Goal: Task Accomplishment & Management: Use online tool/utility

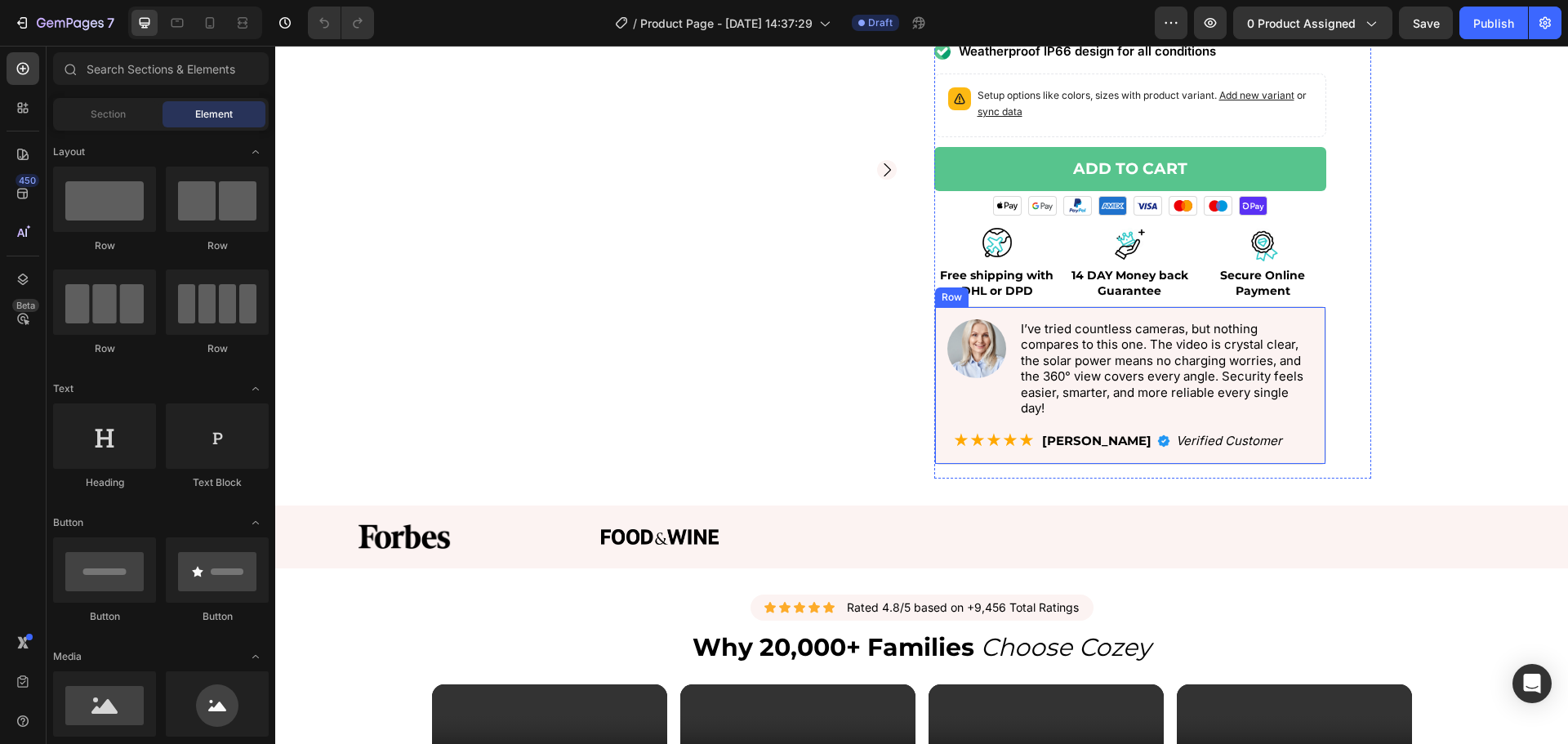
scroll to position [245, 0]
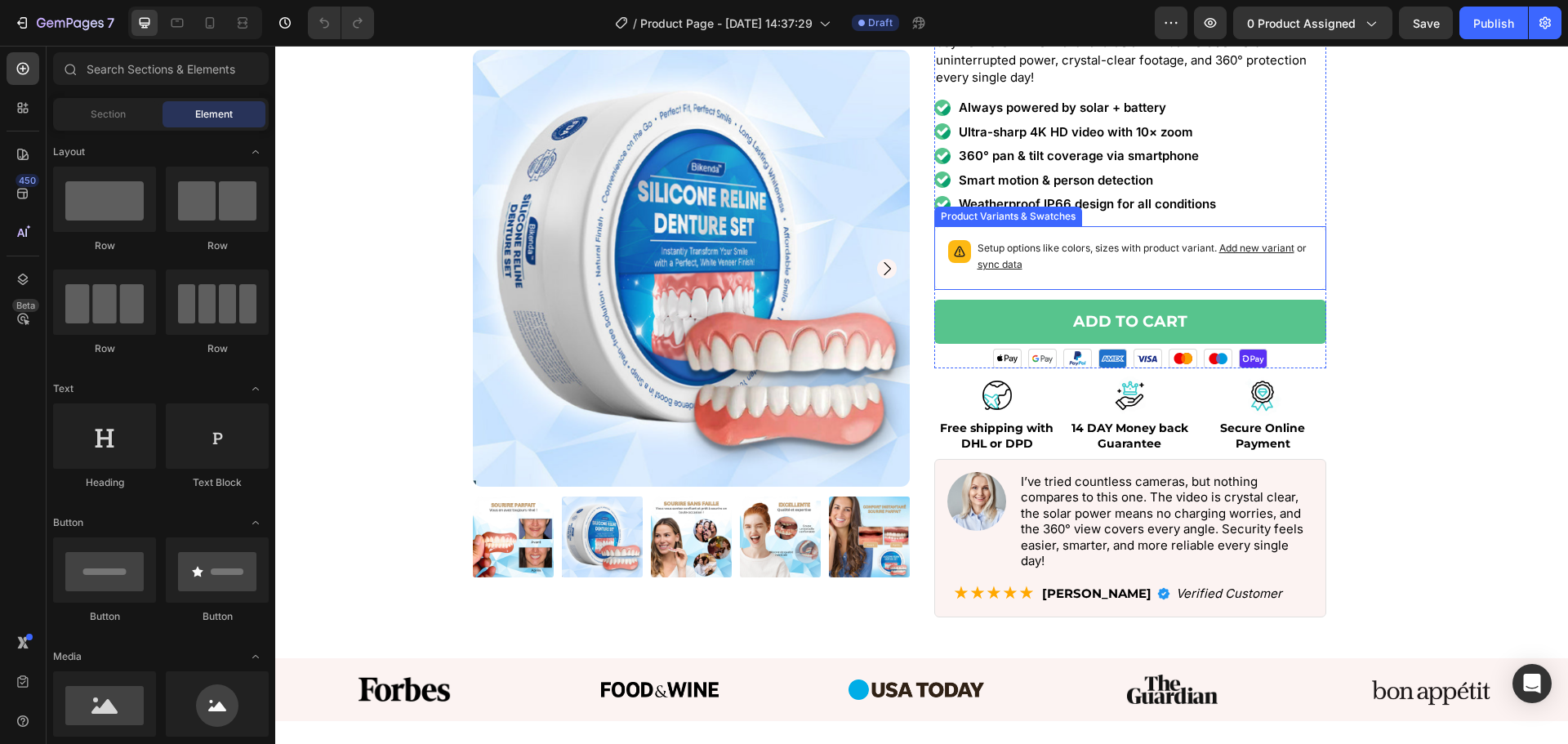
click at [1059, 258] on p "Setup options like colors, sizes with product variant. Add new variant or sync …" at bounding box center [1145, 256] width 335 height 33
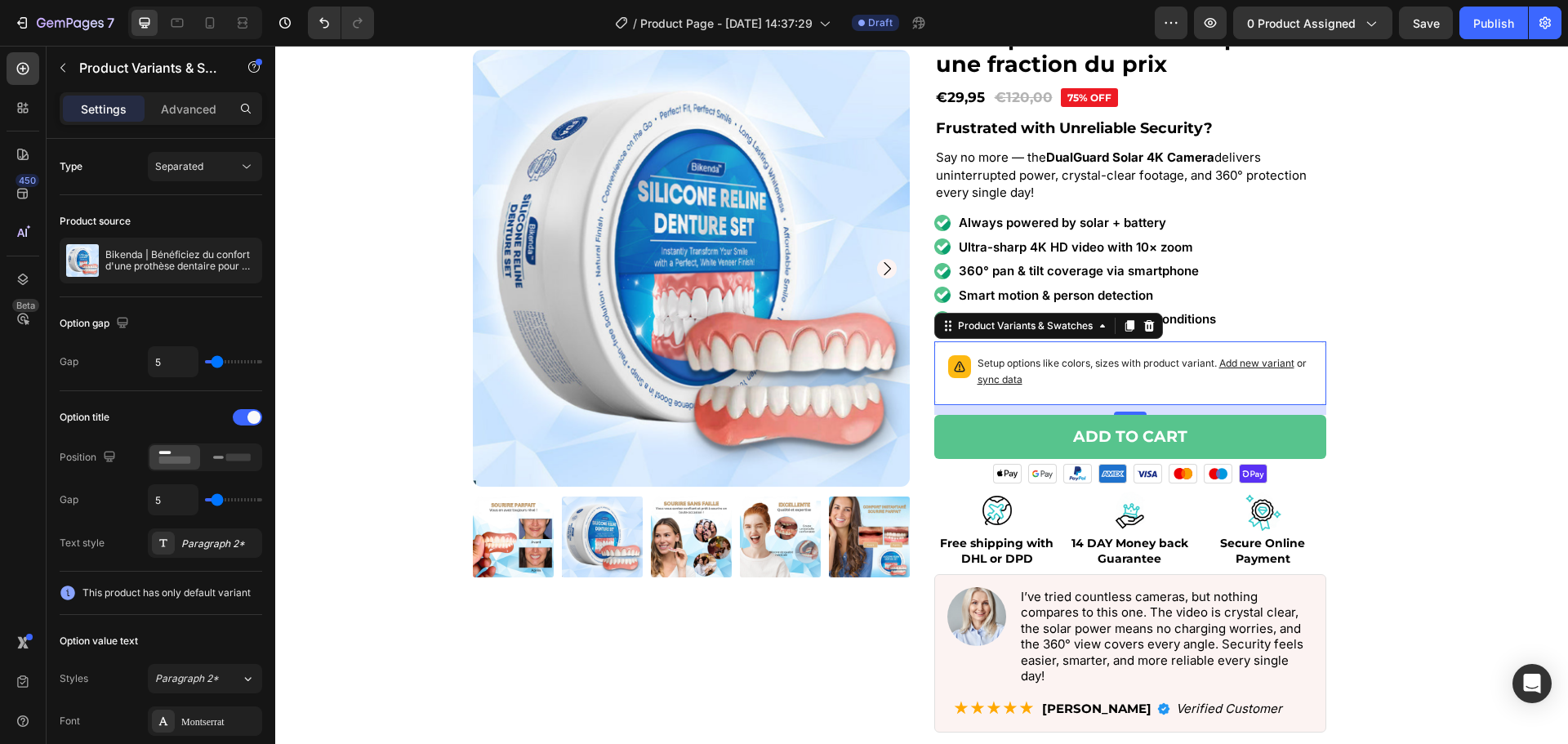
scroll to position [164, 0]
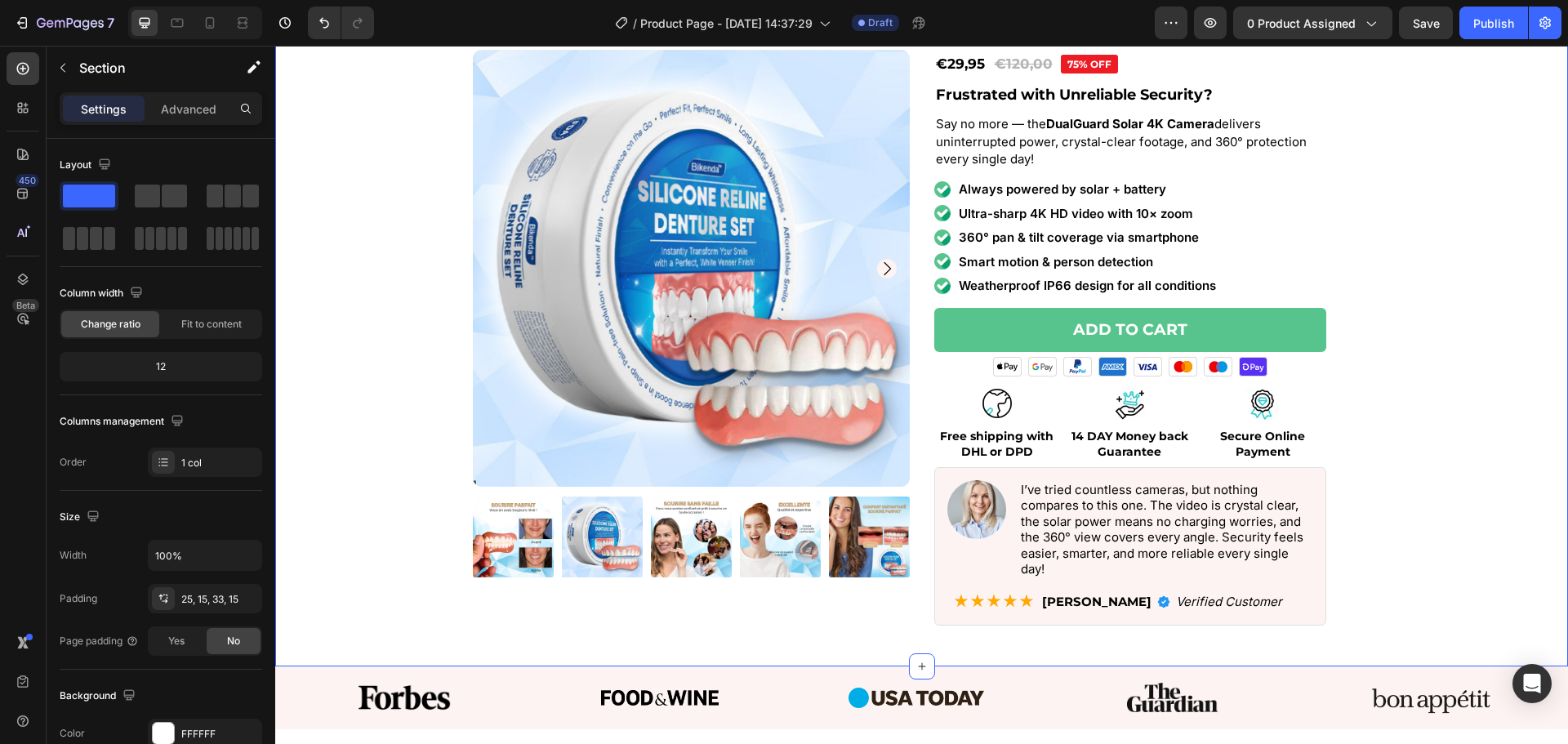
click at [1385, 300] on div "Product Images Icon Icon Icon Icon Icon Icon List Rated 4.8/5 based on +9,456 T…" at bounding box center [921, 288] width 1268 height 704
click at [1201, 321] on button "Add to cart" at bounding box center [1130, 330] width 392 height 45
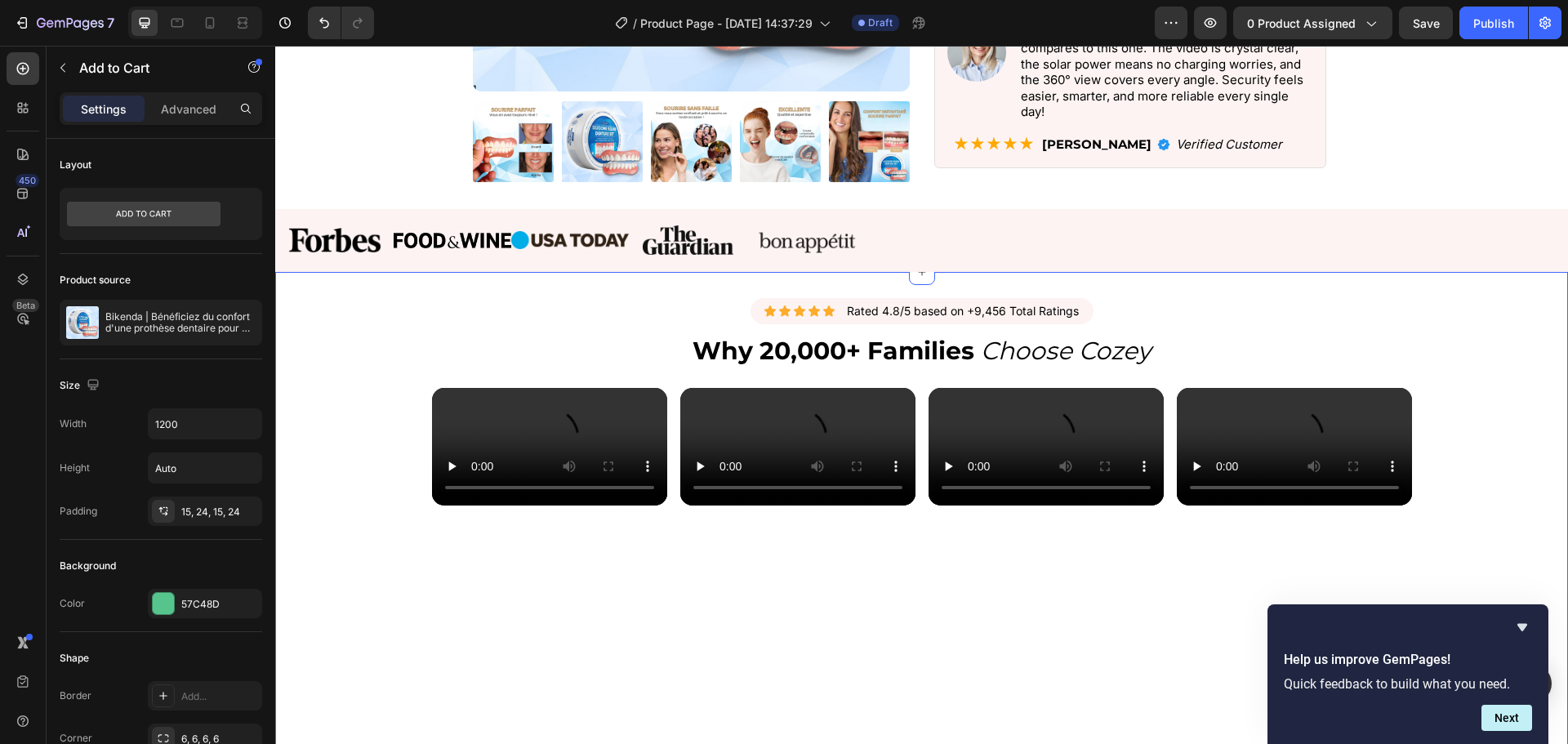
scroll to position [653, 0]
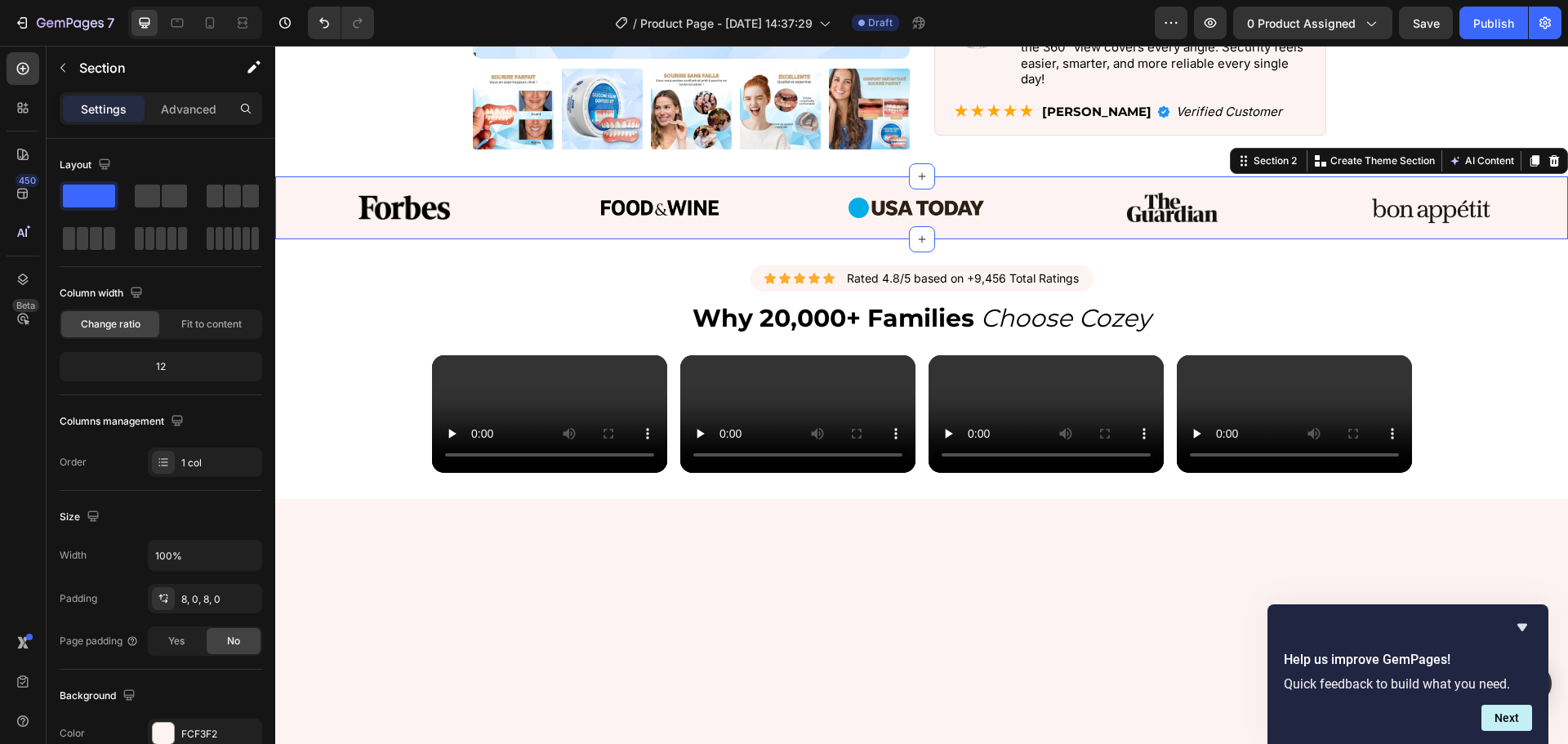
click at [852, 180] on div "Image Image Image Image Image Image Image Image Image Image Marquee Section 2 Y…" at bounding box center [921, 208] width 1293 height 63
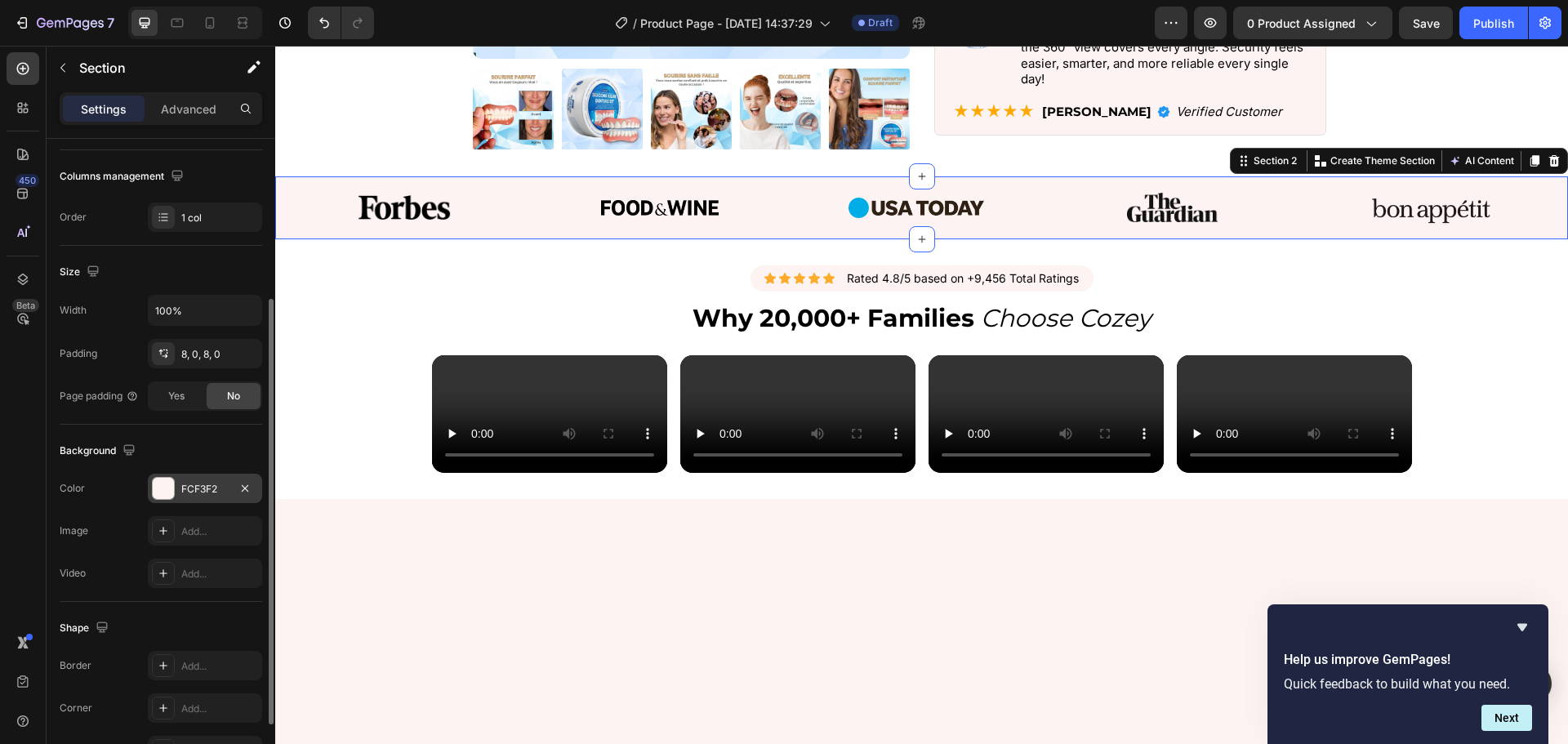
click at [216, 474] on div "Background The changes might be hidden by the video. Color FCF3F2 Image Add... …" at bounding box center [162, 513] width 203 height 177
drag, startPoint x: 209, startPoint y: 478, endPoint x: 270, endPoint y: 485, distance: 61.4
click at [210, 479] on div "FCF3F2" at bounding box center [205, 489] width 114 height 30
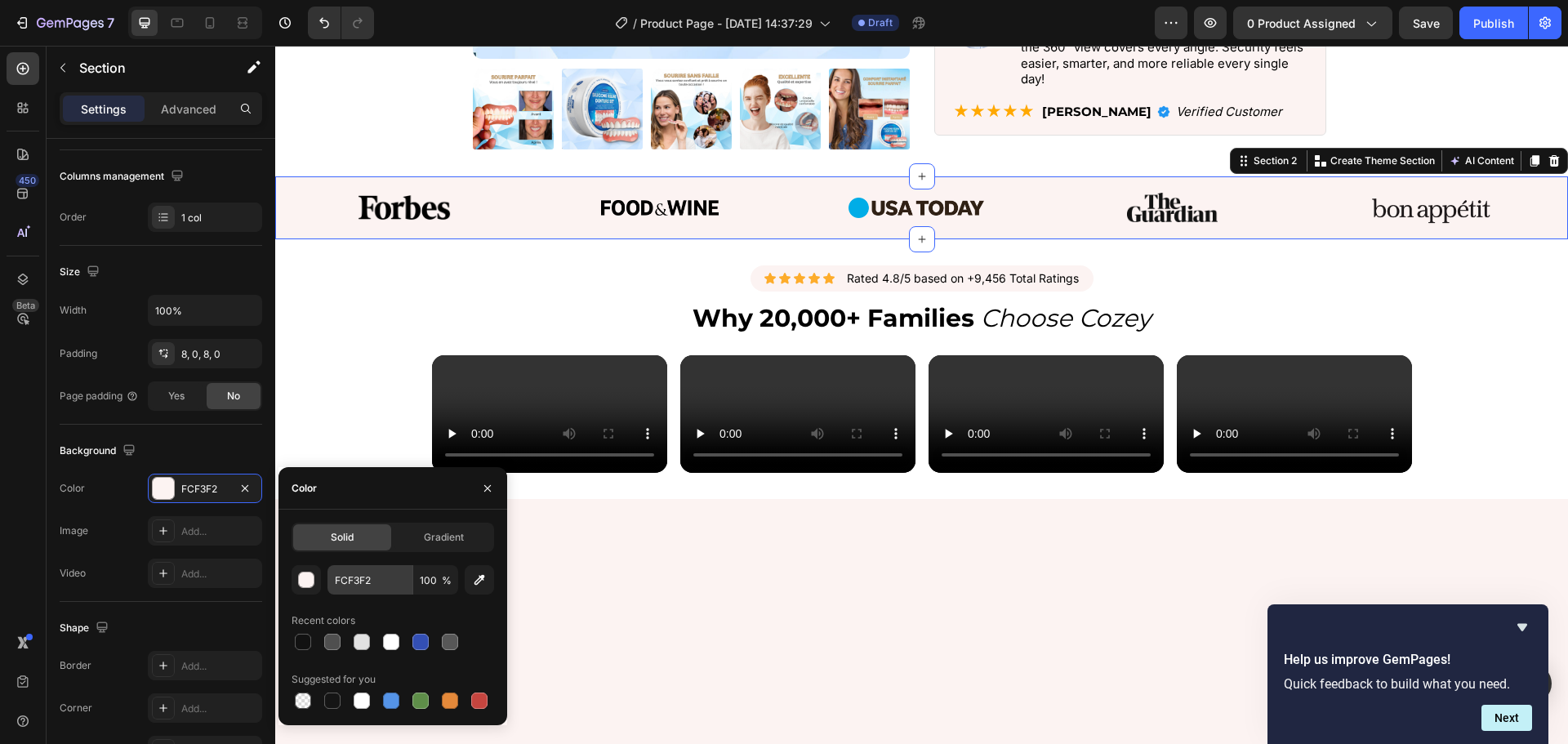
drag, startPoint x: 378, startPoint y: 596, endPoint x: 381, endPoint y: 580, distance: 16.3
click at [379, 595] on div "FCF3F2 100 % Recent colors Suggested for you" at bounding box center [393, 639] width 203 height 147
click at [381, 580] on input "FCF3F2" at bounding box center [370, 580] width 85 height 30
paste input "e5e5e5"
type input "e5e5e5"
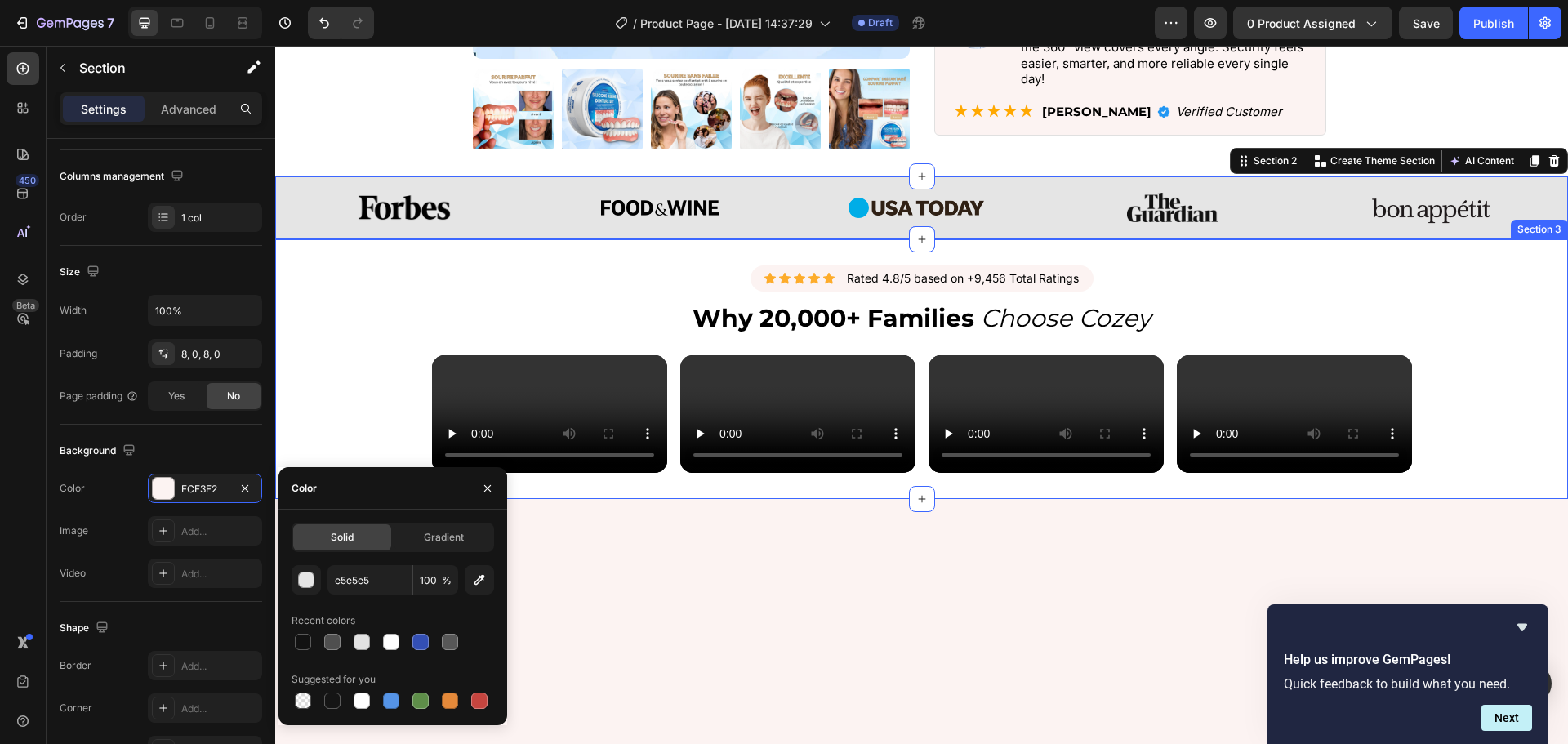
click at [519, 279] on div "Icon Icon Icon Icon Icon Icon List Rated 4.8/5 based on +9,456 Total Ratings Te…" at bounding box center [921, 369] width 1293 height 208
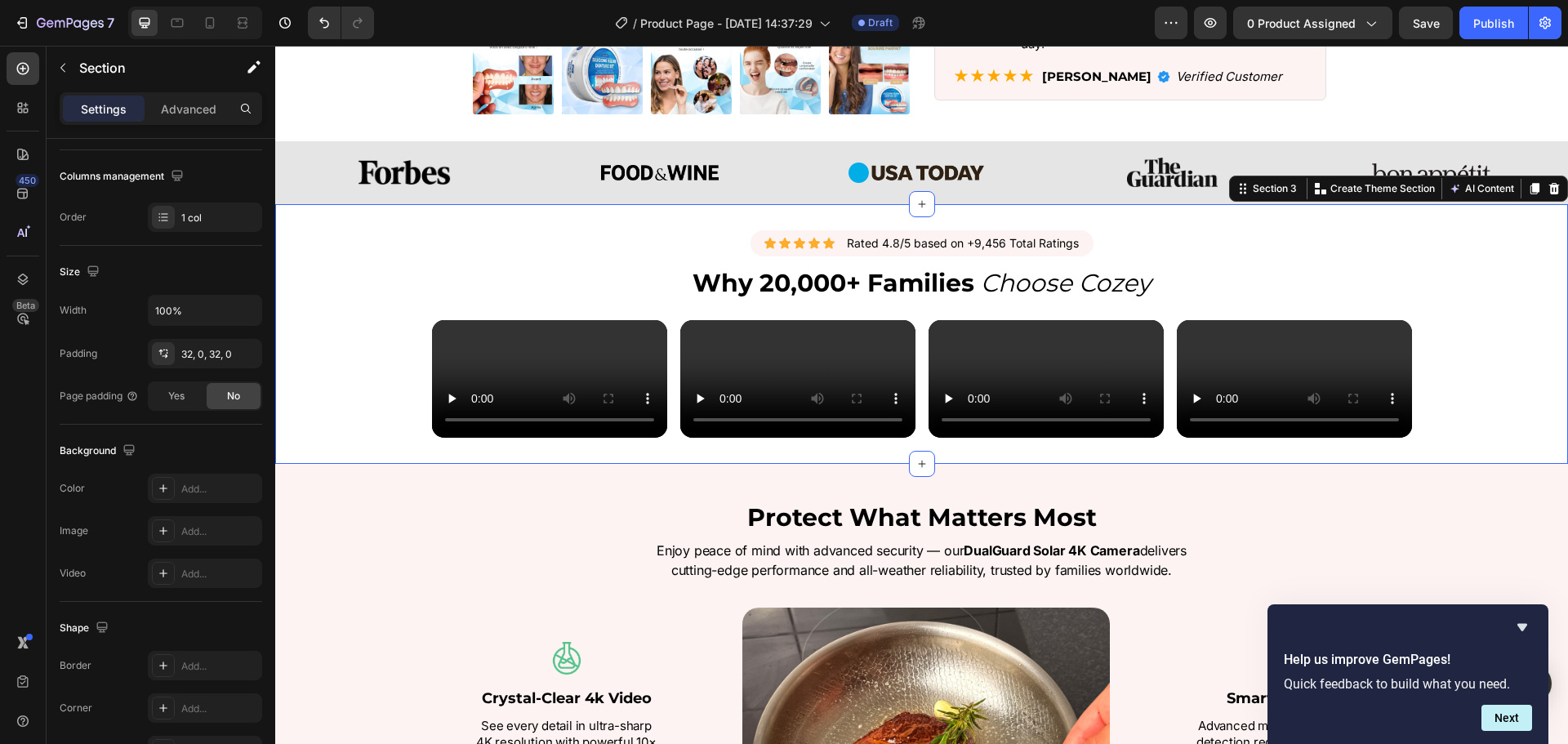
scroll to position [572, 0]
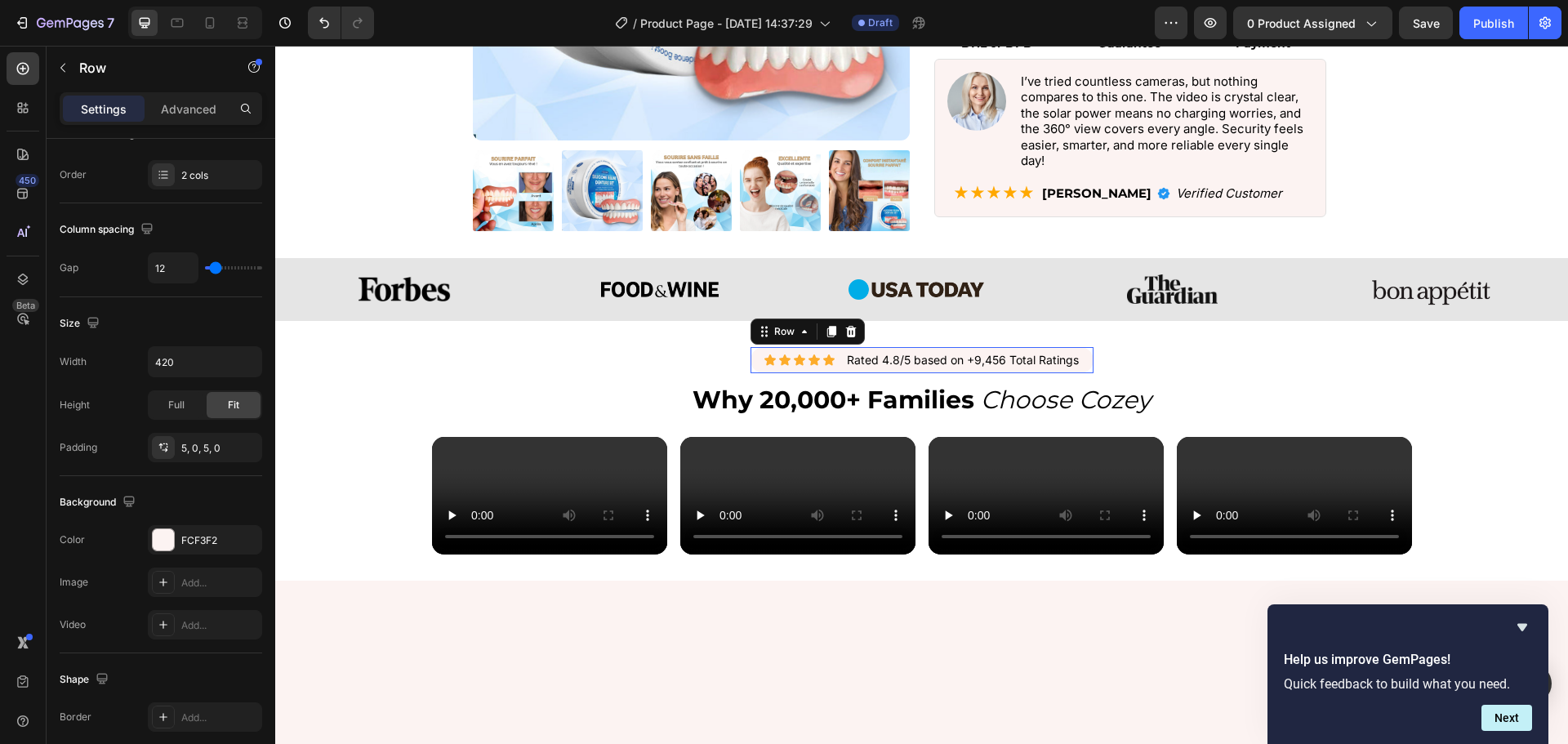
click at [837, 353] on div "Icon Icon Icon Icon Icon Icon List Rated 4.8/5 based on +9,456 Total Ratings Te…" at bounding box center [922, 360] width 343 height 27
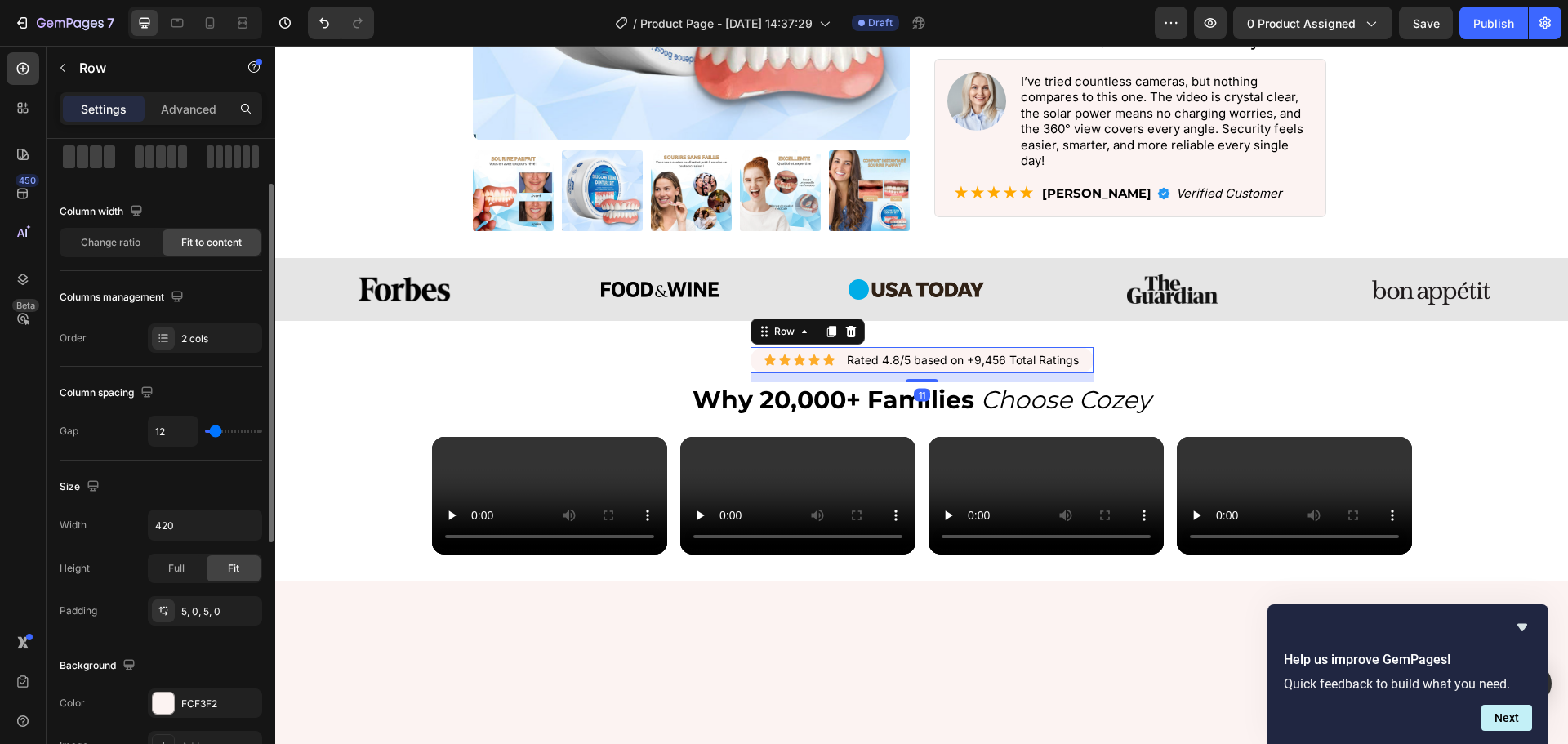
scroll to position [245, 0]
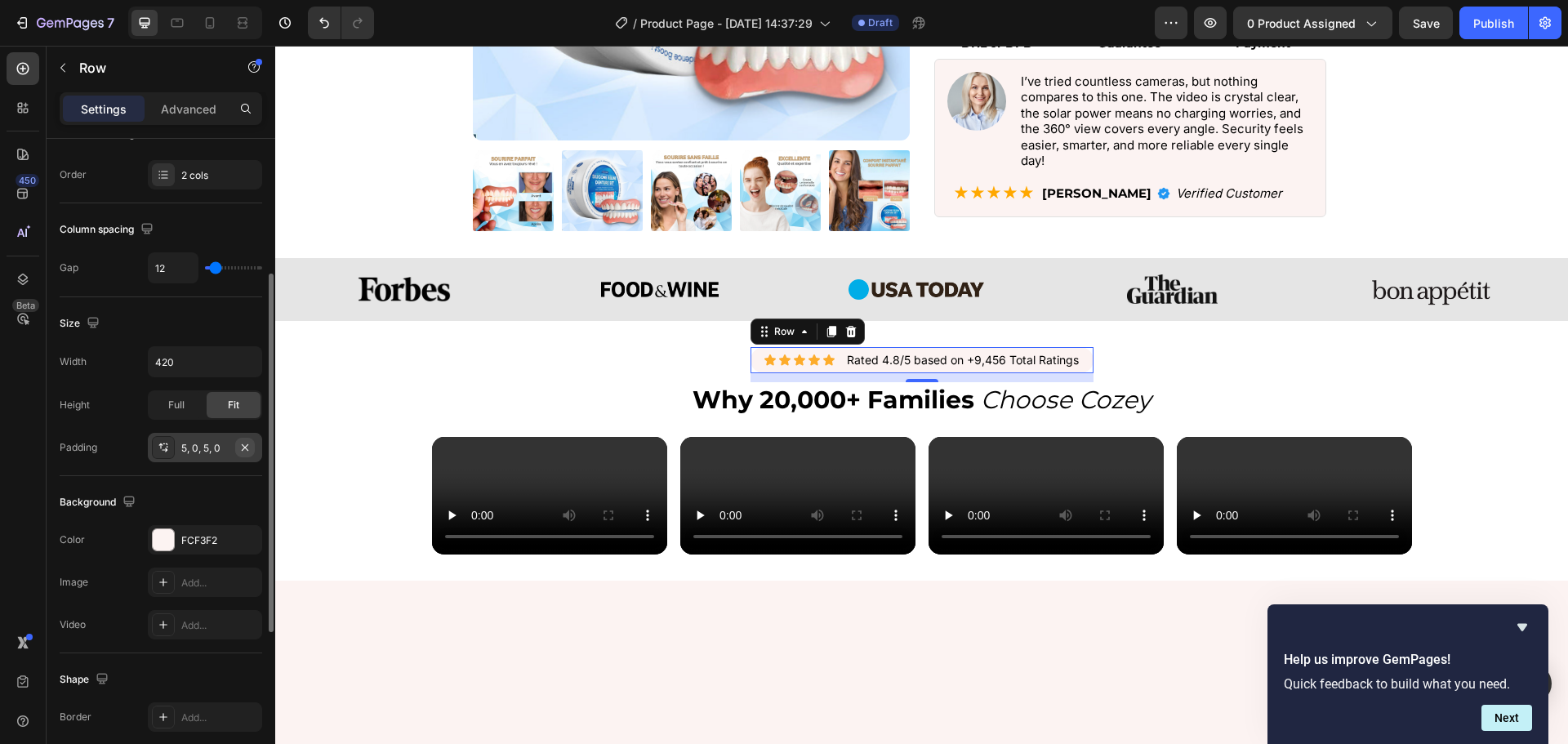
click at [245, 447] on icon "button" at bounding box center [244, 446] width 7 height 7
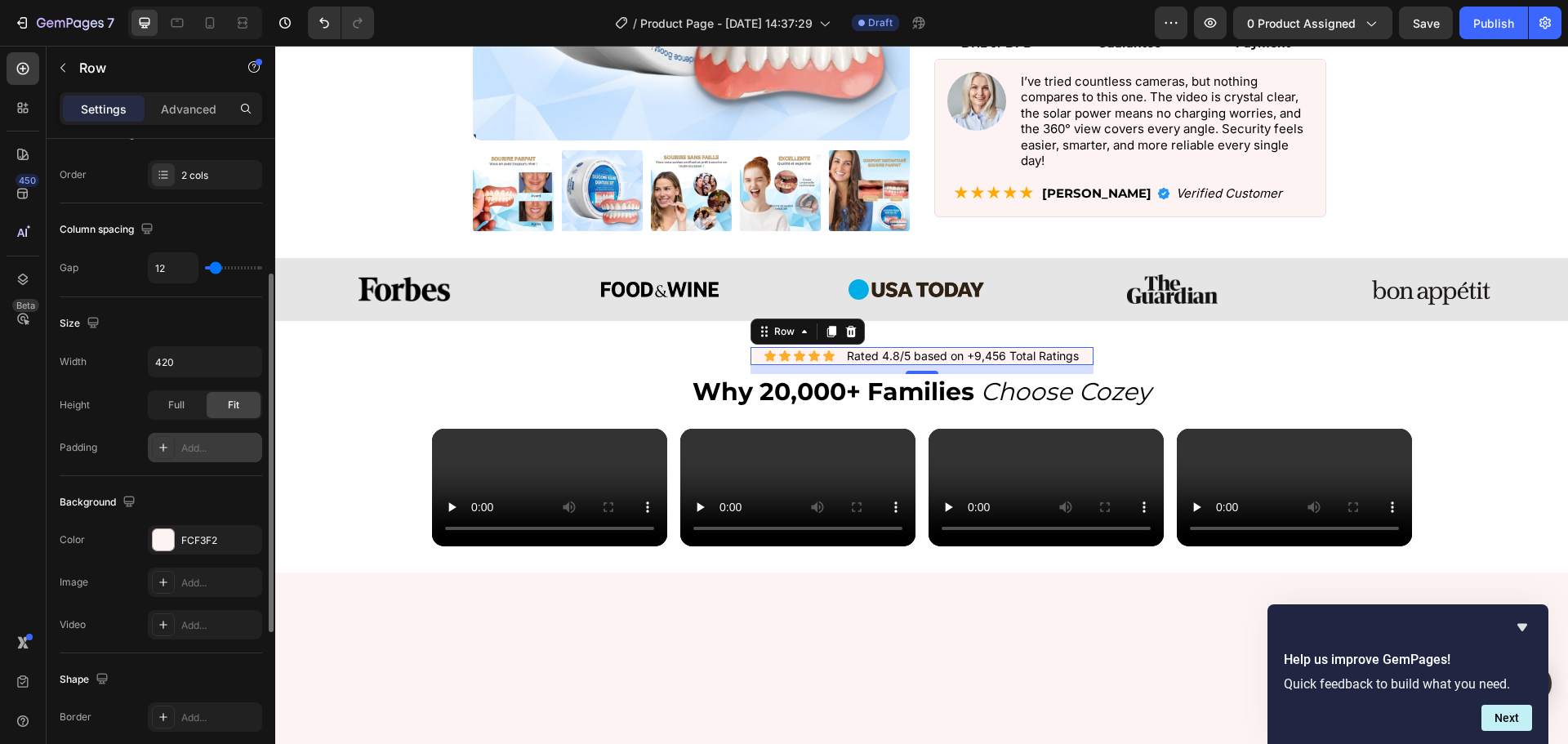
click at [222, 452] on div "Add..." at bounding box center [220, 448] width 77 height 15
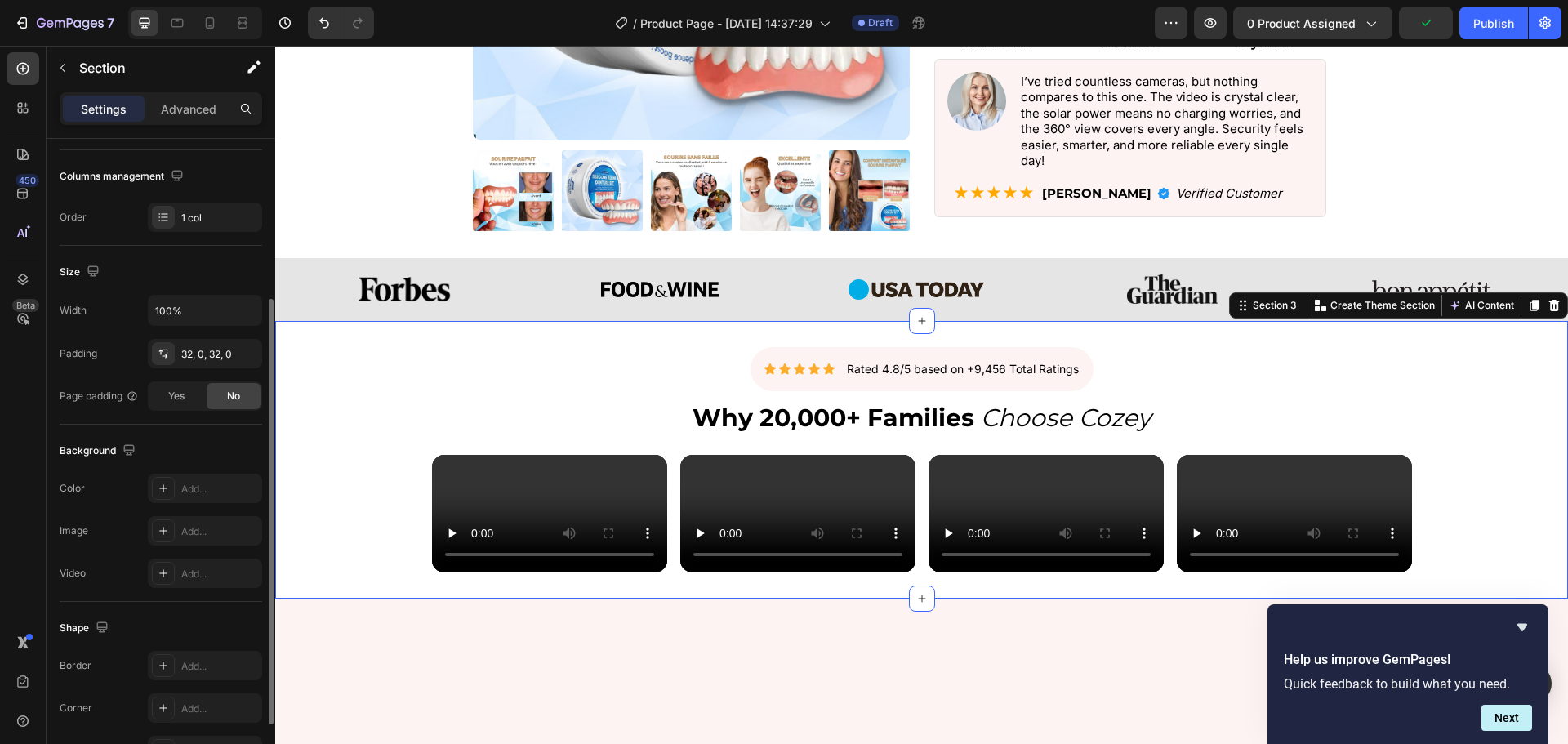
click at [1286, 374] on div "Icon Icon Icon Icon Icon Icon List Rated 4.8/5 based on +9,456 Total Ratings Te…" at bounding box center [921, 459] width 1293 height 226
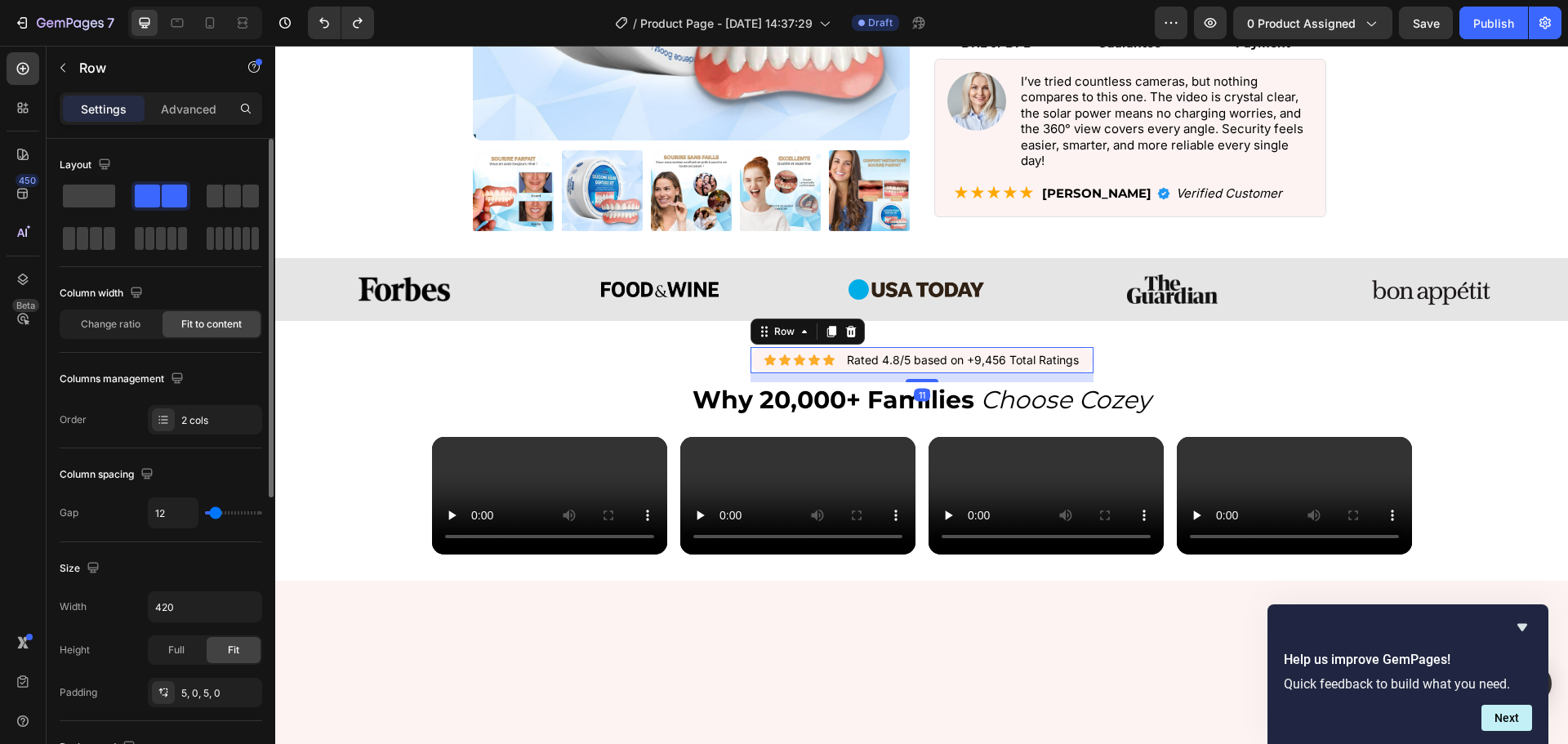
drag, startPoint x: 1084, startPoint y: 366, endPoint x: 1046, endPoint y: 379, distance: 40.2
click at [1085, 366] on div "Icon Icon Icon Icon Icon Icon List Rated 4.8/5 based on +9,456 Total Ratings Te…" at bounding box center [922, 360] width 343 height 27
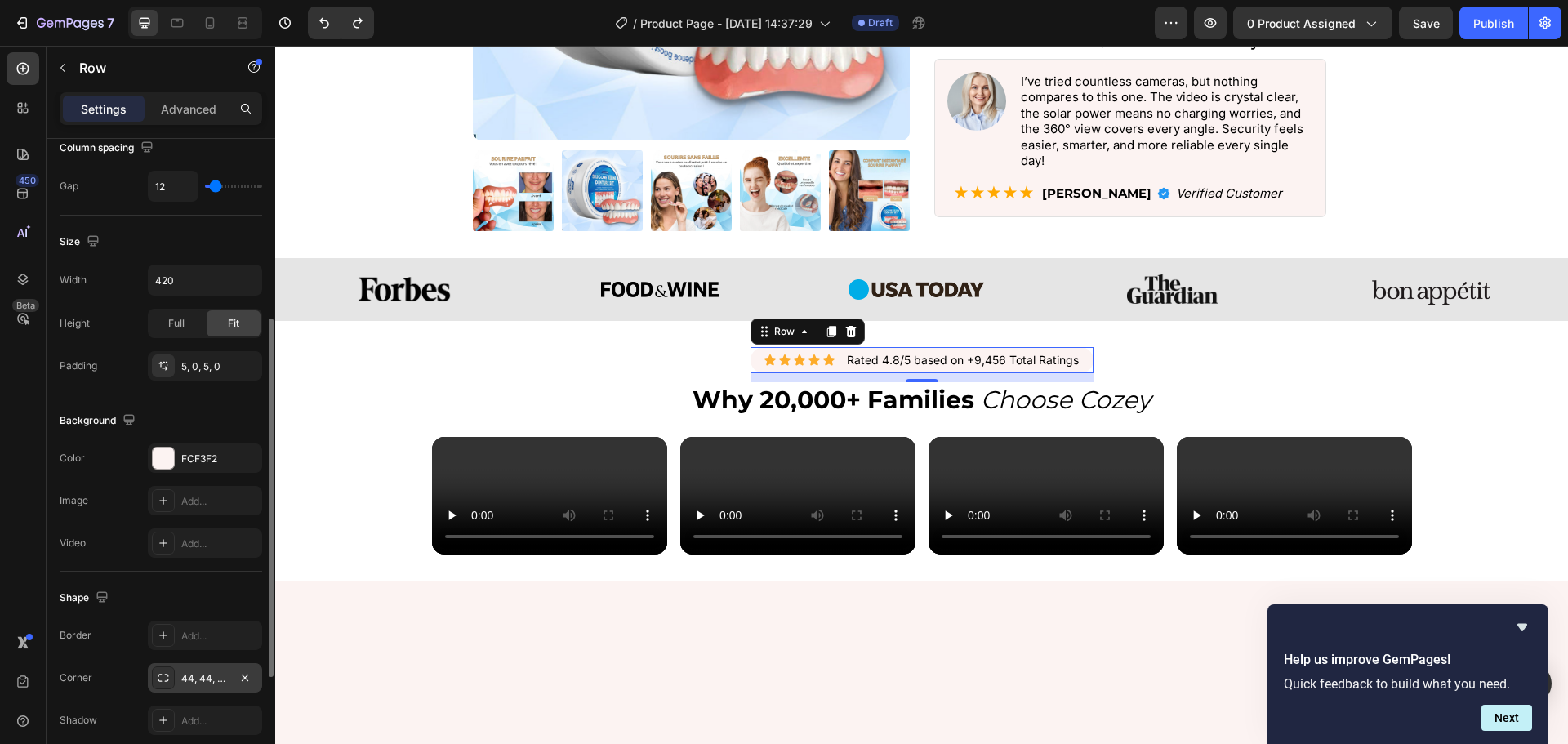
scroll to position [408, 0]
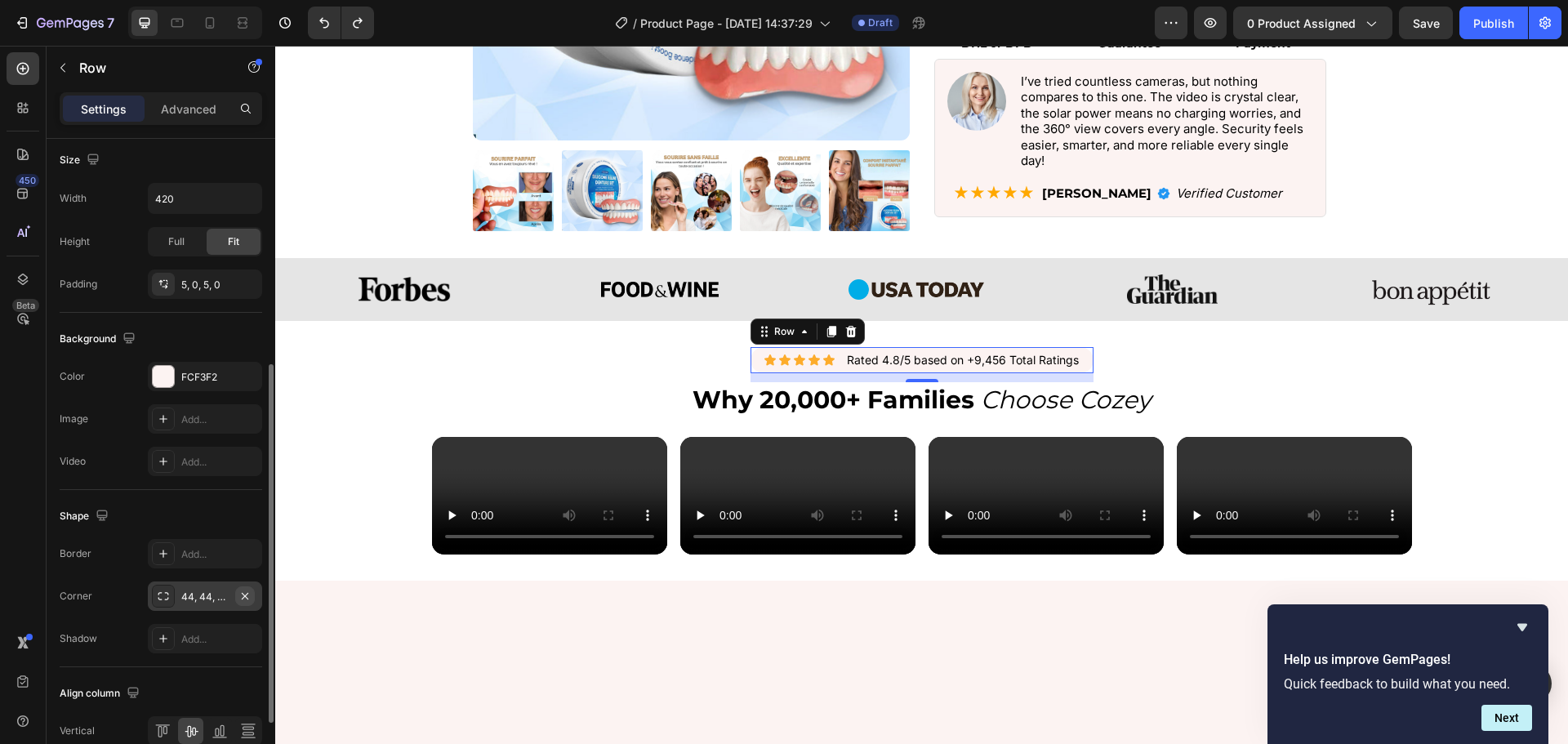
click at [241, 605] on button "button" at bounding box center [245, 596] width 20 height 20
click at [174, 596] on div at bounding box center [163, 595] width 23 height 23
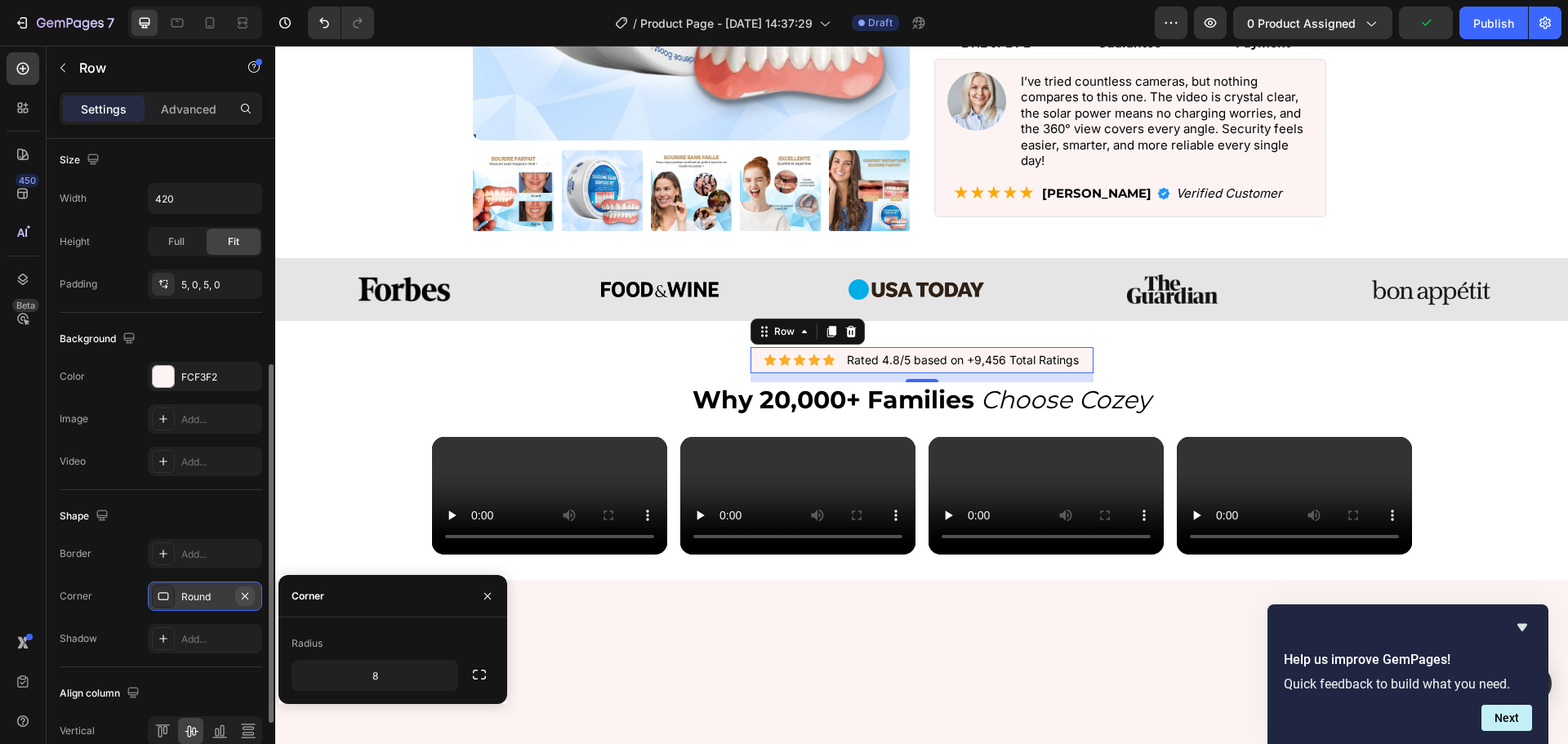
click at [240, 602] on icon "button" at bounding box center [244, 595] width 13 height 13
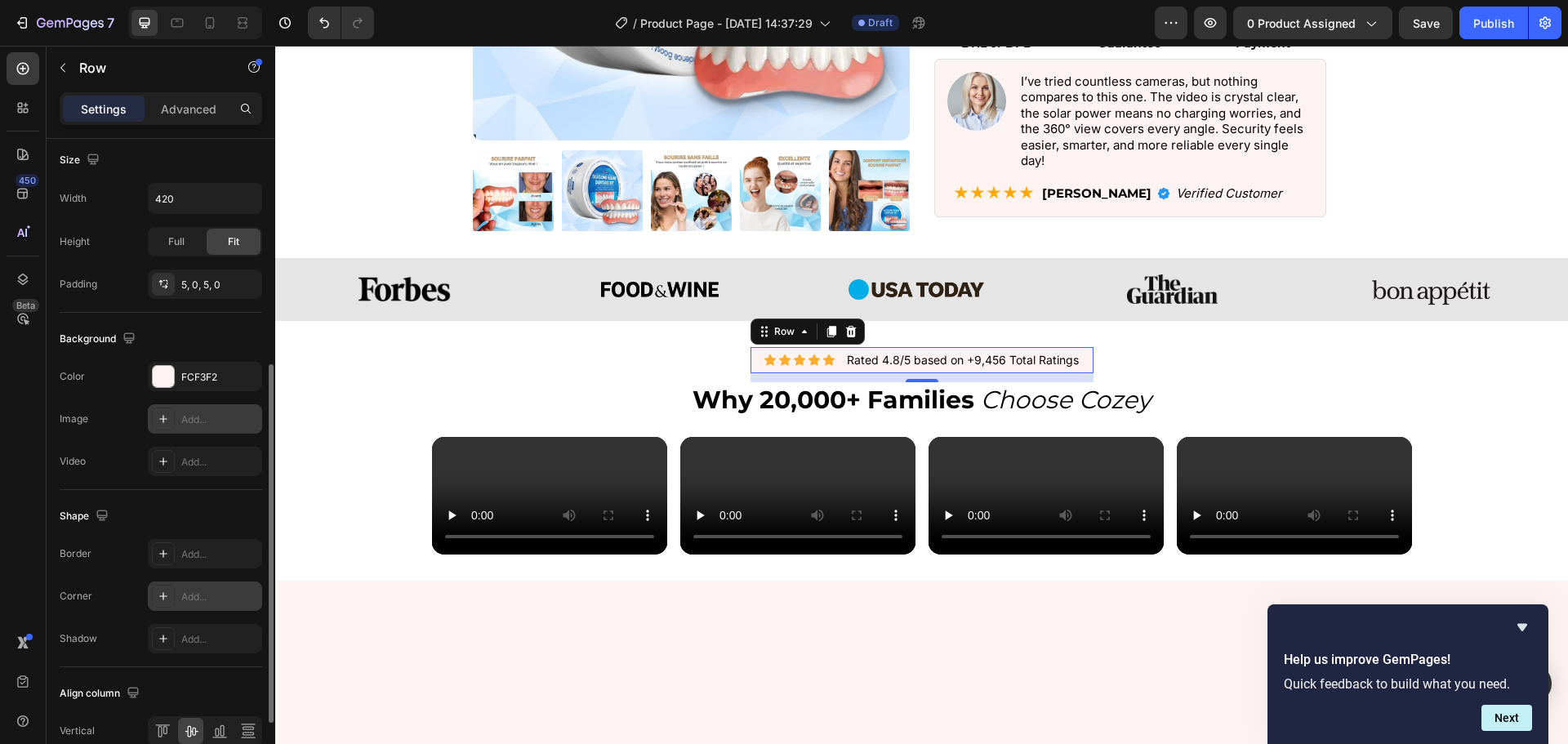
click at [215, 423] on div "Add..." at bounding box center [220, 420] width 77 height 15
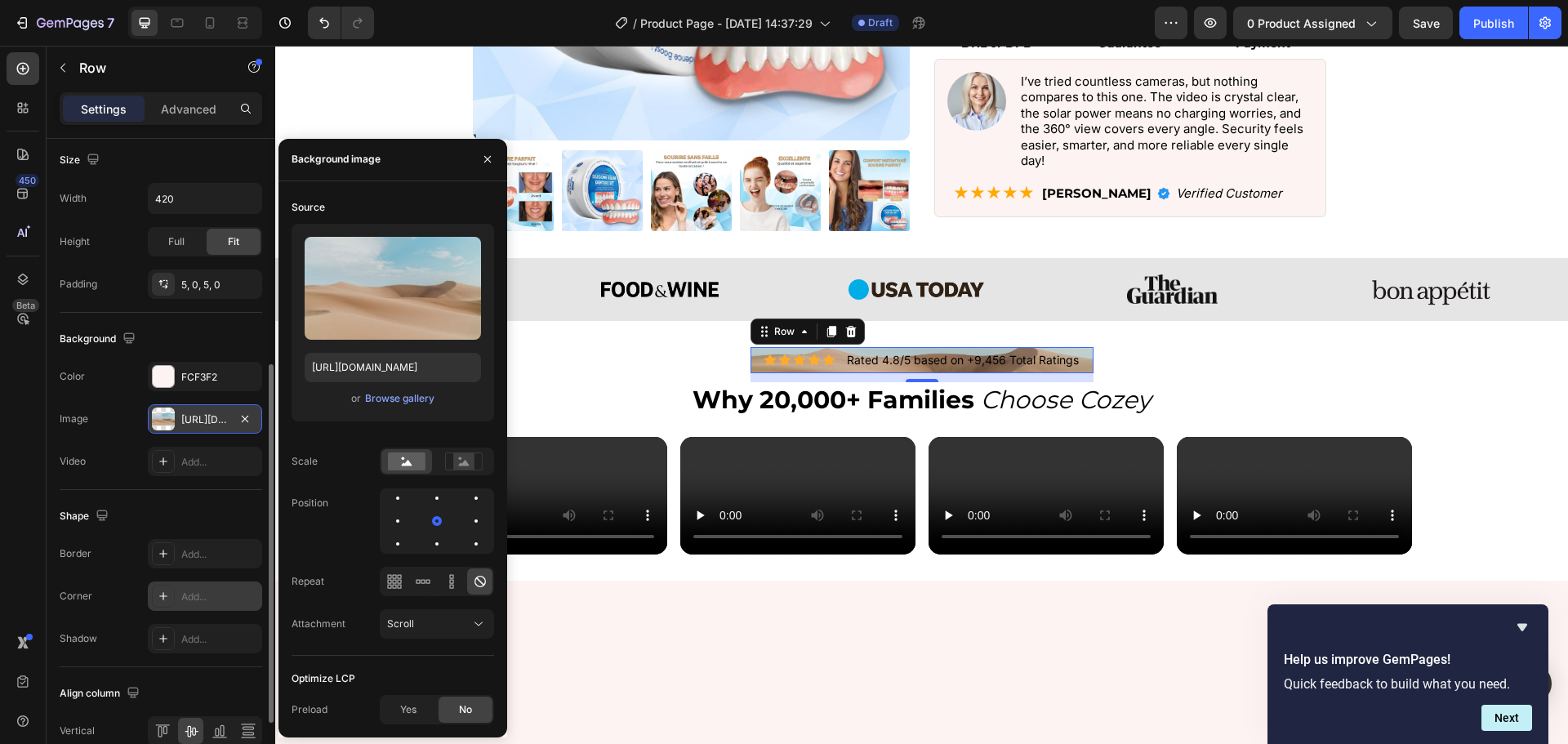
click at [214, 426] on div "[URL][DOMAIN_NAME]" at bounding box center [205, 420] width 47 height 15
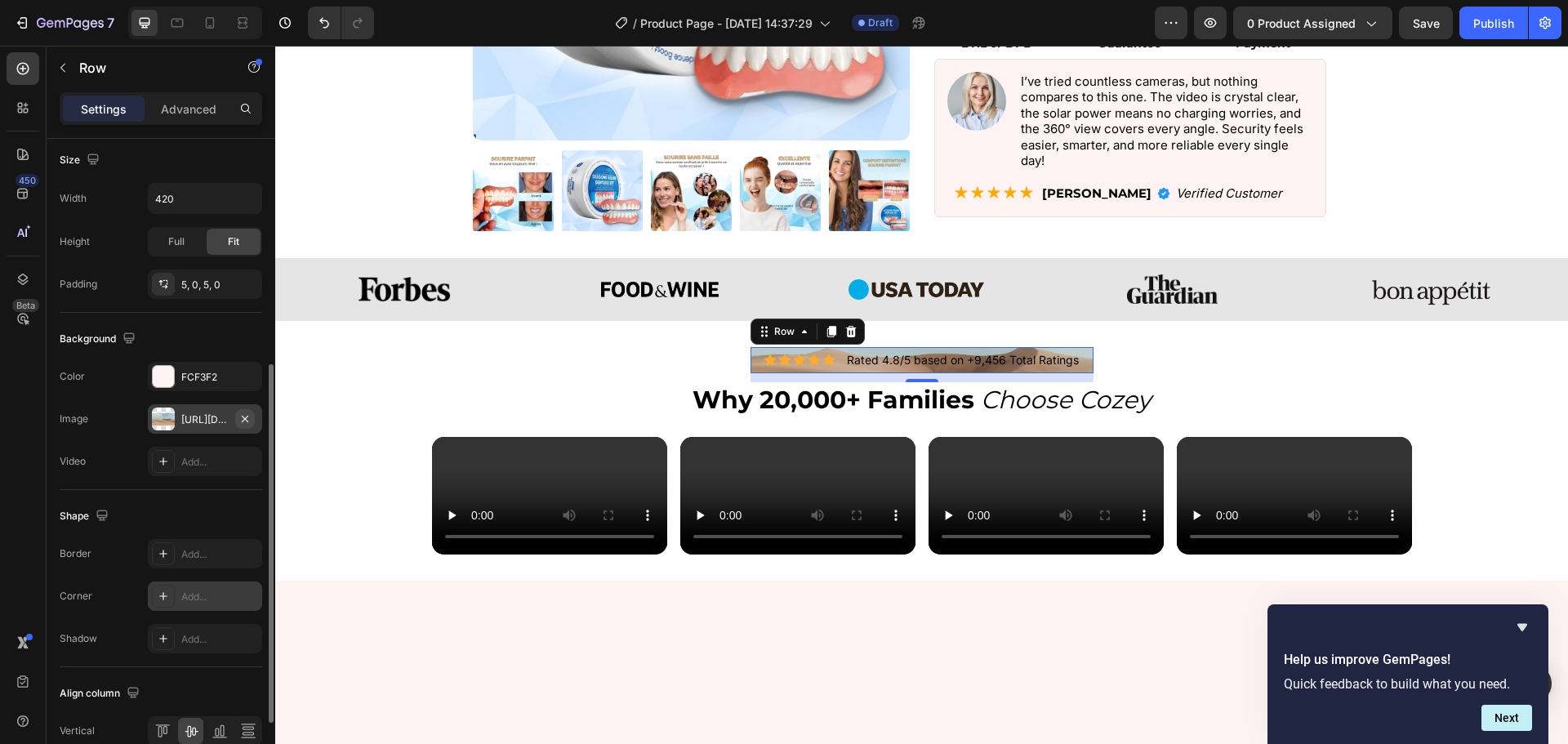
click at [239, 416] on icon "button" at bounding box center [244, 419] width 13 height 13
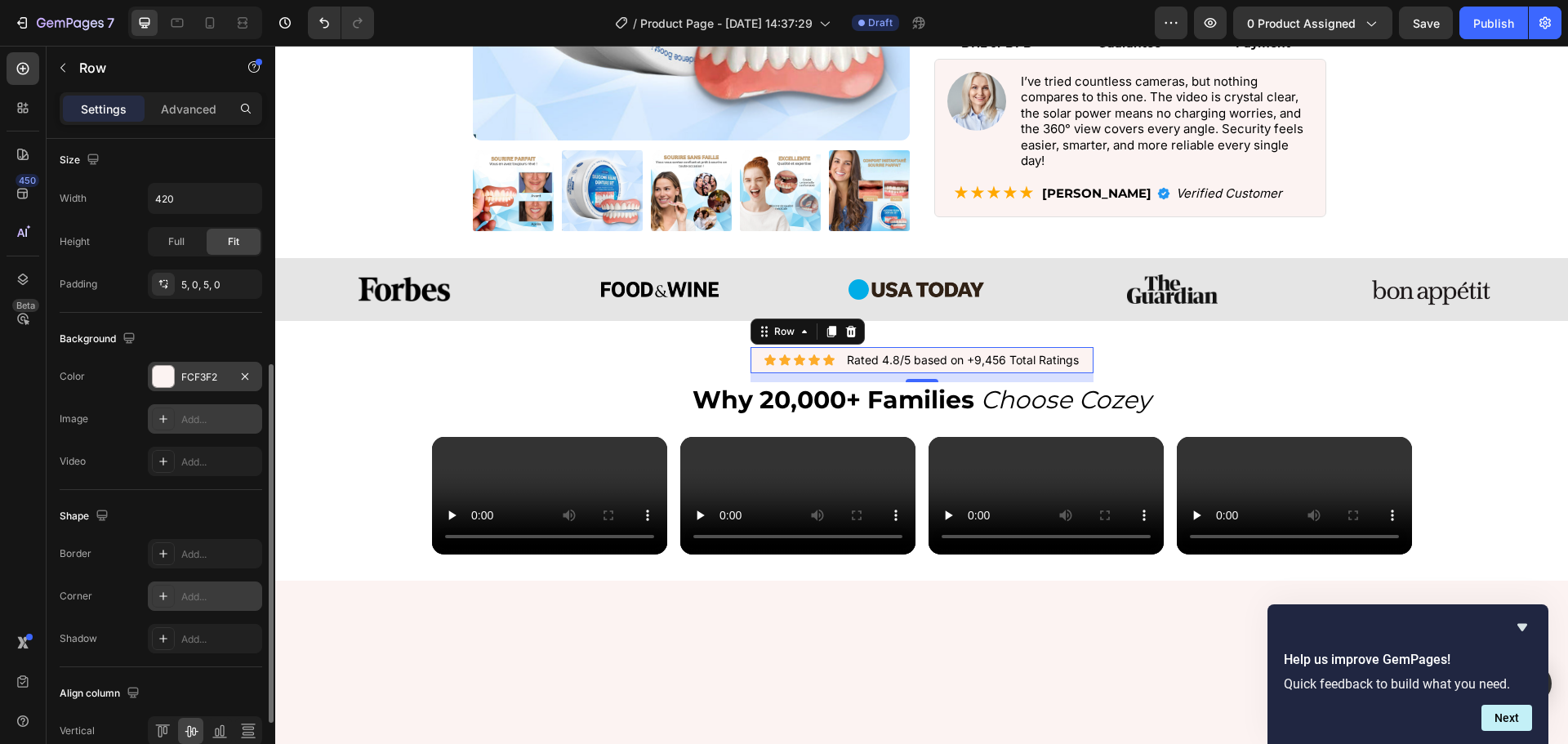
click at [217, 376] on div "FCF3F2" at bounding box center [205, 376] width 47 height 15
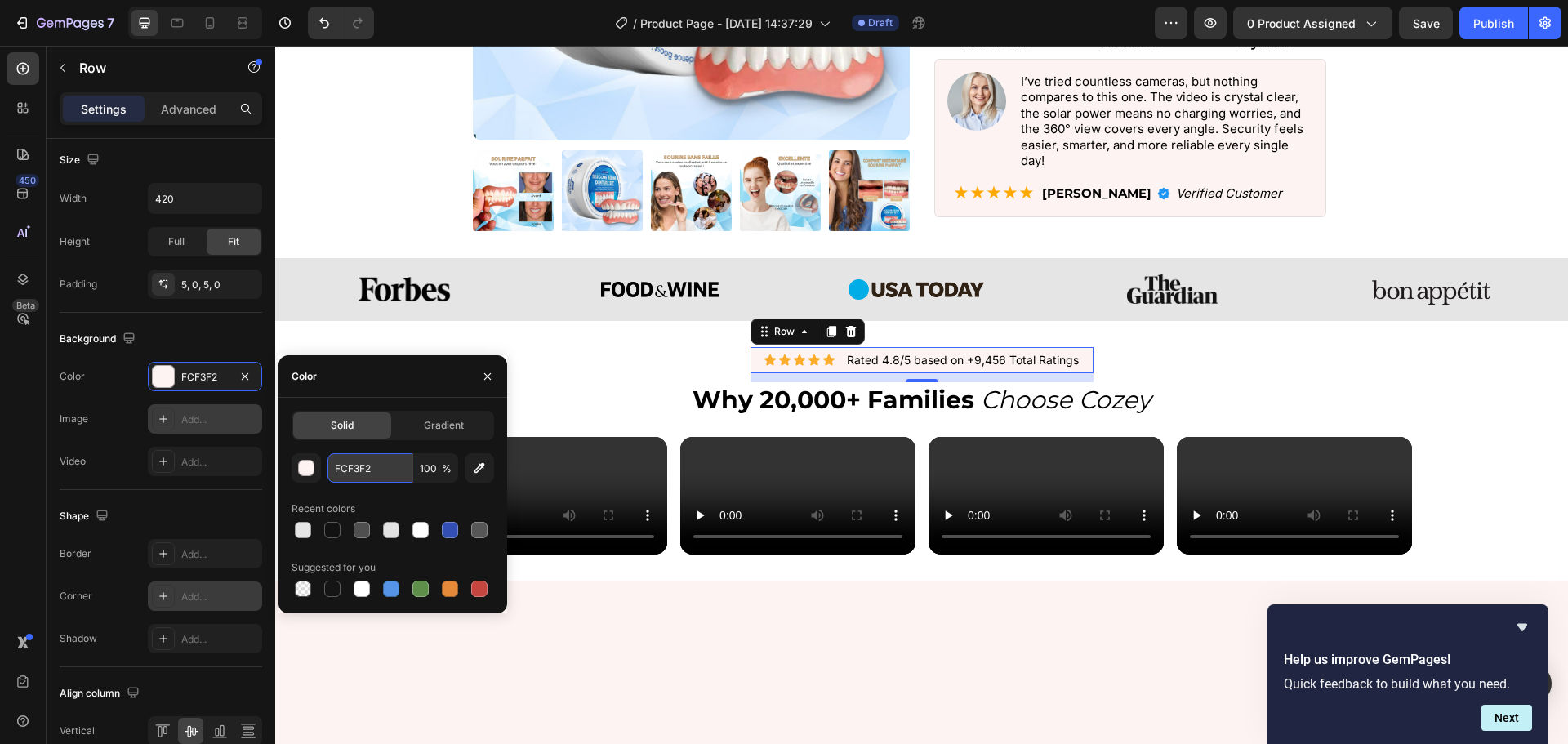
click at [375, 467] on input "FCF3F2" at bounding box center [370, 468] width 85 height 30
paste input "e5e5e5"
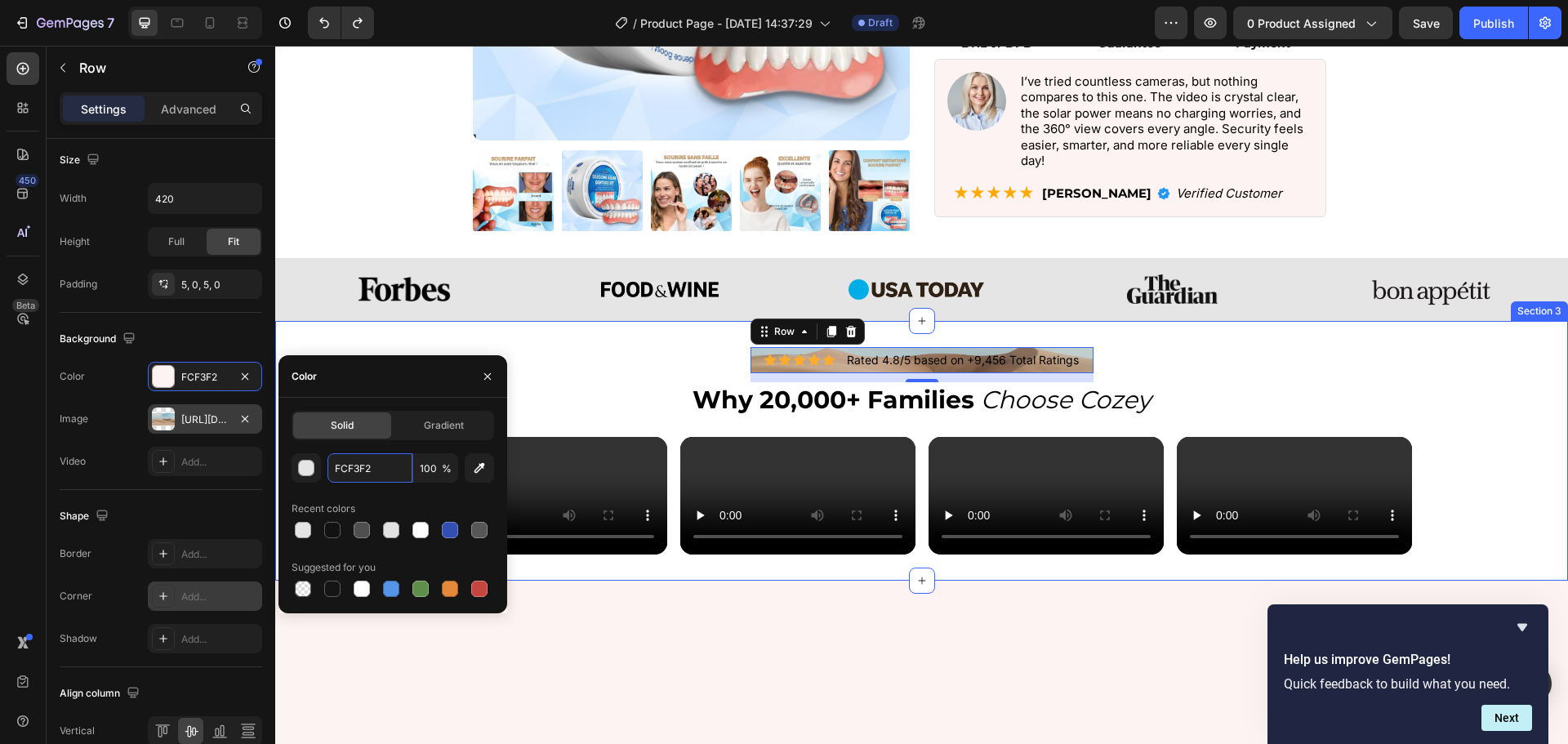
paste input "e5e5e5"
type input "e5e5e5"
drag, startPoint x: 244, startPoint y: 418, endPoint x: 3, endPoint y: 376, distance: 244.6
click at [244, 418] on icon "button" at bounding box center [244, 418] width 7 height 7
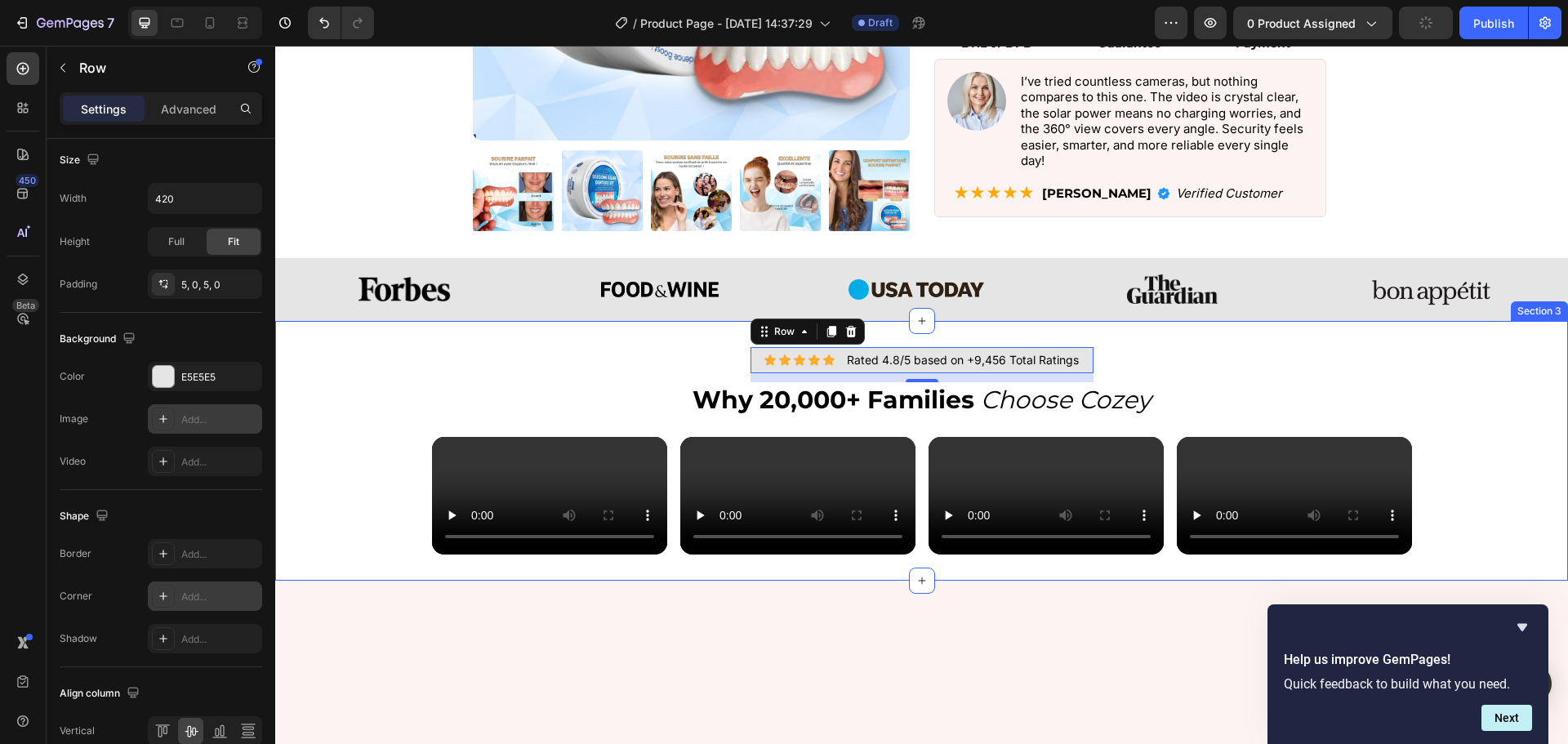
click at [1467, 451] on div "Icon Icon Icon Icon Icon Icon List Rated 4.8/5 based on +9,456 Total Ratings Te…" at bounding box center [921, 450] width 1293 height 208
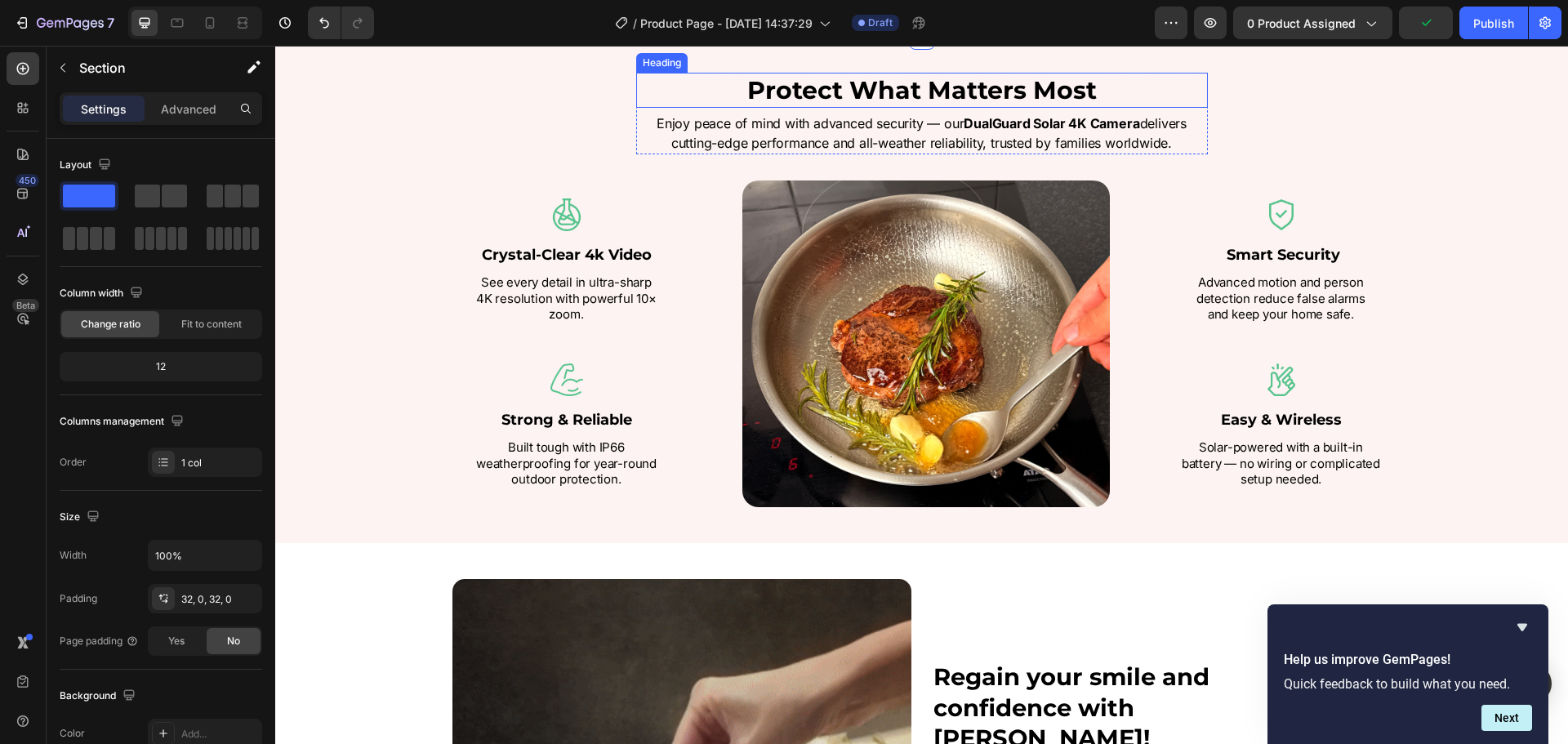
scroll to position [1307, 0]
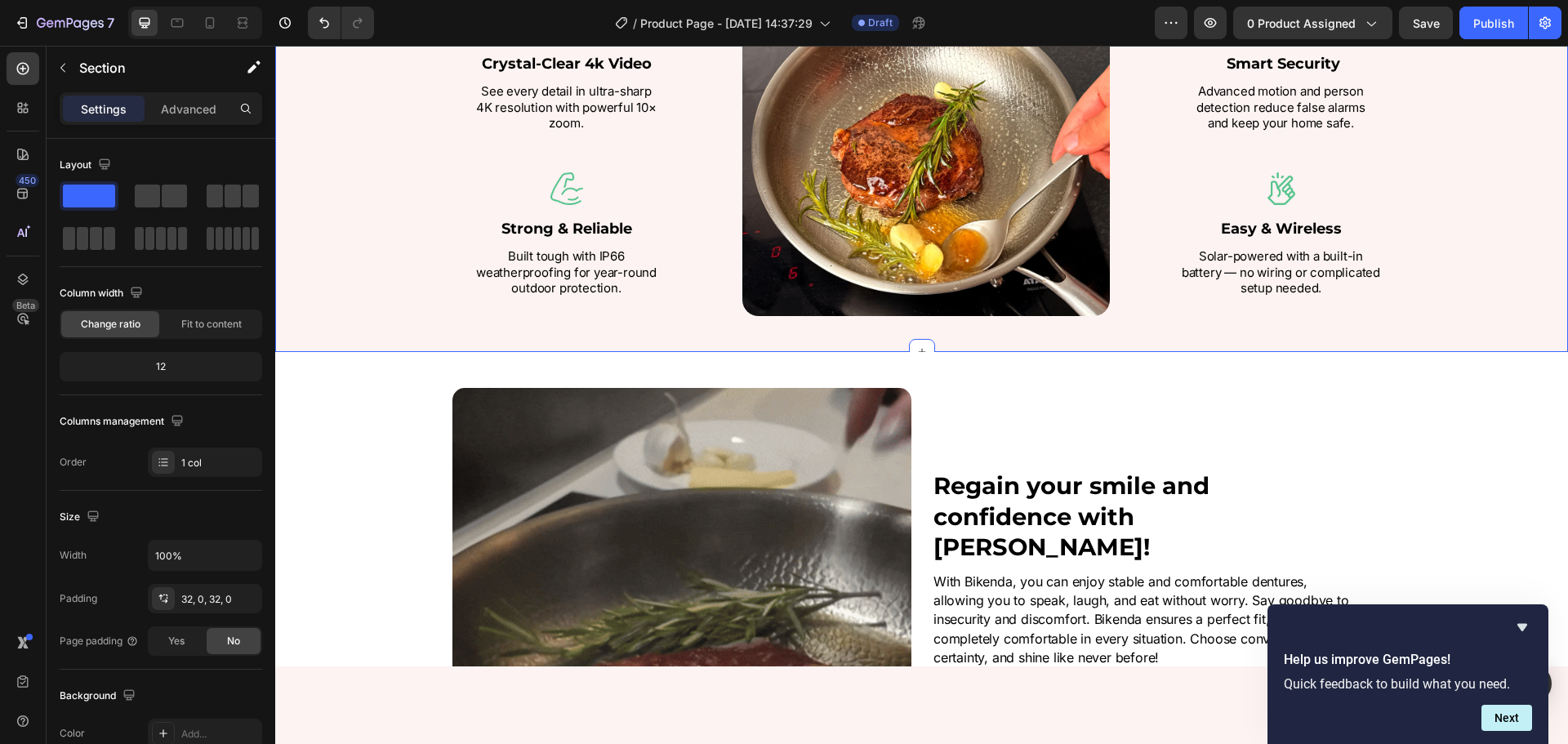
click at [362, 229] on div "Protect What Matters Most Heading Enjoy peace of mind with advanced security — …" at bounding box center [921, 99] width 1268 height 435
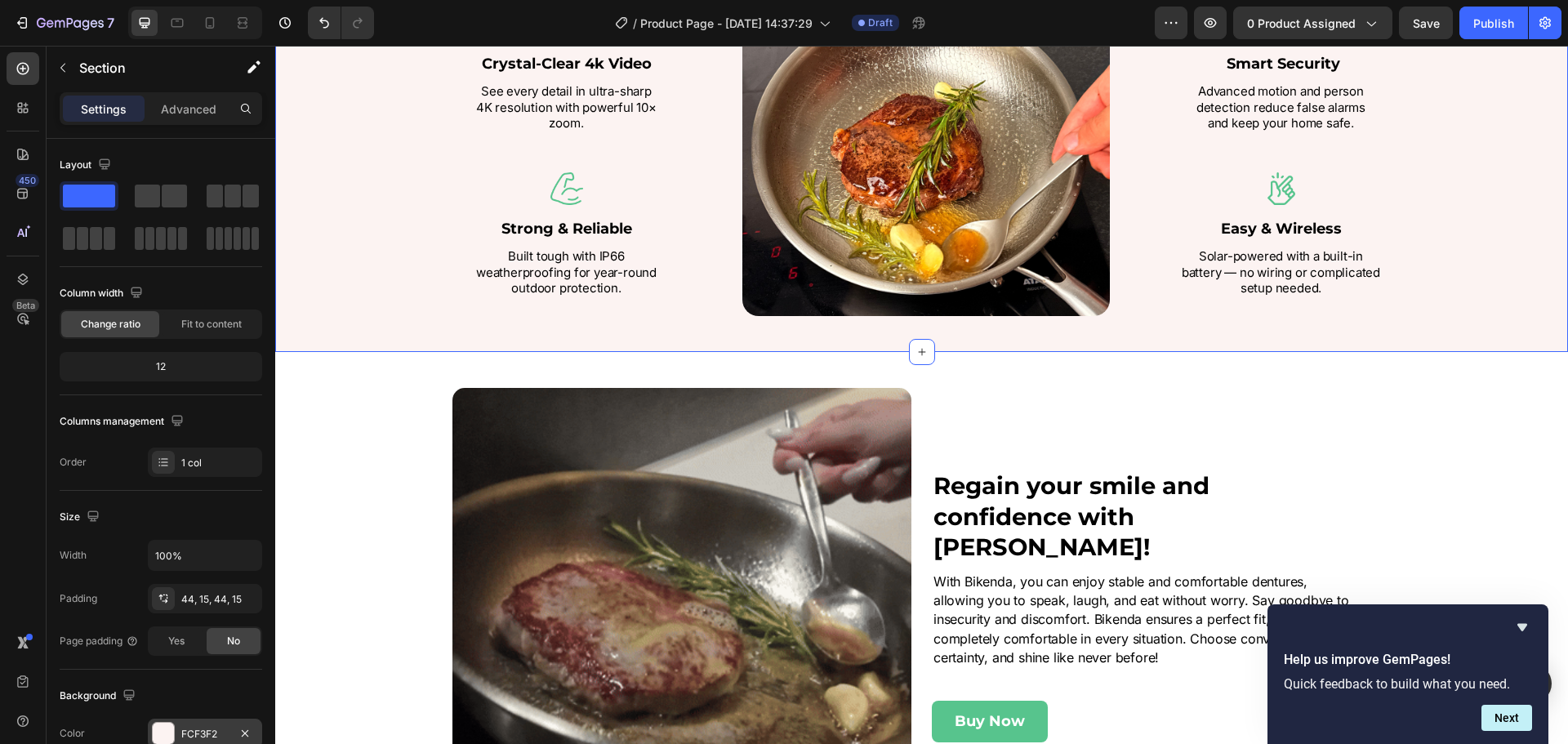
click at [170, 735] on div at bounding box center [164, 734] width 22 height 22
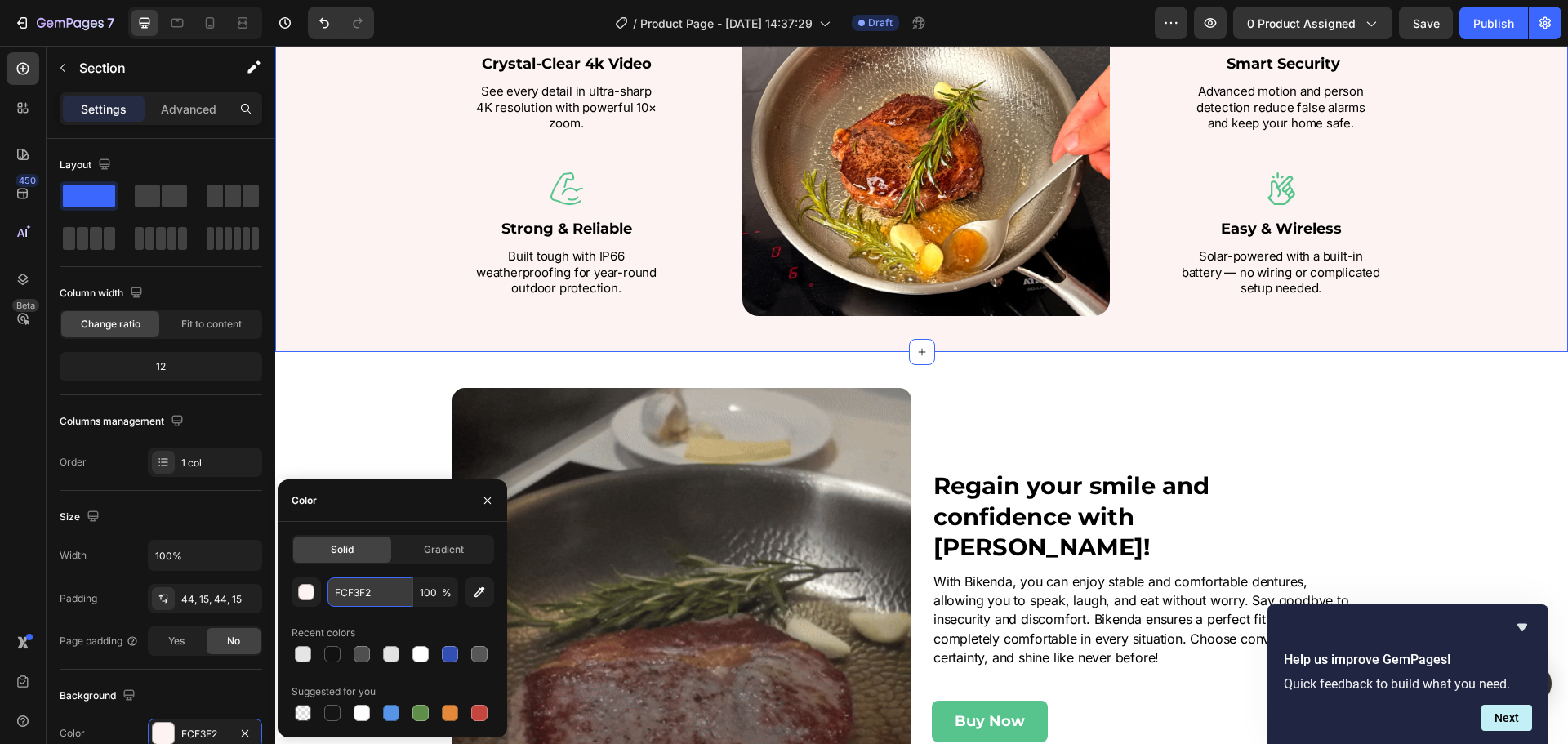
click at [378, 601] on input "FCF3F2" at bounding box center [370, 592] width 85 height 30
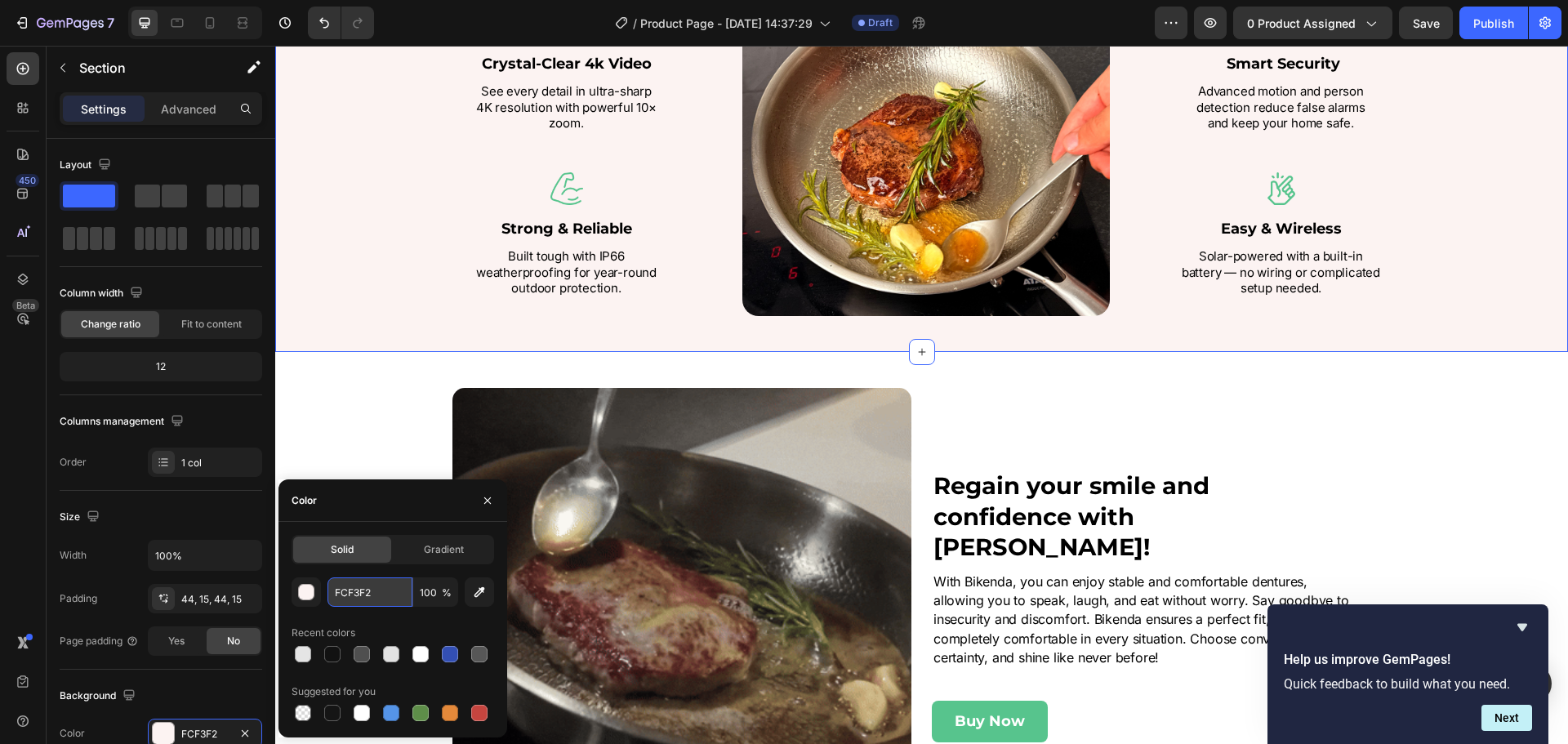
paste input "e5e5e5"
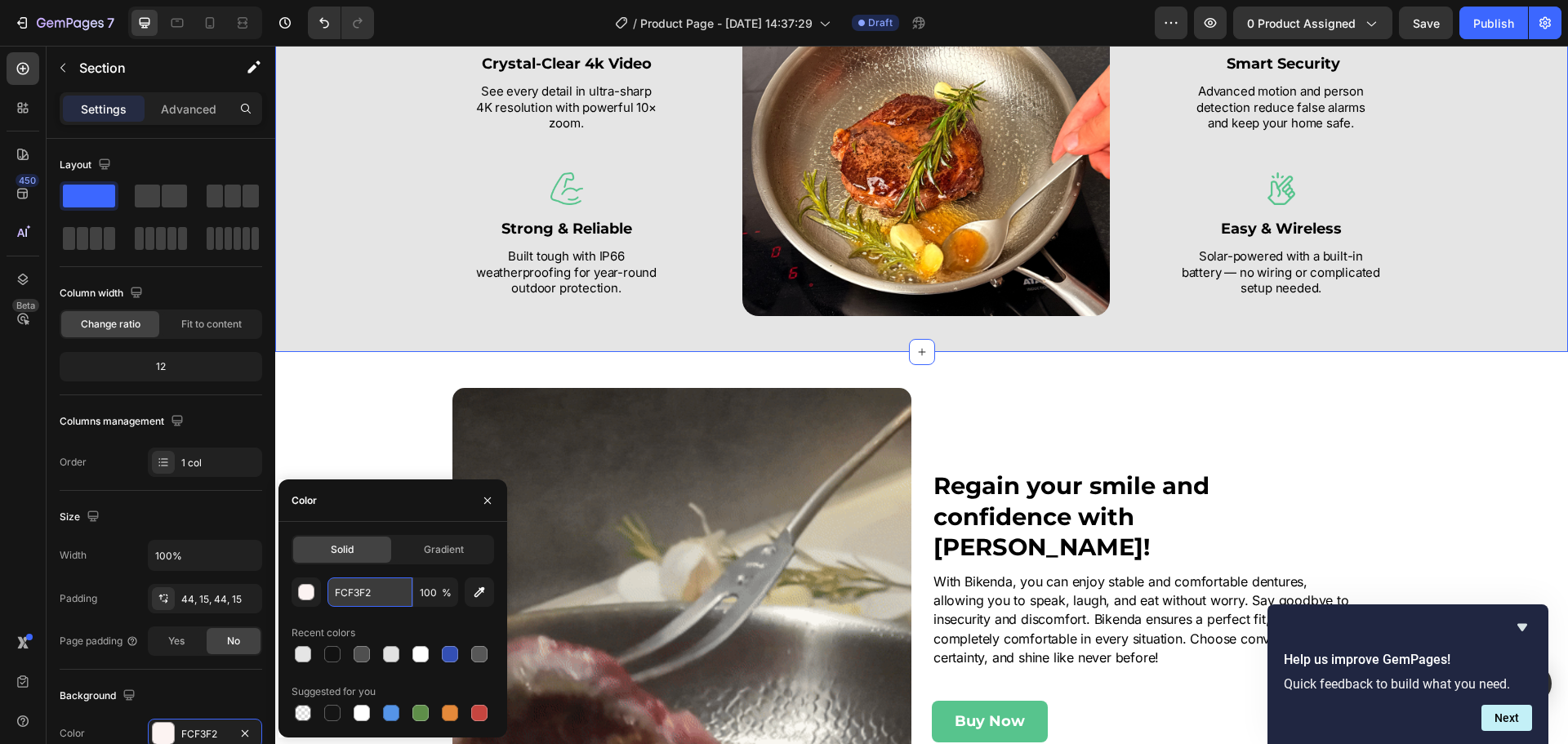
type input "e5e5e5"
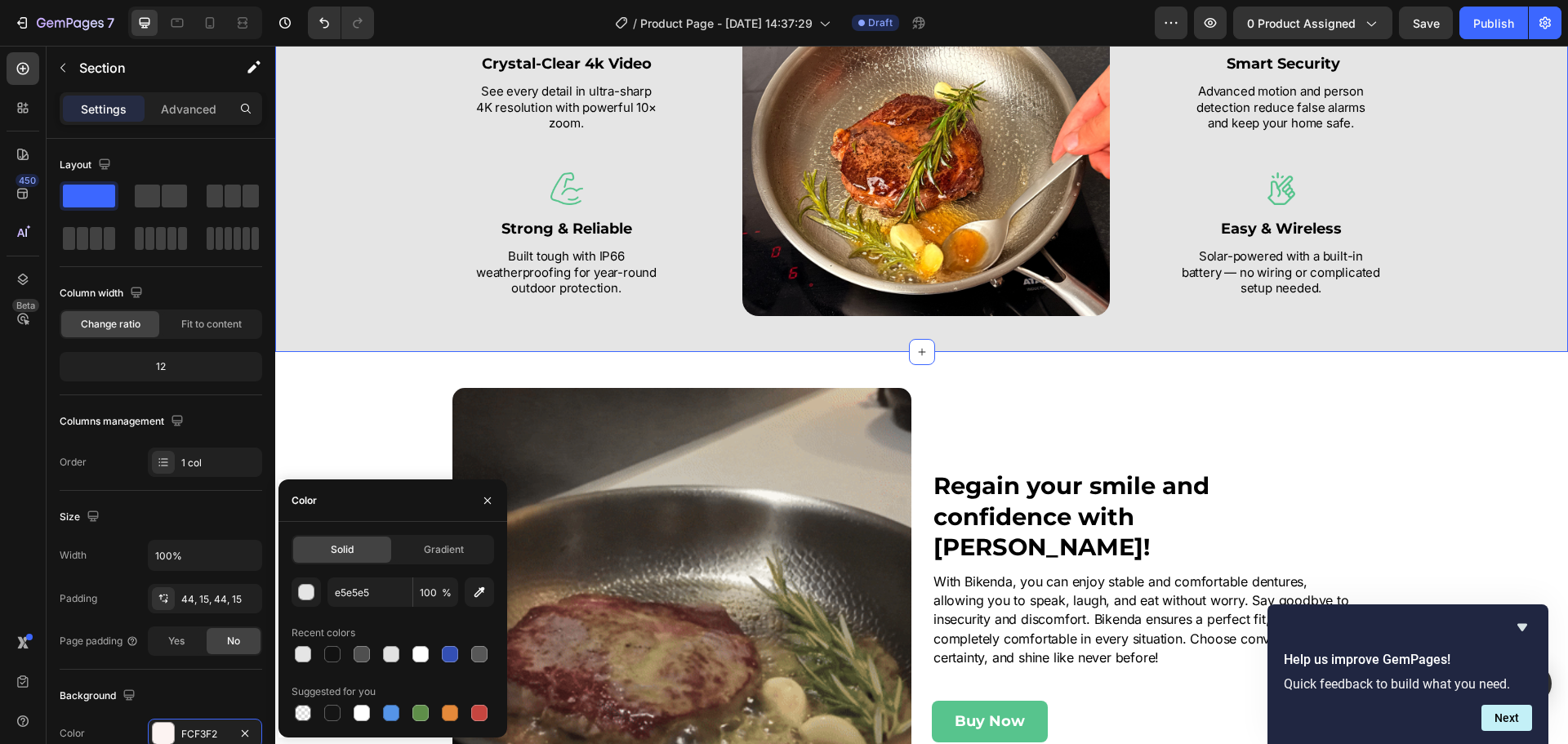
click at [465, 222] on div "Protect What Matters Most Heading Enjoy peace of mind with advanced security — …" at bounding box center [921, 99] width 1268 height 435
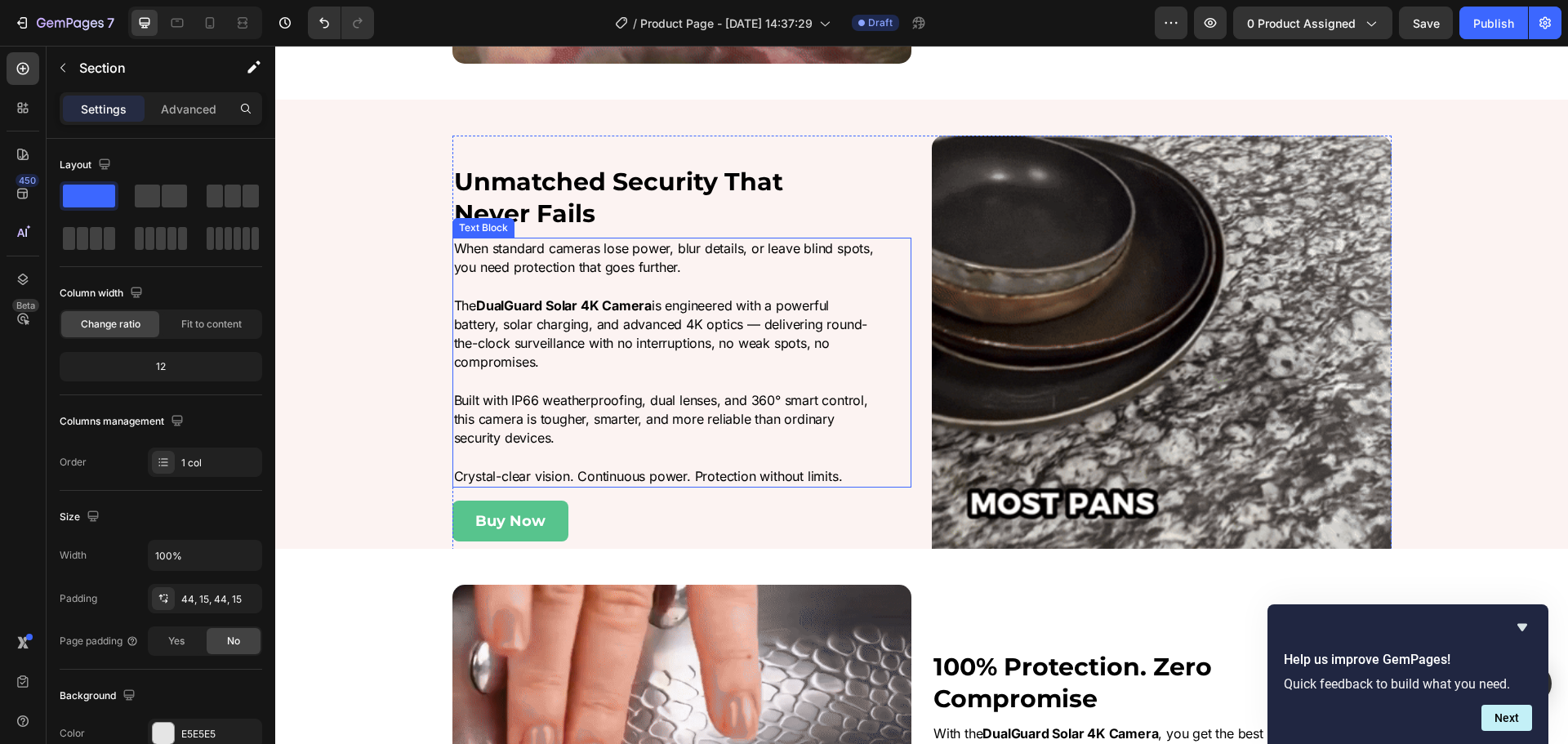
scroll to position [2369, 0]
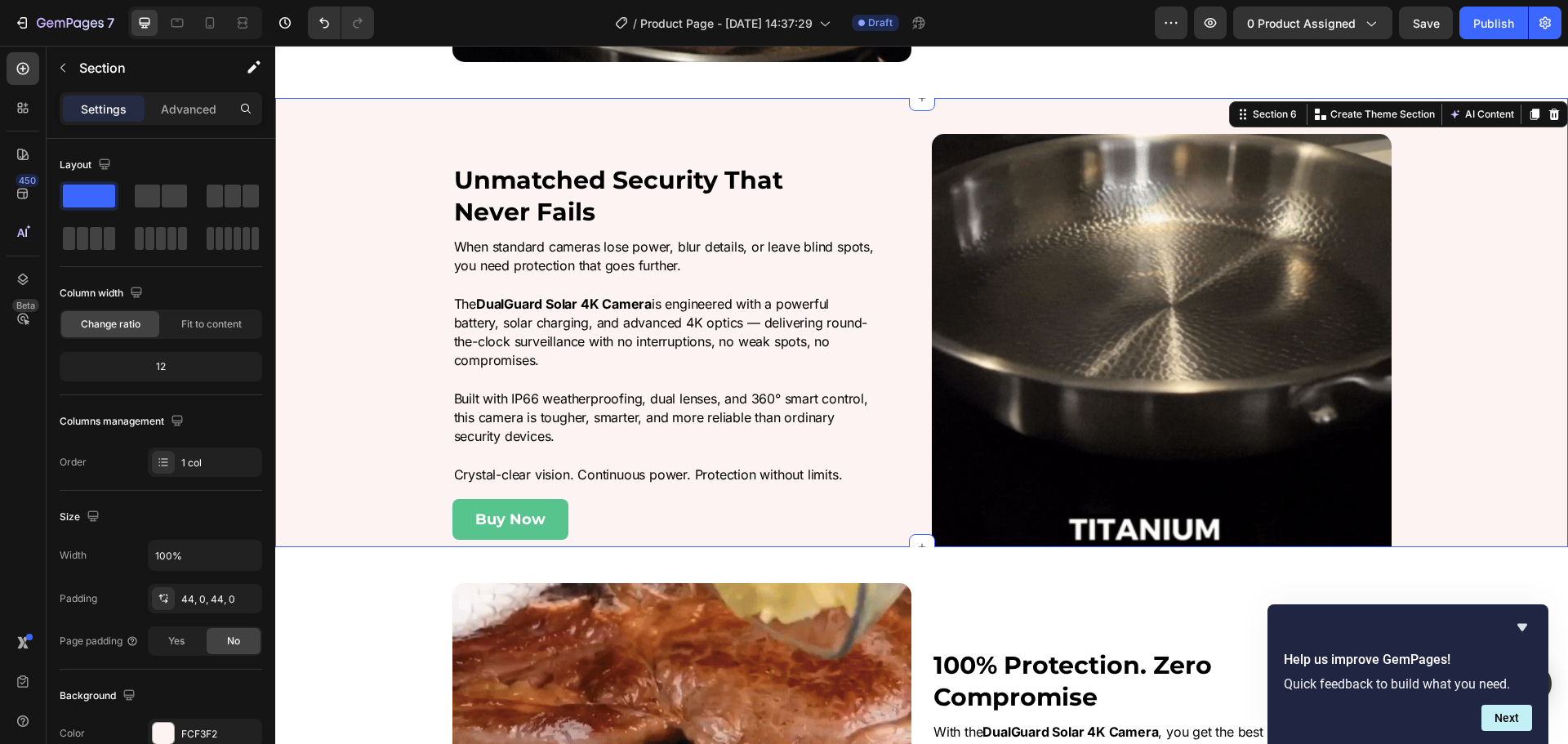
click at [393, 201] on div "Image Unmatched Security That Never Fails Heading When standard cameras lose po…" at bounding box center [921, 352] width 1293 height 436
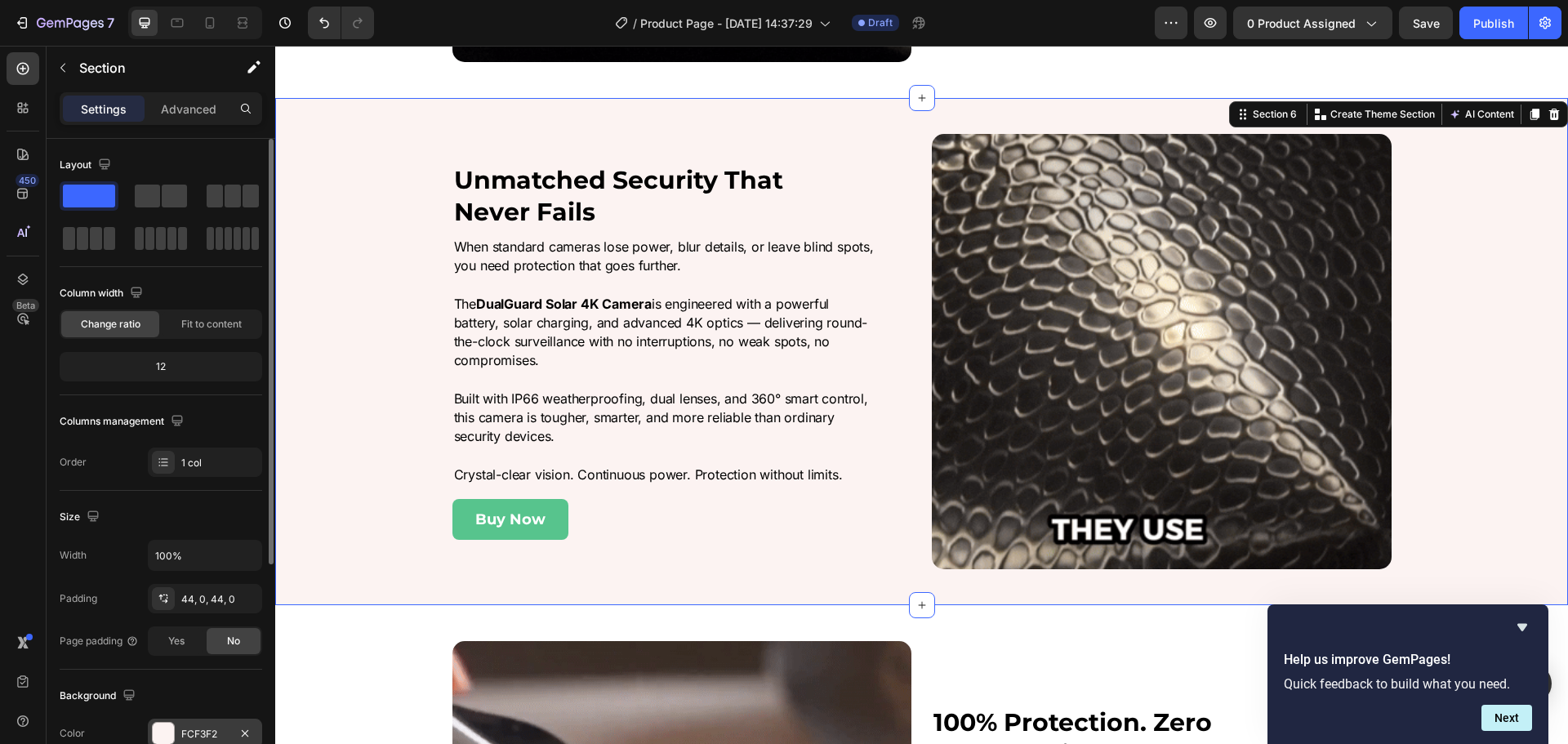
click at [188, 728] on div "FCF3F2" at bounding box center [205, 734] width 47 height 15
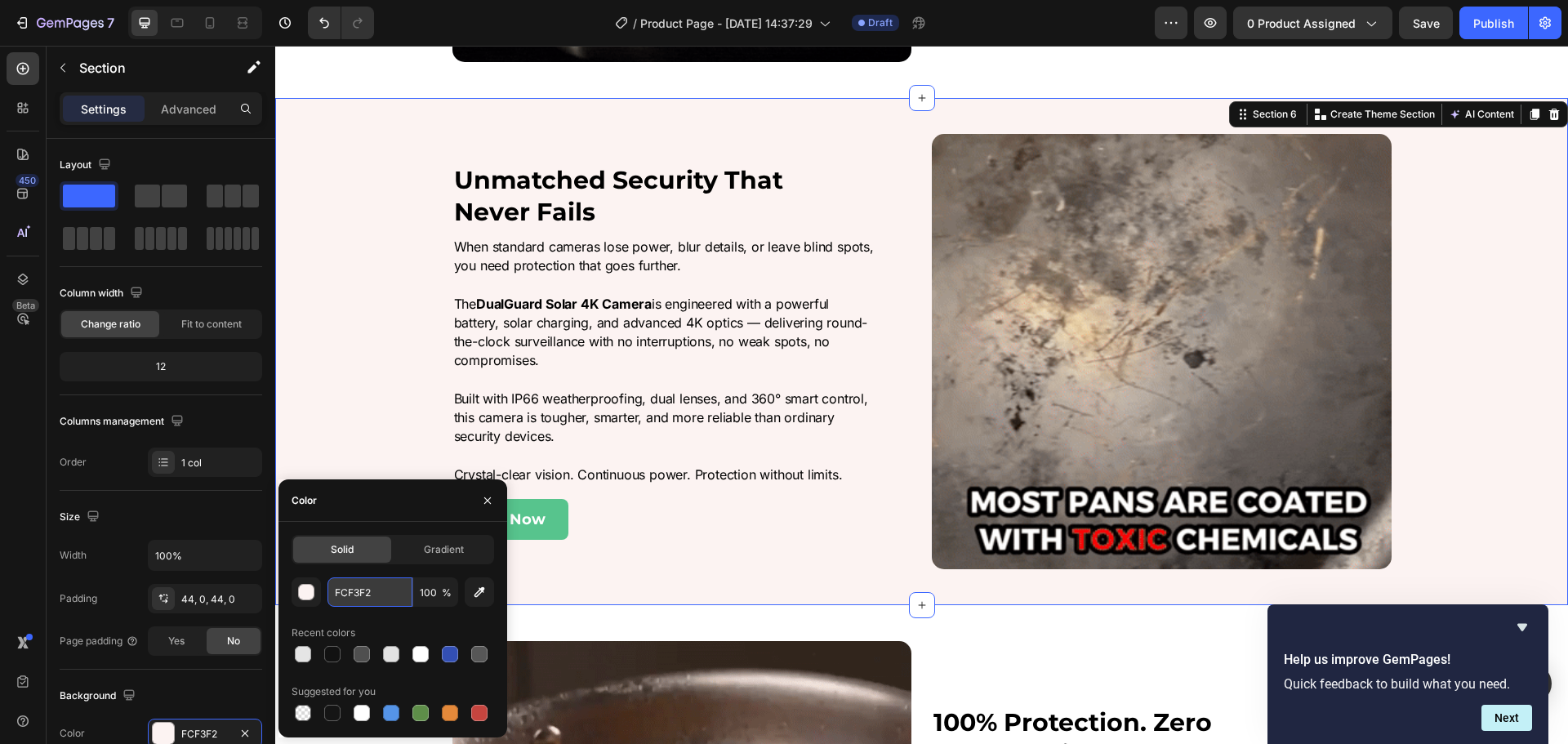
click at [359, 605] on input "FCF3F2" at bounding box center [370, 592] width 85 height 30
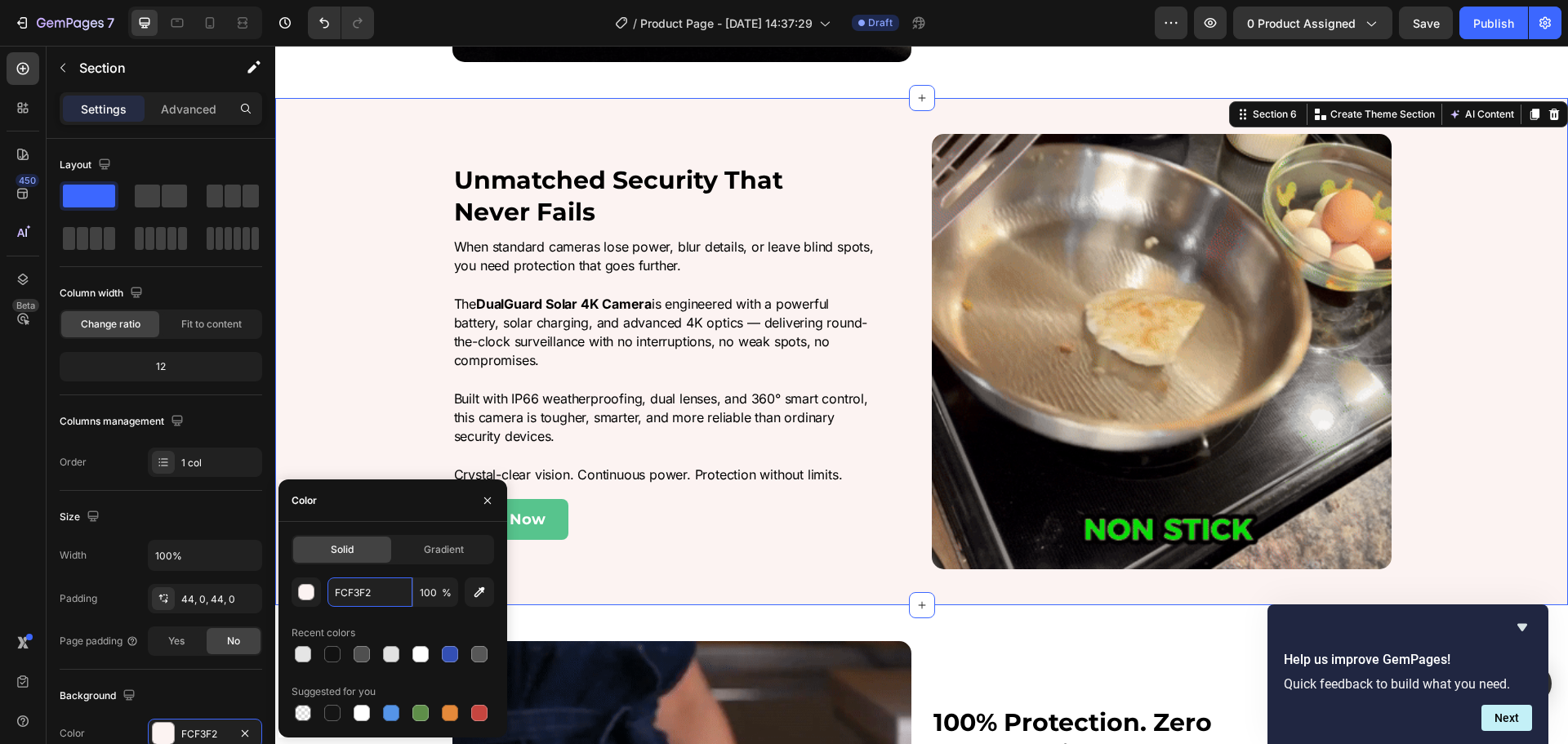
paste input "e5e5e5"
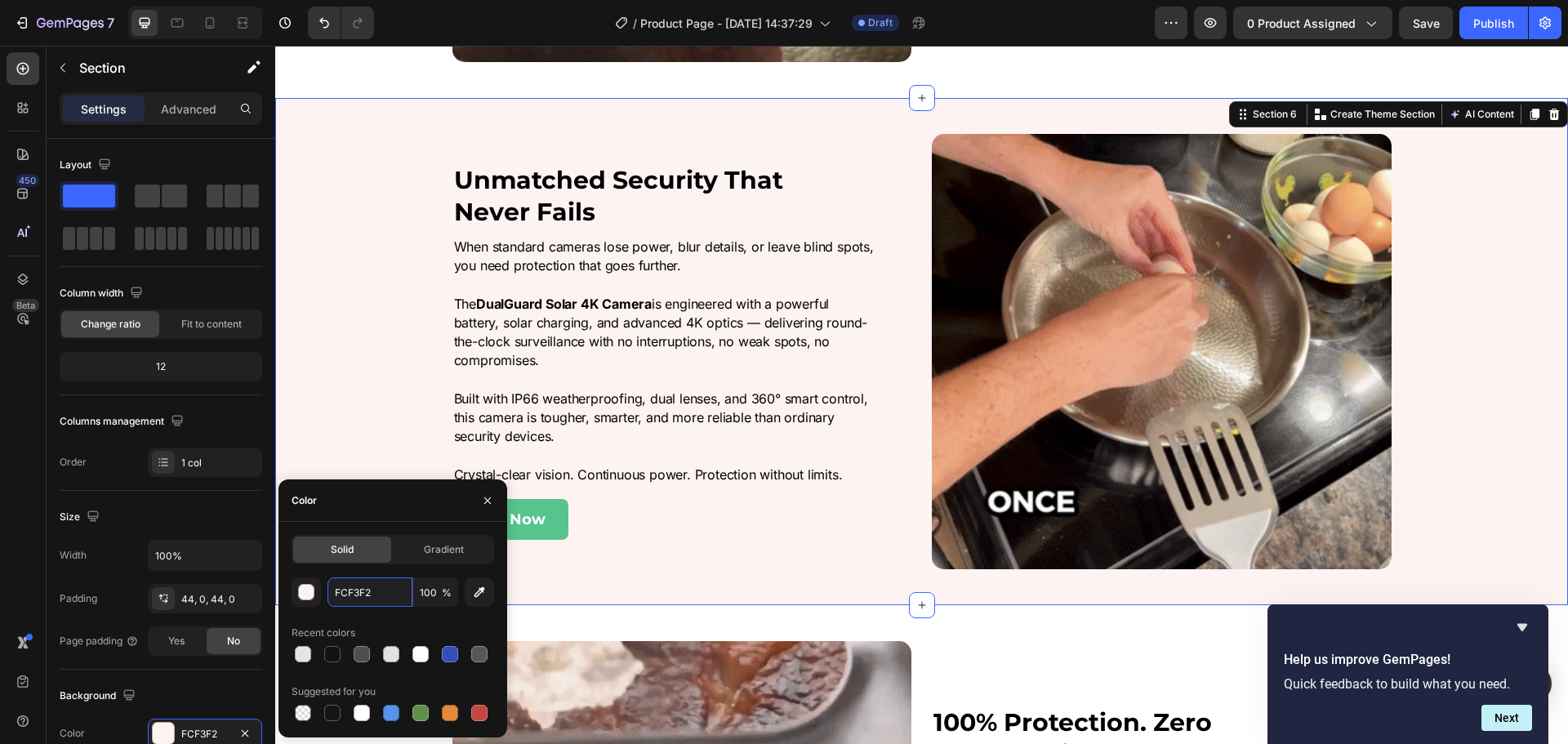
type input "e5e5e5"
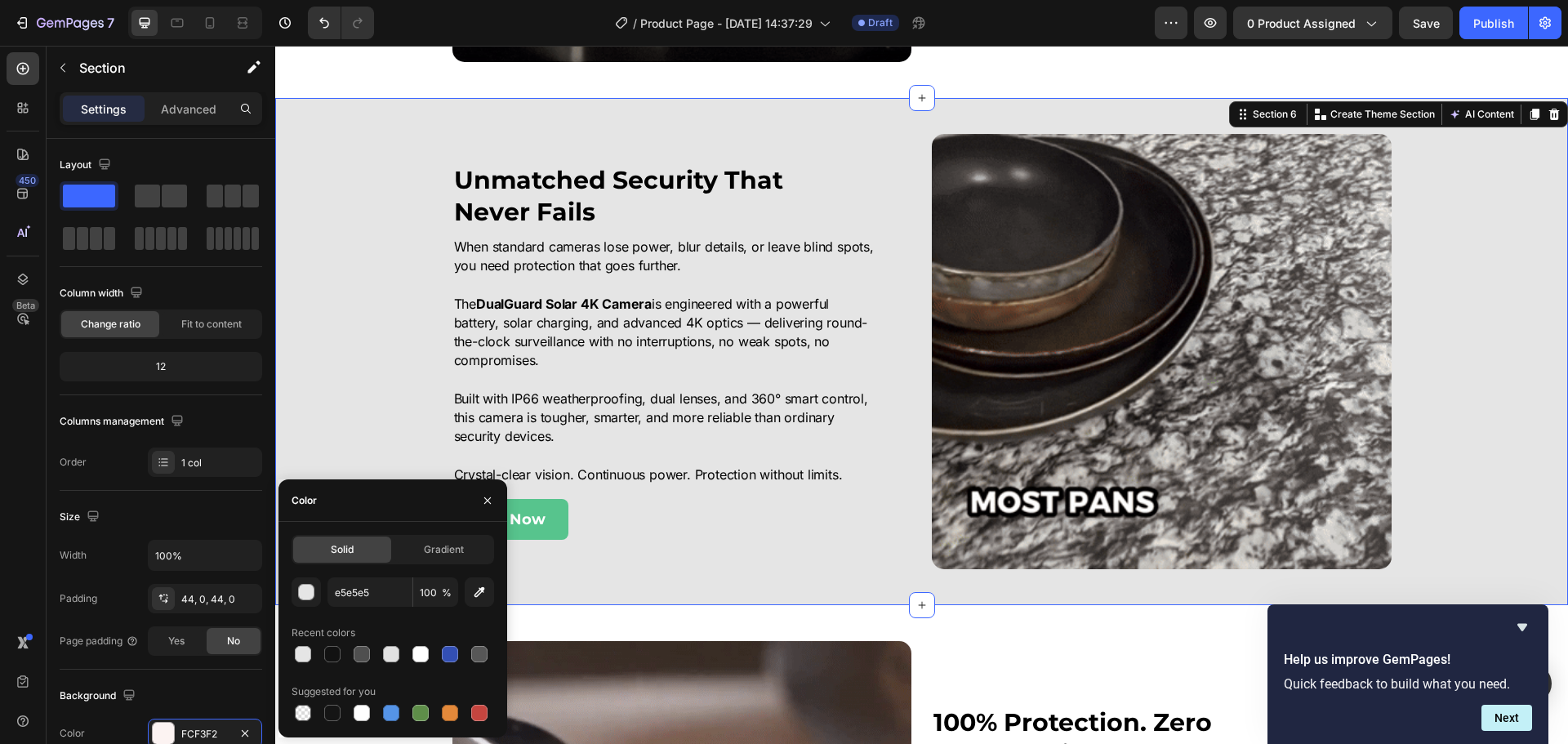
click at [353, 349] on div "Image Unmatched Security That Never Fails Heading When standard cameras lose po…" at bounding box center [921, 352] width 1293 height 436
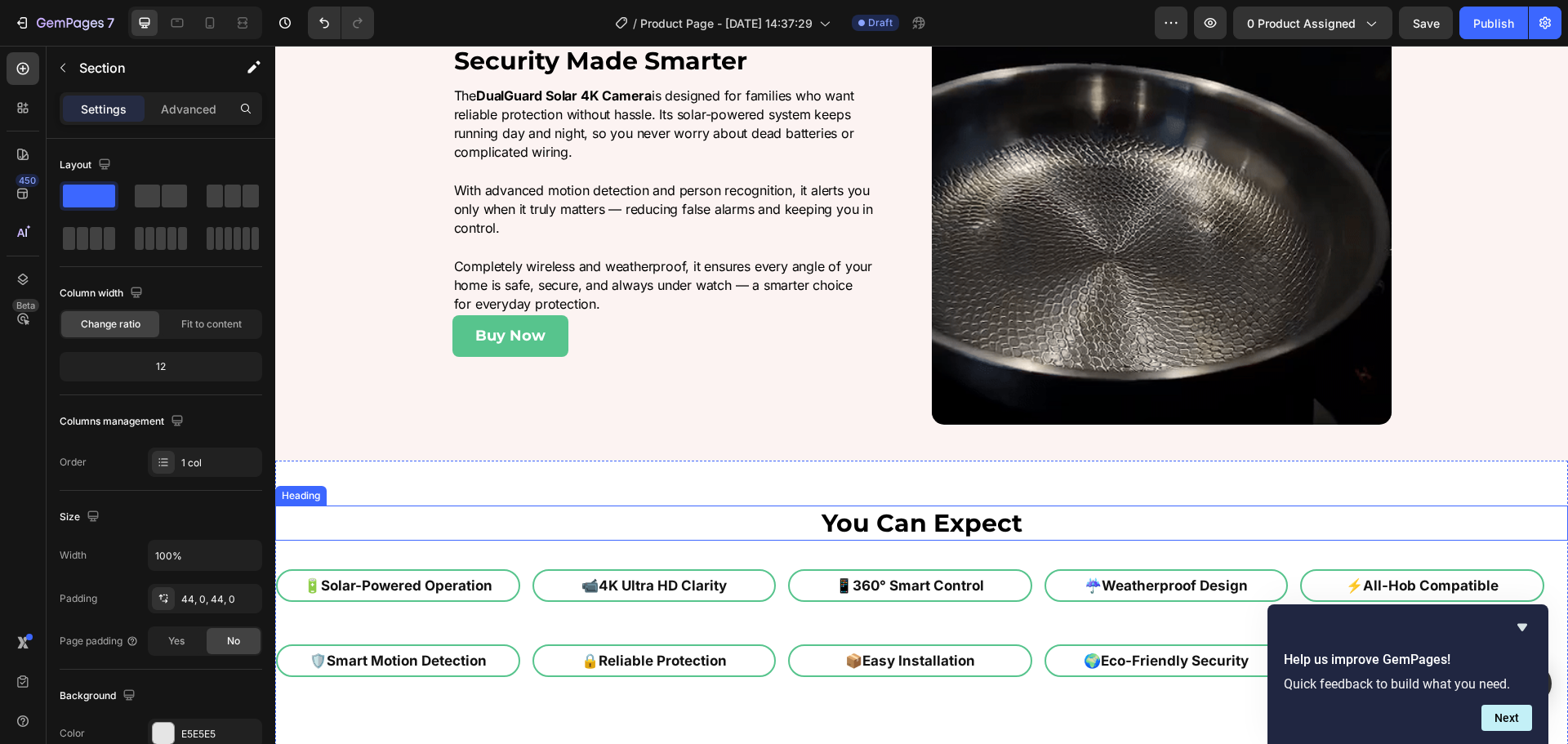
scroll to position [3348, 0]
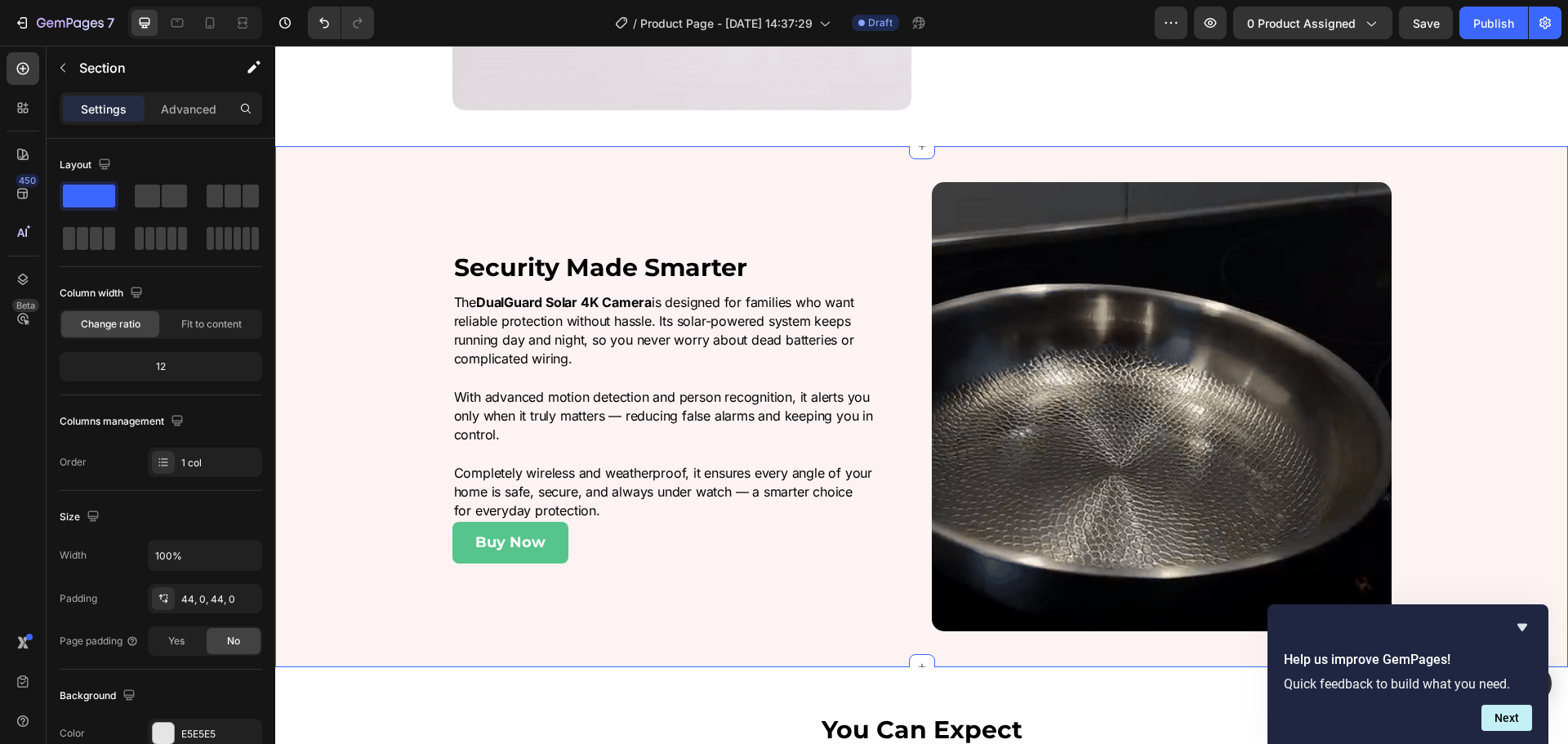
click at [396, 227] on div "Image Security Made Smarter Heading The DualGuard Solar 4K Camera is designed f…" at bounding box center [921, 407] width 1293 height 449
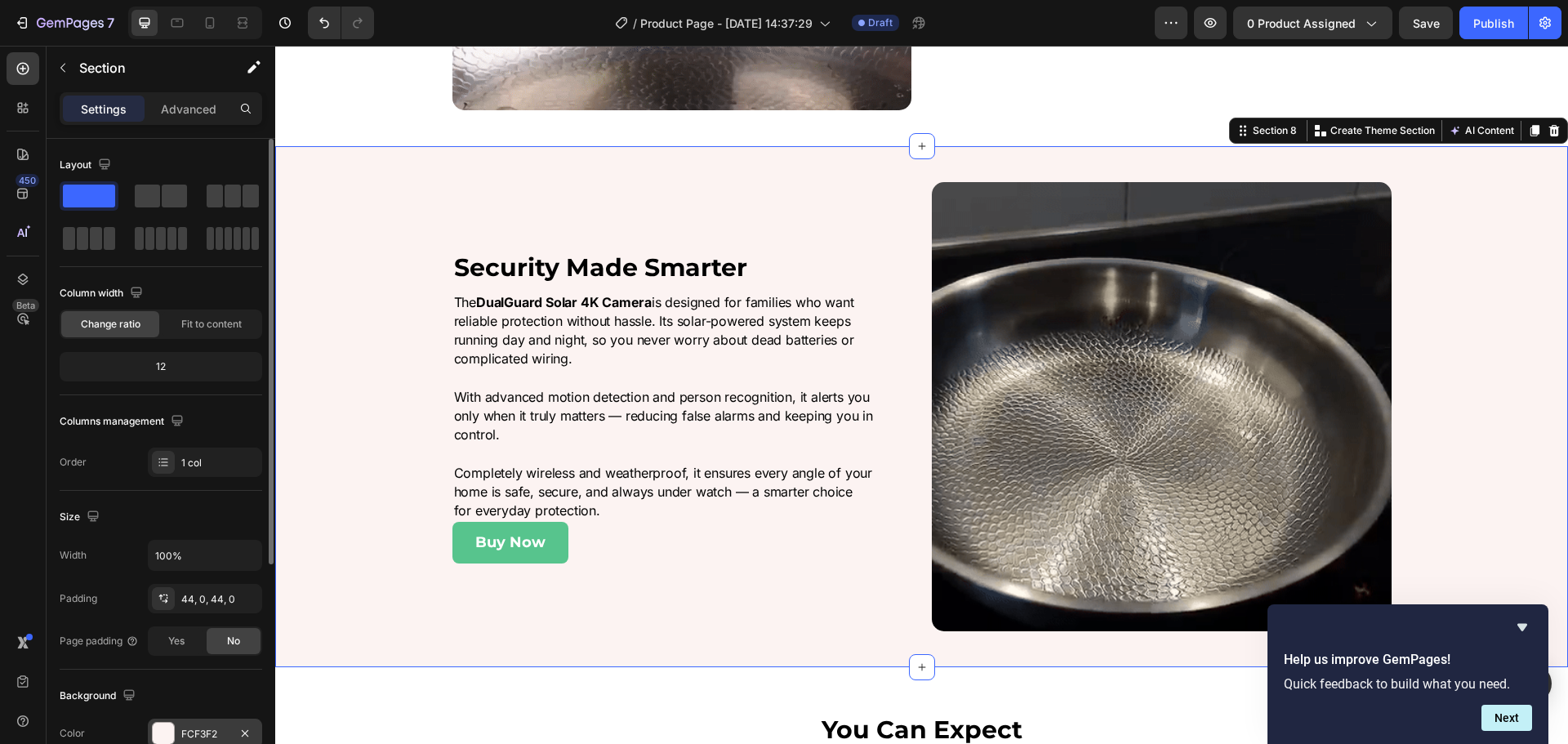
click at [185, 737] on div "FCF3F2" at bounding box center [205, 734] width 47 height 15
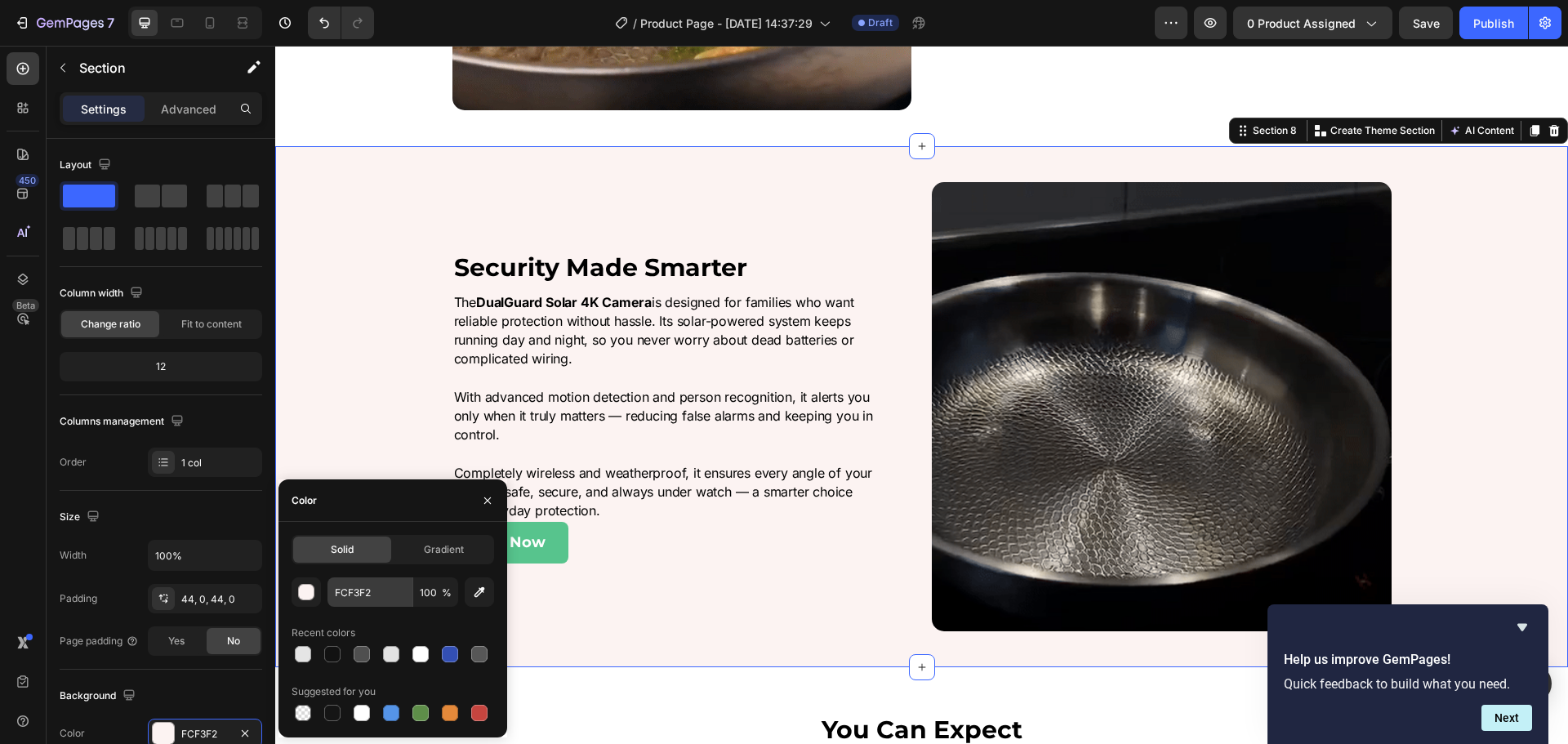
drag, startPoint x: 351, startPoint y: 613, endPoint x: 360, endPoint y: 601, distance: 15.0
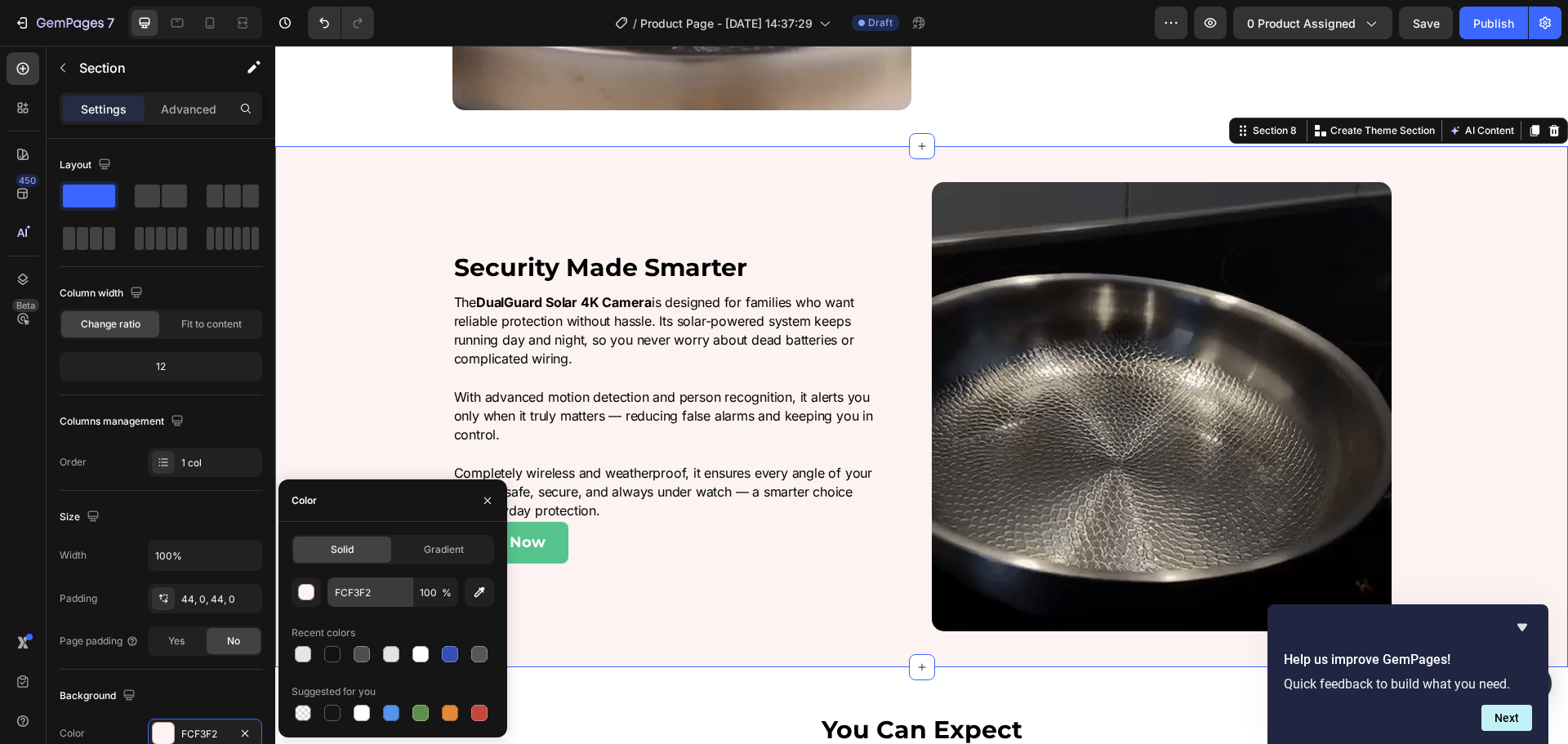
click at [353, 613] on div "FCF3F2 100 % Recent colors Suggested for you" at bounding box center [393, 650] width 203 height 147
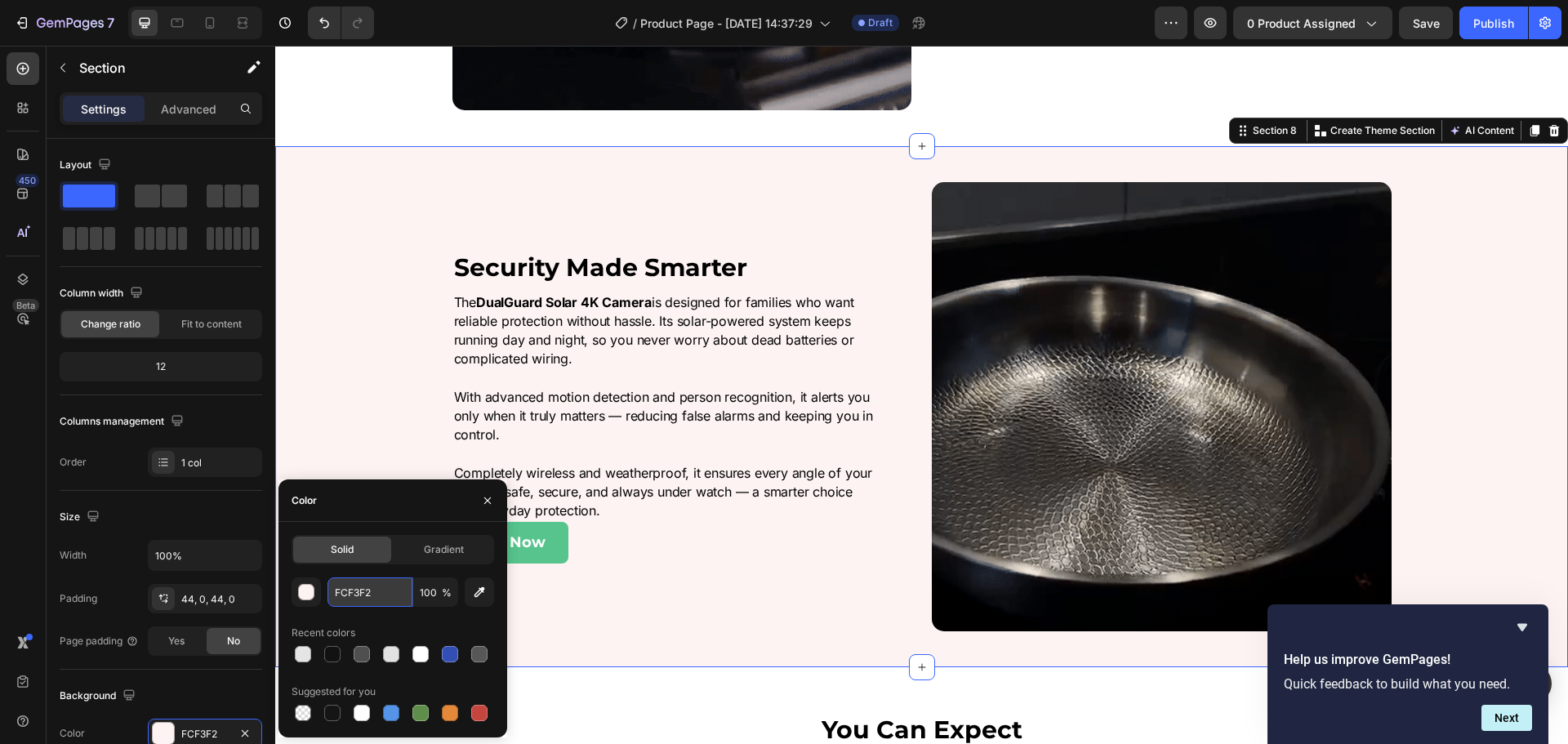
drag, startPoint x: 361, startPoint y: 598, endPoint x: 370, endPoint y: 599, distance: 9.1
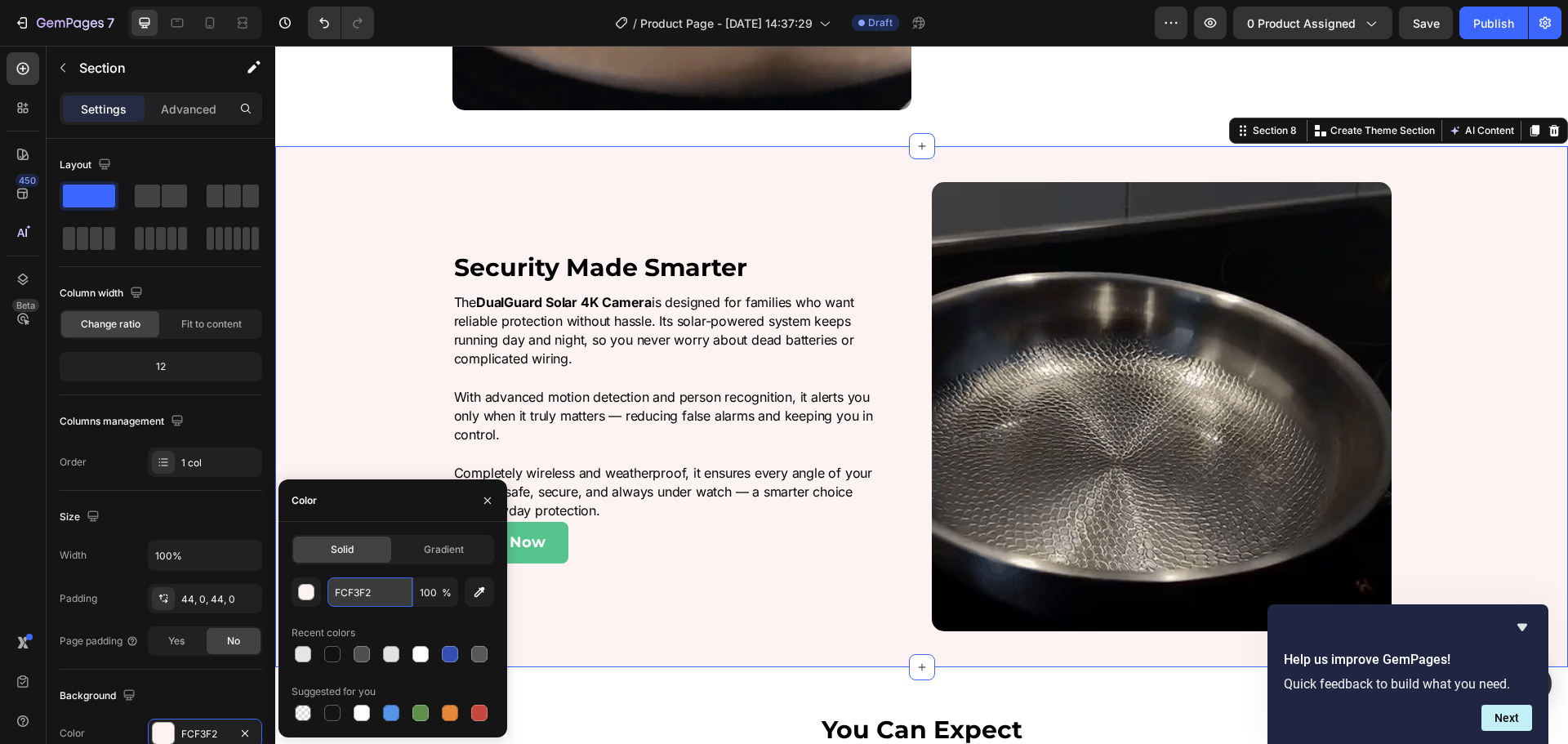
click at [363, 598] on input "FCF3F2" at bounding box center [370, 592] width 85 height 30
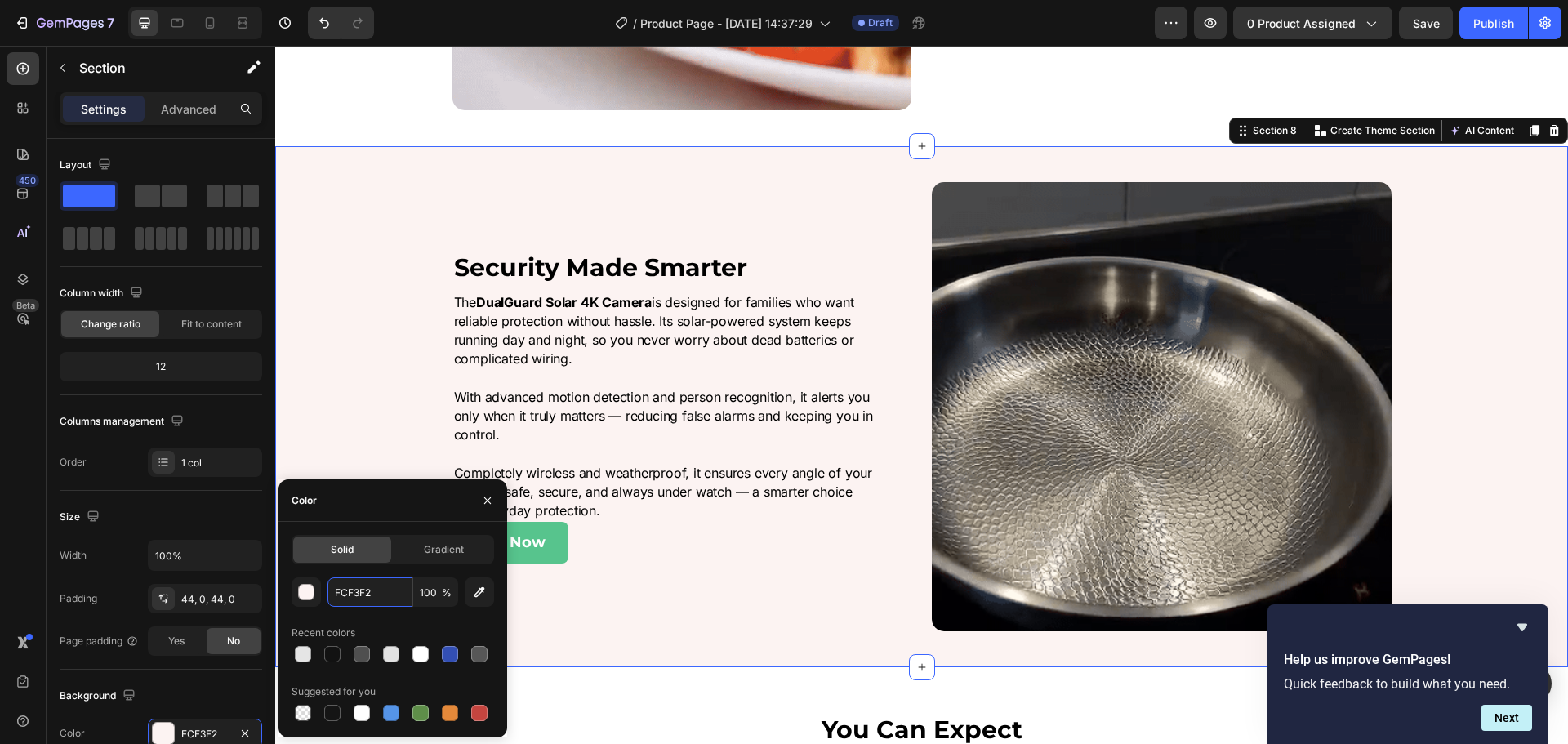
paste input "e5e5e5"
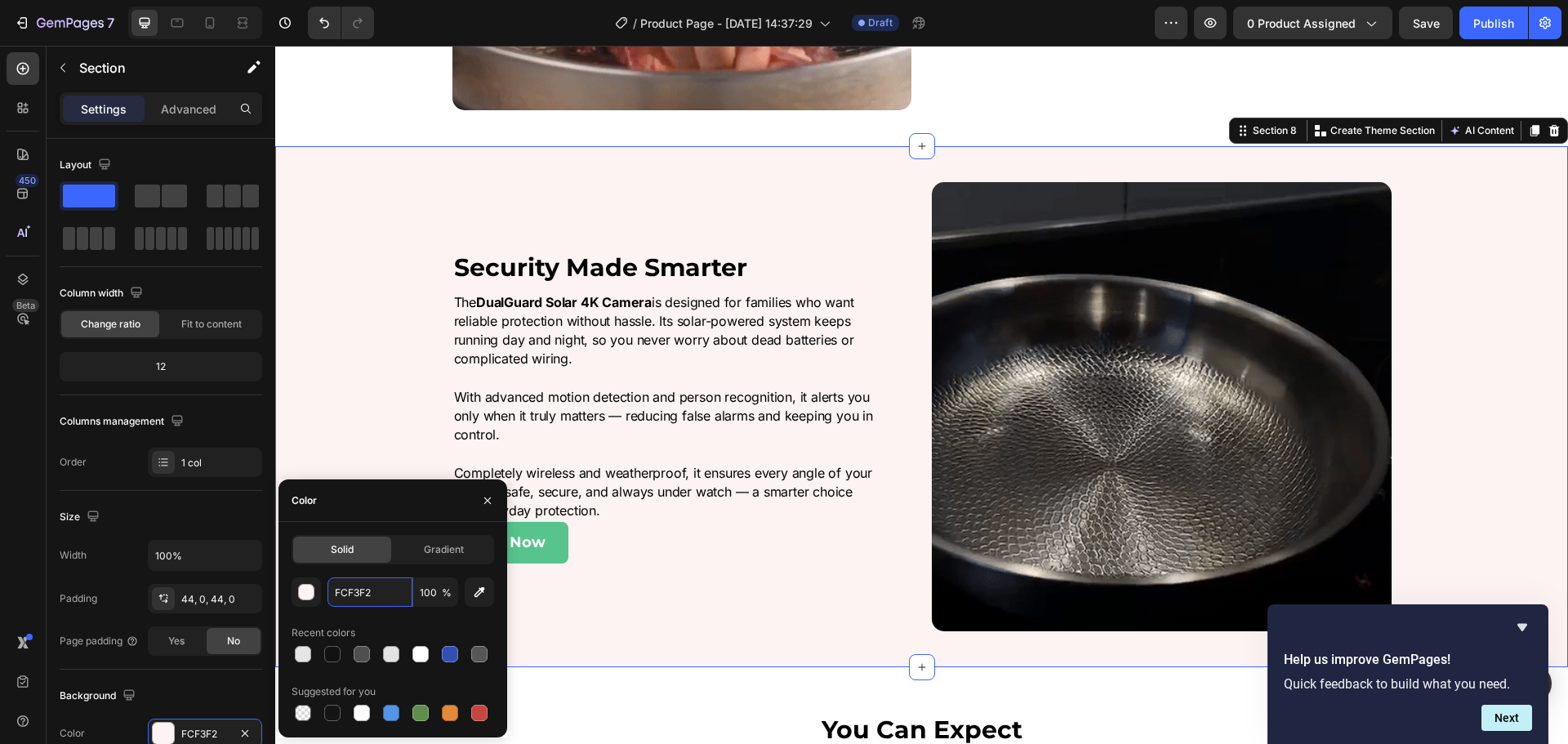
type input "e5e5e5"
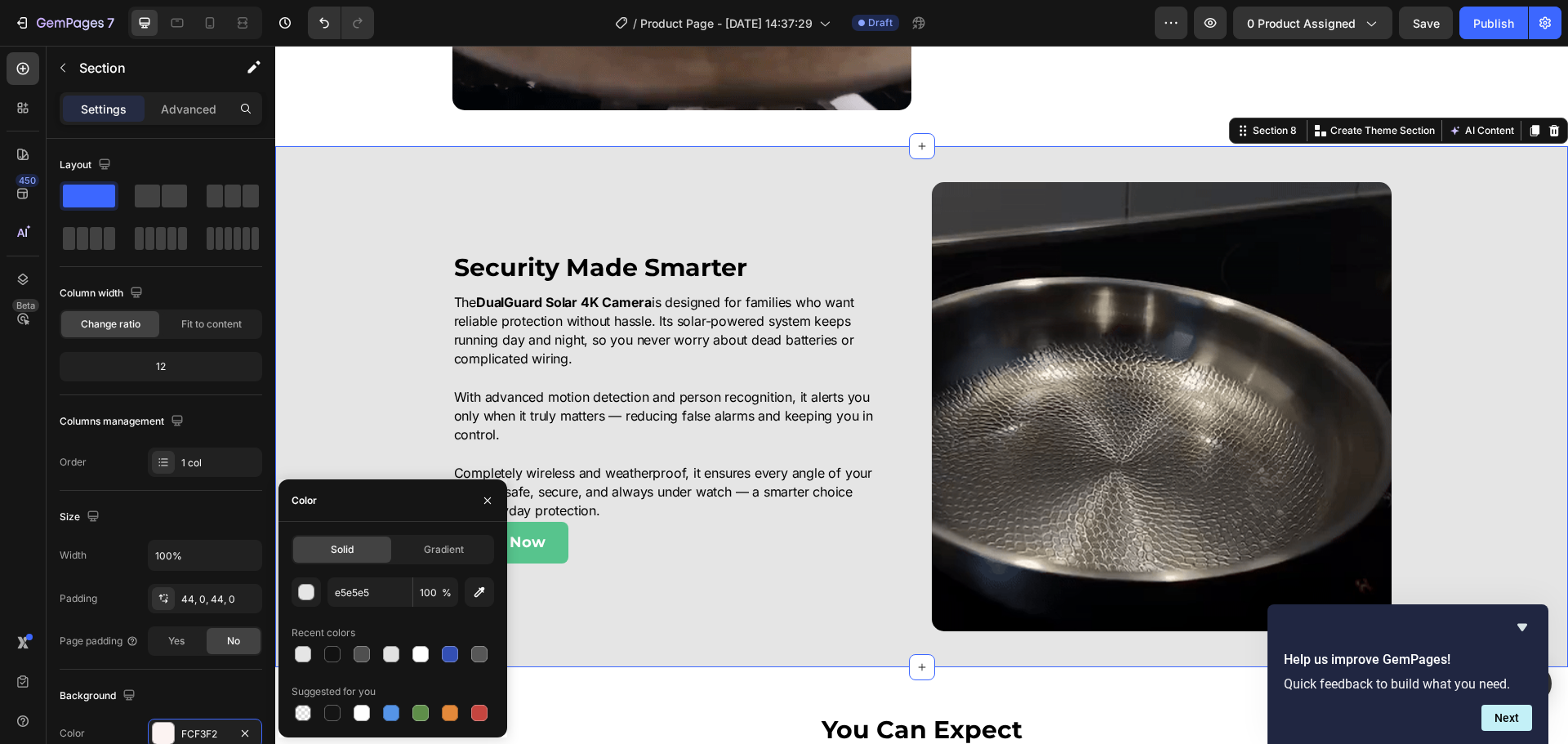
click at [365, 322] on div "Image Security Made Smarter Heading The DualGuard Solar 4K Camera is designed f…" at bounding box center [921, 407] width 1293 height 449
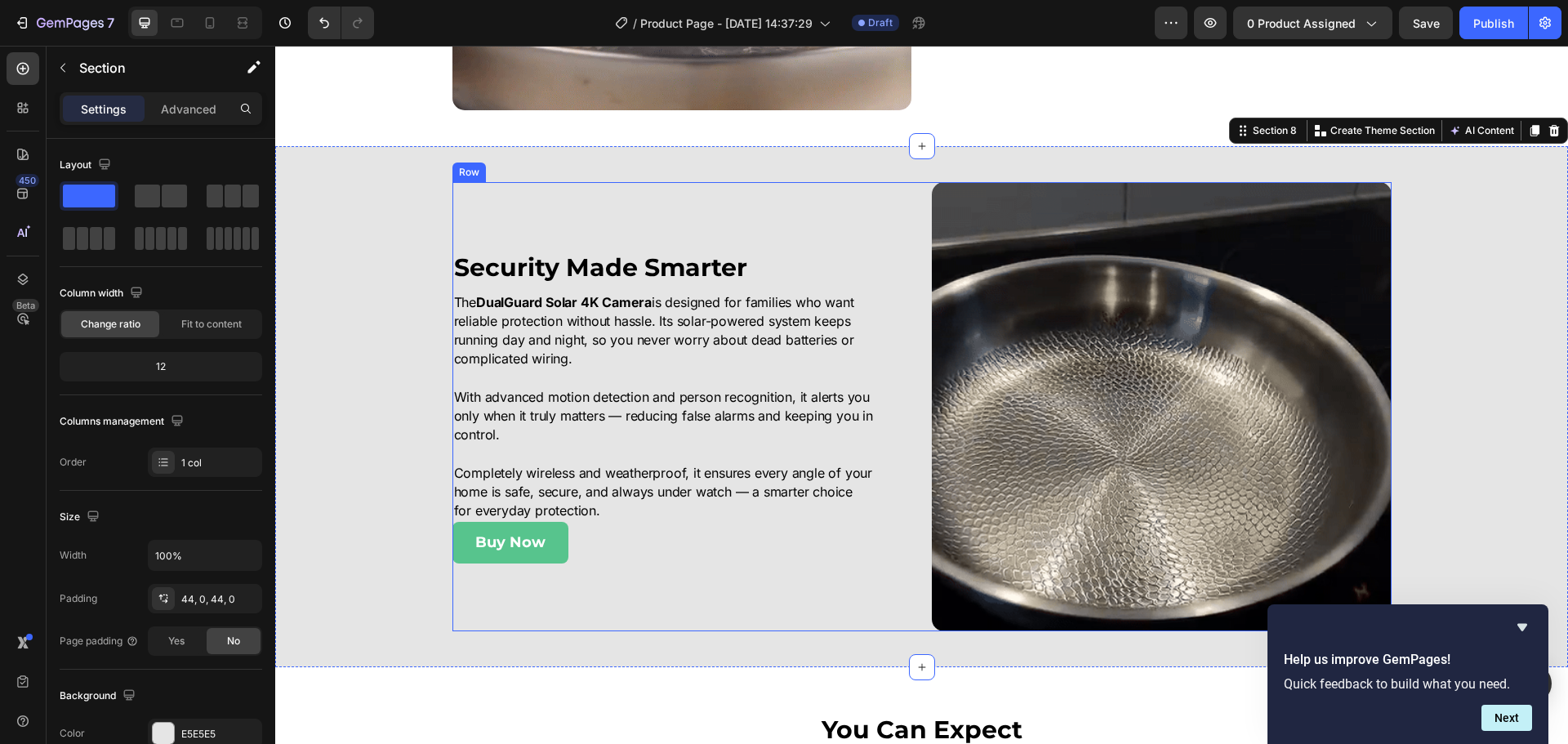
scroll to position [3920, 0]
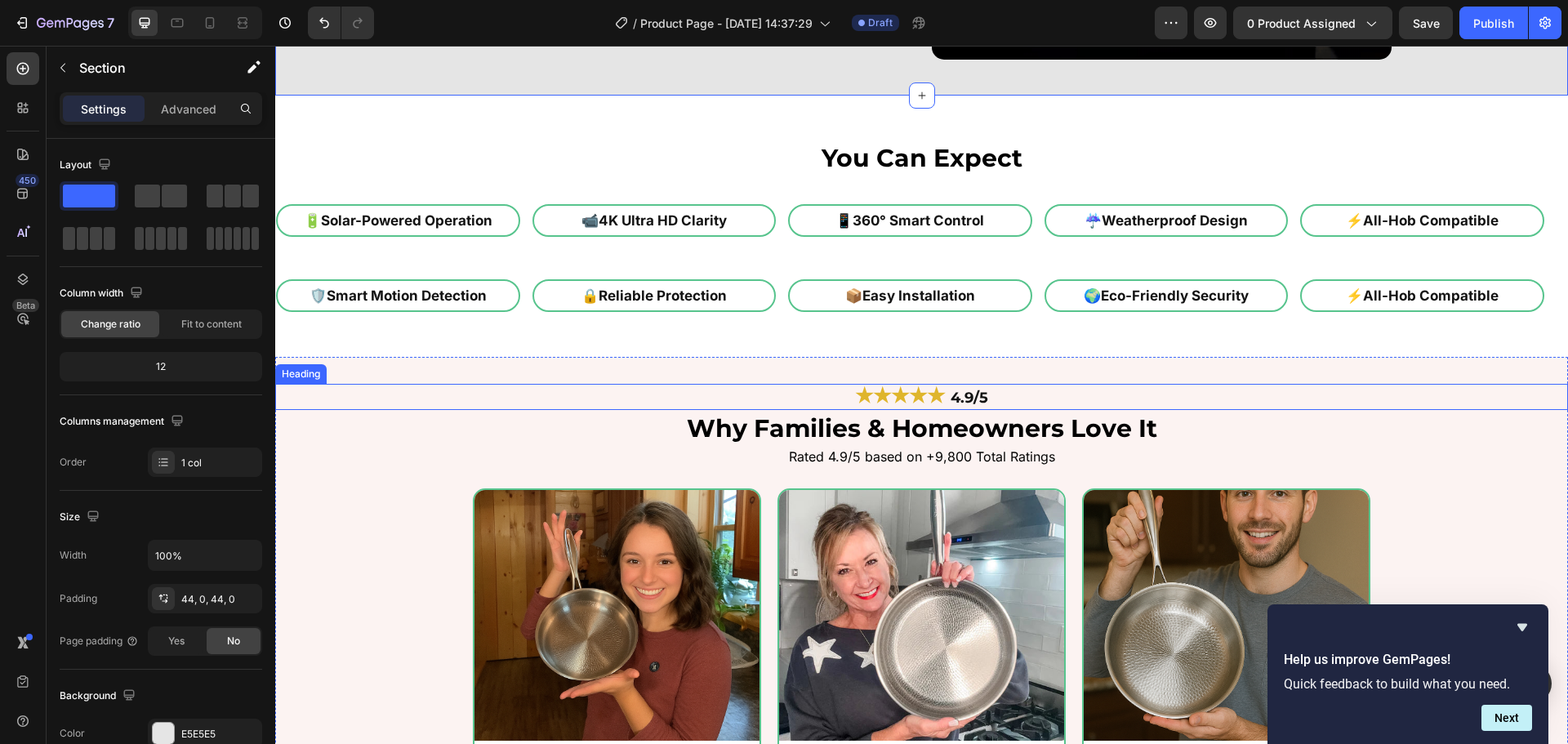
click at [375, 405] on h2 "★★★★★ 4.9/5" at bounding box center [921, 397] width 1293 height 27
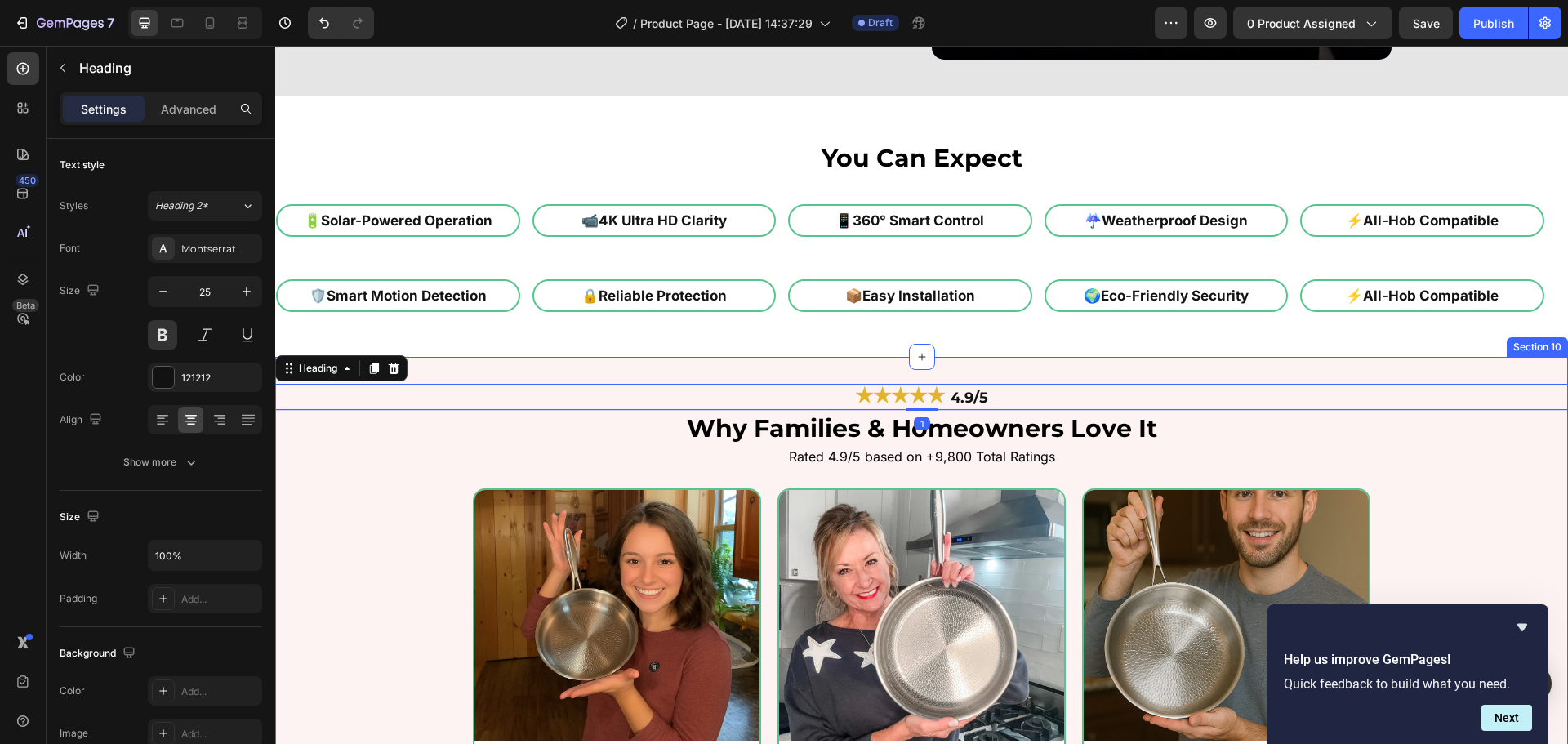
click at [378, 509] on div "Image ★★★★★ Text Block 5/5 Text Block Row "Setup was super easy and I love that…" at bounding box center [921, 733] width 1293 height 489
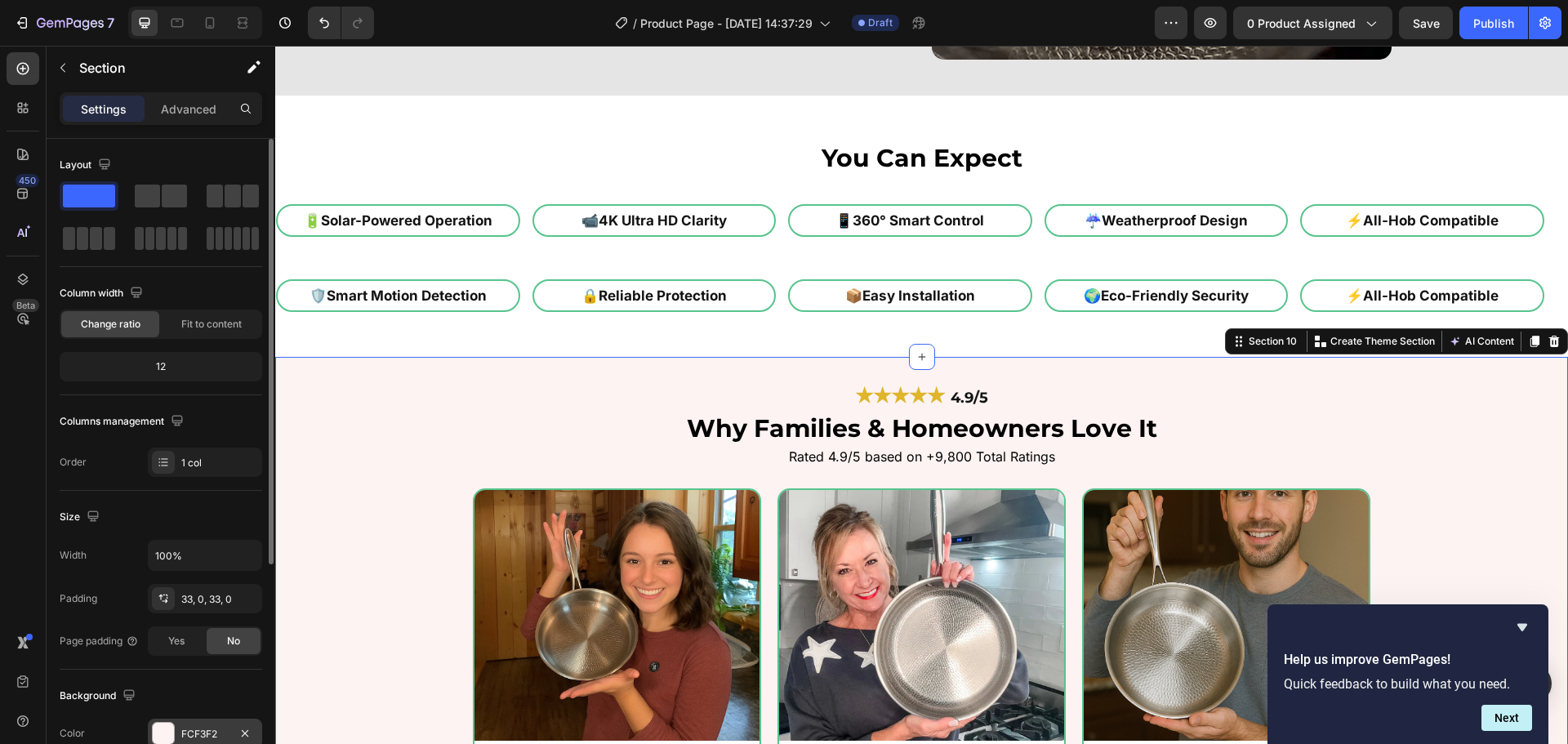
click at [198, 730] on div "FCF3F2" at bounding box center [205, 734] width 47 height 15
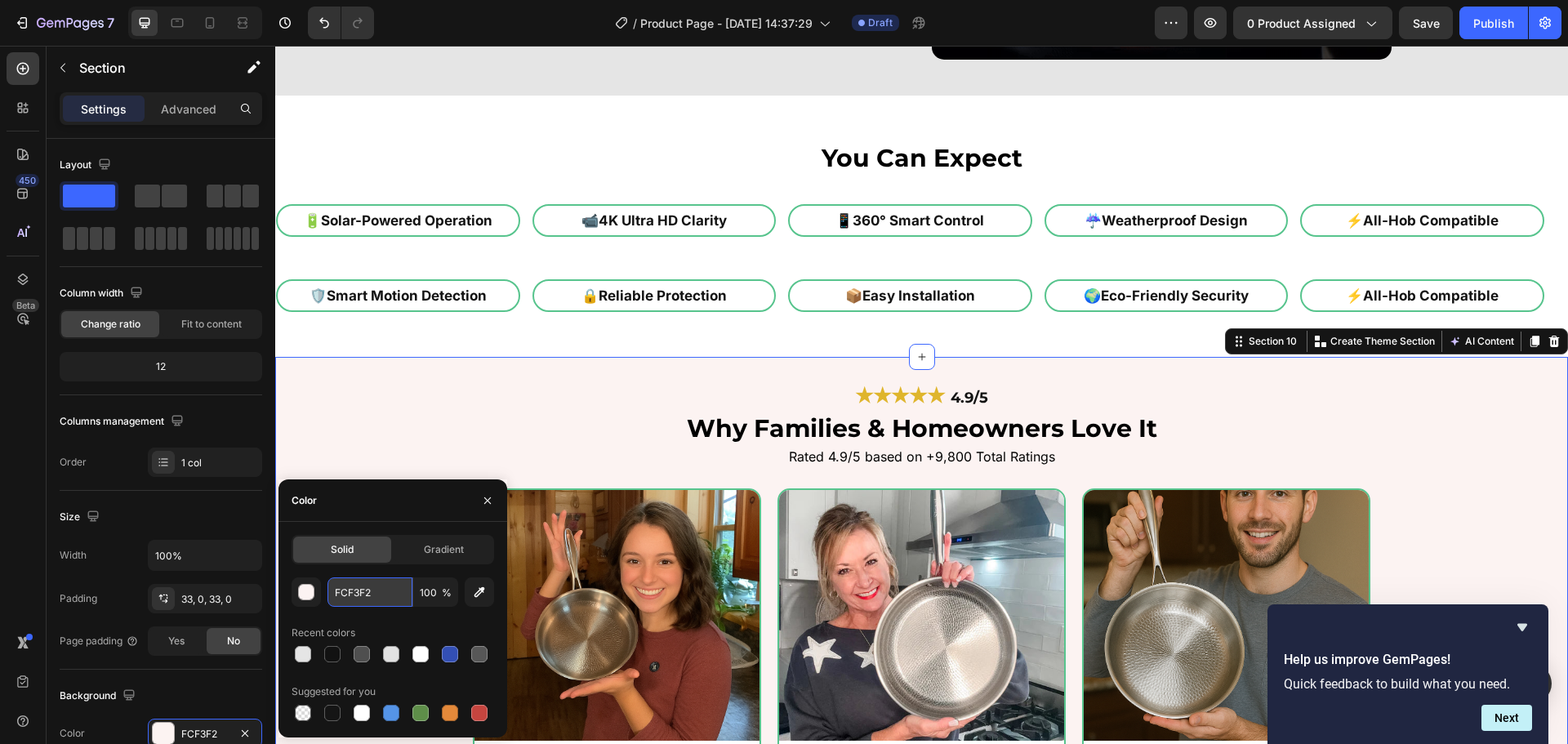
click at [382, 594] on input "FCF3F2" at bounding box center [370, 592] width 85 height 30
paste input "e5e5e5"
type input "e5e5e5"
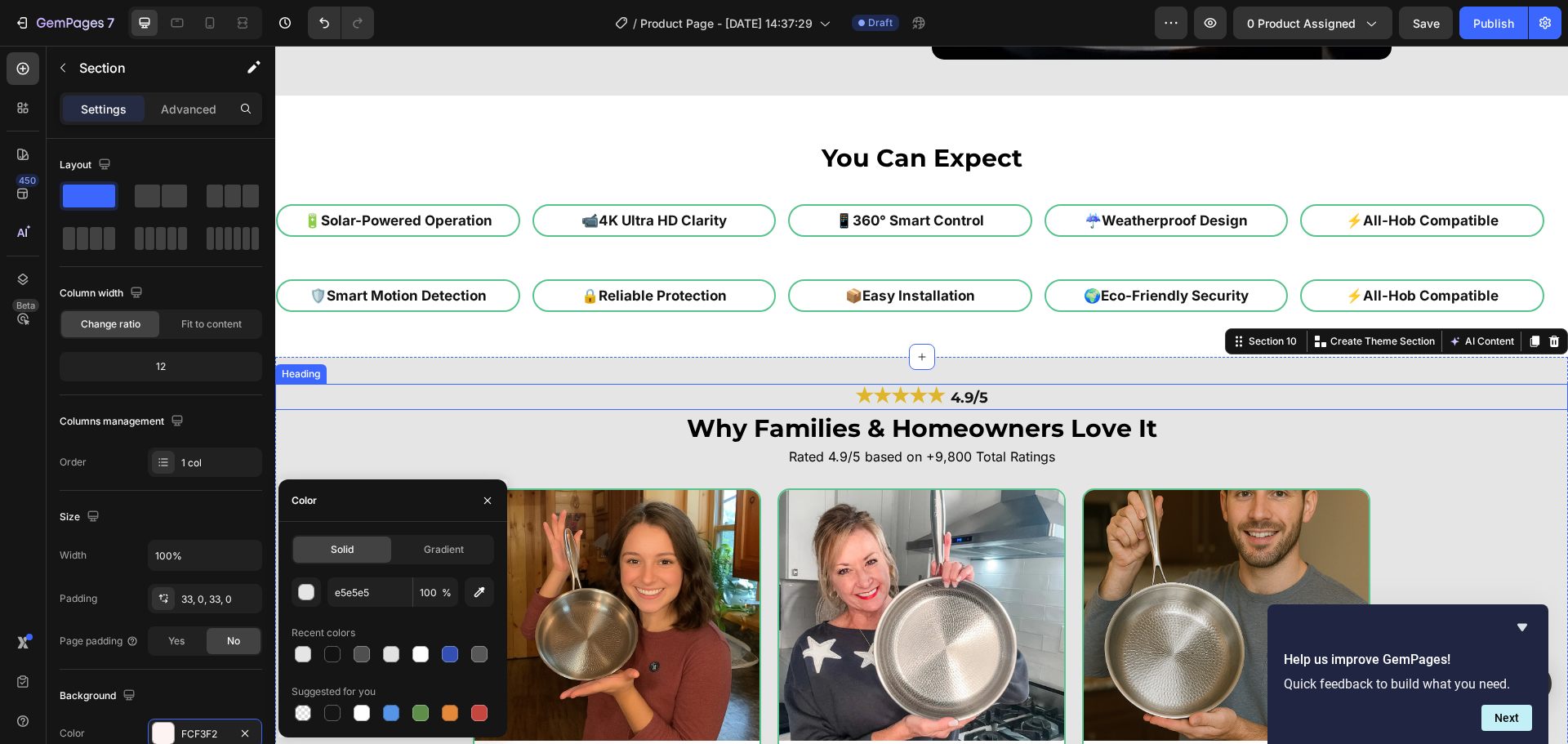
click at [536, 396] on h2 "★★★★★ 4.9/5" at bounding box center [921, 397] width 1293 height 27
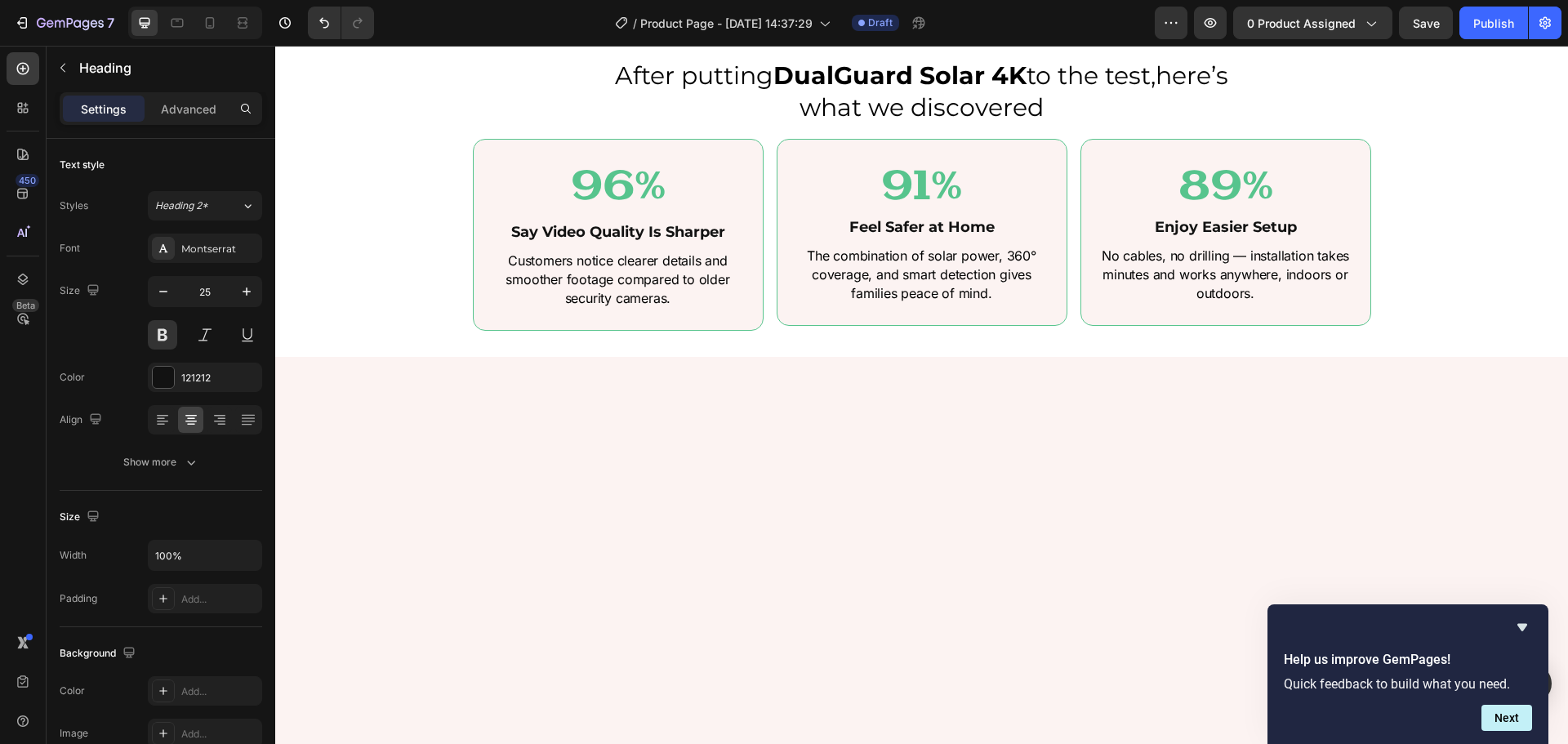
scroll to position [4901, 0]
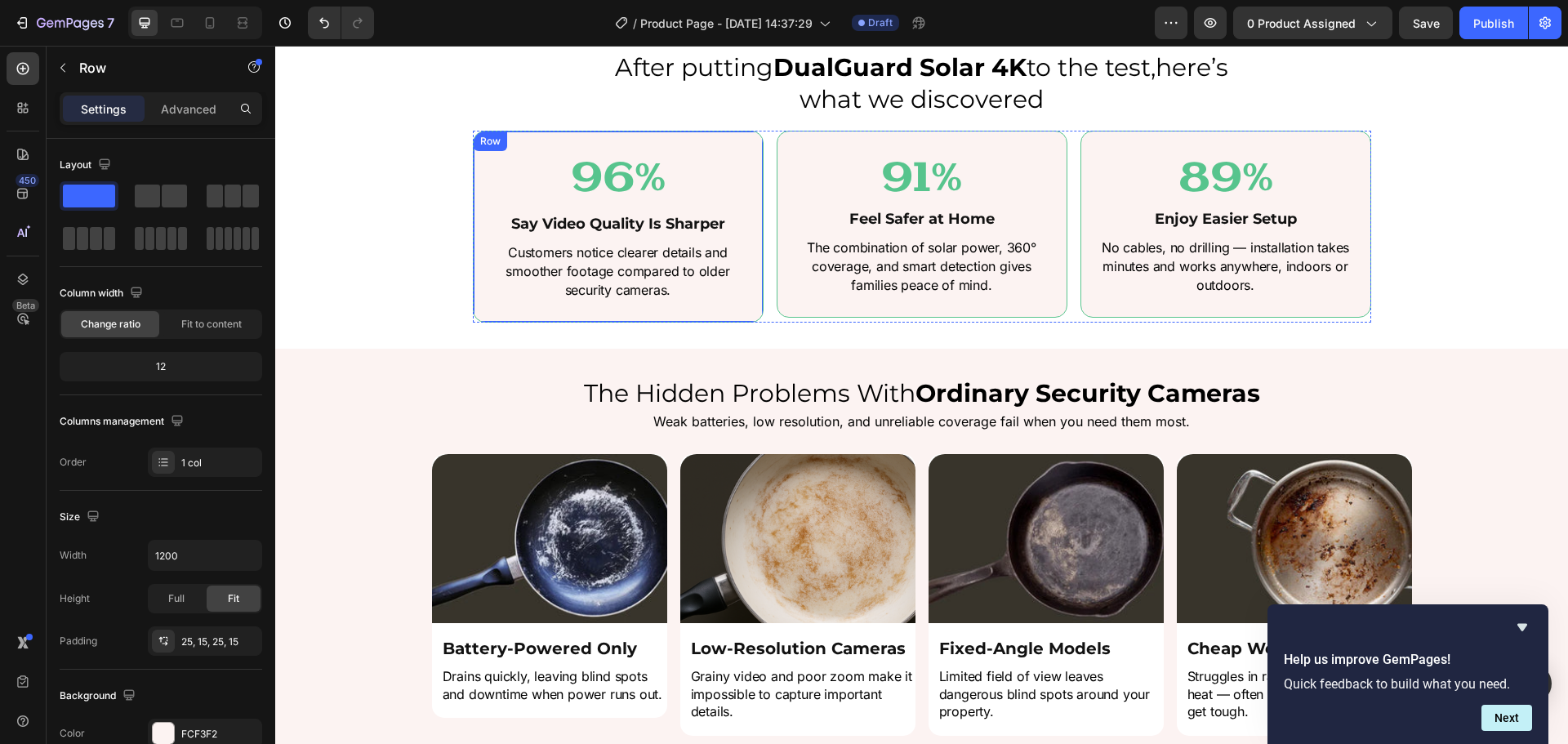
click at [750, 163] on div "96% Heading Say Video Quality Is Sharper Heading Customers notice clearer detai…" at bounding box center [618, 227] width 291 height 192
click at [205, 735] on div "FCF3F2" at bounding box center [205, 734] width 47 height 15
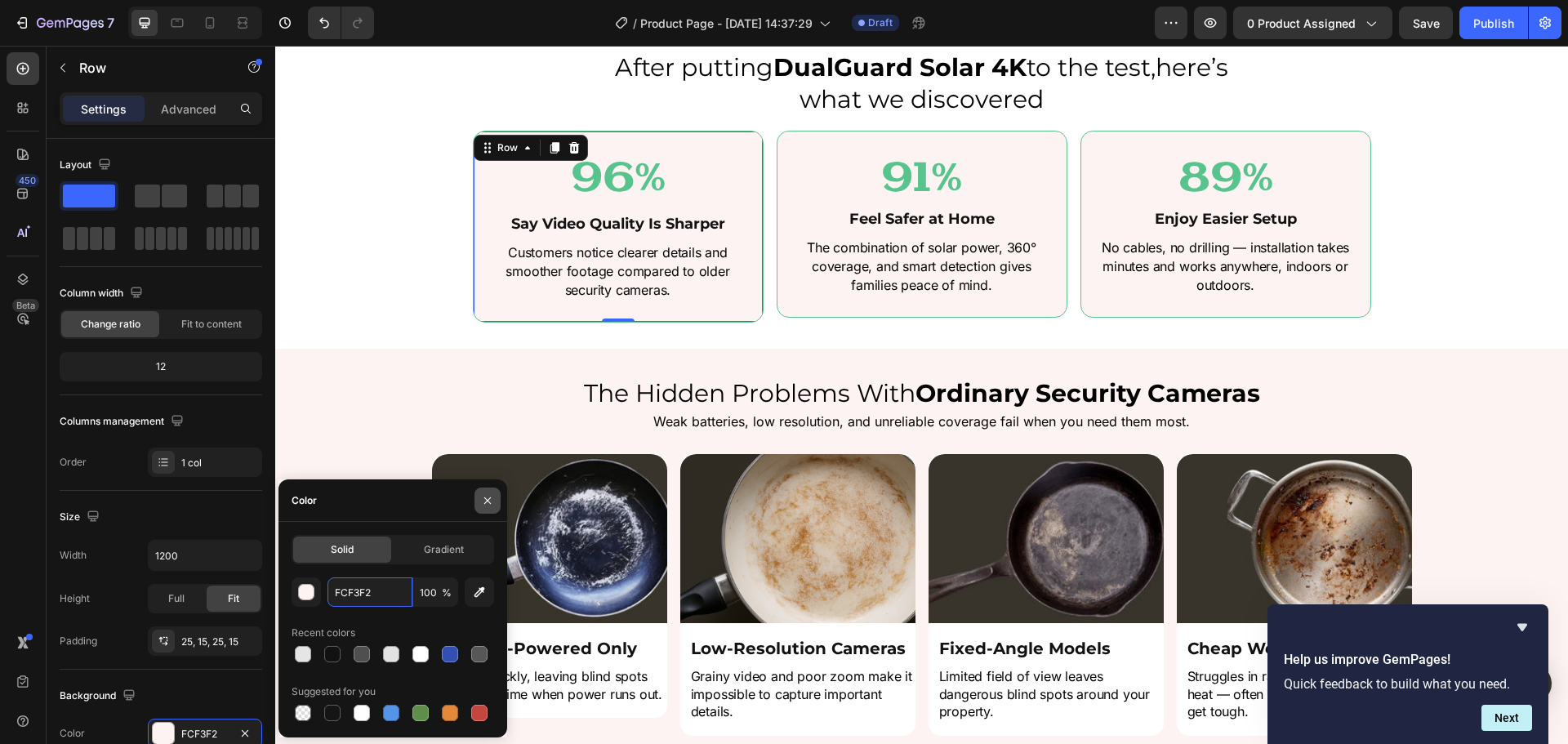
paste input "e5e5e5"
type input "e5e5e5"
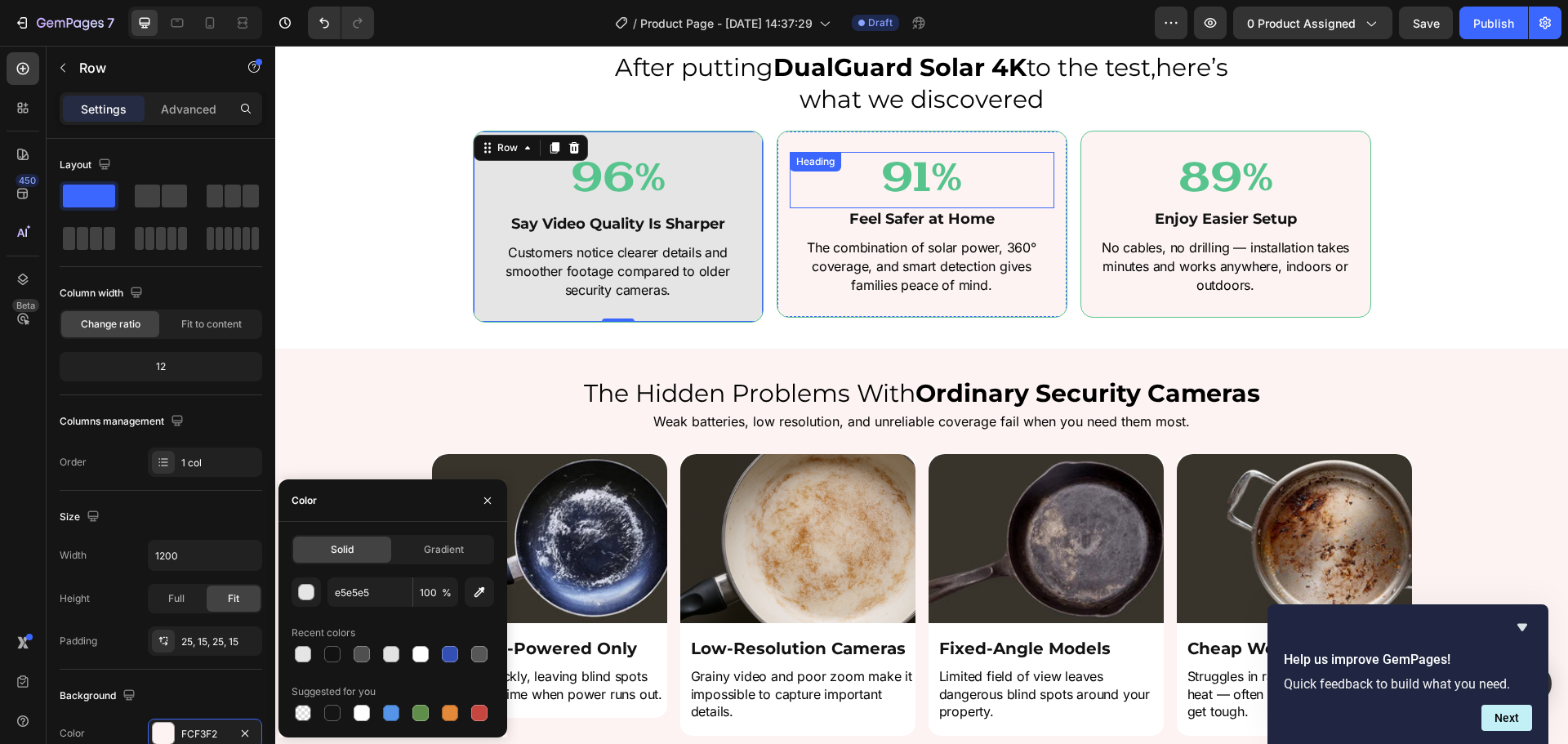
click at [807, 177] on div "91% Heading" at bounding box center [921, 179] width 265 height 56
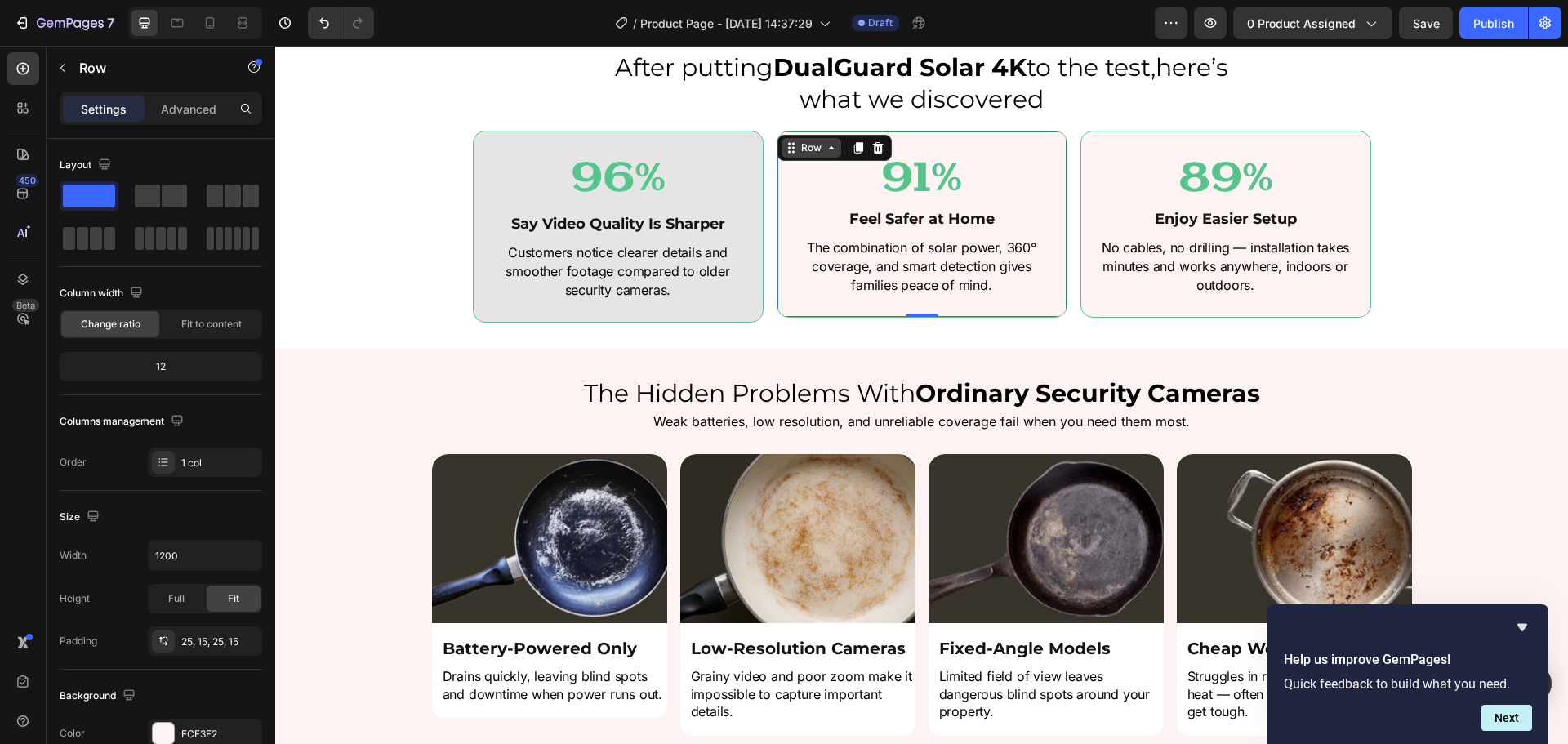
click at [784, 149] on div "Row" at bounding box center [835, 148] width 114 height 27
drag, startPoint x: 183, startPoint y: 742, endPoint x: 192, endPoint y: 726, distance: 18.4
click at [186, 738] on div "FCF3F2" at bounding box center [205, 733] width 114 height 30
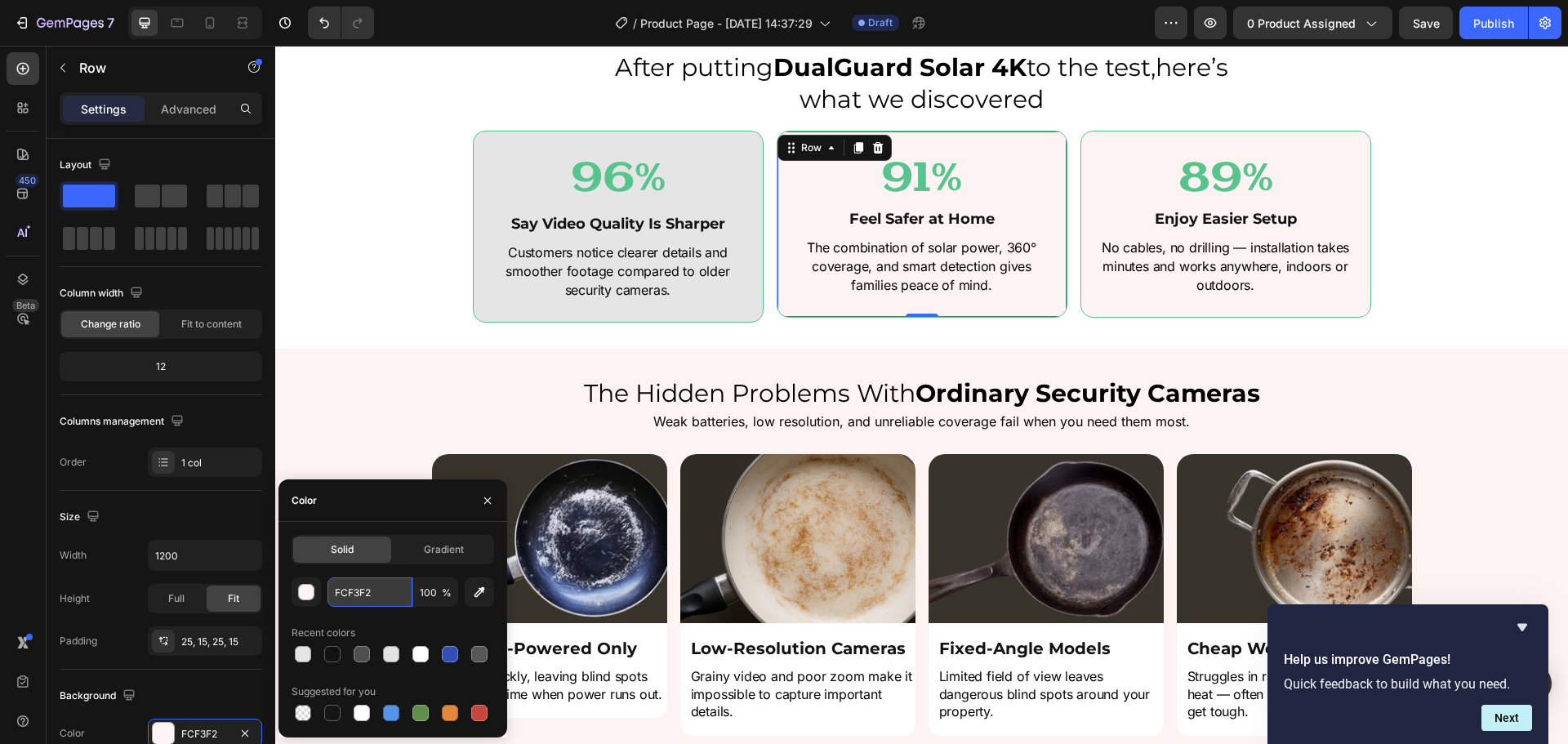
drag, startPoint x: 373, startPoint y: 598, endPoint x: 336, endPoint y: 384, distance: 217.2
click at [373, 598] on input "FCF3F2" at bounding box center [370, 592] width 85 height 30
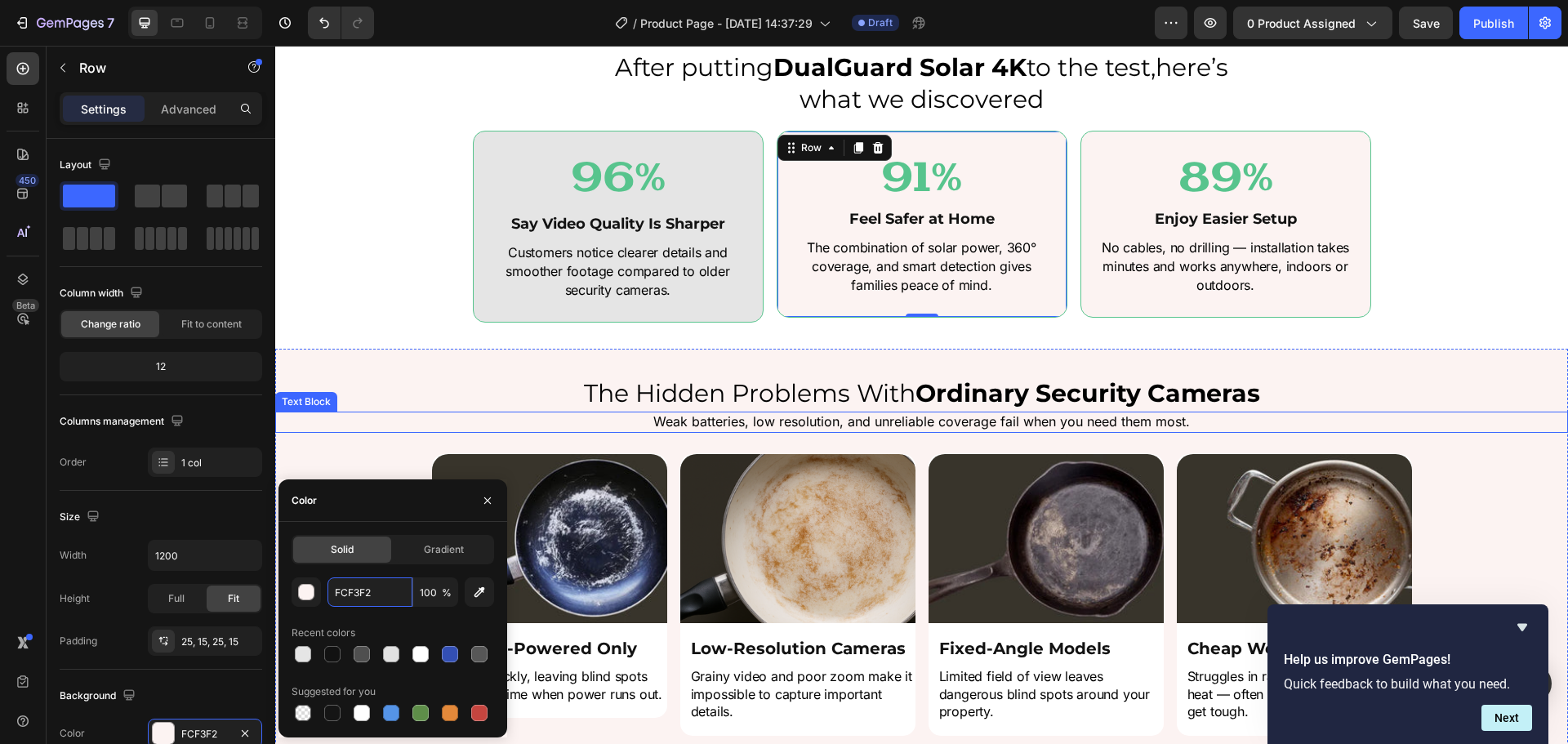
paste input "e5e5e5"
type input "e5e5e5"
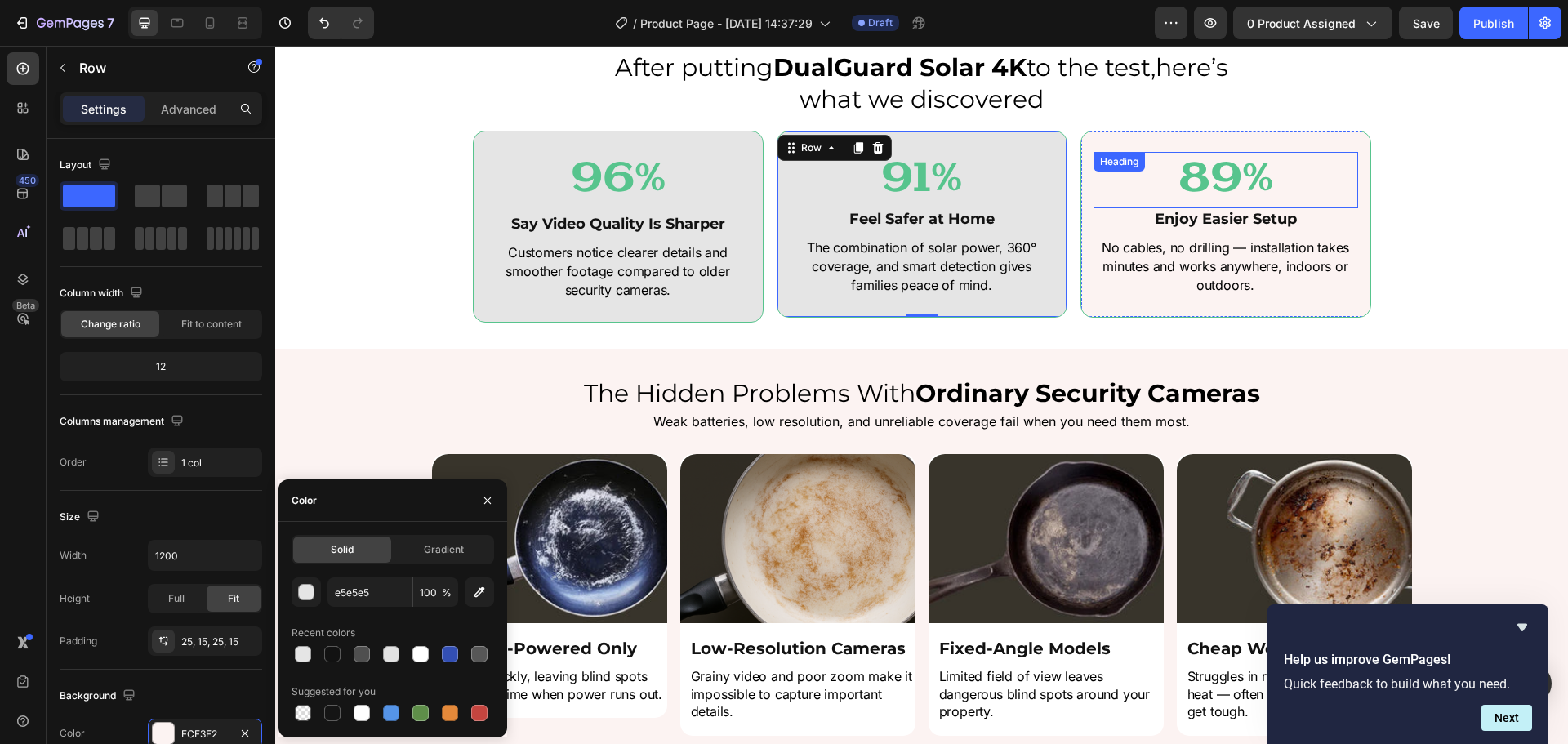
click at [1105, 170] on div "Heading" at bounding box center [1120, 162] width 51 height 20
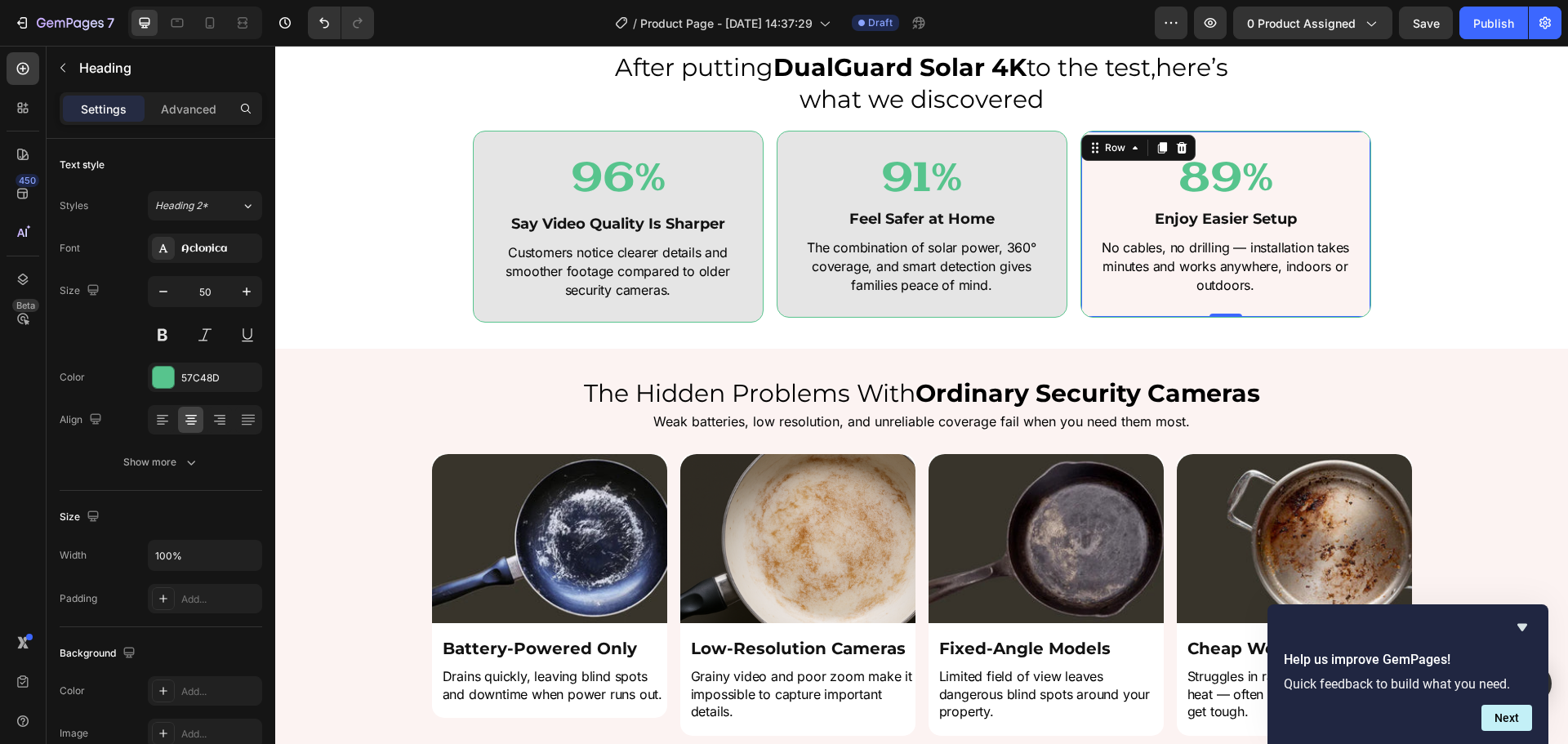
drag, startPoint x: 1084, startPoint y: 210, endPoint x: 387, endPoint y: 443, distance: 734.9
click at [1082, 209] on div "89% Heading Enjoy Easier Setup Heading No cables, no drilling — installation ta…" at bounding box center [1226, 225] width 291 height 187
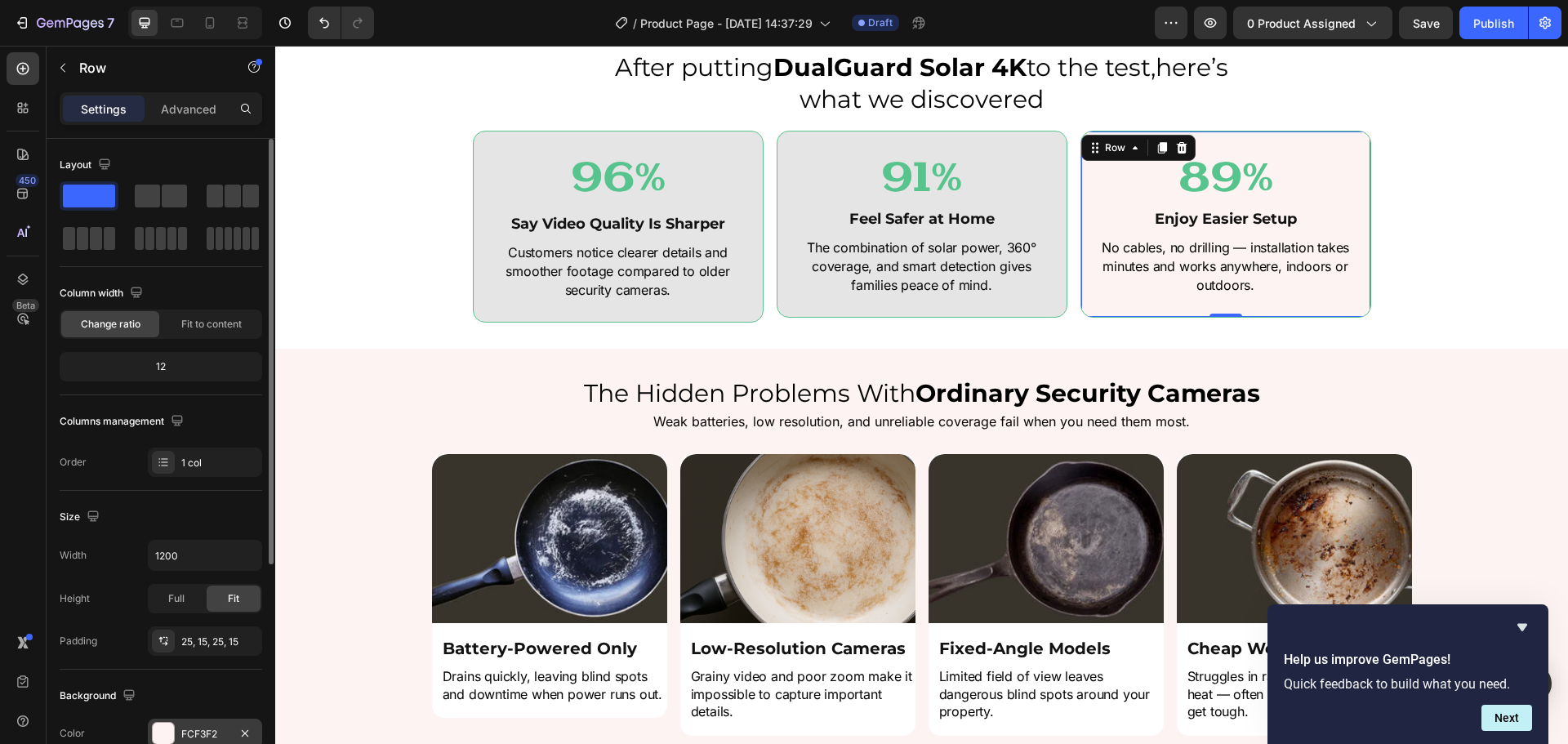
click at [203, 738] on div "FCF3F2" at bounding box center [205, 734] width 47 height 15
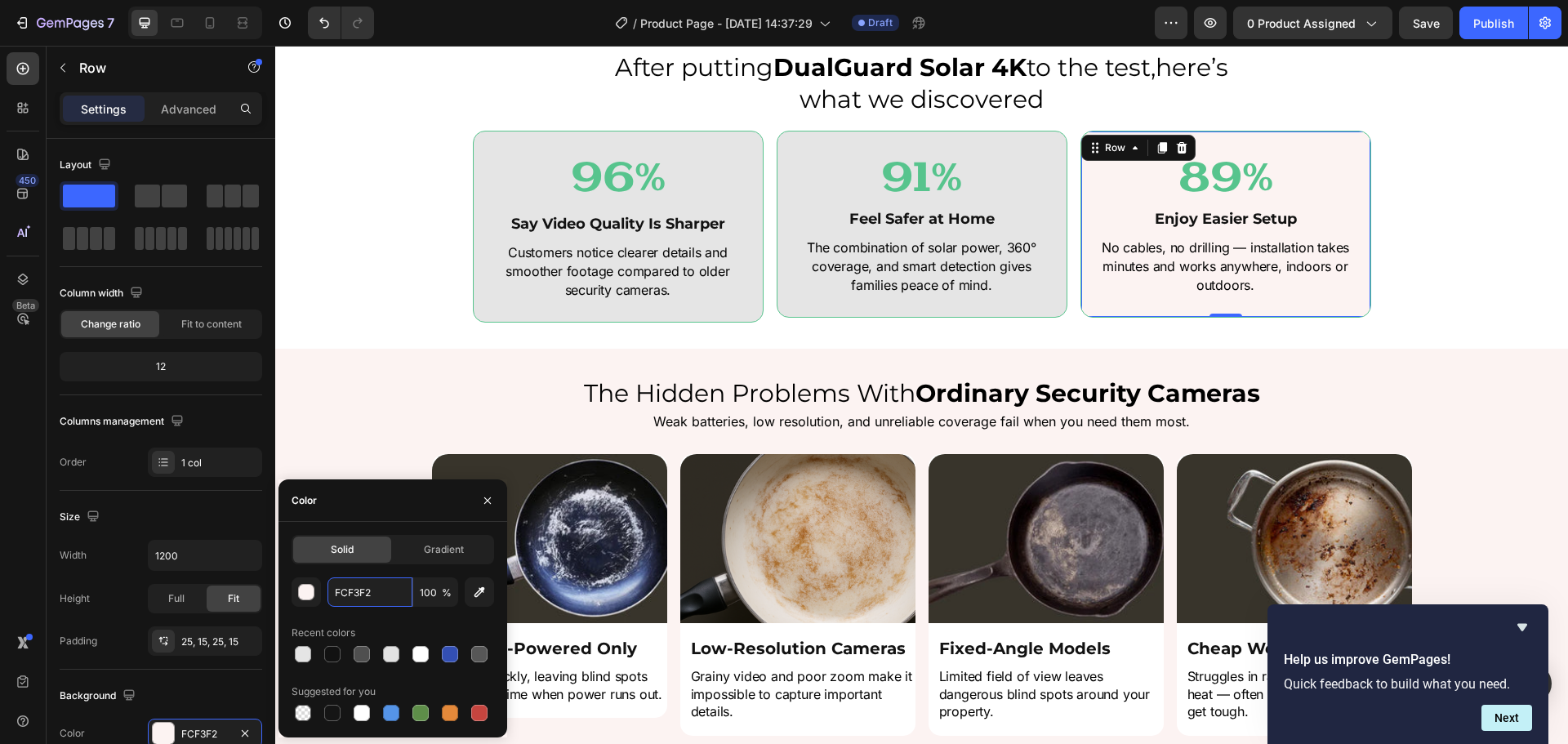
paste input "e5e5e5"
type input "e5e5e5"
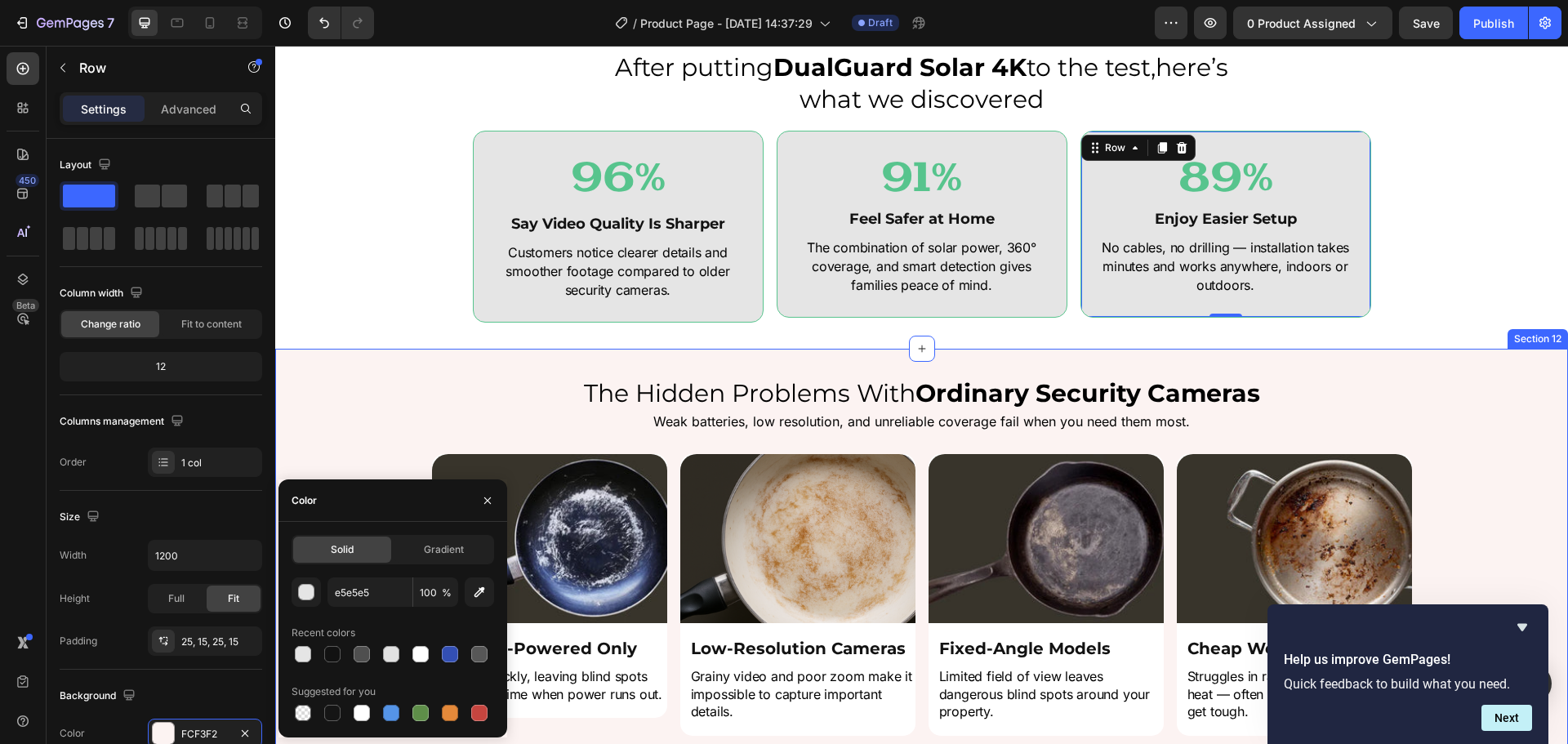
click at [964, 348] on div "After putting DualGuard Solar 4K to the test,here’s what we discovered Heading …" at bounding box center [921, 186] width 1293 height 325
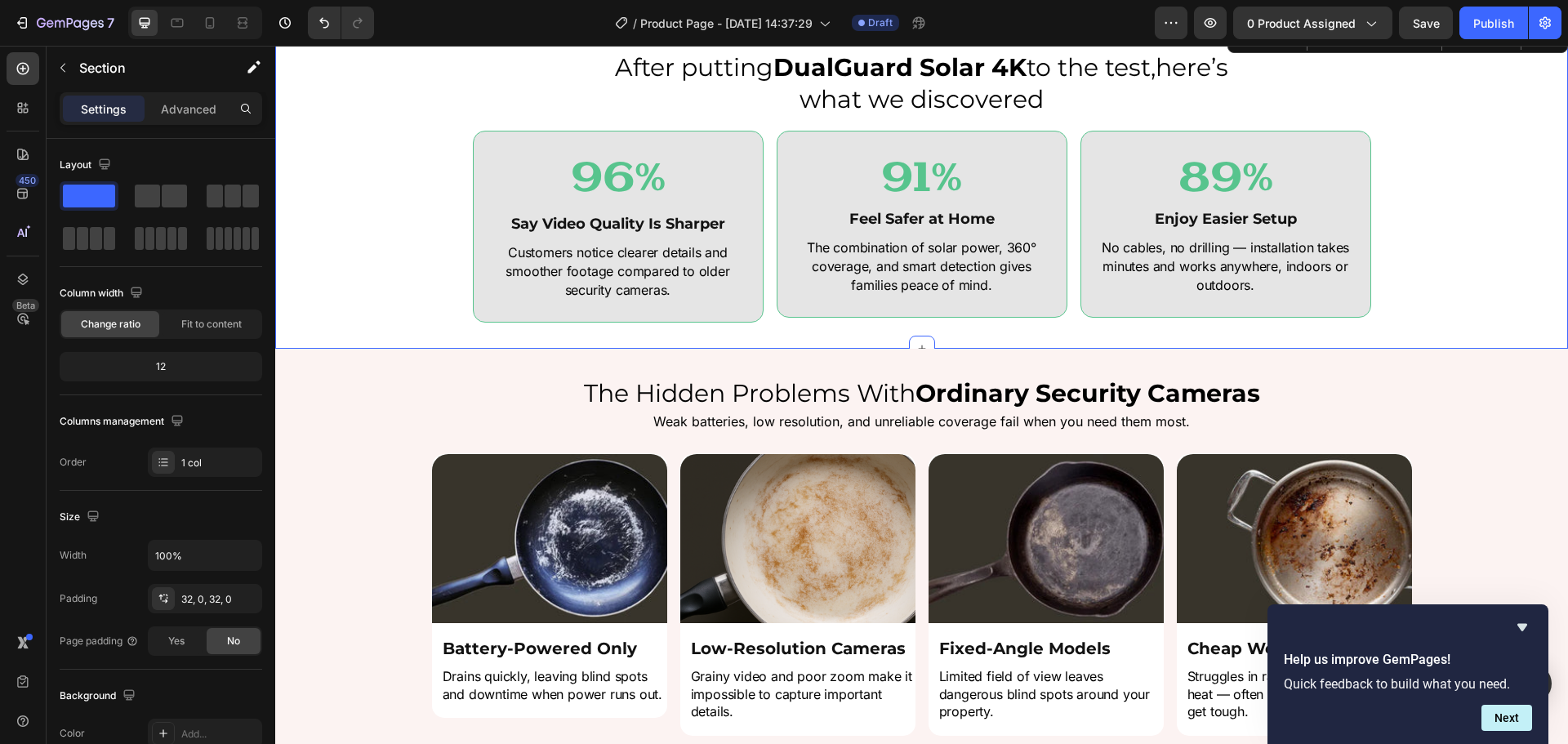
scroll to position [5309, 0]
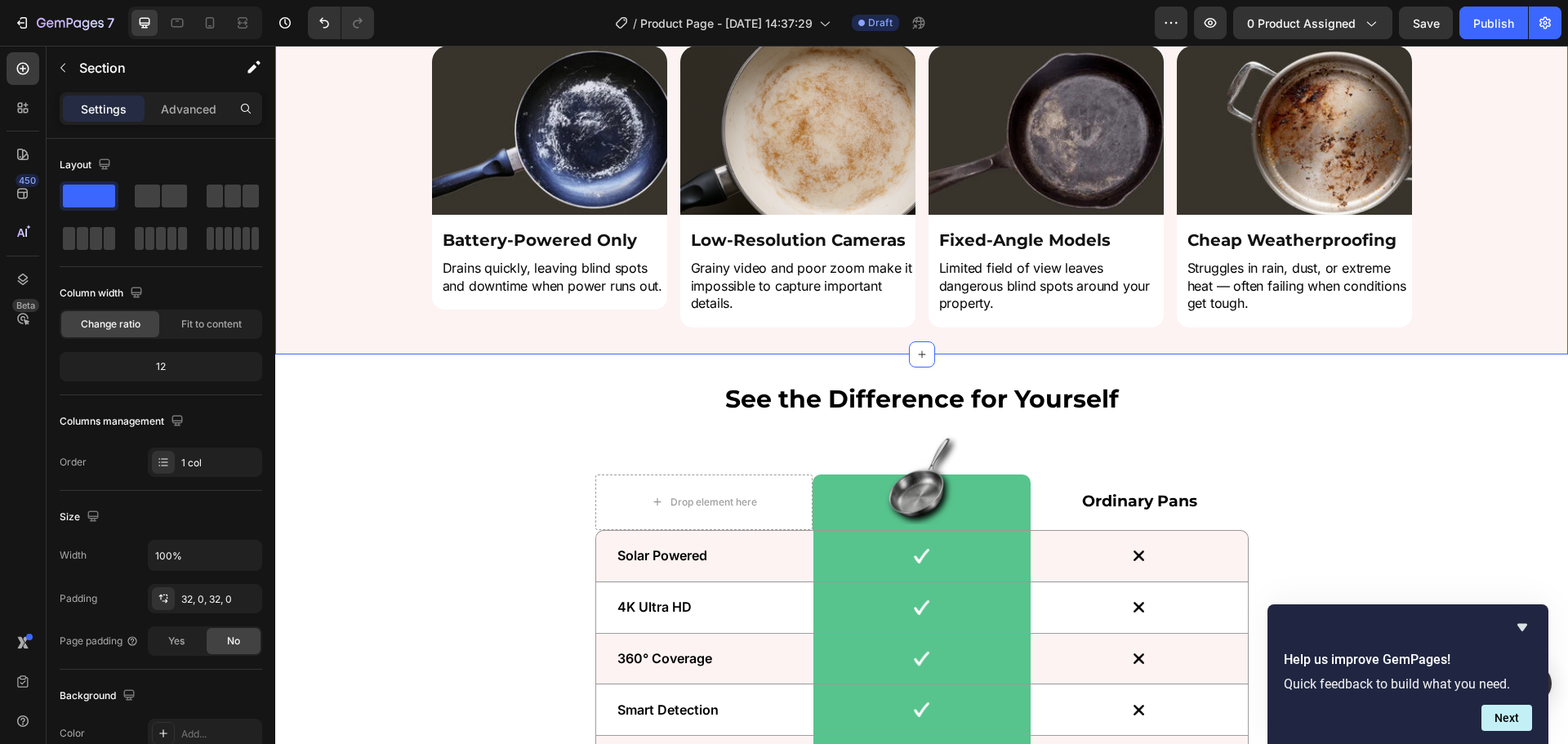
click at [380, 175] on div "Image Battery-Powered Only Heading Drains quickly, leaving blind spots and down…" at bounding box center [921, 186] width 1293 height 282
click at [188, 732] on div "FCF3F2" at bounding box center [205, 734] width 47 height 15
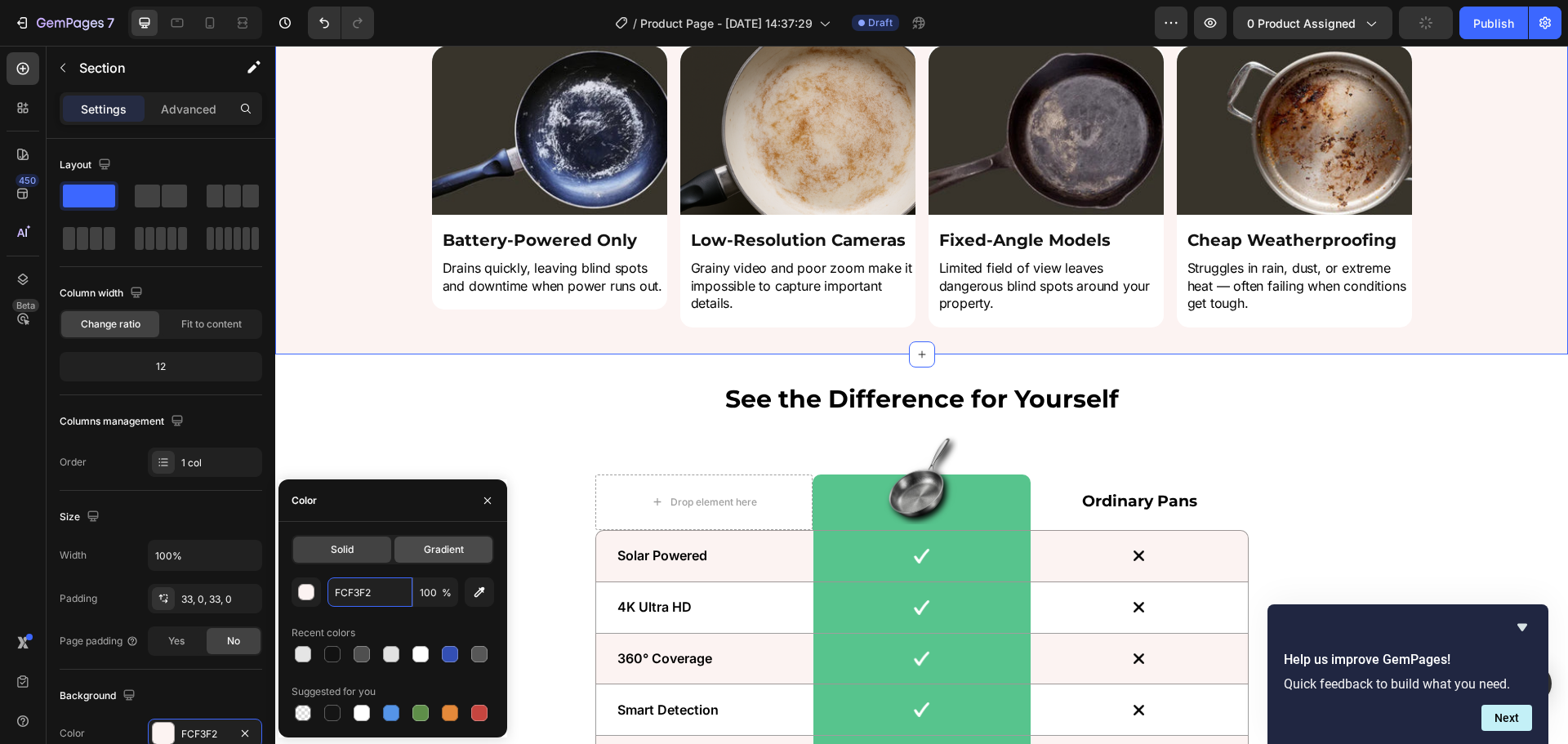
drag, startPoint x: 337, startPoint y: 584, endPoint x: 396, endPoint y: 555, distance: 65.7
click at [338, 584] on input "FCF3F2" at bounding box center [370, 592] width 85 height 30
paste input "e5e5e5"
type input "e5e5e5"
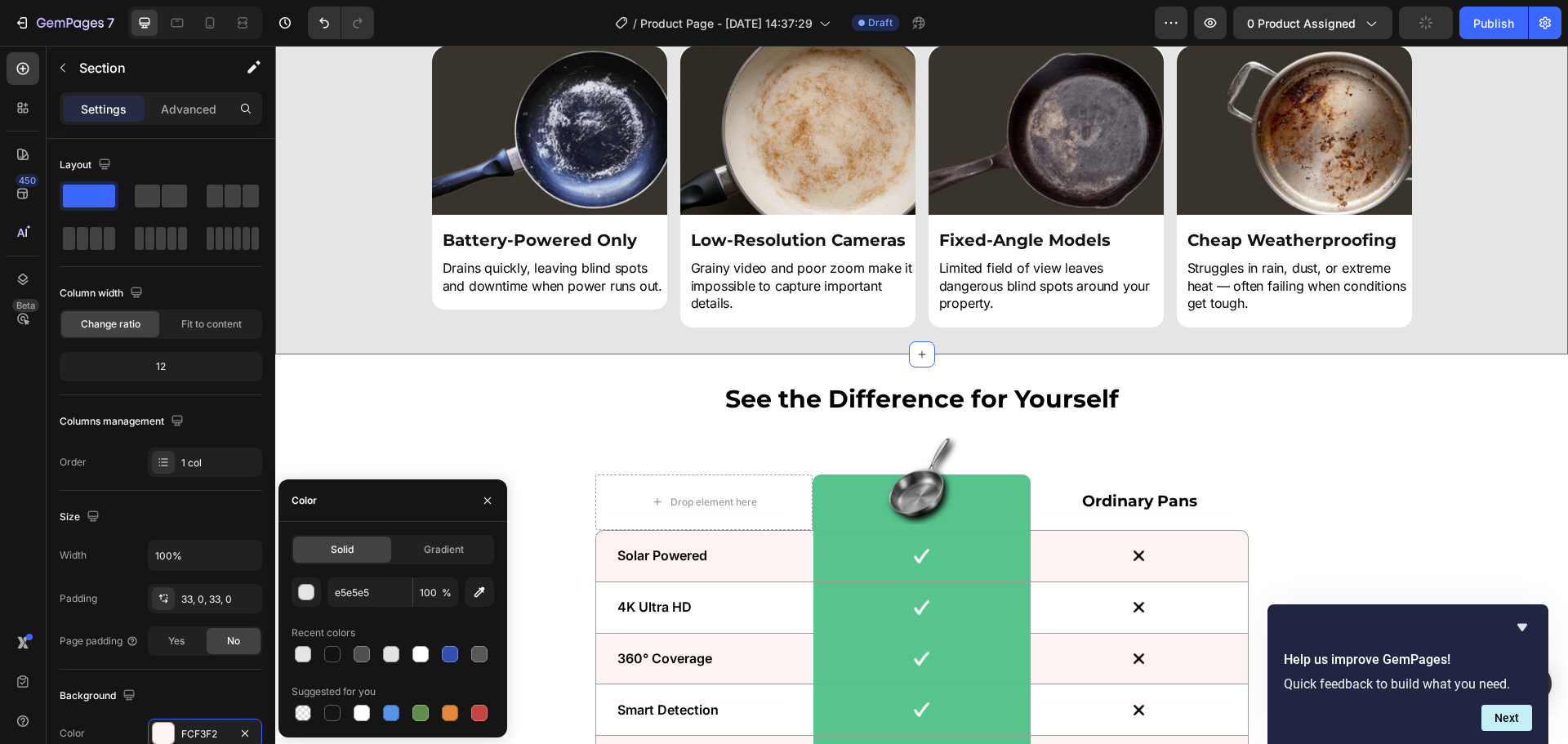
click at [366, 258] on div "Image Battery-Powered Only Heading Drains quickly, leaving blind spots and down…" at bounding box center [921, 186] width 1293 height 282
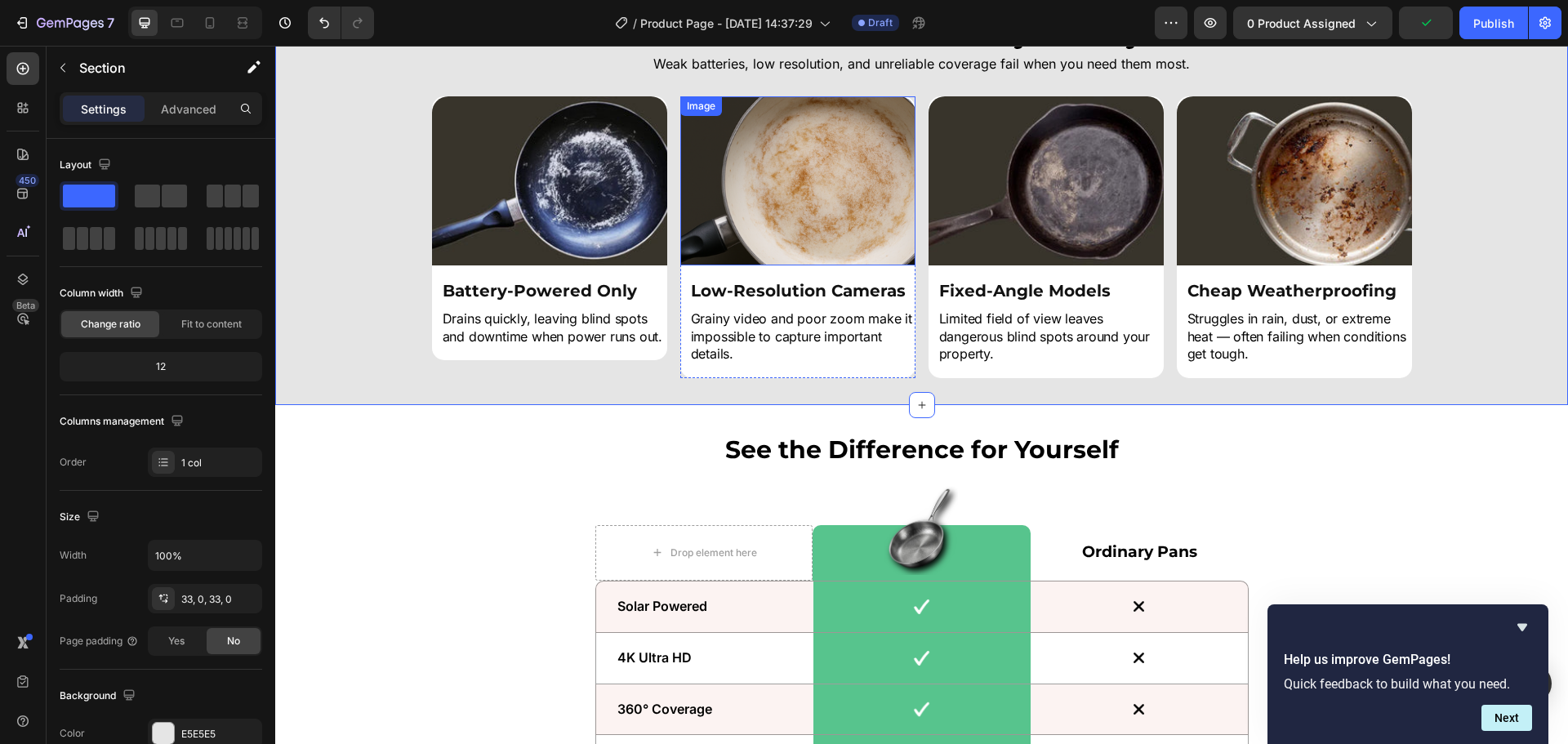
scroll to position [5064, 0]
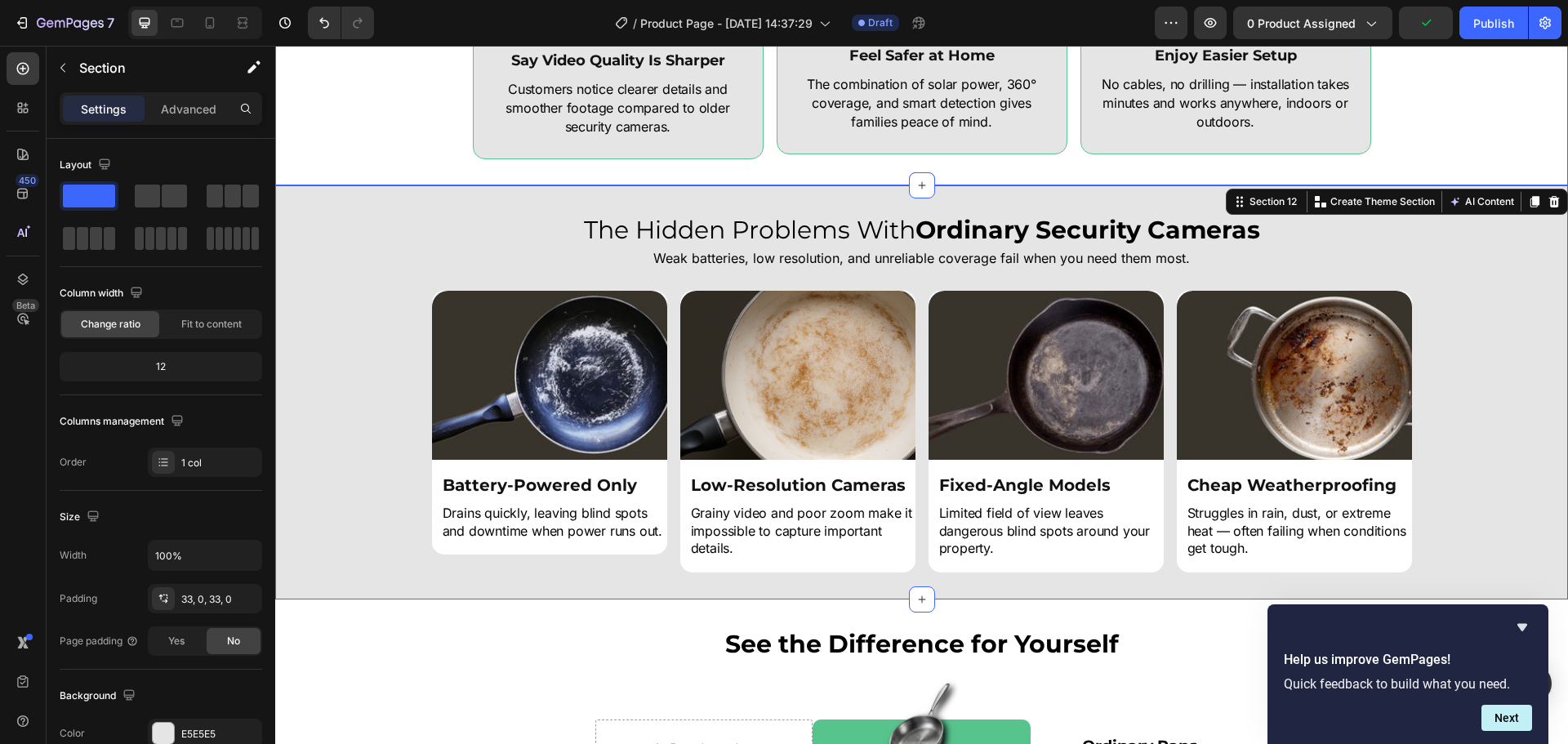
click at [1465, 129] on div "After putting DualGuard Solar 4K to the test,here’s what we discovered Heading …" at bounding box center [921, 23] width 1293 height 273
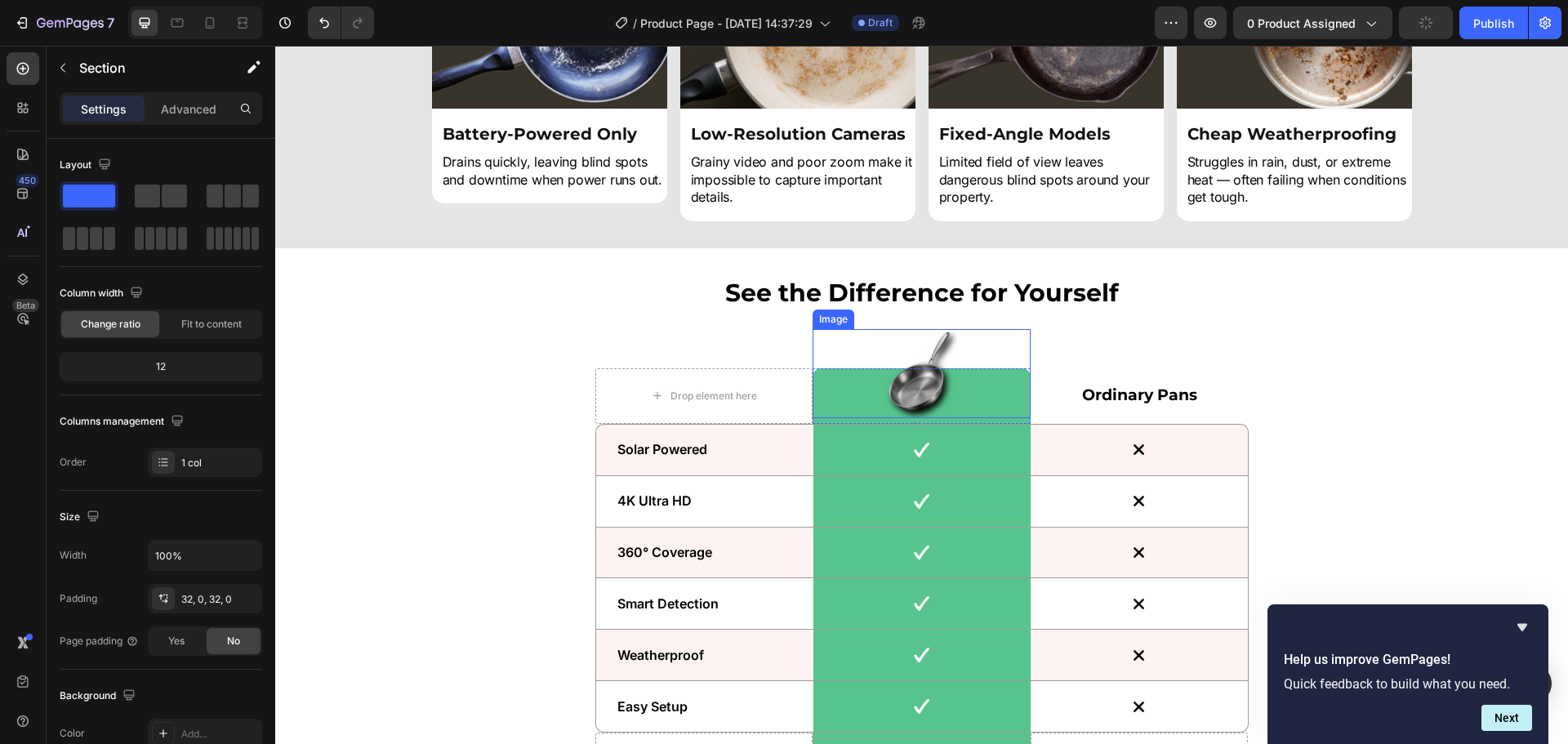
scroll to position [5472, 0]
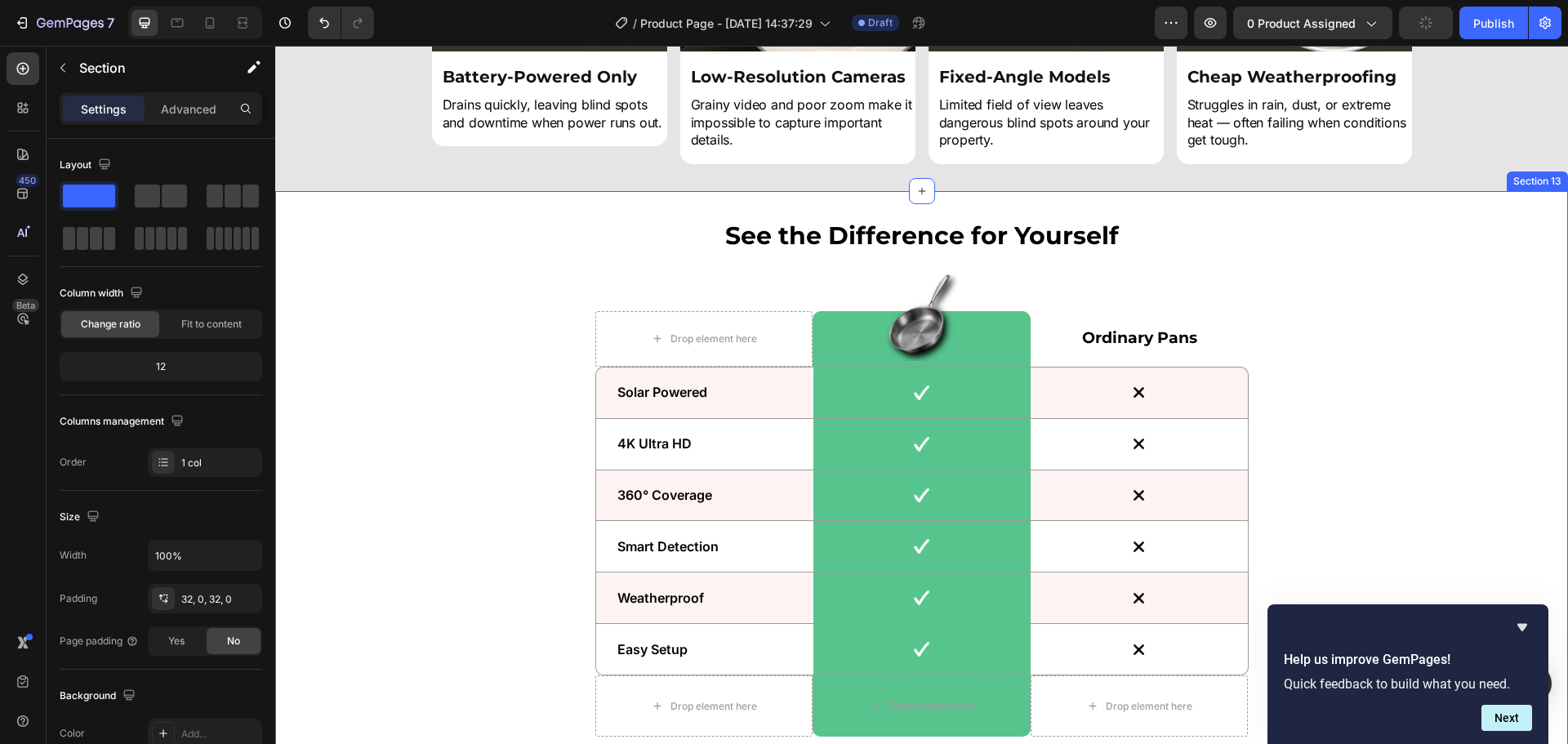
click at [457, 276] on div "See the Difference for Yourself Heading Drop element here Image Row Ordinary Pa…" at bounding box center [921, 484] width 1268 height 532
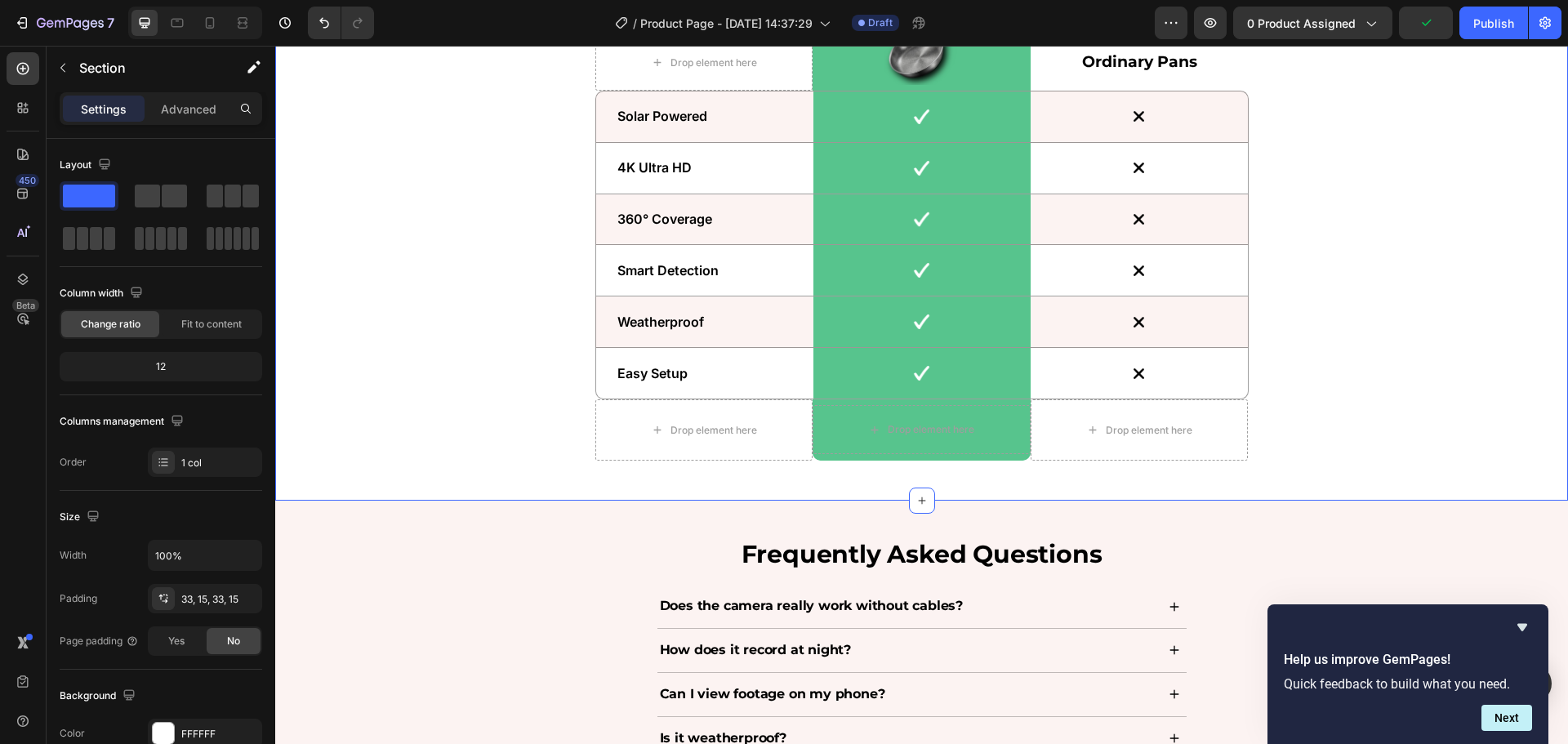
scroll to position [5717, 0]
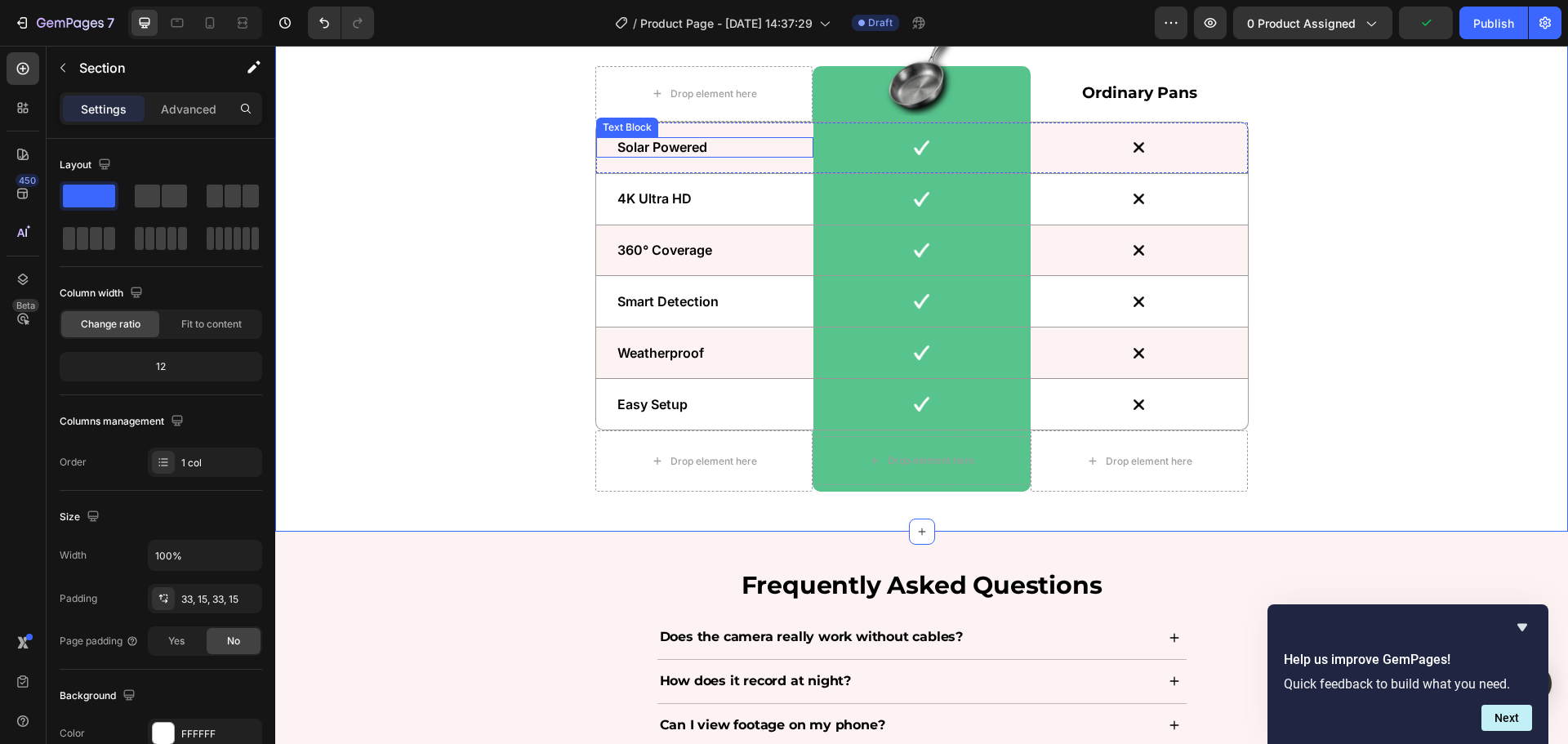
click at [746, 158] on div "Solar Powered" at bounding box center [705, 147] width 178 height 21
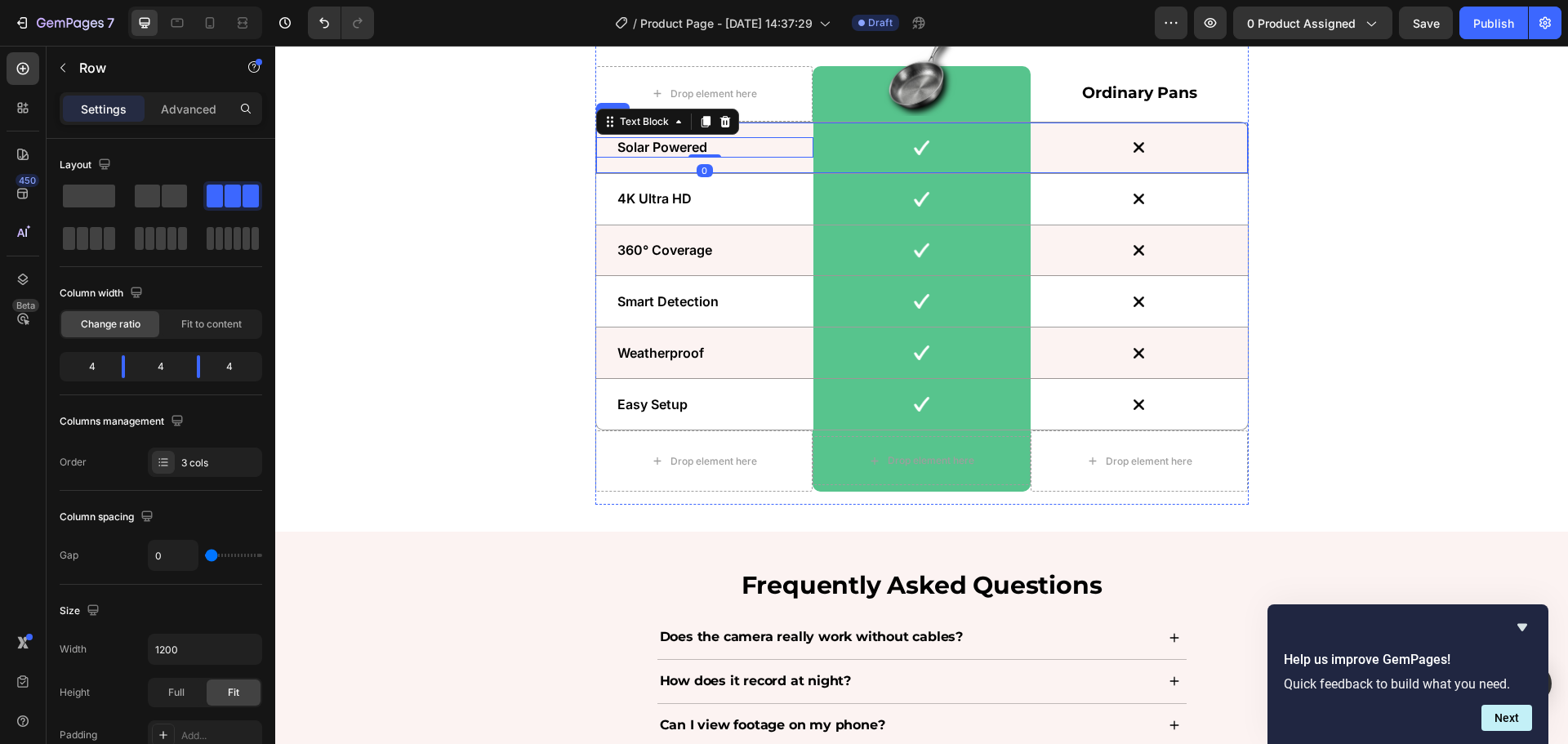
click at [756, 167] on div "Solar Powered Text Block 0" at bounding box center [705, 147] width 217 height 50
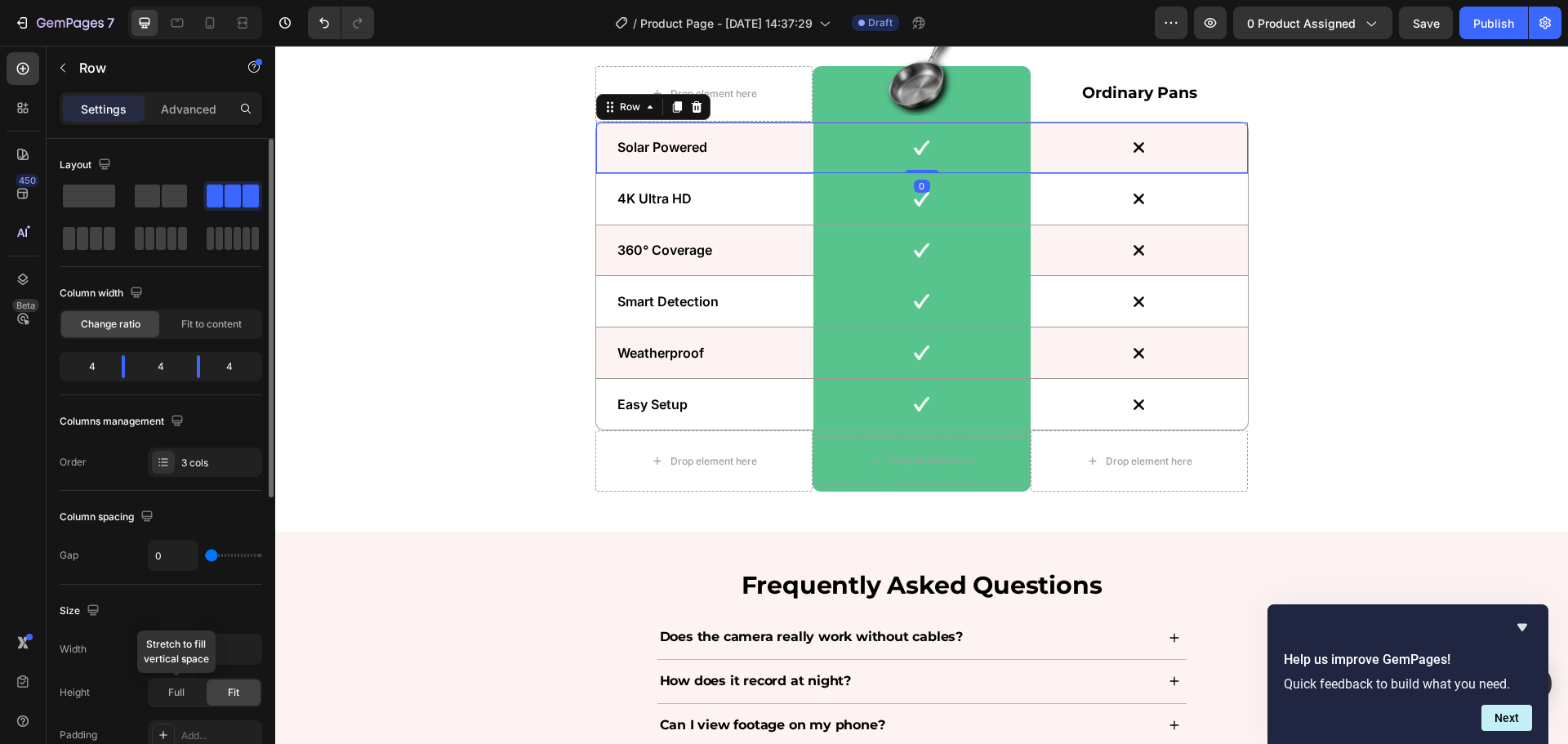
scroll to position [245, 0]
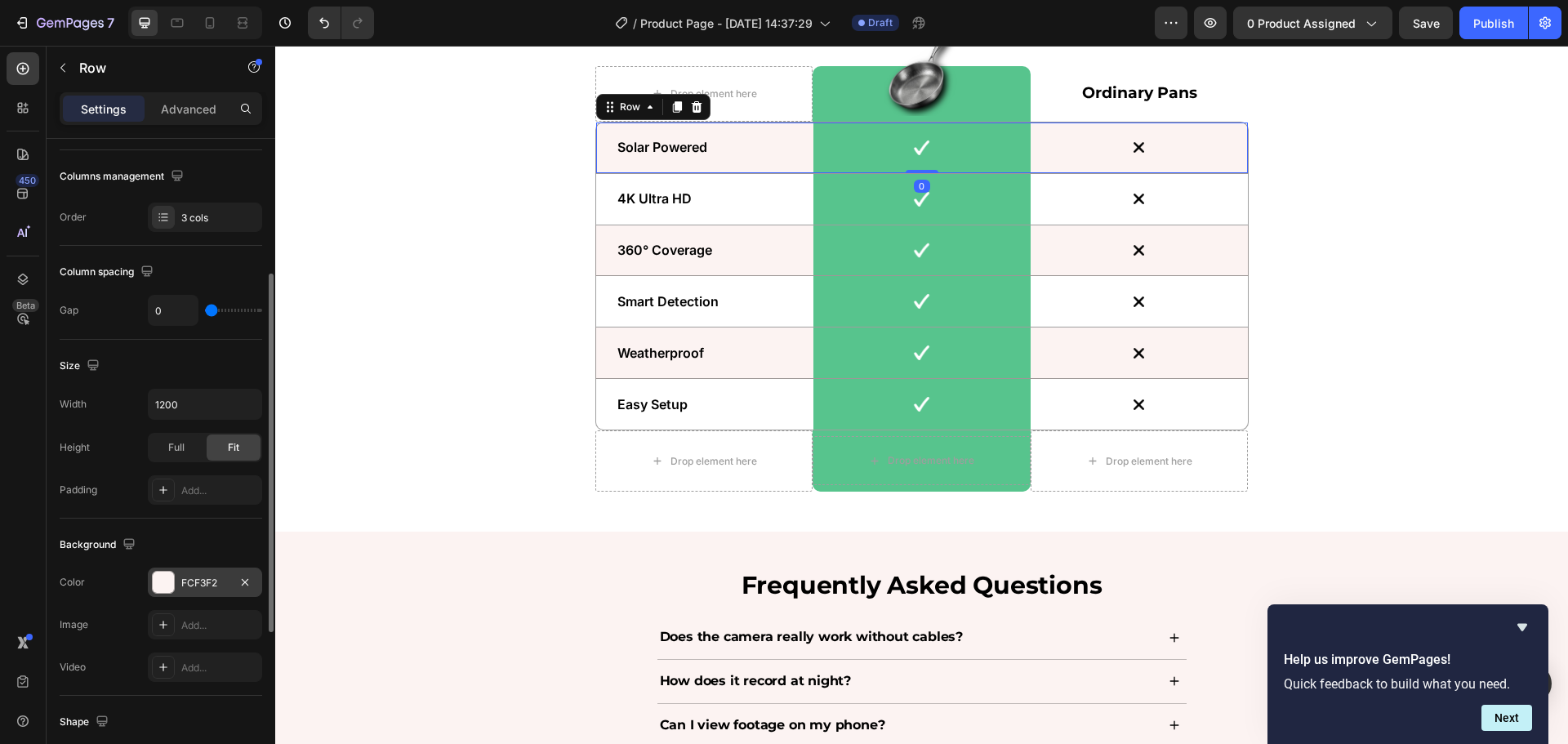
click at [206, 572] on div "FCF3F2" at bounding box center [205, 582] width 114 height 30
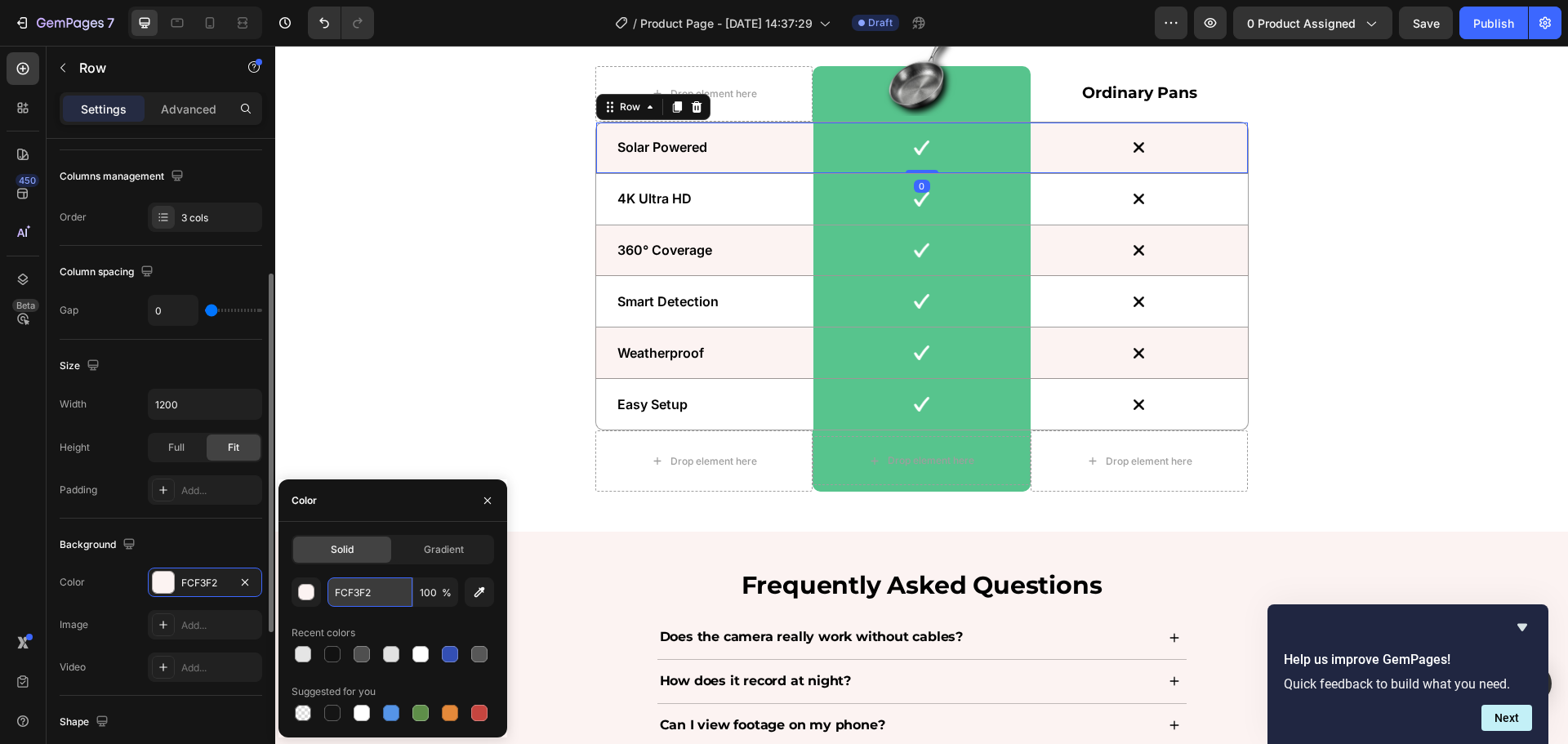
click at [365, 585] on input "FCF3F2" at bounding box center [370, 592] width 85 height 30
paste input "e5e5e5"
type input "e5e5e5"
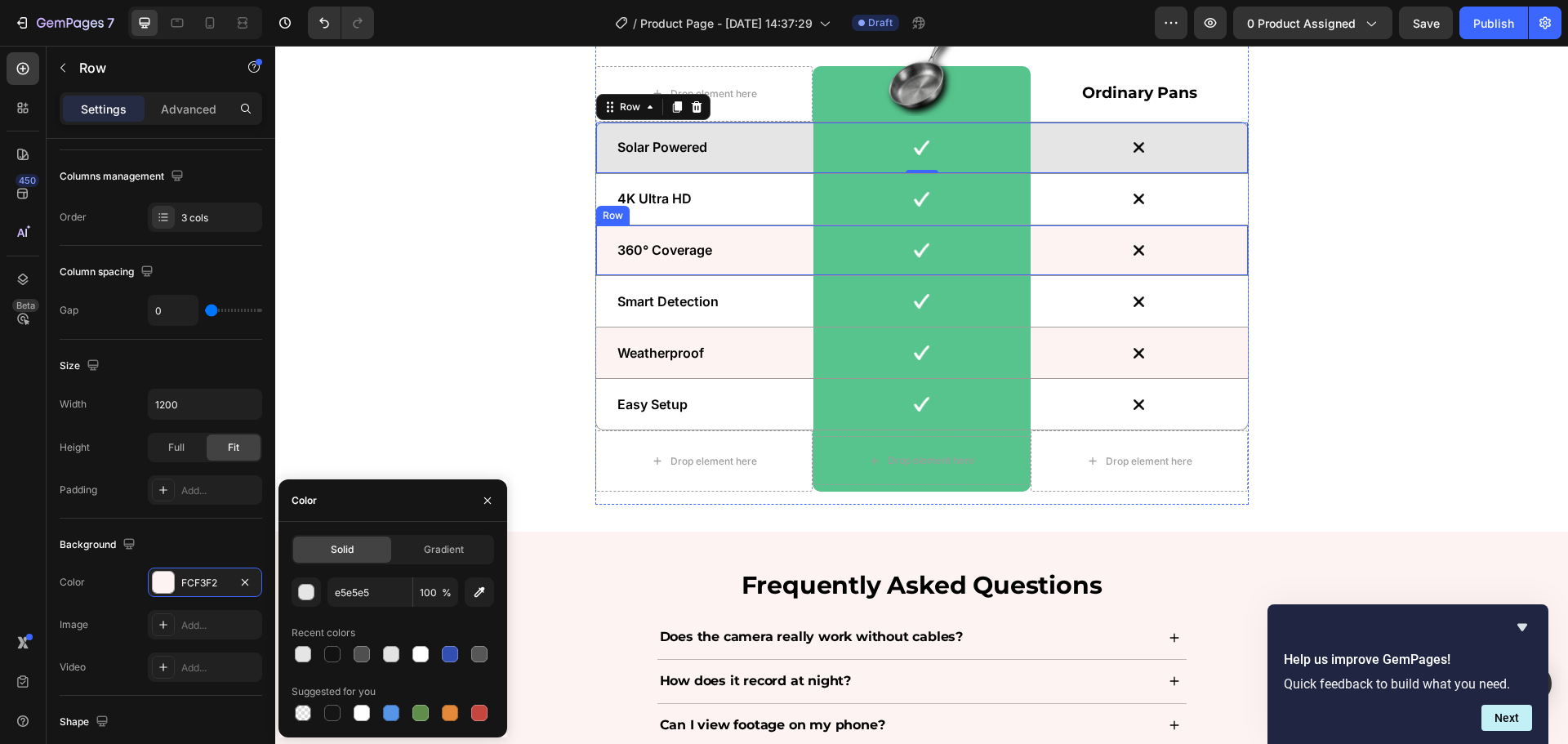
click at [752, 266] on div "360° Coverage Text Block" at bounding box center [705, 250] width 217 height 50
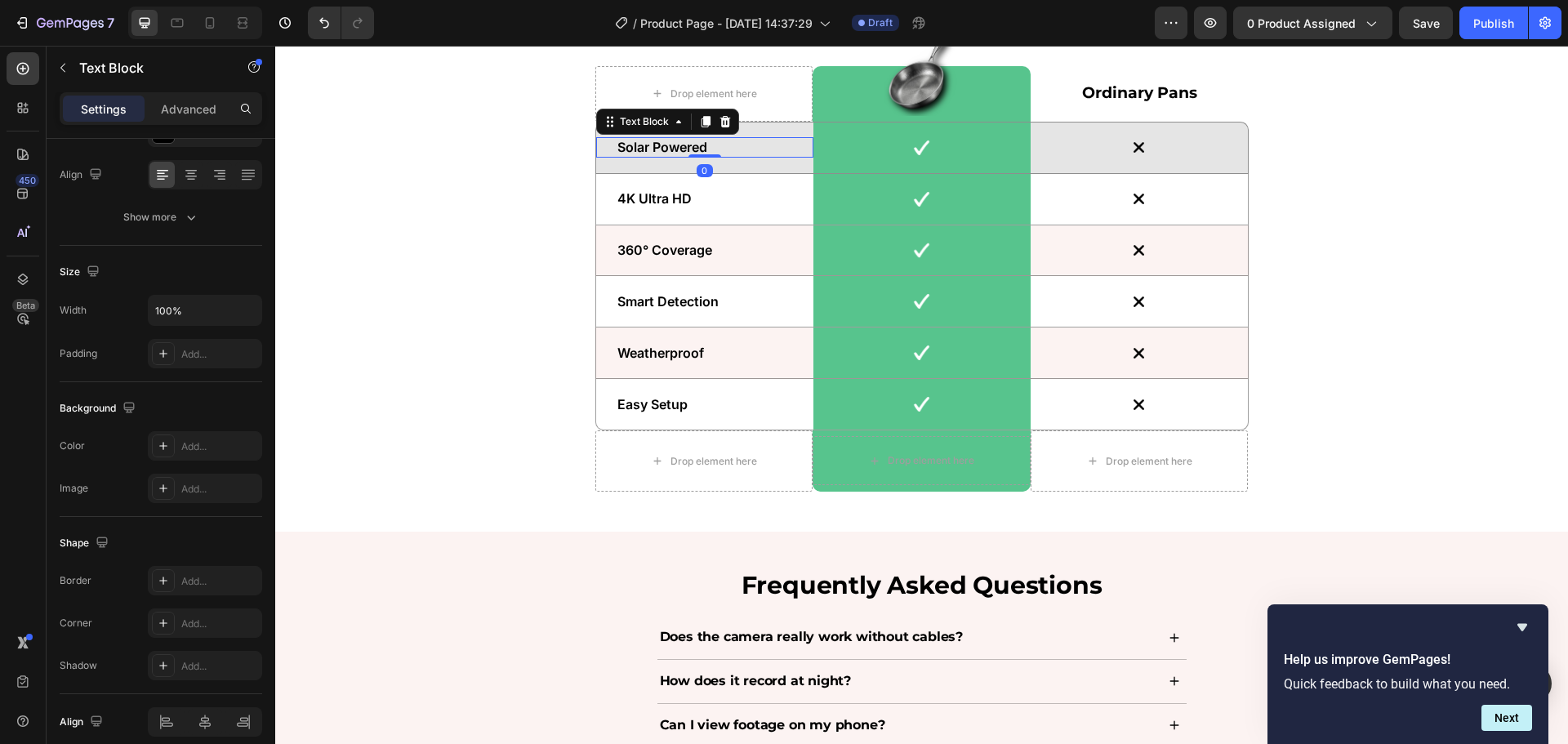
click at [792, 148] on div "Solar Powered Text Block 0" at bounding box center [705, 147] width 217 height 21
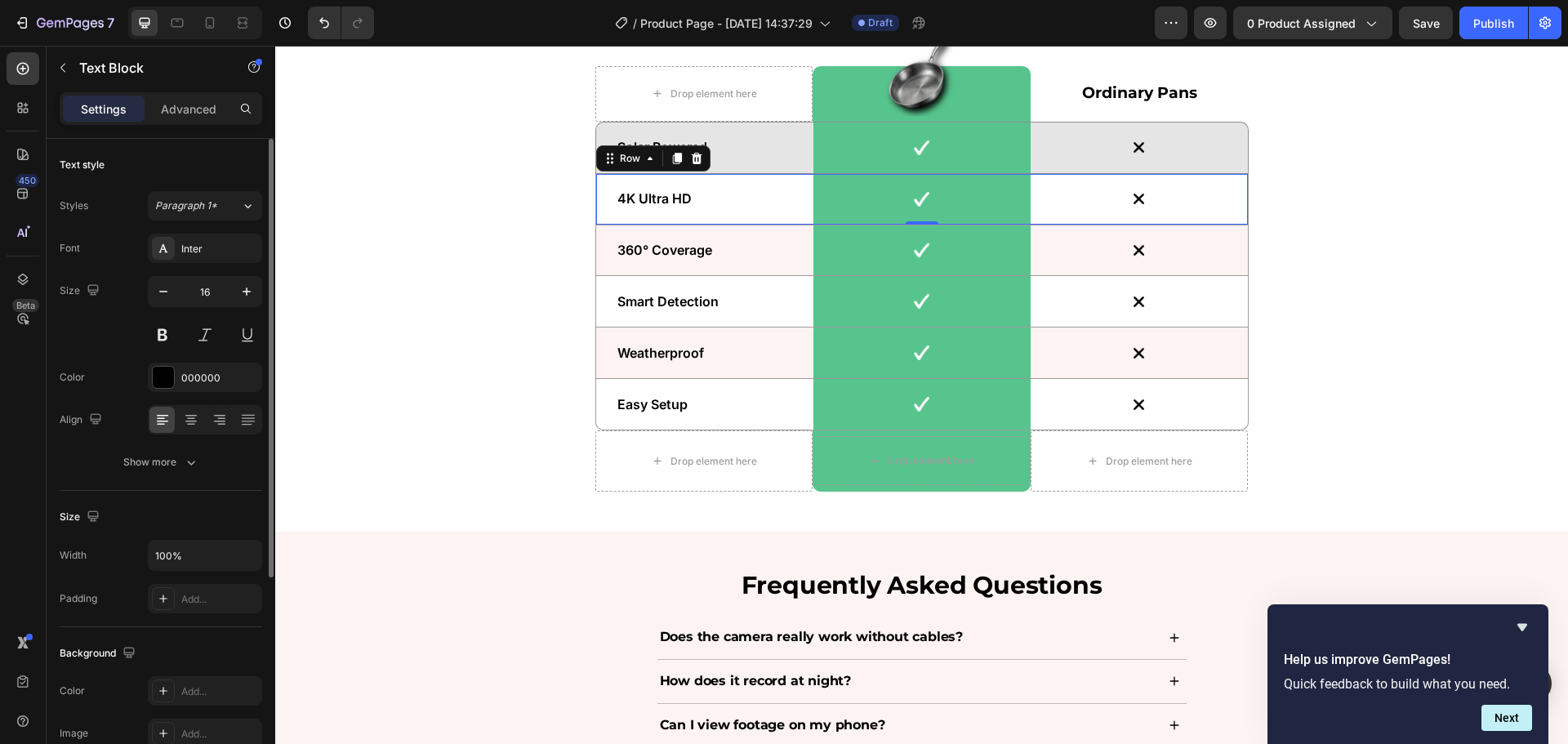
click at [787, 174] on div "4K Ultra HD Text Block" at bounding box center [705, 199] width 217 height 50
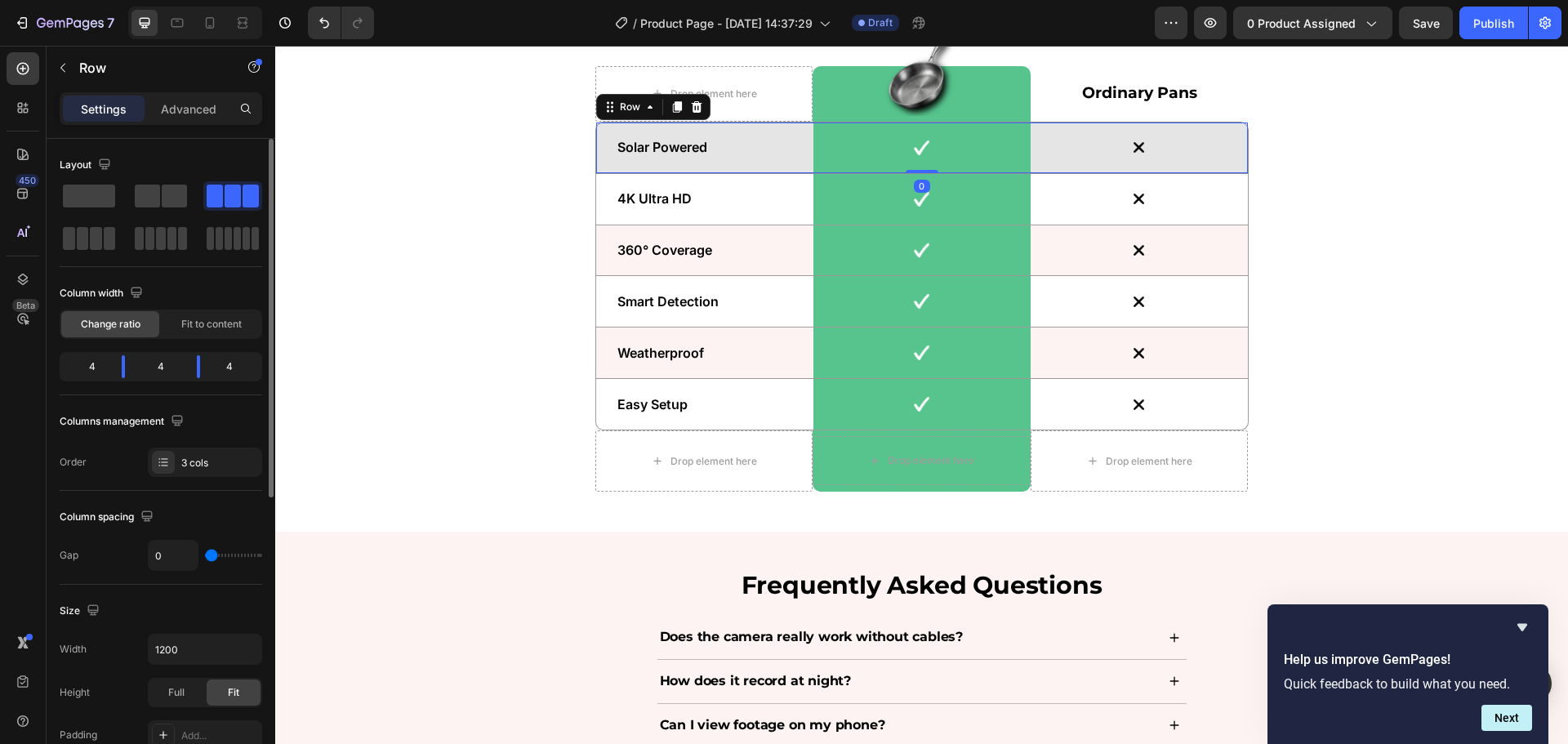
click at [803, 163] on div "Solar Powered Text Block" at bounding box center [705, 147] width 217 height 50
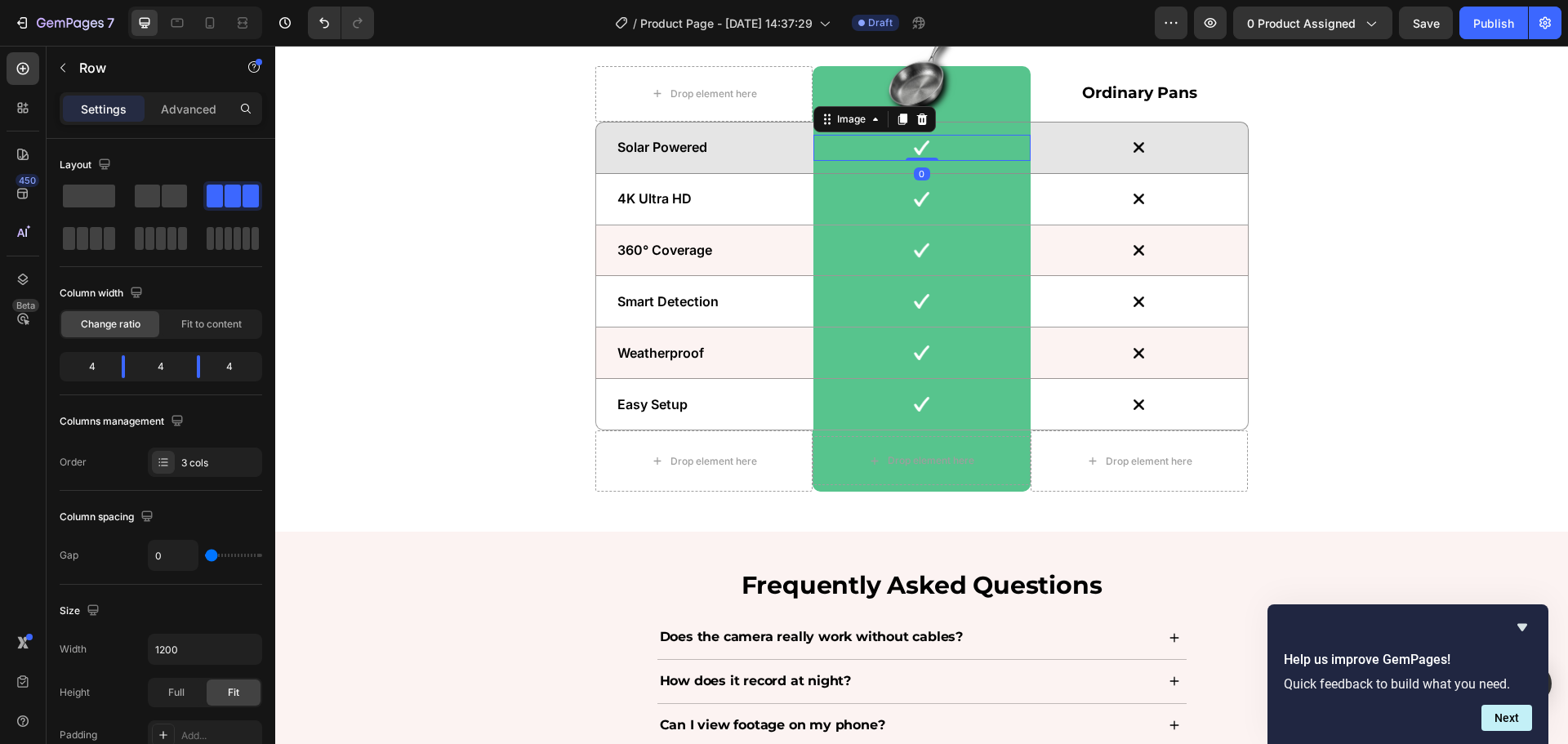
click at [824, 157] on div at bounding box center [922, 148] width 217 height 27
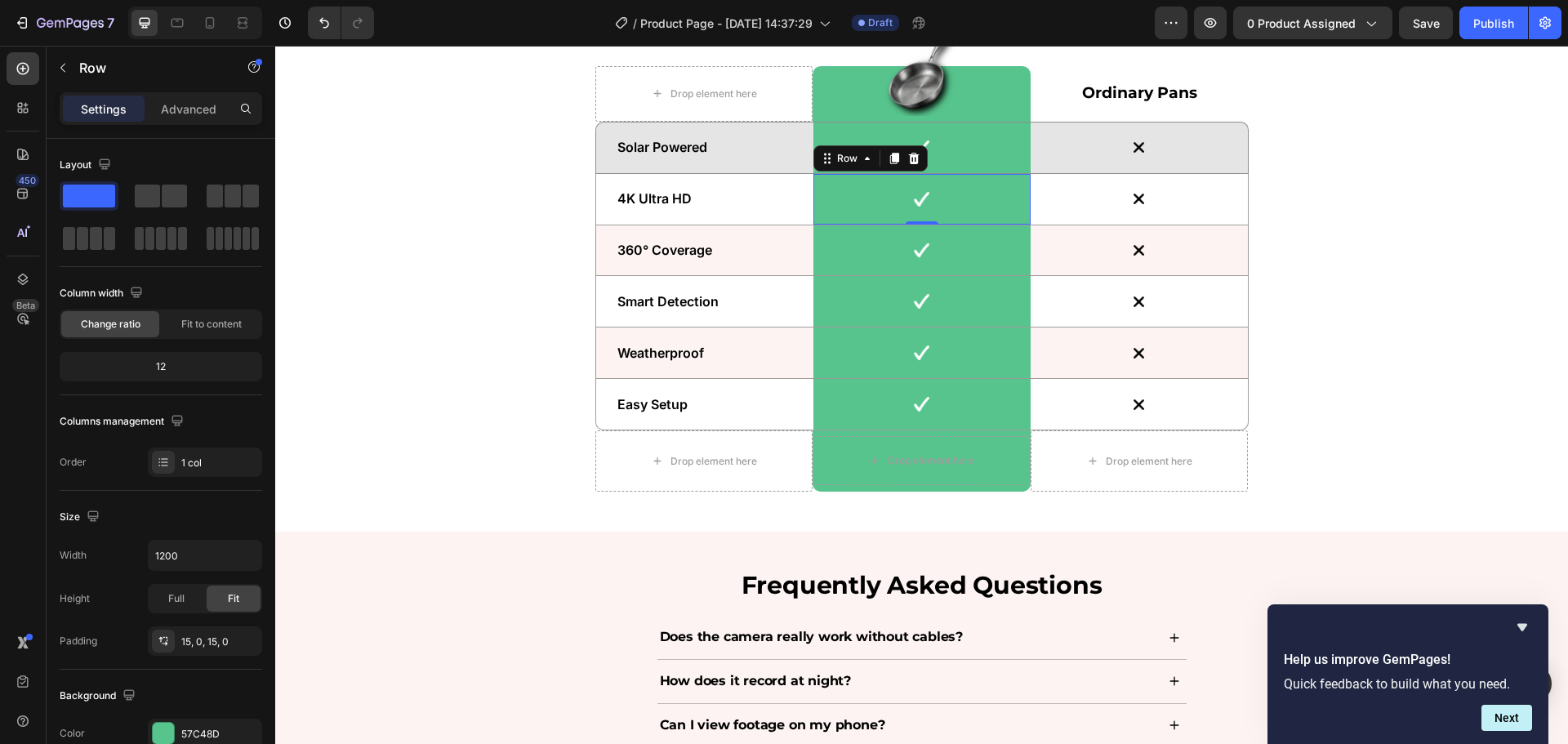
click at [847, 174] on div "Image Row 0" at bounding box center [922, 199] width 217 height 50
click at [976, 127] on div "Image Row" at bounding box center [922, 147] width 217 height 50
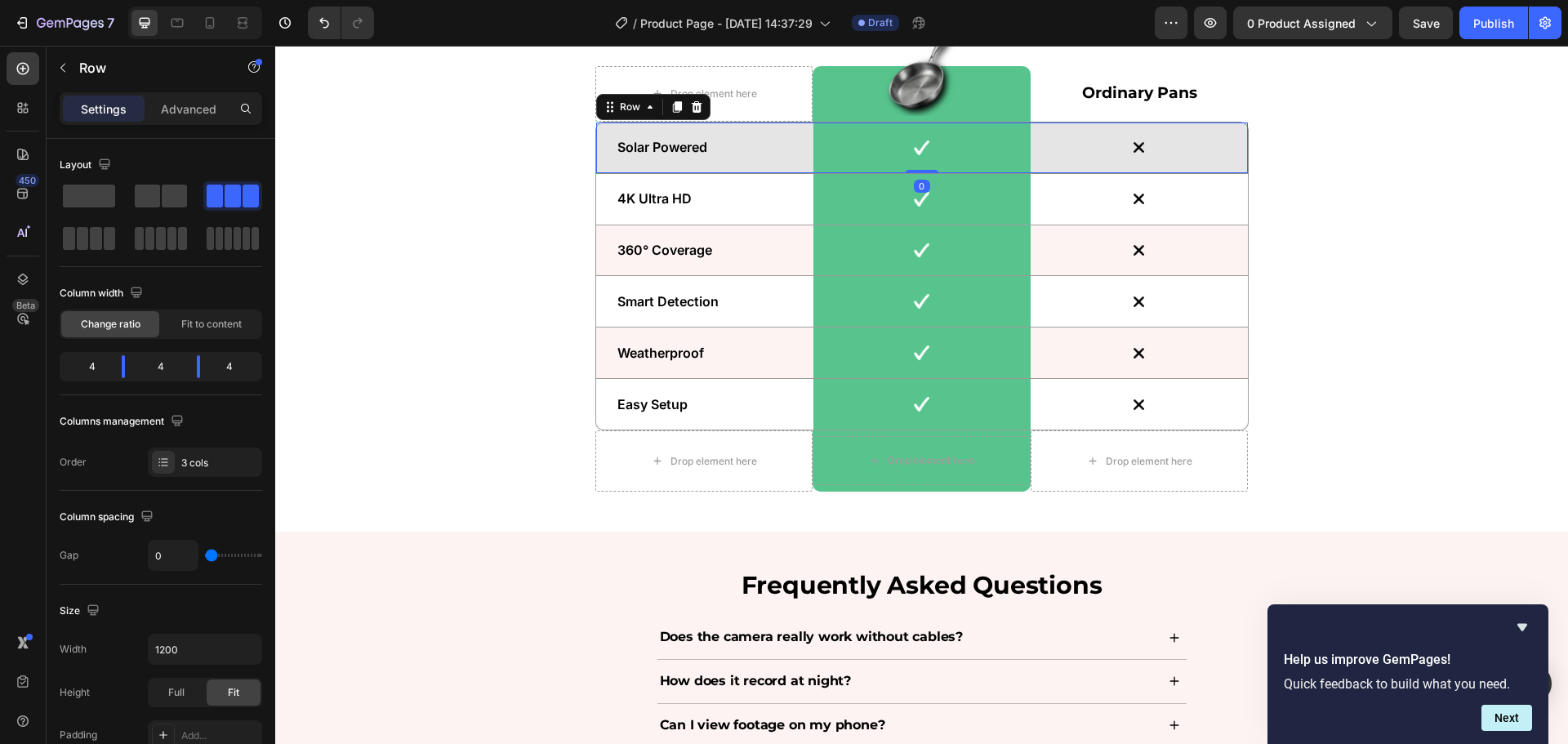
click at [802, 167] on div "Solar Powered Text Block" at bounding box center [705, 147] width 217 height 50
click at [784, 266] on div "360° Coverage Text Block" at bounding box center [705, 250] width 217 height 50
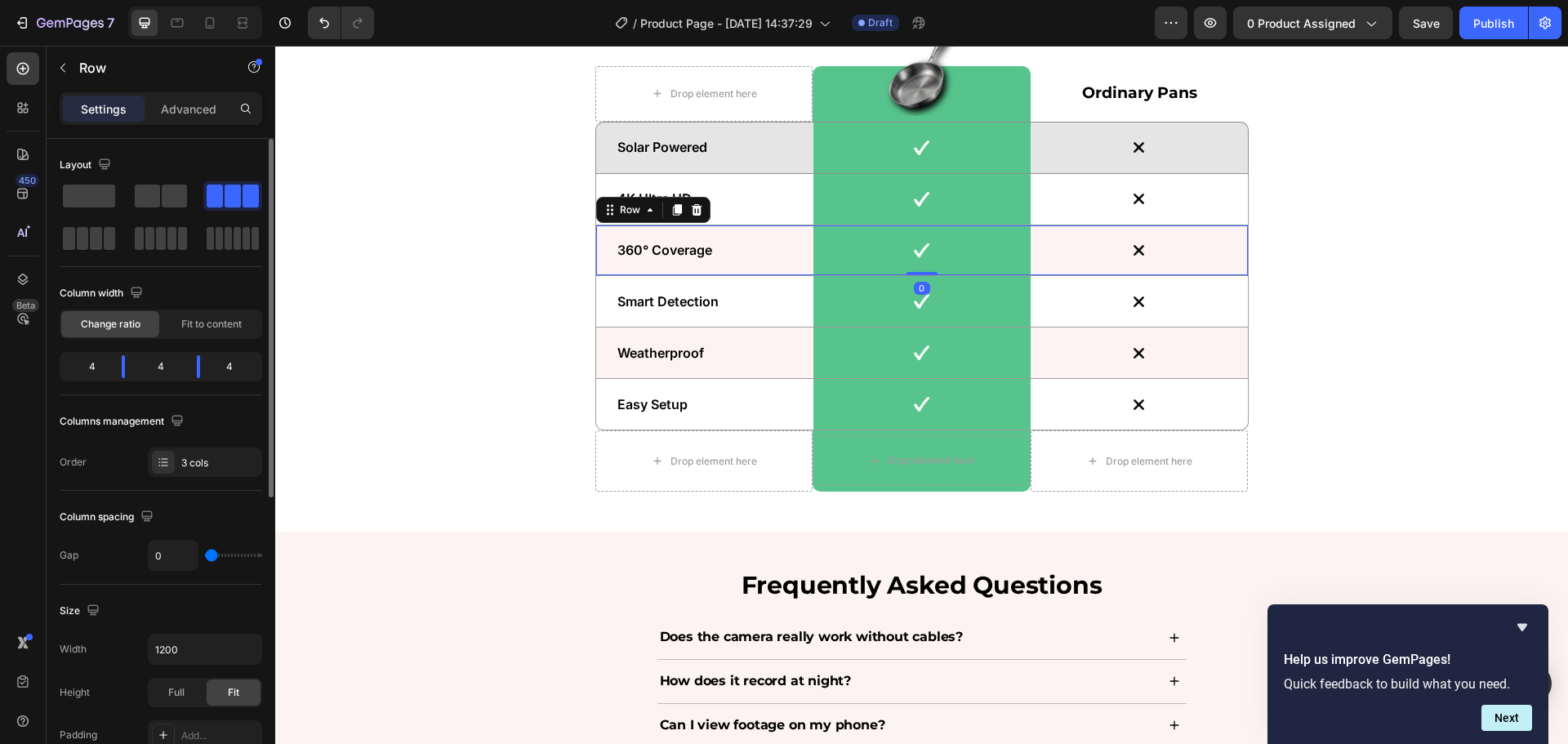
scroll to position [164, 0]
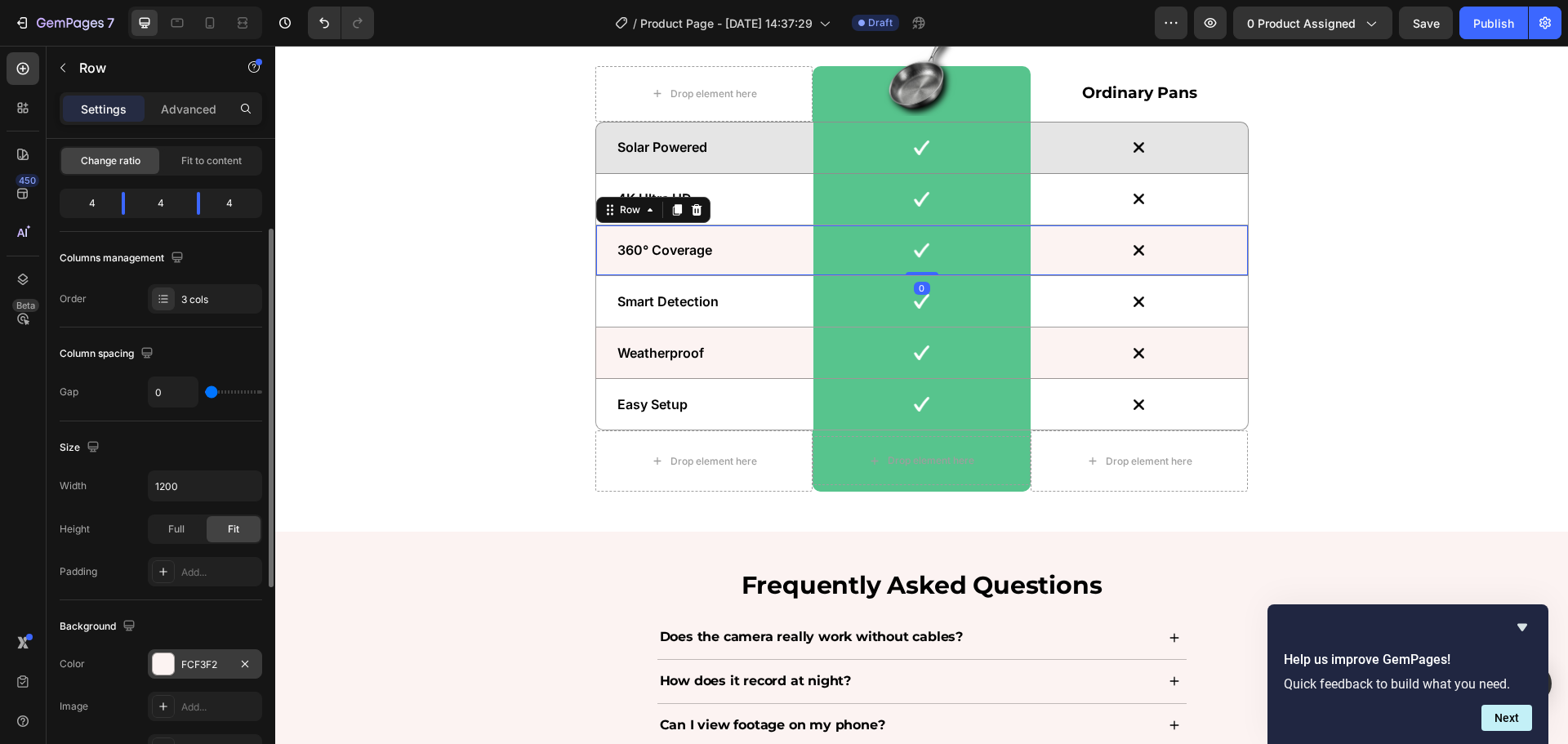
click at [196, 656] on div "FCF3F2" at bounding box center [205, 664] width 114 height 30
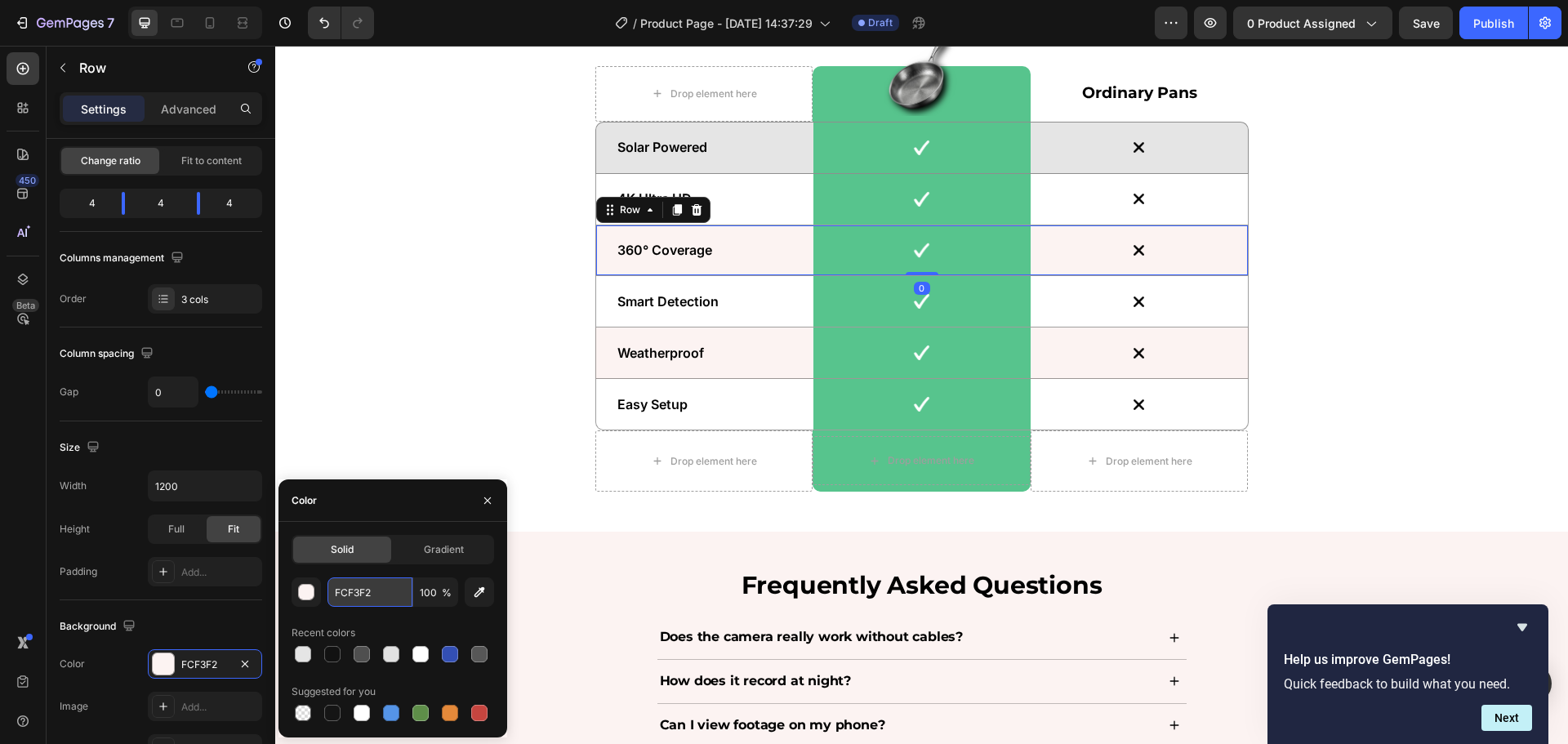
click at [375, 595] on input "FCF3F2" at bounding box center [370, 592] width 85 height 30
paste input "e5e5e5"
type input "e5e5e5"
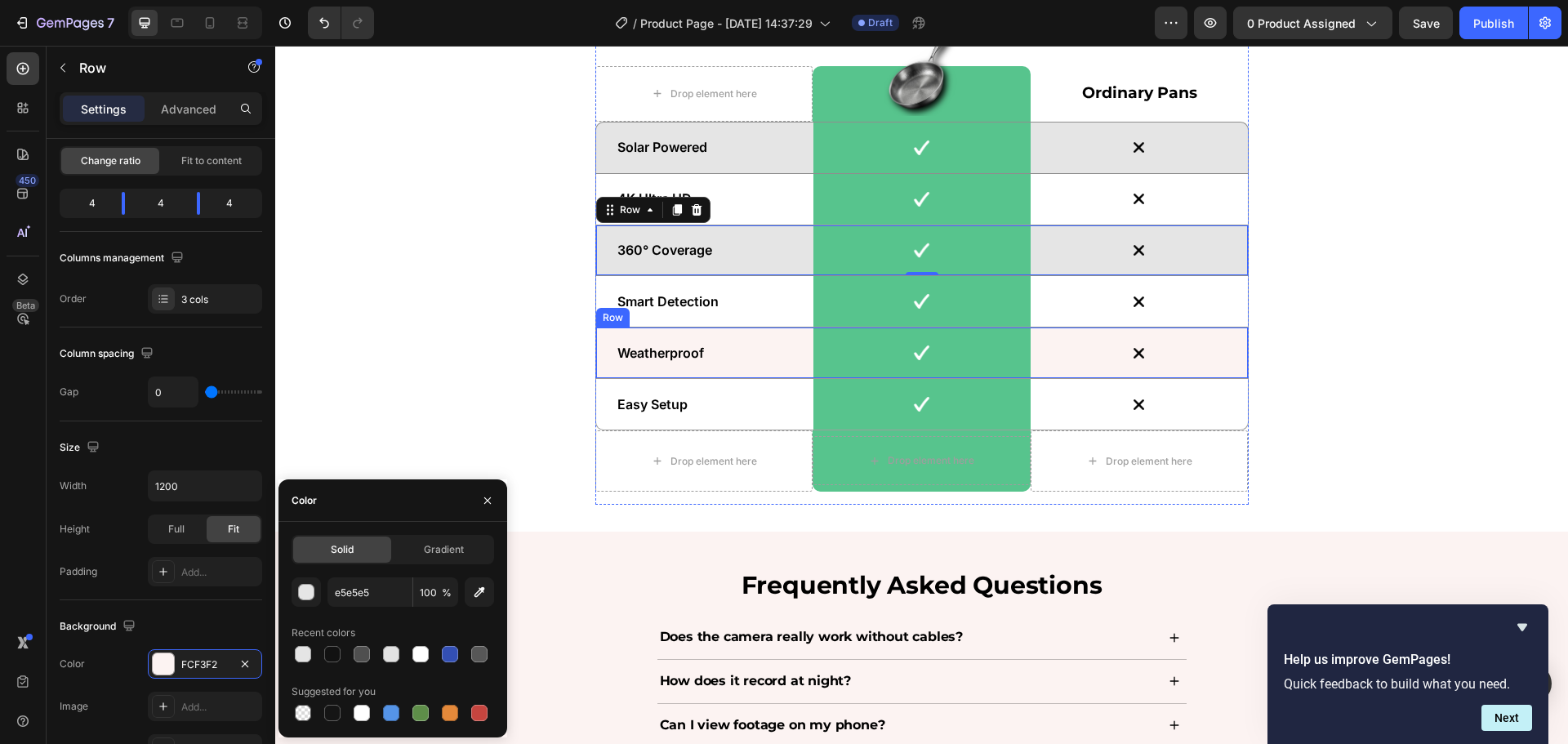
click at [776, 369] on div "Weatherproof Text Block" at bounding box center [705, 352] width 217 height 50
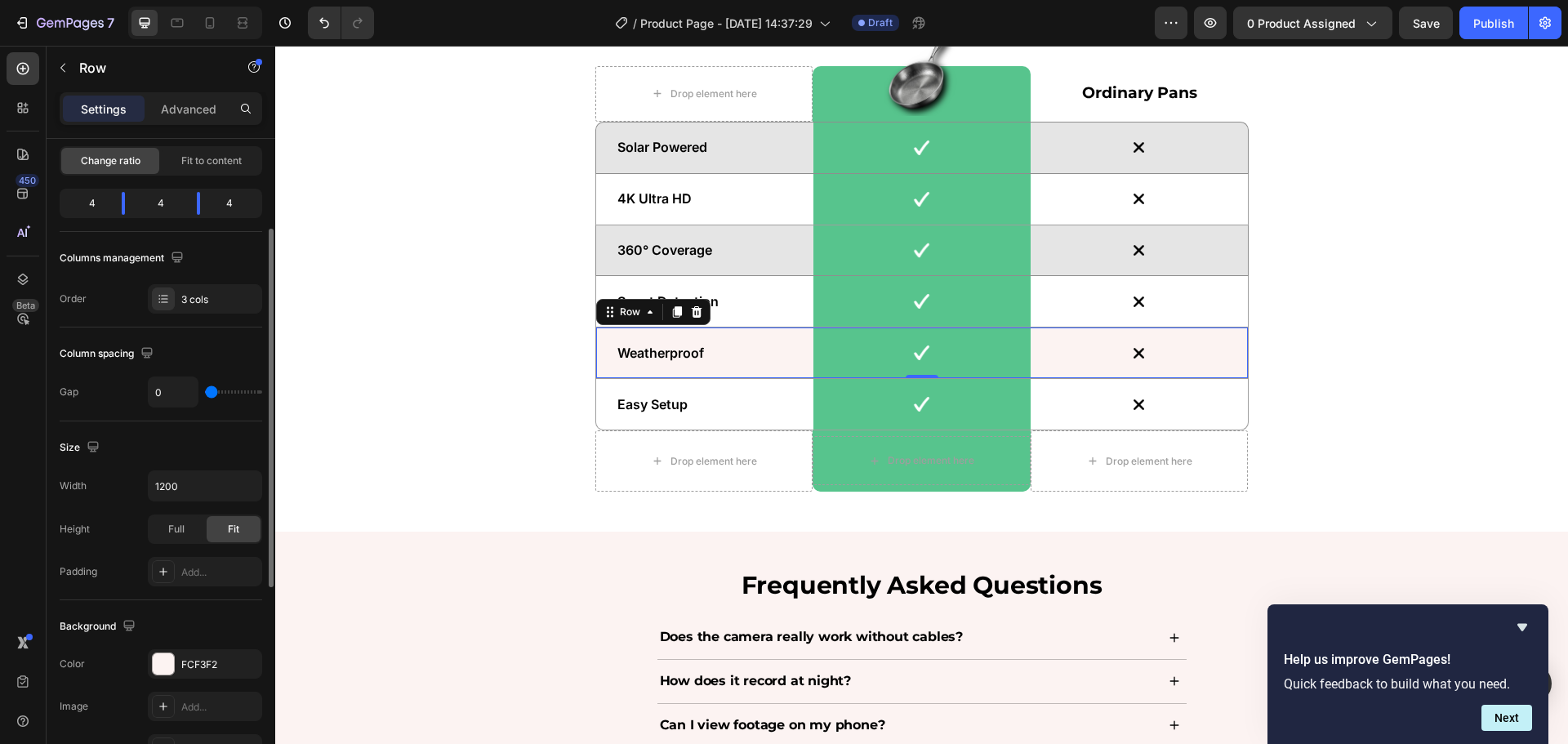
drag, startPoint x: 205, startPoint y: 661, endPoint x: 258, endPoint y: 643, distance: 56.0
click at [206, 660] on div "FCF3F2" at bounding box center [220, 664] width 77 height 15
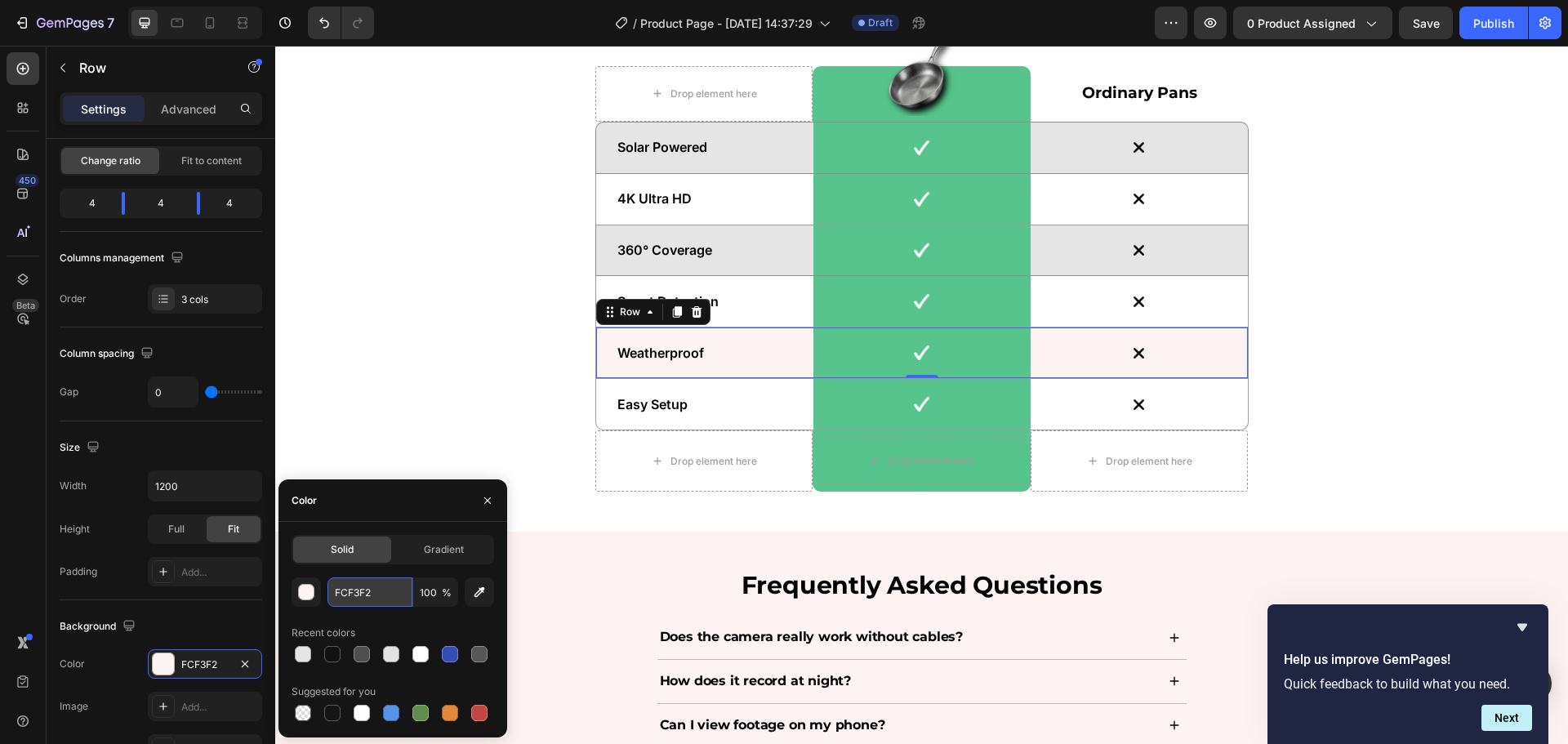
click at [403, 599] on input "FCF3F2" at bounding box center [370, 592] width 85 height 30
paste input "e5e5e5"
type input "e5e5e5"
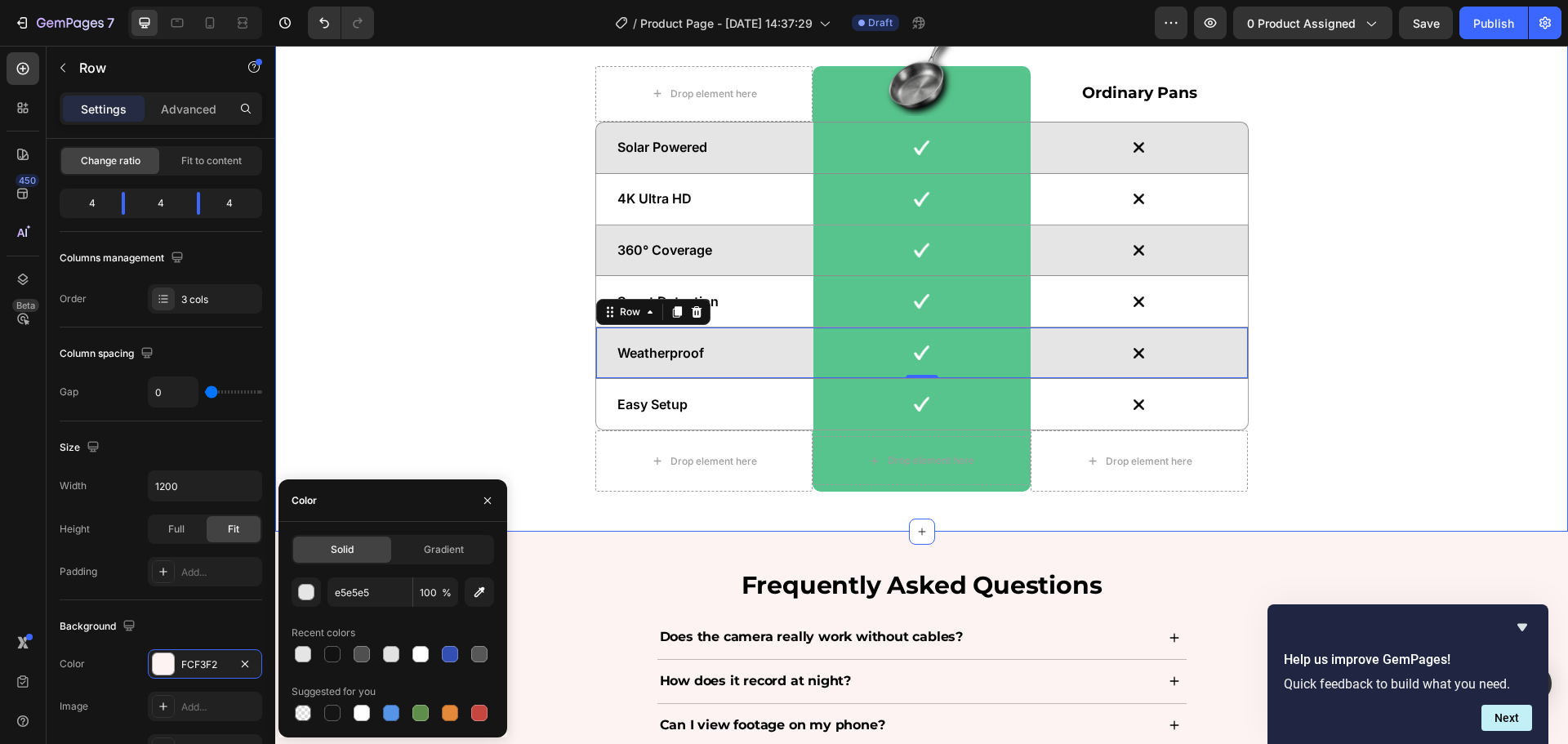
click at [1318, 301] on div "See the Difference for Yourself Heading Drop element here Image Row Ordinary Pa…" at bounding box center [921, 239] width 1268 height 532
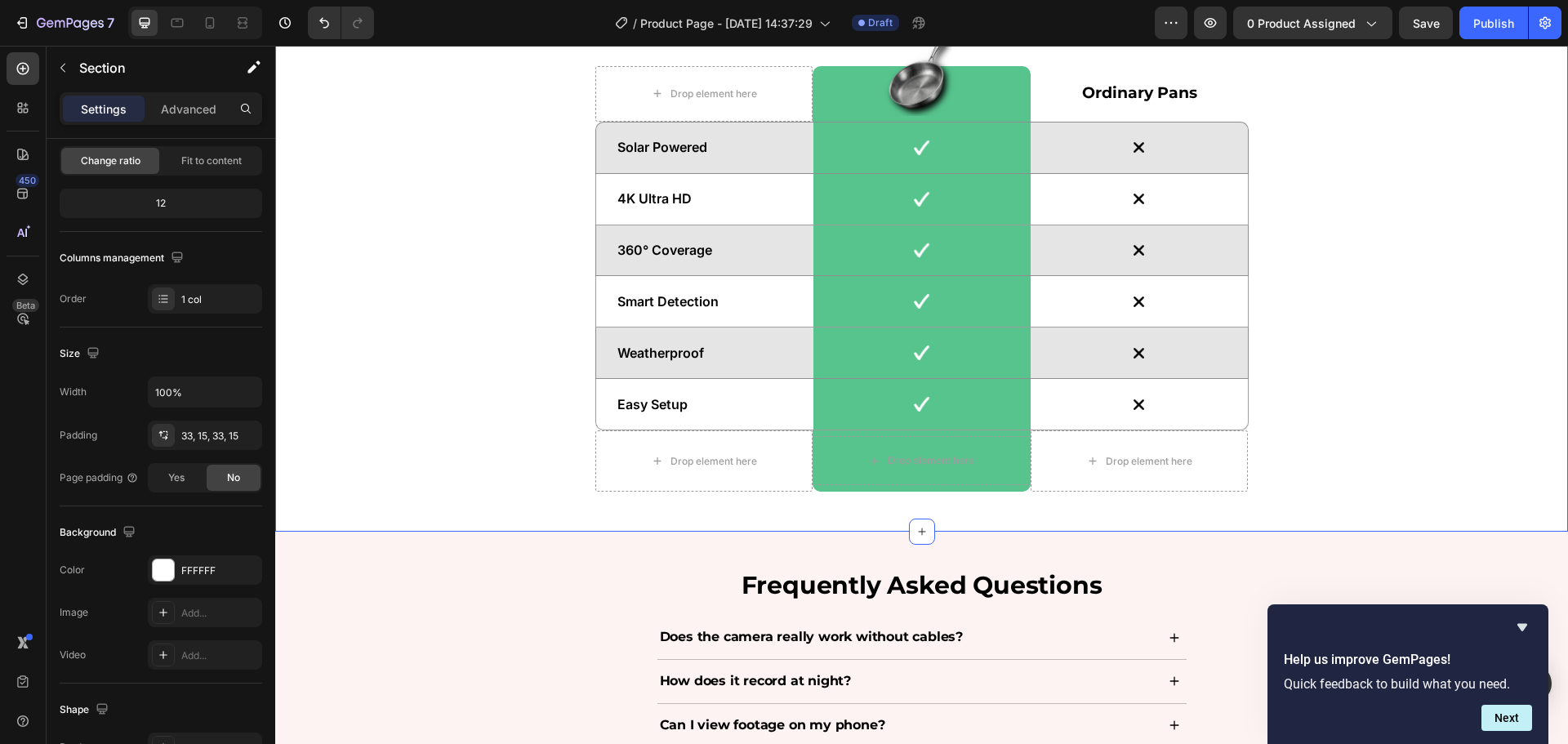
scroll to position [0, 0]
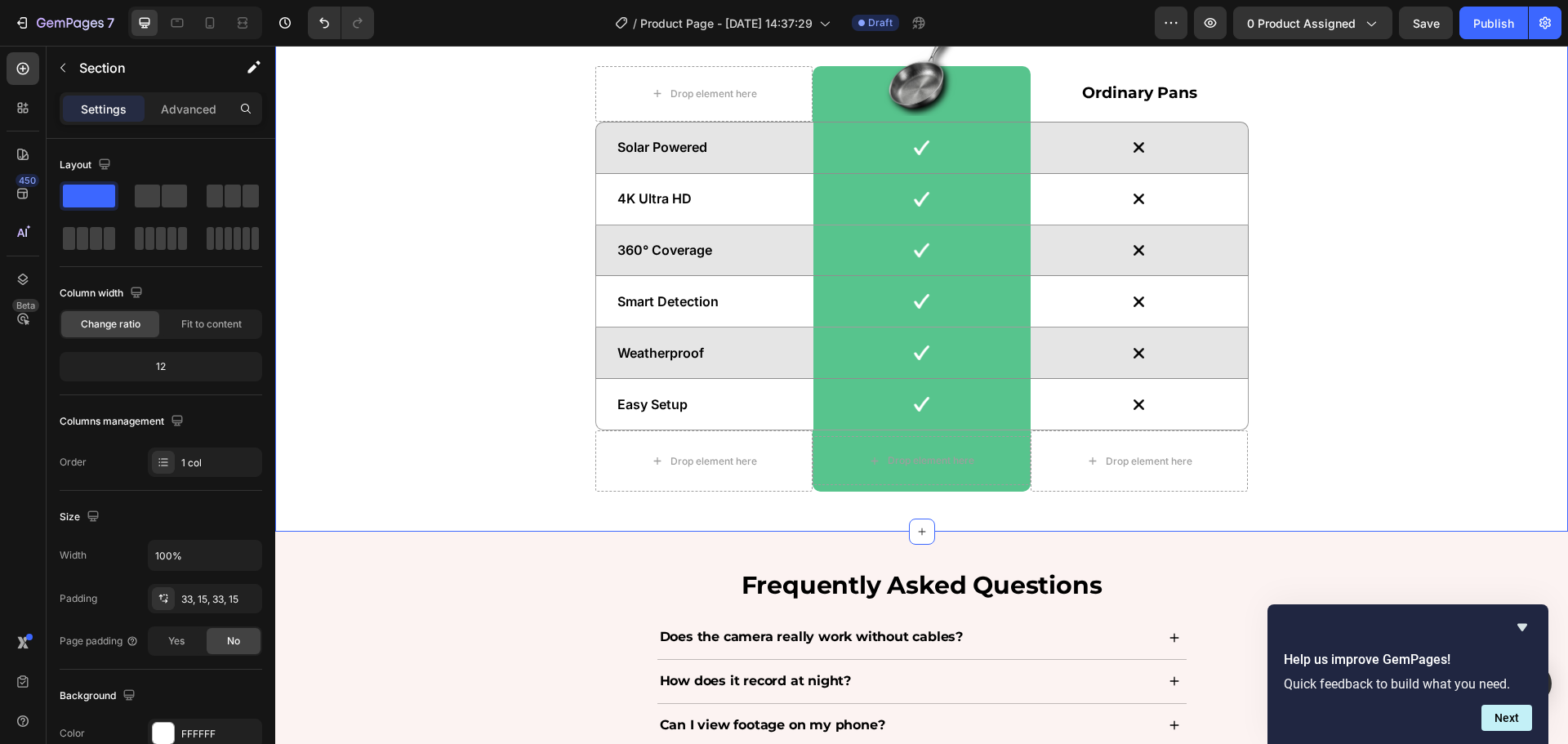
click at [1320, 296] on div "See the Difference for Yourself Heading Drop element here Image Row Ordinary Pa…" at bounding box center [921, 239] width 1268 height 532
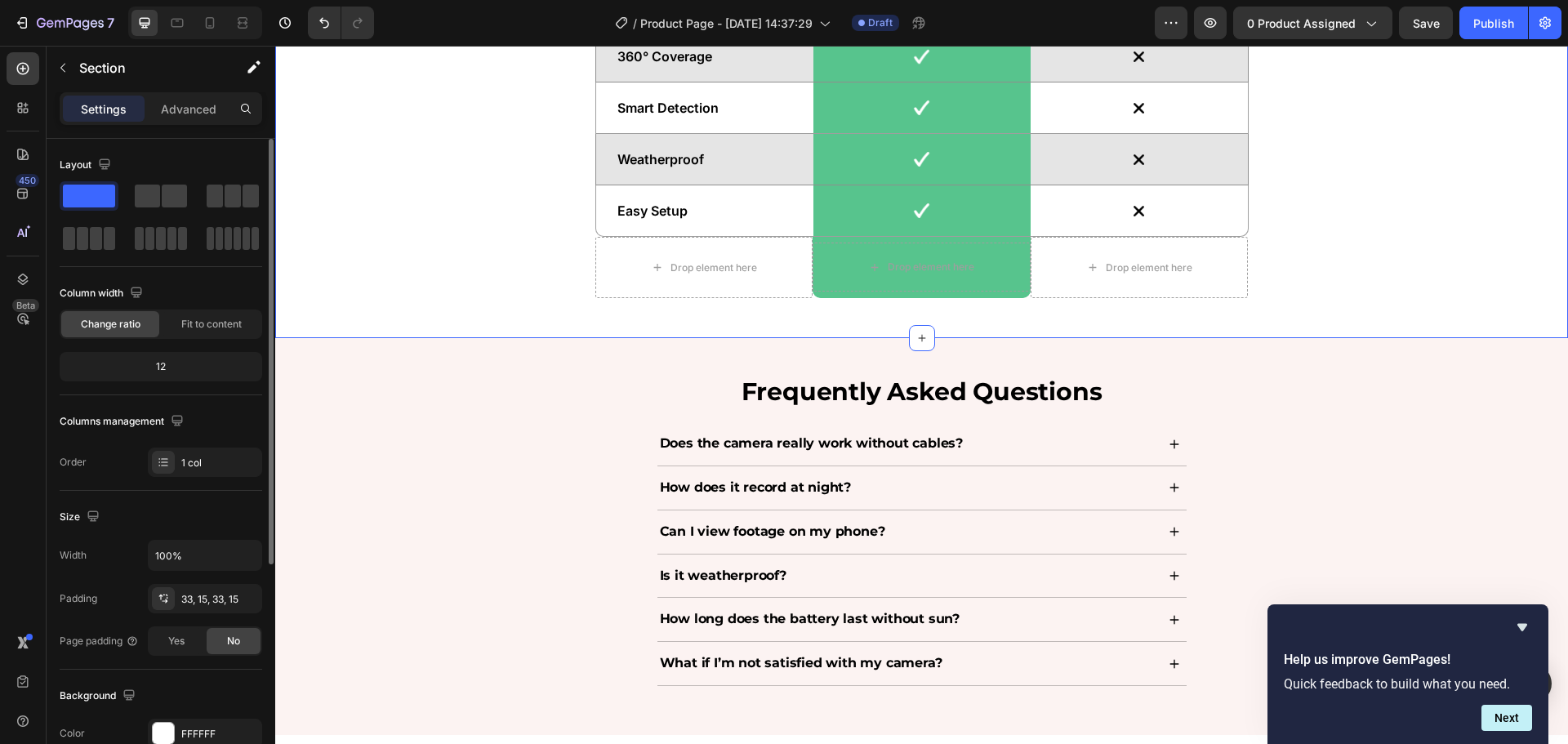
scroll to position [6207, 0]
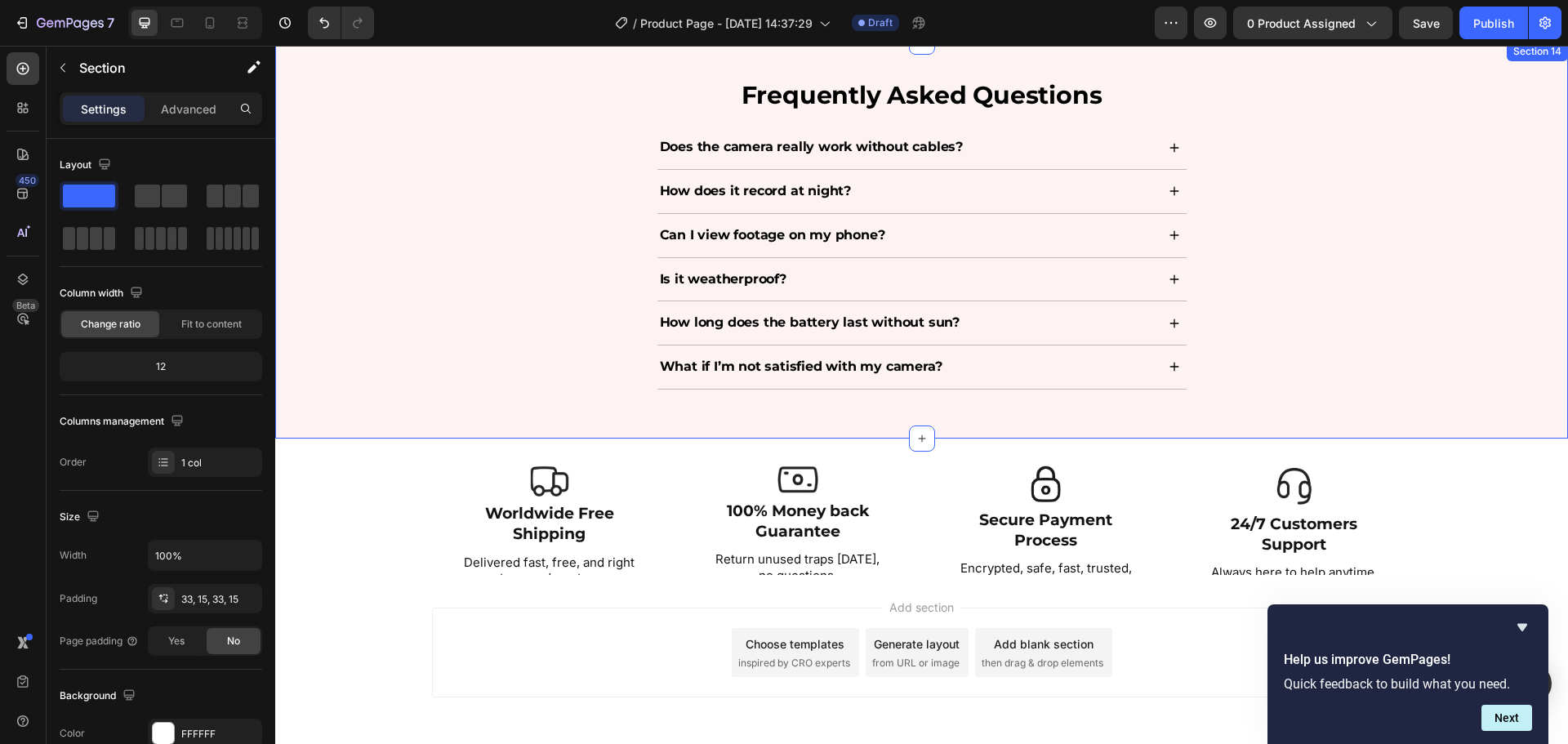
click at [422, 211] on div "Frequently Asked Questions Heading Does the camera really work without cables? …" at bounding box center [921, 240] width 1261 height 325
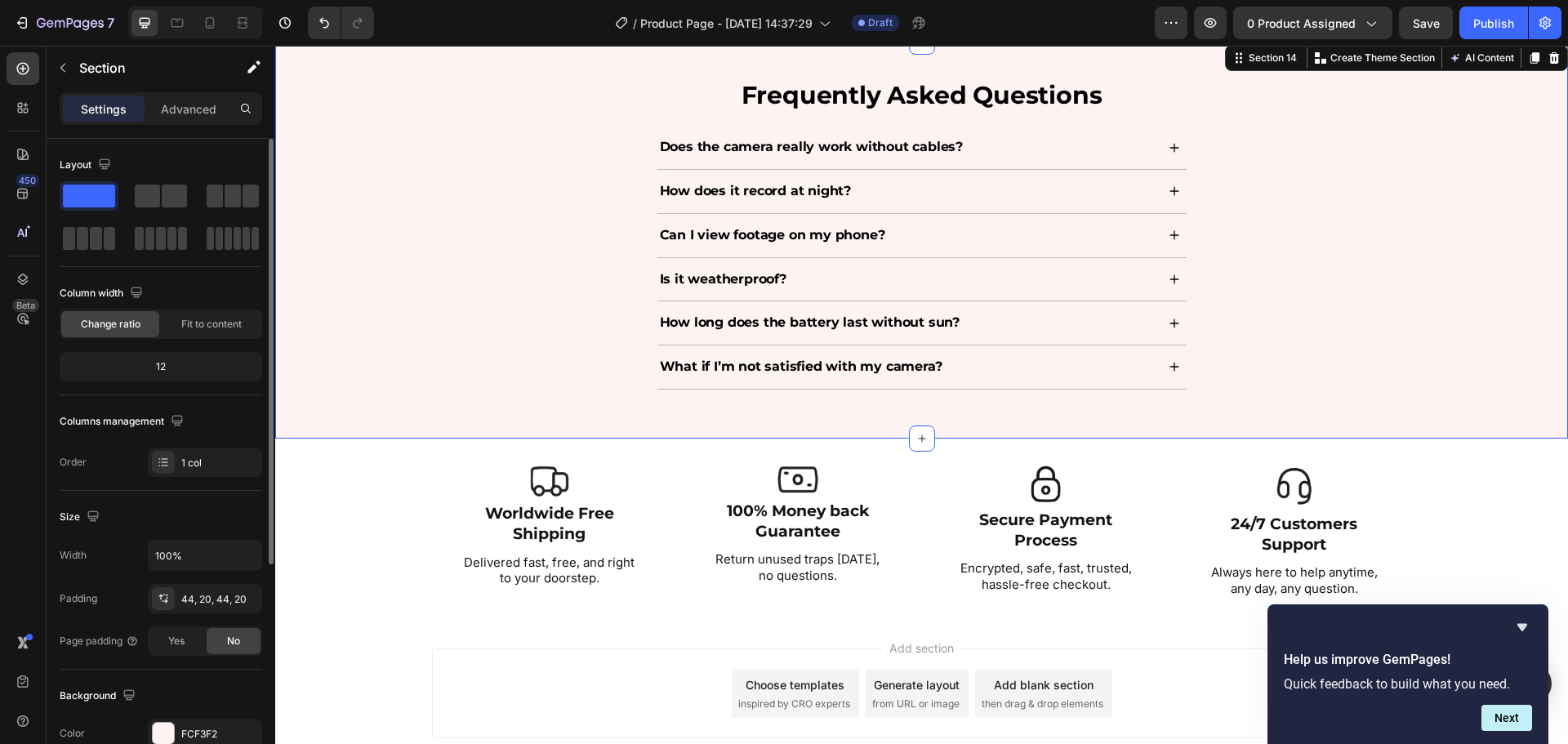
click at [192, 715] on div "Background The changes might be hidden by the video. Color FCF3F2 Image Add... …" at bounding box center [162, 759] width 203 height 177
click at [206, 727] on div "FCF3F2" at bounding box center [205, 734] width 47 height 15
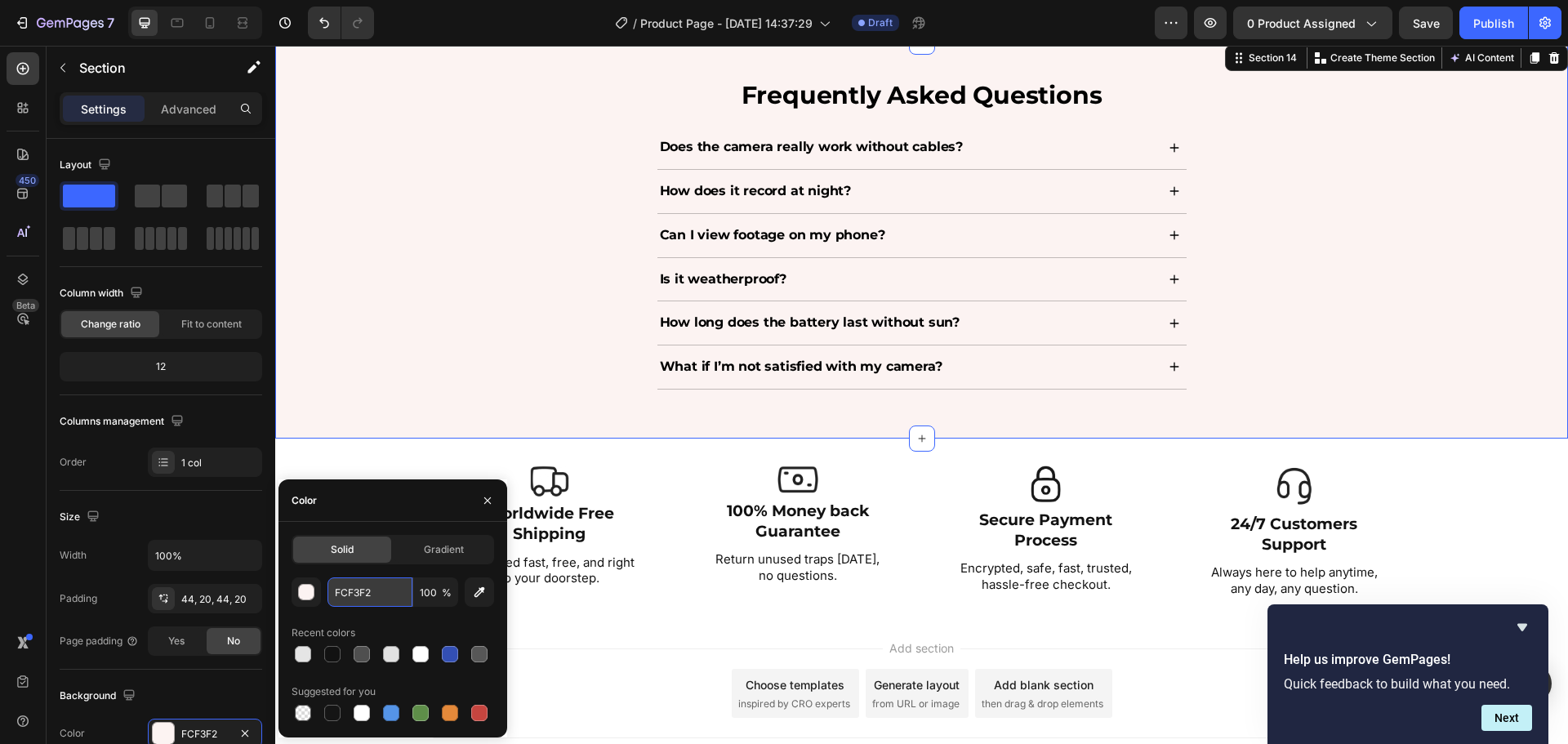
click at [380, 578] on input "FCF3F2" at bounding box center [370, 592] width 85 height 30
paste input "e5e5e5"
type input "e5e5e5"
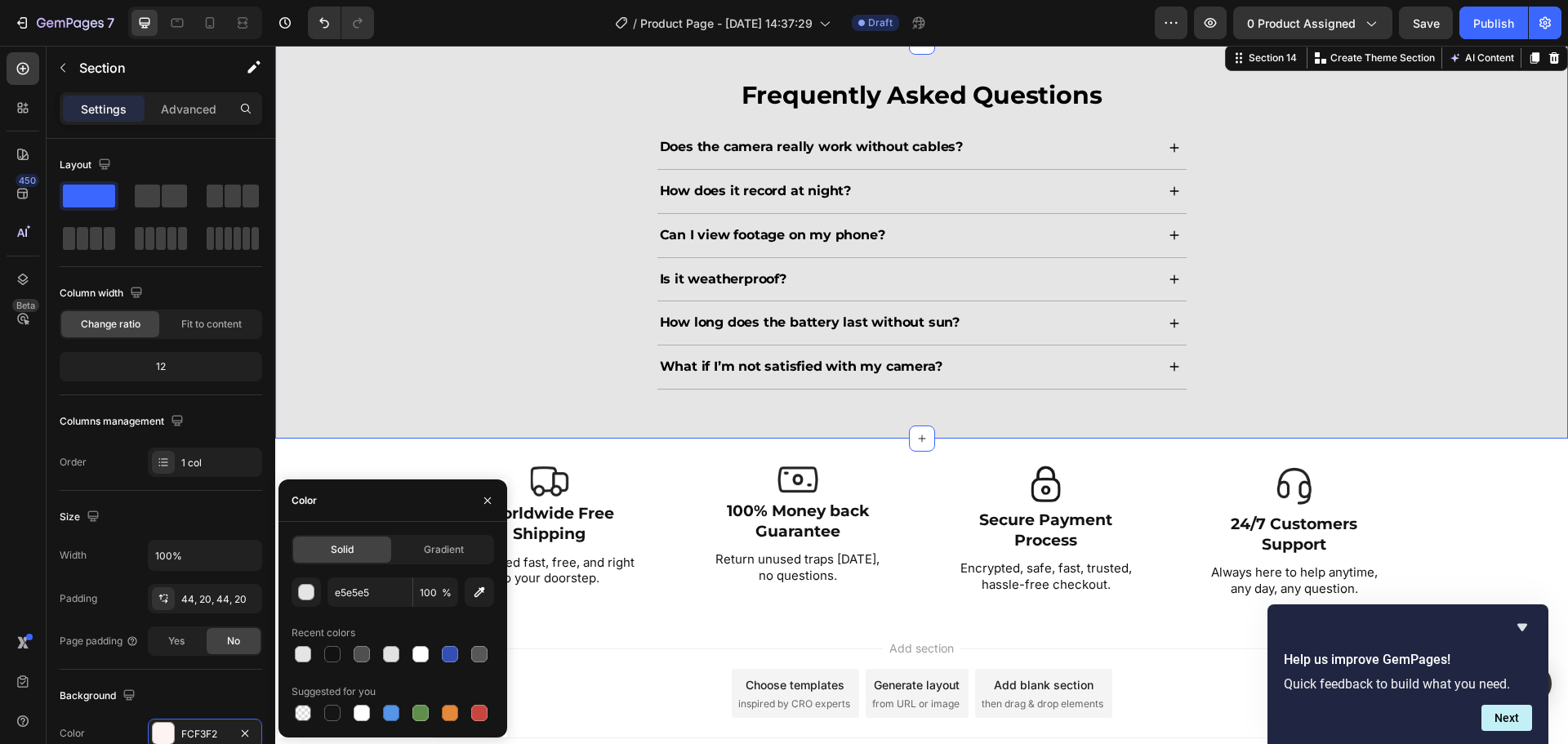
click at [1453, 290] on div "Frequently Asked Questions Heading Does the camera really work without cables? …" at bounding box center [921, 240] width 1261 height 325
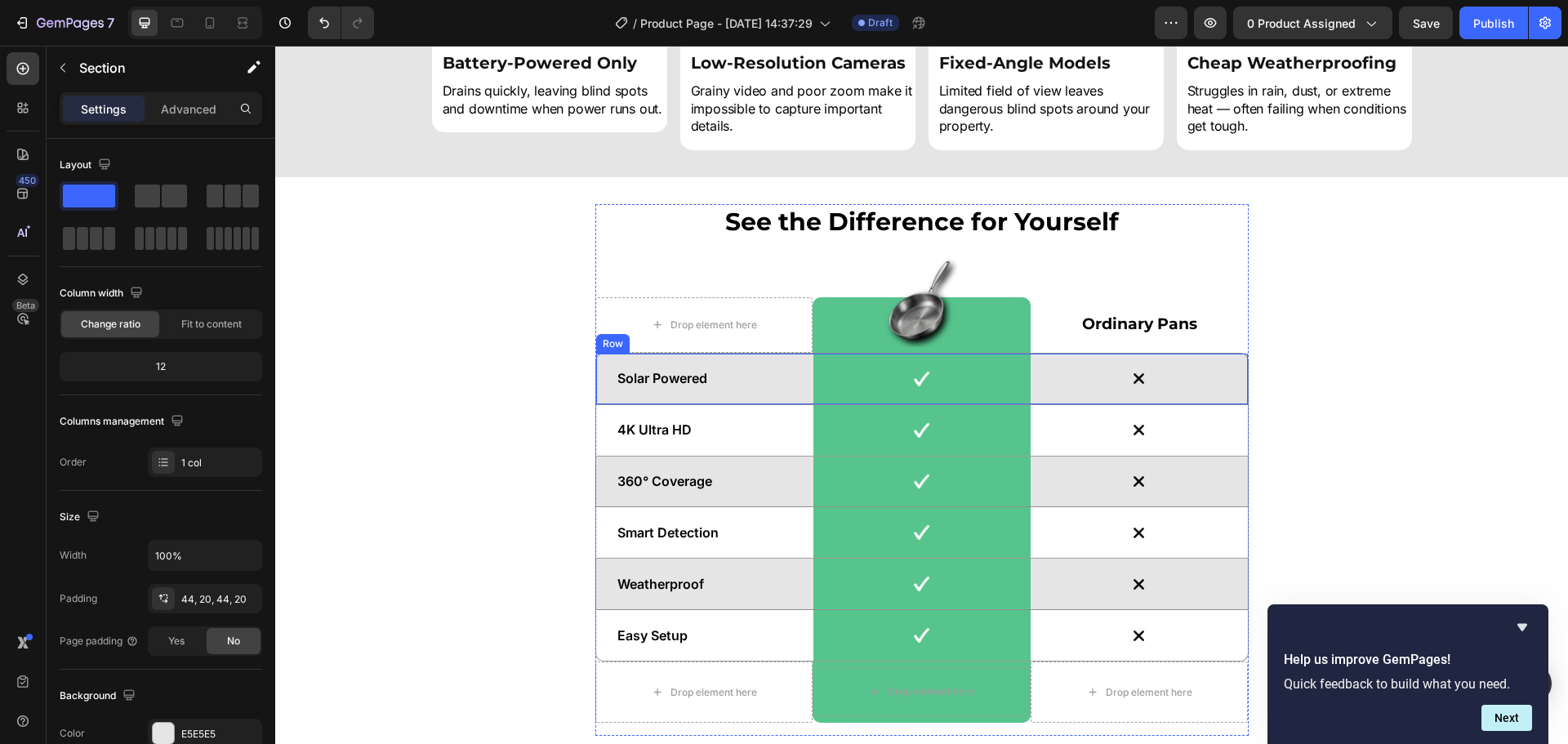
scroll to position [5661, 0]
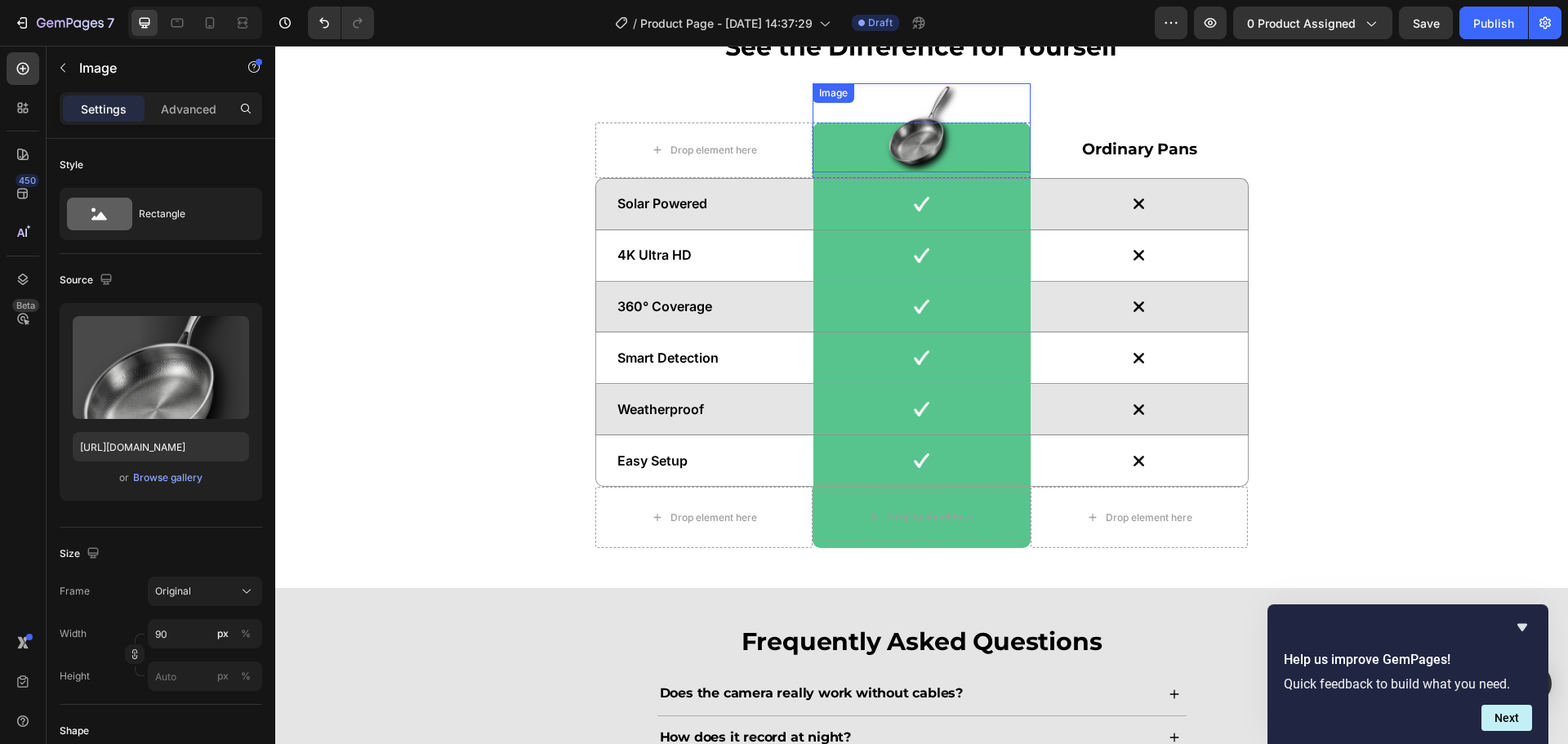
click at [975, 156] on div at bounding box center [921, 128] width 218 height 89
click at [988, 170] on div at bounding box center [921, 128] width 218 height 89
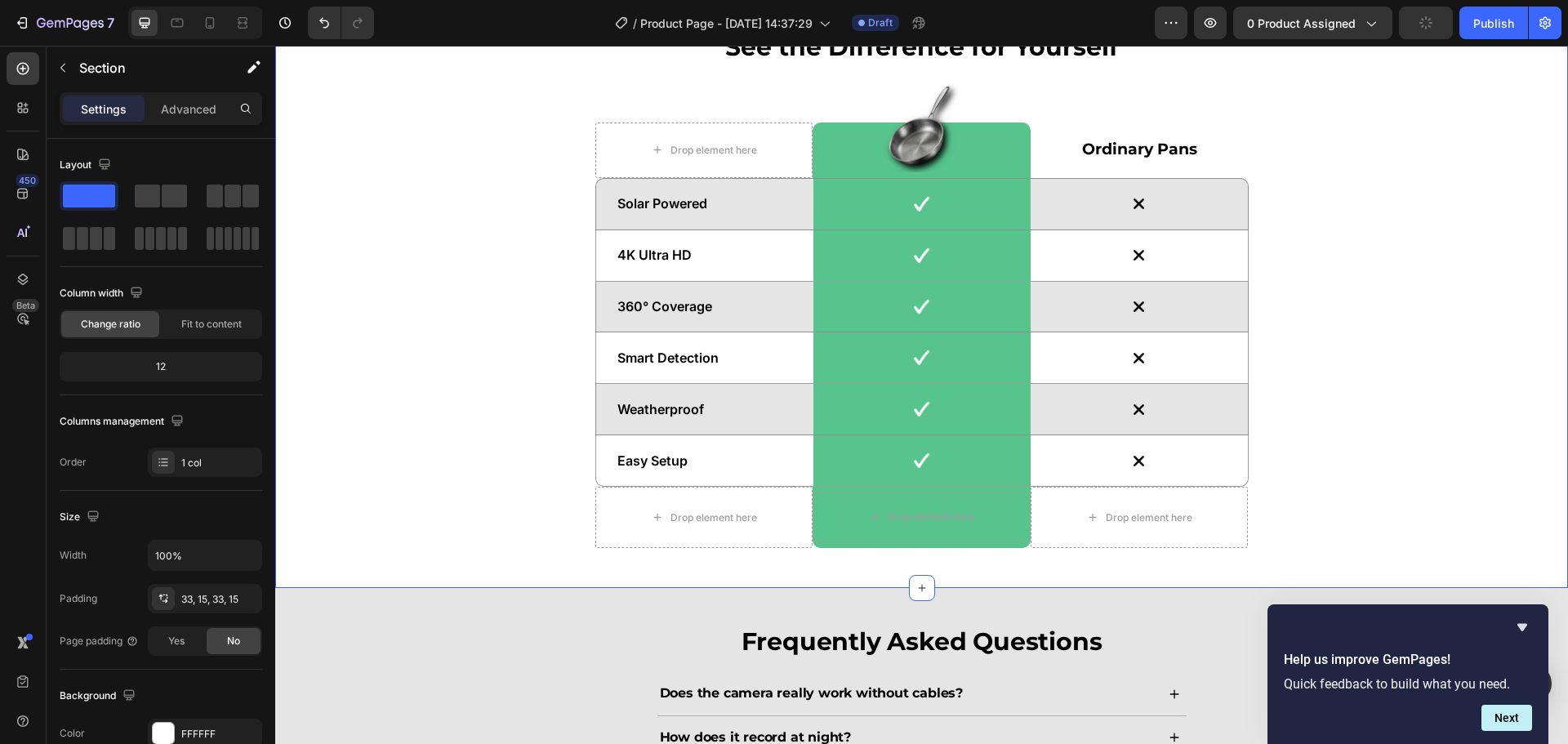
click at [1470, 151] on div "See the Difference for Yourself Heading Drop element here Image Row Ordinary Pa…" at bounding box center [921, 296] width 1268 height 532
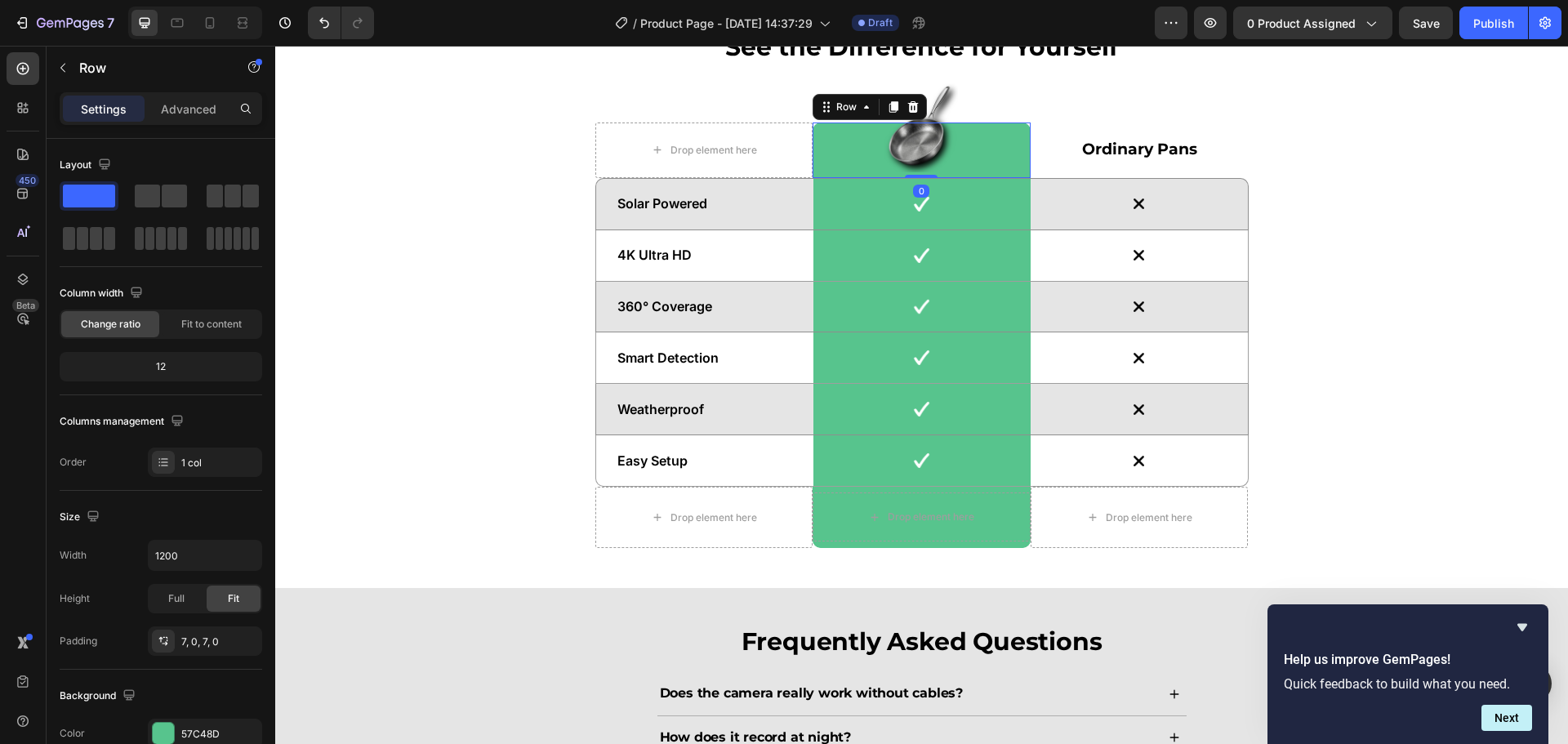
click at [1014, 175] on div "Image Row 0" at bounding box center [921, 150] width 218 height 55
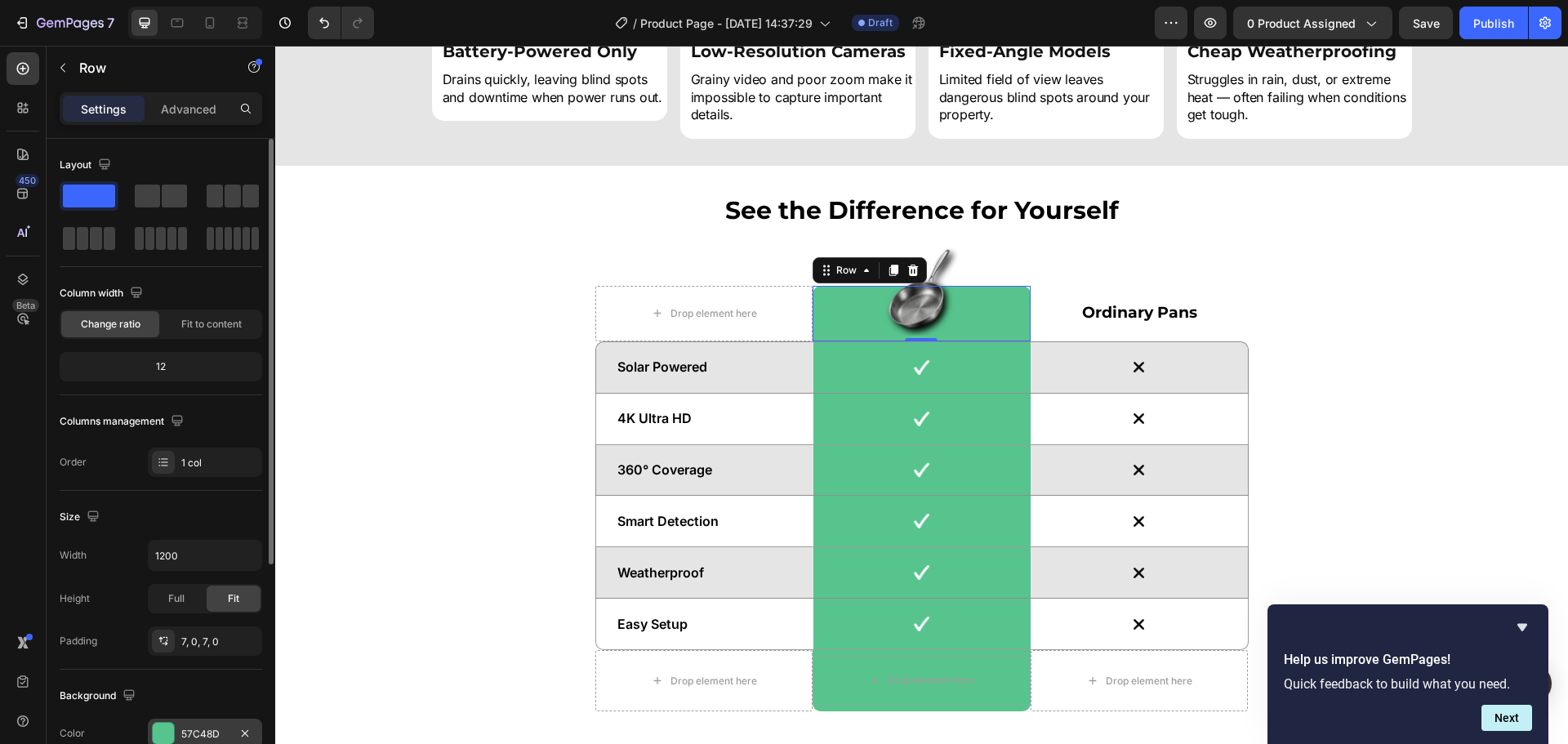
click at [190, 727] on div "57C48D" at bounding box center [205, 734] width 47 height 15
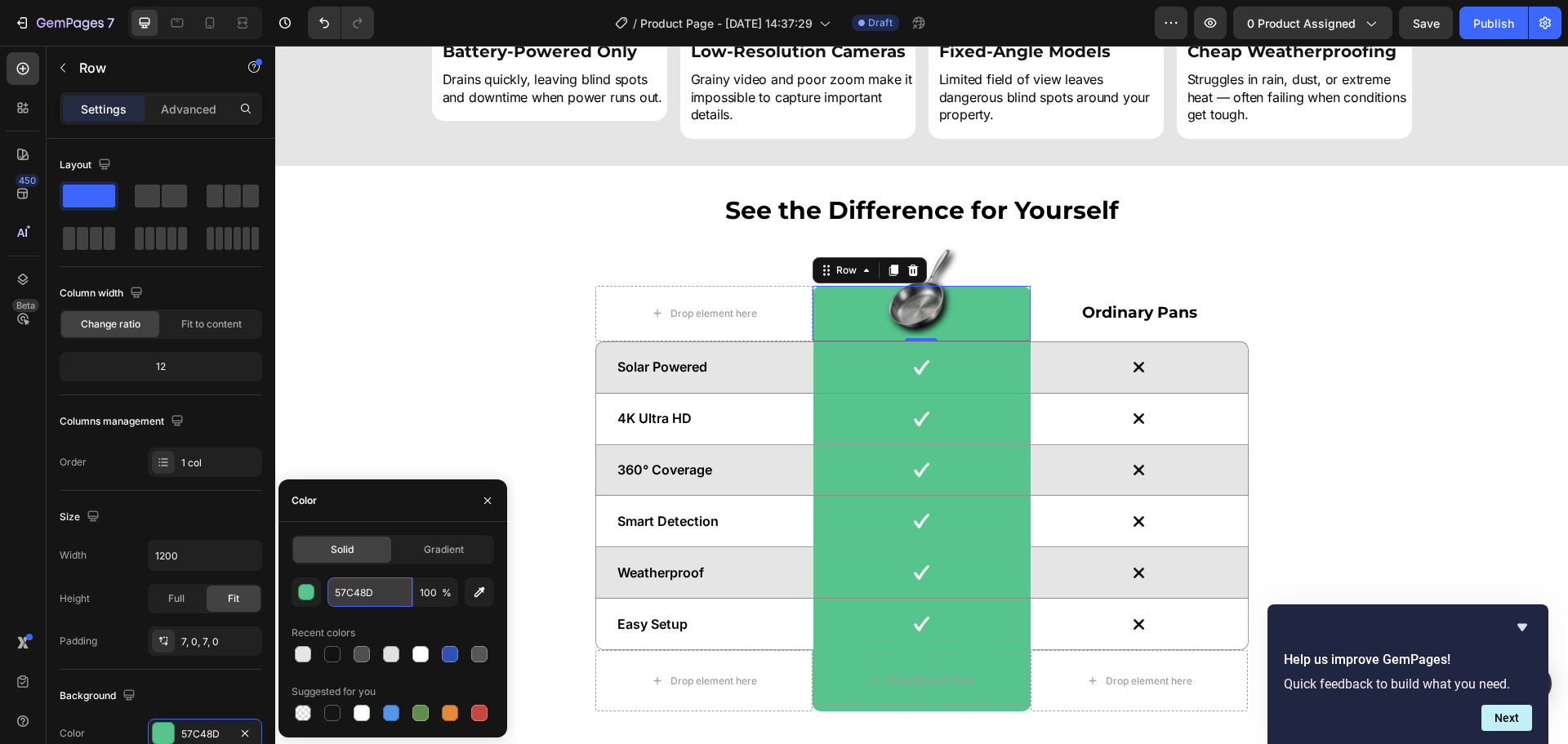
click at [375, 581] on input "57C48D" at bounding box center [370, 592] width 85 height 30
paste input "#deb887"
type input "#deb887"
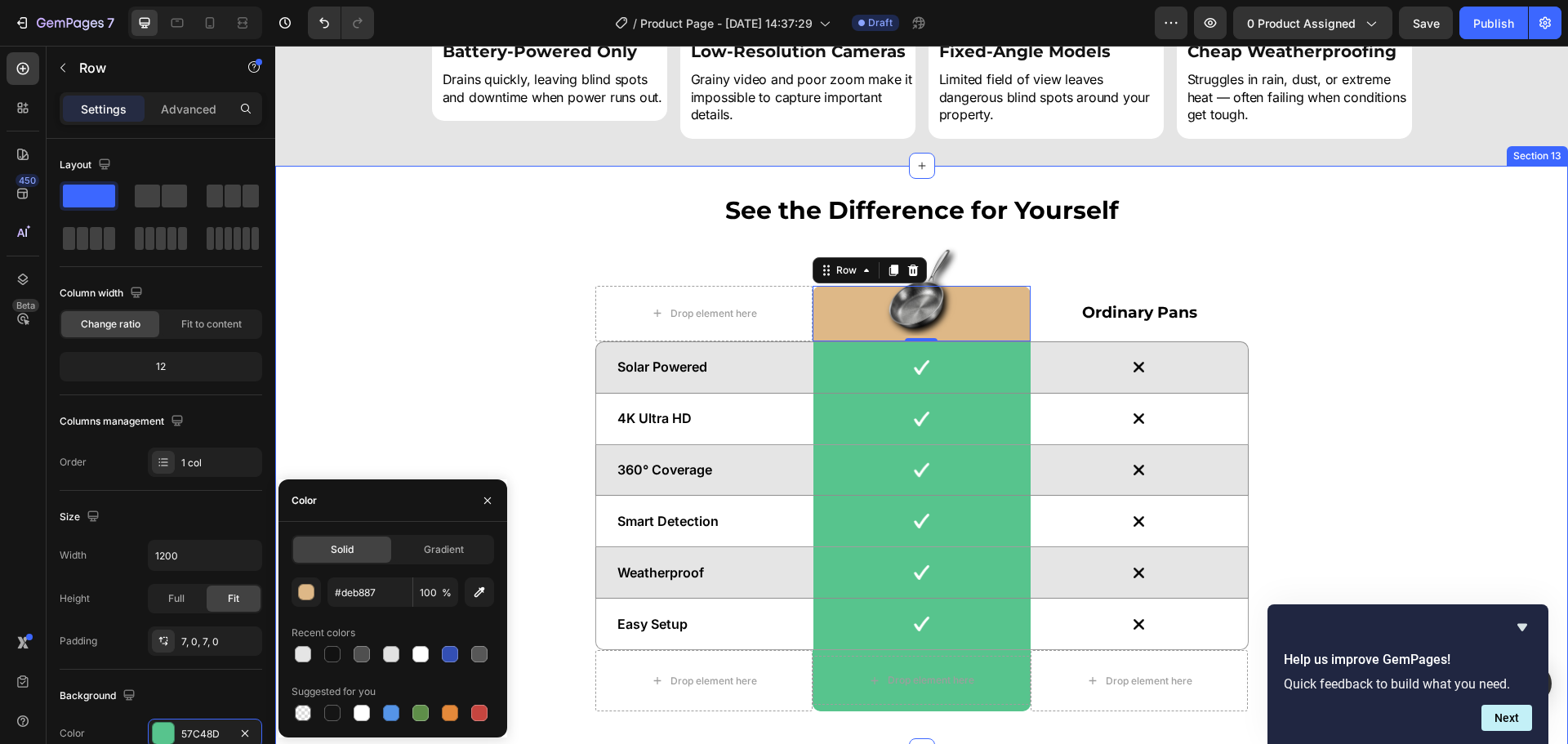
click at [1298, 356] on div "See the Difference for Yourself Heading Drop element here Image Row 0 Ordinary …" at bounding box center [921, 459] width 1268 height 532
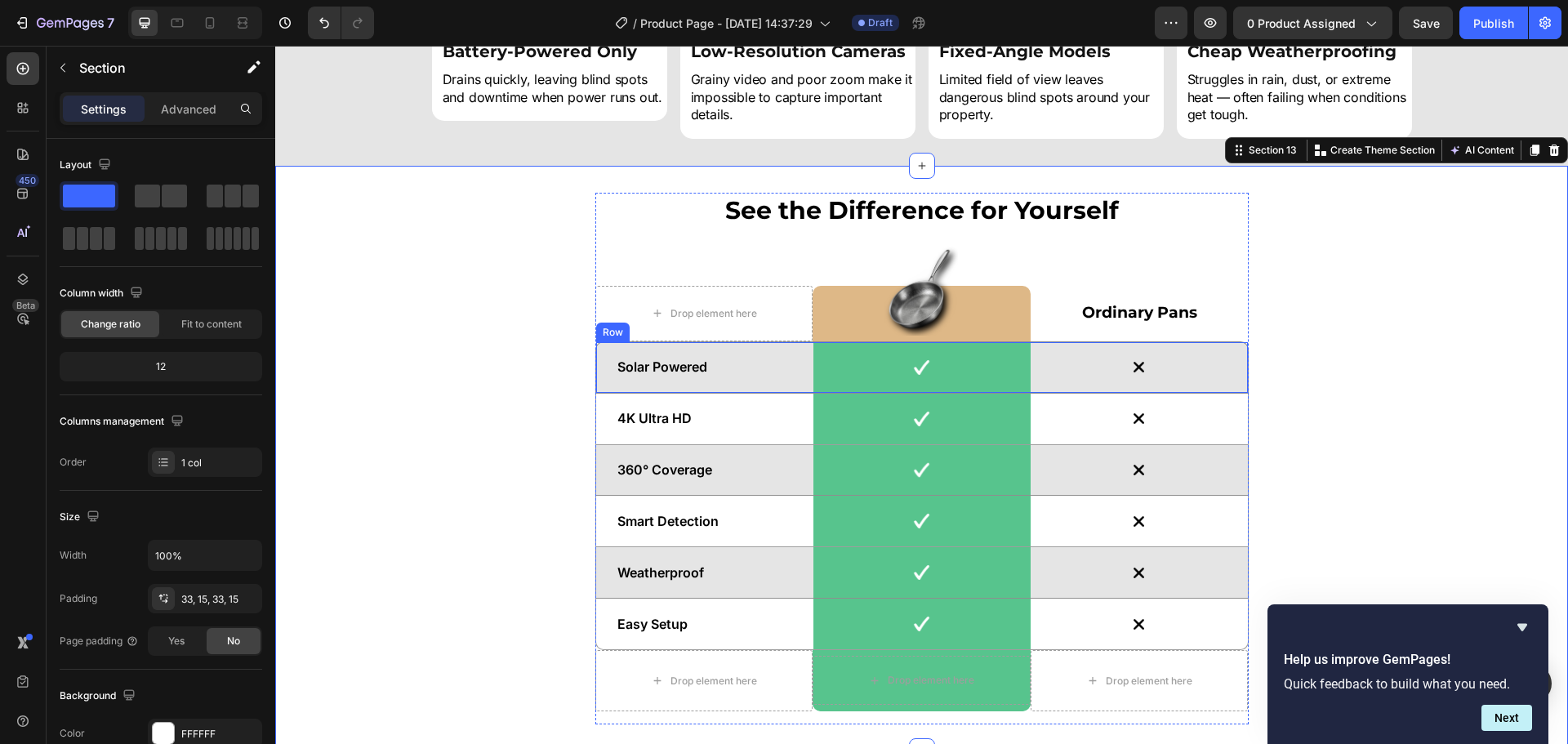
scroll to position [5580, 0]
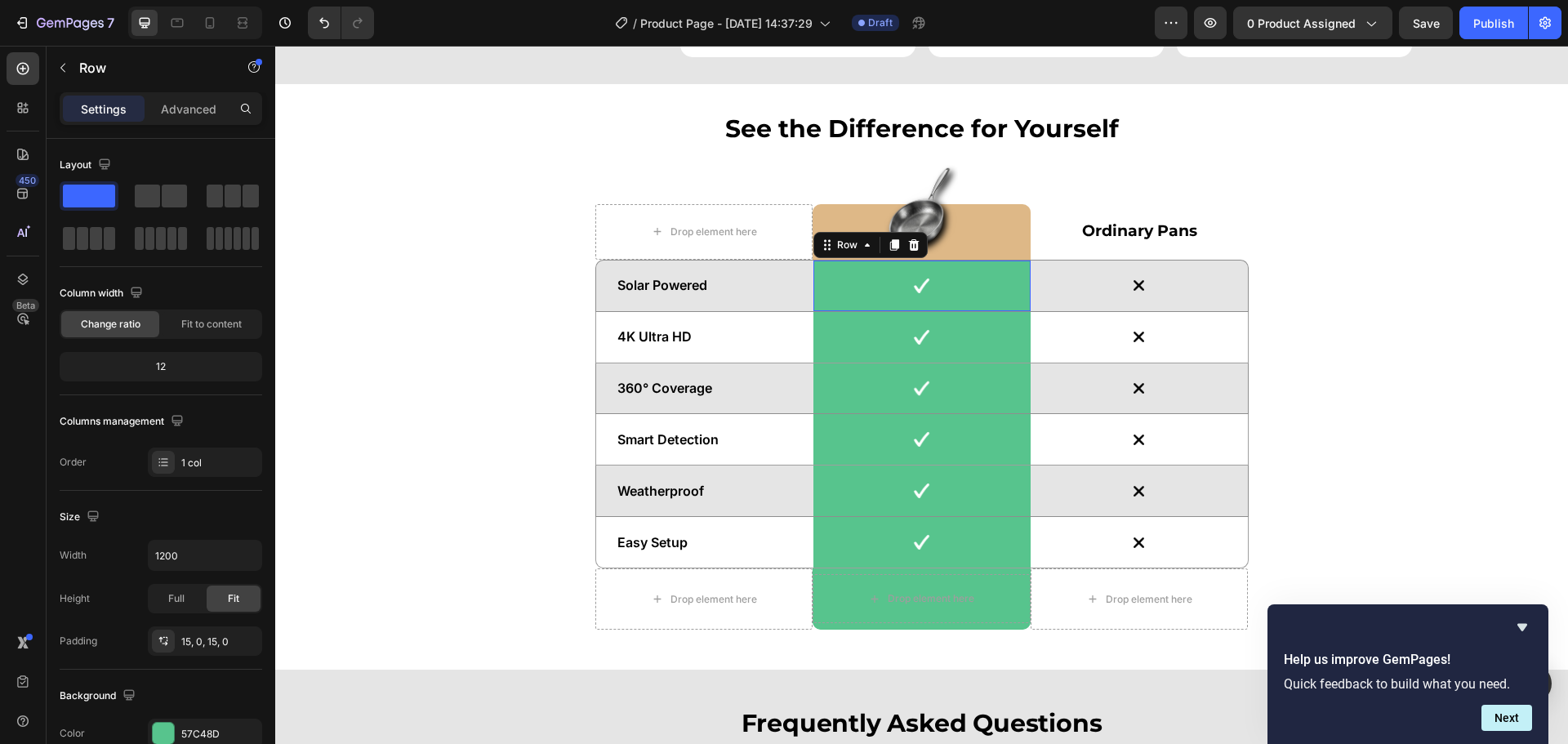
click at [1014, 306] on div "Image Row 0" at bounding box center [922, 285] width 217 height 50
click at [204, 724] on div "57C48D" at bounding box center [205, 733] width 114 height 30
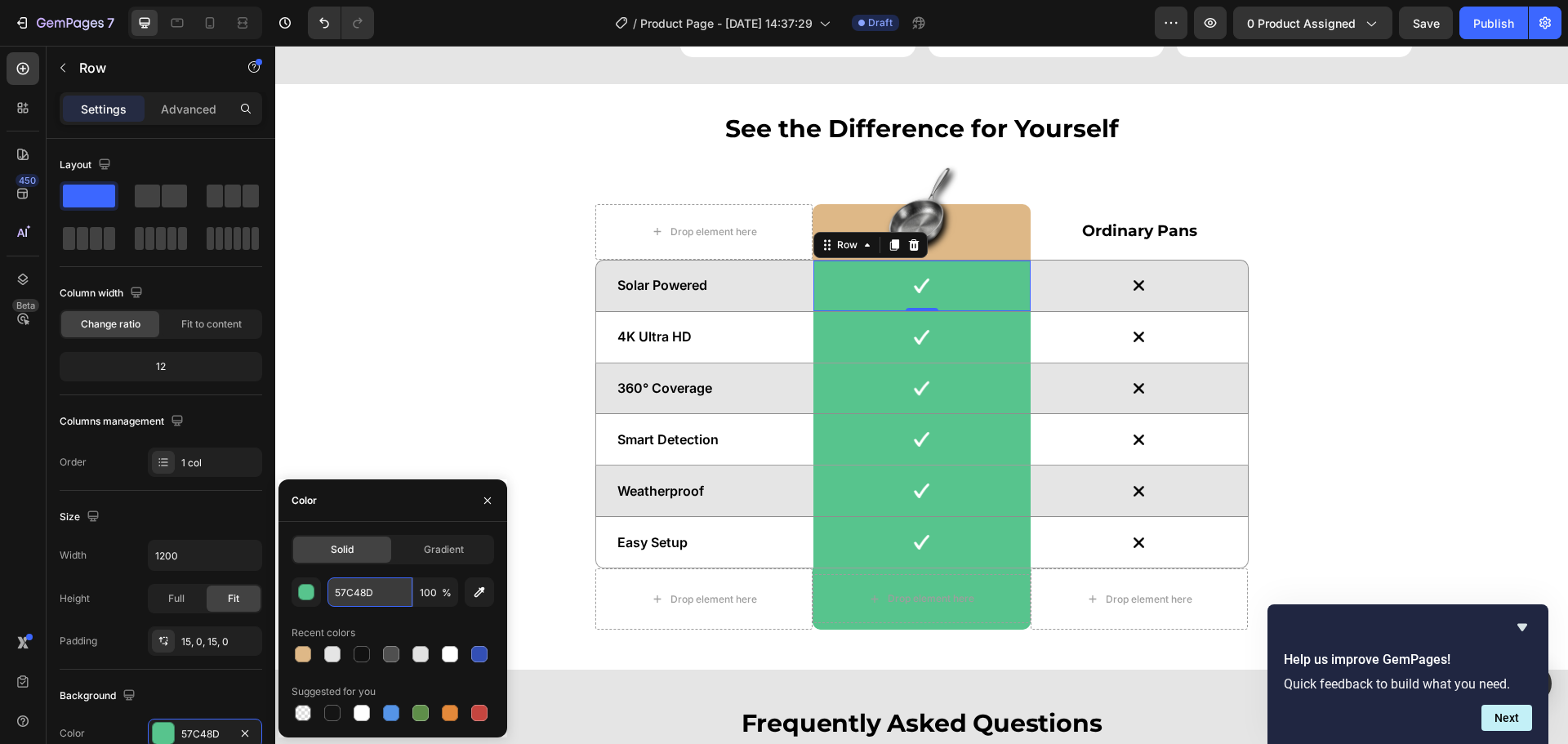
click at [377, 597] on input "57C48D" at bounding box center [370, 592] width 85 height 30
paste input "#deb887"
type input "#deb887"
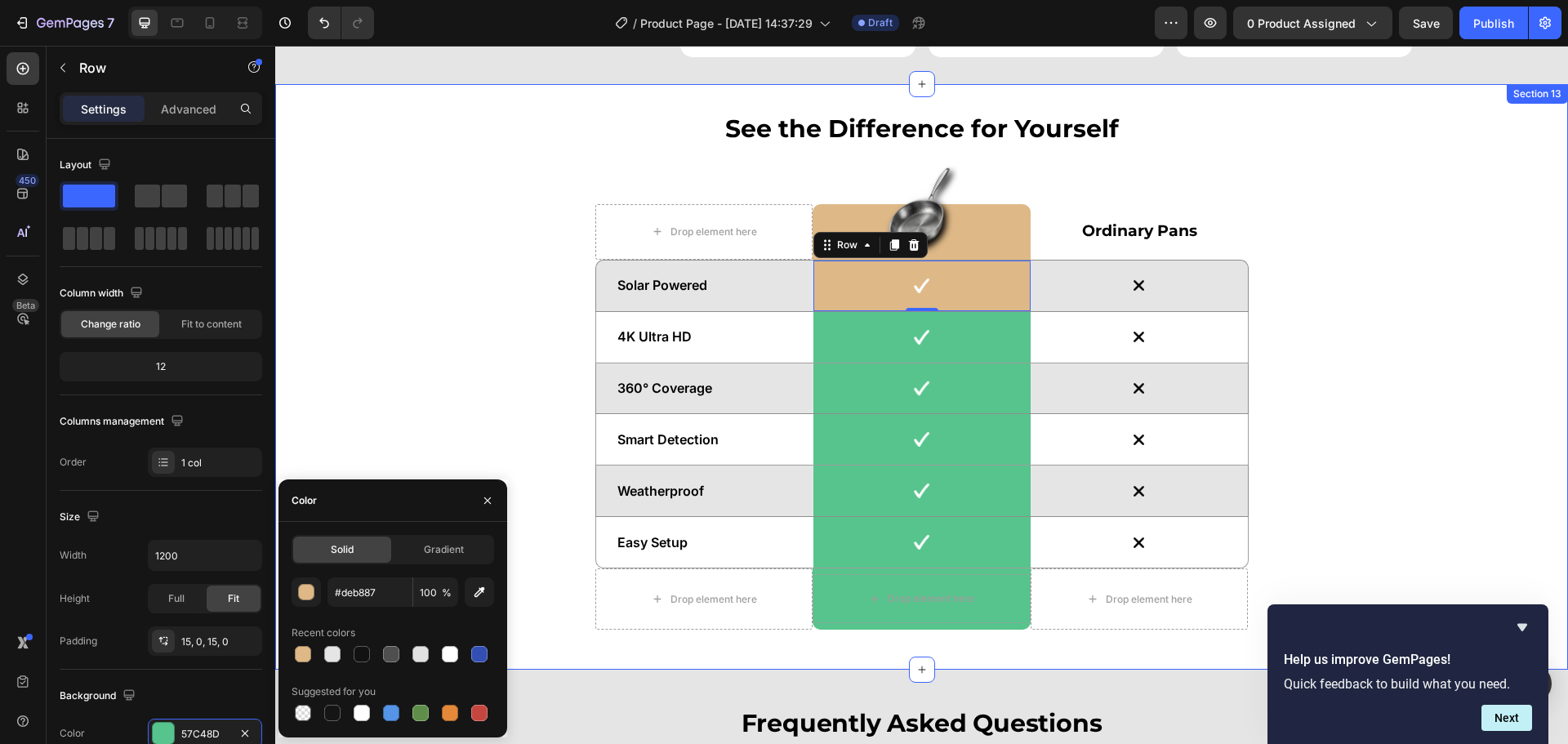
click at [436, 399] on div "See the Difference for Yourself Heading Drop element here Image Row Ordinary Pa…" at bounding box center [921, 377] width 1268 height 532
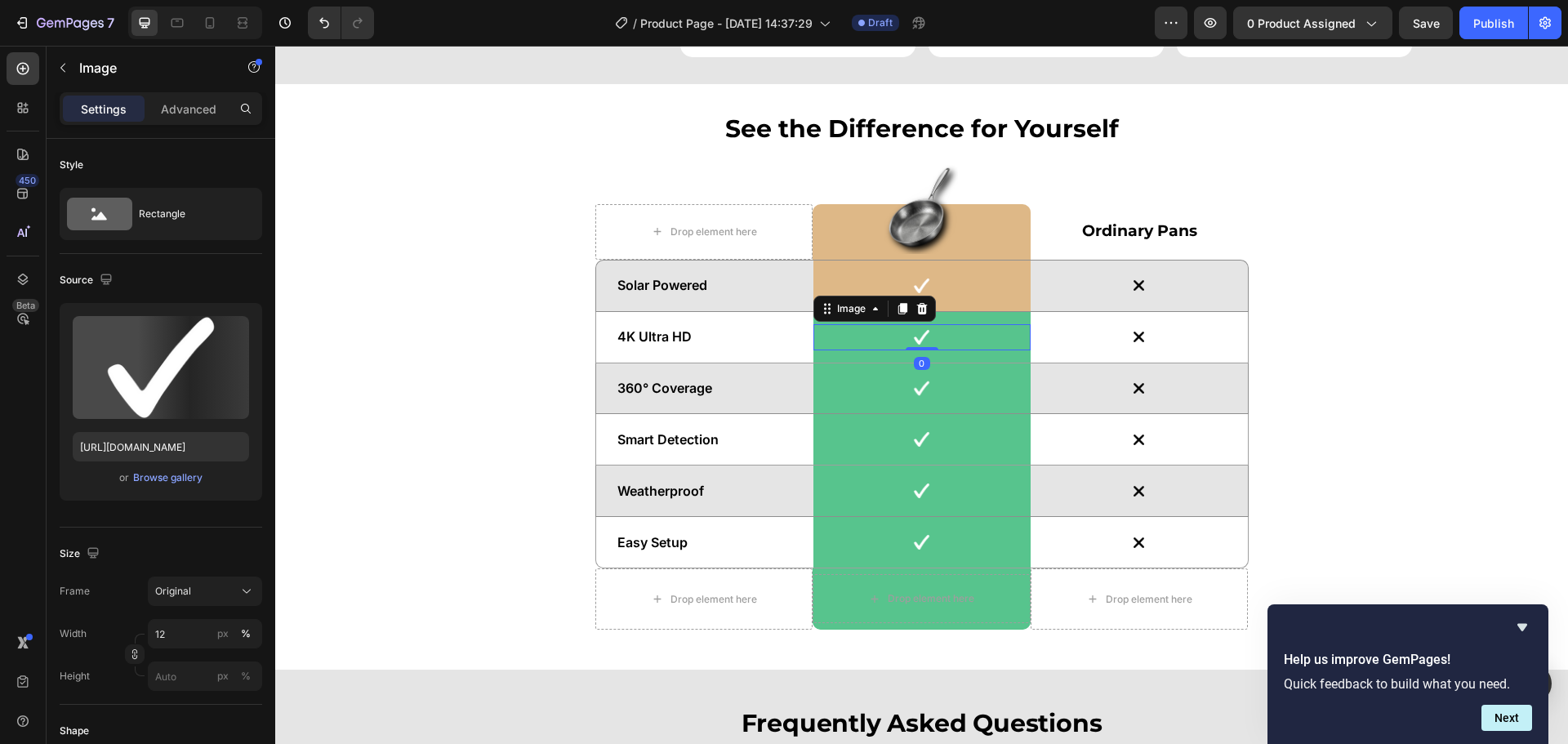
click at [982, 349] on div at bounding box center [922, 337] width 217 height 27
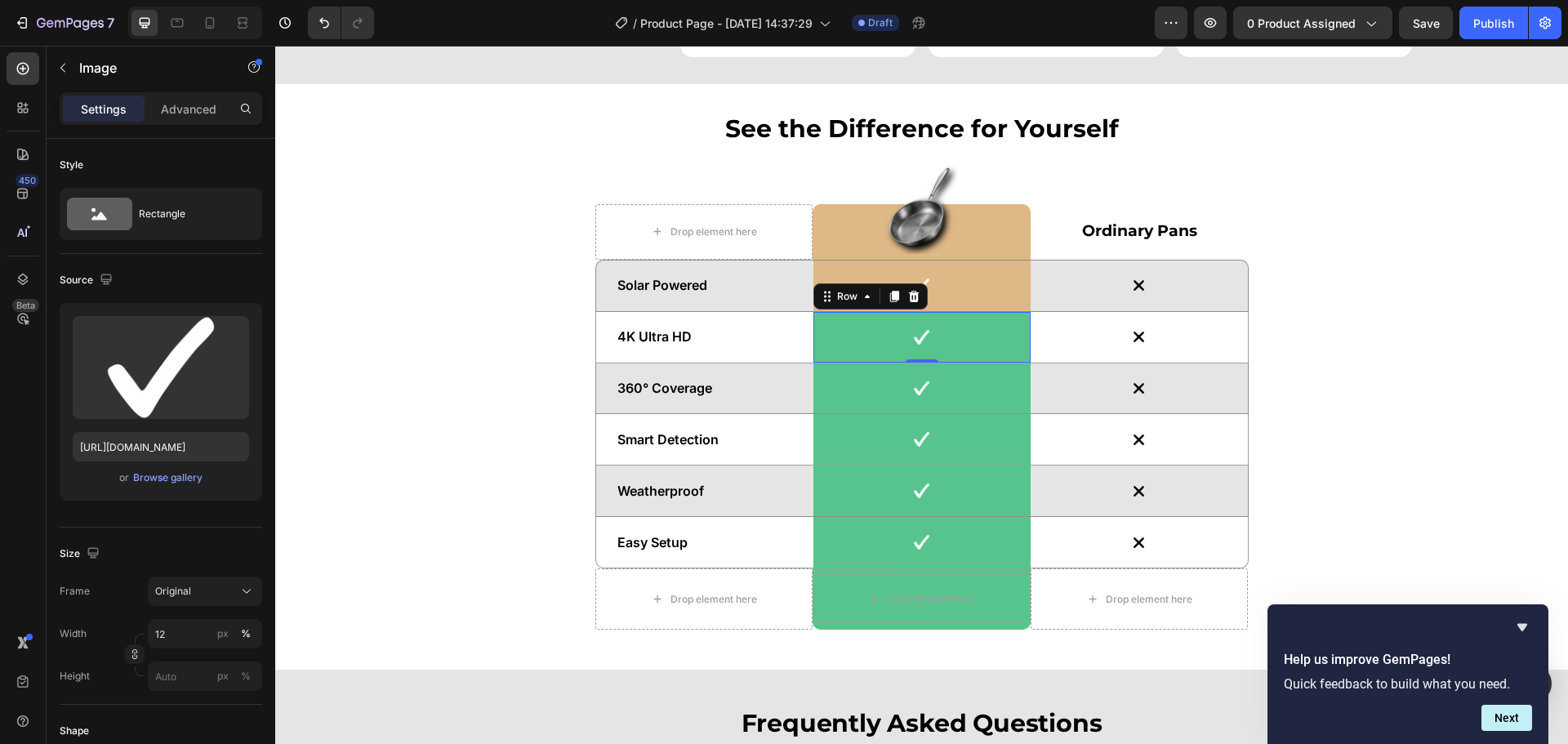
click at [982, 354] on div "Image Row 0" at bounding box center [922, 337] width 217 height 50
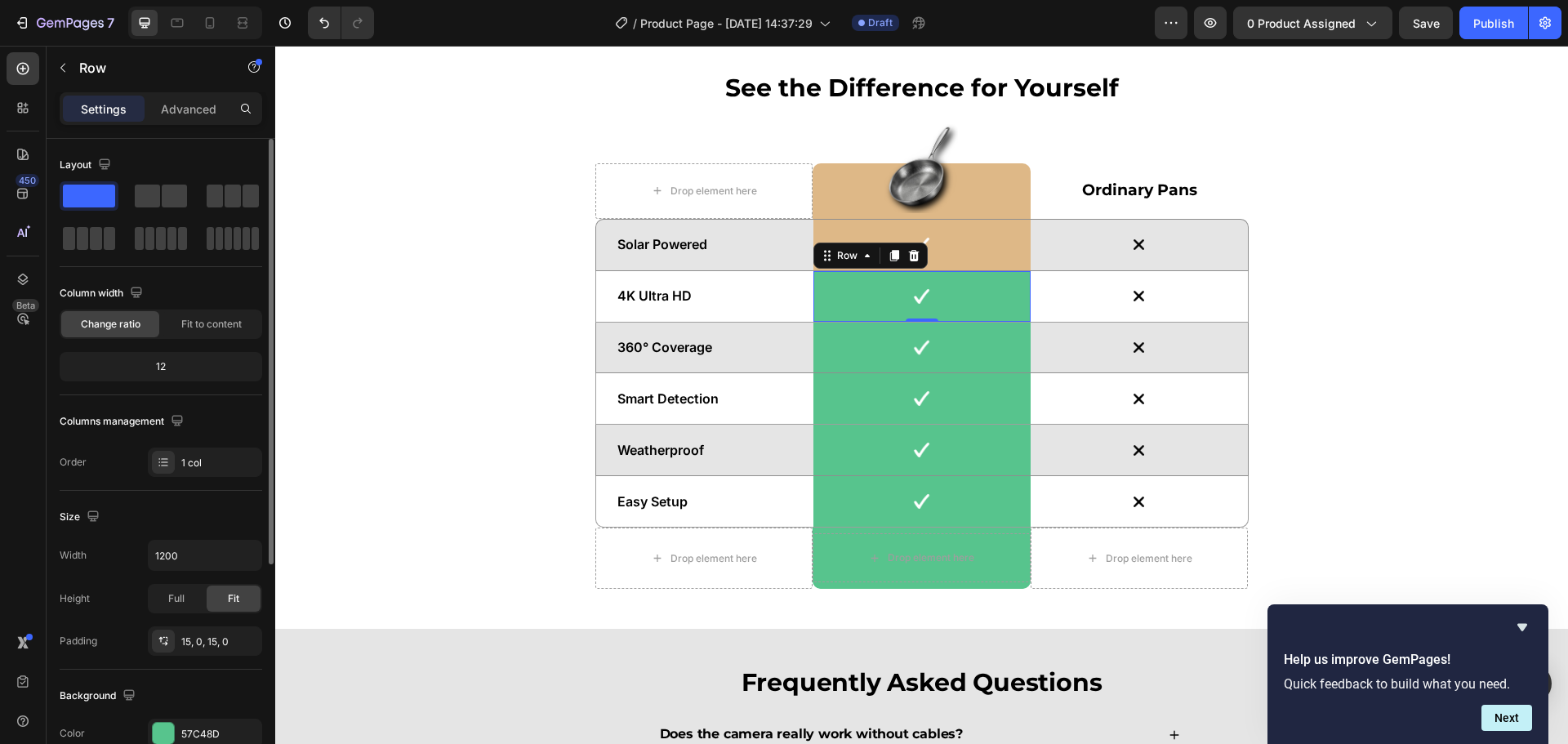
scroll to position [5661, 0]
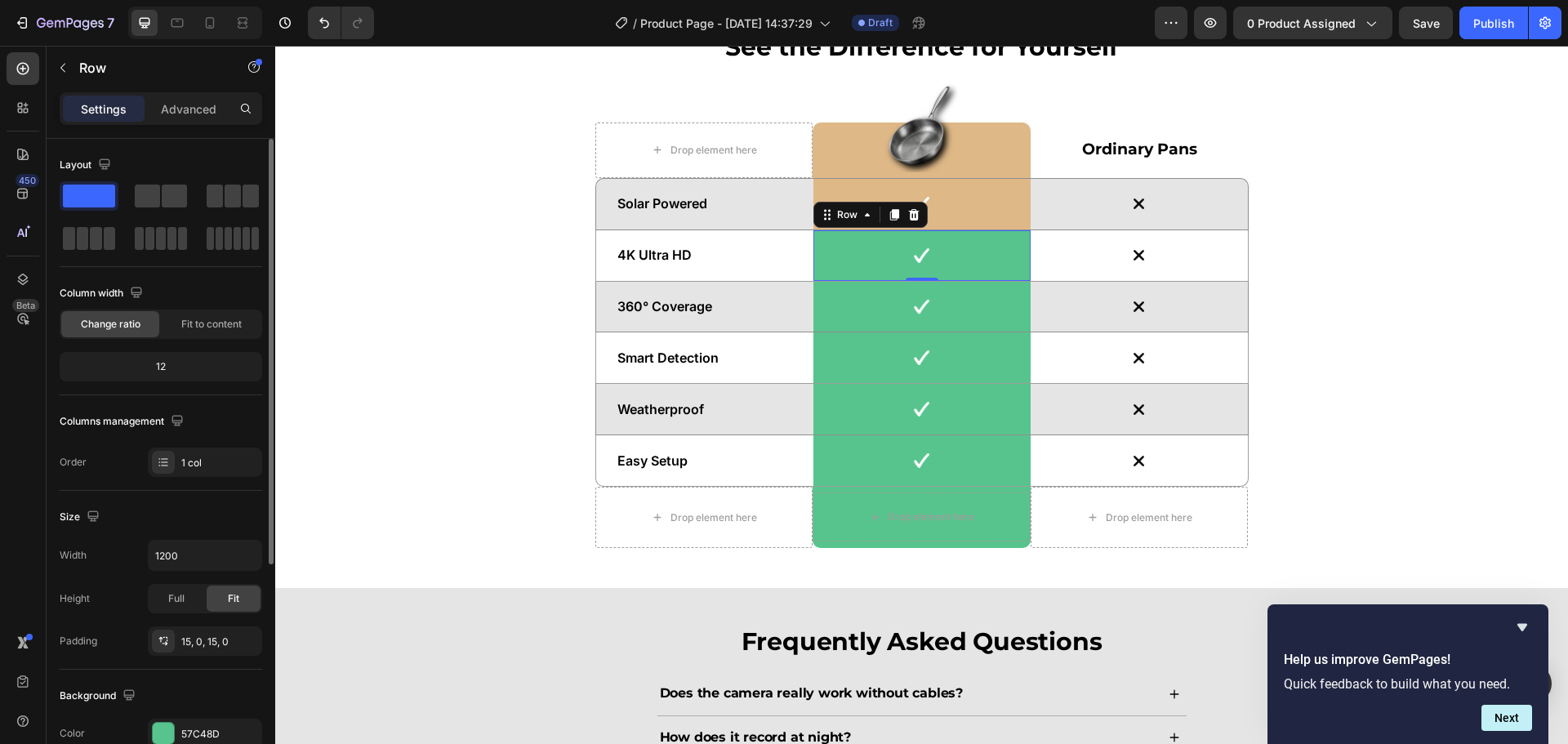
drag, startPoint x: 215, startPoint y: 727, endPoint x: 220, endPoint y: 712, distance: 15.8
click at [214, 724] on div "57C48D" at bounding box center [205, 733] width 114 height 30
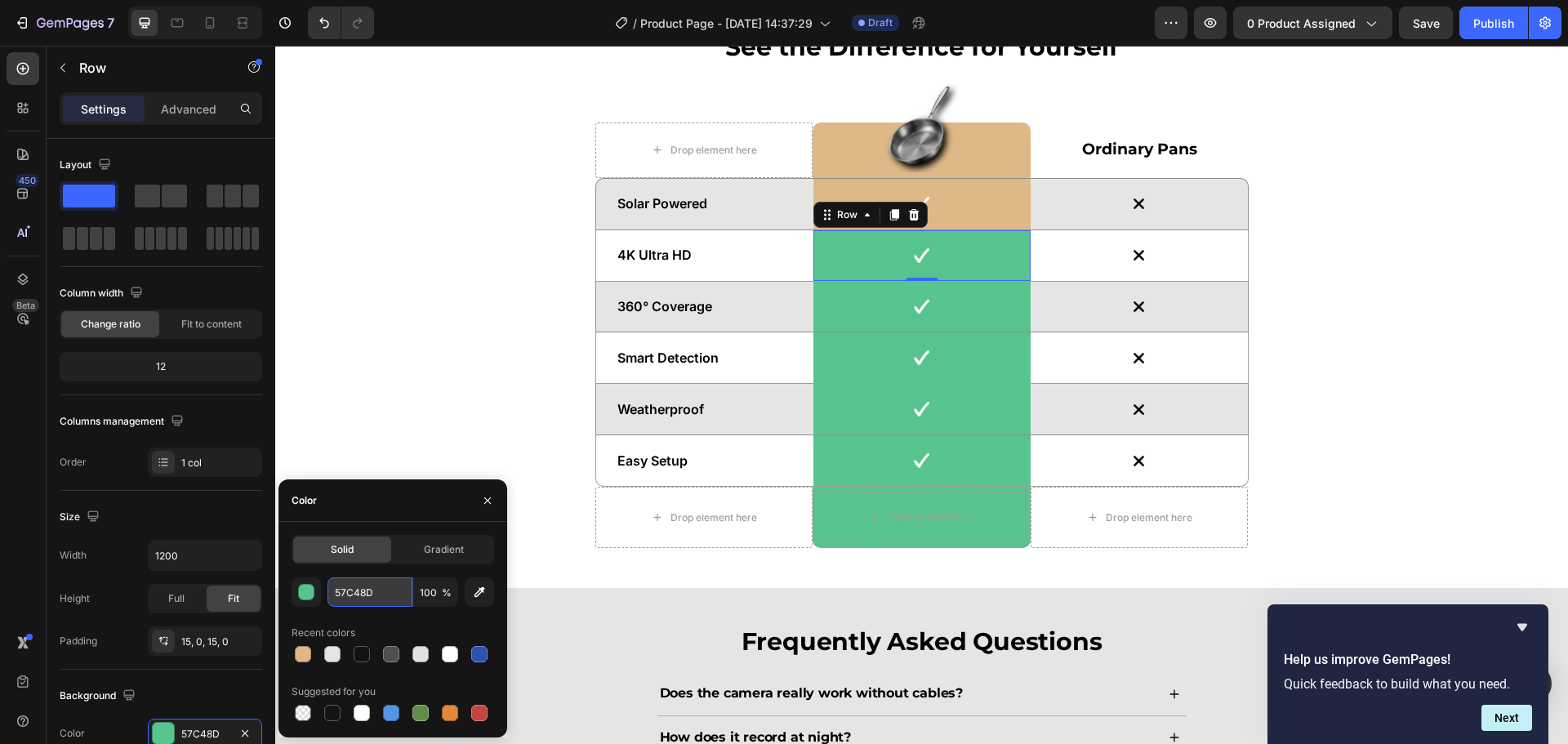
click at [354, 592] on input "57C48D" at bounding box center [370, 592] width 85 height 30
paste input "#deb887"
type input "#deb887"
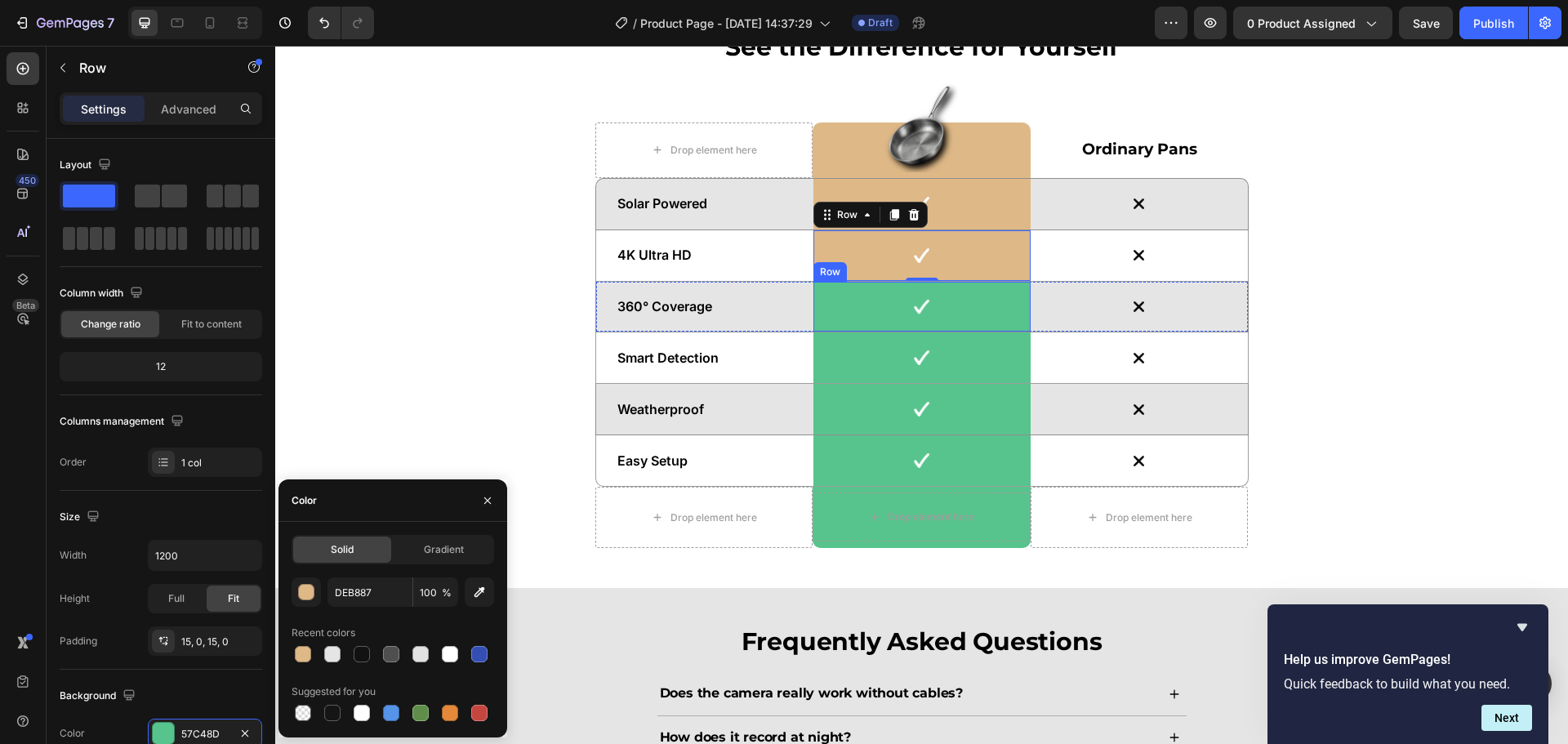
click at [987, 322] on div "Image Row" at bounding box center [922, 306] width 217 height 50
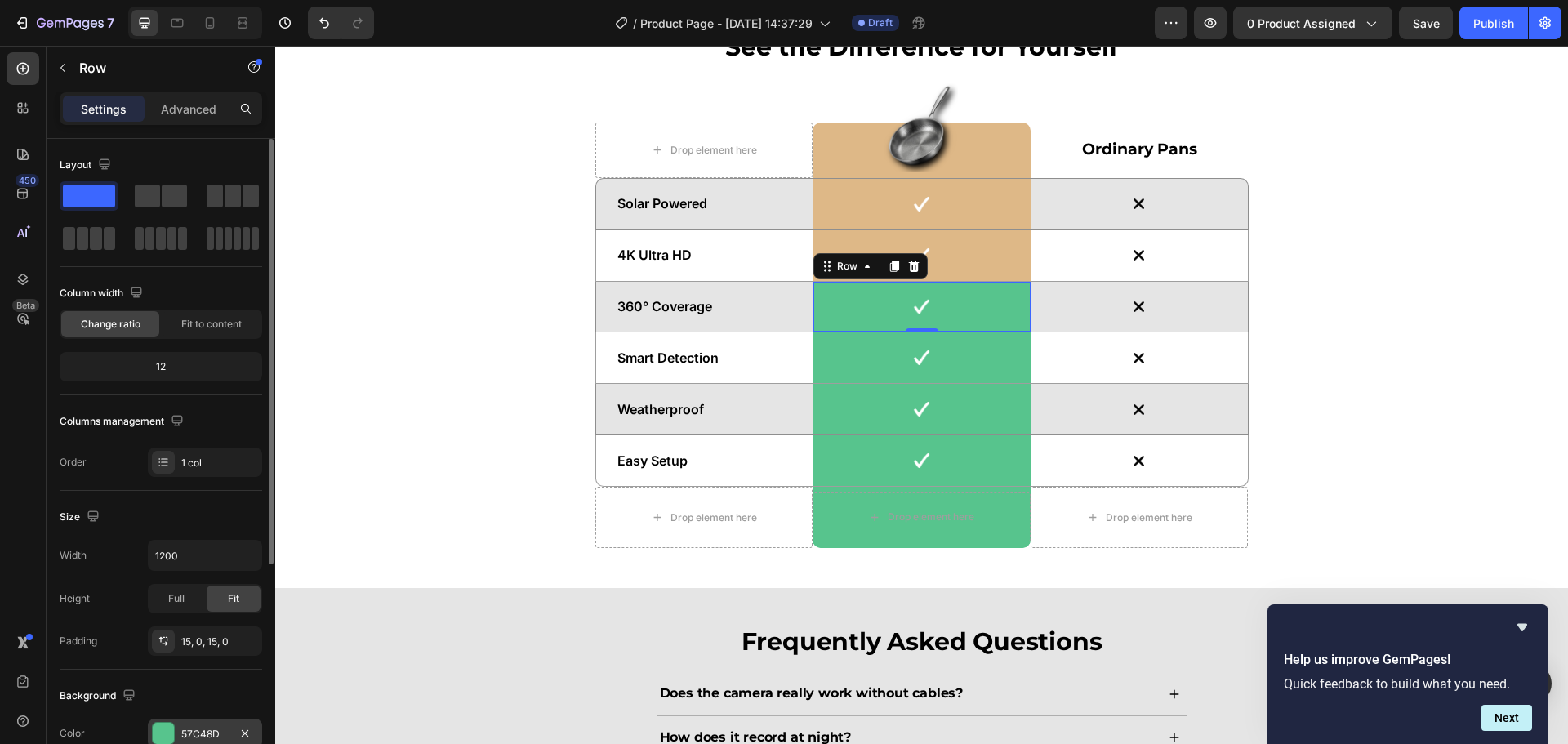
click at [193, 723] on div "57C48D" at bounding box center [205, 733] width 114 height 30
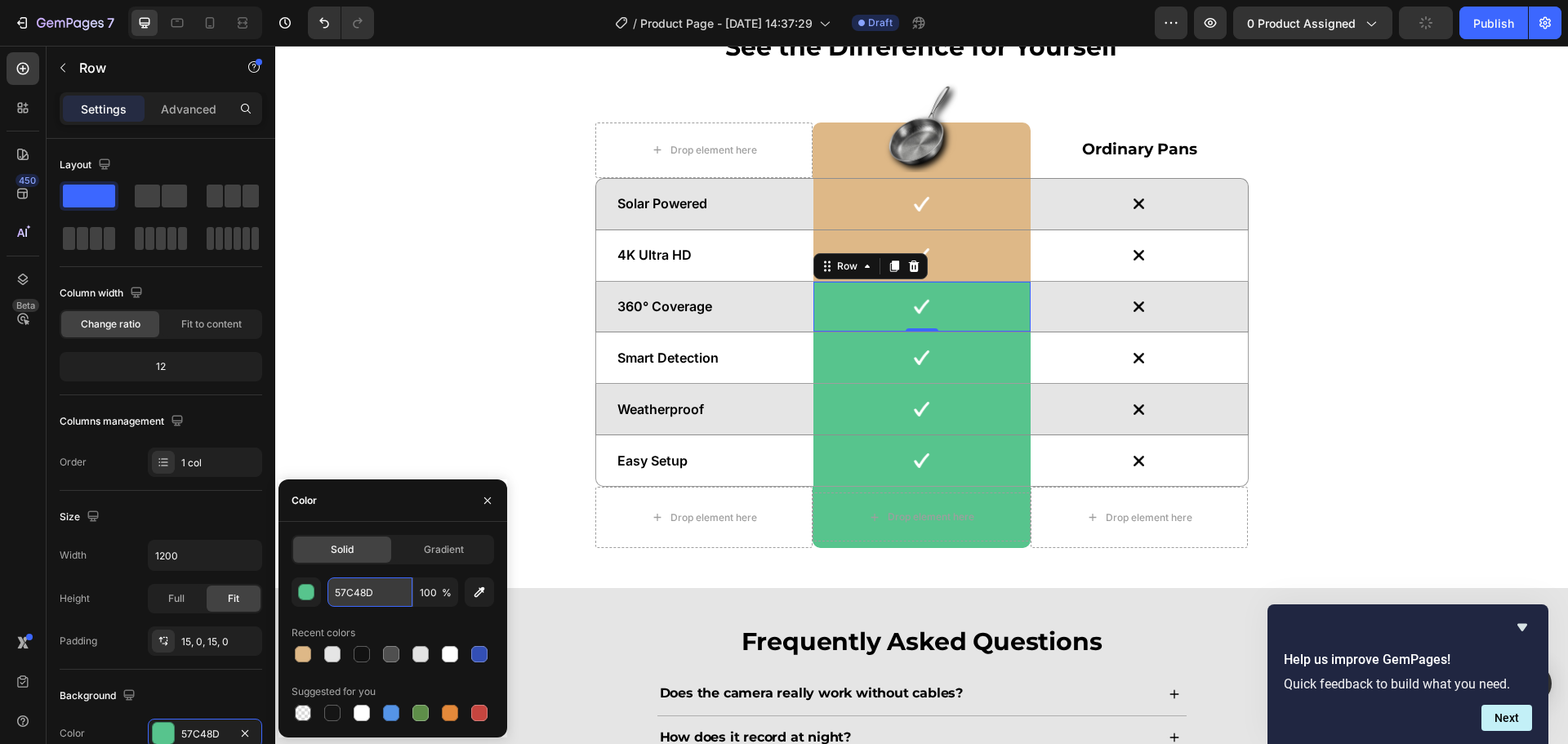
click at [369, 586] on input "57C48D" at bounding box center [370, 592] width 85 height 30
paste input "#deb887"
type input "#deb887"
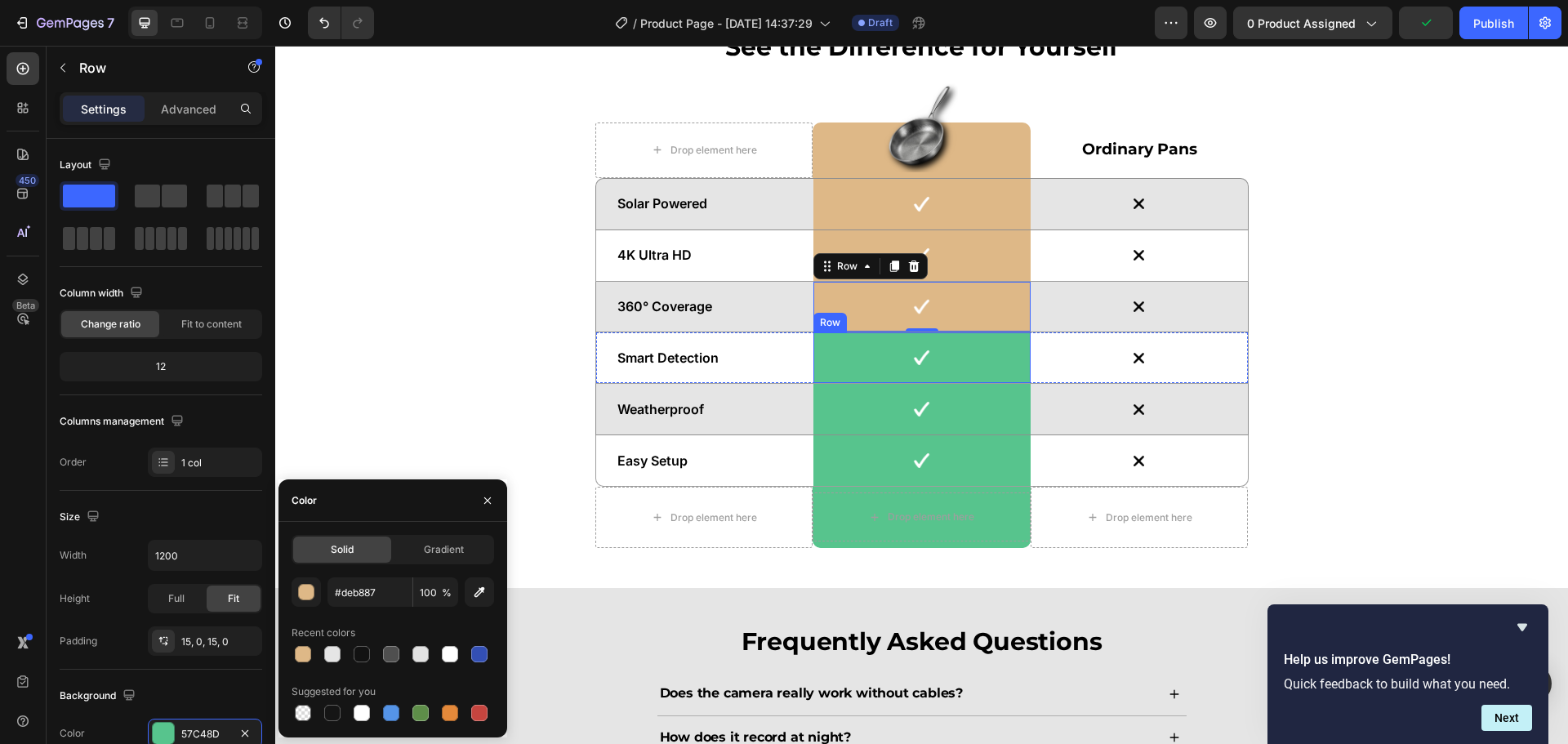
click at [978, 374] on div "Image Row" at bounding box center [922, 357] width 217 height 50
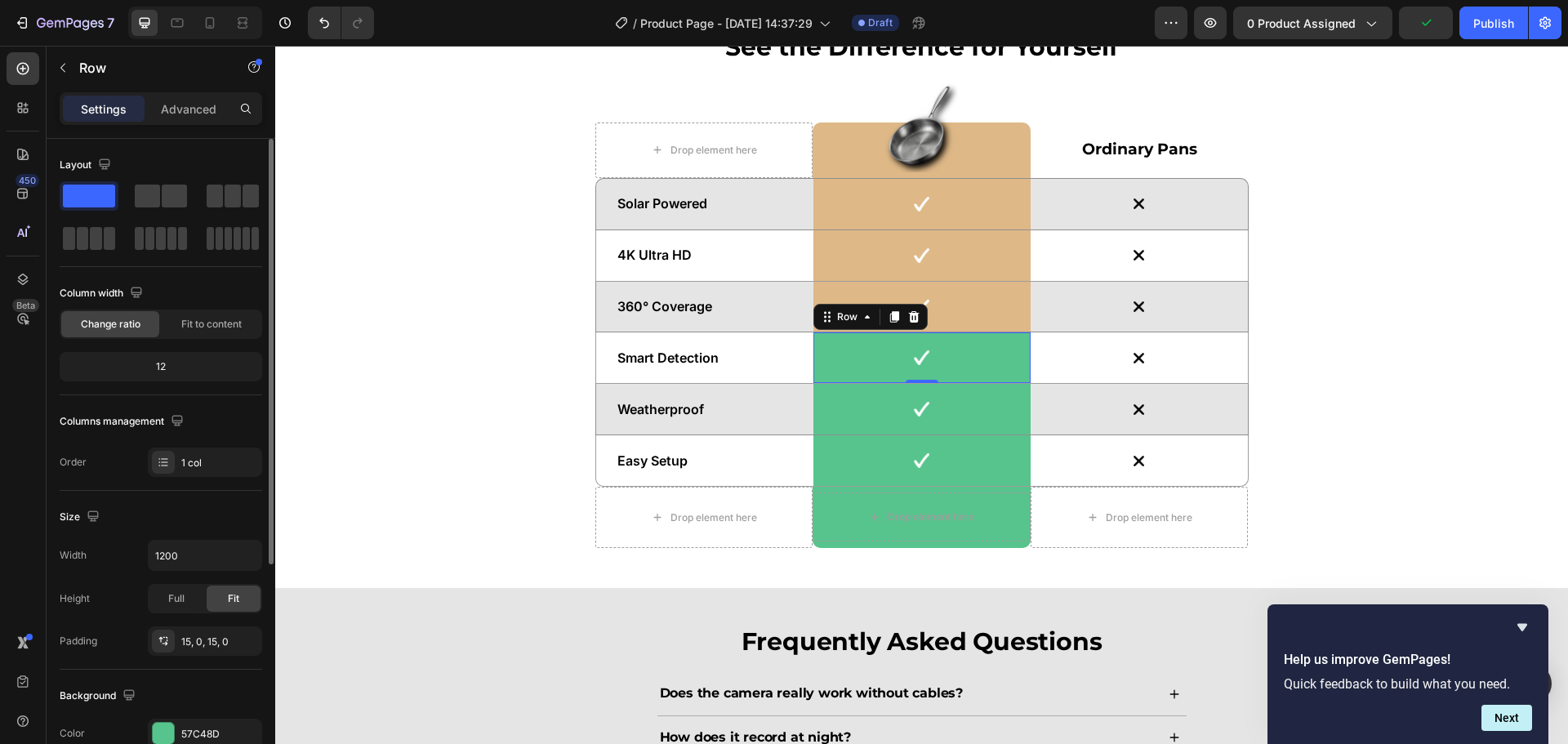
click at [183, 718] on div "Background The changes might be hidden by the video. Color 57C48D Image Add... …" at bounding box center [162, 759] width 203 height 177
drag, startPoint x: 200, startPoint y: 735, endPoint x: 253, endPoint y: 698, distance: 64.6
click at [200, 733] on div "57C48D" at bounding box center [220, 734] width 77 height 15
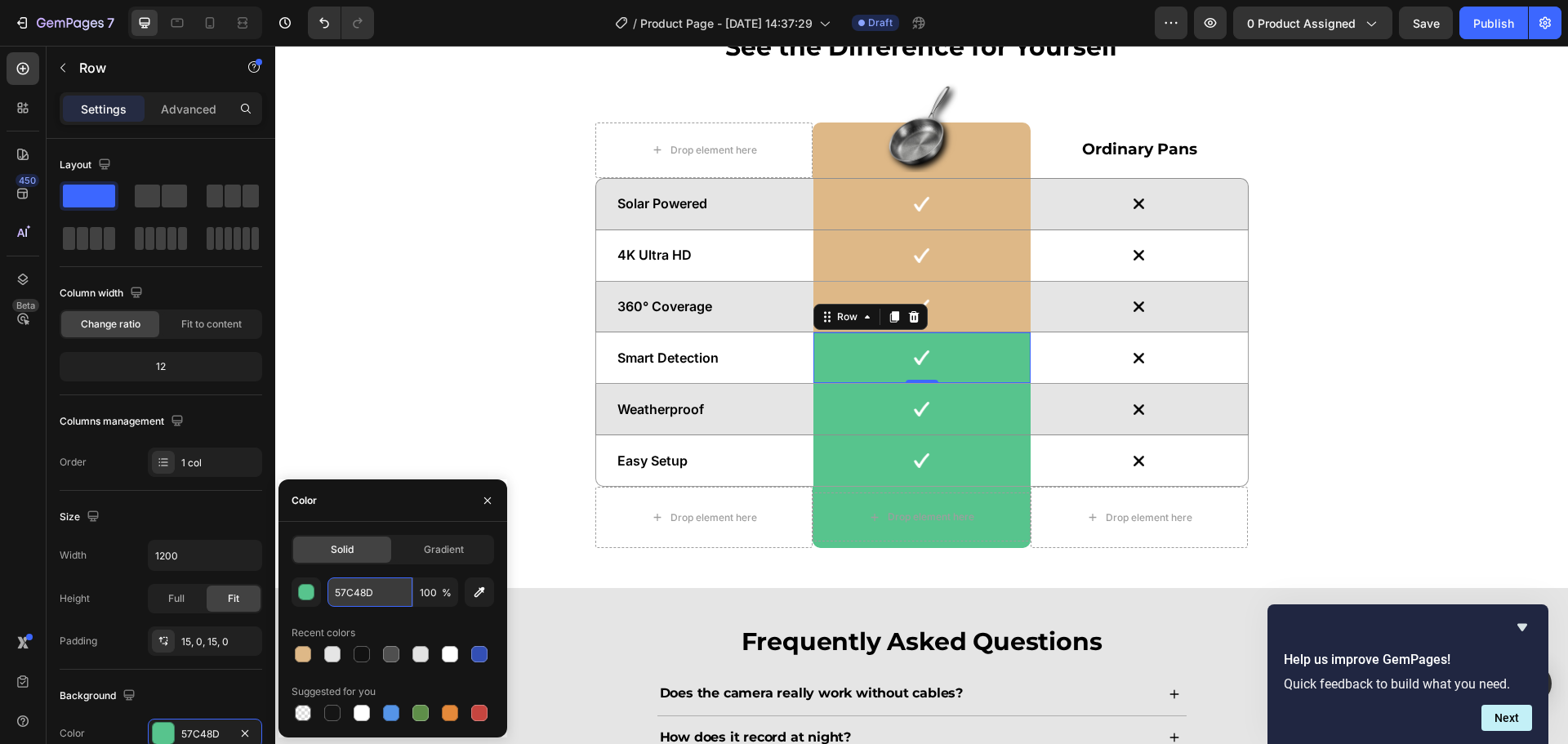
click at [367, 599] on input "57C48D" at bounding box center [370, 592] width 85 height 30
paste input "#deb887"
type input "#deb887"
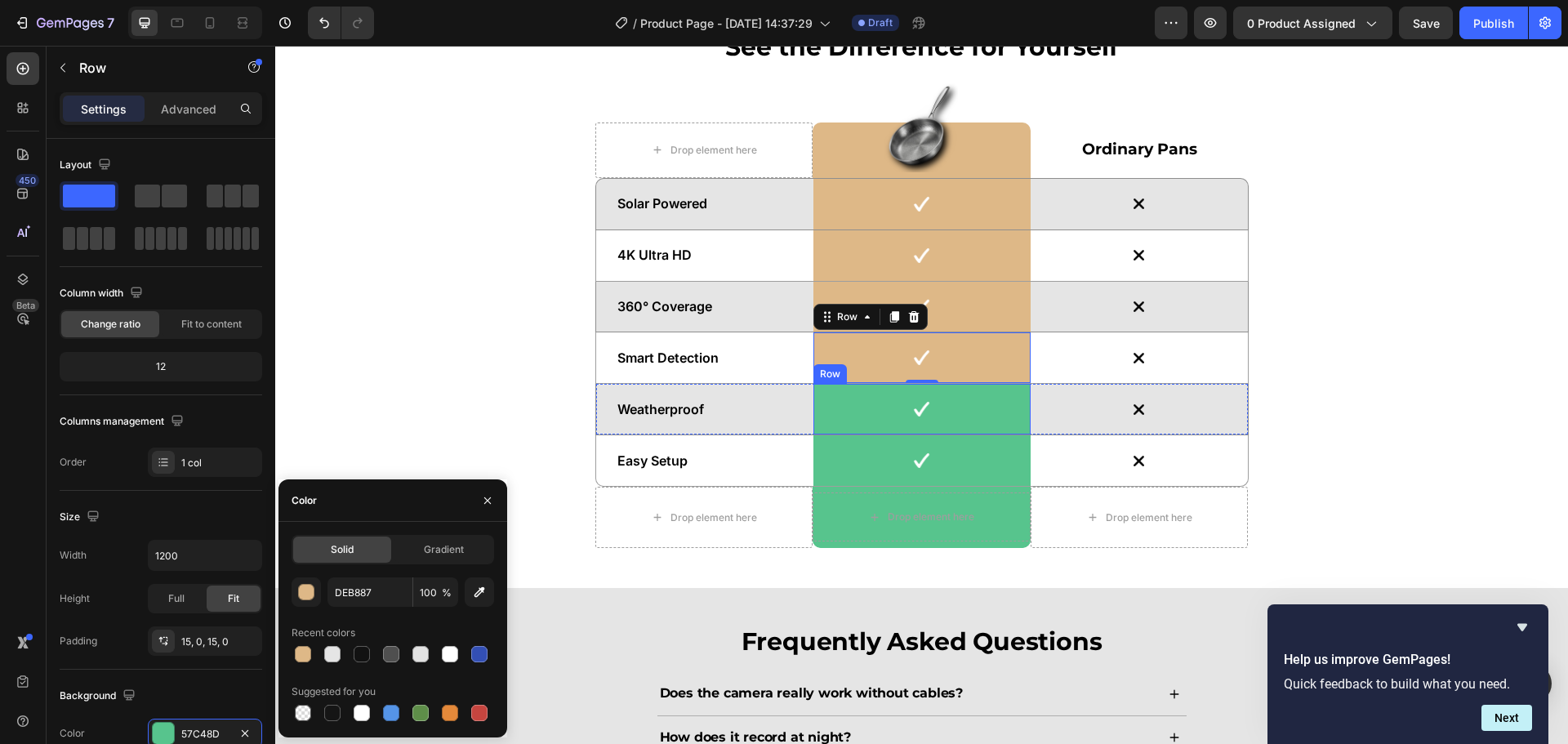
click at [998, 430] on div "Image Row" at bounding box center [922, 409] width 217 height 50
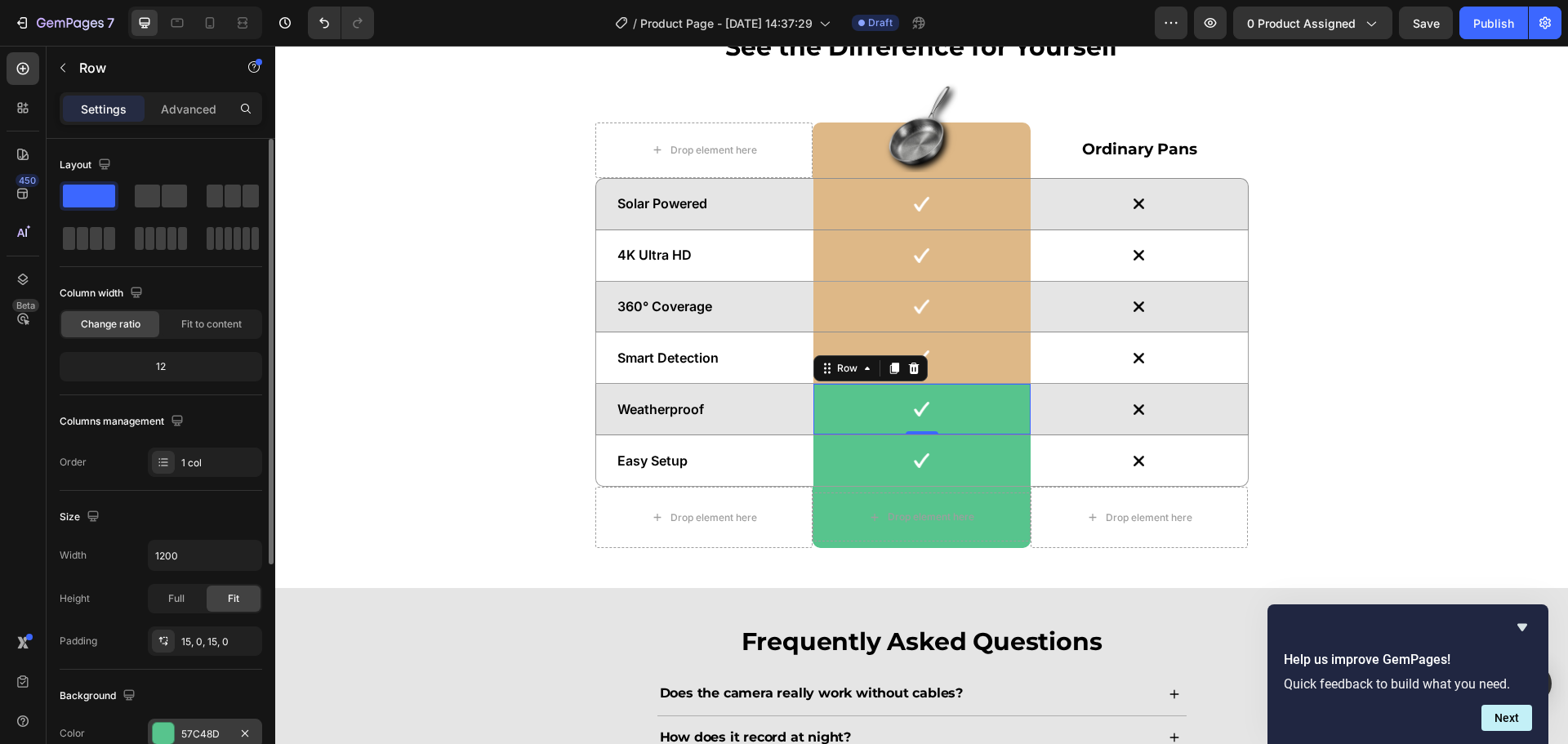
drag, startPoint x: 210, startPoint y: 711, endPoint x: 207, endPoint y: 730, distance: 19.2
click at [208, 717] on div "Background The changes might be hidden by the video. Color 57C48D Image Add... …" at bounding box center [162, 759] width 203 height 177
click at [207, 730] on div "57C48D" at bounding box center [205, 734] width 47 height 15
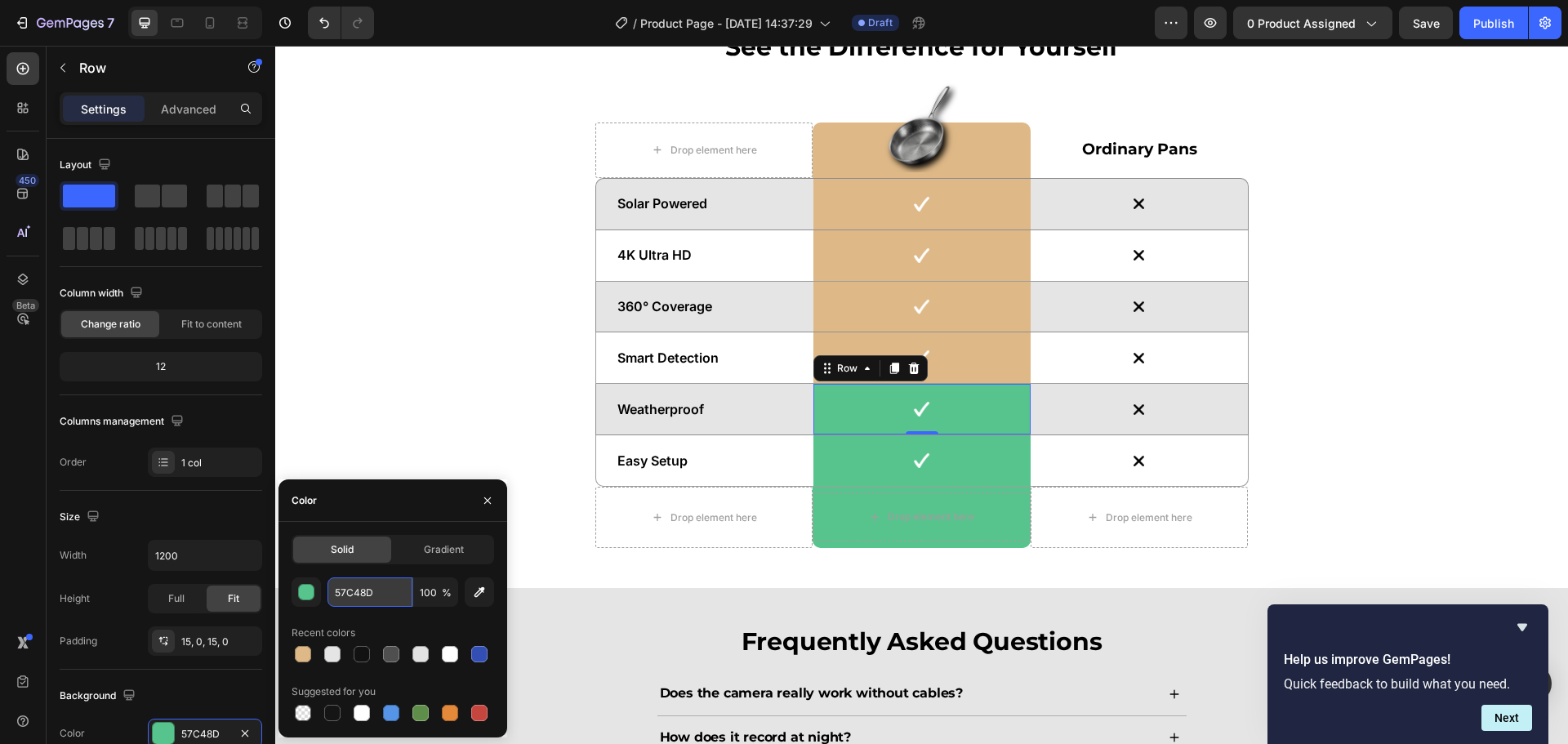
click at [374, 594] on input "57C48D" at bounding box center [370, 592] width 85 height 30
paste input "#deb887"
type input "#deb887"
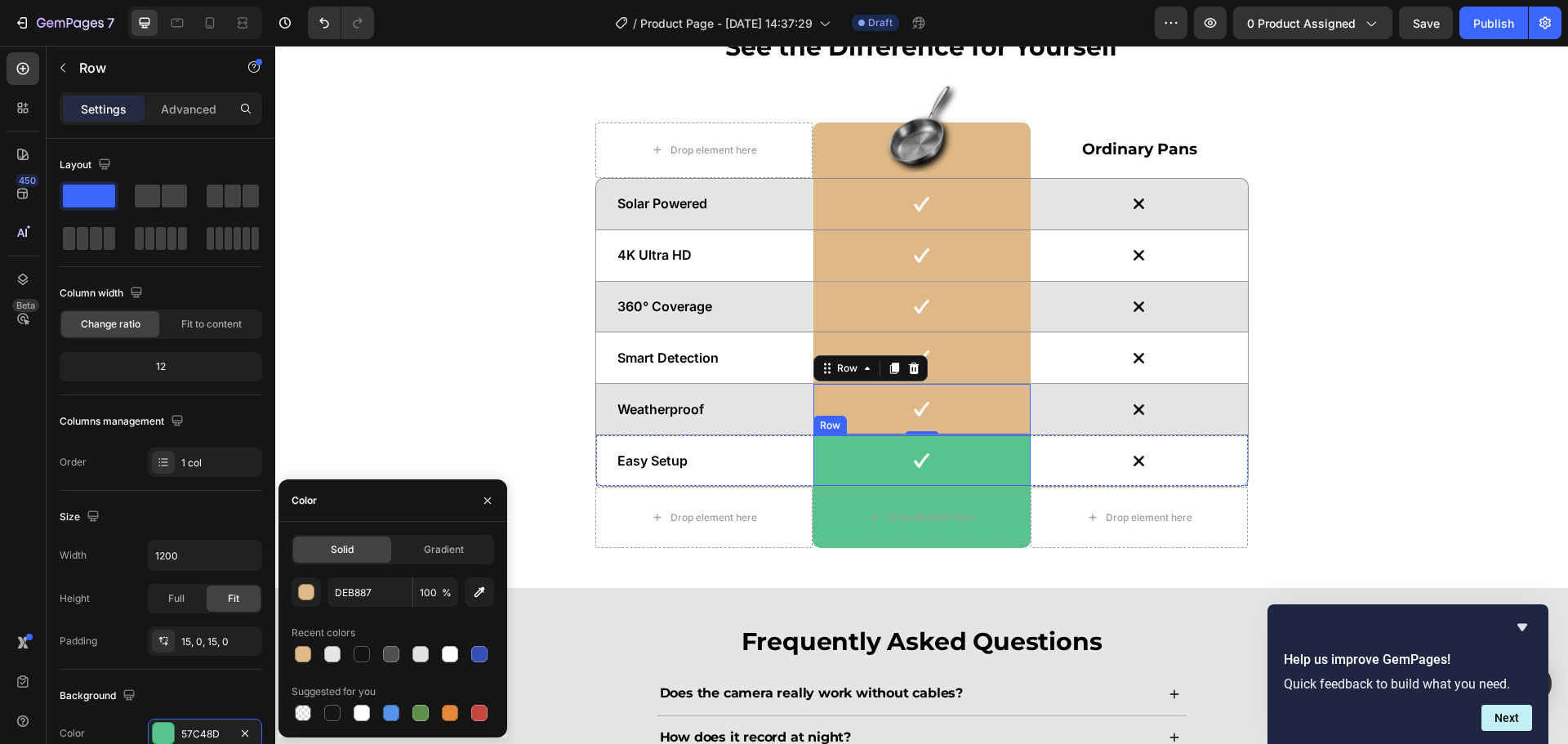
click at [976, 482] on div "Image Row" at bounding box center [922, 460] width 217 height 50
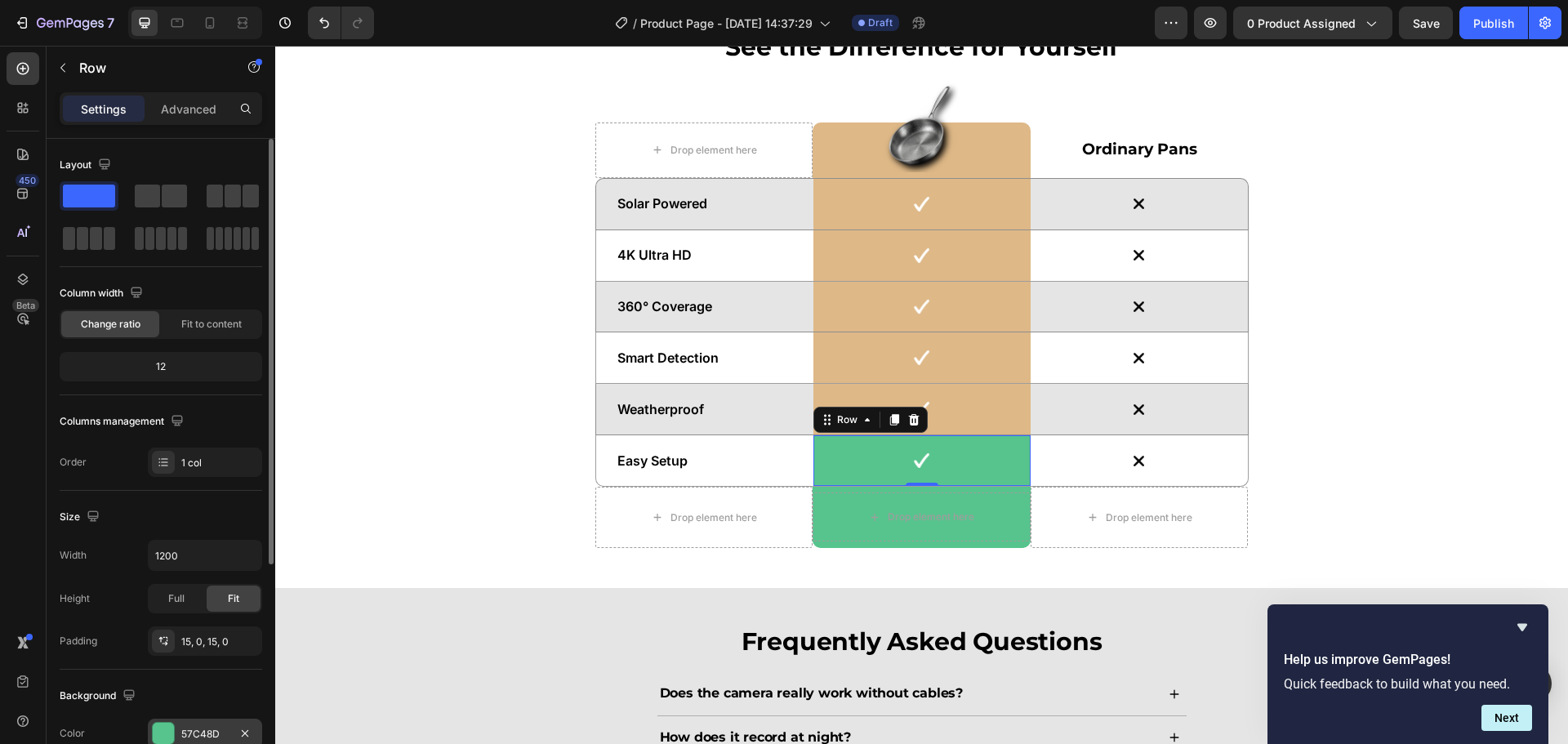
click at [181, 720] on div "57C48D" at bounding box center [205, 733] width 114 height 30
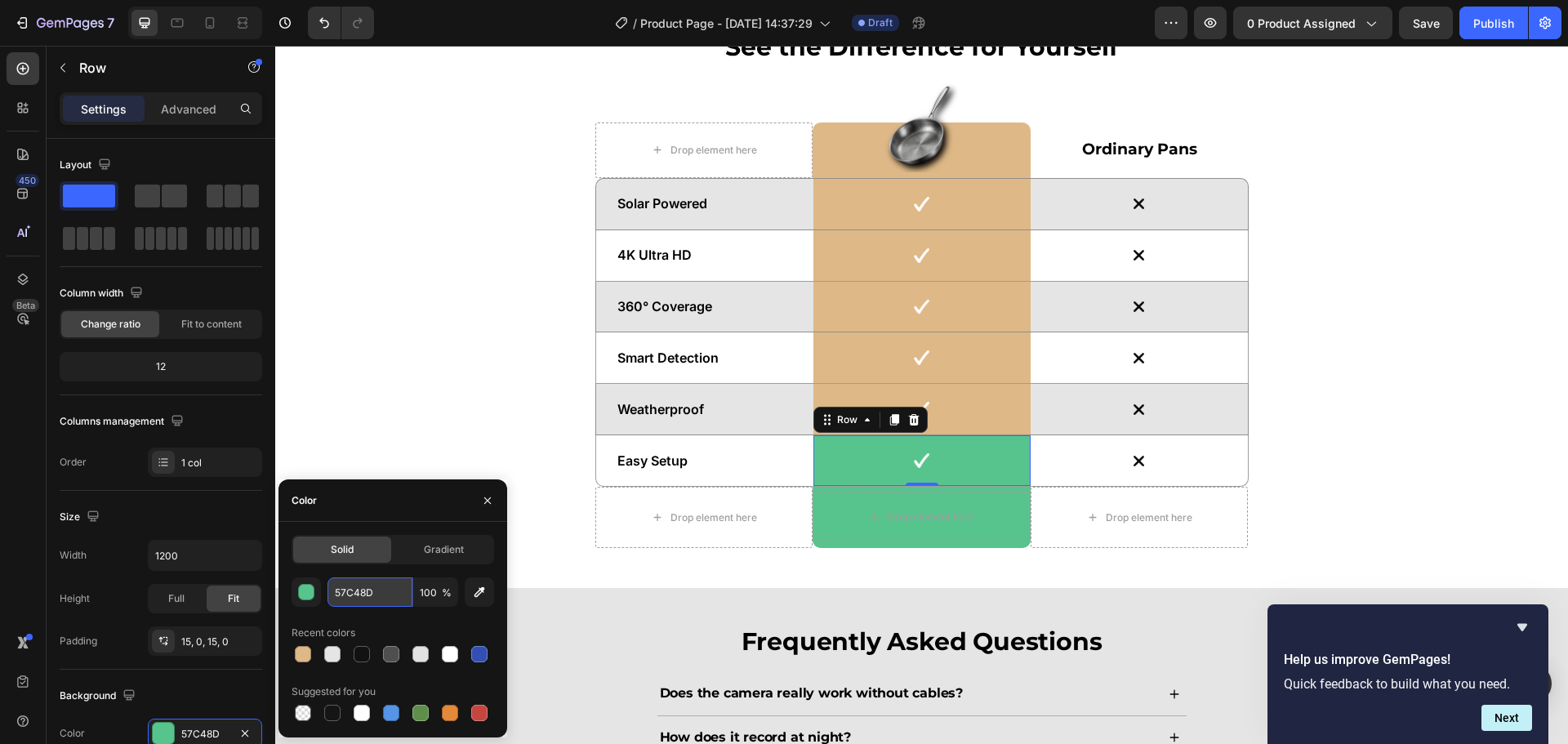
click at [389, 596] on input "57C48D" at bounding box center [370, 592] width 85 height 30
paste input "#deb887"
type input "#deb887"
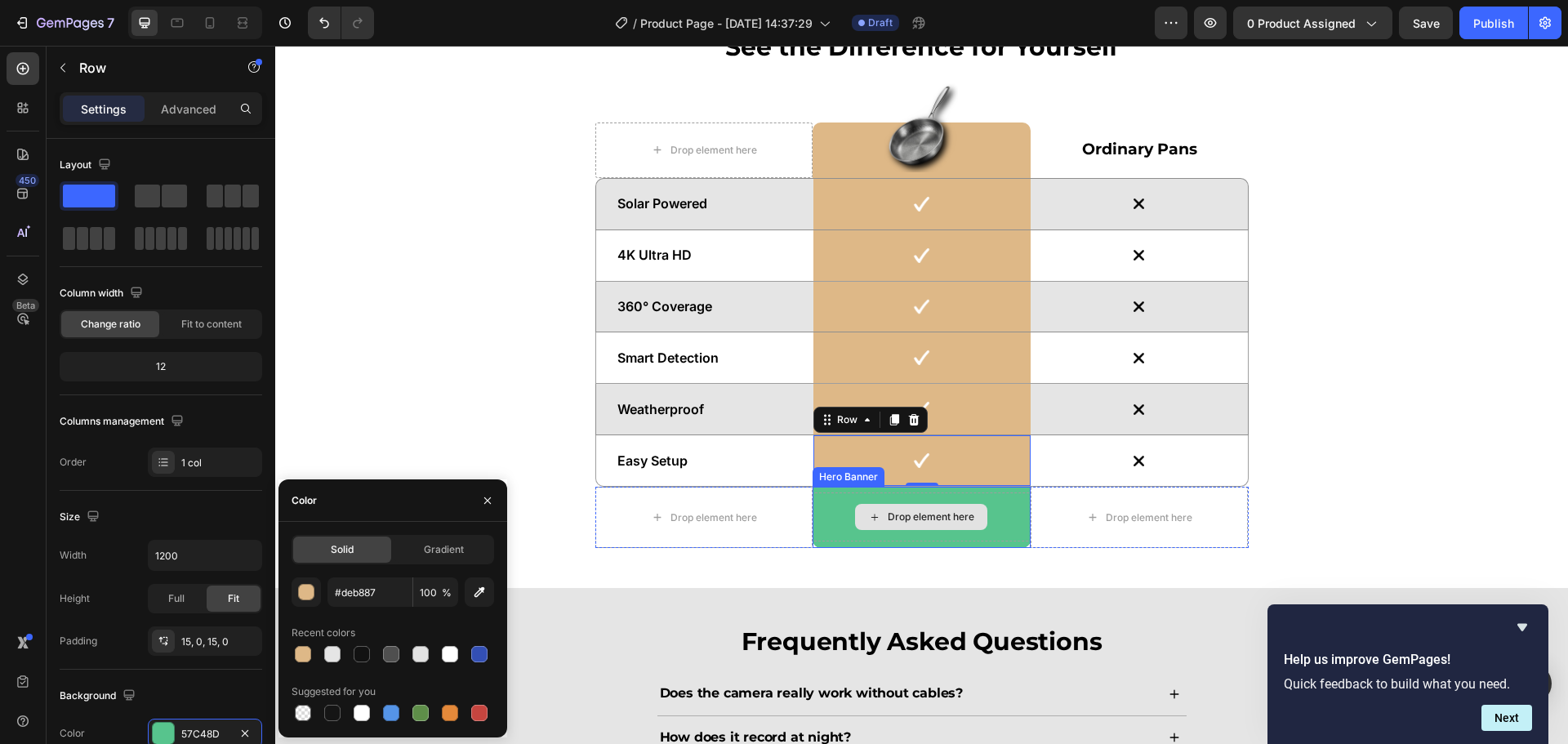
click at [1001, 540] on div "Drop element here" at bounding box center [921, 517] width 218 height 49
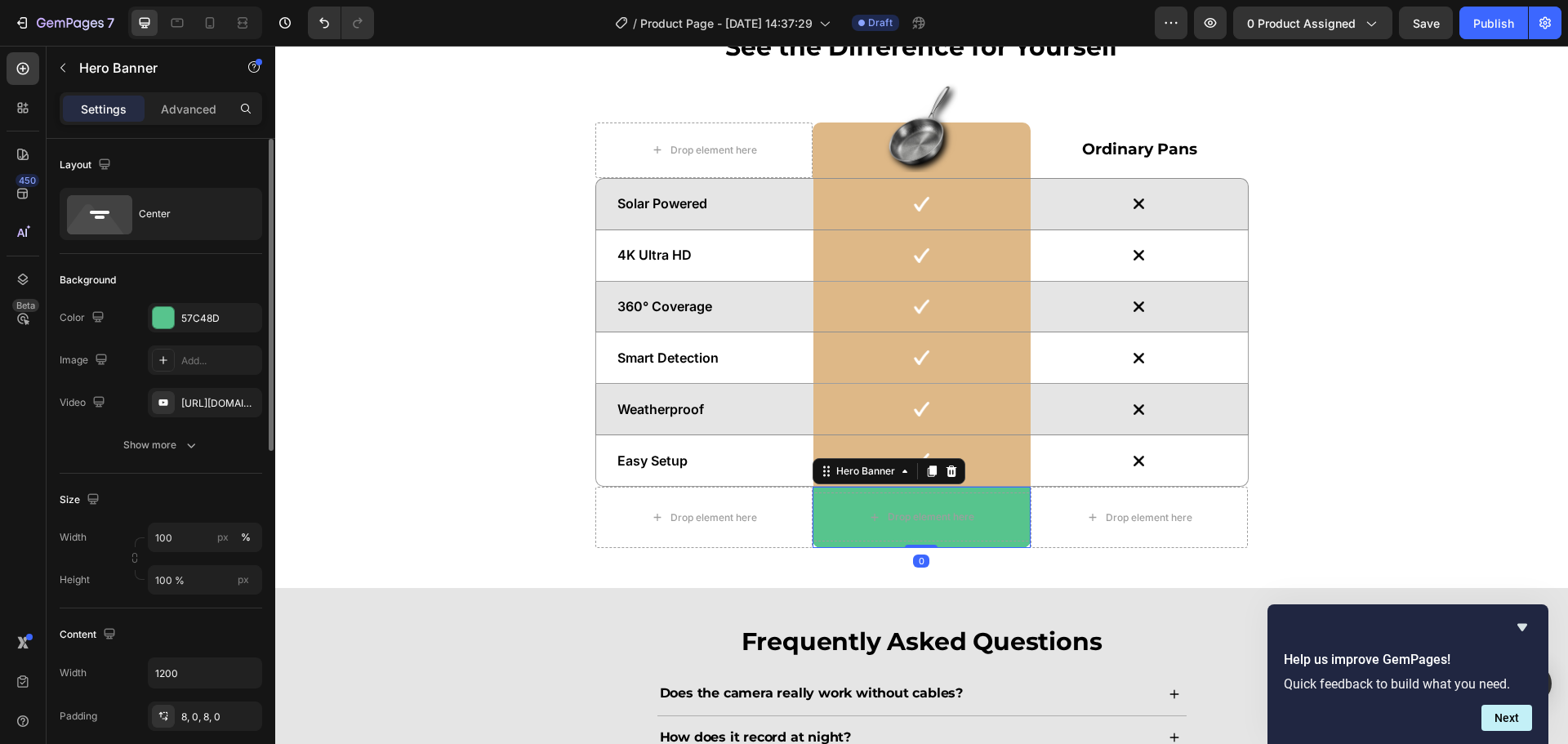
click at [203, 340] on div "The changes might be hidden by the video. Color 57C48D Image Add... Video [URL]…" at bounding box center [162, 360] width 203 height 114
click at [209, 330] on div "57C48D" at bounding box center [205, 317] width 114 height 30
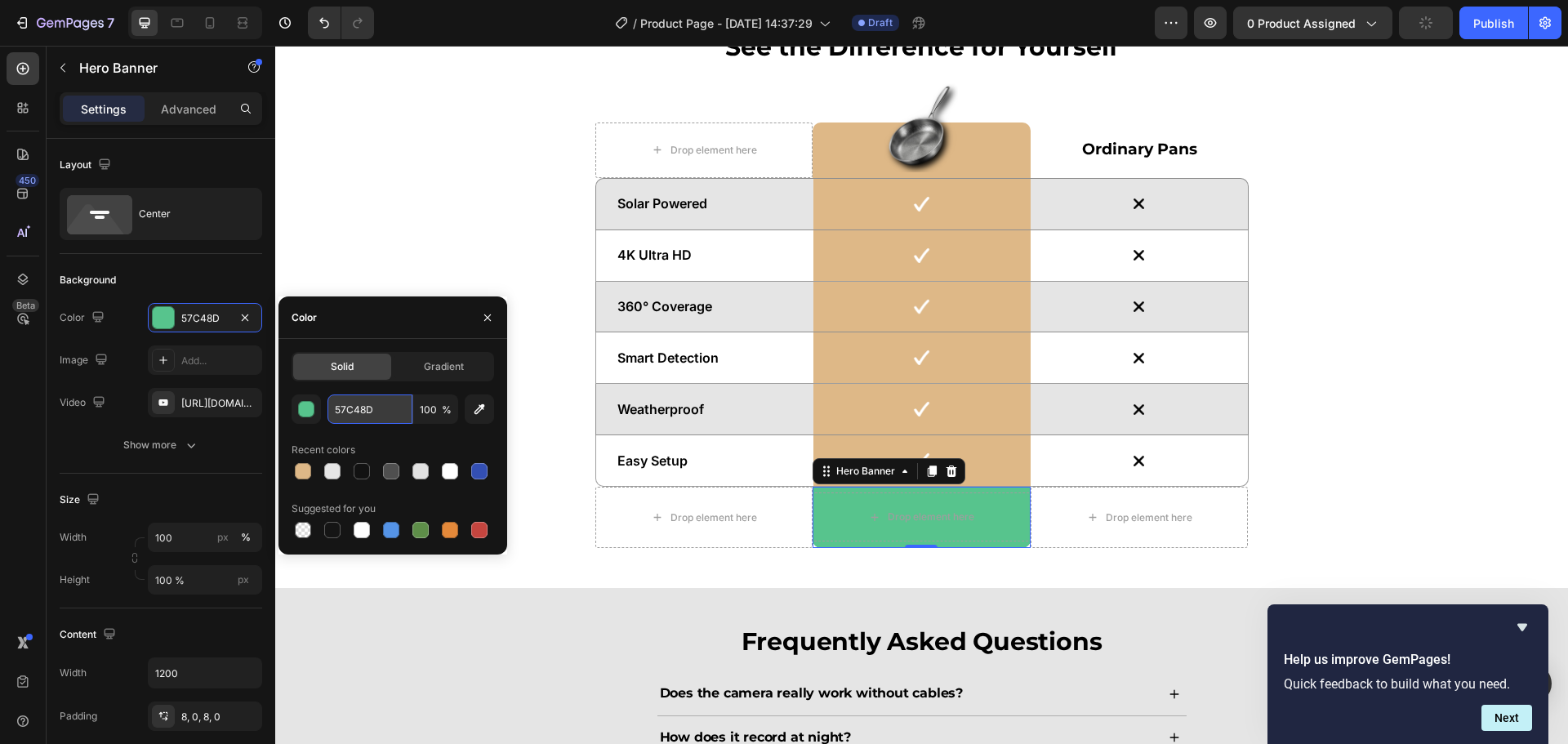
click at [355, 408] on input "57C48D" at bounding box center [370, 409] width 85 height 30
paste input "#deb887"
type input "#deb887"
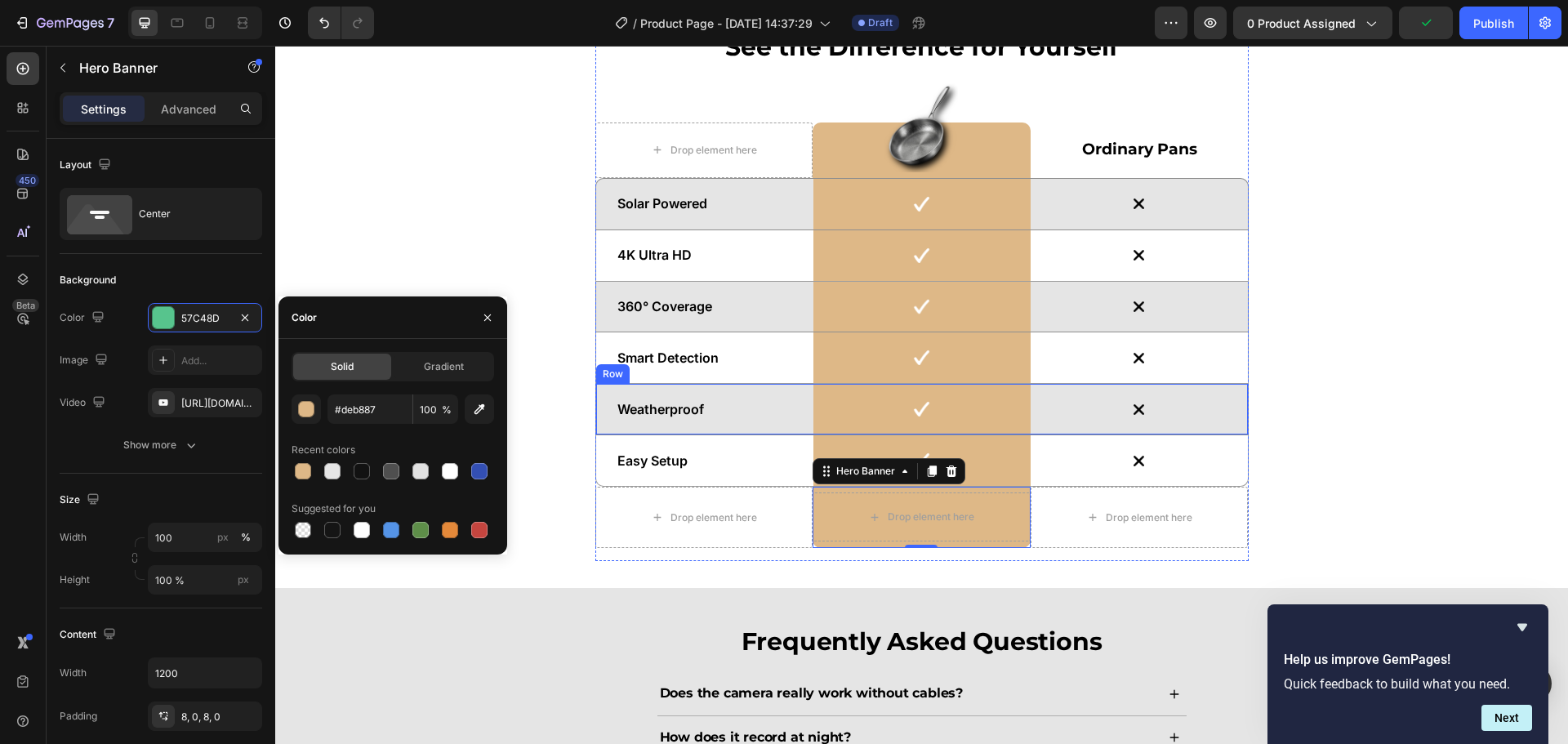
click at [1343, 344] on div "See the Difference for Yourself Heading Drop element here Image Row Ordinary Pa…" at bounding box center [921, 296] width 1268 height 532
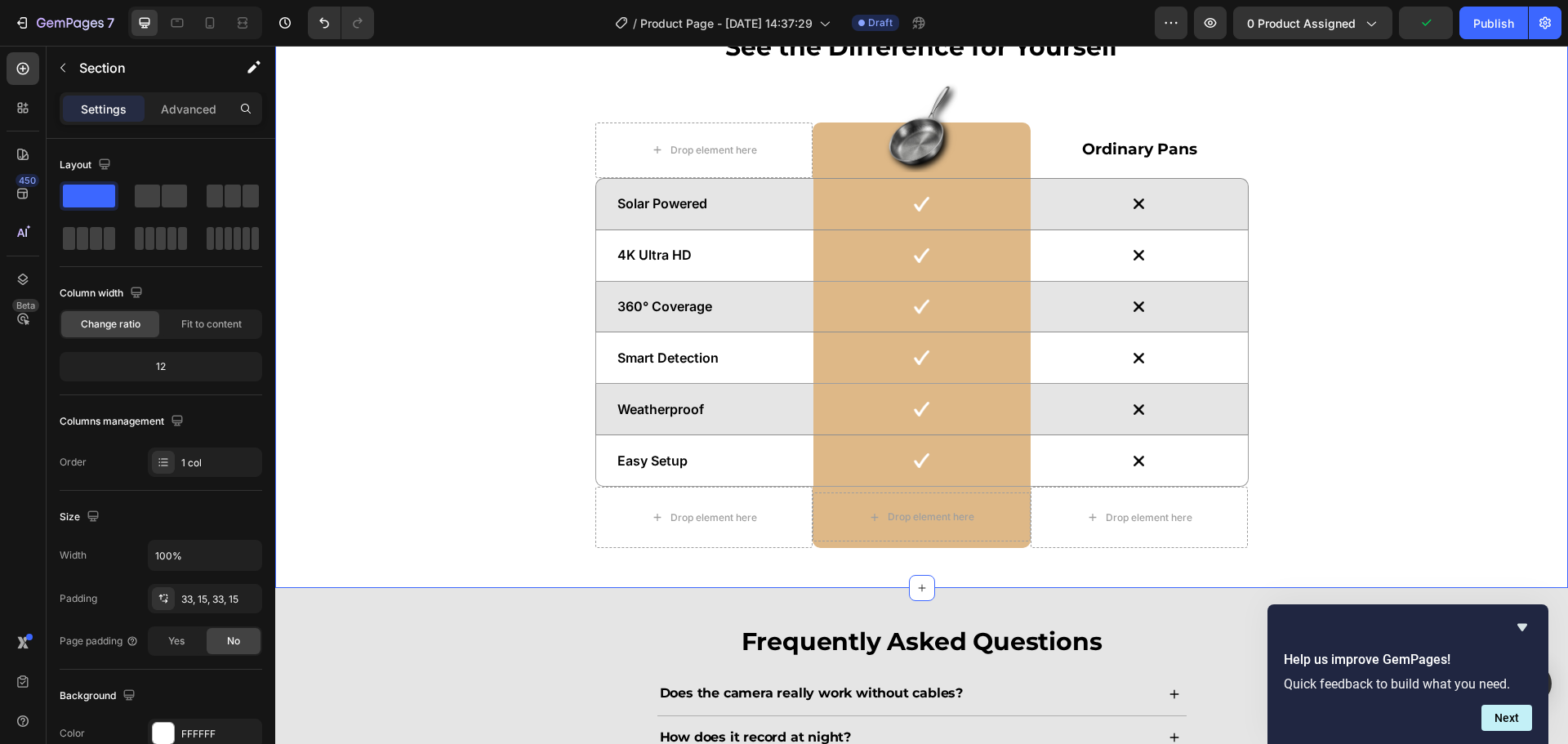
click at [1320, 351] on div "See the Difference for Yourself Heading Drop element here Image Row Ordinary Pa…" at bounding box center [921, 296] width 1268 height 532
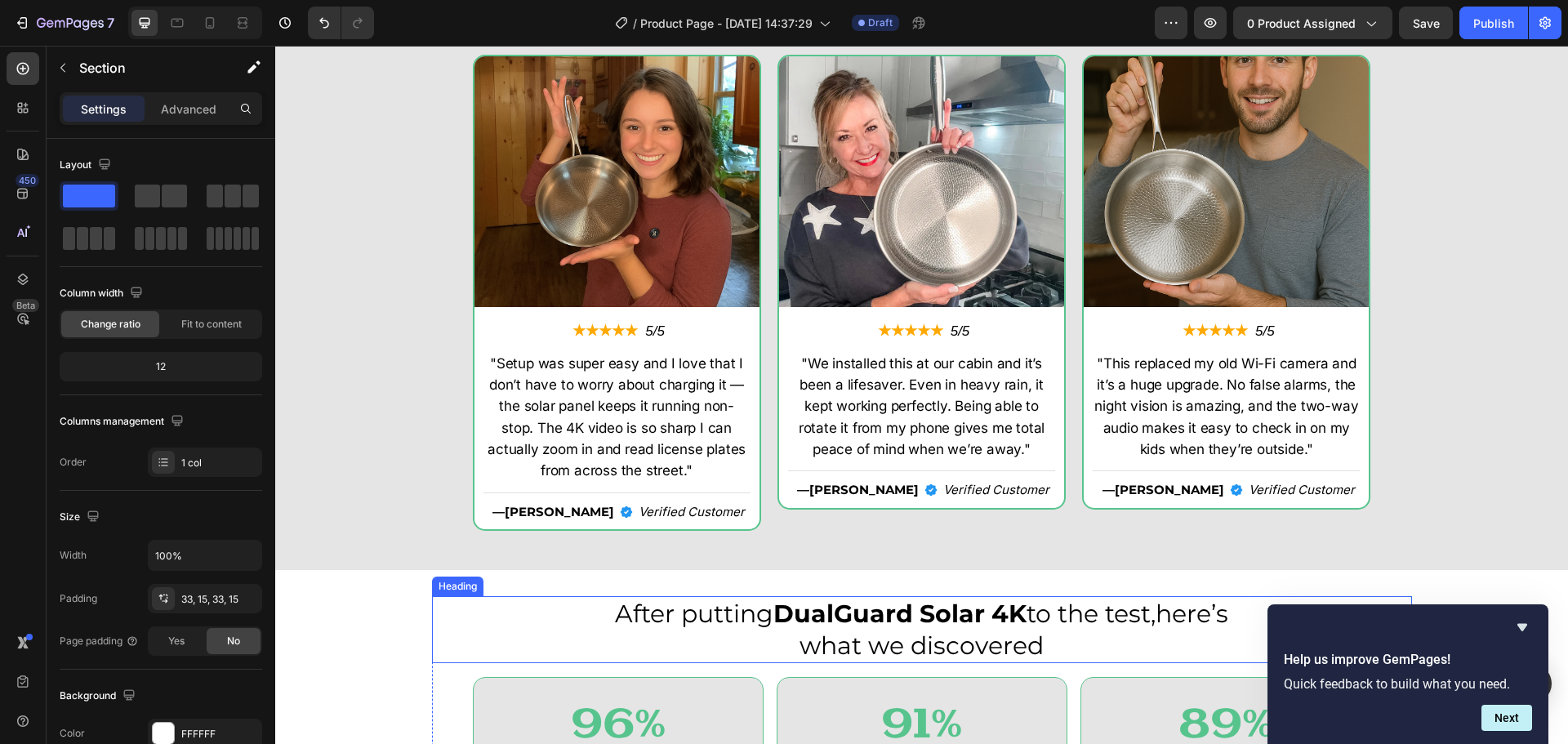
scroll to position [4844, 0]
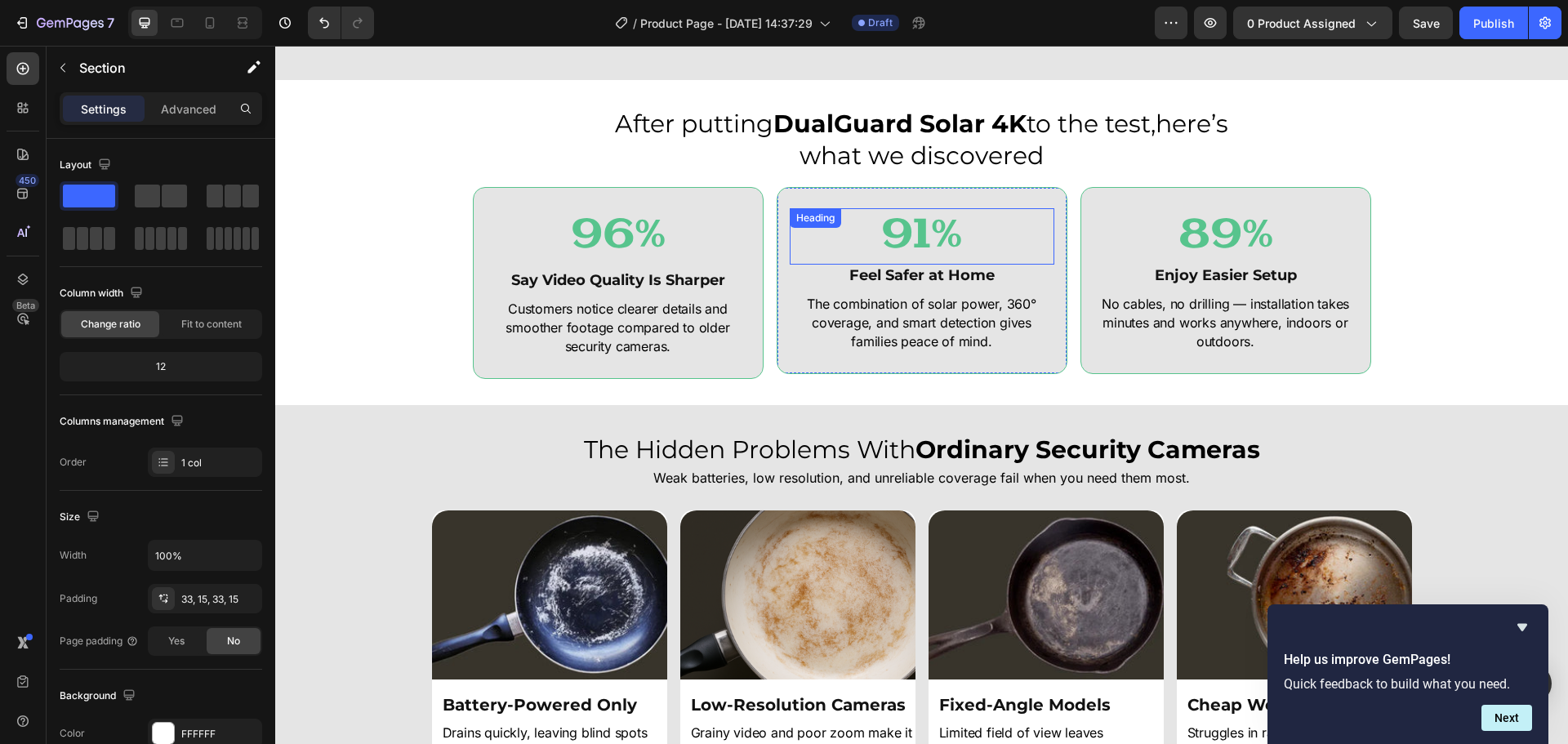
click at [918, 247] on h2 "91%" at bounding box center [921, 236] width 265 height 56
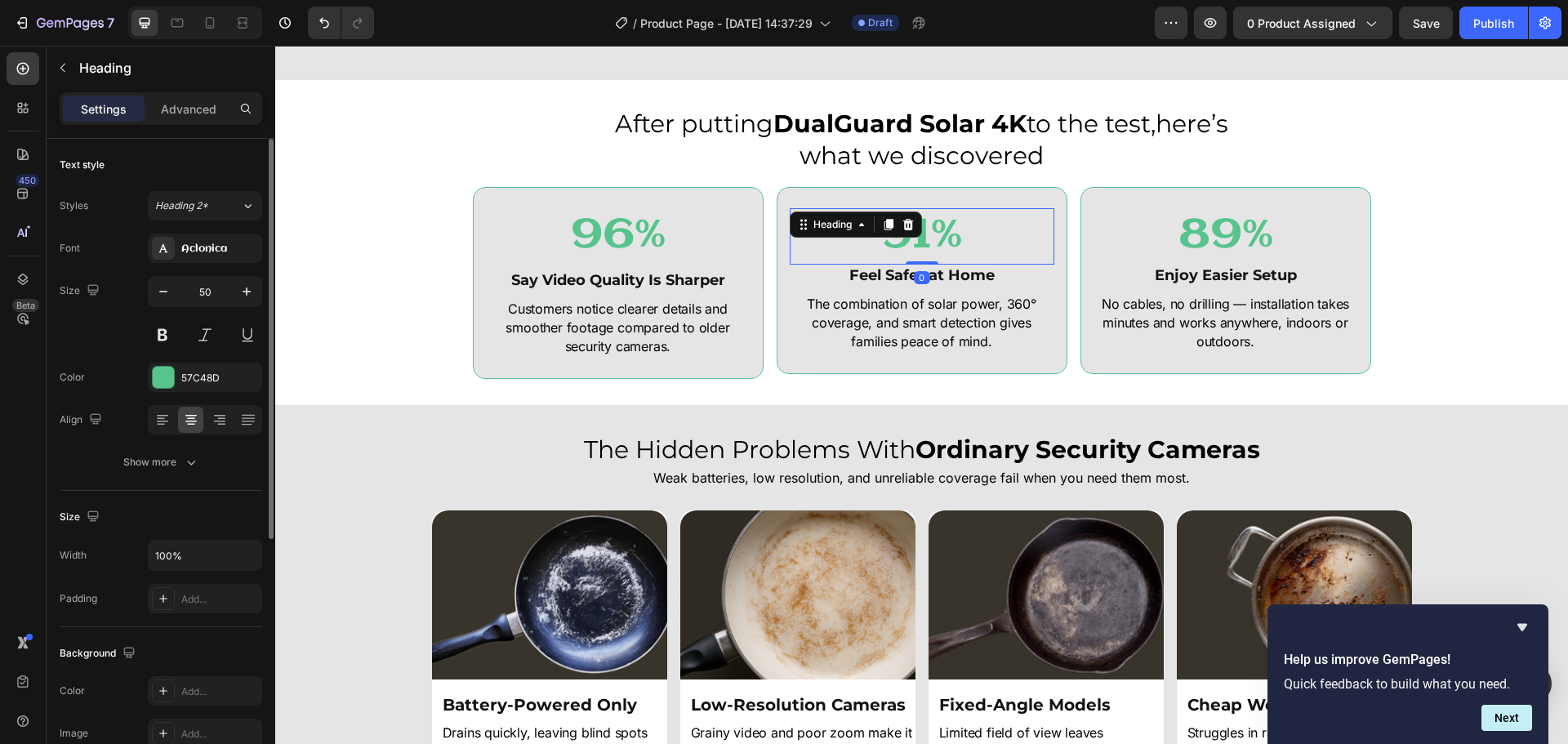
click at [165, 360] on div "Font Aclonica Size 50 Color 57C48D Align Show more" at bounding box center [162, 355] width 203 height 243
click at [178, 374] on div "57C48D" at bounding box center [205, 377] width 114 height 30
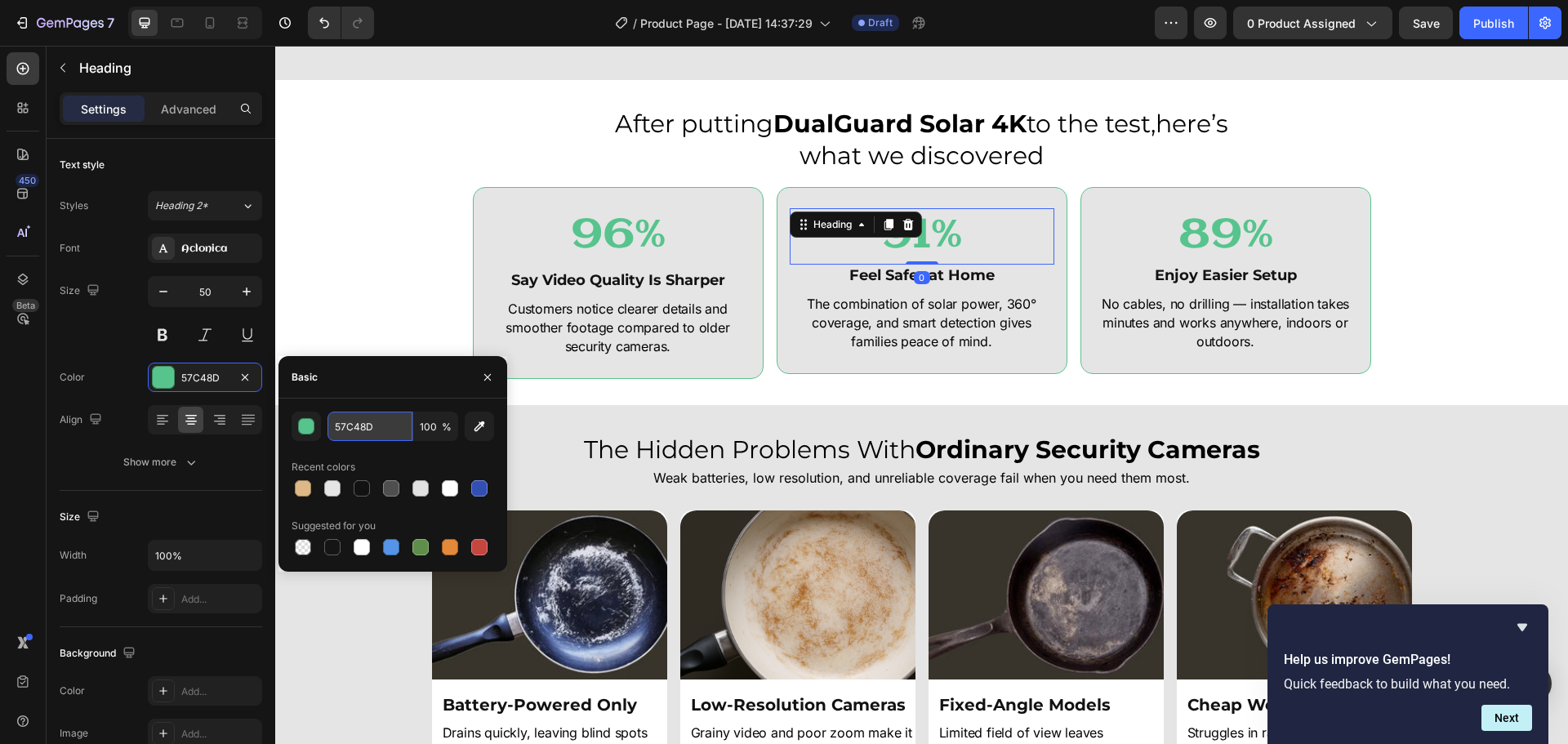
click at [359, 424] on input "57C48D" at bounding box center [370, 427] width 85 height 30
paste input "#deb887"
type input "#deb887"
click at [620, 222] on h2 "96%" at bounding box center [618, 236] width 265 height 56
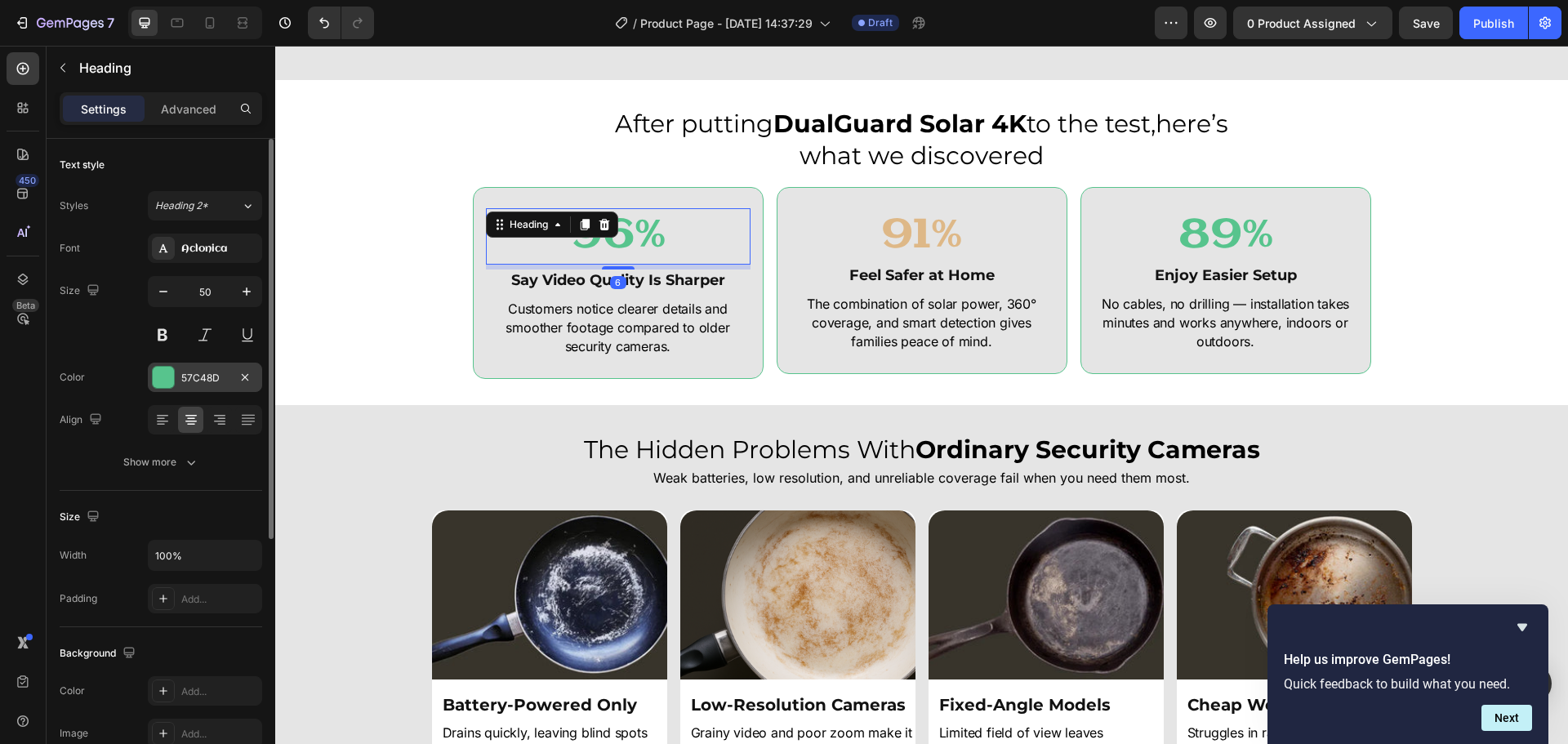
click at [210, 372] on div "57C48D" at bounding box center [205, 377] width 47 height 15
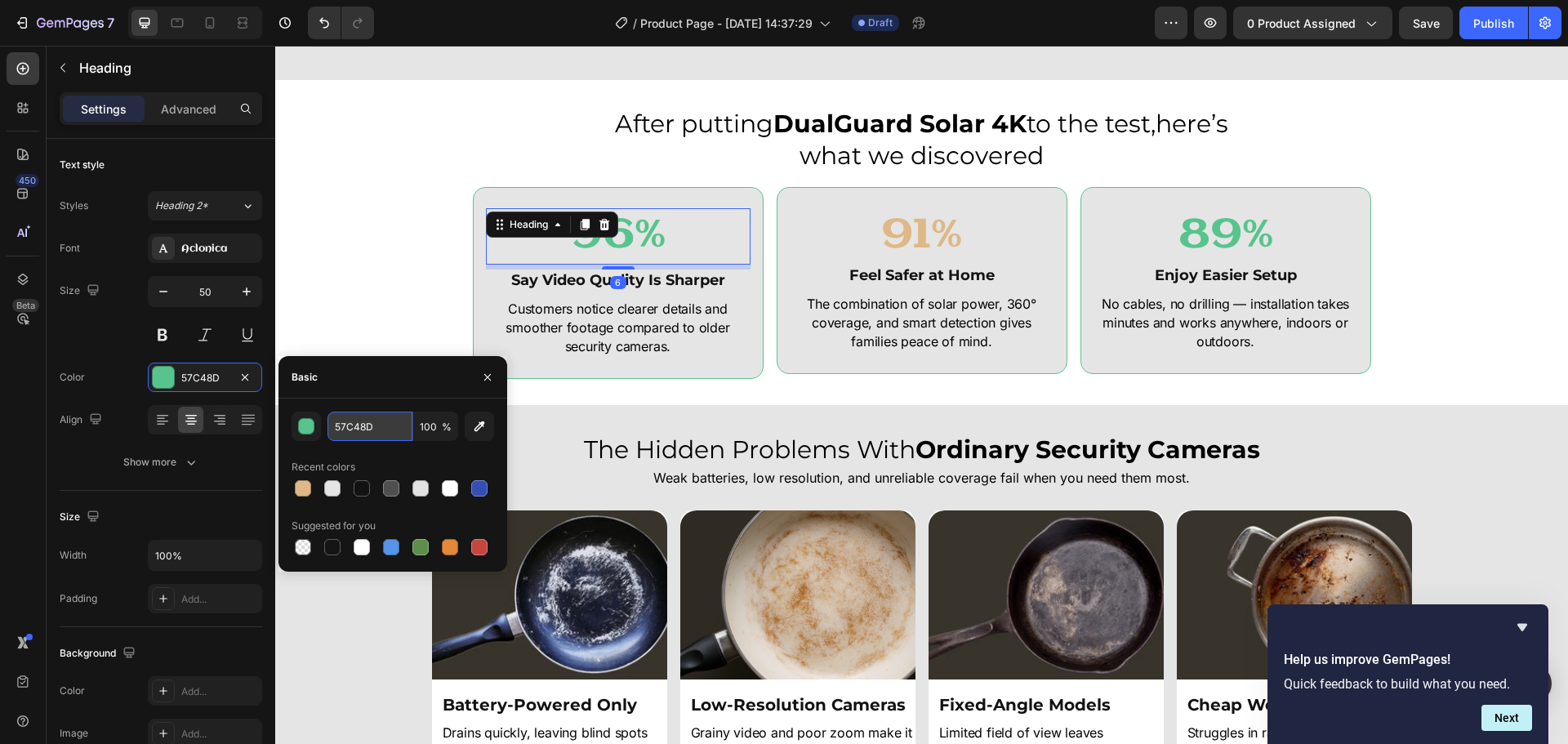
click at [370, 430] on input "57C48D" at bounding box center [370, 427] width 85 height 30
paste input "#deb887"
type input "#deb887"
drag, startPoint x: 1216, startPoint y: 228, endPoint x: 1066, endPoint y: 230, distance: 150.0
click at [1214, 228] on h2 "89%" at bounding box center [1226, 236] width 265 height 56
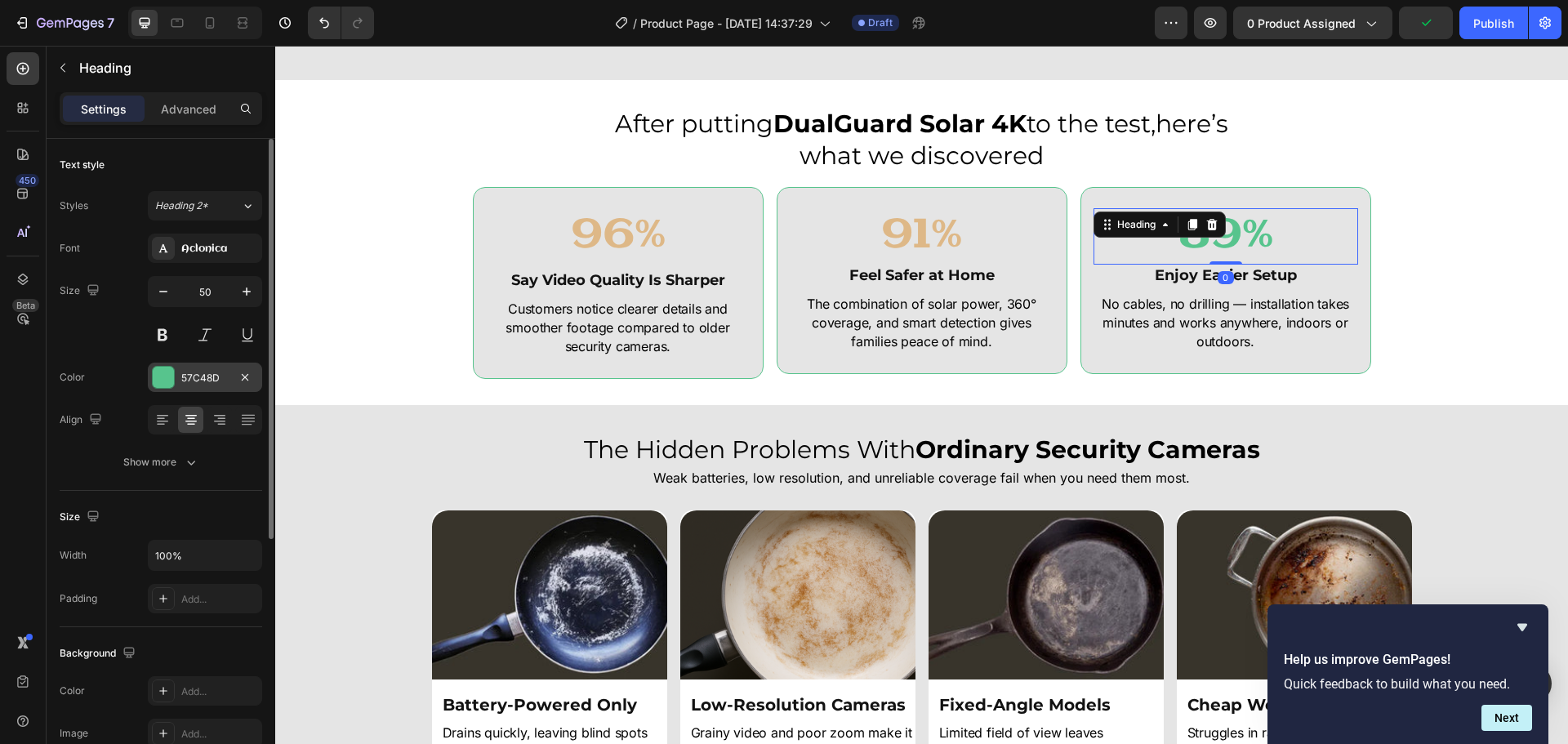
drag, startPoint x: 176, startPoint y: 372, endPoint x: 190, endPoint y: 376, distance: 14.6
click at [176, 372] on div "57C48D" at bounding box center [205, 377] width 114 height 30
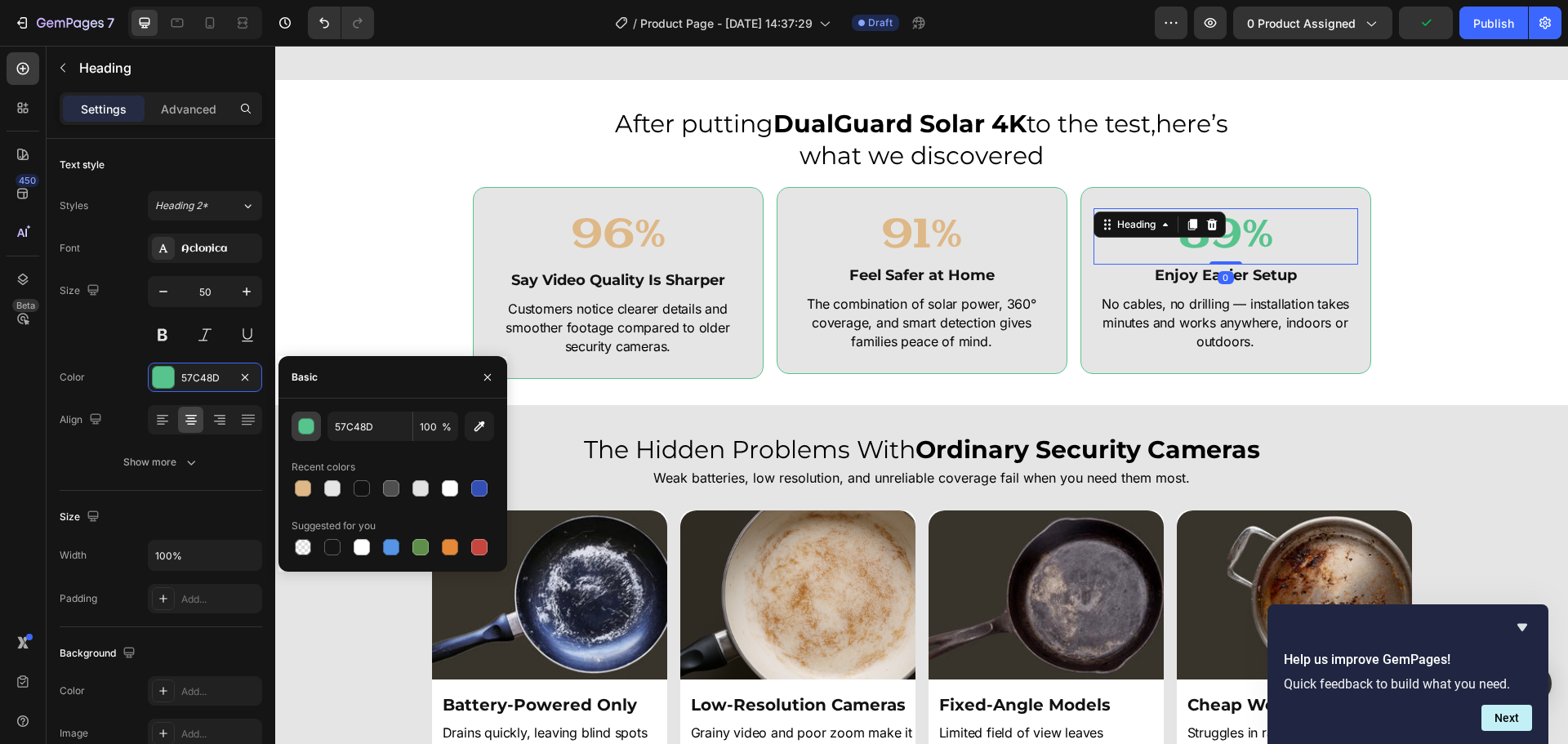
click at [311, 424] on div "button" at bounding box center [307, 427] width 17 height 17
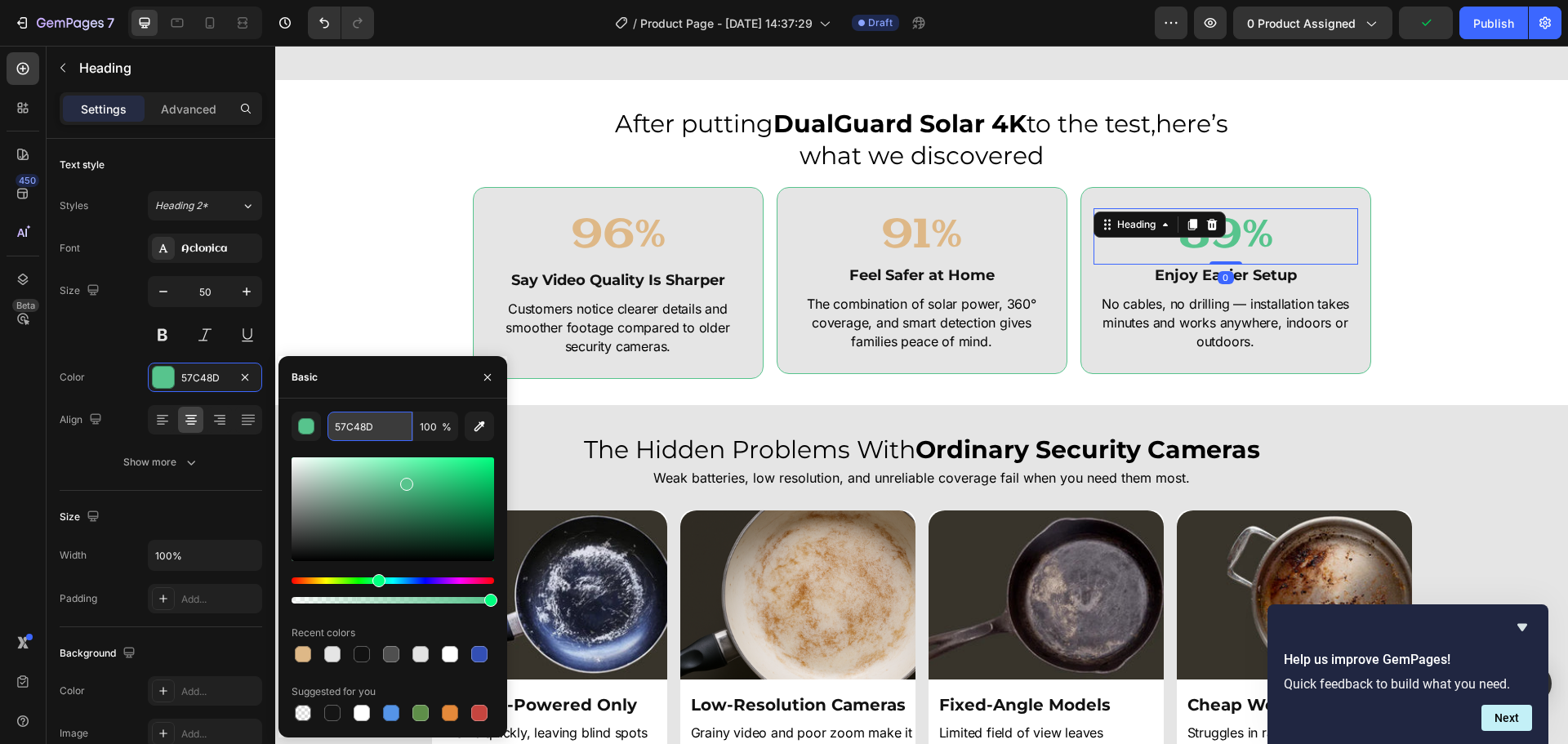
click at [351, 419] on input "57C48D" at bounding box center [370, 427] width 85 height 30
paste input "#deb887"
type input "#deb887"
click at [382, 225] on div "After putting DualGuard Solar 4K to the test,here’s what we discovered Heading …" at bounding box center [921, 242] width 1293 height 273
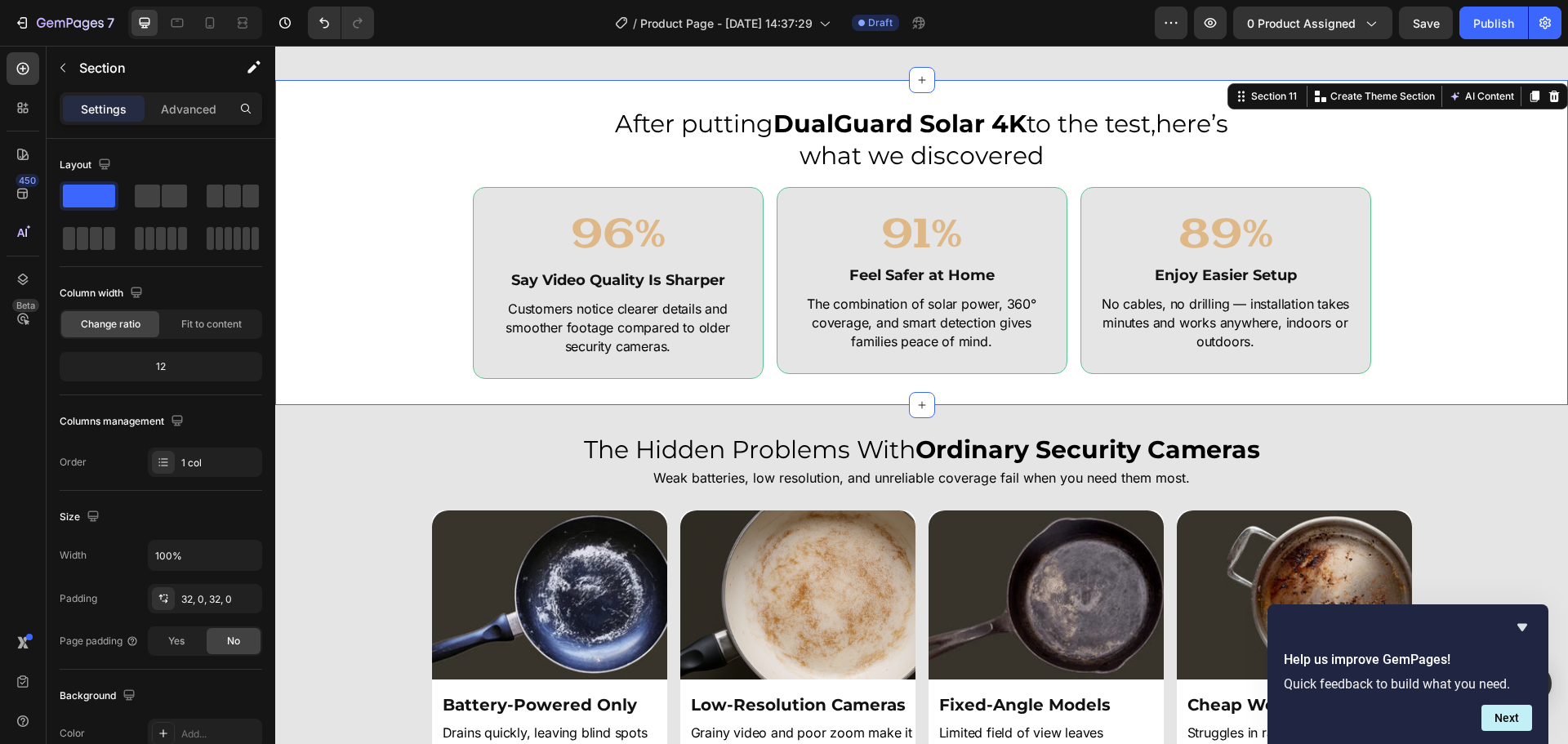
click at [1461, 233] on div "After putting DualGuard Solar 4K to the test,here’s what we discovered Heading …" at bounding box center [921, 242] width 1293 height 273
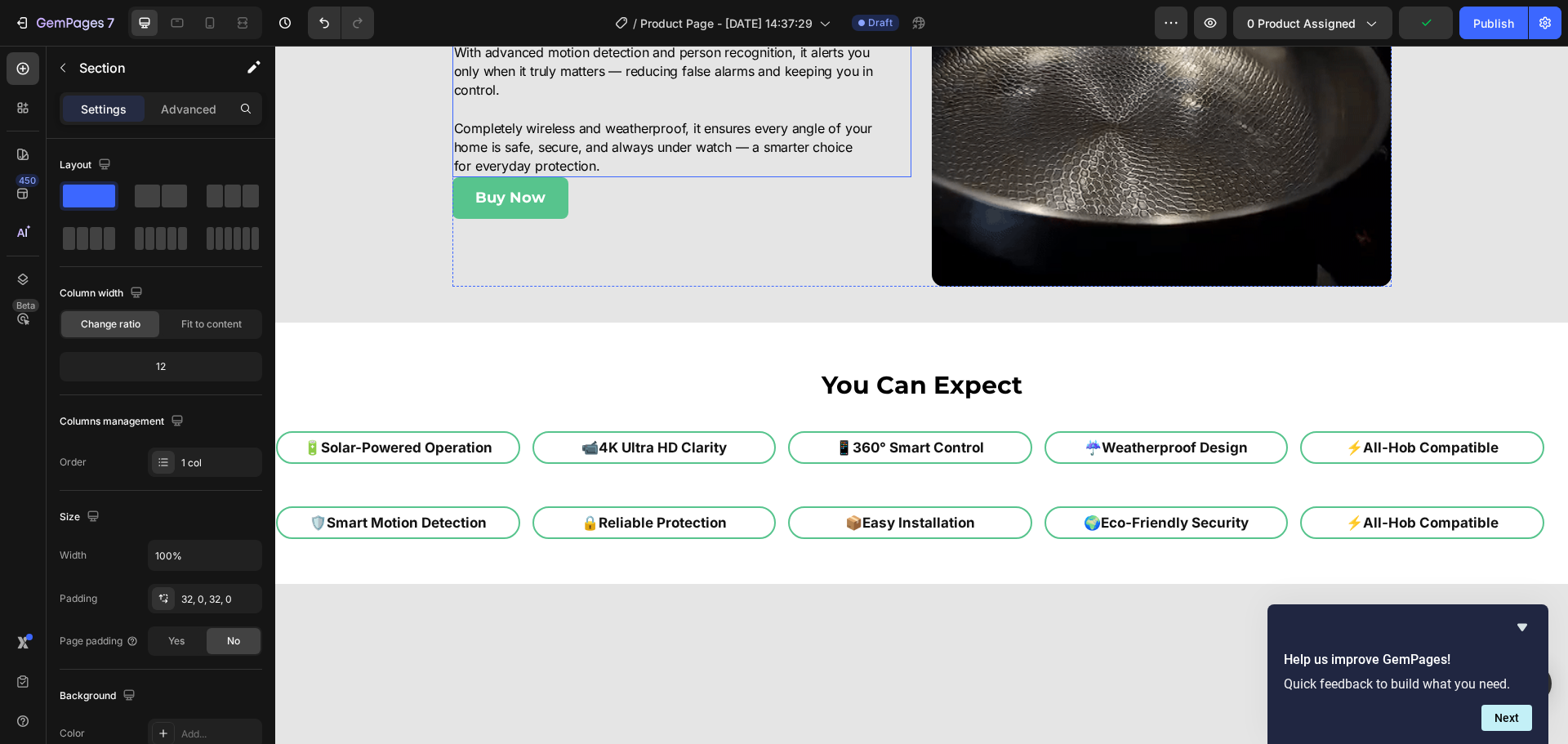
scroll to position [3374, 0]
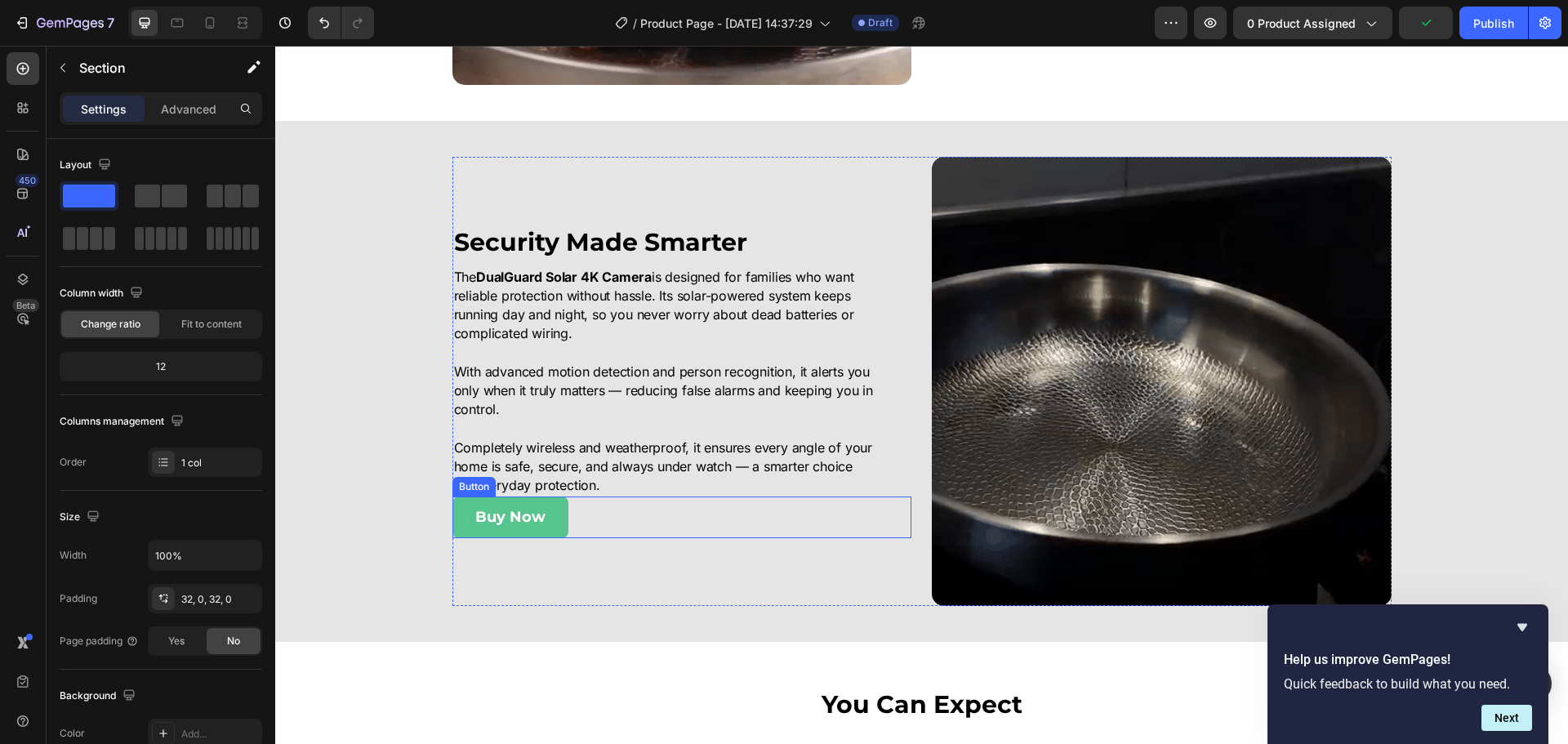
click at [551, 529] on button "Buy Now" at bounding box center [511, 516] width 116 height 40
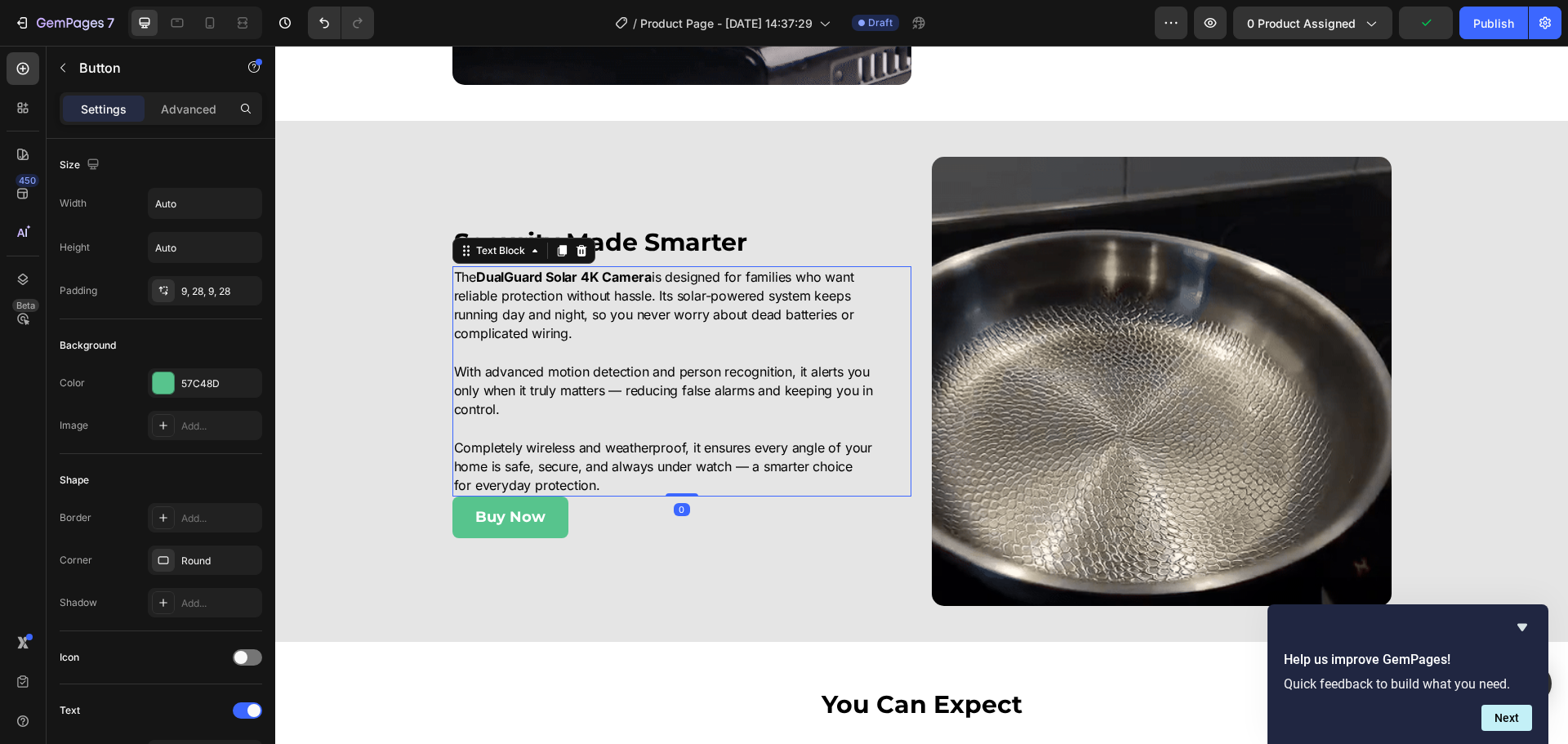
click at [583, 455] on p "Completely wireless and weatherproof, it ensures every angle of your home is sa…" at bounding box center [664, 467] width 421 height 57
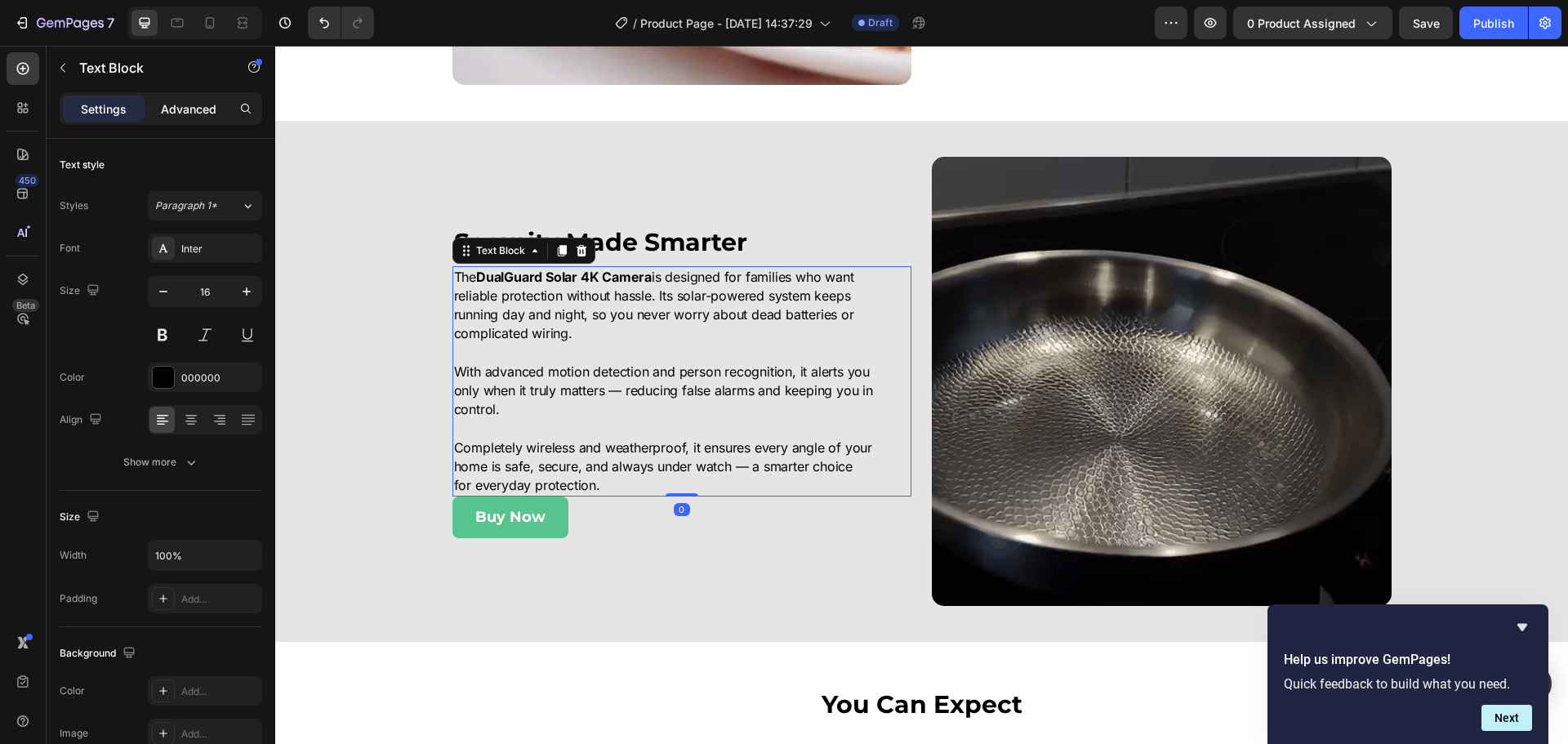
click at [179, 98] on div "Advanced" at bounding box center [188, 108] width 82 height 27
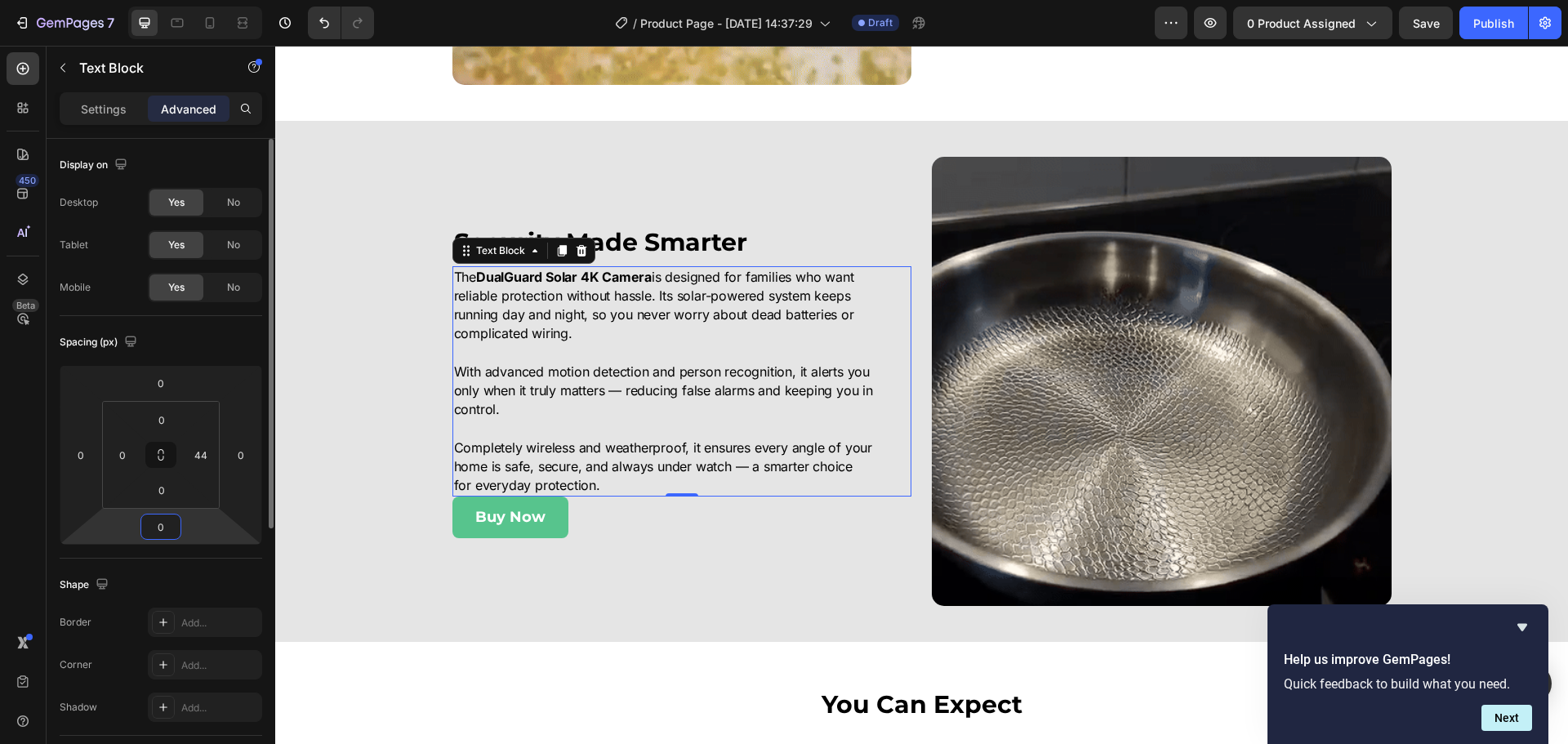
click at [166, 522] on input "0" at bounding box center [161, 526] width 33 height 25
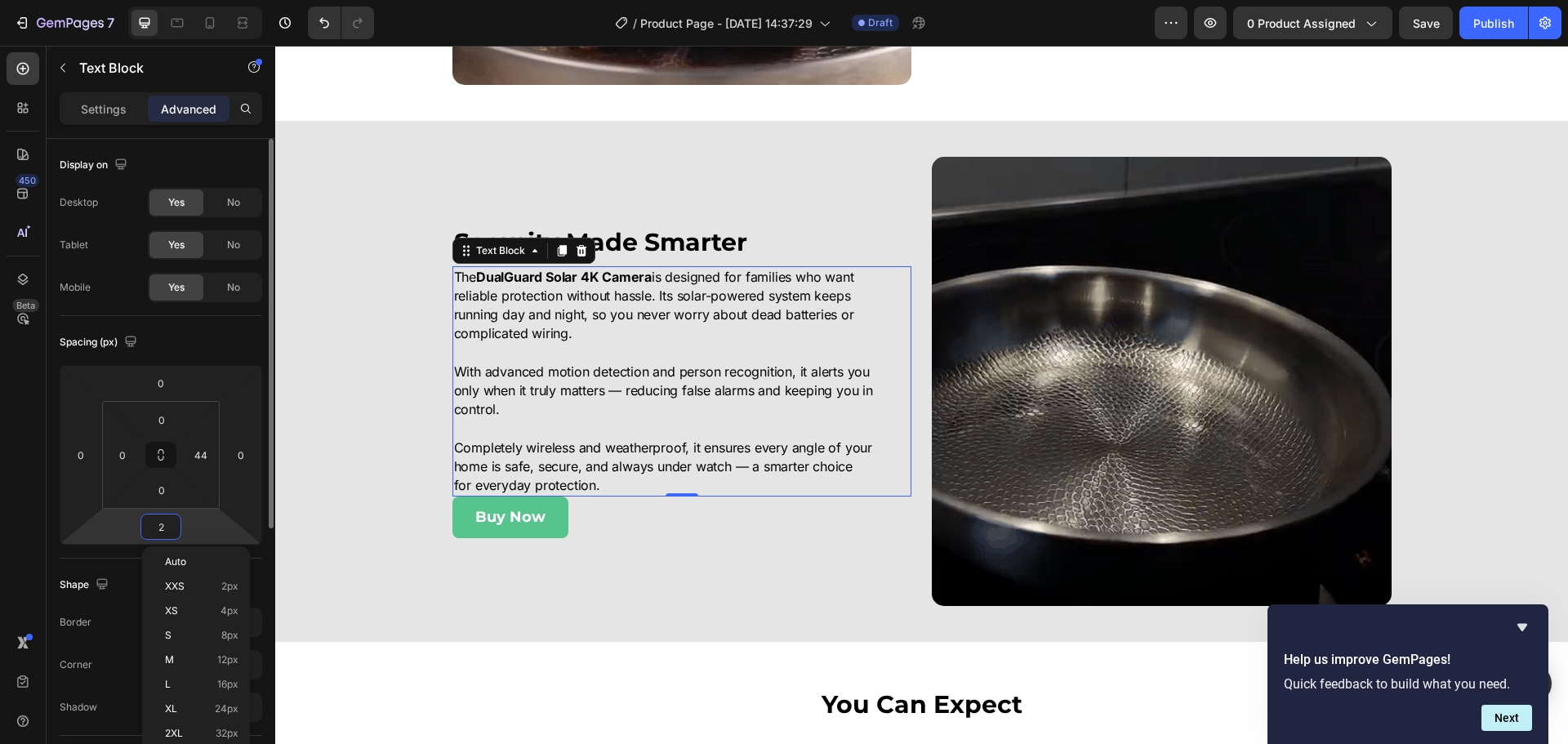
type input "20"
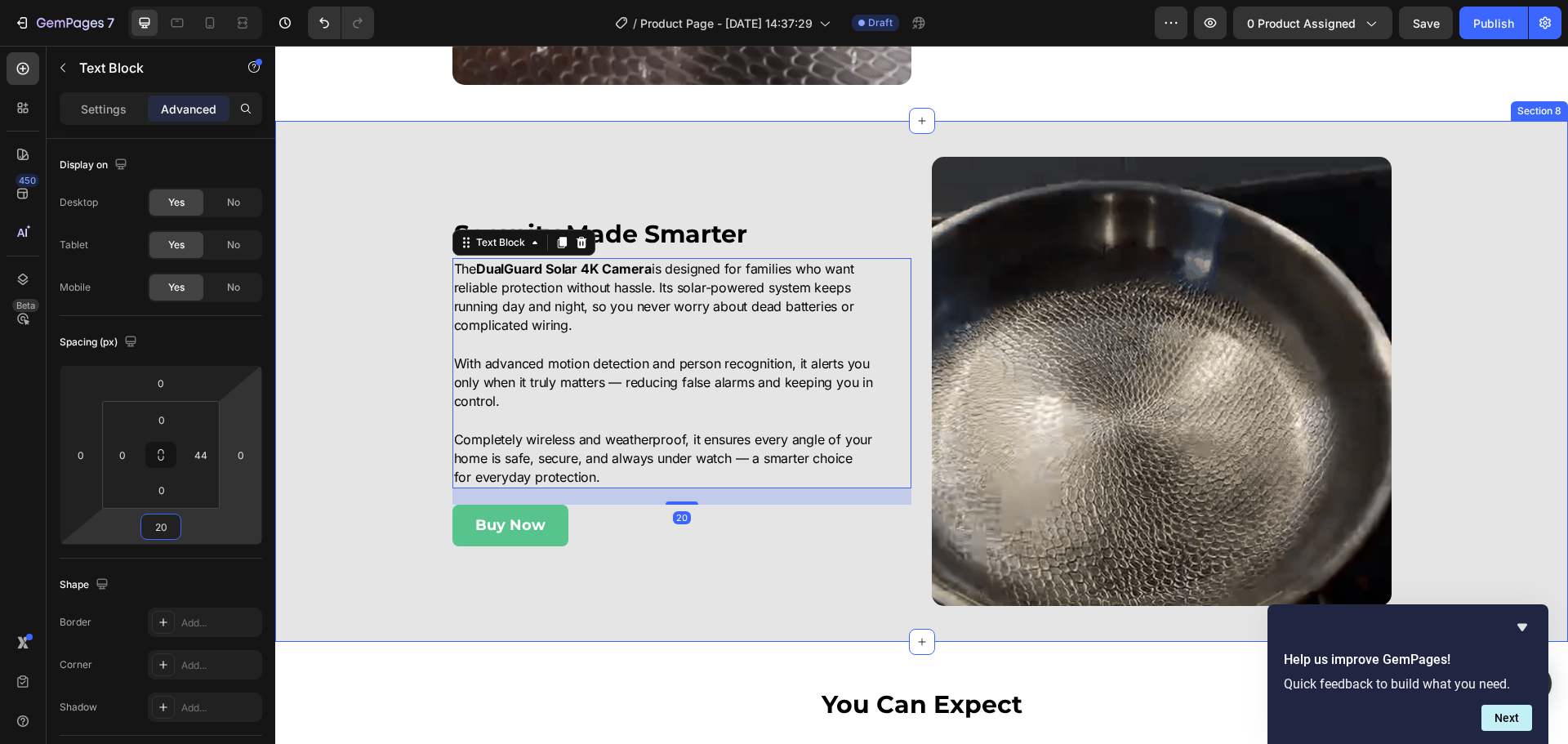
click at [321, 456] on div "Image Security Made Smarter Heading The DualGuard Solar 4K Camera is designed f…" at bounding box center [921, 381] width 1293 height 449
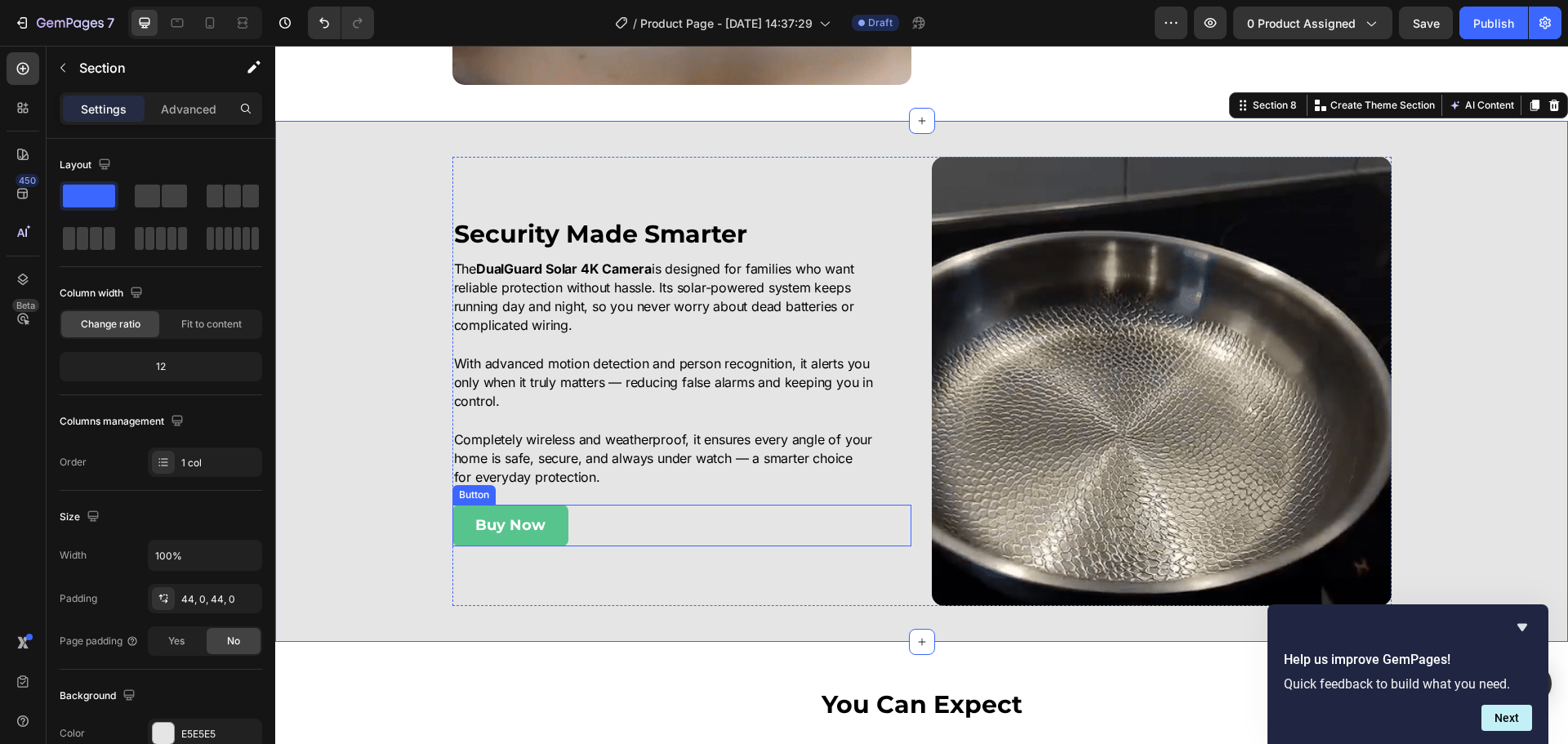
click at [540, 540] on button "Buy Now" at bounding box center [511, 524] width 116 height 40
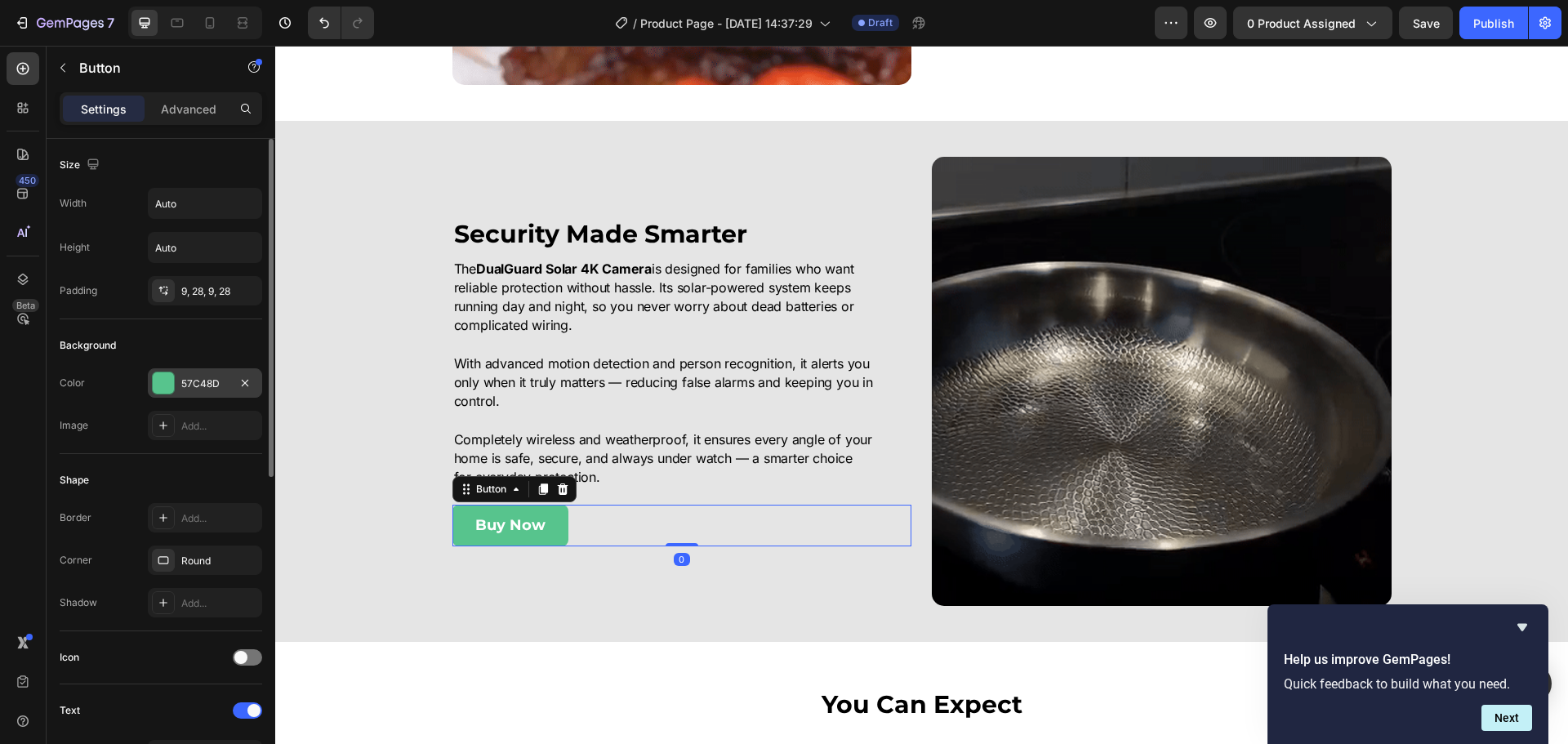
click at [160, 380] on div at bounding box center [164, 383] width 22 height 22
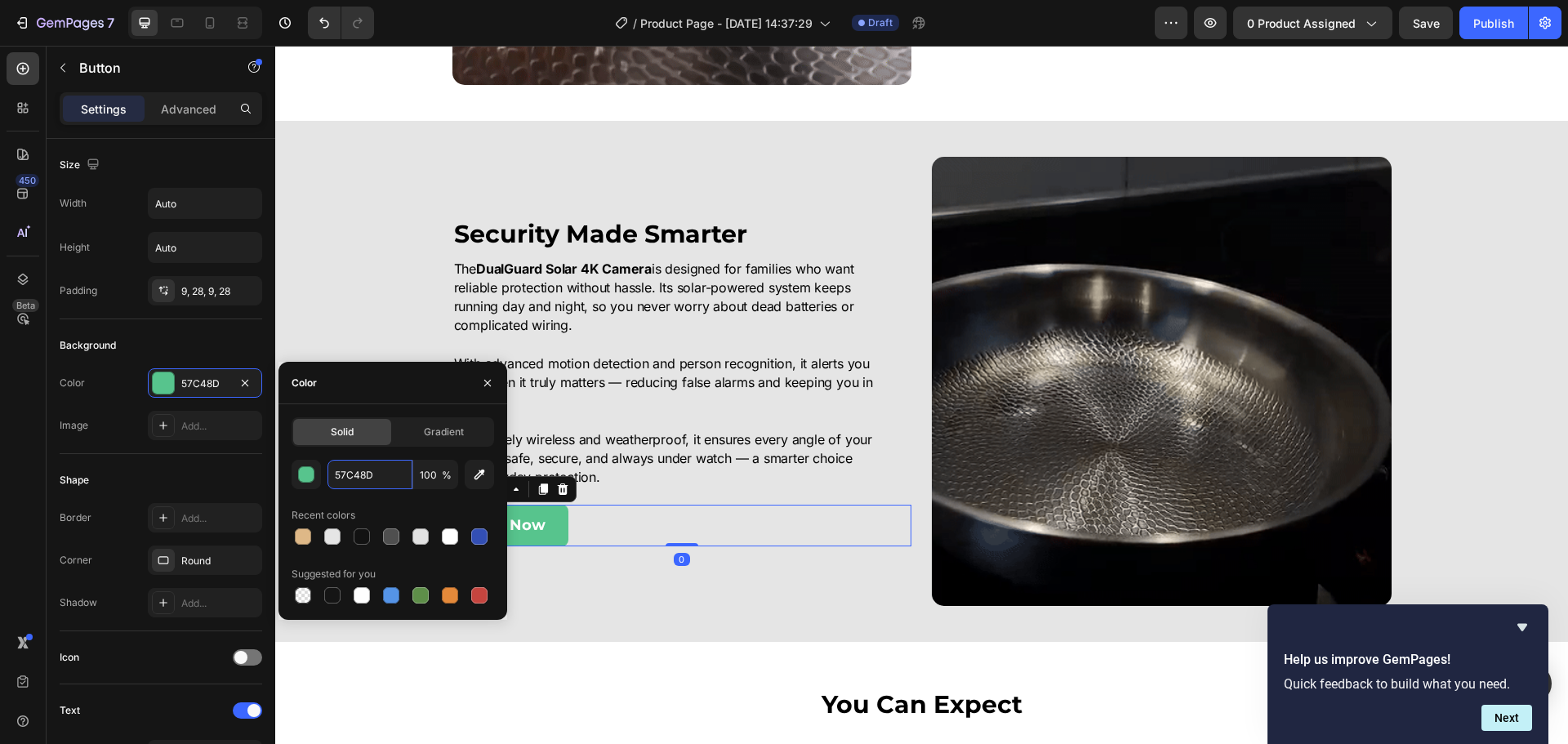
paste input "#deb887"
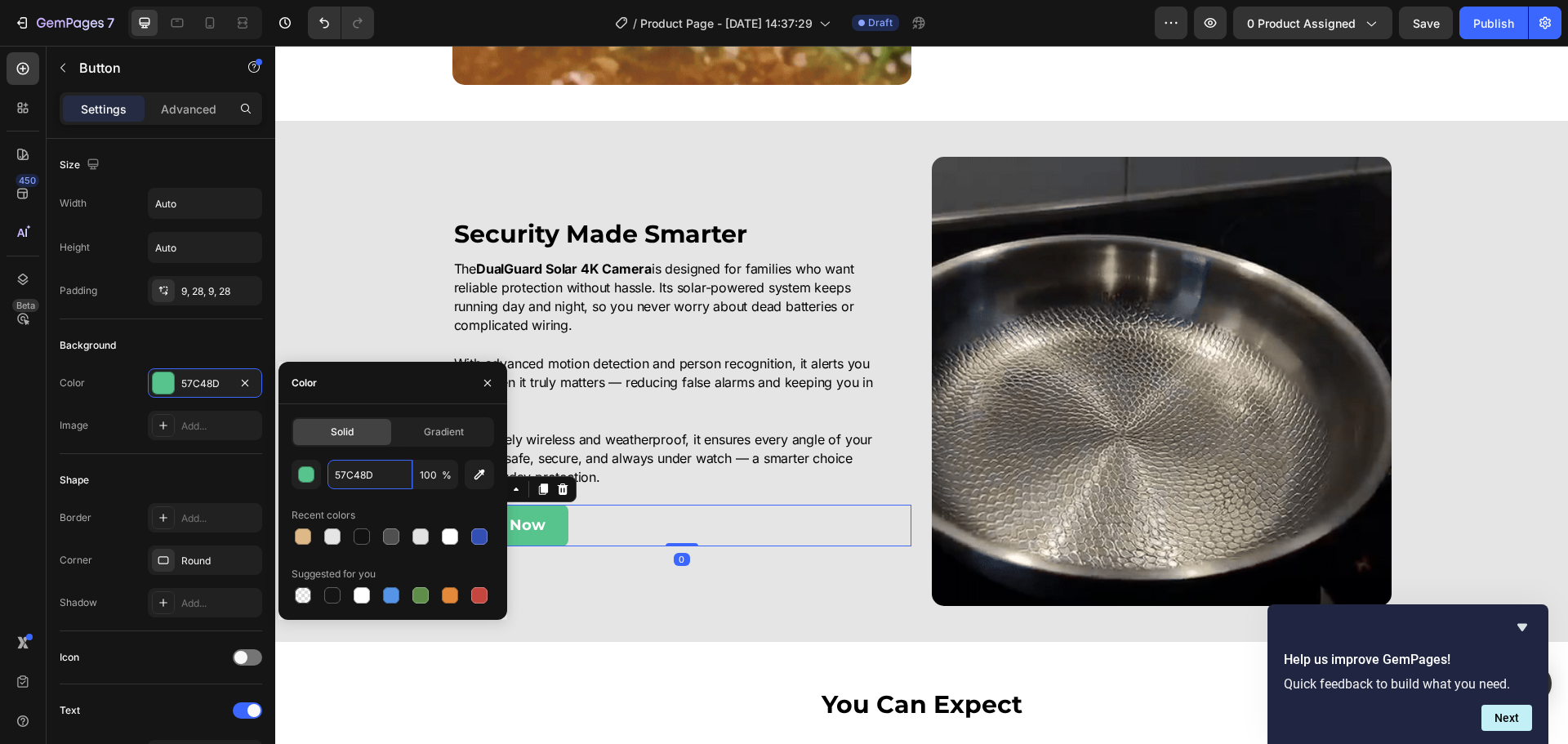
type input "#deb887"
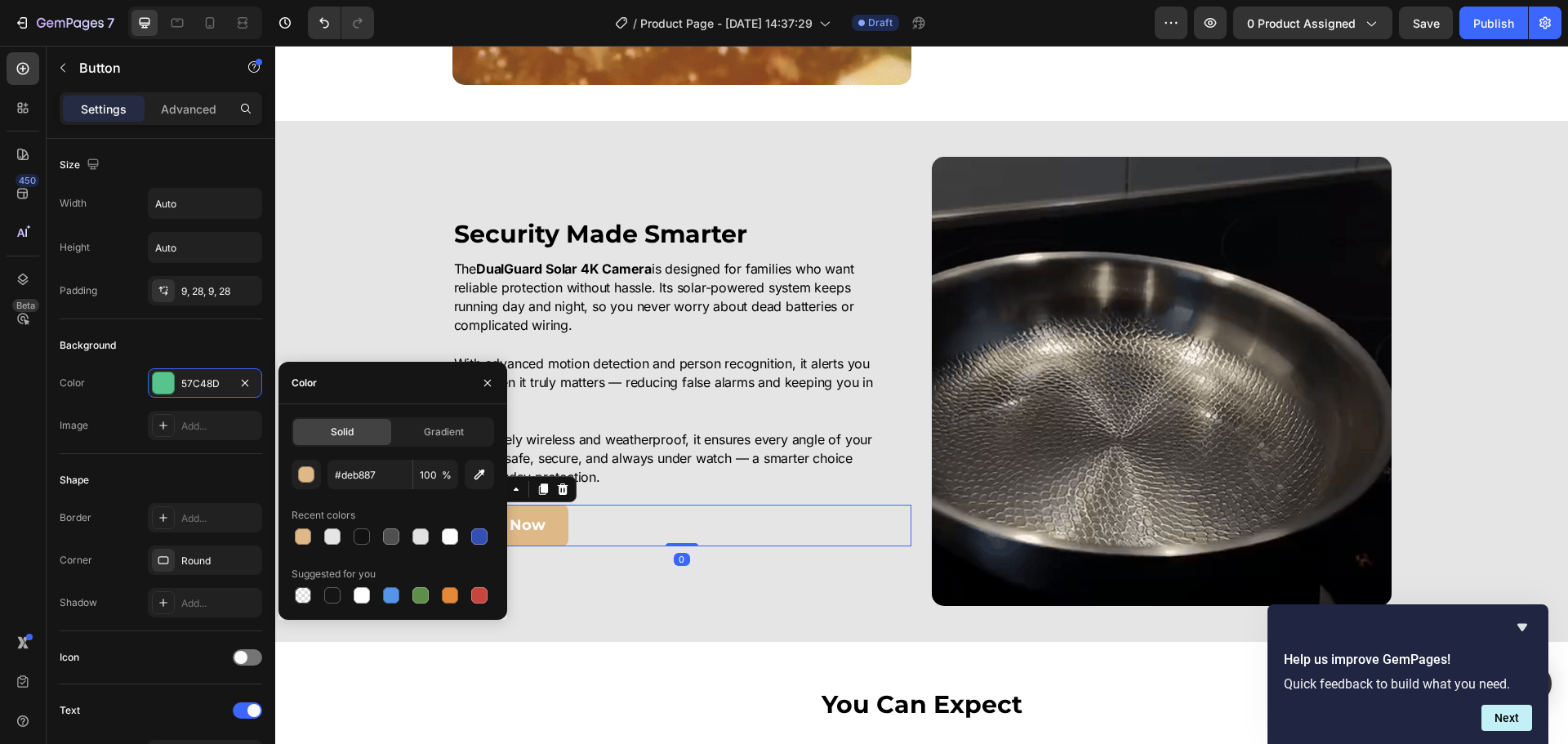
click at [283, 251] on div "Image Security Made Smarter Heading The DualGuard Solar 4K Camera is designed f…" at bounding box center [921, 381] width 1293 height 449
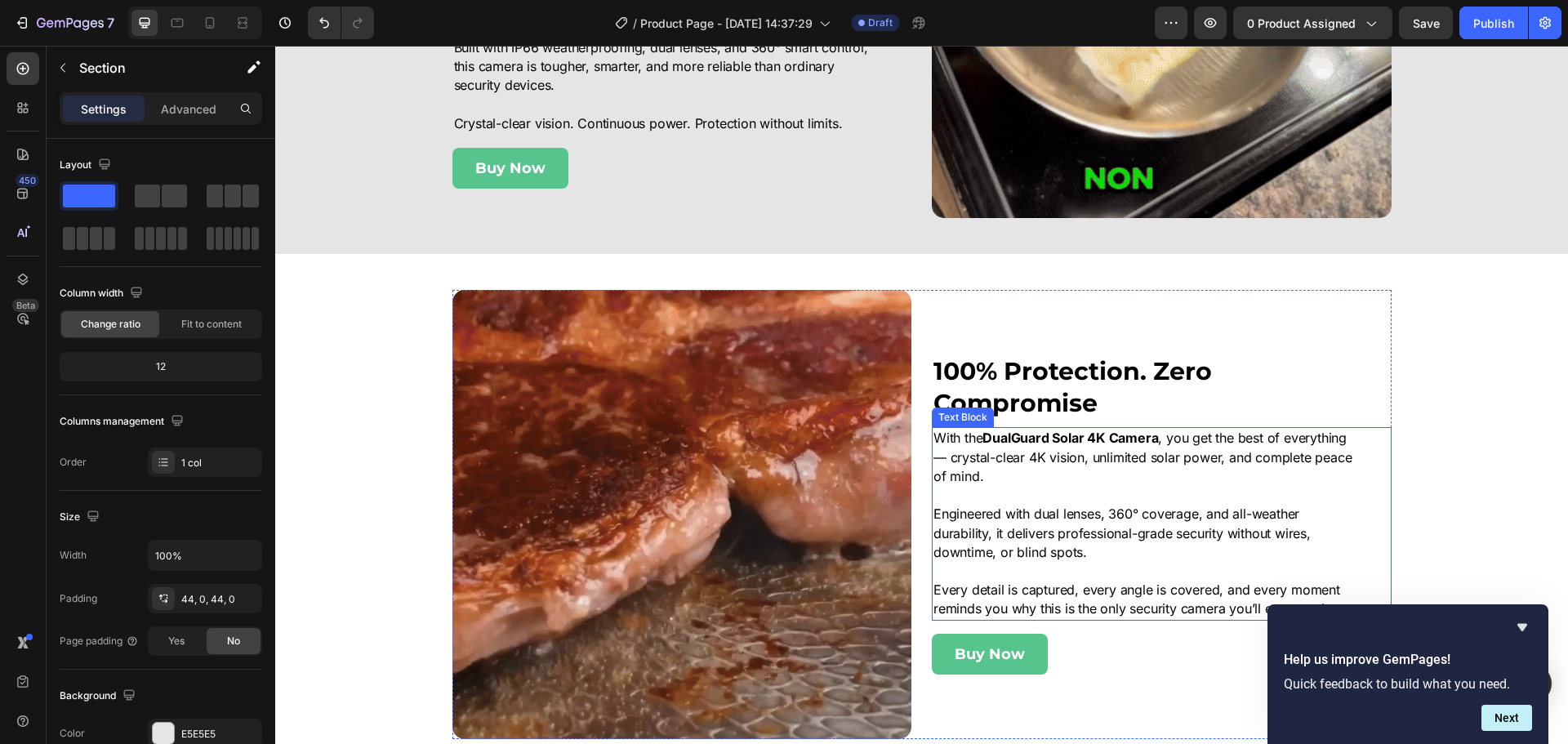
scroll to position [2803, 0]
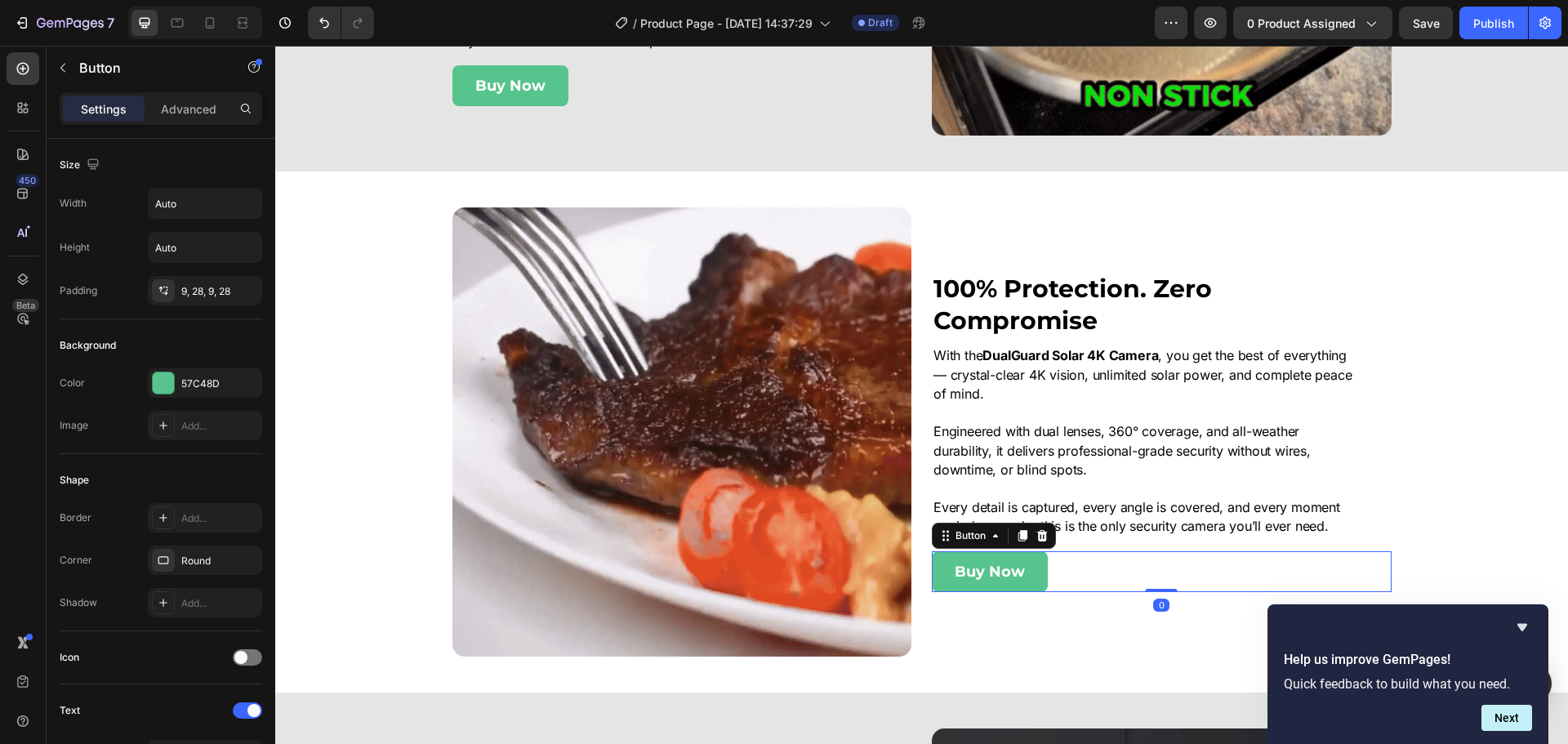
click at [1021, 578] on button "Buy Now" at bounding box center [990, 571] width 116 height 40
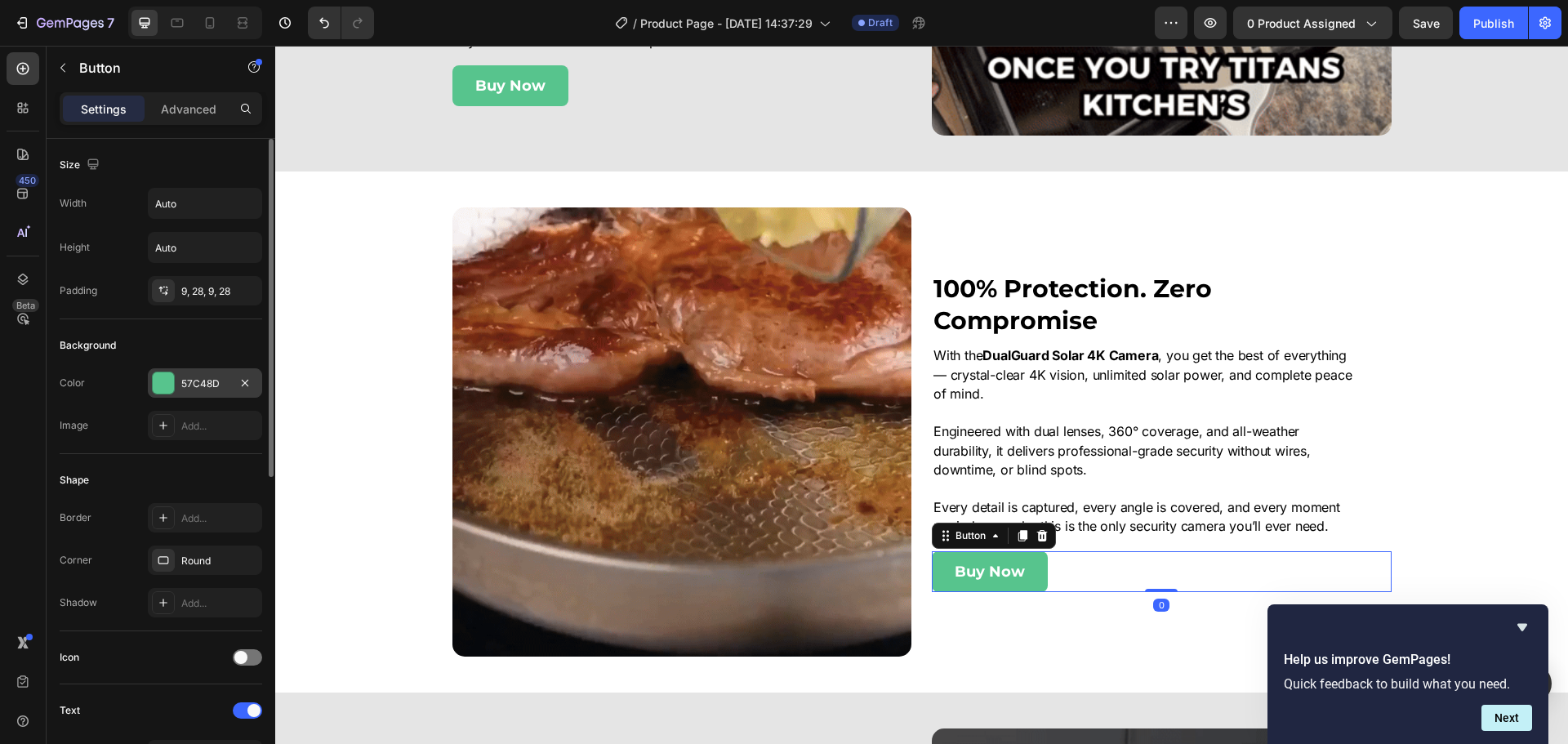
drag, startPoint x: 167, startPoint y: 388, endPoint x: 227, endPoint y: 397, distance: 60.7
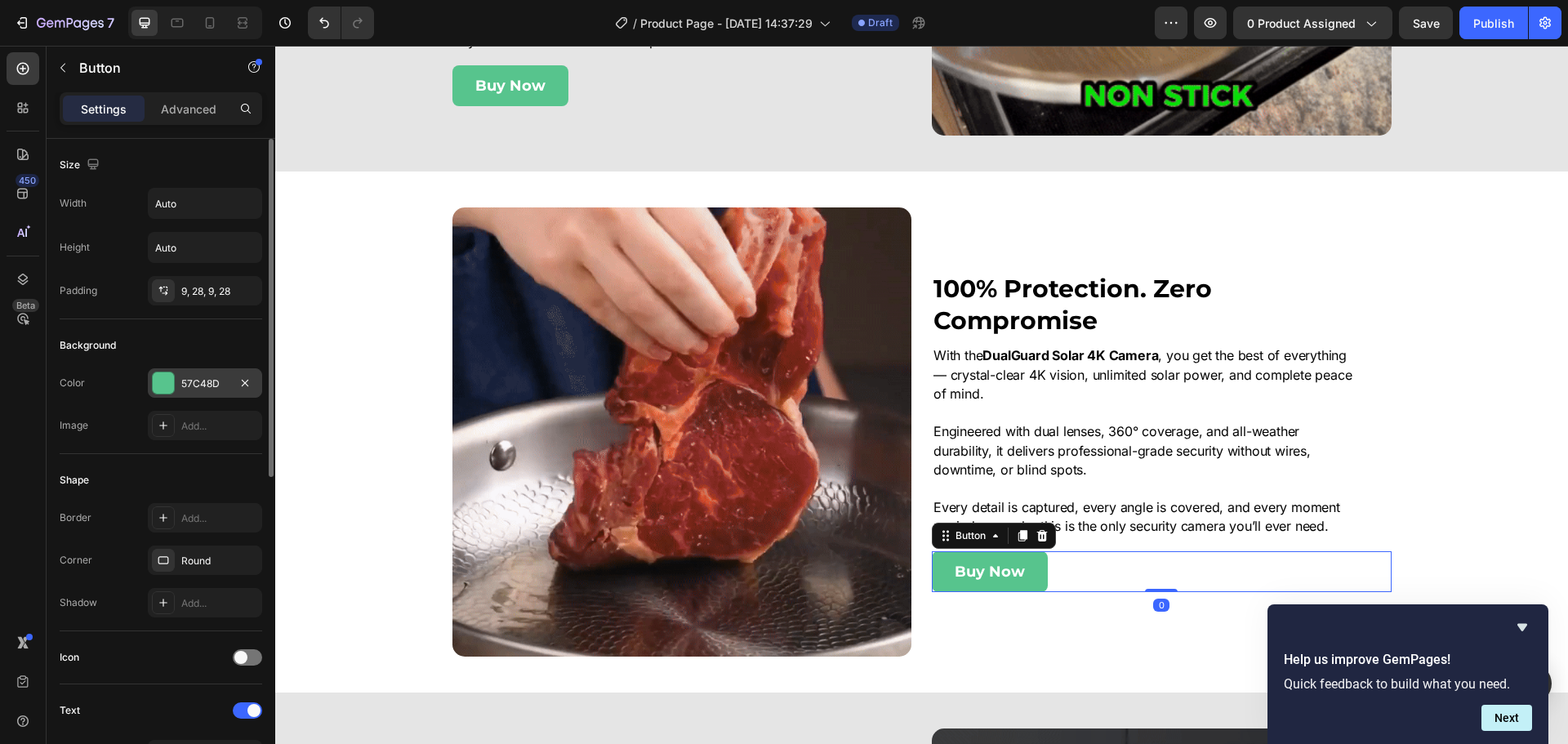
click at [168, 388] on div at bounding box center [164, 383] width 22 height 22
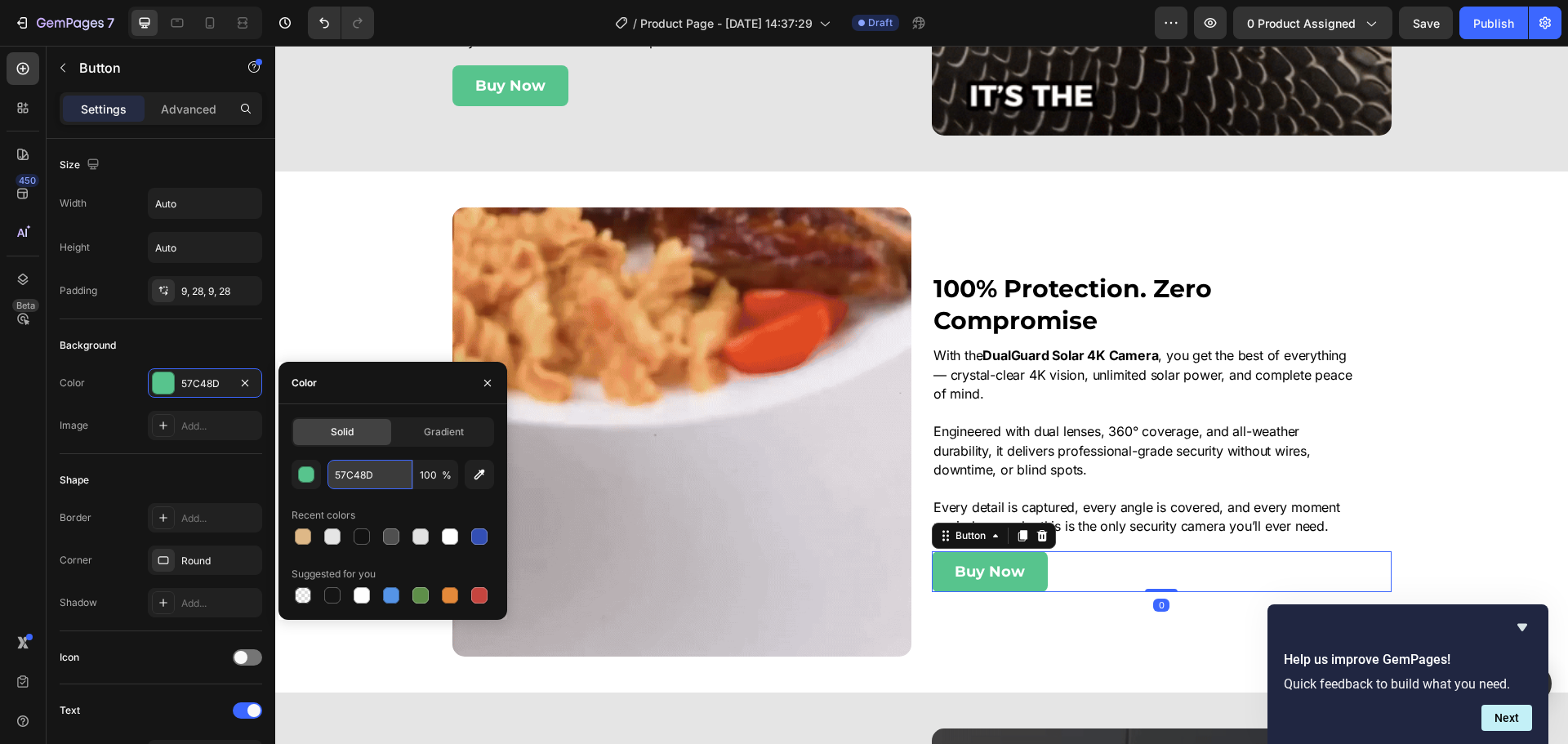
click at [340, 465] on input "57C48D" at bounding box center [370, 475] width 85 height 30
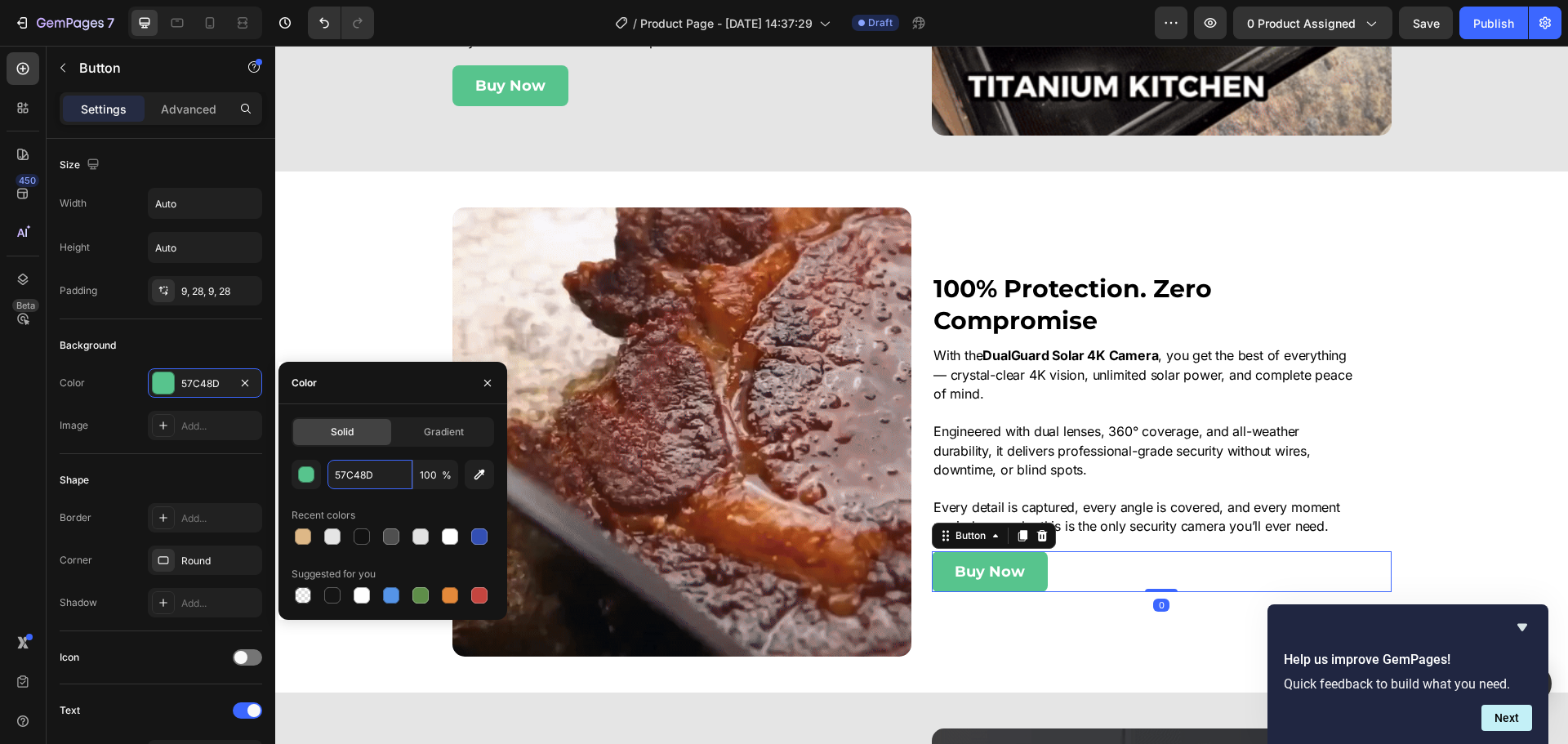
paste input "#deb887"
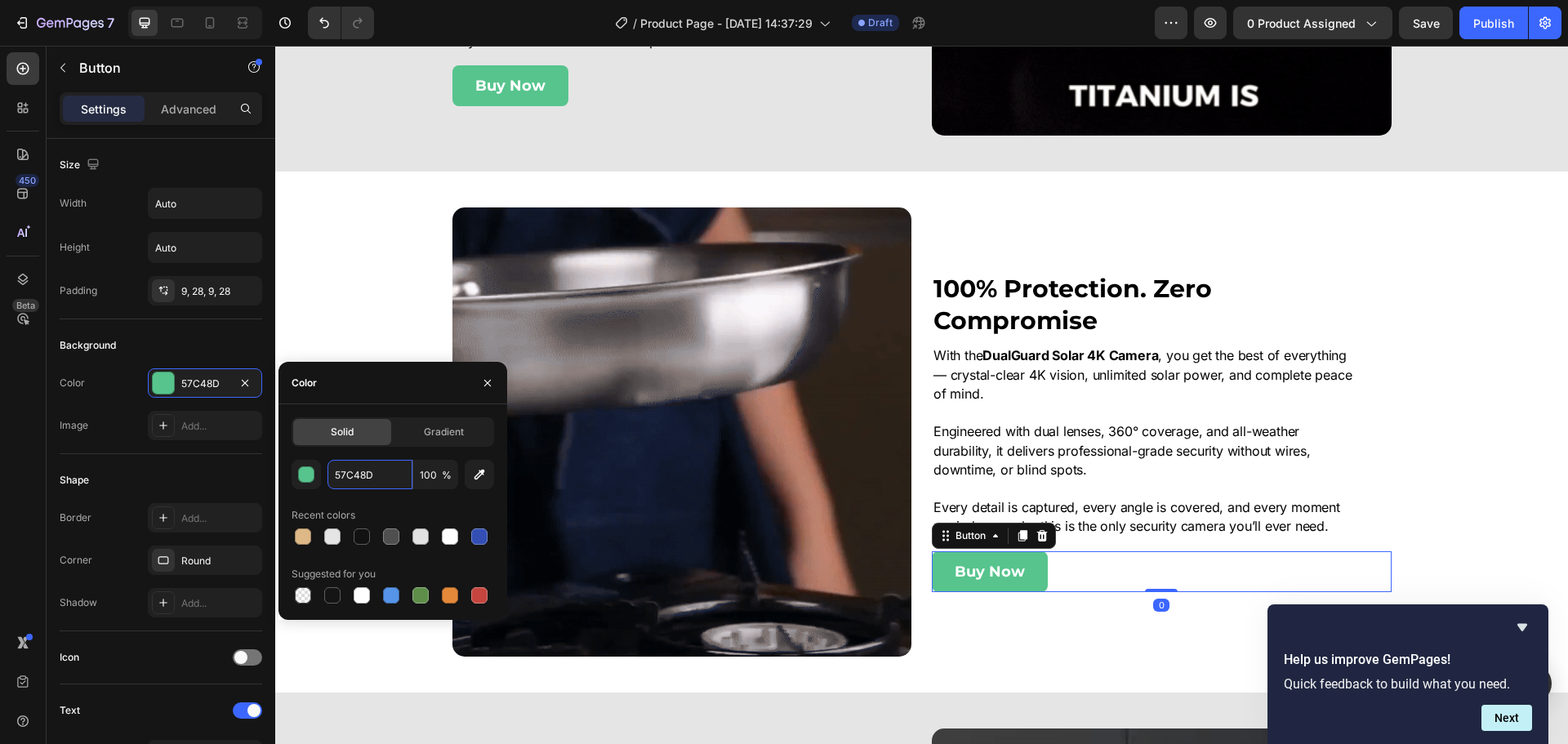
type input "#deb887"
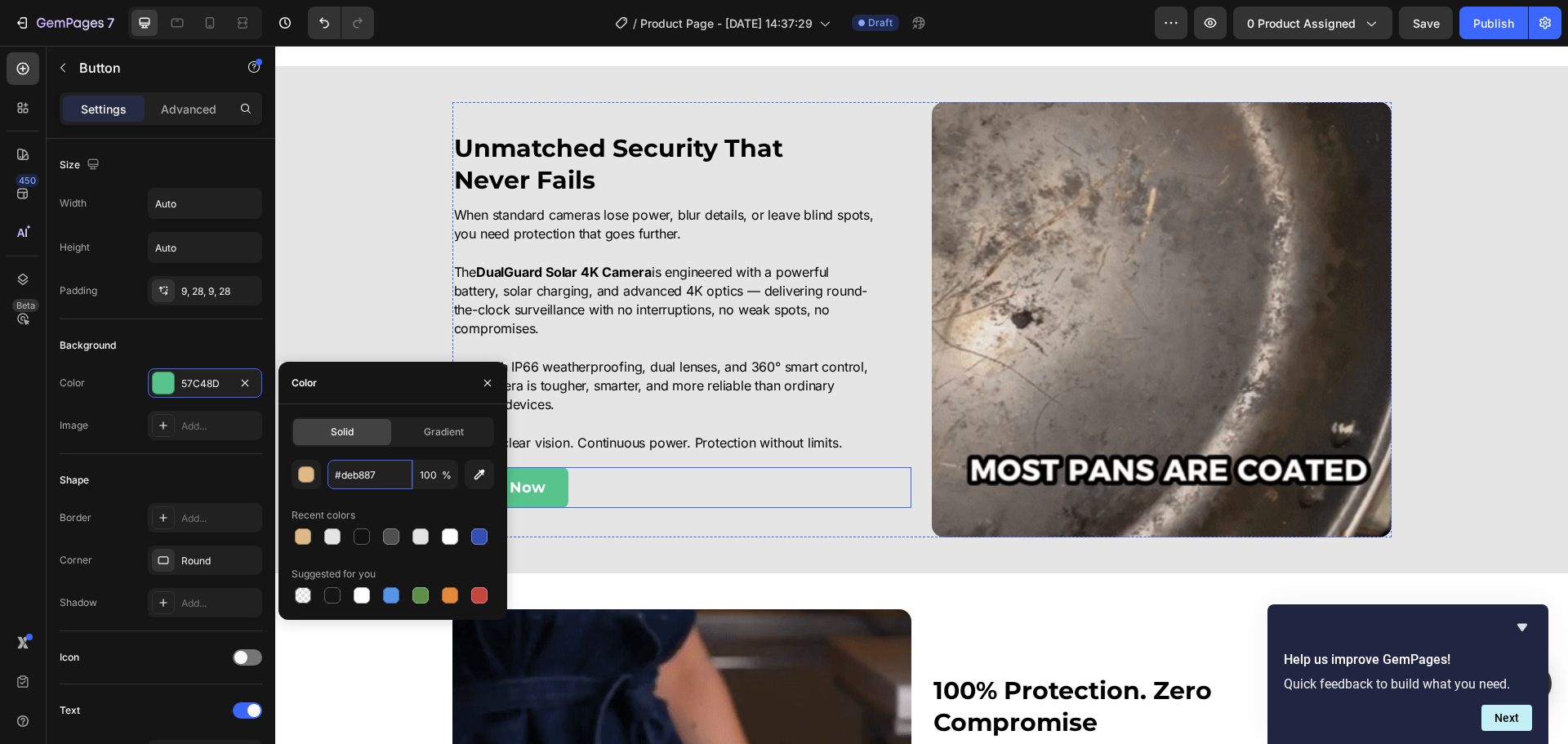
scroll to position [2394, 0]
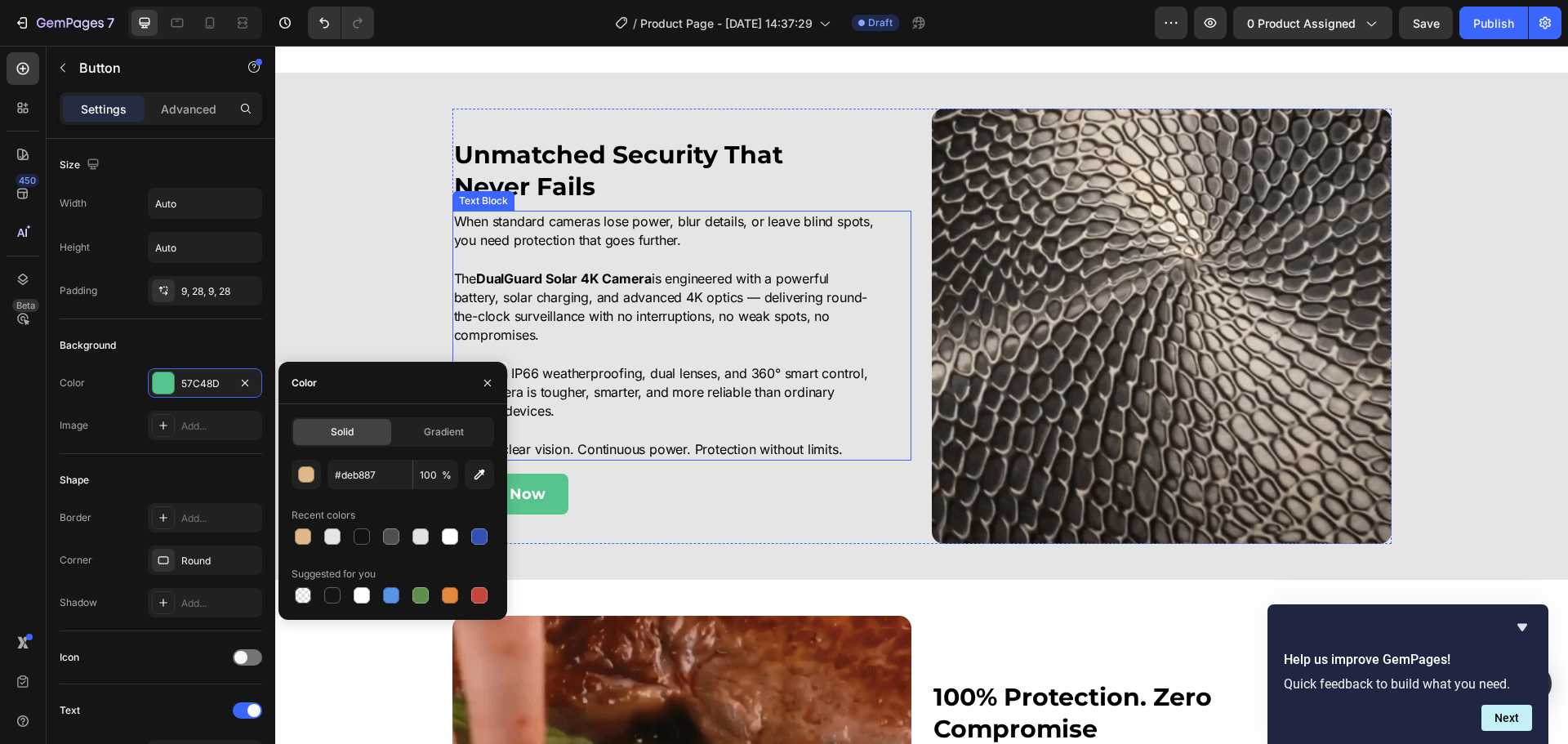
click at [598, 518] on div "Unmatched Security That Never Fails Heading When standard cameras lose power, b…" at bounding box center [682, 326] width 460 height 436
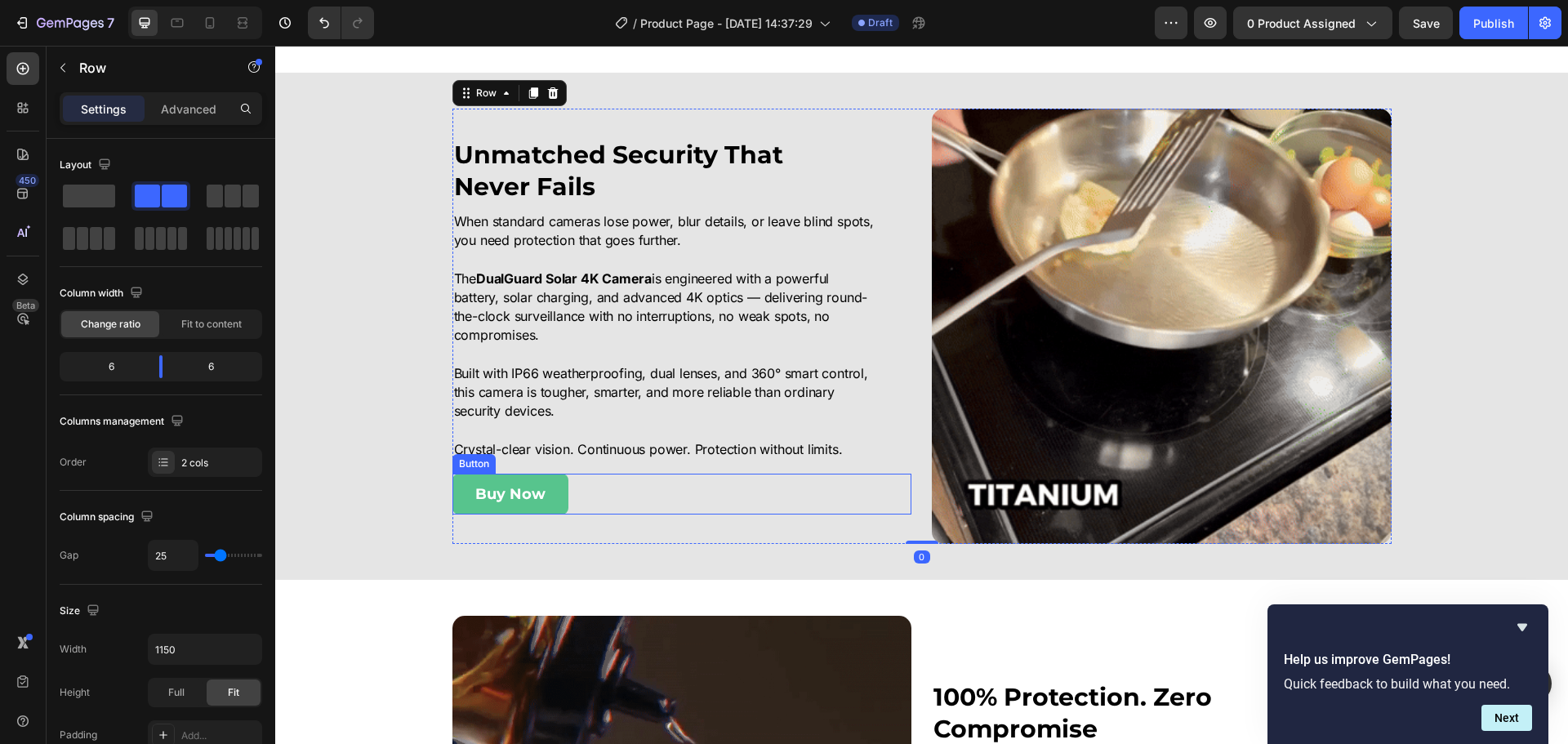
click at [589, 499] on div "Buy Now Button" at bounding box center [682, 494] width 460 height 40
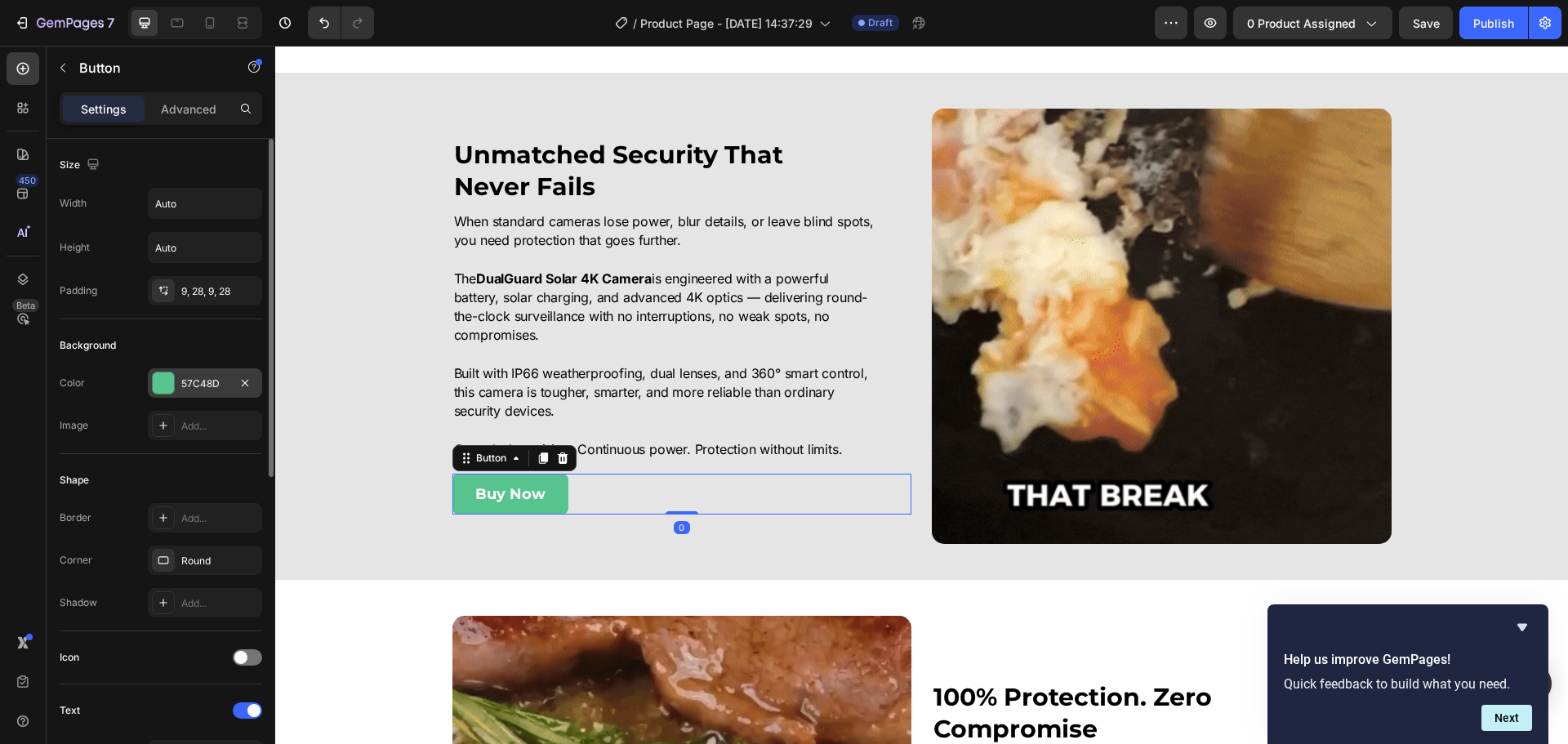
click at [187, 376] on div "57C48D" at bounding box center [205, 383] width 114 height 30
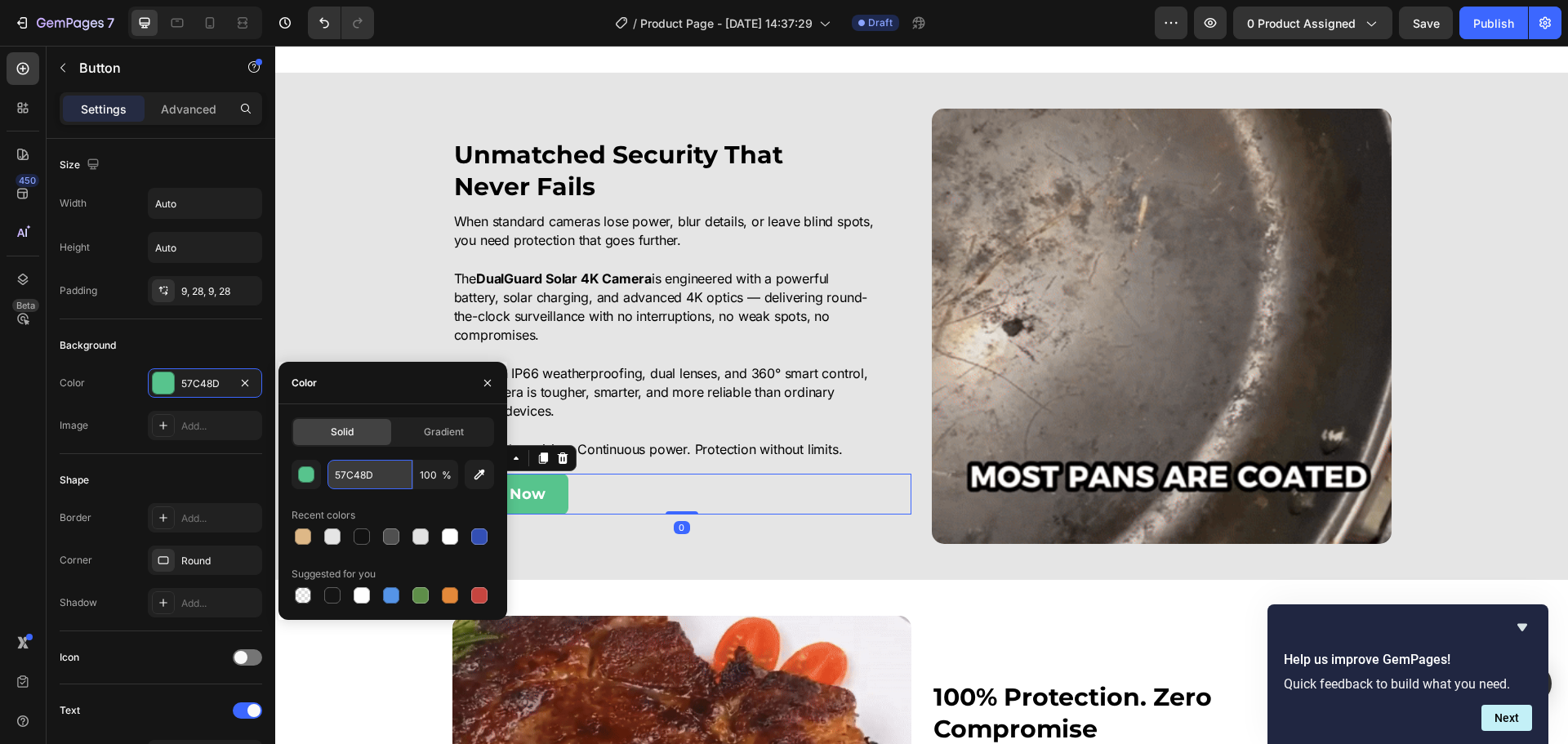
click at [375, 488] on input "57C48D" at bounding box center [370, 475] width 85 height 30
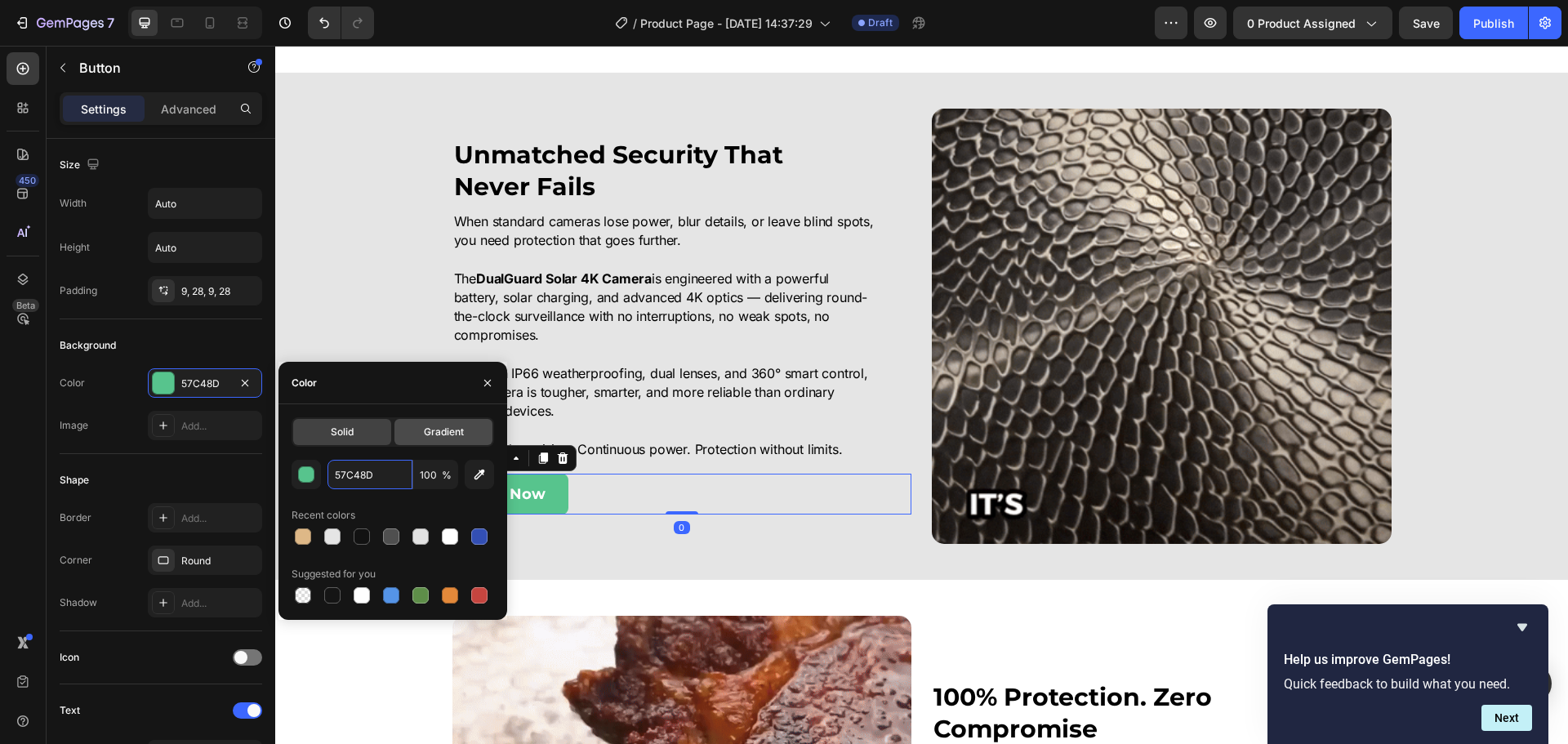
paste input "#deb887"
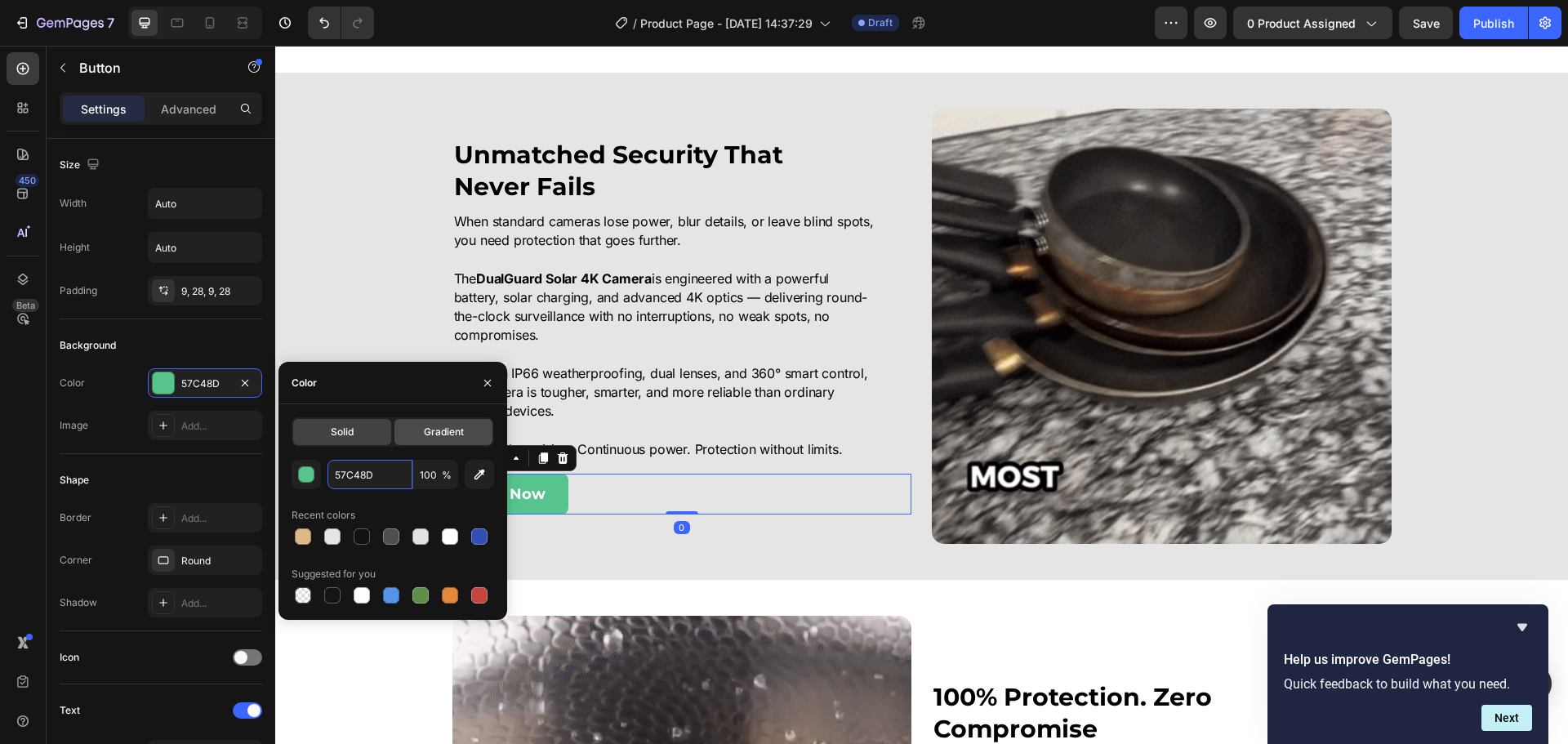
type input "#deb887"
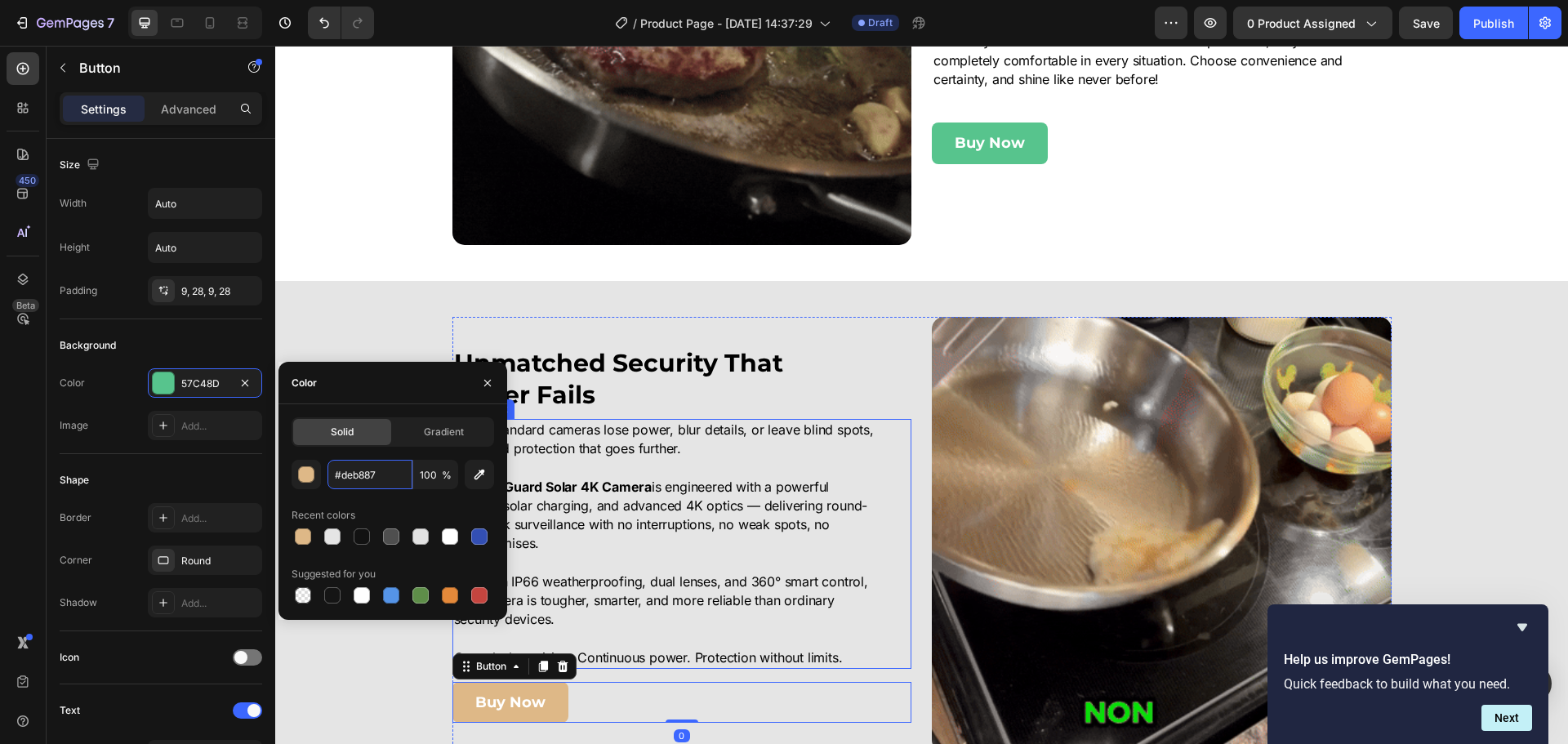
scroll to position [1904, 0]
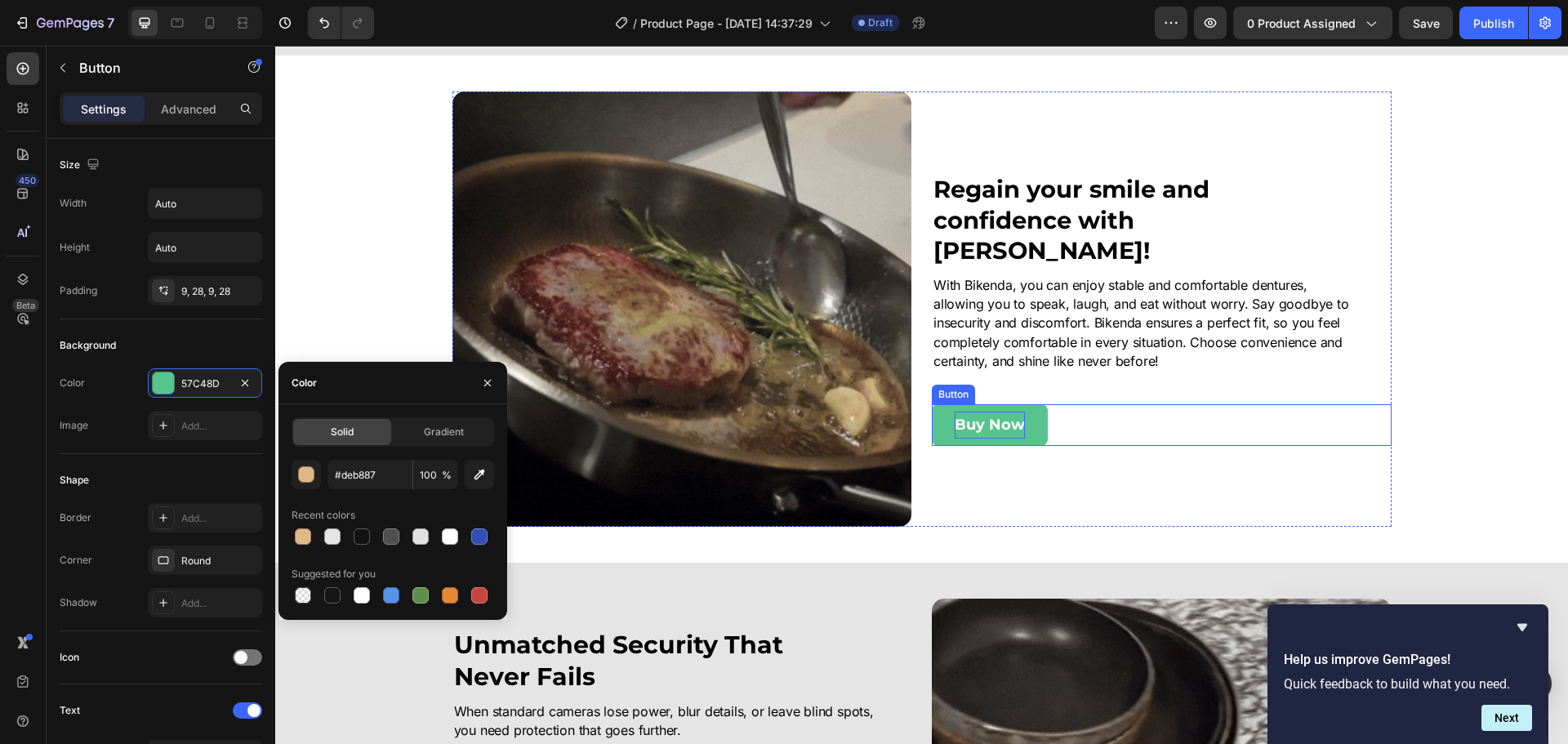
click at [1092, 410] on div "Buy Now Button" at bounding box center [1162, 424] width 460 height 40
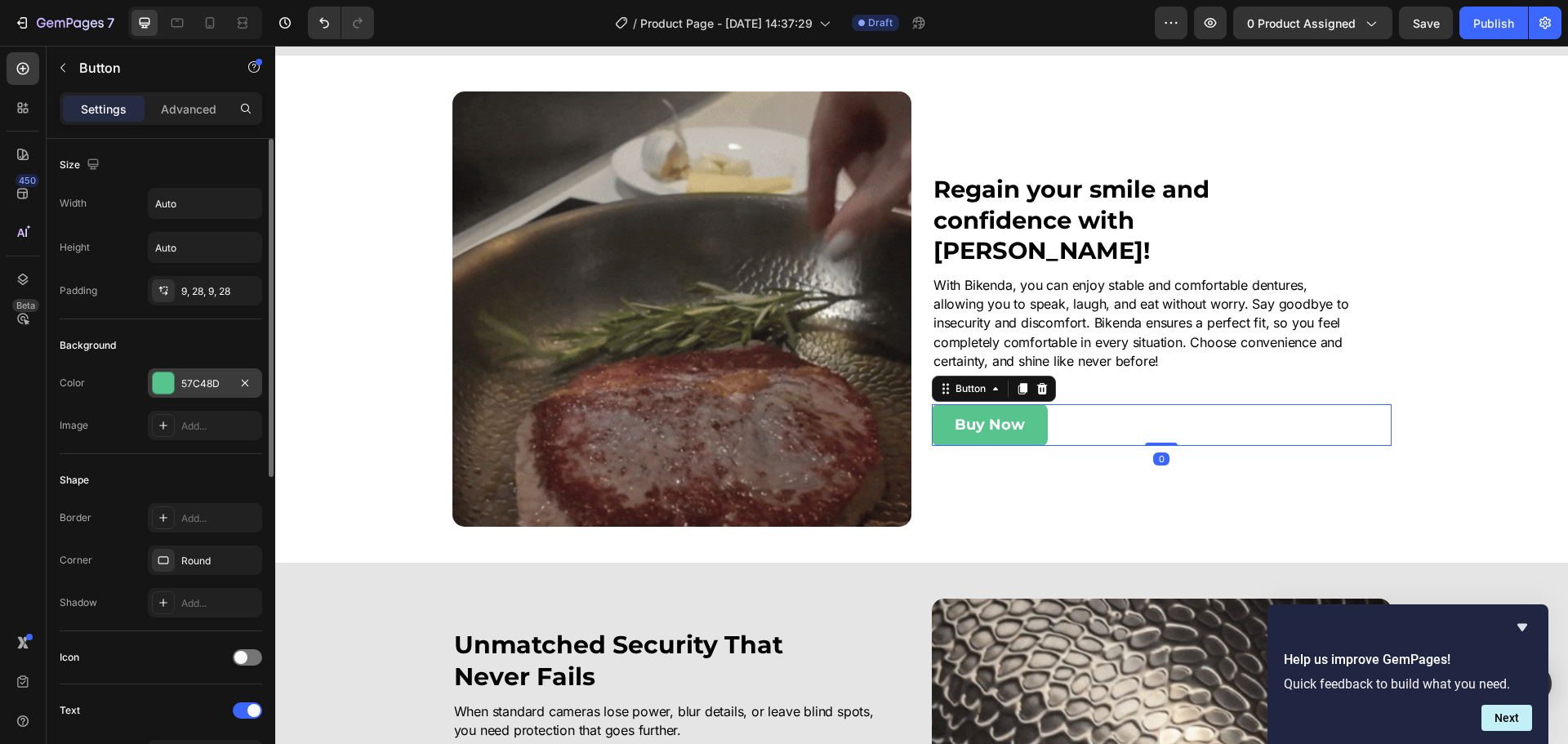
click at [183, 392] on div "57C48D" at bounding box center [205, 383] width 114 height 30
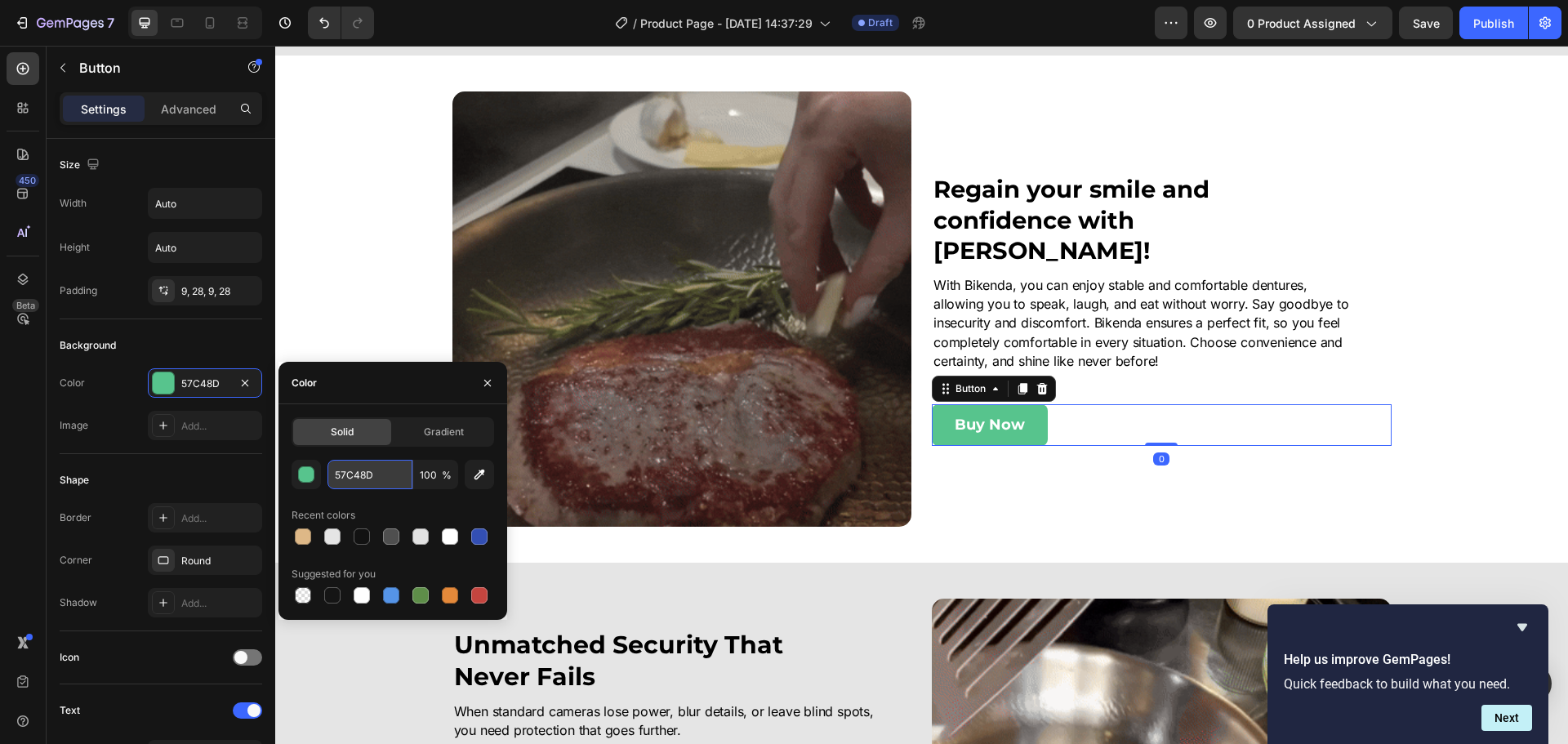
click at [383, 465] on input "57C48D" at bounding box center [370, 475] width 85 height 30
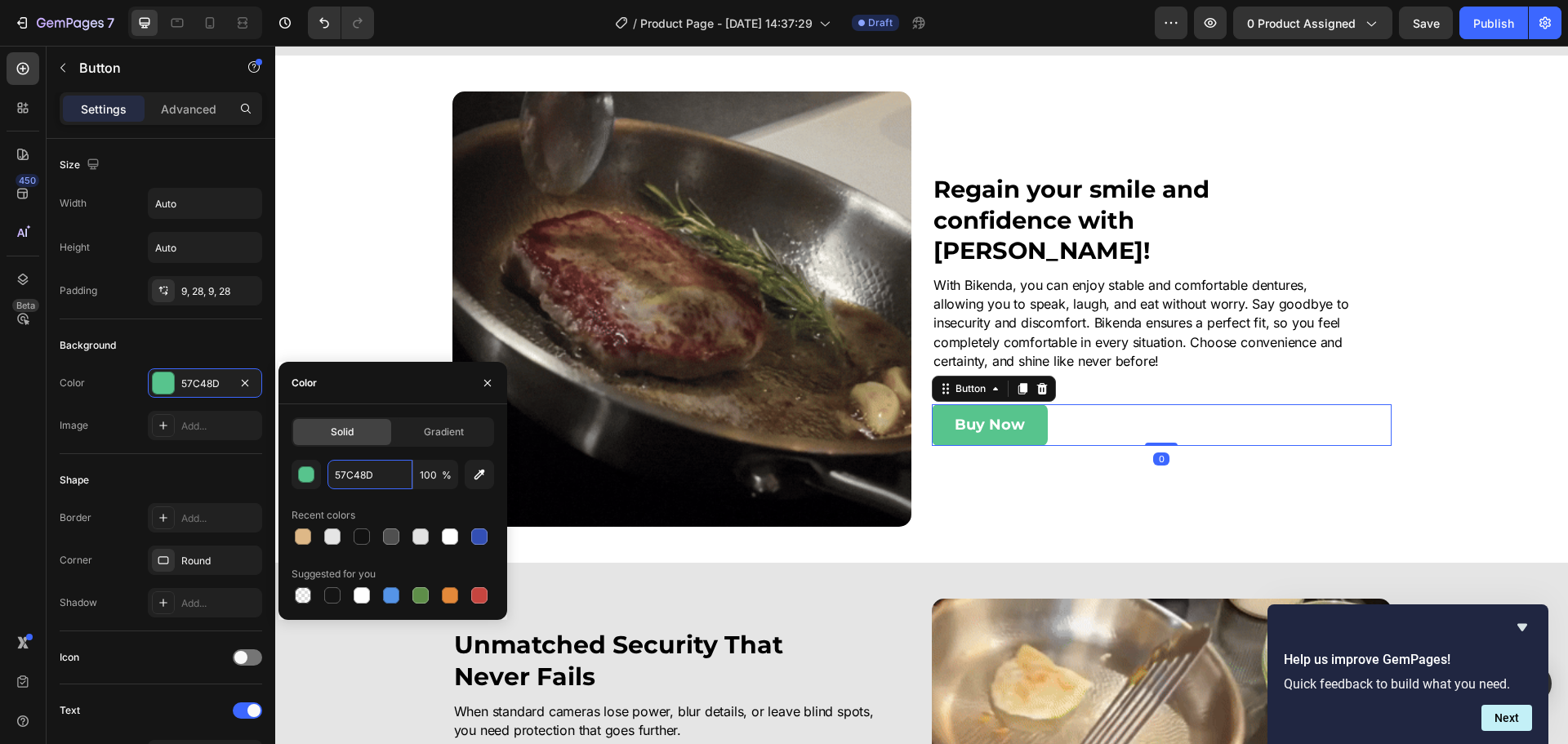
paste input "#deb887"
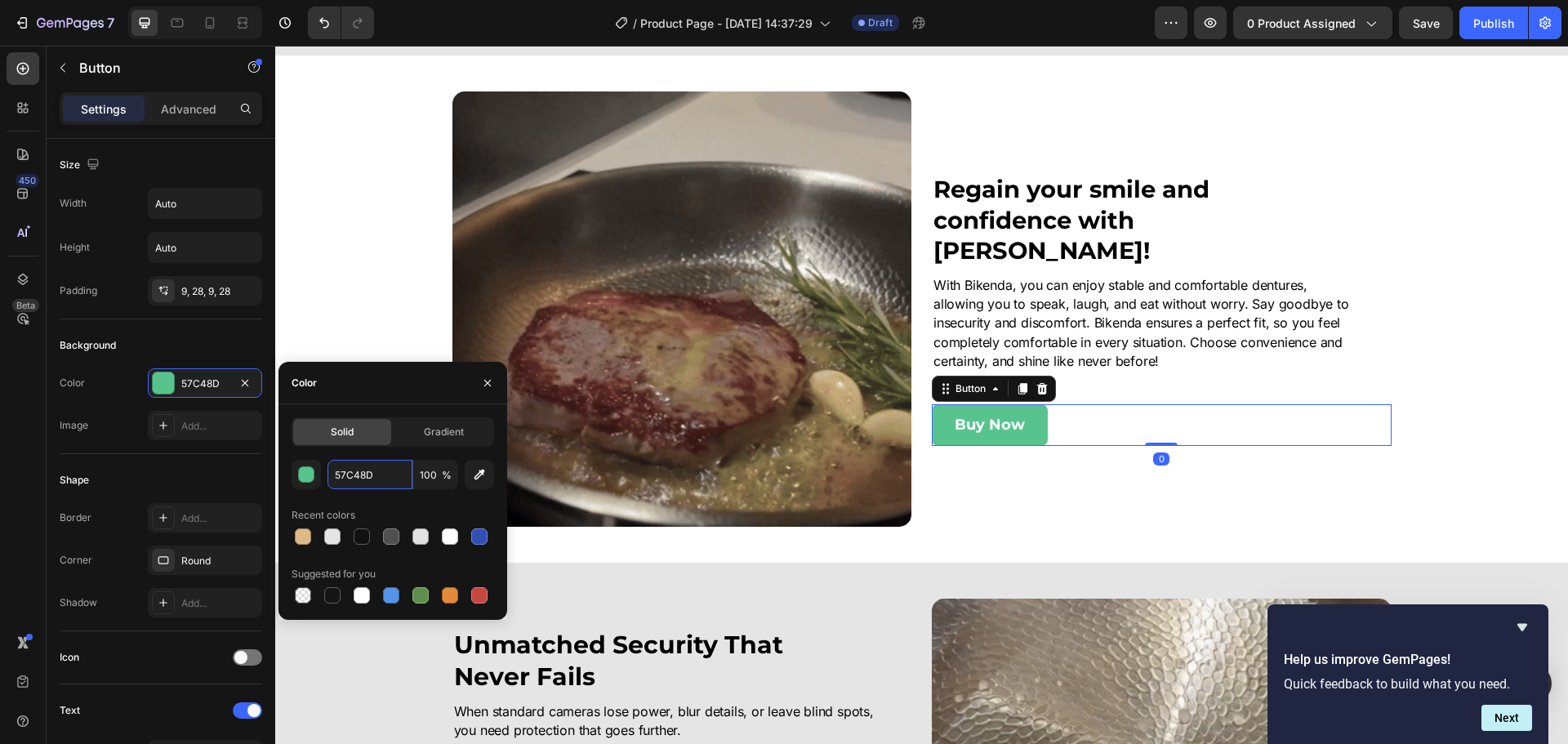
type input "#deb887"
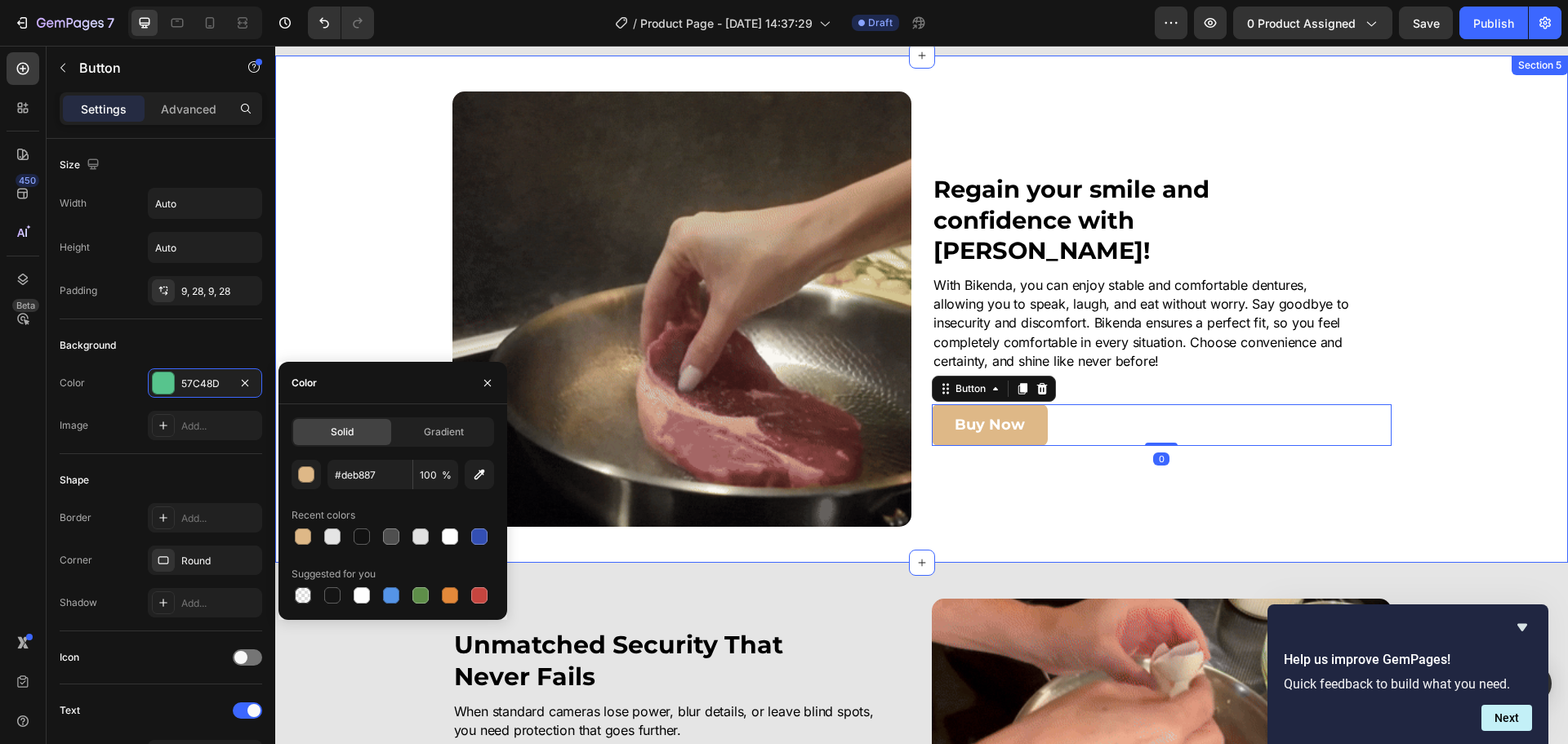
click at [1543, 418] on div "Image Regain your smile and confidence with [PERSON_NAME]! Heading With Bikenda…" at bounding box center [921, 309] width 1293 height 436
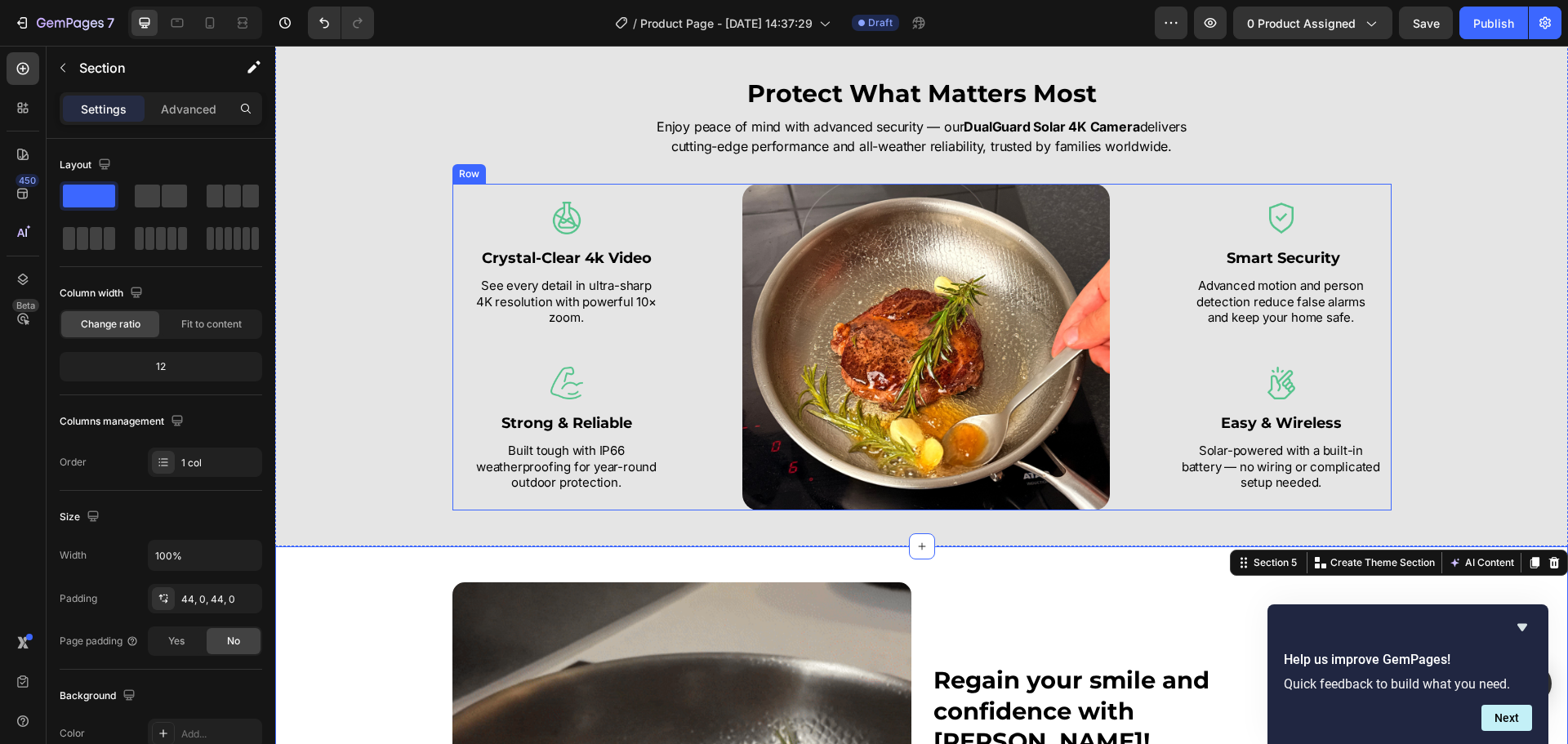
scroll to position [1251, 0]
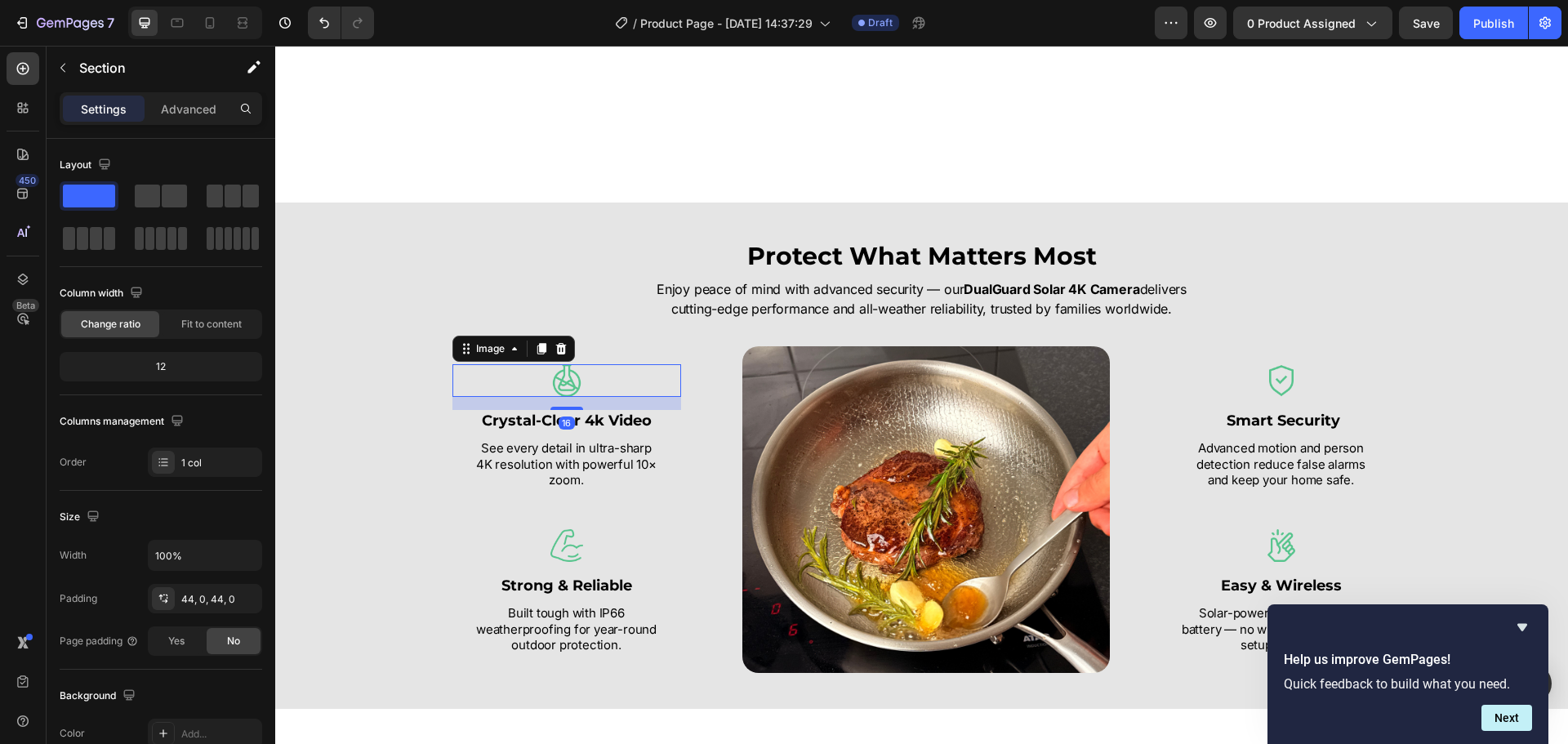
click at [563, 387] on img at bounding box center [567, 380] width 33 height 33
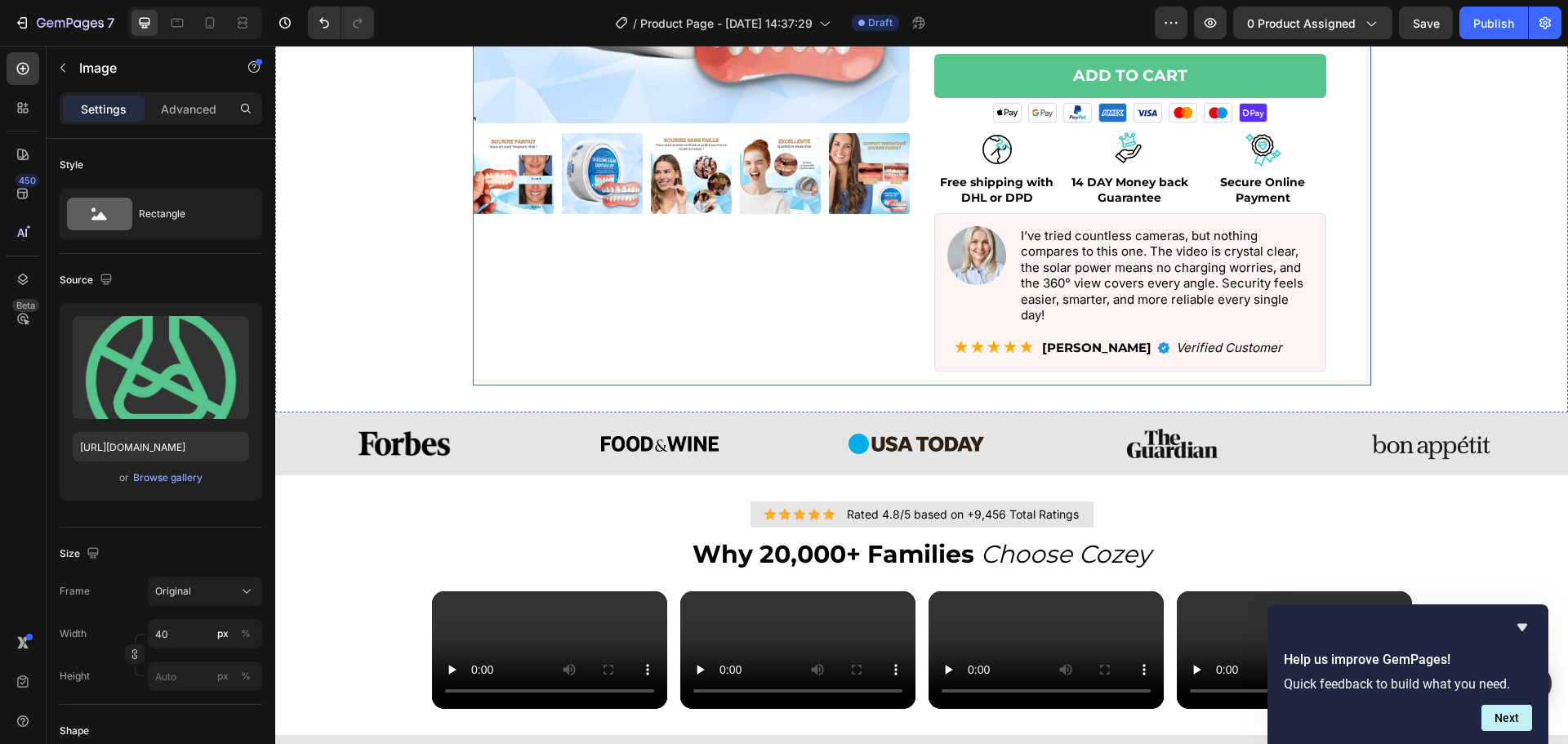
scroll to position [107, 0]
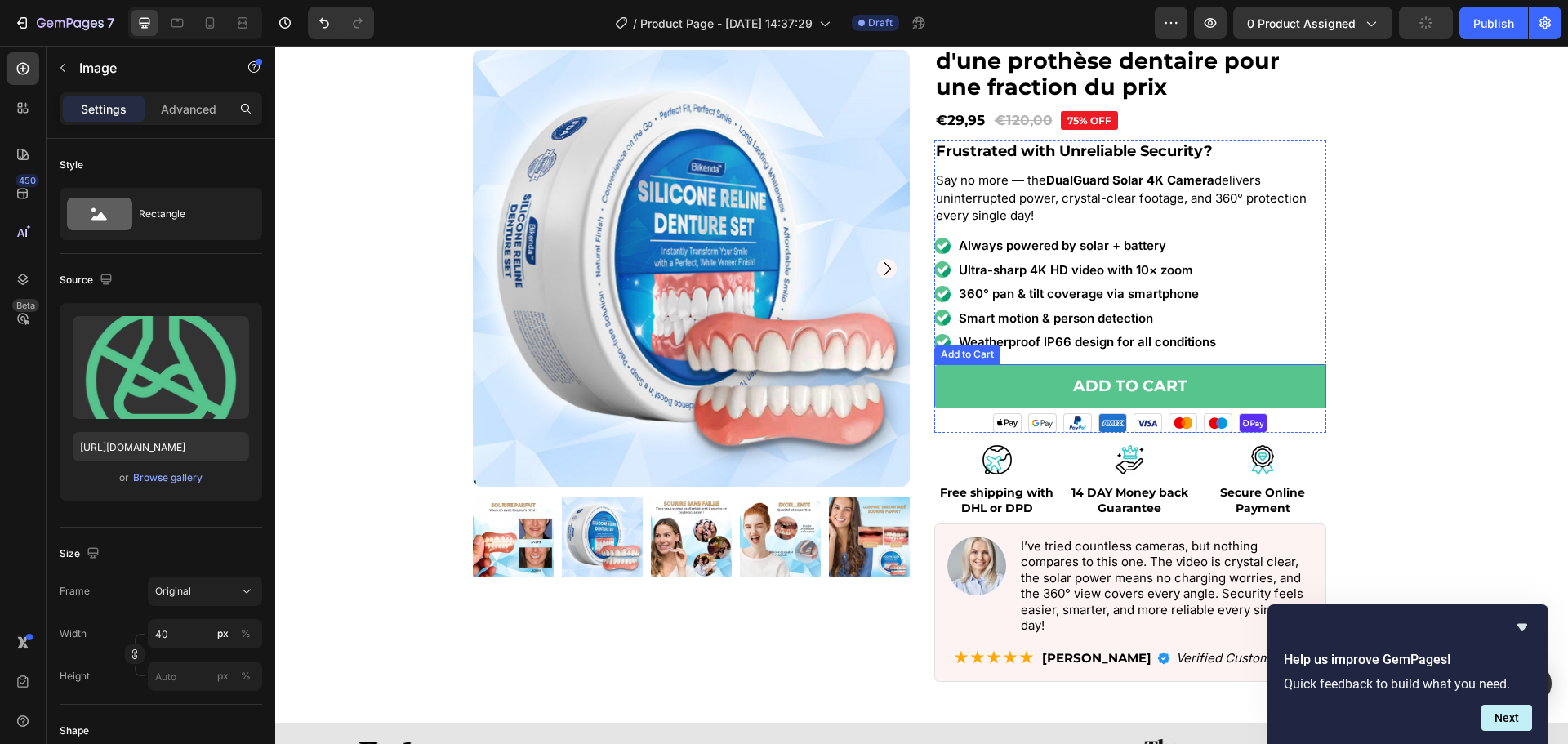
click at [1263, 392] on button "Add to cart" at bounding box center [1130, 387] width 392 height 45
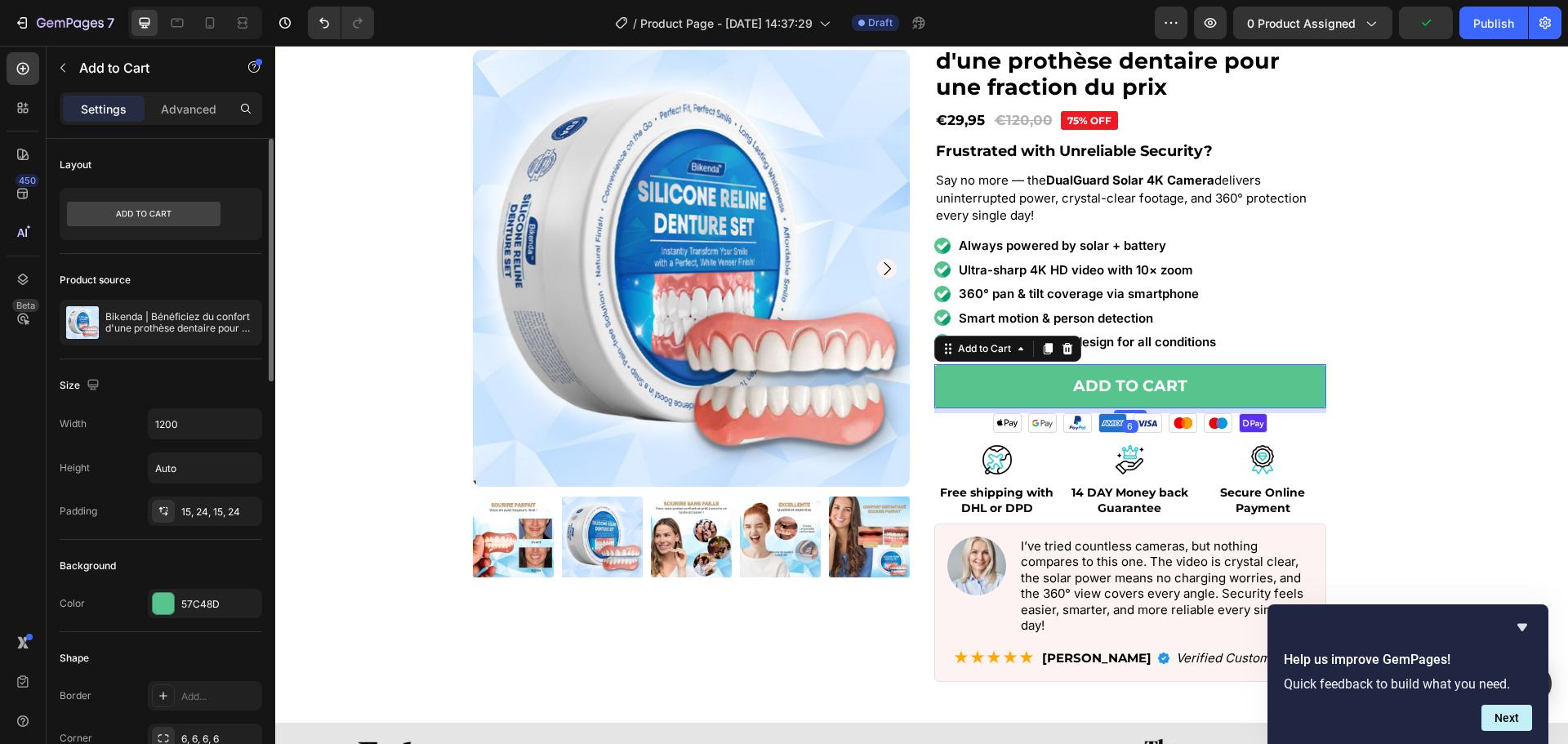
click at [204, 619] on div "Background Color 57C48D" at bounding box center [162, 586] width 203 height 93
drag, startPoint x: 207, startPoint y: 607, endPoint x: 270, endPoint y: 609, distance: 63.0
click at [210, 608] on div "57C48D" at bounding box center [220, 604] width 77 height 15
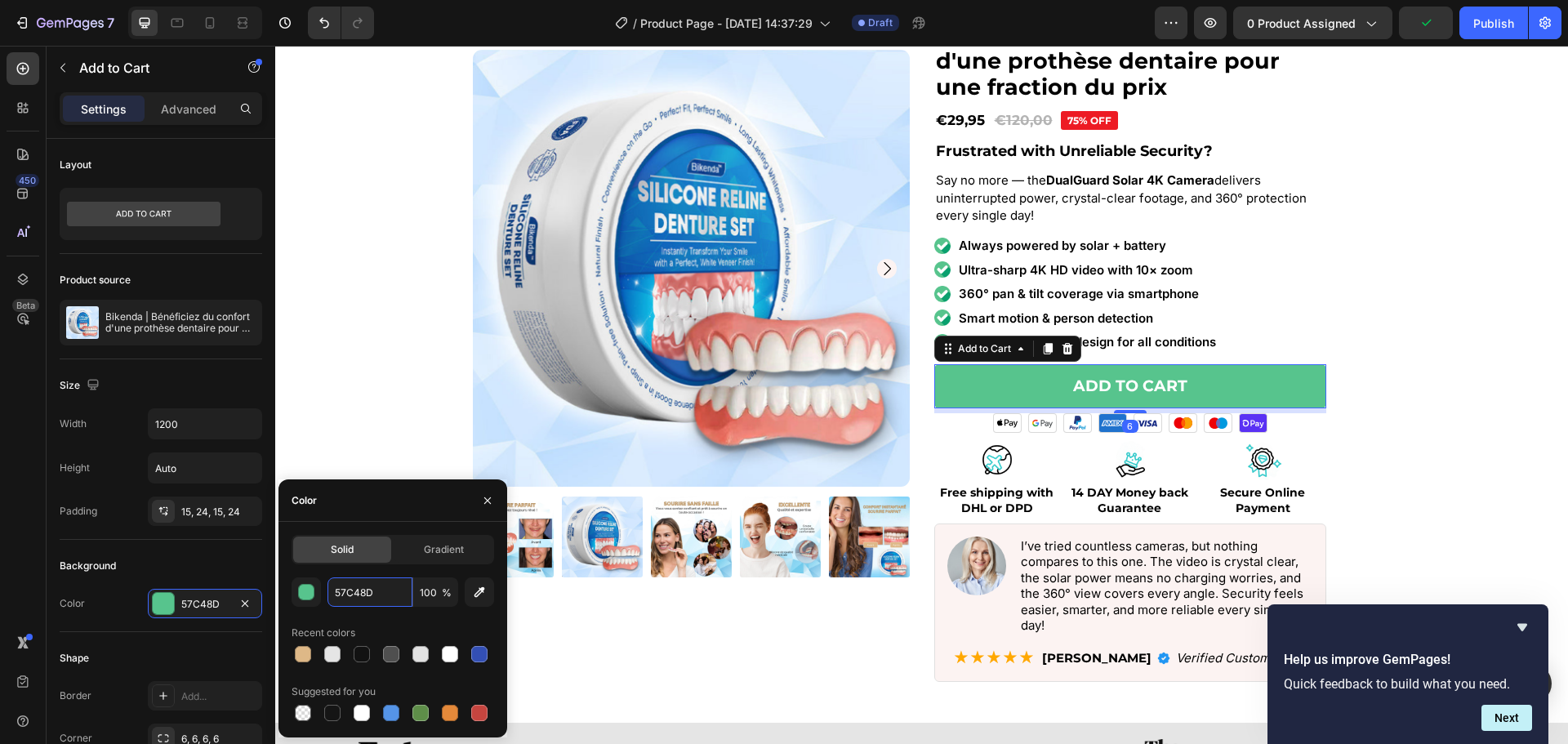
drag, startPoint x: 357, startPoint y: 599, endPoint x: 491, endPoint y: 566, distance: 138.0
click at [356, 598] on input "57C48D" at bounding box center [370, 592] width 85 height 30
paste input "#deb887"
type input "#deb887"
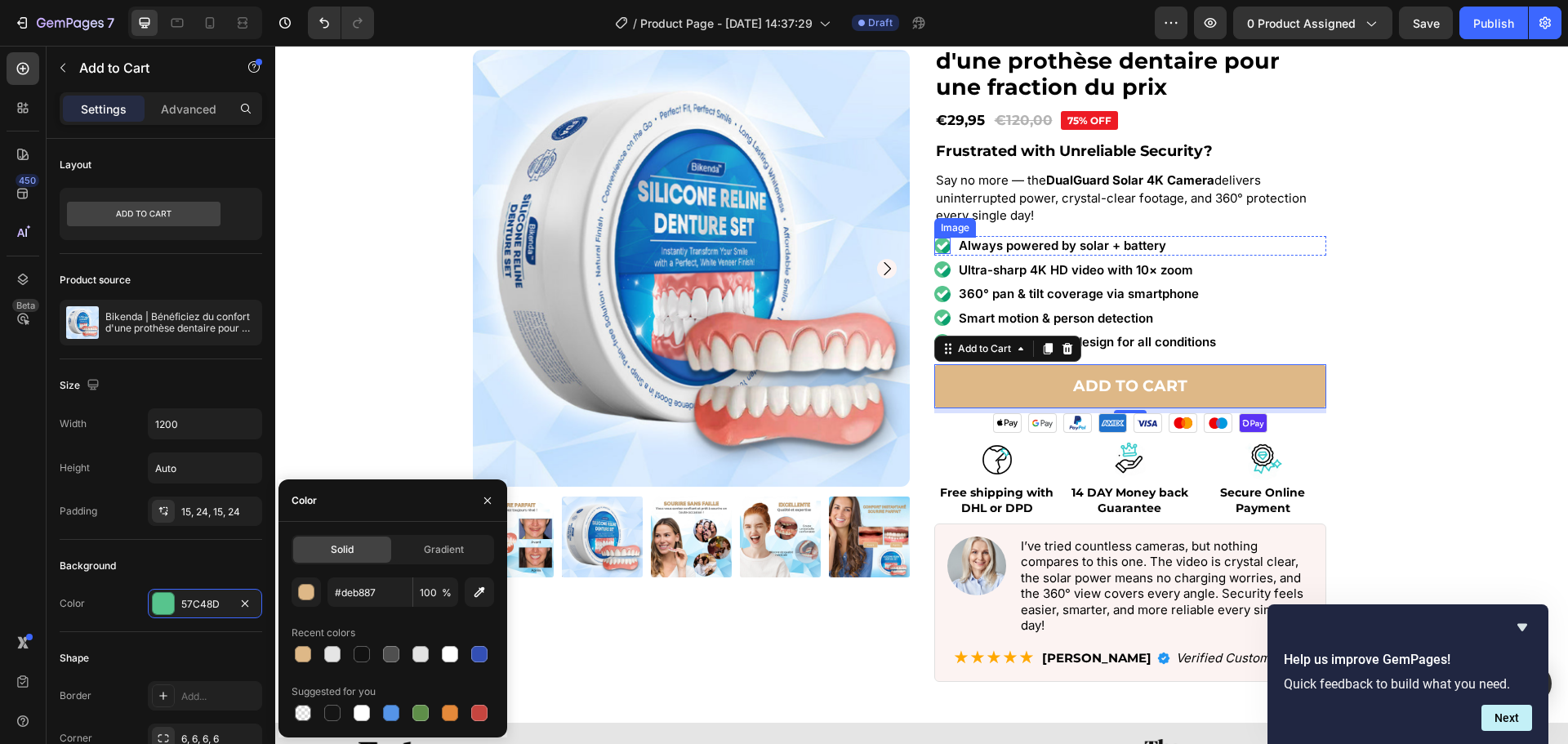
click at [934, 240] on img at bounding box center [942, 245] width 17 height 17
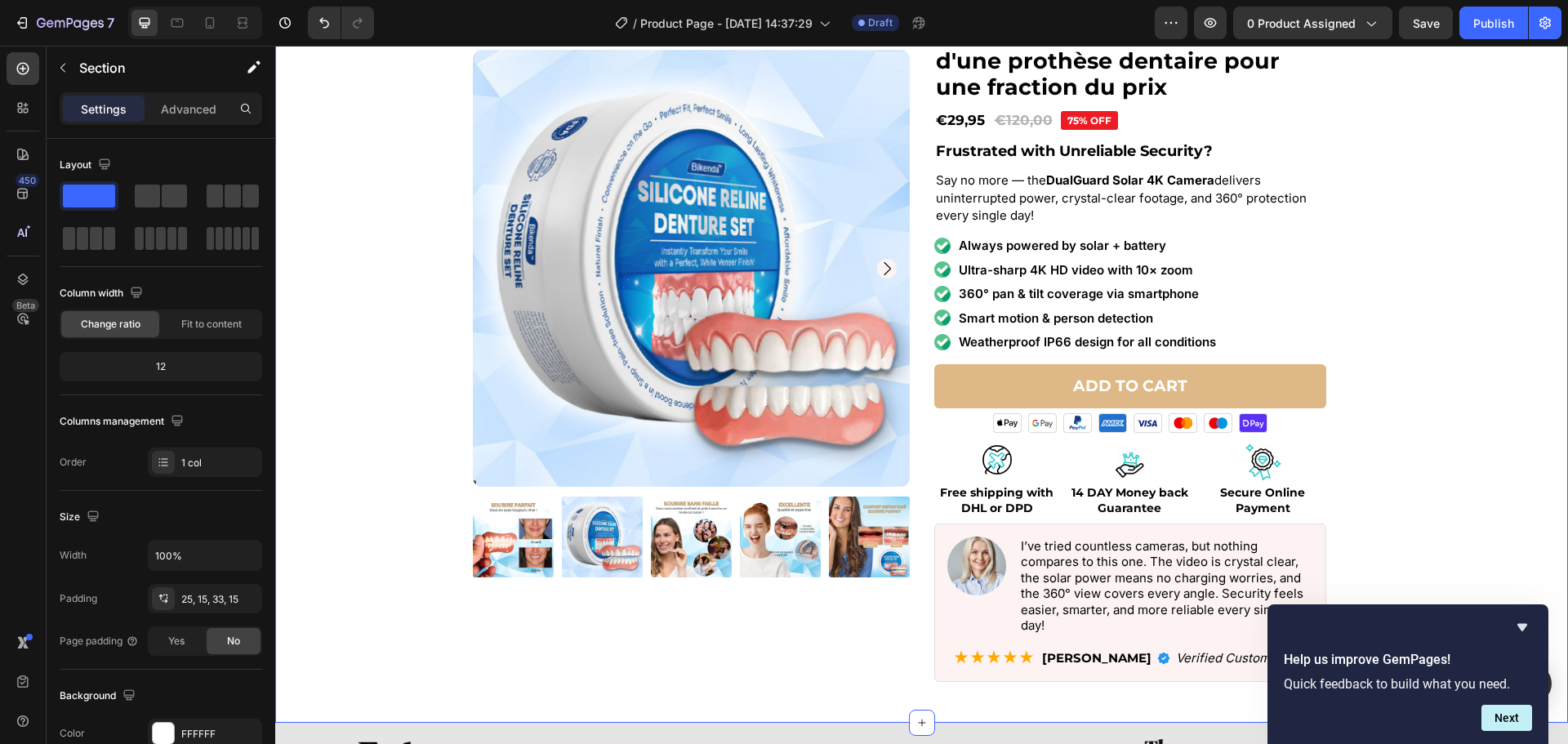
click at [1500, 299] on div "Product Images Icon Icon Icon Icon Icon Icon List Rated 4.8/5 based on +9,456 T…" at bounding box center [921, 345] width 1268 height 704
drag, startPoint x: 1463, startPoint y: 350, endPoint x: 1419, endPoint y: 376, distance: 51.1
click at [1463, 350] on div "Product Images Icon Icon Icon Icon Icon Icon List Rated 4.8/5 based on +9,456 T…" at bounding box center [921, 345] width 1268 height 704
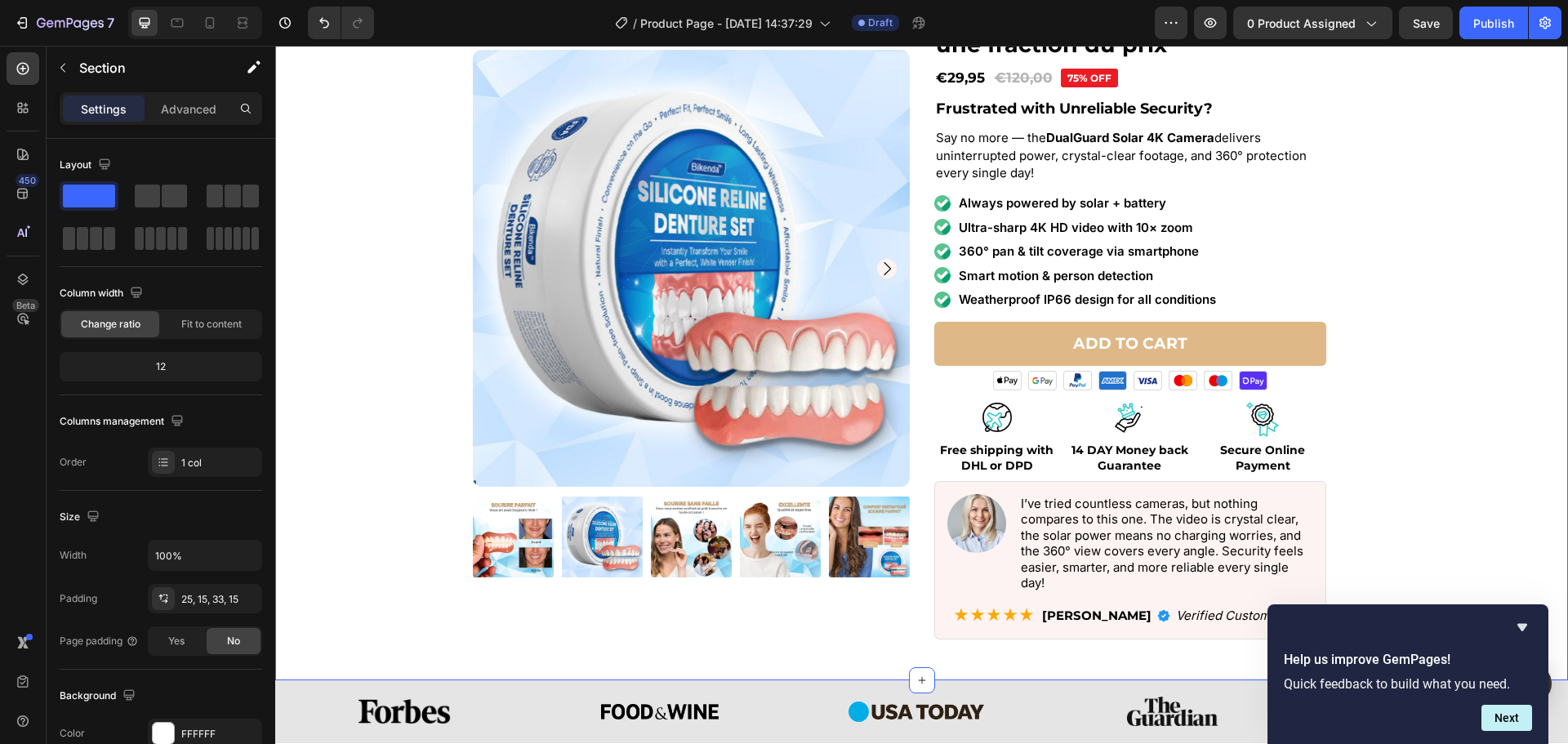
scroll to position [270, 0]
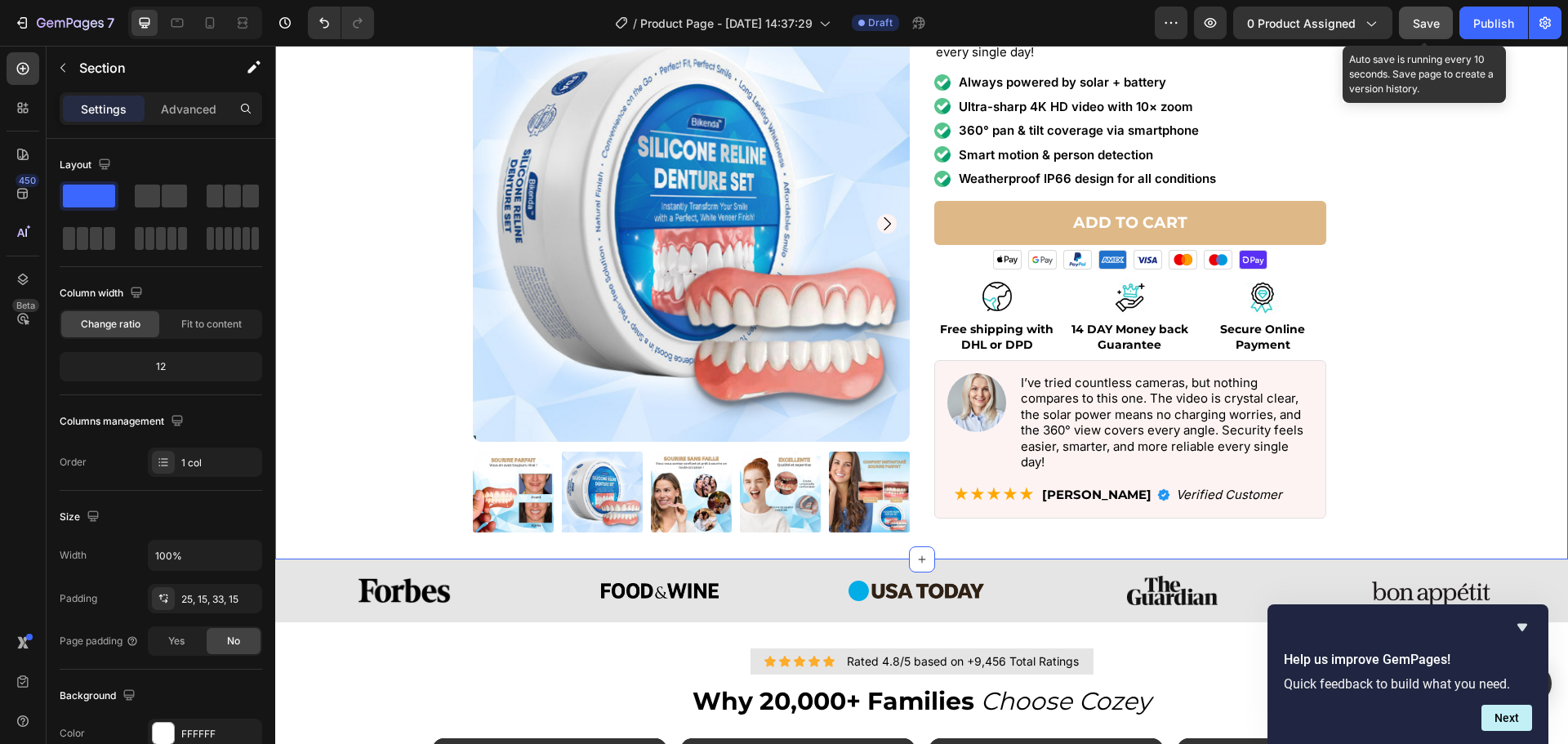
click at [1434, 33] on button "Save" at bounding box center [1426, 23] width 54 height 33
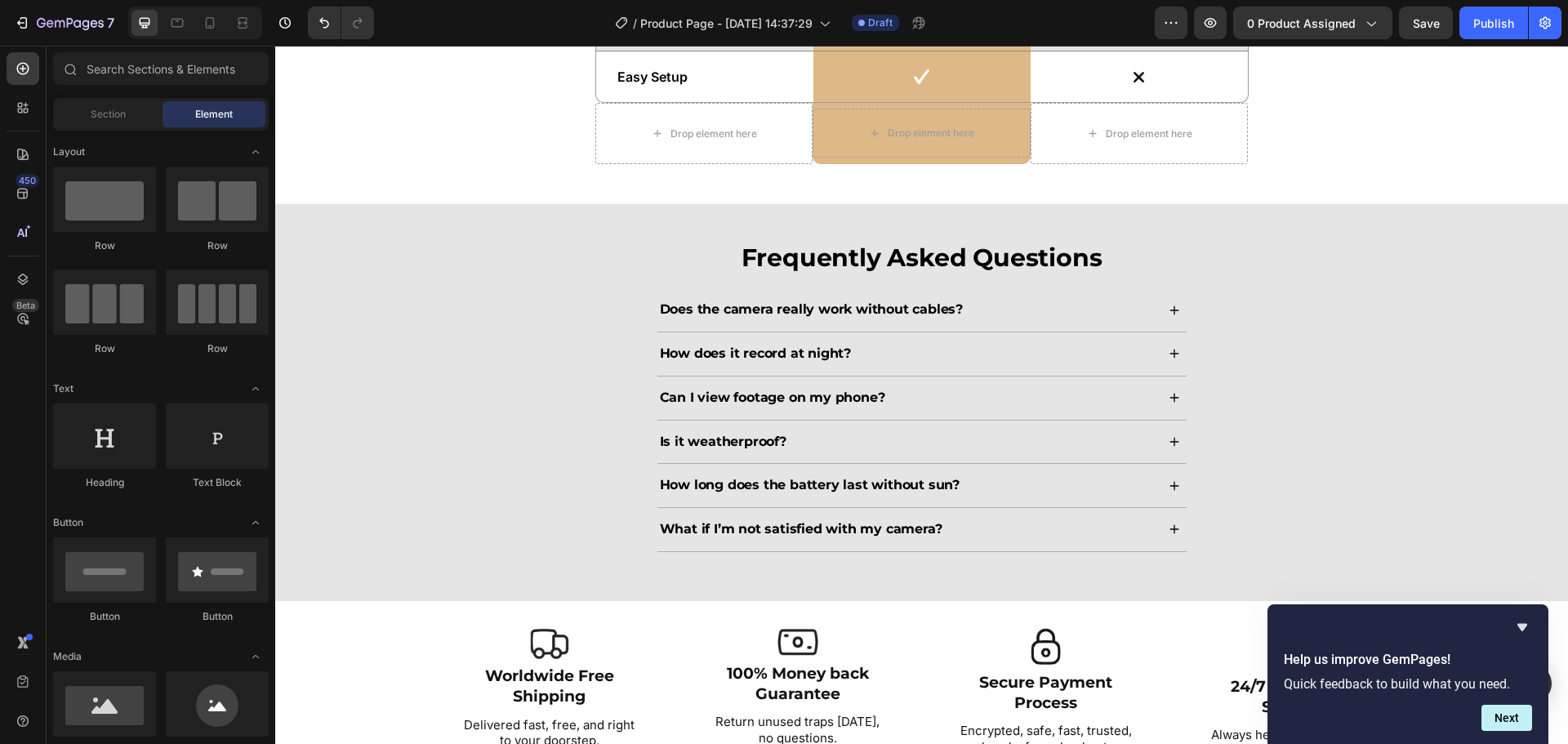
scroll to position [6001, 0]
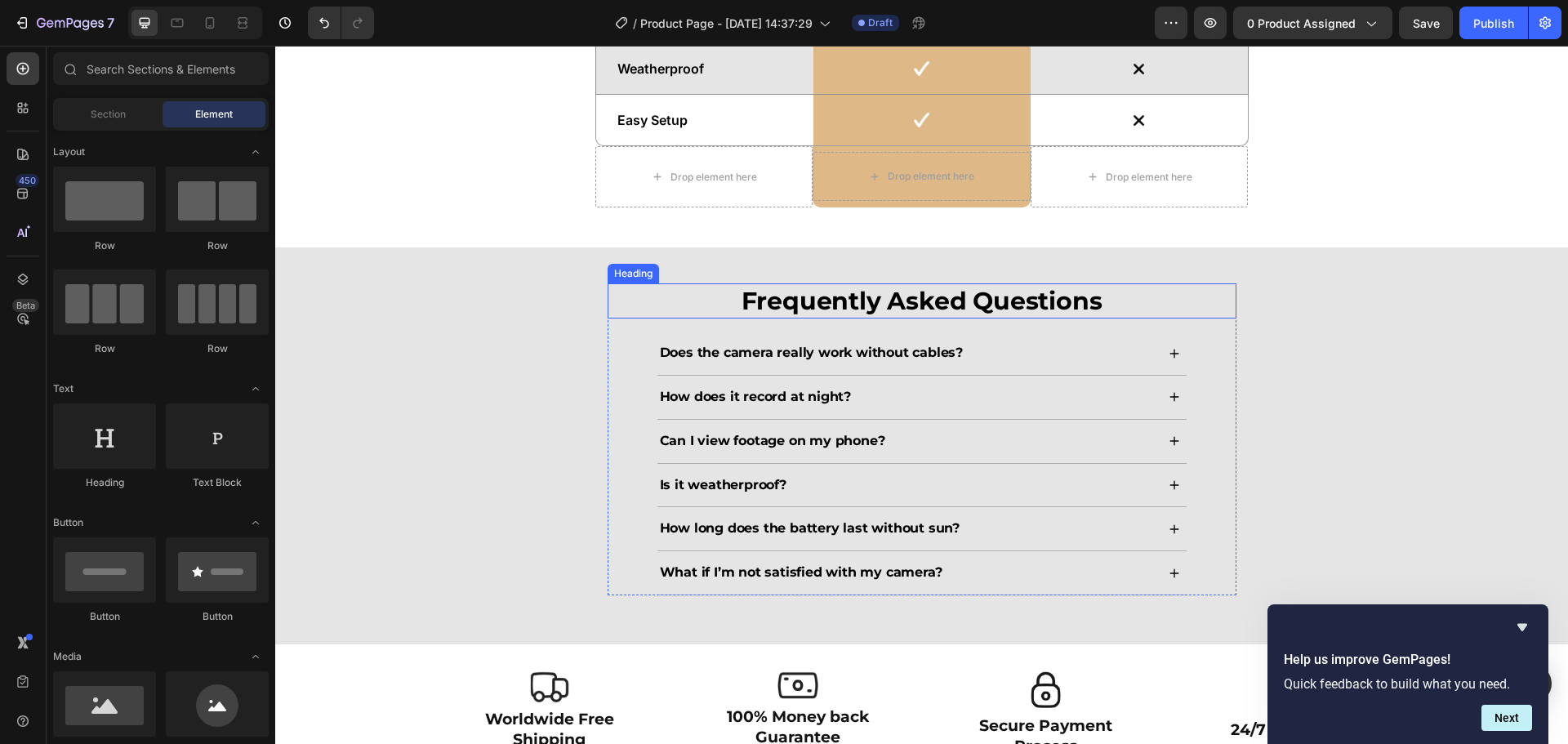
click at [1310, 322] on div "Frequently Asked Questions Heading Does the camera really work without cables? …" at bounding box center [921, 446] width 1261 height 325
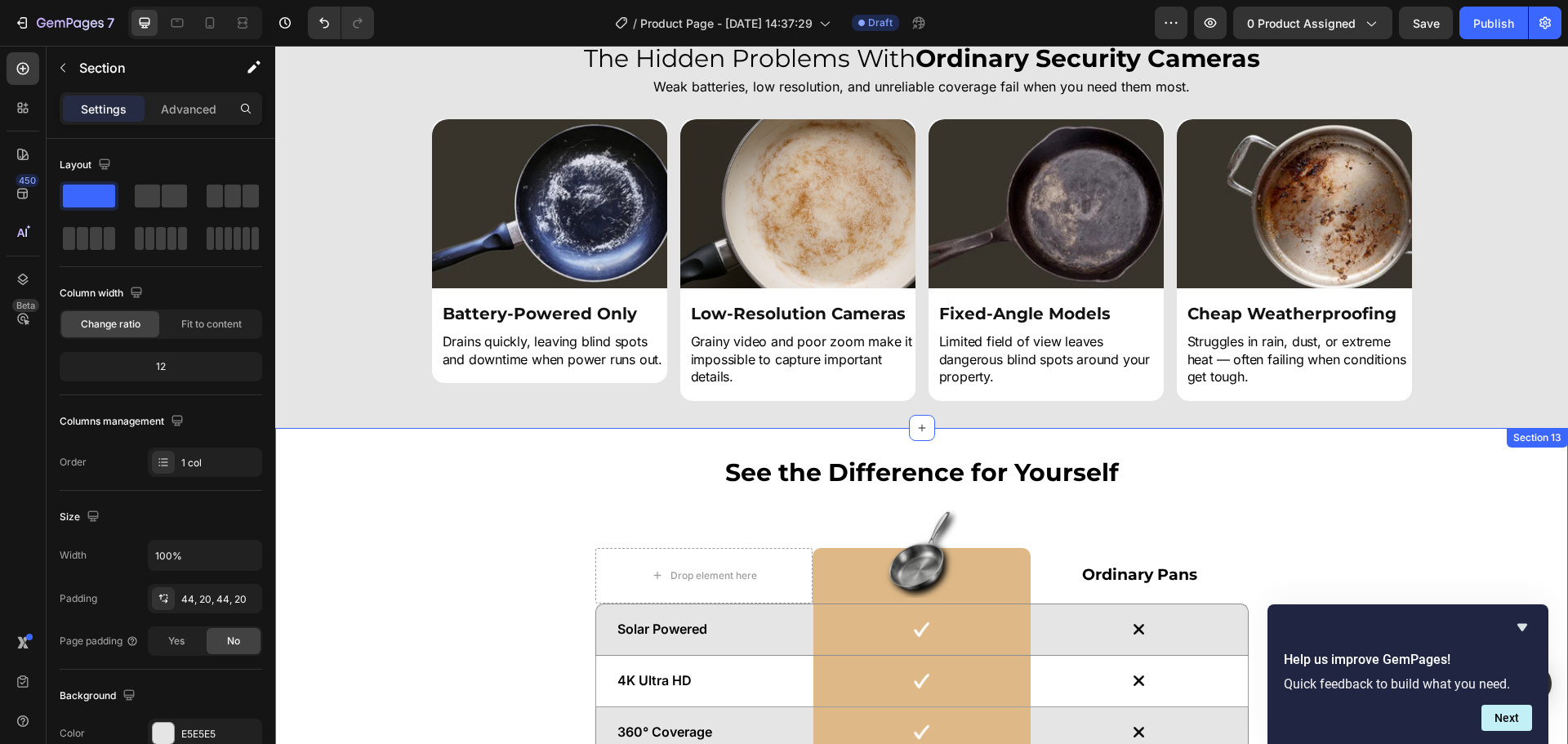
scroll to position [5022, 0]
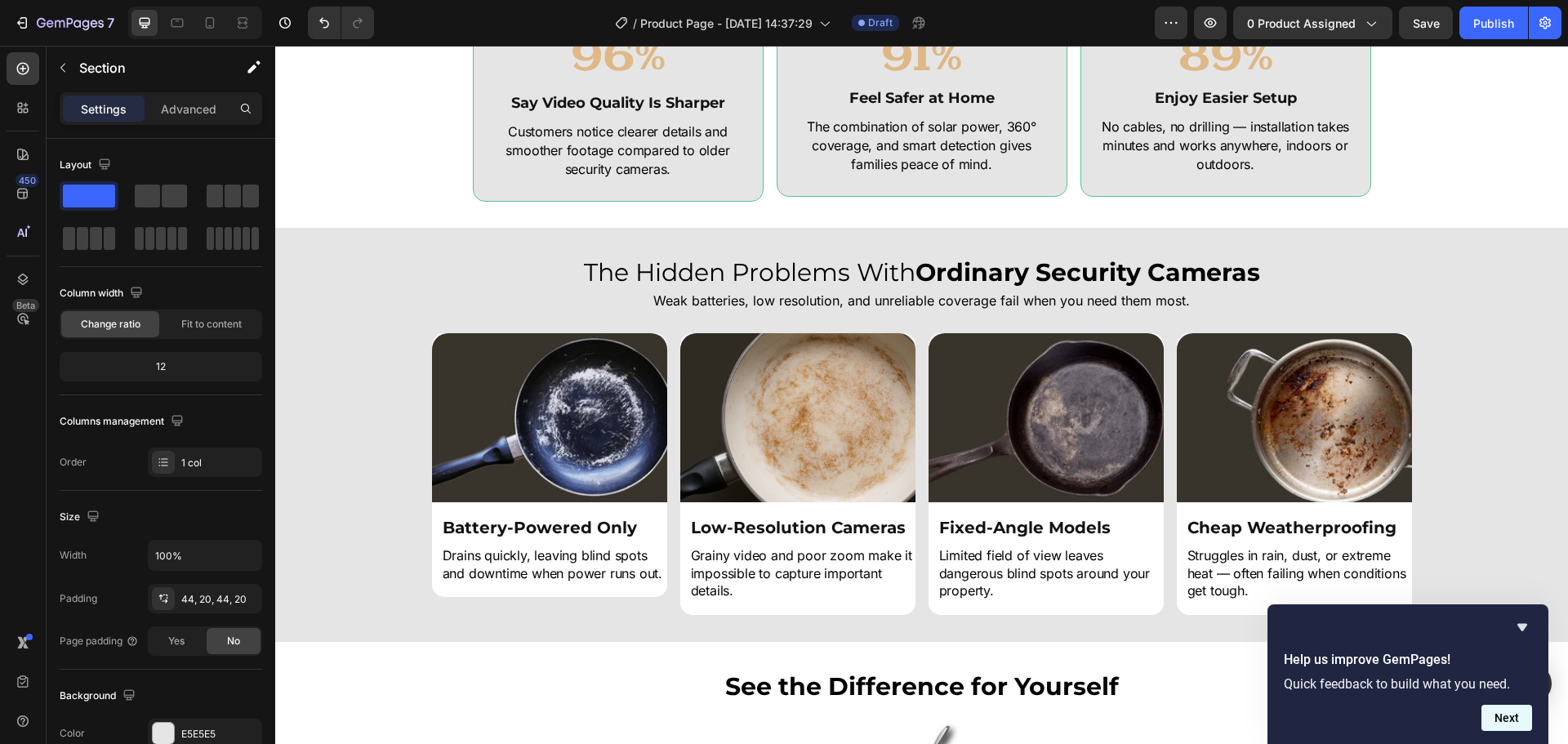
click at [1505, 730] on button "Next" at bounding box center [1506, 717] width 50 height 27
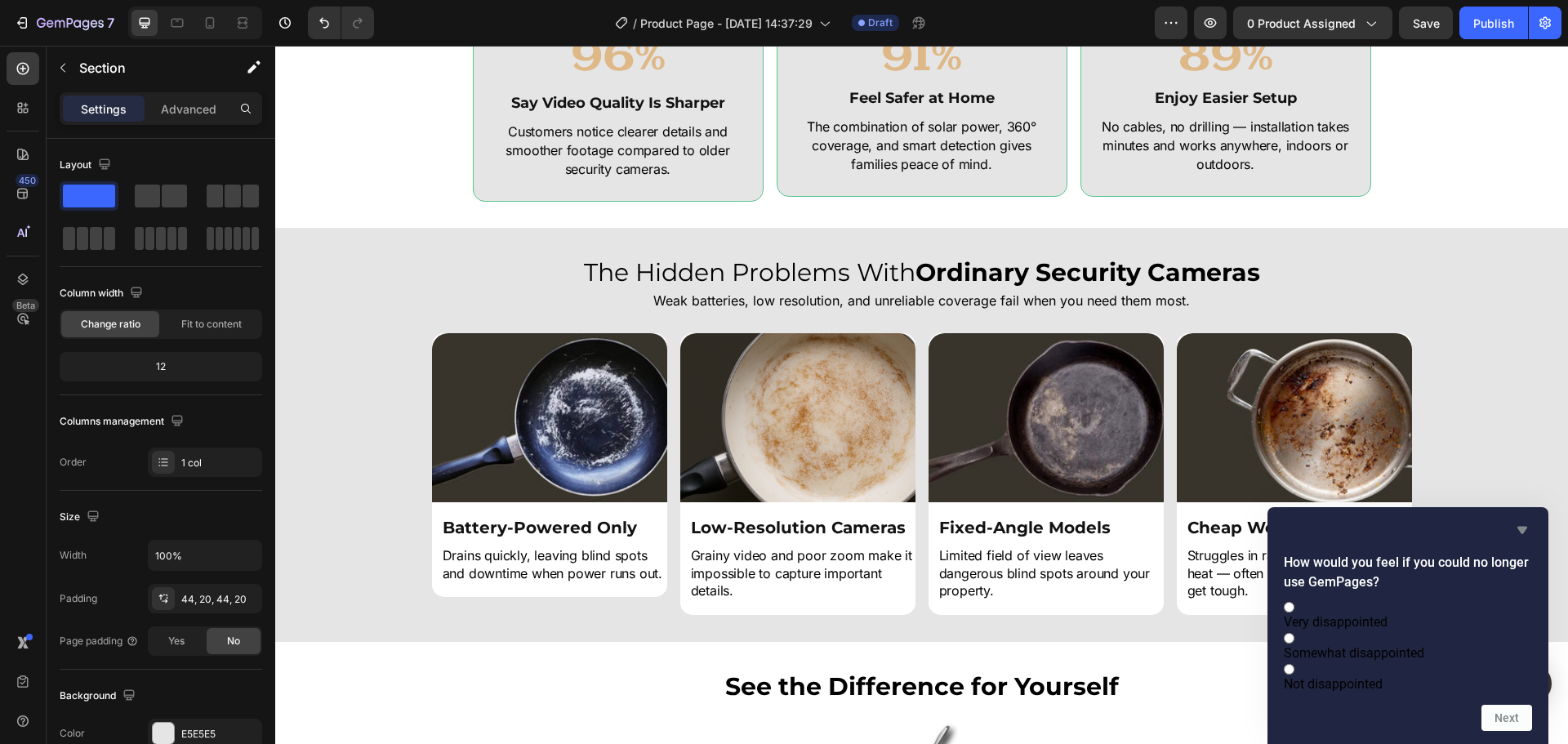
click at [1526, 520] on icon "Hide survey" at bounding box center [1523, 530] width 20 height 20
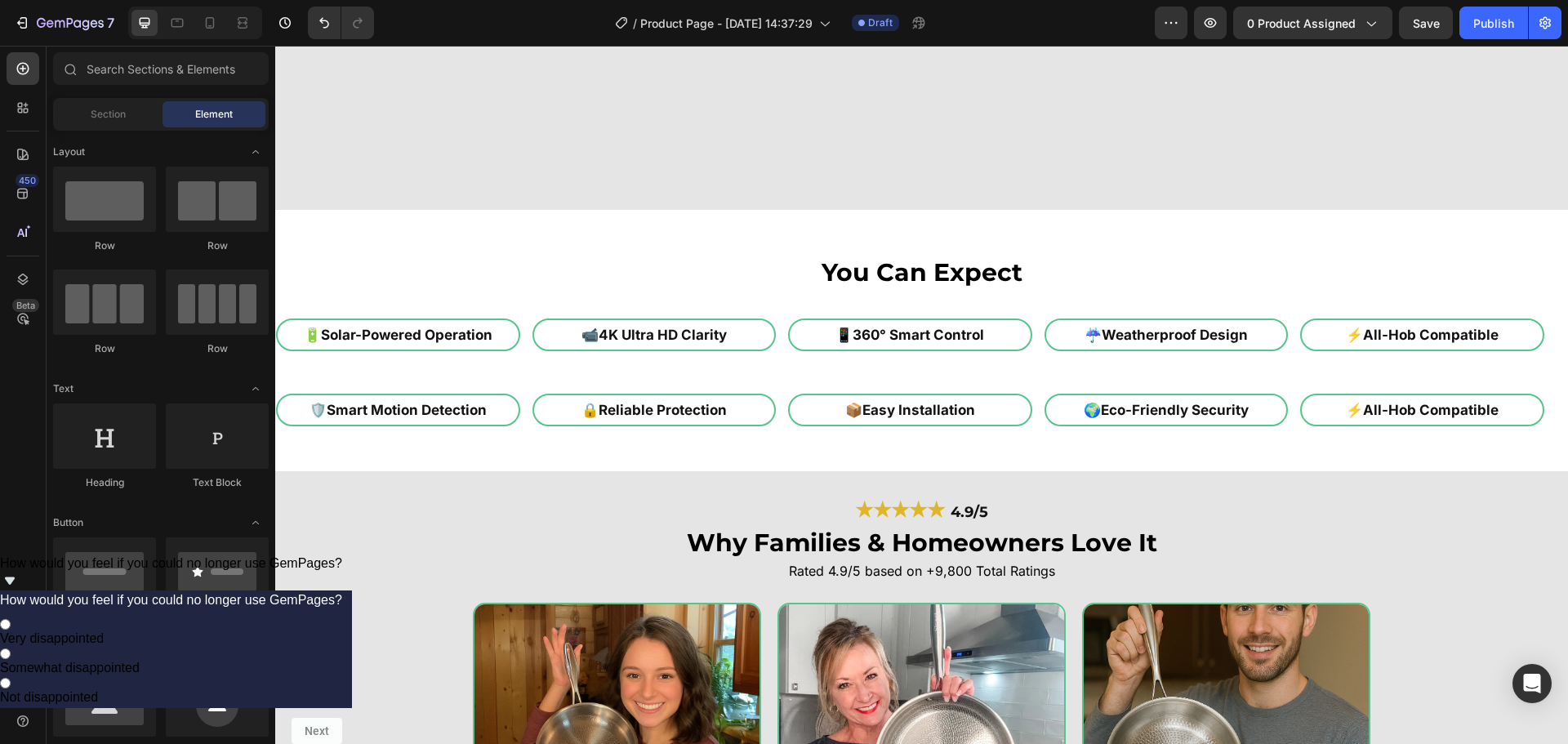
scroll to position [4123, 0]
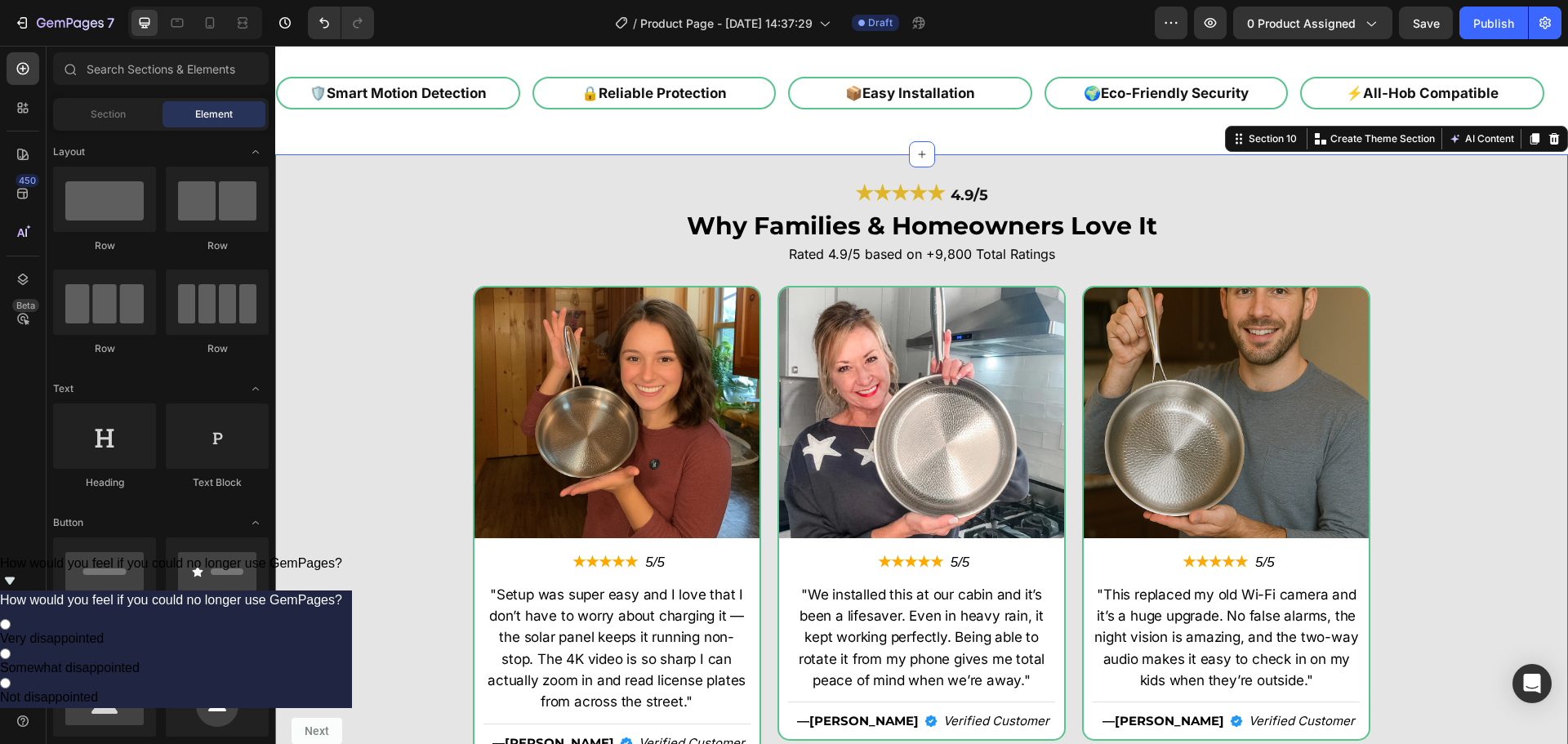
click at [1346, 279] on div "★★★★★ 4.9/5 Heading Why Families & Homeowners Love It Heading Rated 4.9/5 based…" at bounding box center [921, 478] width 1293 height 593
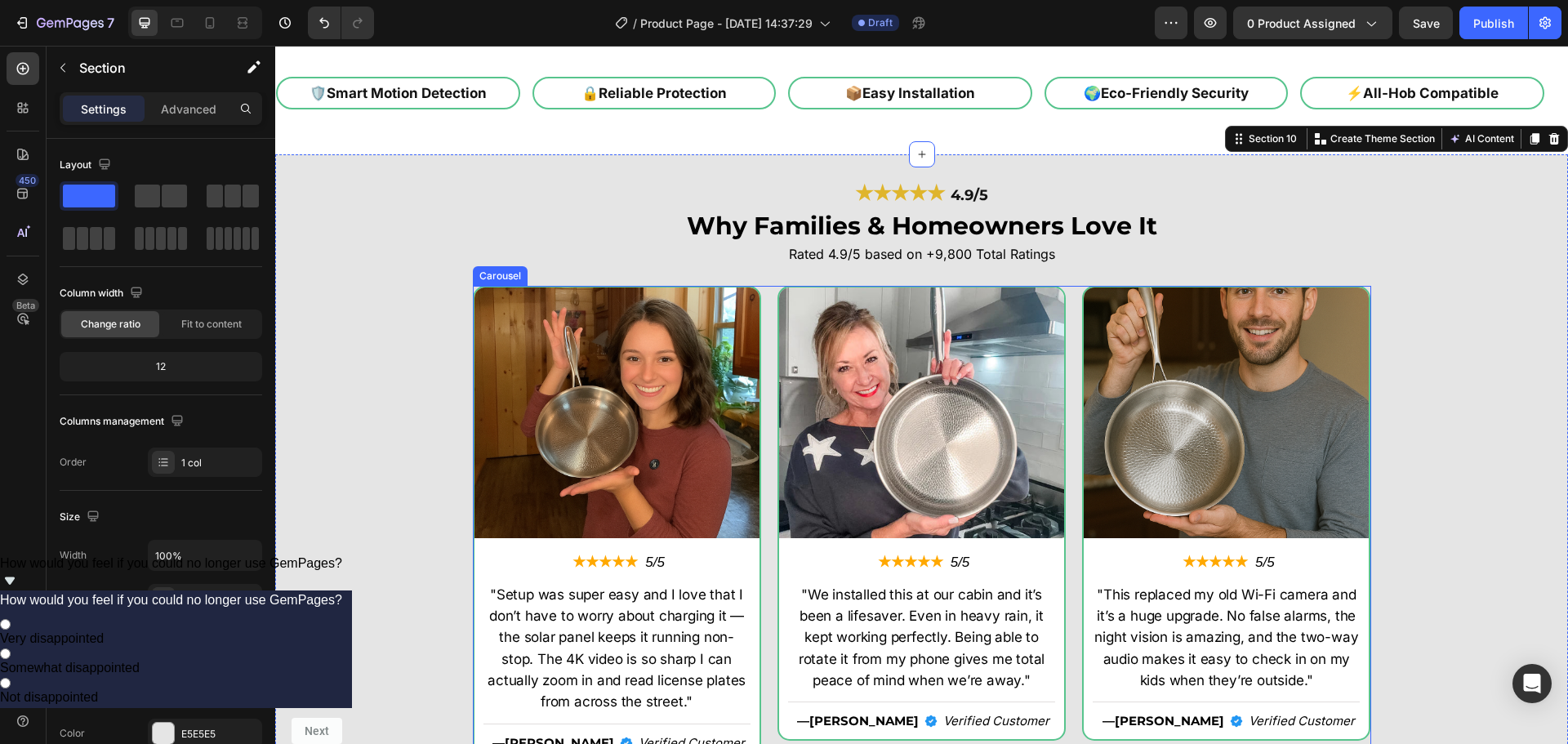
click at [1358, 287] on div "Image ★★★★★ Text Block 5/5 Text Block Row "This replaced my old Wi-Fi camera an…" at bounding box center [1226, 530] width 289 height 489
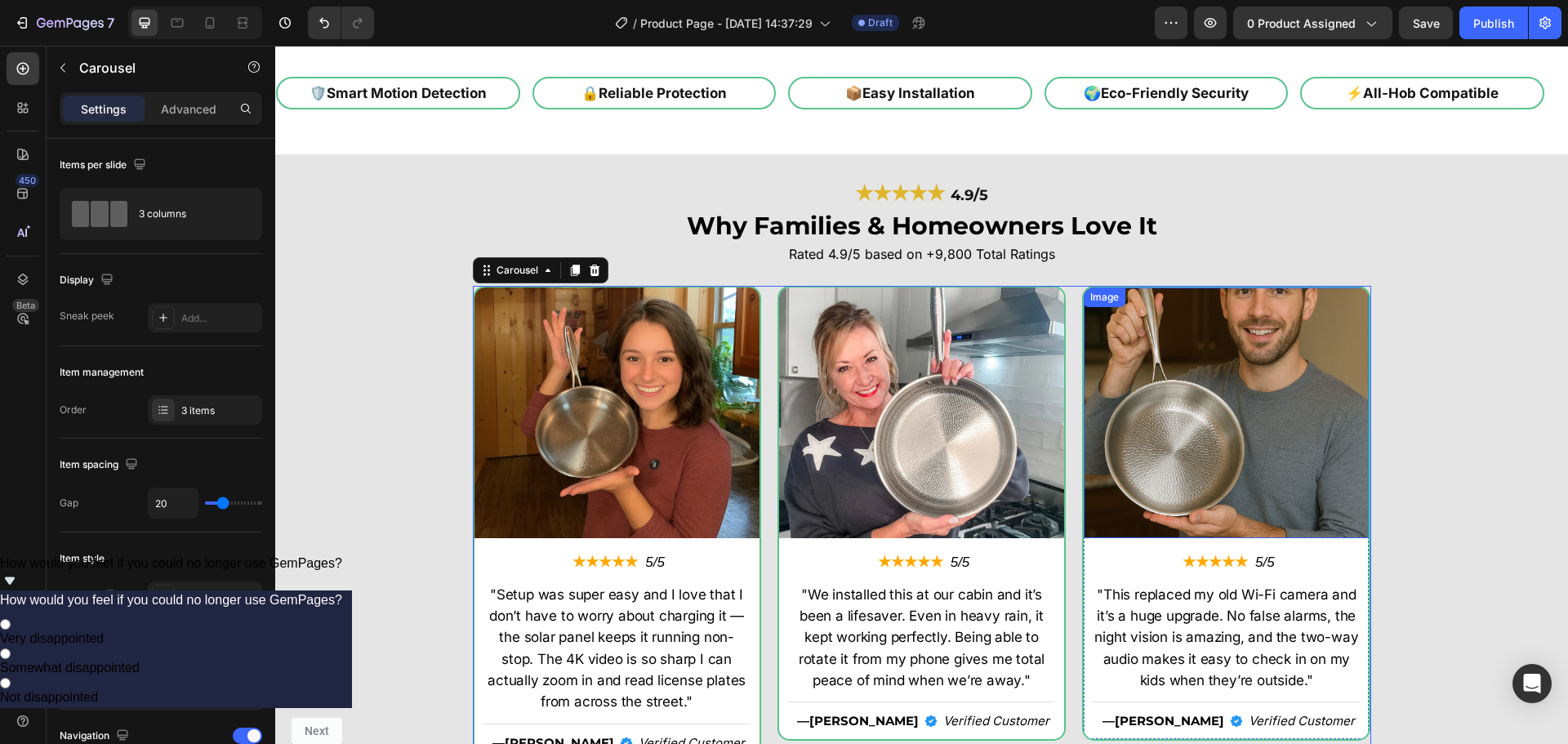
click at [1362, 289] on div at bounding box center [1226, 413] width 285 height 250
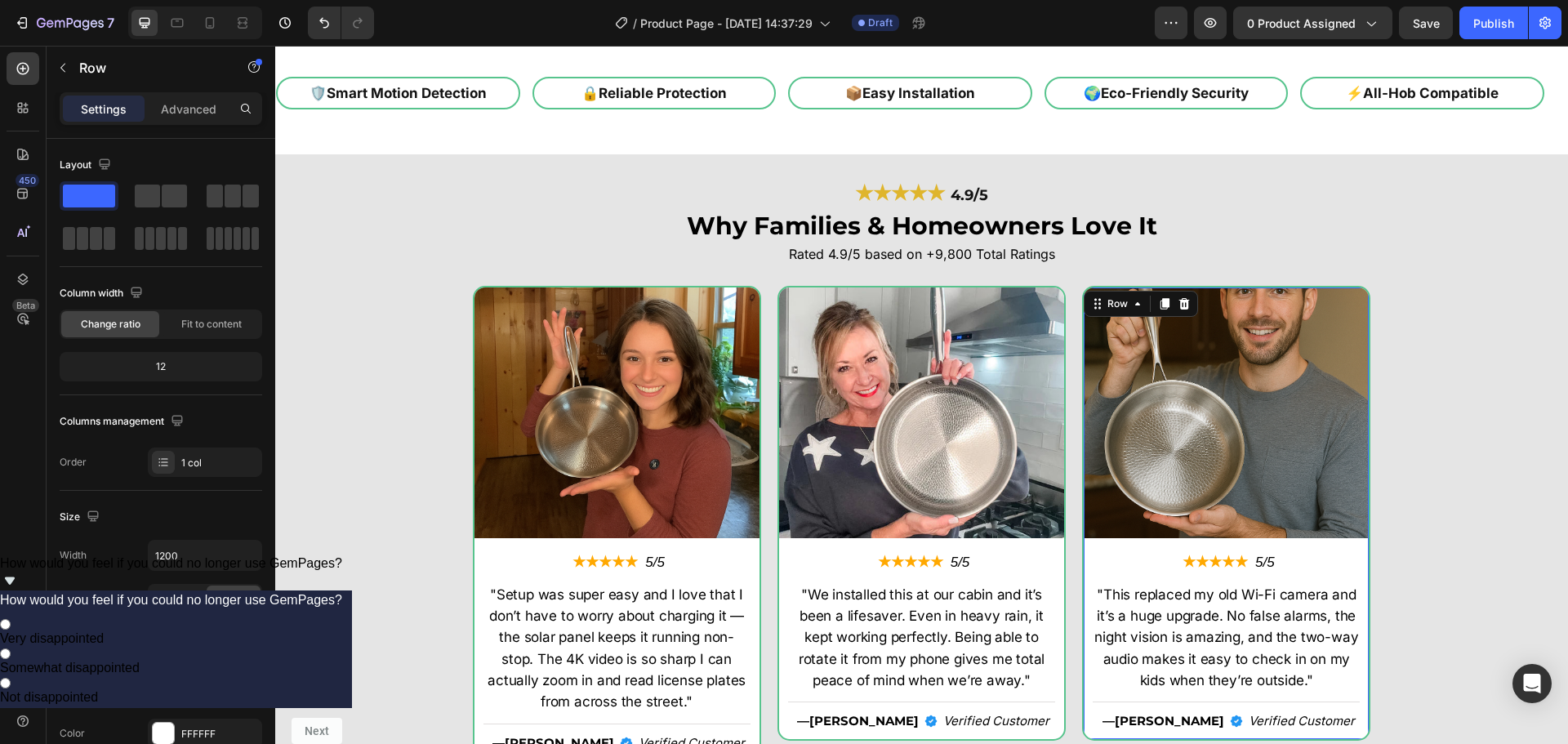
click at [1355, 287] on div "Image ★★★★★ Text Block 5/5 Text Block Row "This replaced my old Wi-Fi camera an…" at bounding box center [1226, 513] width 289 height 455
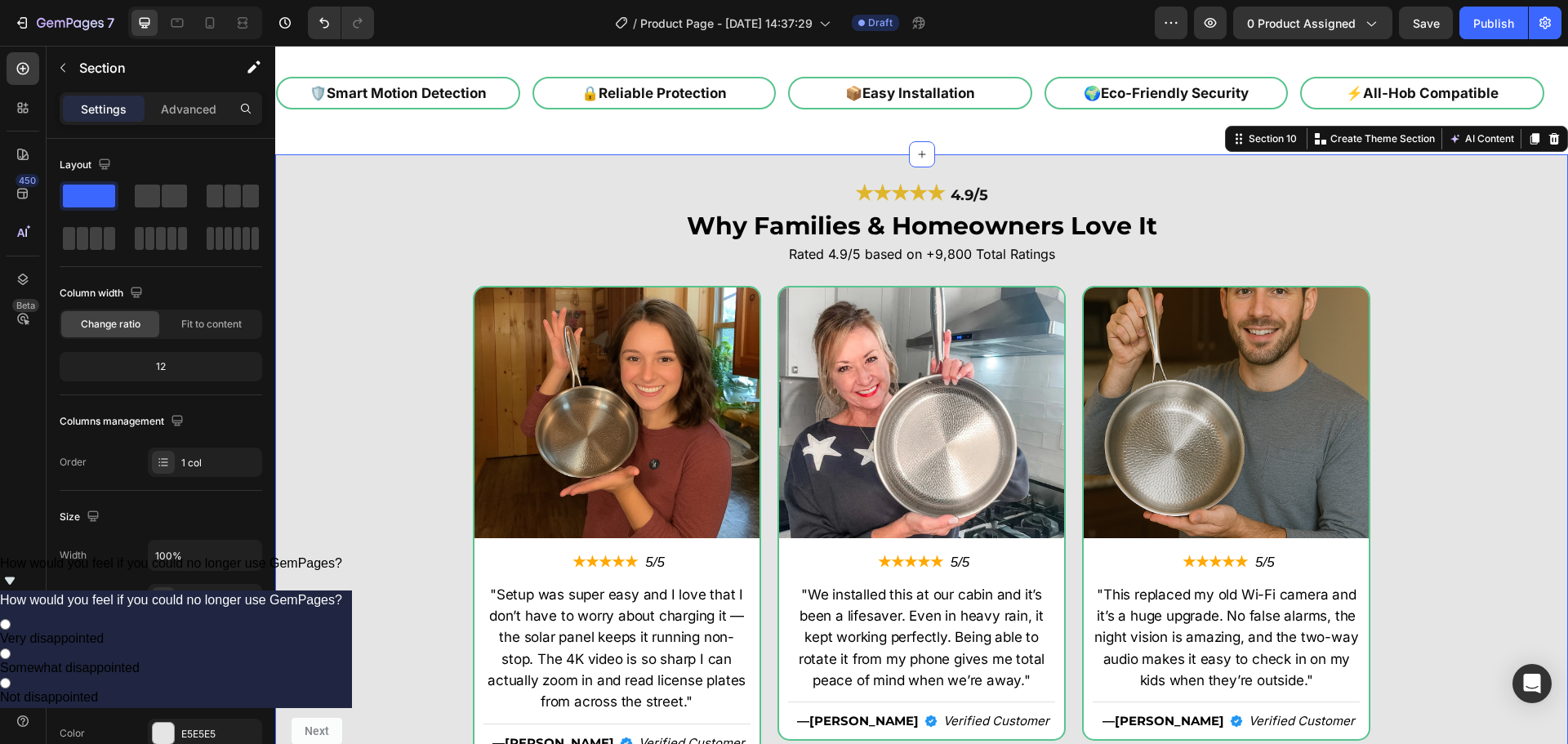
click at [573, 285] on div "★★★★★ 4.9/5 Heading Why Families & Homeowners Love It Heading Rated 4.9/5 based…" at bounding box center [921, 478] width 1293 height 593
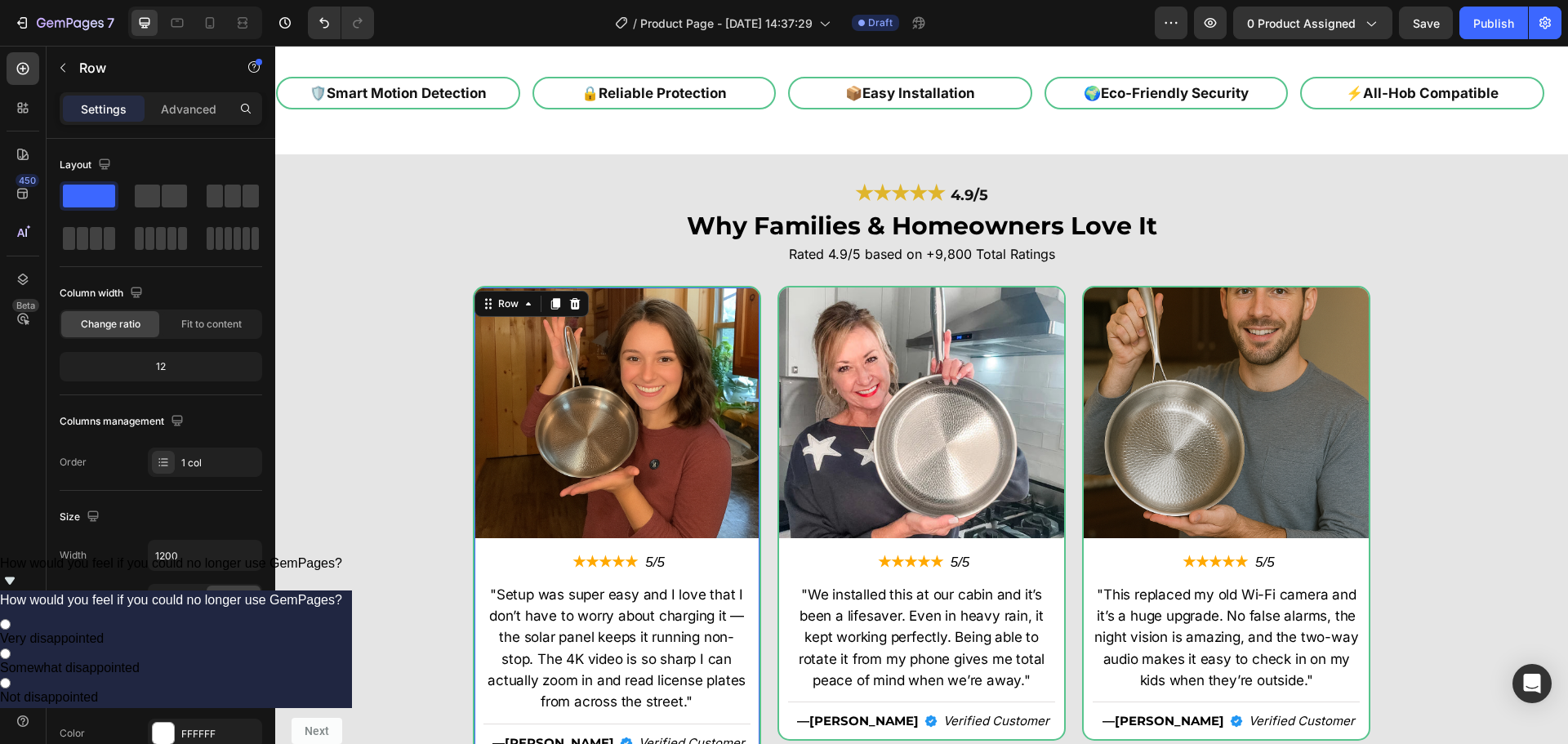
click at [570, 287] on div "Image ★★★★★ Text Block 5/5 Text Block Row "Setup was super easy and I love that…" at bounding box center [617, 523] width 289 height 476
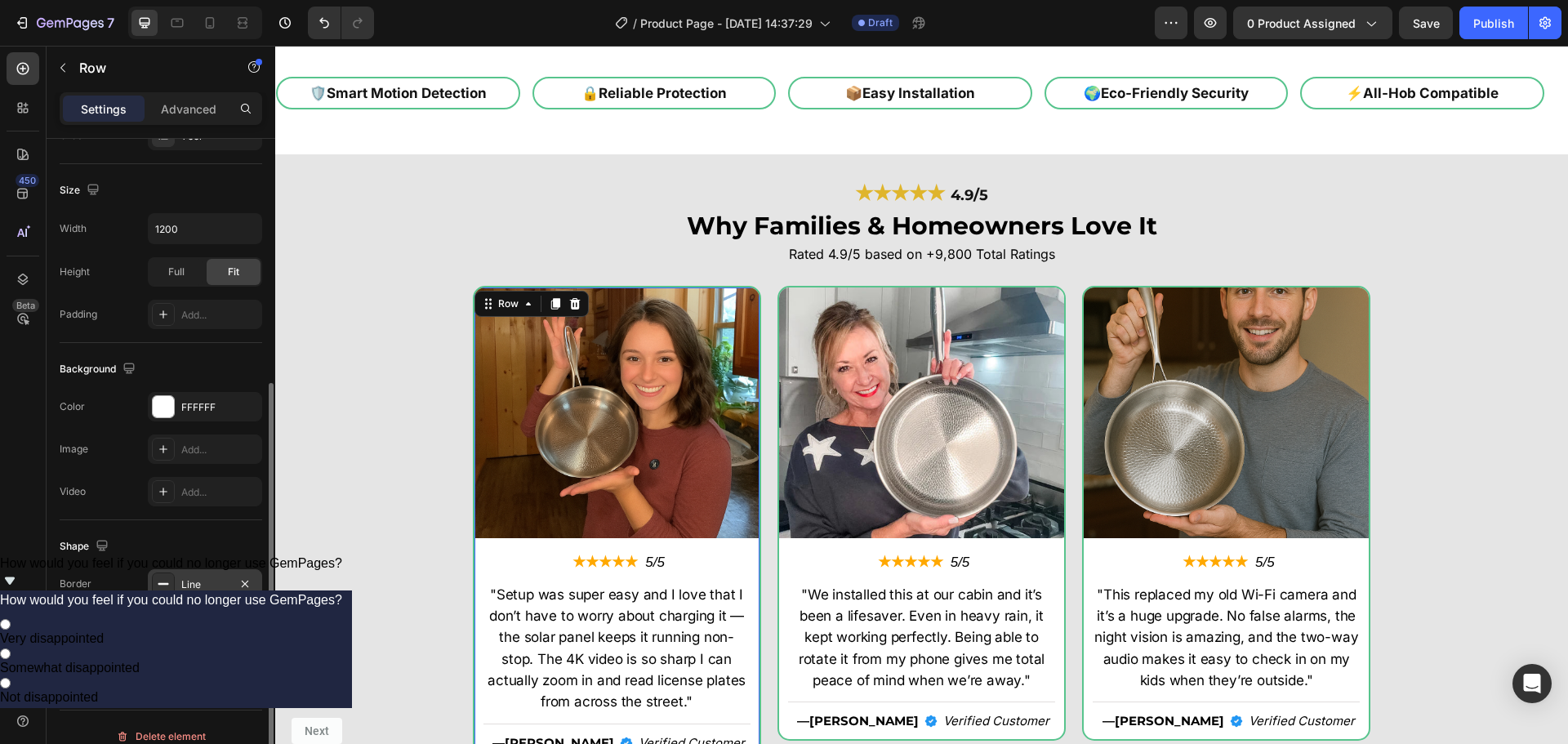
scroll to position [345, 0]
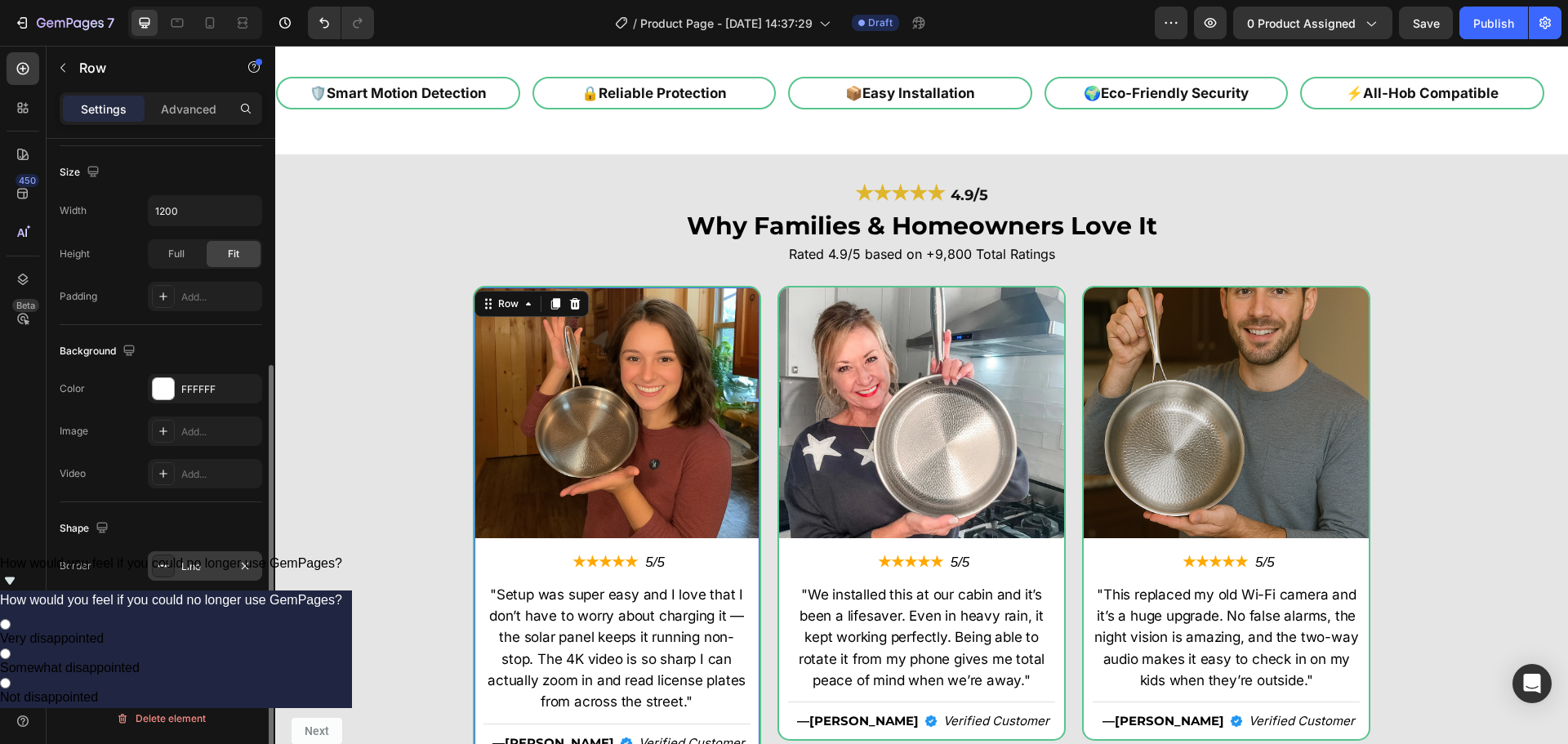
click at [198, 556] on div "Line" at bounding box center [205, 566] width 114 height 30
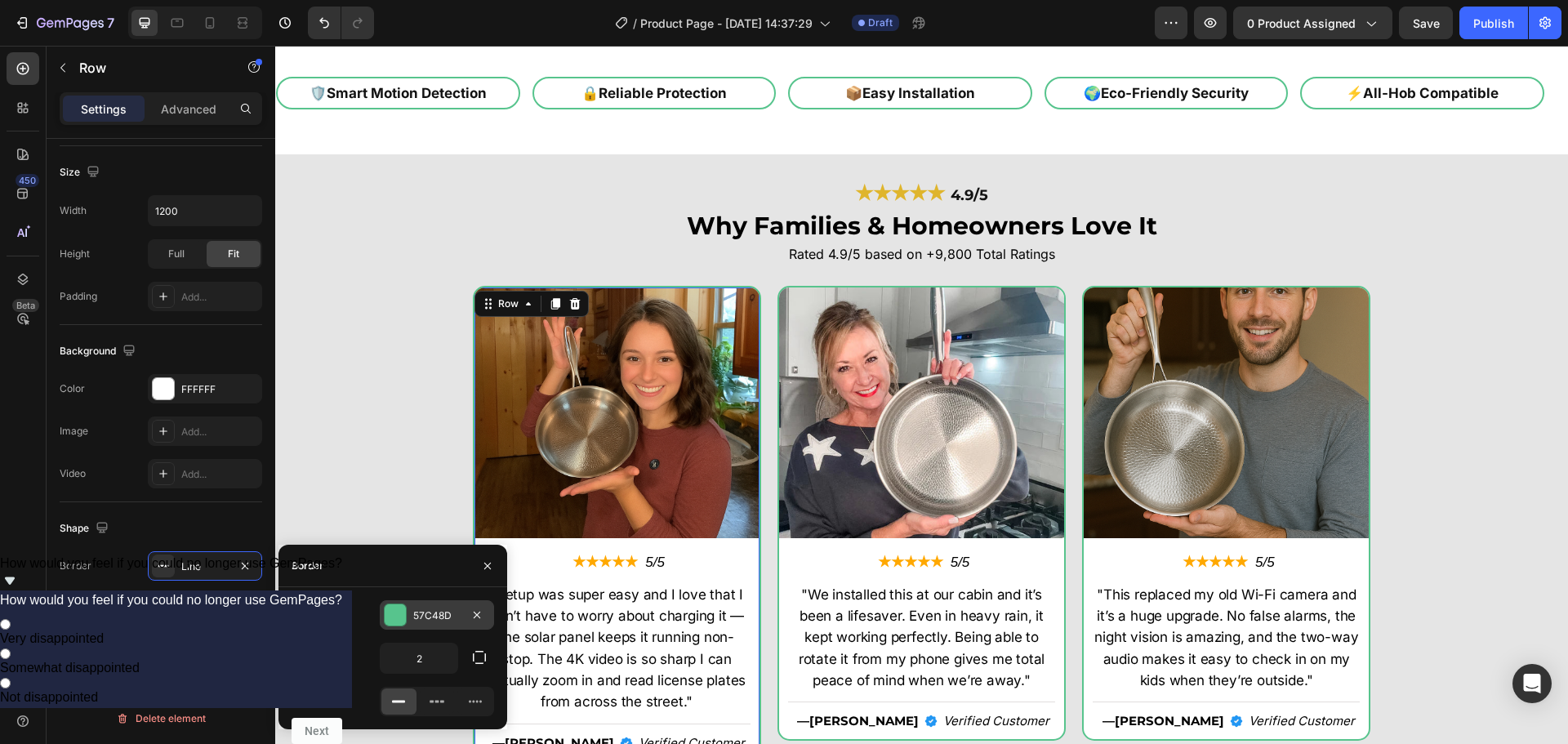
click at [428, 601] on div "57C48D" at bounding box center [437, 615] width 114 height 30
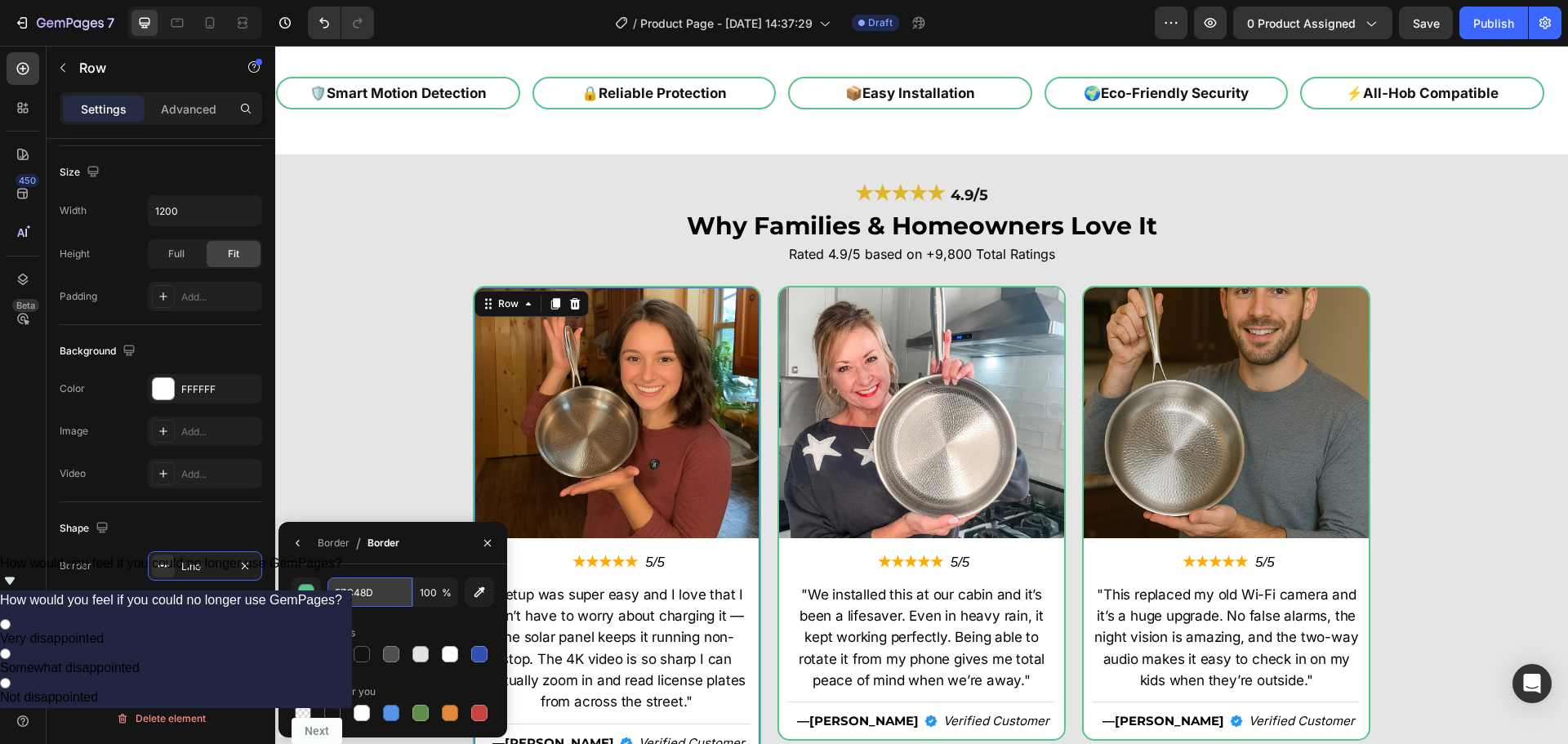
click at [375, 589] on input "57C48D" at bounding box center [370, 592] width 85 height 30
paste input "deb887"
type input "deb887"
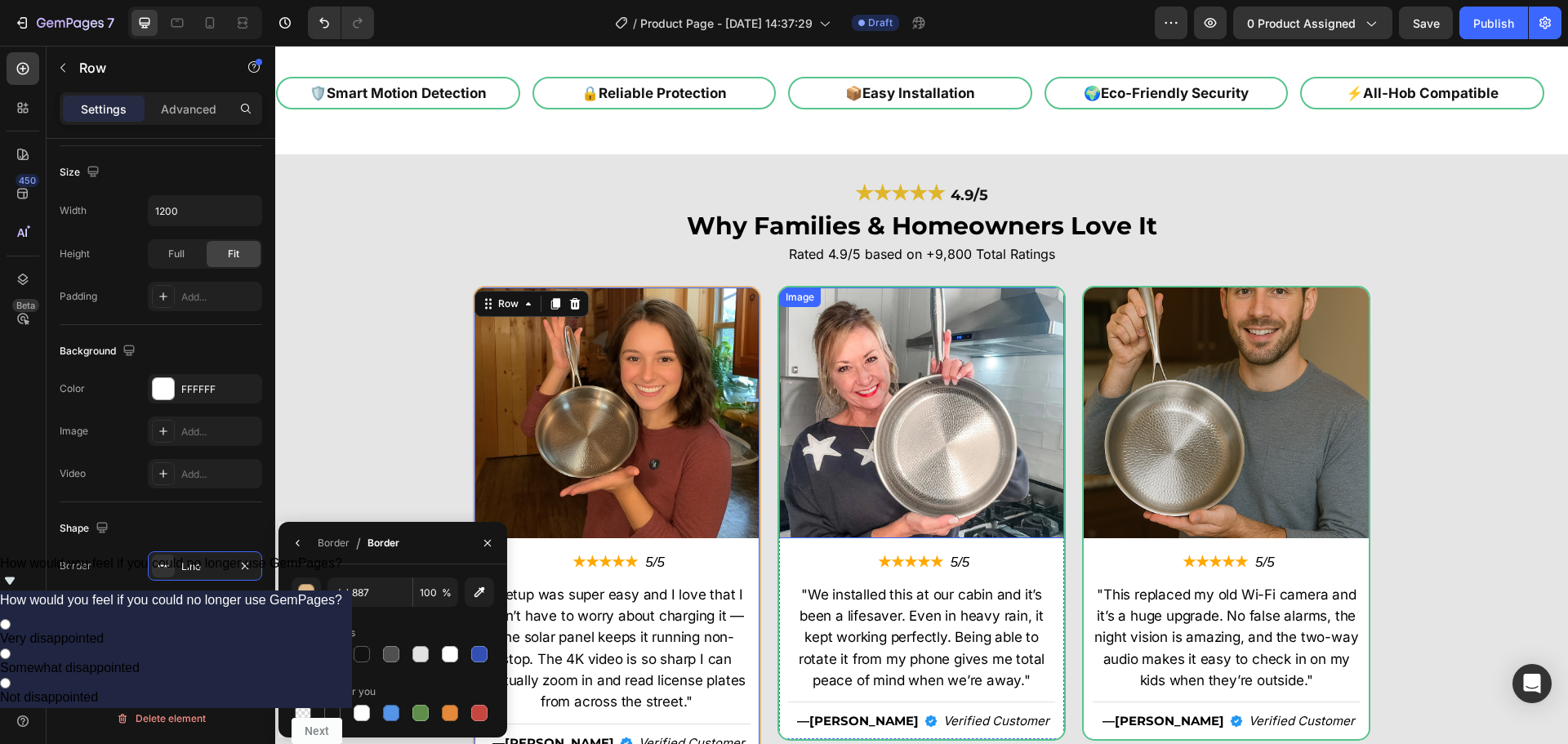
click at [780, 304] on div "Image" at bounding box center [800, 298] width 41 height 20
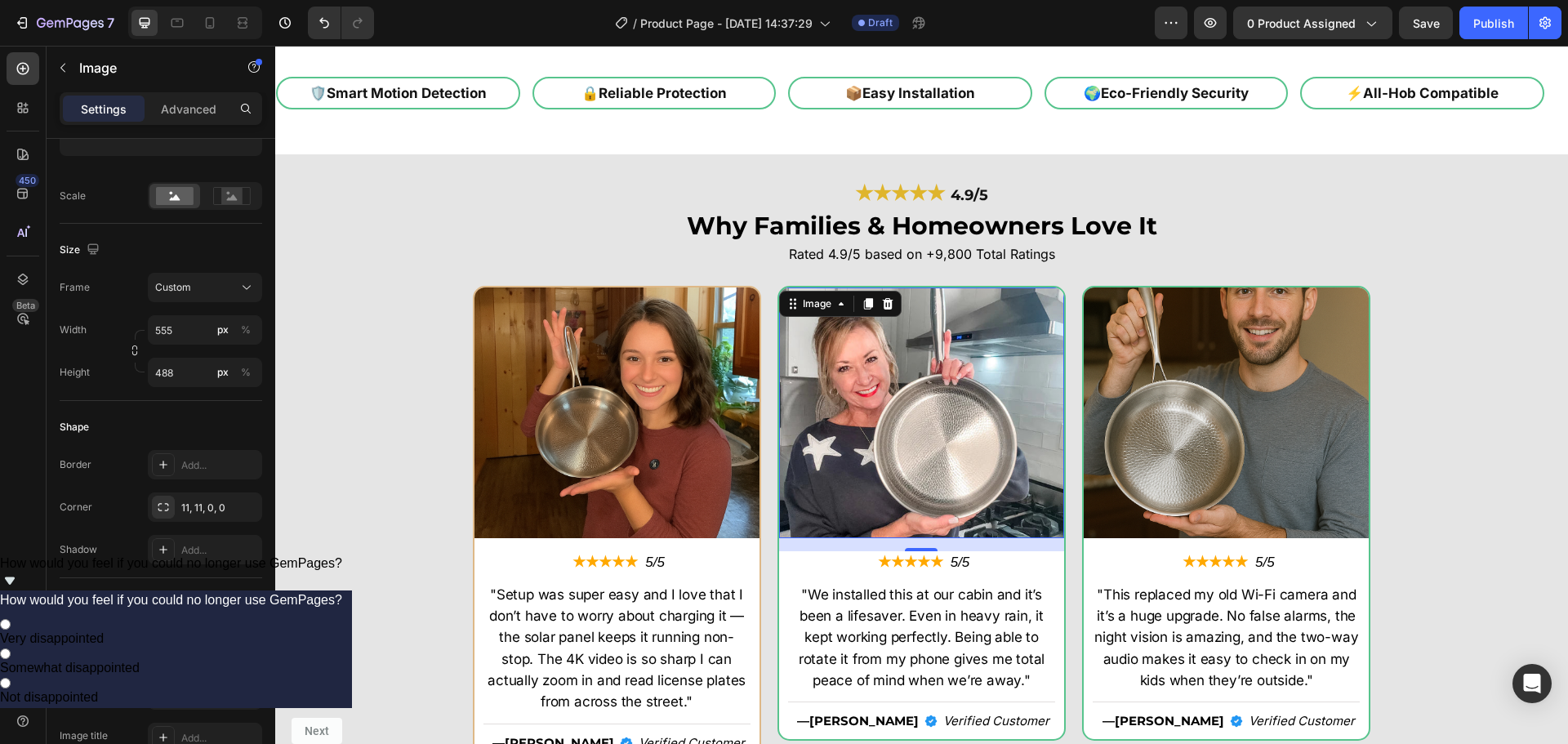
scroll to position [0, 0]
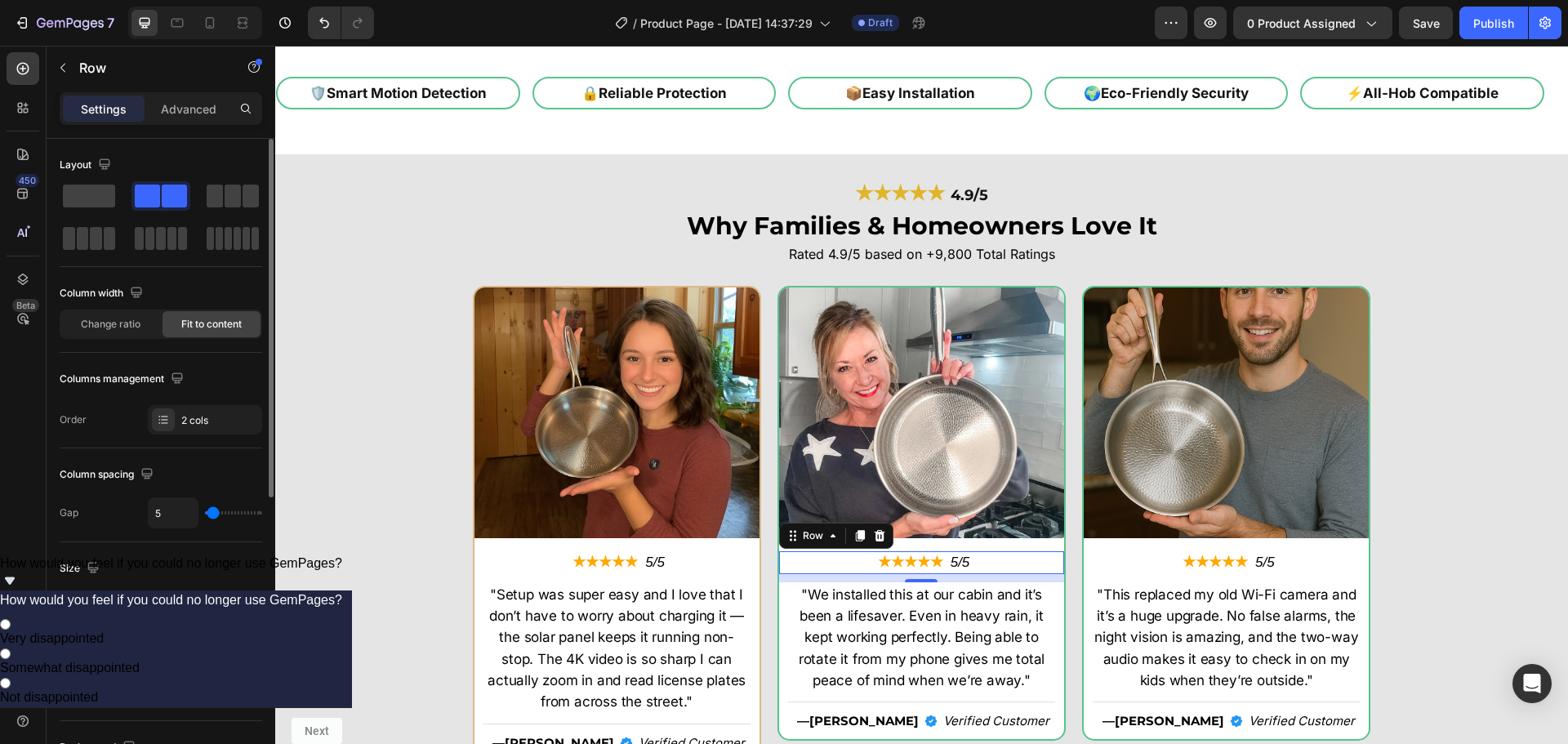
click at [1057, 570] on div "★★★★★ Text Block 5/5 Text Block Row 0" at bounding box center [921, 562] width 285 height 22
click at [1057, 551] on div "★★★★★ Text Block 5/5 Text Block Row 10" at bounding box center [921, 562] width 285 height 22
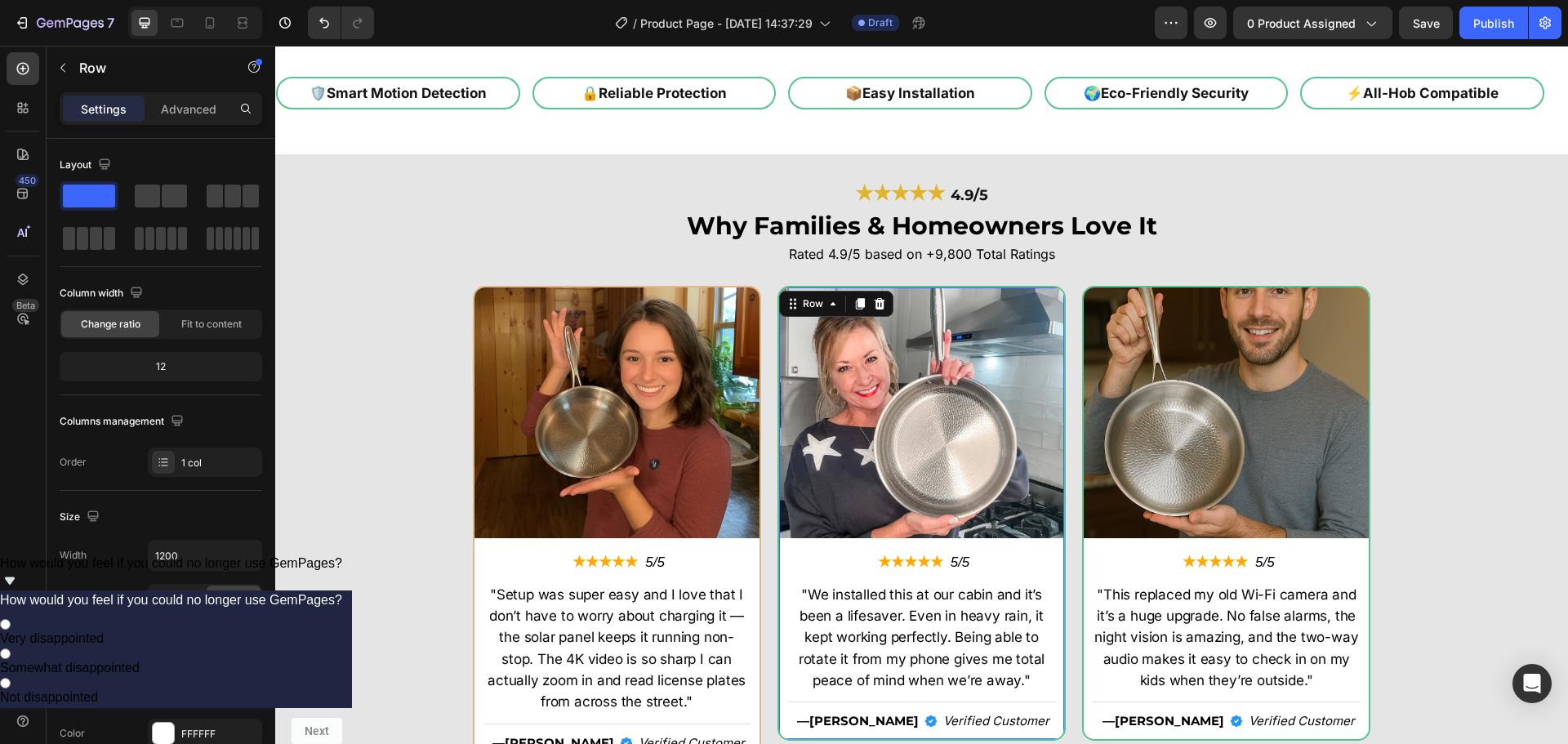
click at [1057, 543] on div "Image ★★★★★ Text Block 5/5 Text Block Row "We installed this at our cabin and i…" at bounding box center [921, 513] width 285 height 451
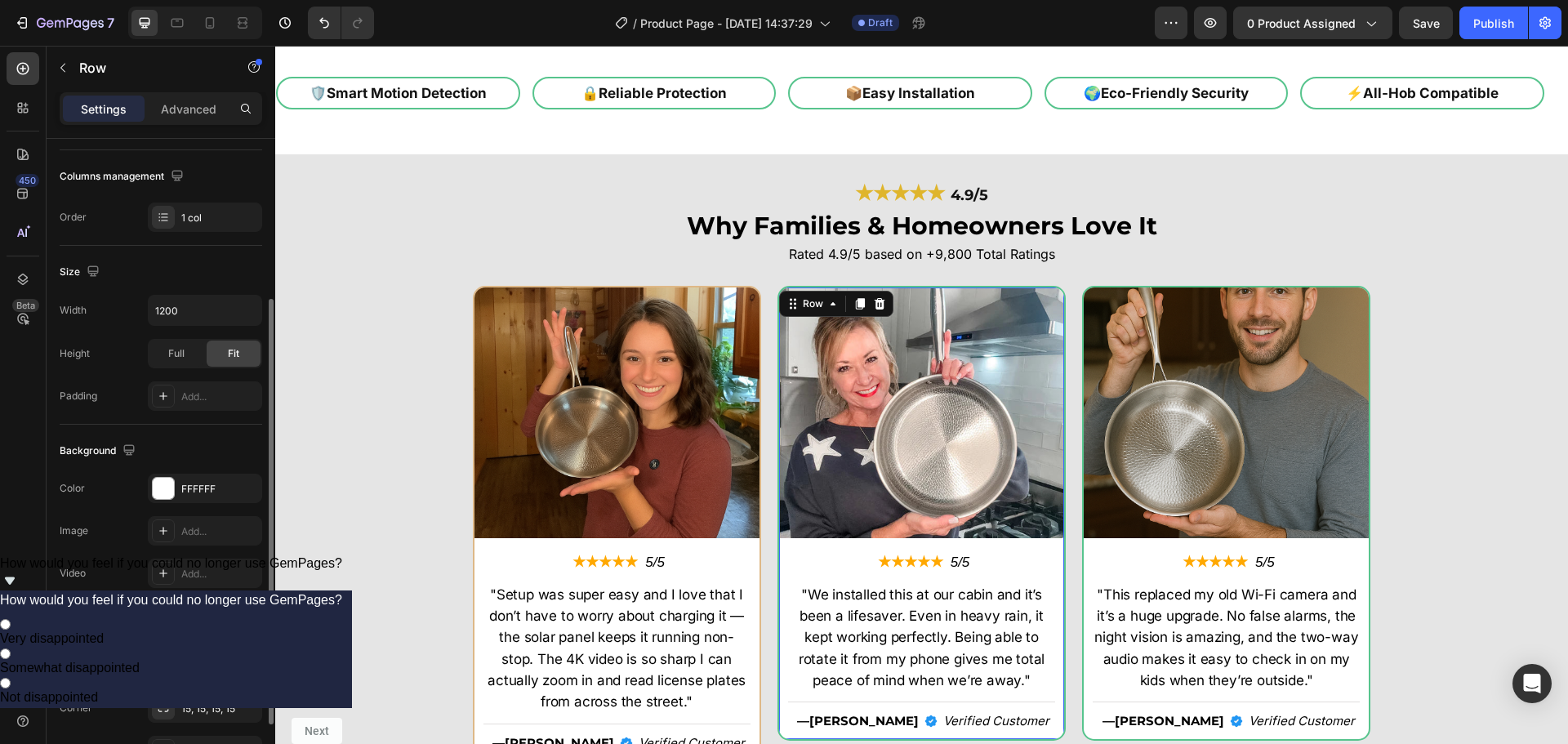
drag, startPoint x: 184, startPoint y: 670, endPoint x: 206, endPoint y: 658, distance: 25.1
click at [184, 669] on div "Line" at bounding box center [205, 666] width 47 height 15
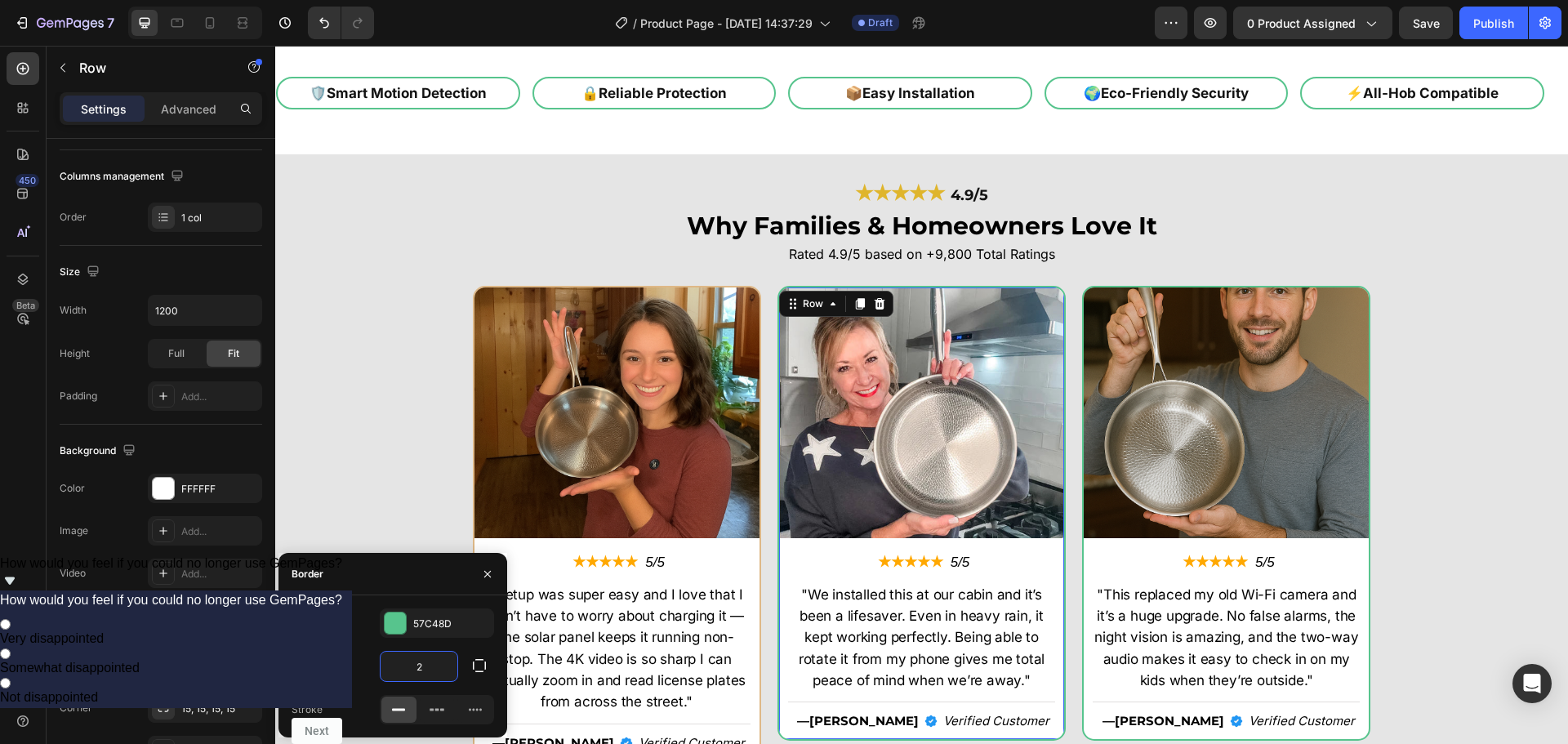
click at [429, 668] on input "2" at bounding box center [419, 666] width 77 height 30
click at [432, 628] on div "57C48D" at bounding box center [437, 624] width 47 height 15
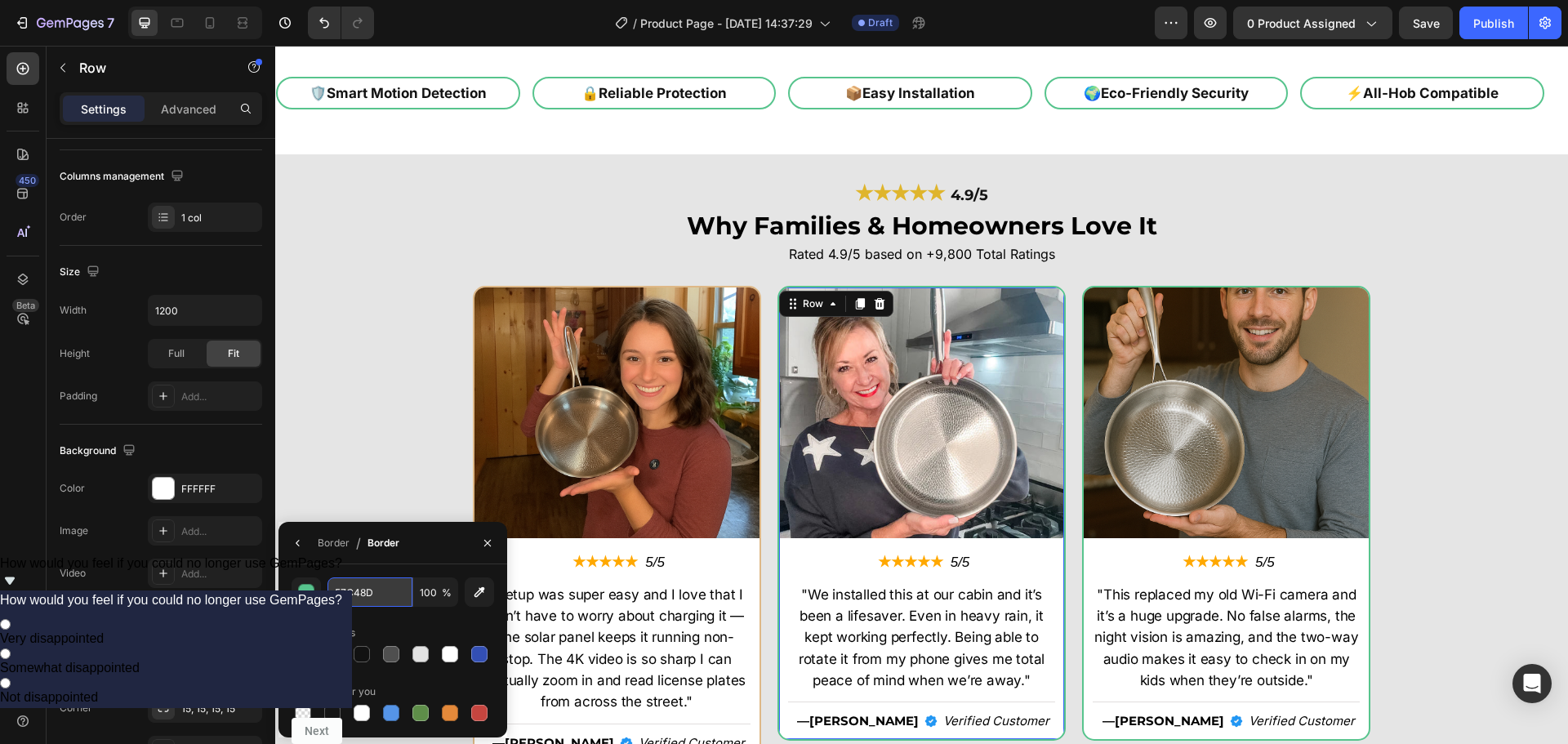
drag, startPoint x: 387, startPoint y: 603, endPoint x: 390, endPoint y: 595, distance: 8.5
click at [387, 602] on input "57C48D" at bounding box center [370, 592] width 85 height 30
paste input "deb887"
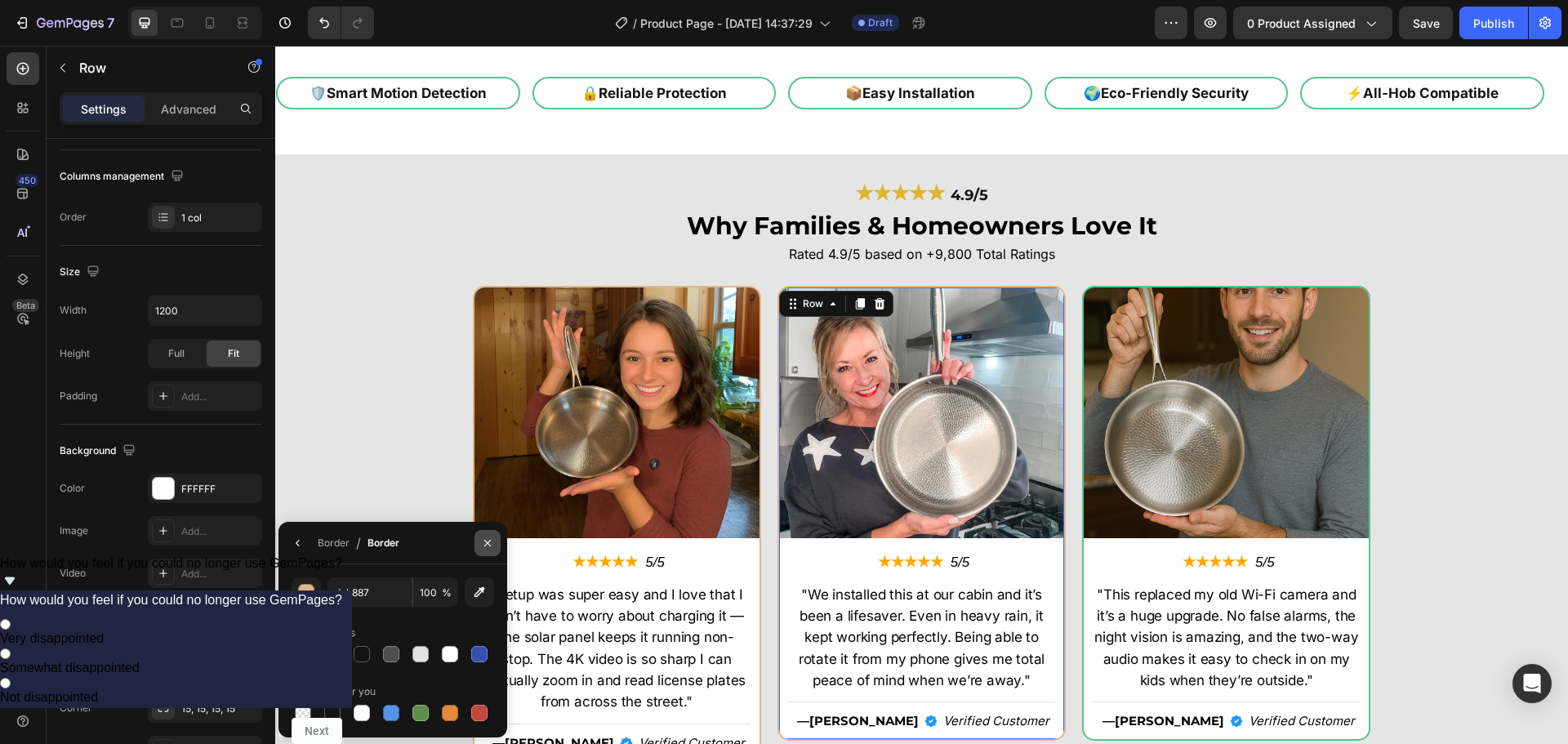
type input "DEB887"
click at [488, 540] on icon "button" at bounding box center [487, 543] width 13 height 13
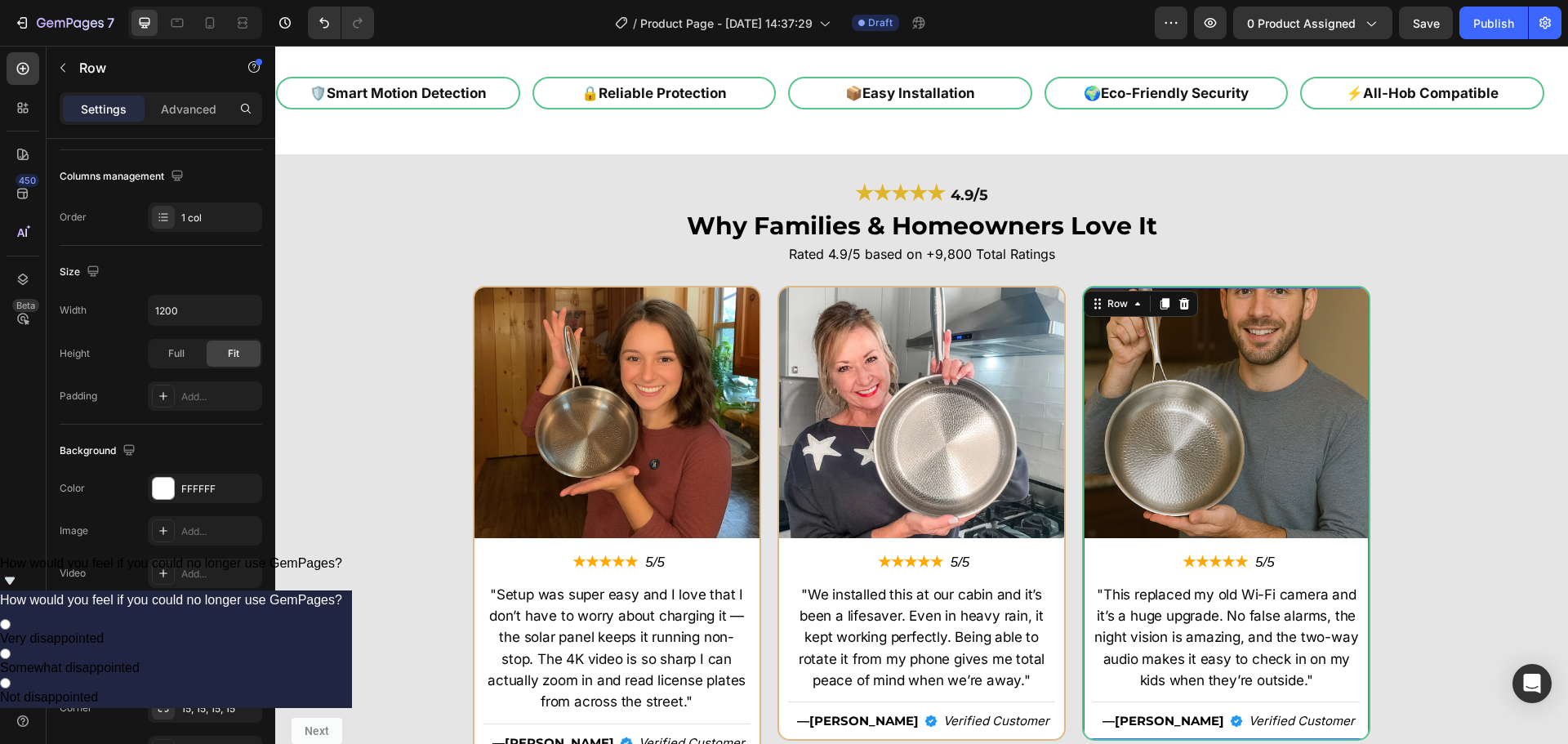
click at [1364, 450] on div "Image ★★★★★ Text Block 5/5 Text Block Row "This replaced my old Wi-Fi camera an…" at bounding box center [1226, 513] width 289 height 455
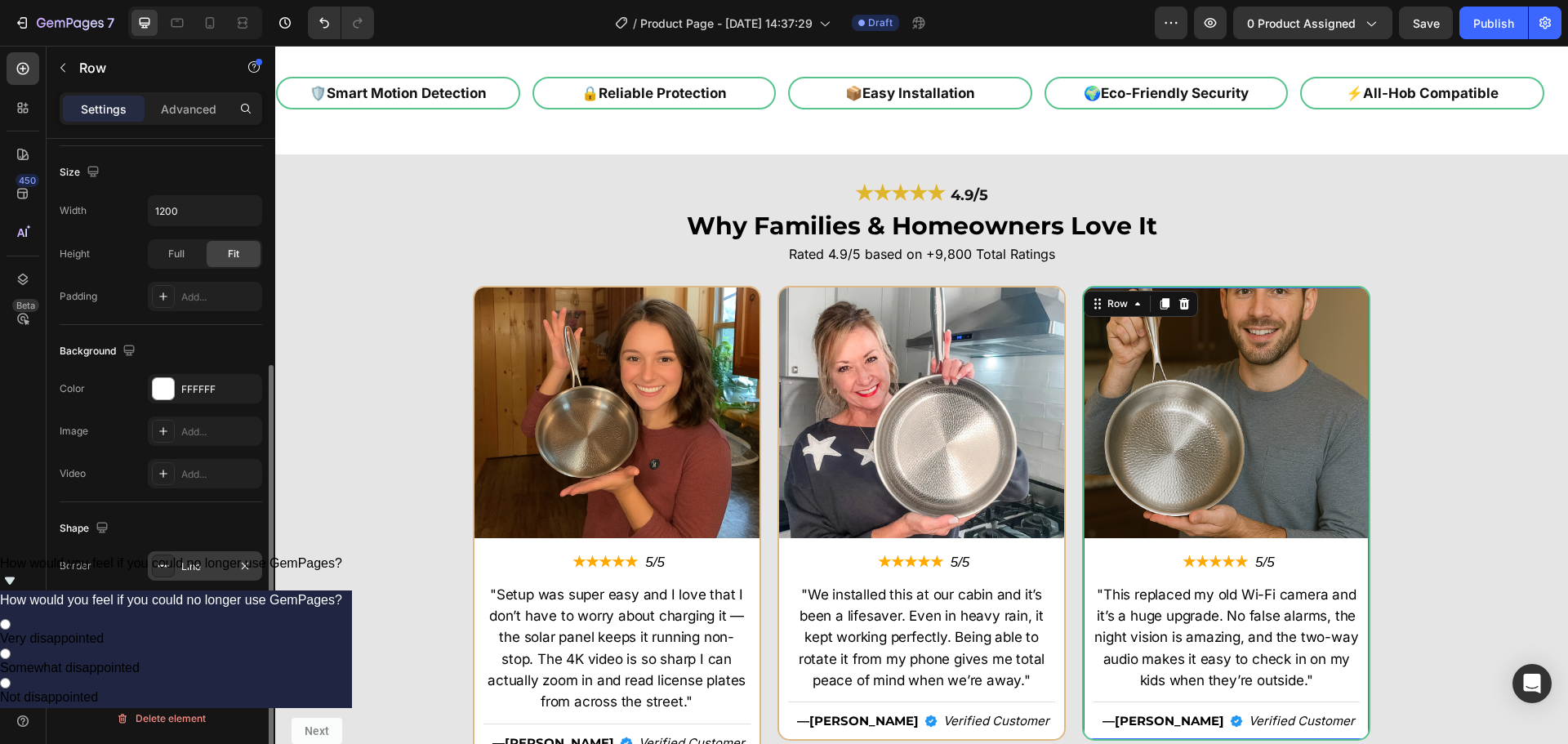
click at [195, 561] on div "Line" at bounding box center [205, 567] width 47 height 15
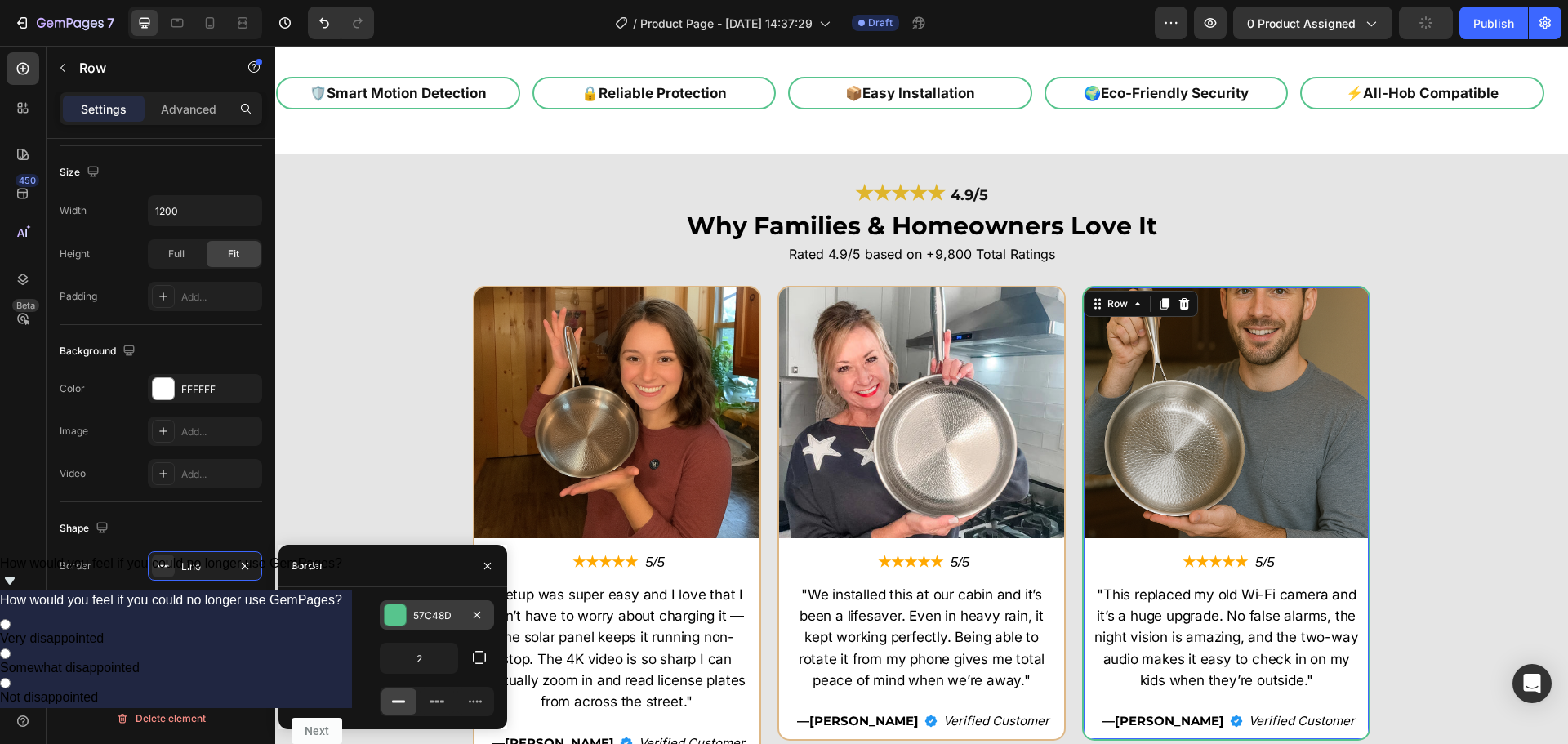
click at [422, 615] on div "57C48D" at bounding box center [437, 615] width 47 height 15
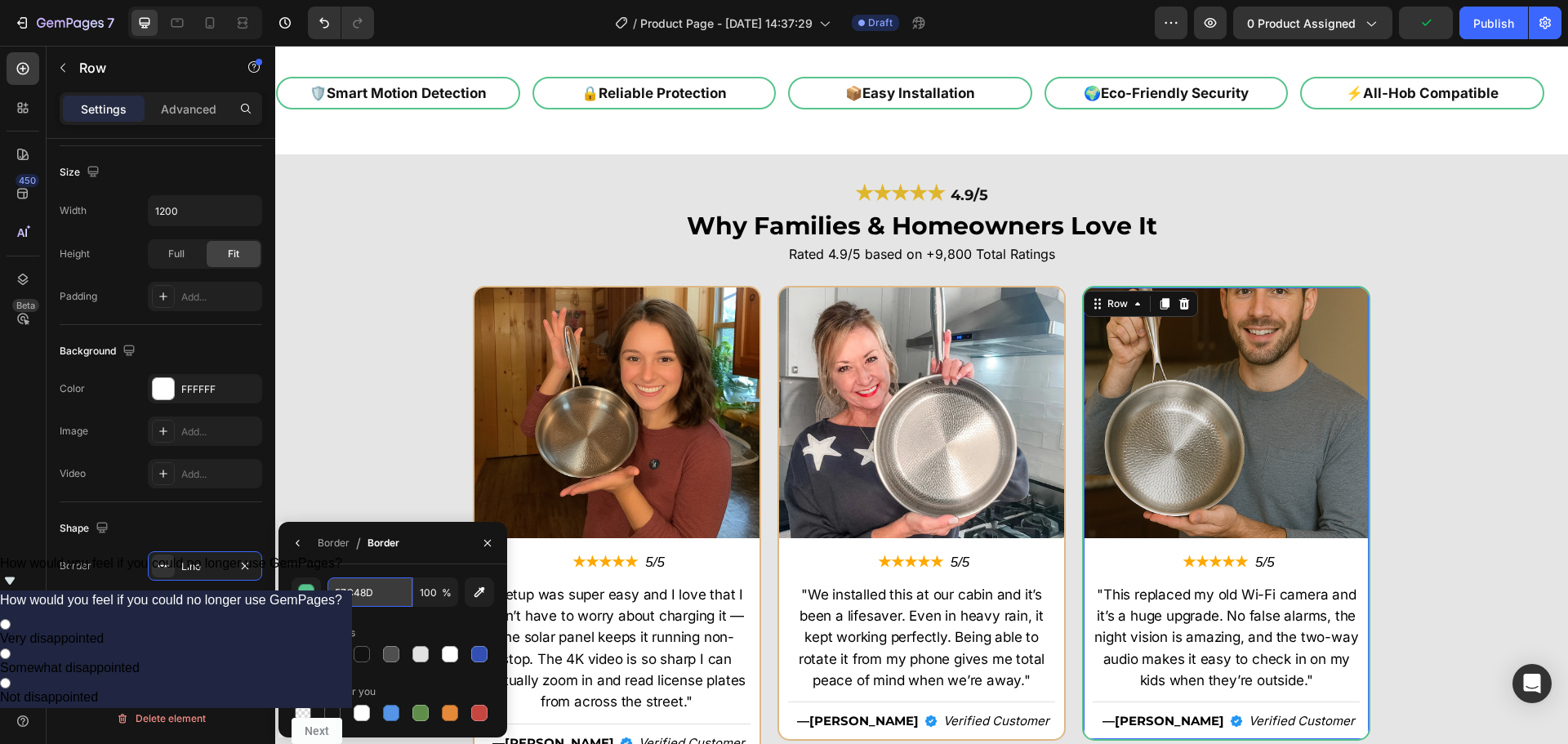
click at [342, 586] on input "57C48D" at bounding box center [370, 592] width 85 height 30
paste input "deb887"
type input "deb887"
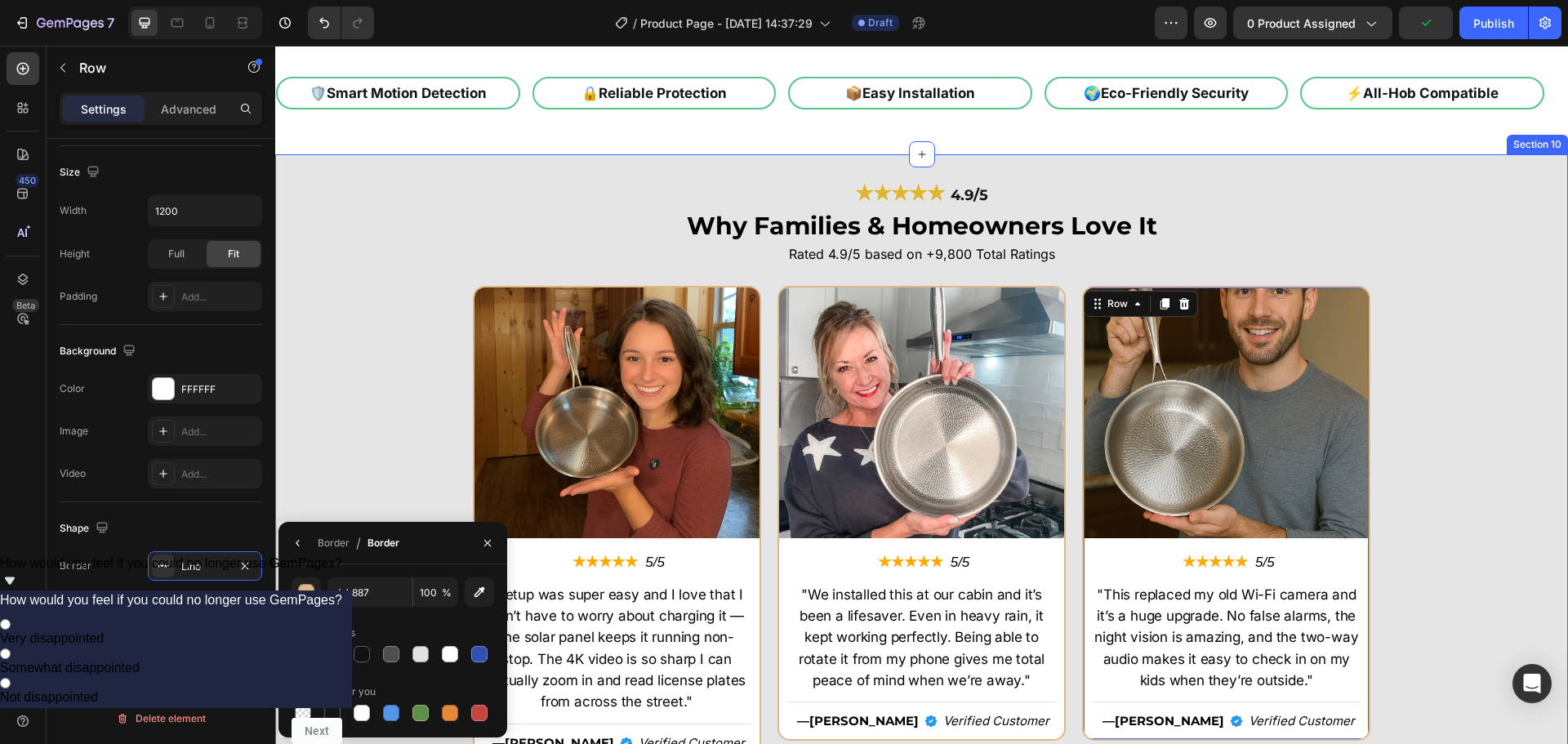
click at [1398, 429] on div "Image ★★★★★ Text Block 5/5 Text Block Row "Setup was super easy and I love that…" at bounding box center [921, 530] width 1293 height 489
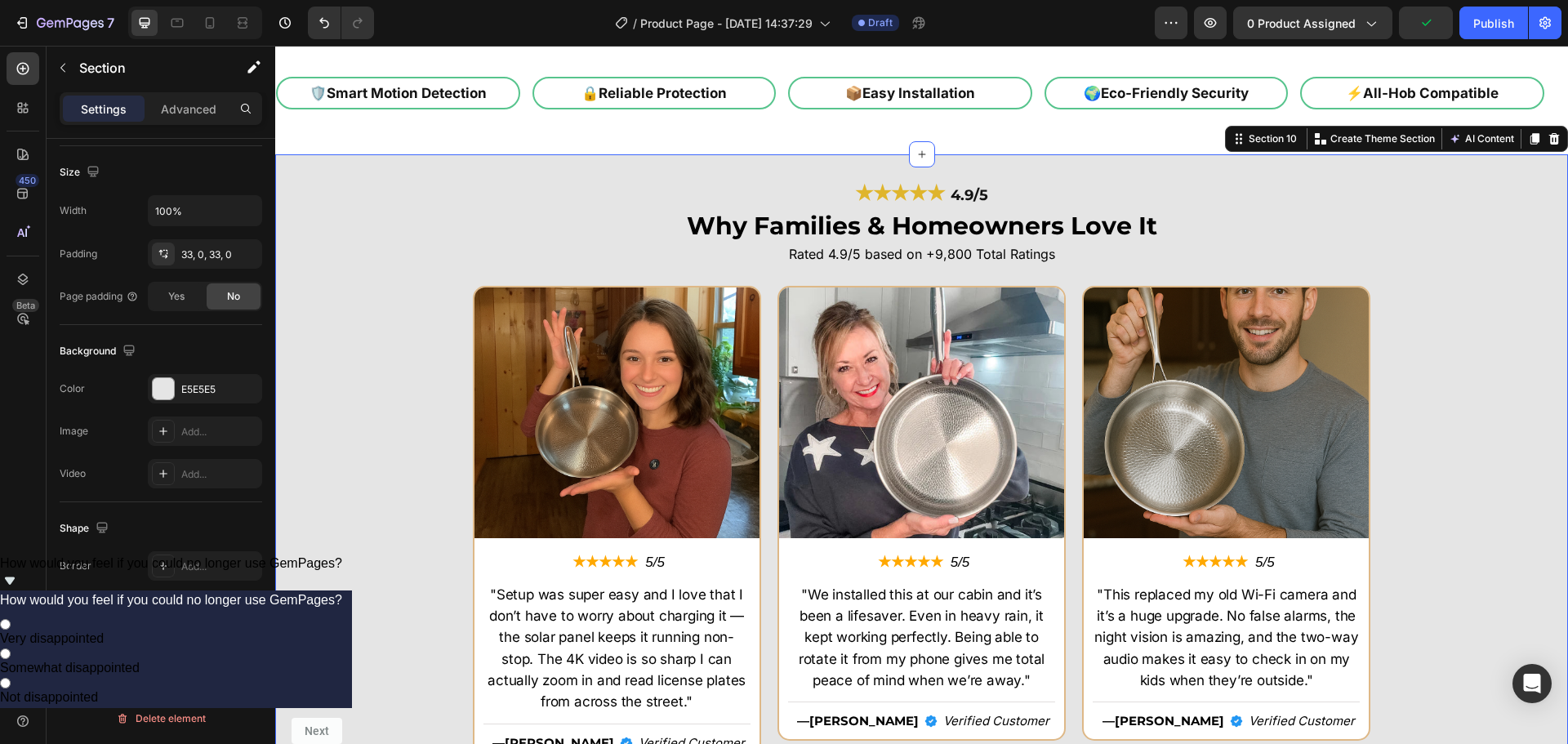
scroll to position [0, 0]
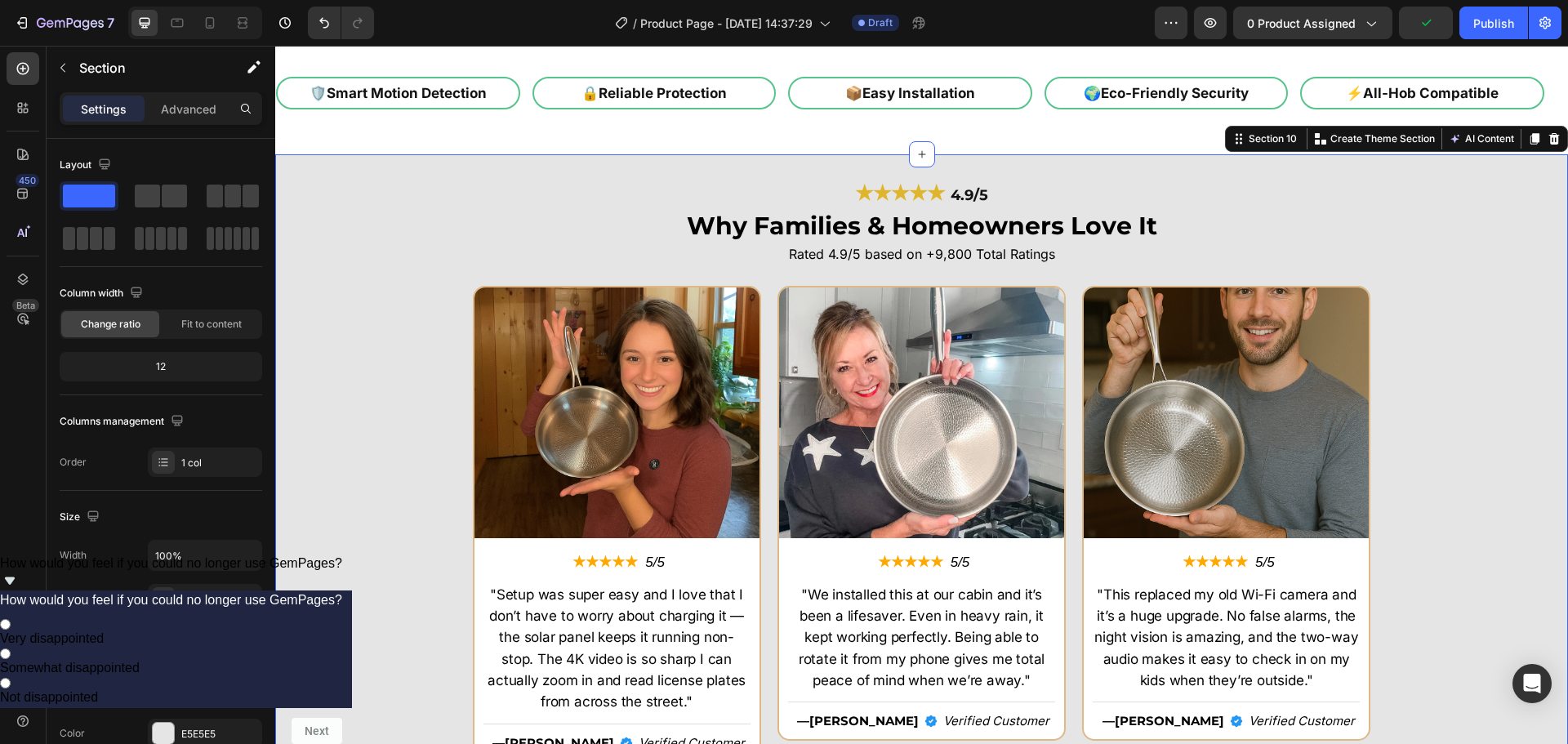
click at [1398, 429] on div "Image ★★★★★ Text Block 5/5 Text Block Row "Setup was super easy and I love that…" at bounding box center [921, 530] width 1293 height 489
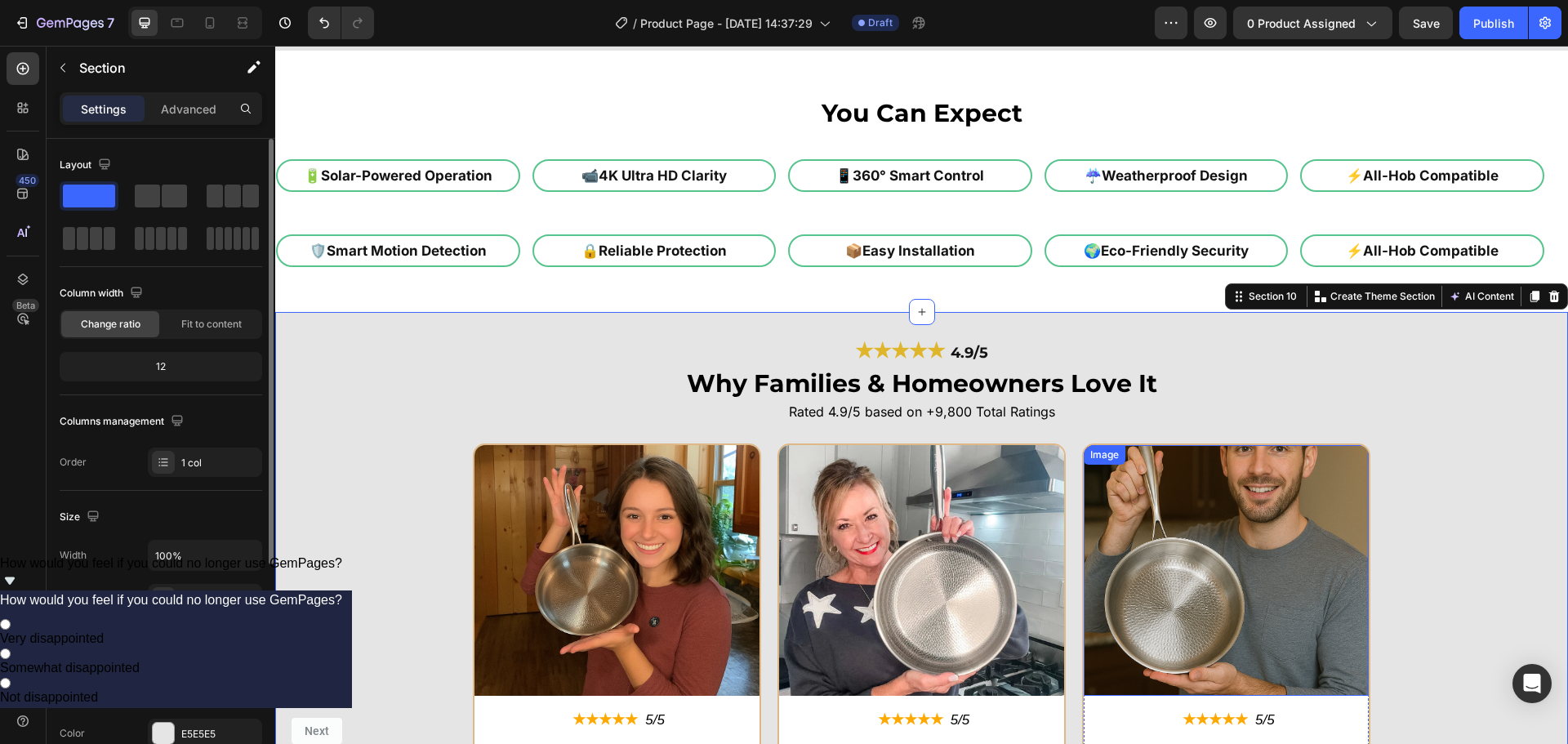
scroll to position [3878, 0]
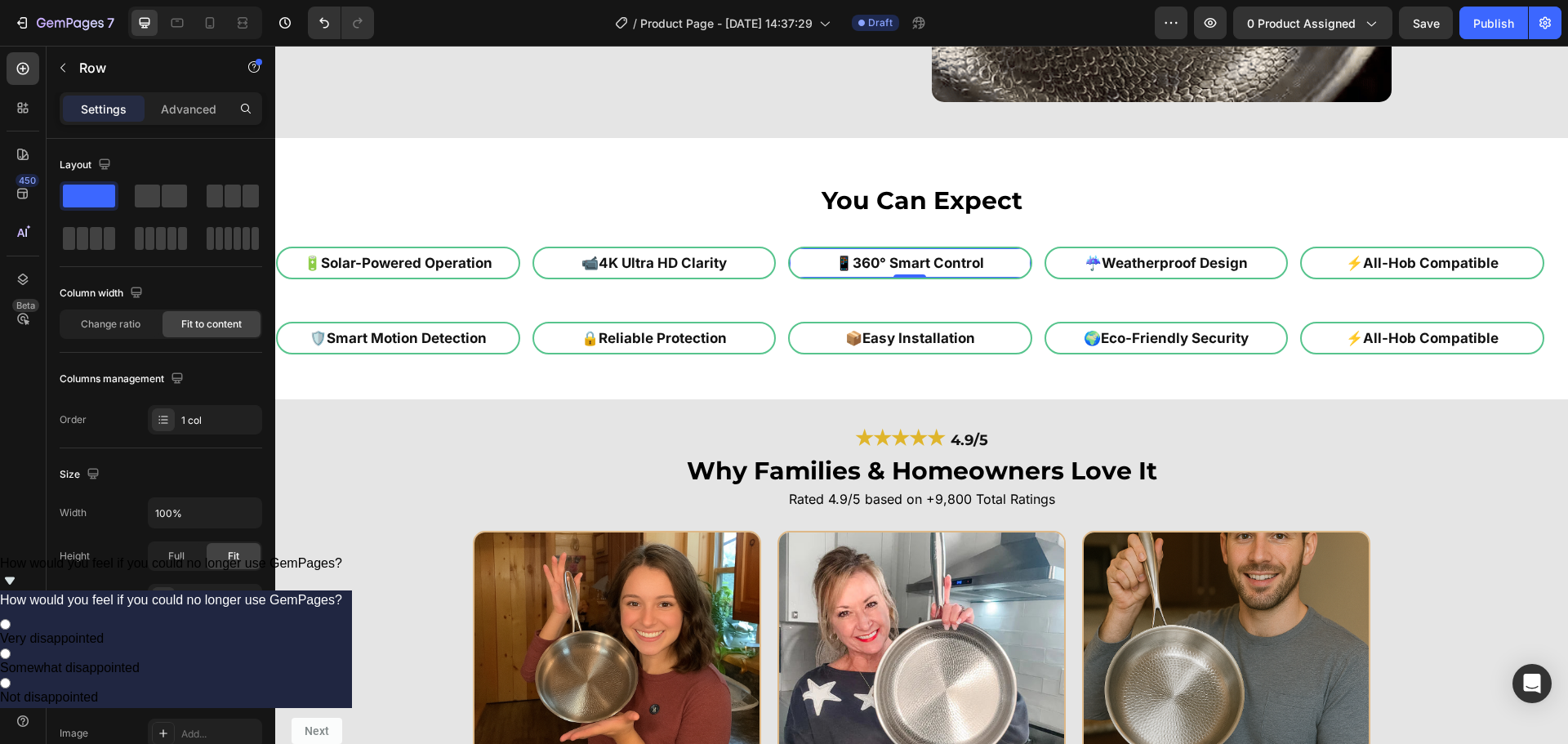
click at [1027, 271] on div "📱 360° Smart Control Heading Row 0" at bounding box center [911, 262] width 244 height 33
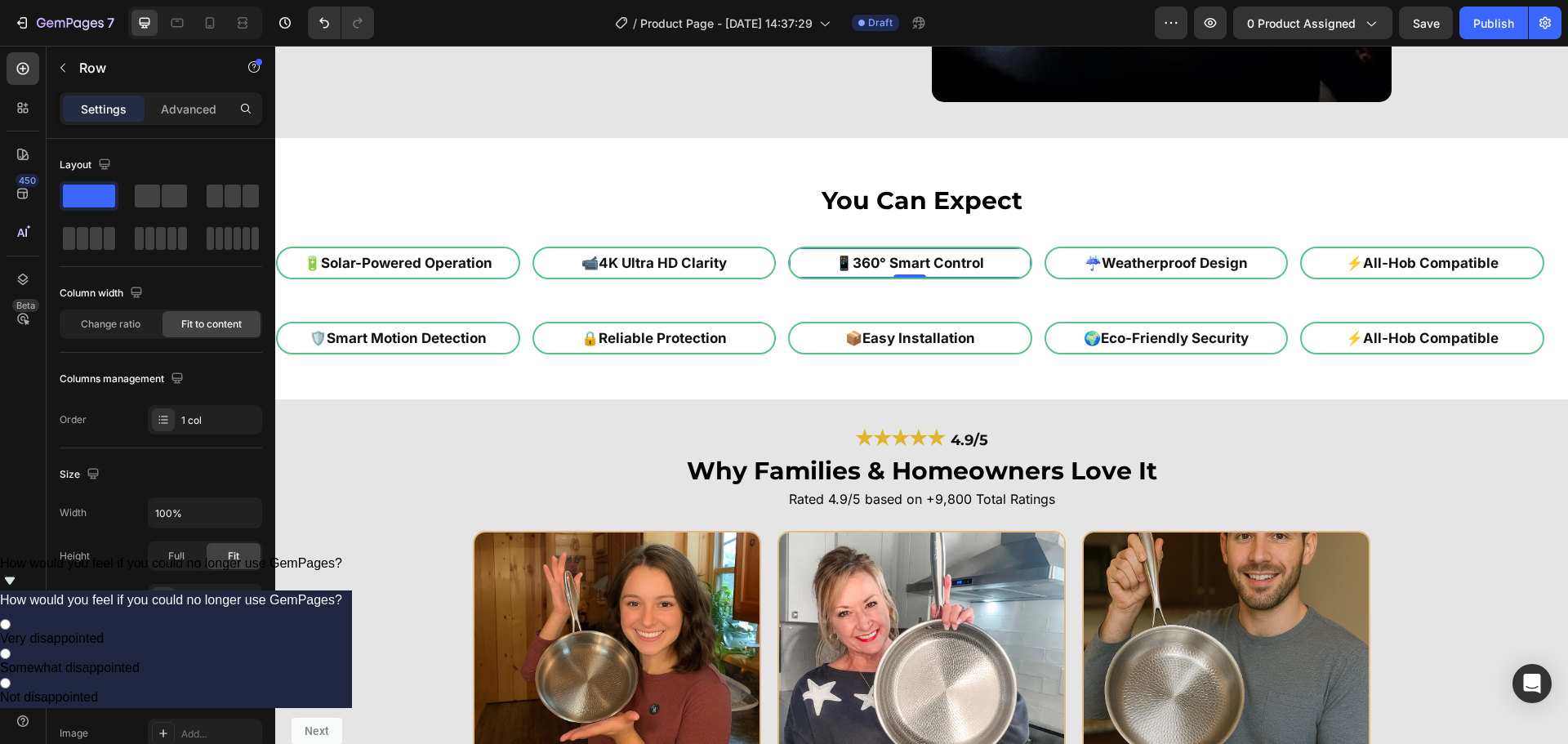
click at [1023, 268] on div "📱 360° Smart Control Heading Row 0" at bounding box center [911, 262] width 244 height 33
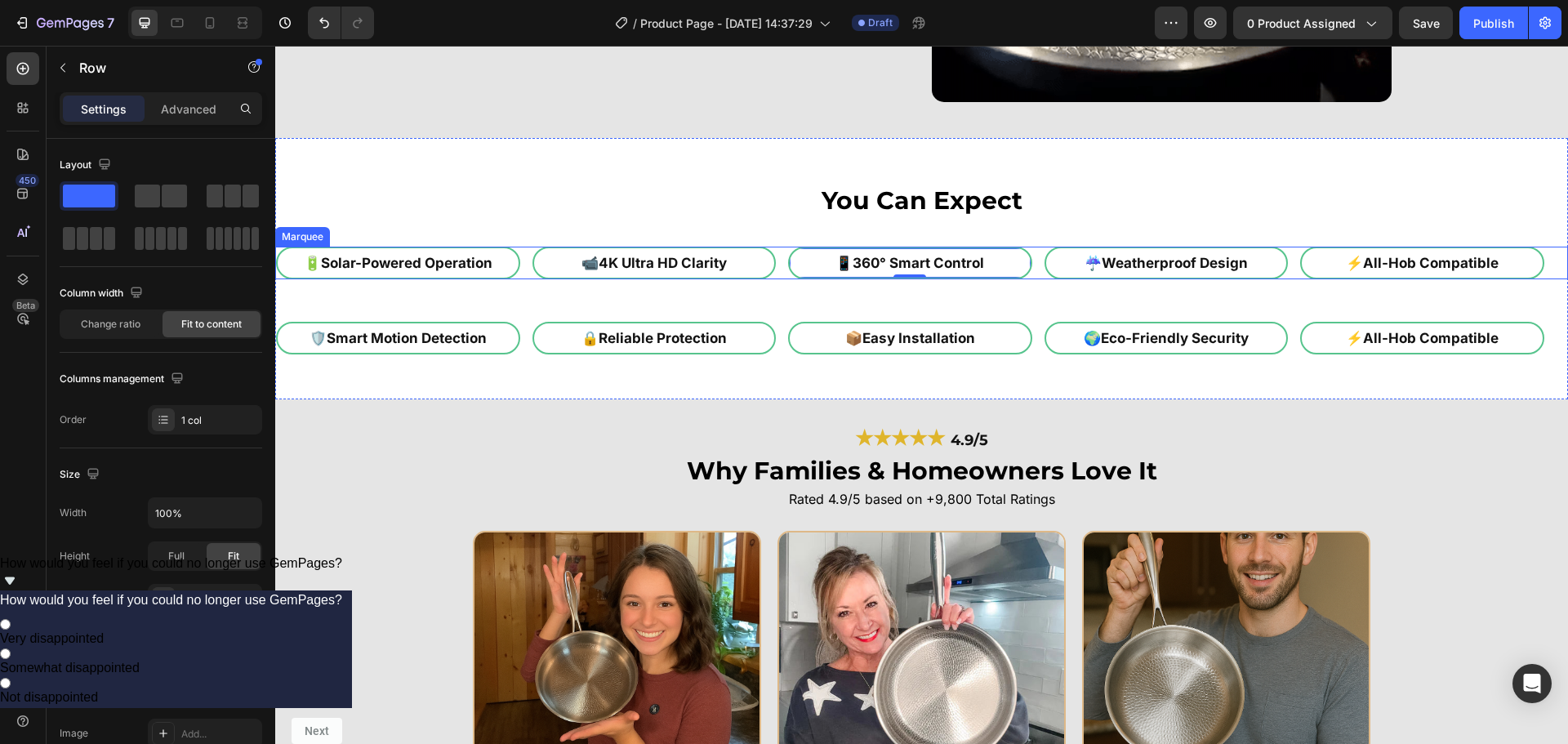
click at [1037, 272] on div "📱 360° Smart Control Heading Row 0" at bounding box center [917, 262] width 256 height 33
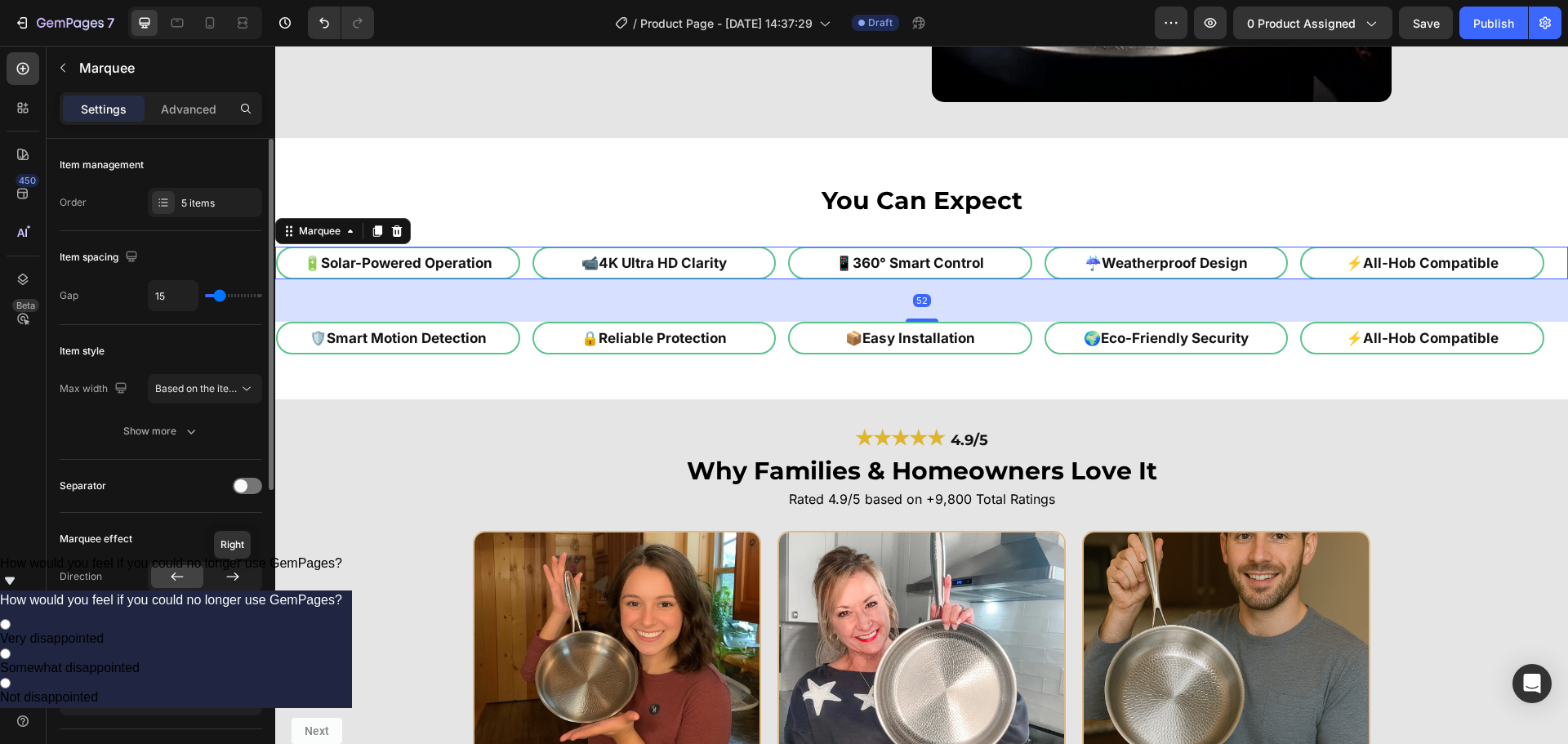
scroll to position [164, 0]
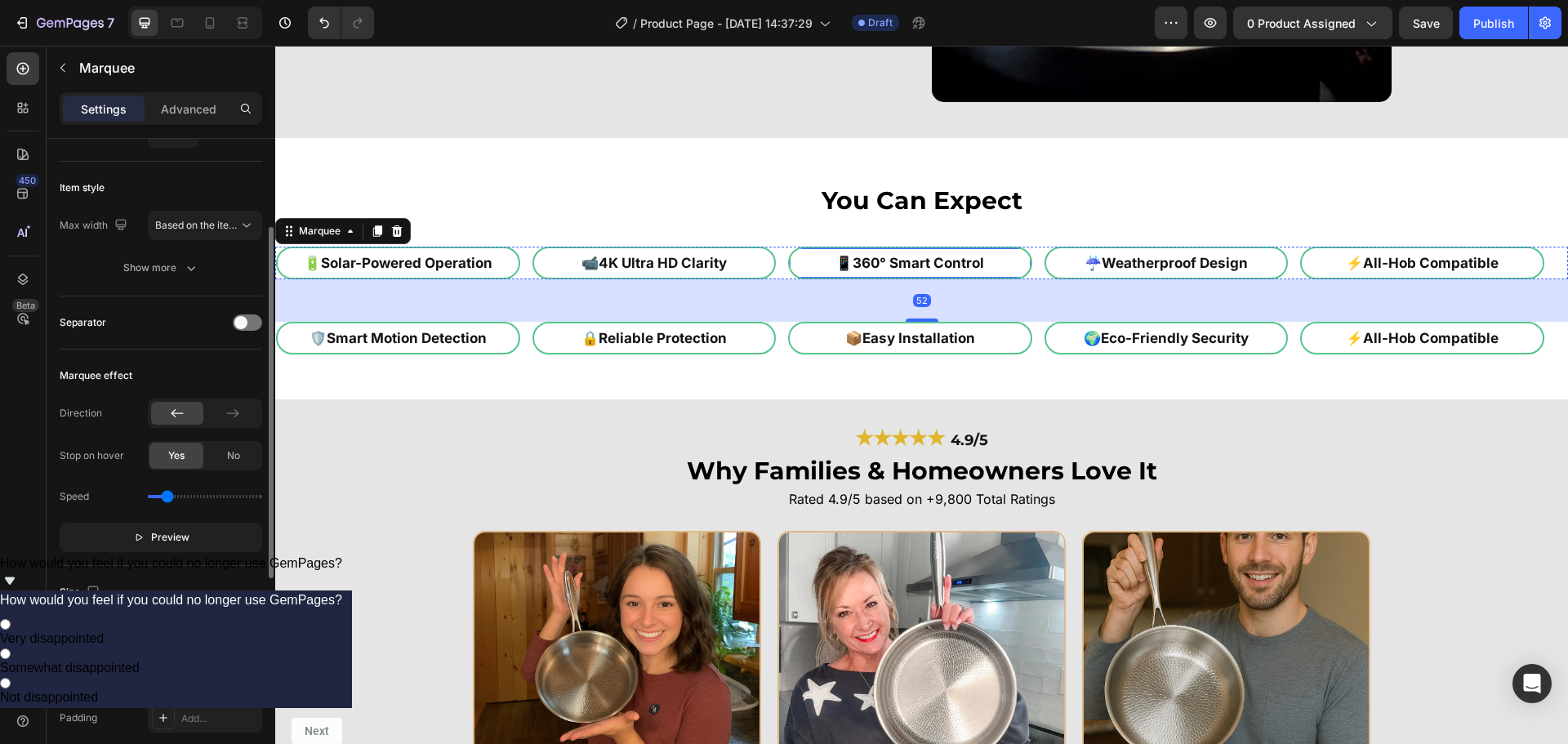
click at [1027, 274] on div "📱 360° Smart Control Heading Row" at bounding box center [911, 262] width 244 height 33
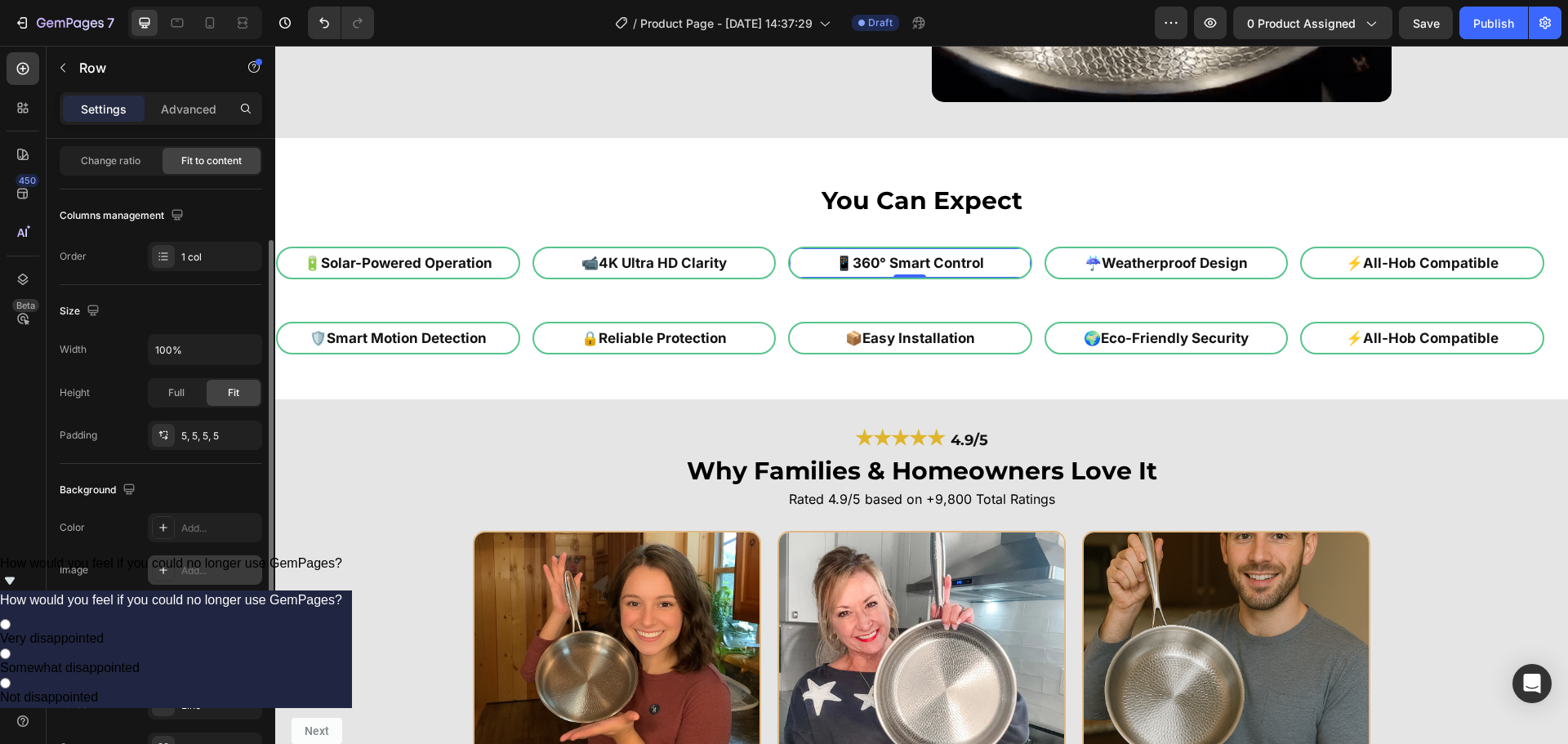
scroll to position [245, 0]
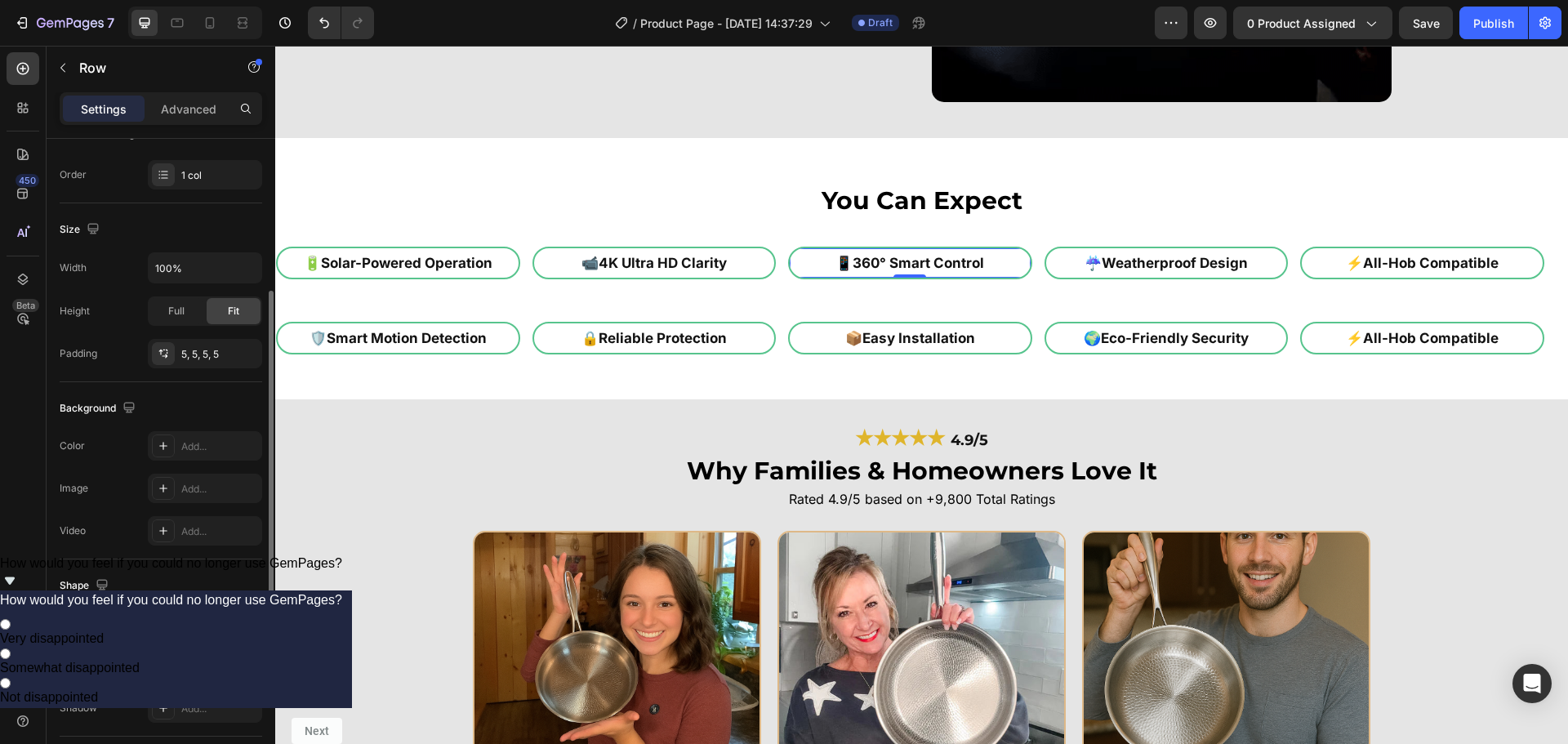
drag, startPoint x: 217, startPoint y: 615, endPoint x: 261, endPoint y: 603, distance: 45.6
click at [218, 614] on div "Line" at bounding box center [205, 623] width 114 height 30
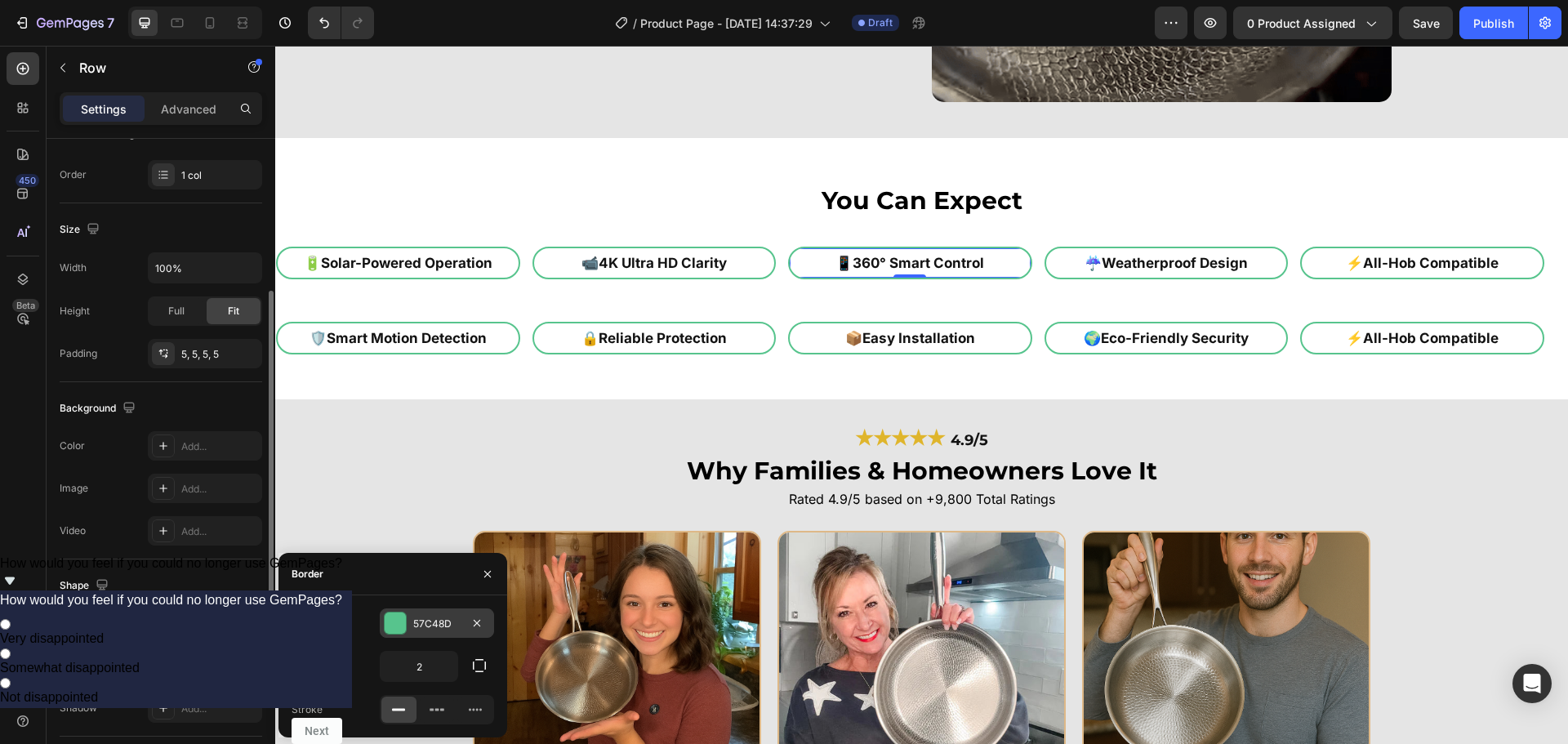
click at [436, 624] on div "57C48D" at bounding box center [437, 624] width 47 height 15
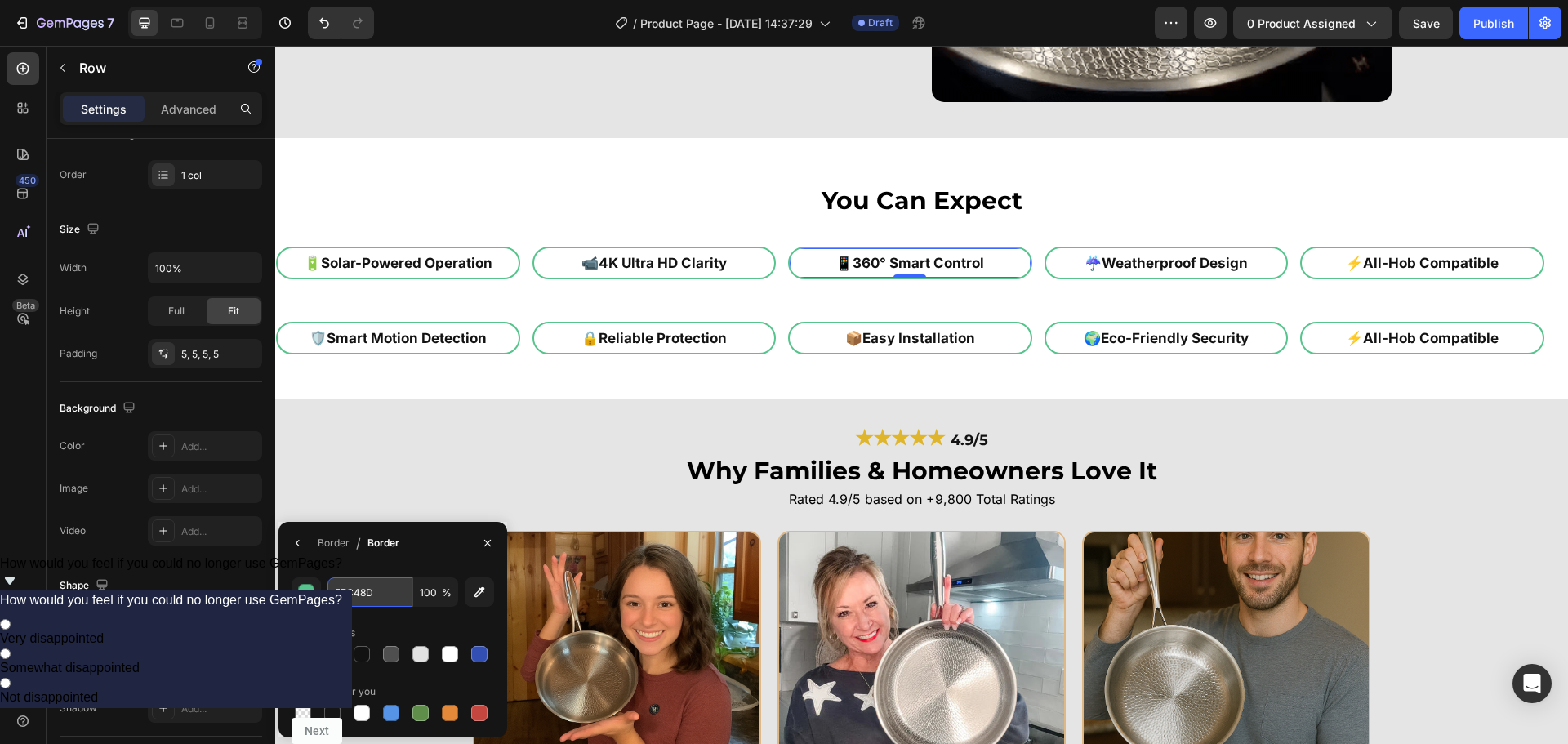
click at [379, 599] on input "57C48D" at bounding box center [370, 592] width 85 height 30
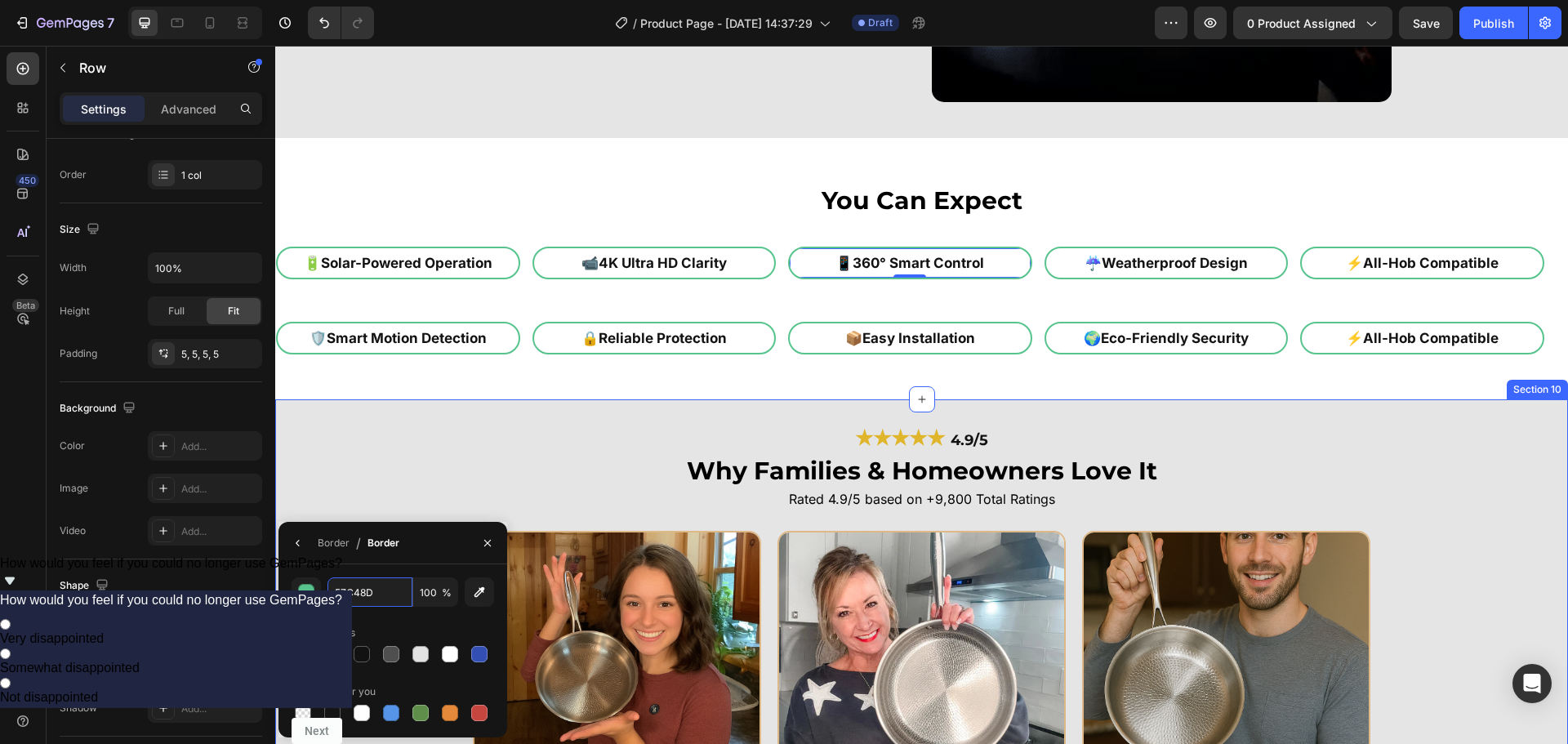
paste input "deb887"
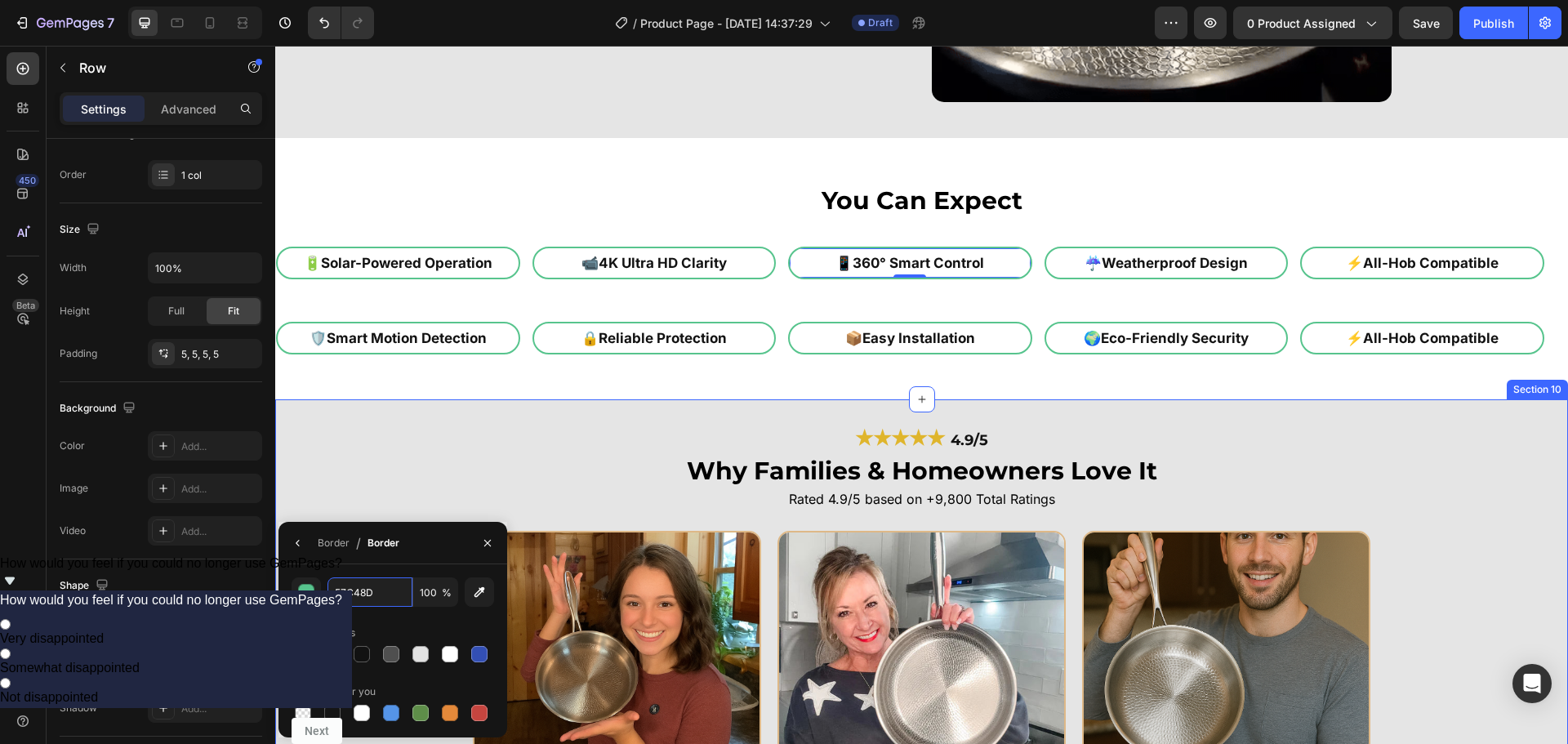
type input "deb887"
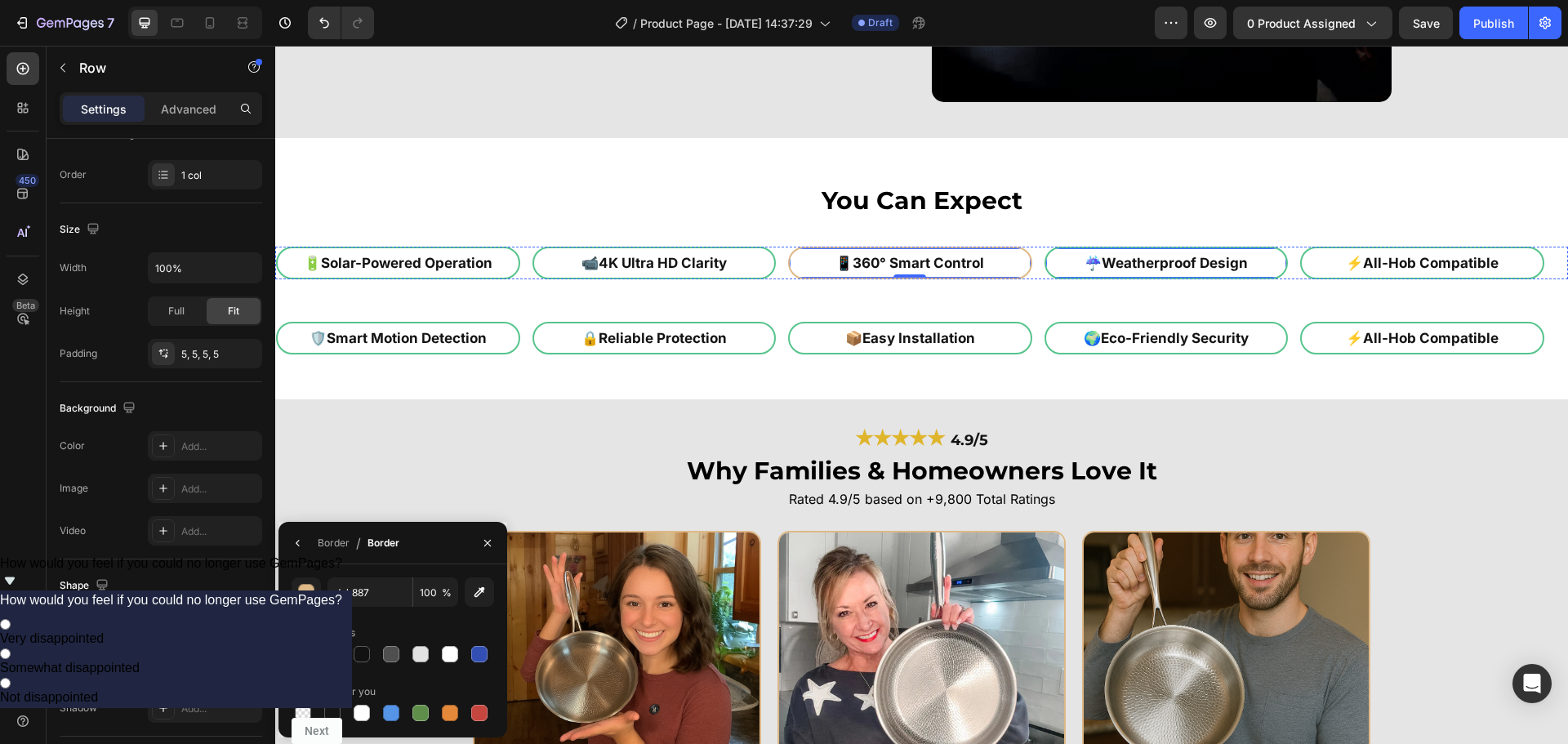
click at [1048, 270] on div "☔ Weatherproof Design Heading Row" at bounding box center [1167, 262] width 244 height 33
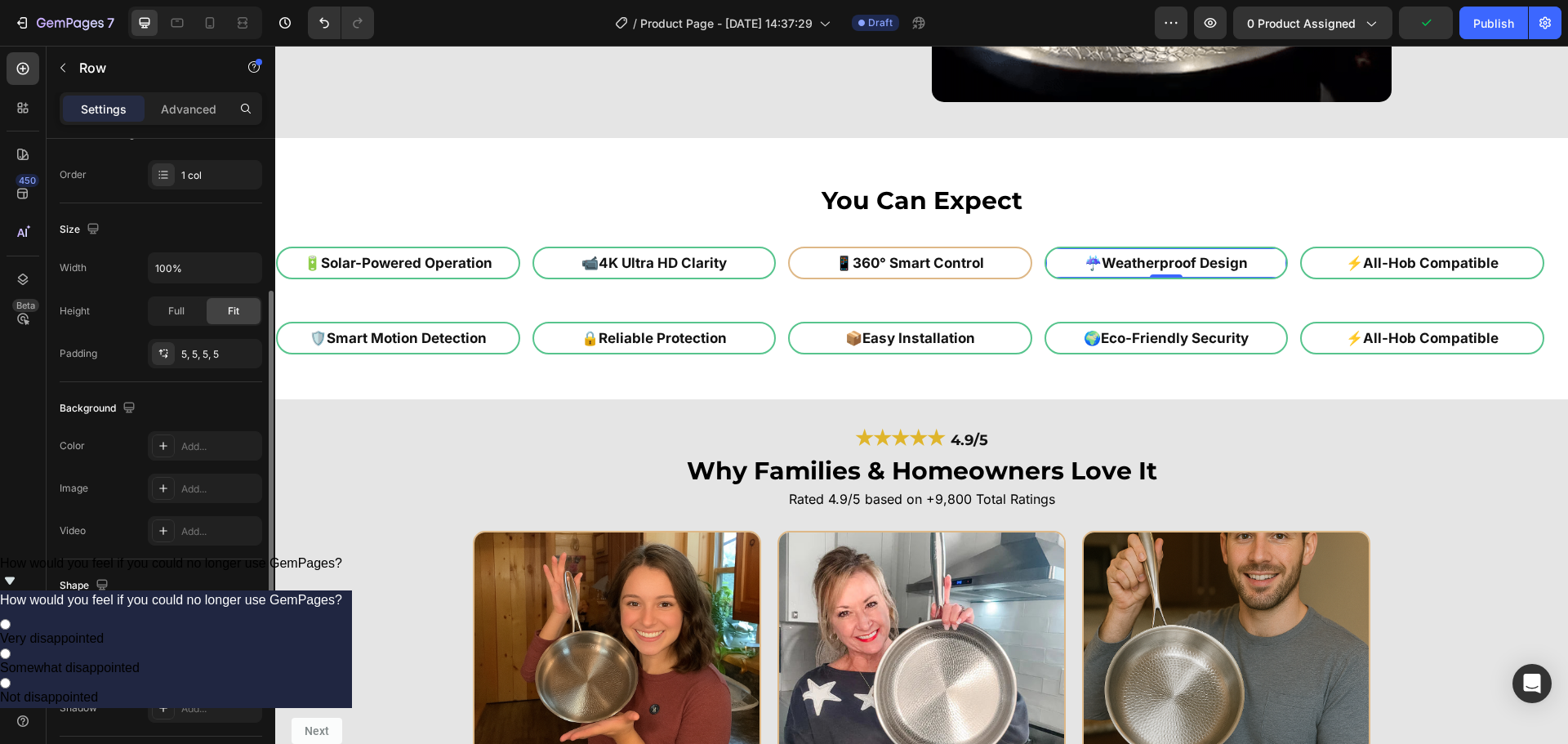
scroll to position [327, 0]
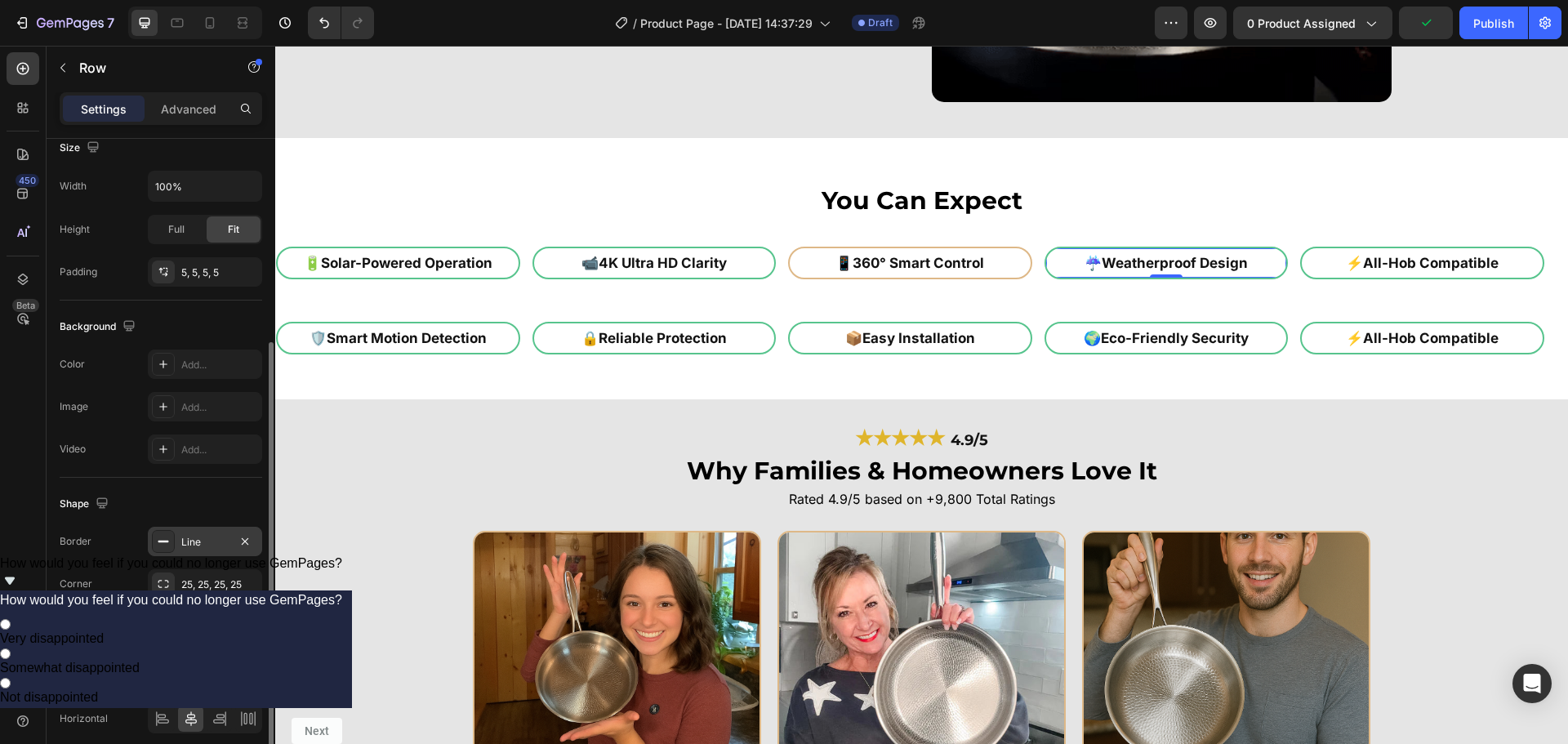
click at [205, 551] on div "Line" at bounding box center [205, 542] width 114 height 30
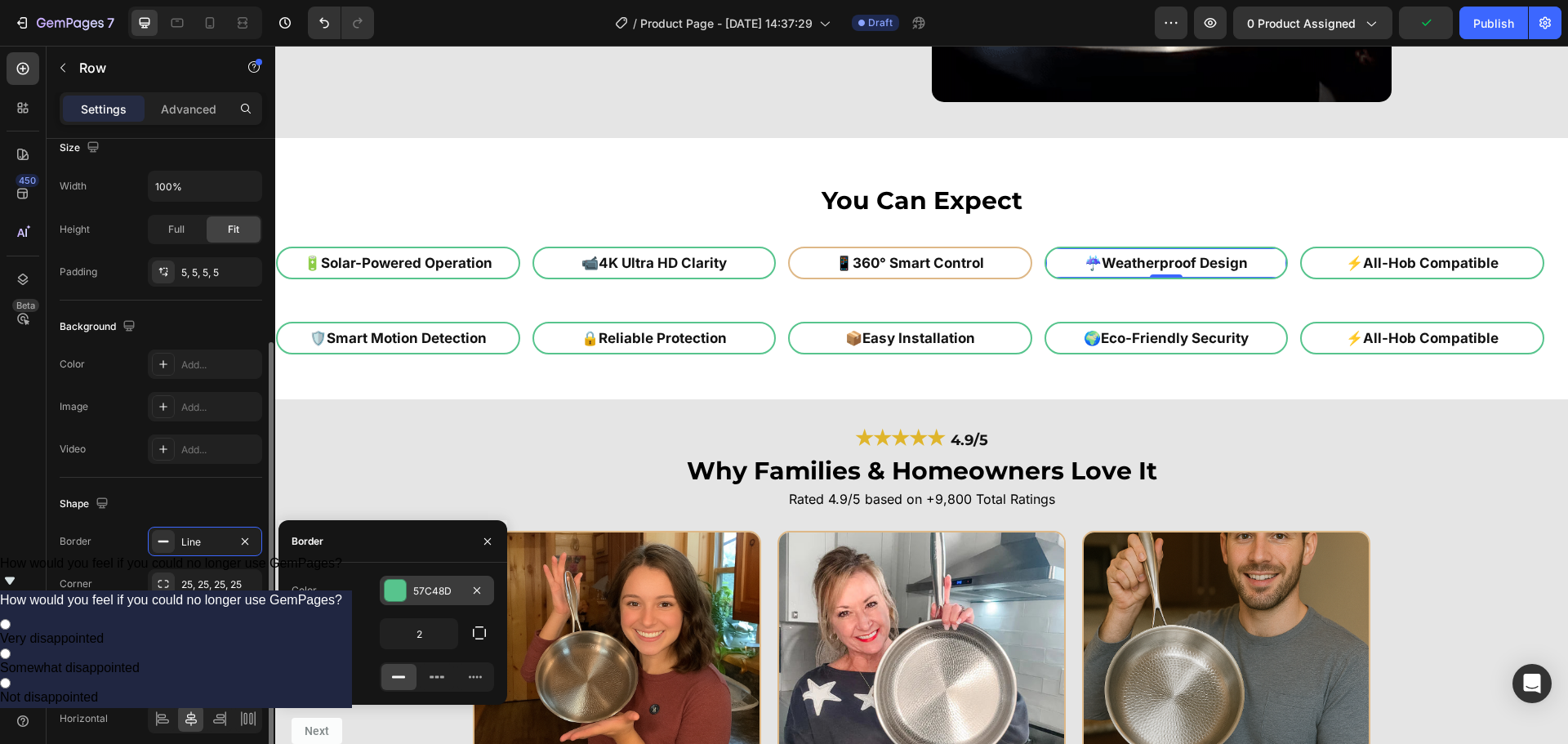
click at [427, 578] on div "57C48D" at bounding box center [437, 590] width 114 height 30
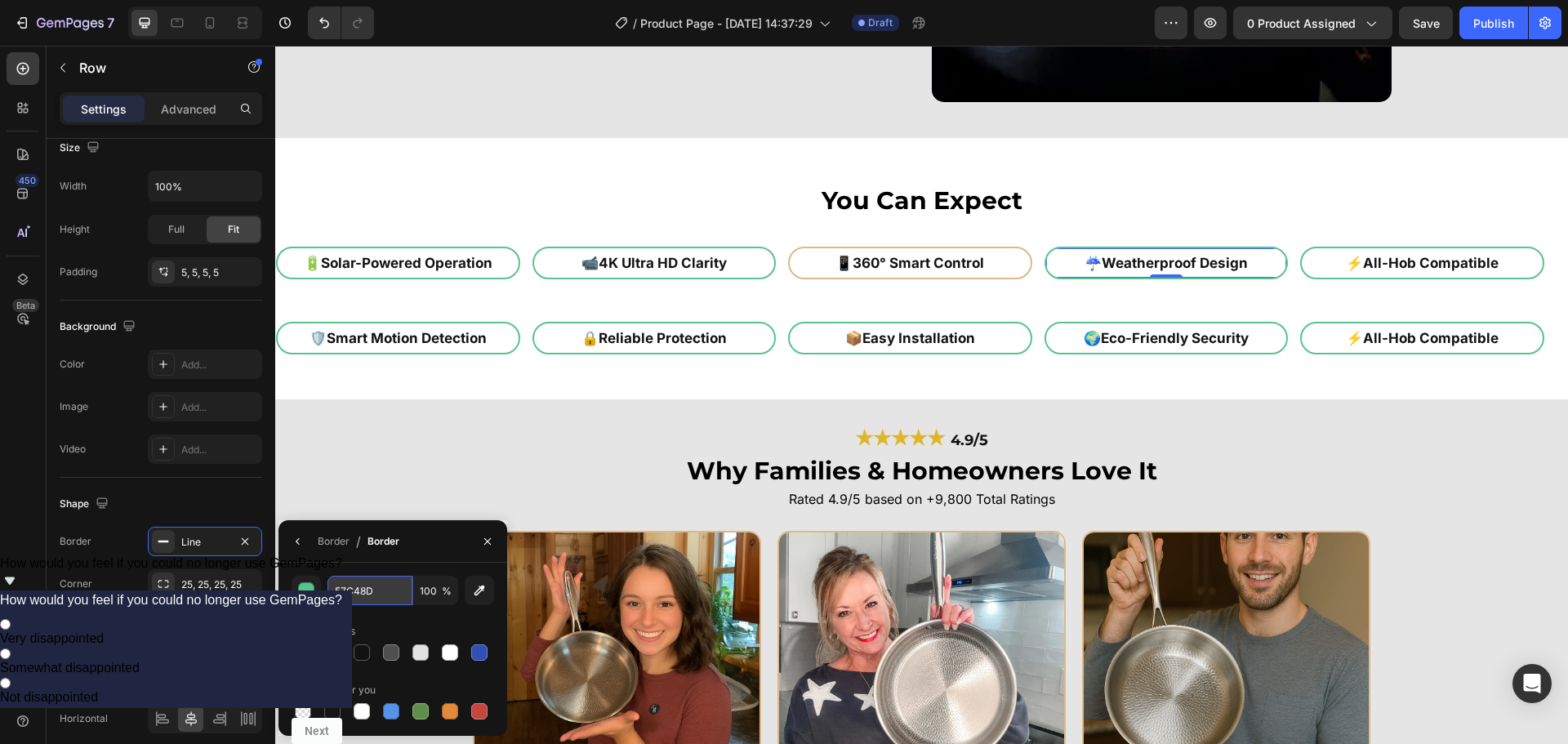
click at [364, 597] on input "57C48D" at bounding box center [370, 590] width 85 height 30
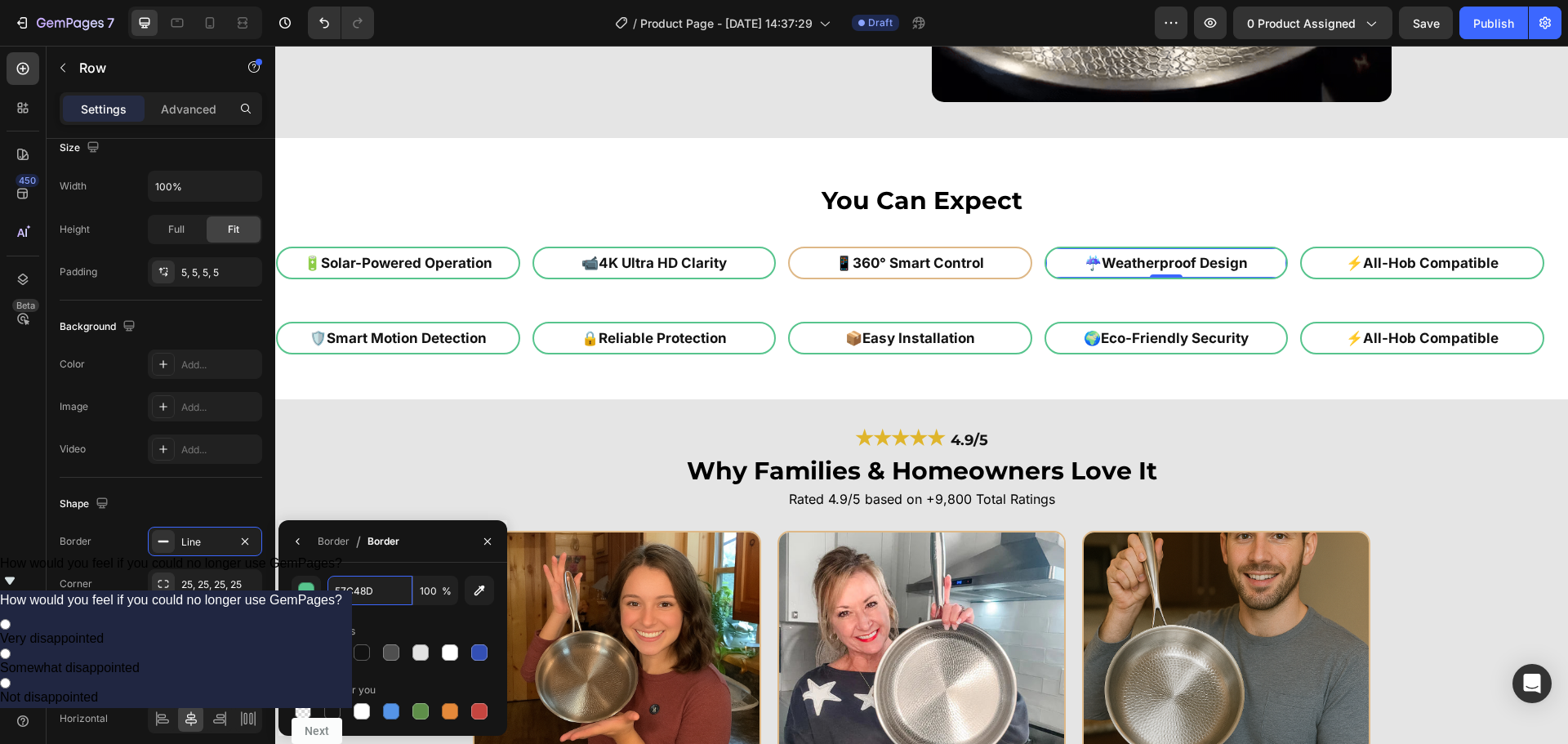
paste input "deb887"
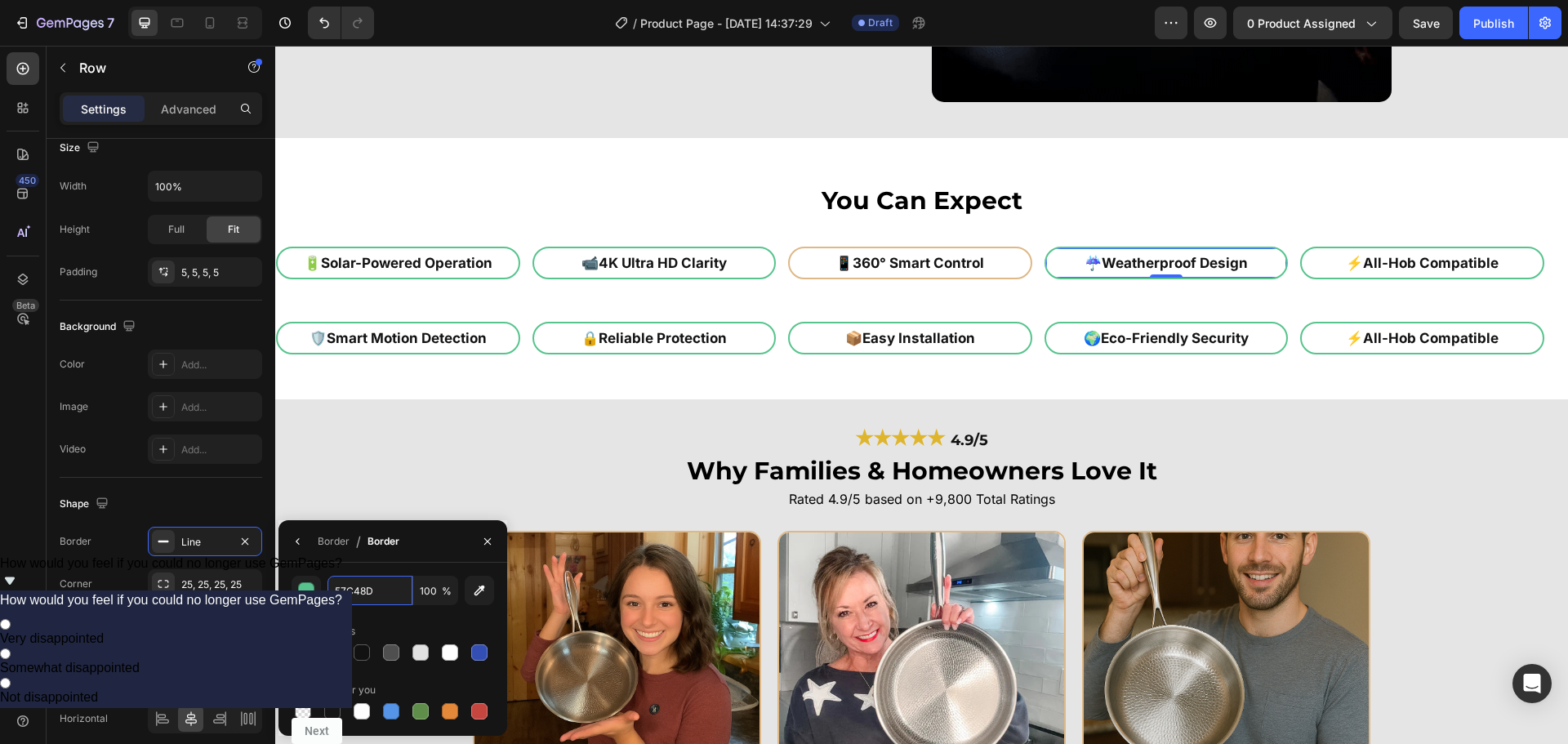
type input "deb887"
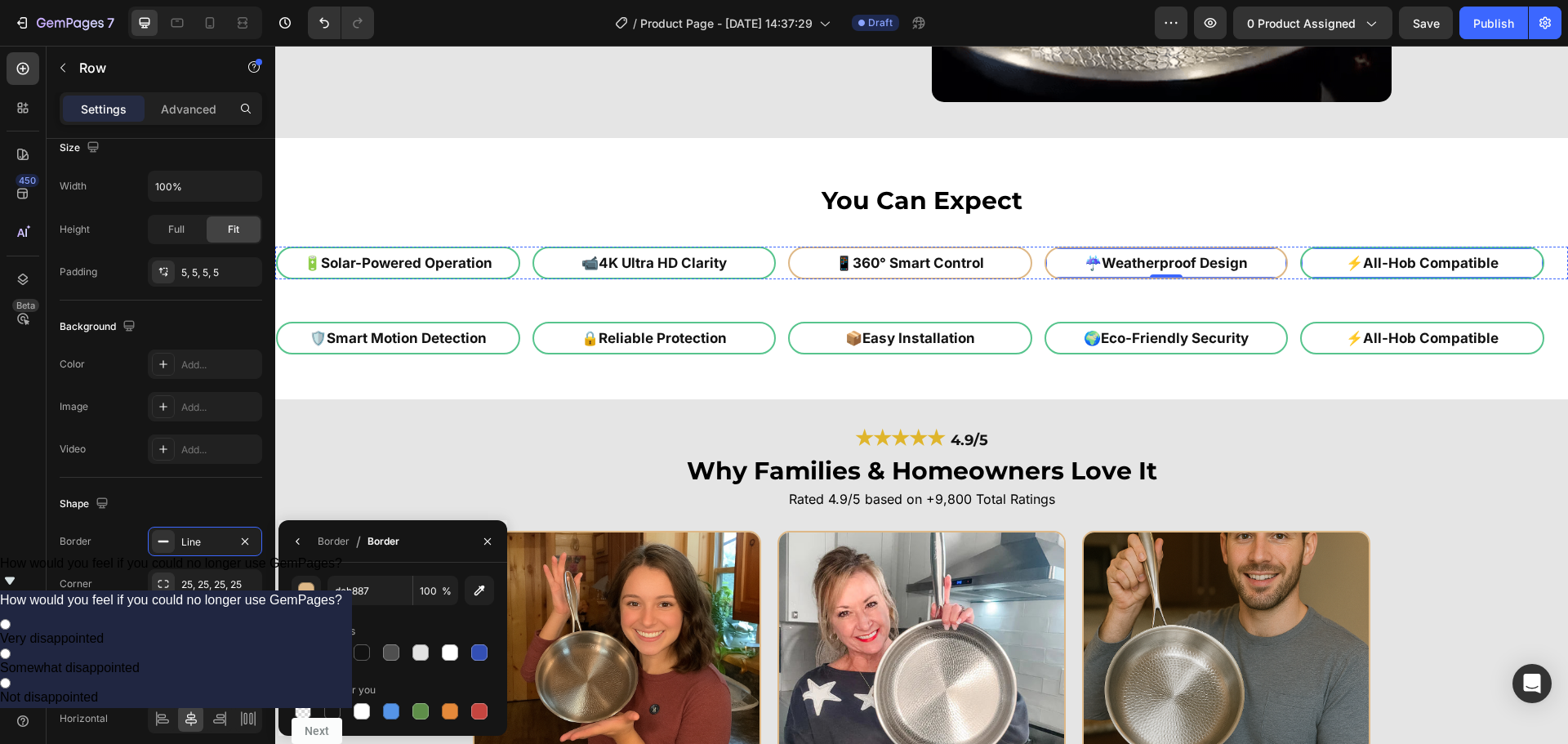
click at [1306, 274] on div "⚡ All-Hob Compatible Heading Row" at bounding box center [1422, 262] width 244 height 33
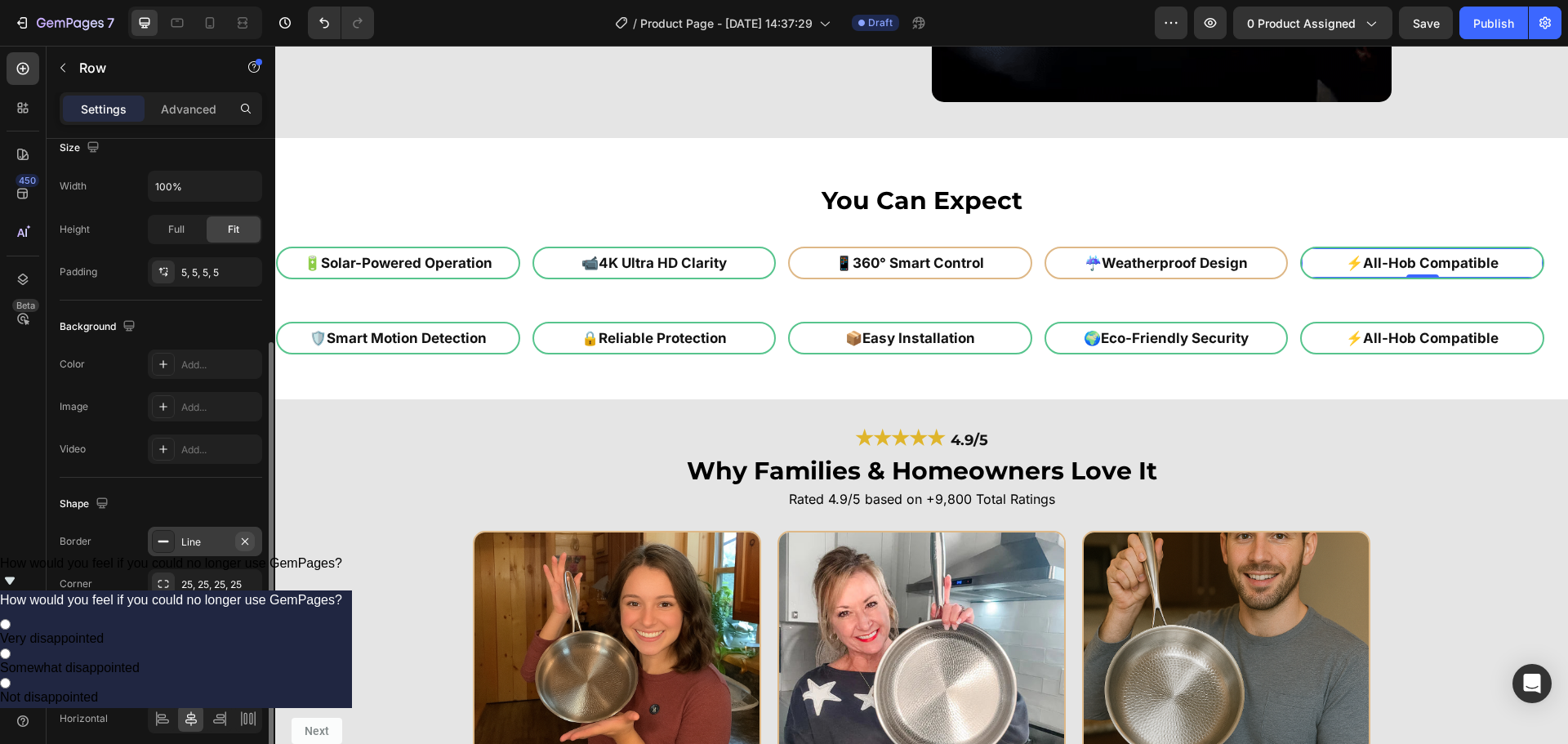
drag, startPoint x: 170, startPoint y: 532, endPoint x: 239, endPoint y: 537, distance: 69.2
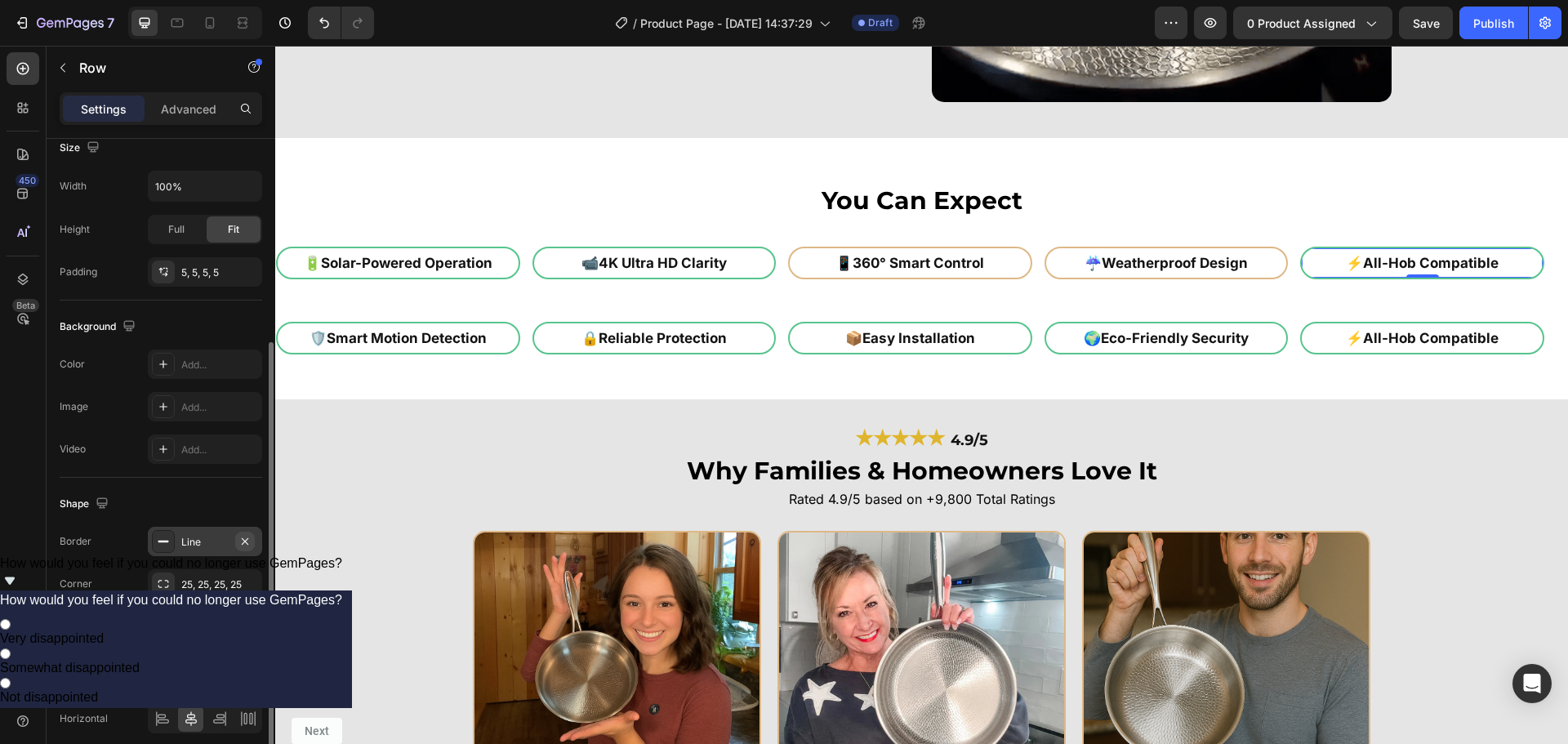
click at [170, 532] on div at bounding box center [163, 541] width 23 height 23
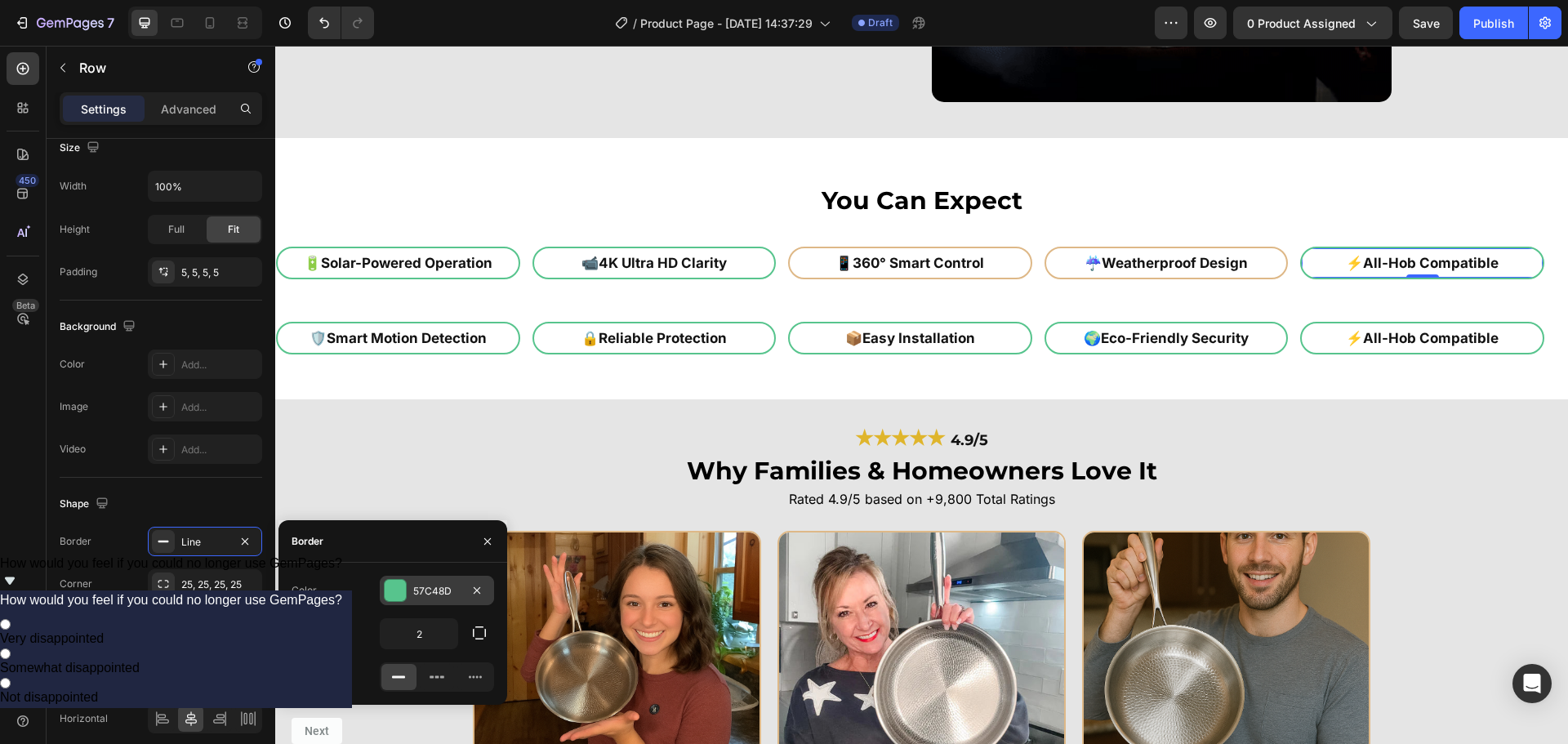
click at [403, 578] on div "57C48D" at bounding box center [437, 590] width 114 height 30
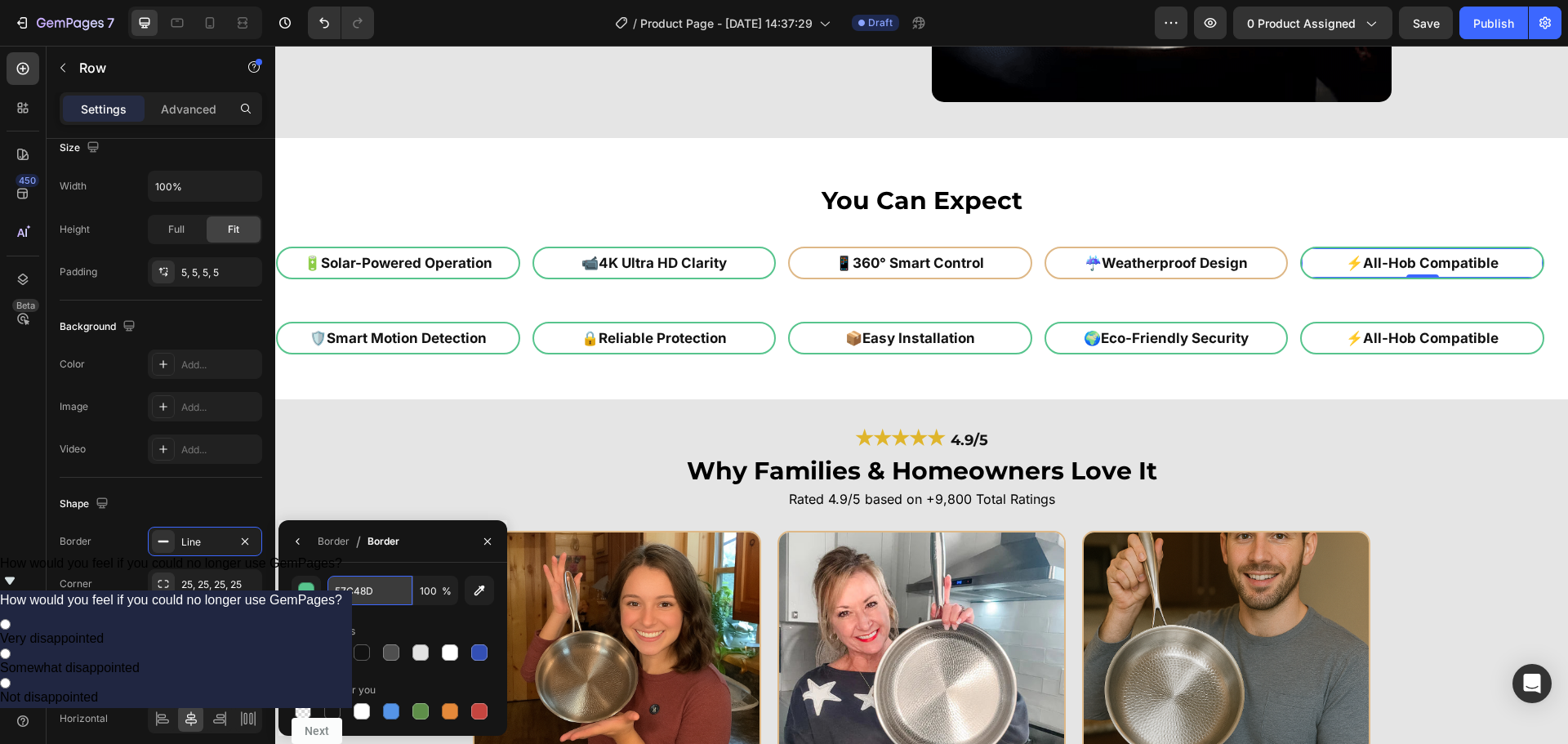
click at [384, 589] on input "57C48D" at bounding box center [370, 590] width 85 height 30
paste input "deb887"
type input "deb887"
click at [503, 276] on div "🔋 Solar-Powered Operation Heading Row" at bounding box center [398, 262] width 244 height 33
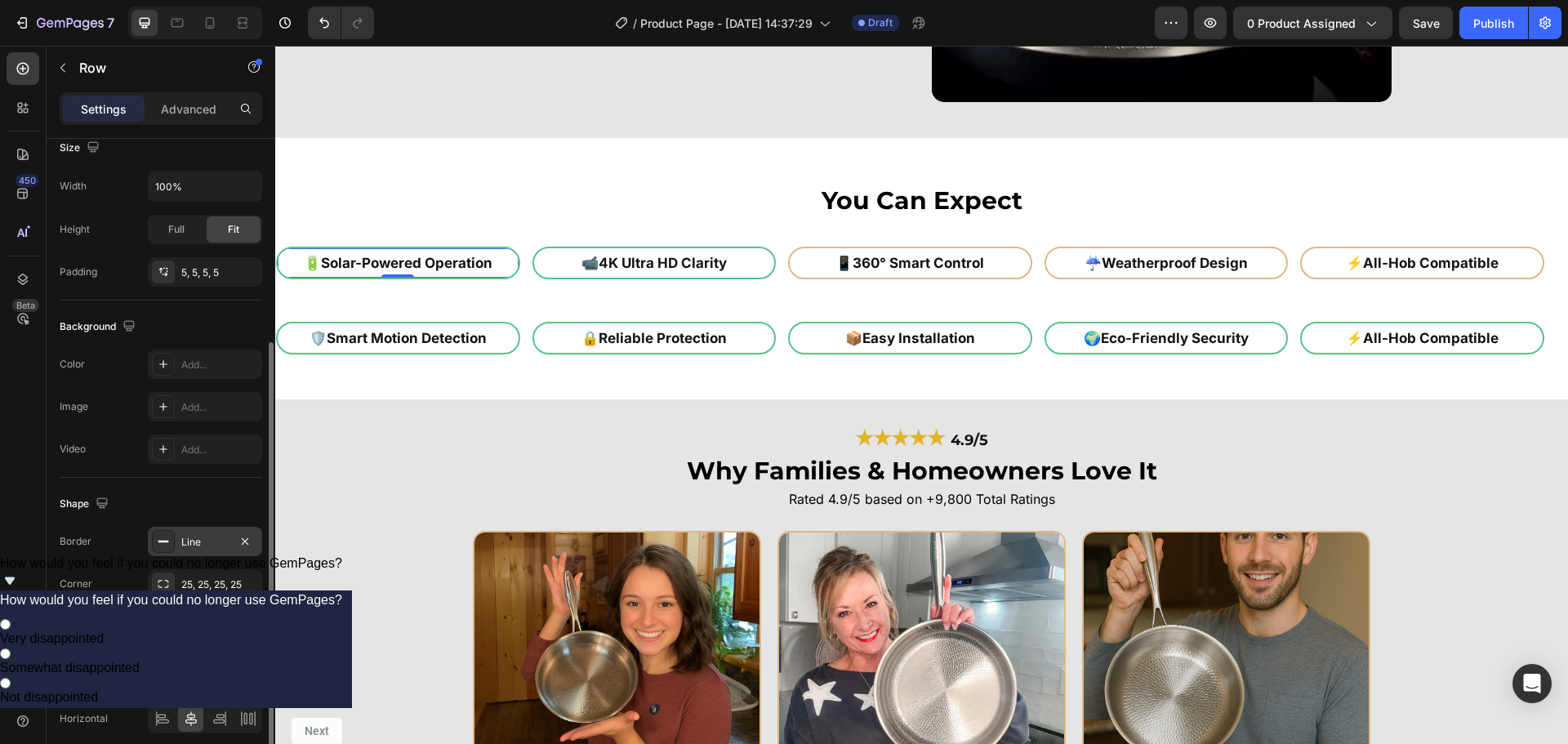
click at [198, 549] on div "Line" at bounding box center [205, 542] width 47 height 15
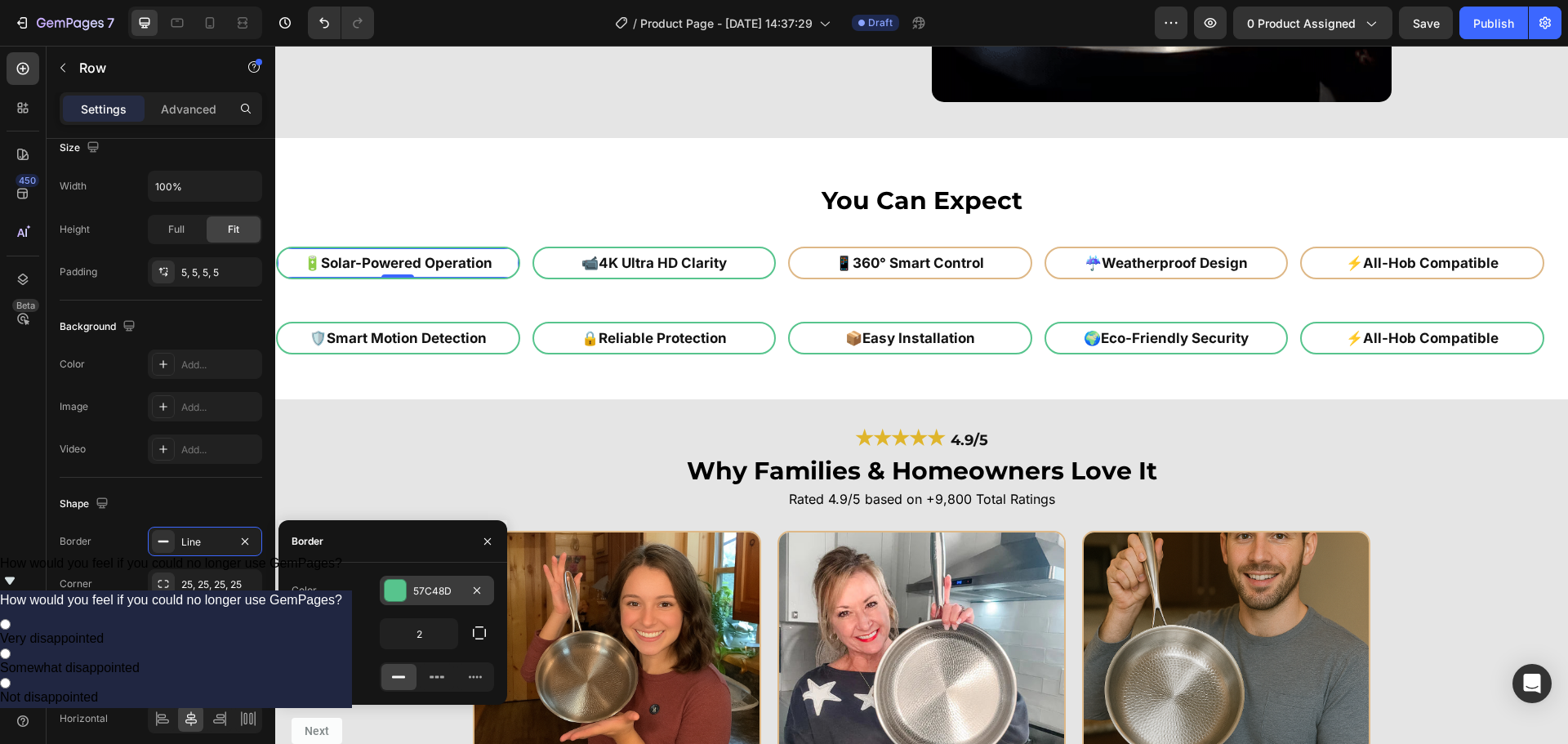
click at [401, 583] on div at bounding box center [395, 590] width 22 height 22
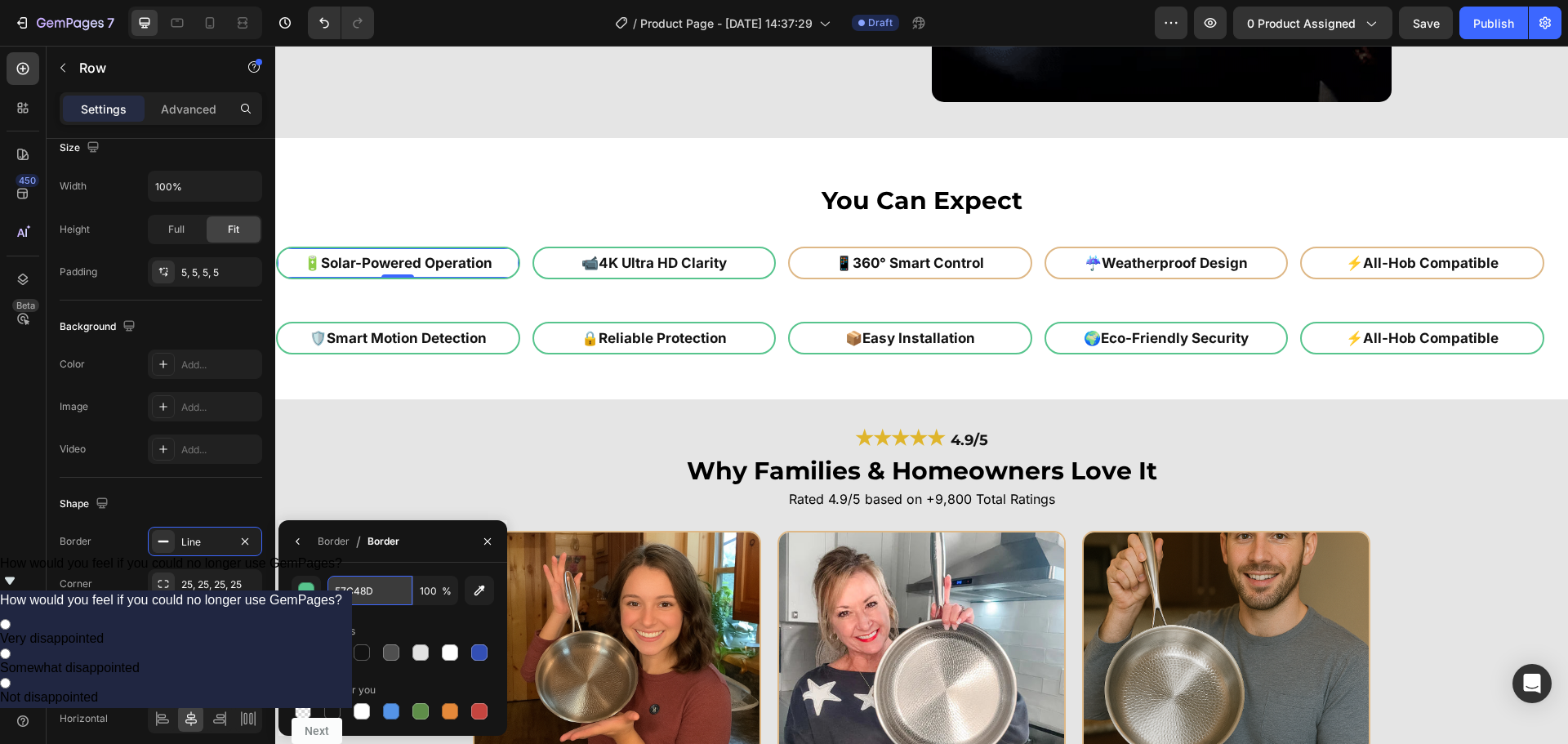
click at [375, 584] on input "57C48D" at bounding box center [370, 590] width 85 height 30
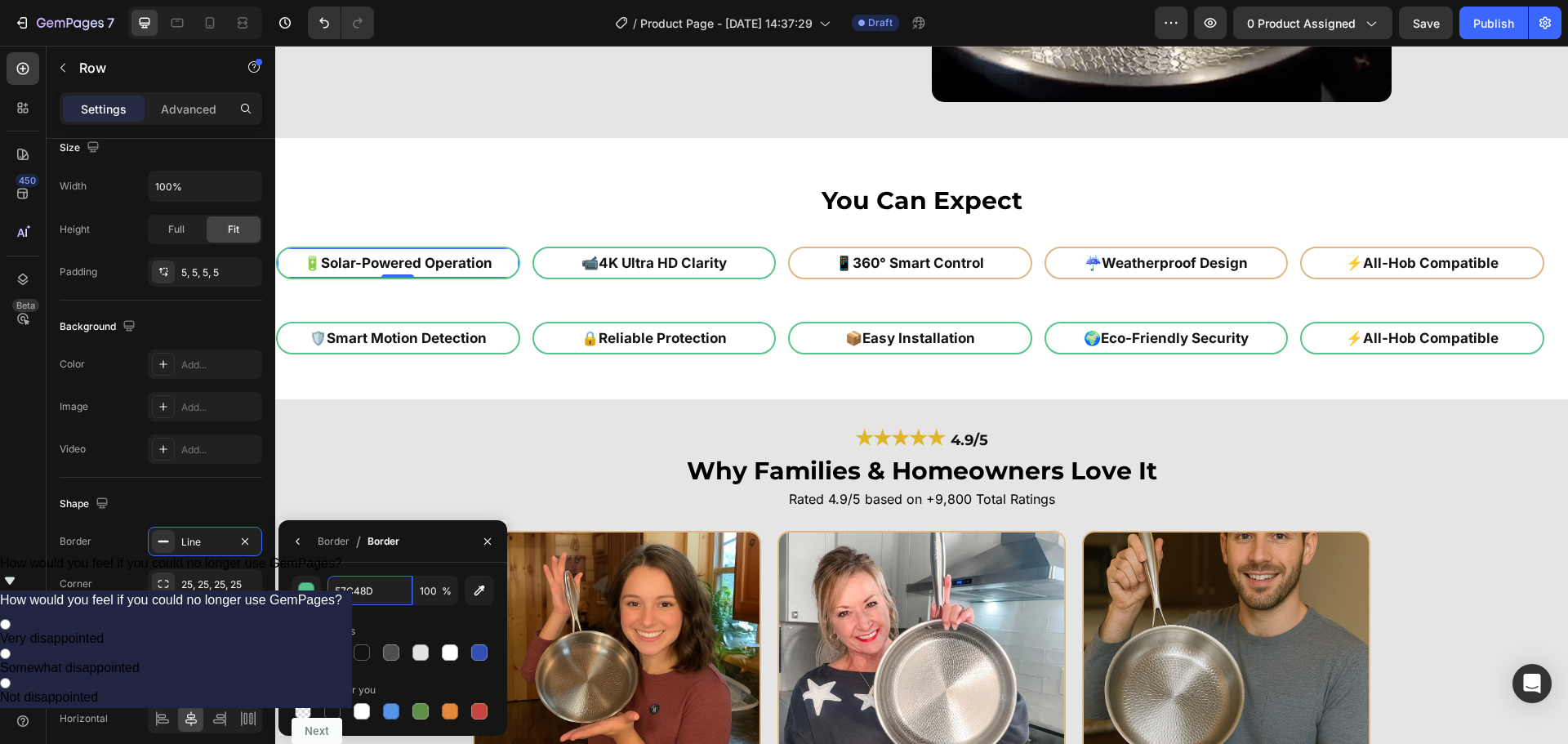
paste input "deb887"
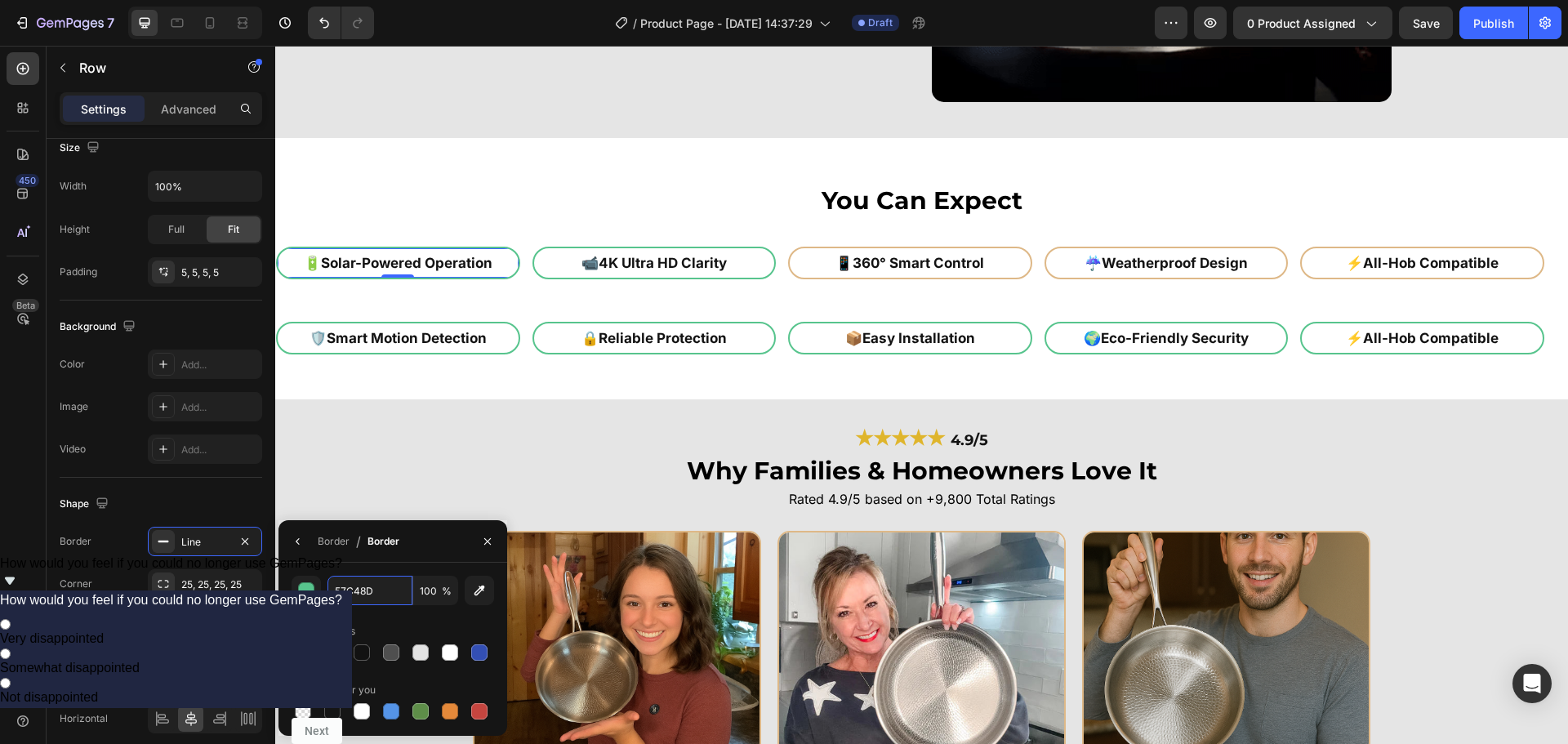
type input "deb887"
click at [545, 270] on div "📹 4K Ultra HD Clarity Heading Row" at bounding box center [654, 262] width 244 height 33
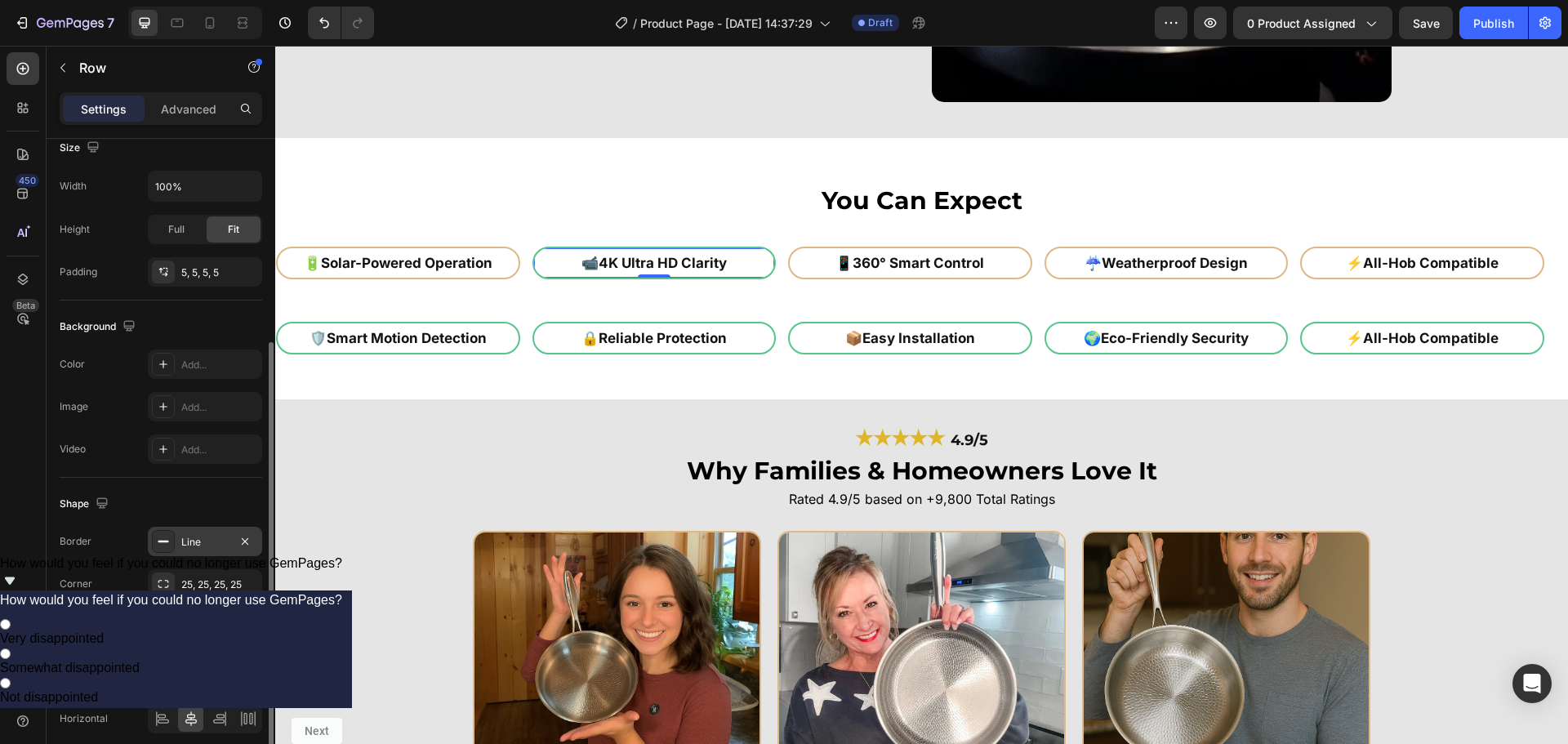
drag, startPoint x: 242, startPoint y: 537, endPoint x: 216, endPoint y: 537, distance: 26.0
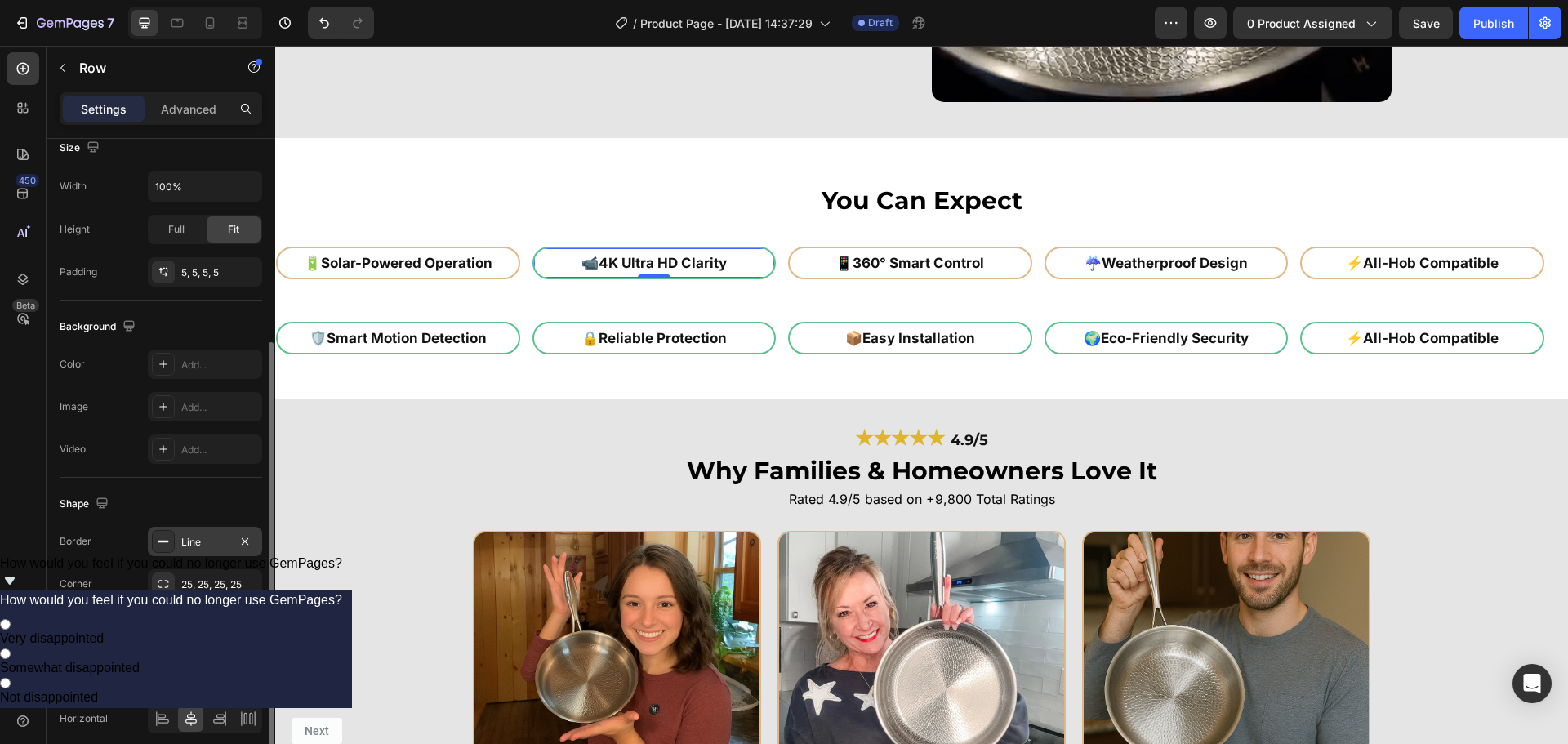
click at [217, 546] on div "Line" at bounding box center [205, 542] width 114 height 30
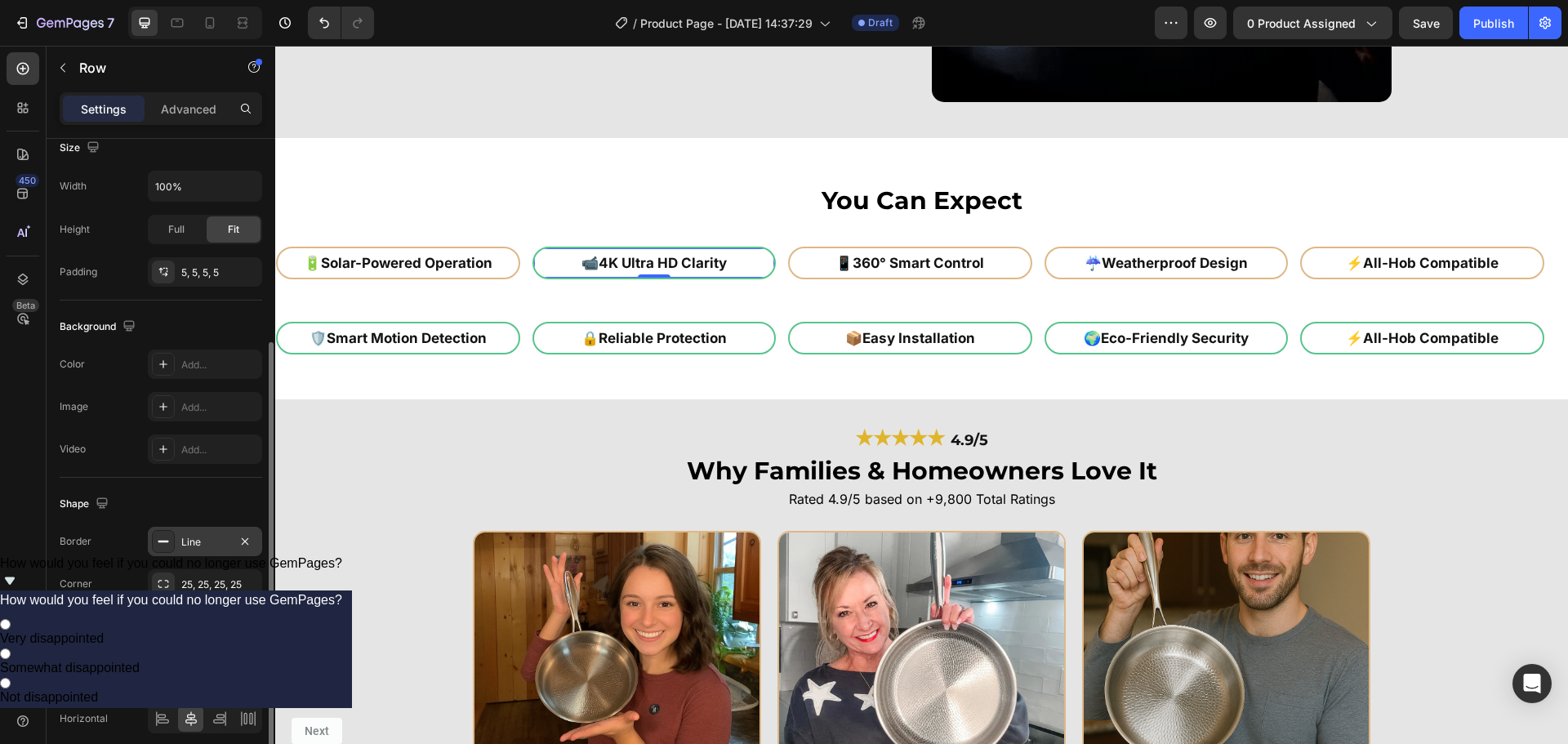
click at [216, 536] on div "Line" at bounding box center [205, 542] width 47 height 15
click at [209, 532] on div "Line" at bounding box center [205, 542] width 114 height 30
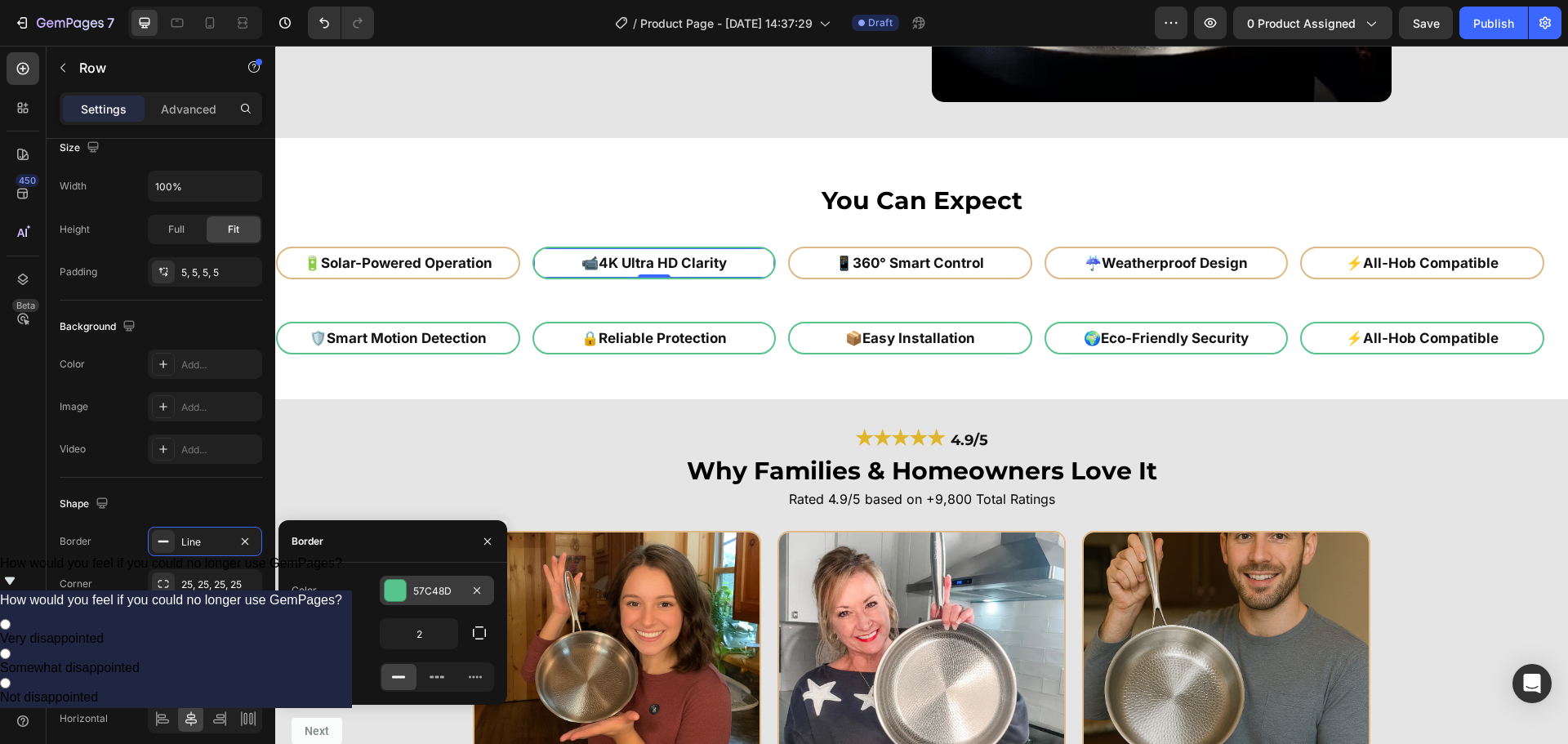
click at [442, 582] on div "57C48D" at bounding box center [437, 590] width 114 height 30
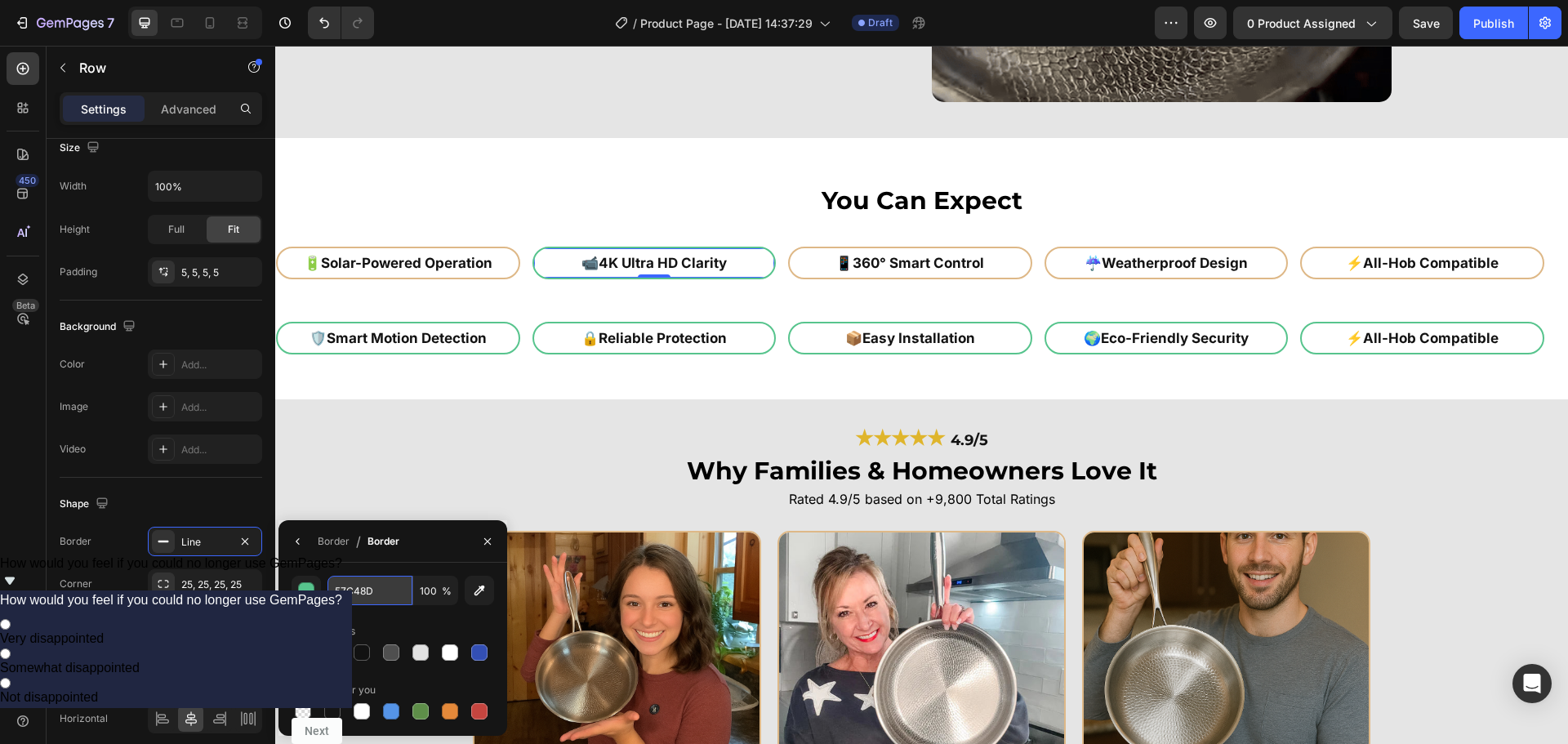
click at [360, 588] on input "57C48D" at bounding box center [370, 590] width 85 height 30
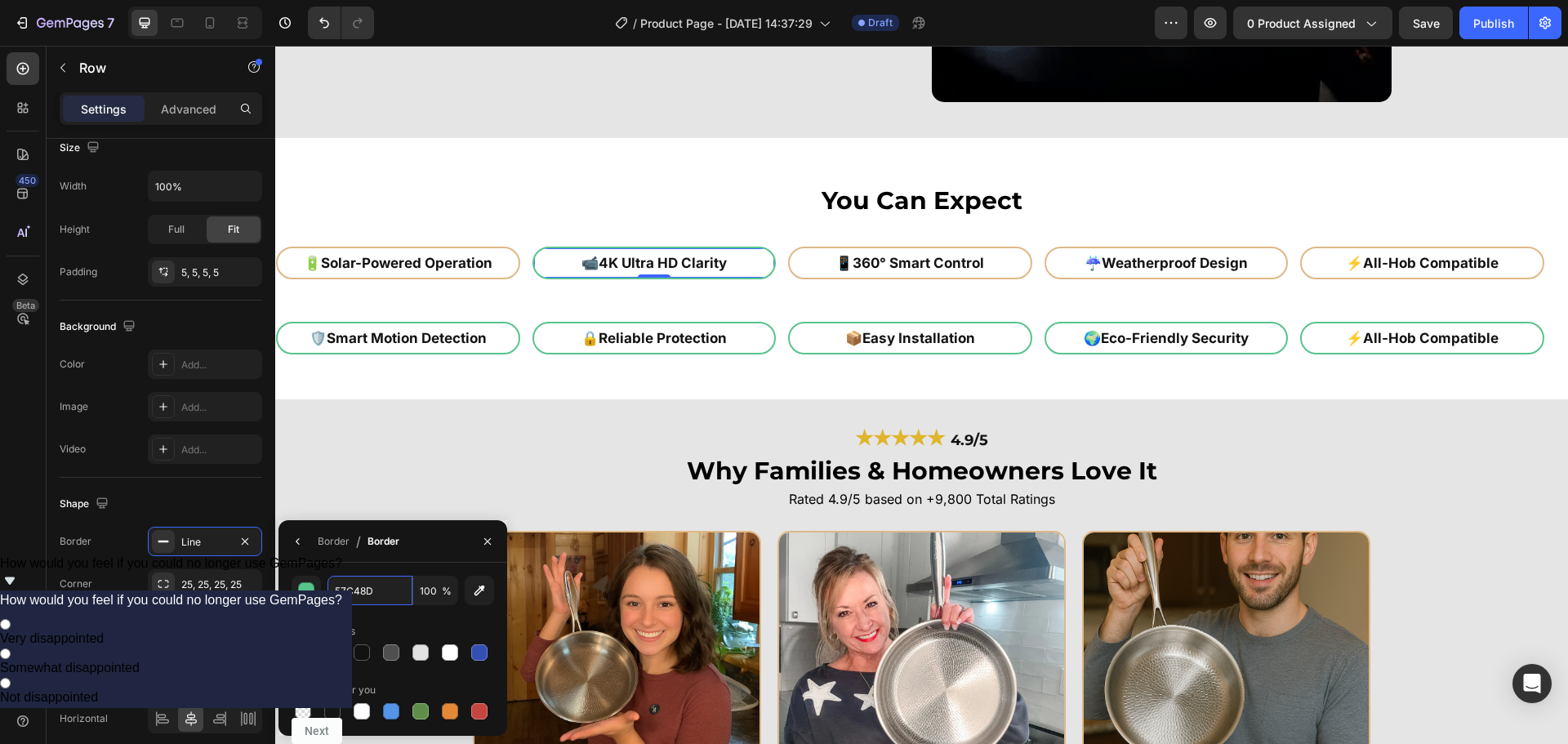
paste input "deb887"
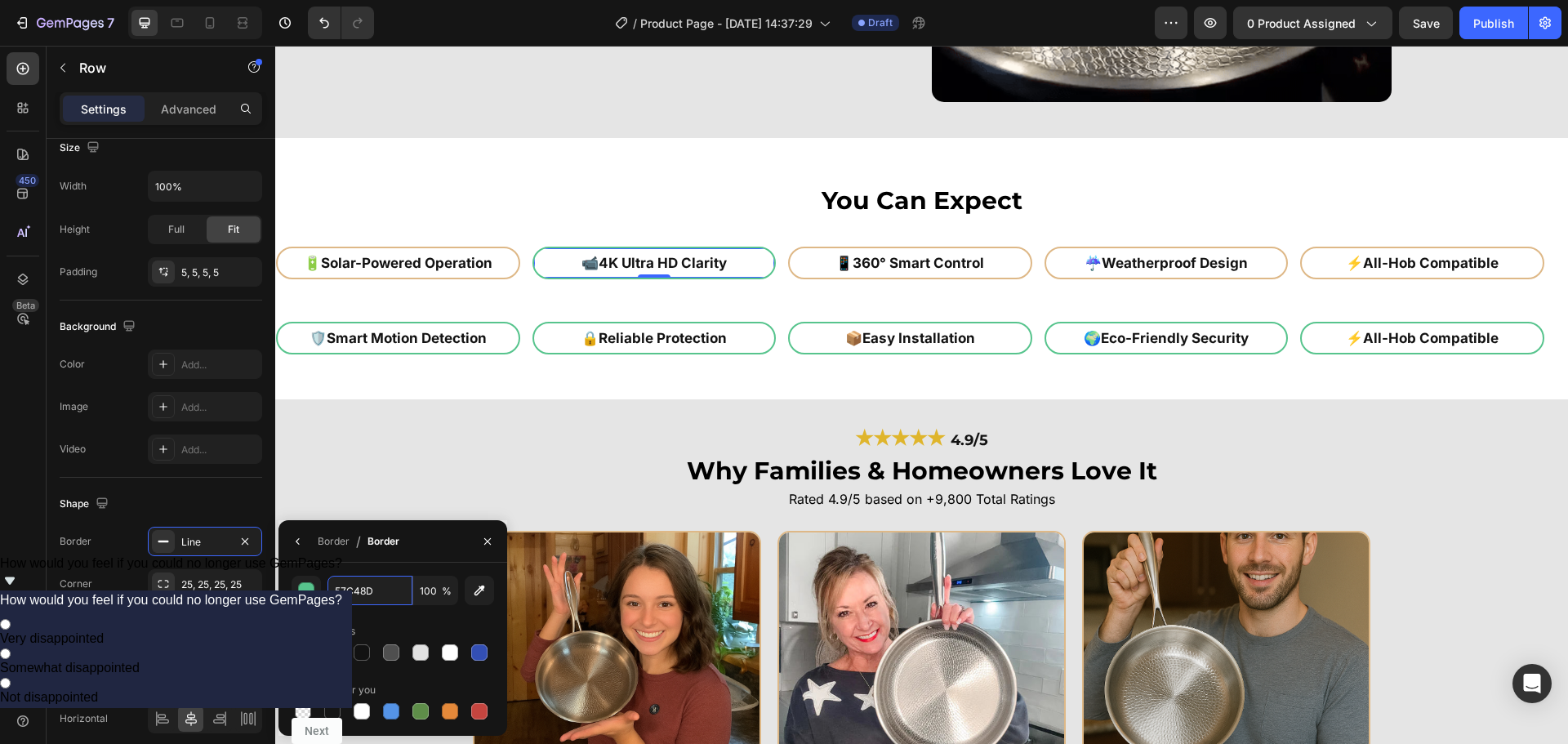
type input "deb887"
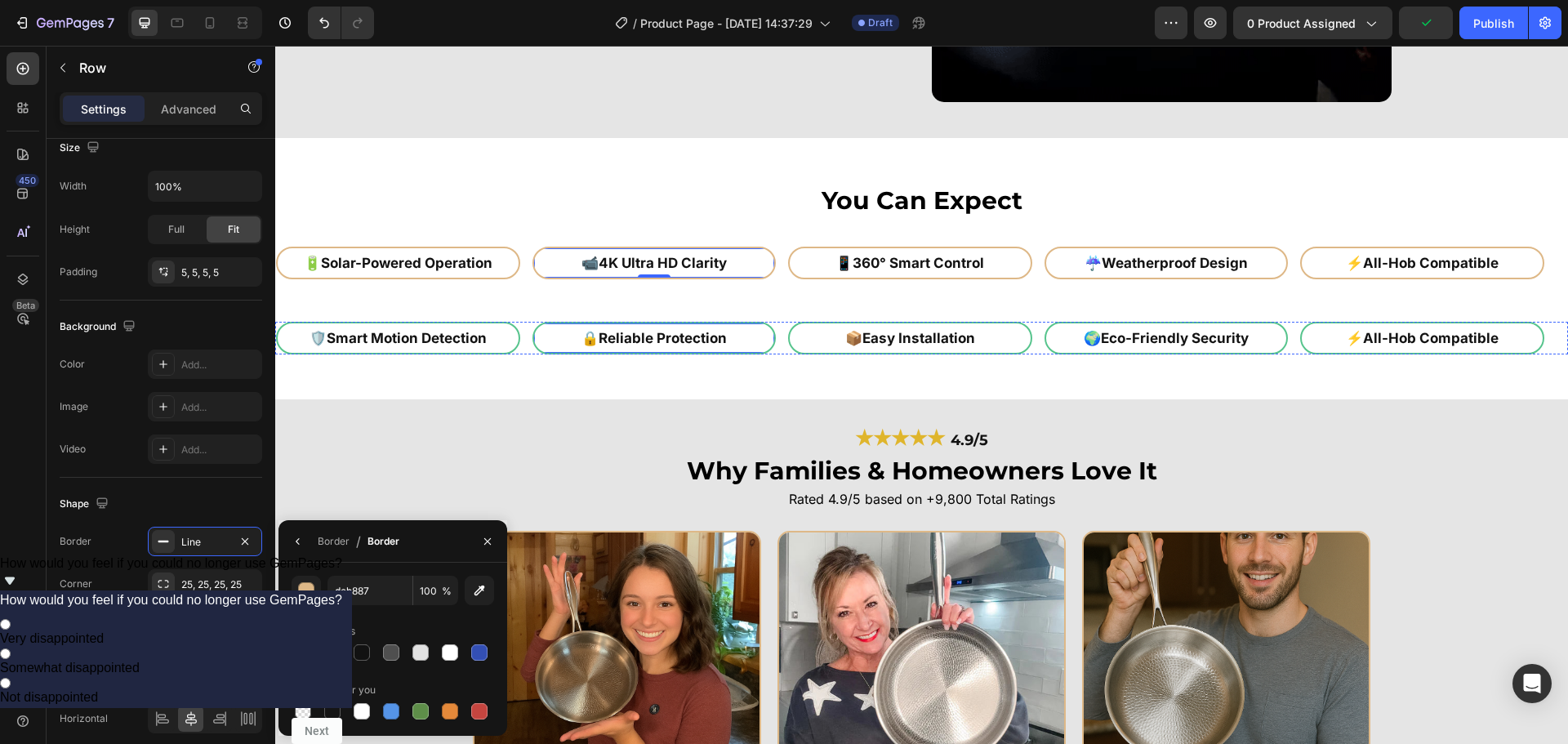
click at [765, 352] on div "🔒 Reliable Protection Heading Row" at bounding box center [654, 338] width 244 height 33
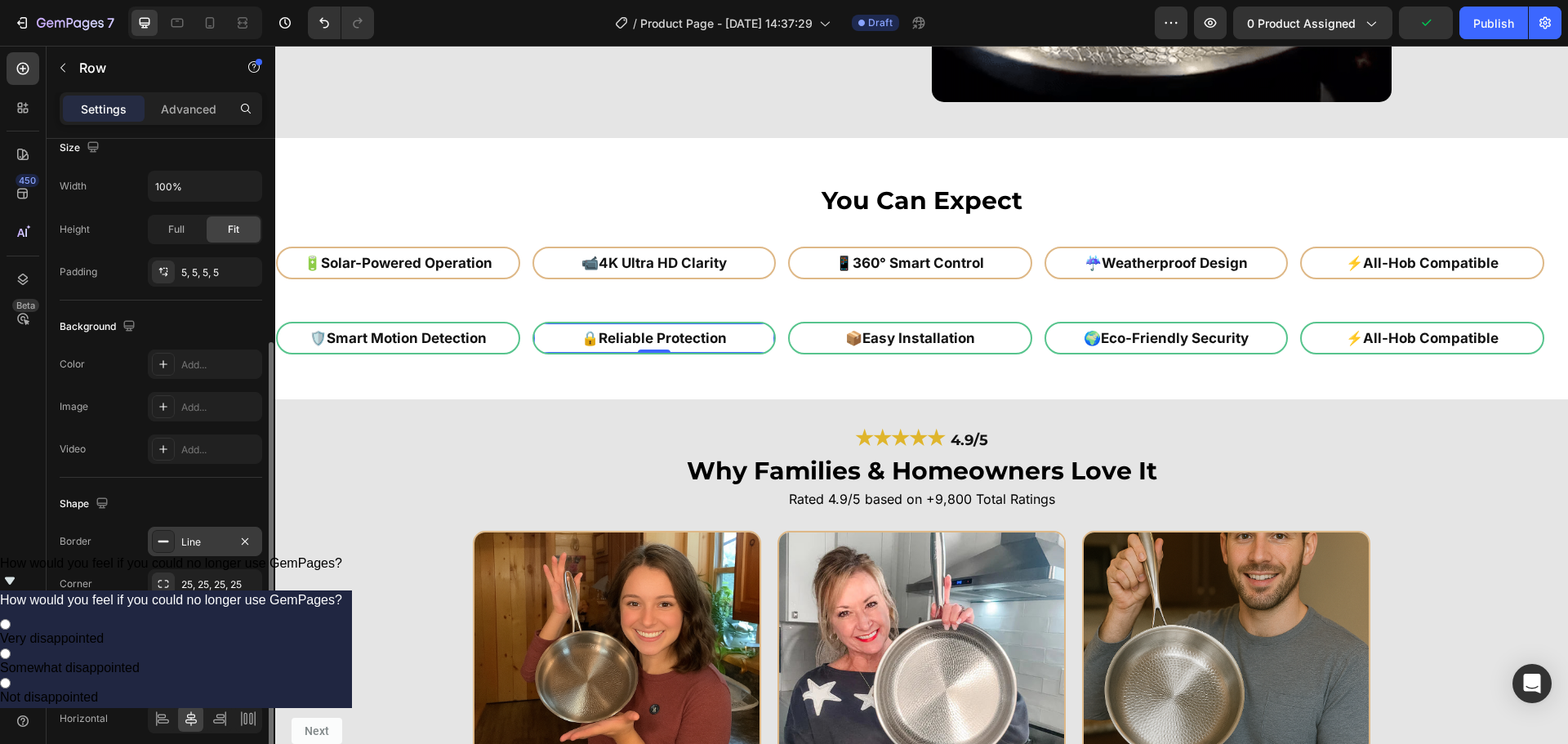
click at [193, 544] on div "Line" at bounding box center [205, 542] width 47 height 15
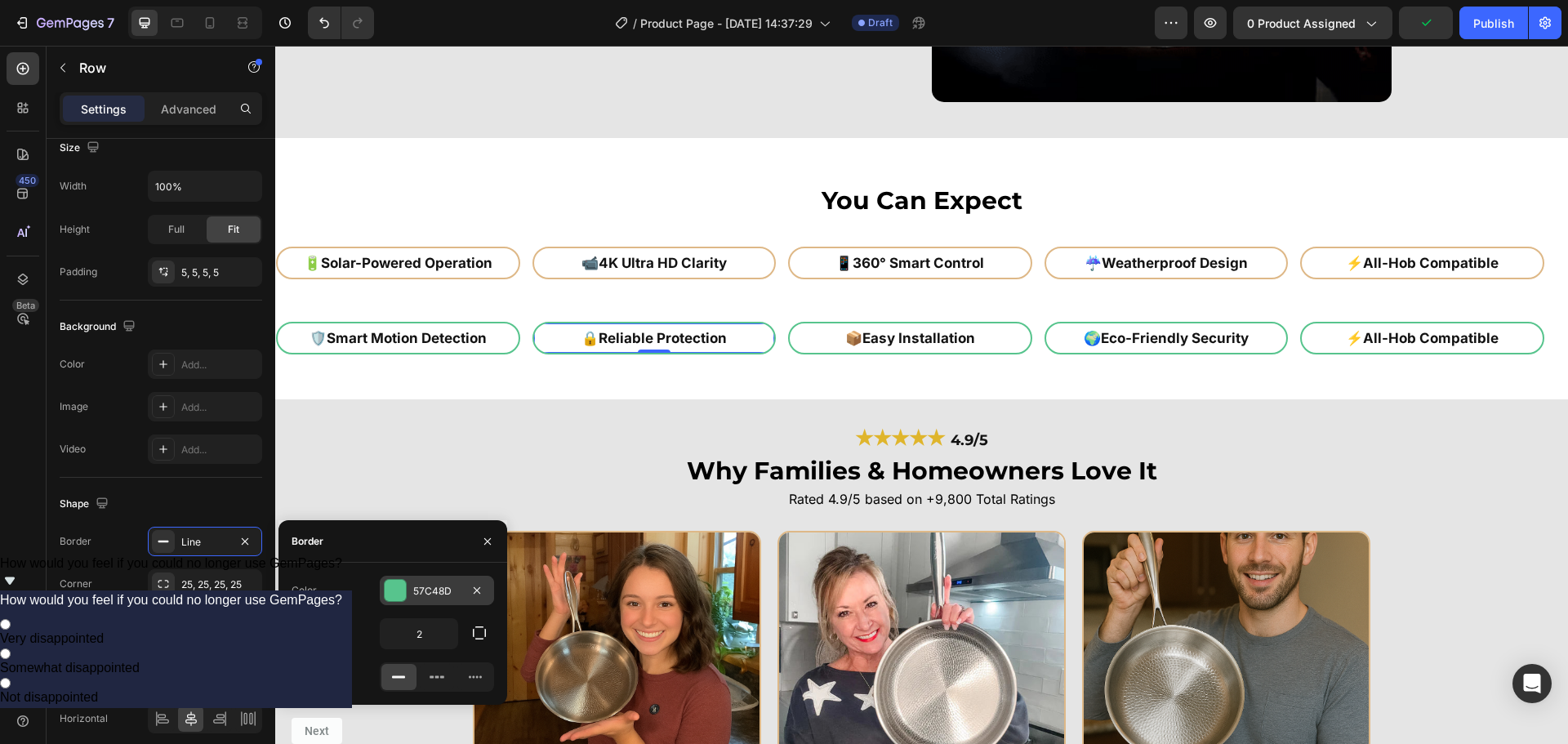
click at [430, 584] on div "57C48D" at bounding box center [437, 591] width 47 height 15
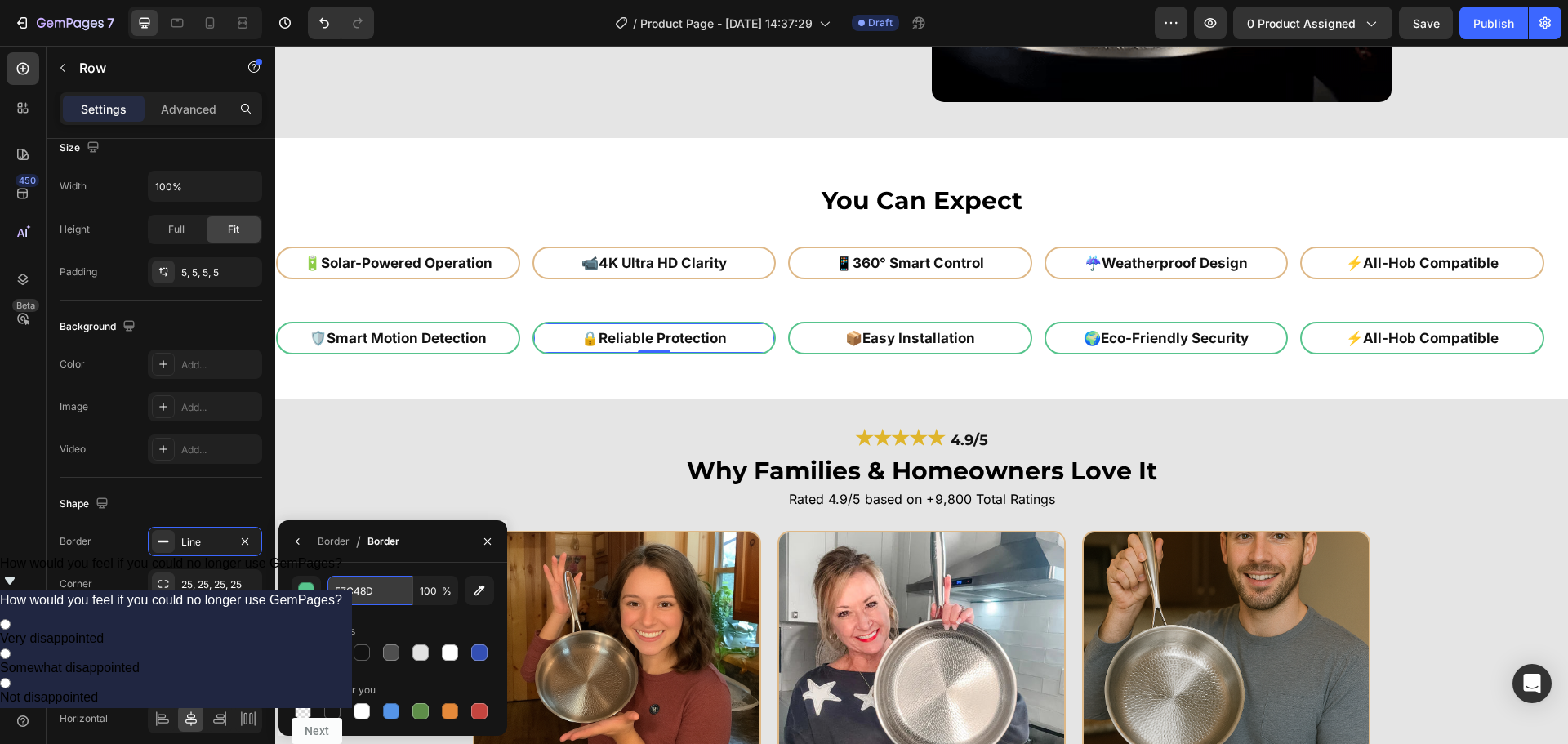
drag, startPoint x: 346, startPoint y: 590, endPoint x: 208, endPoint y: 379, distance: 252.1
click at [346, 590] on input "57C48D" at bounding box center [370, 590] width 85 height 30
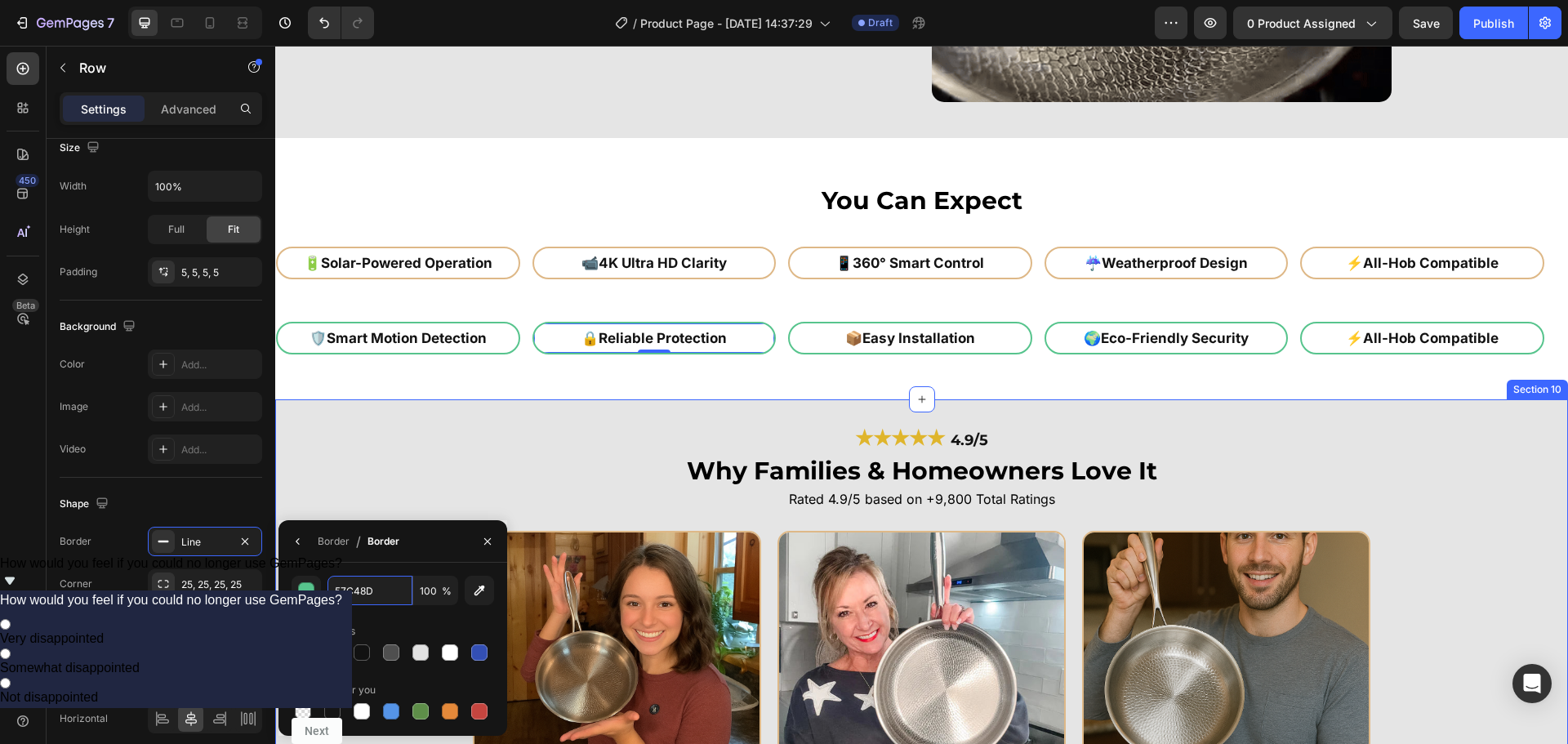
type input "v"
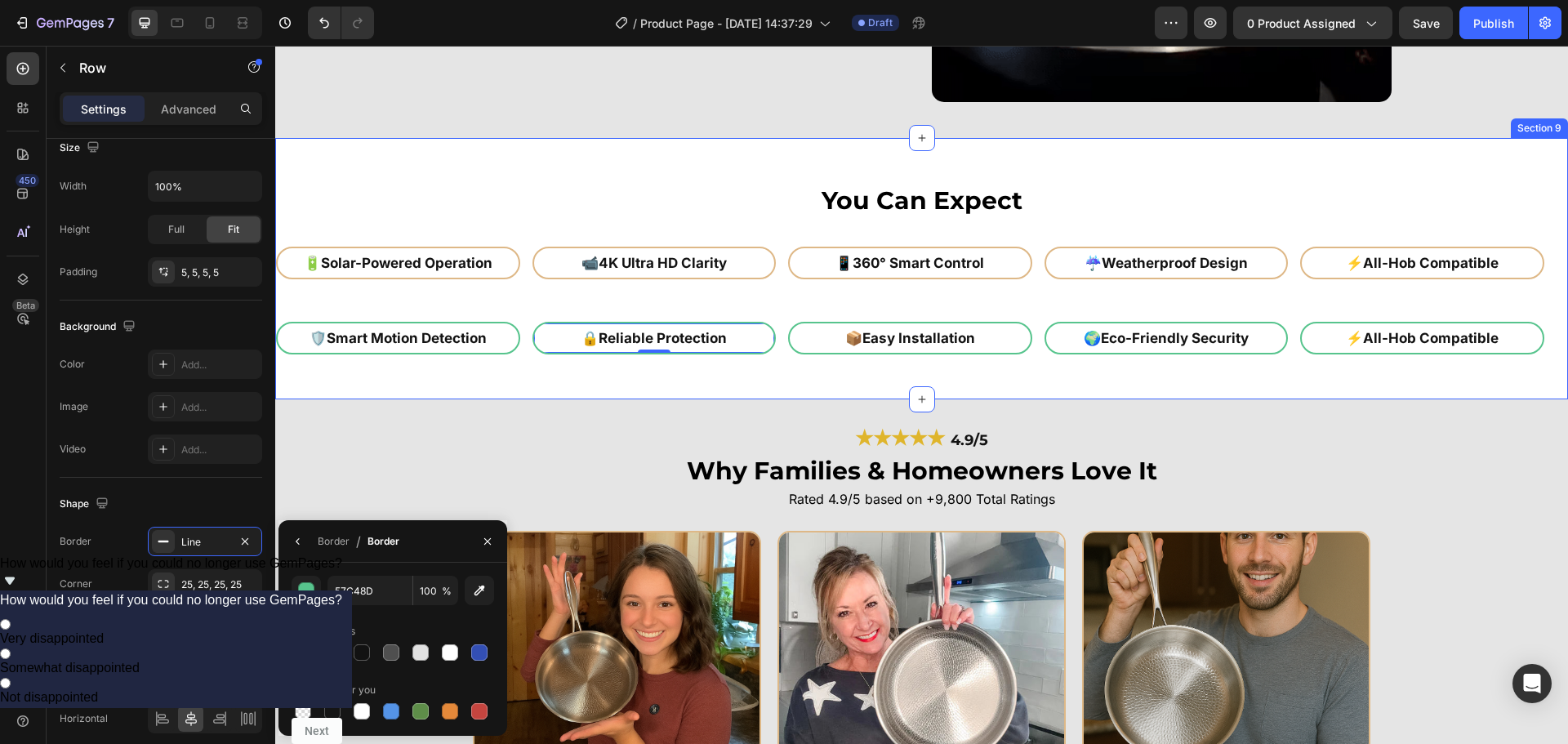
click at [504, 349] on div "🛡️ Smart Motion Detection Heading Row" at bounding box center [398, 338] width 244 height 33
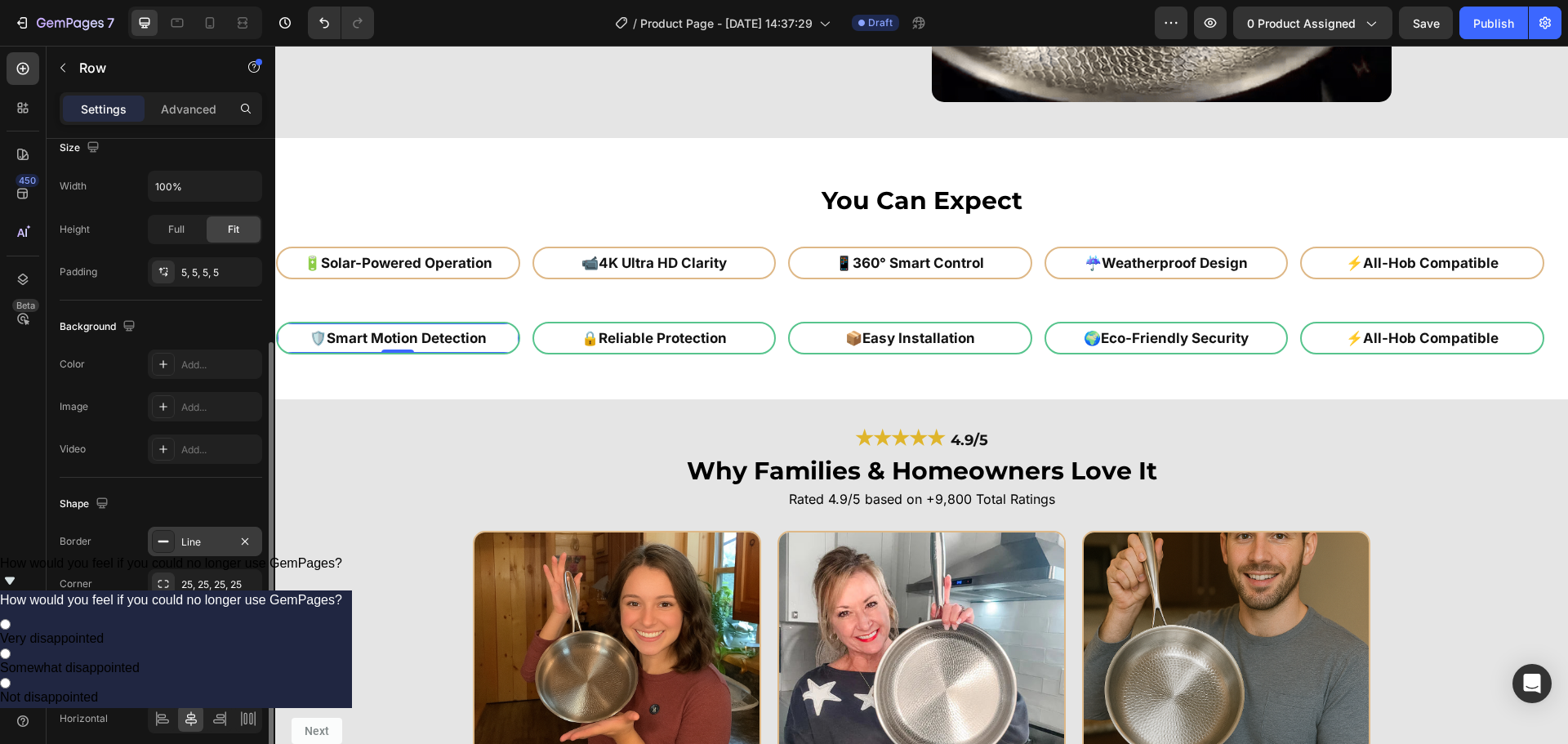
click at [205, 549] on div "Line" at bounding box center [205, 542] width 47 height 15
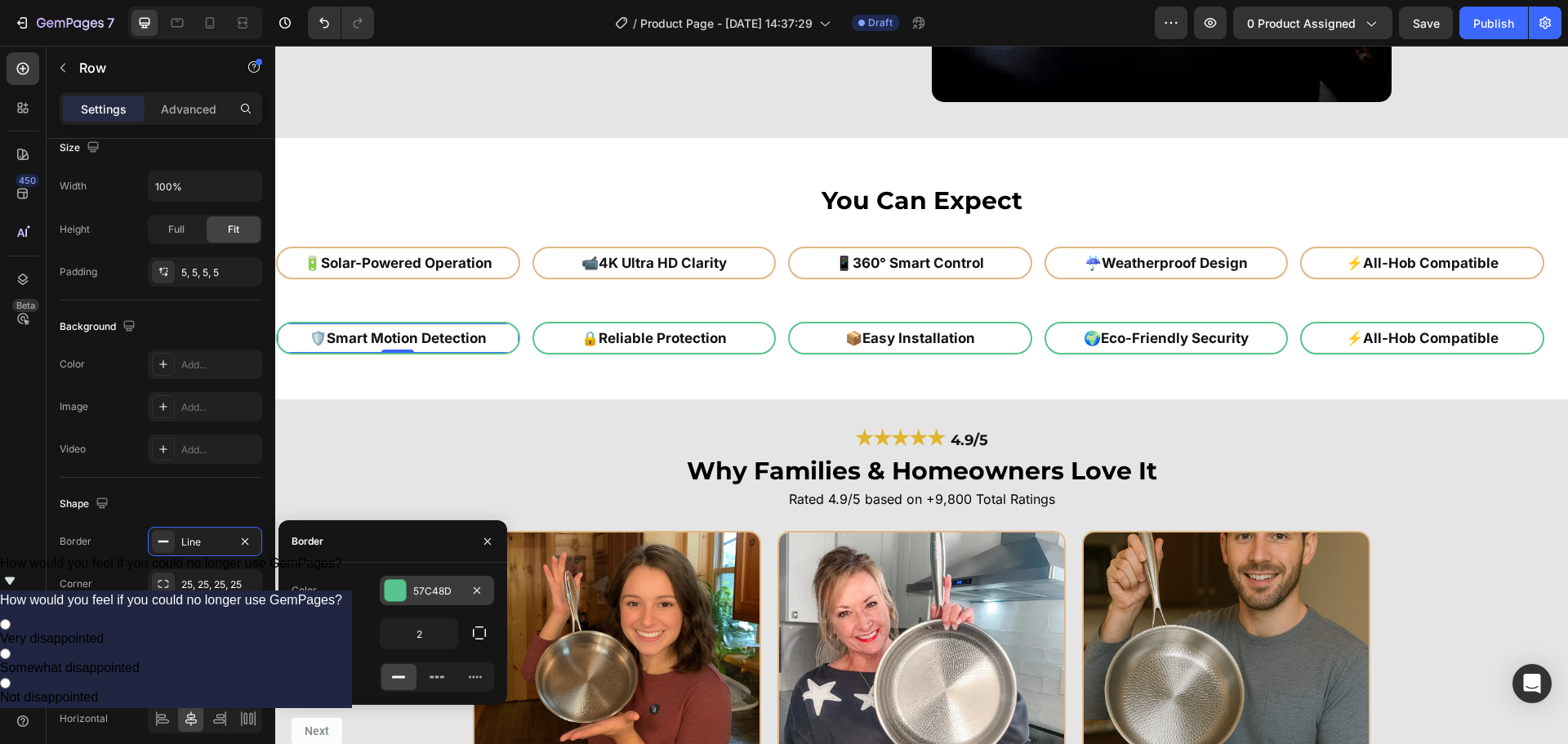
click at [415, 578] on div "57C48D" at bounding box center [437, 590] width 114 height 30
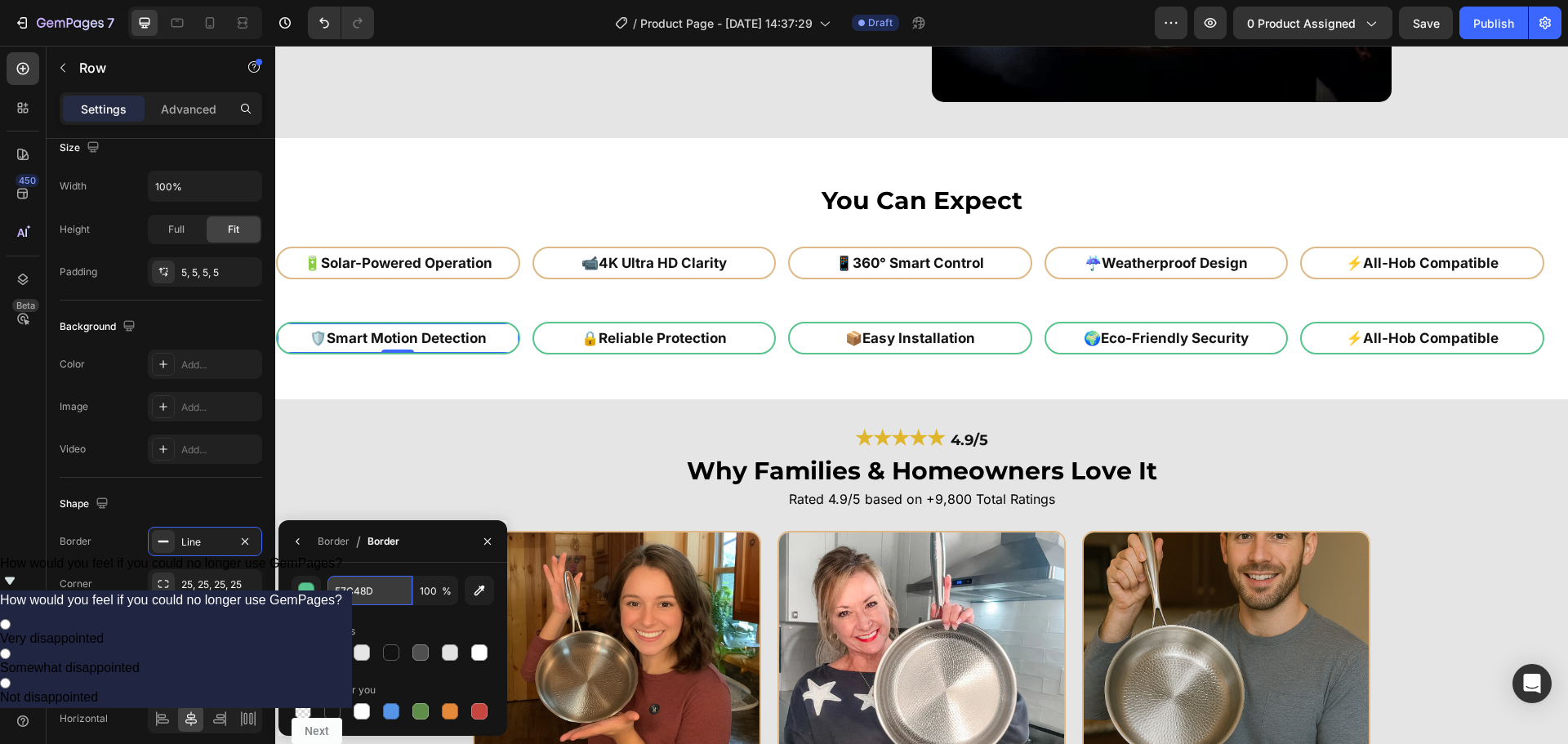
click at [369, 581] on input "57C48D" at bounding box center [370, 590] width 85 height 30
paste input "deb887"
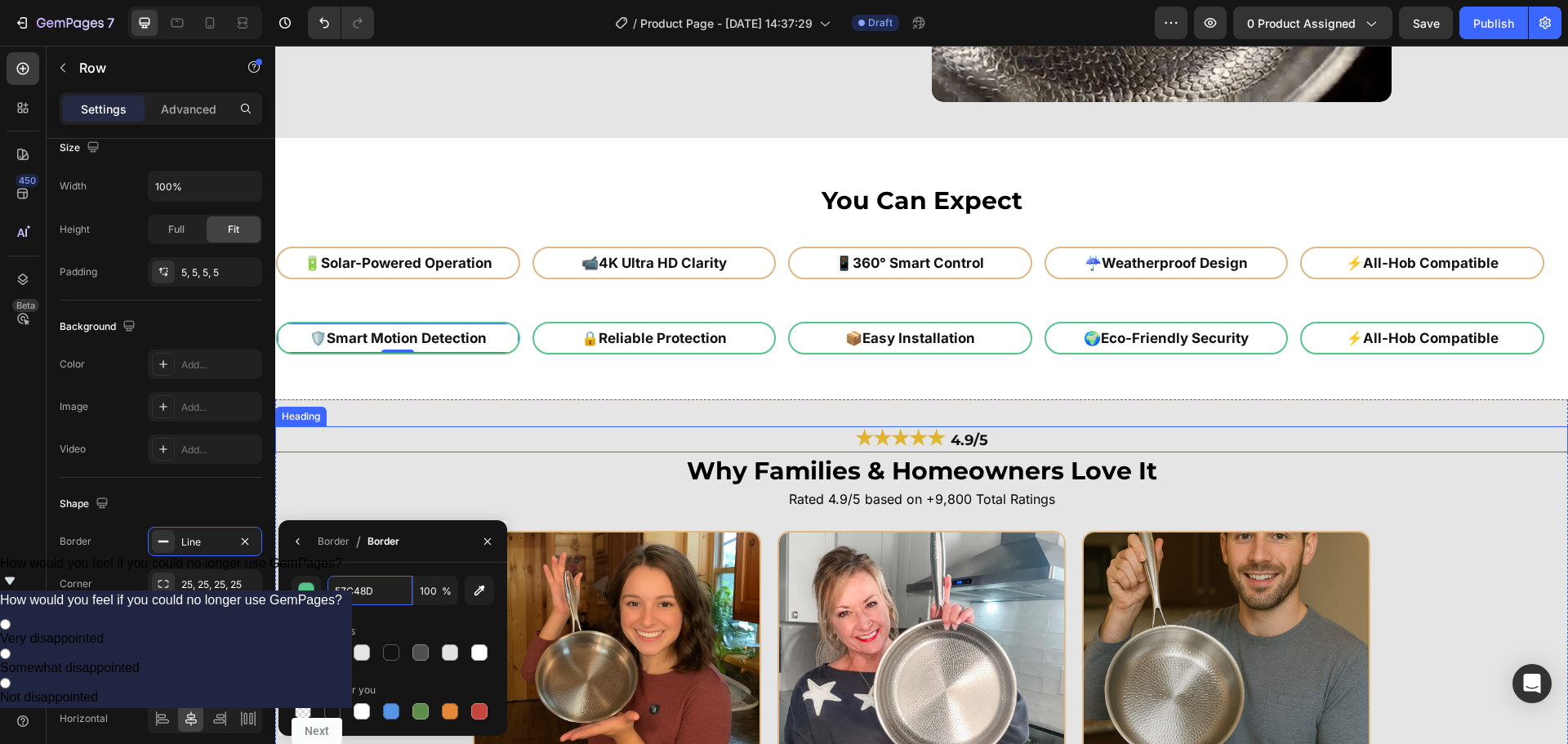
type input "deb887"
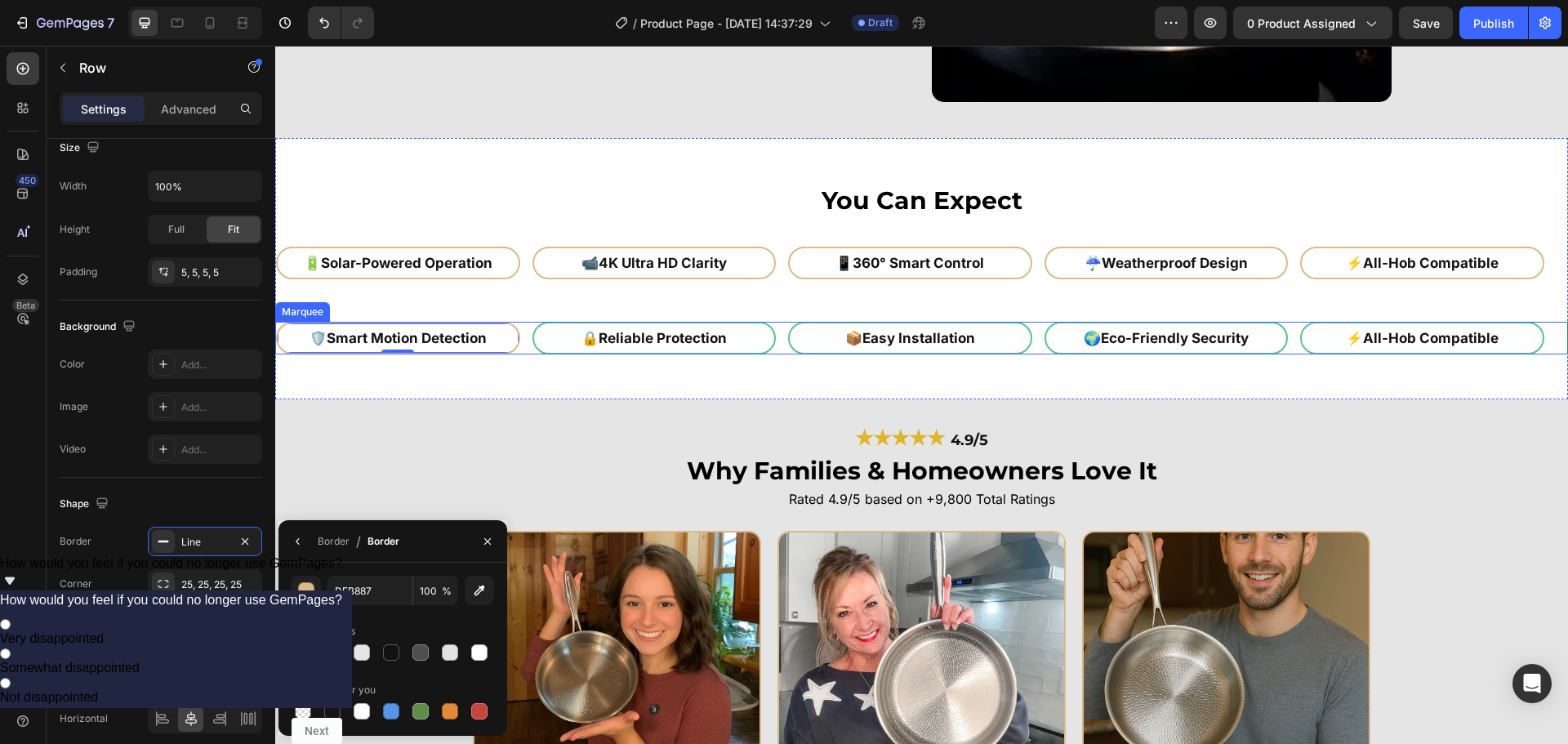
click at [764, 349] on div "🔒 Reliable Protection Heading Row" at bounding box center [654, 338] width 244 height 33
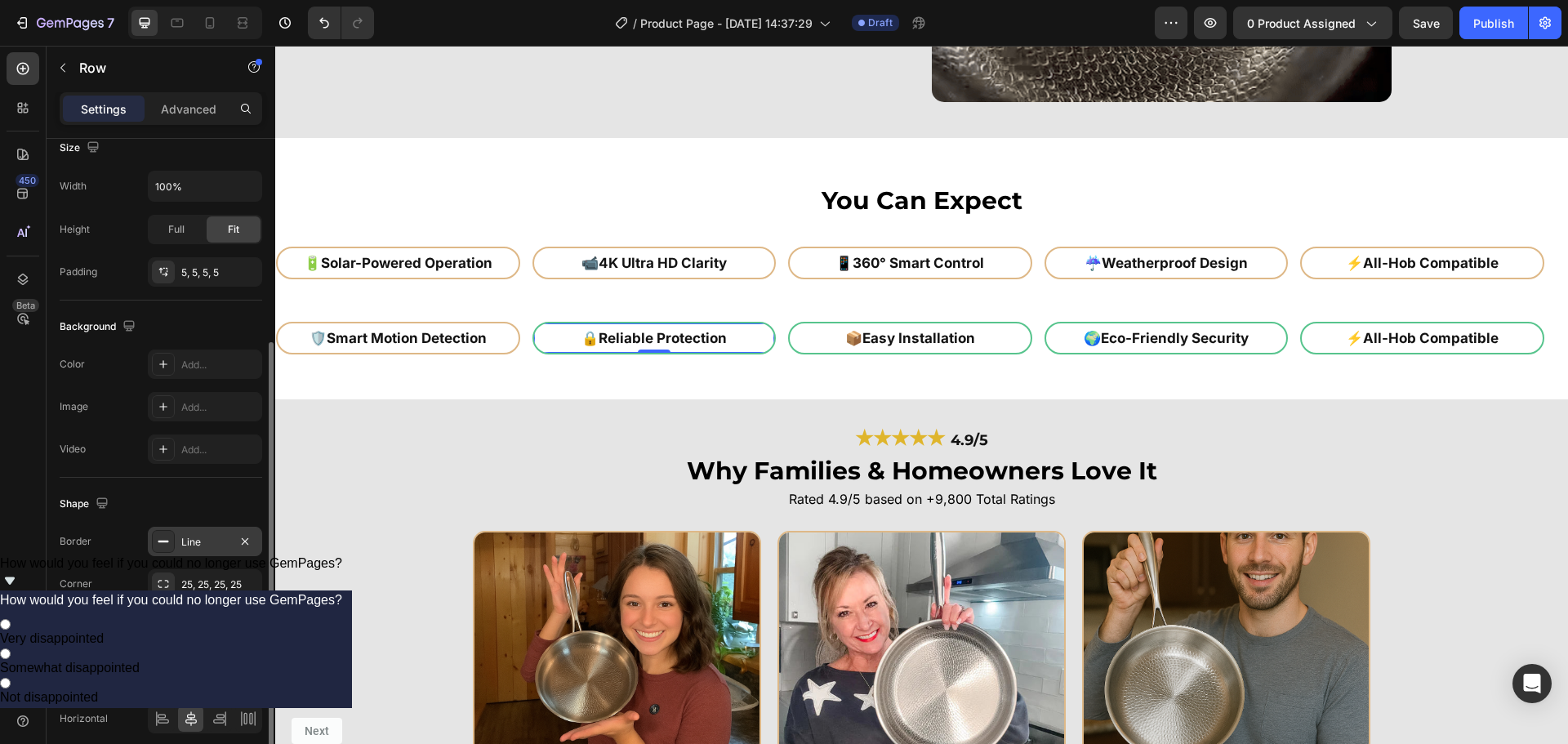
click at [225, 533] on div "Line" at bounding box center [205, 542] width 114 height 30
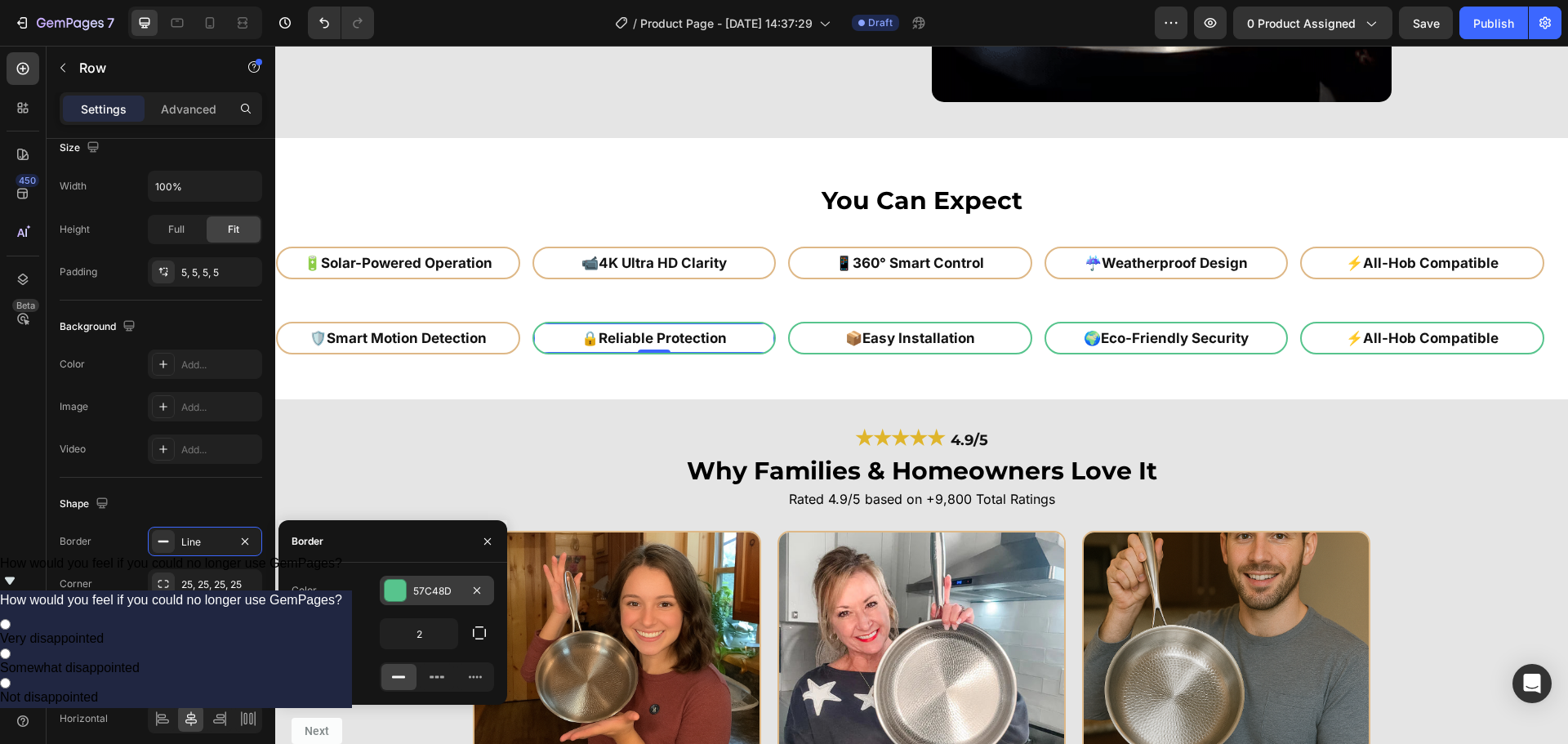
click at [426, 580] on div "57C48D" at bounding box center [437, 590] width 114 height 30
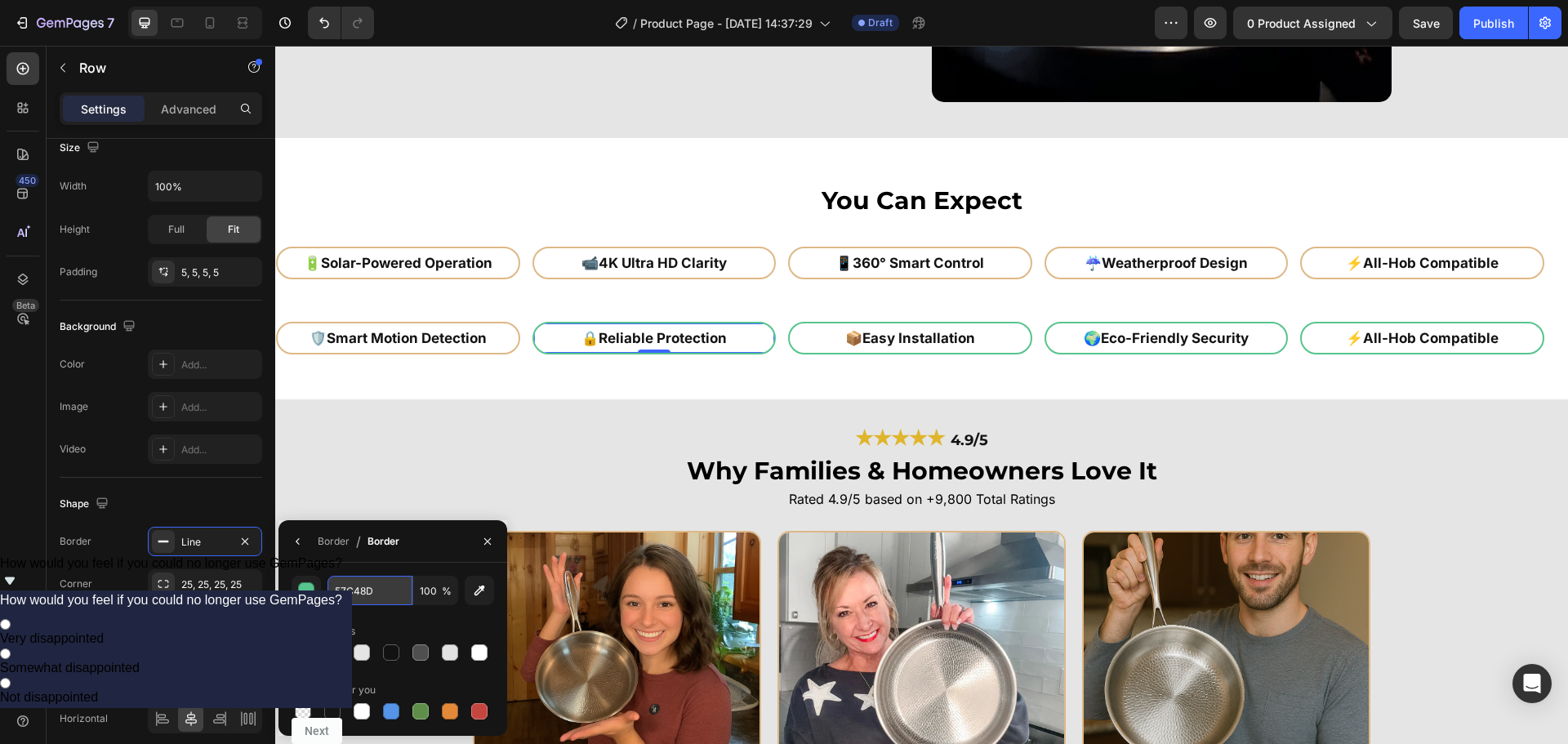
click at [361, 592] on input "57C48D" at bounding box center [370, 590] width 85 height 30
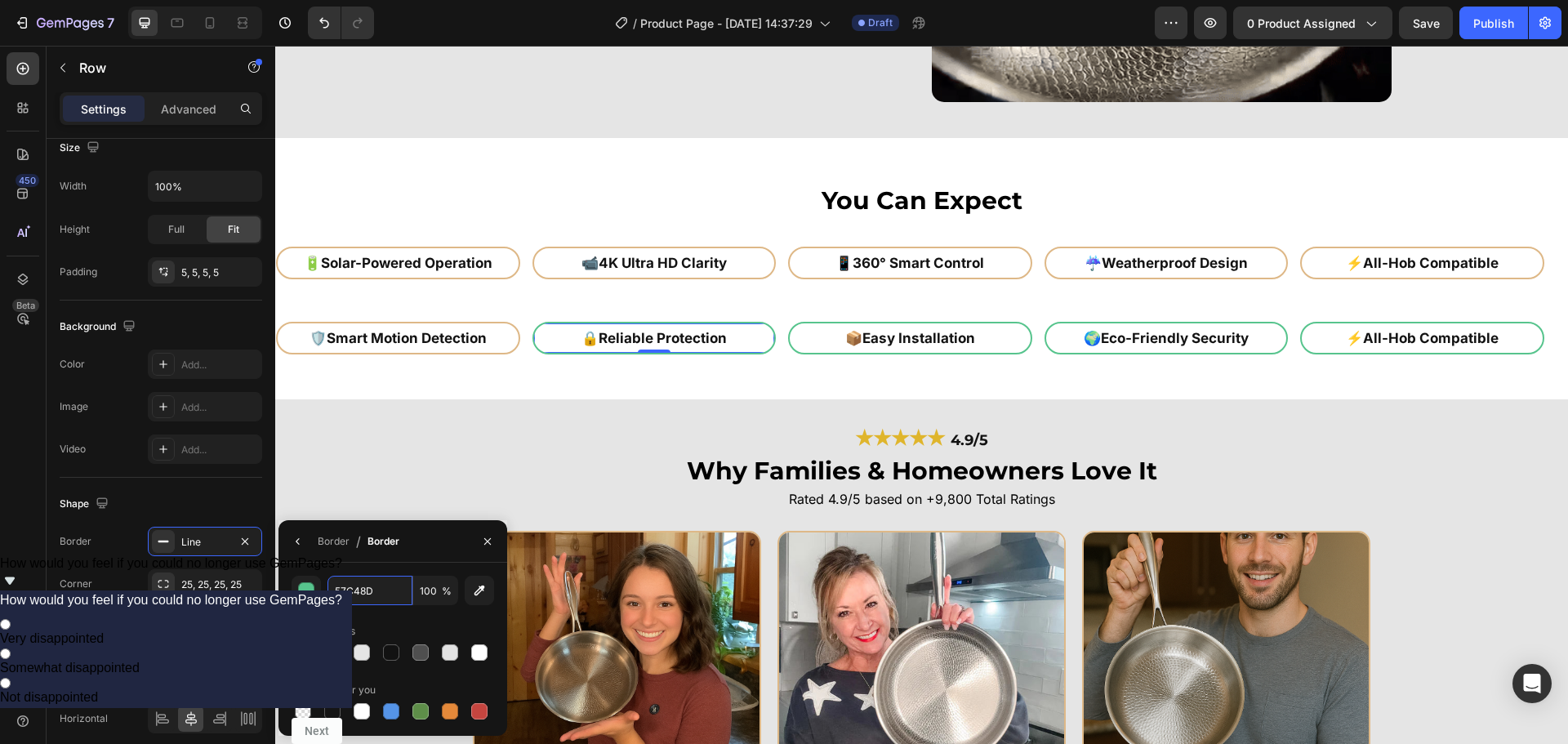
paste input "deb887"
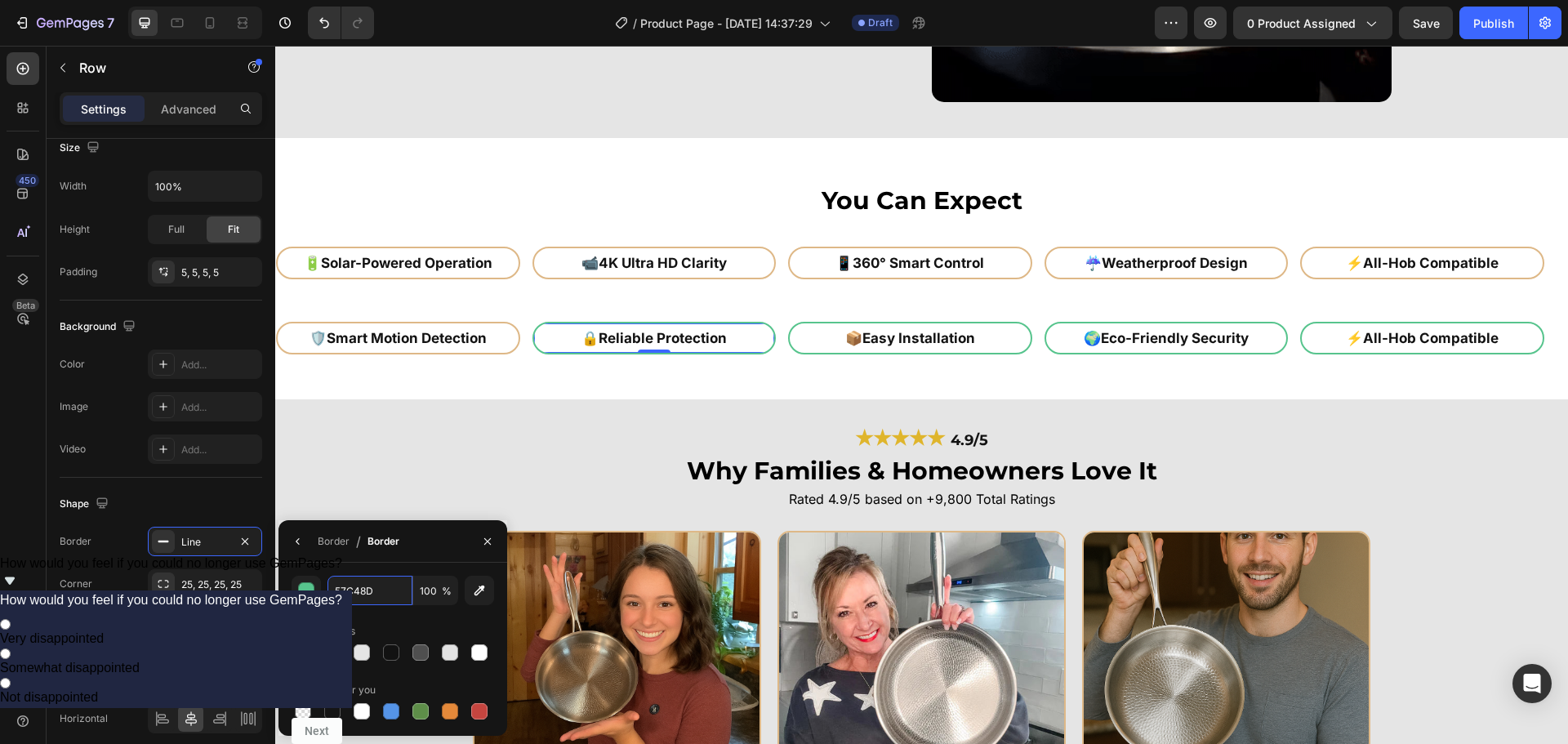
type input "deb887"
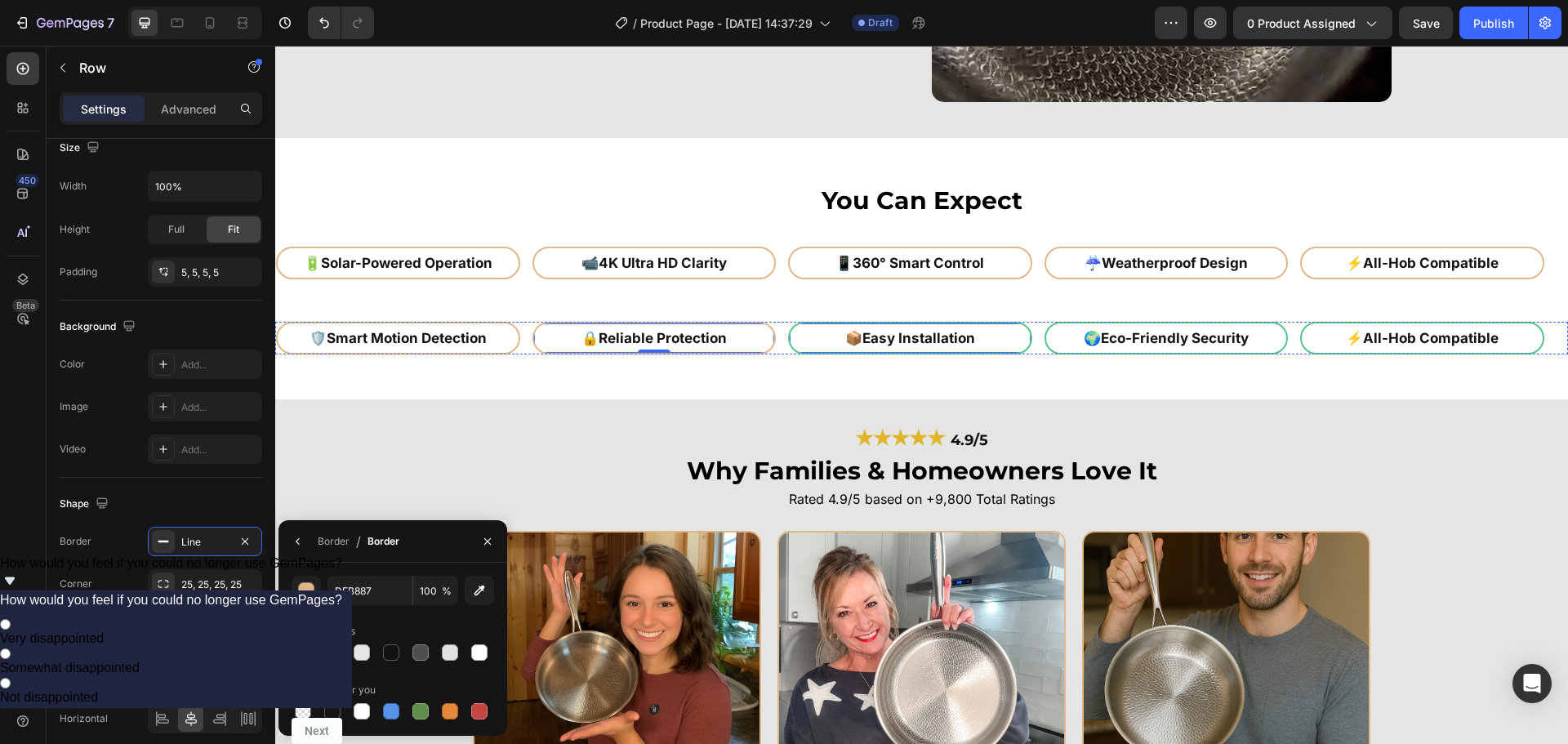
click at [818, 351] on div "📦 Easy Installation Heading Row" at bounding box center [911, 338] width 244 height 33
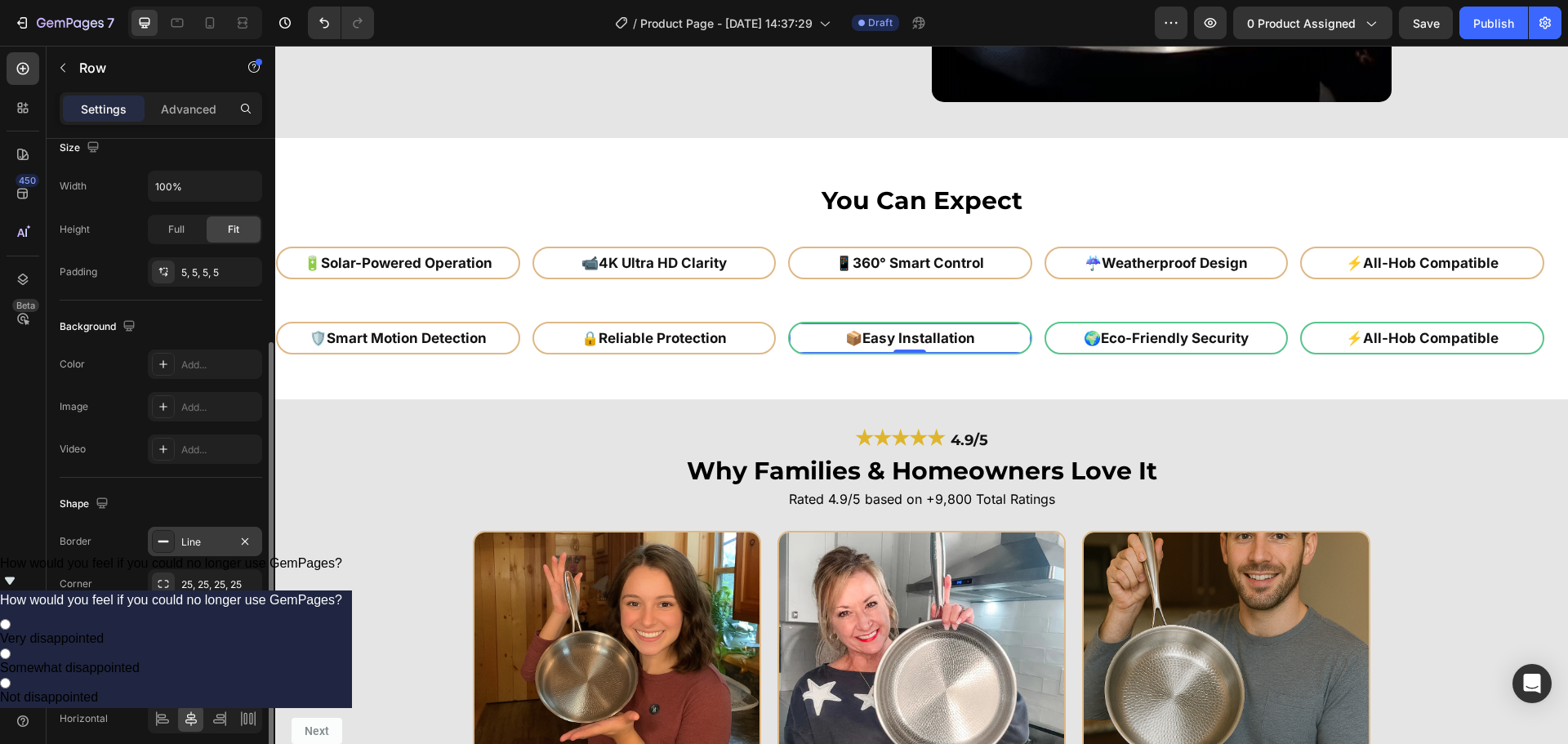
click at [218, 527] on div "Line" at bounding box center [205, 542] width 114 height 30
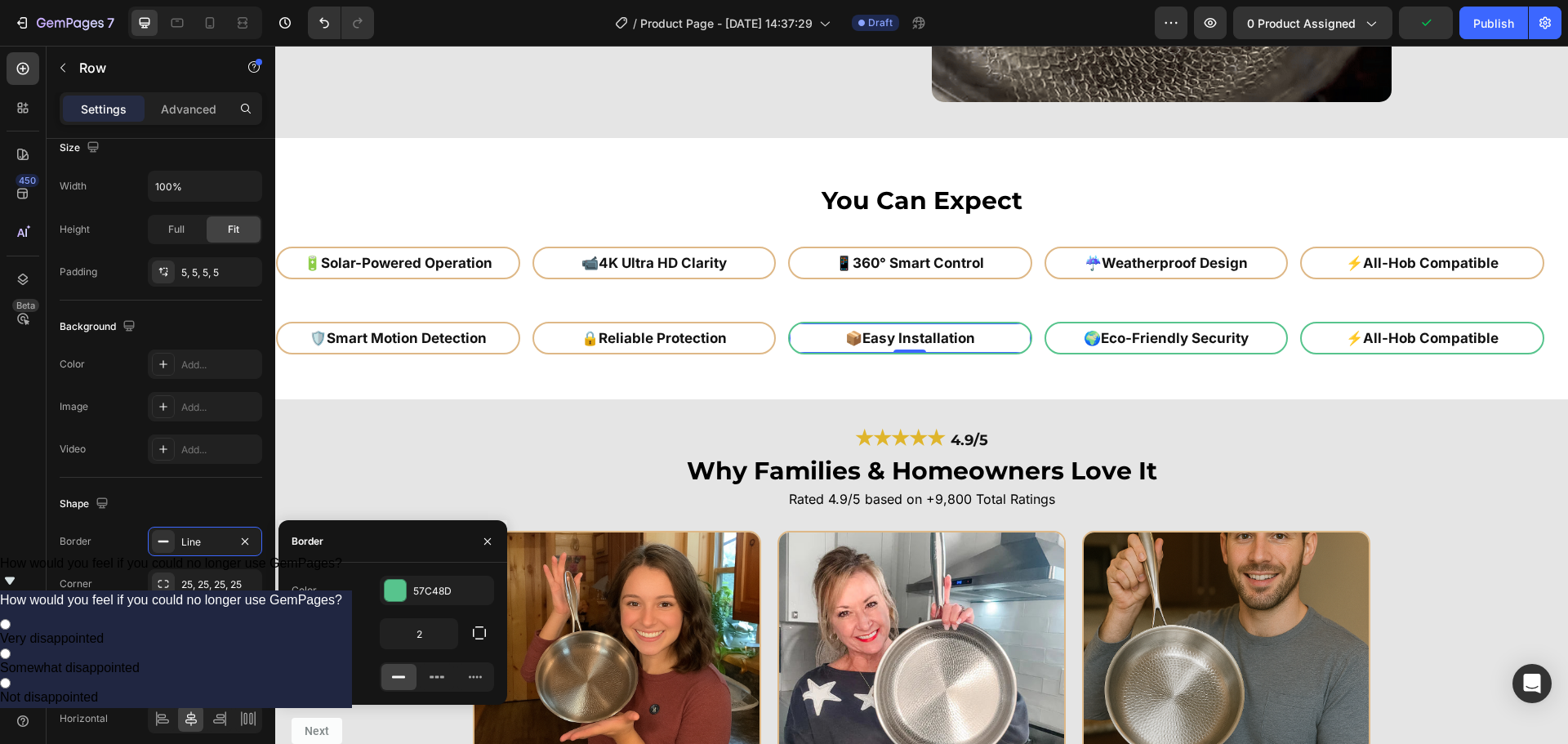
click at [416, 573] on div "Color 57C48D Thickness 2 Stroke" at bounding box center [393, 634] width 229 height 142
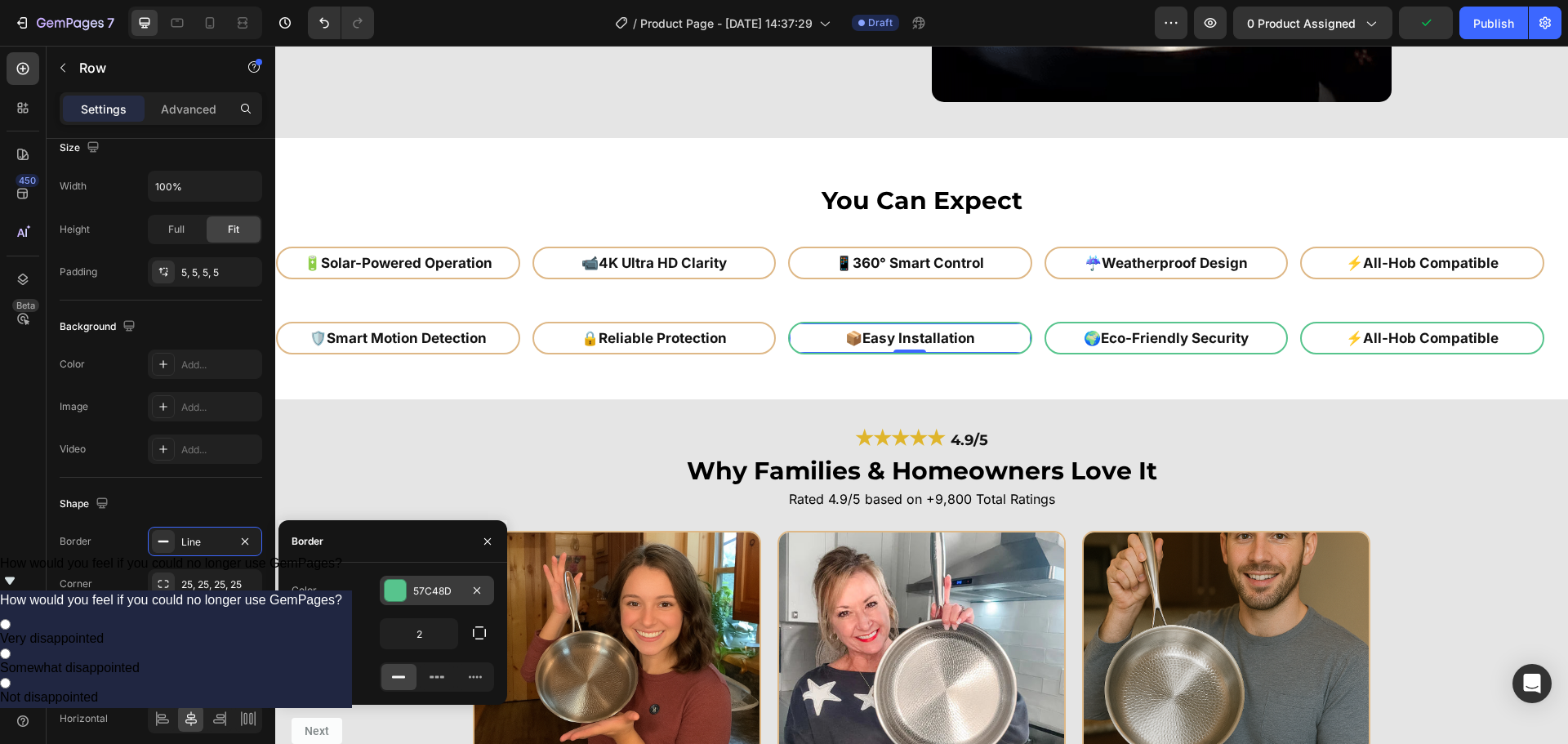
click at [410, 585] on div "57C48D" at bounding box center [437, 590] width 114 height 30
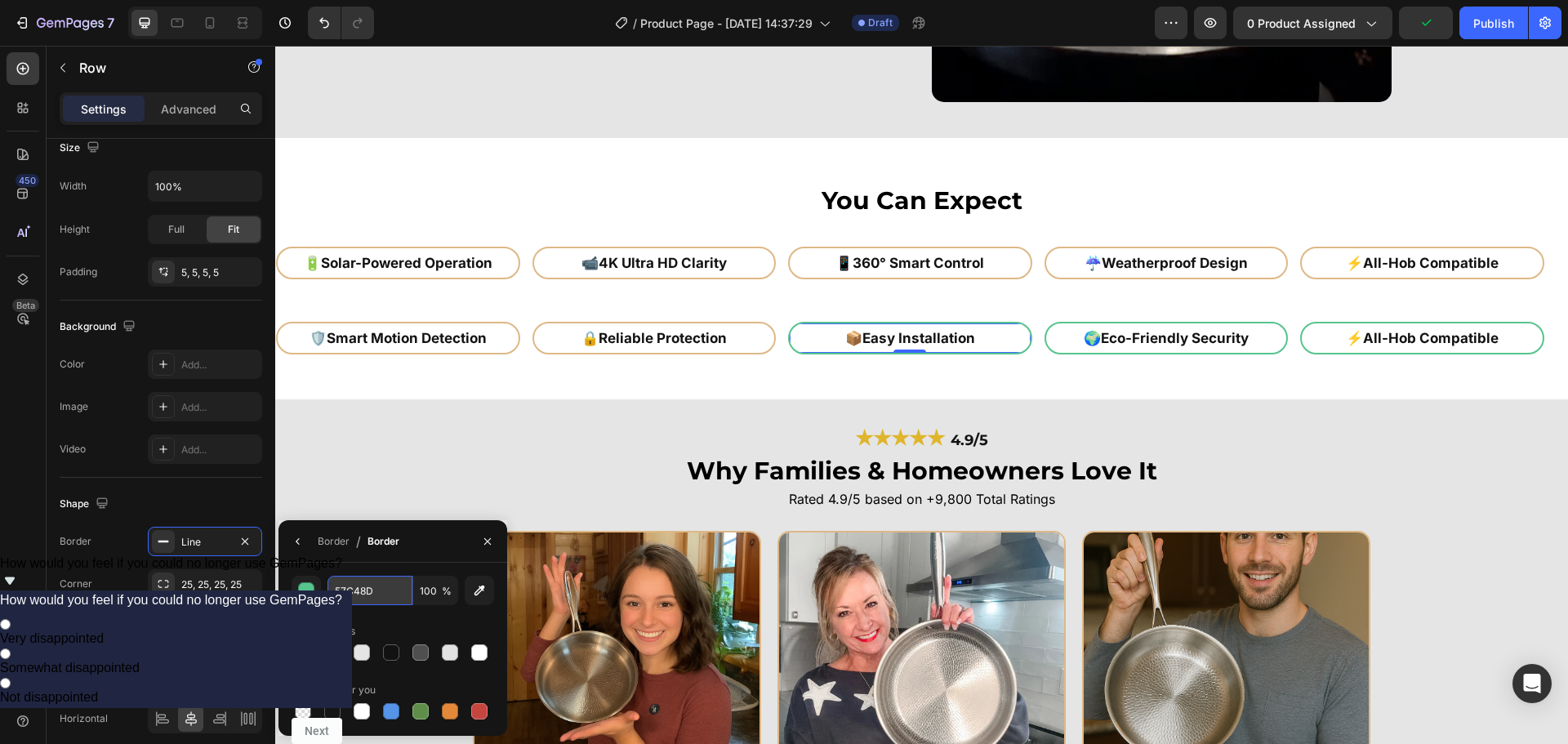
click at [368, 584] on input "57C48D" at bounding box center [370, 590] width 85 height 30
paste input "deb887"
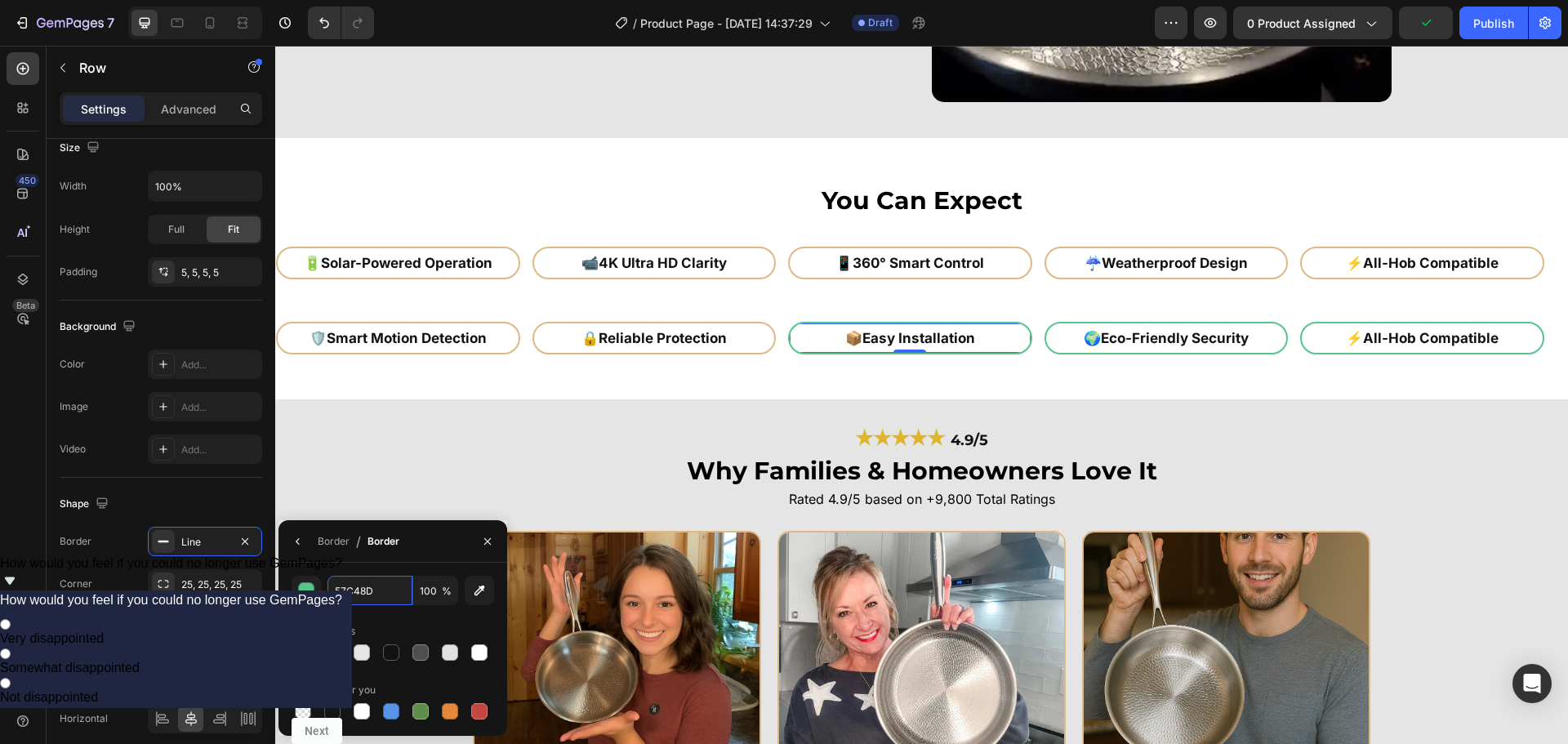
type input "deb887"
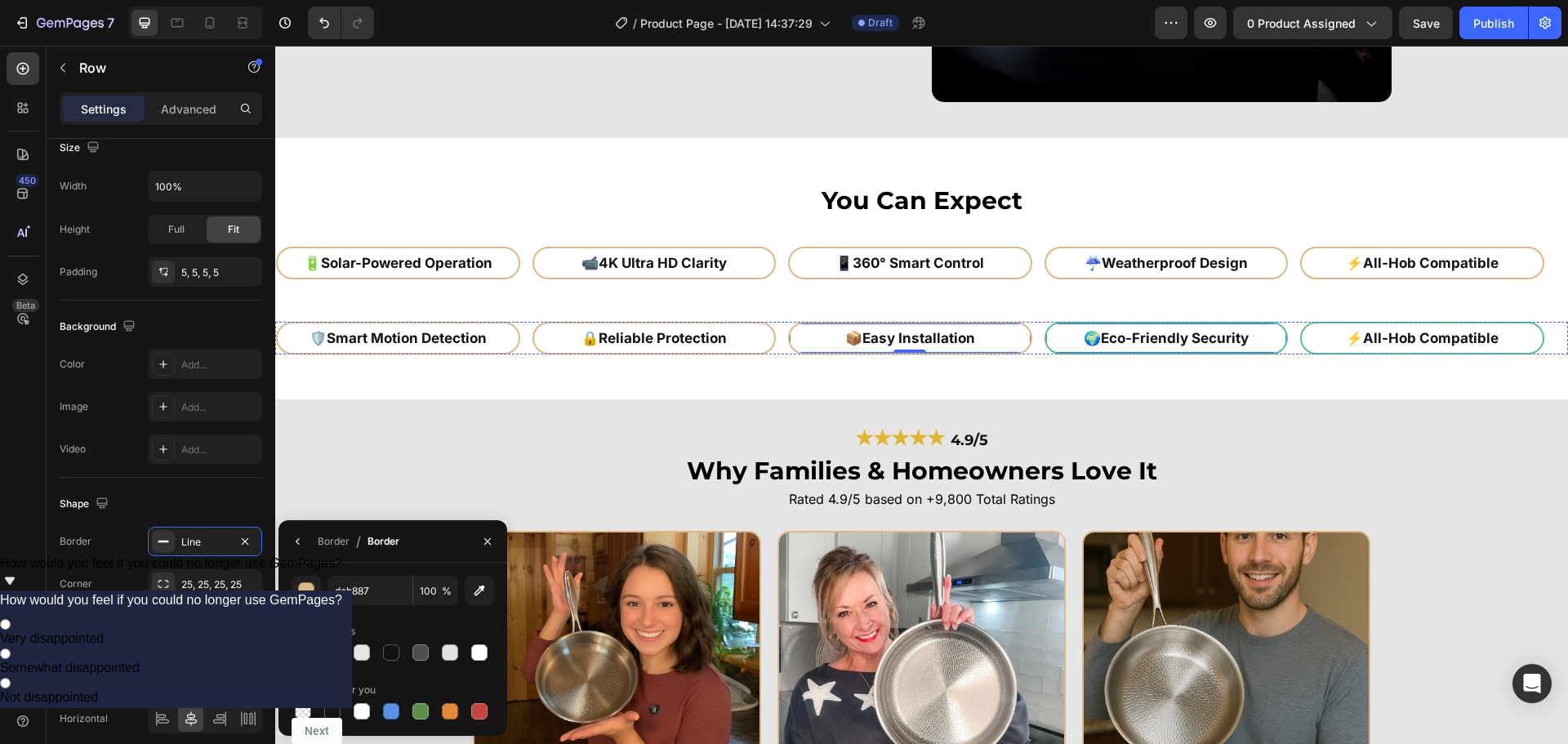
click at [1053, 342] on div "🌍 Eco-Friendly Security Heading Row" at bounding box center [1167, 338] width 244 height 33
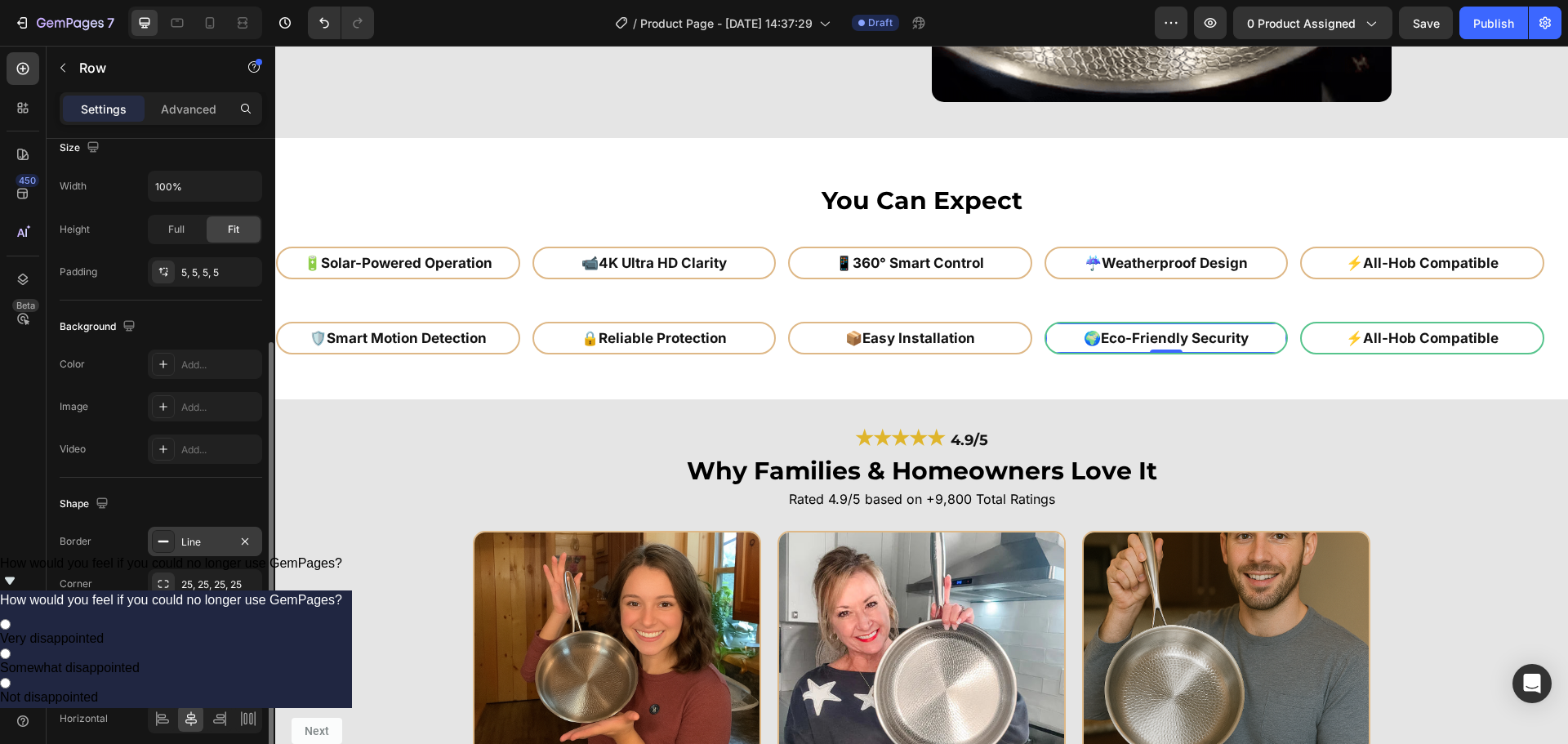
click at [197, 541] on div "Line" at bounding box center [205, 542] width 47 height 15
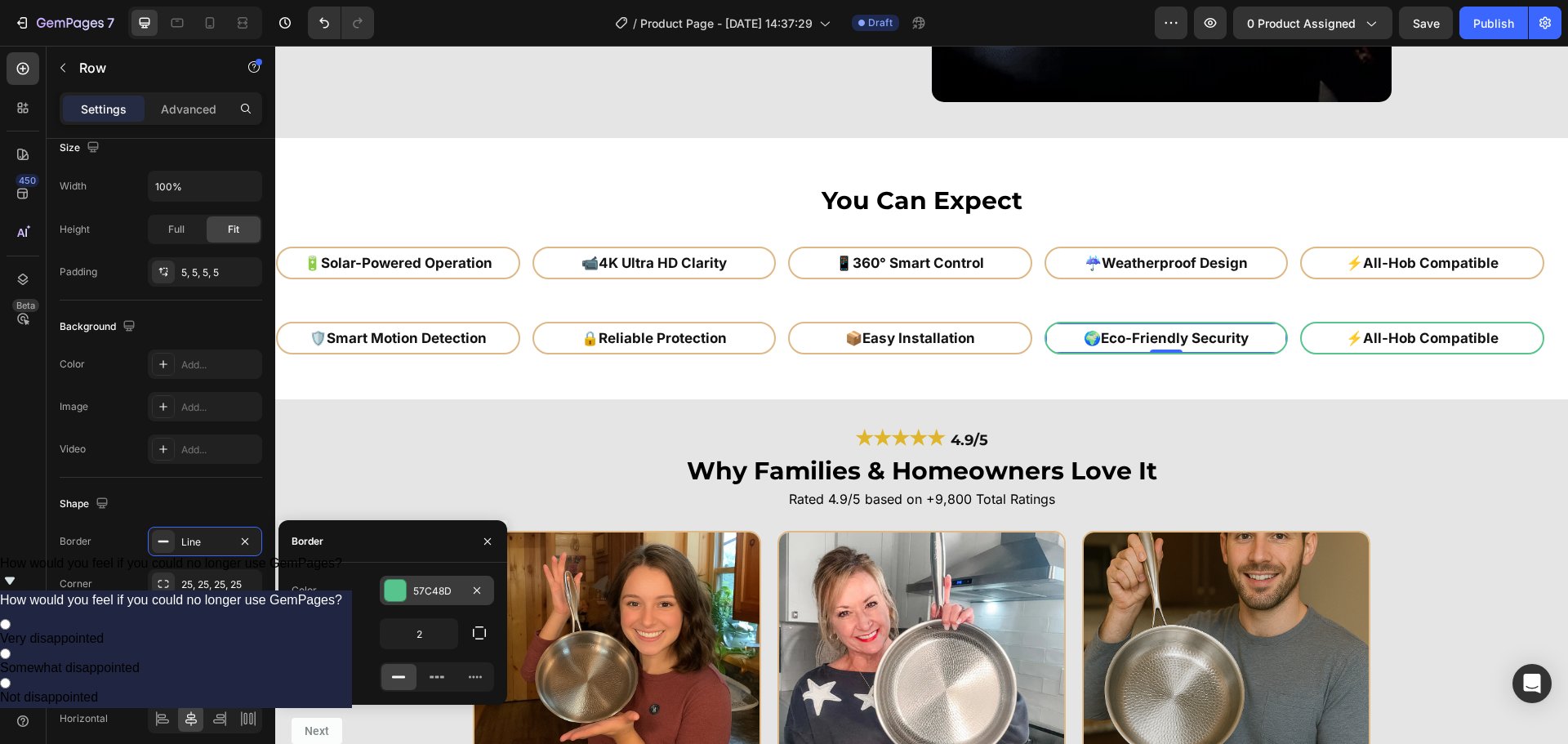
click at [442, 584] on div "57C48D" at bounding box center [437, 591] width 47 height 15
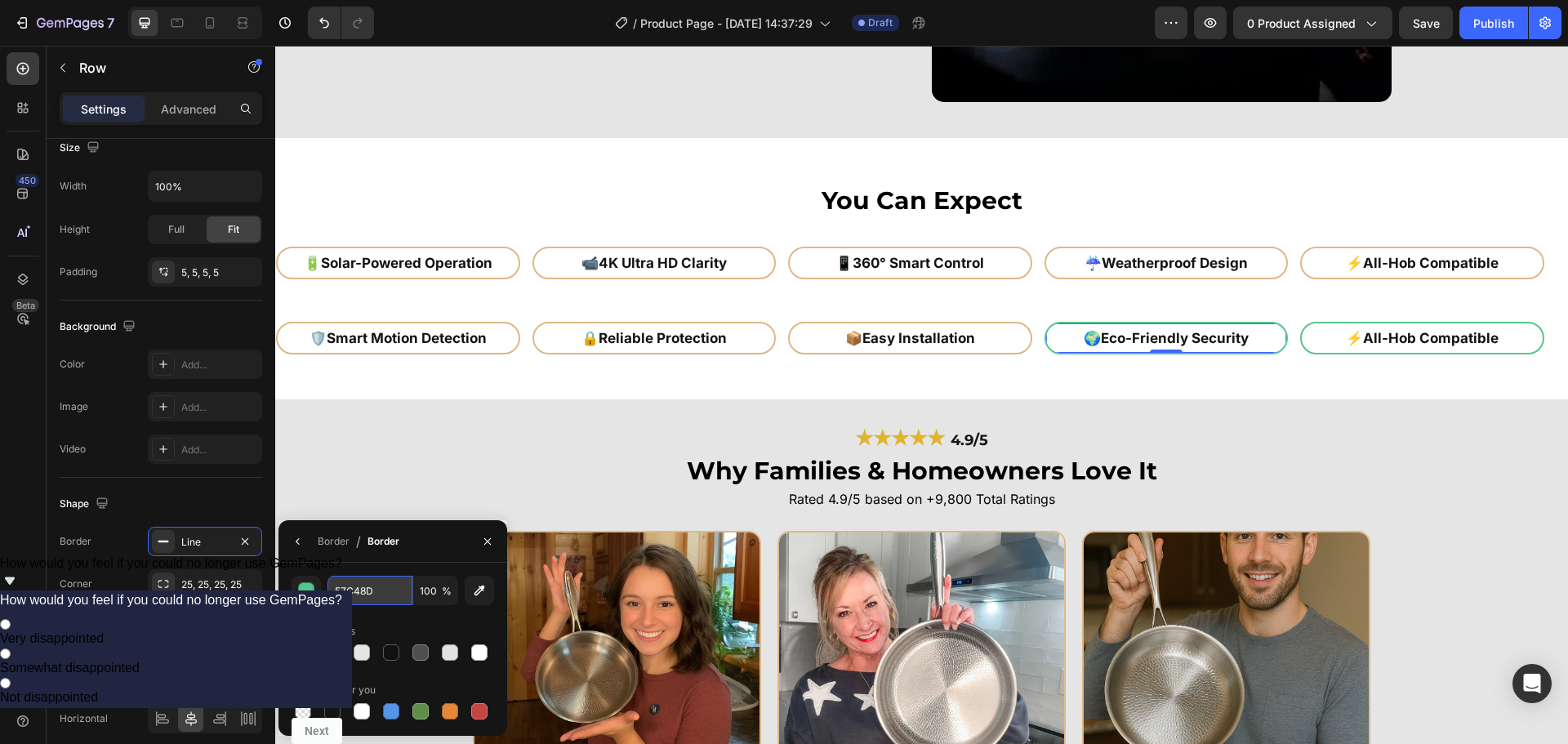
click at [373, 587] on input "57C48D" at bounding box center [370, 590] width 85 height 30
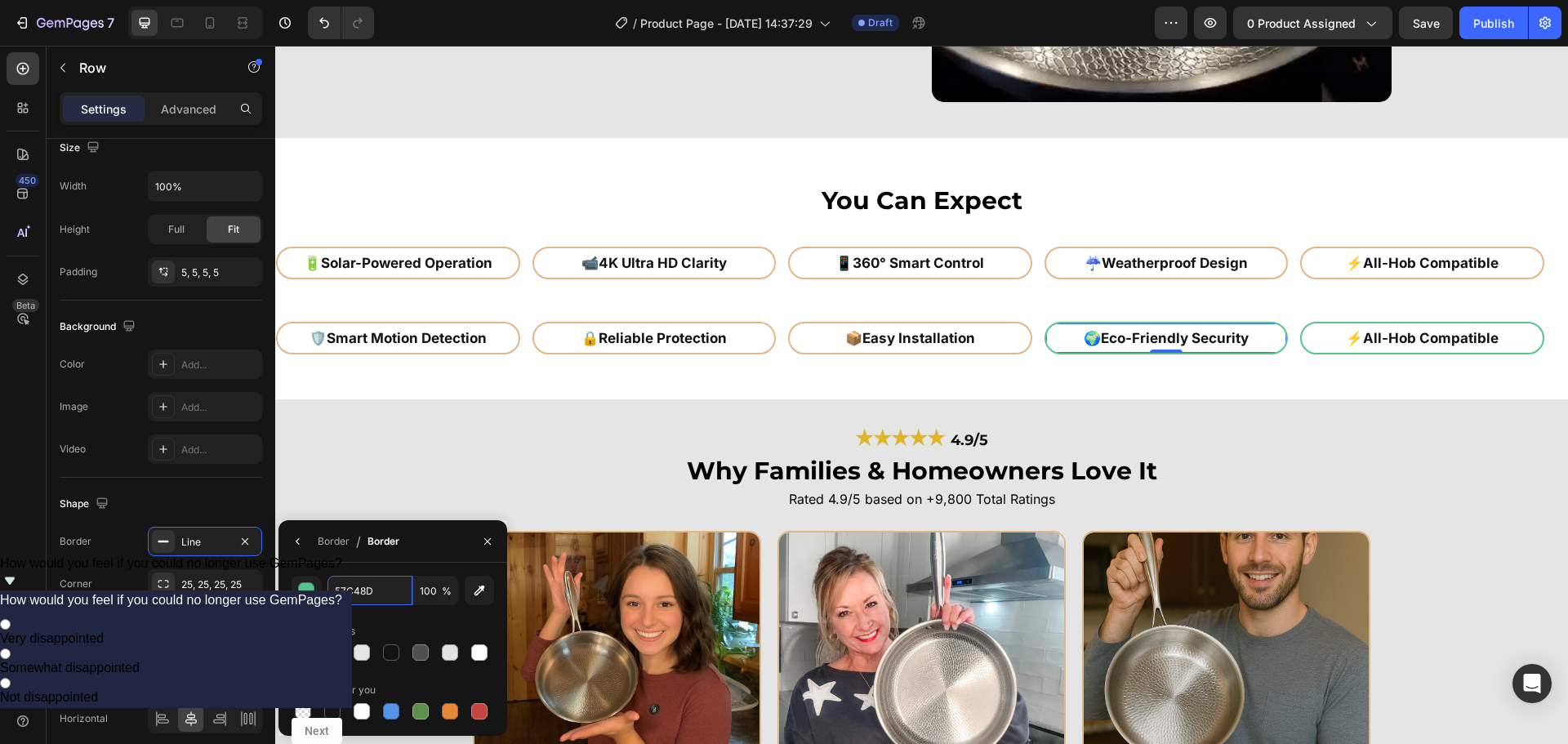
paste input "deb887"
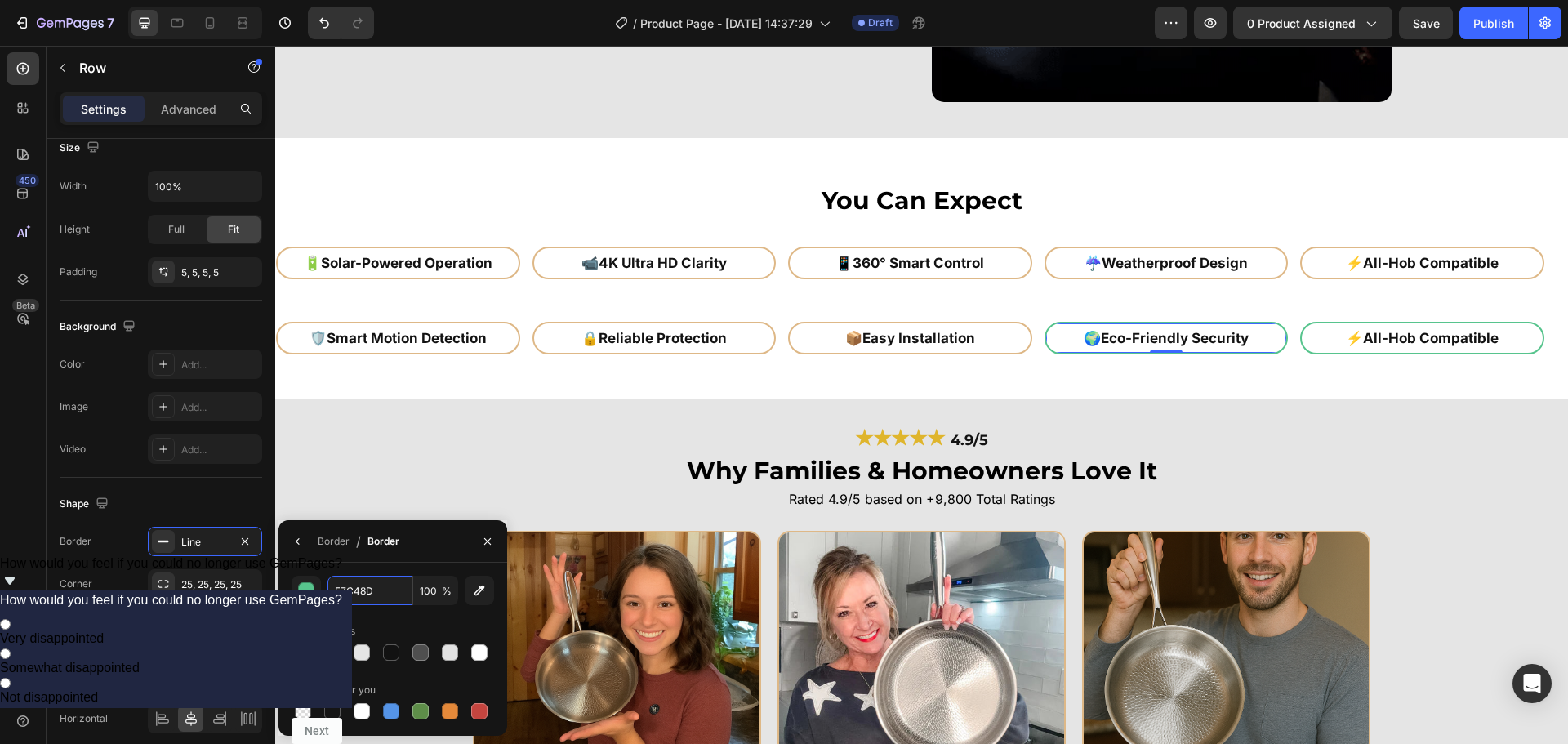
type input "deb887"
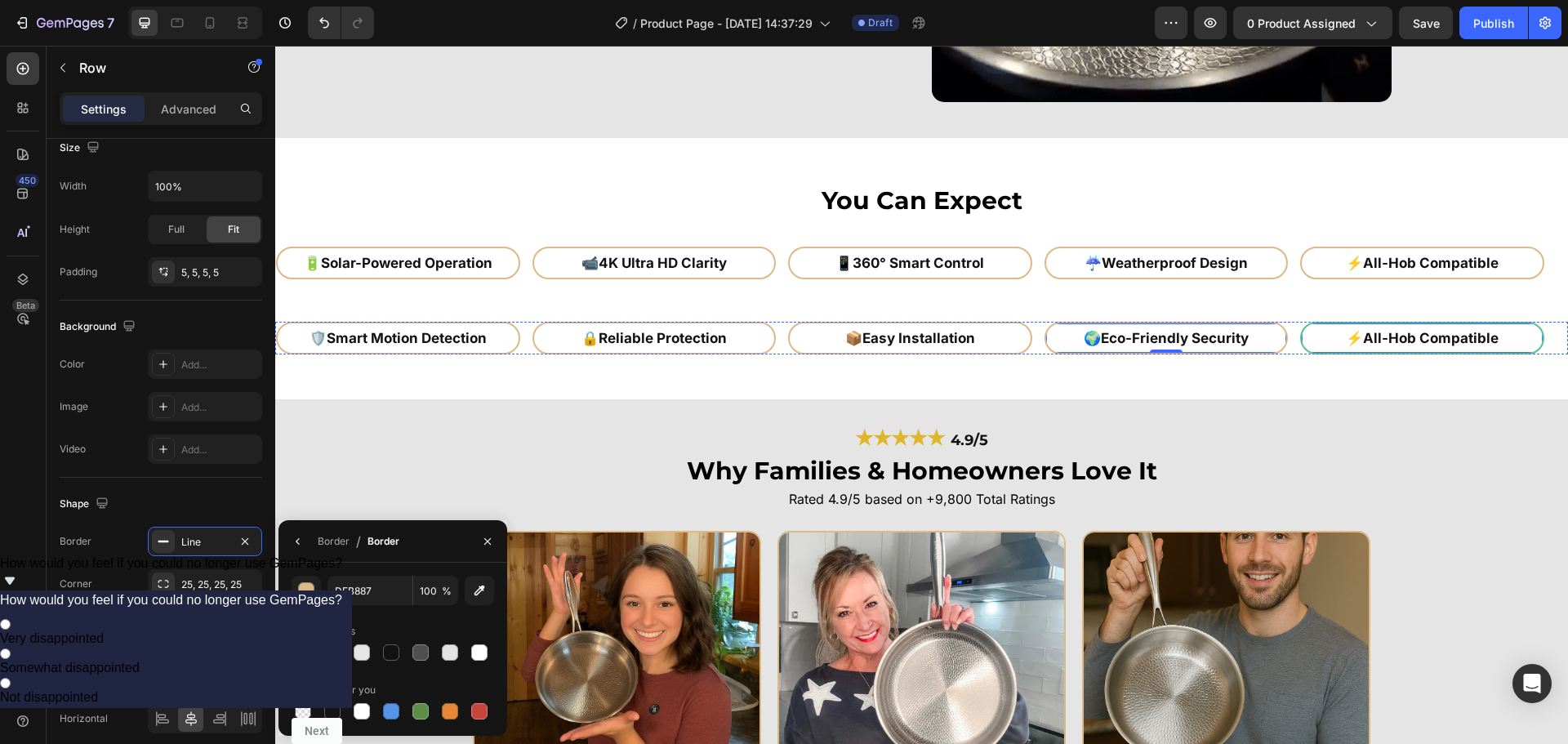
click at [1313, 345] on div "⚡ All-Hob Compatible Heading Row" at bounding box center [1422, 338] width 244 height 33
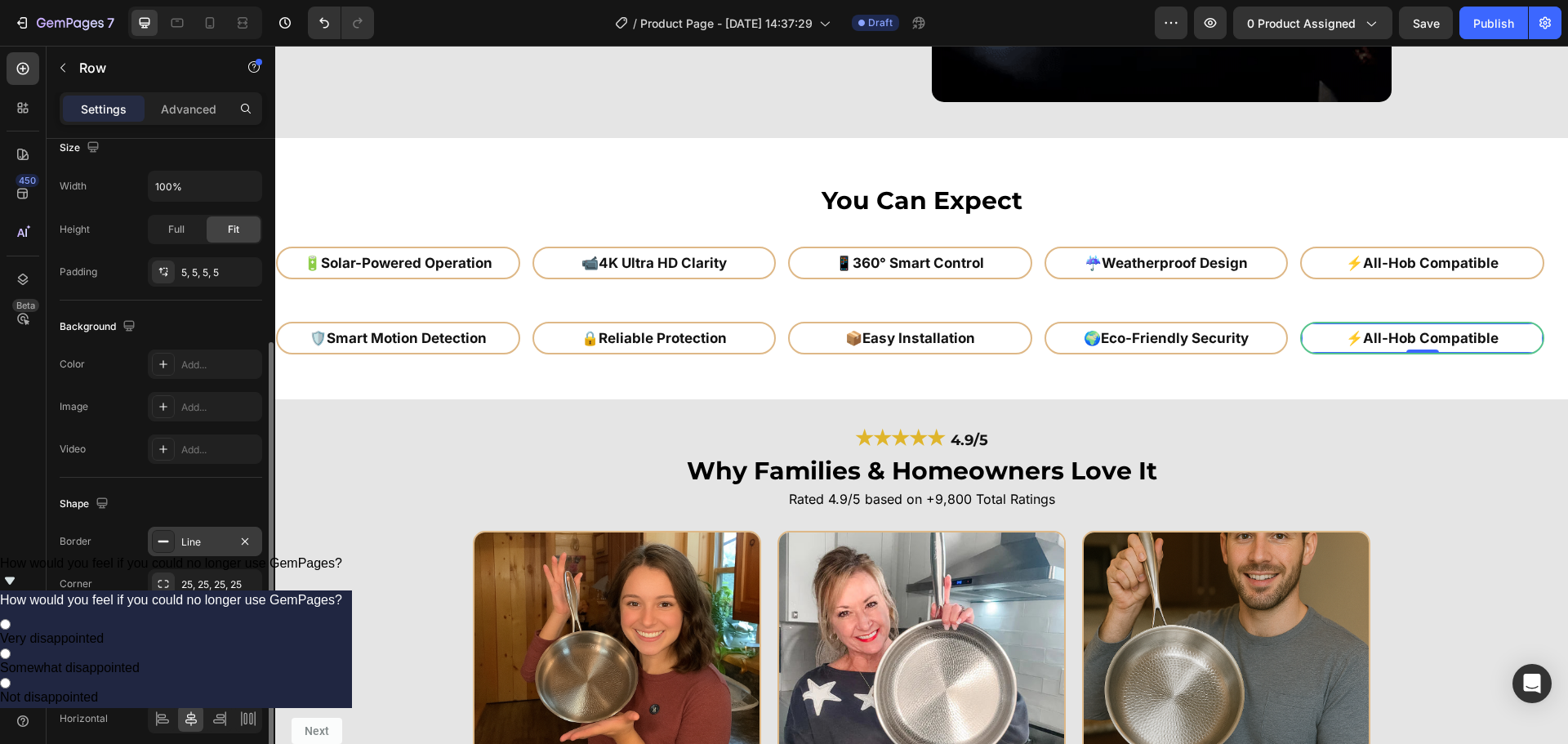
click at [164, 543] on icon at bounding box center [163, 541] width 13 height 13
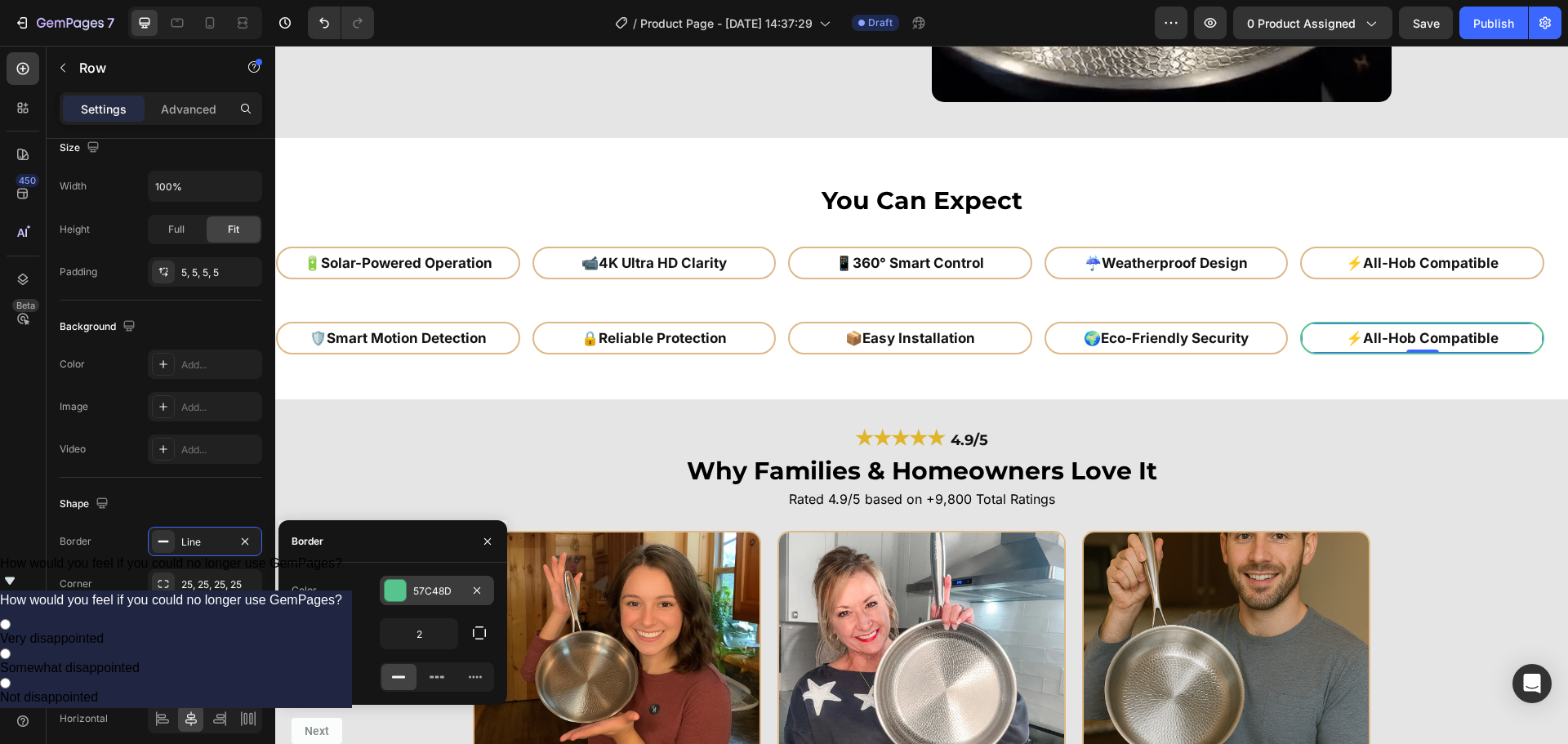
click at [422, 581] on div "57C48D" at bounding box center [437, 590] width 114 height 30
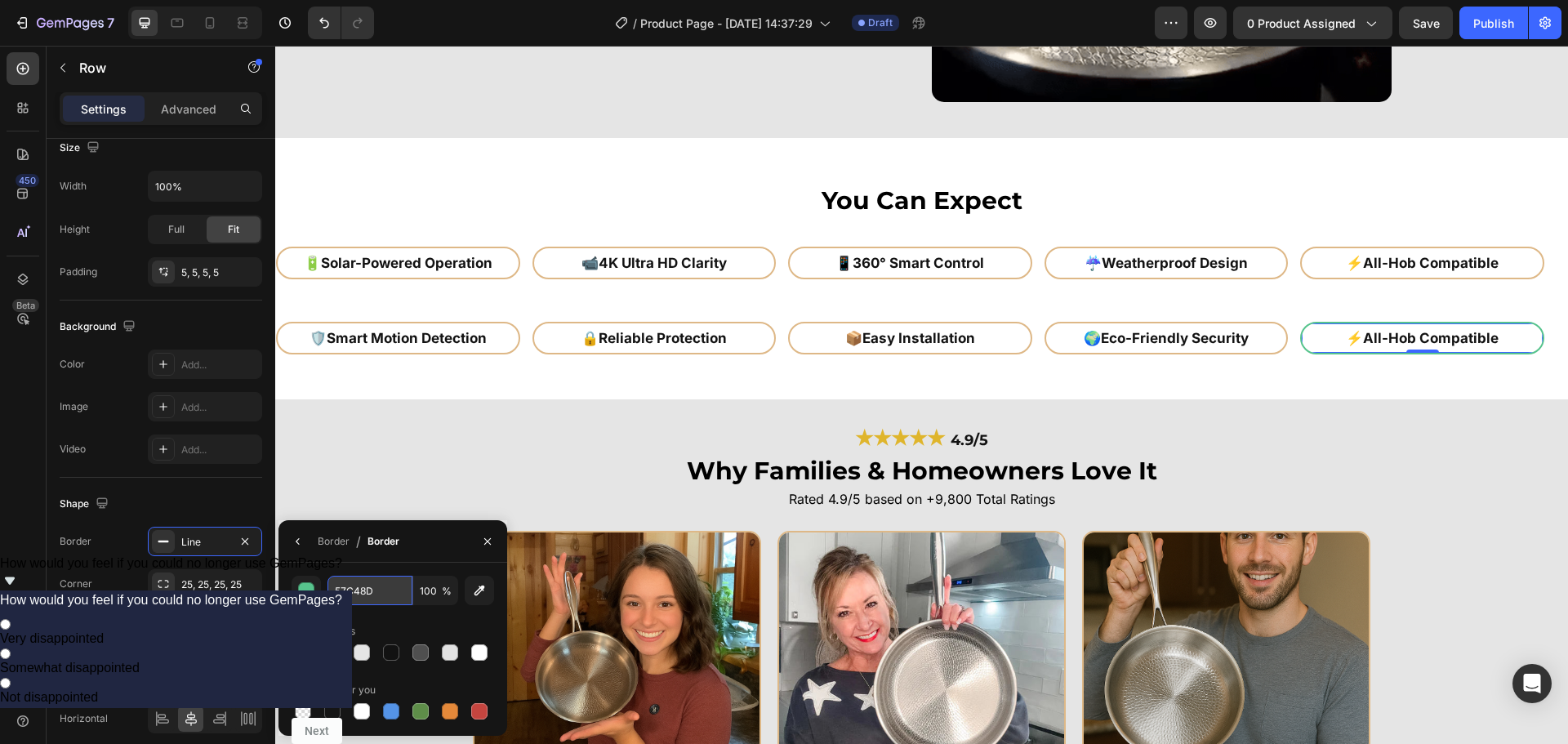
click at [331, 599] on input "57C48D" at bounding box center [370, 590] width 85 height 30
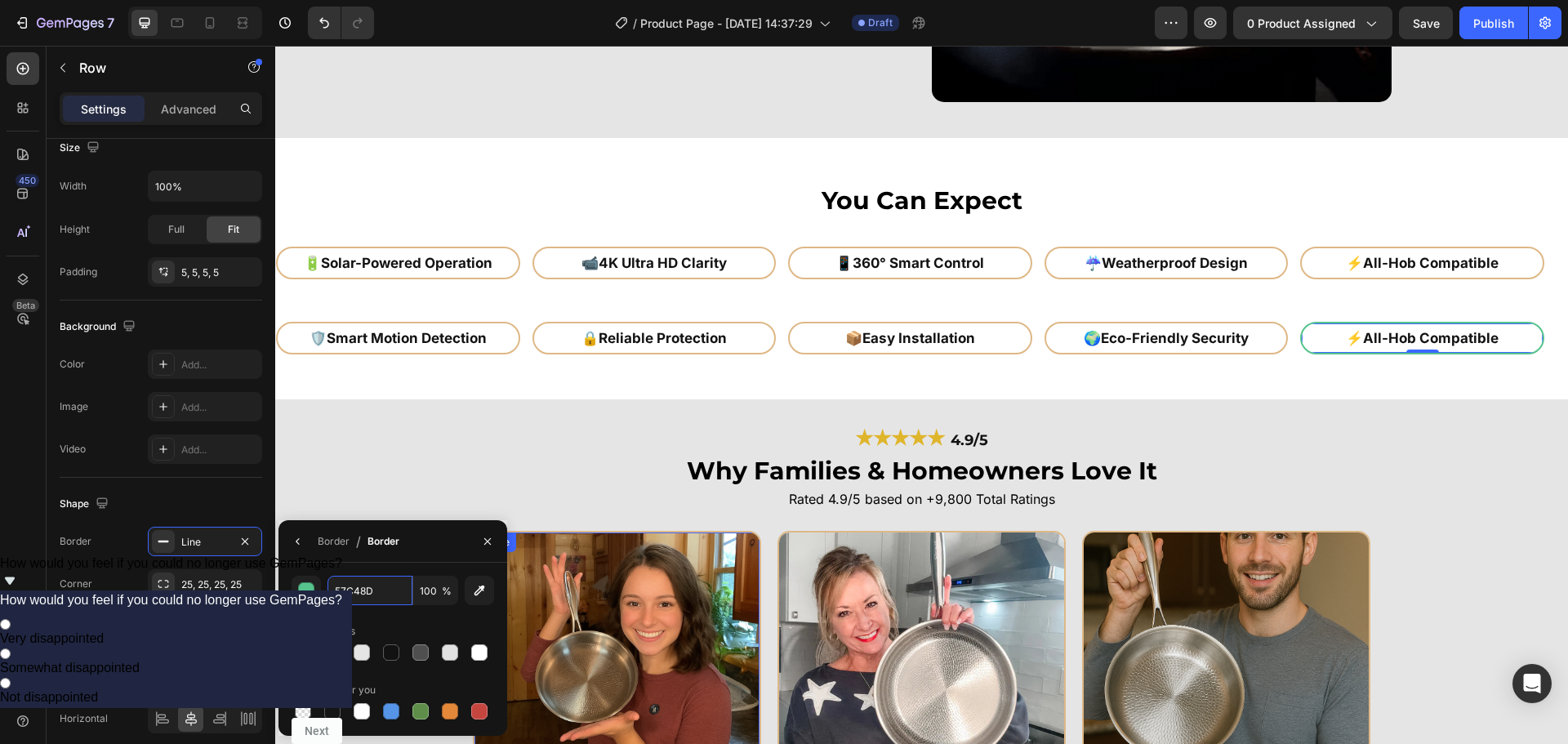
paste input "deb887"
type input "deb887"
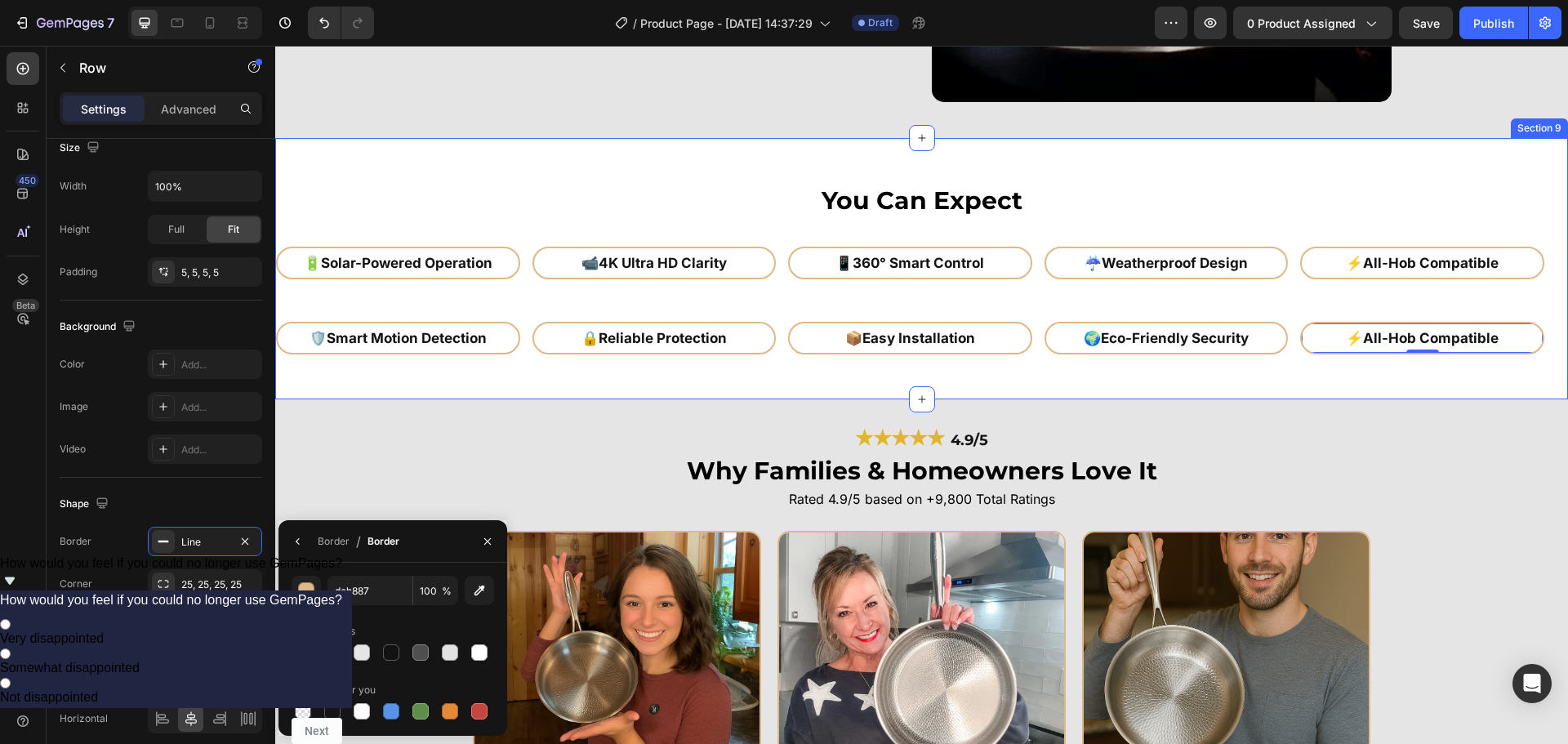
click at [1398, 381] on div "You Can Expect Heading 🔋 Solar-Powered Operation Heading Row 📹 4K Ultra HD Clar…" at bounding box center [921, 268] width 1293 height 261
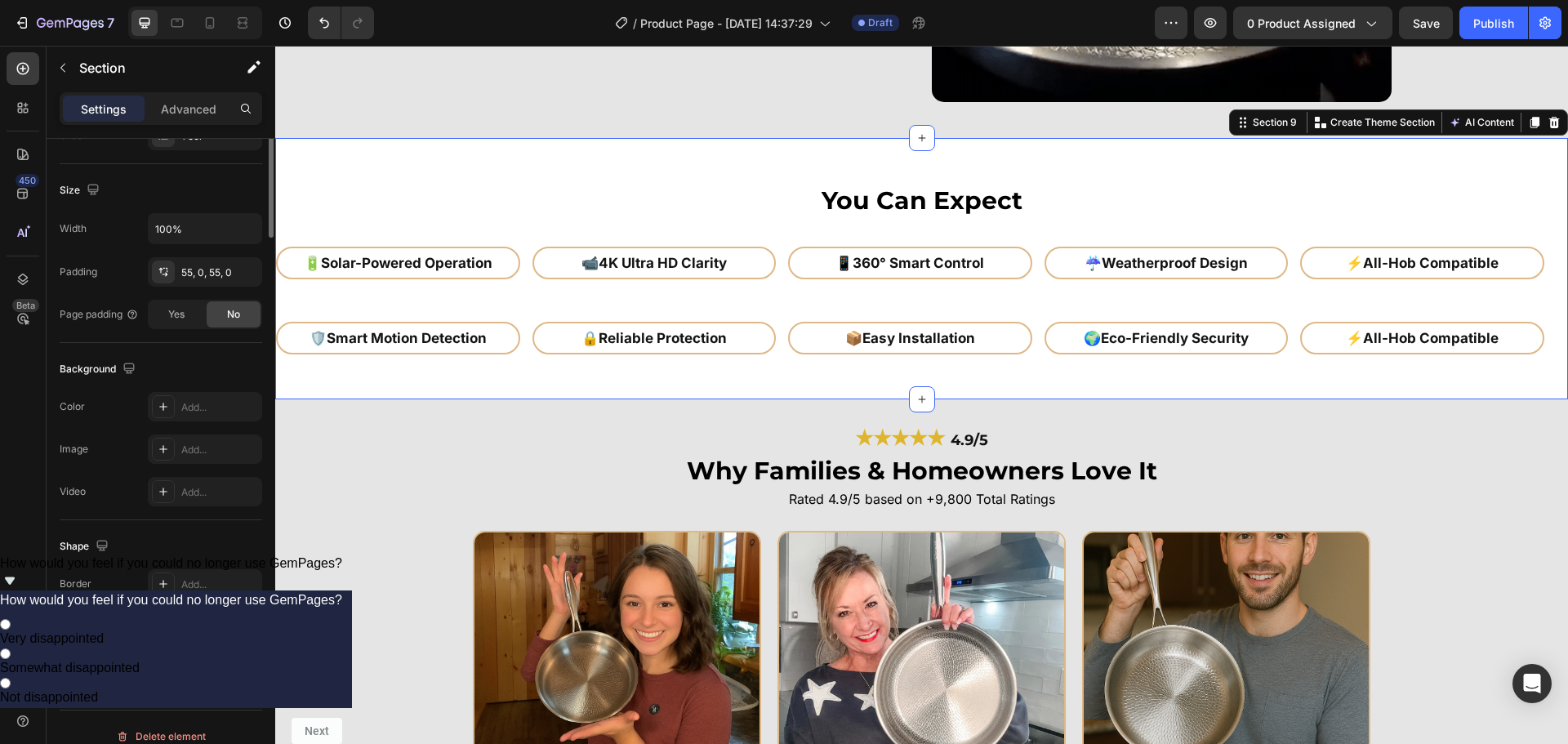
scroll to position [0, 0]
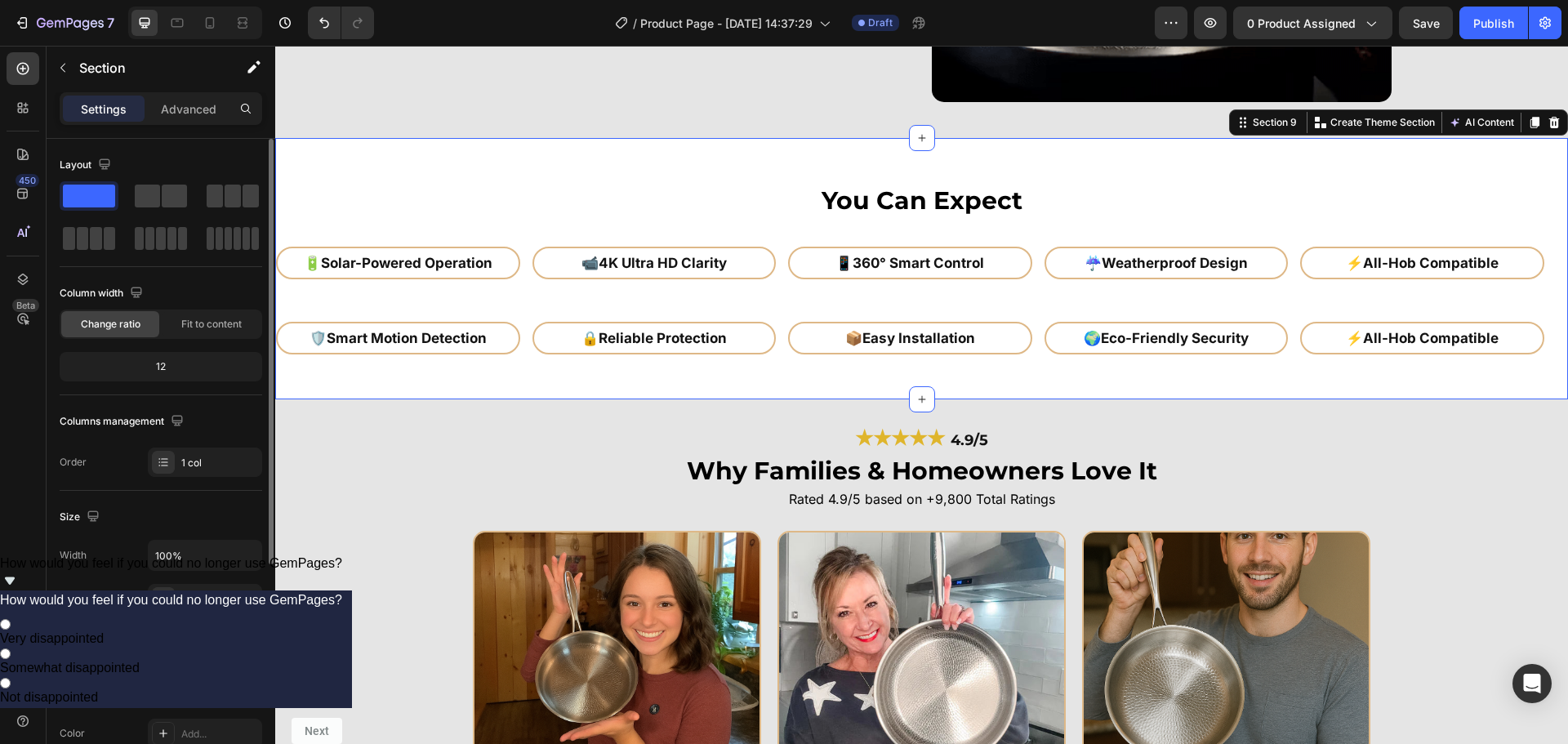
click at [966, 297] on div "🔋 Solar-Powered Operation Heading Row 📹 4K Ultra HD Clarity Heading Row 📱 360° …" at bounding box center [921, 284] width 1293 height 75
click at [1040, 331] on div "📦 Easy Installation Heading Row" at bounding box center [917, 338] width 256 height 33
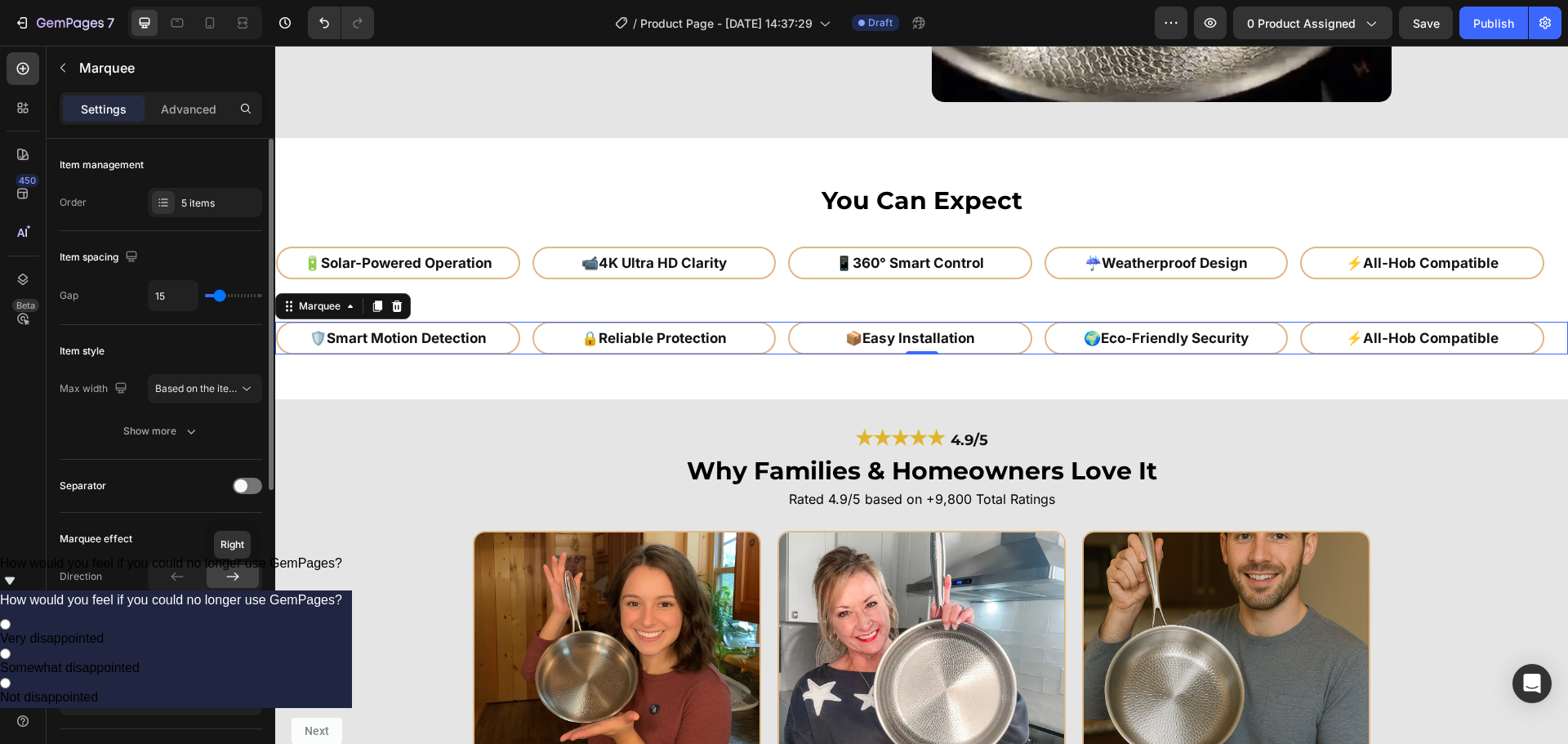
click at [230, 566] on div at bounding box center [233, 576] width 52 height 23
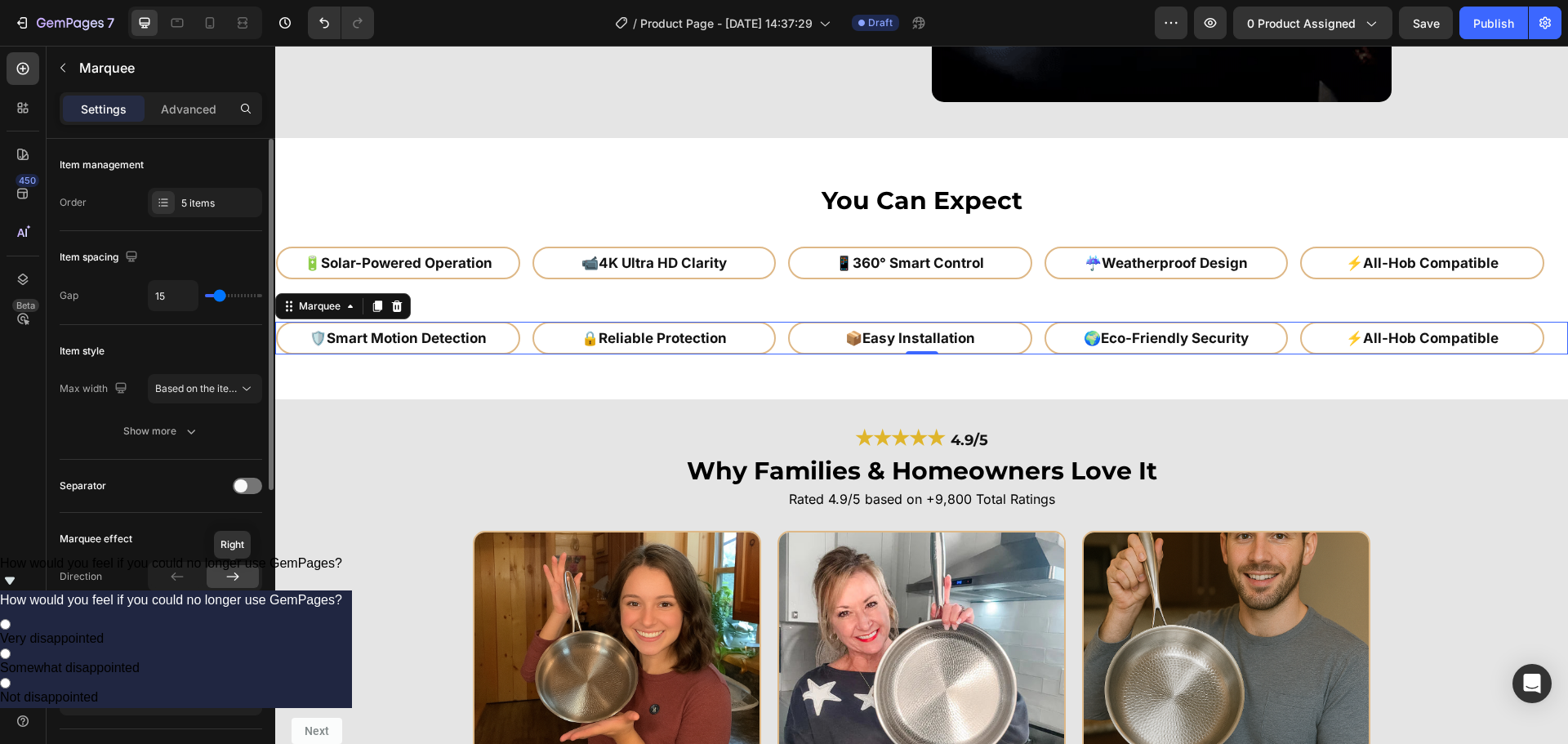
click at [232, 575] on icon at bounding box center [233, 576] width 17 height 17
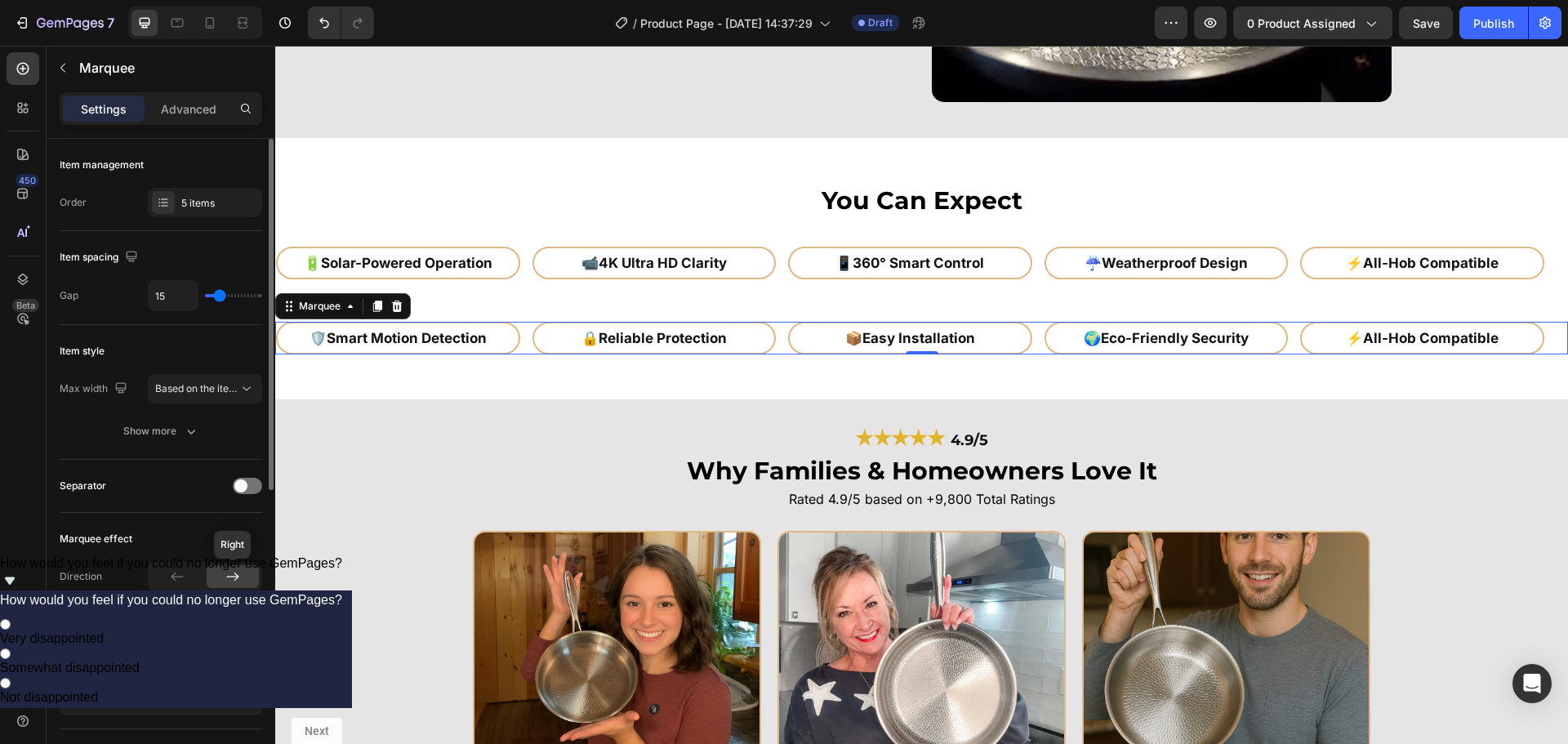
click at [232, 575] on icon at bounding box center [233, 576] width 17 height 17
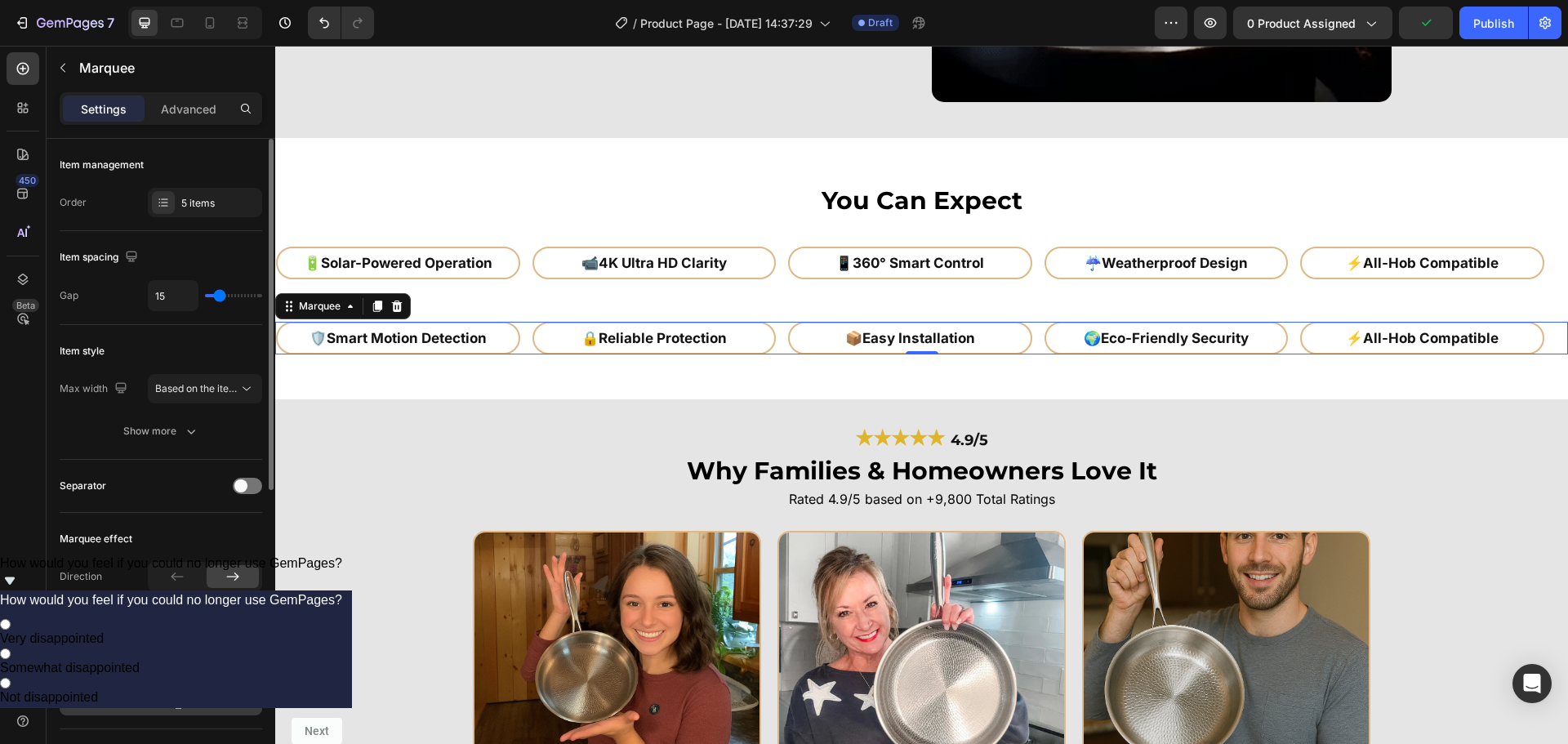
click at [177, 687] on div "Direction Stop on hover Yes No Speed Preview" at bounding box center [162, 639] width 203 height 154
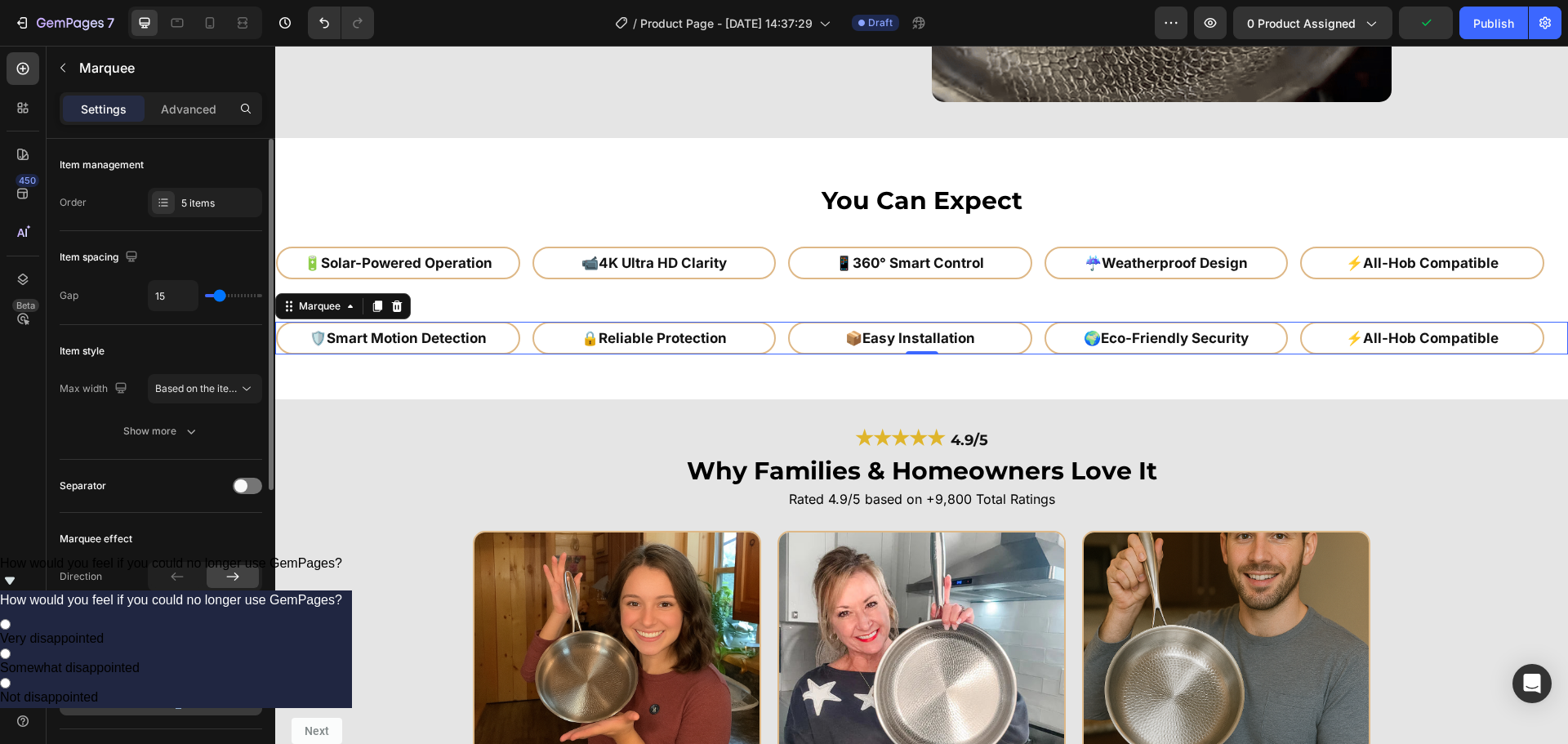
click at [174, 703] on span "Preview" at bounding box center [170, 701] width 38 height 17
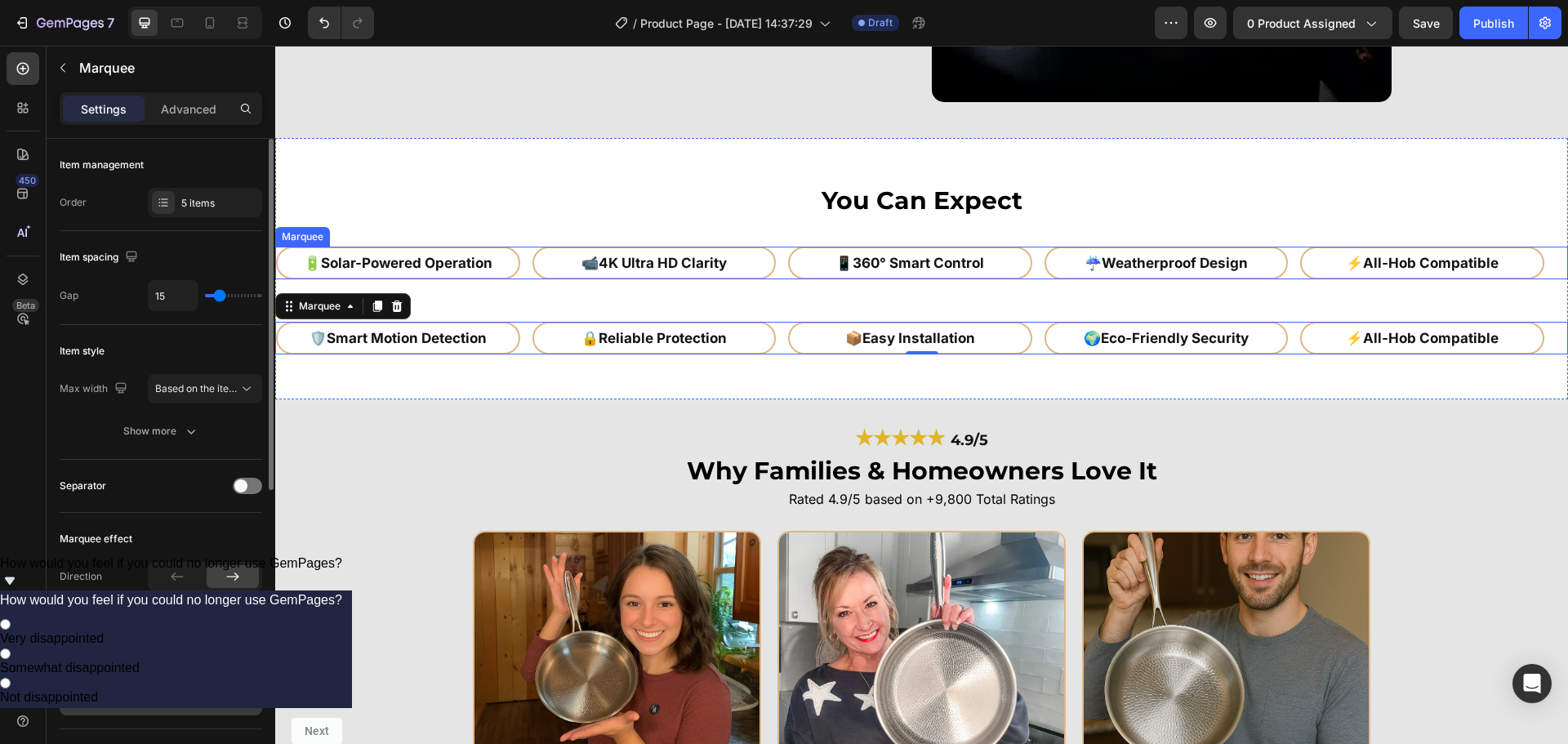
click at [783, 265] on div "📹 4K Ultra HD Clarity Heading Row" at bounding box center [660, 262] width 256 height 33
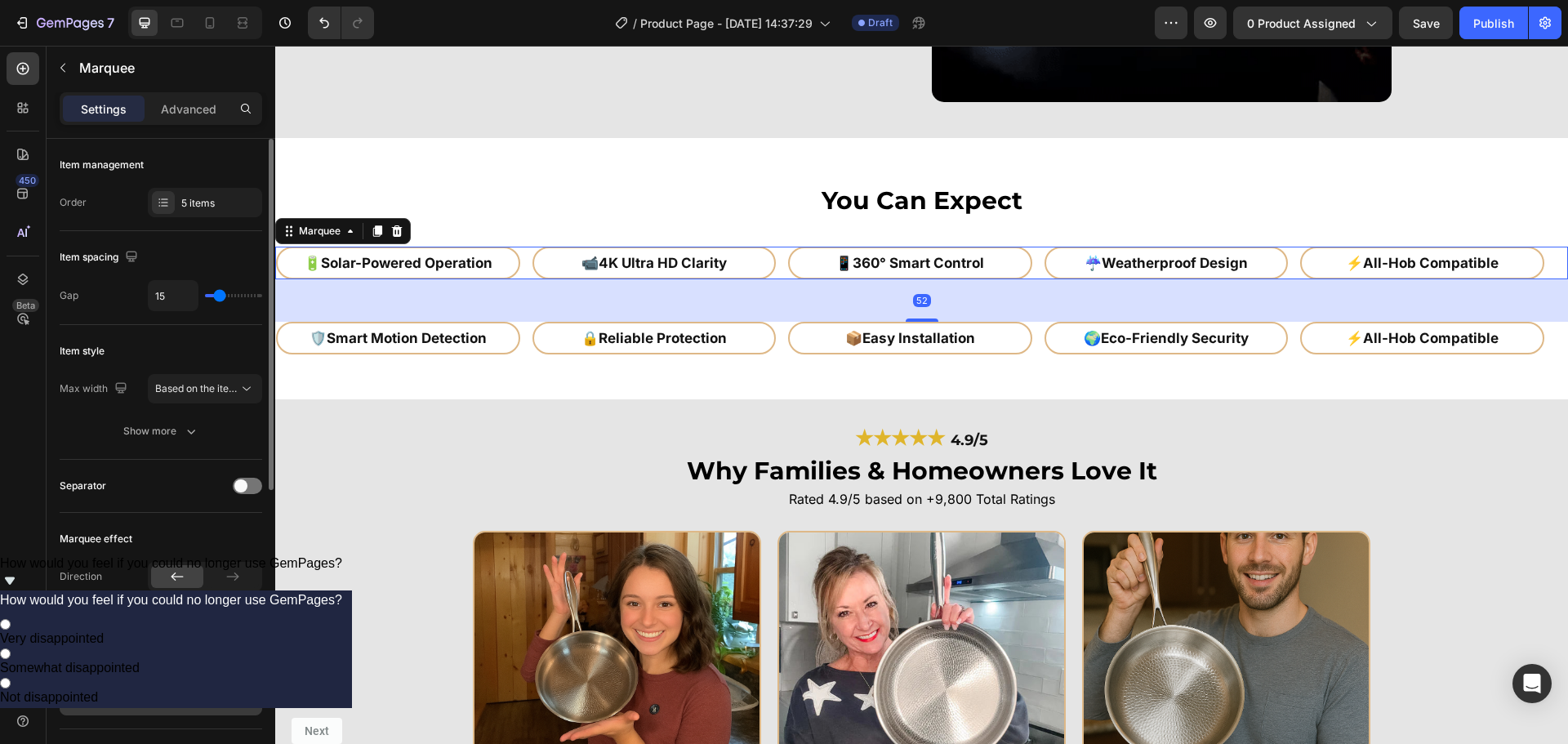
click at [176, 693] on span "Preview" at bounding box center [170, 701] width 38 height 17
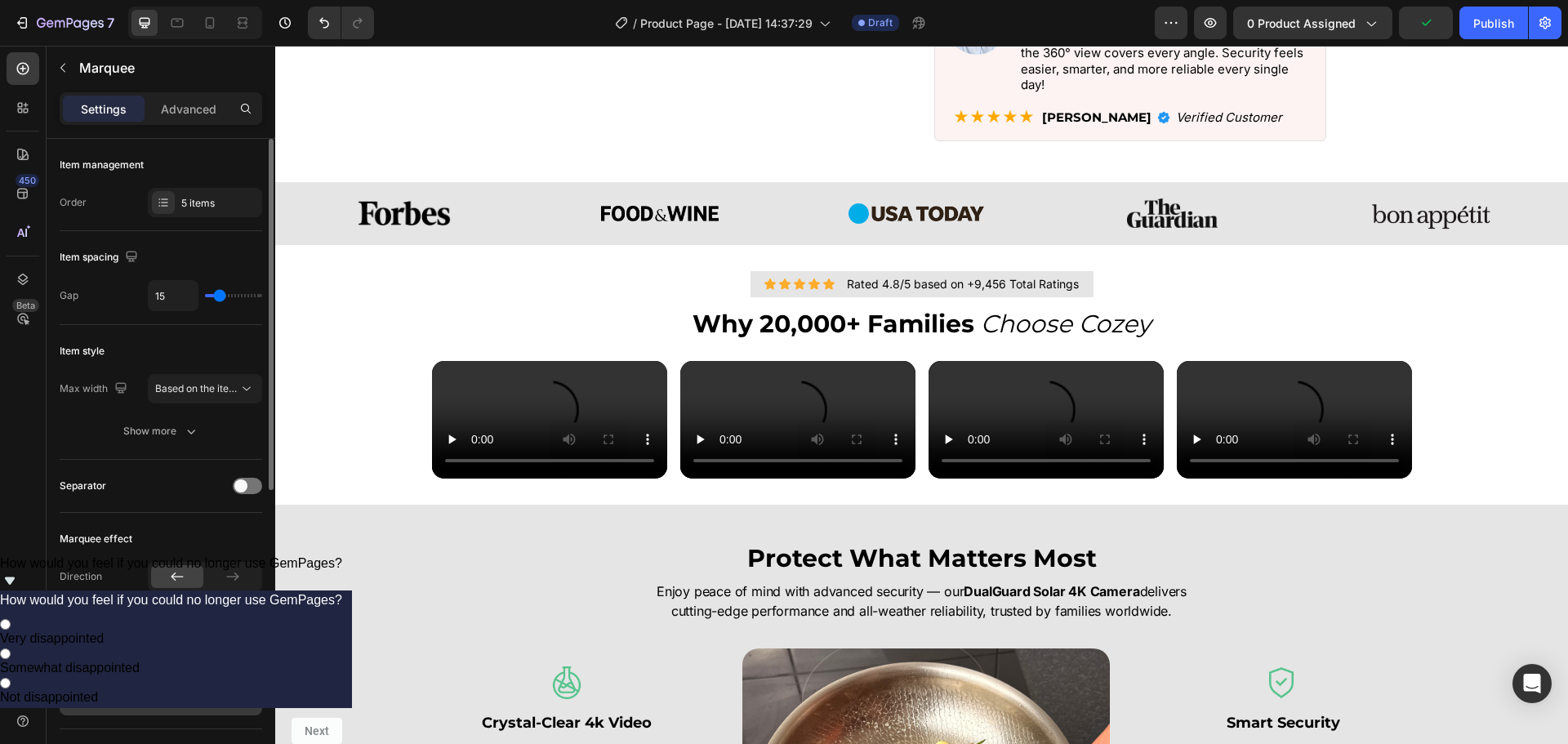
scroll to position [775, 0]
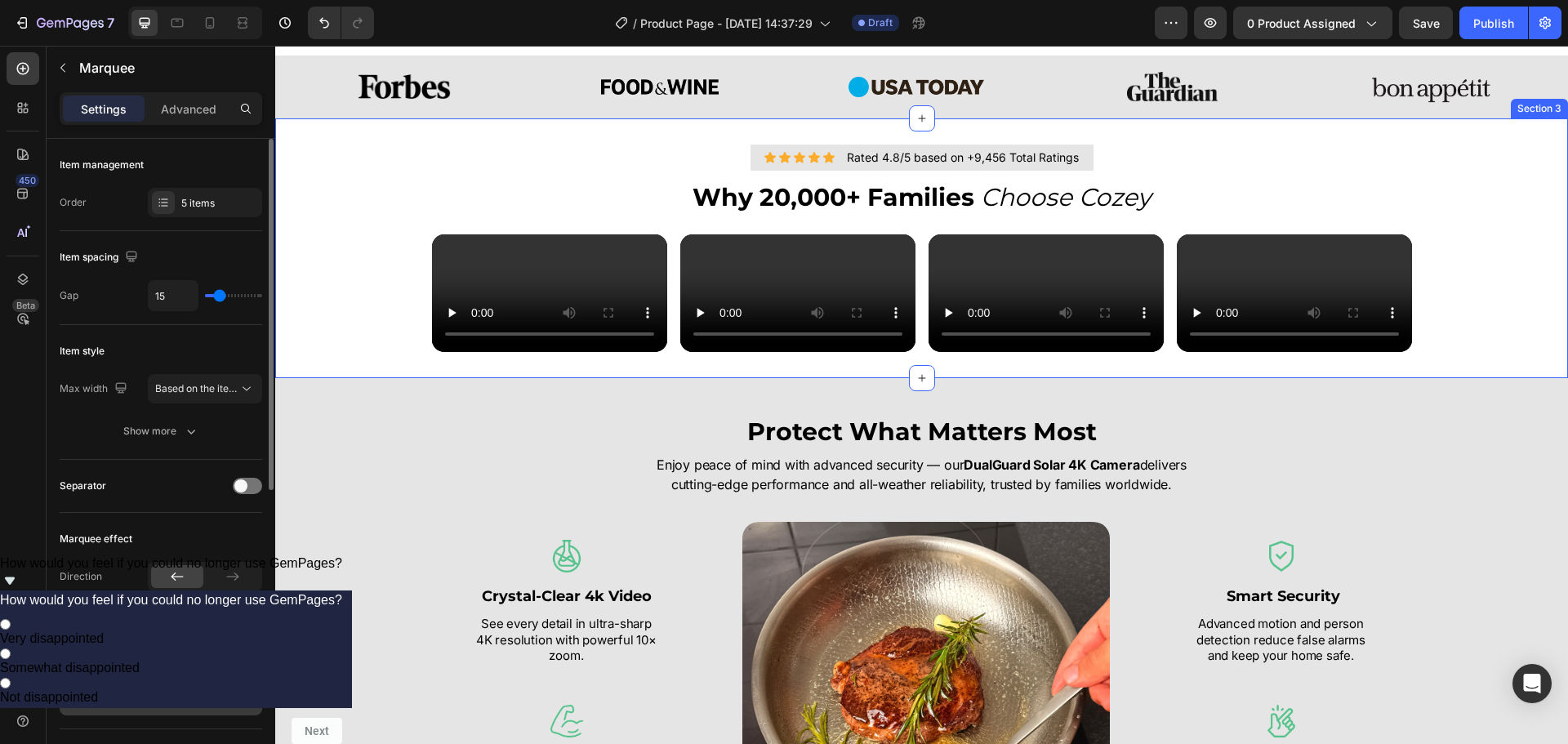
click at [1473, 306] on div "Icon Icon Icon Icon Icon Icon List Rated 4.8/5 based on +9,456 Total Ratings Te…" at bounding box center [921, 248] width 1293 height 208
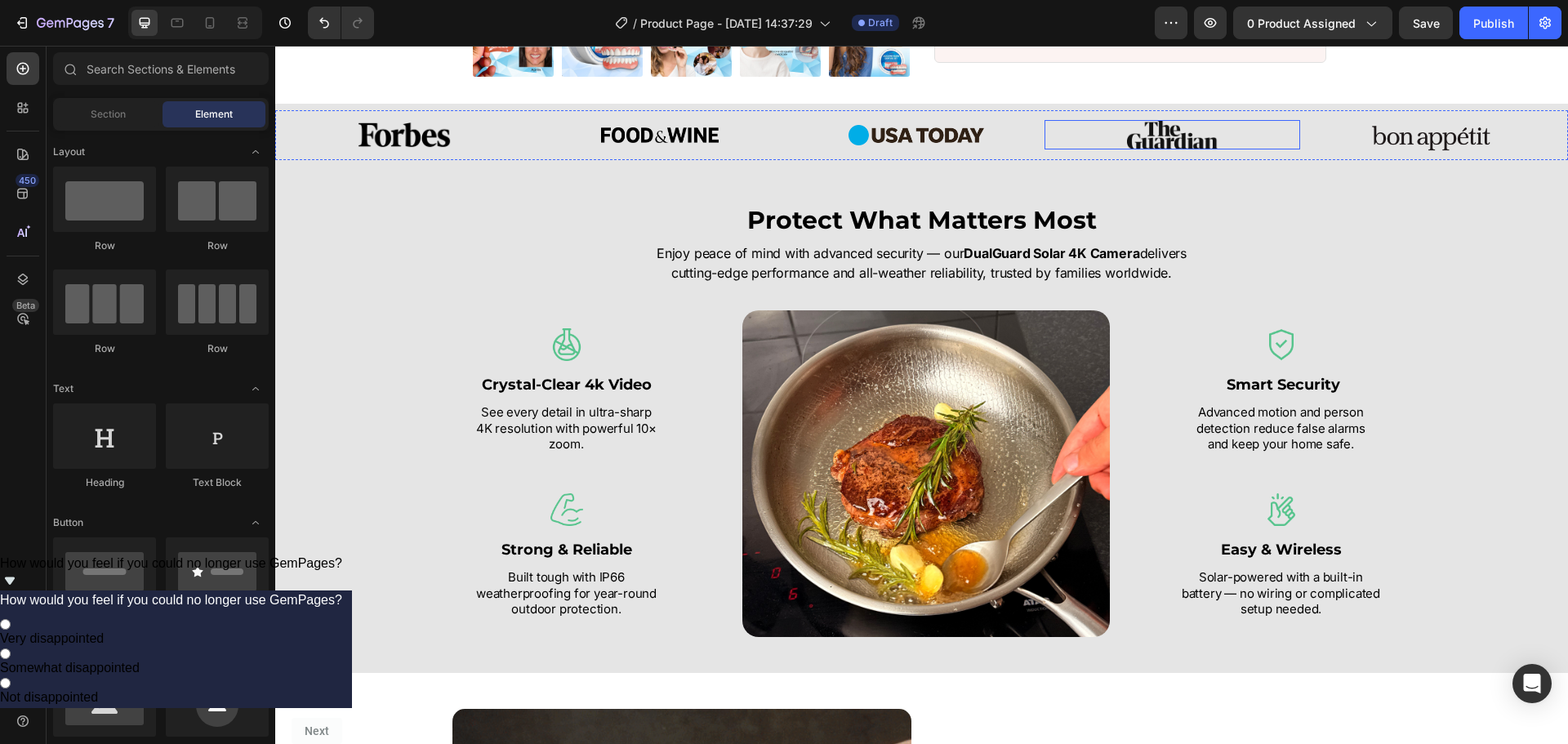
scroll to position [693, 0]
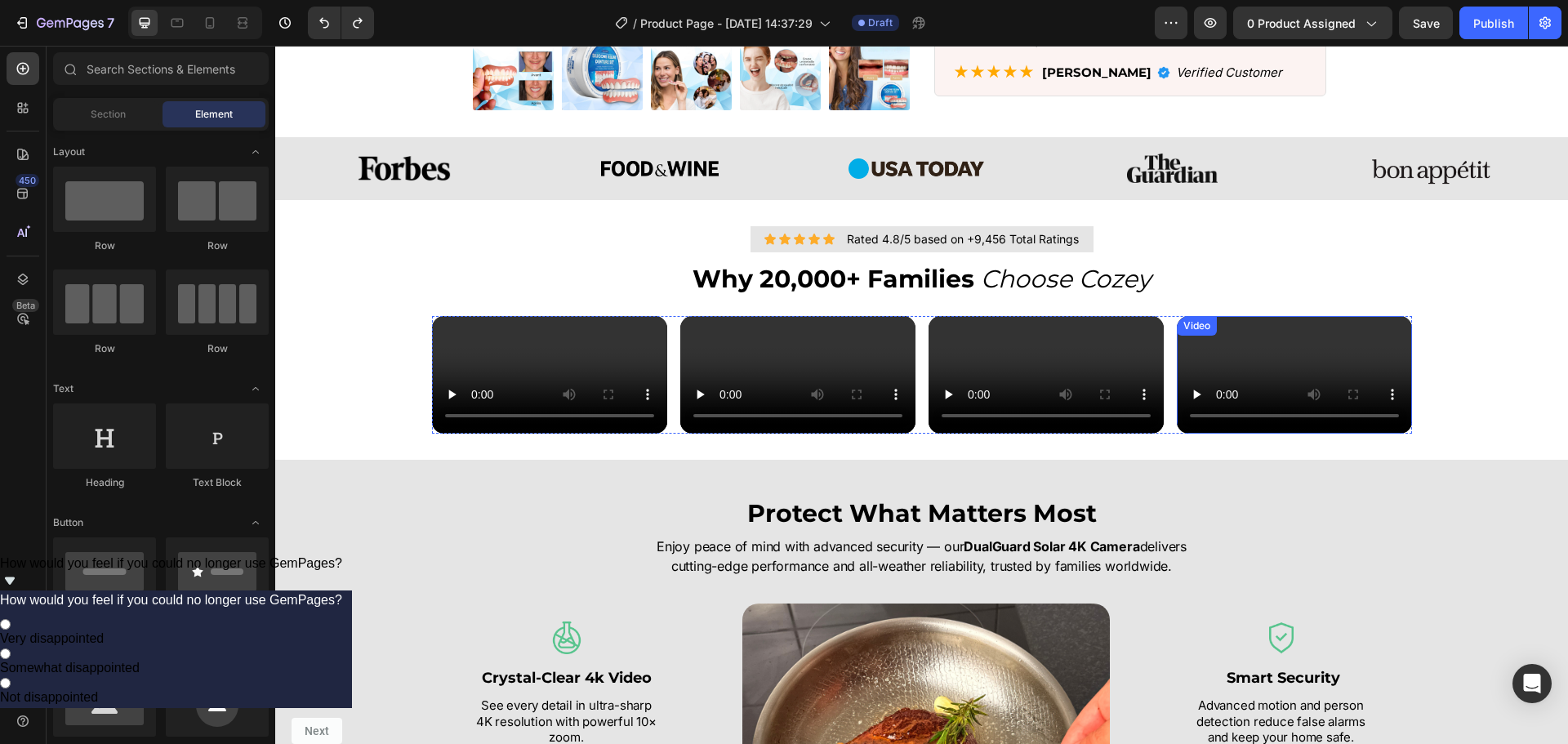
click at [1393, 421] on video at bounding box center [1294, 374] width 236 height 117
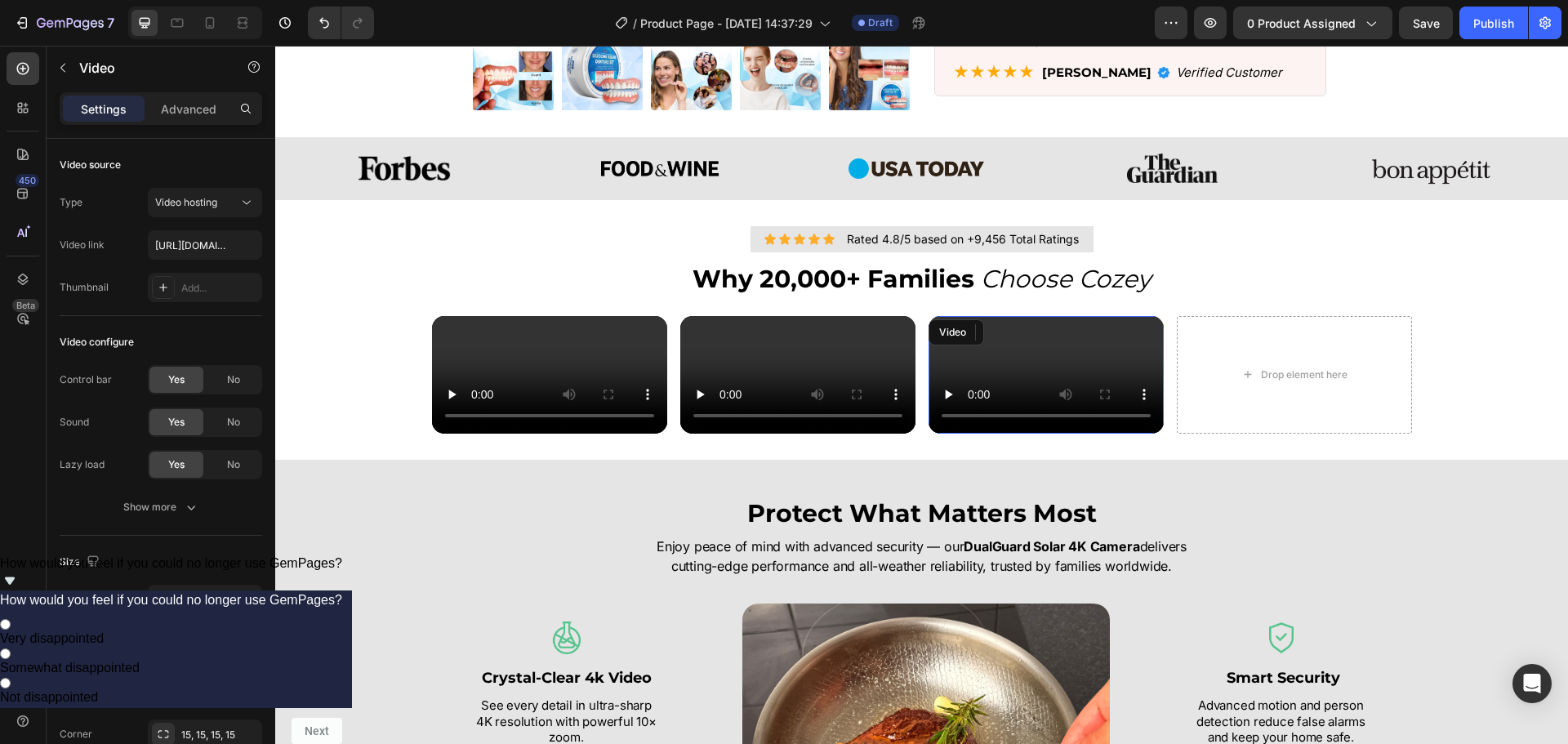
click at [1113, 428] on video at bounding box center [1046, 374] width 236 height 117
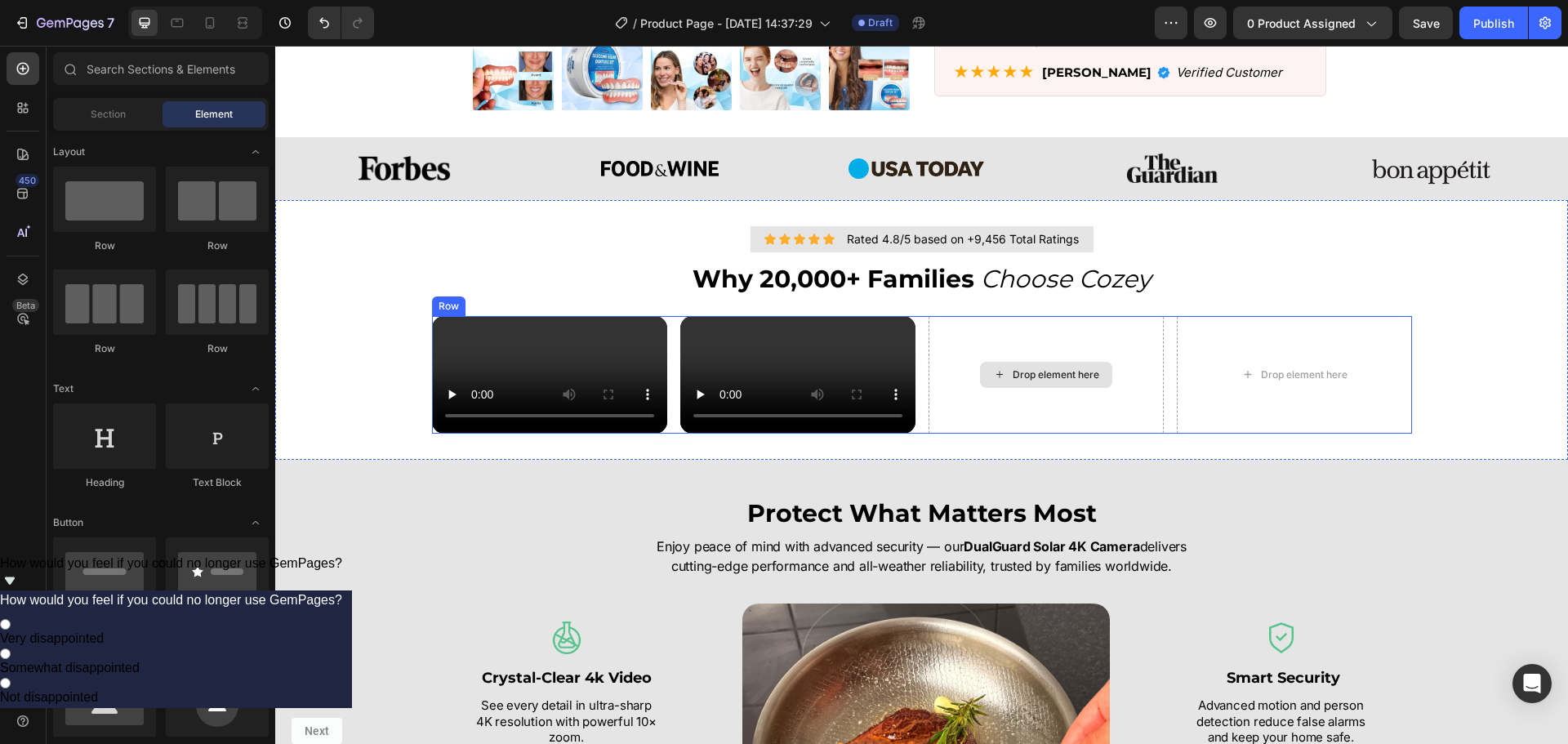
click at [858, 427] on video at bounding box center [797, 374] width 236 height 117
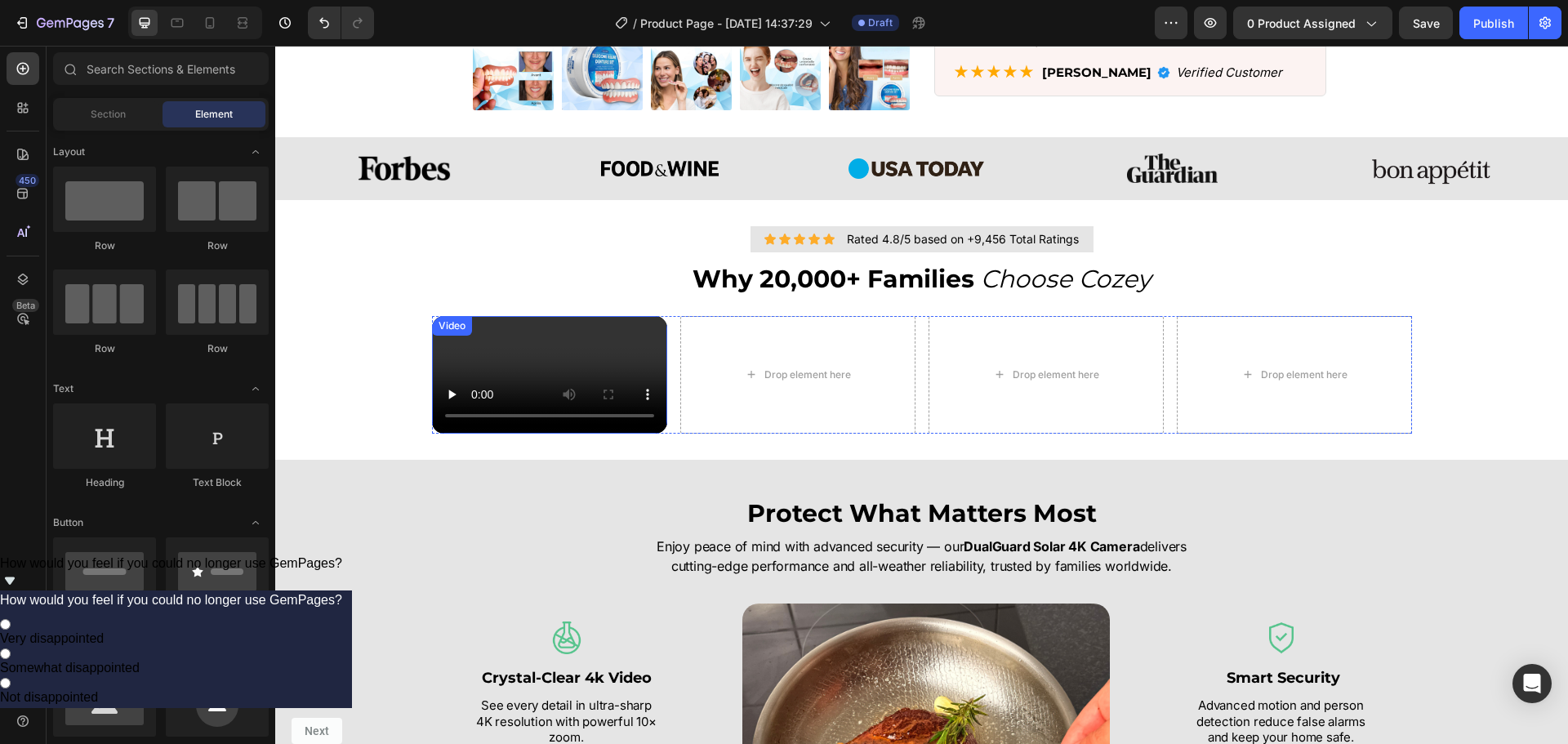
click at [642, 434] on video at bounding box center [549, 374] width 236 height 117
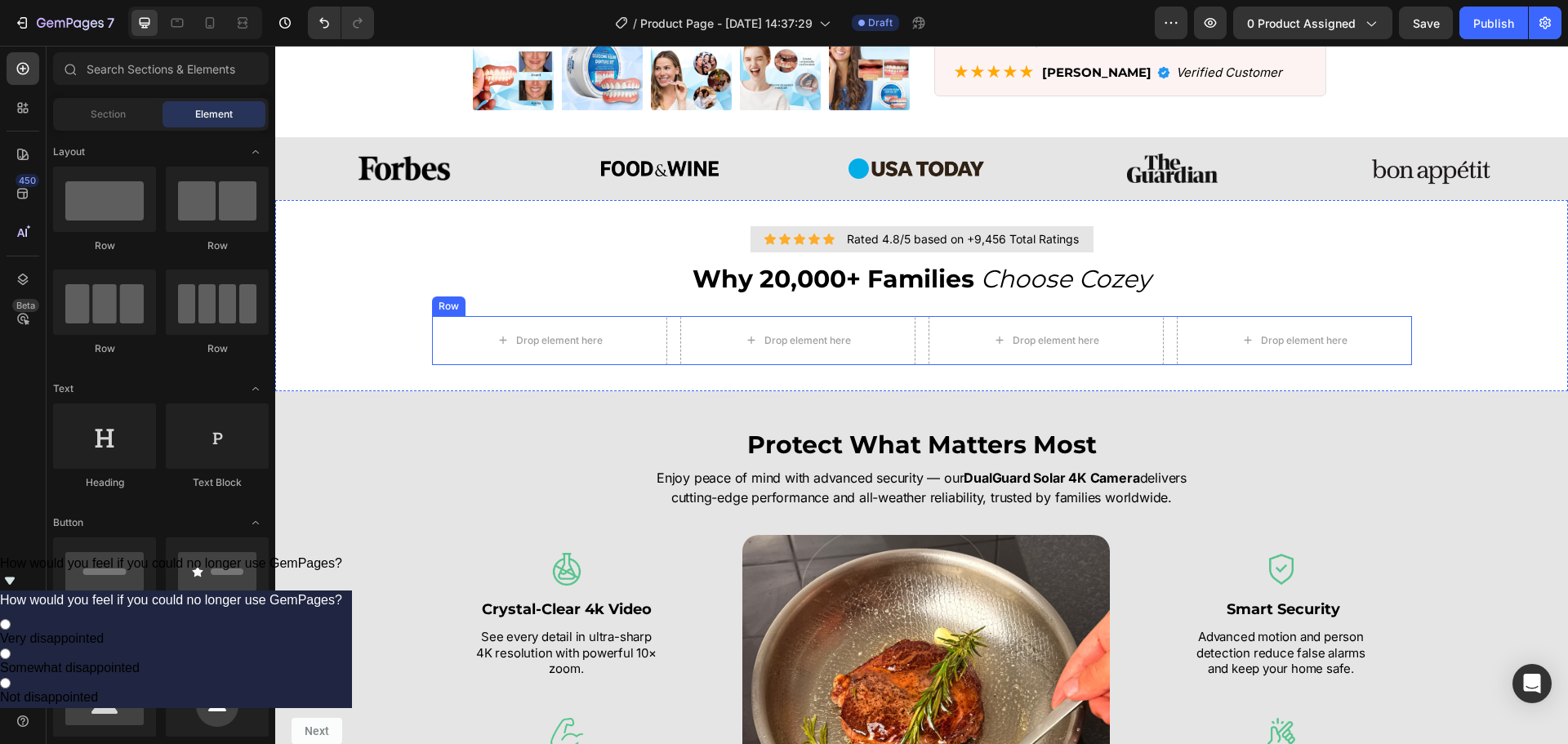
click at [667, 346] on div "Drop element here Drop element here Drop element here Drop element here Row" at bounding box center [921, 341] width 981 height 49
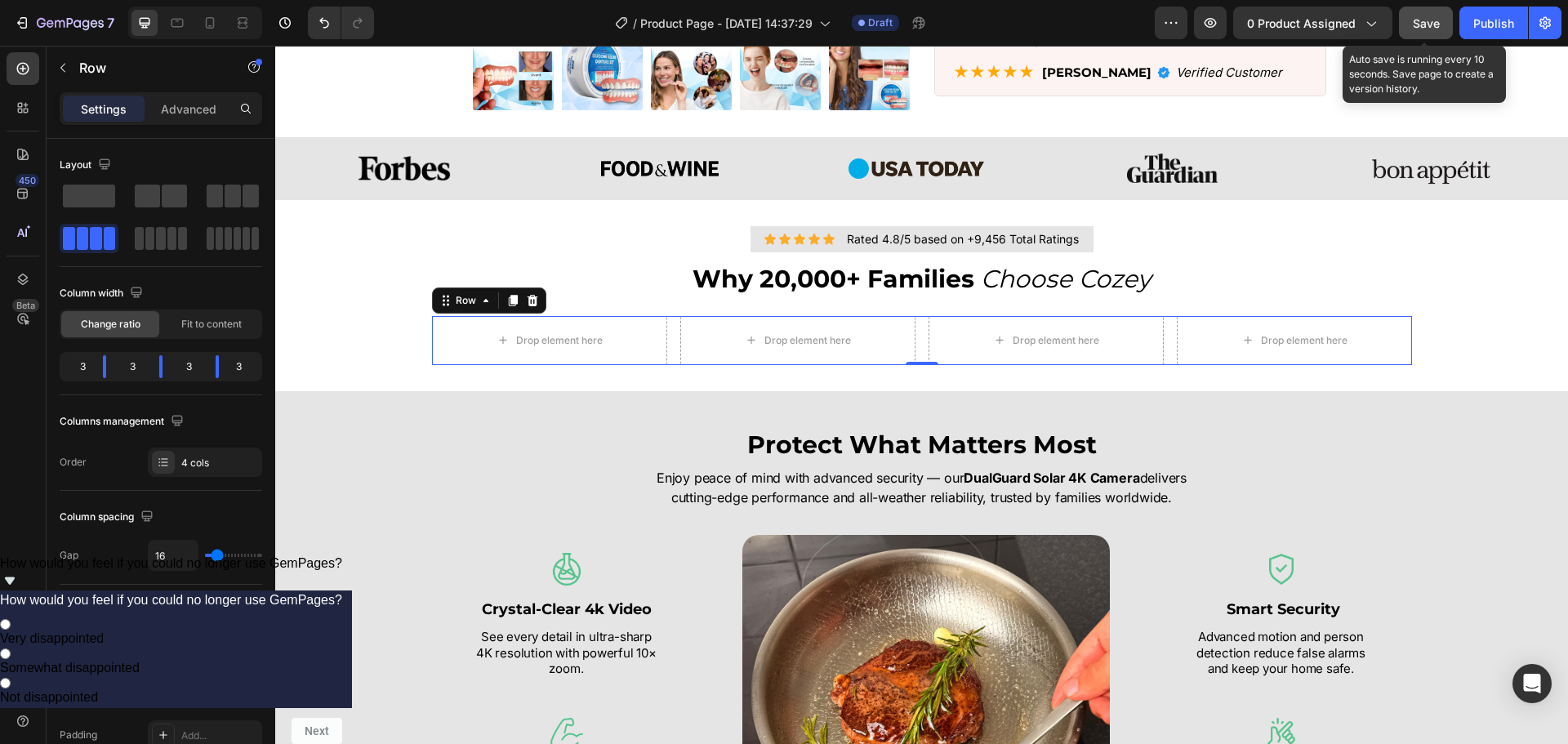
click at [1429, 17] on span "Save" at bounding box center [1426, 24] width 27 height 14
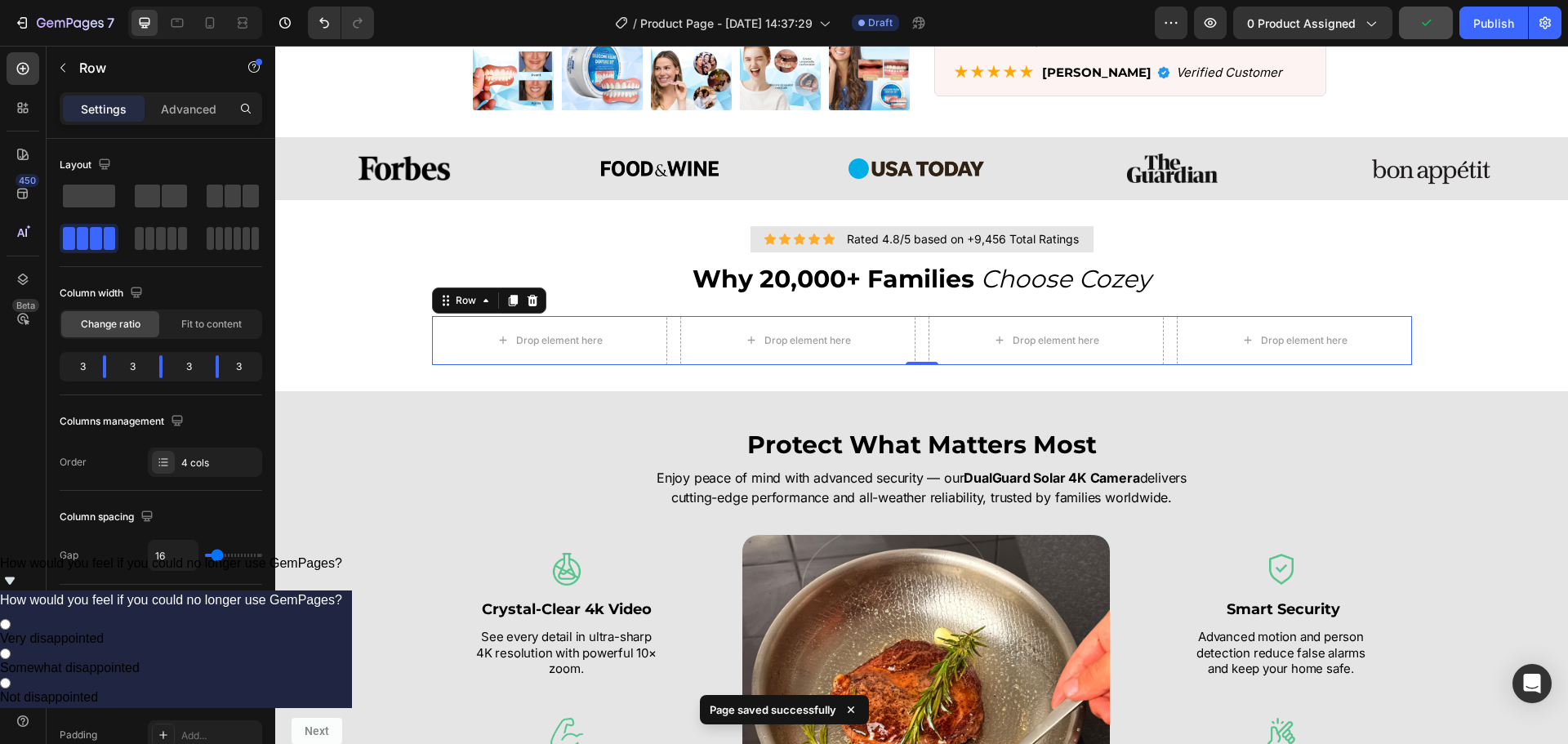
click at [667, 330] on div "Drop element here Drop element here Drop element here Drop element here Row 0" at bounding box center [921, 341] width 981 height 49
drag, startPoint x: 244, startPoint y: 195, endPoint x: 526, endPoint y: 260, distance: 289.4
click at [244, 195] on span at bounding box center [250, 195] width 17 height 23
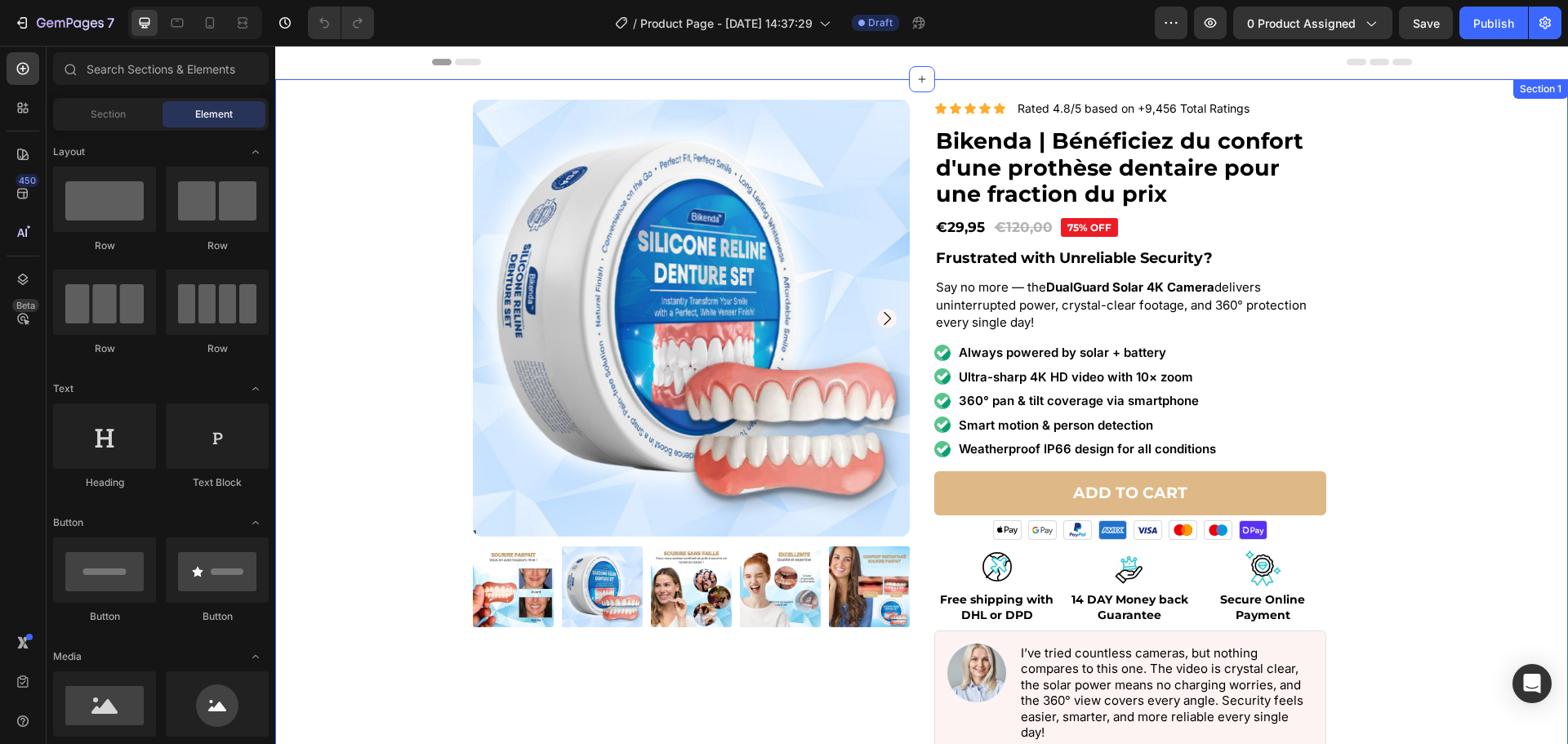
click at [1150, 107] on p "Rated 4.8/5 based on +9,456 Total Ratings" at bounding box center [1133, 108] width 232 height 15
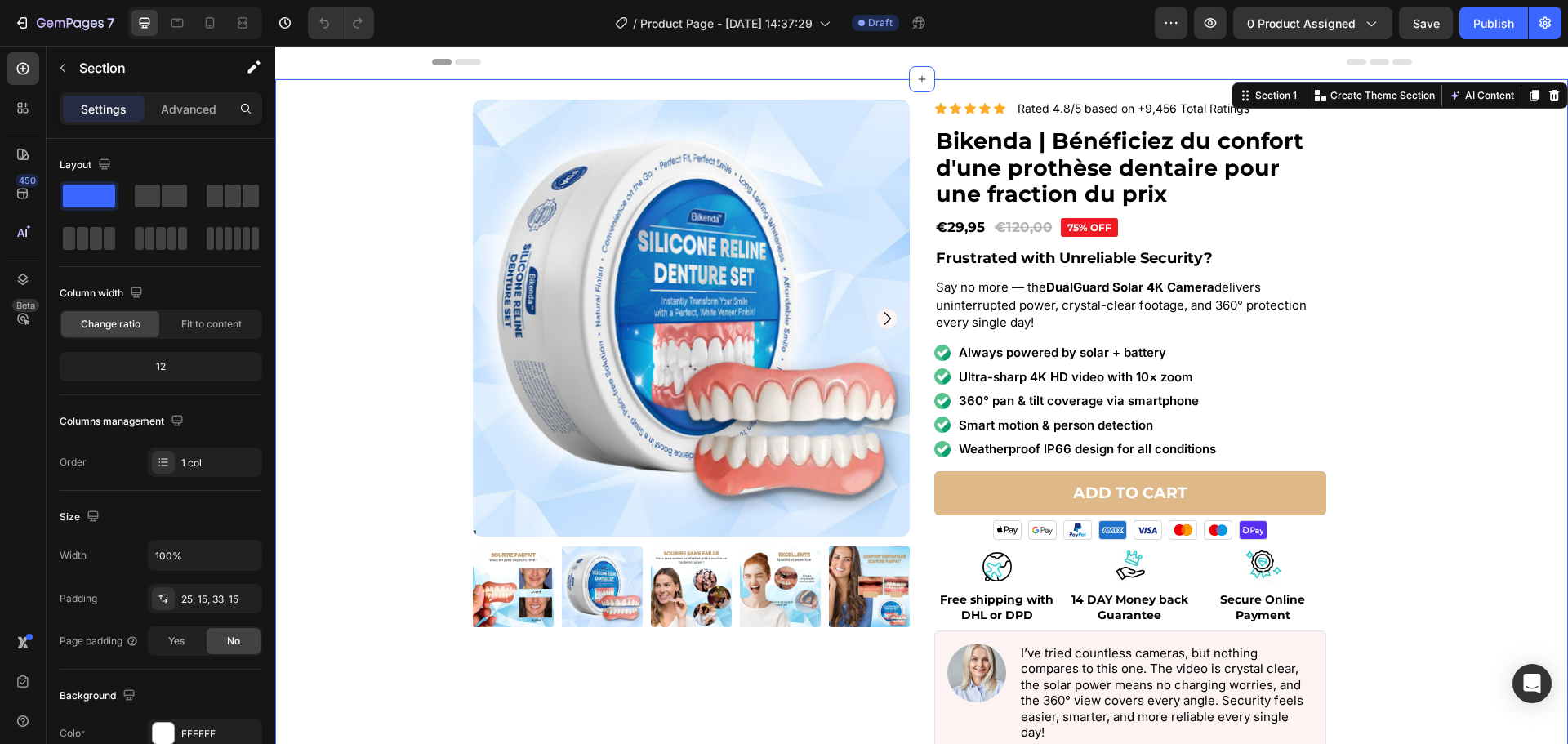
click at [1501, 237] on div "Product Images Icon Icon Icon Icon Icon Icon List Rated 4.8/5 based on +9,456 T…" at bounding box center [921, 451] width 1268 height 704
click at [1442, 315] on div "Product Images Icon Icon Icon Icon Icon Icon List Rated 4.8/5 based on +9,456 T…" at bounding box center [921, 451] width 1268 height 704
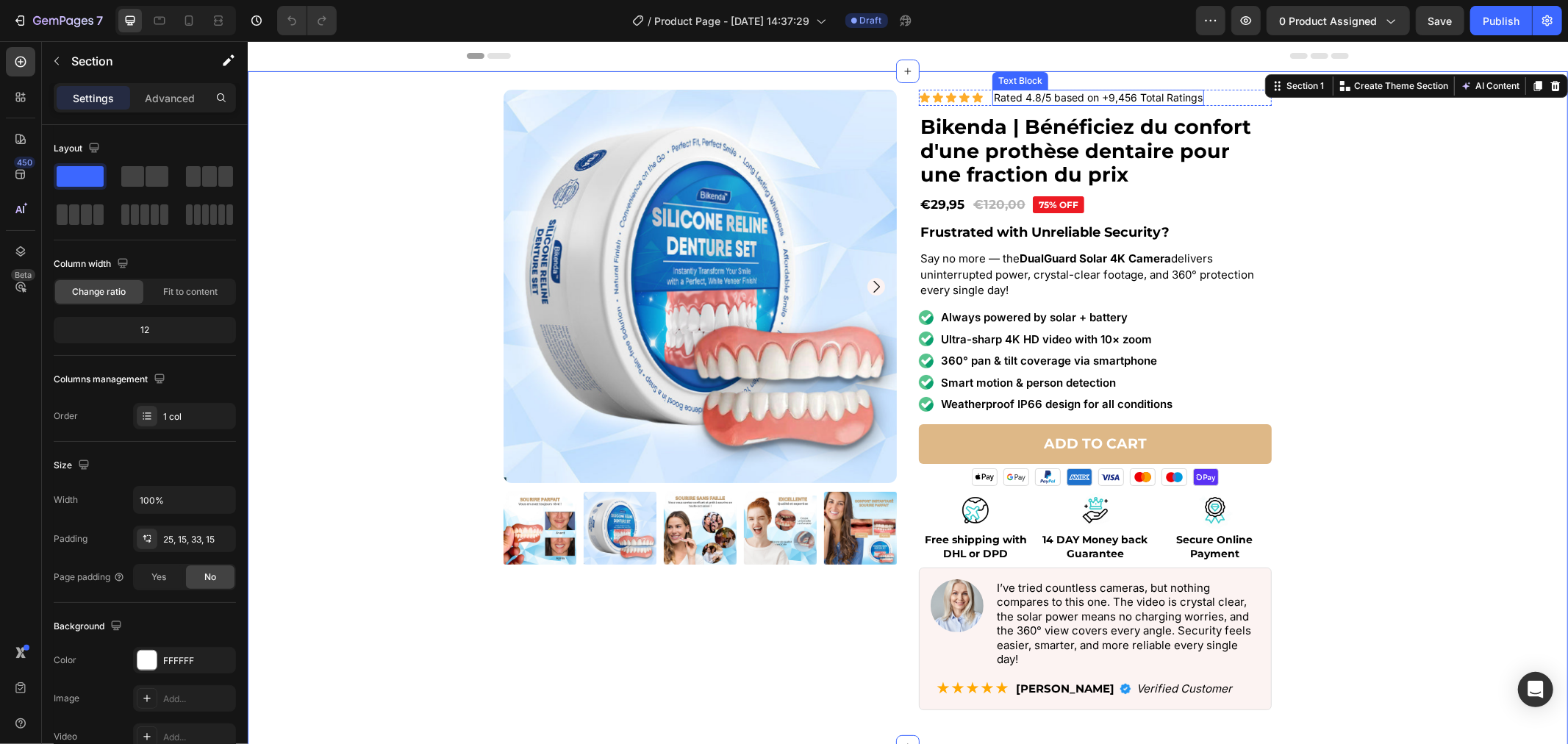
click at [1045, 99] on p "Rated 4.8/5 based on +9,456 Total Ratings" at bounding box center [1097, 97] width 208 height 13
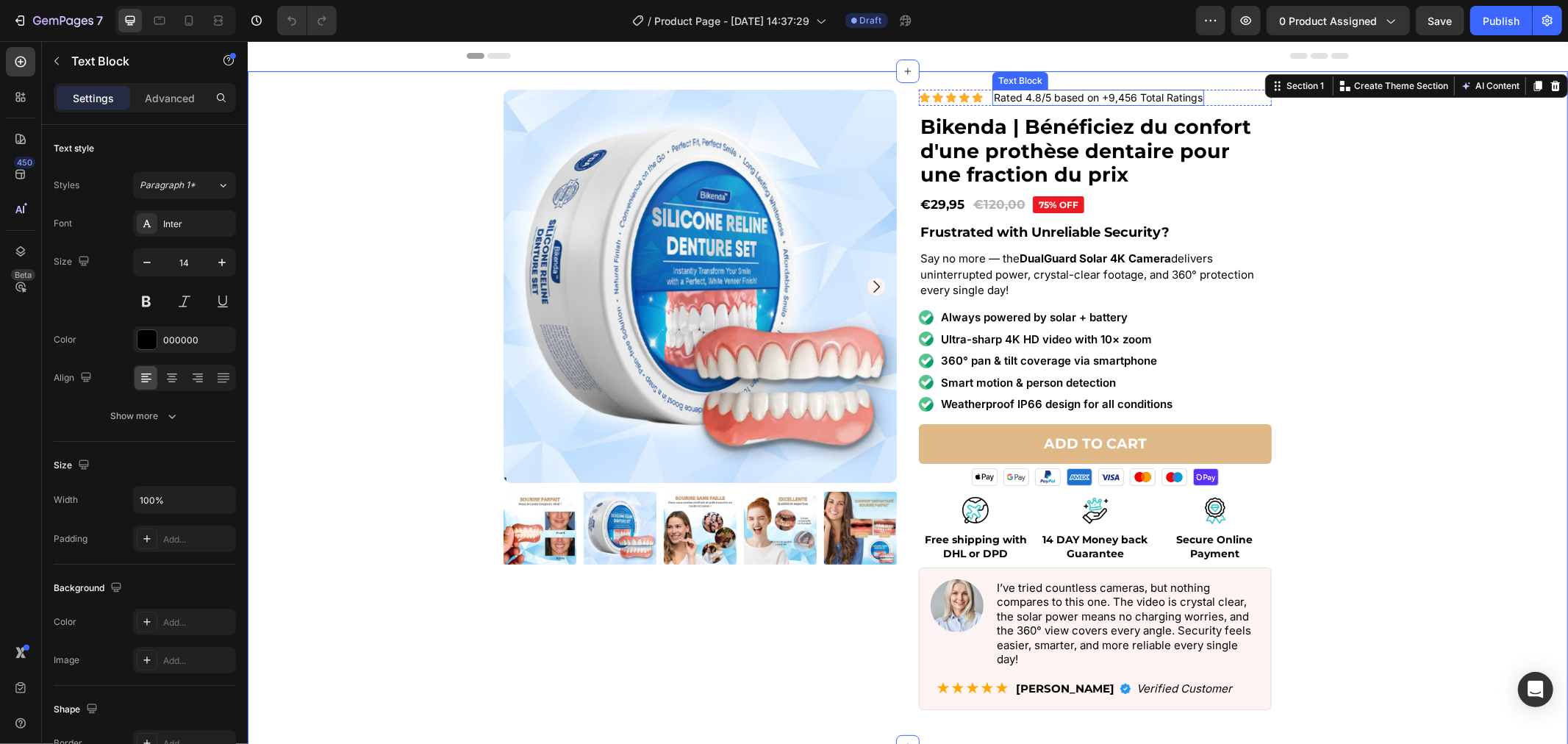
click at [1045, 99] on p "Rated 4.8/5 based on +9,456 Total Ratings" at bounding box center [1097, 97] width 208 height 13
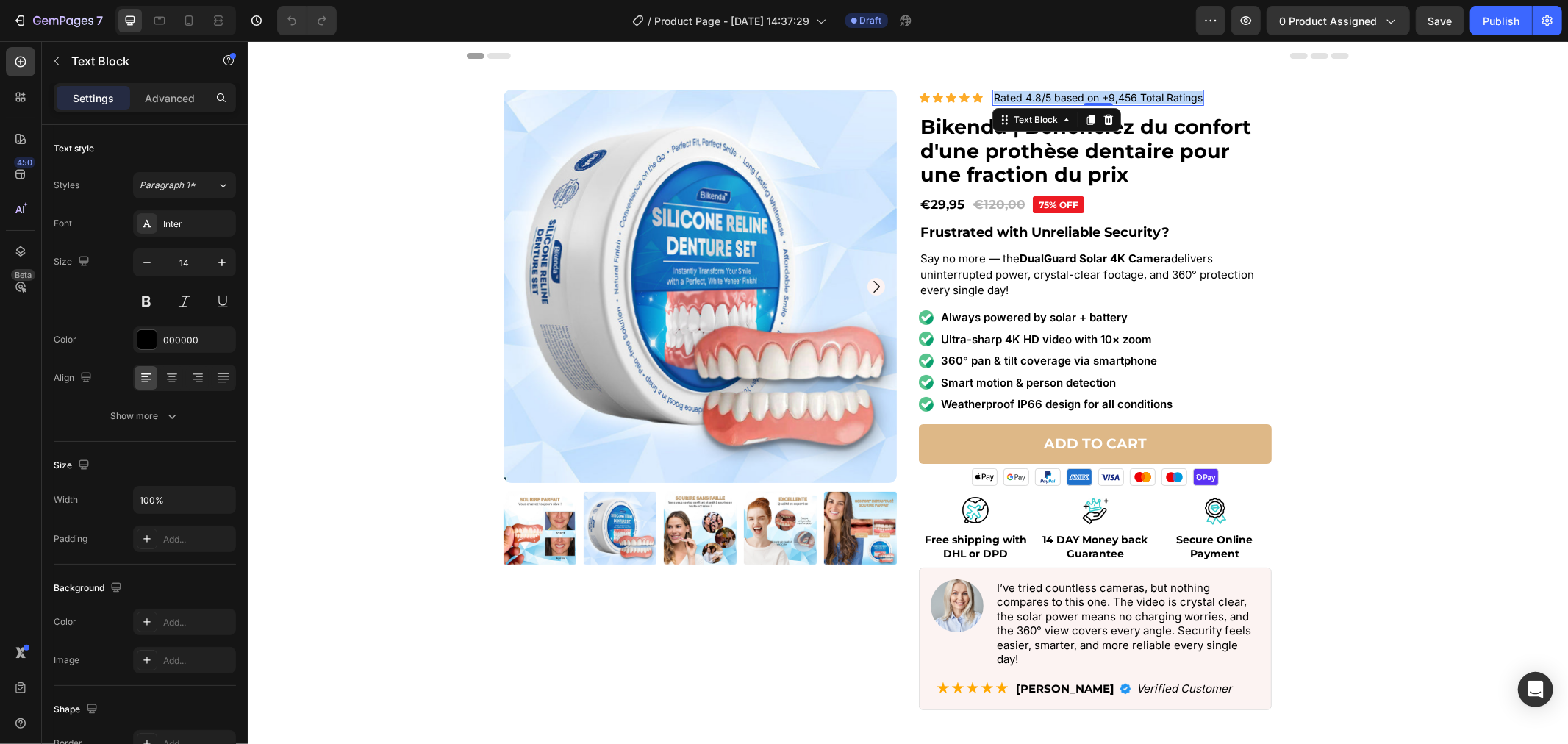
click at [1045, 99] on p "Rated 4.8/5 based on +9,456 Total Ratings" at bounding box center [1097, 97] width 208 height 13
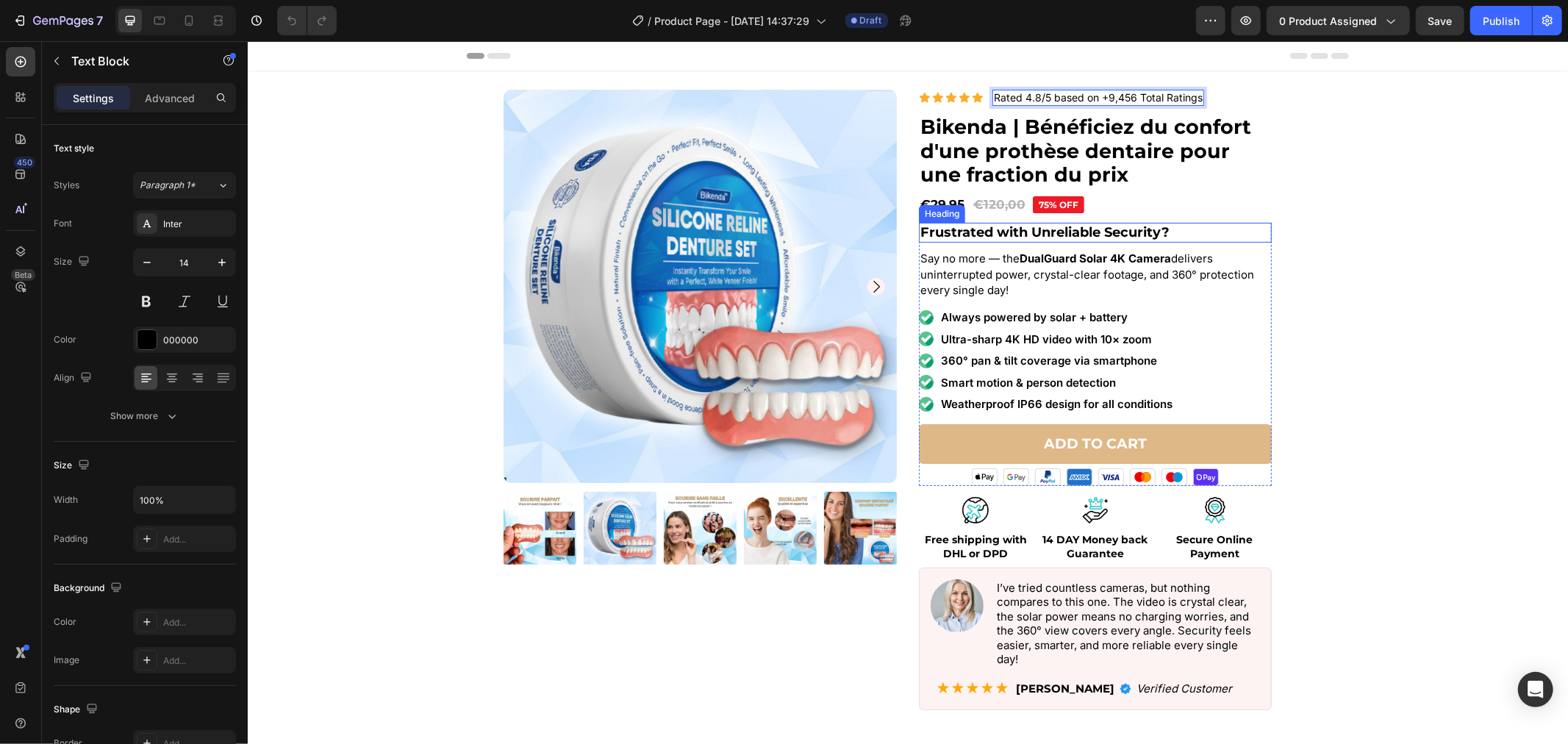
click at [1077, 237] on strong "Frustrated with Unreliable Security?" at bounding box center [1044, 231] width 249 height 16
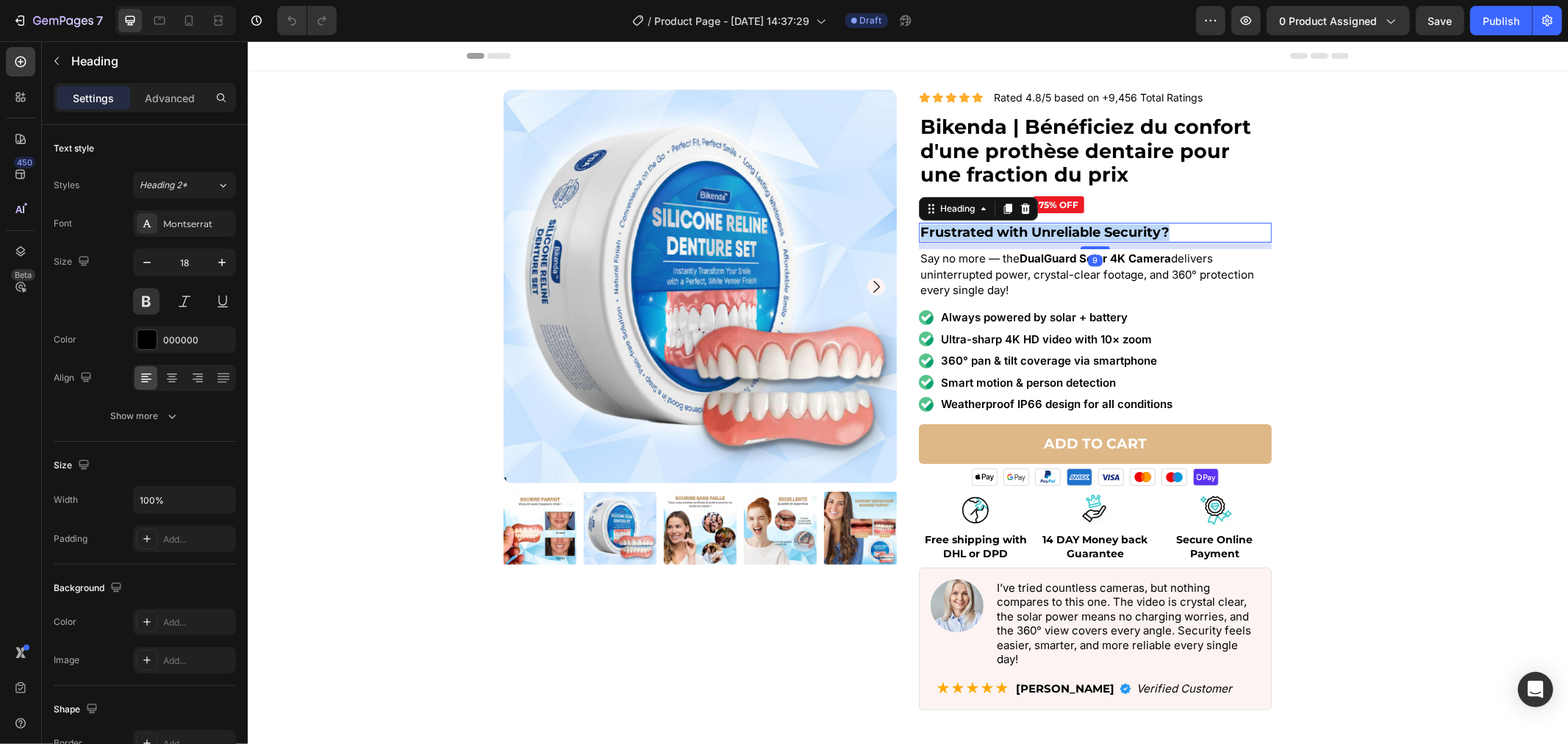
click at [1077, 237] on strong "Frustrated with Unreliable Security?" at bounding box center [1044, 231] width 249 height 16
click at [1063, 271] on p "Say no more — the DualGuard Solar 4K Camera delivers uninterrupted power, cryst…" at bounding box center [1094, 274] width 350 height 48
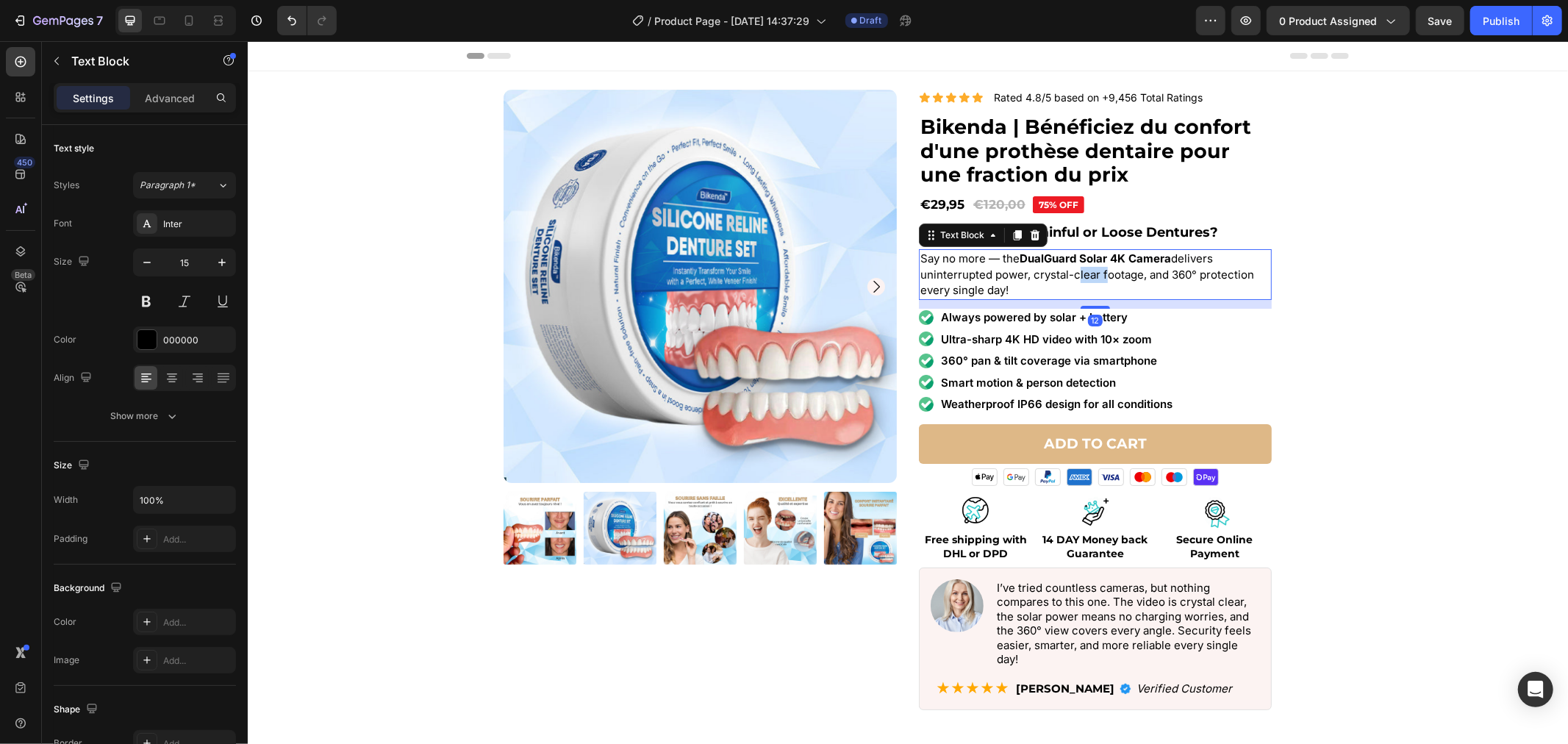
click at [1063, 271] on p "Say no more — the DualGuard Solar 4K Camera delivers uninterrupted power, cryst…" at bounding box center [1094, 274] width 350 height 48
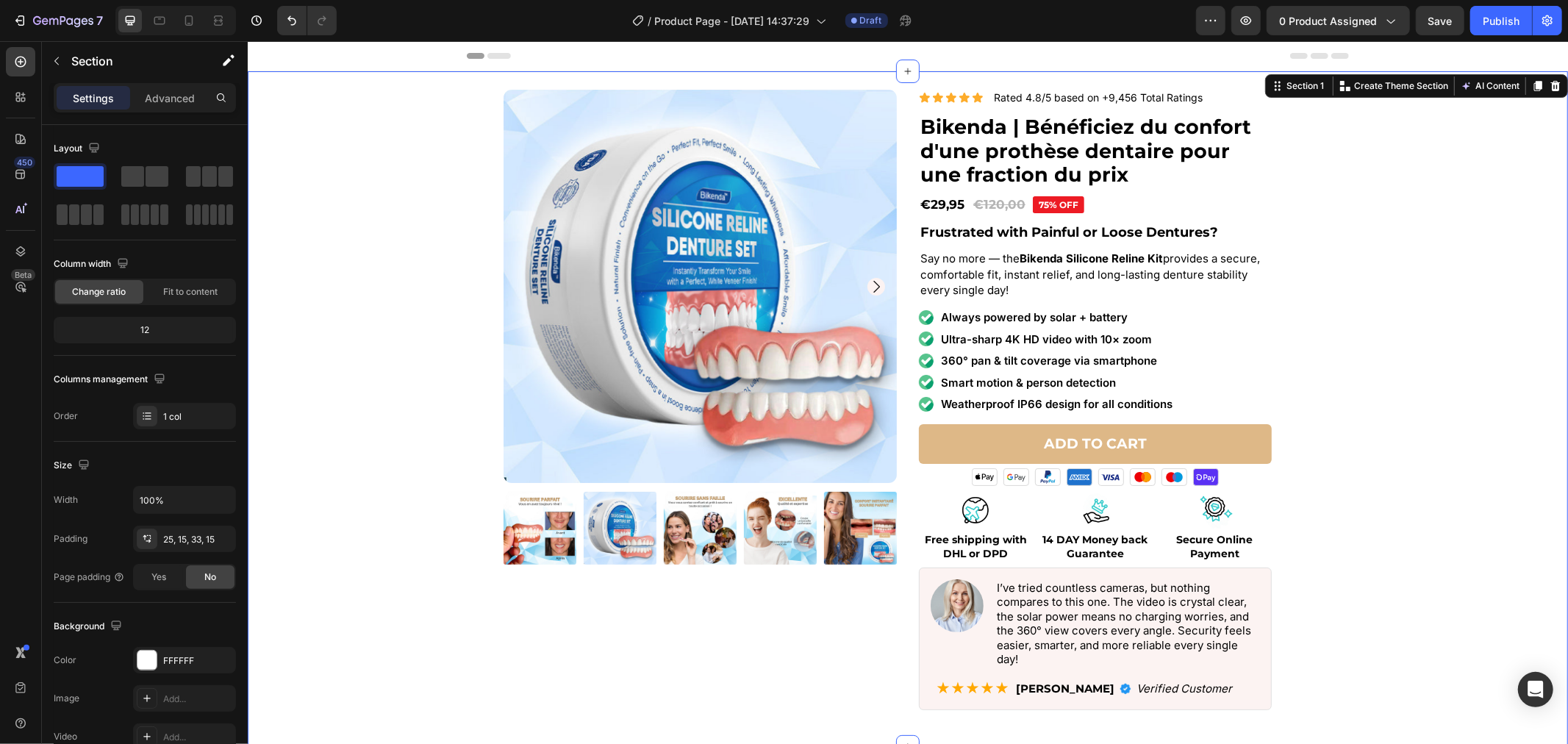
click at [1306, 328] on div "Product Images Icon Icon Icon Icon Icon Icon List Rated 4.8/5 based on +9,456 T…" at bounding box center [907, 405] width 1298 height 633
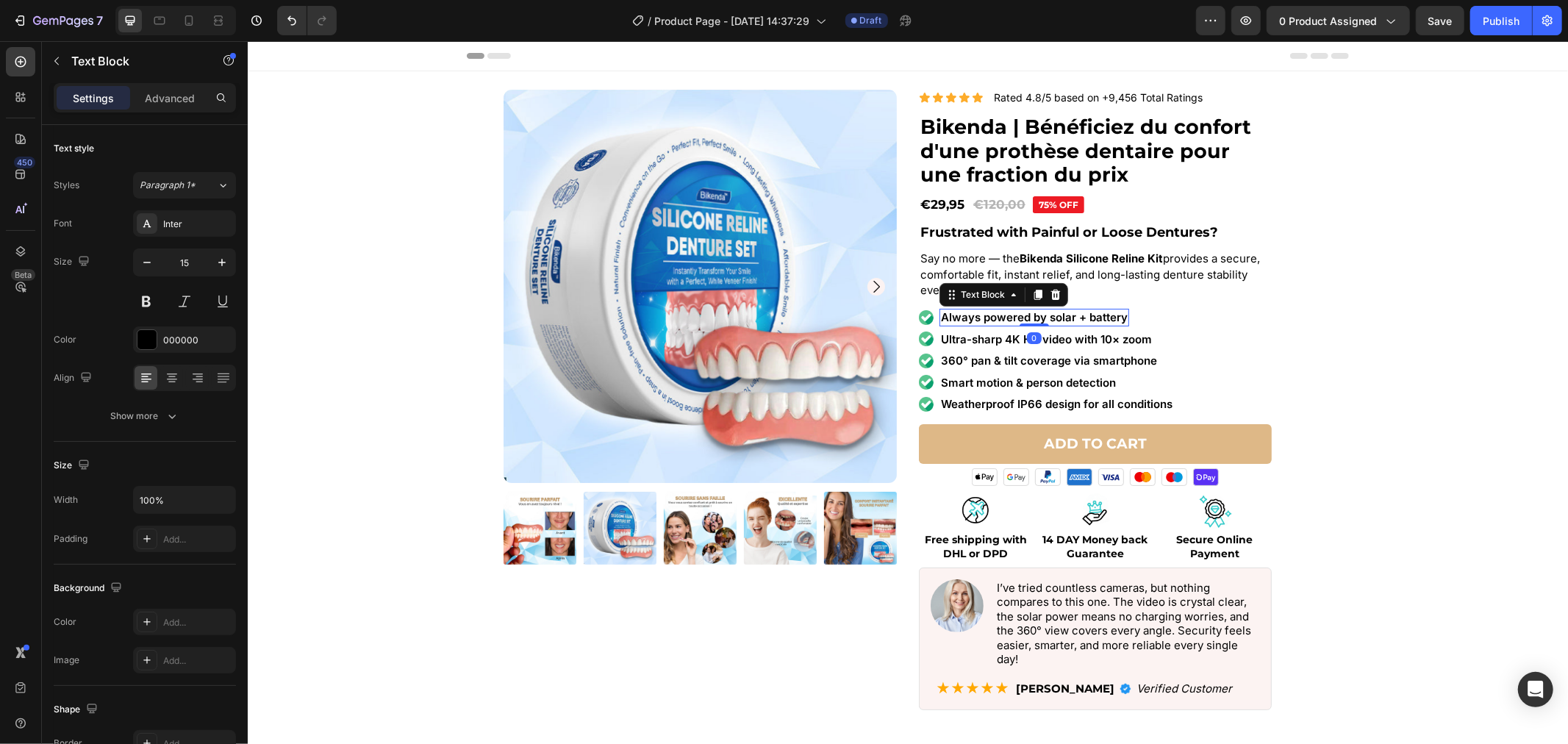
click at [1047, 309] on p "Always powered by solar + battery" at bounding box center [1033, 317] width 187 height 15
click at [1045, 333] on p "Ultra-sharp 4K HD video with 10× zoom" at bounding box center [1046, 339] width 211 height 15
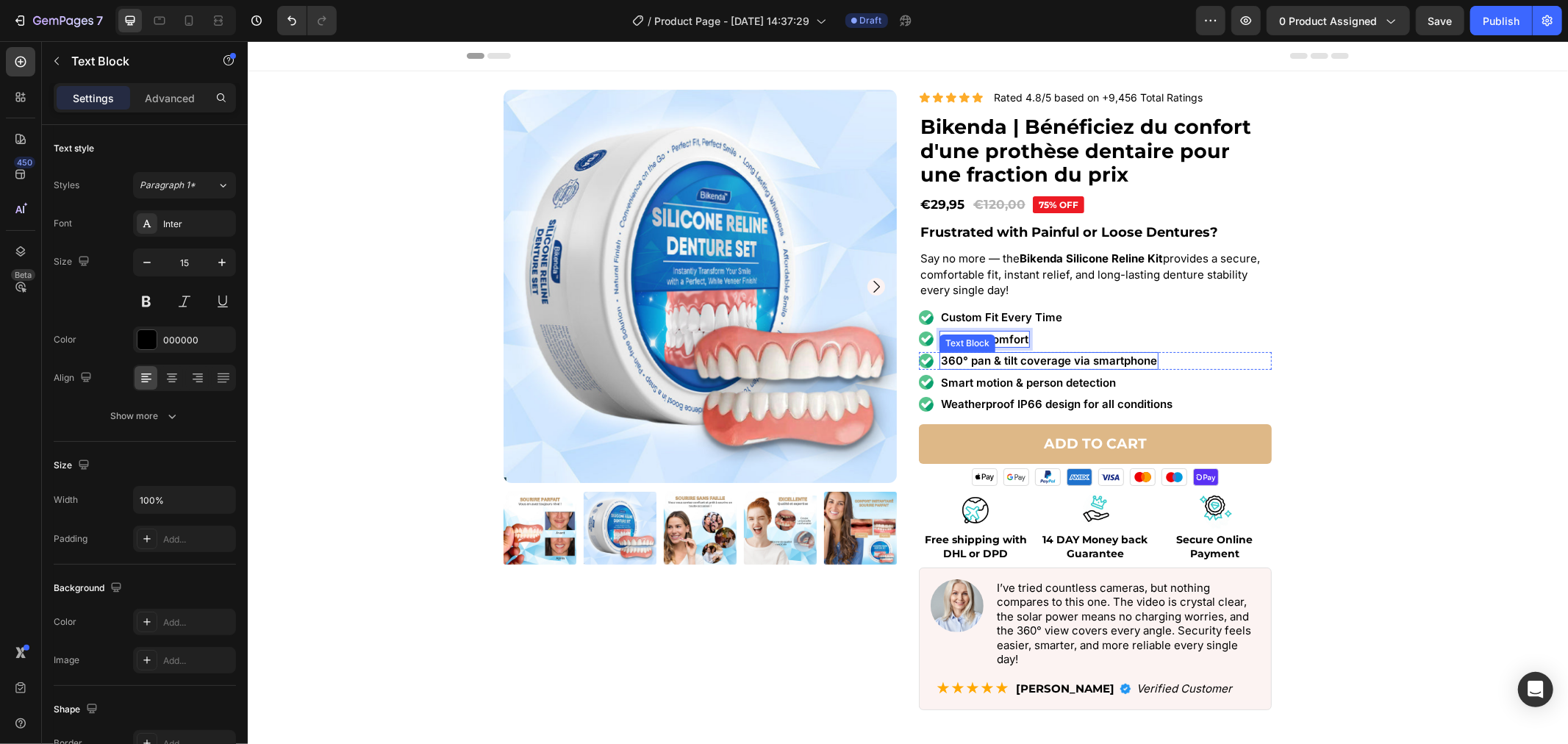
click at [991, 357] on p "360° pan & tilt coverage via smartphone" at bounding box center [1048, 360] width 216 height 15
click at [1023, 379] on p "Smart motion & person detection" at bounding box center [1027, 382] width 175 height 15
click at [1093, 404] on p "Weatherproof IP66 design for all conditions" at bounding box center [1055, 403] width 231 height 15
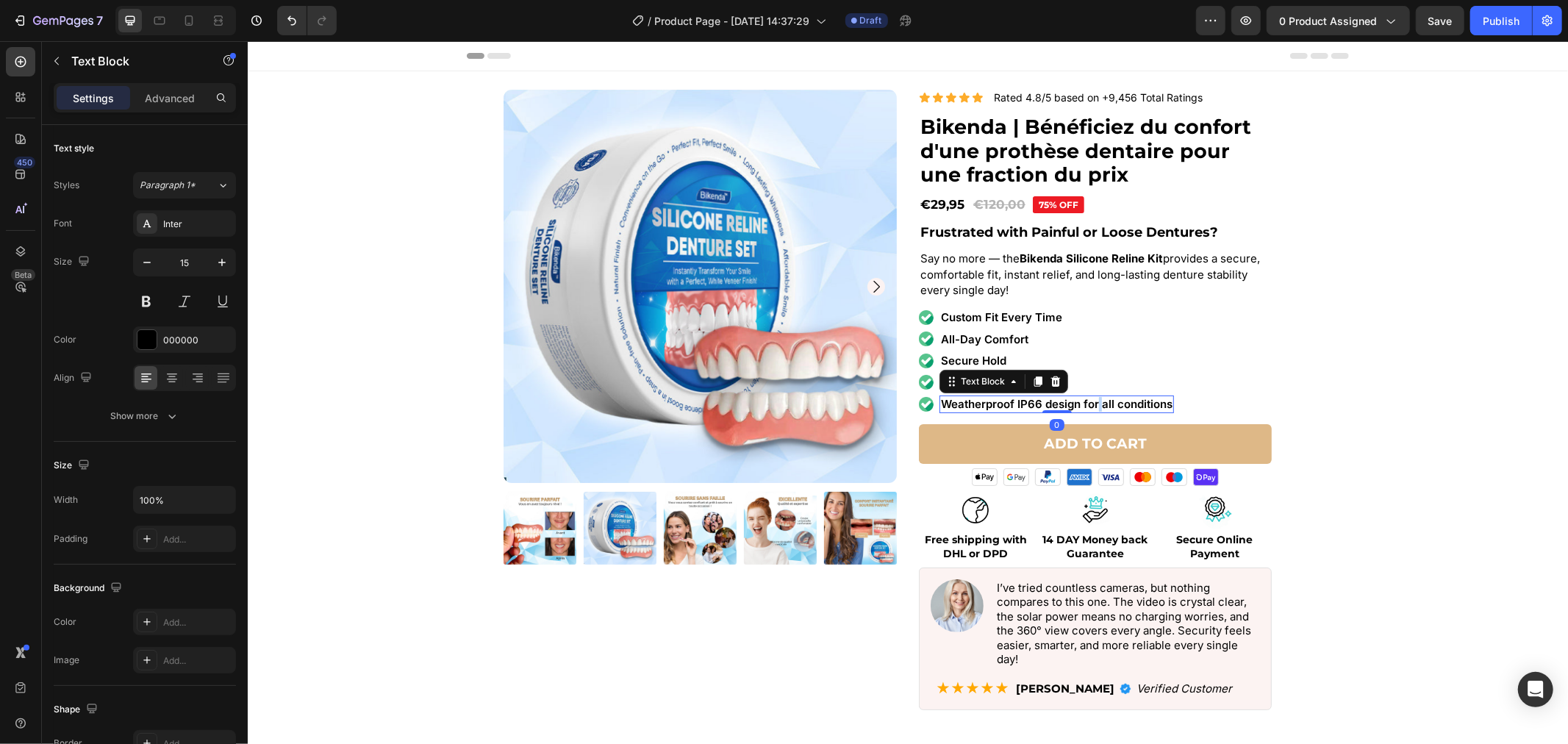
click at [1093, 404] on p "Weatherproof IP66 design for all conditions" at bounding box center [1055, 403] width 231 height 15
click at [1367, 372] on div "Product Images Icon Icon Icon Icon Icon Icon List Rated 4.8/5 based on +9,456 T…" at bounding box center [907, 405] width 1298 height 633
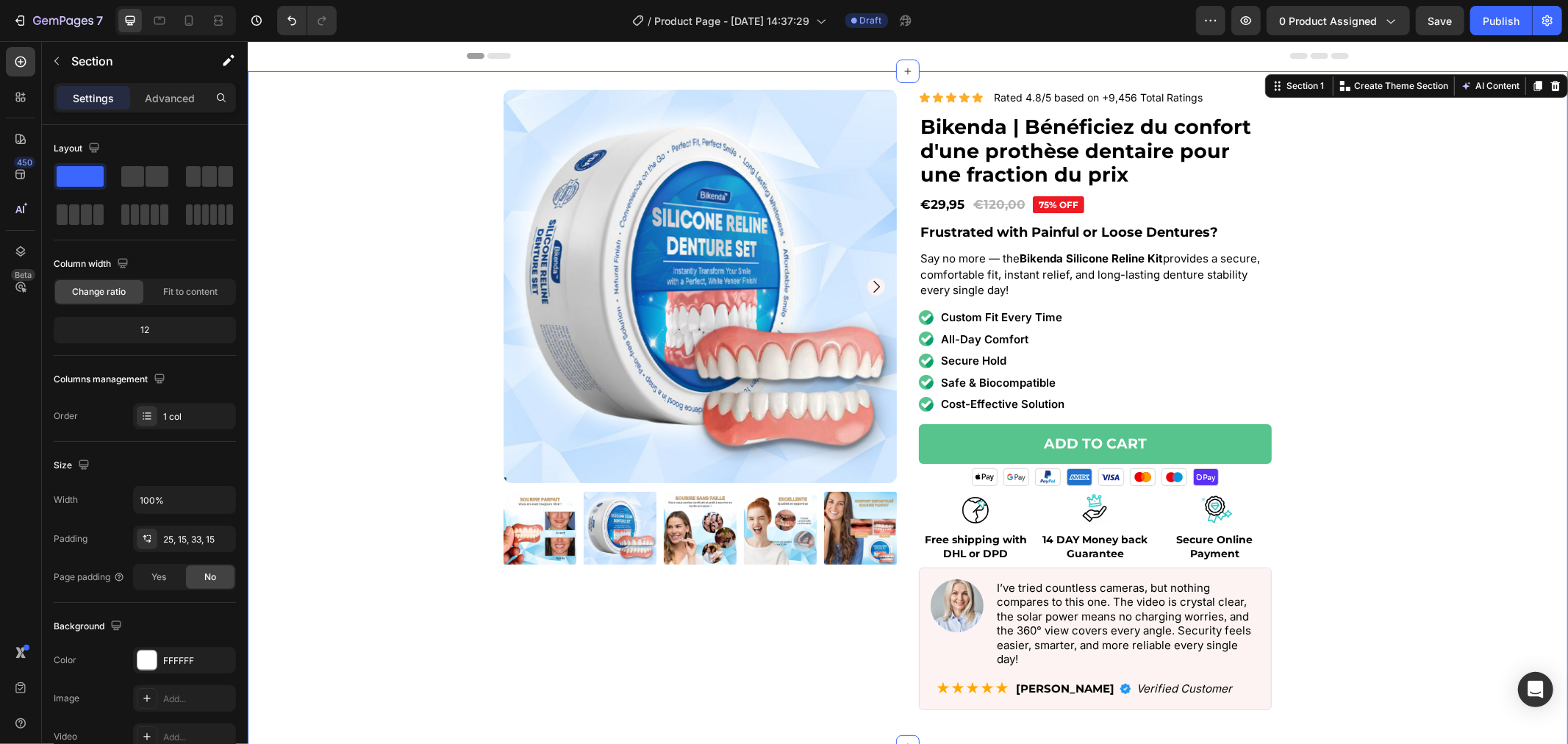
drag, startPoint x: 1362, startPoint y: 451, endPoint x: 1188, endPoint y: 439, distance: 174.4
click at [1359, 451] on div "Product Images Icon Icon Icon Icon Icon Icon List Rated 4.8/5 based on +9,456 T…" at bounding box center [907, 405] width 1298 height 633
click at [1188, 438] on button "Add to cart" at bounding box center [1094, 443] width 353 height 41
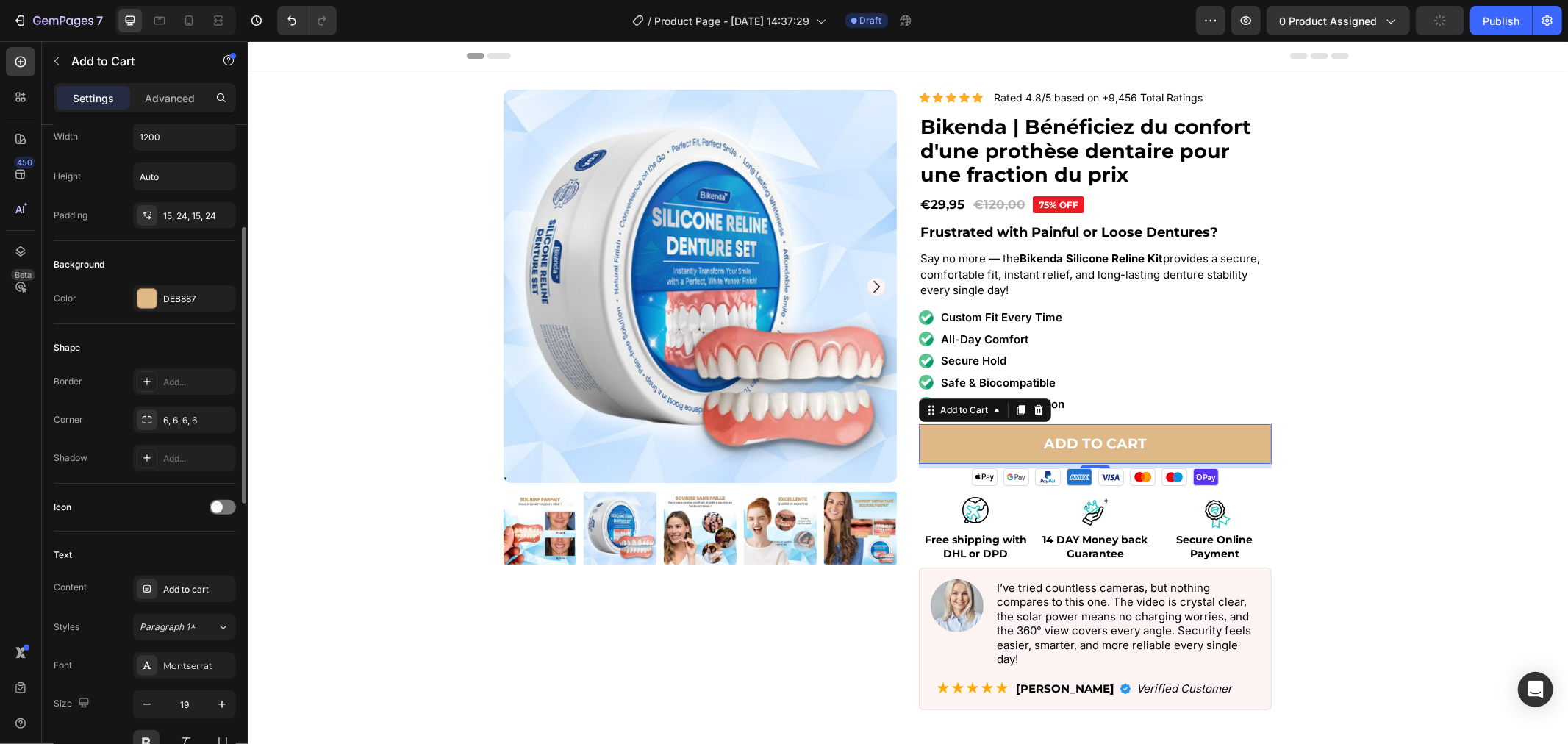
scroll to position [571, 0]
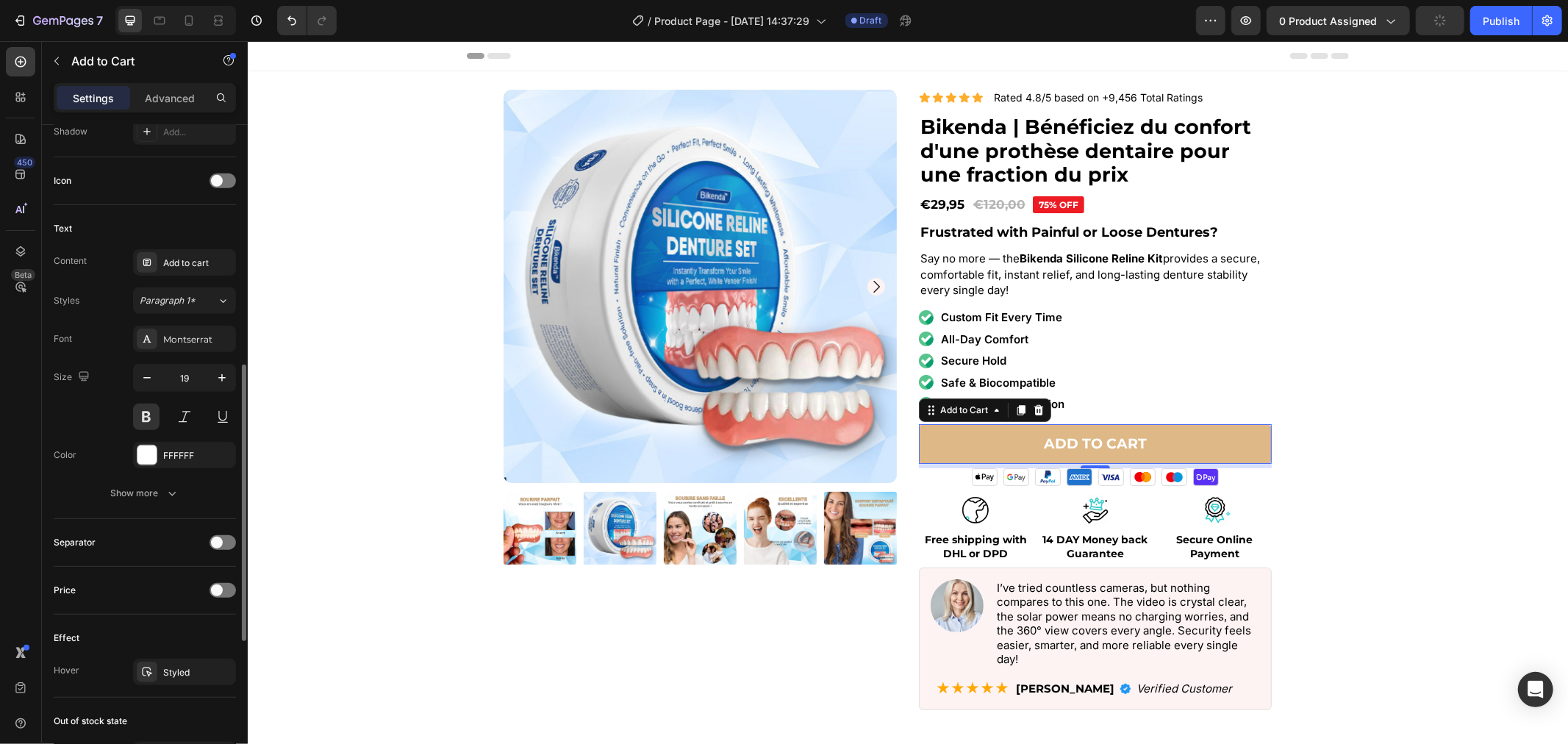
click at [190, 656] on div "Effect Hover Styled" at bounding box center [145, 656] width 183 height 83
drag, startPoint x: 188, startPoint y: 665, endPoint x: 195, endPoint y: 670, distance: 8.6
click at [188, 666] on div "Styled" at bounding box center [184, 672] width 43 height 13
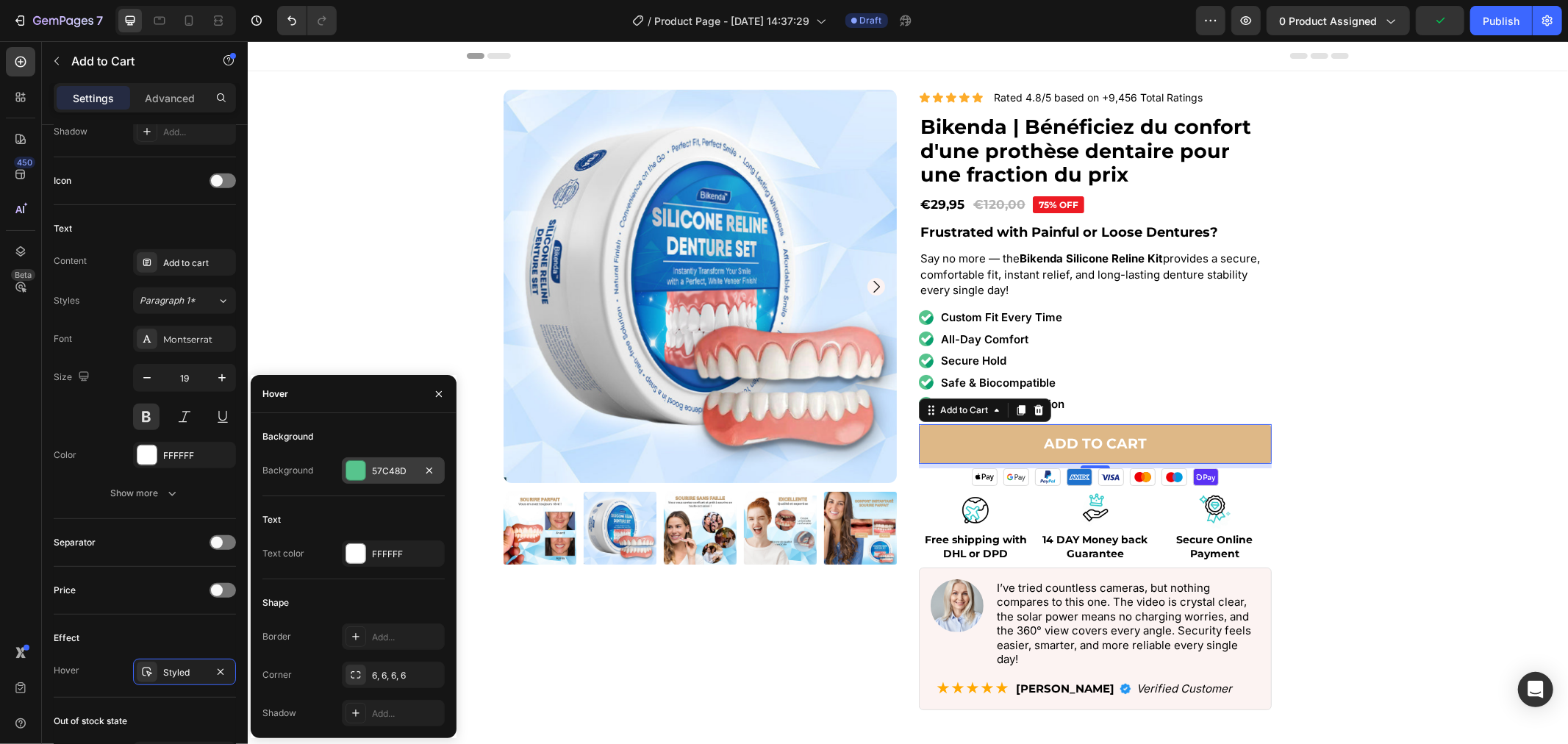
click at [392, 481] on div "57C48D" at bounding box center [393, 471] width 103 height 27
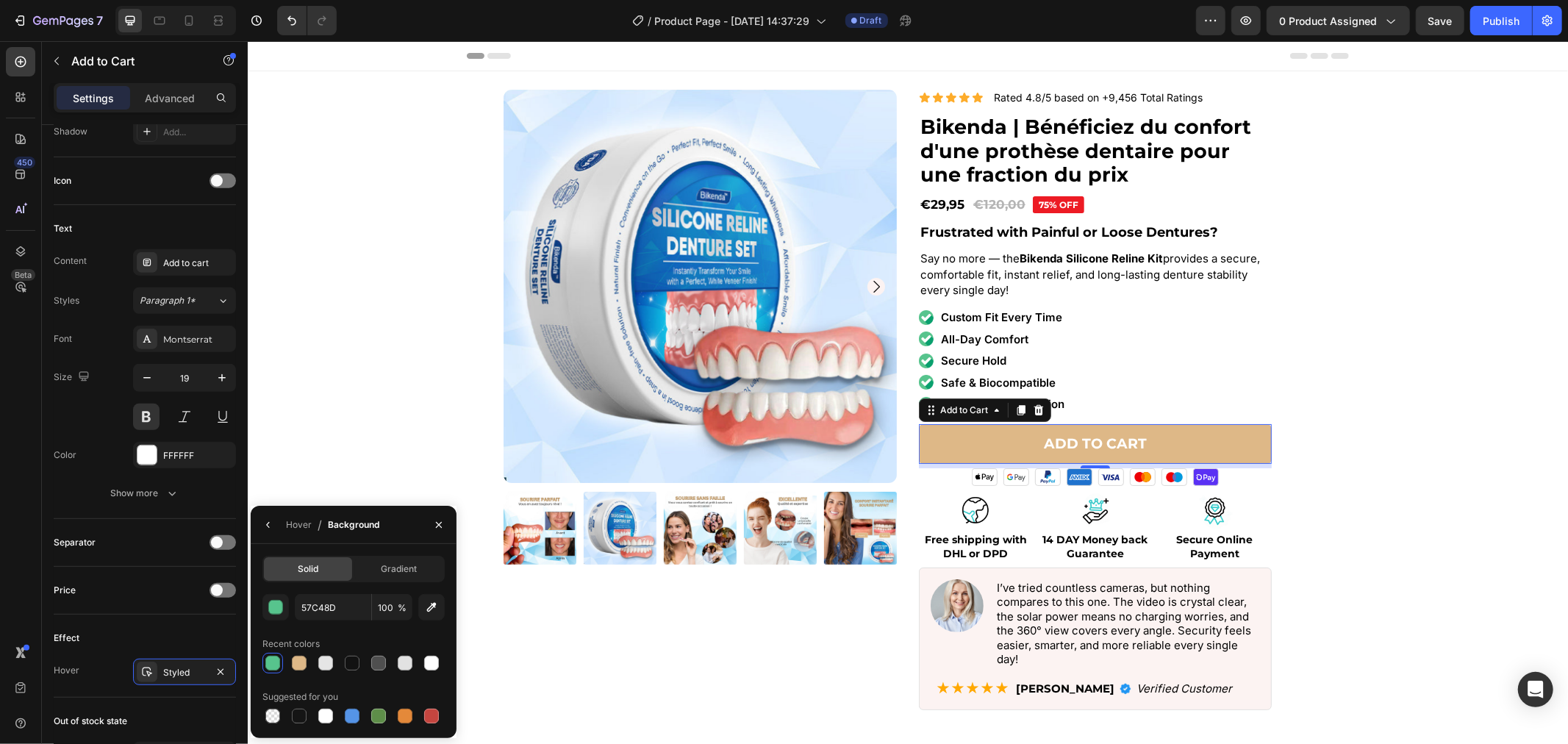
drag, startPoint x: 372, startPoint y: 668, endPoint x: 451, endPoint y: 629, distance: 88.1
click at [373, 667] on div at bounding box center [379, 662] width 15 height 15
click at [333, 659] on div at bounding box center [325, 663] width 18 height 18
type input "DEB887"
click at [221, 666] on icon "button" at bounding box center [220, 671] width 12 height 12
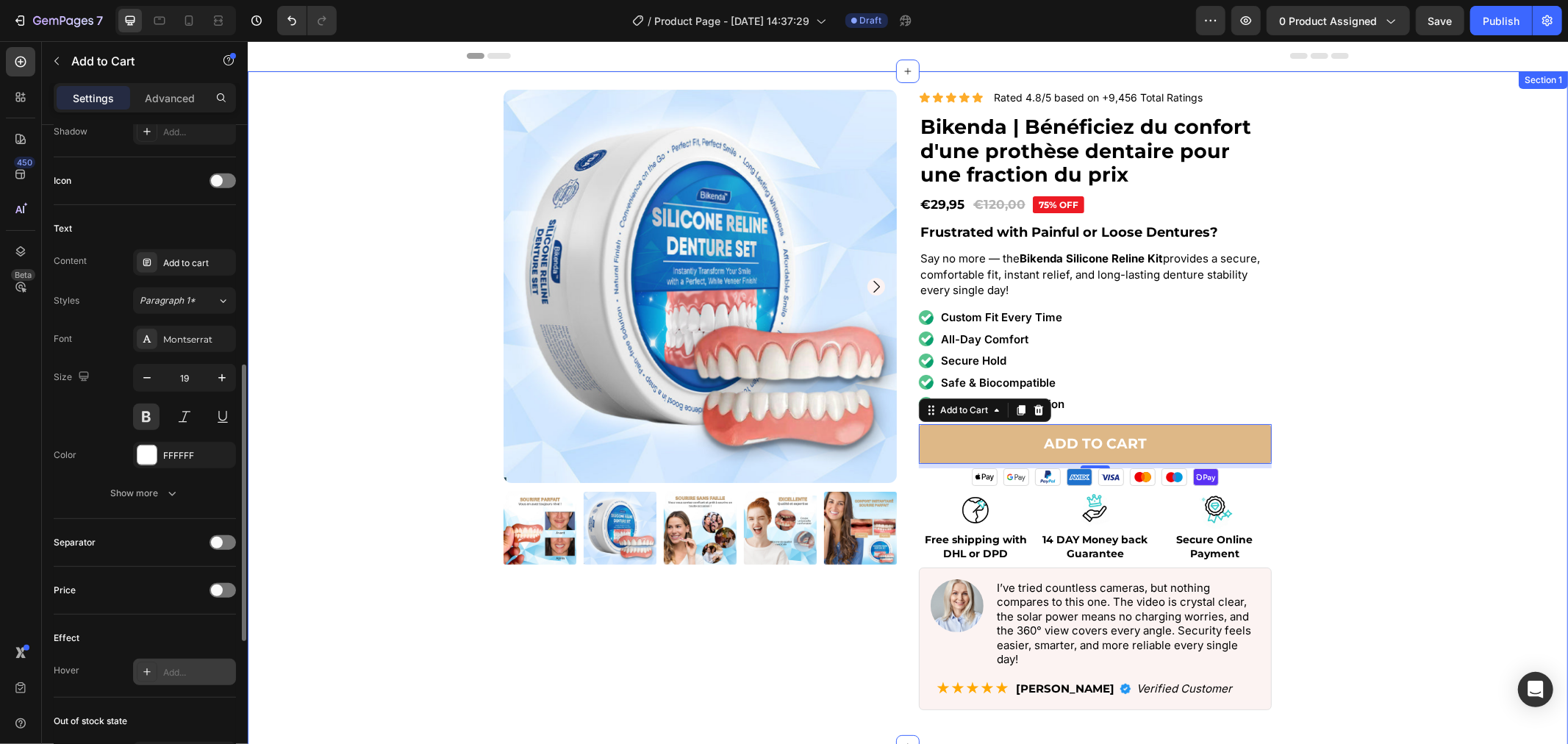
click at [1410, 477] on div "Product Images Icon Icon Icon Icon Icon Icon List Rated 4.8/5 based on +9,456 T…" at bounding box center [907, 405] width 1298 height 633
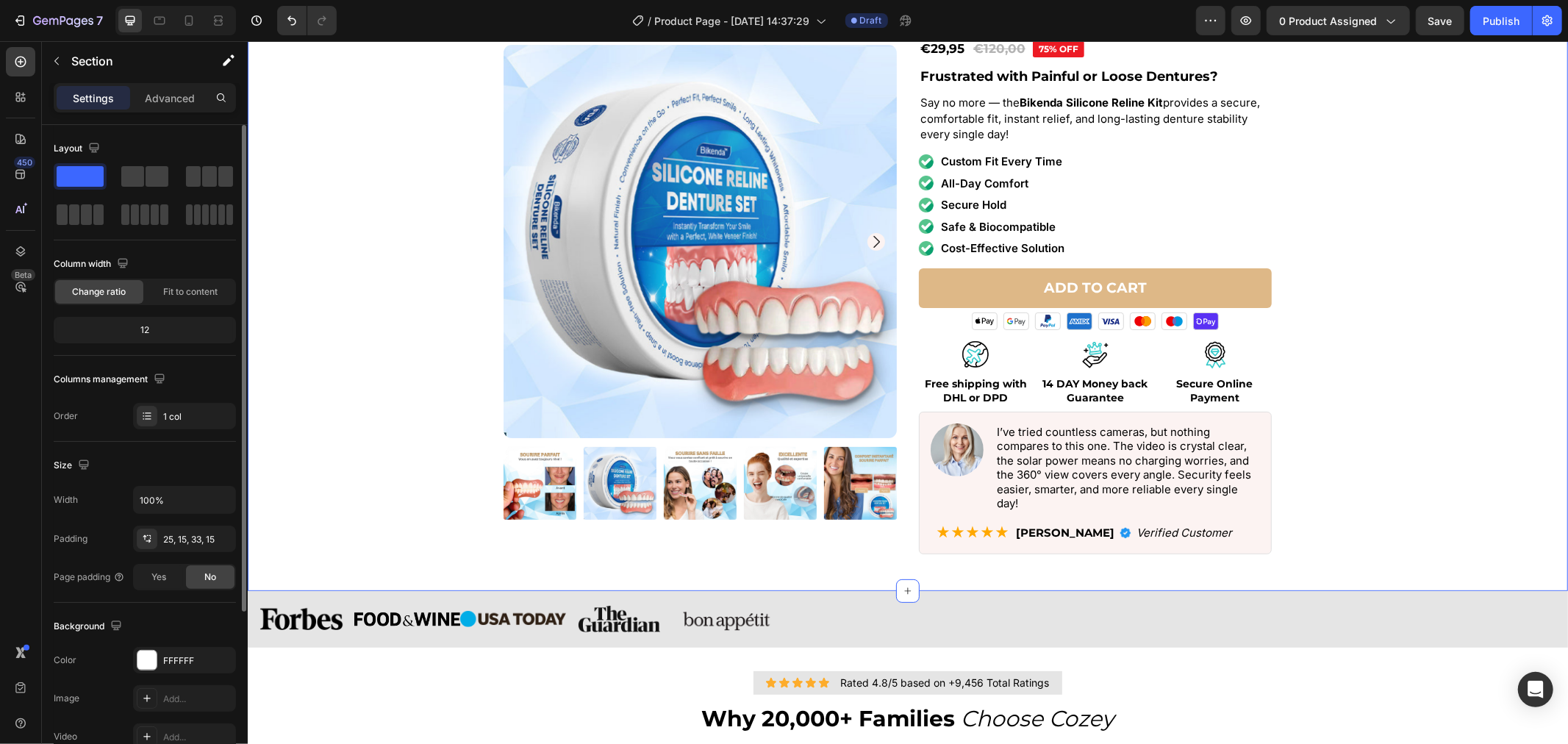
scroll to position [163, 0]
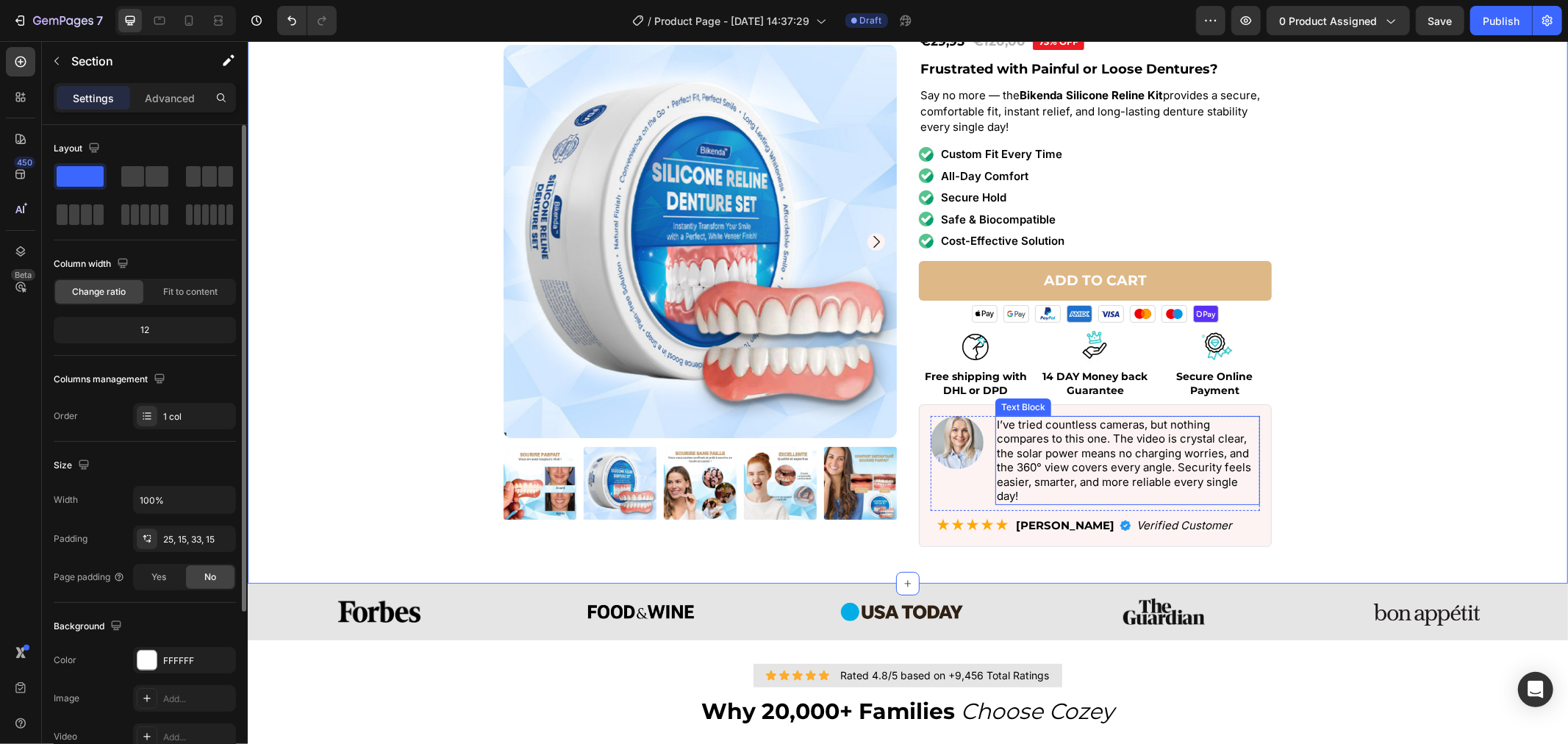
click at [1035, 445] on p "I’ve tried countless cameras, but nothing compares to this one. The video is cr…" at bounding box center [1126, 459] width 262 height 86
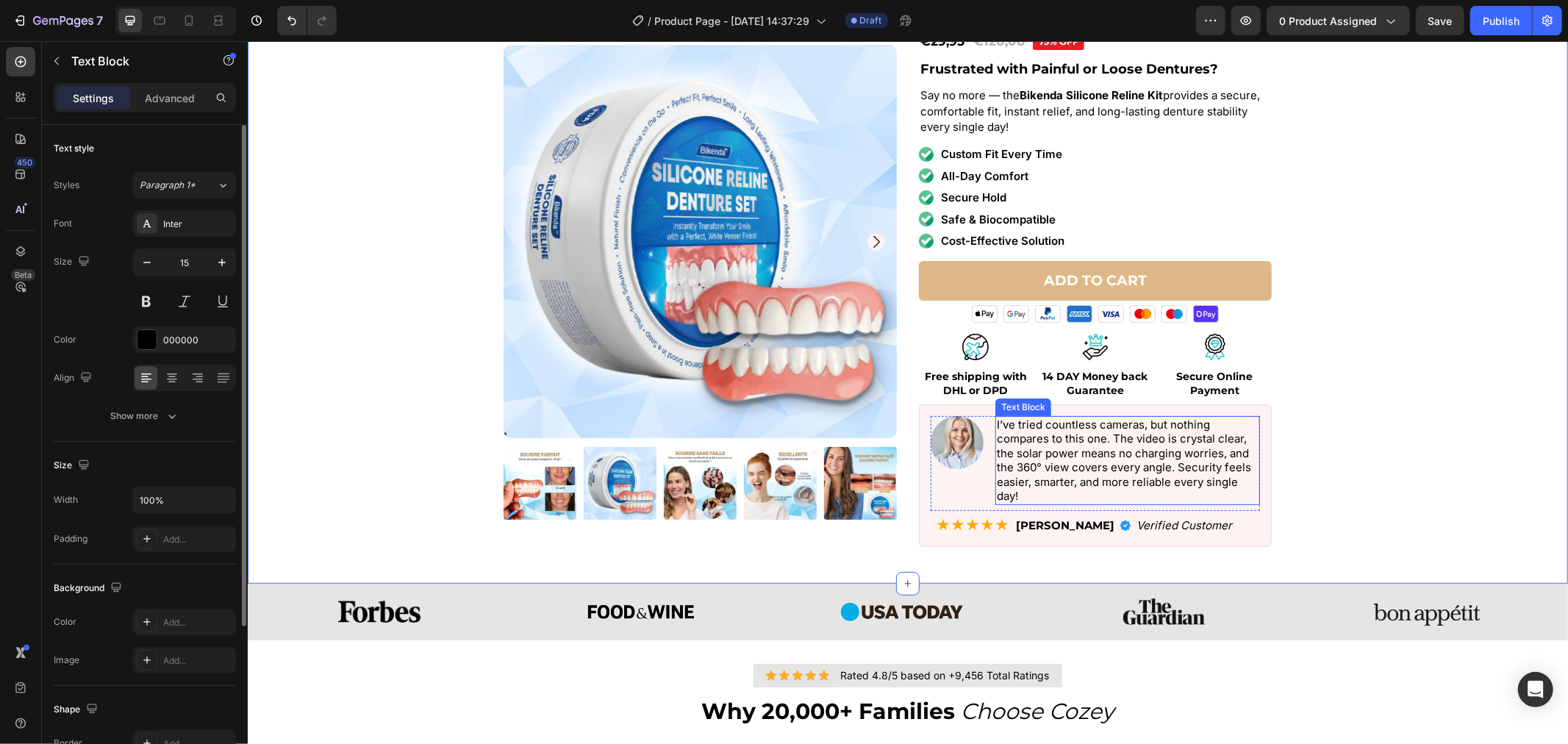
click at [1035, 445] on p "I’ve tried countless cameras, but nothing compares to this one. The video is cr…" at bounding box center [1126, 459] width 262 height 86
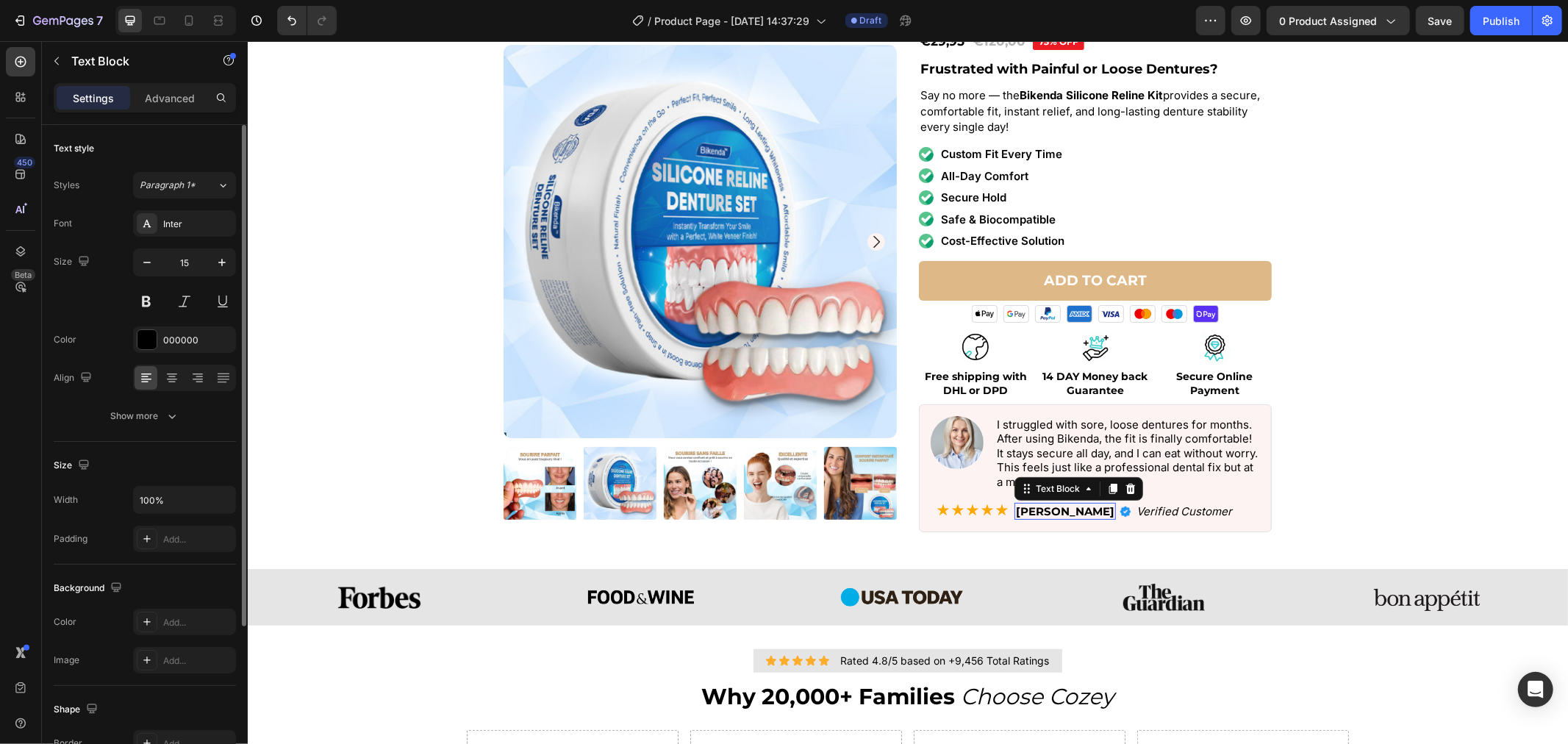
click at [1031, 507] on strong "[PERSON_NAME]" at bounding box center [1064, 511] width 98 height 14
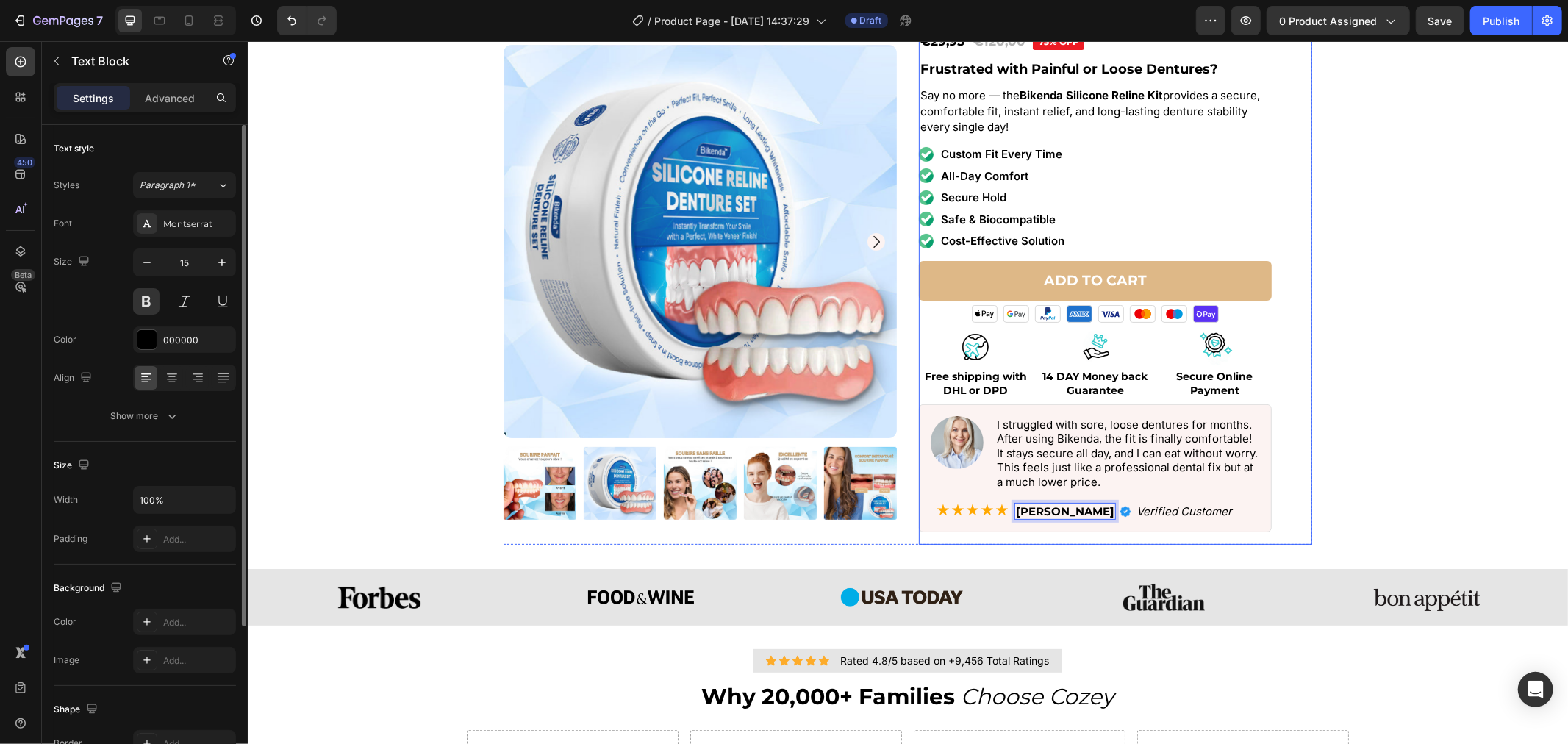
click at [1349, 432] on div "Product Images Icon Icon Icon Icon Icon Icon List Rated 4.8/5 based on +9,456 T…" at bounding box center [907, 234] width 1298 height 618
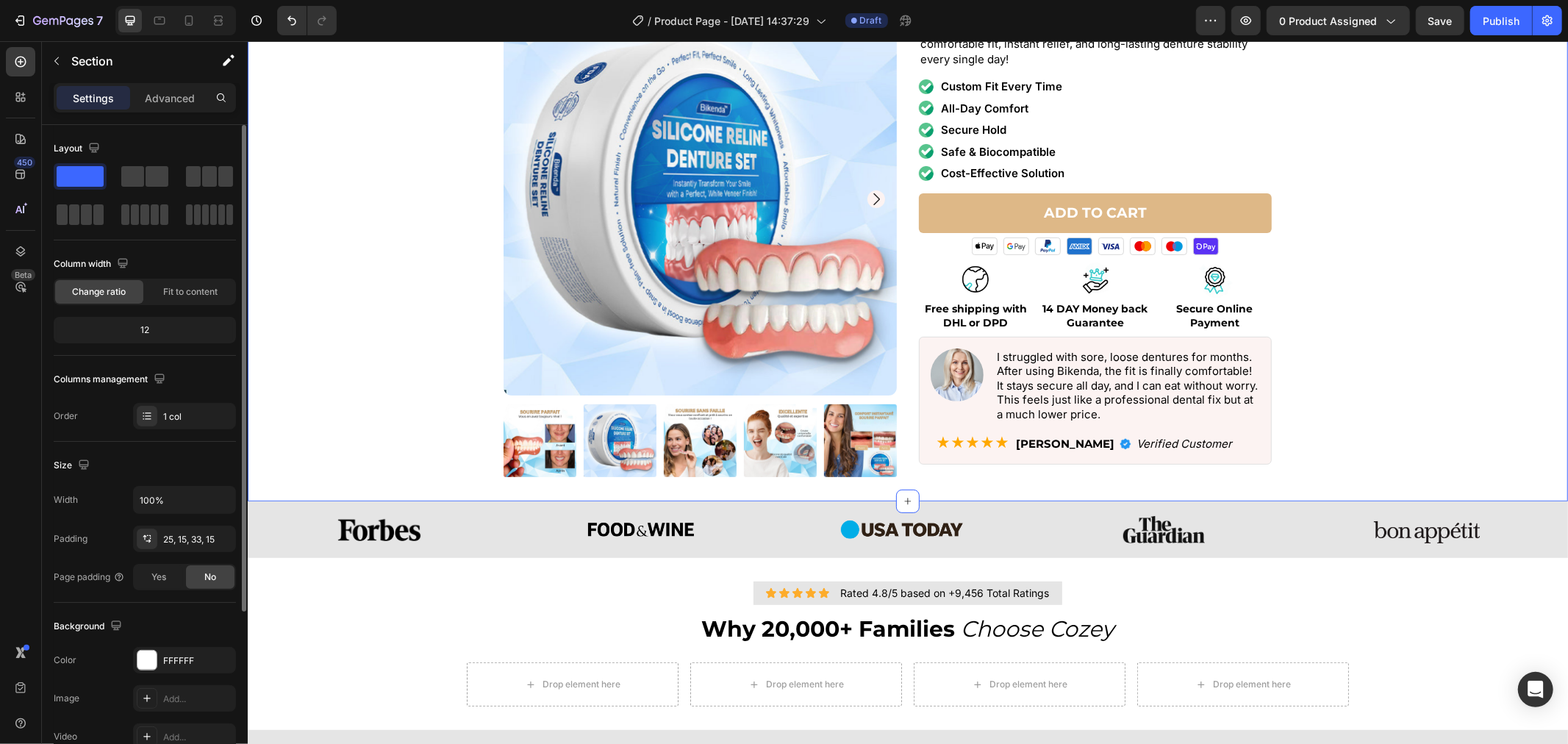
scroll to position [489, 0]
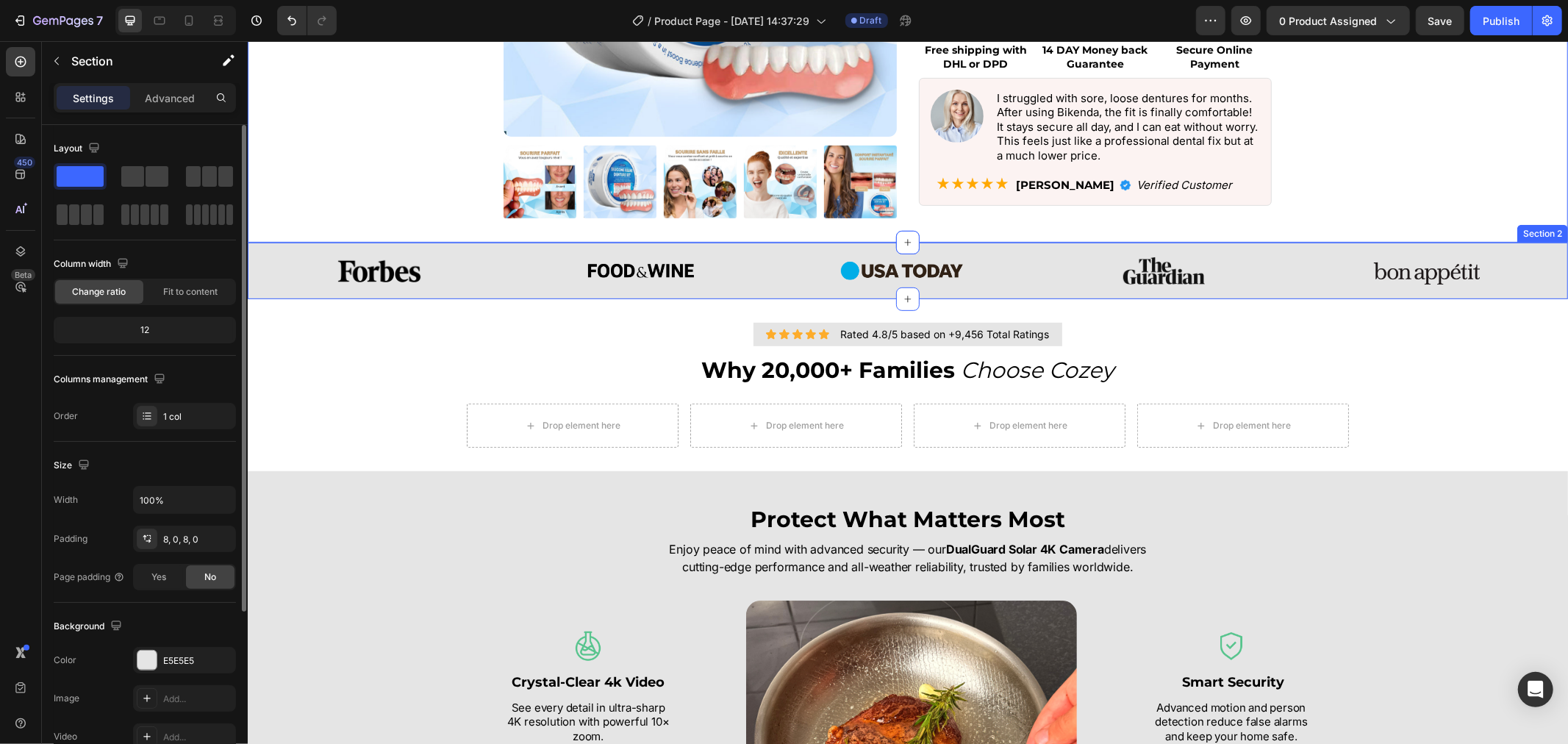
click at [1063, 292] on div "Image Image Image Image Image Image Image Image Image Image Marquee Section 2" at bounding box center [906, 270] width 1321 height 57
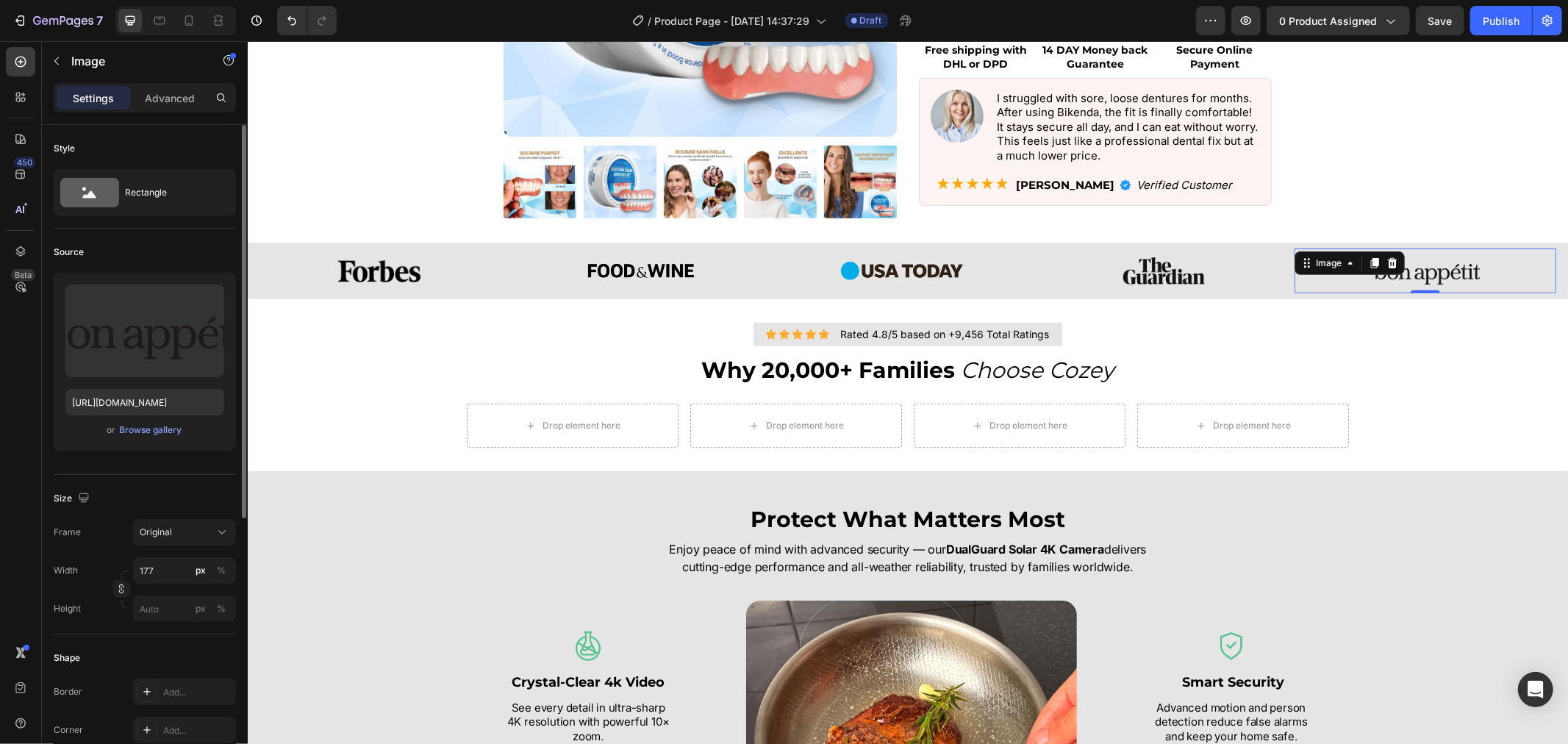
click at [1410, 257] on img at bounding box center [1423, 270] width 130 height 45
click at [1163, 264] on img at bounding box center [1164, 270] width 82 height 27
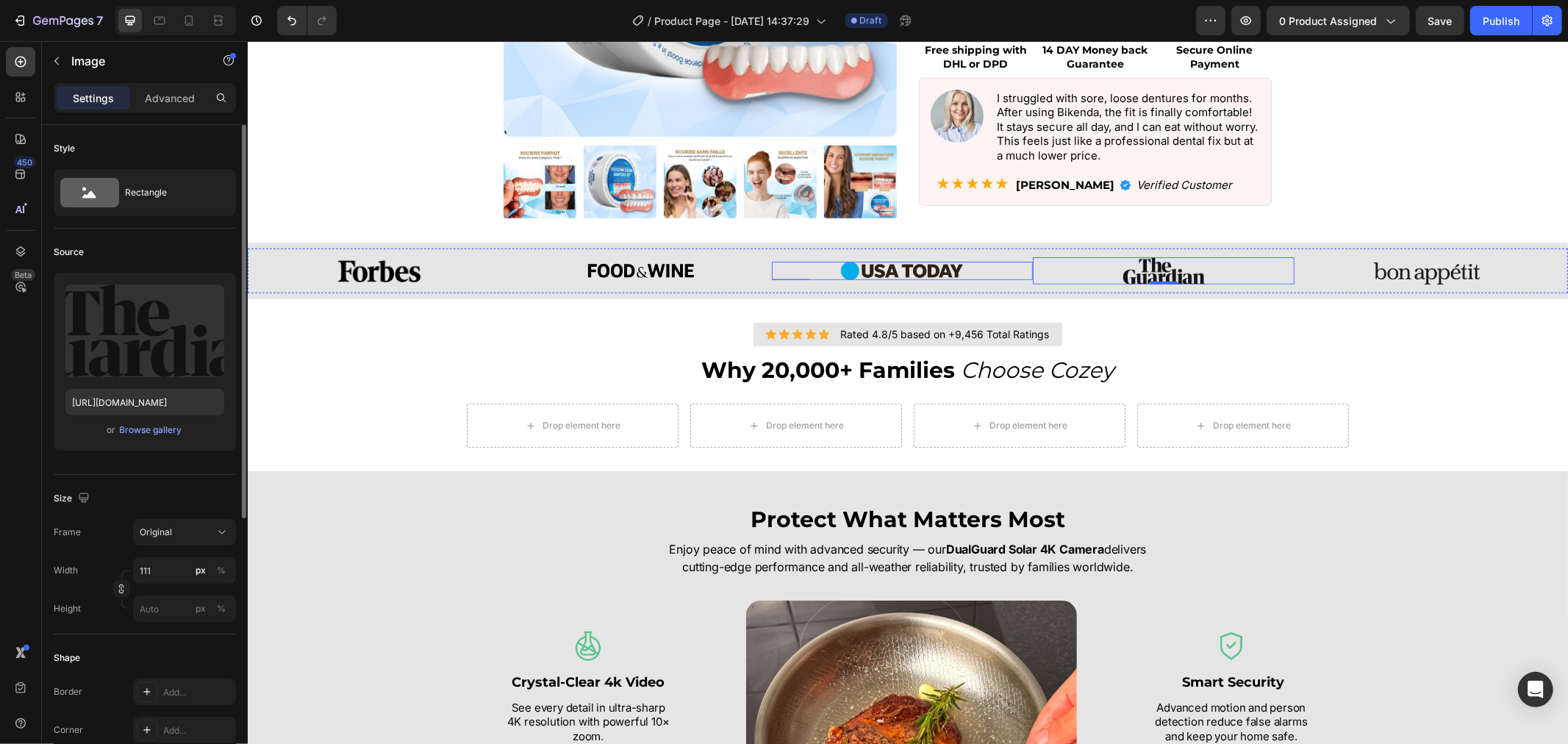
click at [889, 272] on img at bounding box center [901, 270] width 122 height 19
click at [687, 270] on img at bounding box center [639, 270] width 106 height 14
click at [381, 269] on img at bounding box center [378, 270] width 90 height 24
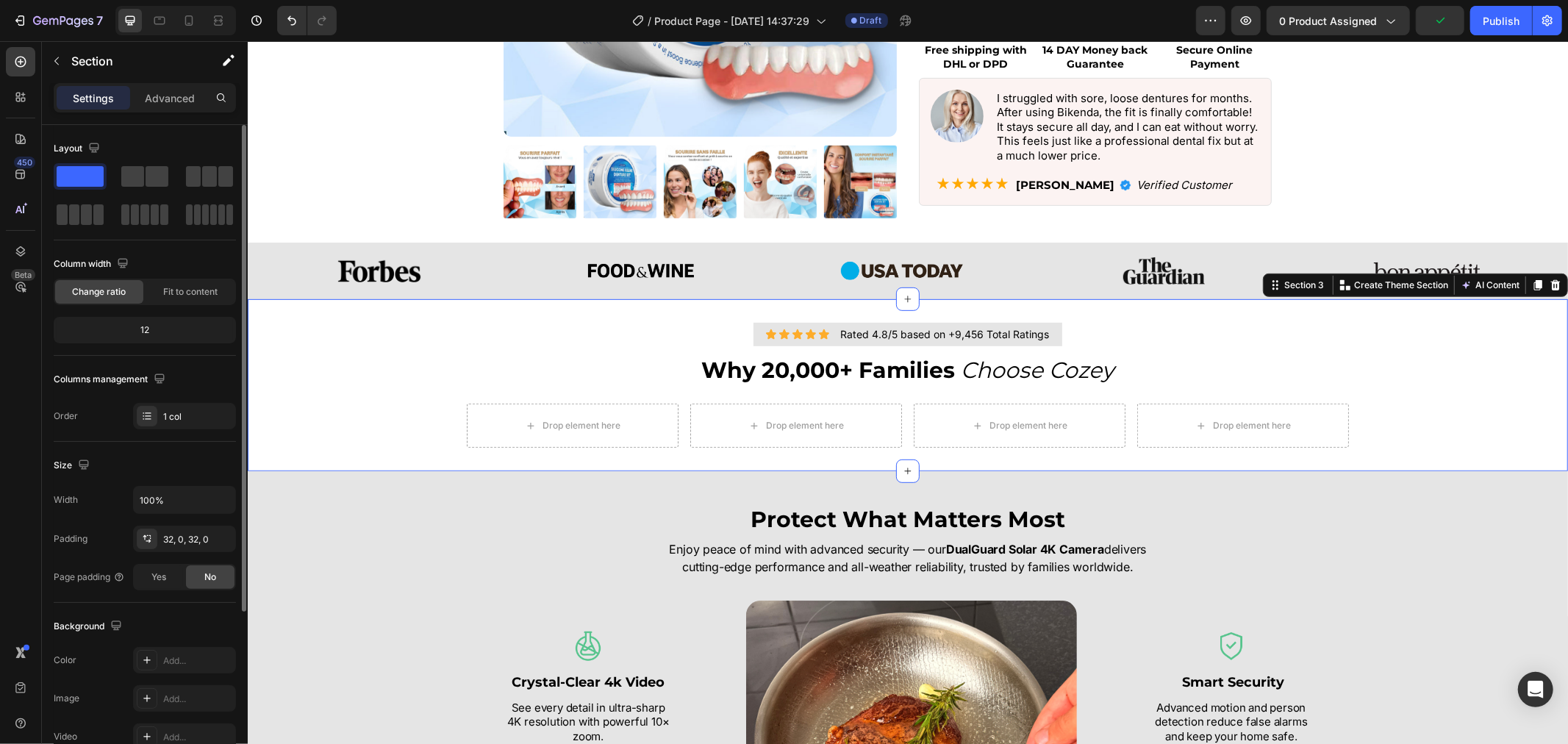
click at [568, 318] on div "Icon Icon Icon Icon Icon Icon List Rated 4.8/5 based on +9,456 Total Ratings Te…" at bounding box center [906, 384] width 1321 height 172
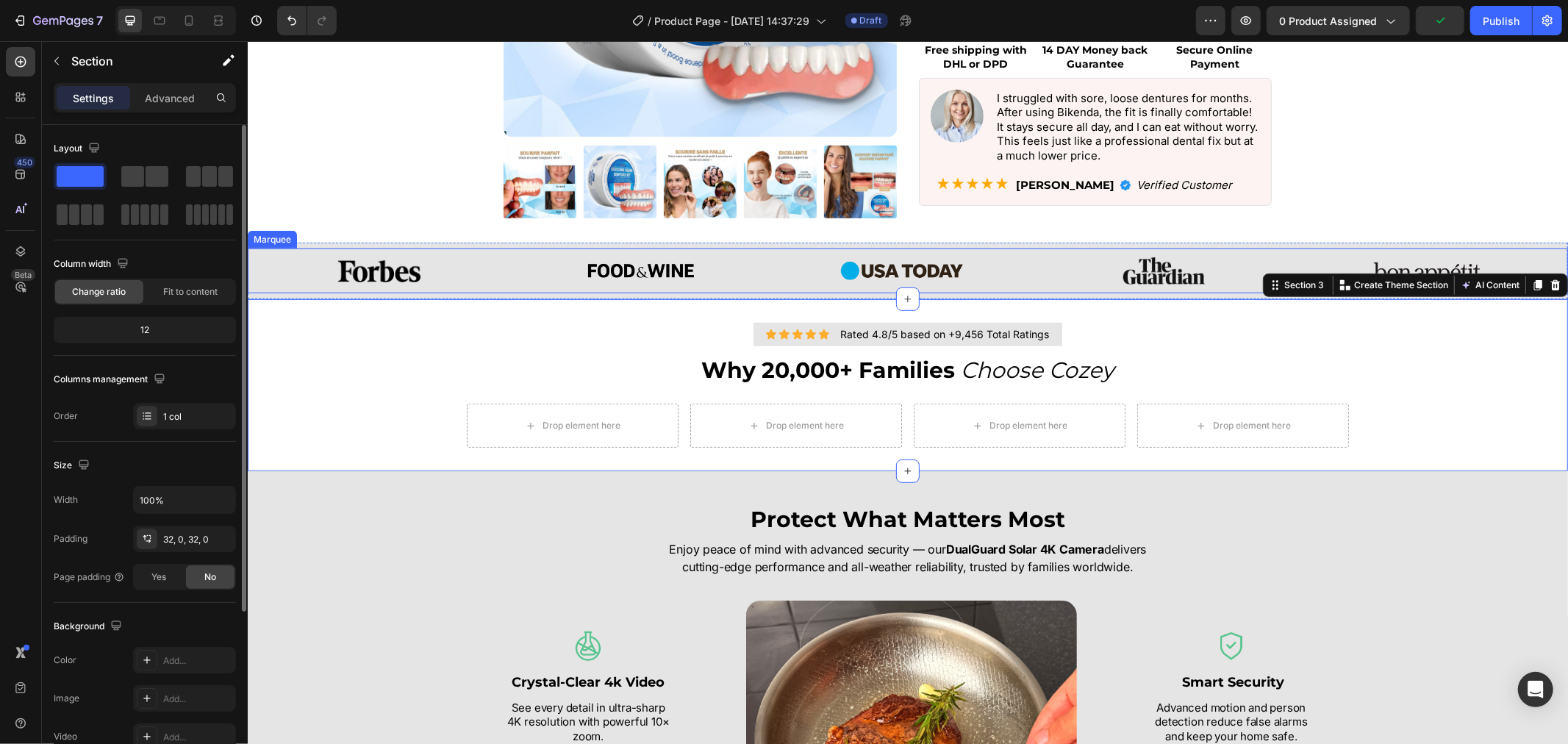
click at [391, 283] on div "Image Image Image Image Image" at bounding box center [901, 270] width 1307 height 45
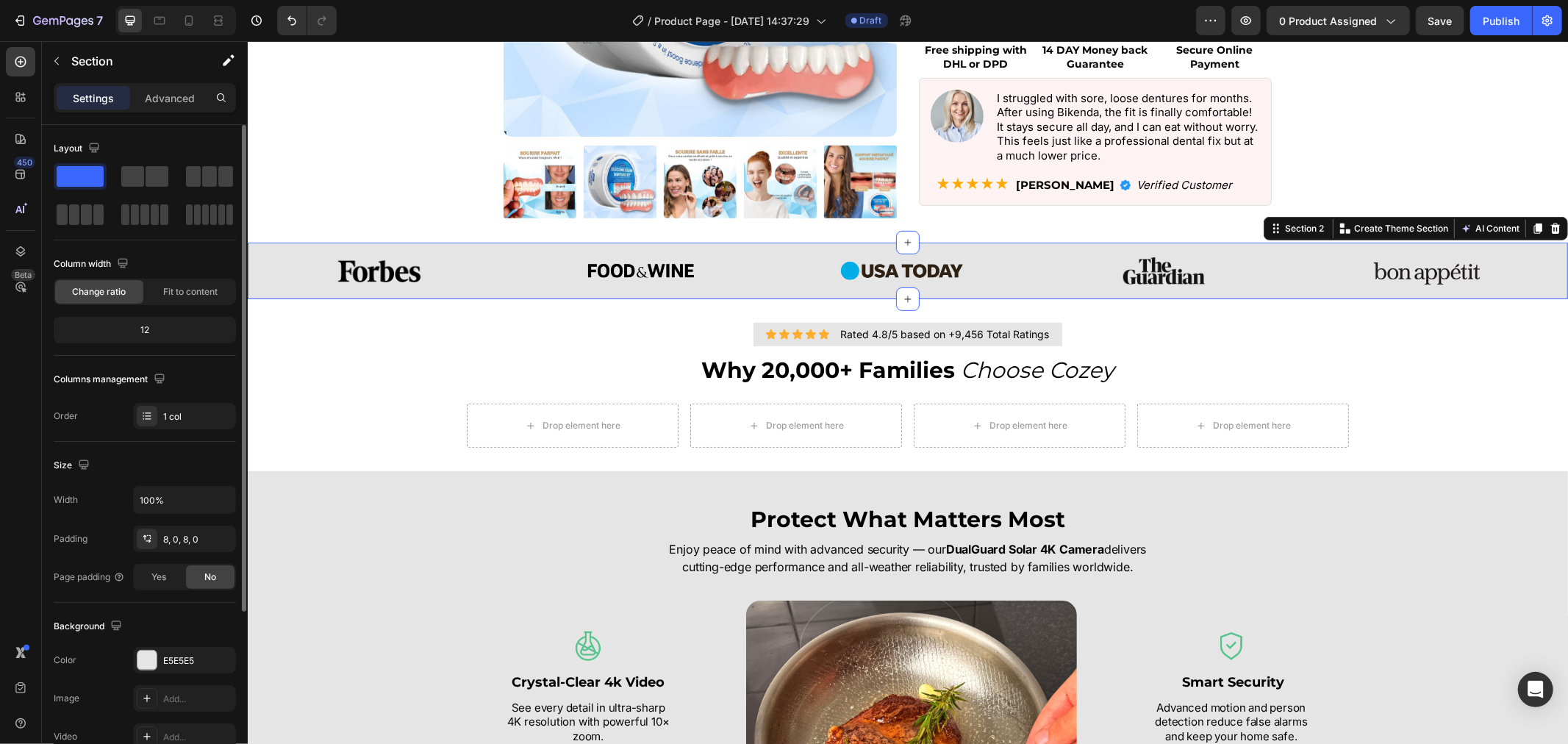
click at [480, 295] on div "Image Image Image Image Image Image Image Image Image Image Marquee Section 2 Y…" at bounding box center [906, 270] width 1321 height 57
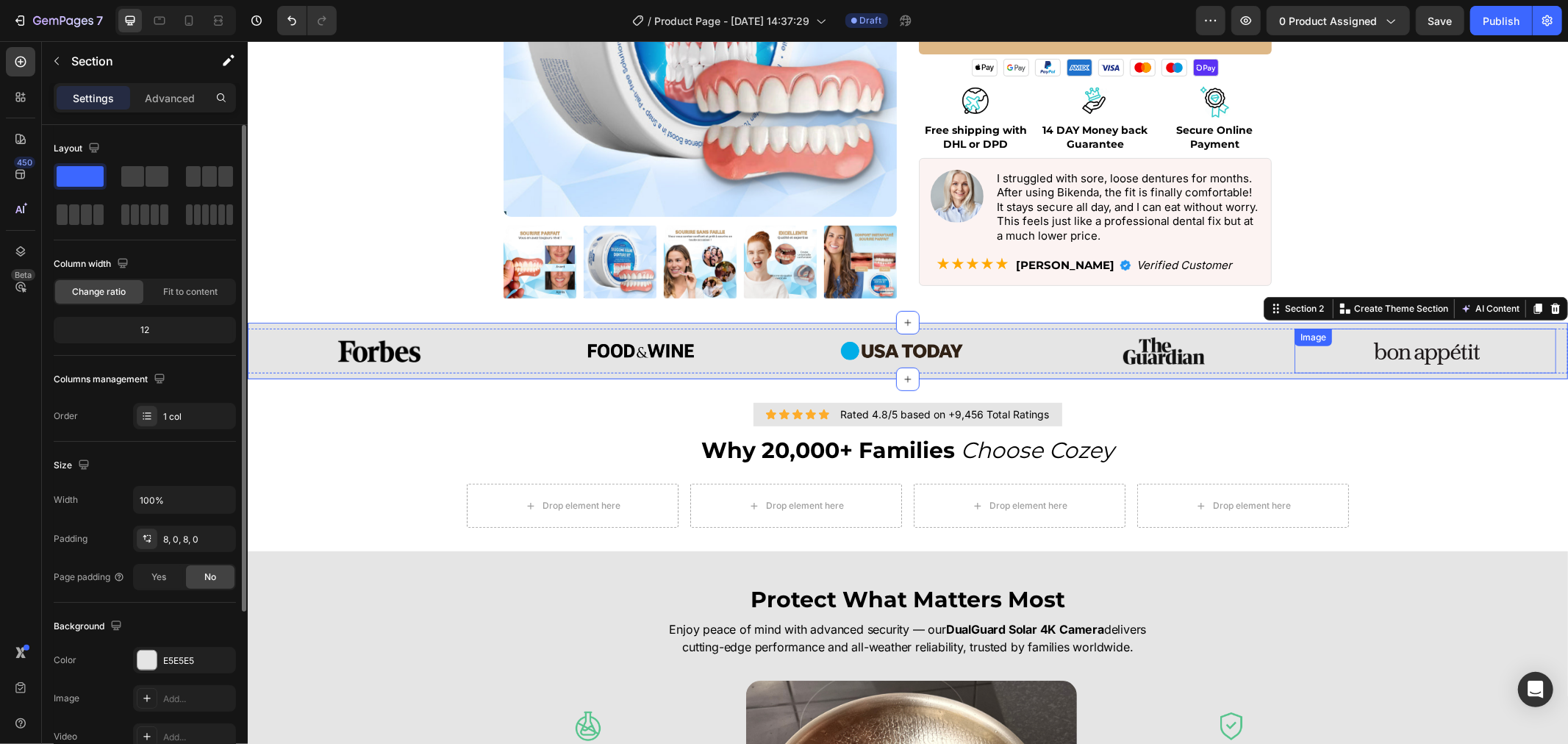
scroll to position [408, 0]
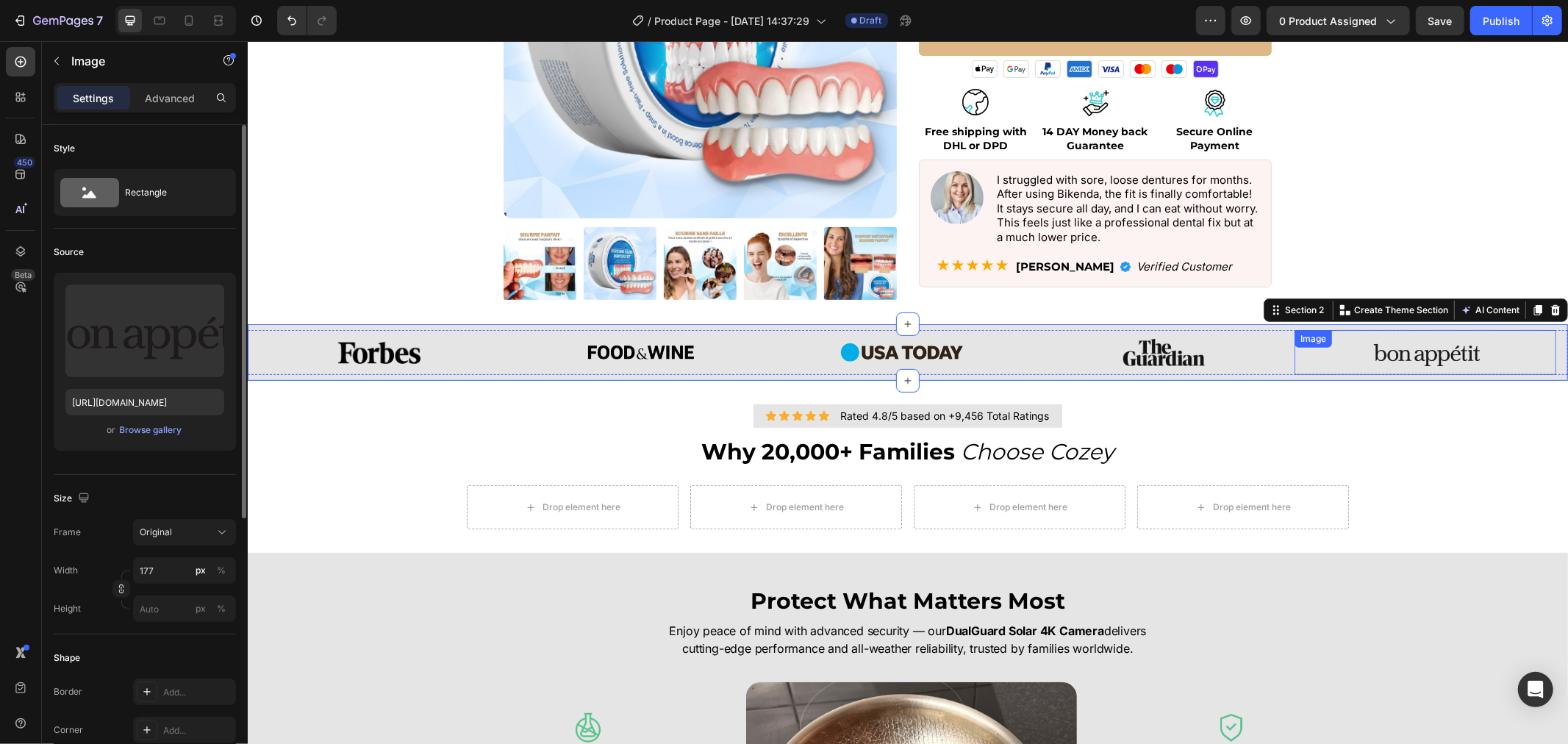
click at [1410, 363] on img at bounding box center [1423, 351] width 130 height 45
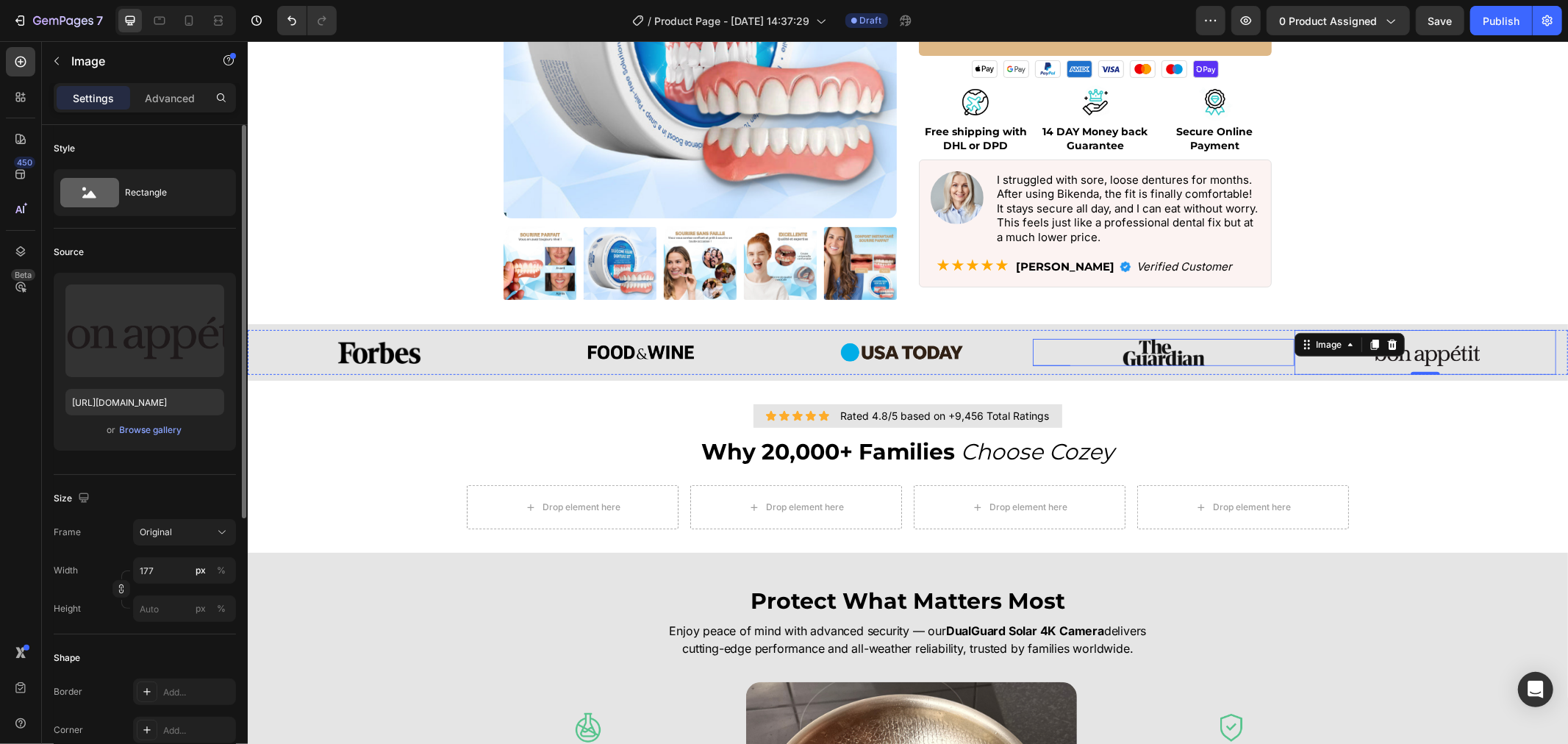
click at [1235, 363] on div at bounding box center [1163, 351] width 262 height 27
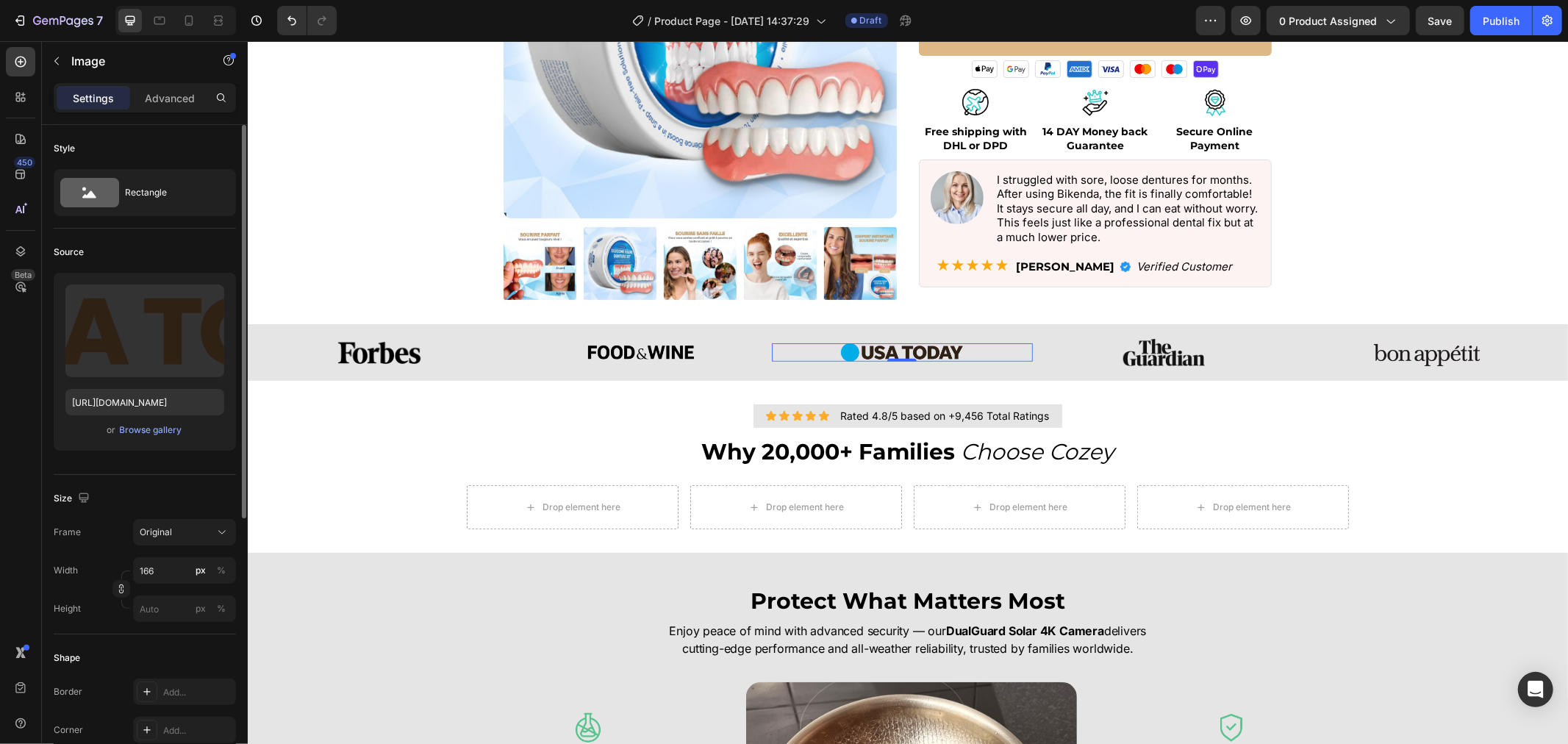
click at [976, 353] on div at bounding box center [901, 351] width 262 height 19
click at [685, 349] on img at bounding box center [639, 352] width 106 height 14
click at [409, 349] on img at bounding box center [378, 352] width 90 height 24
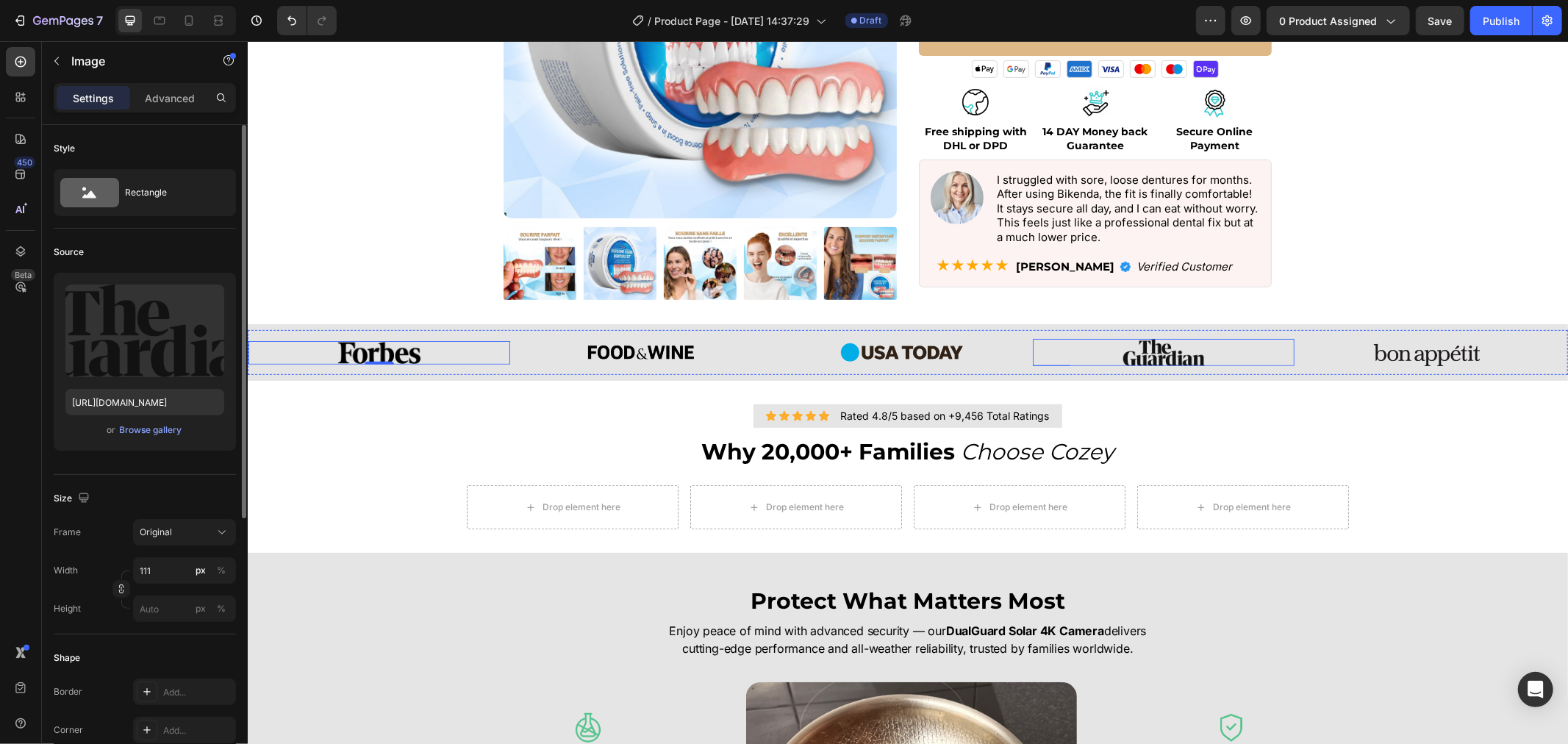
click at [1164, 361] on div "Image" at bounding box center [1163, 351] width 262 height 27
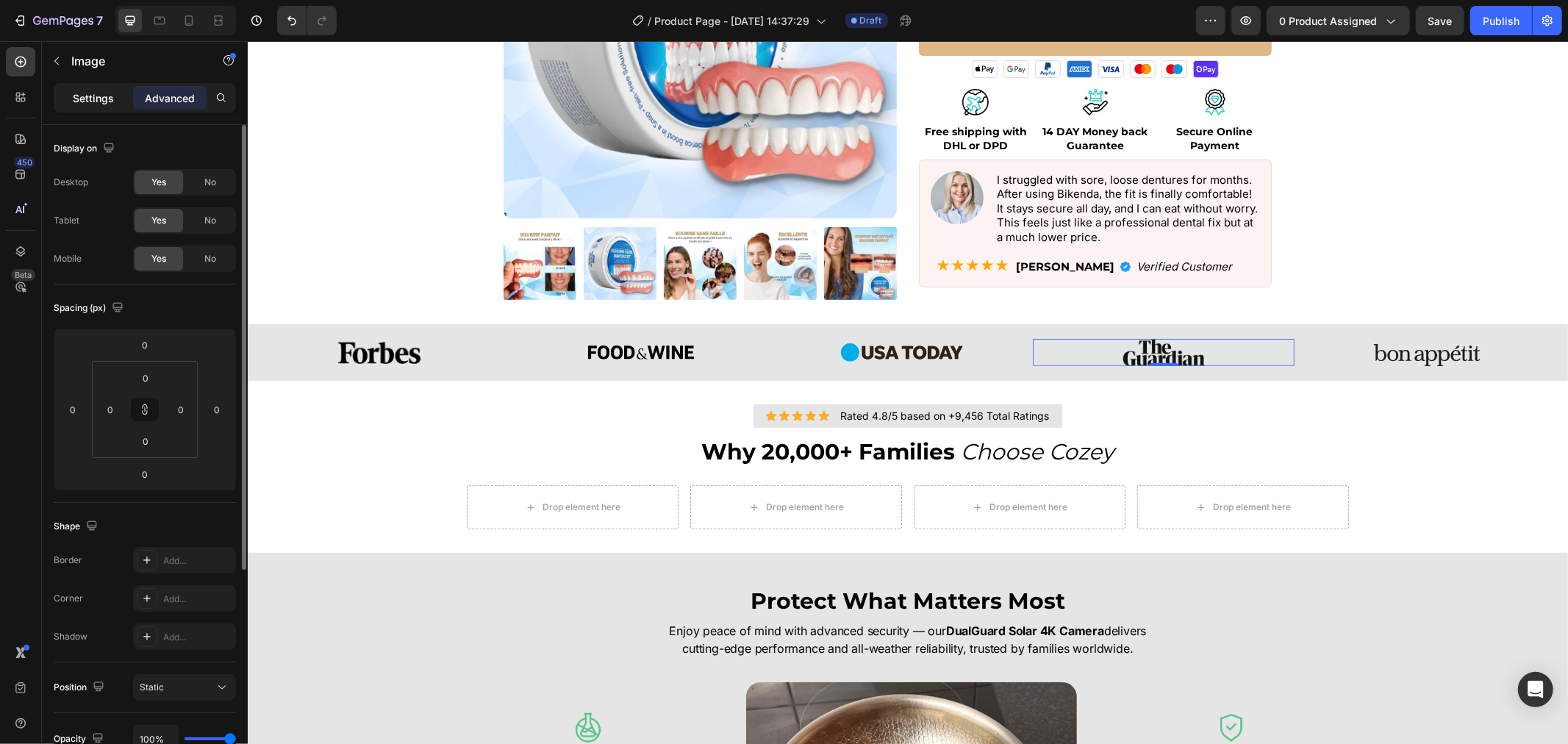
click at [99, 88] on div "Settings" at bounding box center [93, 98] width 74 height 24
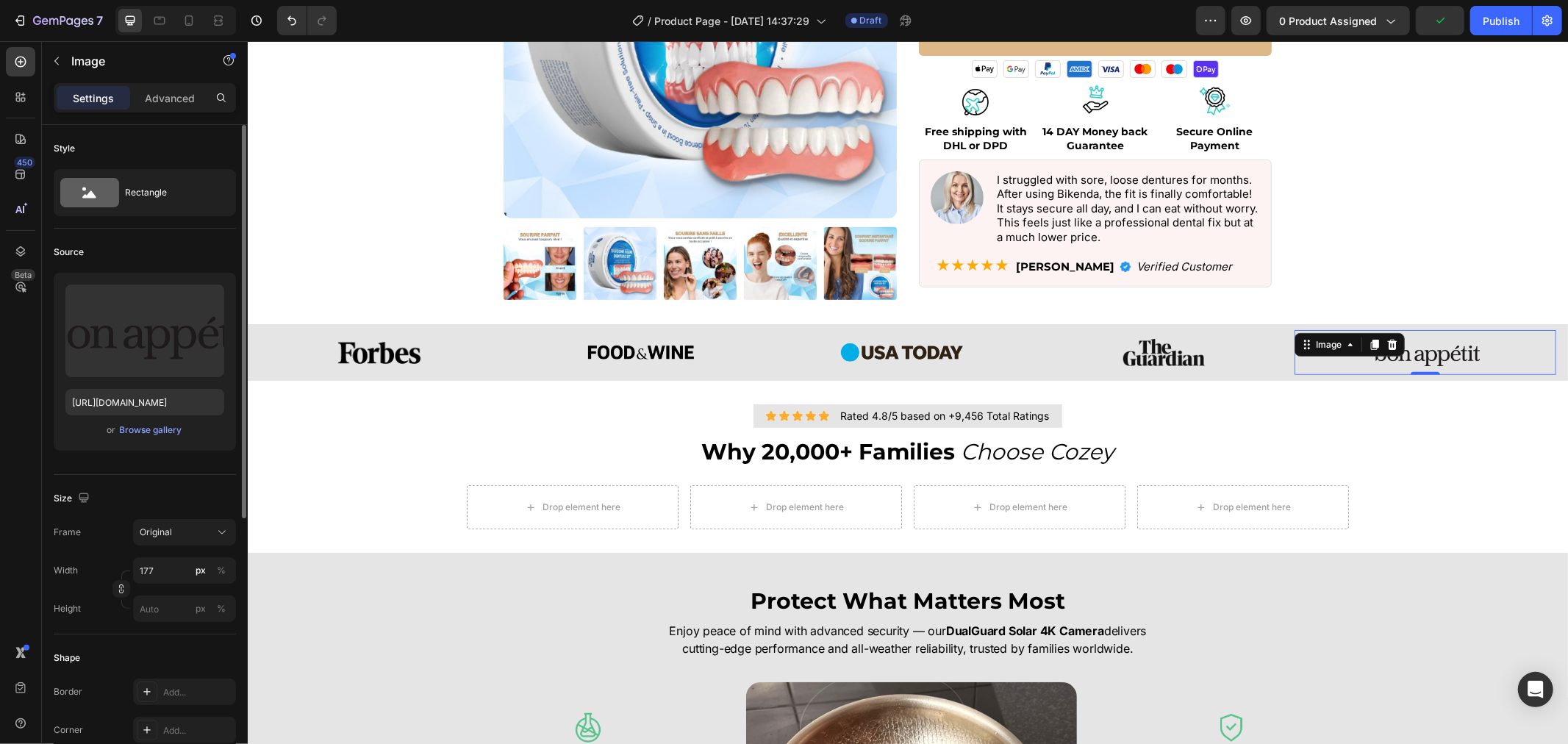
click at [1410, 348] on img at bounding box center [1423, 351] width 130 height 45
click at [1410, 357] on img at bounding box center [1423, 351] width 130 height 45
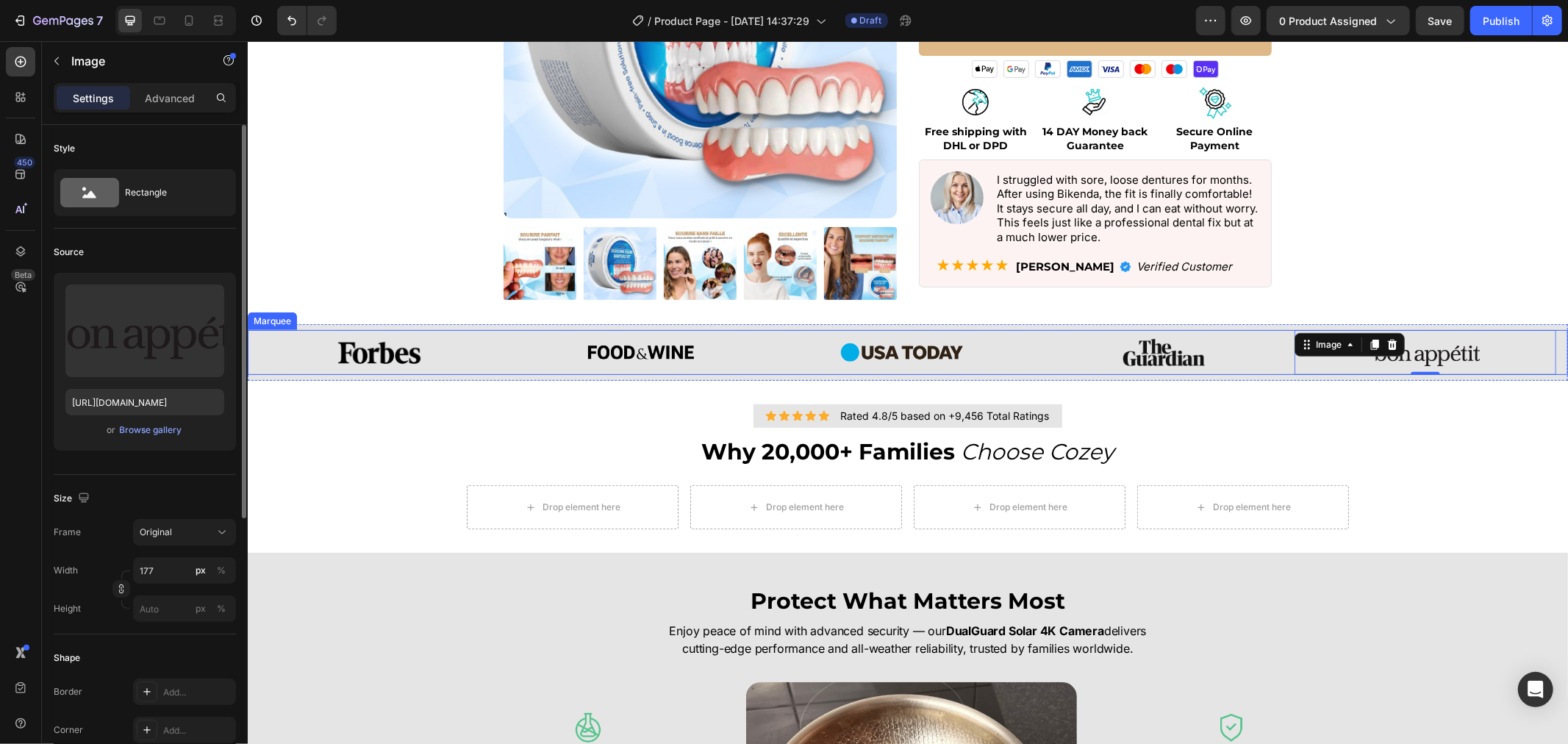
click at [1259, 325] on div "Image Image Image Image Image 0 Image Image Image Image Image 0 Marquee Section…" at bounding box center [906, 352] width 1321 height 57
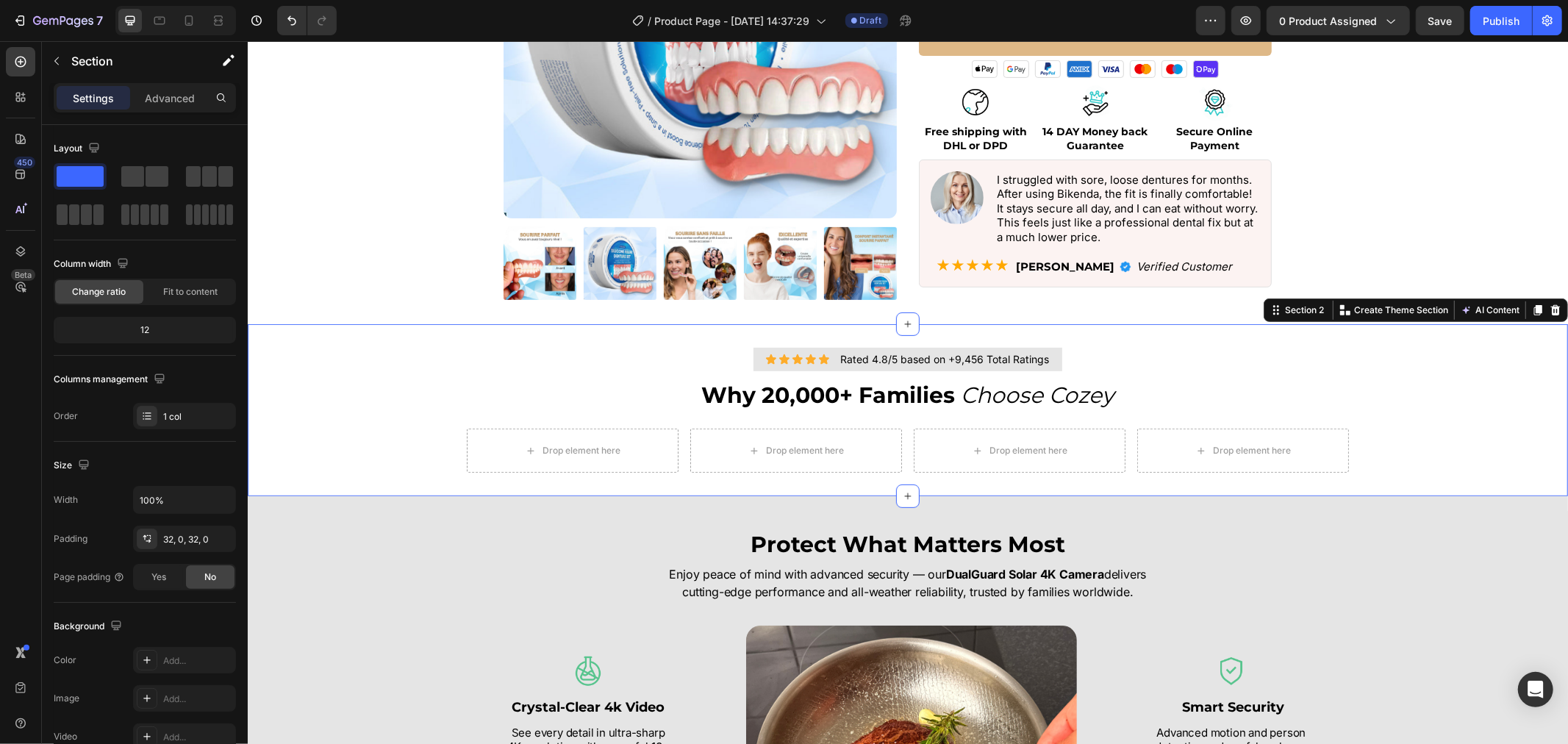
click at [1188, 352] on div "Icon Icon Icon Icon Icon Icon List Rated 4.8/5 based on +9,456 Total Ratings Te…" at bounding box center [906, 409] width 1321 height 125
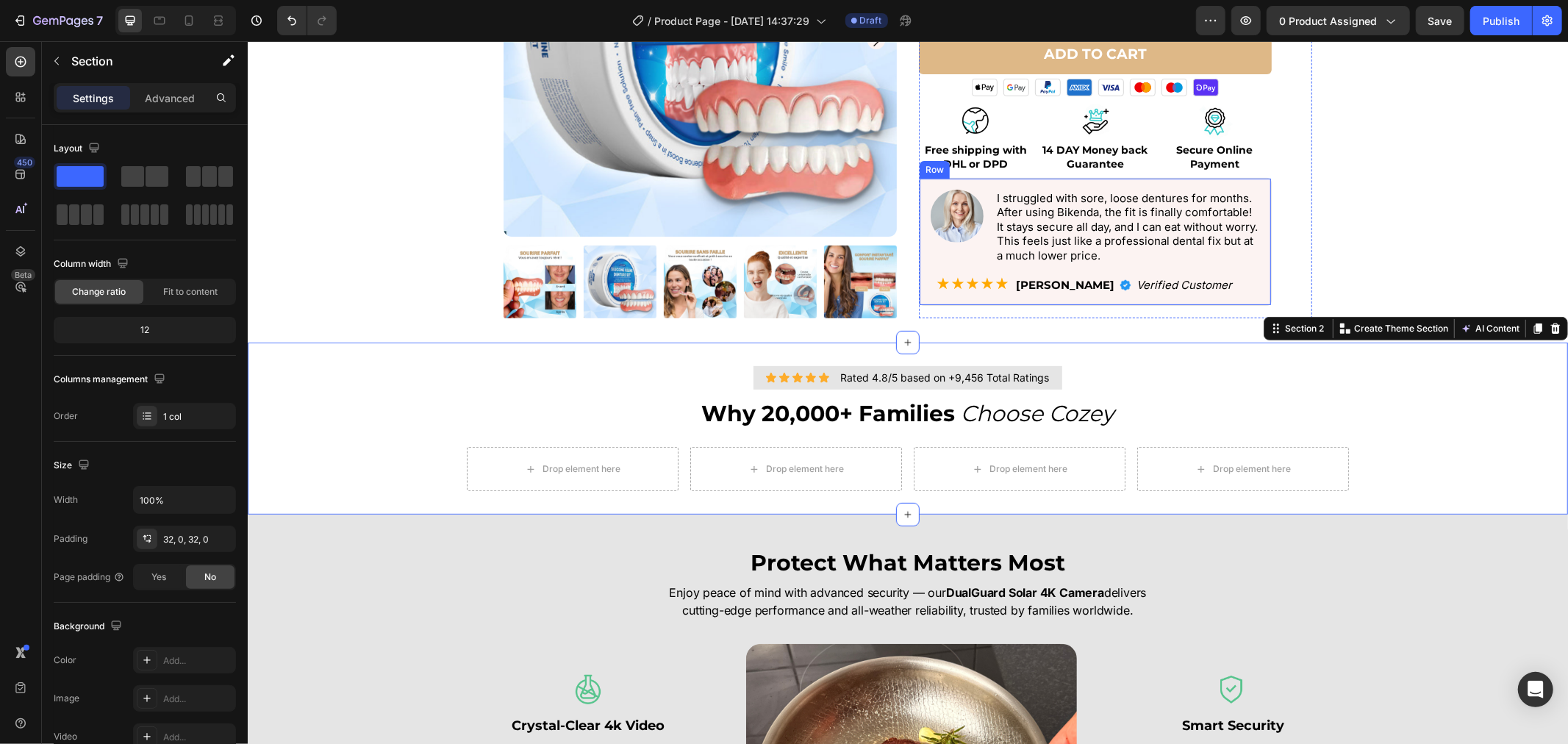
scroll to position [571, 0]
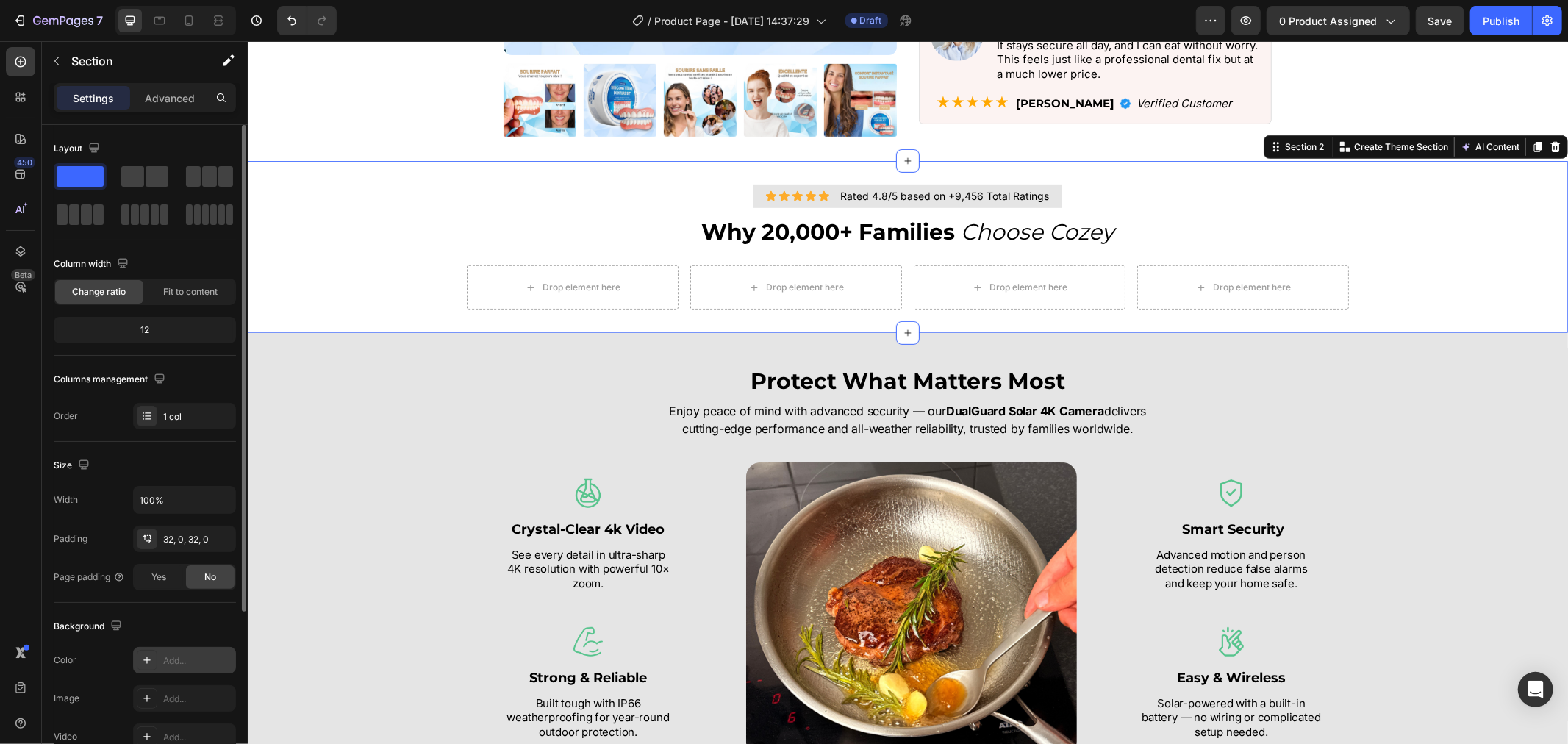
drag, startPoint x: 156, startPoint y: 663, endPoint x: 232, endPoint y: 659, distance: 76.1
click at [157, 663] on div "Add..." at bounding box center [184, 660] width 103 height 27
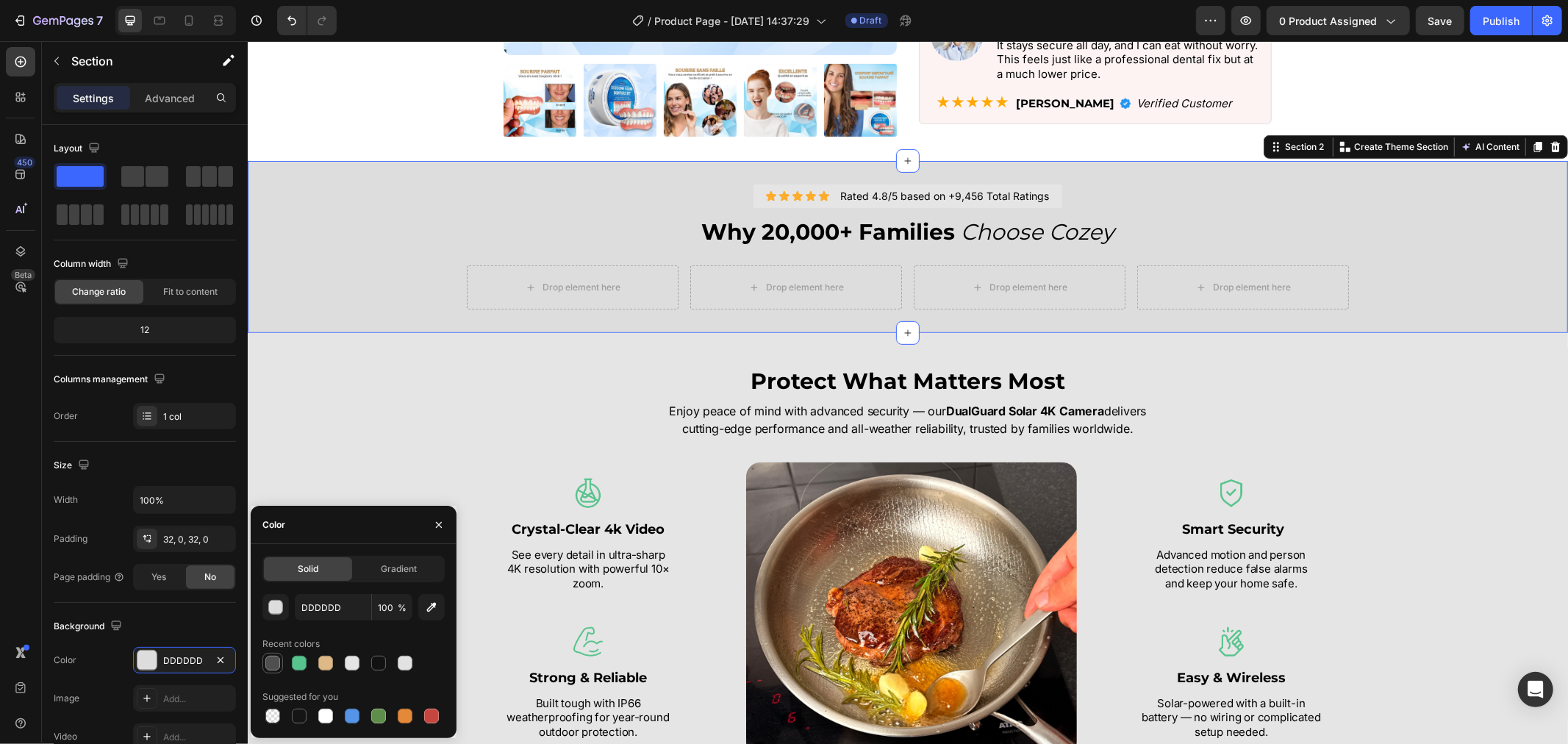
click at [272, 660] on div at bounding box center [272, 662] width 15 height 15
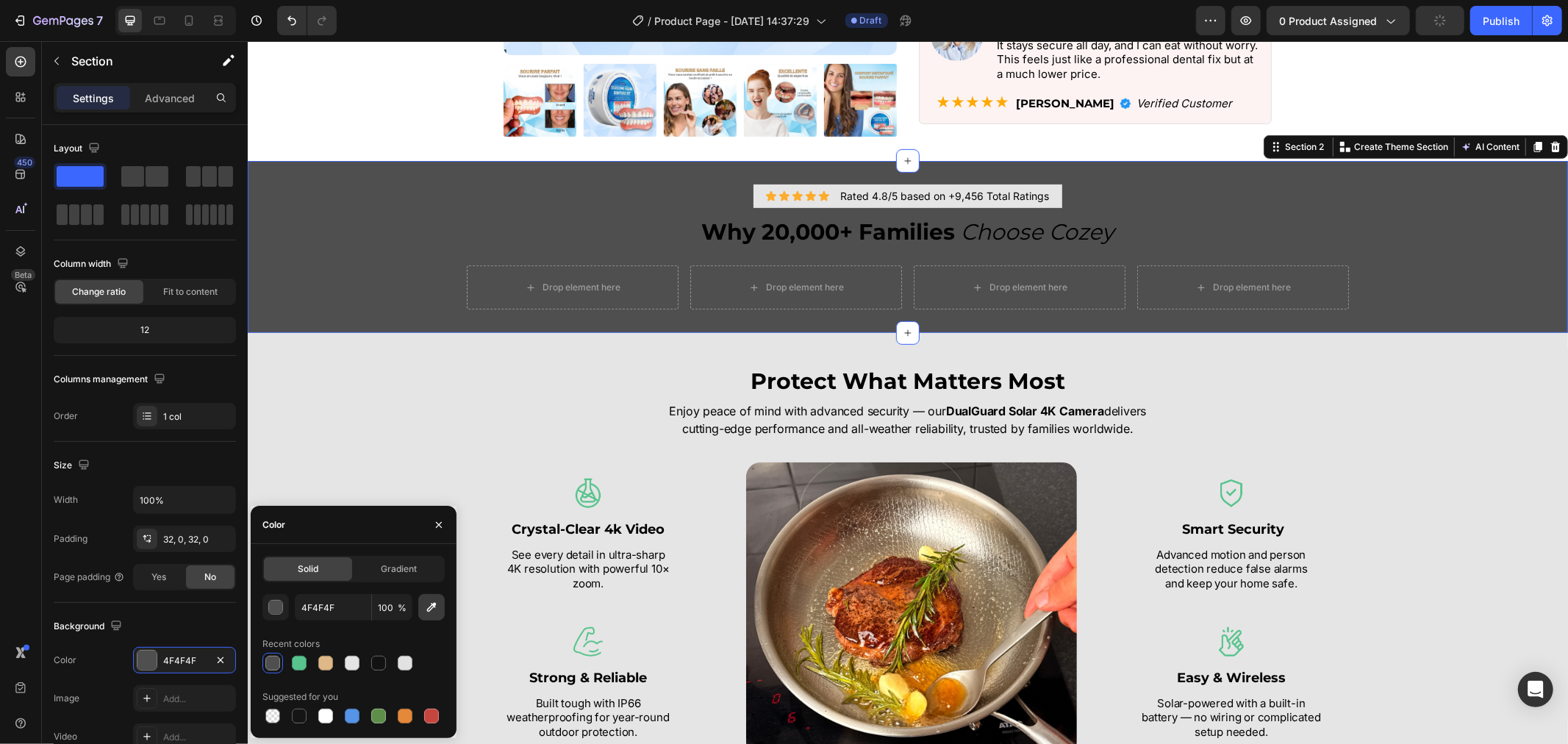
click at [435, 608] on icon "button" at bounding box center [431, 607] width 15 height 15
type input "E5E5E5"
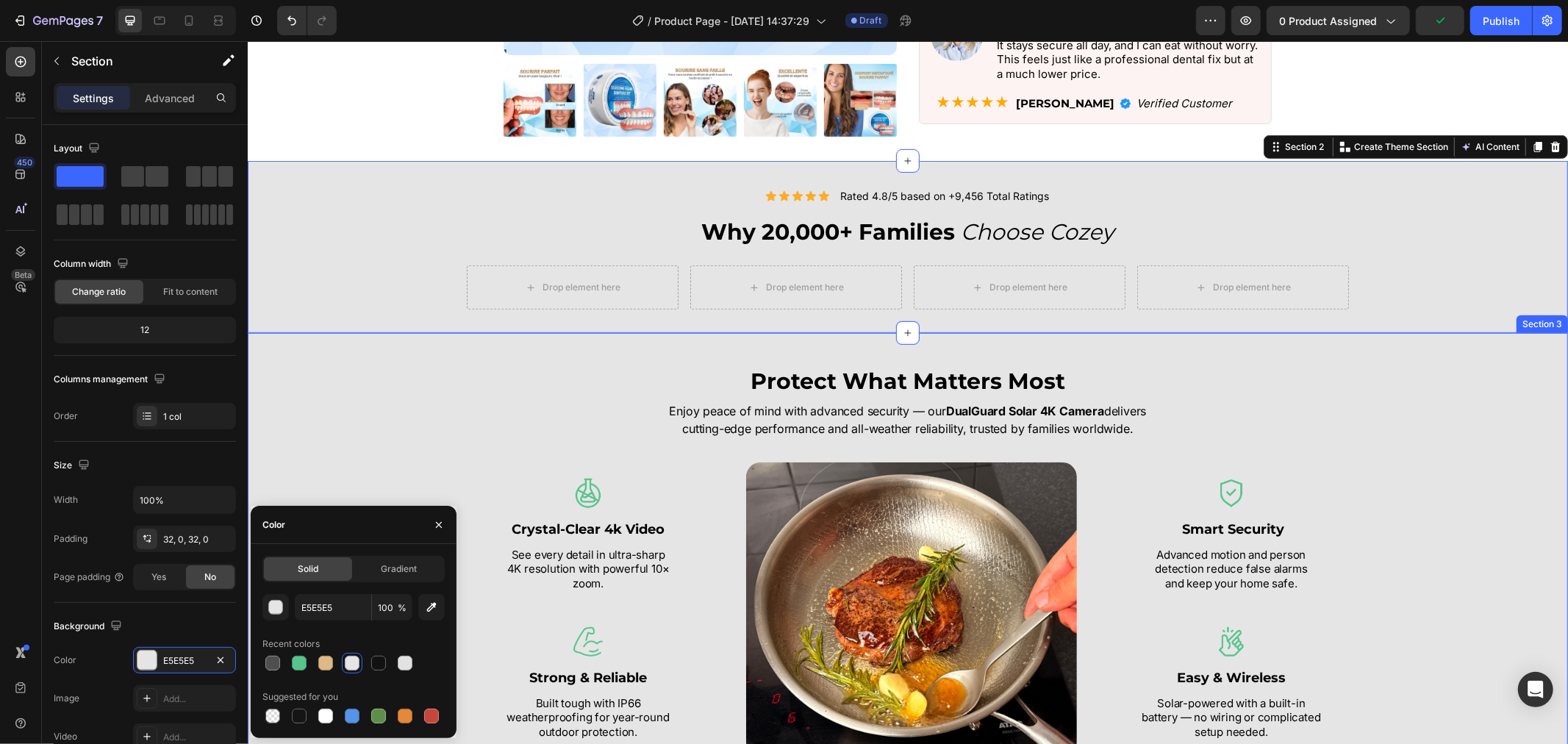
click at [357, 361] on div "Protect What Matters Most Heading Enjoy peace of mind with advanced security — …" at bounding box center [906, 560] width 1321 height 456
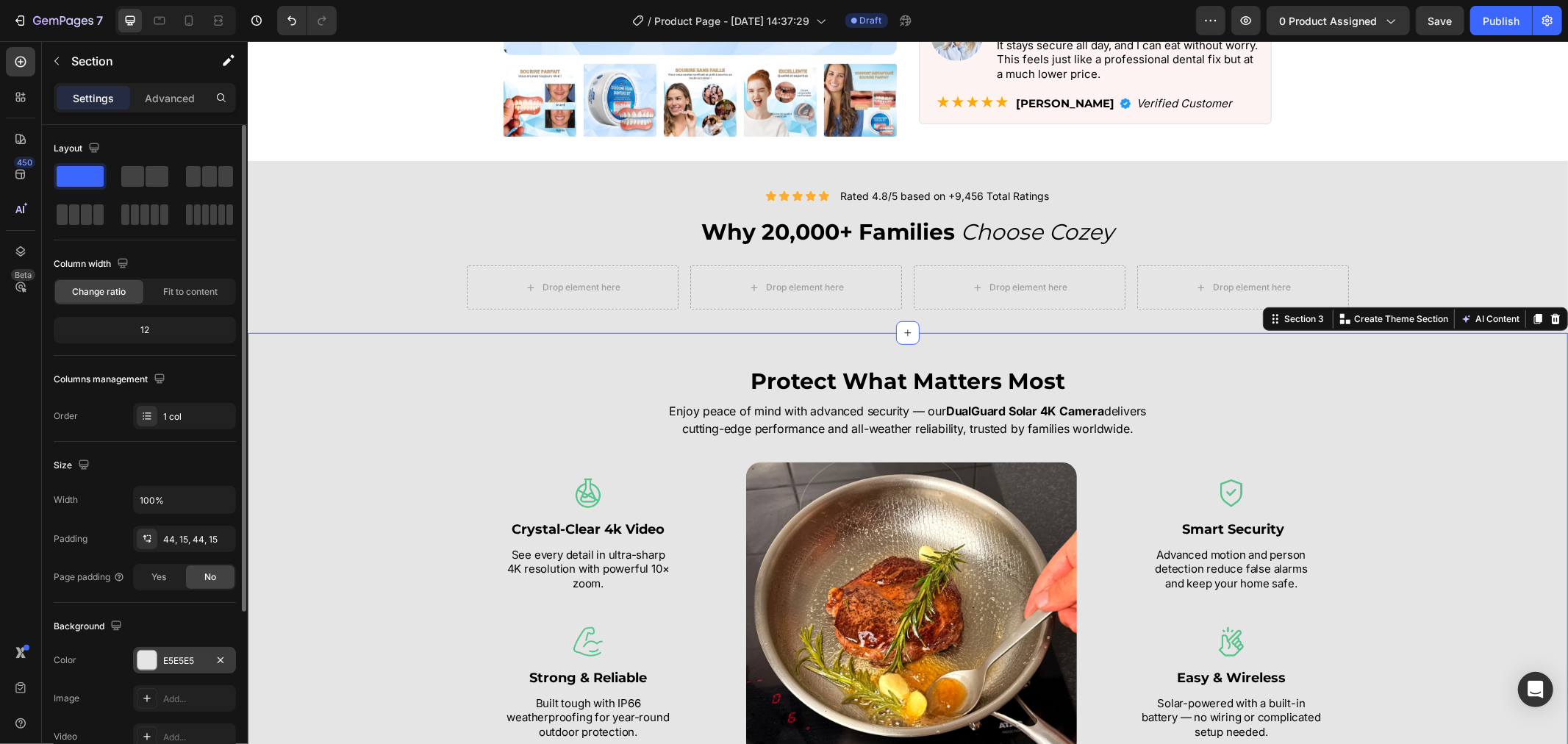
click at [195, 660] on div "E5E5E5" at bounding box center [184, 661] width 43 height 13
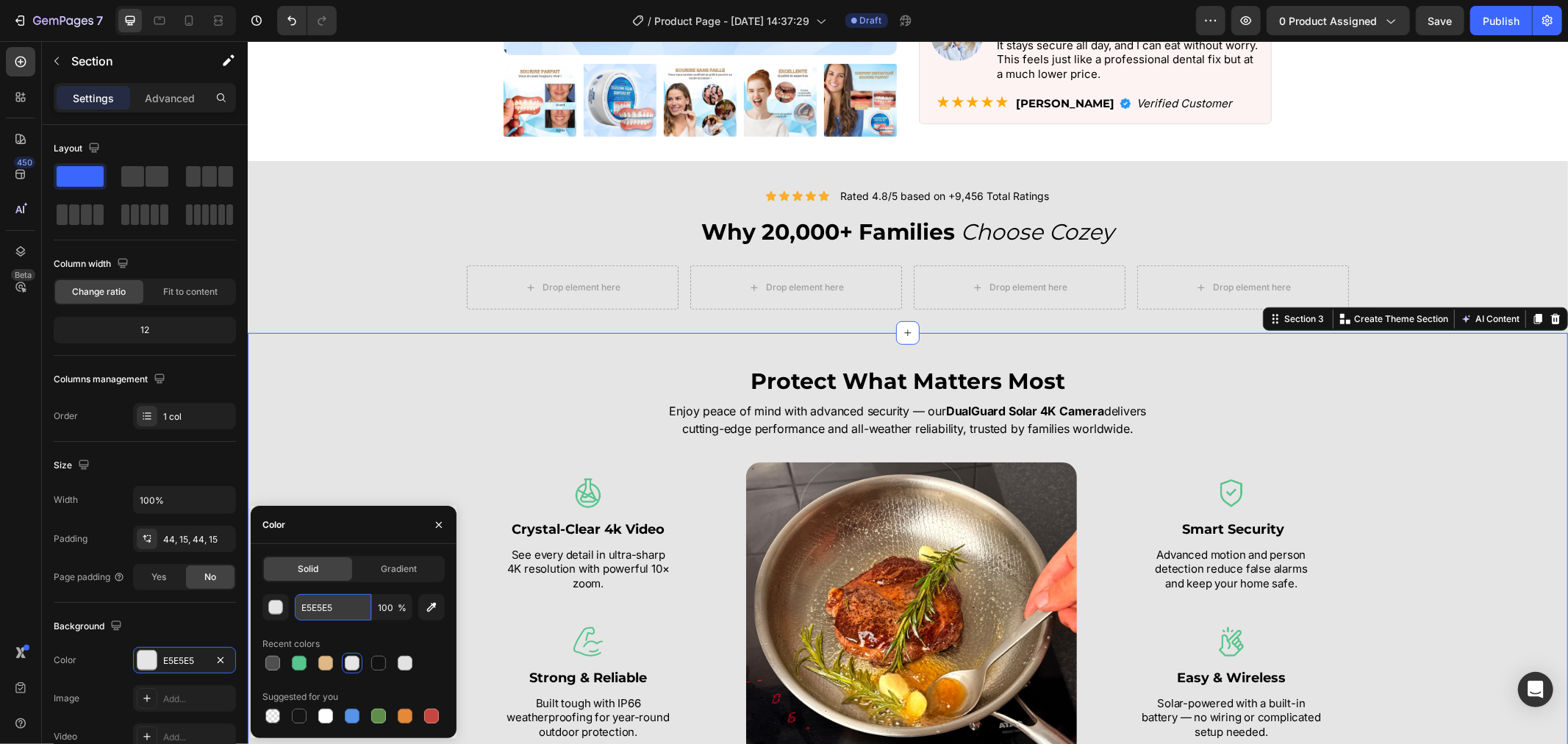
click at [313, 612] on input "E5E5E5" at bounding box center [333, 607] width 76 height 27
click at [431, 523] on button "button" at bounding box center [439, 525] width 24 height 24
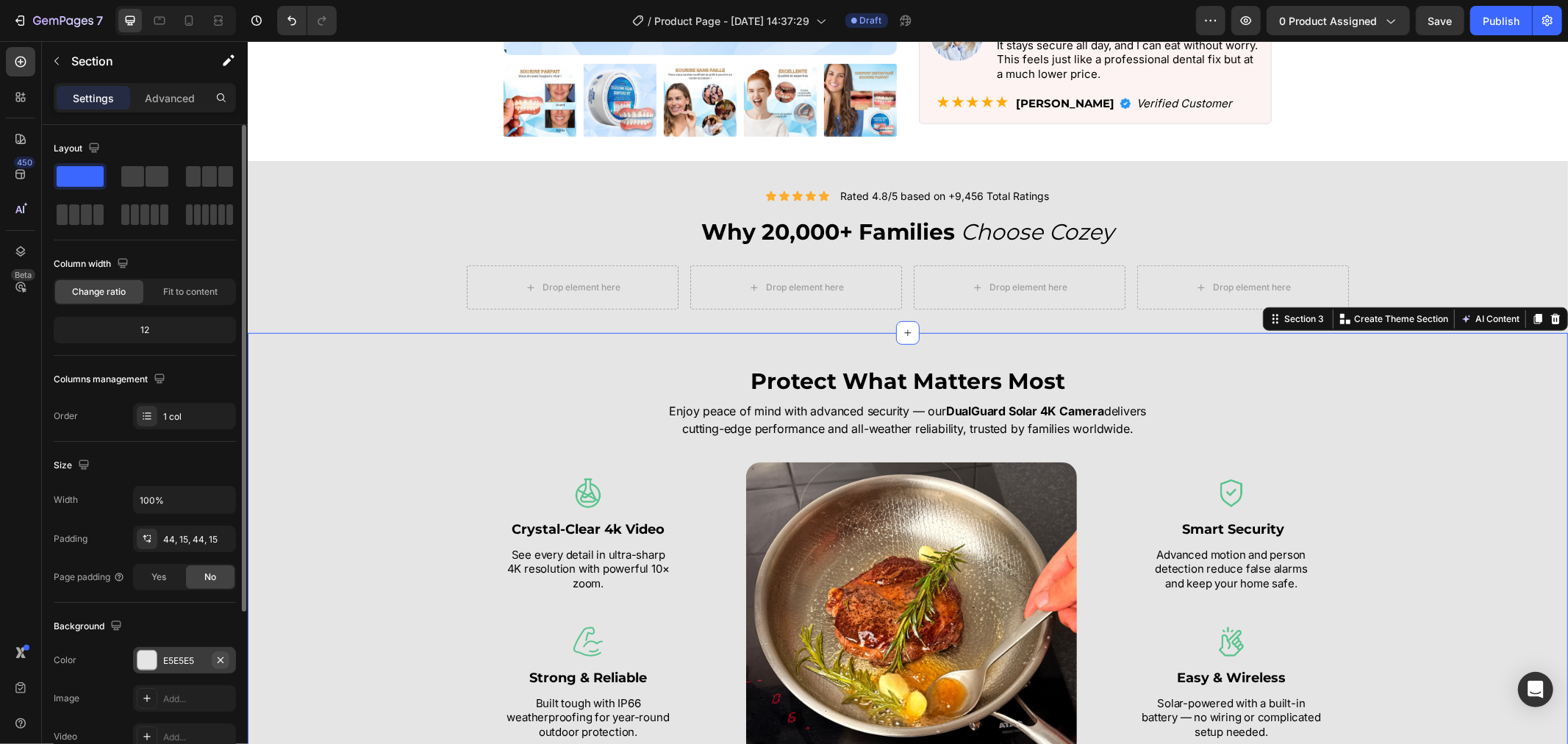
click at [224, 662] on icon "button" at bounding box center [220, 660] width 12 height 12
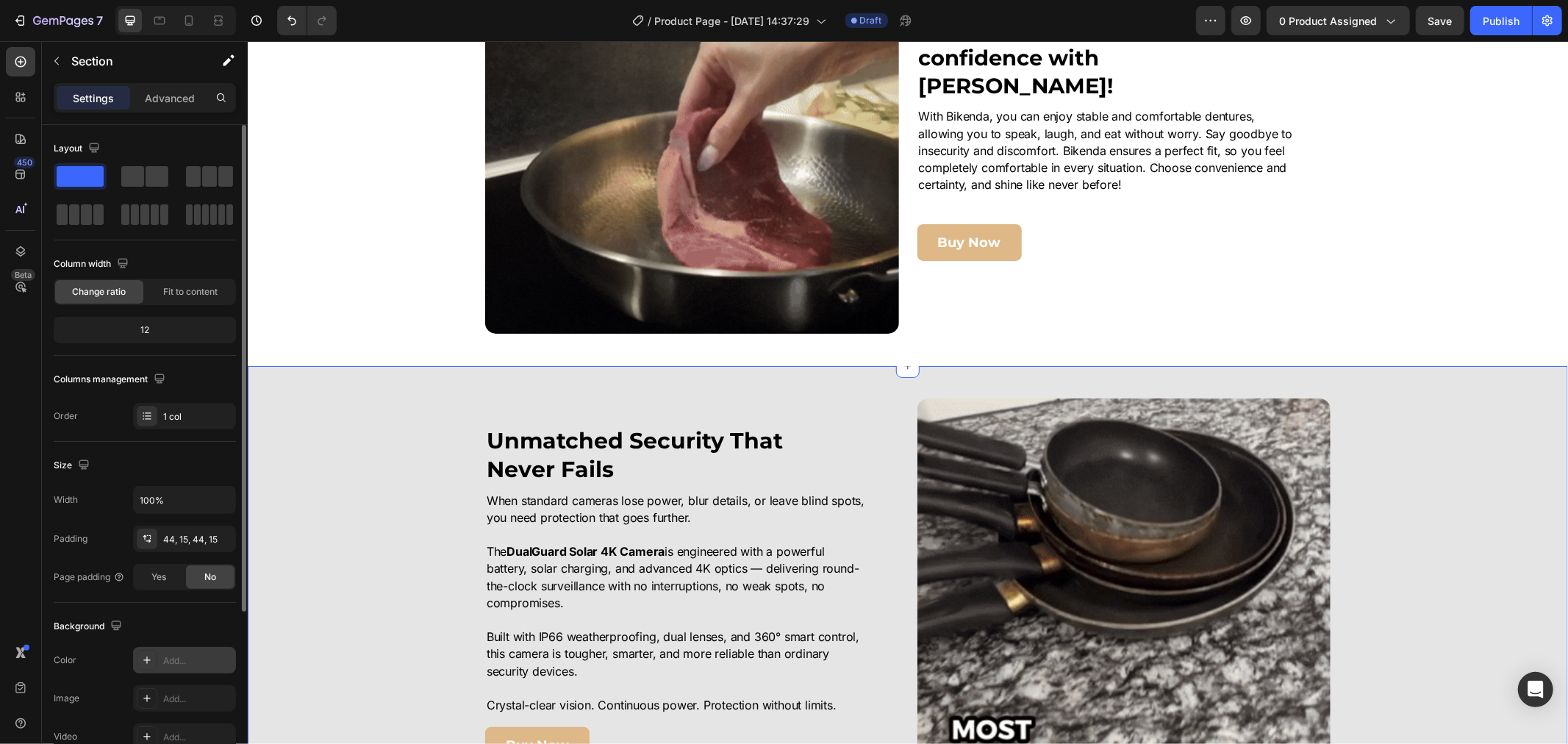
scroll to position [1470, 0]
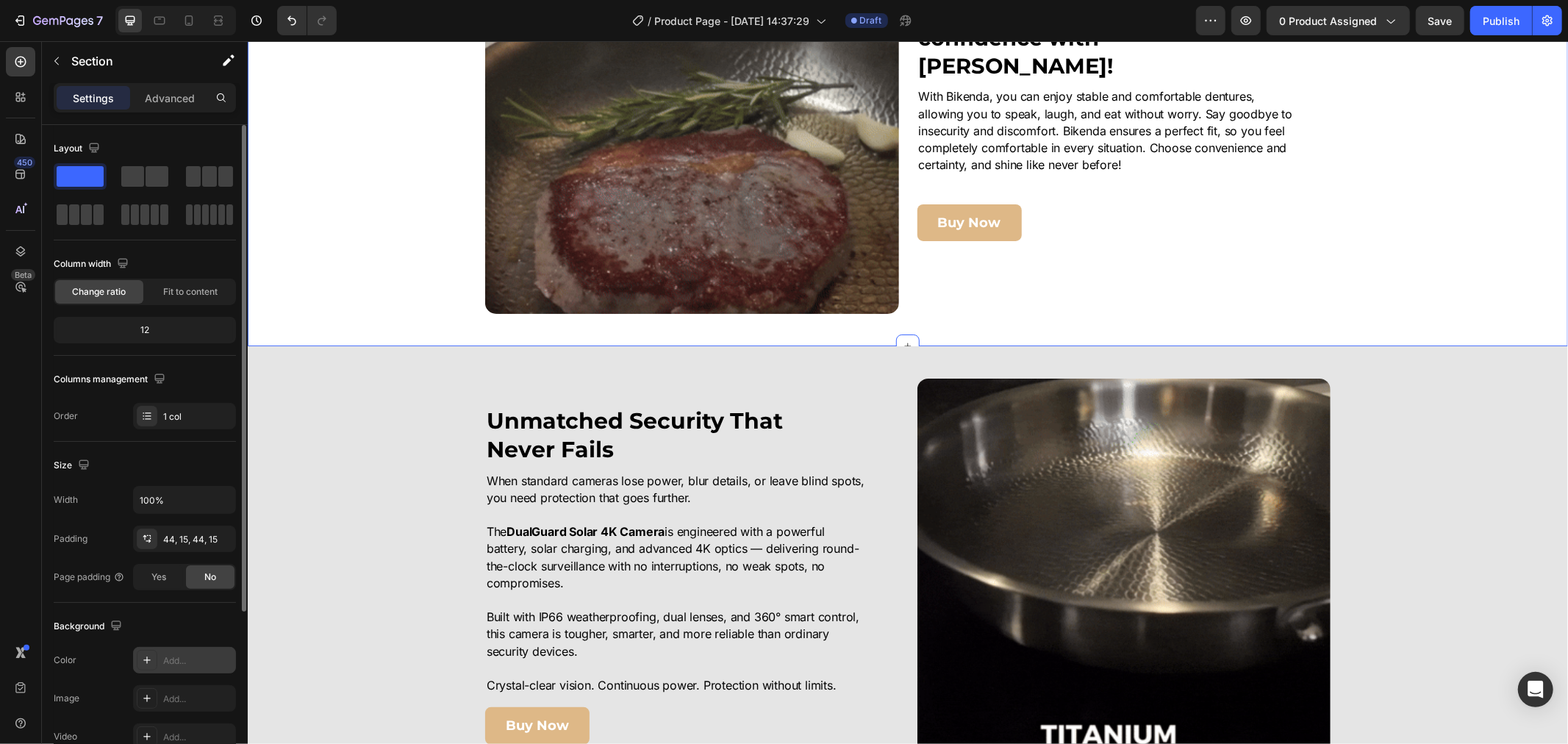
click at [380, 191] on div "Image Regain your smile and confidence with Bikenda! Heading With Bikenda, you …" at bounding box center [906, 117] width 1321 height 392
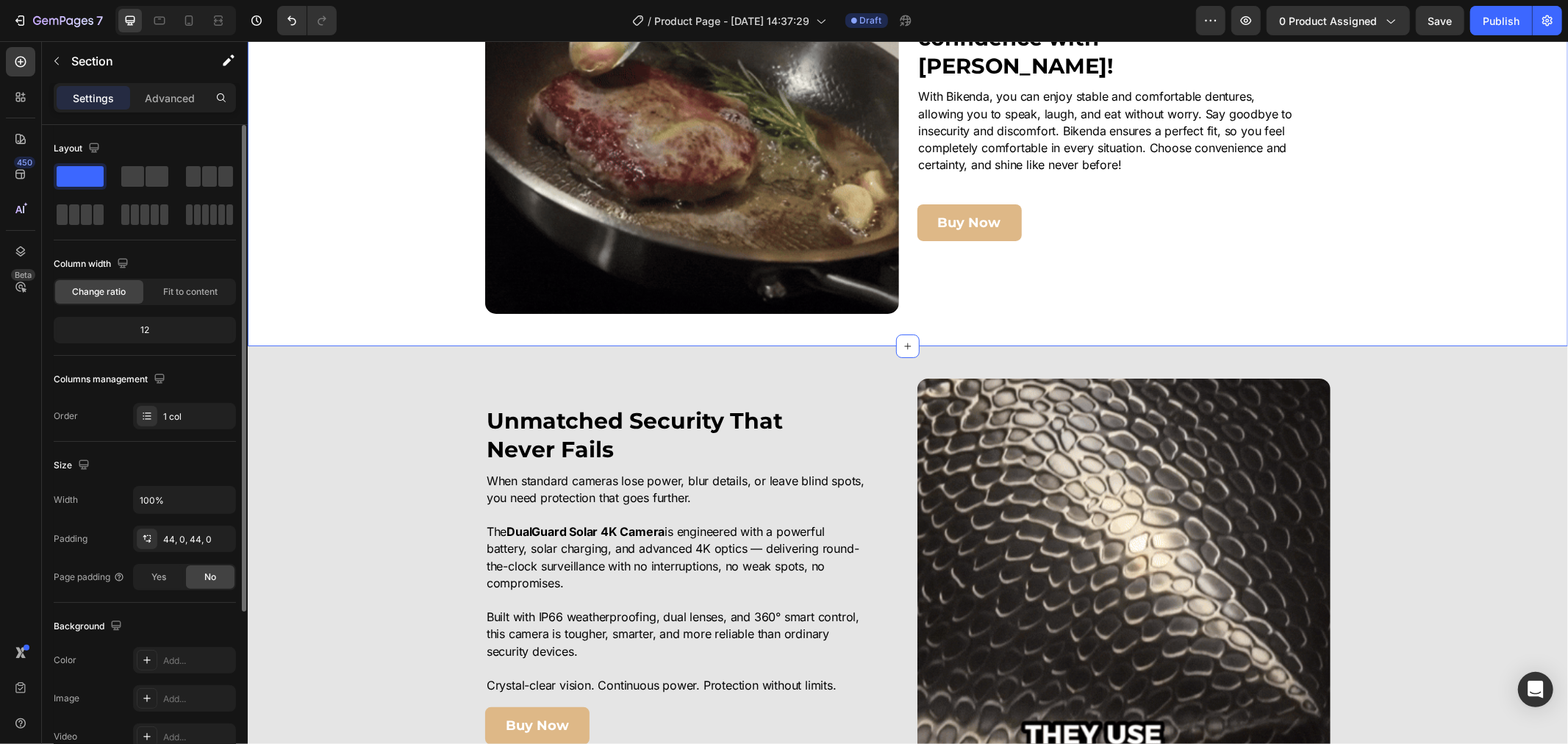
drag, startPoint x: 178, startPoint y: 653, endPoint x: 223, endPoint y: 619, distance: 56.4
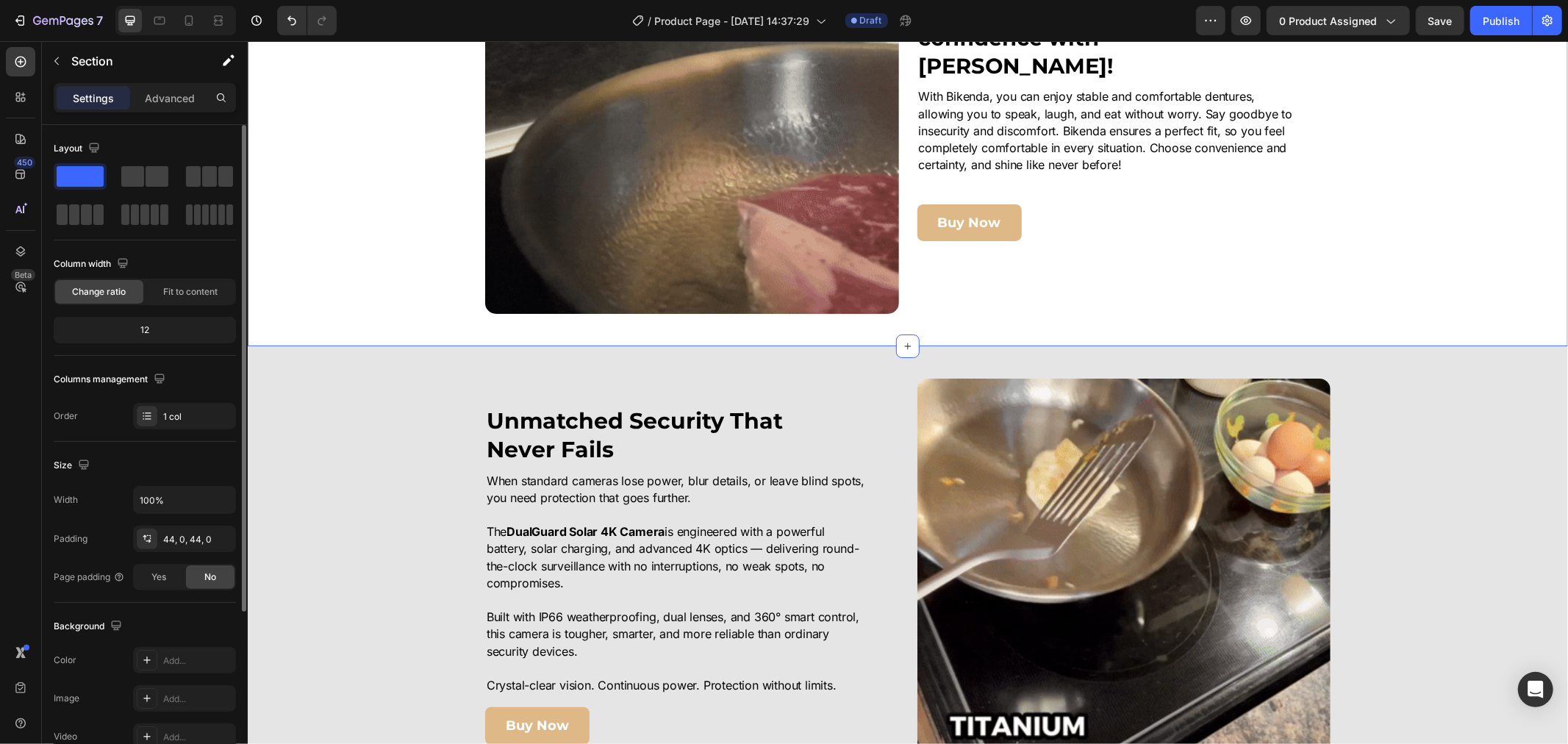
click at [178, 652] on div "Add..." at bounding box center [184, 660] width 103 height 27
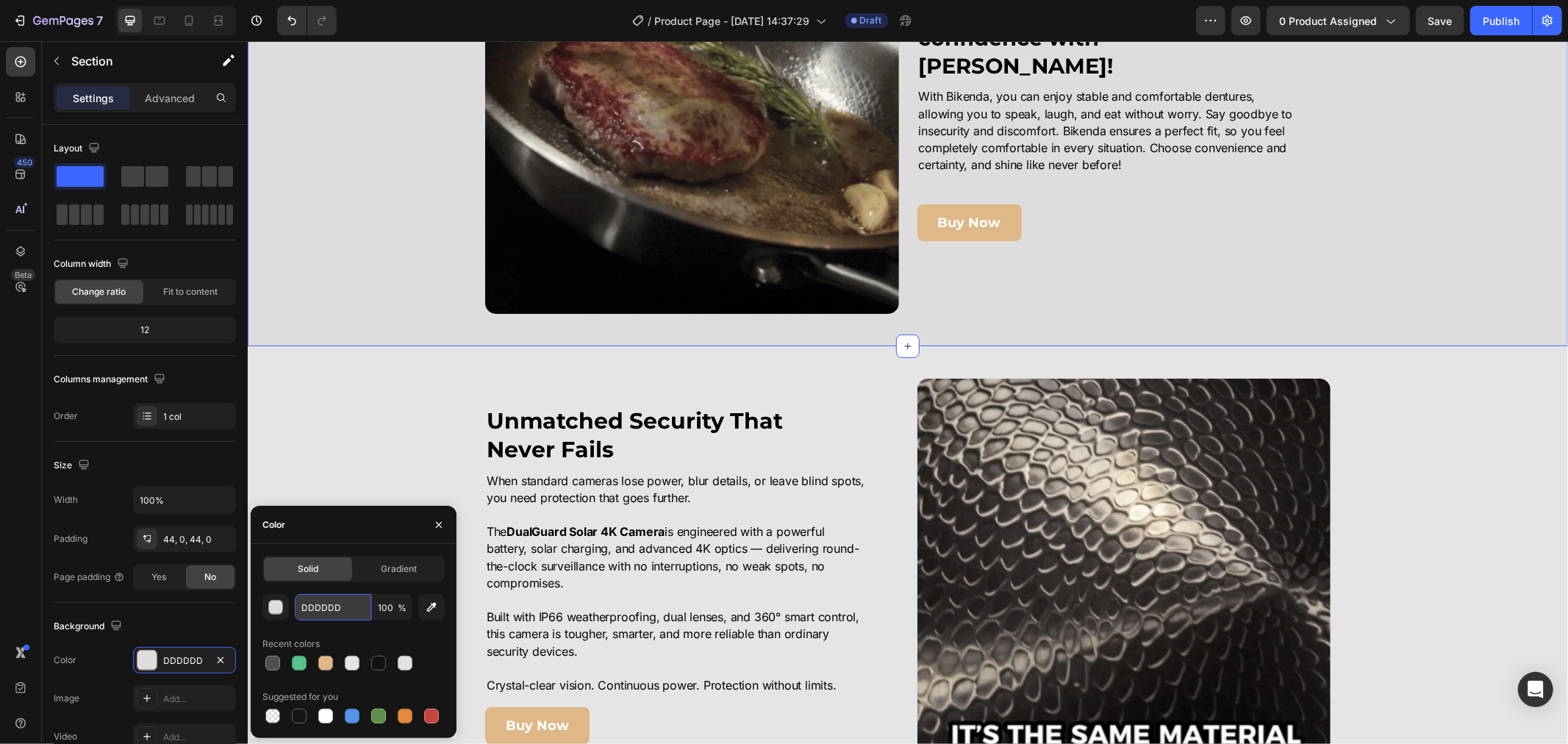
click at [328, 599] on input "DDDDDD" at bounding box center [333, 607] width 76 height 27
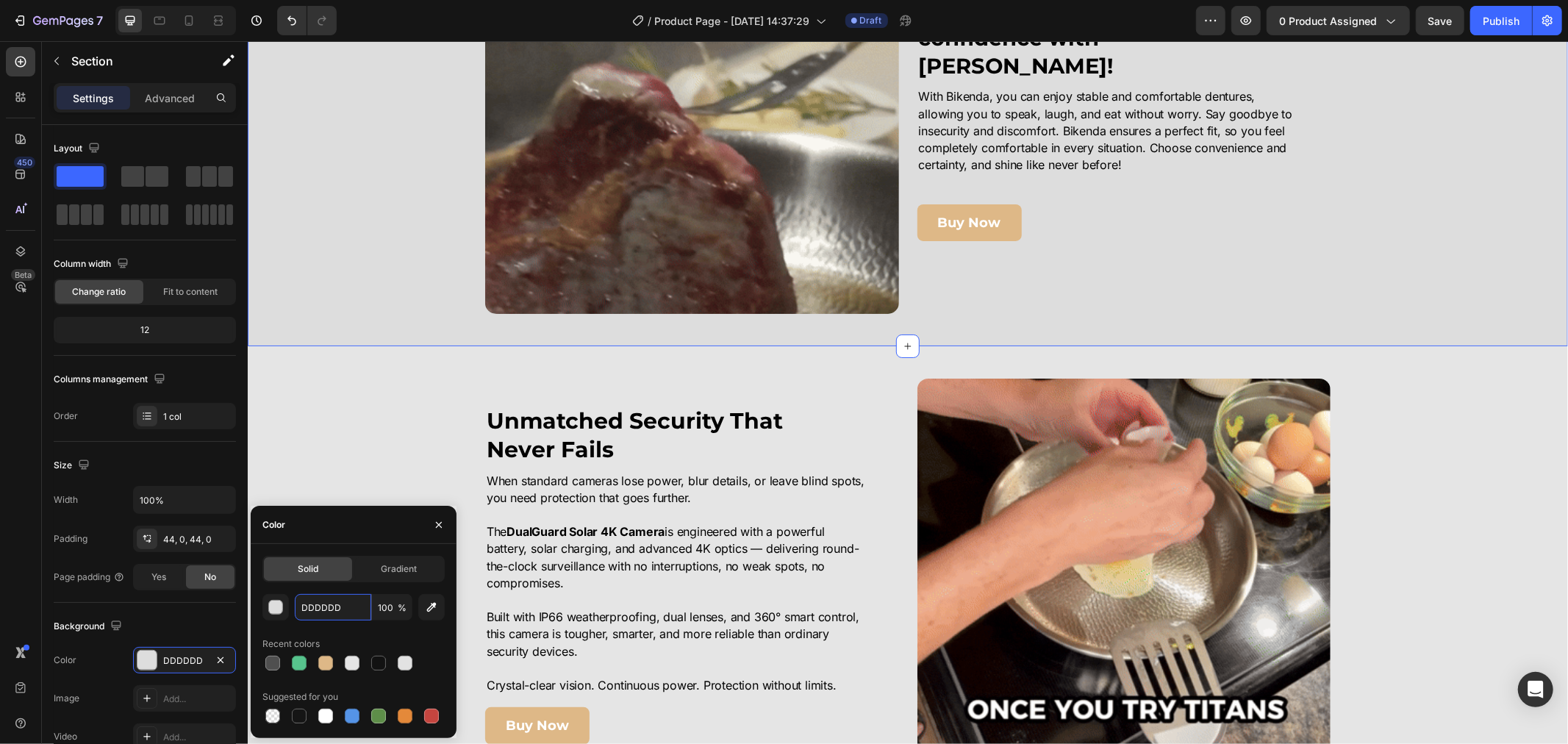
paste input "E5E5E5"
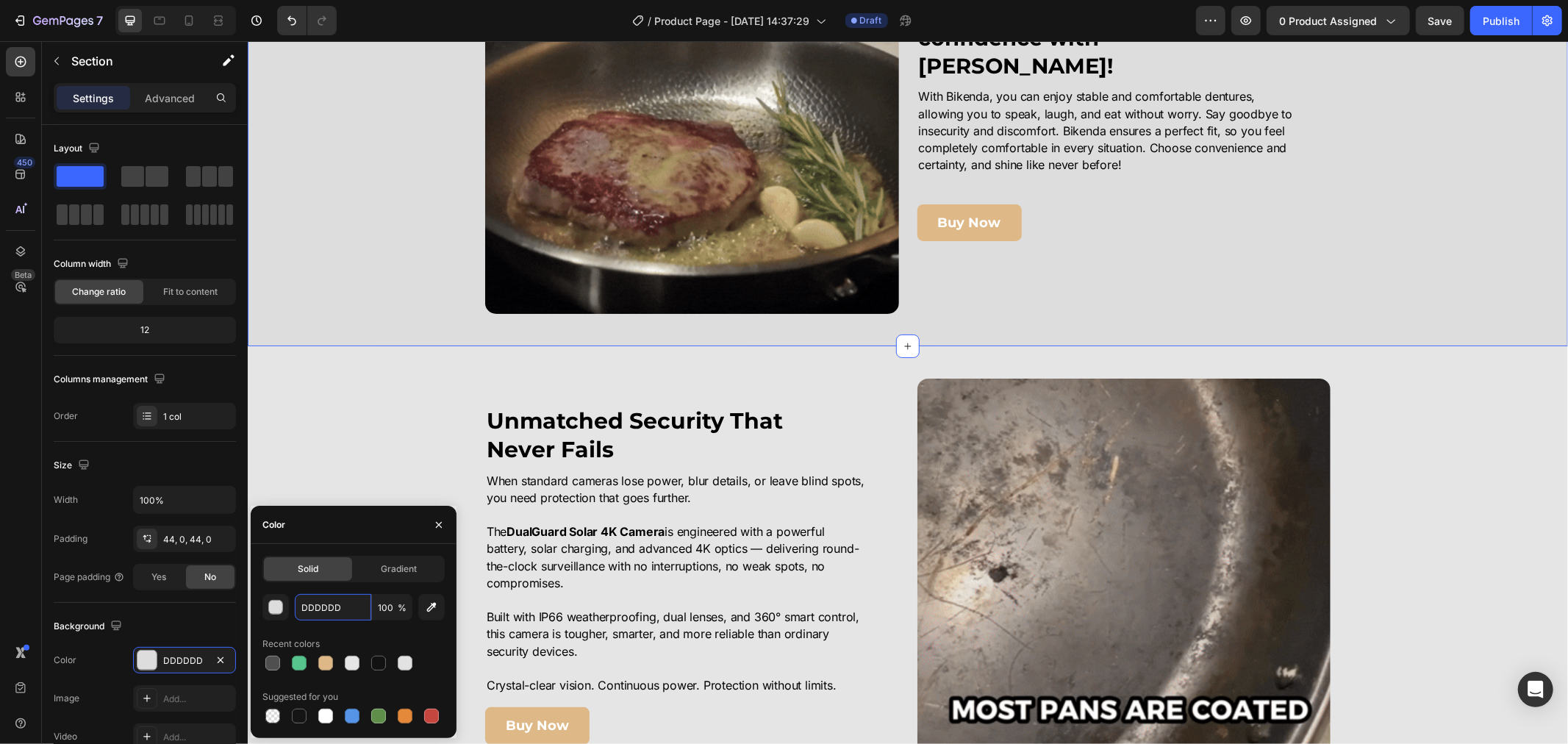
type input "E5E5E5"
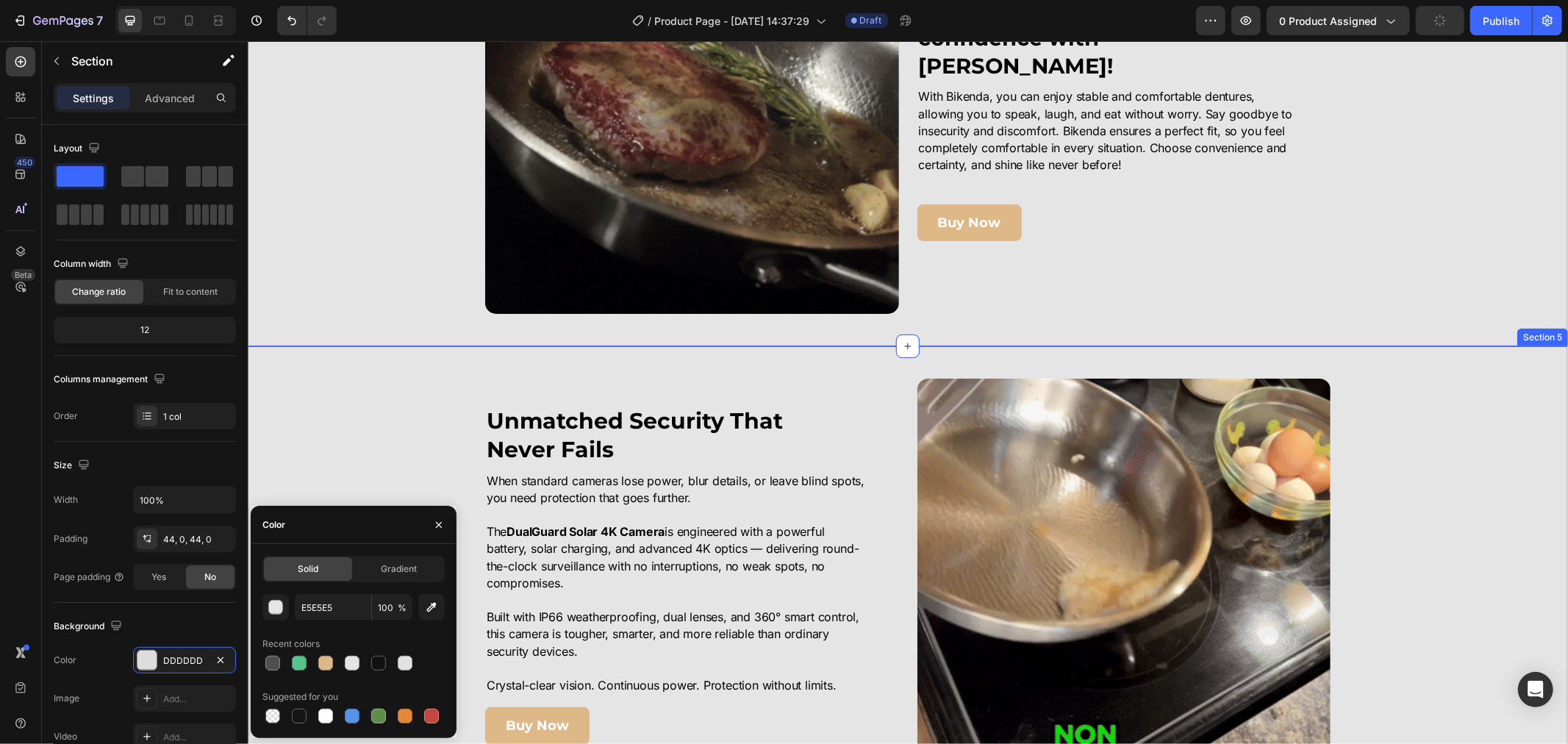
click at [354, 443] on div "Image Unmatched Security That Never Fails Heading When standard cameras lose po…" at bounding box center [906, 574] width 1321 height 392
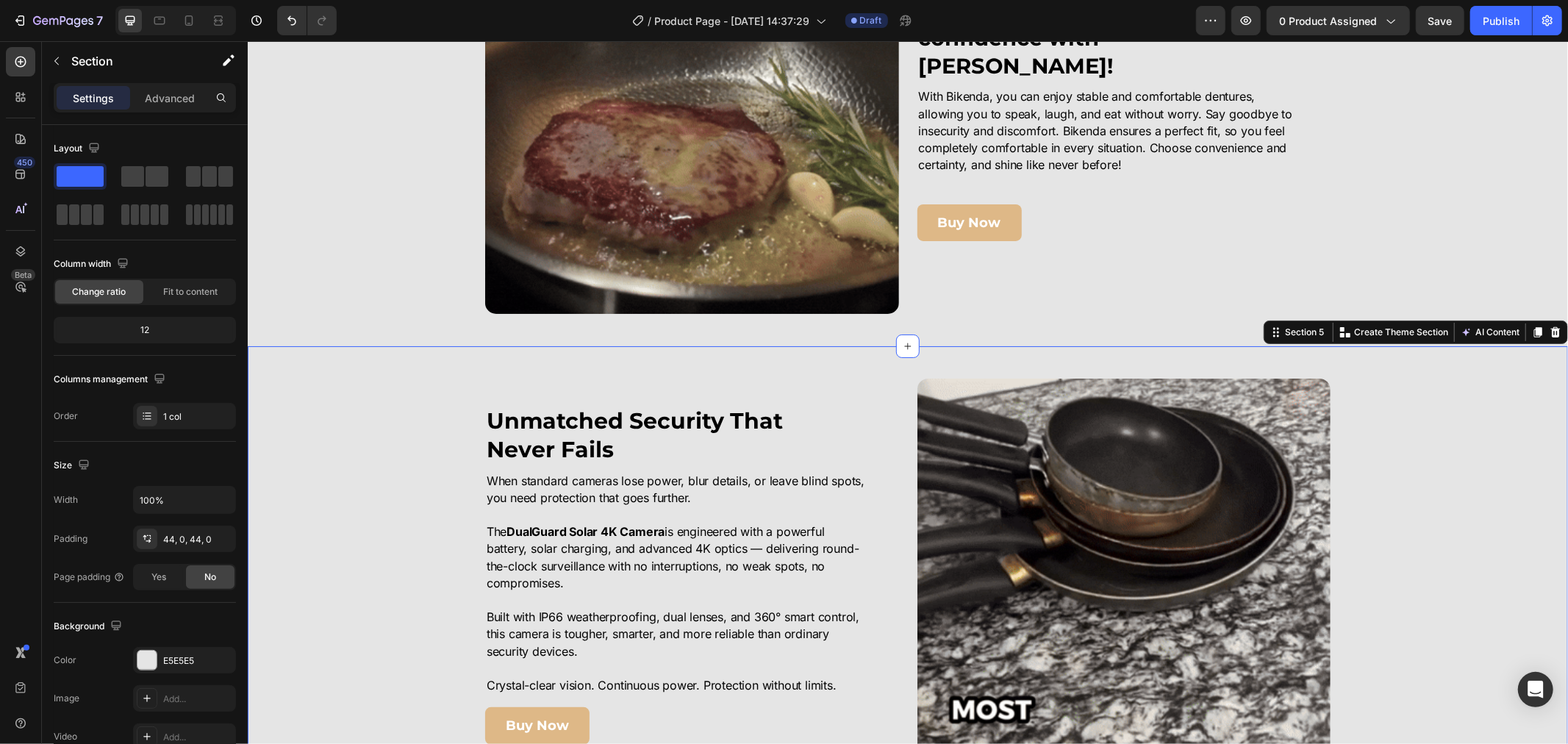
drag, startPoint x: 223, startPoint y: 663, endPoint x: 231, endPoint y: 616, distance: 47.7
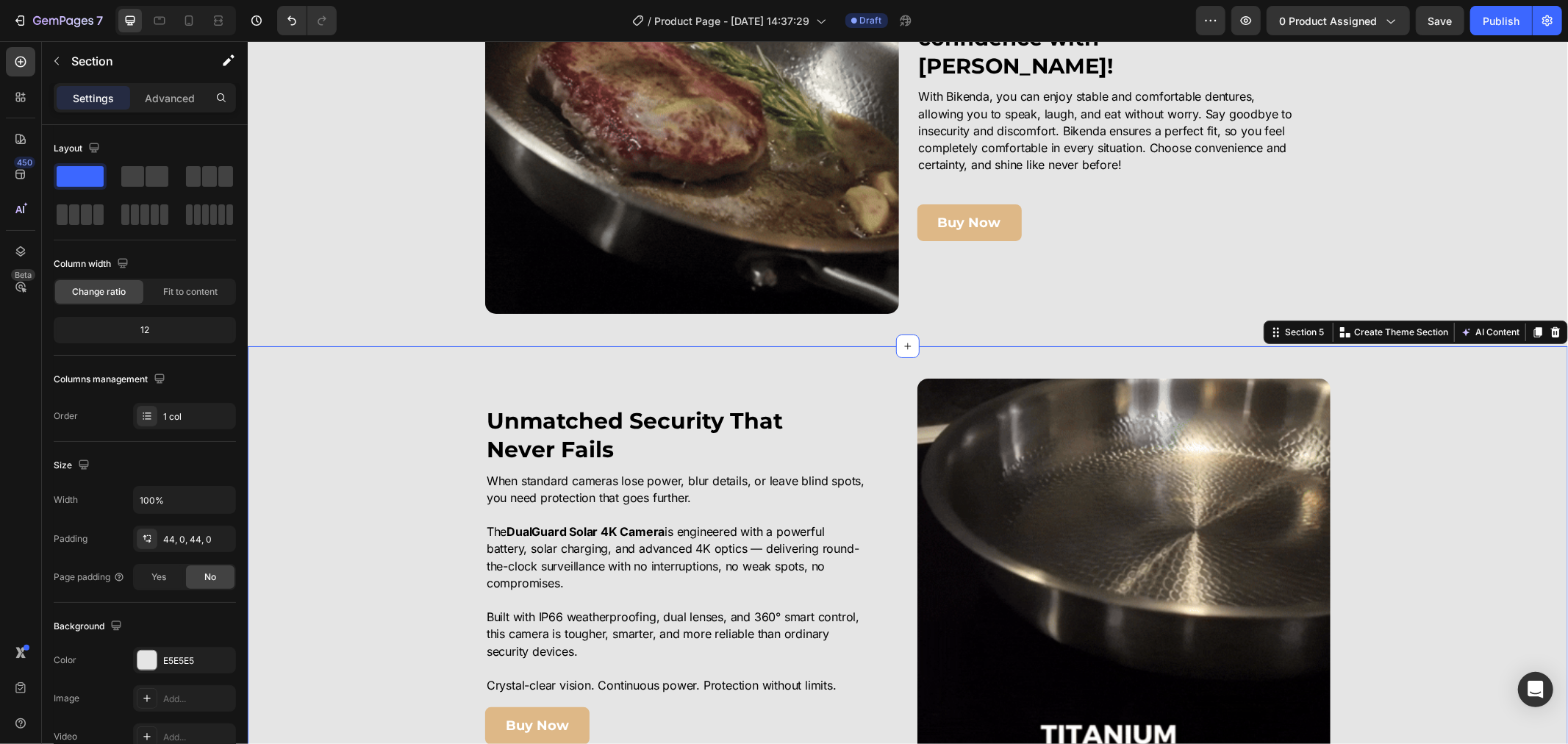
click at [0, 0] on icon "button" at bounding box center [0, 0] width 0 height 0
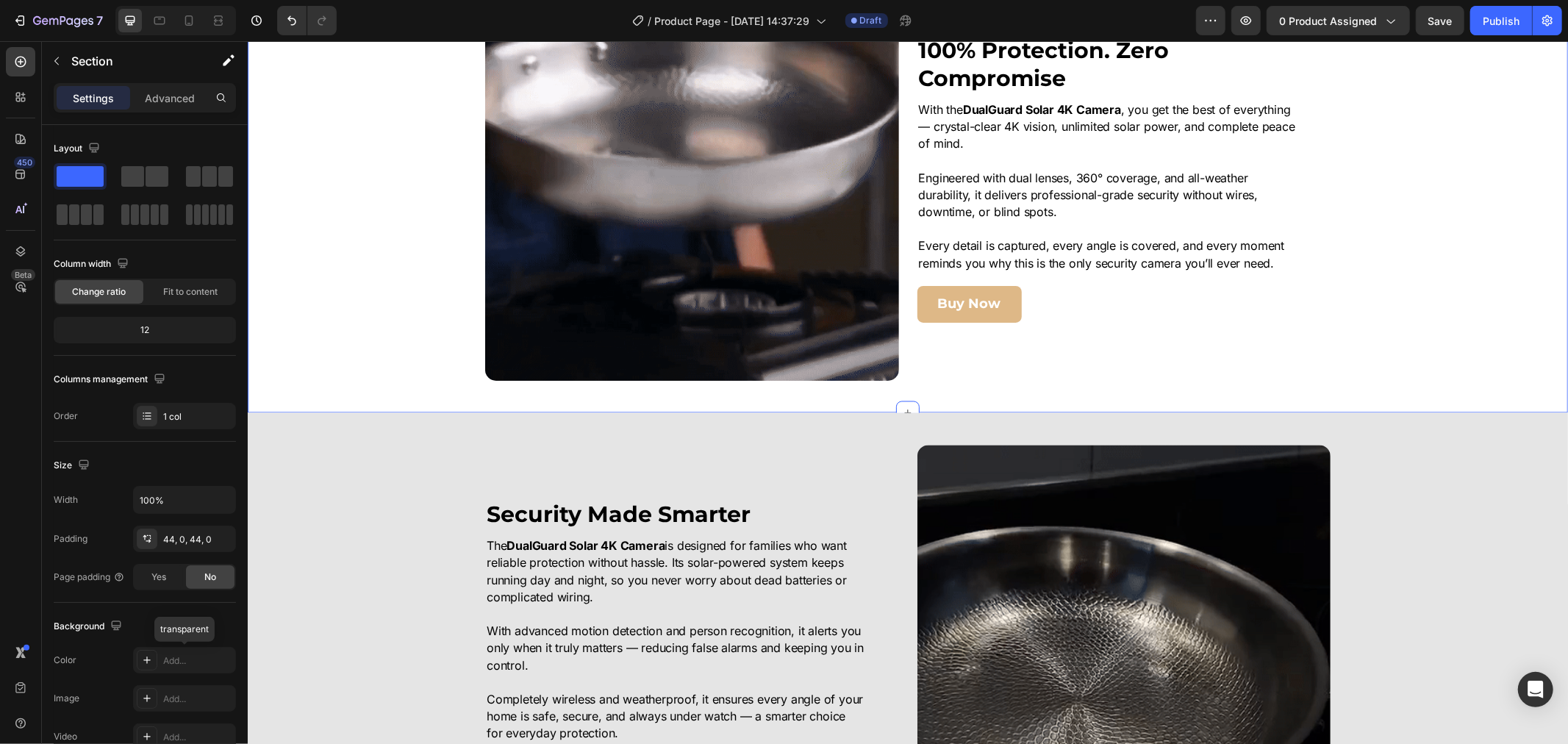
scroll to position [2368, 0]
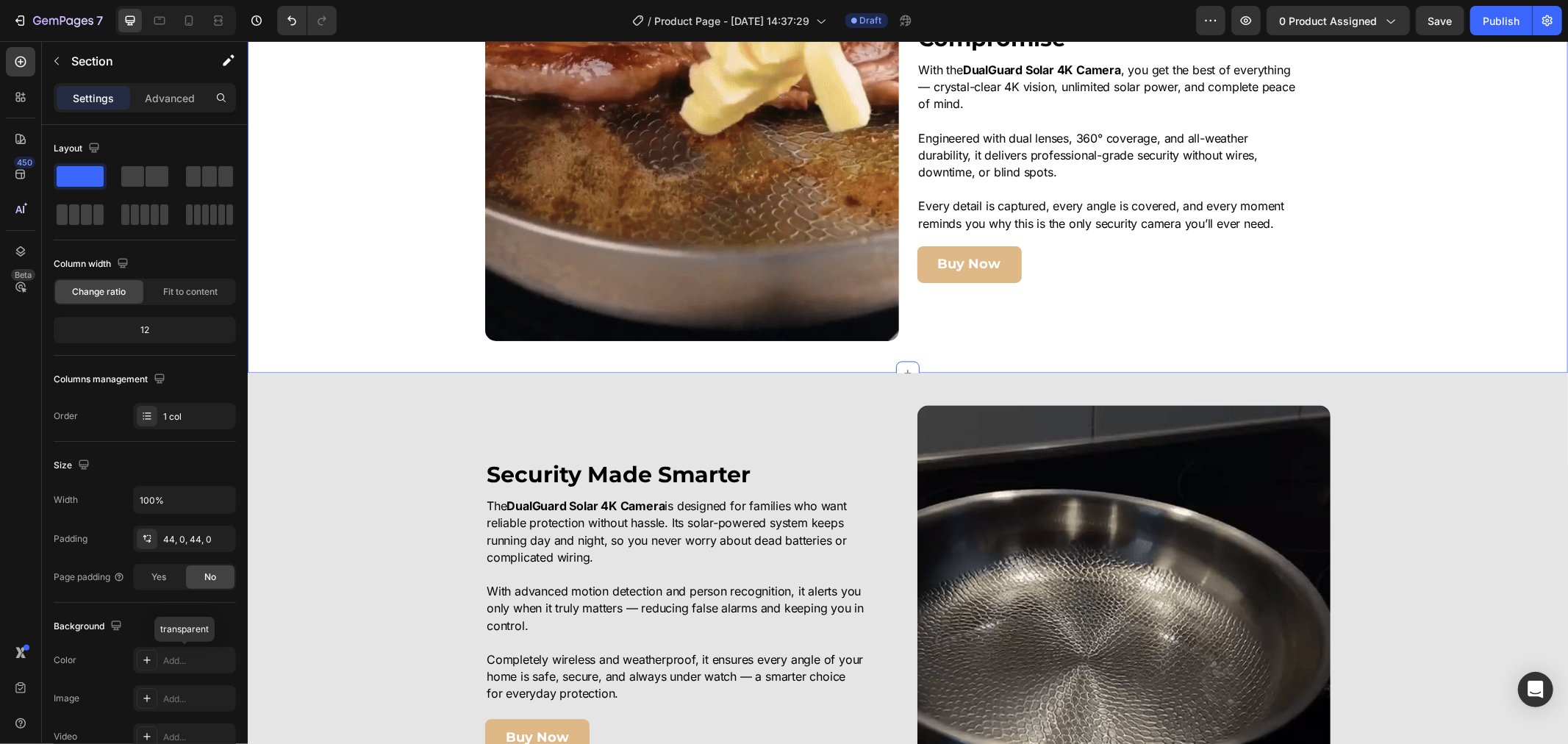
click at [378, 324] on div "Image 100% Protection. Zero Compromise Heading With the DualGuard Solar 4K Came…" at bounding box center [906, 138] width 1321 height 404
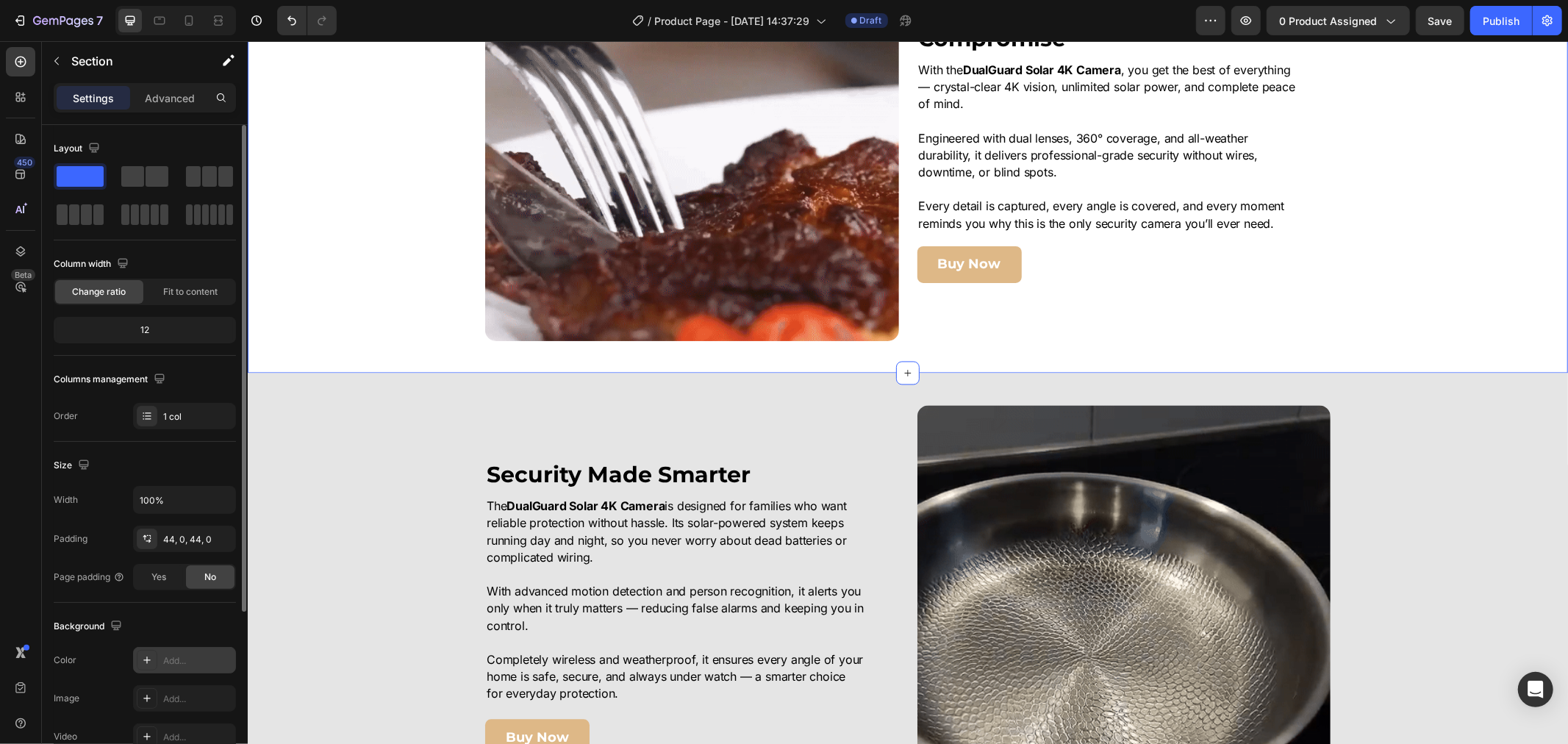
click at [174, 664] on div "Add..." at bounding box center [198, 661] width 69 height 13
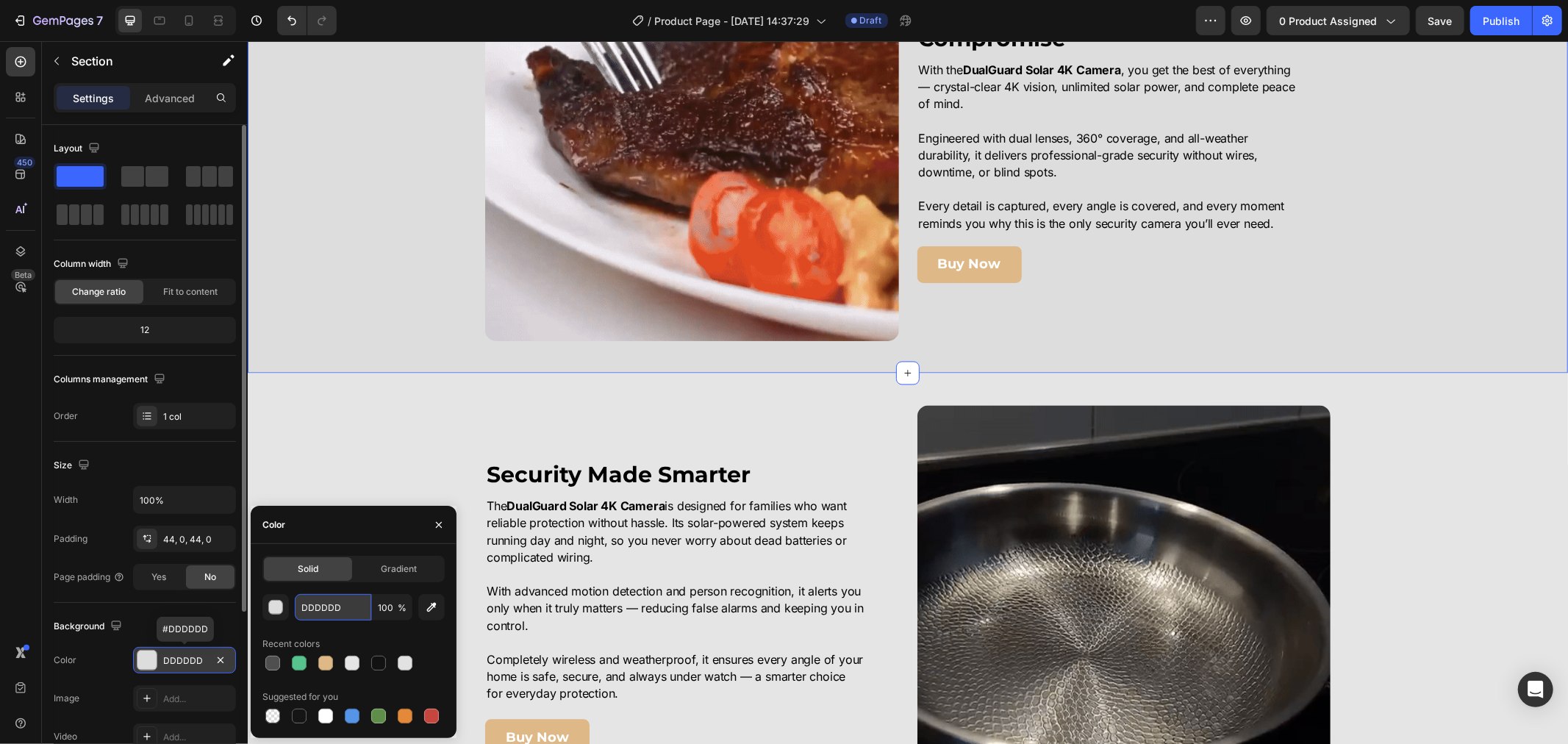
click at [332, 607] on input "DDDDDD" at bounding box center [333, 607] width 76 height 27
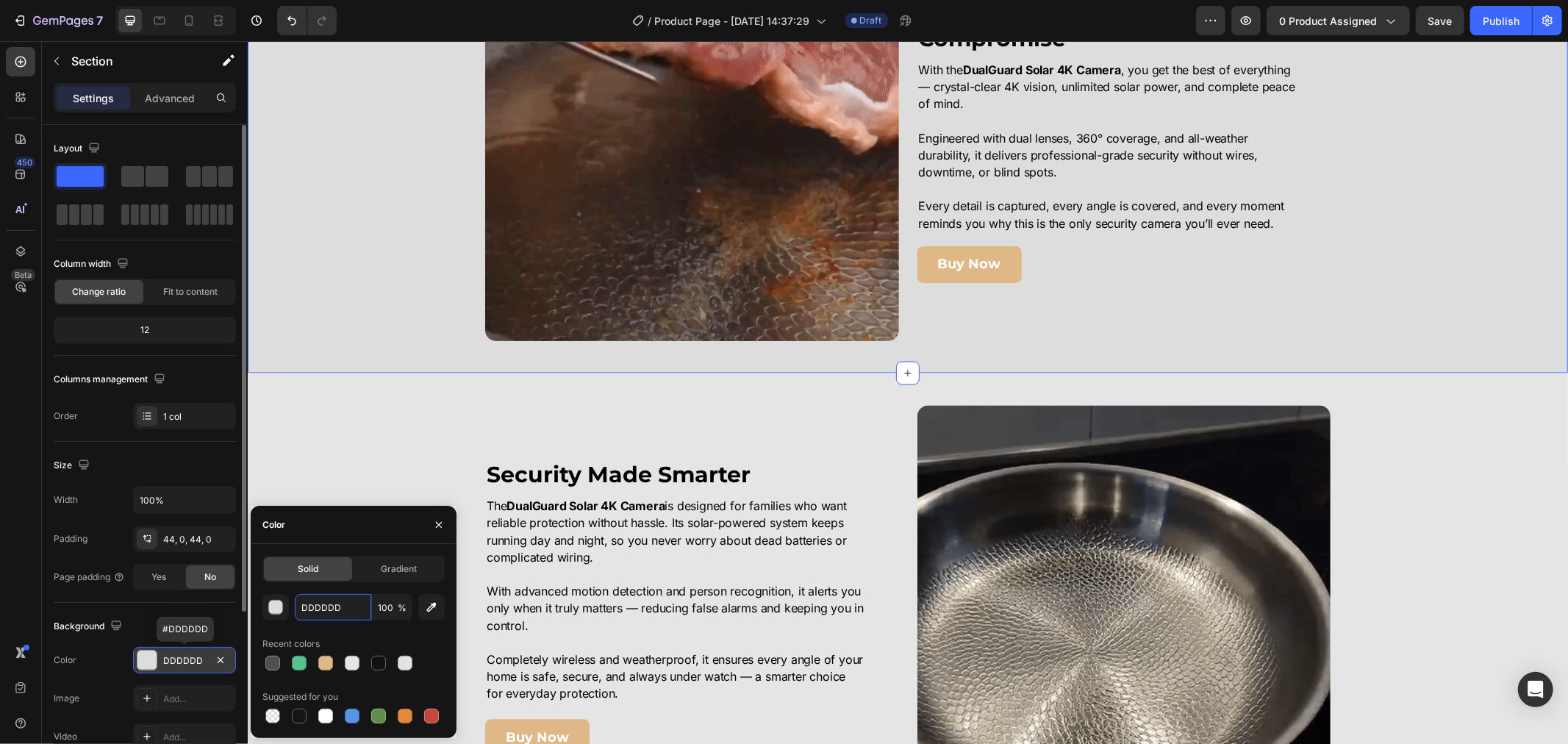
paste input "E5E5E5"
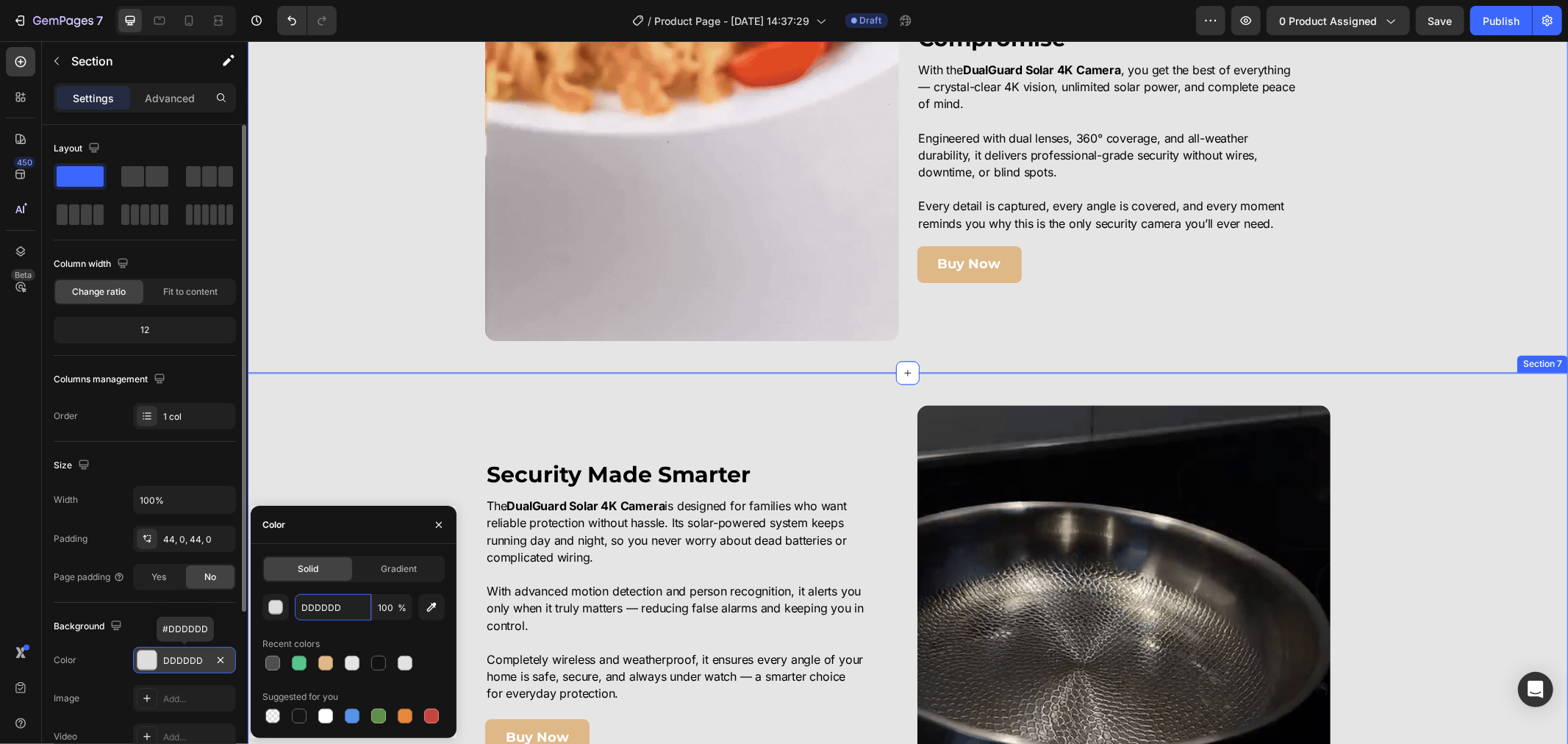
type input "E5E5E5"
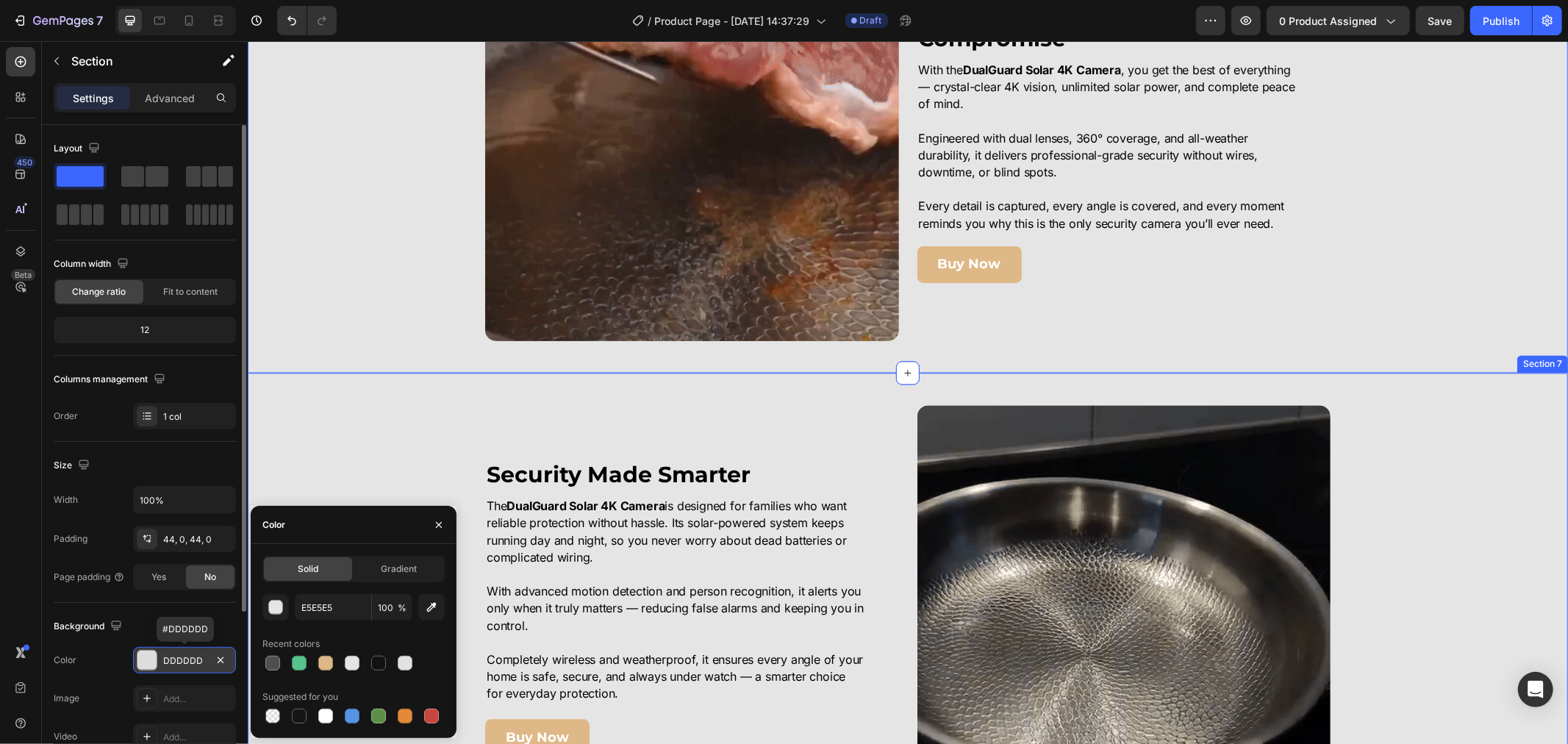
click at [352, 432] on div "Image Security Made Smarter Heading The DualGuard Solar 4K Camera is designed f…" at bounding box center [906, 607] width 1321 height 404
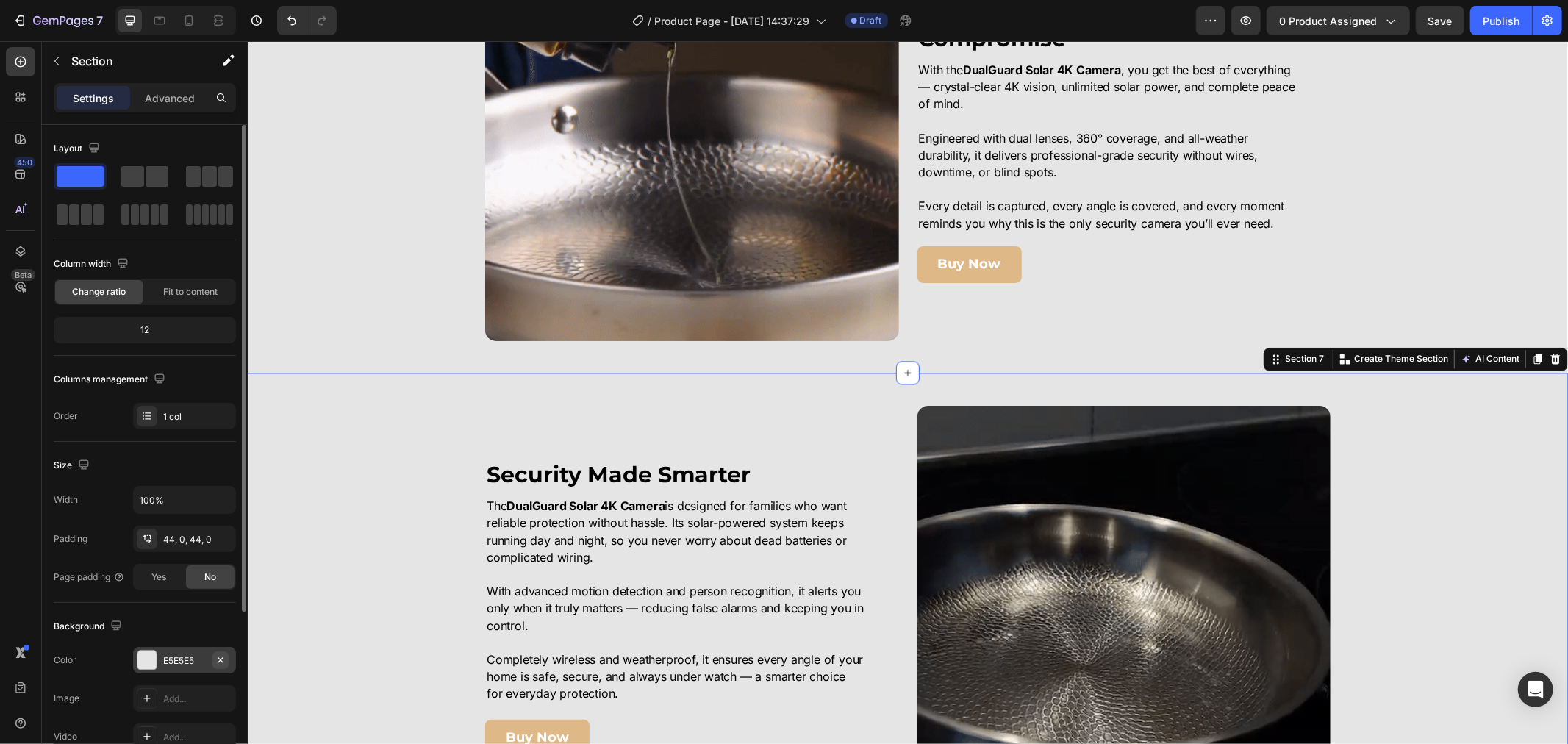
click at [228, 655] on button "button" at bounding box center [221, 660] width 18 height 18
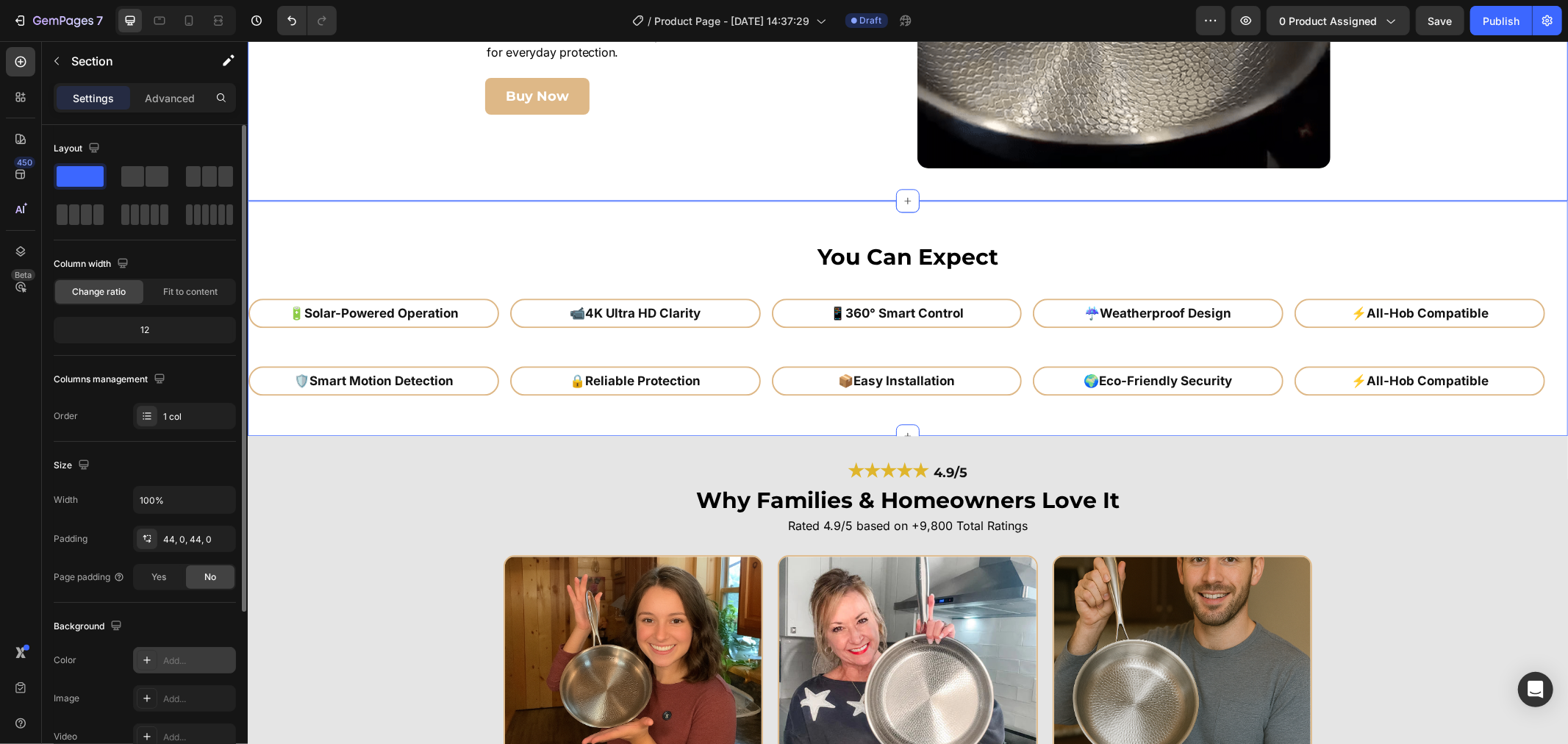
scroll to position [2940, 0]
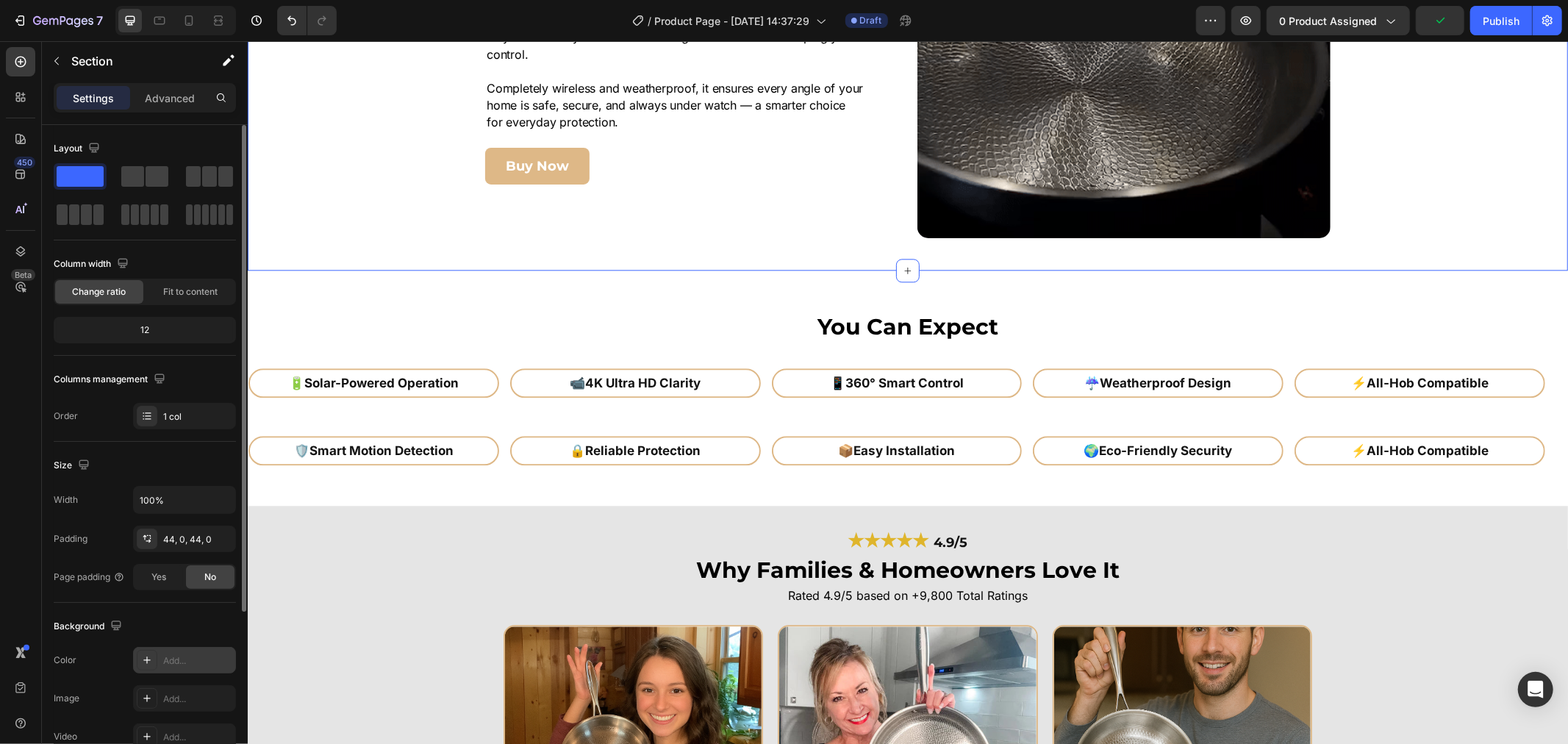
click at [164, 654] on div "Add..." at bounding box center [198, 661] width 69 height 13
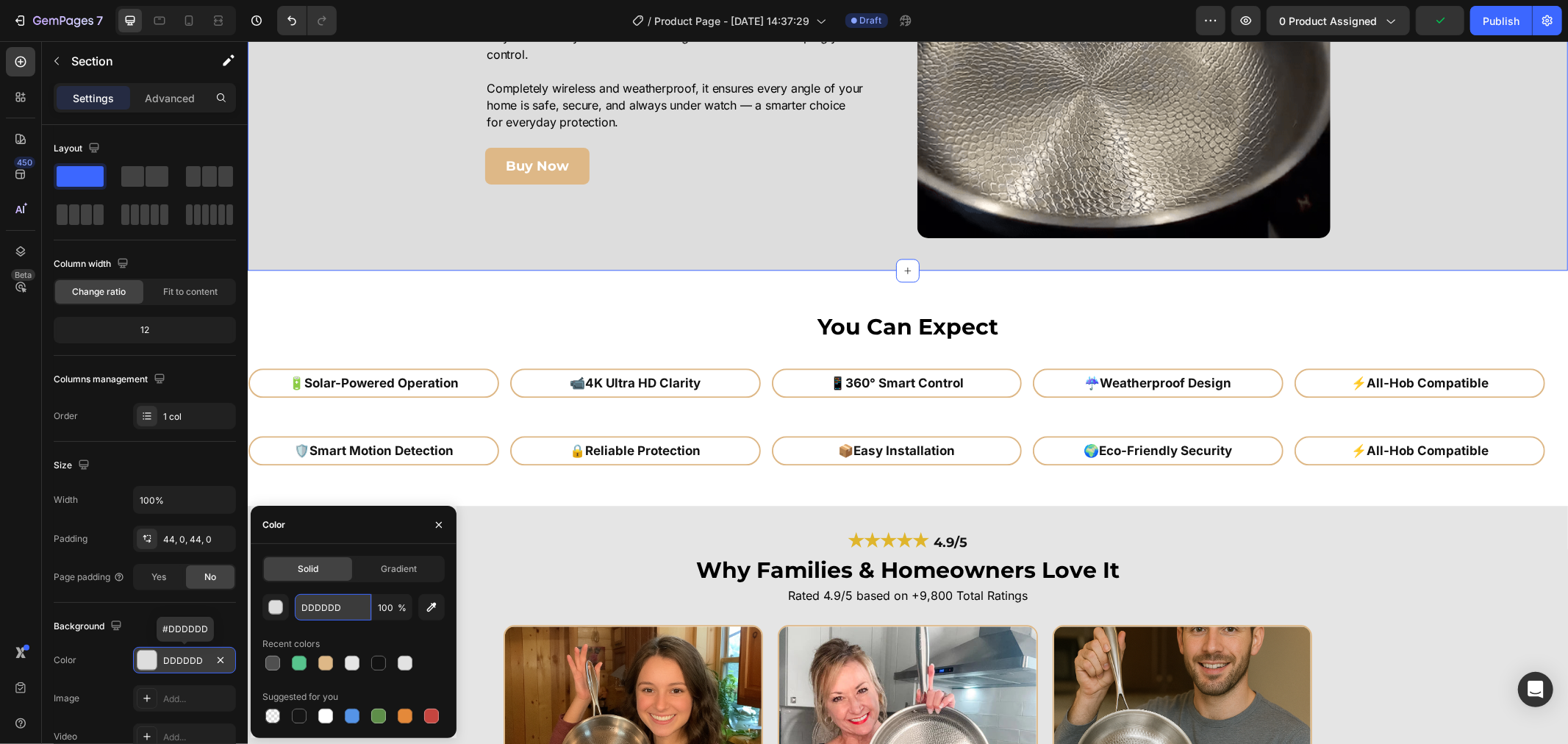
drag, startPoint x: 325, startPoint y: 607, endPoint x: 325, endPoint y: 593, distance: 14.0
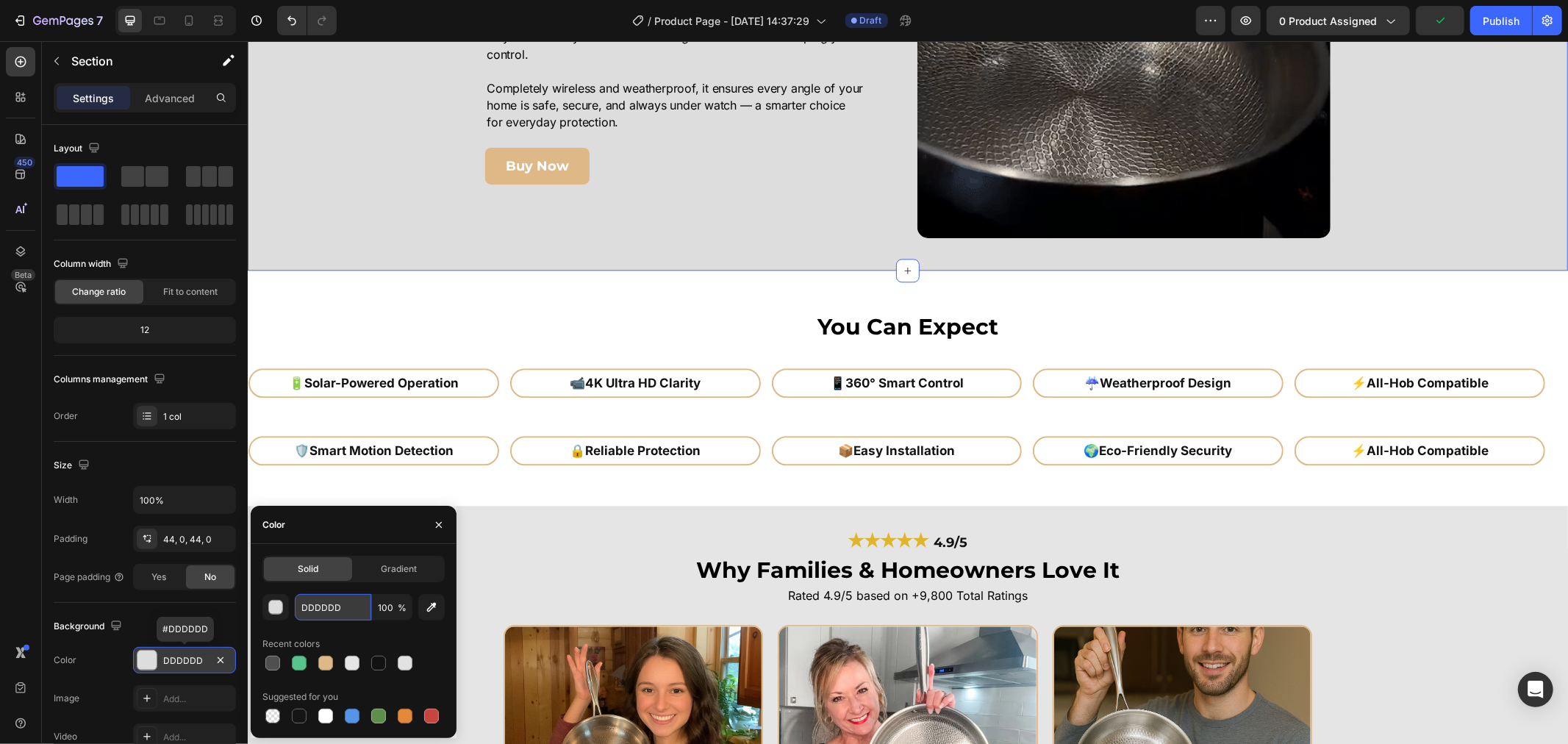
click at [325, 607] on input "DDDDDD" at bounding box center [333, 607] width 76 height 27
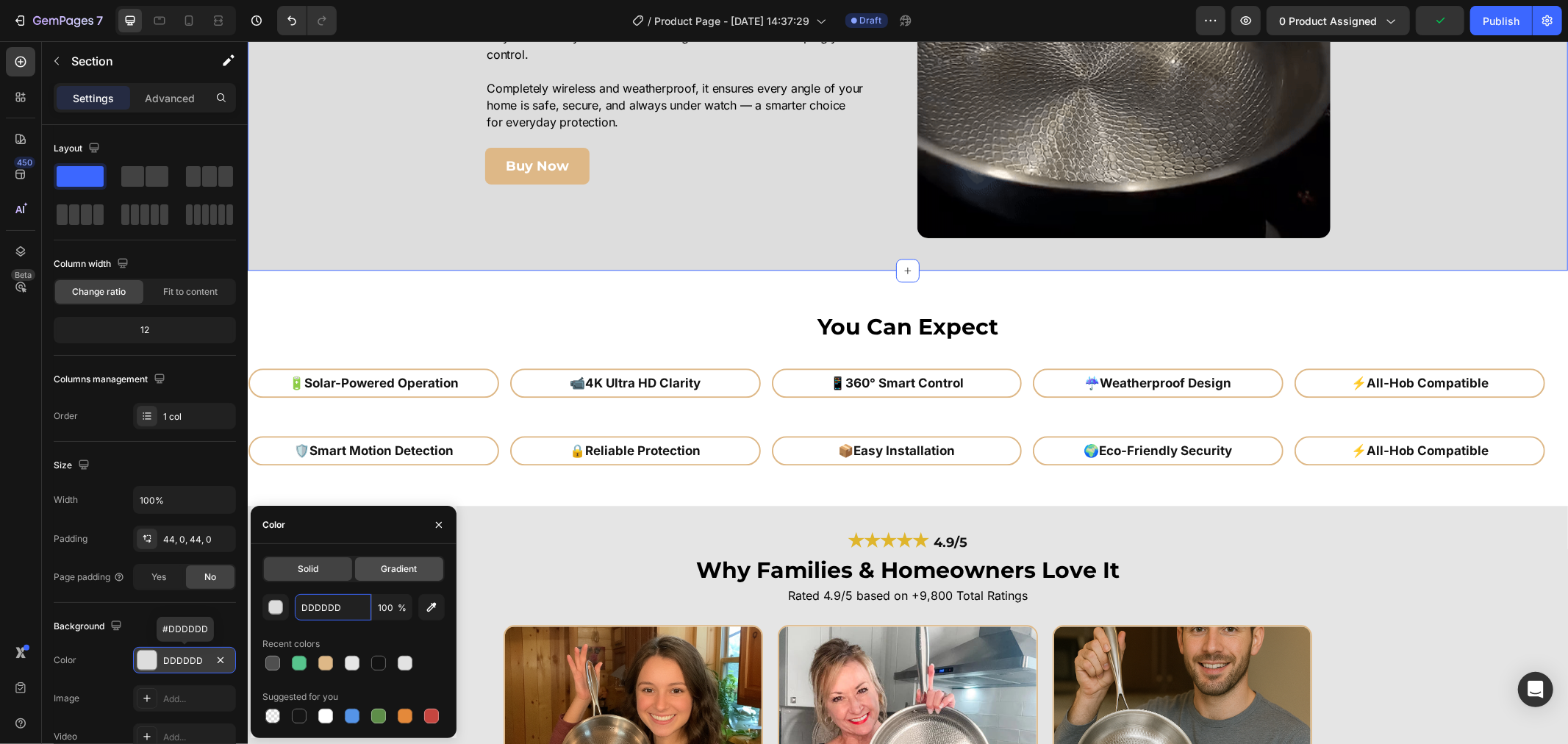
paste input "E5E5E5"
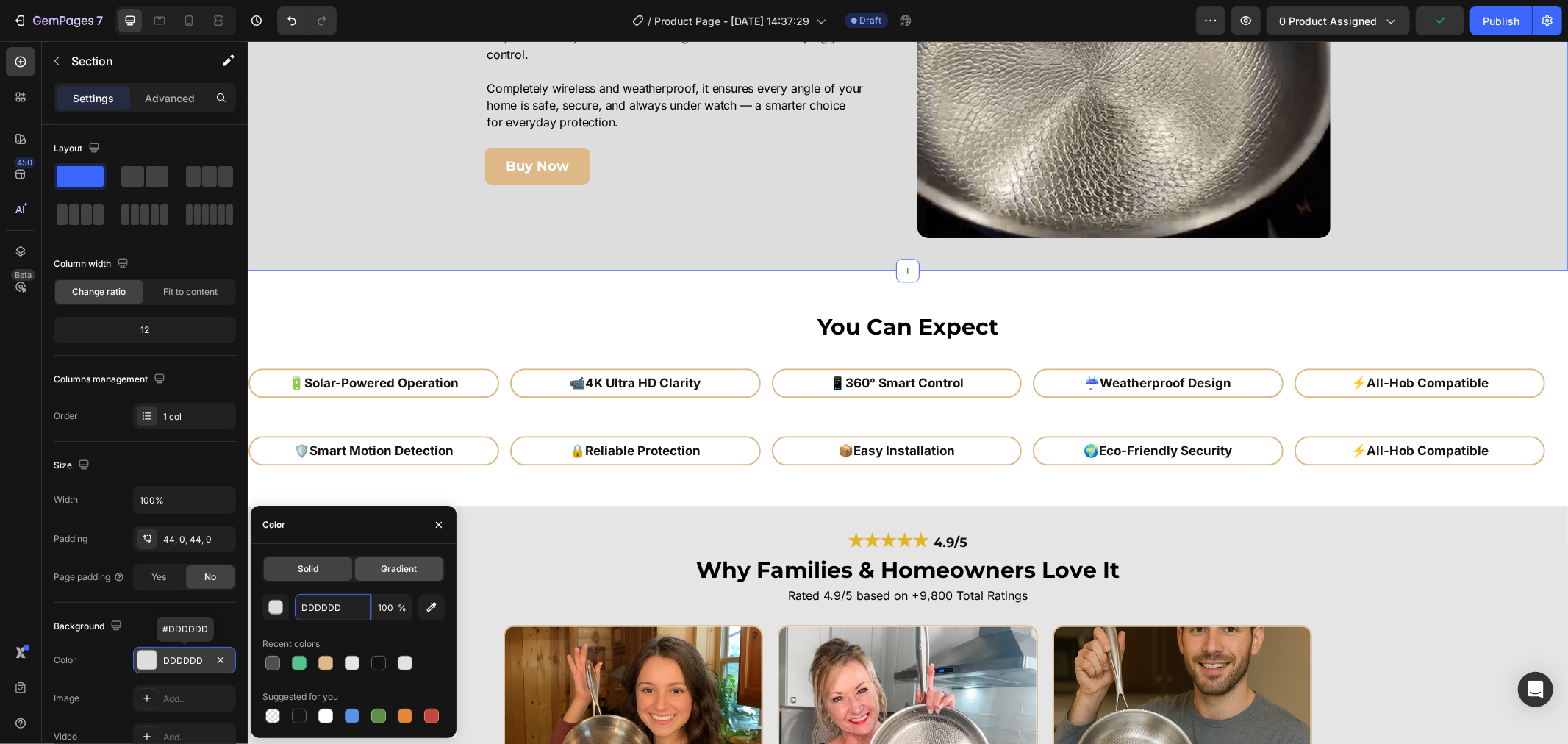
type input "E5E5E5"
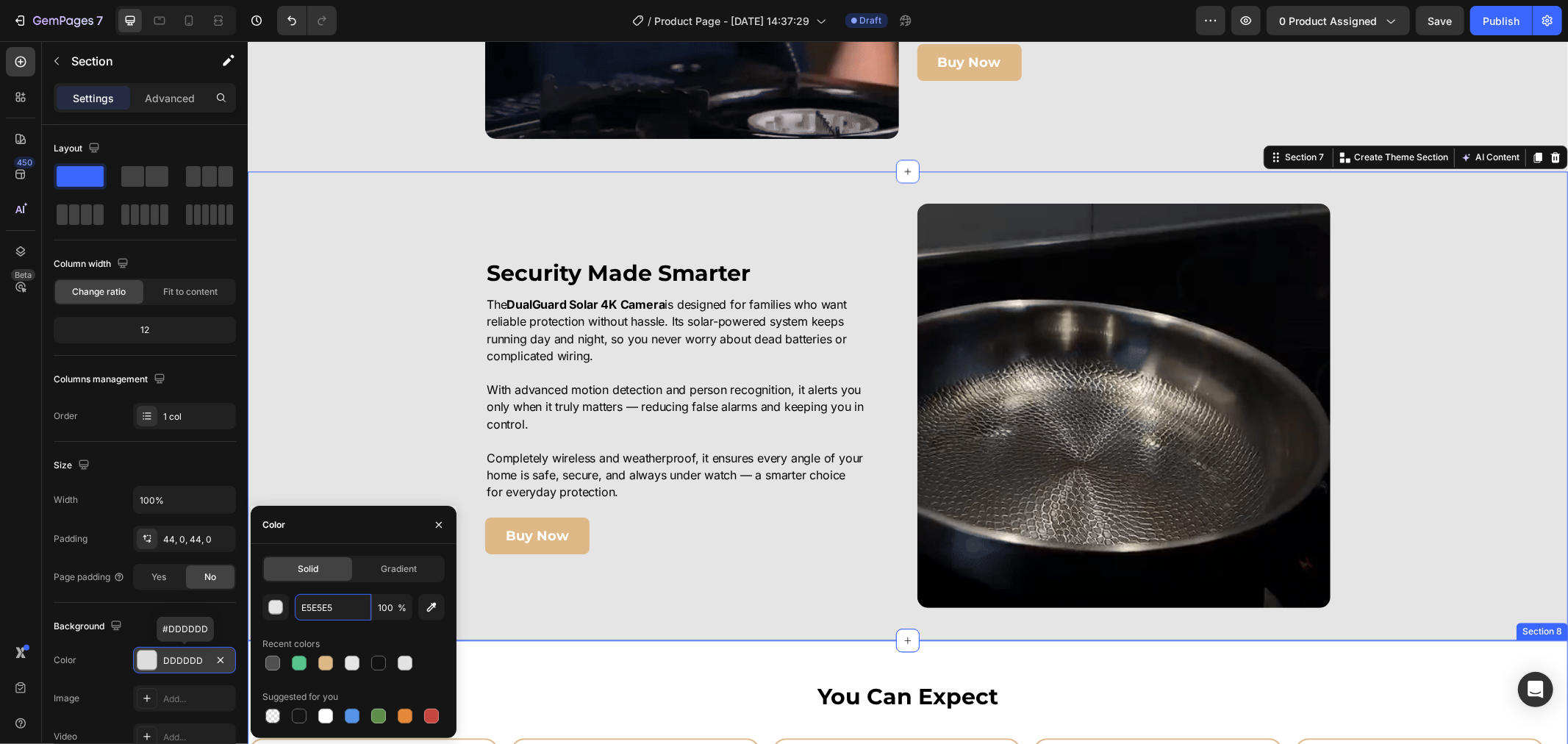
scroll to position [2531, 0]
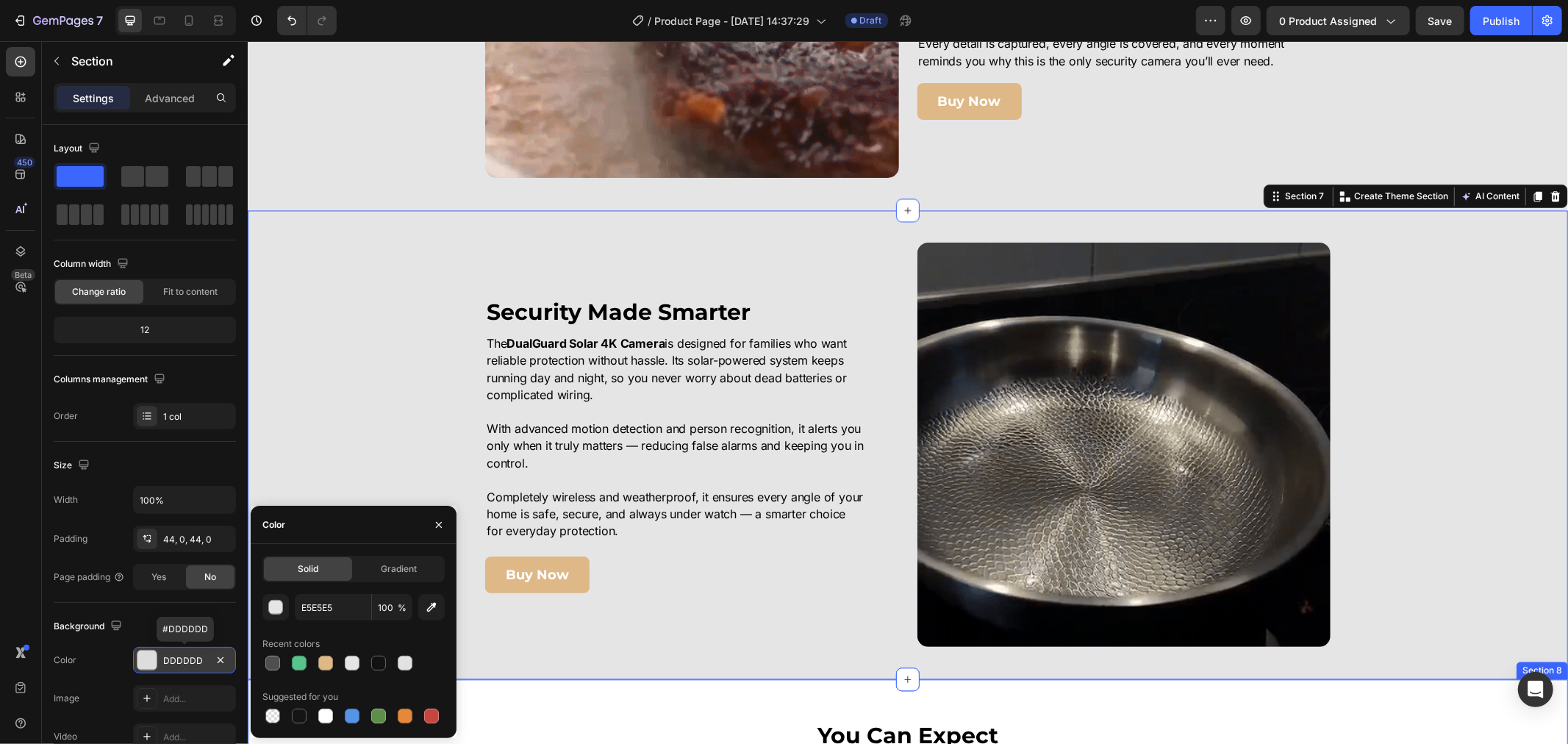
click at [388, 213] on div "Image 100% Protection. Zero Compromise Heading With the DualGuard Solar 4K Came…" at bounding box center [906, 372] width 1321 height 5666
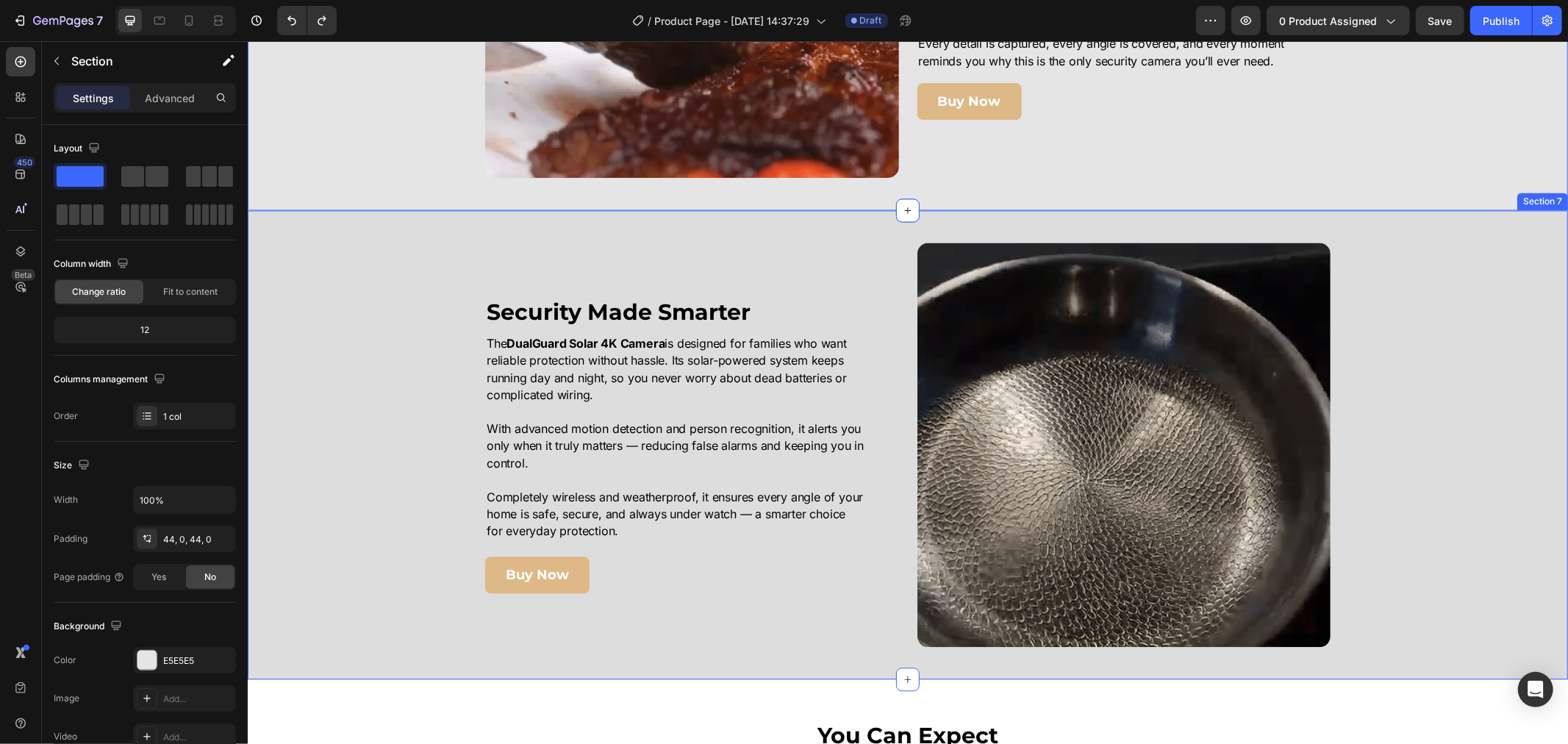
drag, startPoint x: 387, startPoint y: 414, endPoint x: 247, endPoint y: 478, distance: 153.9
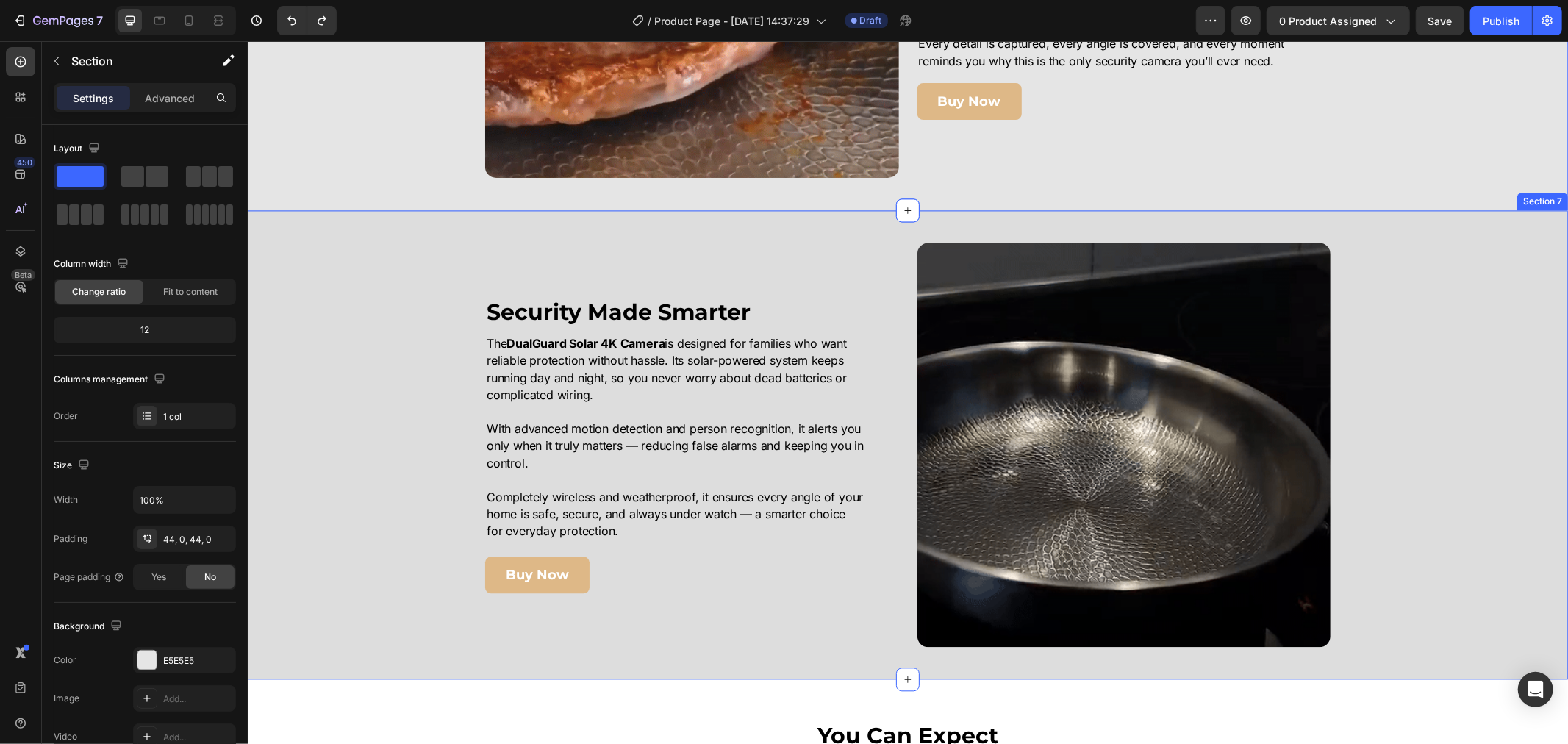
click at [376, 419] on div "Image Security Made Smarter Heading The DualGuard Solar 4K Camera is designed f…" at bounding box center [906, 444] width 1321 height 404
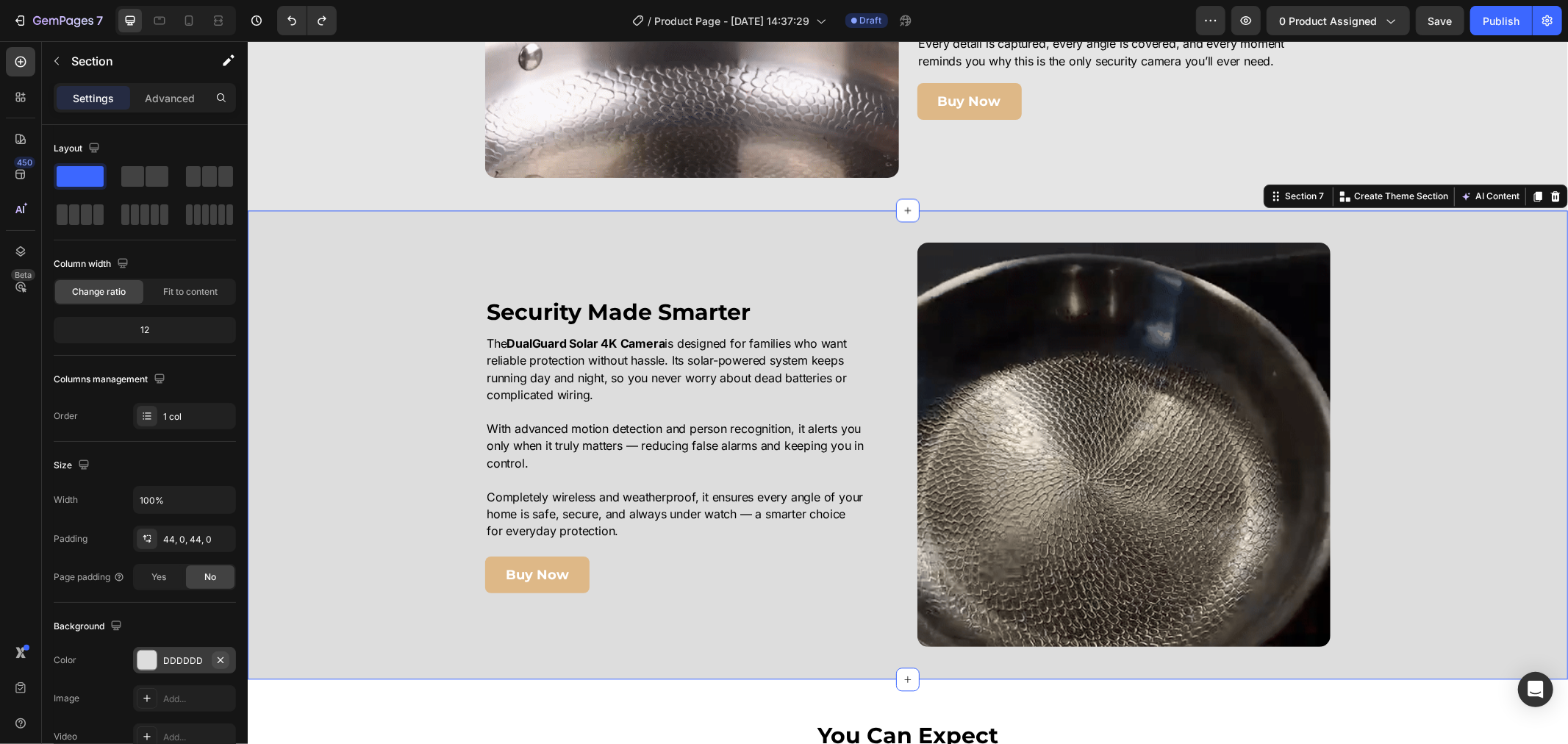
click at [222, 662] on icon "button" at bounding box center [220, 659] width 6 height 6
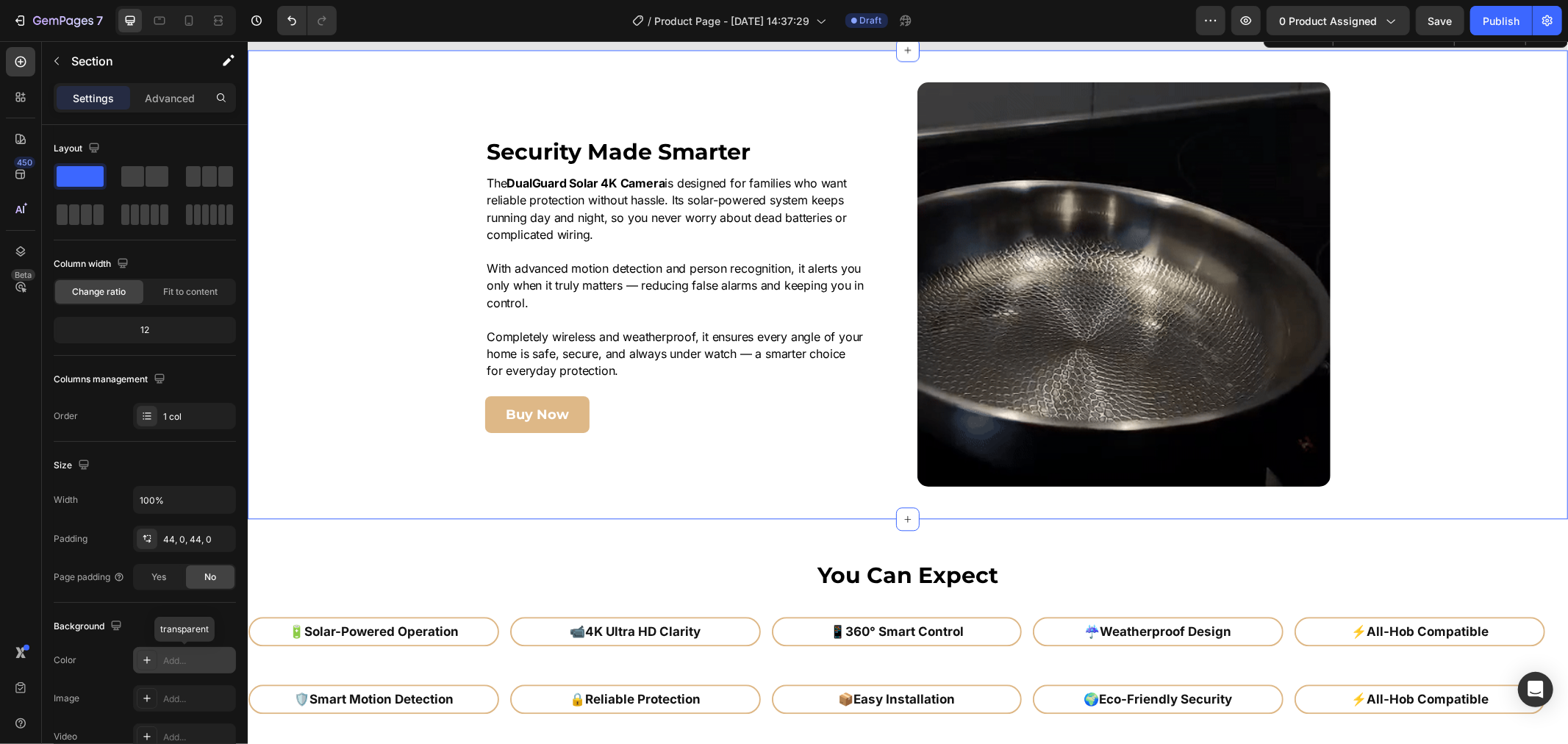
scroll to position [2694, 0]
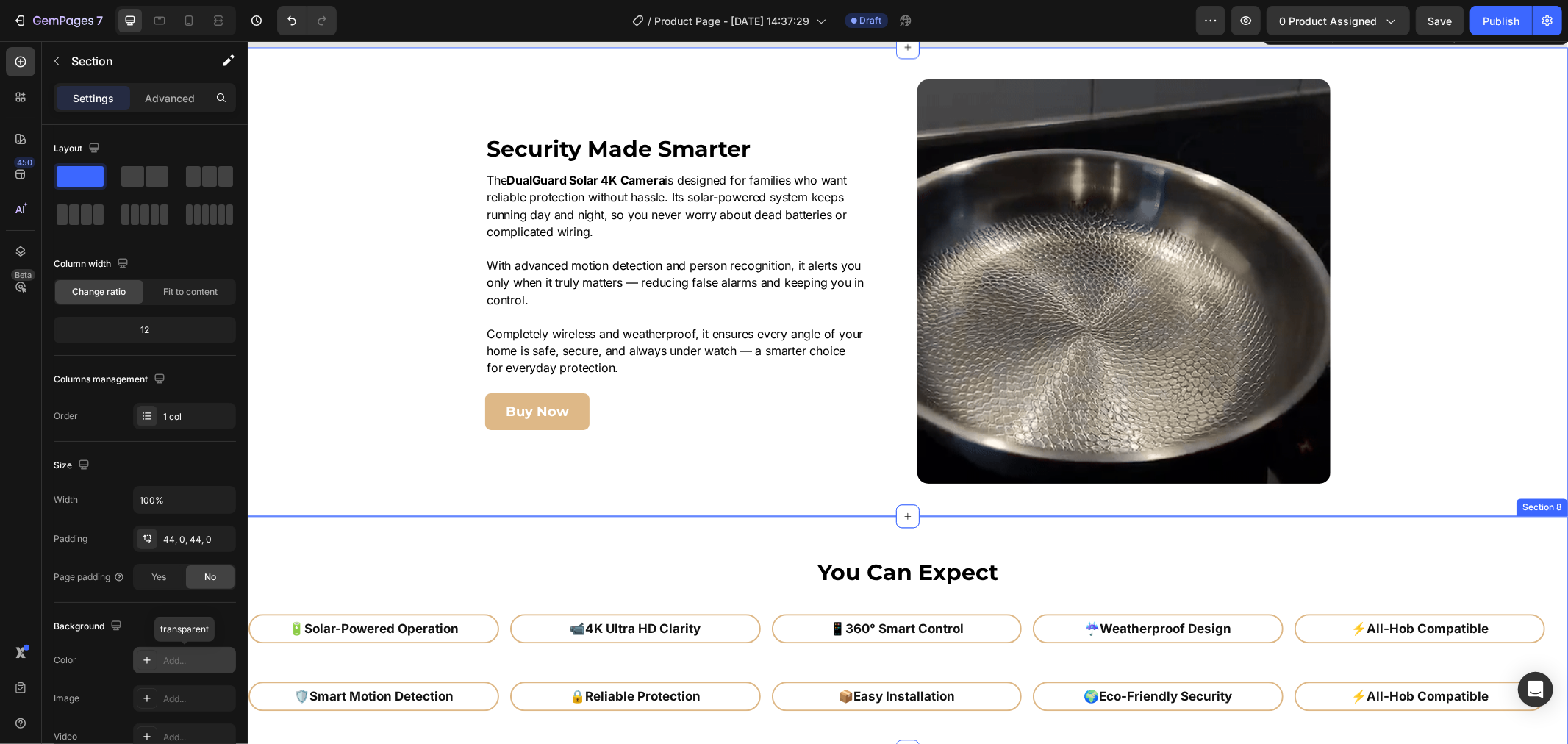
click at [310, 541] on div "You Can Expect Heading 🔋 Solar-Powered Operation Heading Row 📹 4K Ultra HD Clar…" at bounding box center [906, 632] width 1321 height 235
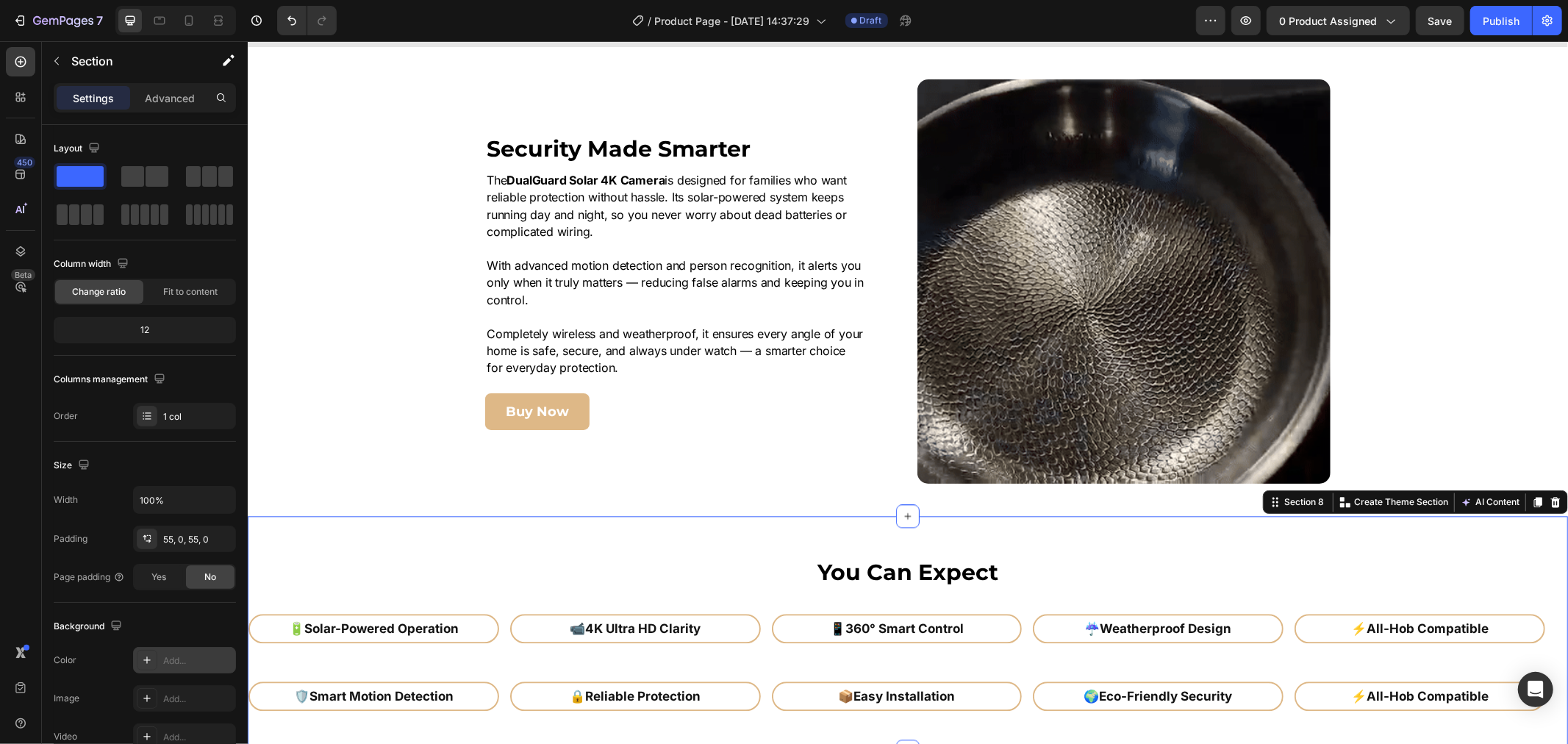
drag, startPoint x: 169, startPoint y: 668, endPoint x: 203, endPoint y: 647, distance: 40.0
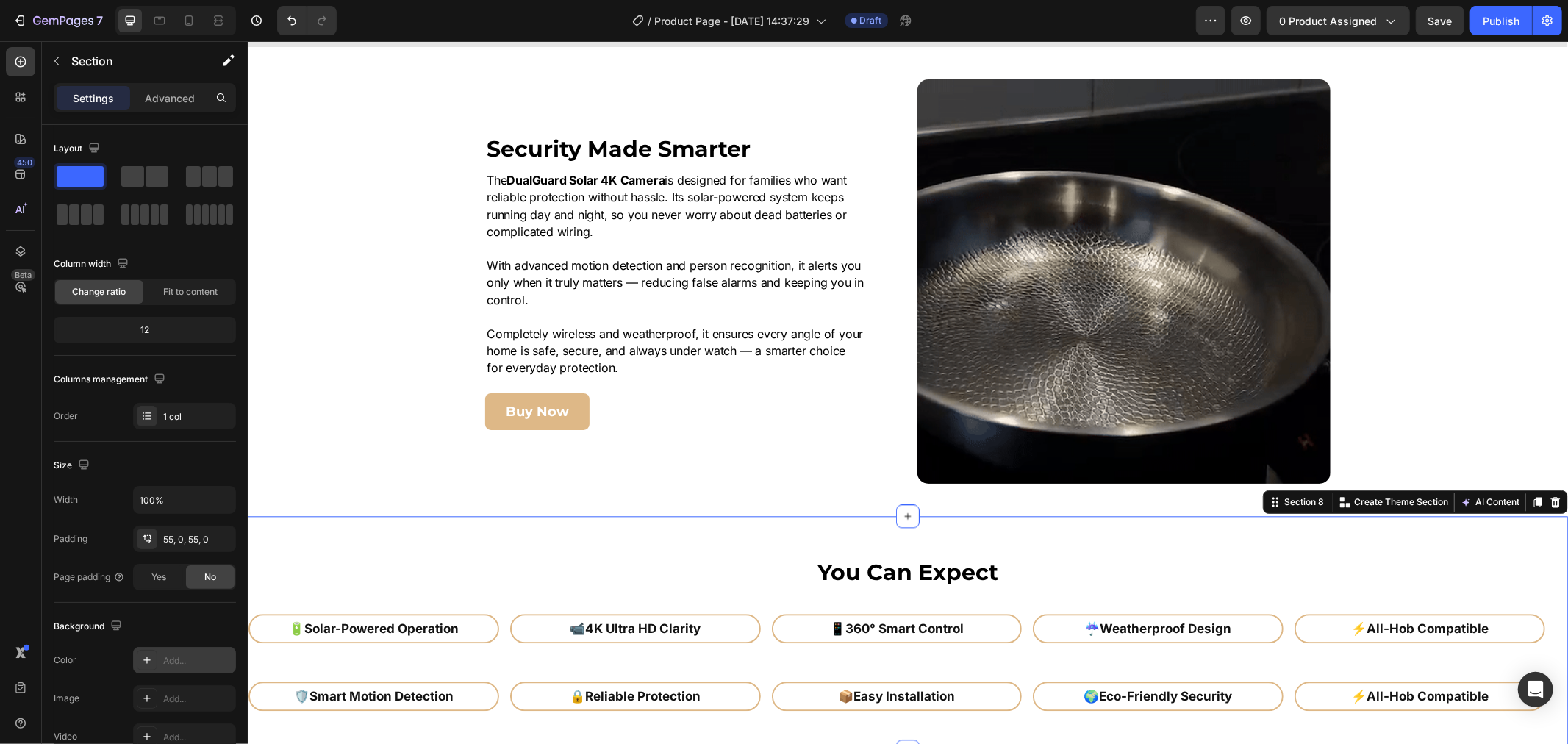
click at [169, 667] on div "Add..." at bounding box center [184, 660] width 103 height 27
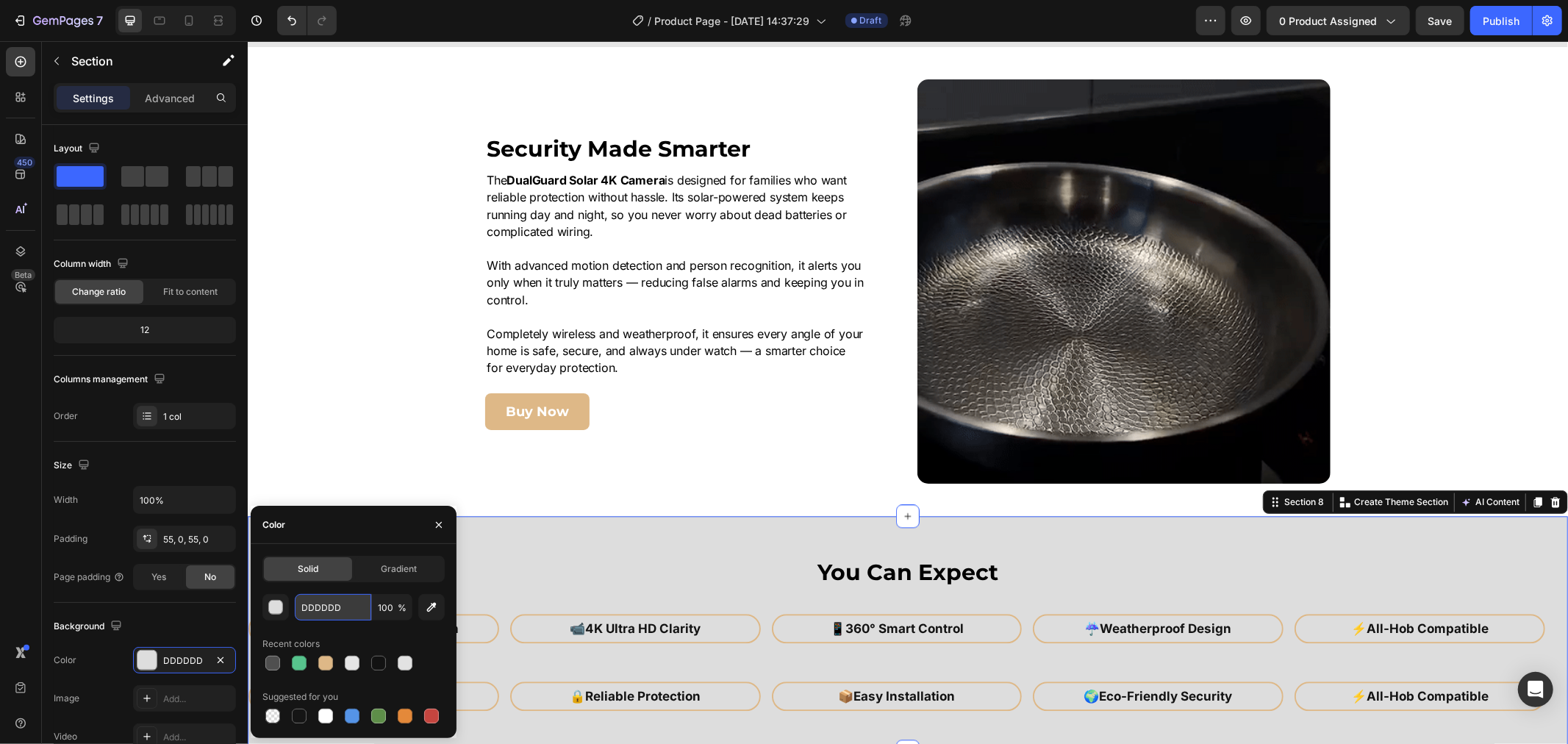
click at [307, 611] on input "DDDDDD" at bounding box center [333, 607] width 76 height 27
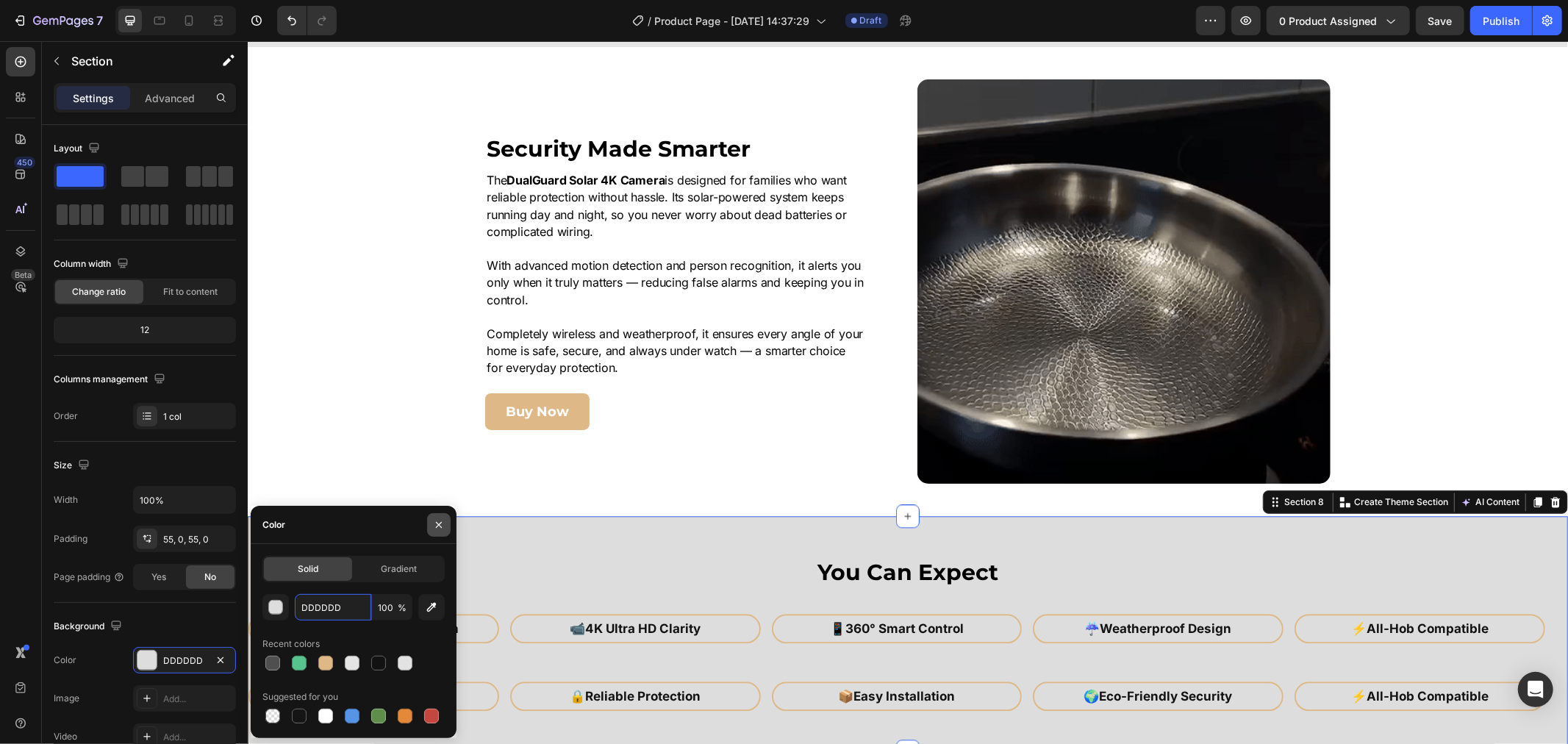
paste input "E5E5E5"
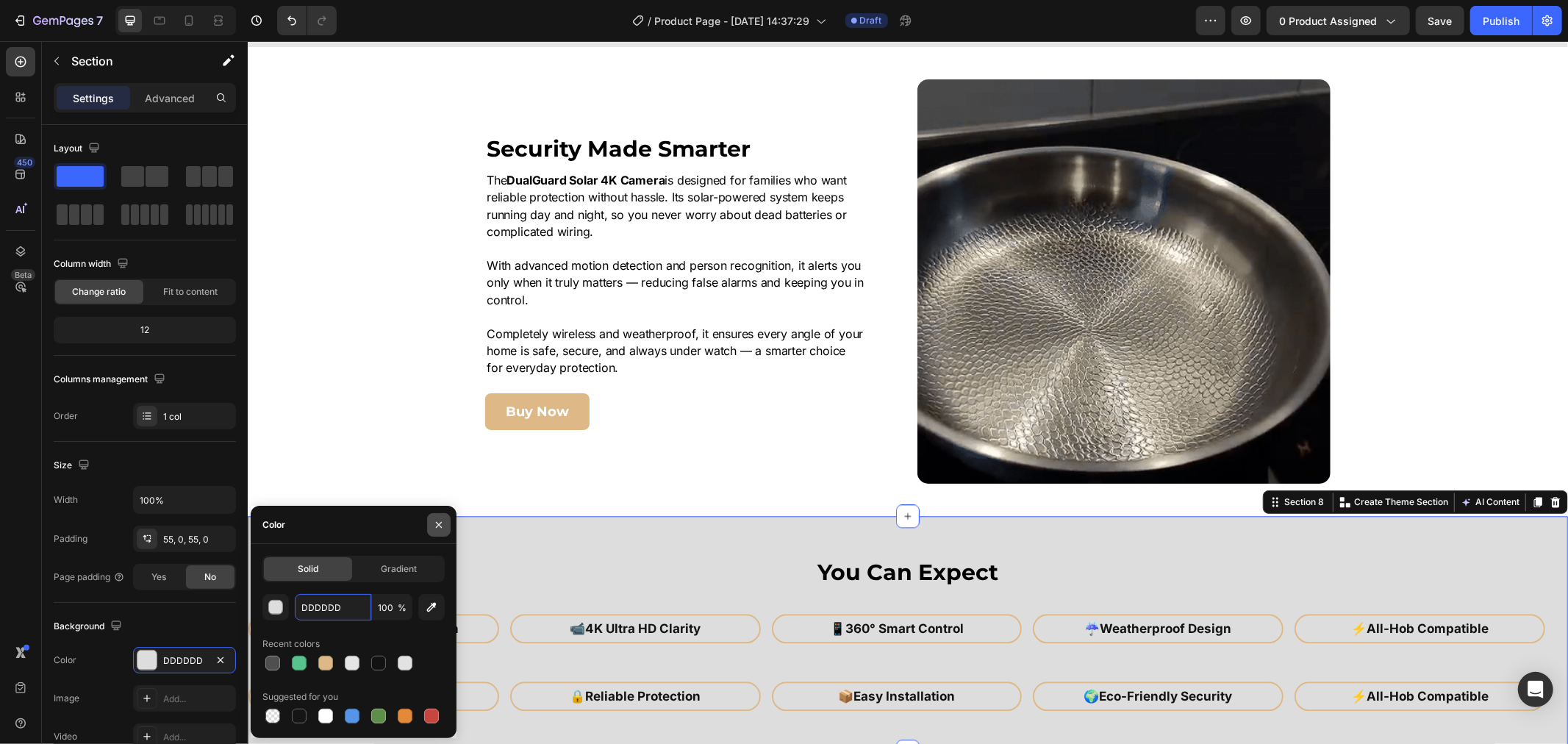
type input "E5E5E5"
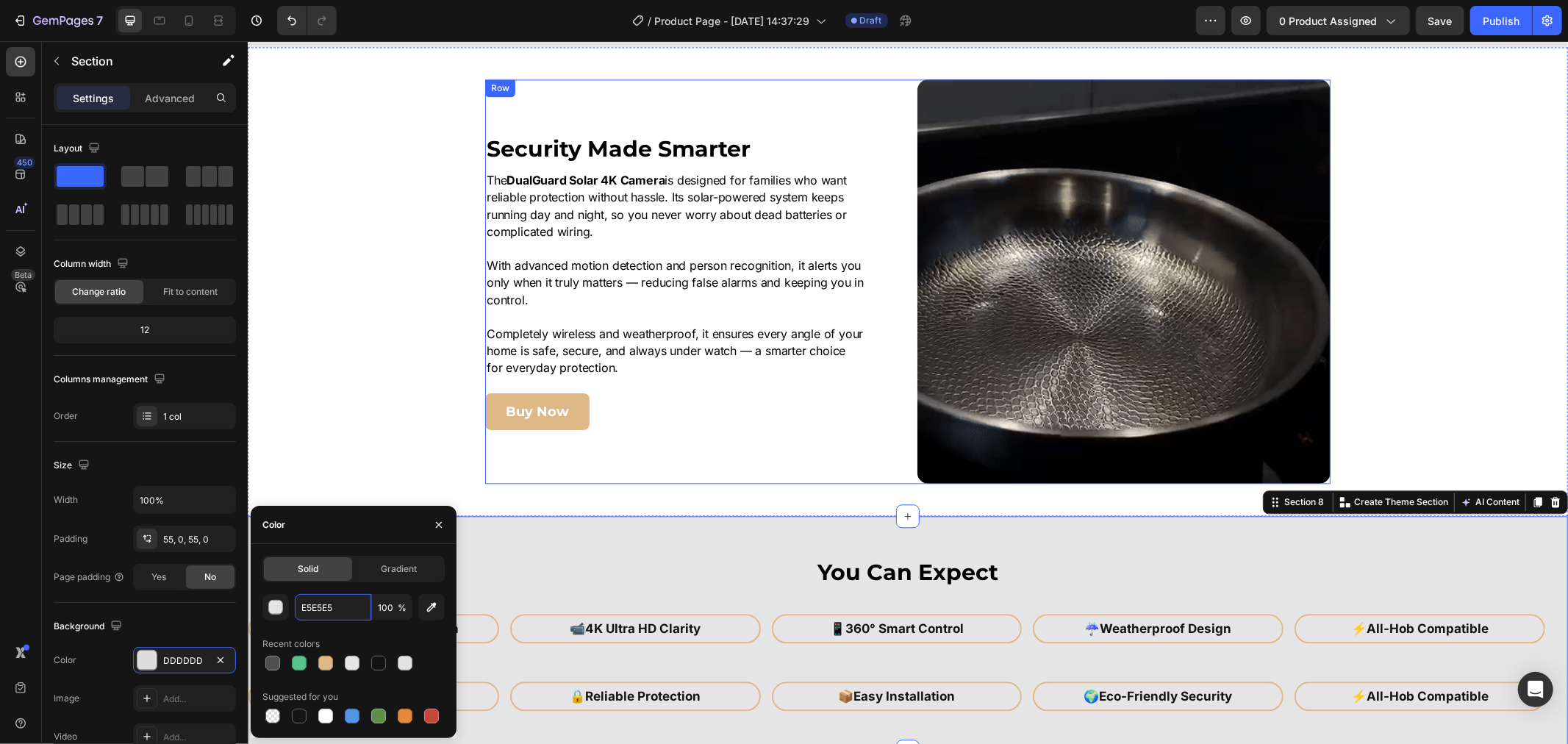
scroll to position [2857, 0]
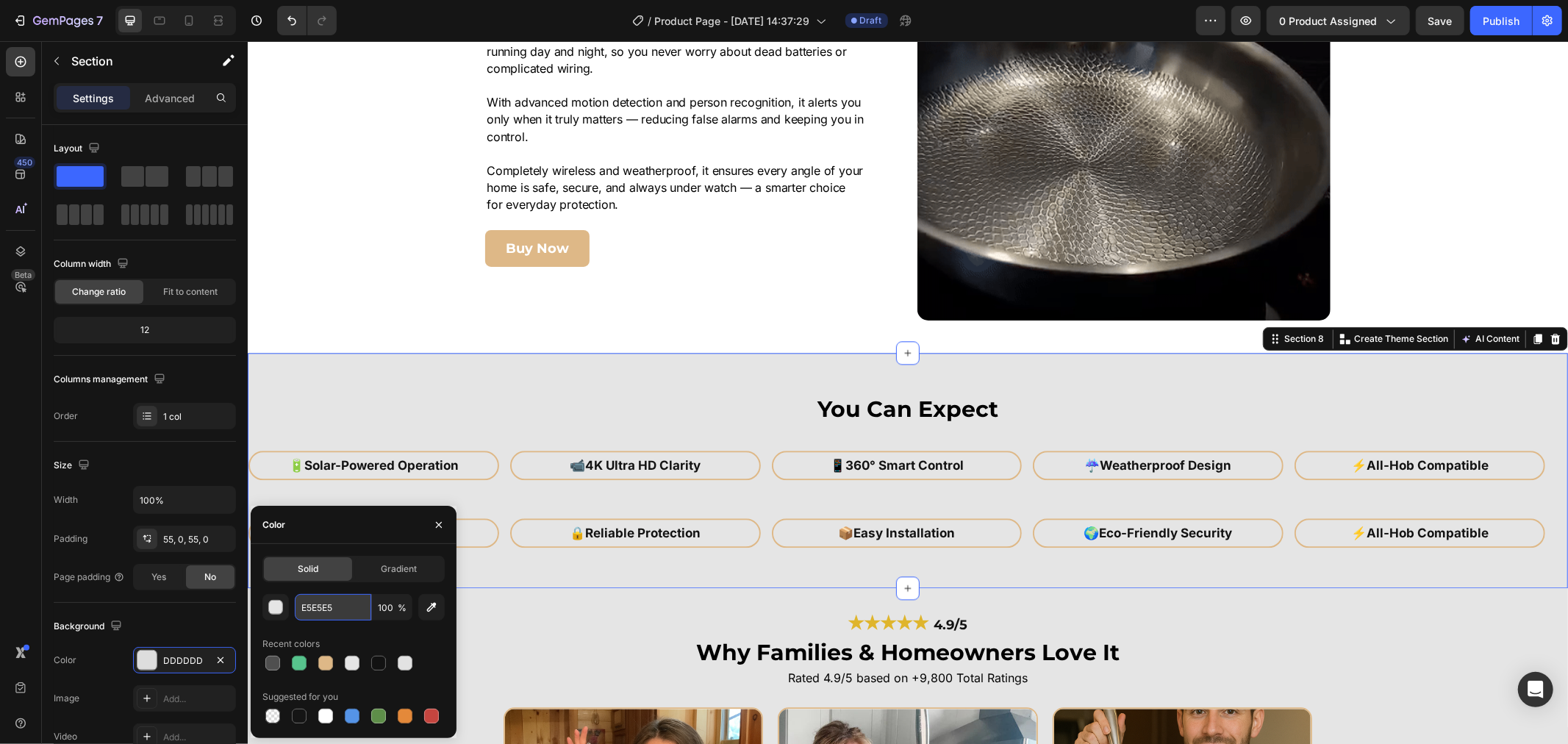
click at [329, 607] on input "E5E5E5" at bounding box center [333, 607] width 76 height 27
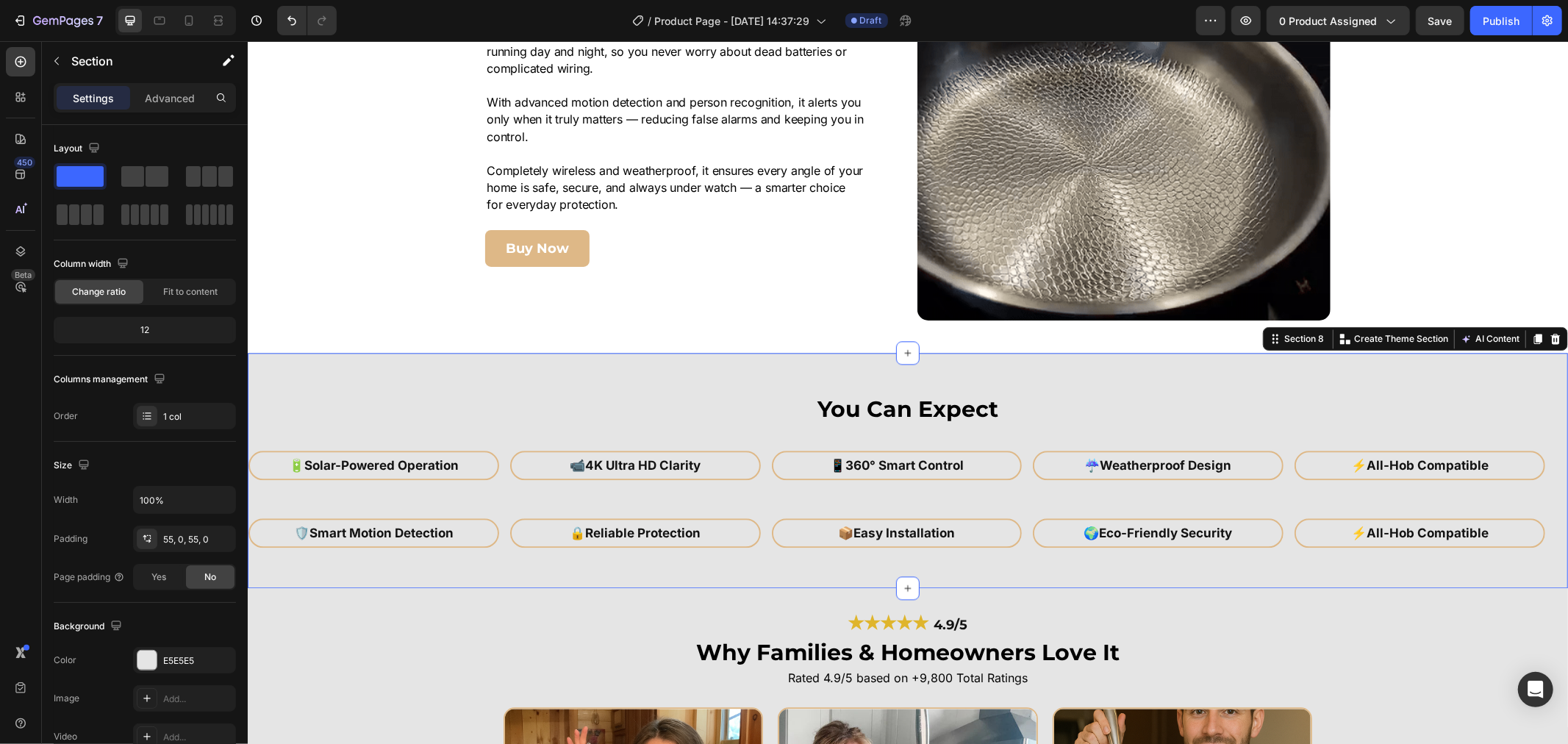
click at [702, 384] on div "You Can Expect Heading 🔋 Solar-Powered Operation Heading Row 📹 4K Ultra HD Clar…" at bounding box center [906, 469] width 1321 height 235
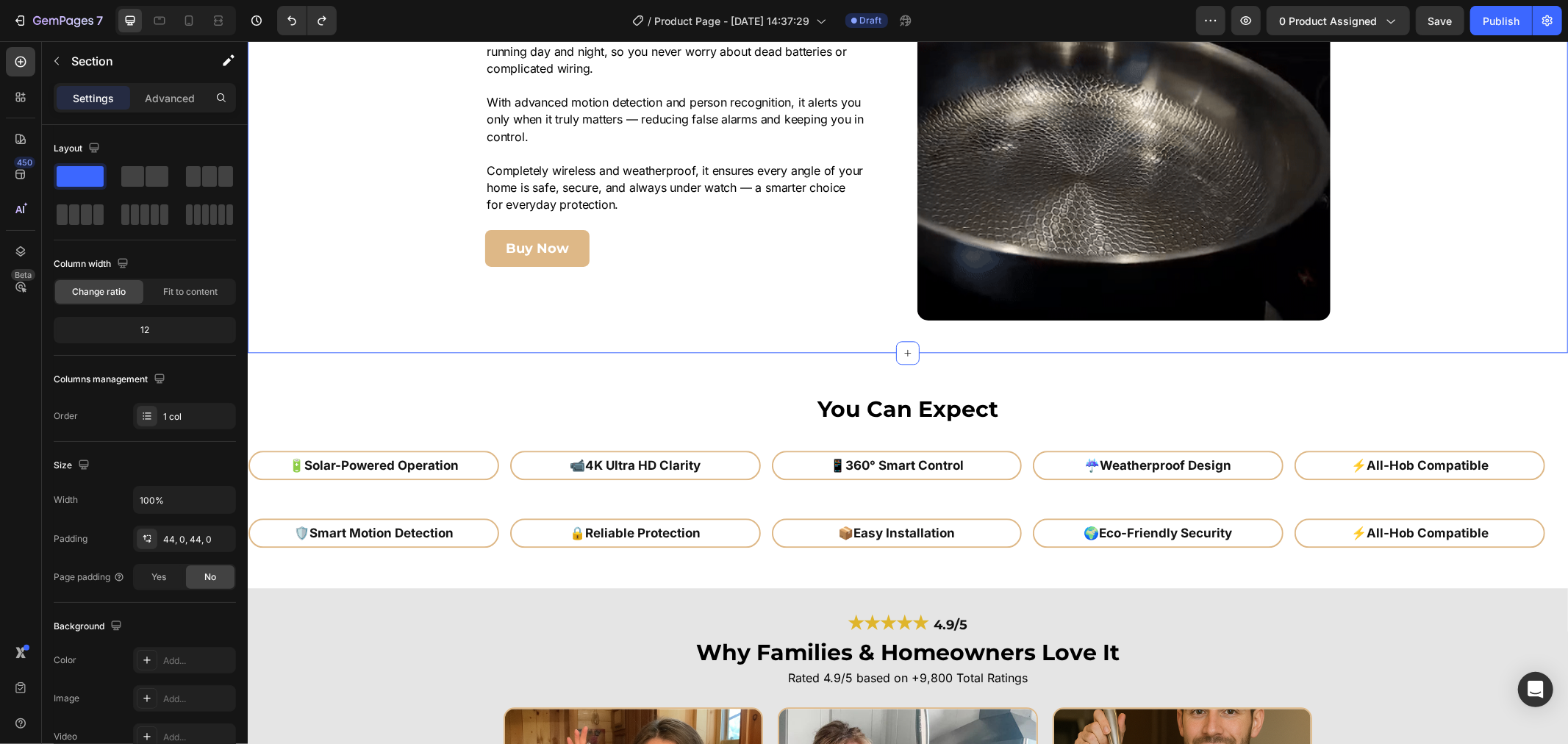
click at [1410, 213] on div "Image Security Made Smarter Heading The DualGuard Solar 4K Camera is designed f…" at bounding box center [906, 118] width 1321 height 404
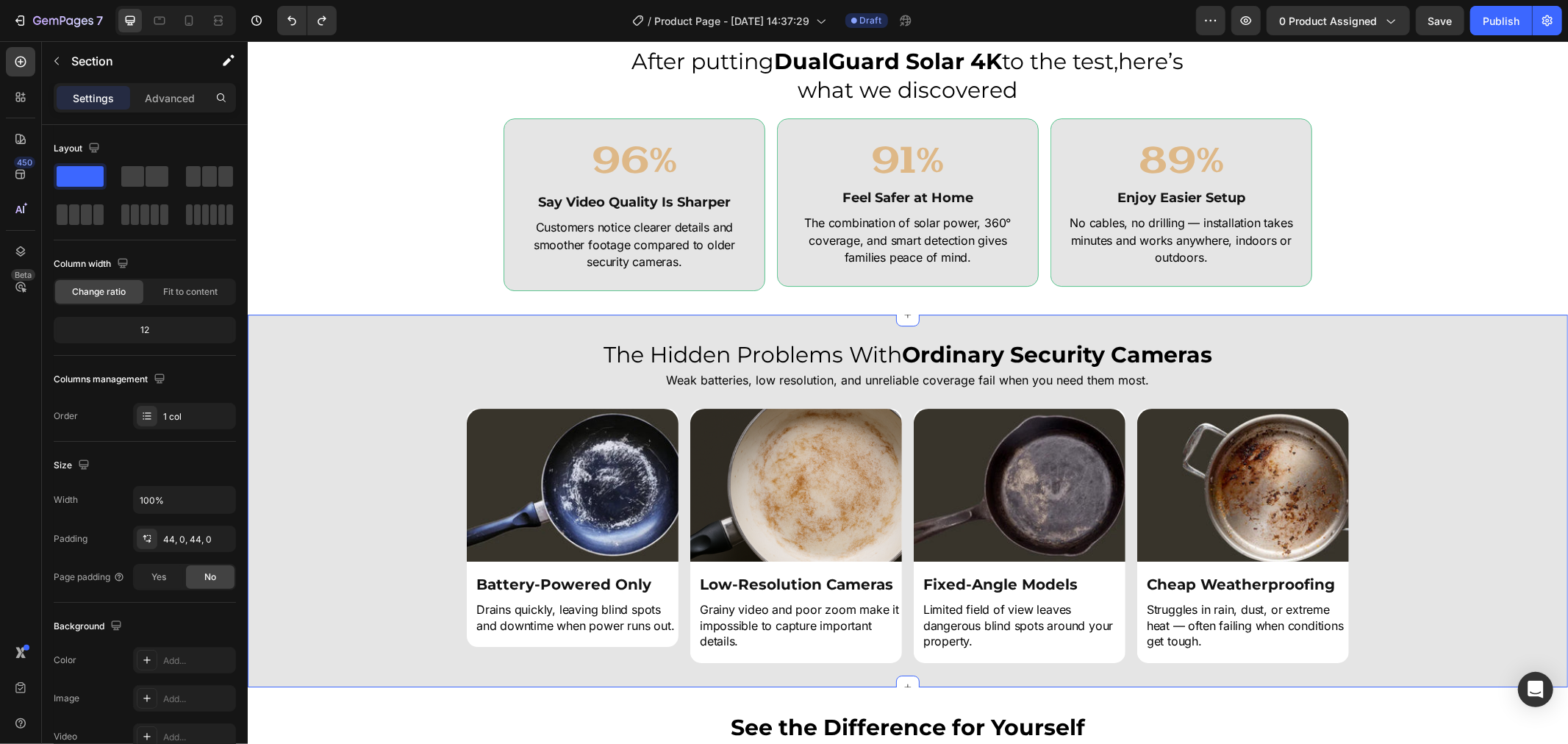
scroll to position [4001, 0]
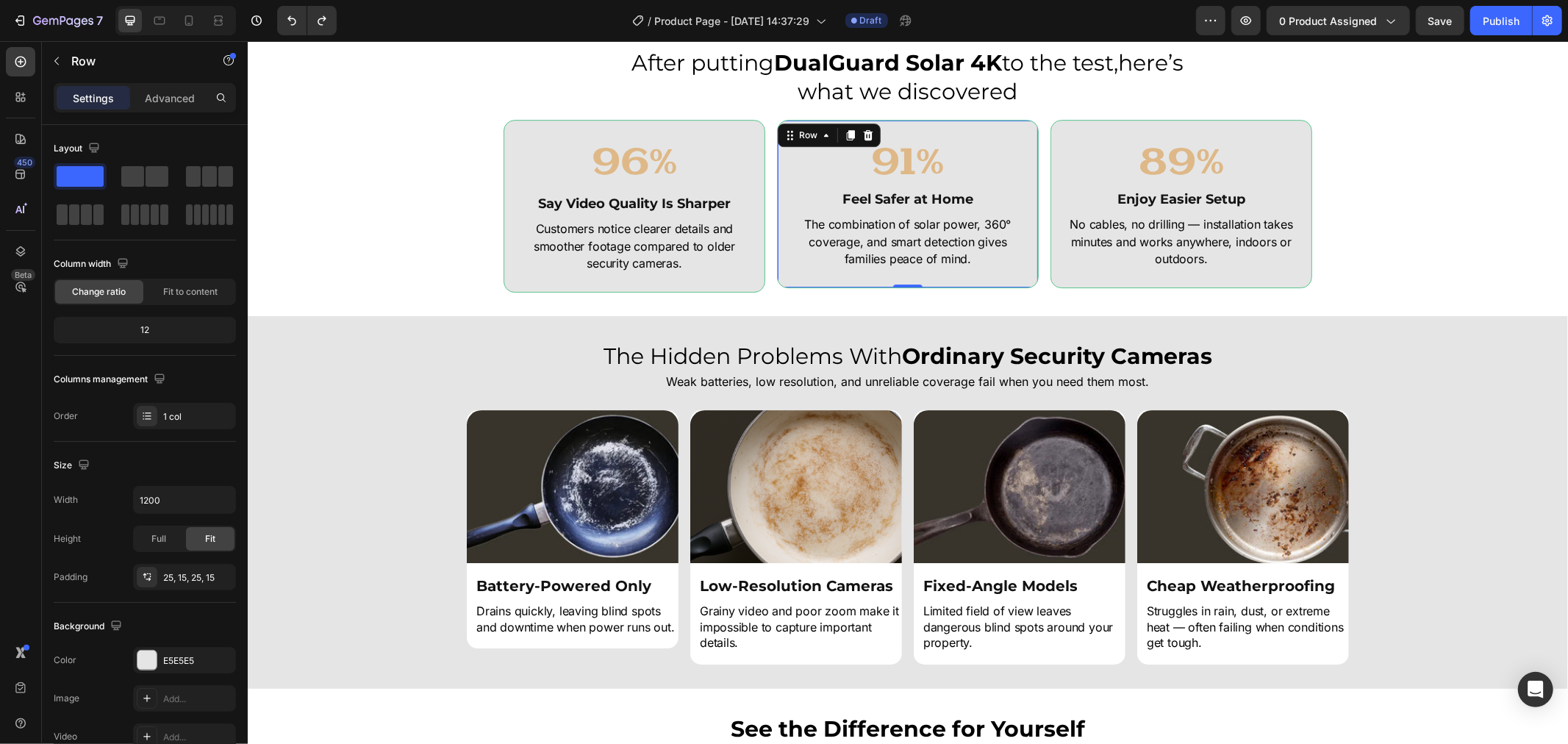
click at [1027, 164] on div "91% Heading Feel Safer at Home Heading The combination of solar power, 360° cov…" at bounding box center [906, 203] width 262 height 168
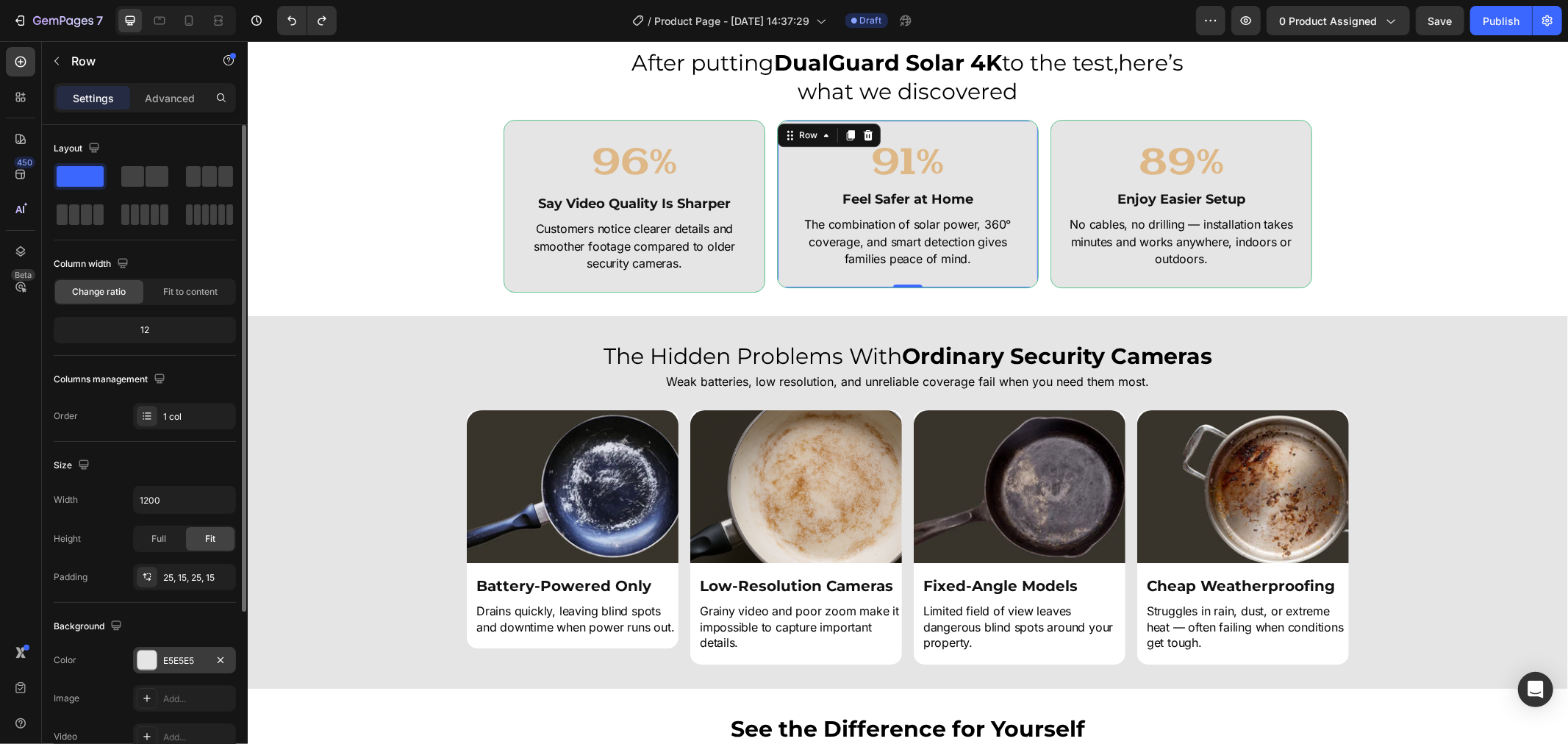
click at [186, 667] on div "E5E5E5" at bounding box center [184, 661] width 43 height 13
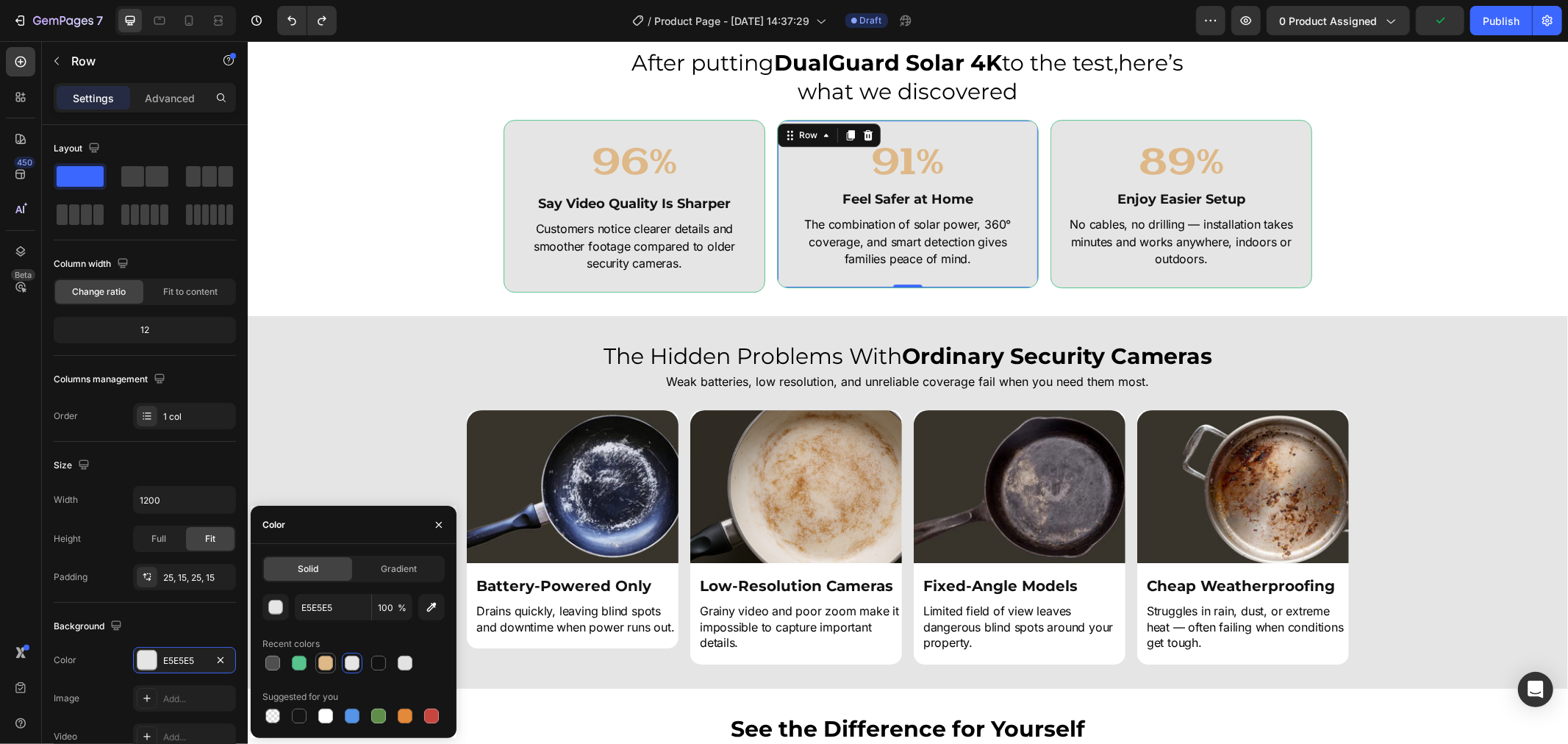
drag, startPoint x: 324, startPoint y: 662, endPoint x: 316, endPoint y: 628, distance: 34.9
click at [325, 662] on div at bounding box center [325, 662] width 15 height 15
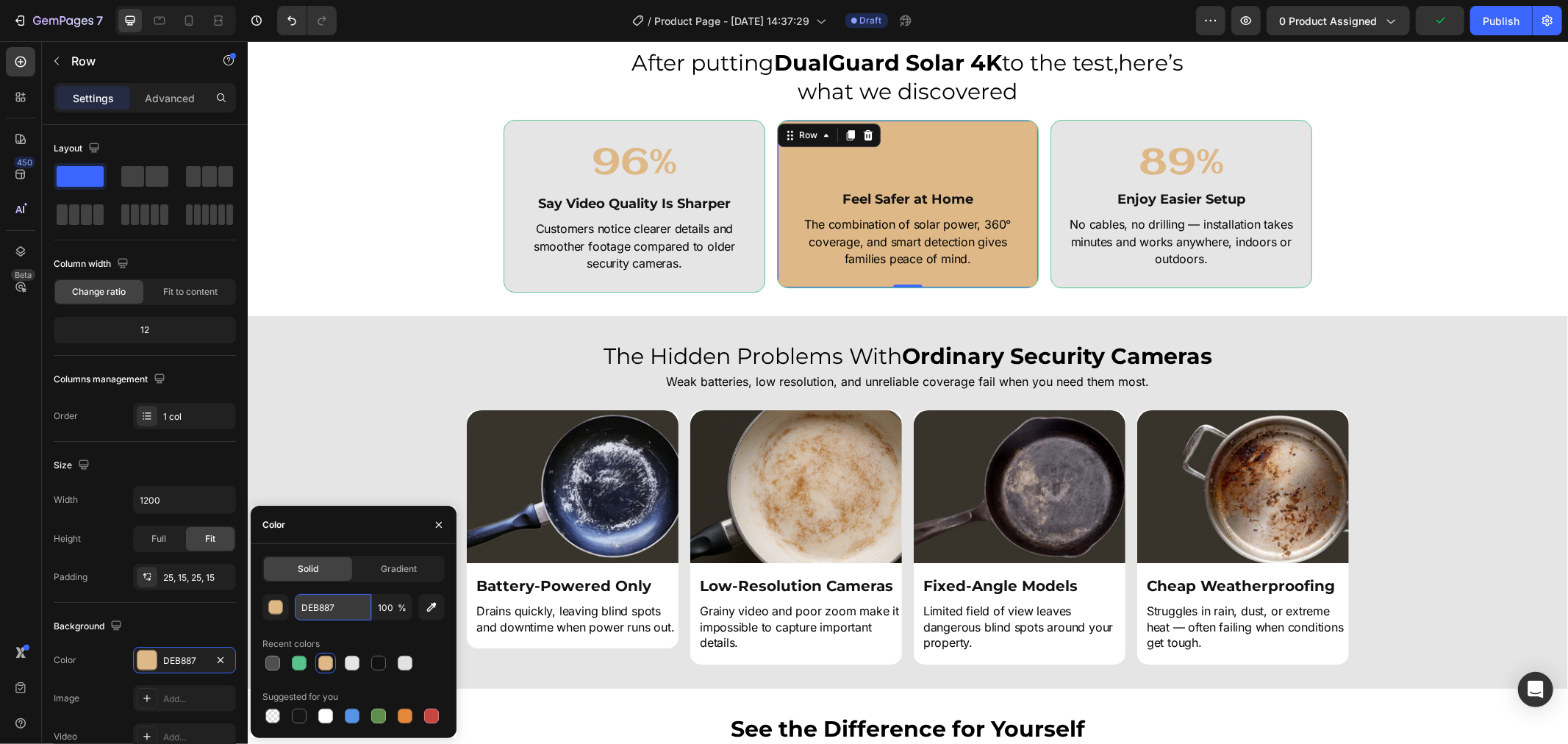
click at [333, 604] on input "DEB887" at bounding box center [333, 607] width 76 height 27
click at [348, 664] on div at bounding box center [352, 662] width 15 height 15
type input "E5E5E5"
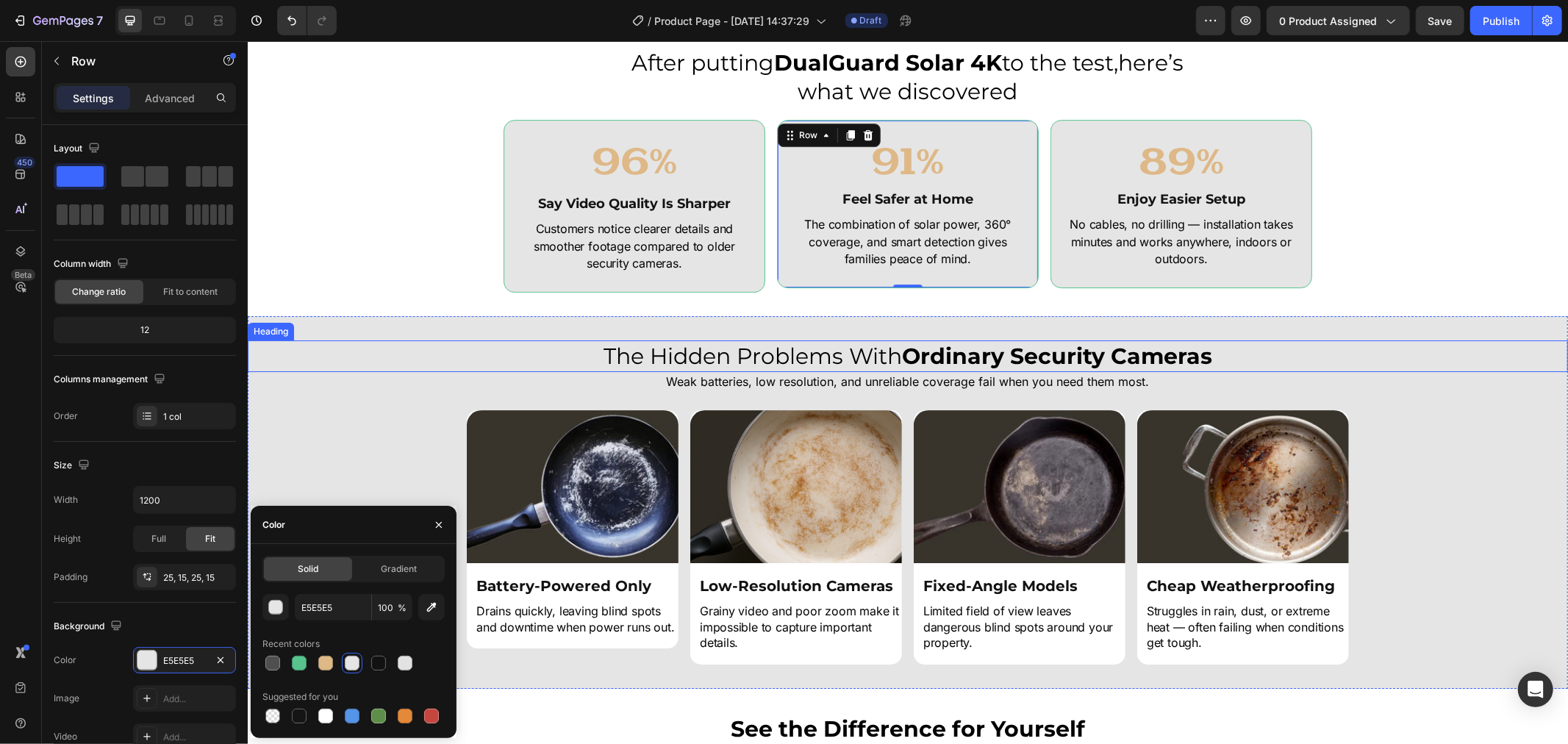
click at [361, 359] on h2 "The Hidden Problems With Ordinary Security Cameras" at bounding box center [906, 356] width 1321 height 32
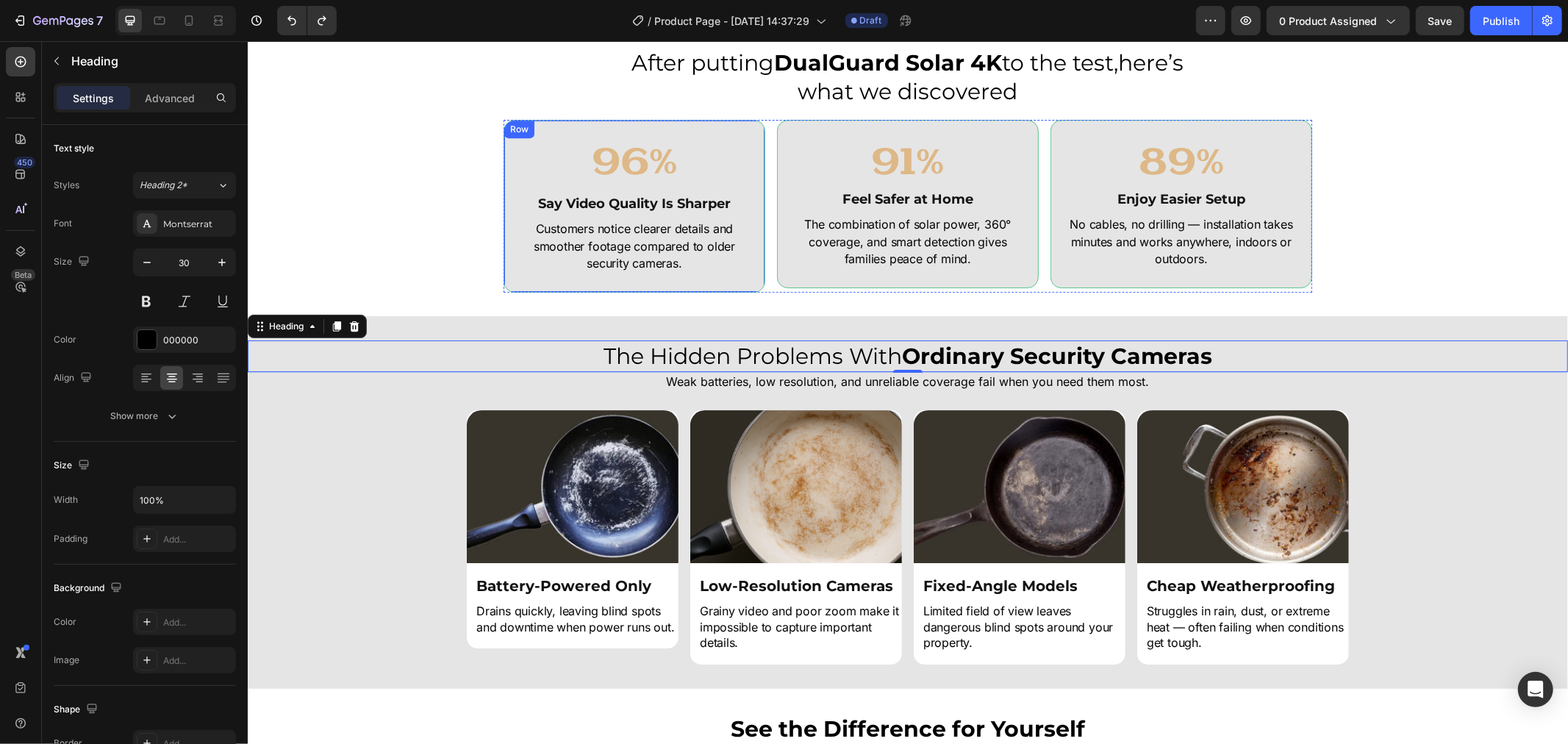
click at [748, 286] on div "96% Heading Say Video Quality Is Sharper Heading Customers notice clearer detai…" at bounding box center [633, 205] width 262 height 173
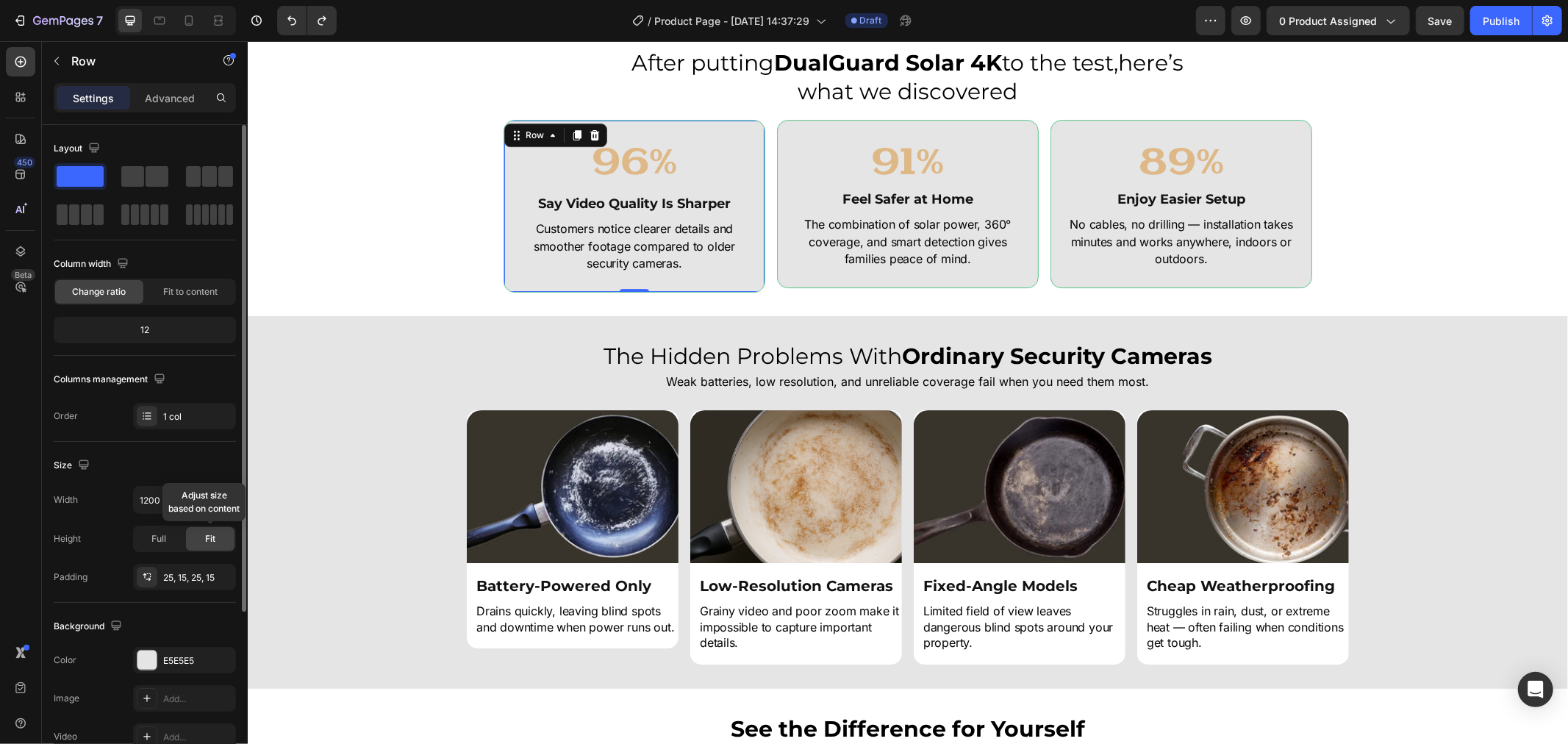
scroll to position [236, 0]
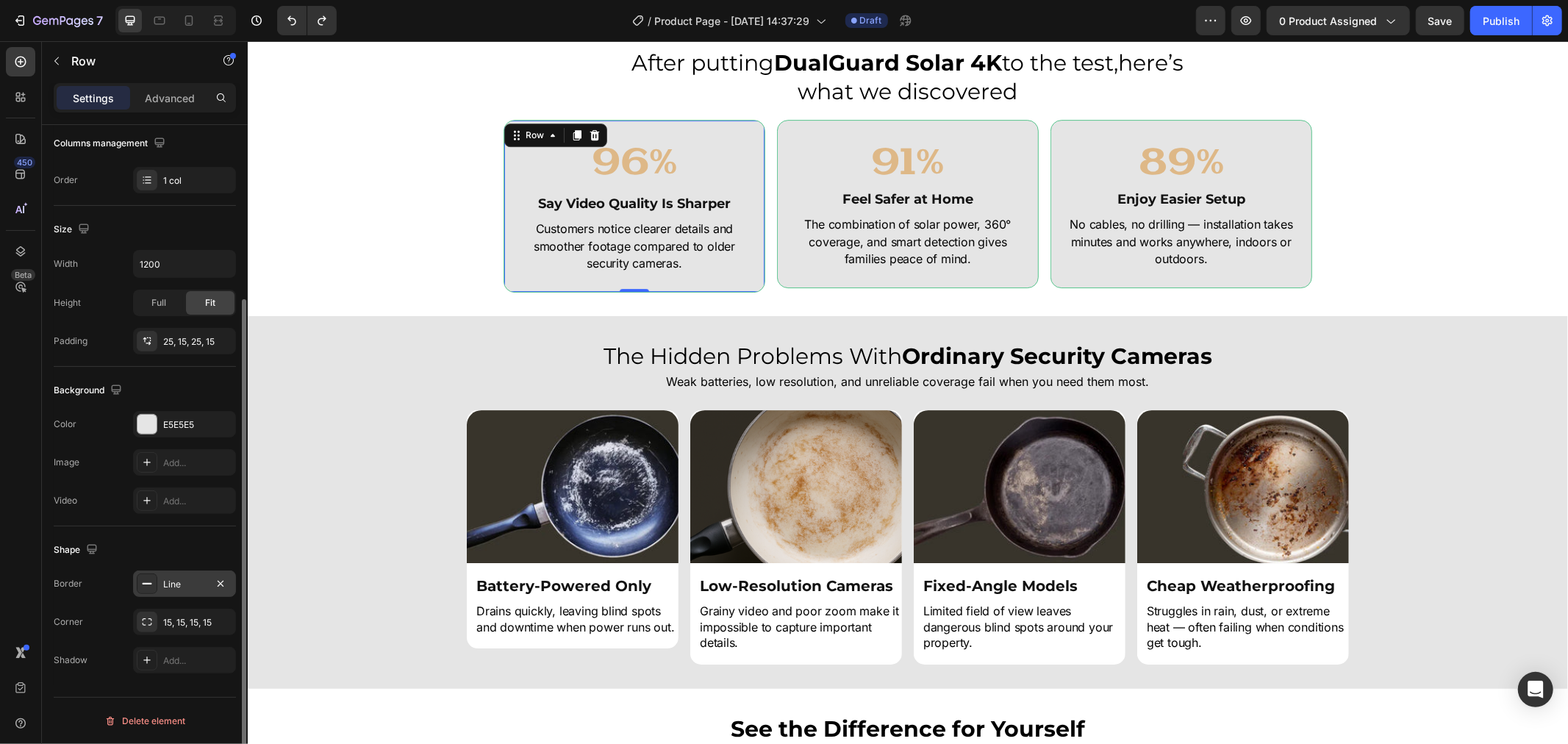
click at [195, 582] on div "Line" at bounding box center [184, 583] width 43 height 13
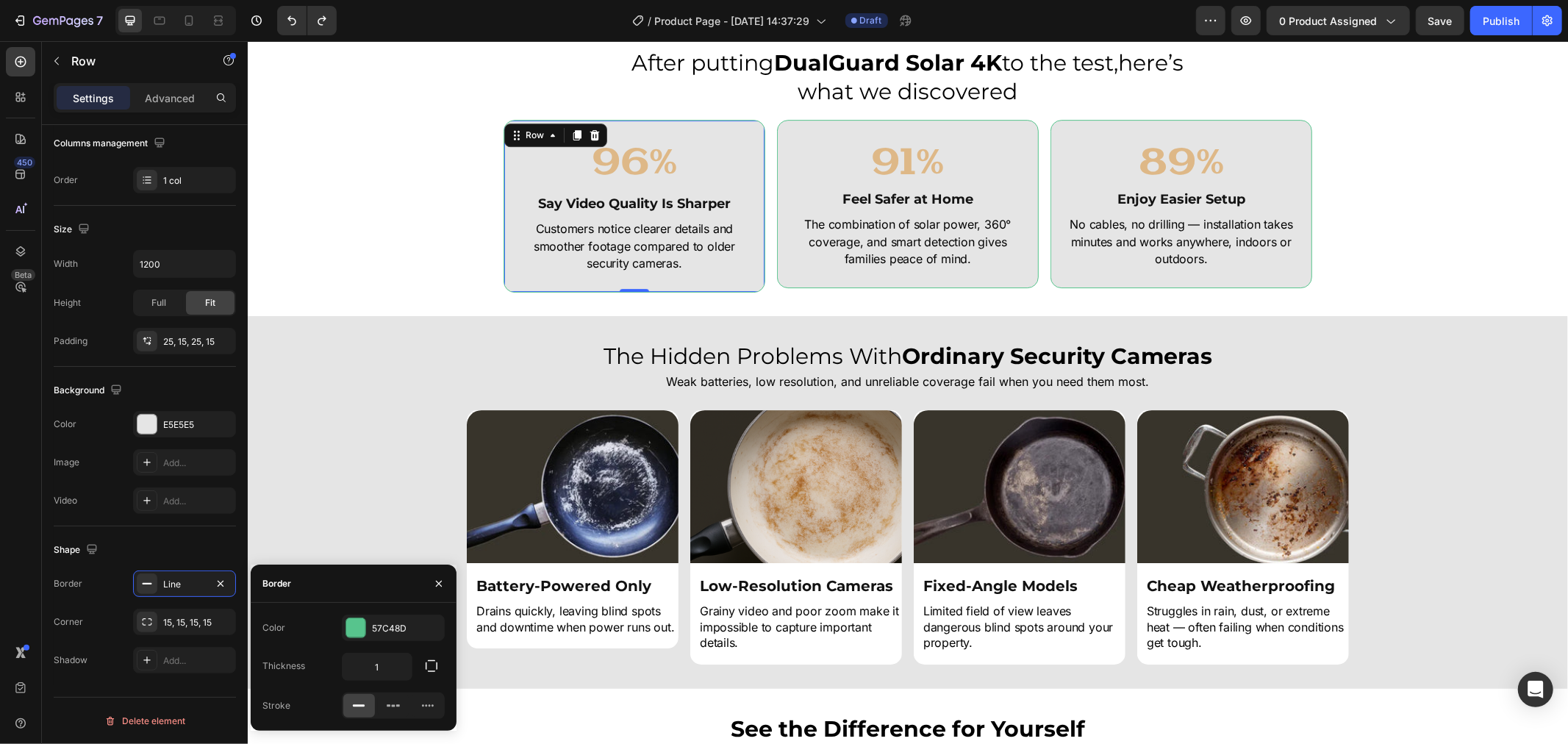
click at [377, 610] on div "Color 57C48D Thickness 1 Stroke" at bounding box center [354, 667] width 206 height 128
click at [380, 613] on div "Color 57C48D Thickness 1 Stroke" at bounding box center [354, 667] width 206 height 128
click at [384, 619] on div "57C48D" at bounding box center [393, 628] width 103 height 27
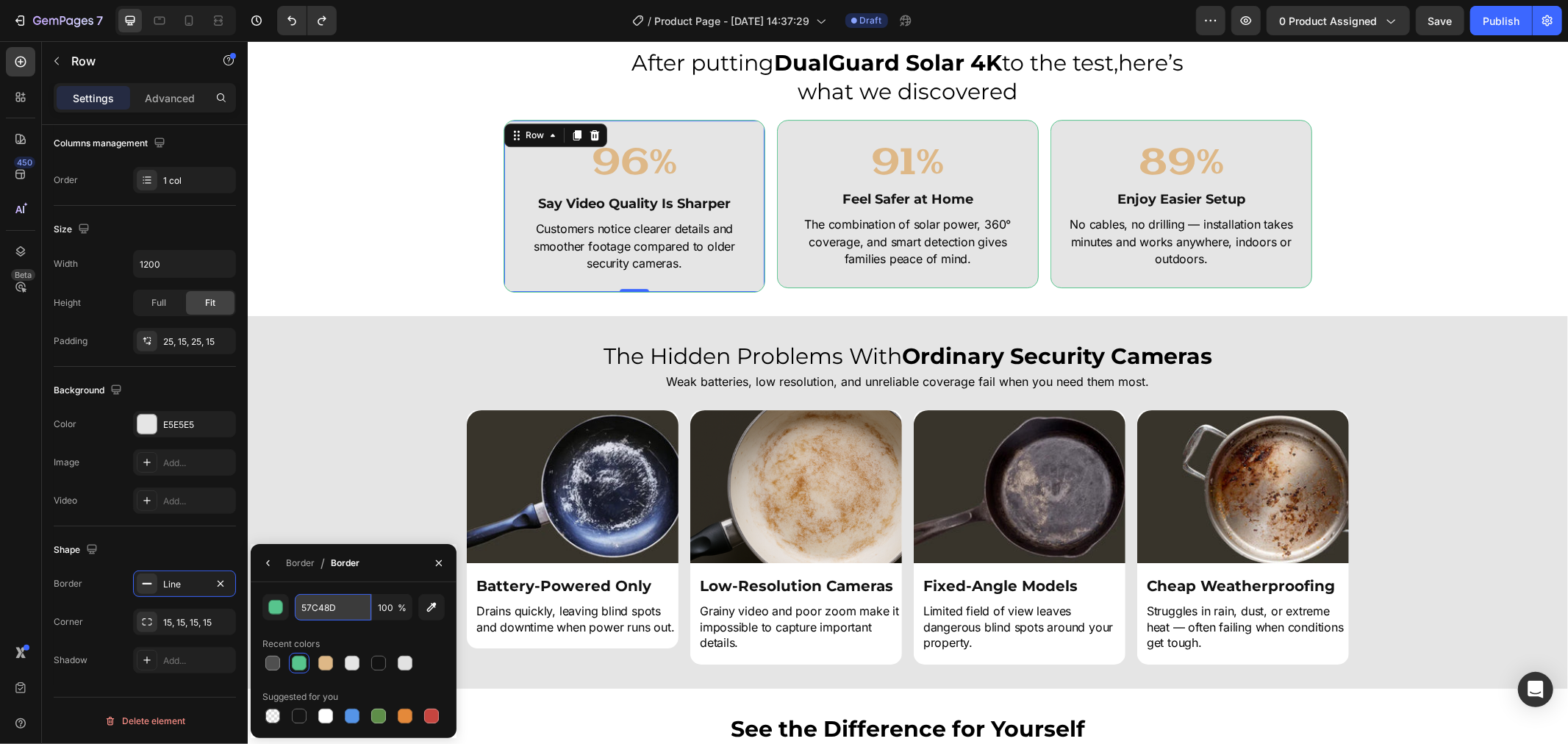
click at [329, 603] on input "57C48D" at bounding box center [333, 607] width 76 height 27
paste input "DEB887"
type input "DEB887"
click at [1016, 287] on div "91% Heading Feel Safer at Home Heading The combination of solar power, 360° cov…" at bounding box center [906, 205] width 262 height 173
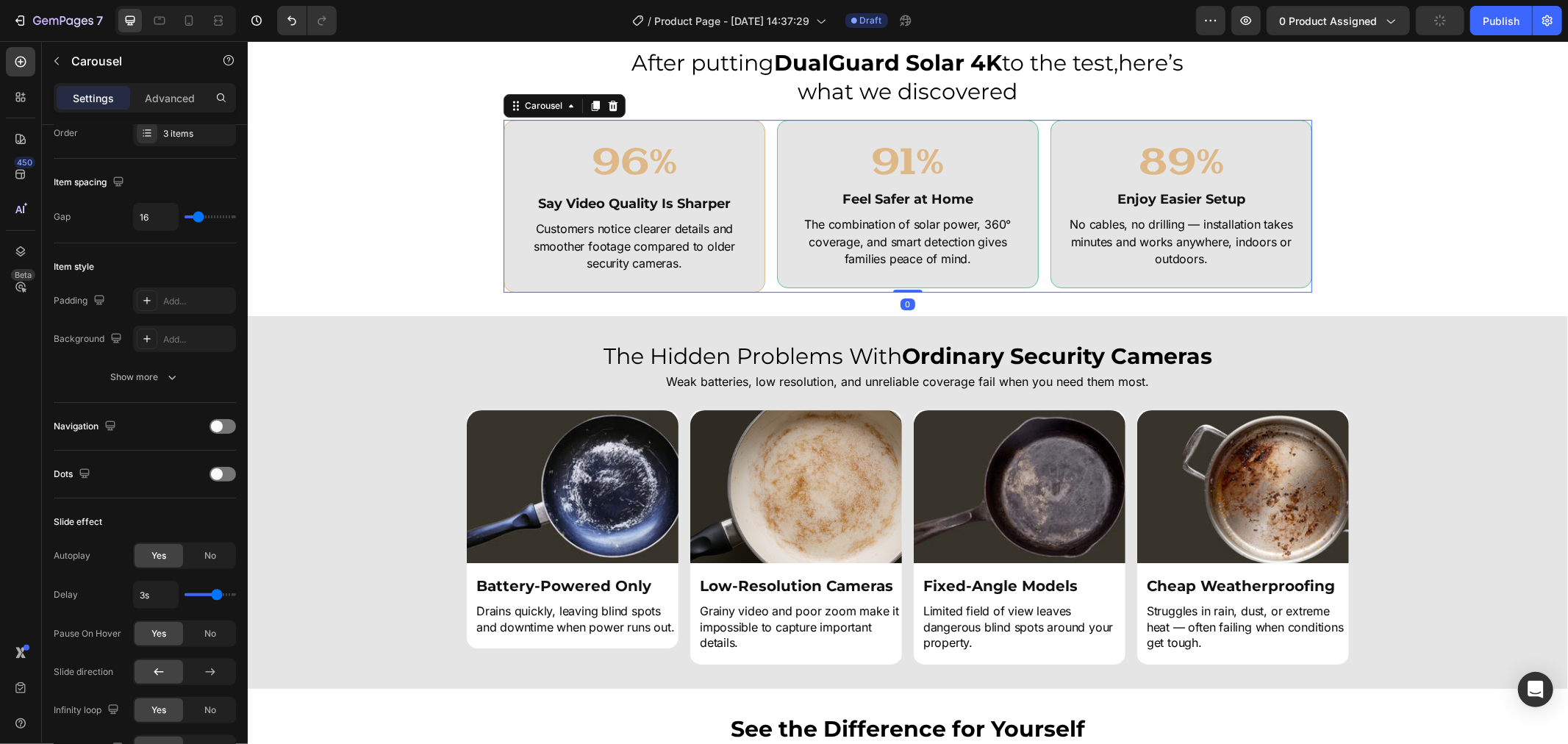
scroll to position [0, 0]
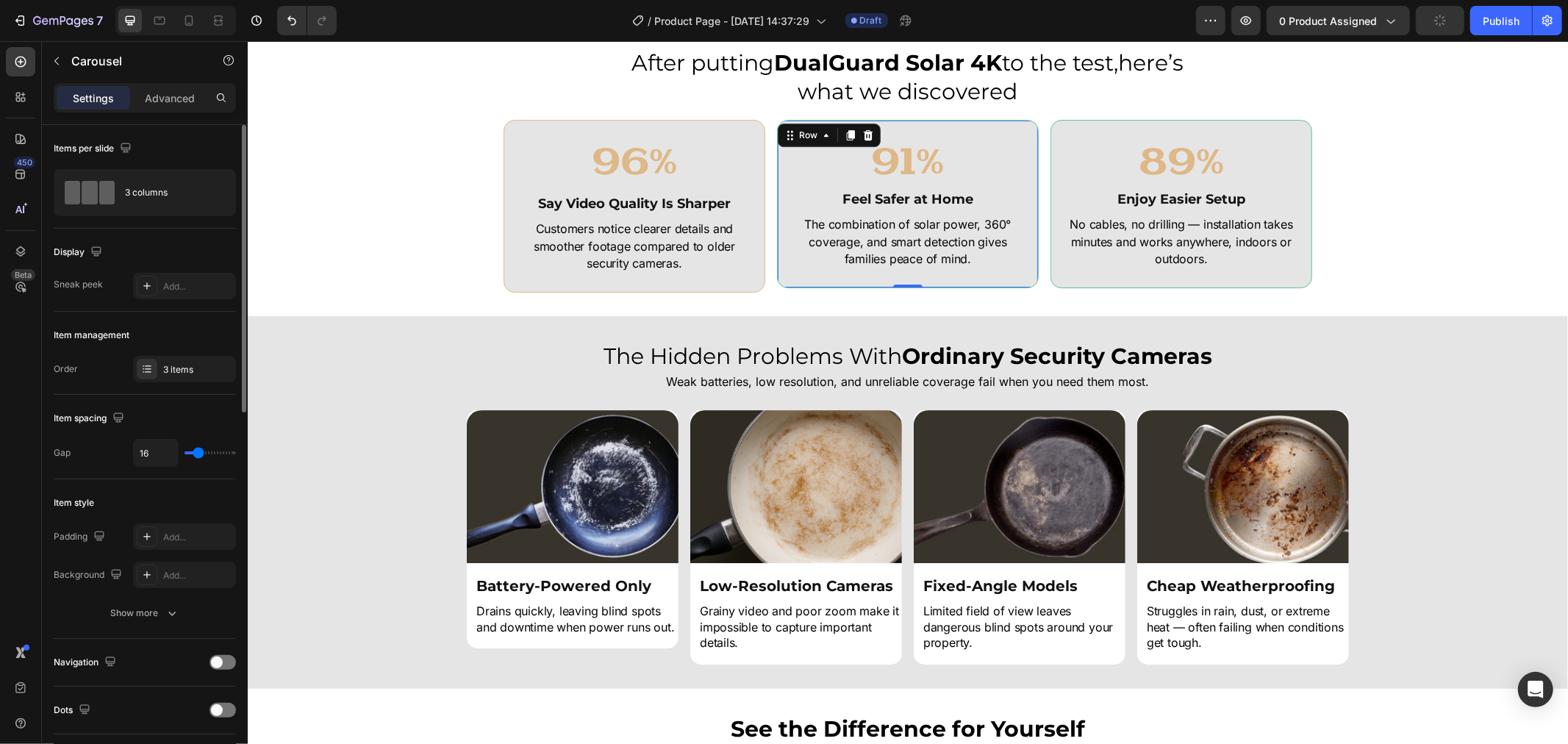
click at [1018, 279] on div "91% Heading Feel Safer at Home Heading The combination of solar power, 360° cov…" at bounding box center [906, 203] width 262 height 168
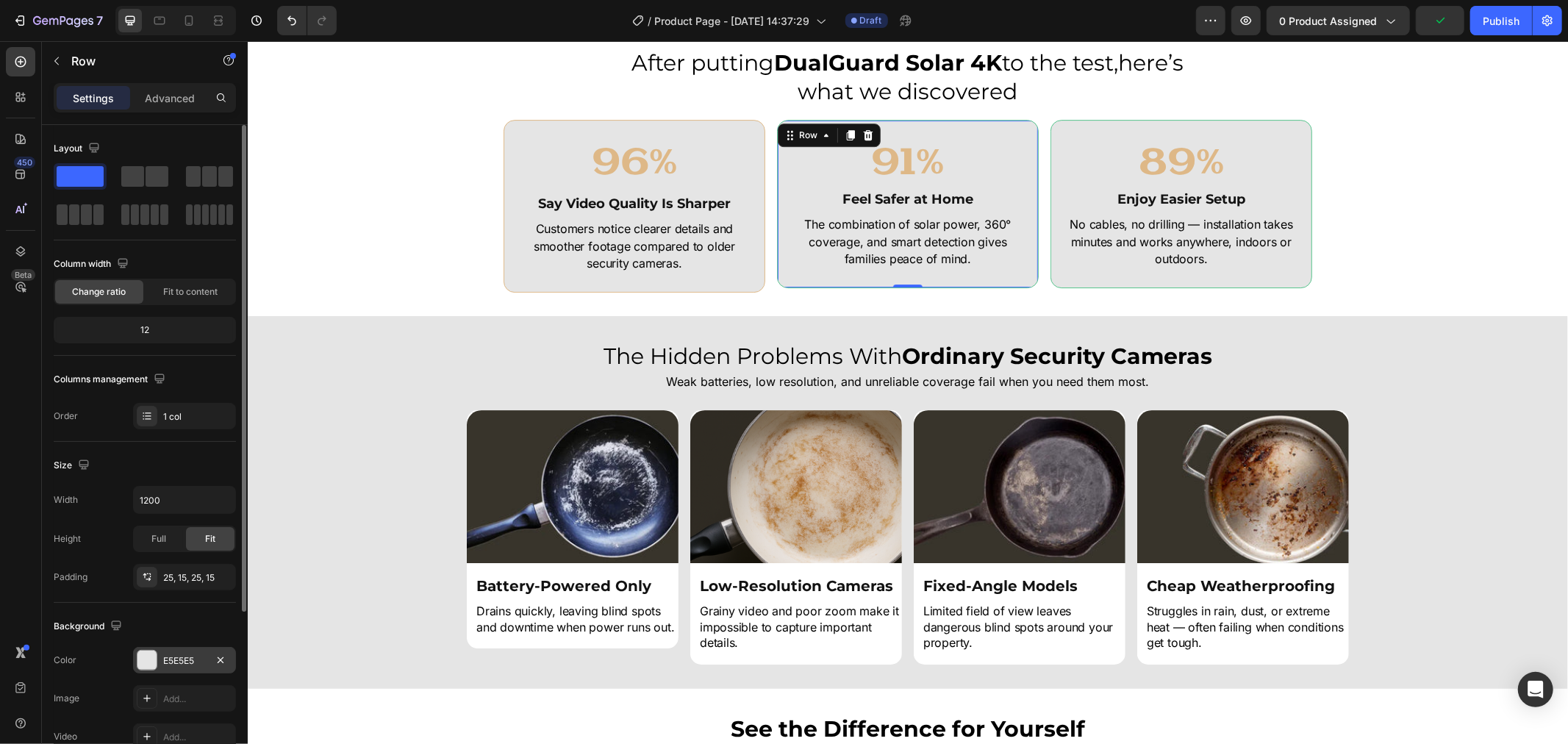
click at [153, 669] on div at bounding box center [147, 661] width 20 height 20
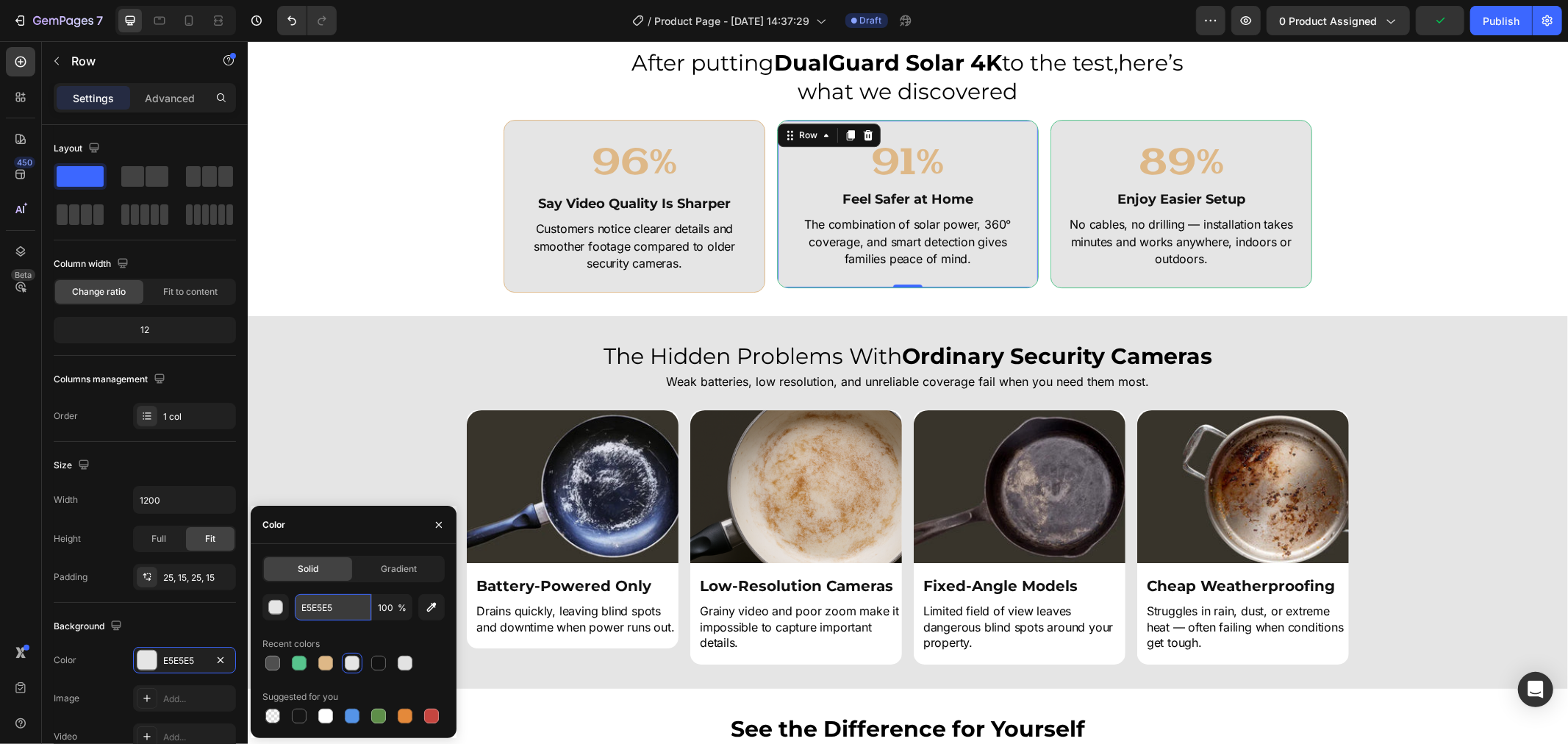
click at [325, 599] on input "E5E5E5" at bounding box center [333, 607] width 76 height 27
paste input "DEB887"
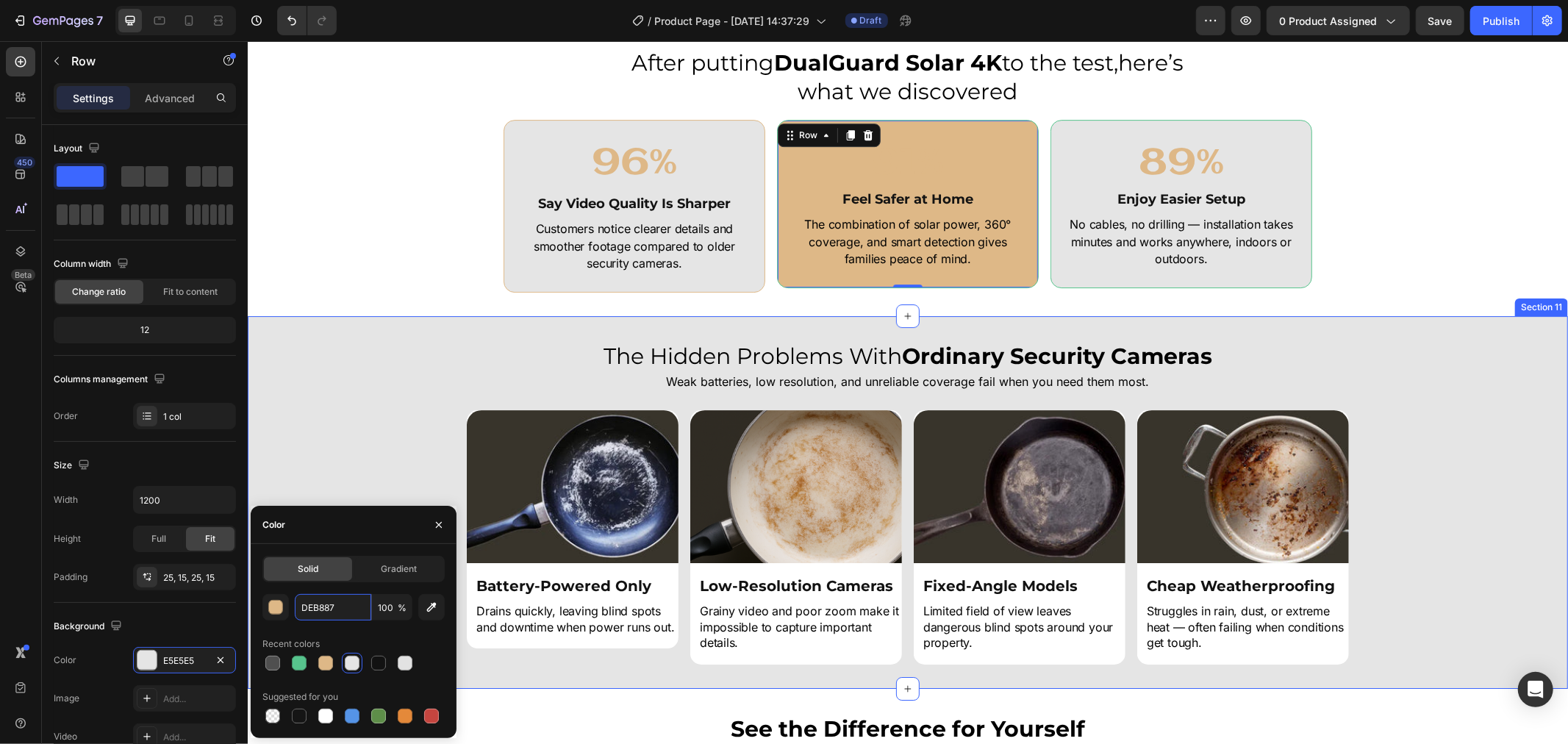
type input "E5E5E5"
click at [433, 524] on icon "button" at bounding box center [438, 524] width 12 height 12
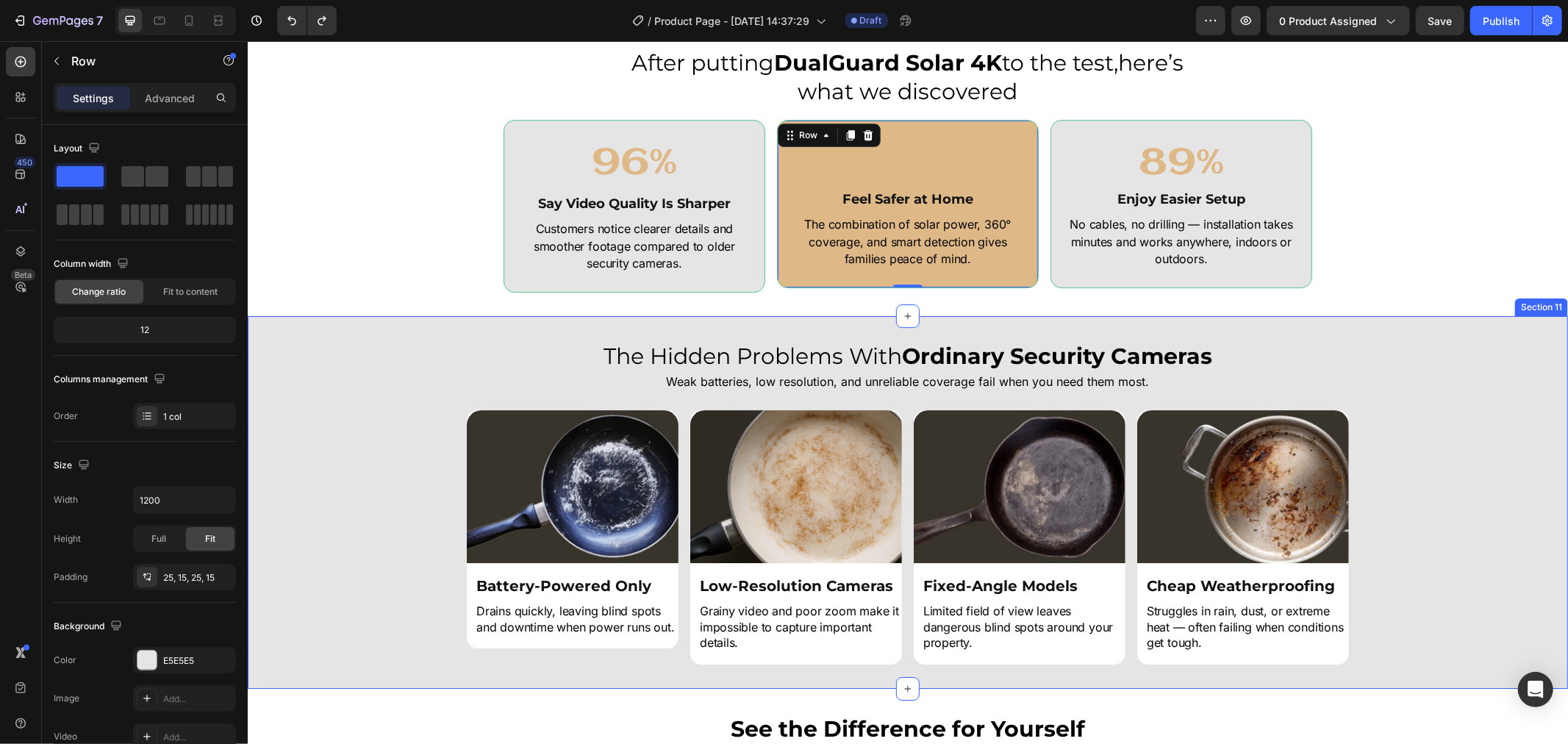
click at [508, 311] on div "After putting DualGuard Solar 4K to the test,here’s what we discovered Heading …" at bounding box center [906, 169] width 1321 height 293
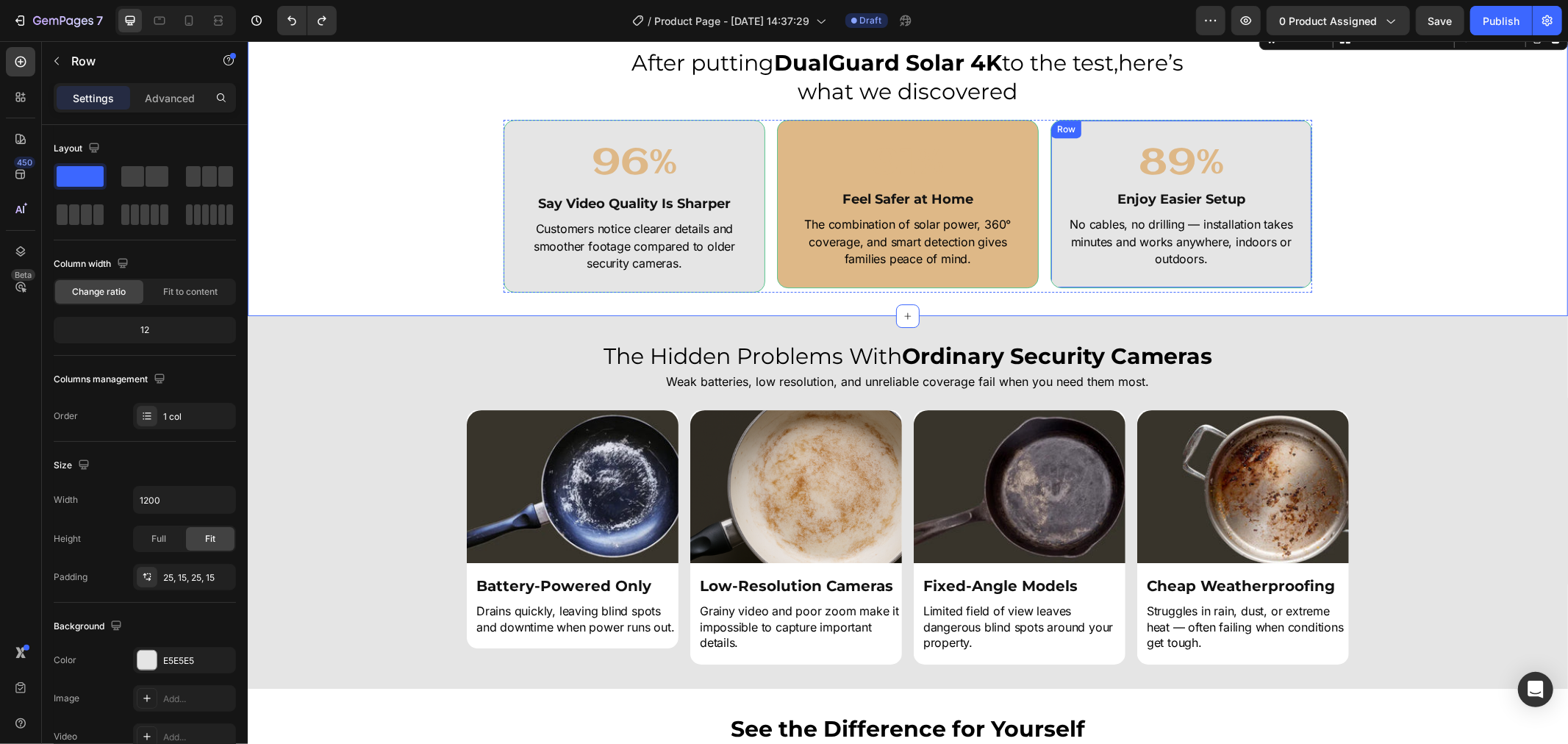
click at [1050, 157] on div "89% Heading Enjoy Easier Setup Heading No cables, no drilling — installation ta…" at bounding box center [1180, 203] width 262 height 168
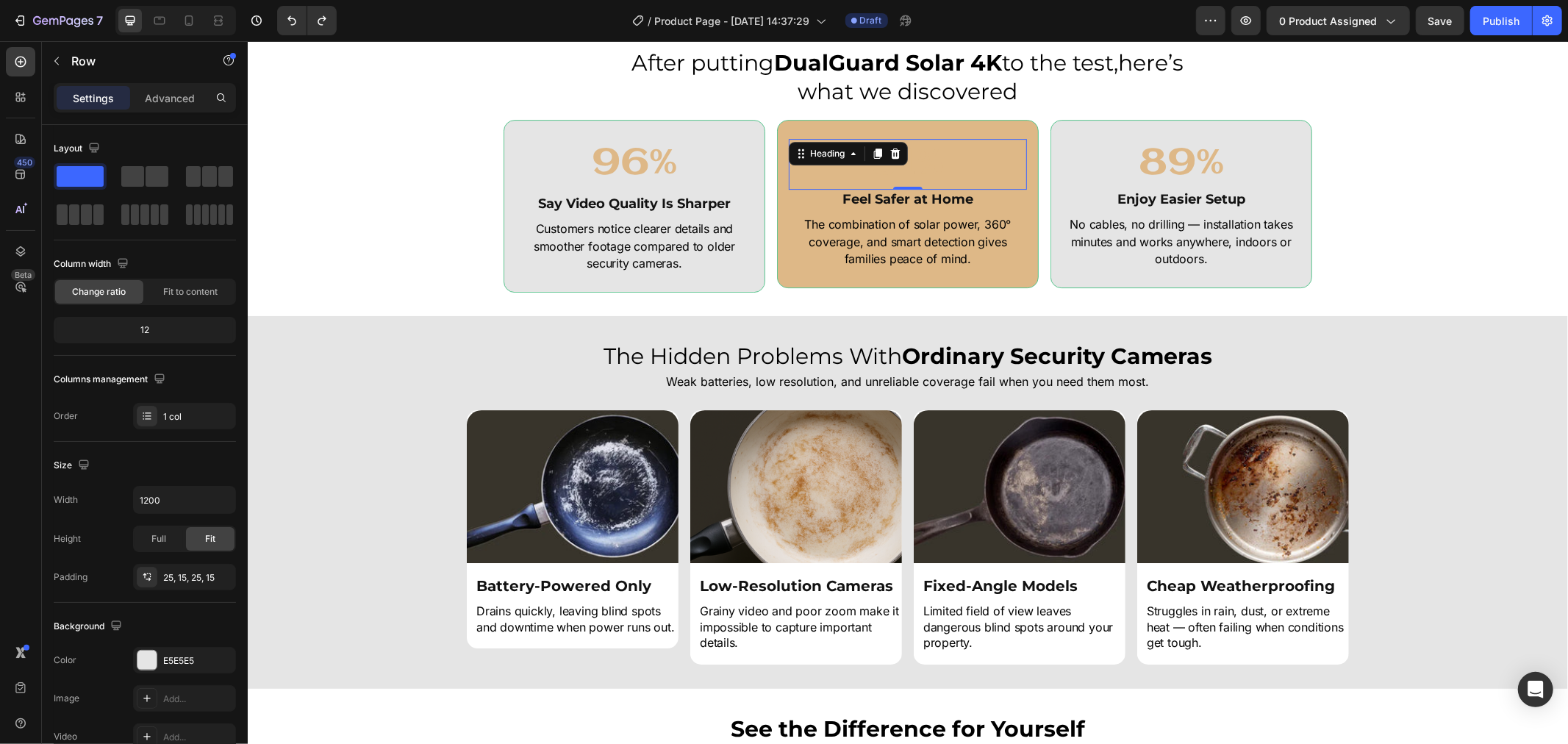
click at [1000, 144] on h2 "91%" at bounding box center [906, 163] width 239 height 51
click at [1023, 178] on div "91% Heading Feel Safer at Home Heading The combination of solar power, 360° cov…" at bounding box center [906, 203] width 262 height 168
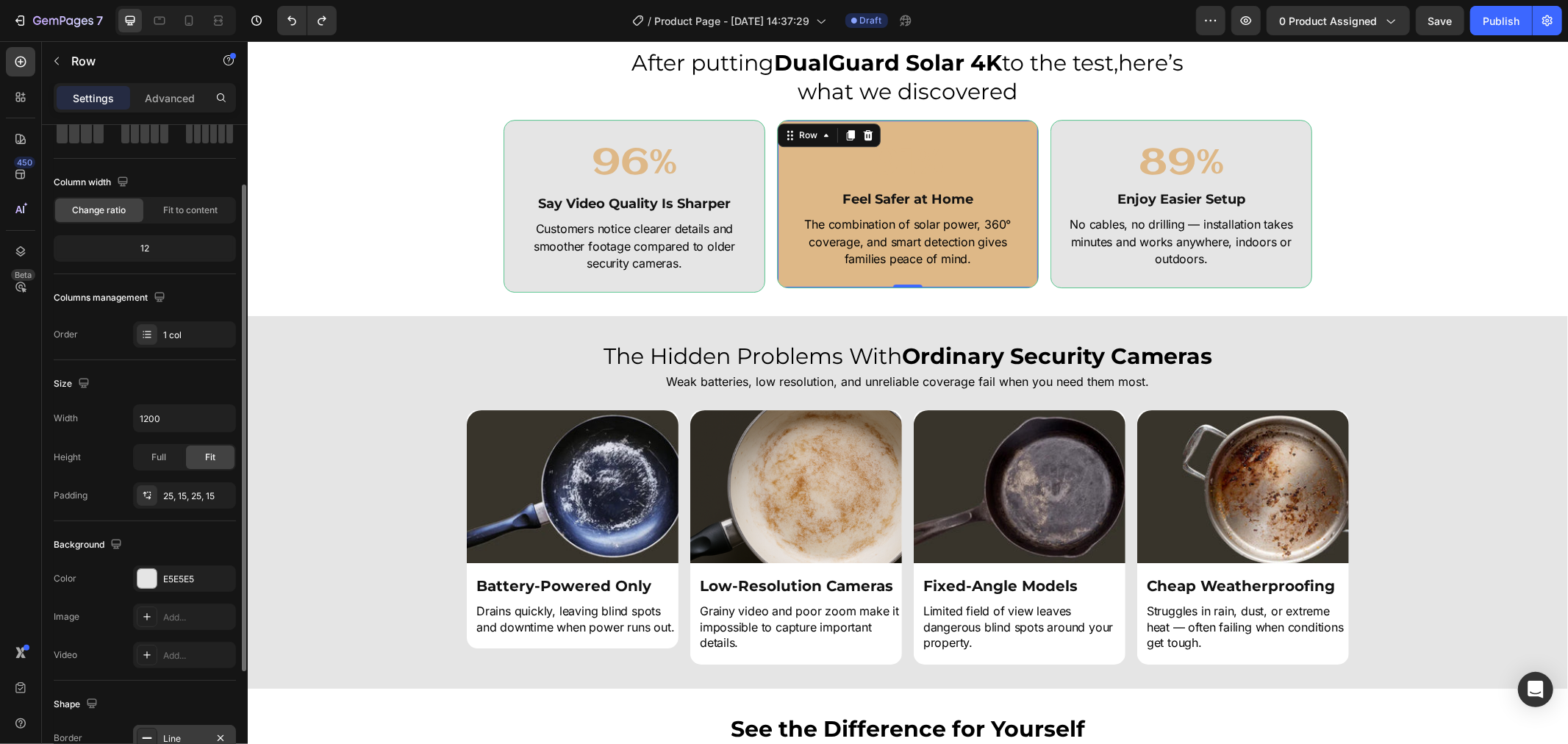
scroll to position [163, 0]
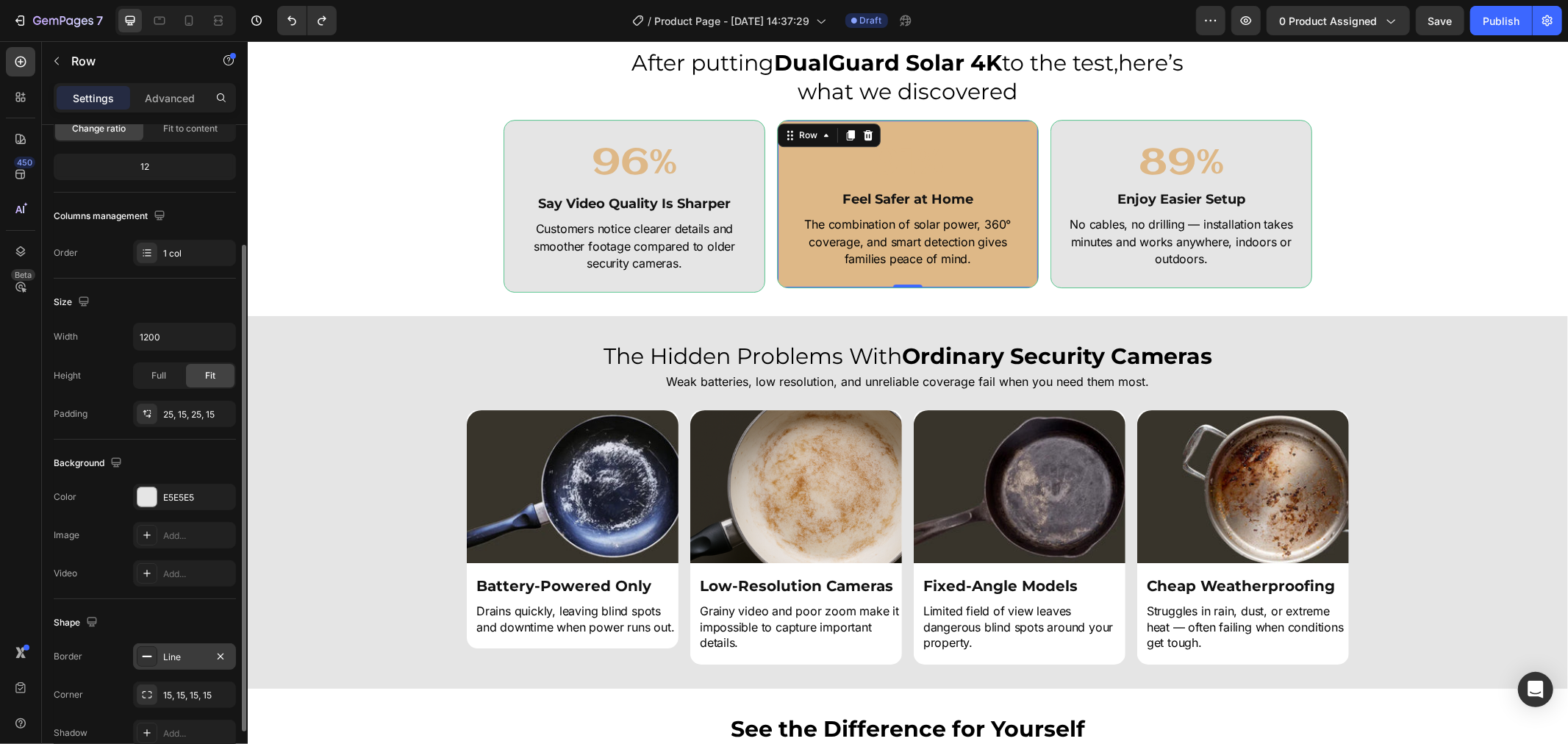
click at [199, 651] on div "Line" at bounding box center [184, 657] width 43 height 13
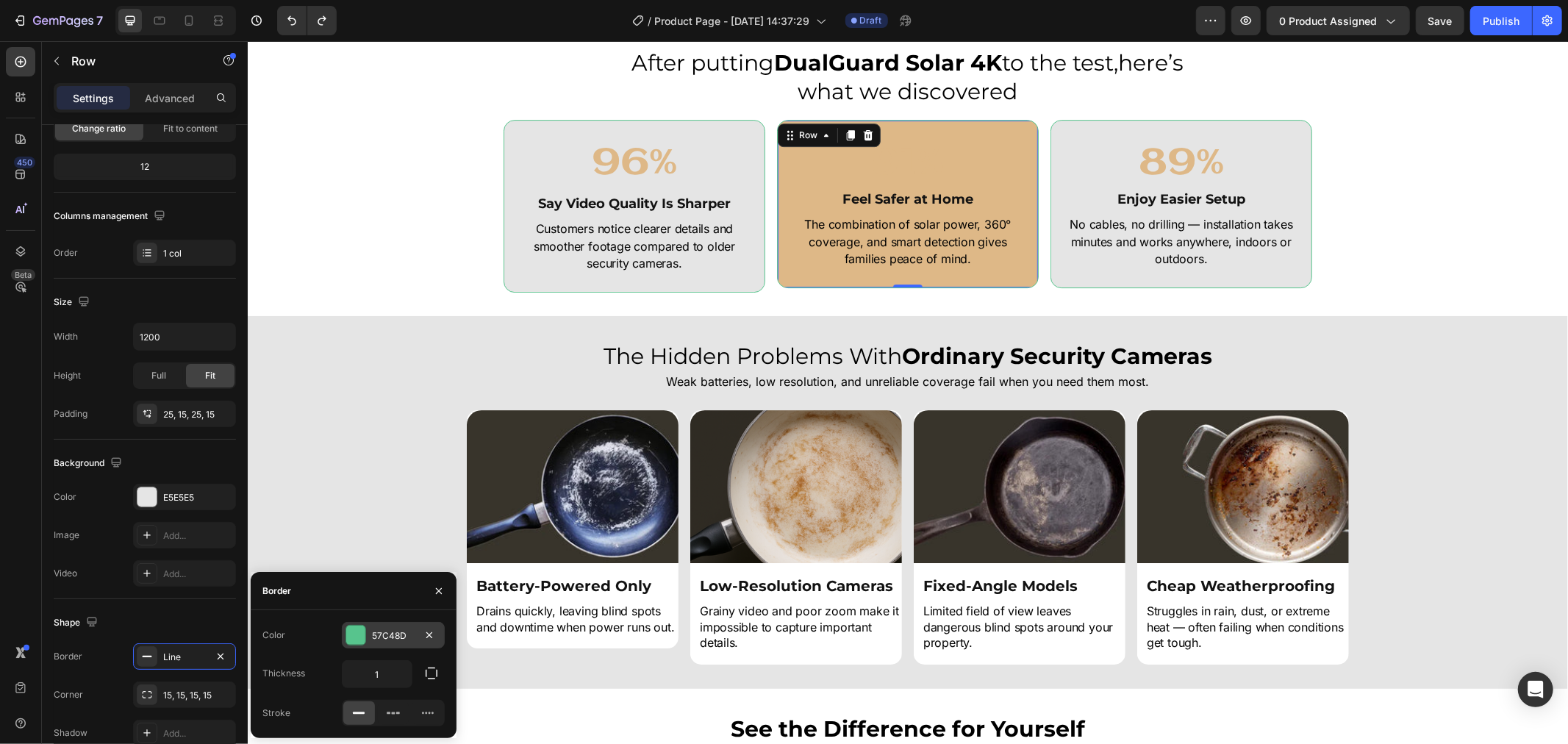
click at [355, 633] on div at bounding box center [356, 635] width 20 height 20
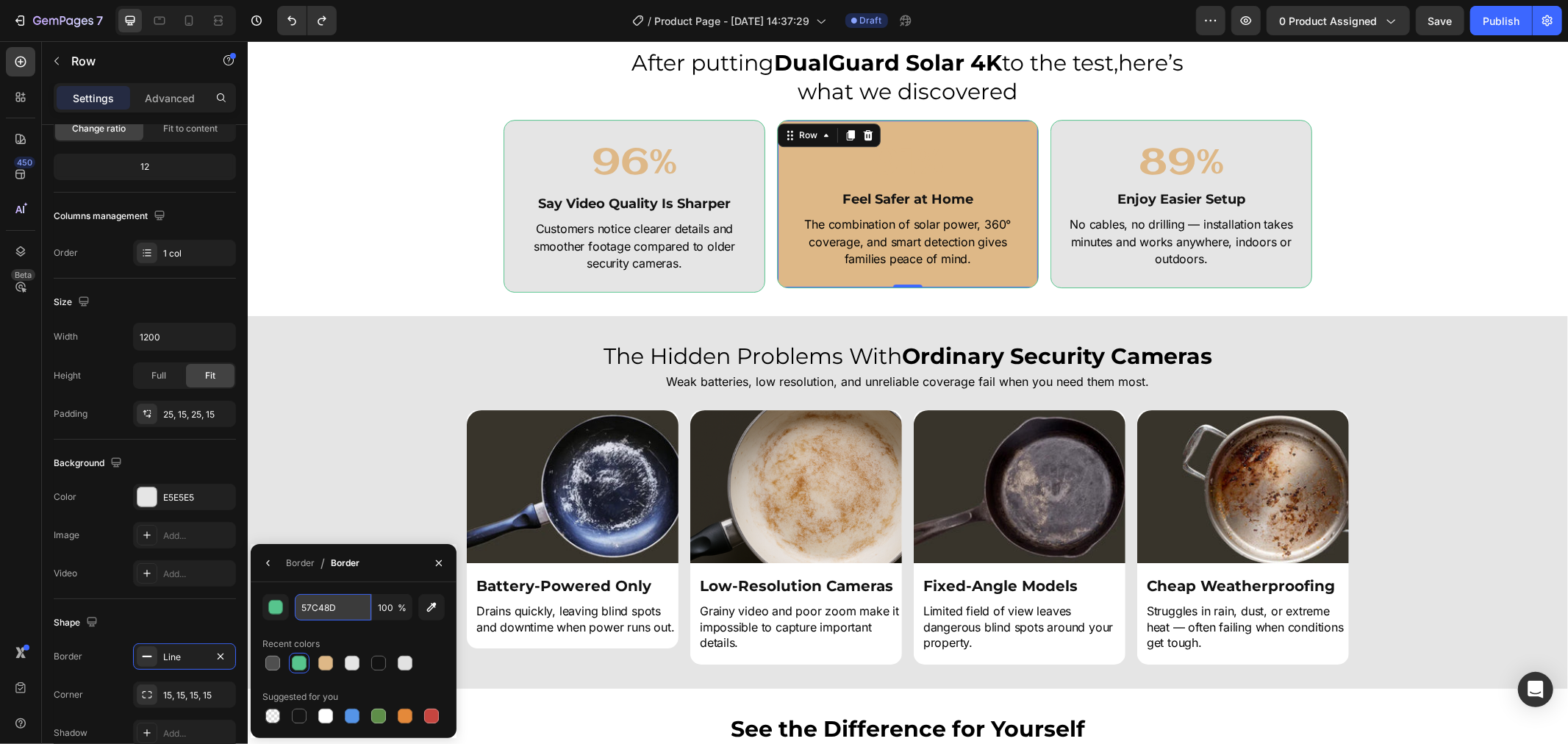
click at [325, 607] on input "57C48D" at bounding box center [333, 607] width 76 height 27
paste input "DEB887"
type input "DEB887"
drag, startPoint x: 1288, startPoint y: 266, endPoint x: 1303, endPoint y: 272, distance: 16.2
click at [1290, 267] on div "No cables, no drilling — installation takes minutes and works anywhere, indoors…" at bounding box center [1180, 240] width 239 height 54
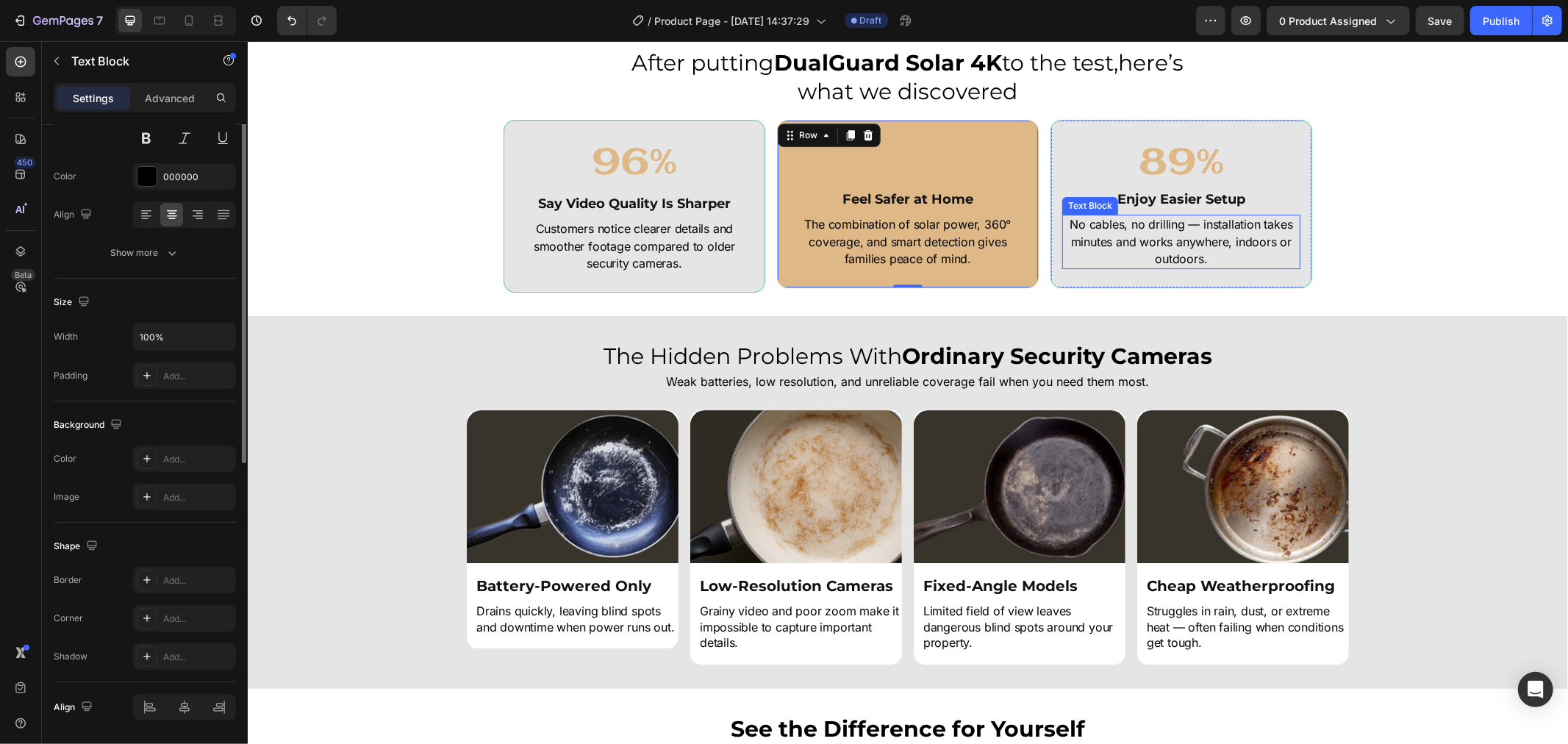
scroll to position [0, 0]
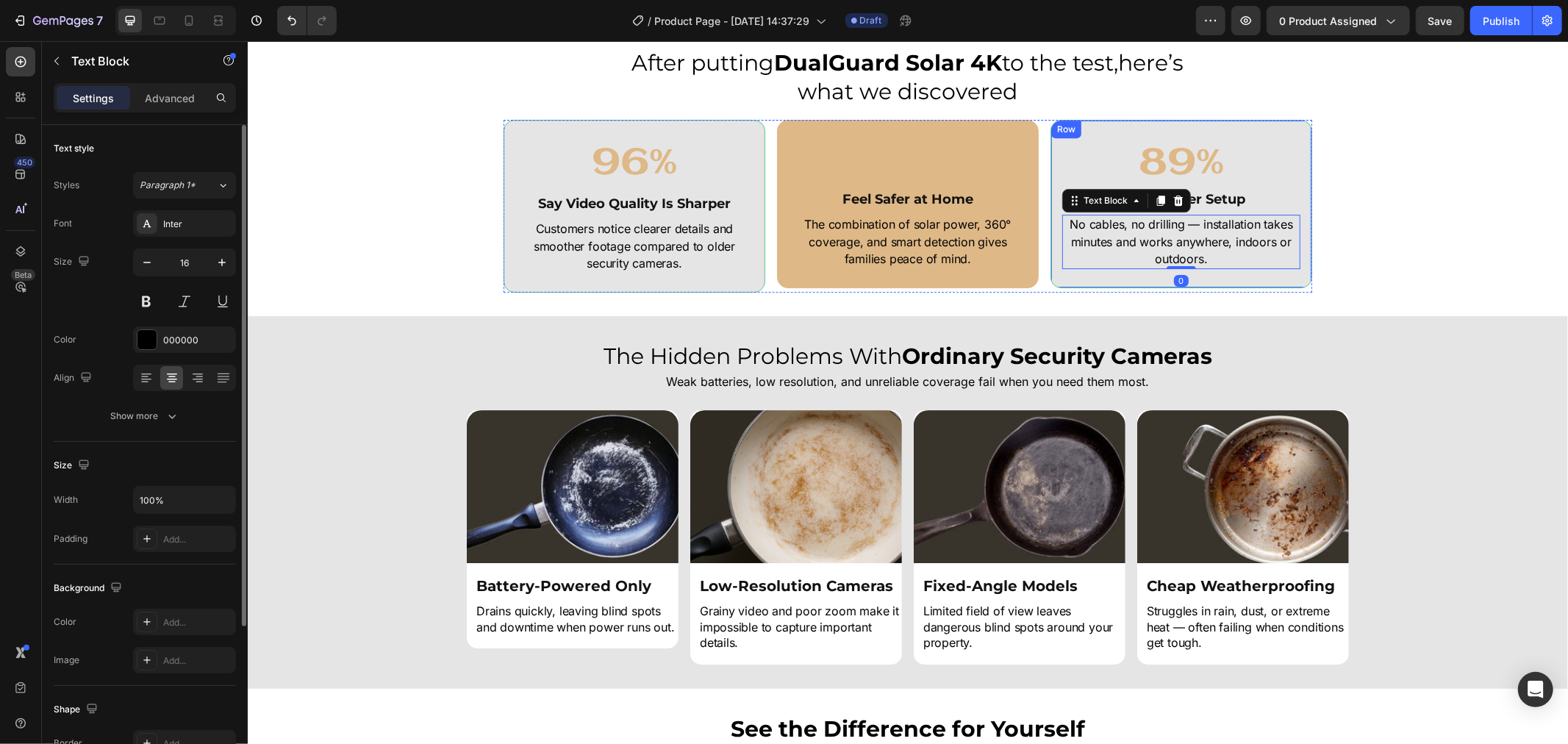
click at [1303, 272] on div "89% Heading Enjoy Easier Setup Heading No cables, no drilling — installation ta…" at bounding box center [1180, 203] width 262 height 168
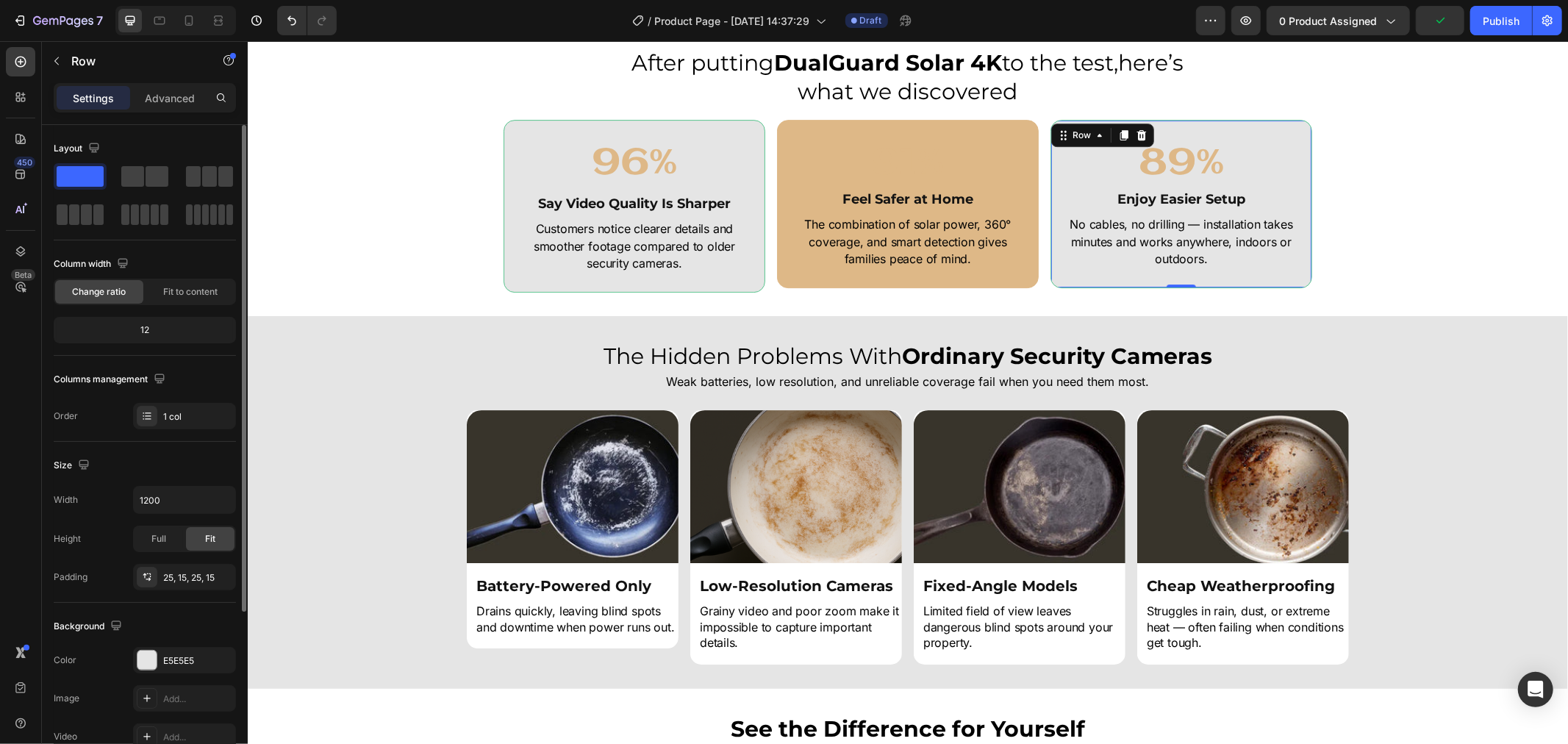
scroll to position [236, 0]
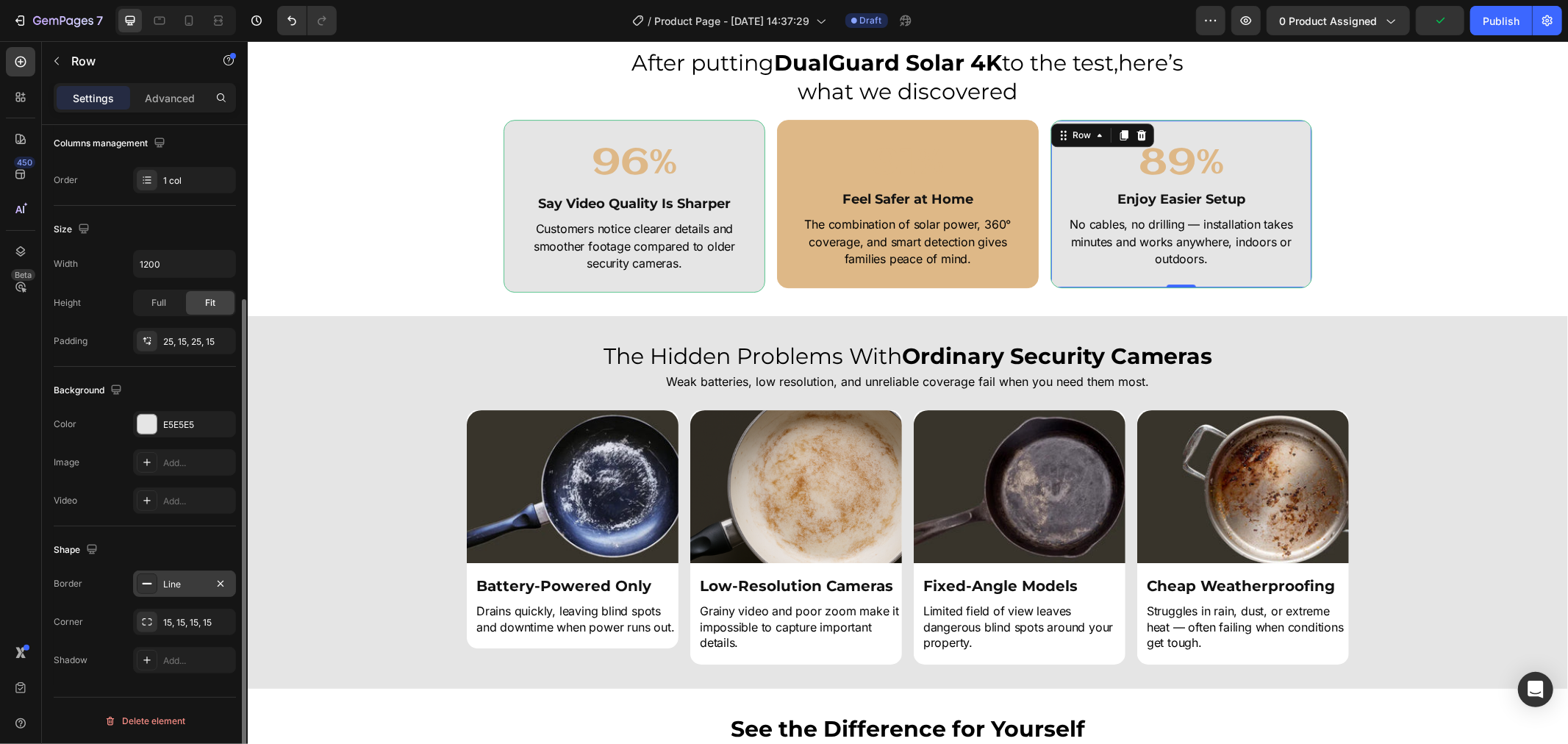
click at [172, 577] on div "Line" at bounding box center [184, 583] width 43 height 13
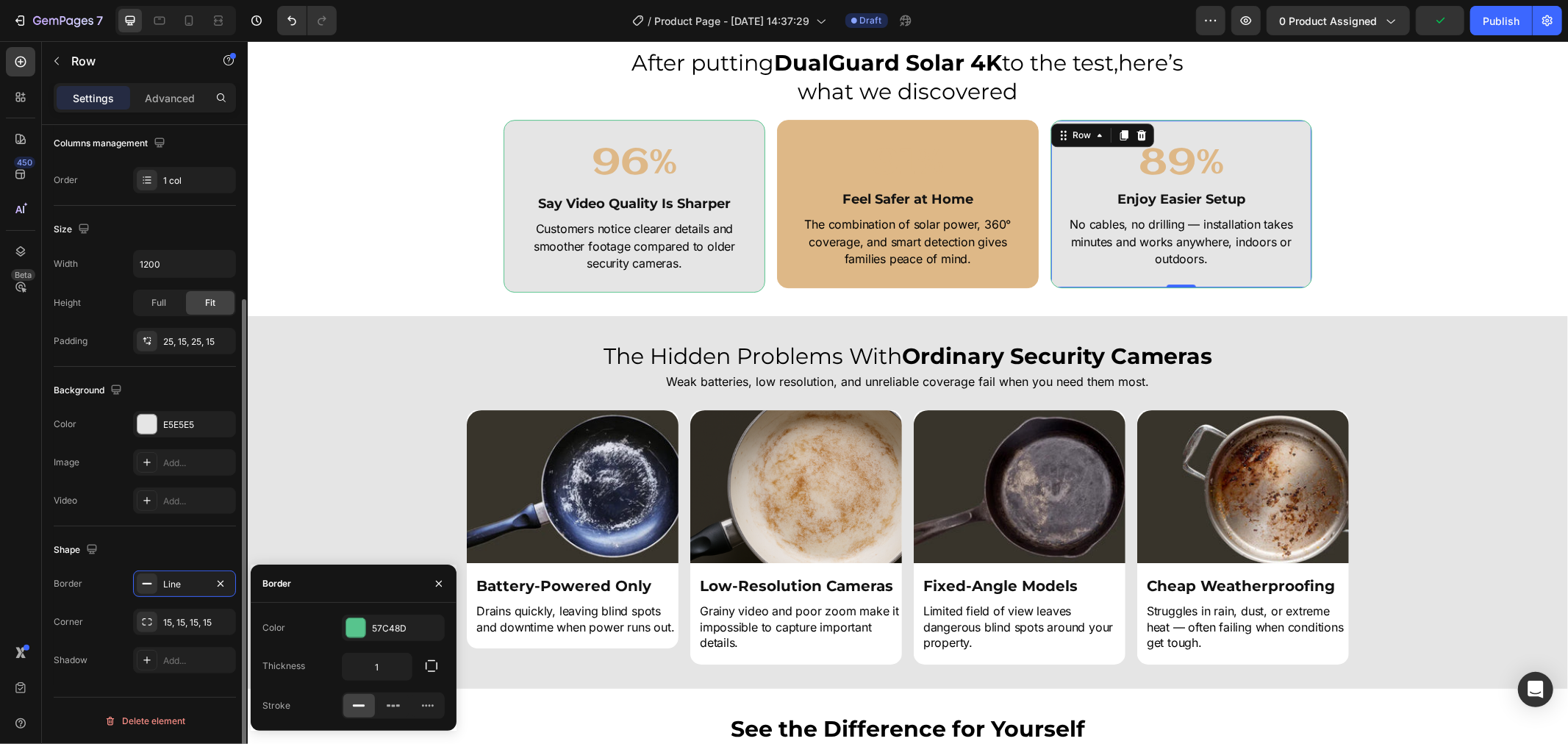
click at [371, 613] on div "Color 57C48D Thickness 1 Stroke" at bounding box center [354, 667] width 206 height 128
click at [376, 616] on div "57C48D" at bounding box center [393, 628] width 103 height 27
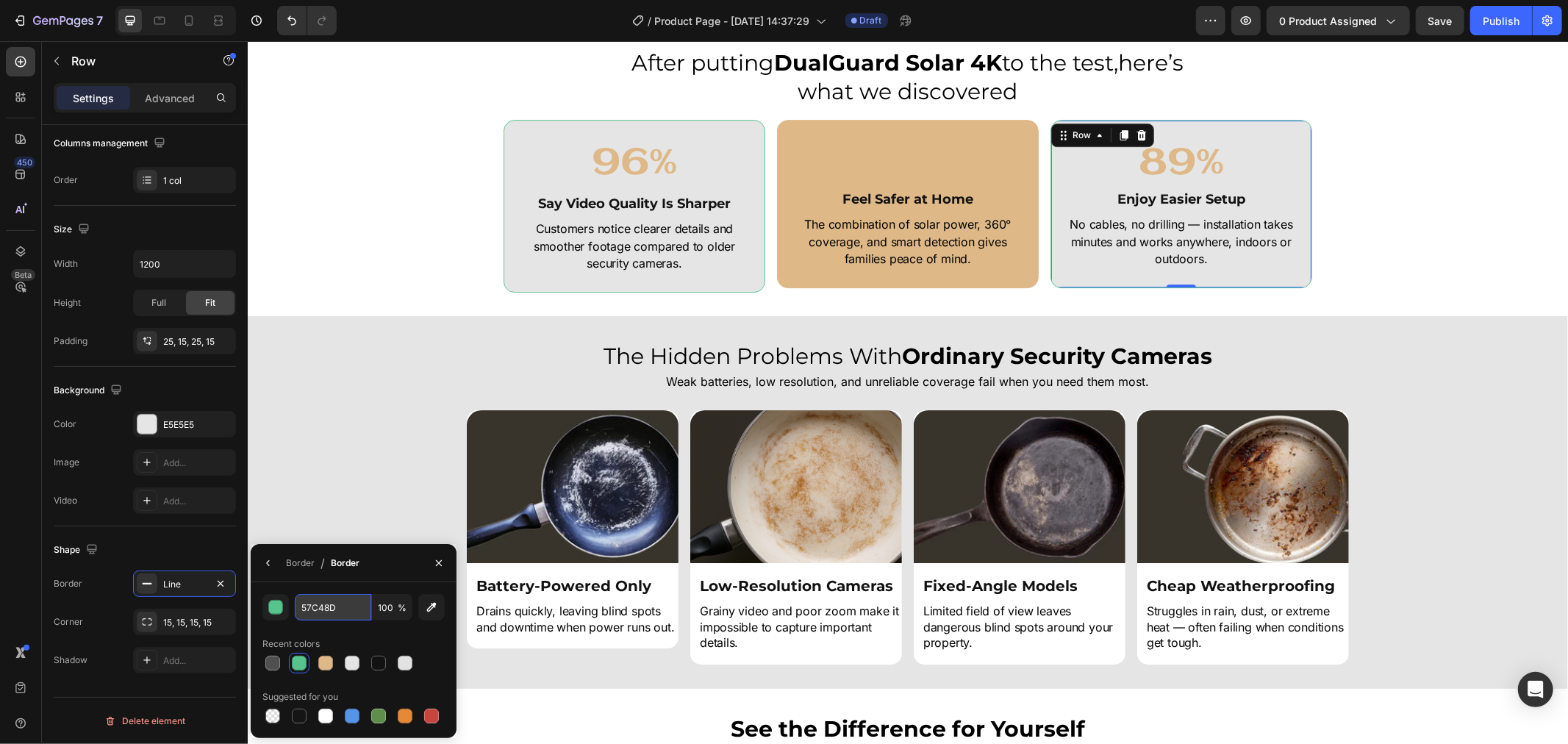
click at [331, 603] on input "57C48D" at bounding box center [333, 607] width 76 height 27
paste input "DEB887"
type input "DEB887"
click at [434, 564] on icon "button" at bounding box center [438, 562] width 12 height 12
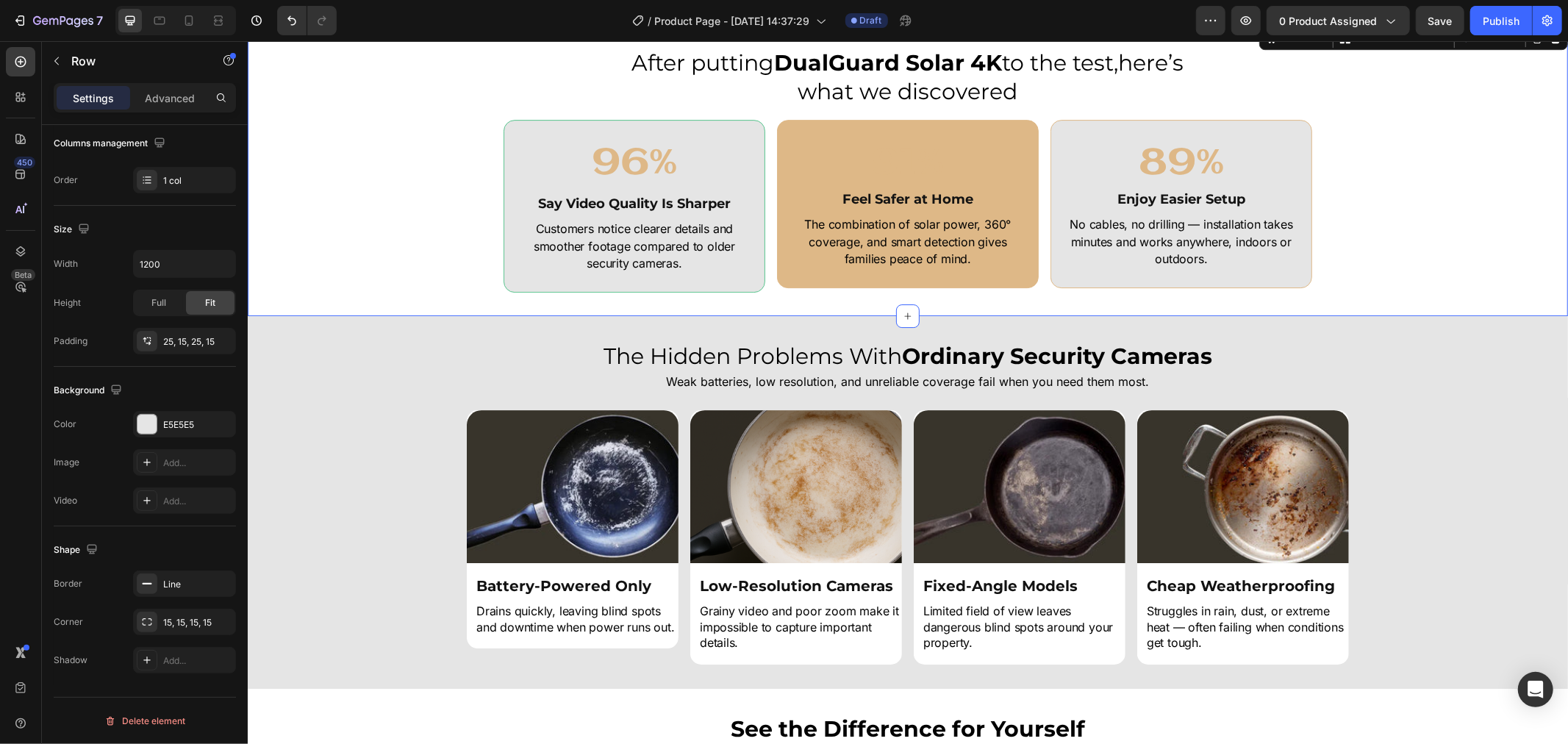
drag, startPoint x: 1428, startPoint y: 282, endPoint x: 1422, endPoint y: 78, distance: 204.1
click at [1410, 273] on div "After putting DualGuard Solar 4K to the test,here’s what we discovered Heading …" at bounding box center [906, 168] width 1321 height 246
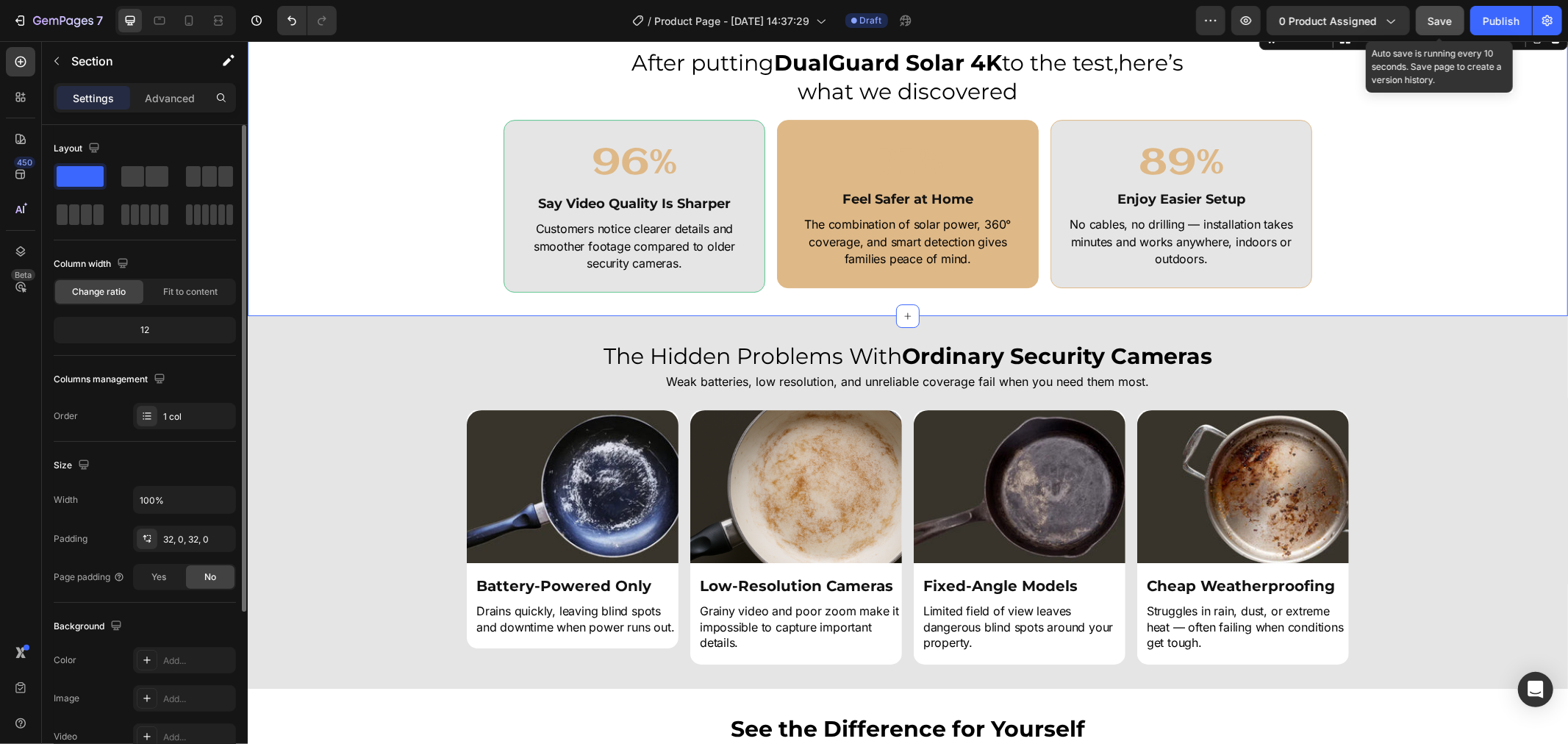
click at [1410, 11] on button "Save" at bounding box center [1439, 20] width 49 height 29
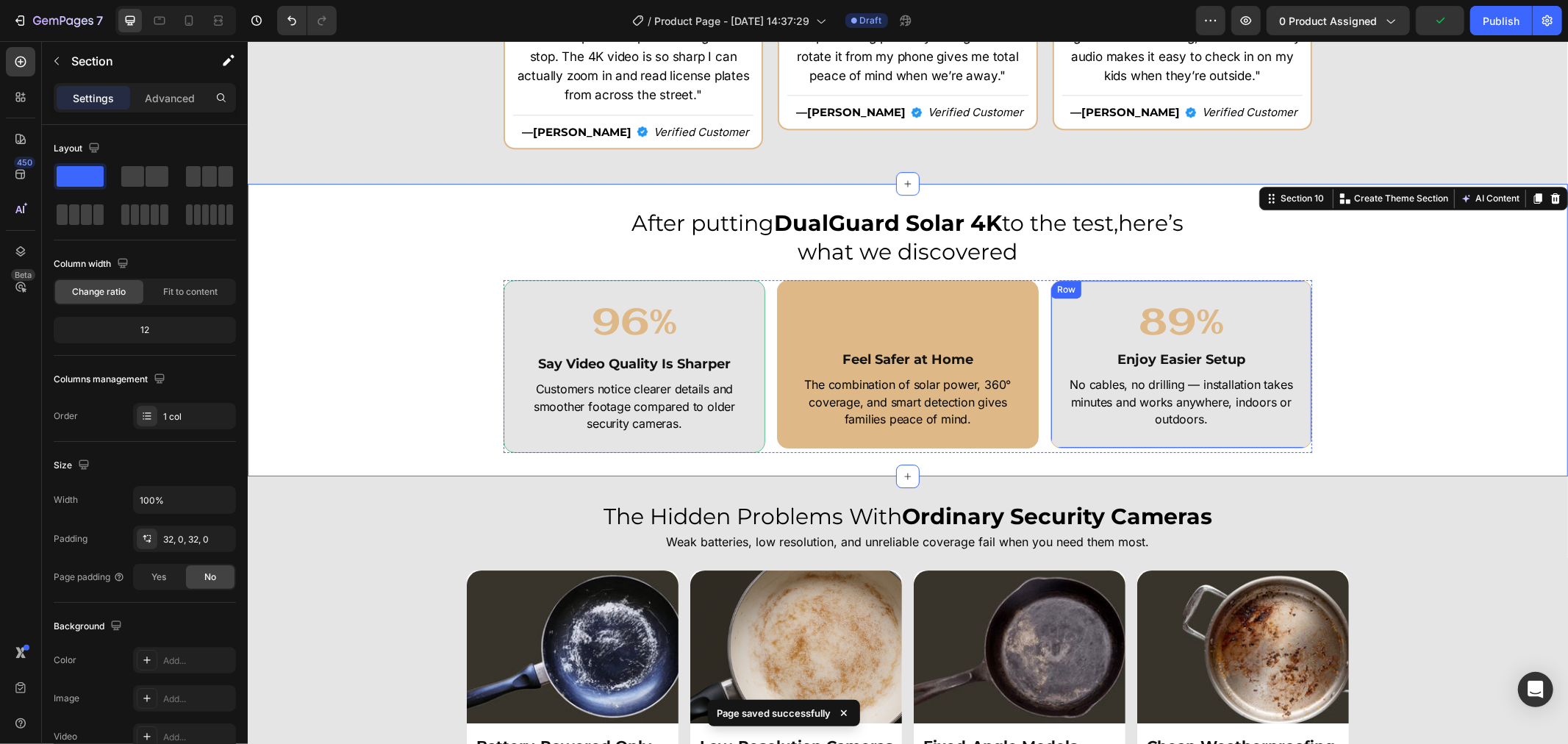
scroll to position [3838, 0]
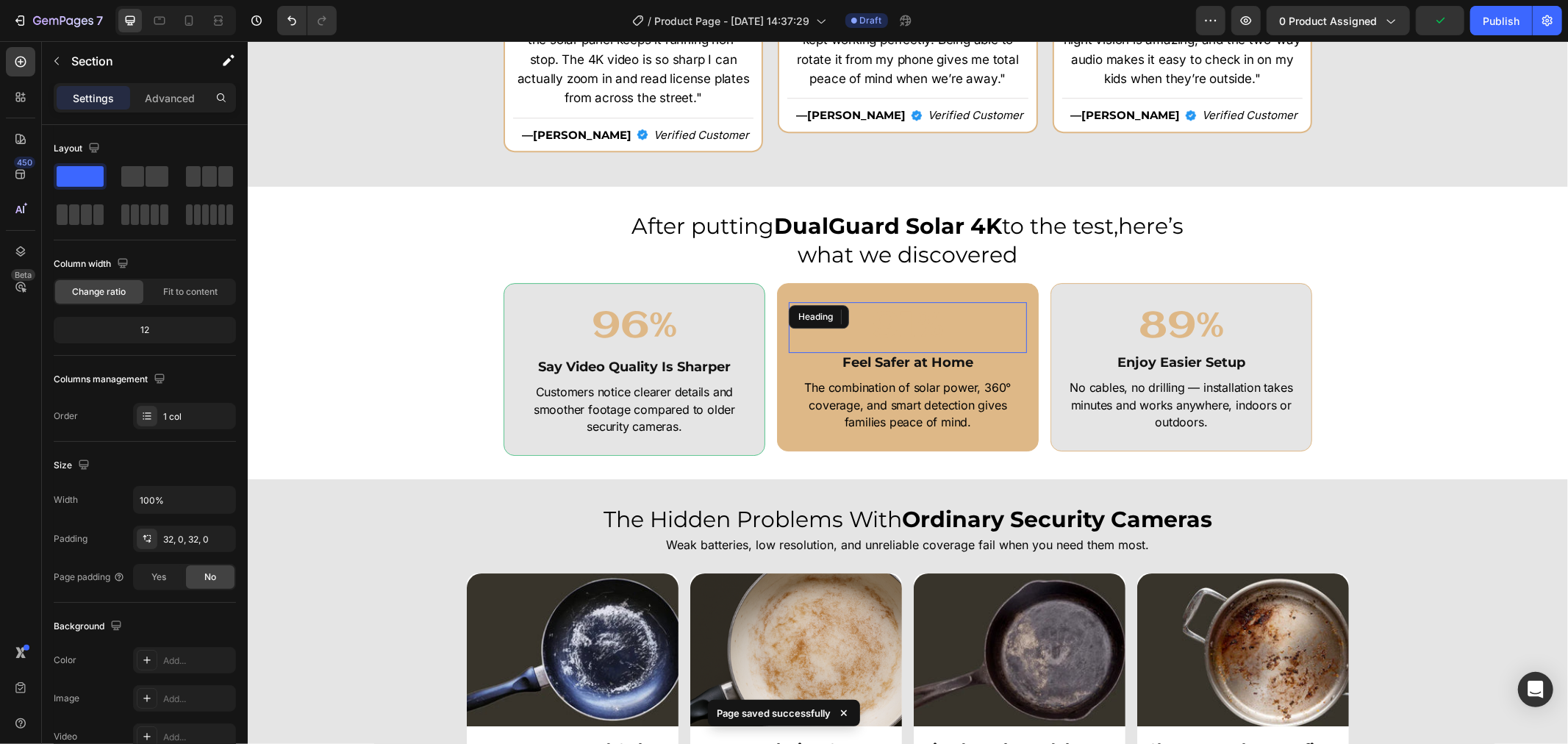
click at [1007, 302] on h2 "91%" at bounding box center [906, 326] width 239 height 51
click at [1020, 286] on div "91% Heading Feel Safer at Home Heading The combination of solar power, 360° cov…" at bounding box center [906, 366] width 262 height 168
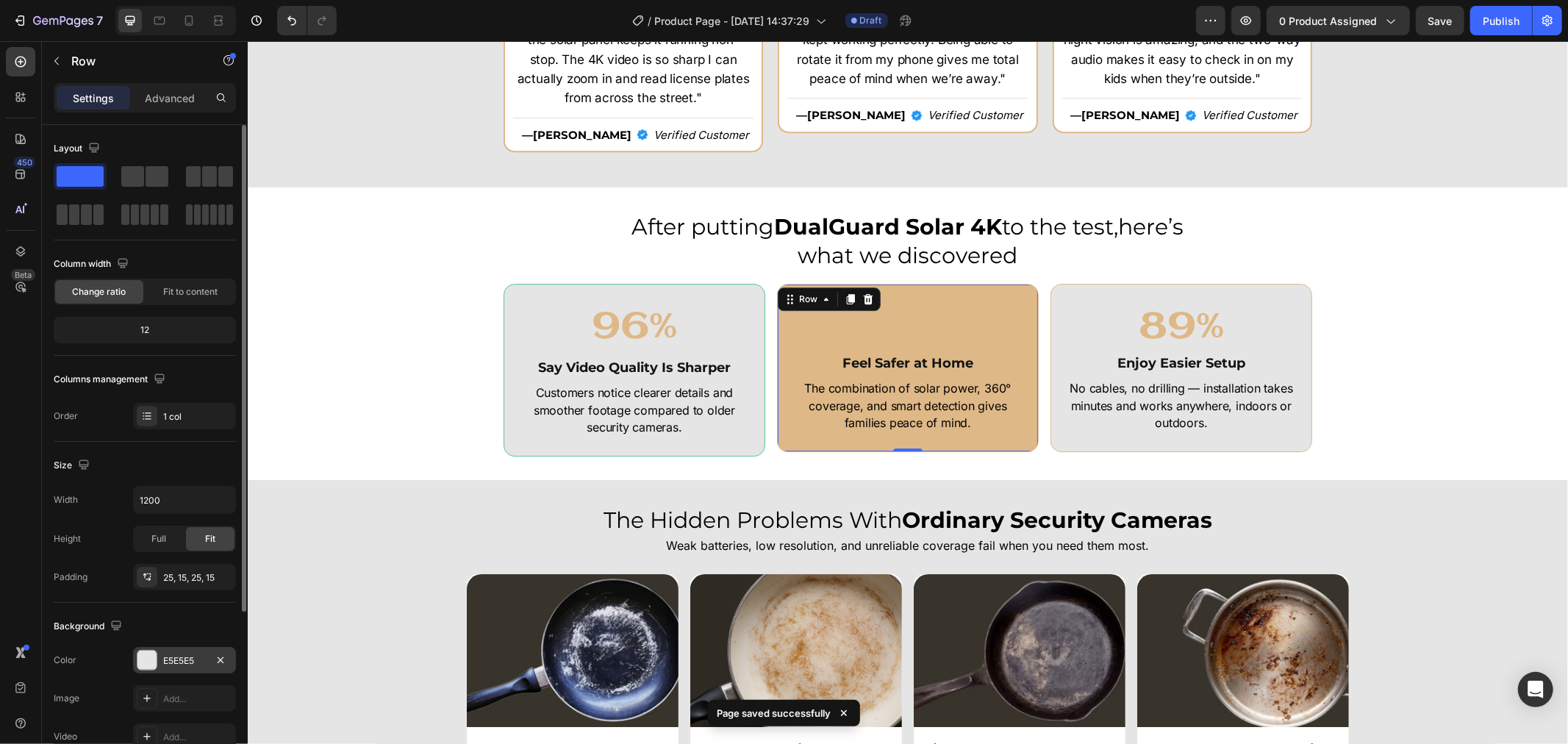
click at [175, 654] on div "E5E5E5" at bounding box center [184, 661] width 43 height 13
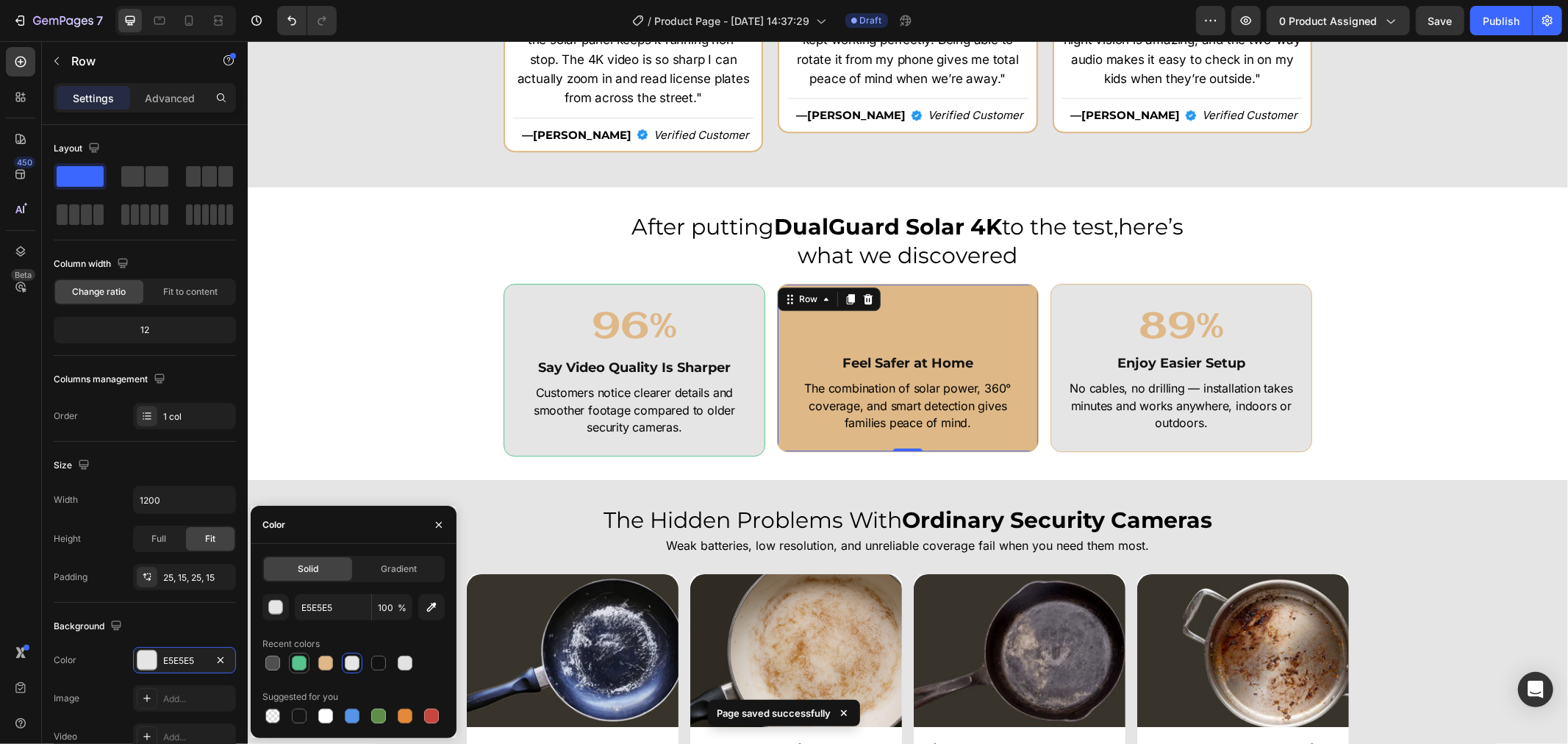
click at [302, 663] on div at bounding box center [299, 662] width 15 height 15
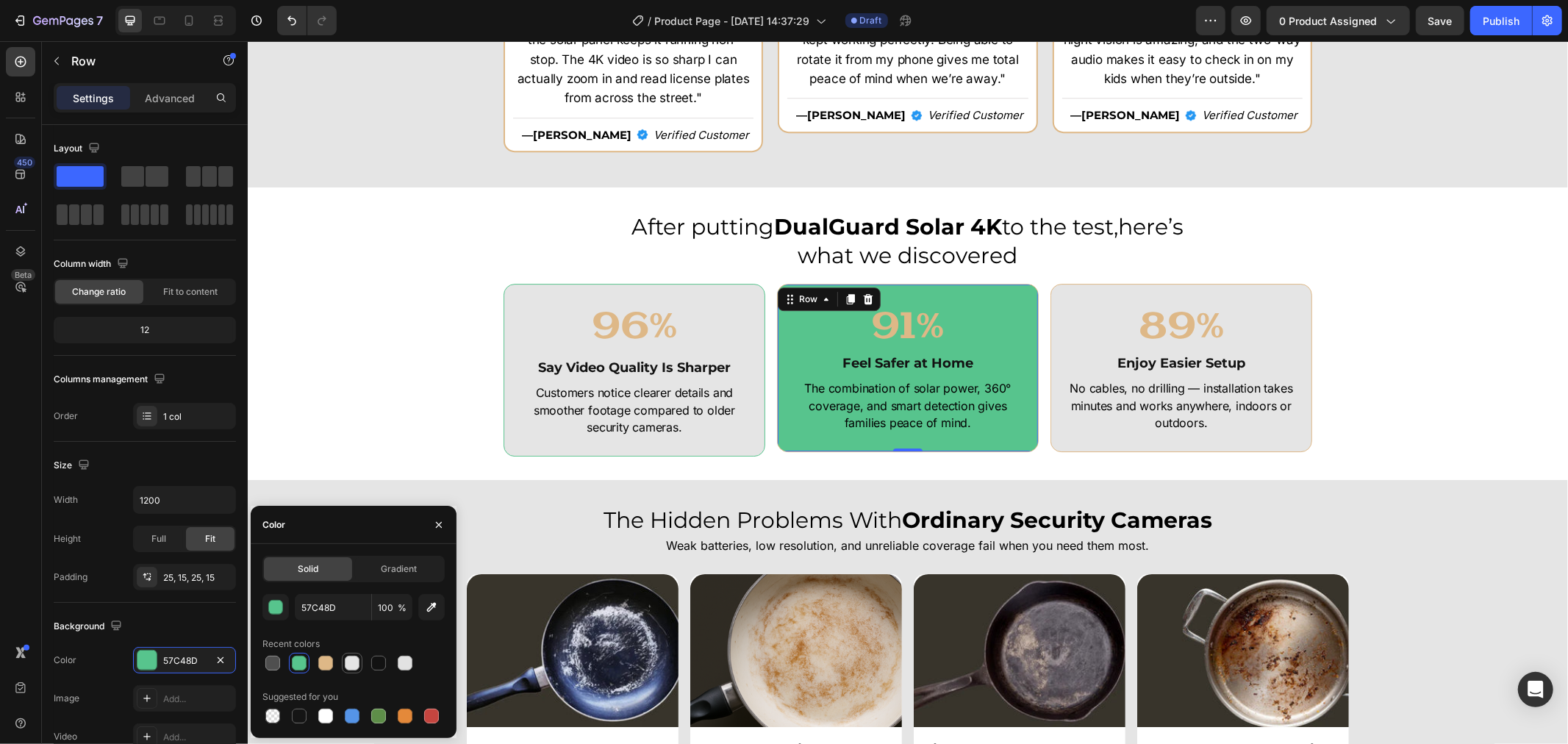
click at [349, 666] on div at bounding box center [352, 662] width 15 height 15
type input "E5E5E5"
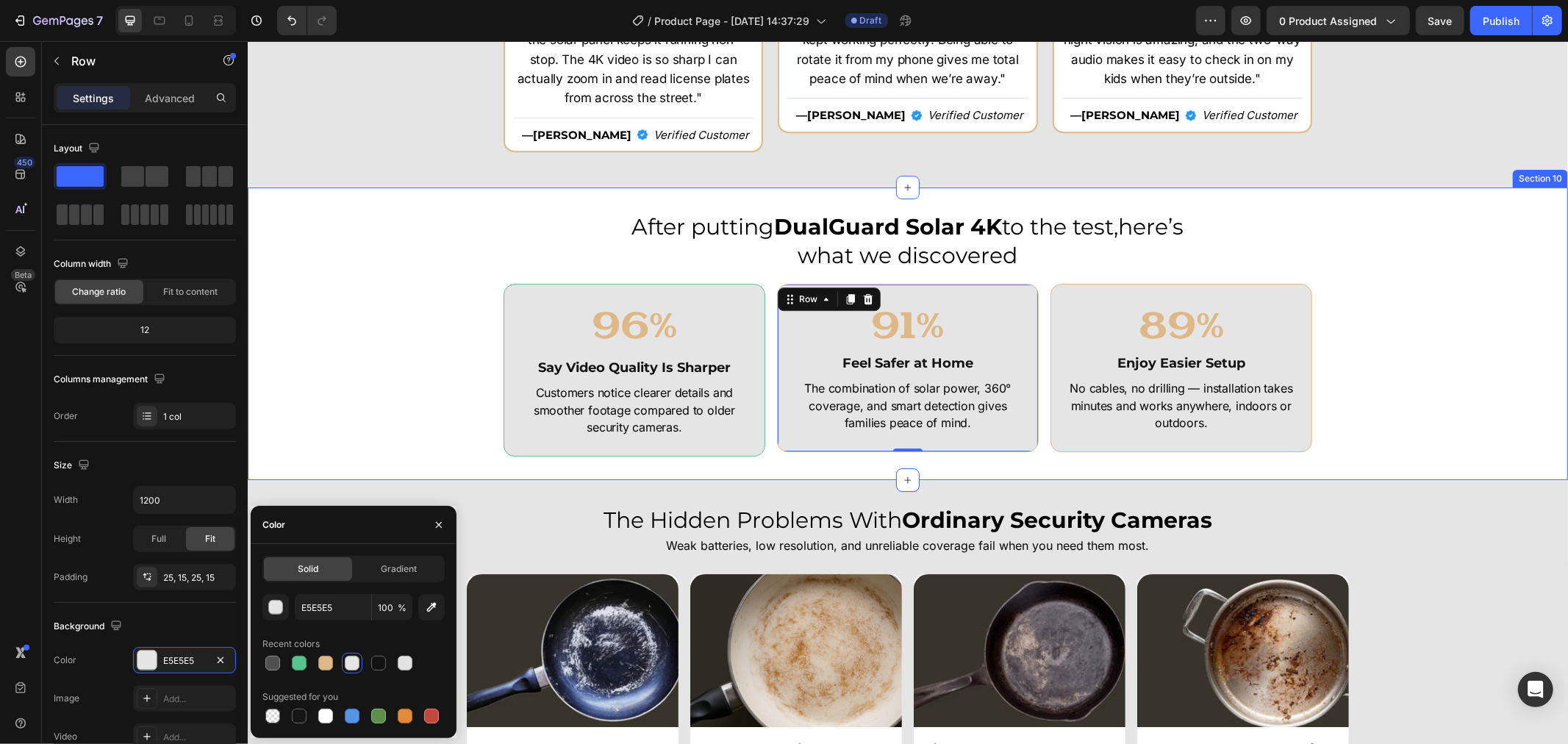
click at [1410, 316] on div "After putting DualGuard Solar 4K to the test,here’s what we discovered Heading …" at bounding box center [906, 333] width 1321 height 246
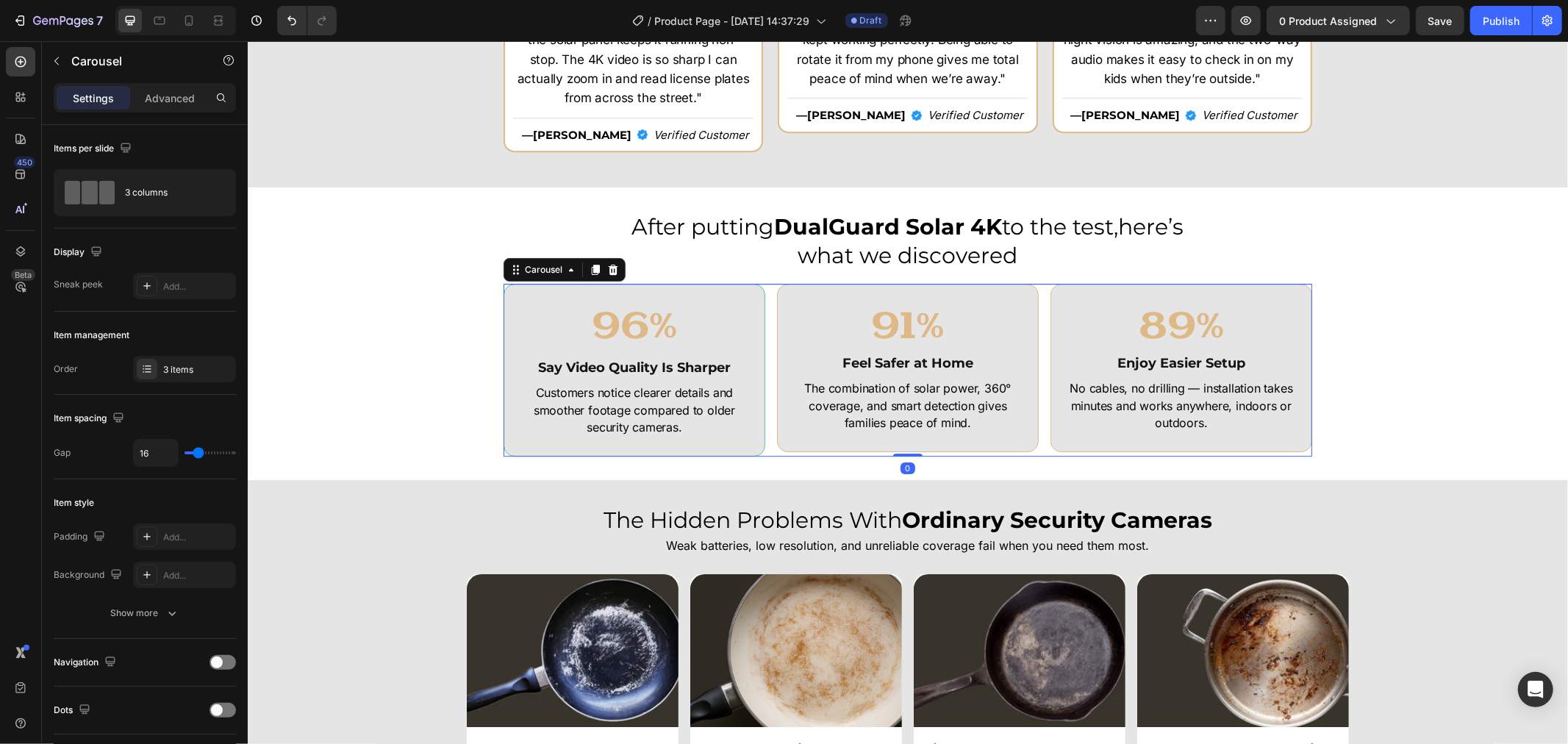
click at [757, 283] on div "96% Heading Say Video Quality Is Sharper Heading Customers notice clearer detai…" at bounding box center [633, 369] width 262 height 173
click at [749, 287] on div "96% Heading Say Video Quality Is Sharper Heading Customers notice clearer detai…" at bounding box center [633, 369] width 262 height 173
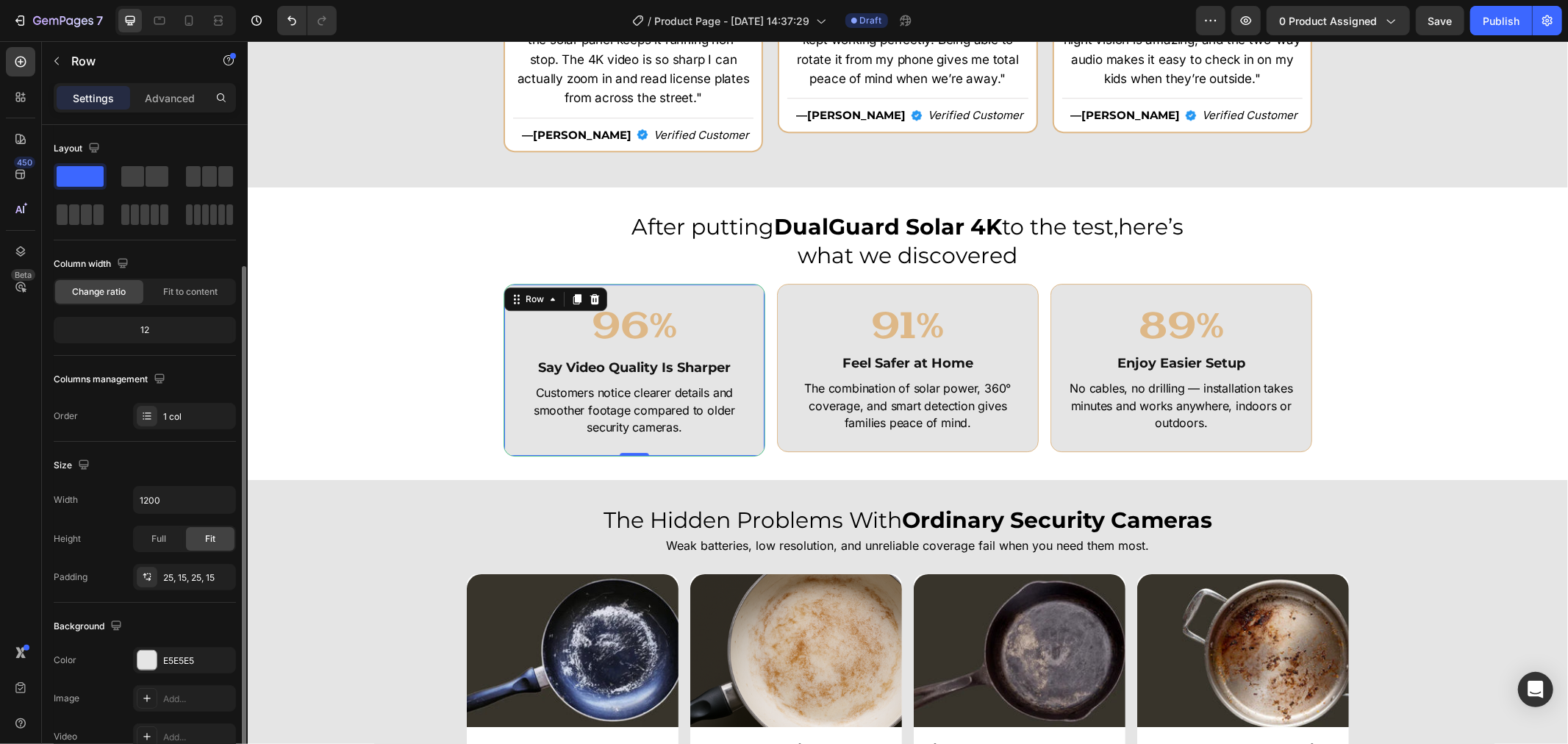
scroll to position [236, 0]
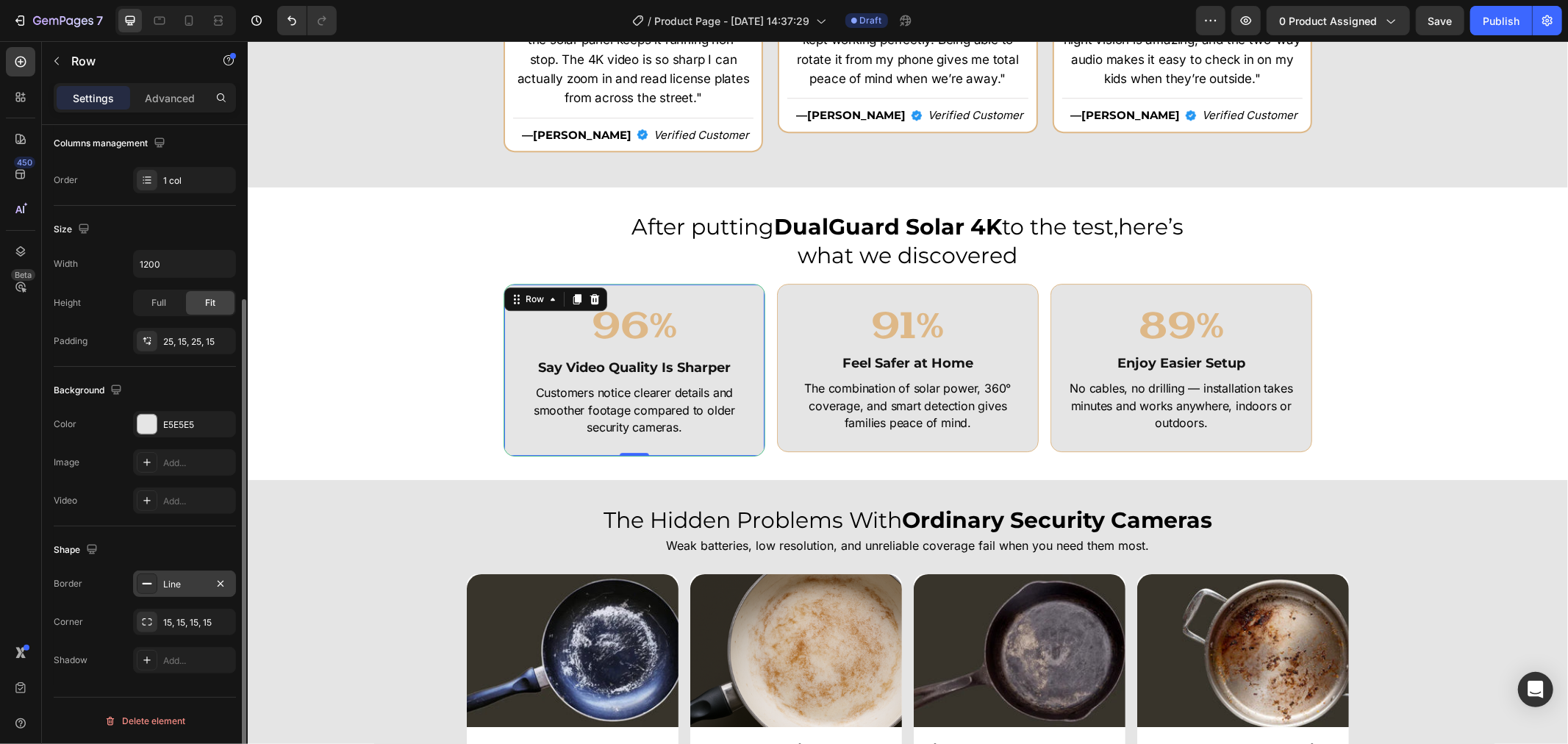
click at [170, 593] on div "Line" at bounding box center [184, 583] width 103 height 27
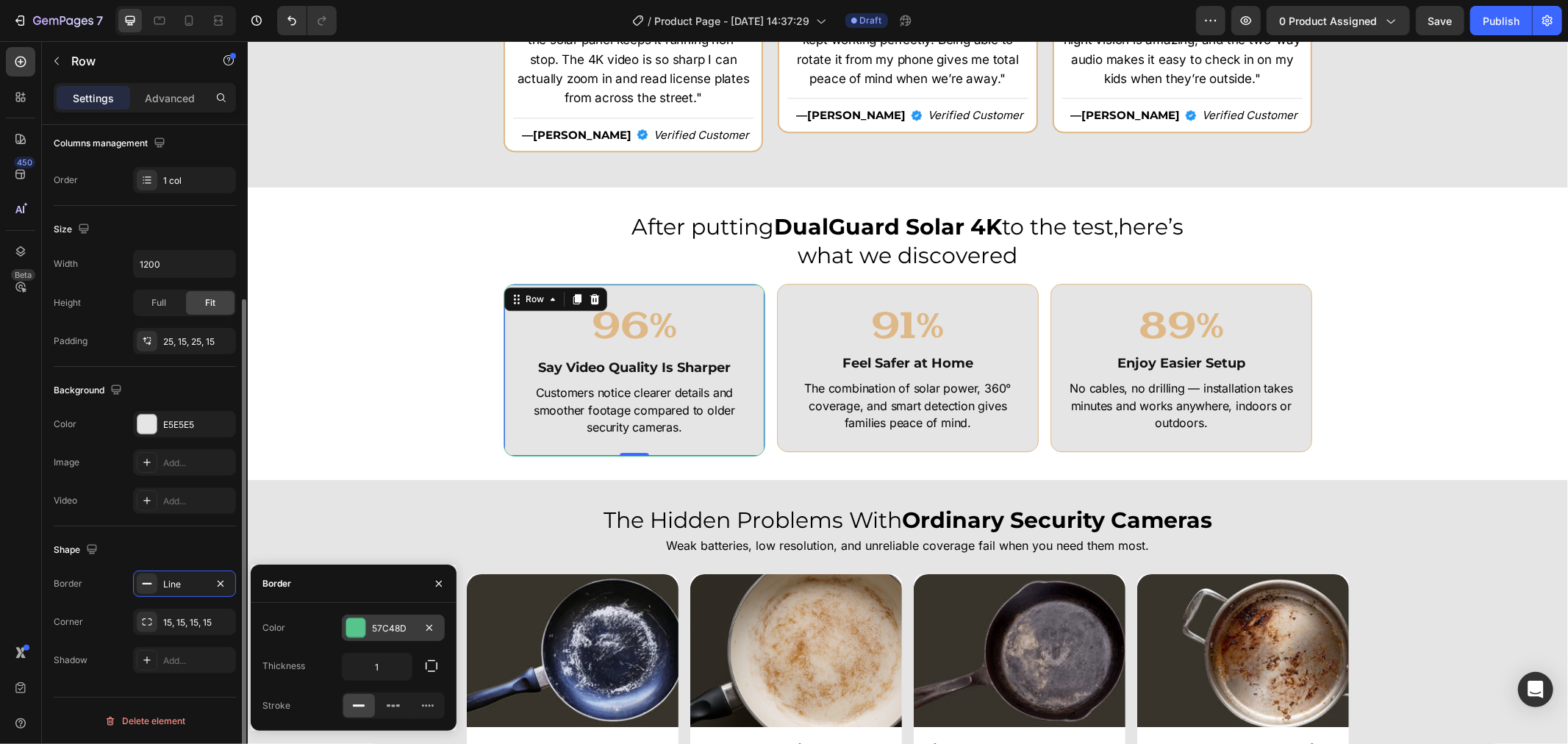
click at [364, 624] on div at bounding box center [356, 628] width 20 height 20
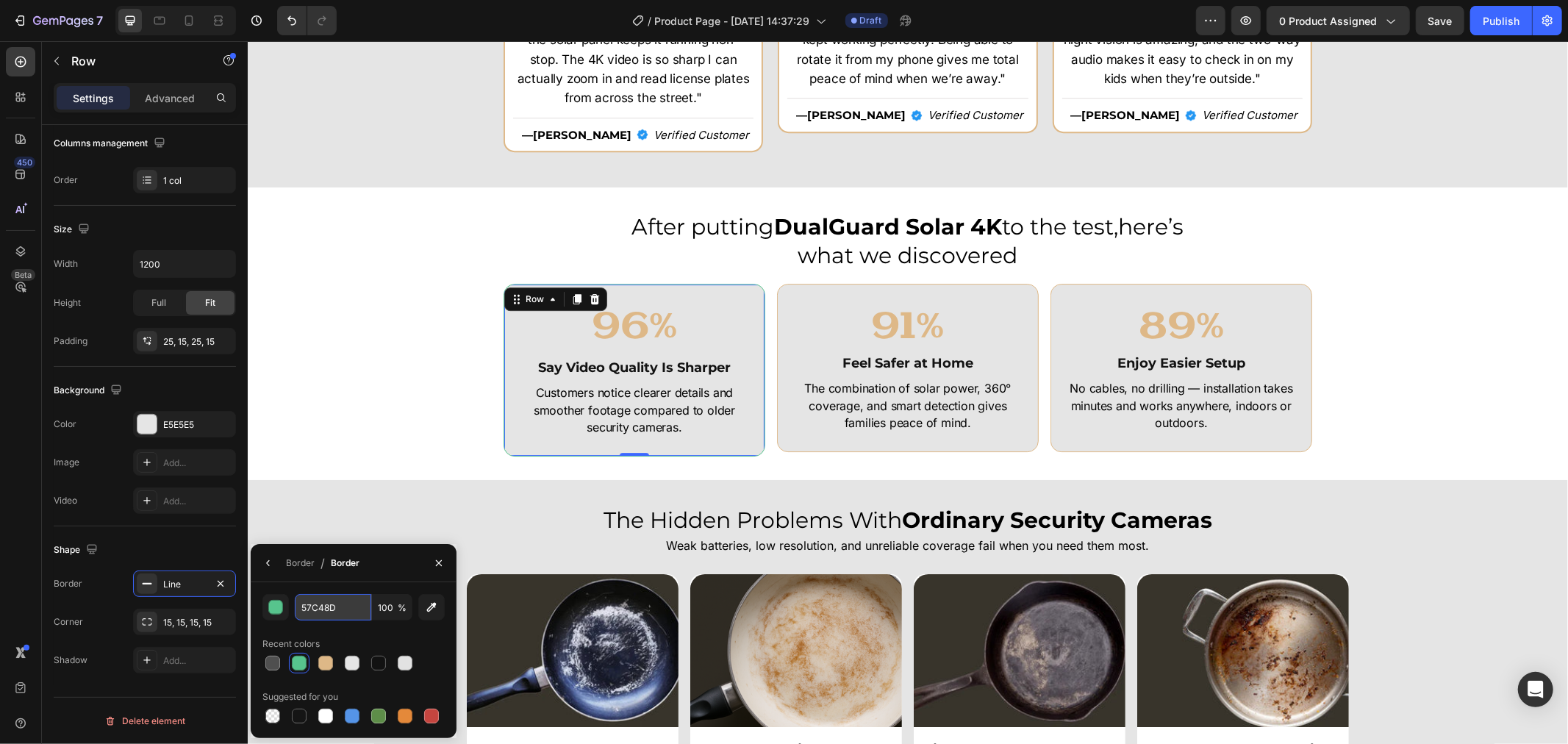
click at [322, 607] on input "57C48D" at bounding box center [333, 607] width 76 height 27
paste input "DEB887"
type input "DEB887"
click at [1409, 285] on div "After putting DualGuard Solar 4K to the test,here’s what we discovered Heading …" at bounding box center [906, 333] width 1321 height 246
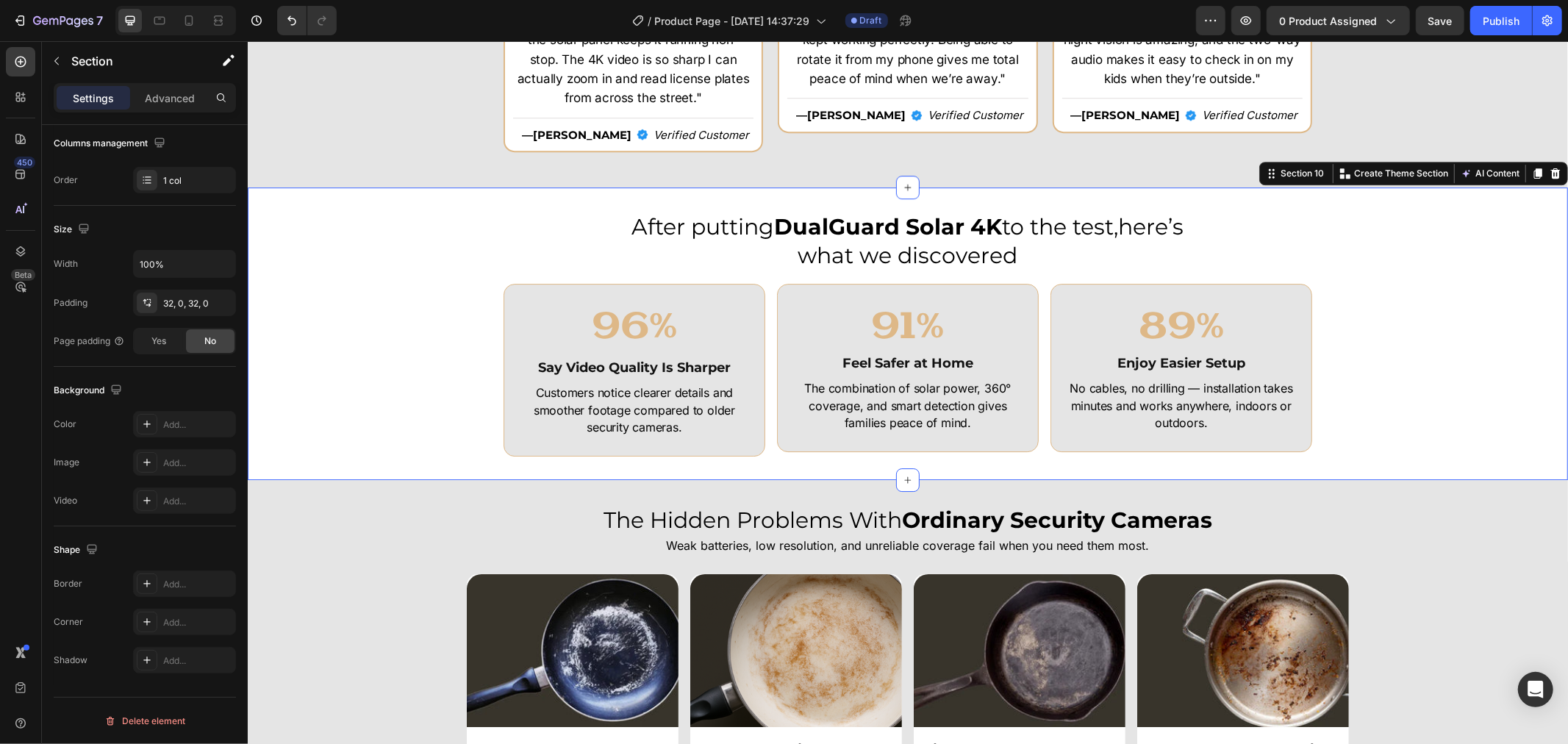
scroll to position [0, 0]
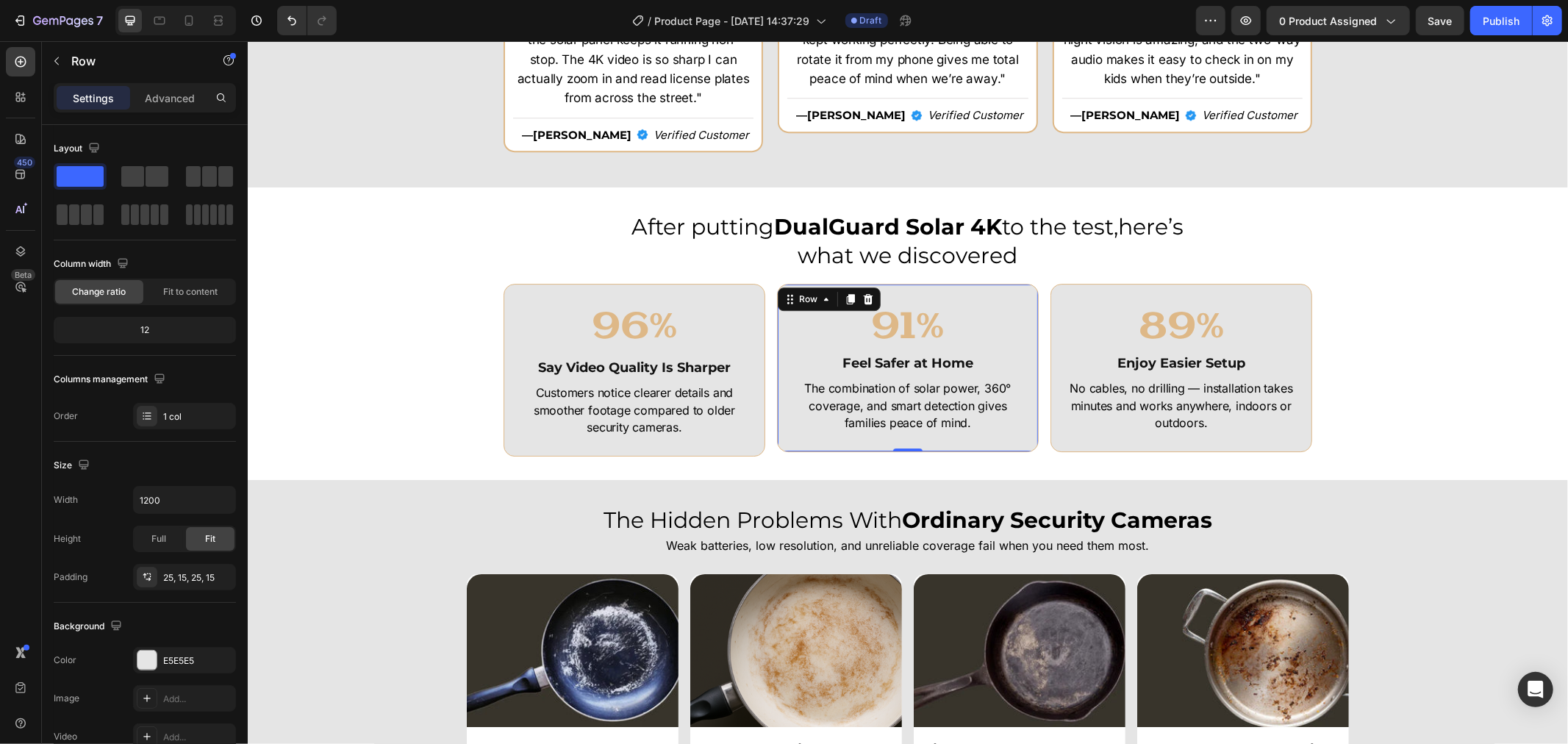
drag, startPoint x: 1019, startPoint y: 443, endPoint x: 986, endPoint y: 439, distance: 33.2
click at [1018, 442] on div "91% Heading Feel Safer at Home Heading The combination of solar power, 360° cov…" at bounding box center [906, 367] width 262 height 168
click at [1410, 236] on div "After putting DualGuard Solar 4K to the test,here’s what we discovered Heading …" at bounding box center [906, 333] width 1321 height 246
click at [753, 446] on div "96% Heading Say Video Quality Is Sharper Heading Customers notice clearer detai…" at bounding box center [633, 369] width 262 height 173
click at [171, 122] on div "Settings Advanced" at bounding box center [145, 104] width 206 height 42
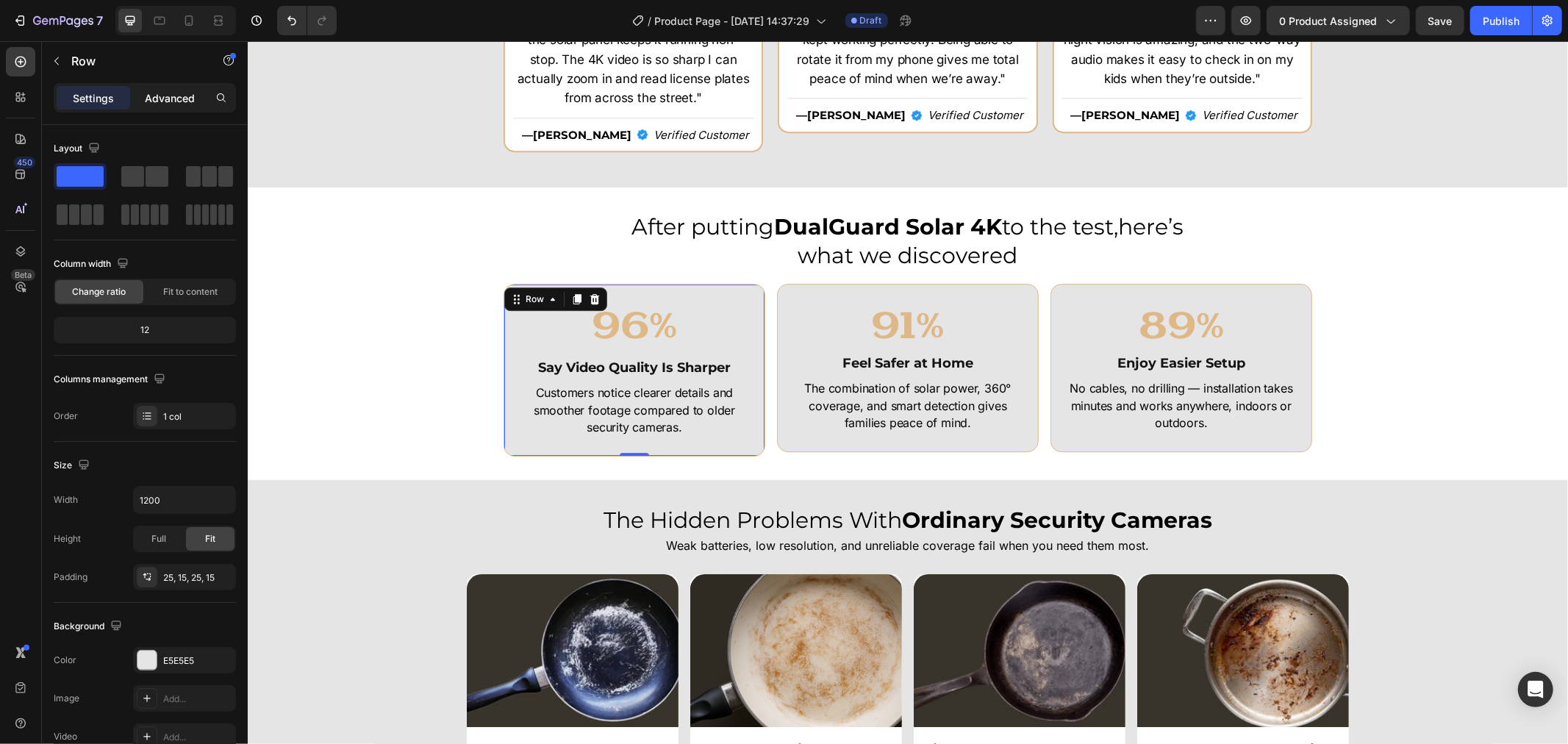
click at [184, 92] on p "Advanced" at bounding box center [169, 98] width 50 height 15
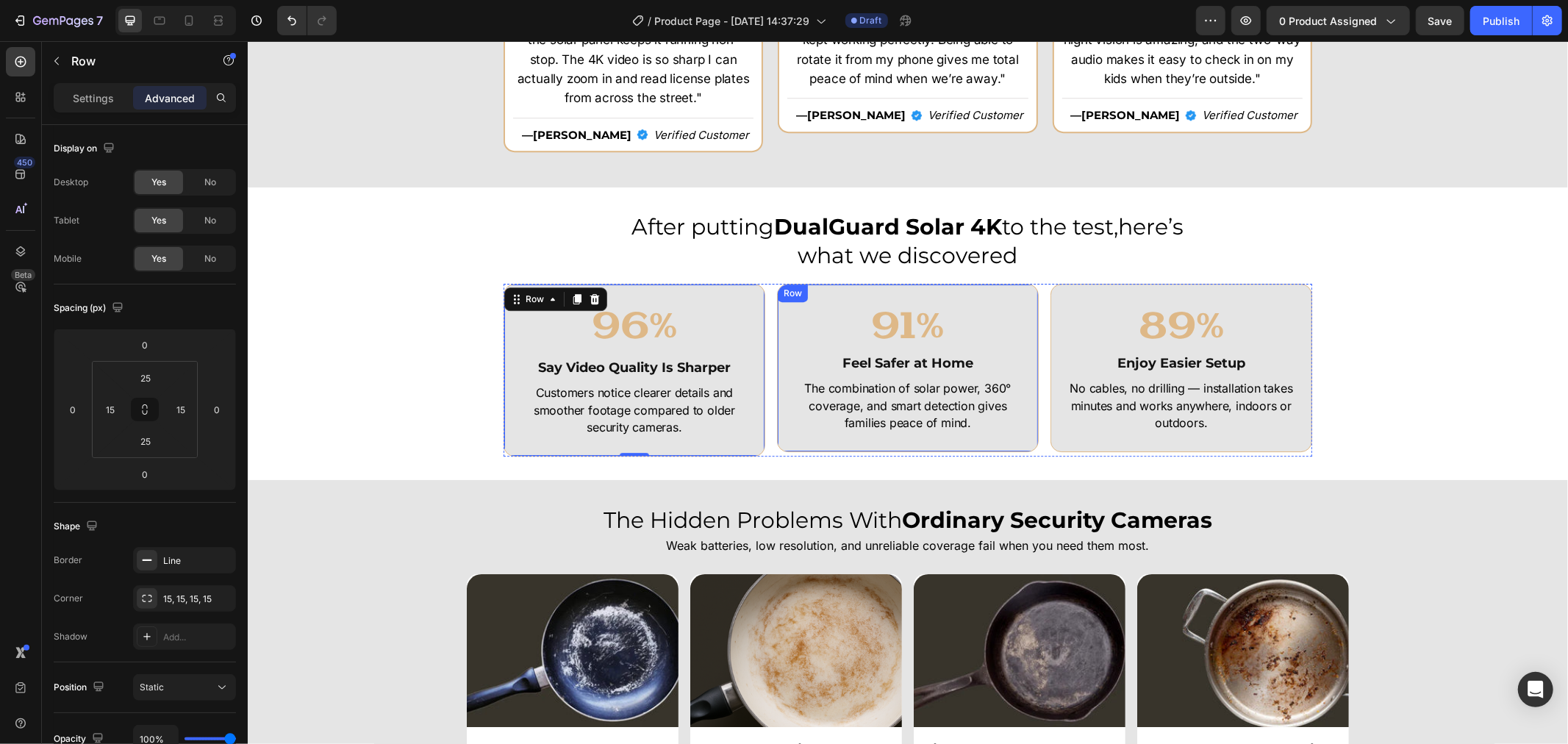
click at [1026, 291] on div "91% Heading Feel Safer at Home Heading The combination of solar power, 360° cov…" at bounding box center [906, 367] width 262 height 168
click at [662, 428] on p "Customers notice clearer details and smoother footage compared to older securit…" at bounding box center [633, 410] width 235 height 51
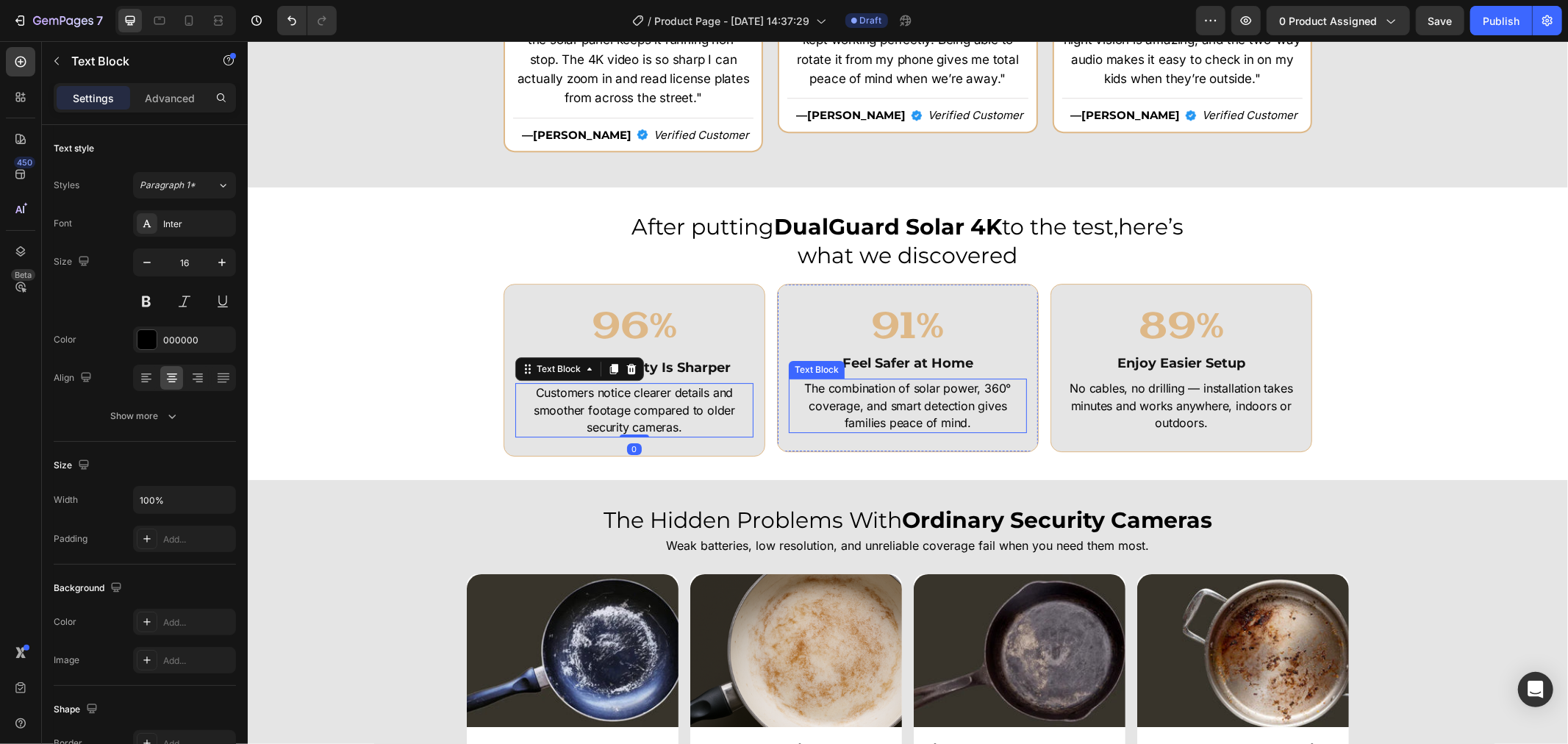
click at [895, 413] on p "The combination of solar power, 360° coverage, and smart detection gives famili…" at bounding box center [906, 405] width 235 height 51
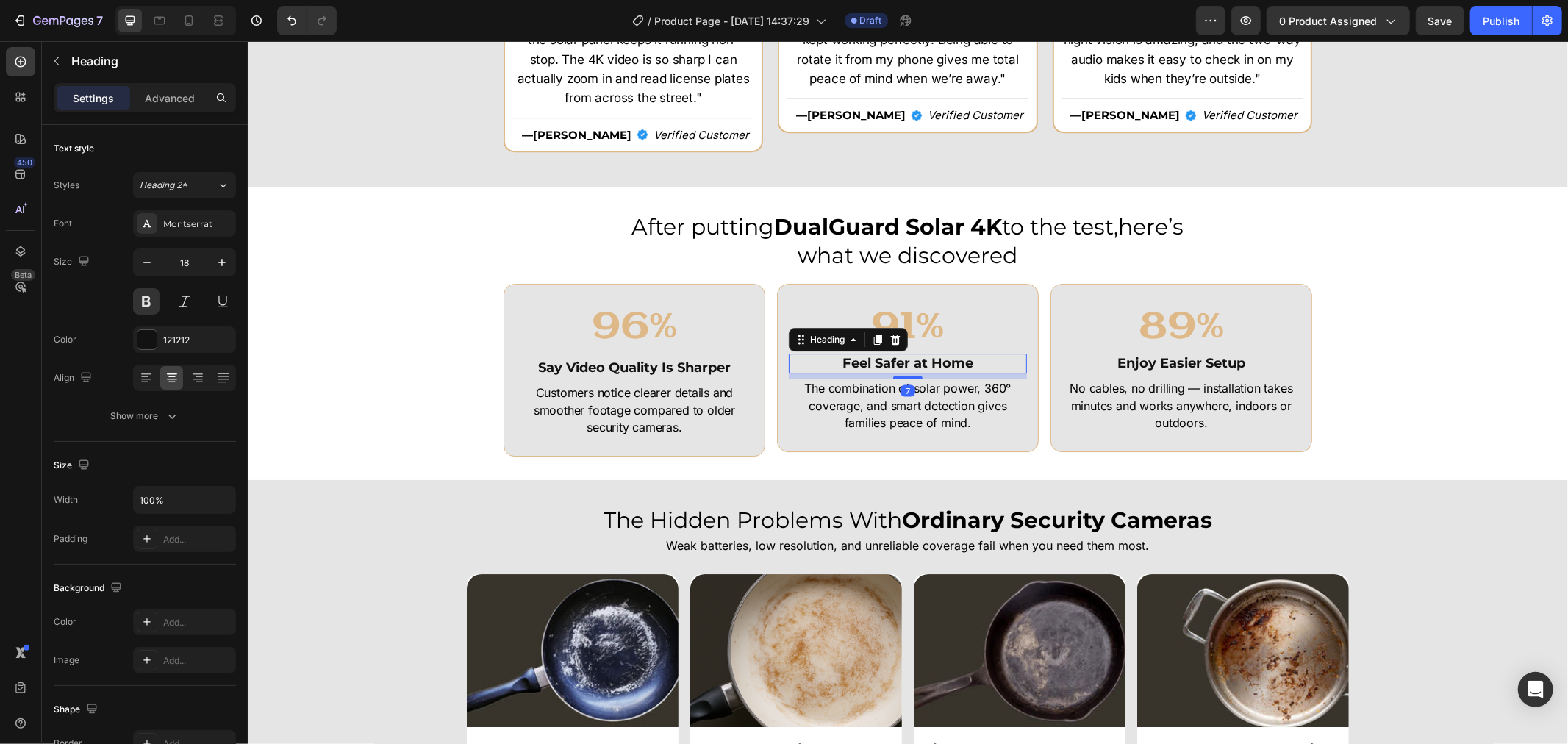
click at [960, 359] on h2 "Feel Safer at Home" at bounding box center [906, 363] width 239 height 20
click at [629, 358] on h2 "Say Video Quality Is Sharper" at bounding box center [633, 367] width 239 height 20
click at [884, 311] on div "91% Heading 0" at bounding box center [906, 327] width 239 height 51
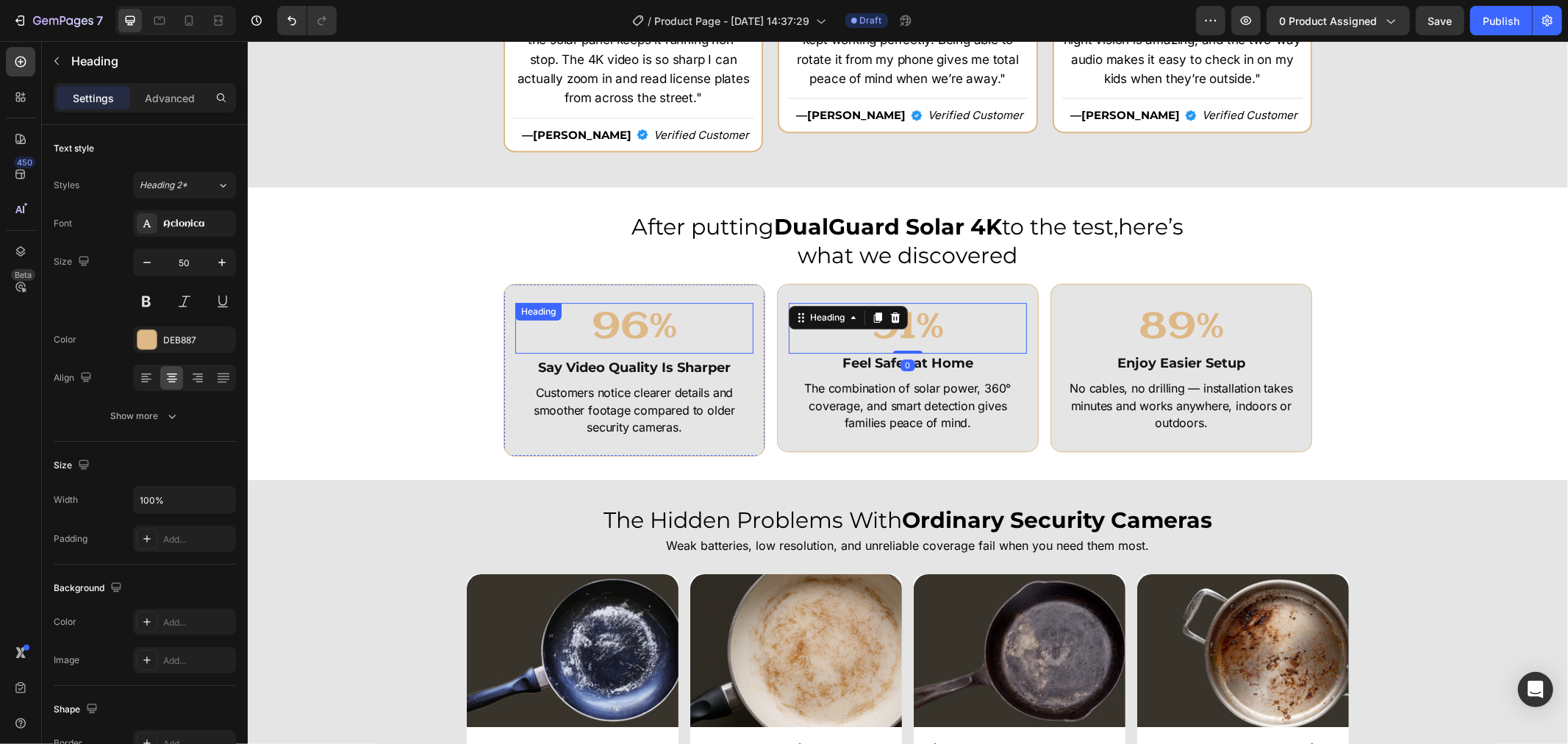
click at [612, 311] on div "96% Heading" at bounding box center [633, 327] width 239 height 51
click at [914, 318] on h2 "91%" at bounding box center [906, 327] width 239 height 51
click at [683, 327] on h2 "96%" at bounding box center [633, 327] width 239 height 51
click at [171, 113] on div "Settings Advanced" at bounding box center [145, 104] width 206 height 42
click at [174, 98] on p "Advanced" at bounding box center [169, 98] width 50 height 15
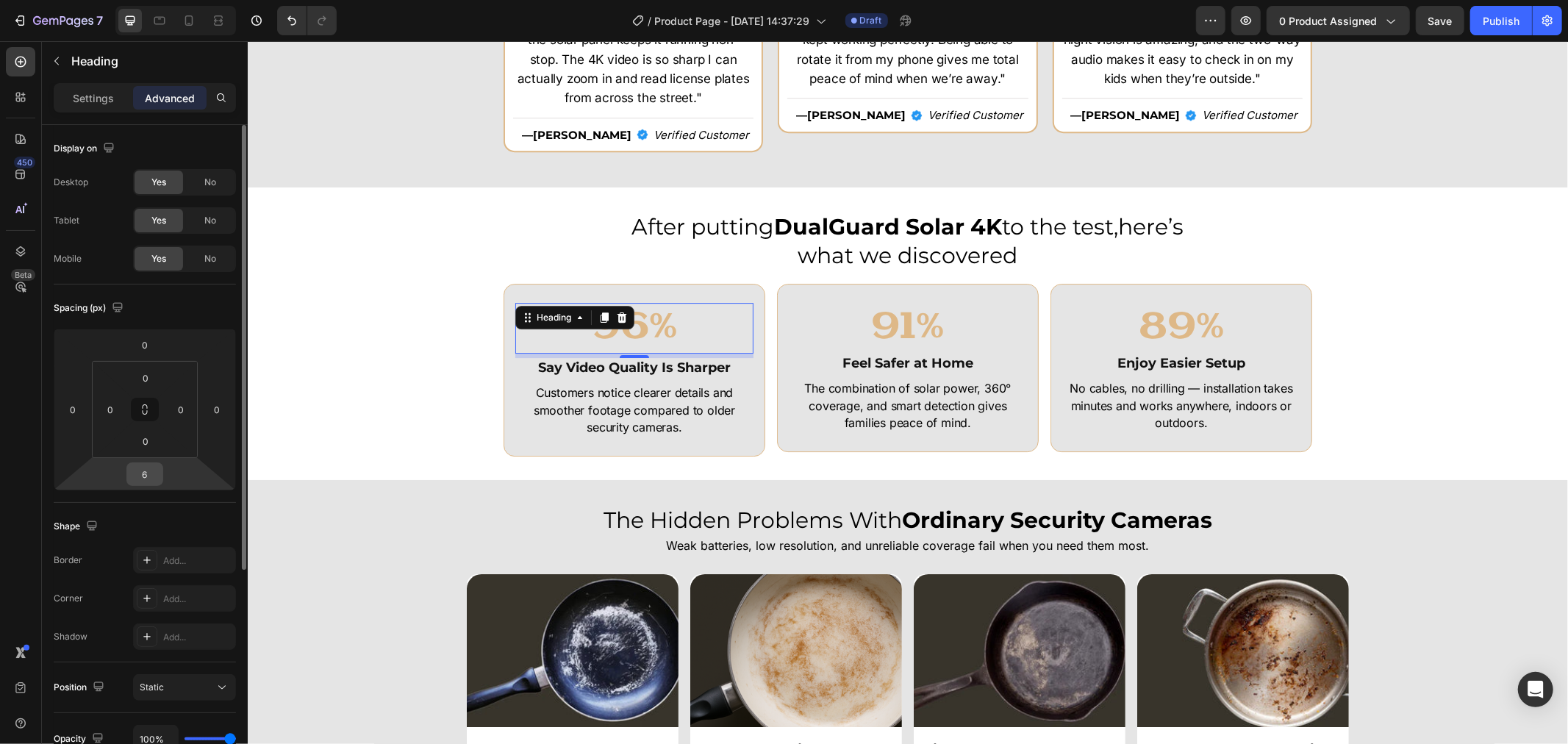
click at [145, 474] on input "6" at bounding box center [145, 474] width 29 height 22
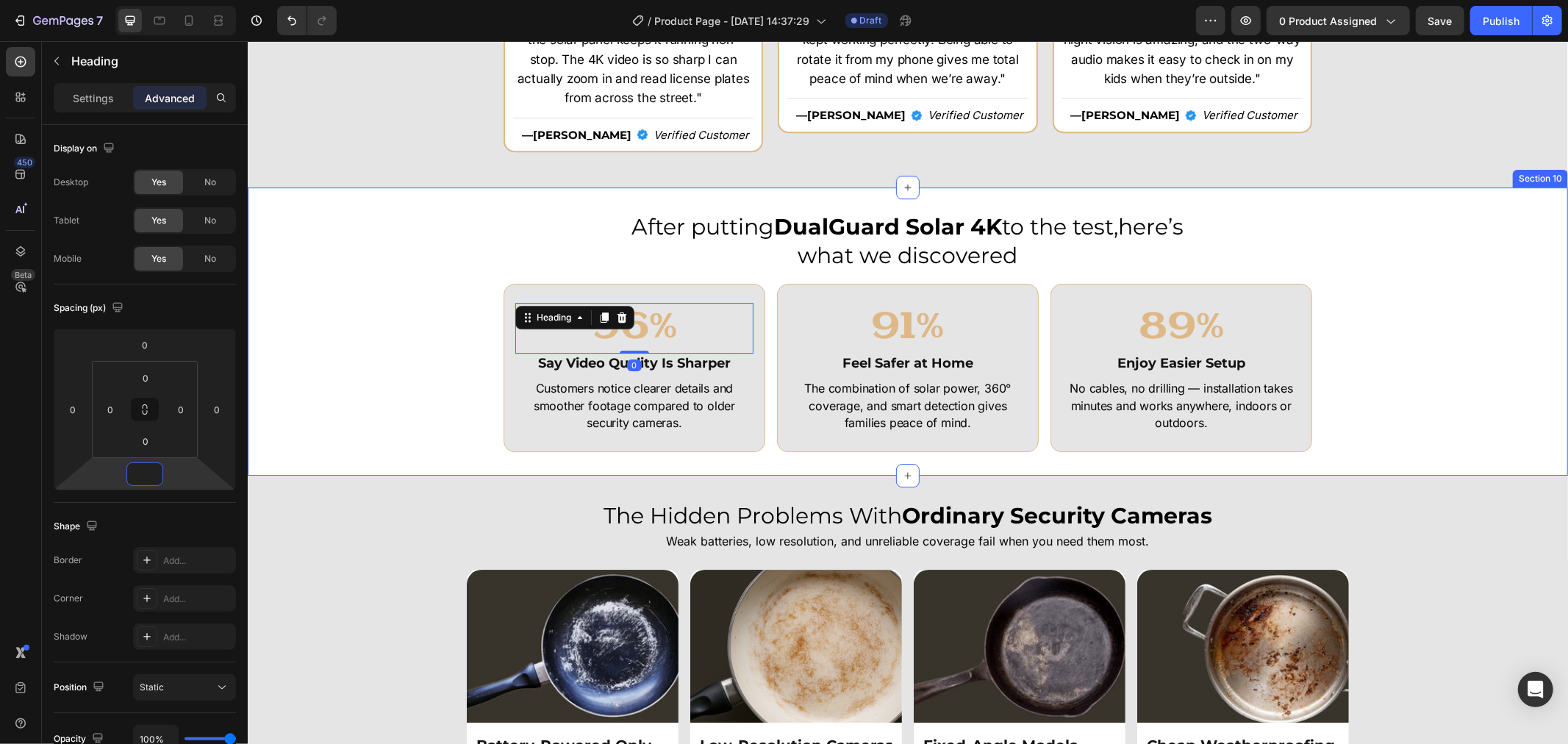
click at [1410, 385] on div "After putting DualGuard Solar 4K to the test,here’s what we discovered Heading …" at bounding box center [906, 331] width 1321 height 241
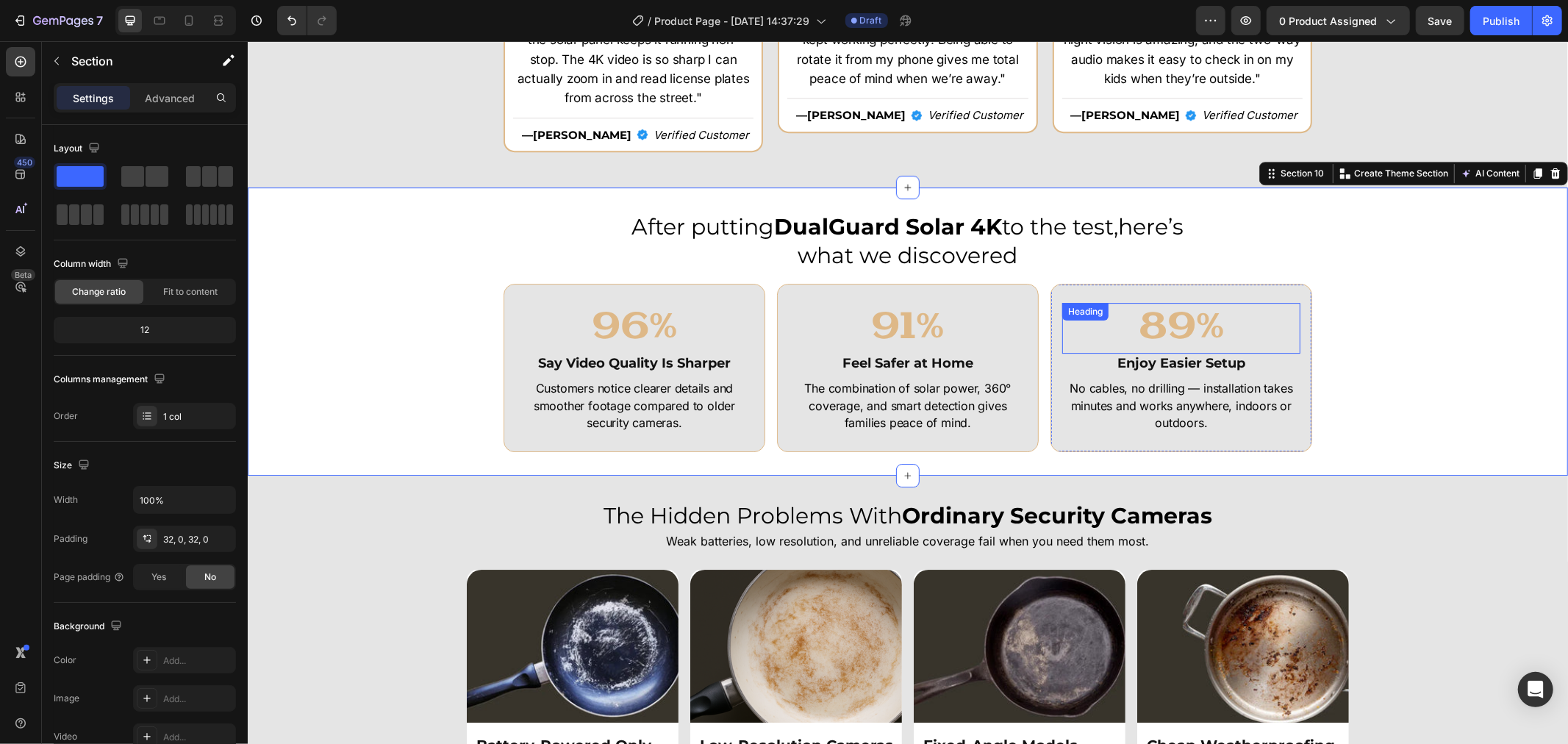
click at [1178, 311] on h2 "89%" at bounding box center [1180, 327] width 239 height 51
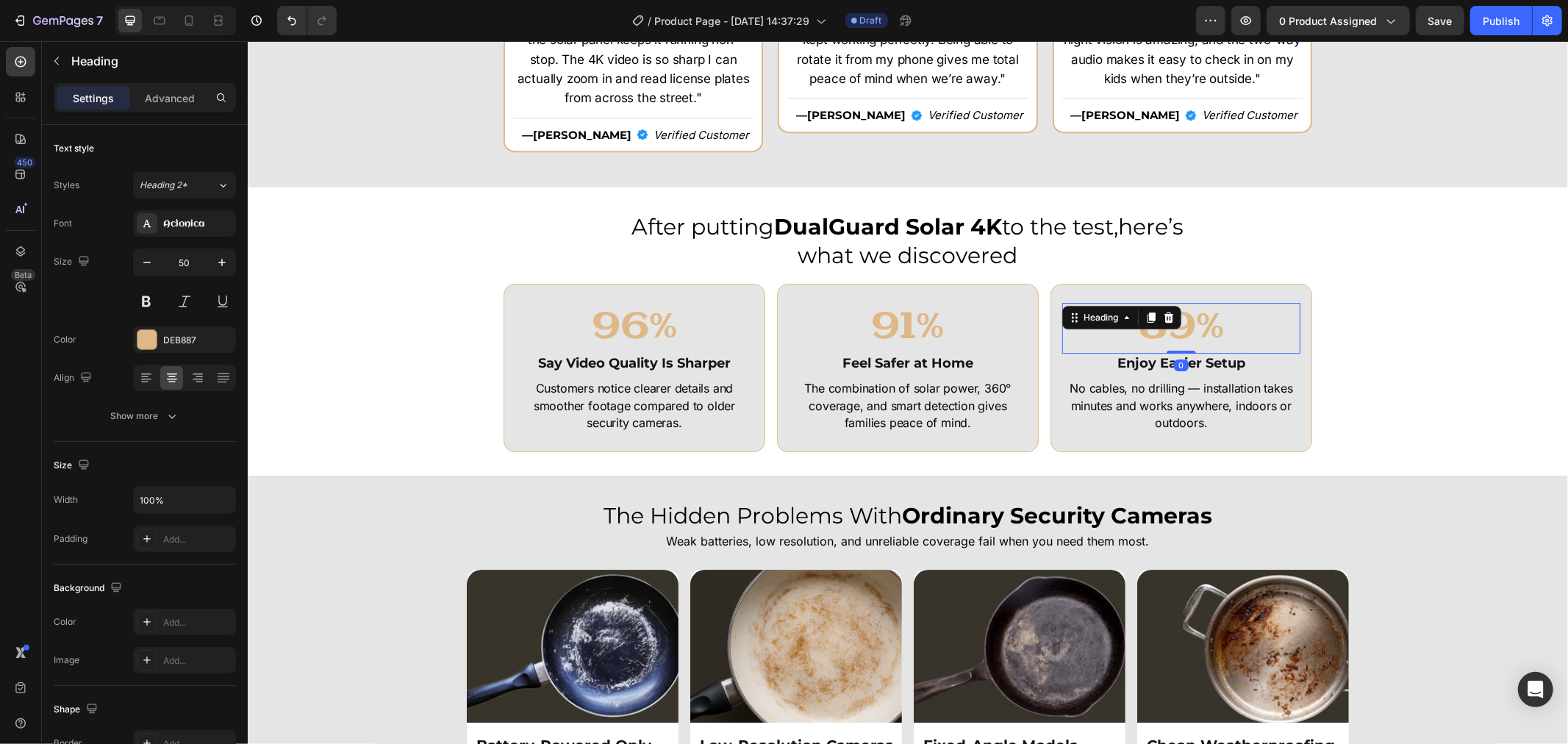
click at [1407, 330] on div "After putting DualGuard Solar 4K to the test,here’s what we discovered Heading …" at bounding box center [906, 331] width 1321 height 241
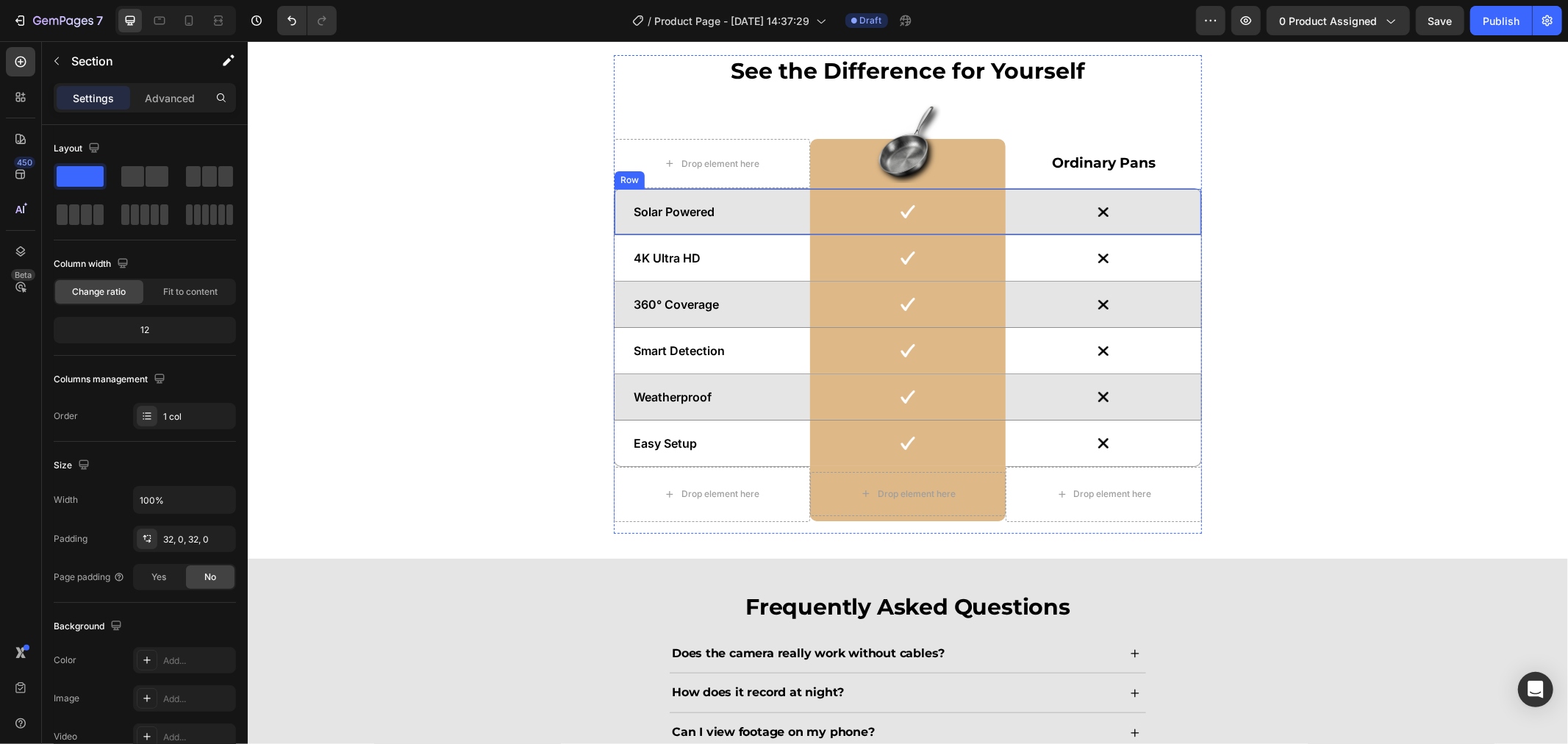
scroll to position [4246, 0]
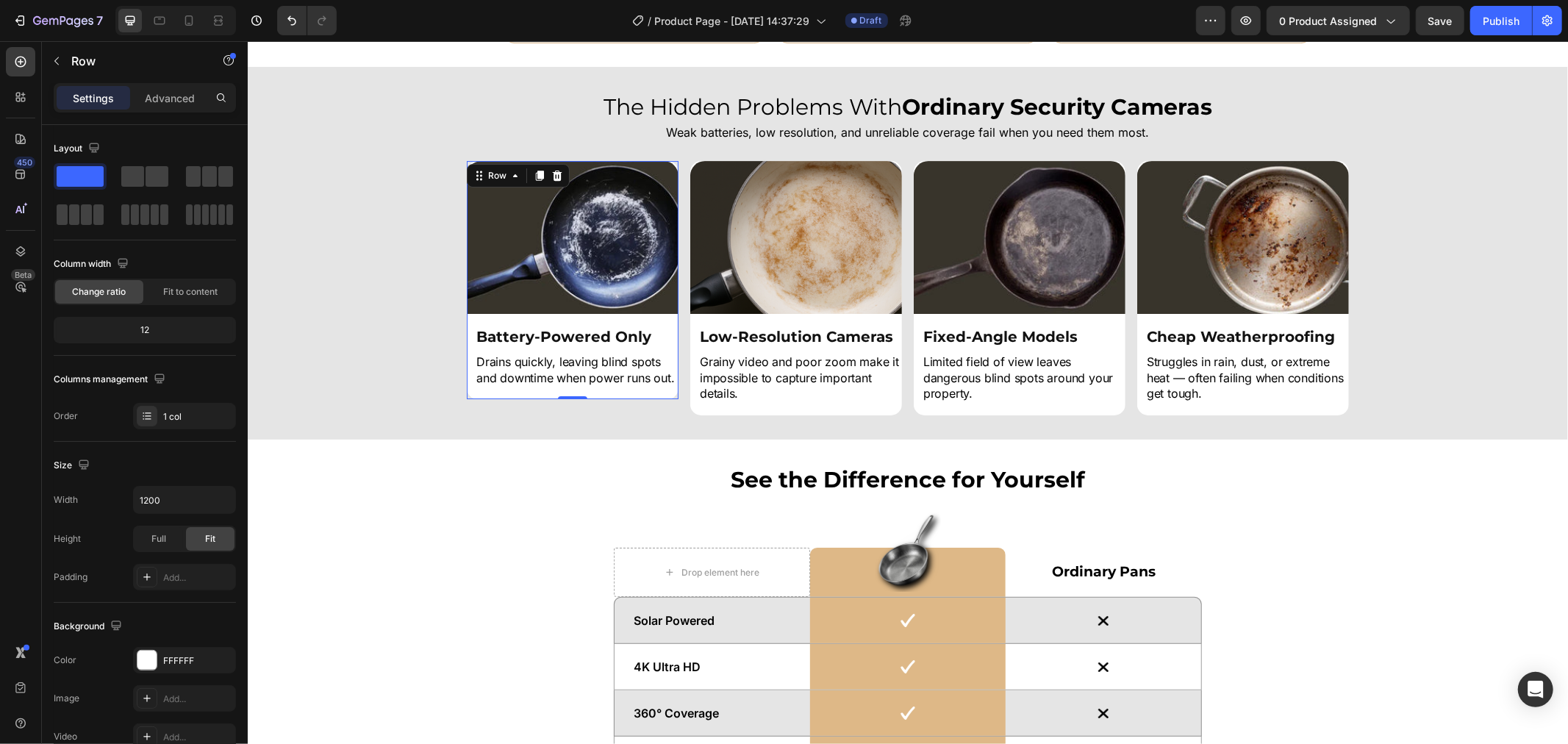
drag, startPoint x: 660, startPoint y: 397, endPoint x: 665, endPoint y: 389, distance: 9.4
click at [661, 394] on div "Image Battery-Powered Only Heading Drains quickly, leaving blind spots and down…" at bounding box center [571, 279] width 212 height 239
click at [162, 101] on p "Advanced" at bounding box center [169, 98] width 50 height 15
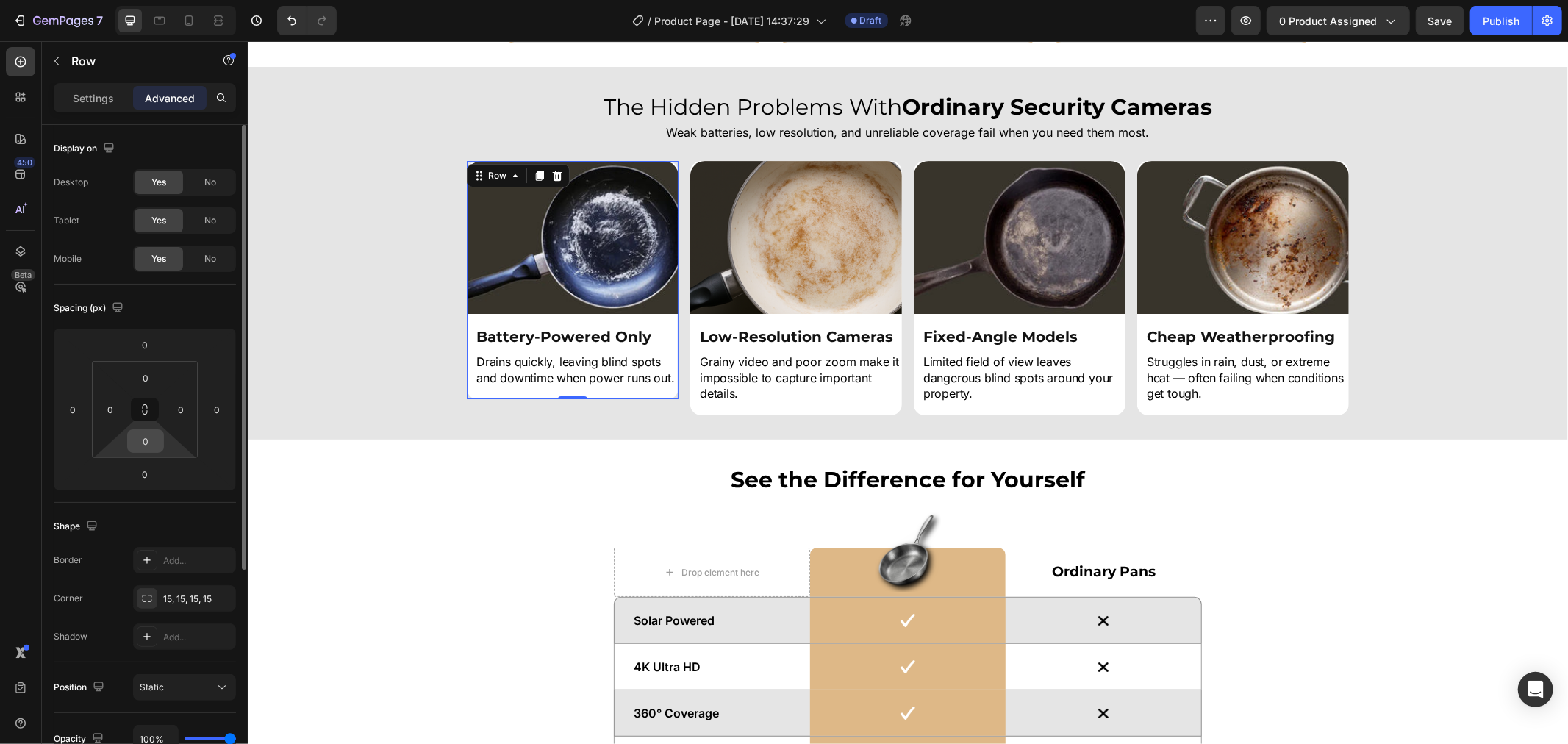
click at [136, 446] on input "0" at bounding box center [145, 441] width 29 height 22
click at [147, 444] on input "20" at bounding box center [145, 441] width 29 height 22
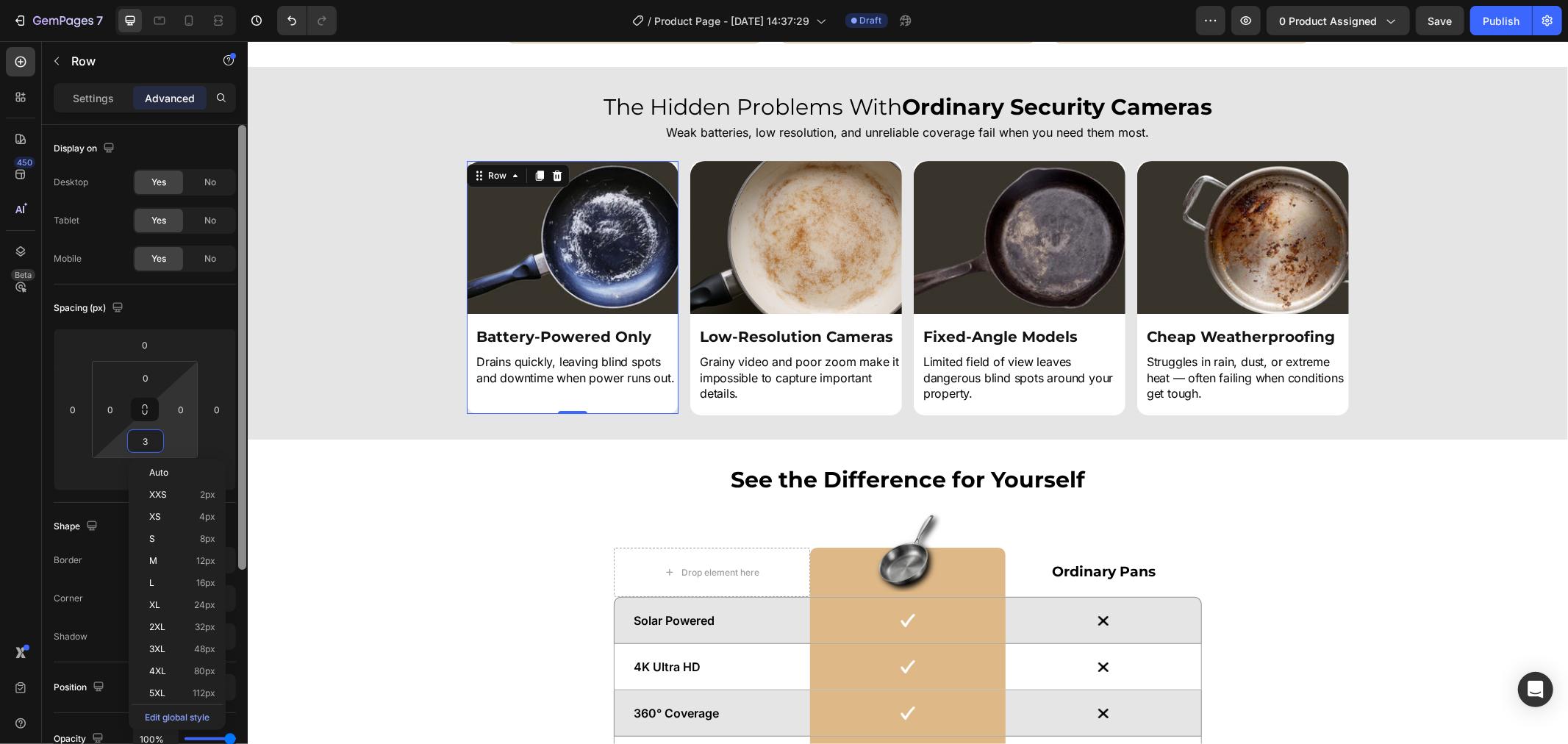
type input "35"
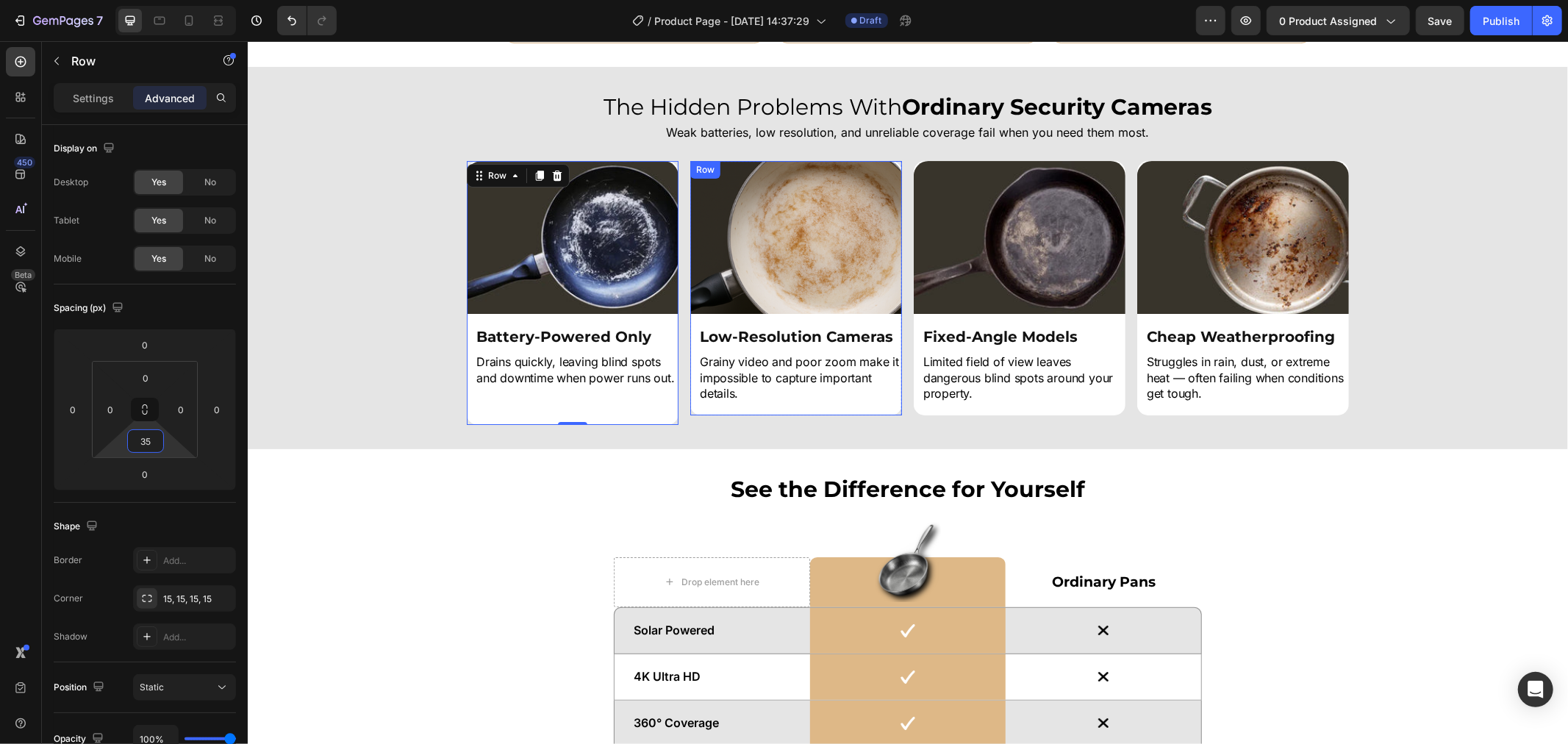
click at [788, 409] on div "Image Low-Resolution Cameras Heading Grainy video and poor zoom make it impossi…" at bounding box center [795, 287] width 212 height 254
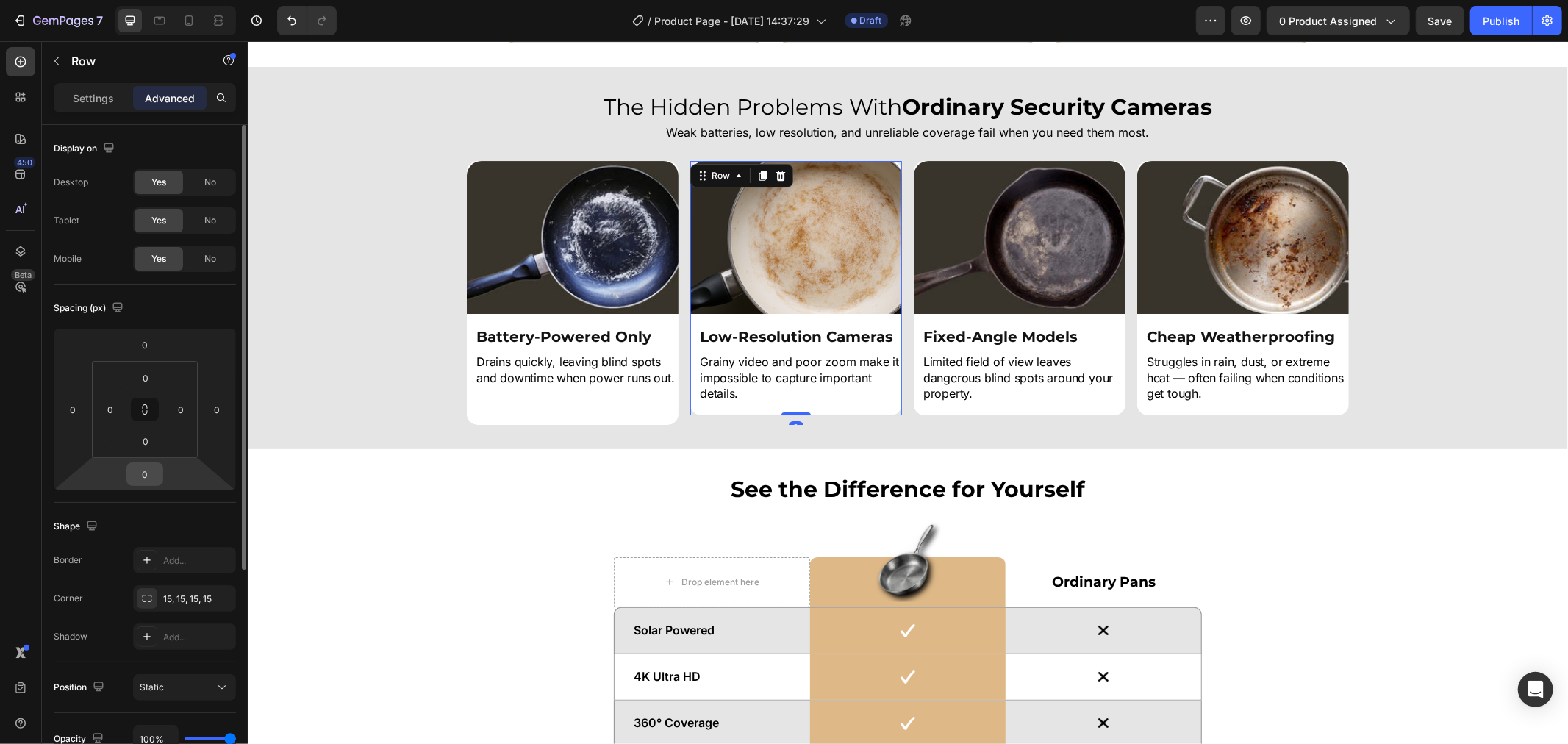
click at [158, 470] on input "0" at bounding box center [145, 474] width 29 height 22
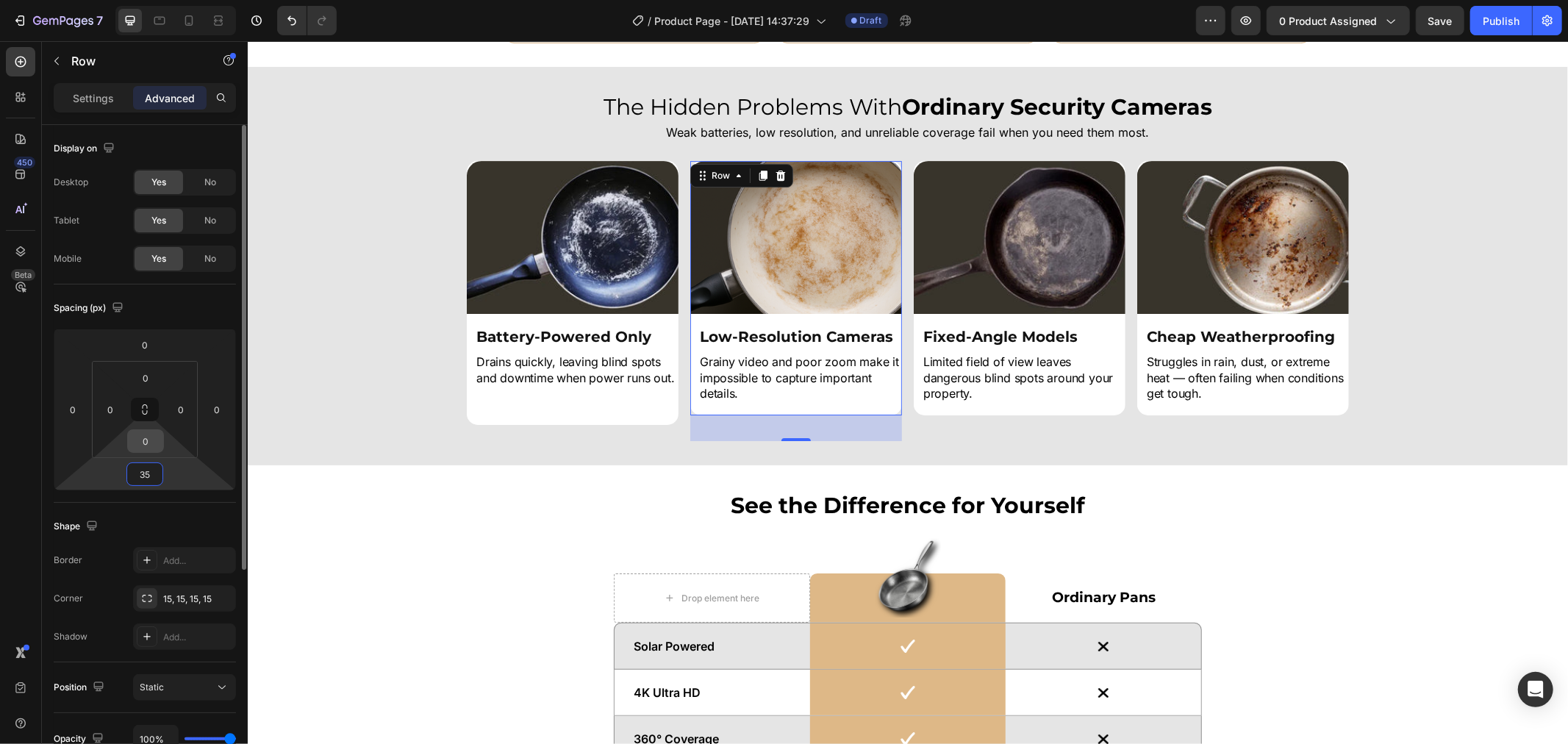
type input "3"
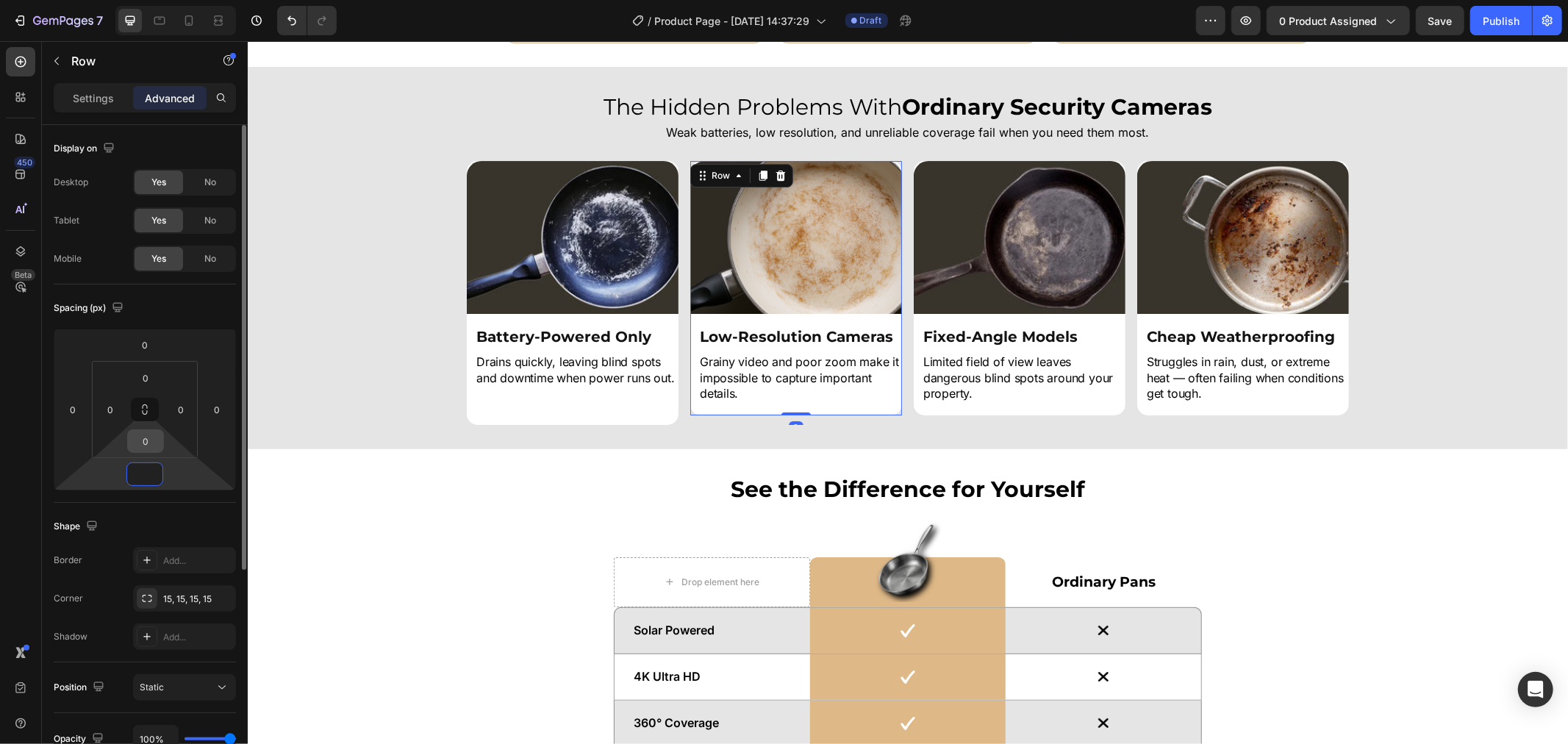
type input "0"
click at [157, 442] on input "0" at bounding box center [145, 441] width 29 height 22
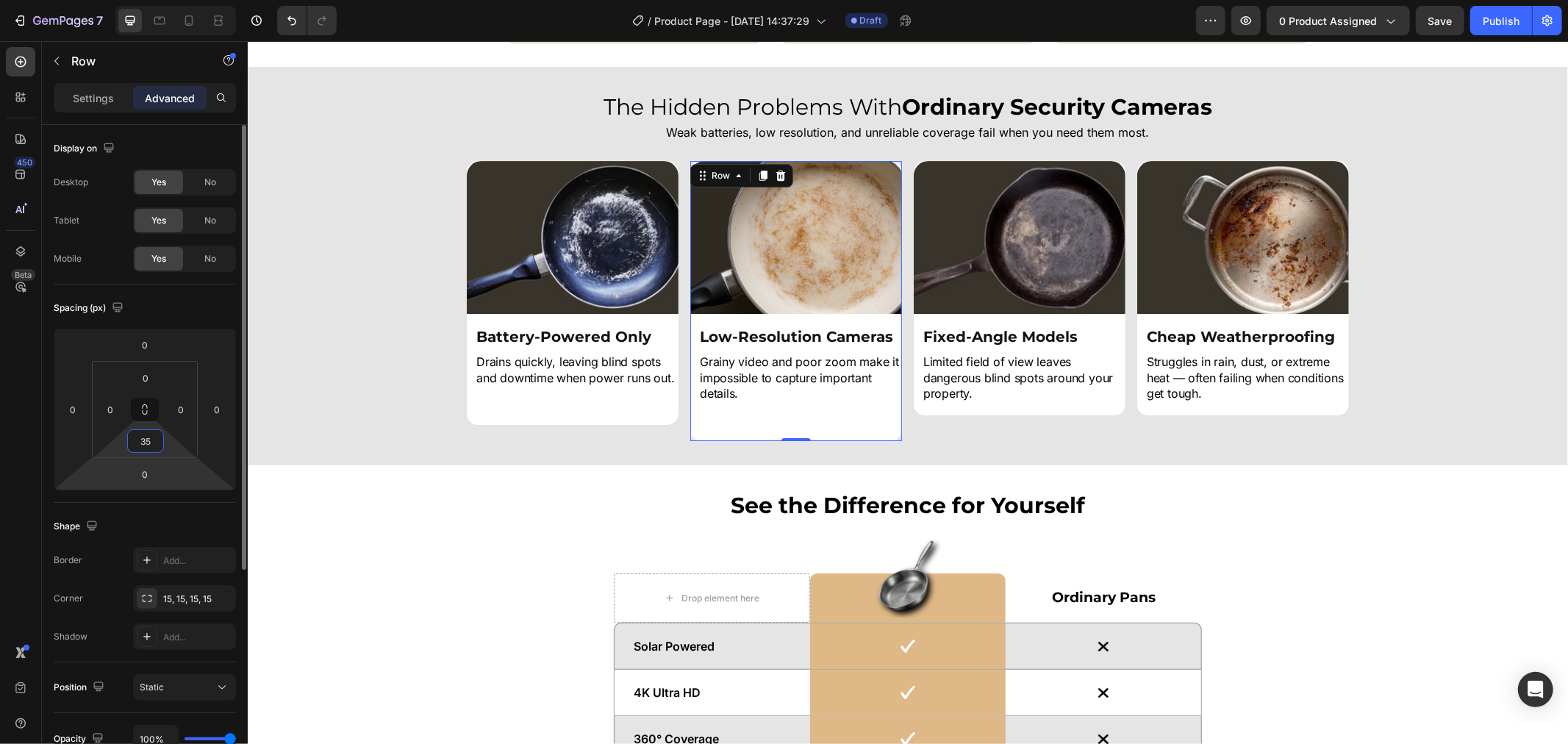
type input "3"
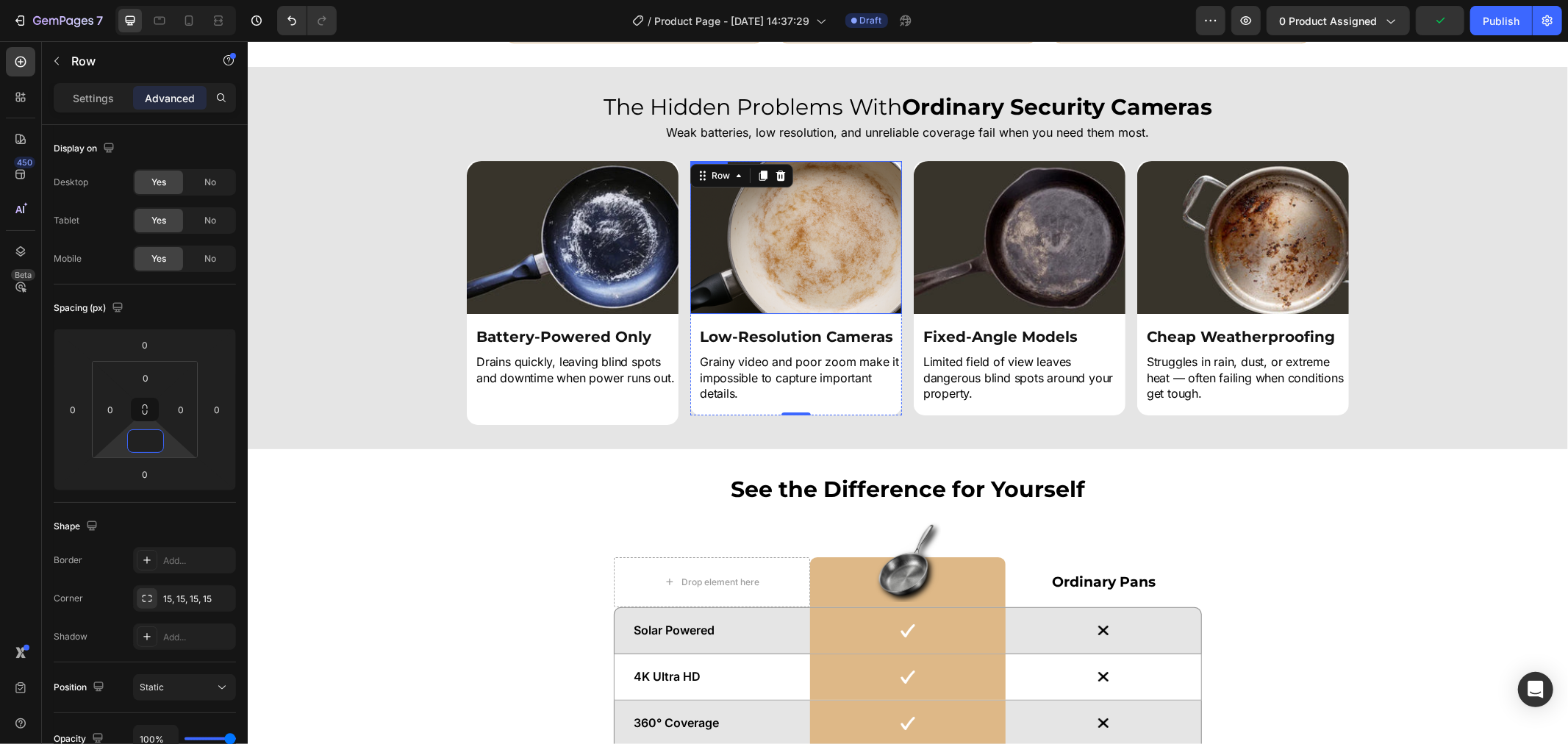
click at [890, 311] on img at bounding box center [795, 237] width 212 height 153
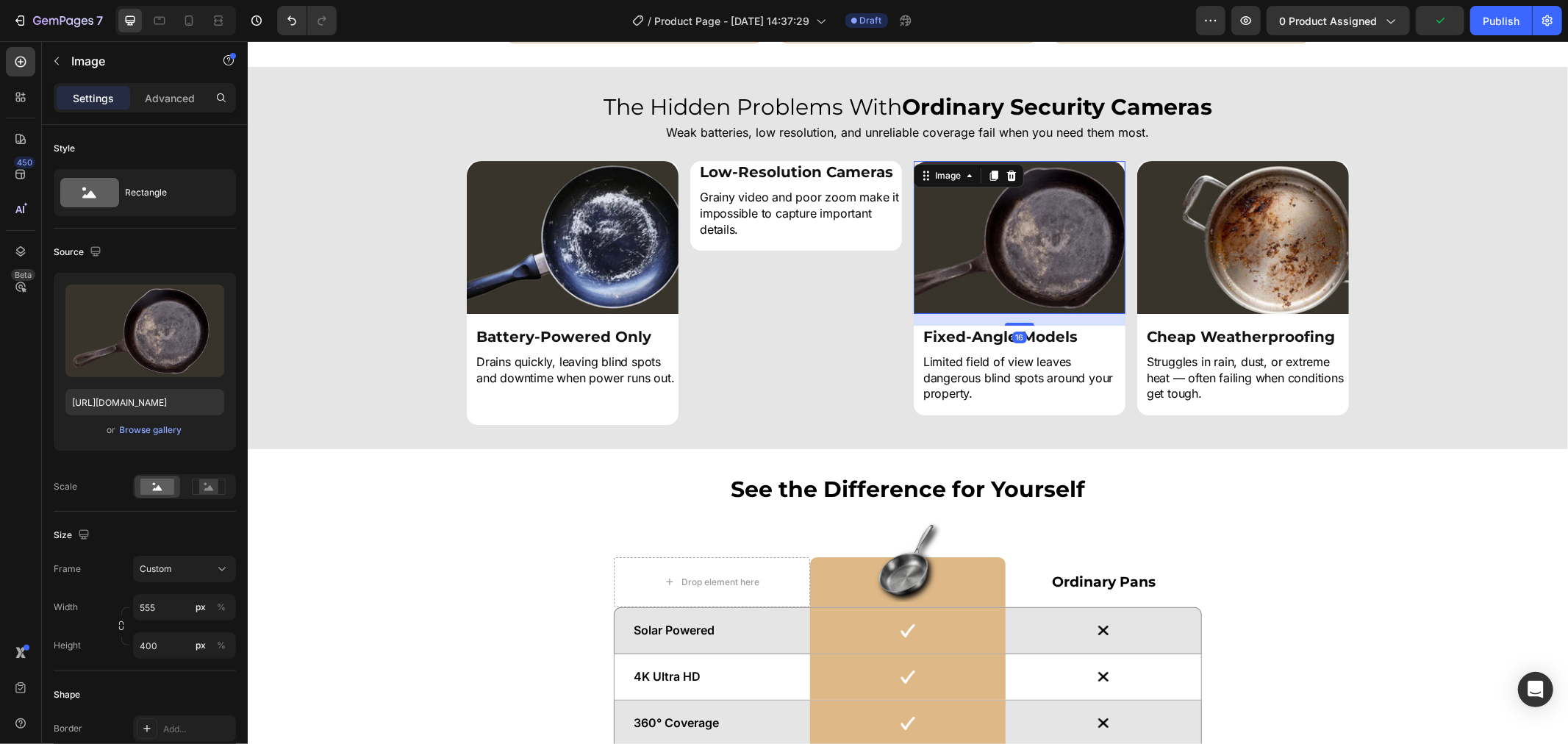
click at [953, 295] on img at bounding box center [1018, 237] width 212 height 153
click at [877, 234] on p "Grainy video and poor zoom make it impossible to capture important details." at bounding box center [799, 213] width 200 height 48
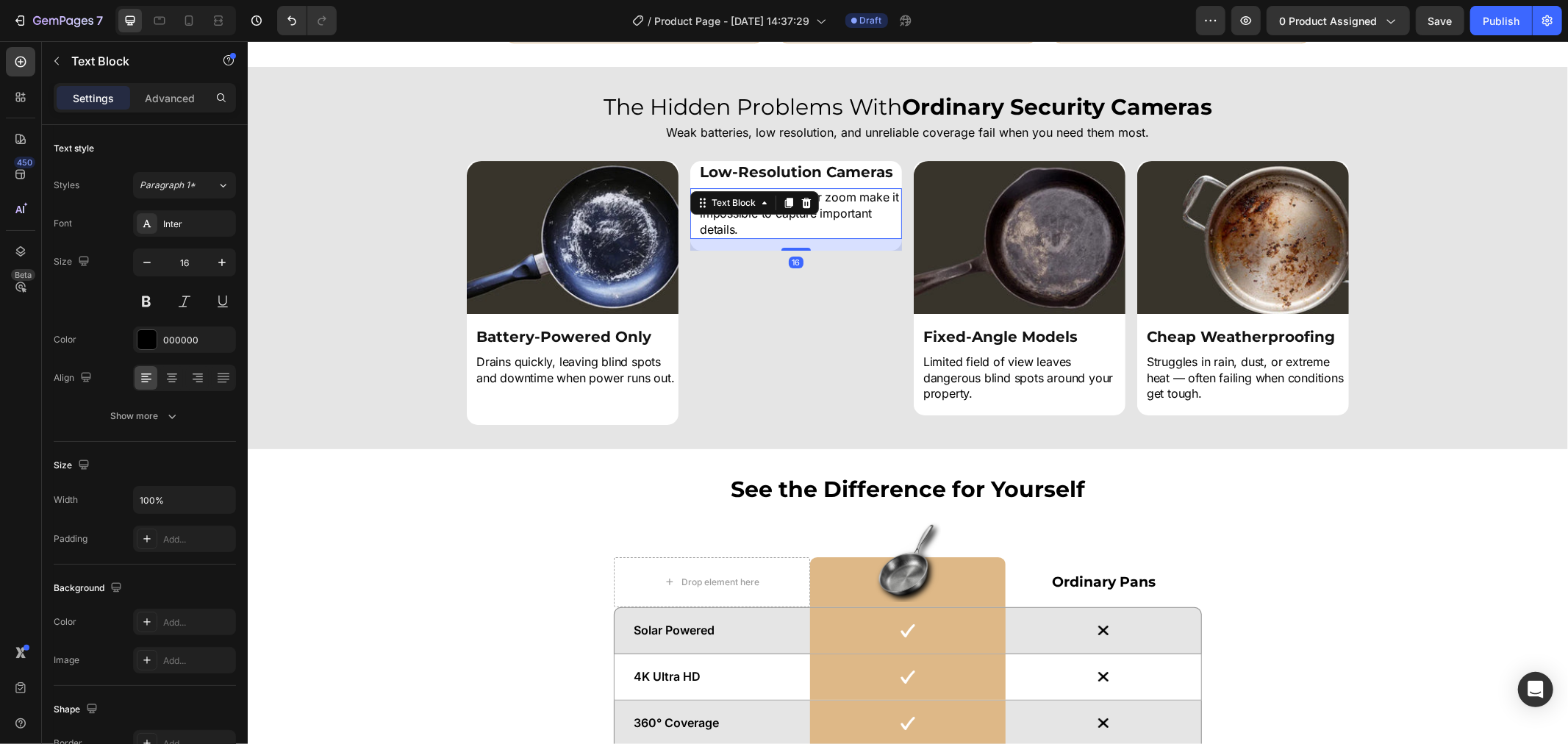
click at [884, 239] on div "16" at bounding box center [795, 244] width 212 height 12
click at [895, 170] on div "Image Battery-Powered Only Heading Drains quickly, leaving blind spots and down…" at bounding box center [906, 293] width 882 height 264
click at [892, 172] on h2 "Low-Resolution Cameras" at bounding box center [800, 171] width 204 height 22
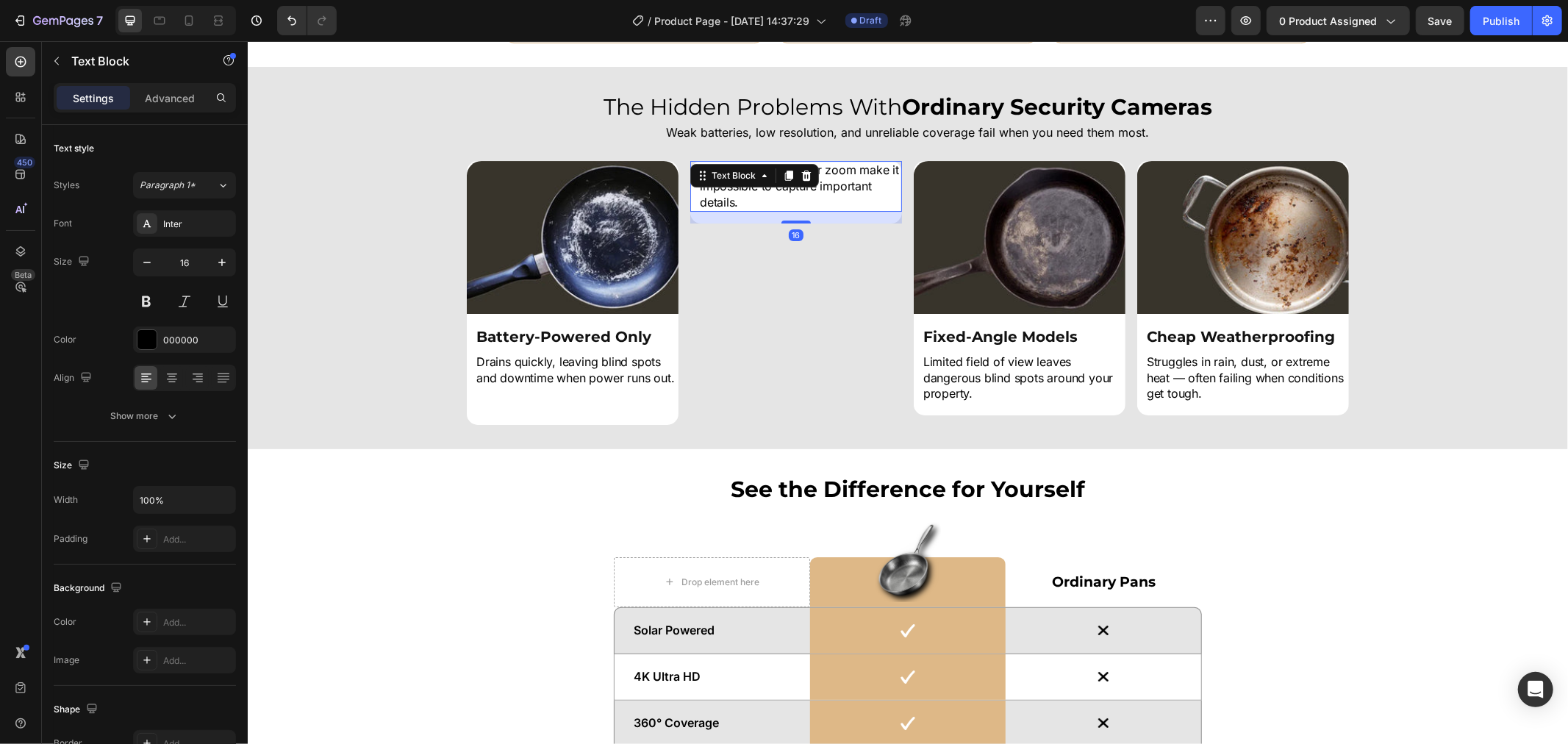
click at [892, 186] on p "Grainy video and poor zoom make it impossible to capture important details." at bounding box center [799, 185] width 200 height 48
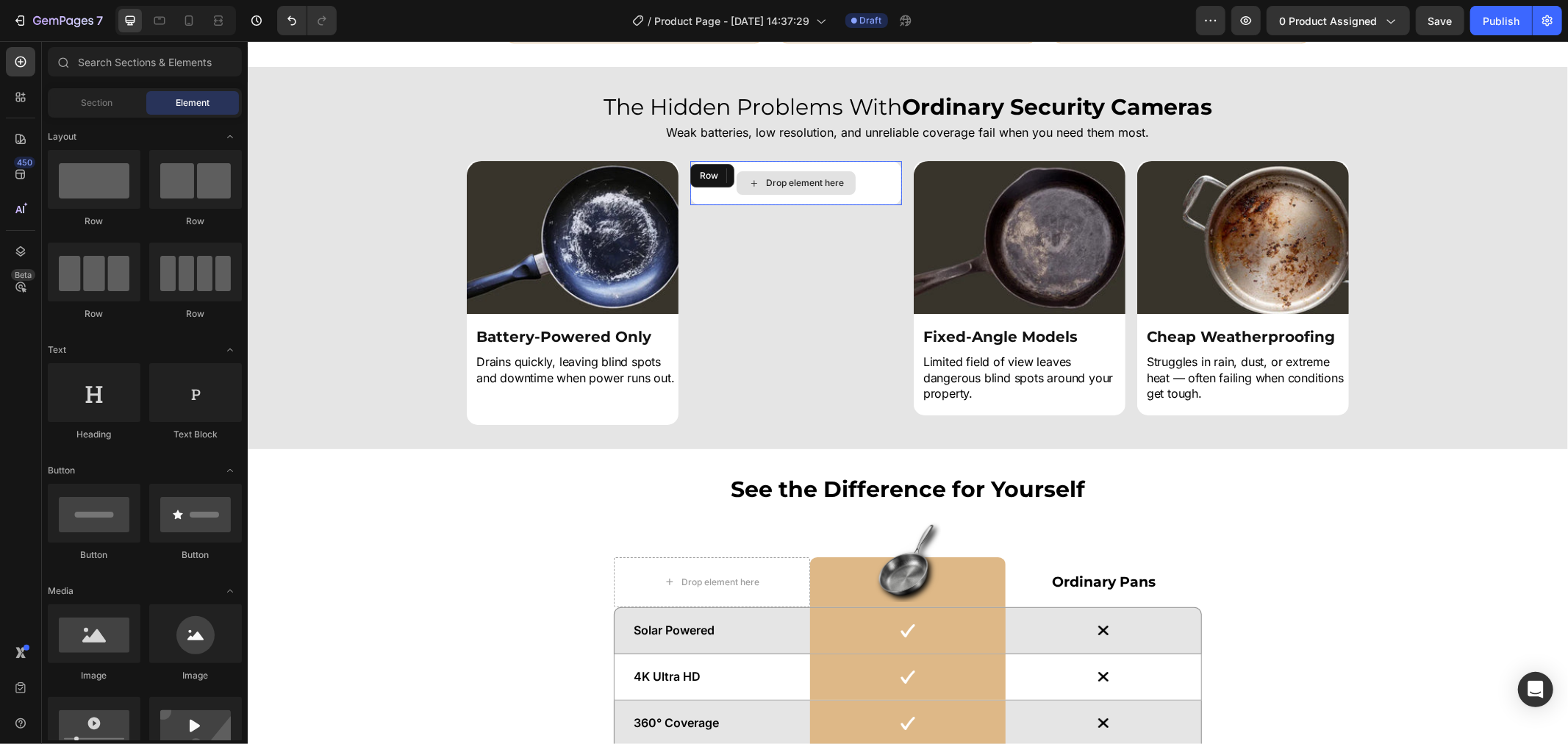
click at [881, 195] on div "Drop element here" at bounding box center [795, 183] width 212 height 44
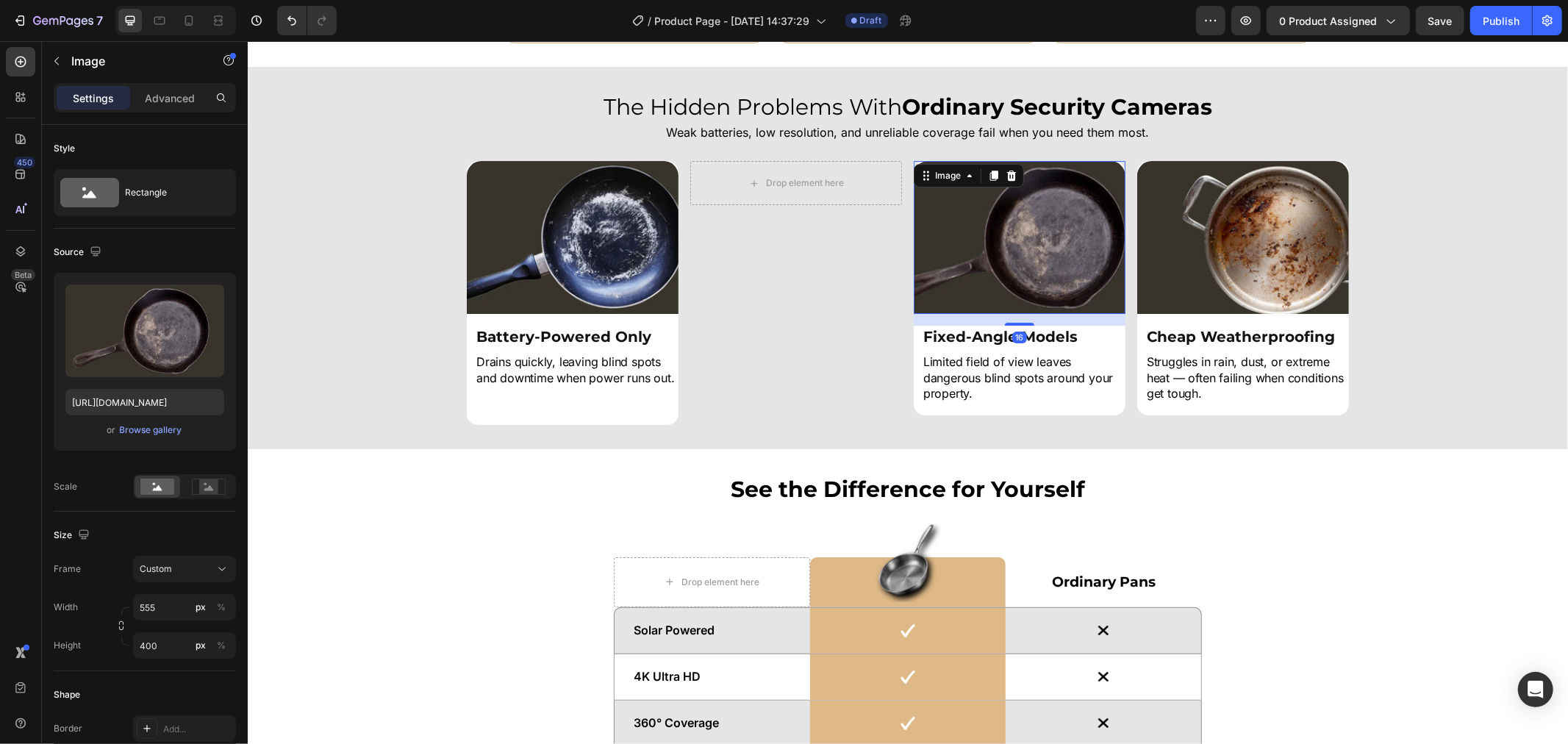
click at [990, 223] on img at bounding box center [1018, 237] width 212 height 153
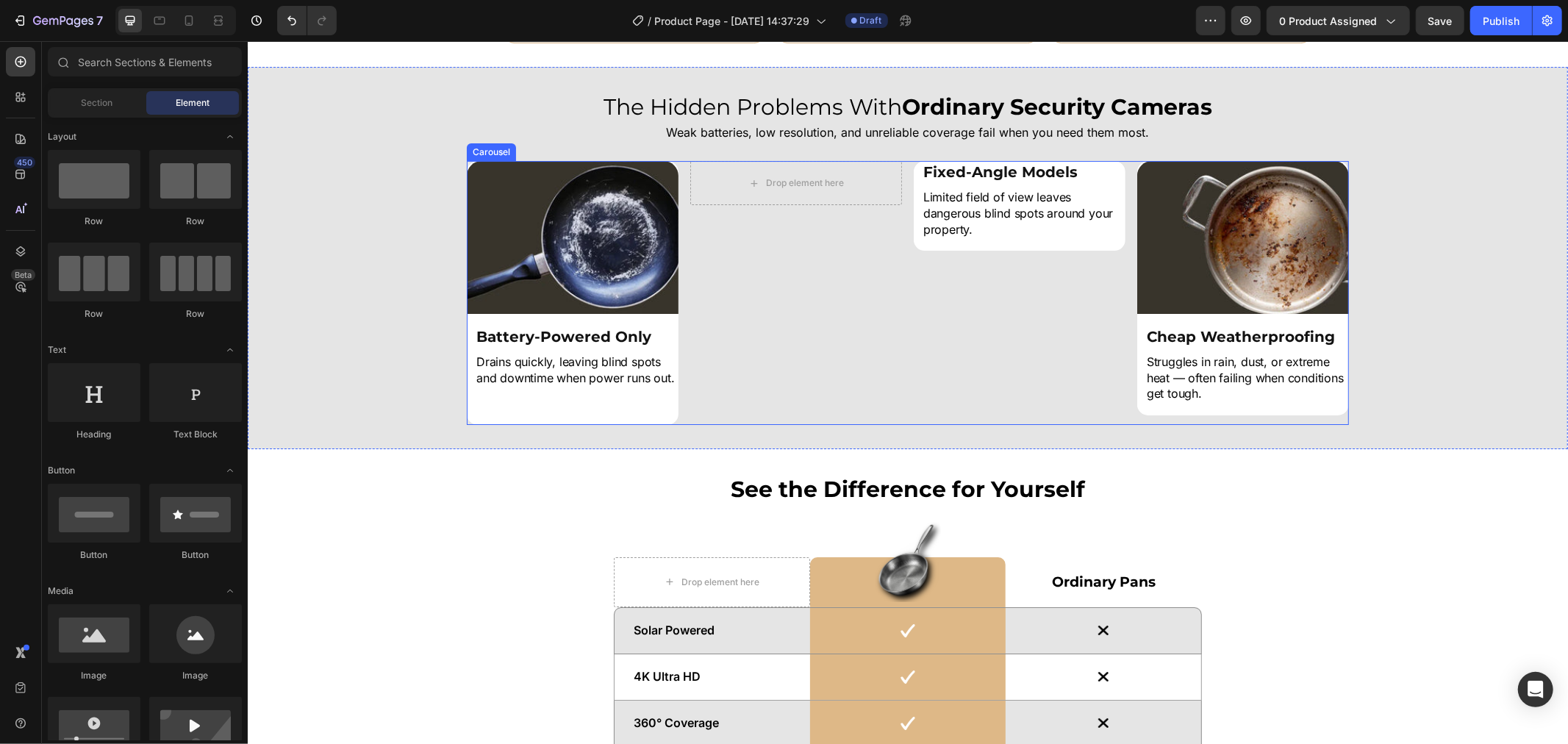
click at [1007, 255] on div "Fixed-Angle Models Heading Limited field of view leaves dangerous blind spots a…" at bounding box center [1018, 293] width 212 height 264
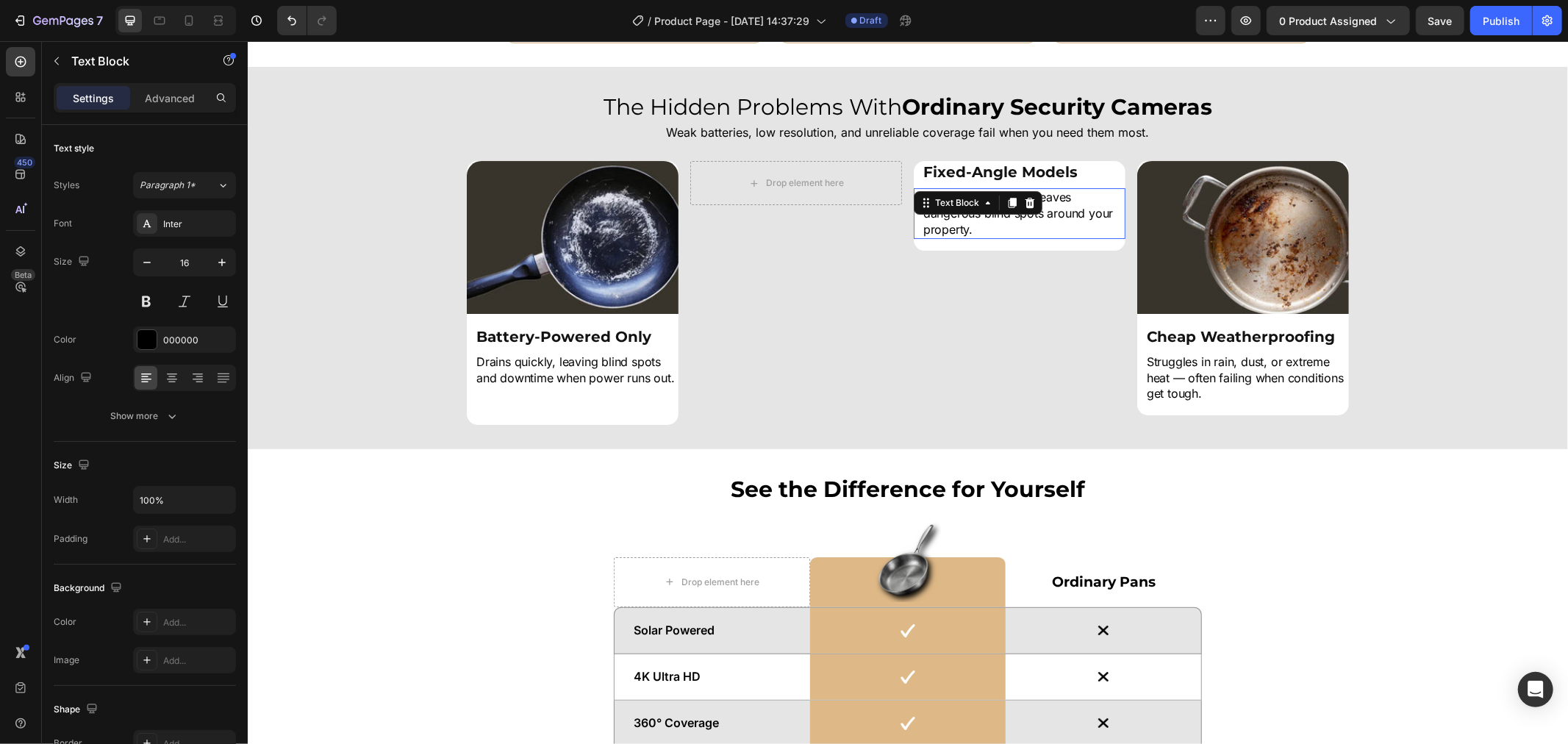
click at [1011, 225] on p "Limited field of view leaves dangerous blind spots around your property." at bounding box center [1023, 213] width 200 height 48
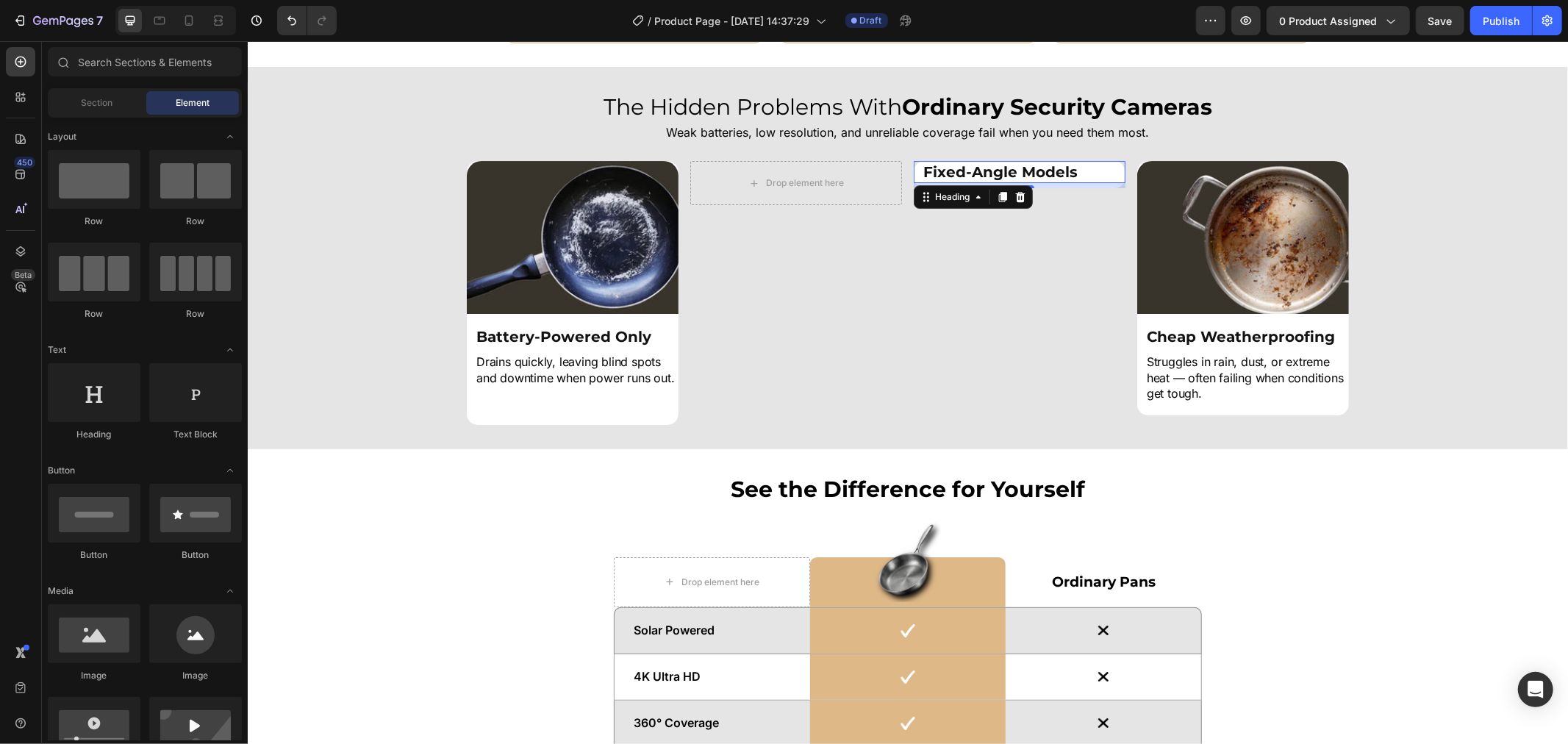
click at [1027, 177] on h2 "Fixed-Angle Models" at bounding box center [1023, 171] width 204 height 22
click at [1045, 183] on div "Drop element here" at bounding box center [1028, 182] width 78 height 12
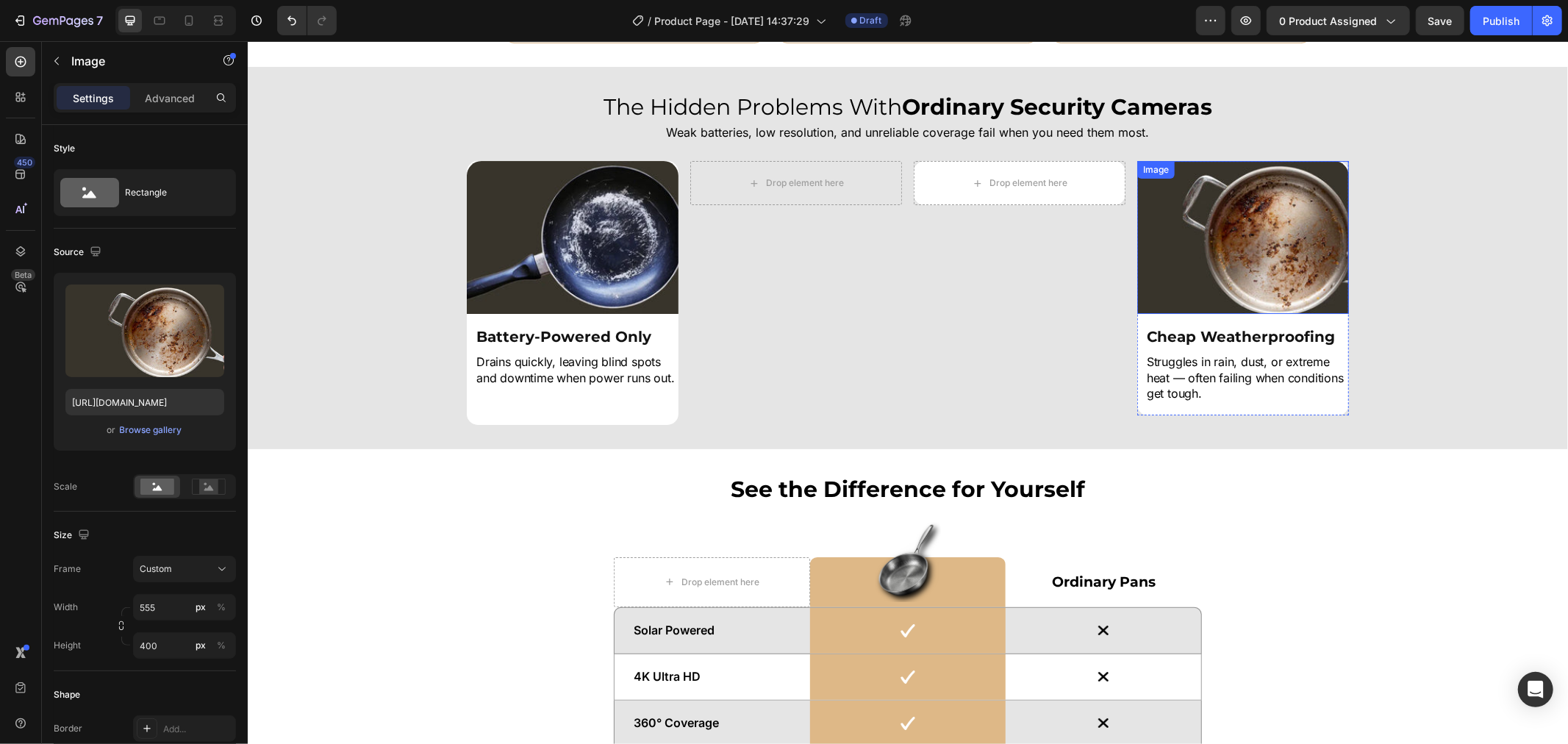
click at [1190, 207] on img at bounding box center [1242, 237] width 212 height 153
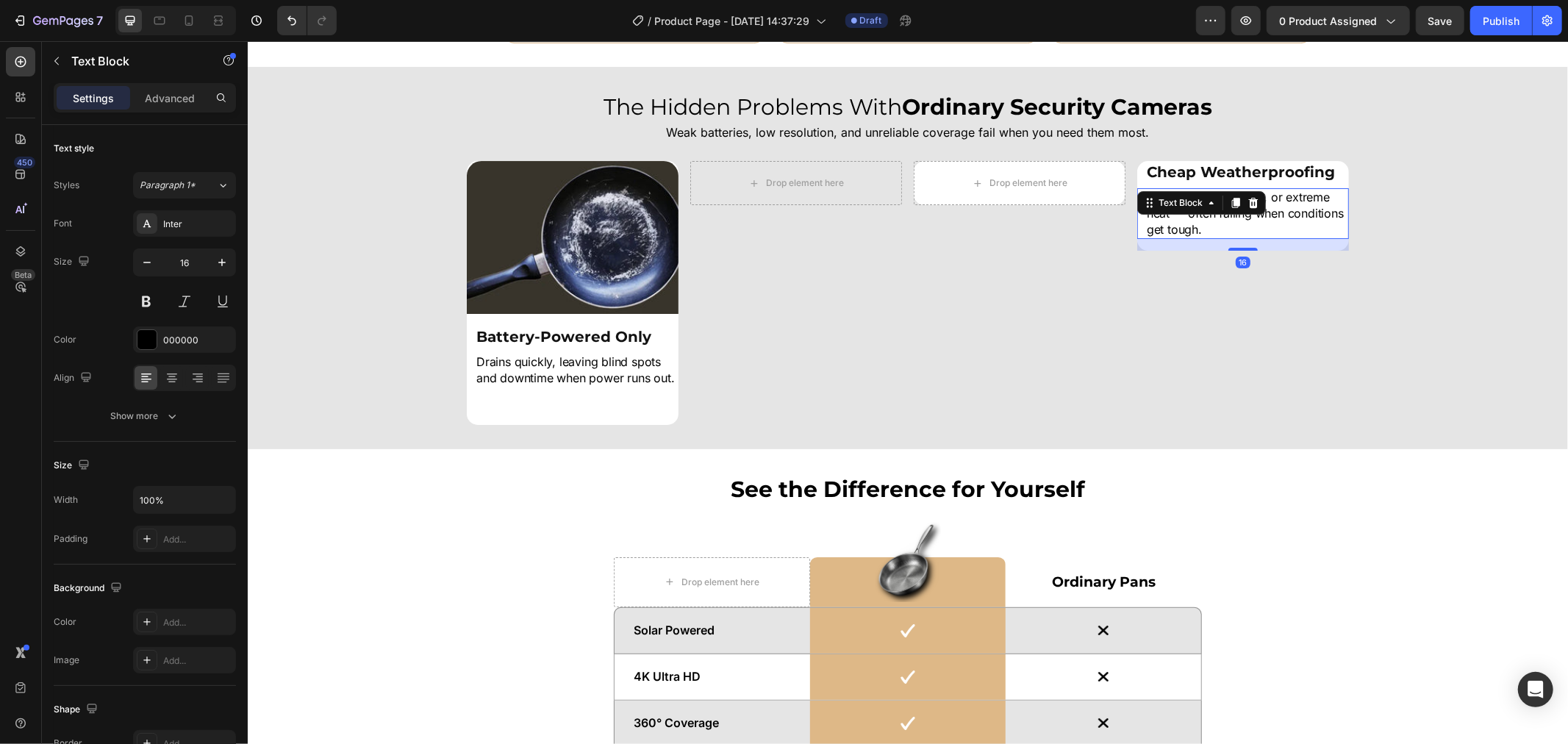
click at [1196, 200] on div "Struggles in rain, dust, or extreme heat — often failing when conditions get to…" at bounding box center [1242, 212] width 212 height 51
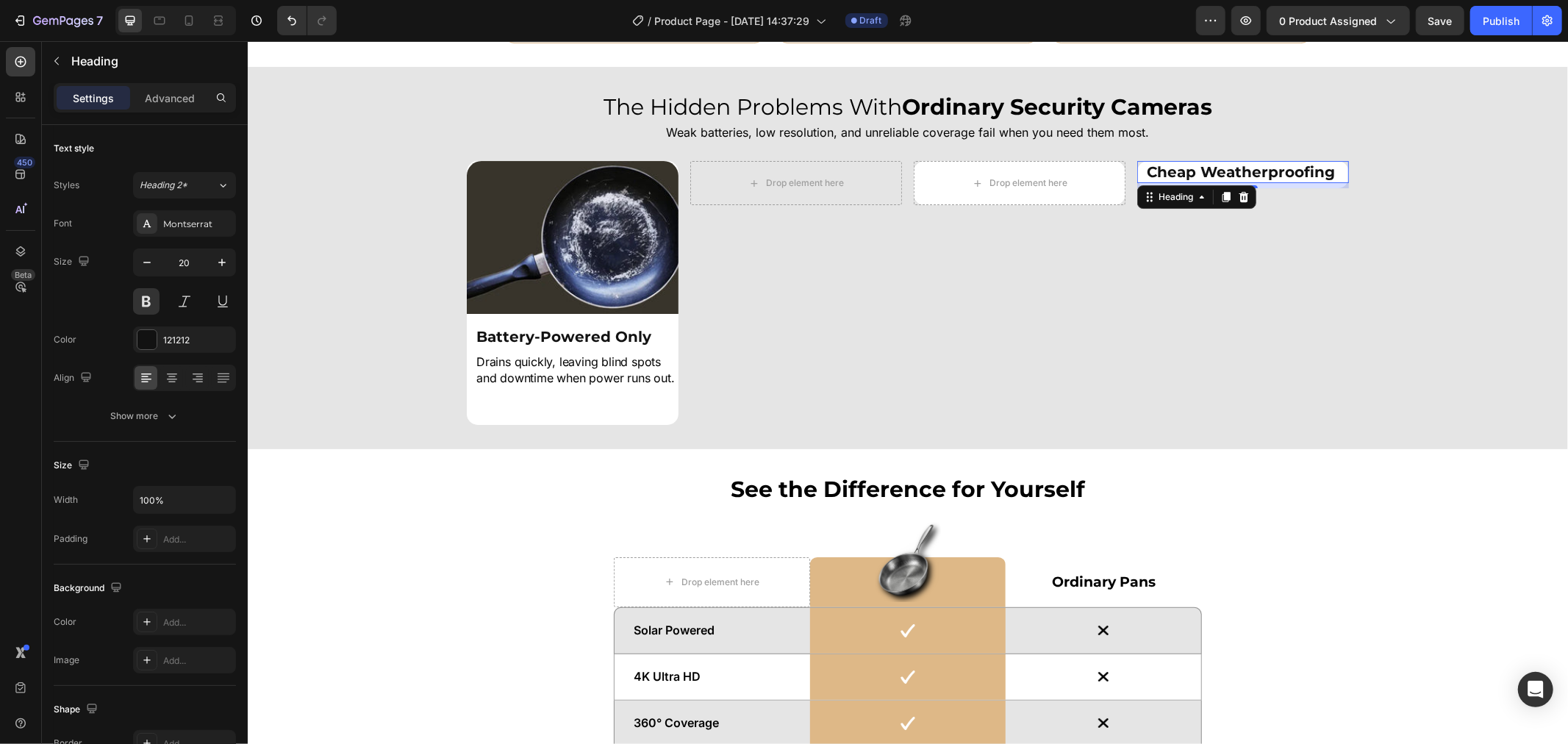
click at [1189, 176] on h2 "Cheap Weatherproofing" at bounding box center [1246, 171] width 204 height 22
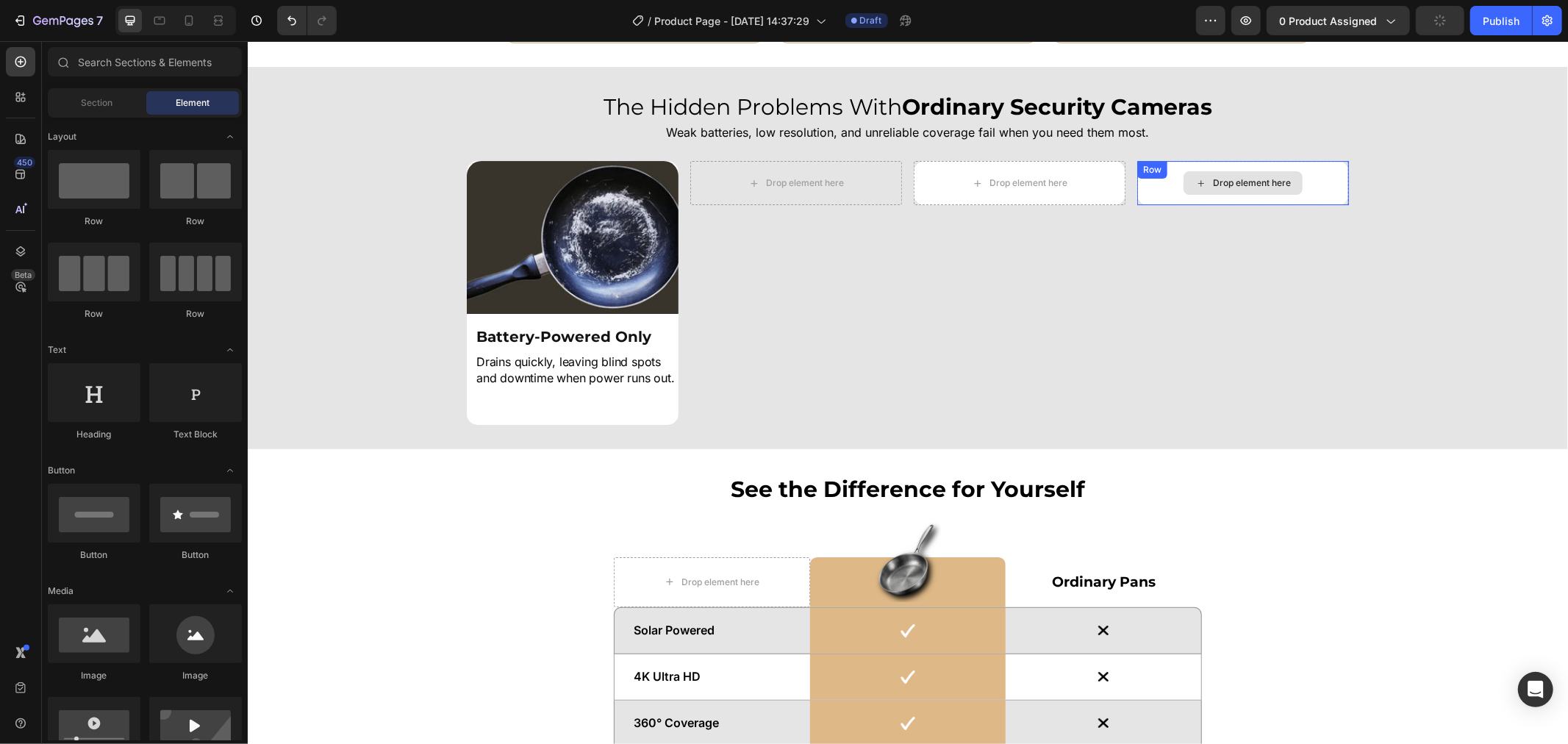
click at [1213, 173] on div "Drop element here" at bounding box center [1243, 182] width 119 height 24
click at [1063, 181] on div "Drop element here" at bounding box center [1019, 182] width 119 height 24
click at [1183, 191] on div "Drop element here" at bounding box center [1243, 182] width 119 height 24
click at [1062, 170] on div "Drop element here" at bounding box center [1019, 182] width 119 height 24
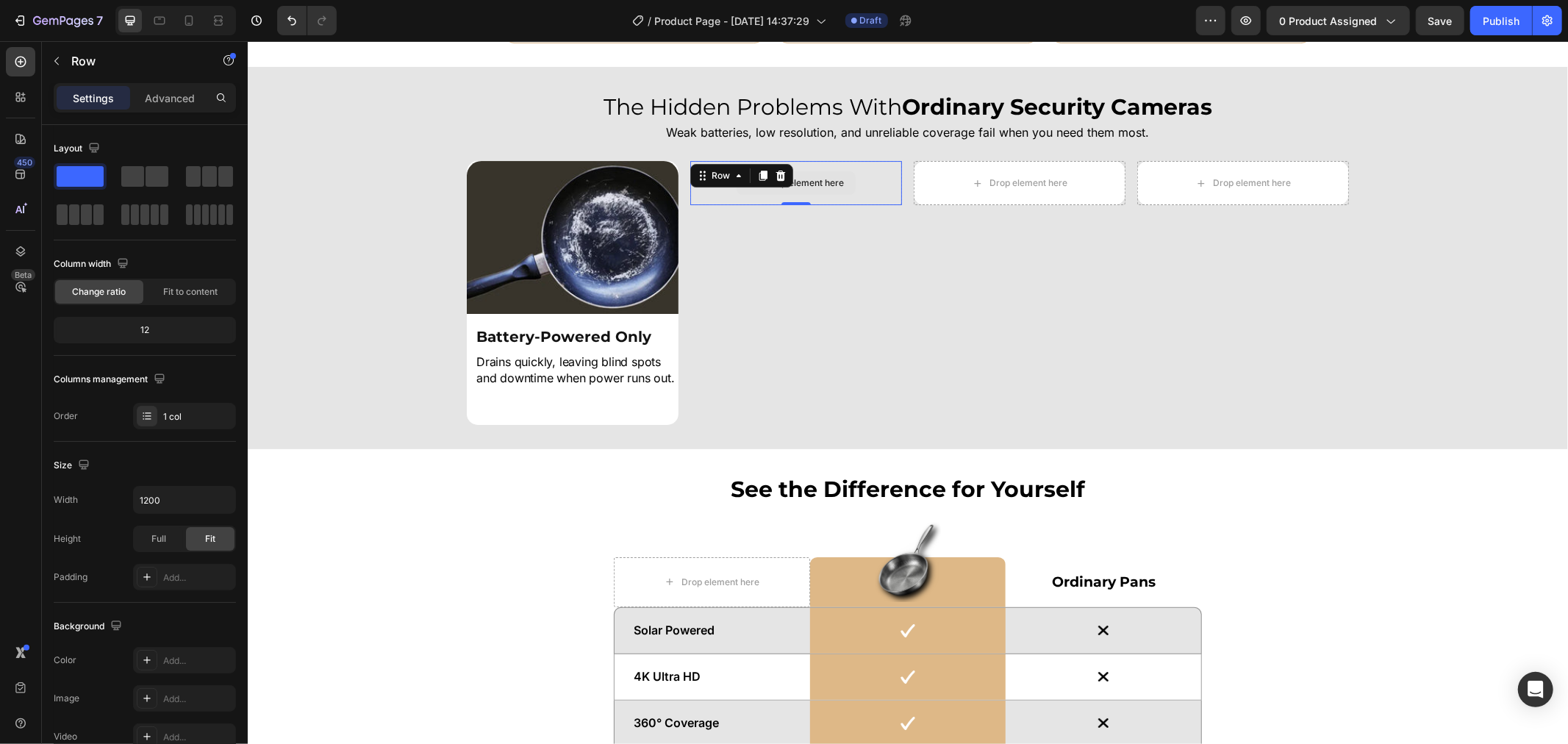
click at [818, 163] on div "Drop element here" at bounding box center [795, 183] width 212 height 44
click at [993, 180] on div "Drop element here" at bounding box center [1028, 182] width 78 height 12
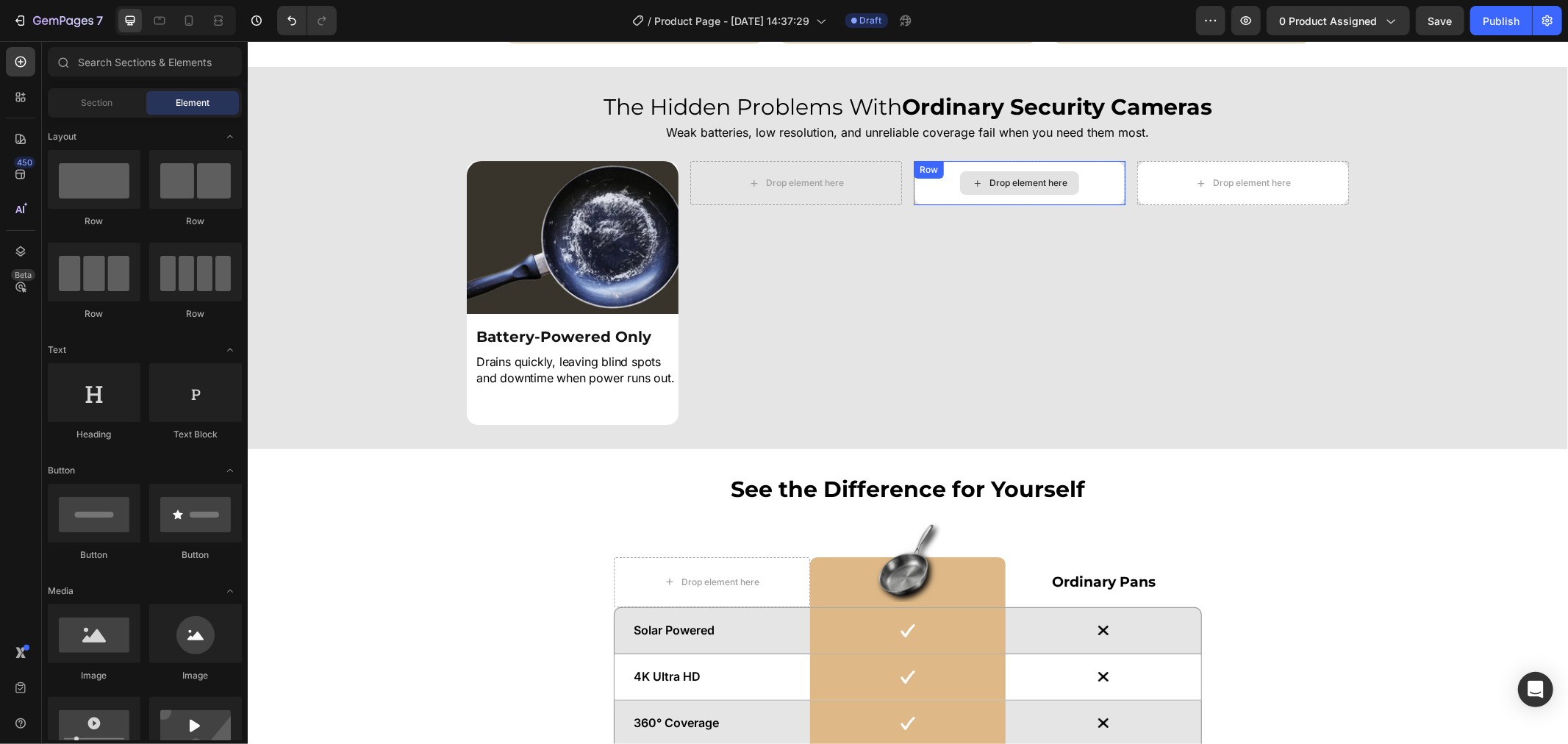
click at [1195, 170] on div "Drop element here" at bounding box center [1243, 182] width 119 height 24
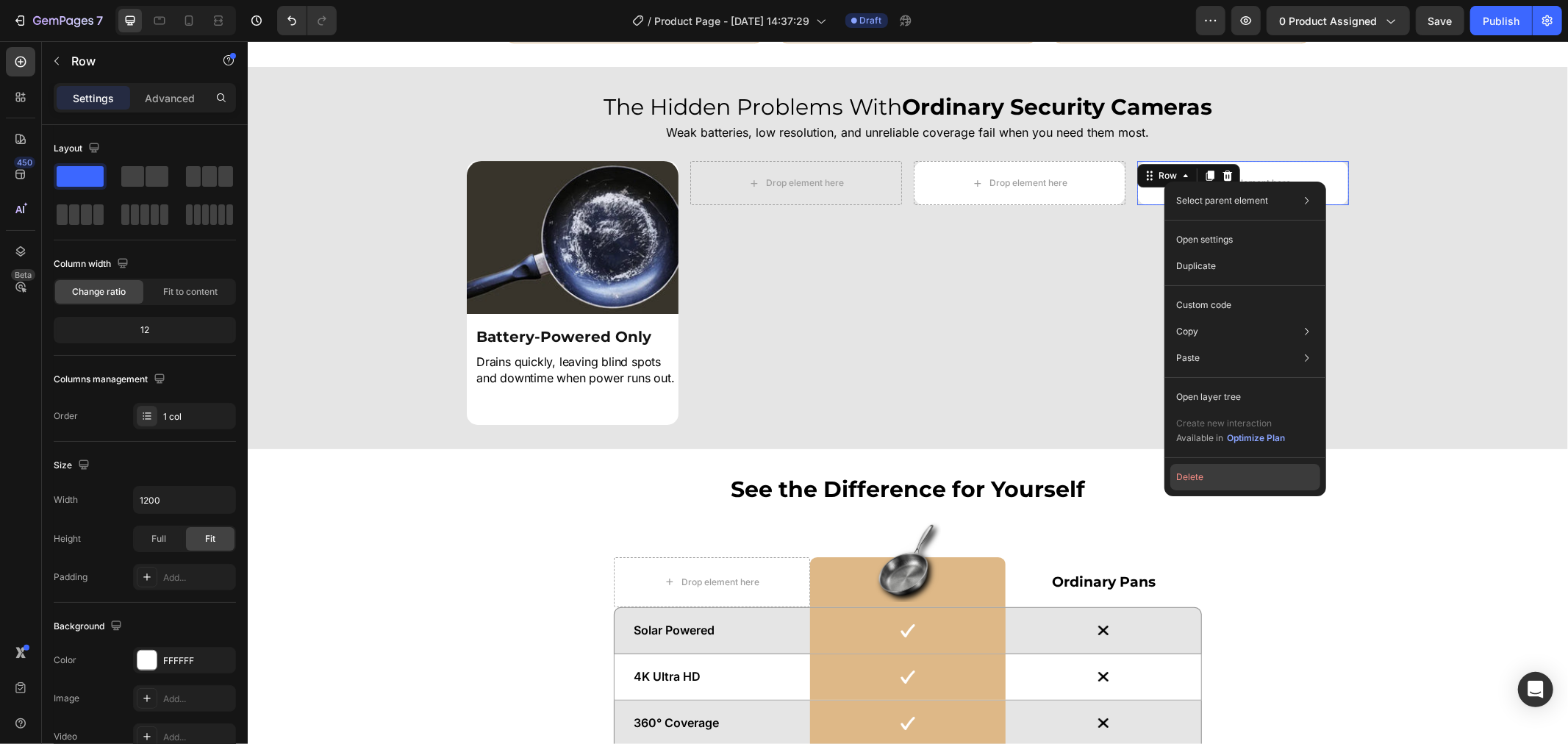
click at [1217, 469] on button "Delete" at bounding box center [1244, 477] width 150 height 27
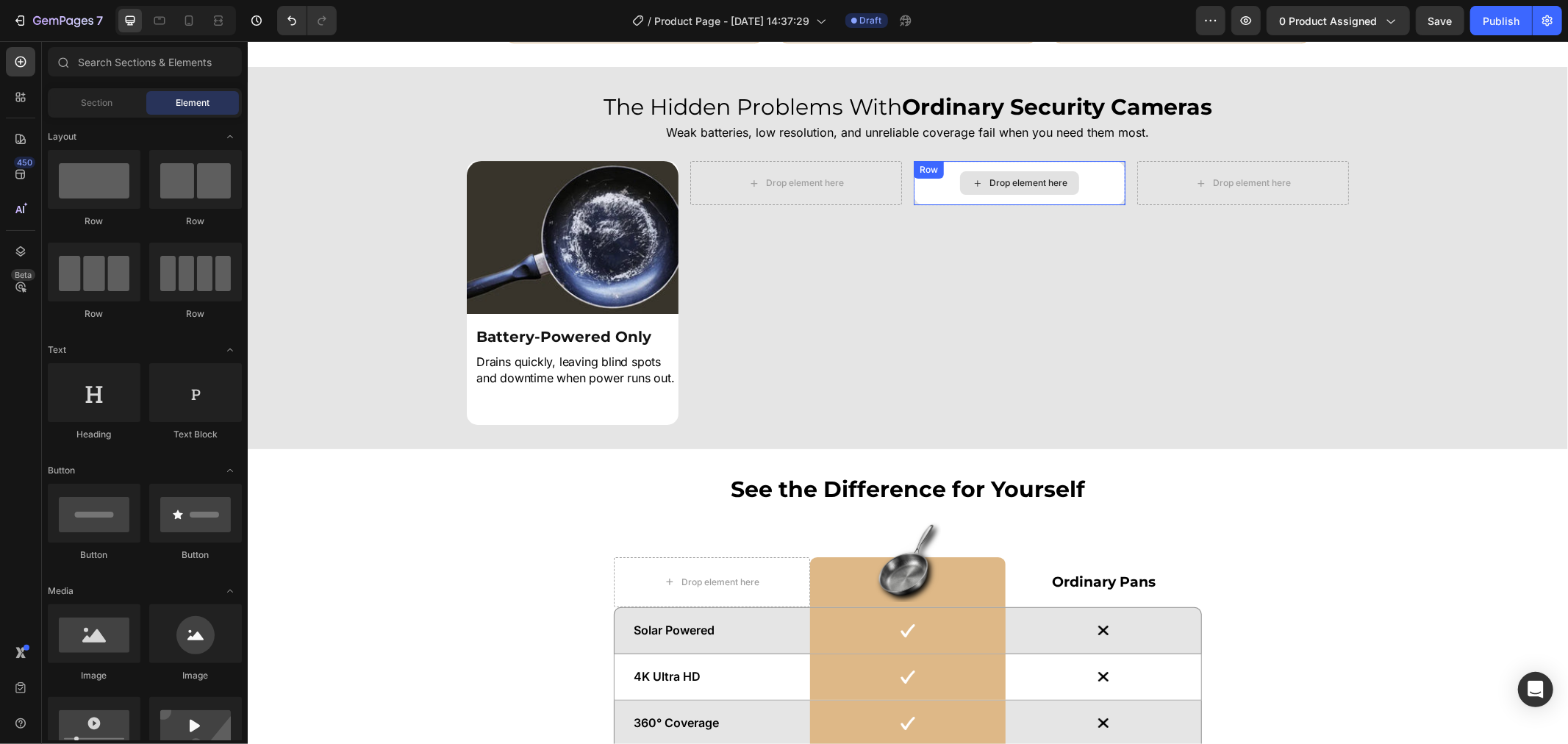
click at [1048, 162] on div "Drop element here" at bounding box center [1018, 183] width 212 height 44
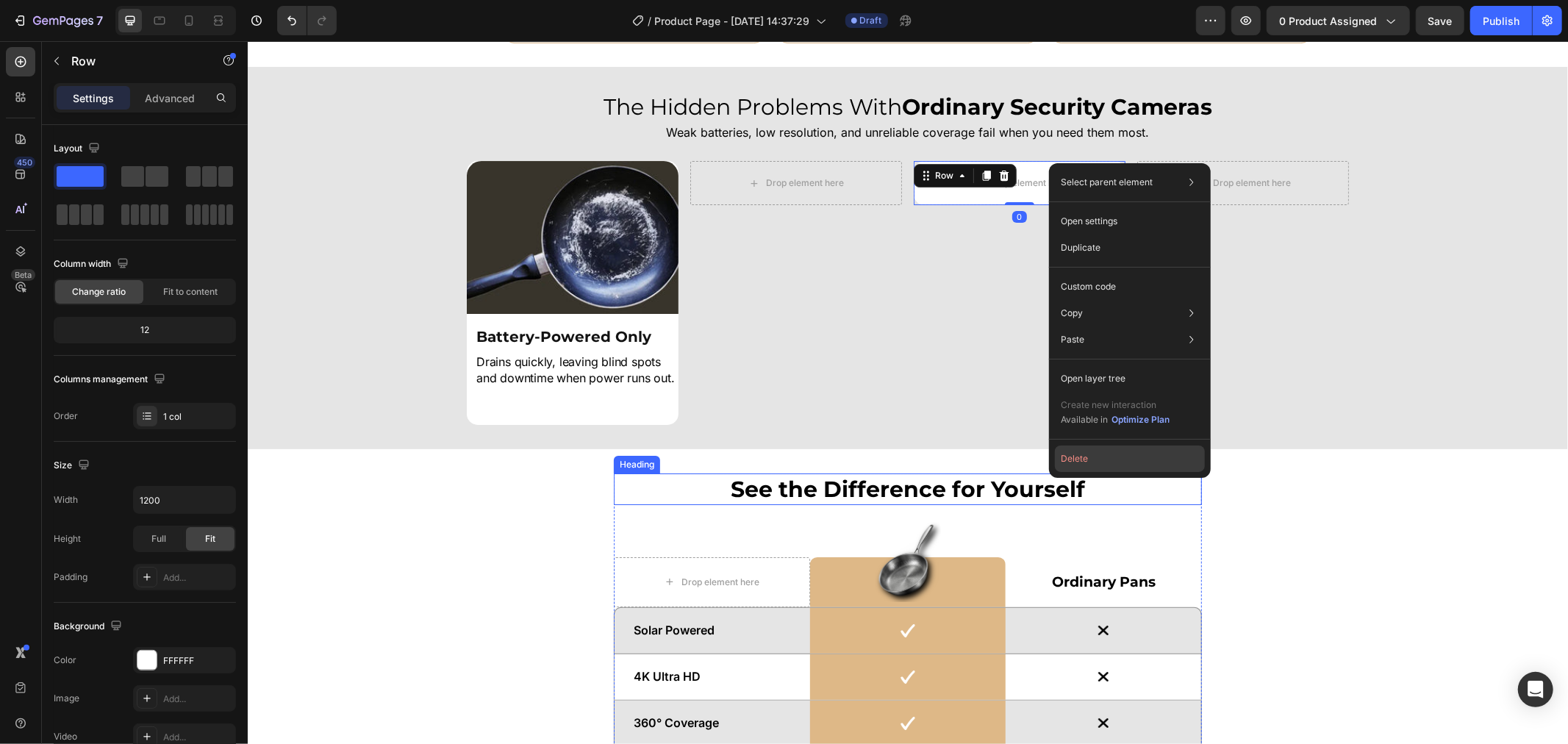
click at [1104, 466] on button "Delete" at bounding box center [1129, 458] width 150 height 27
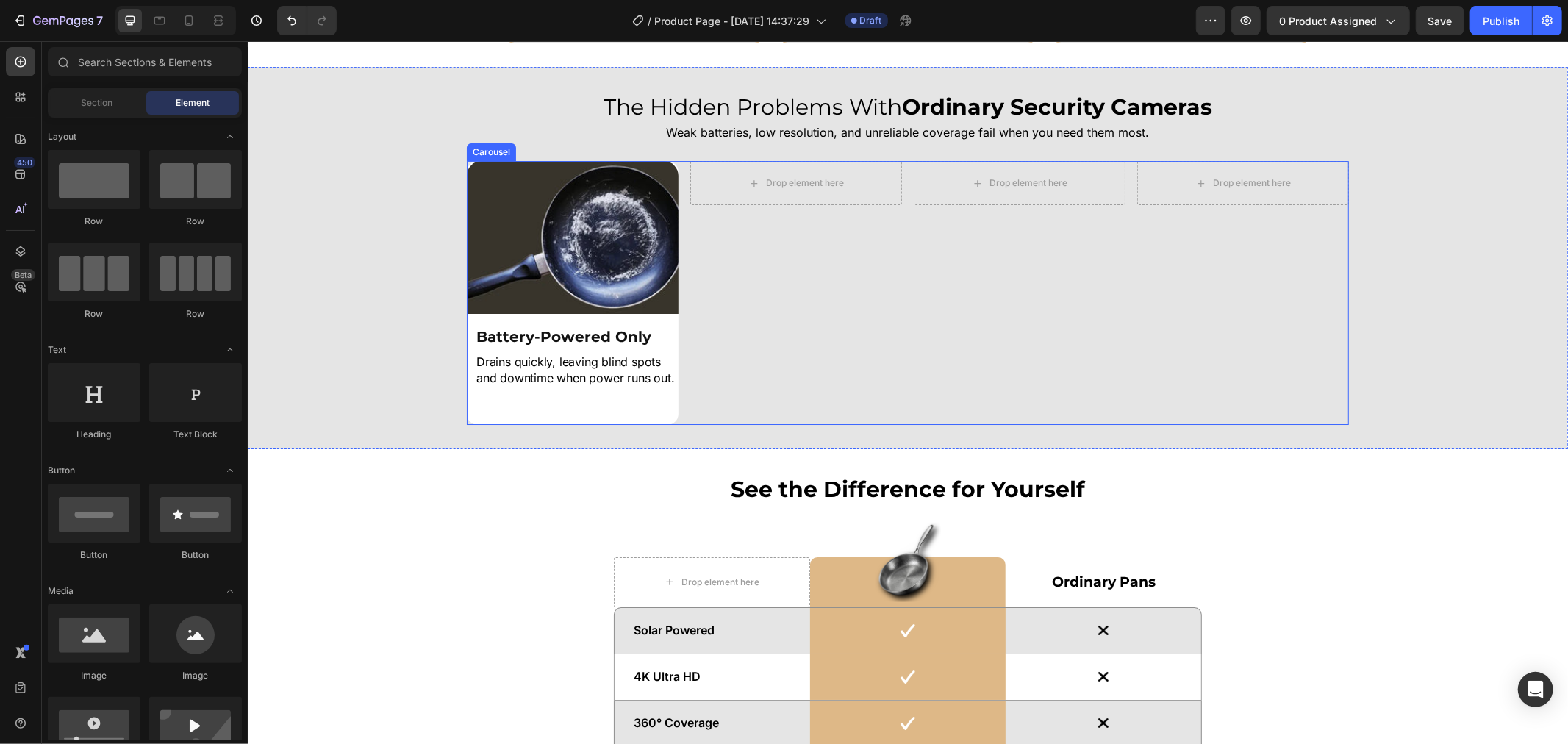
drag, startPoint x: 855, startPoint y: 294, endPoint x: 763, endPoint y: 279, distance: 93.2
click at [854, 294] on div "Drop element here Row" at bounding box center [795, 293] width 212 height 264
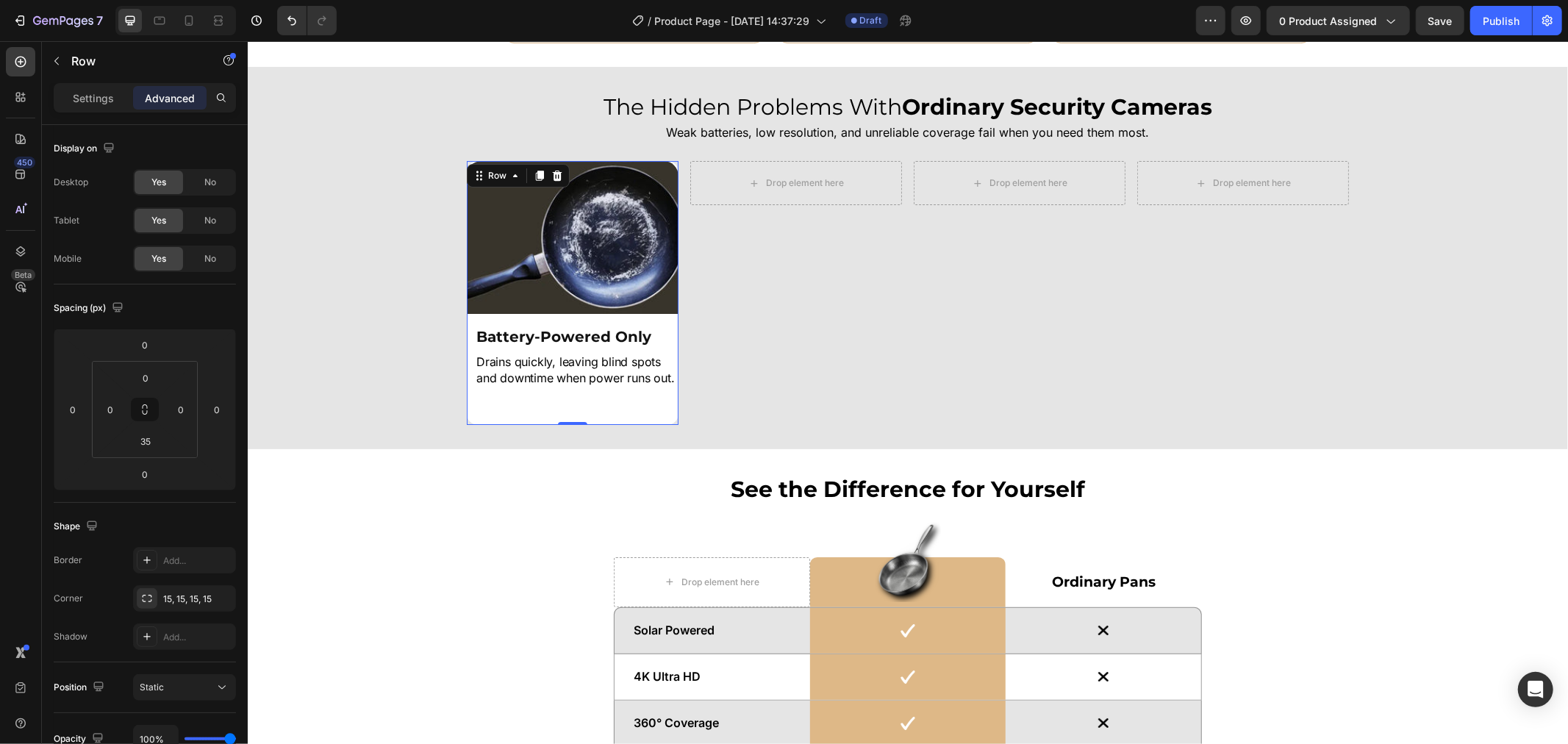
click at [665, 318] on div "Image Battery-Powered Only Heading Drains quickly, leaving blind spots and down…" at bounding box center [571, 279] width 212 height 239
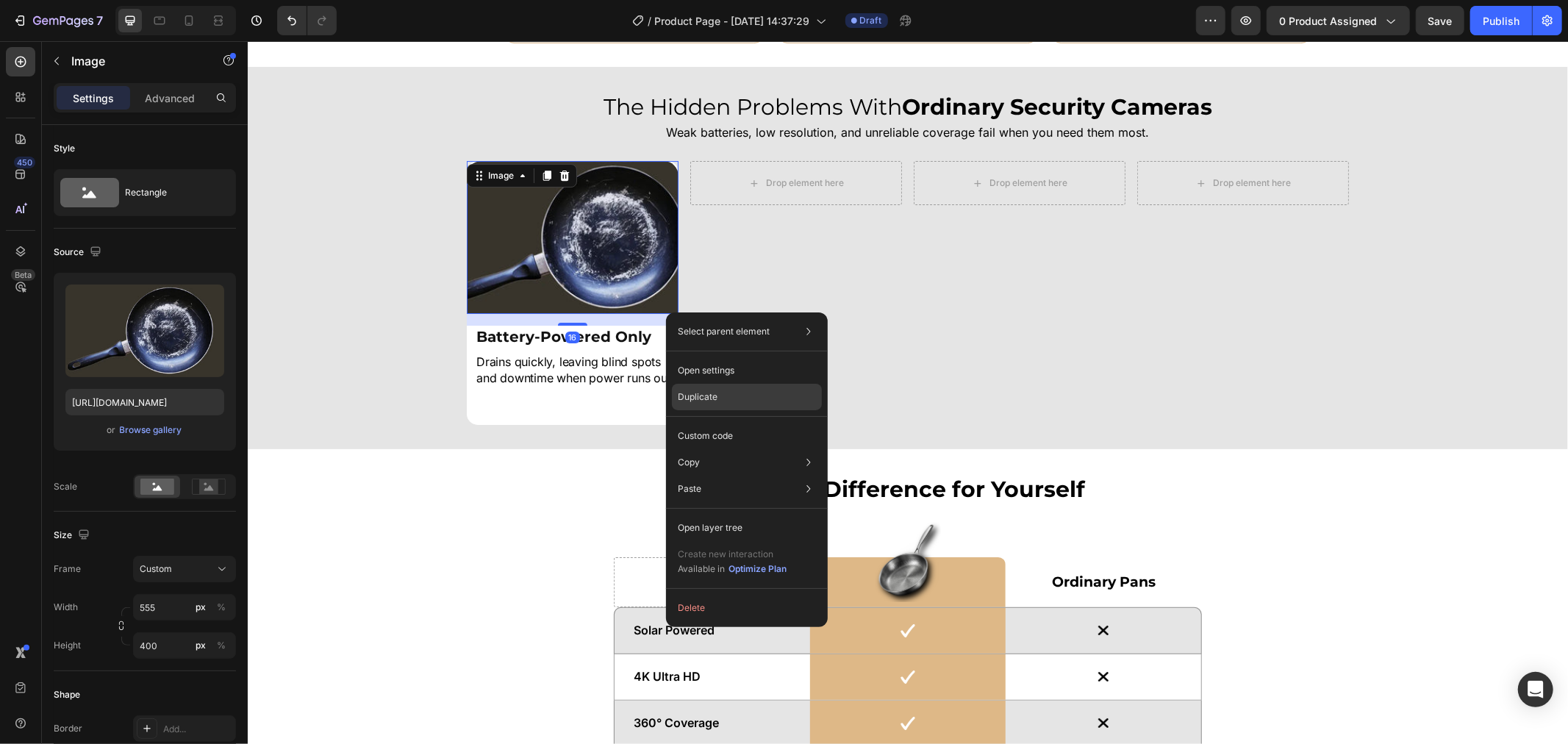
click at [760, 392] on div "Duplicate" at bounding box center [747, 397] width 150 height 27
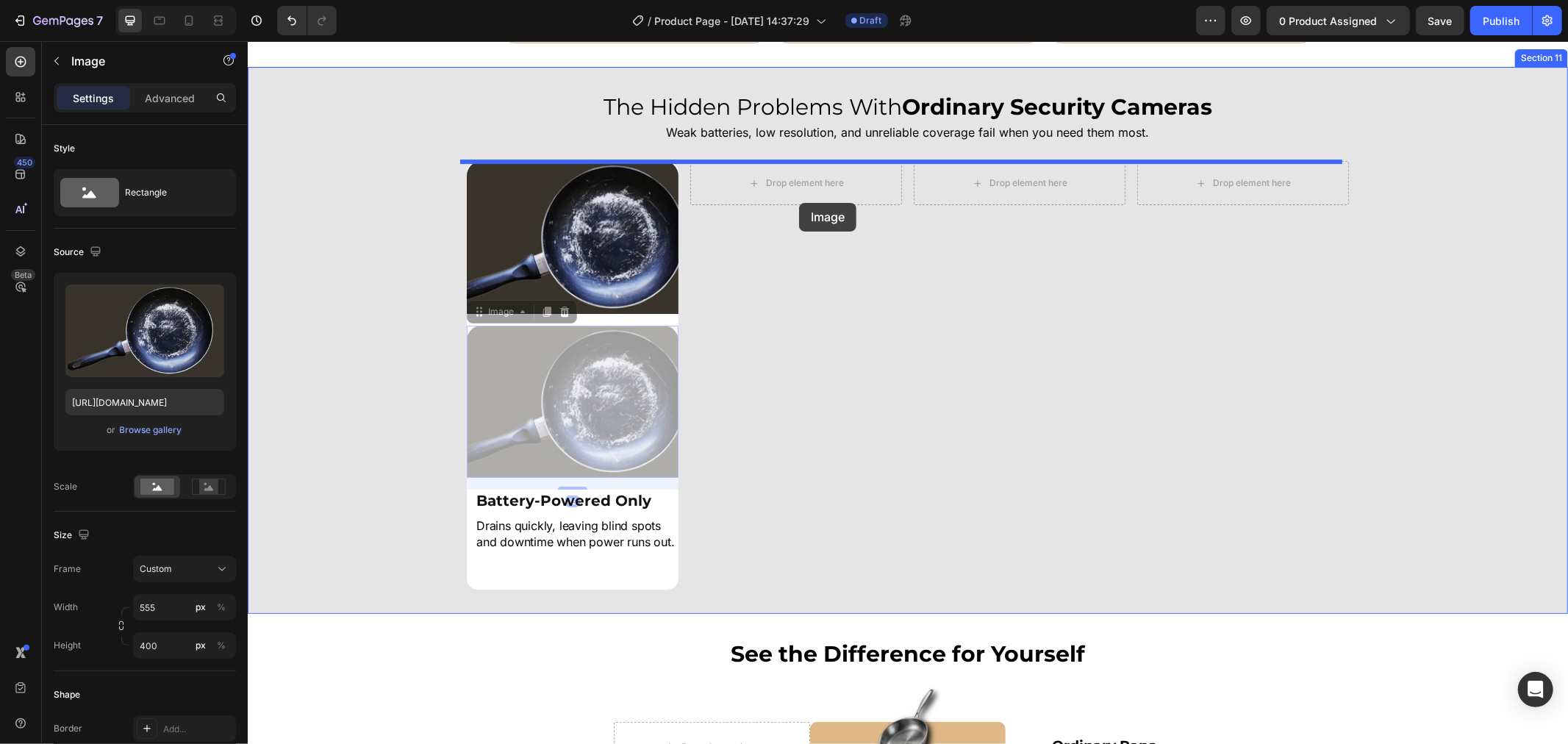
drag, startPoint x: 659, startPoint y: 326, endPoint x: 827, endPoint y: 176, distance: 225.2
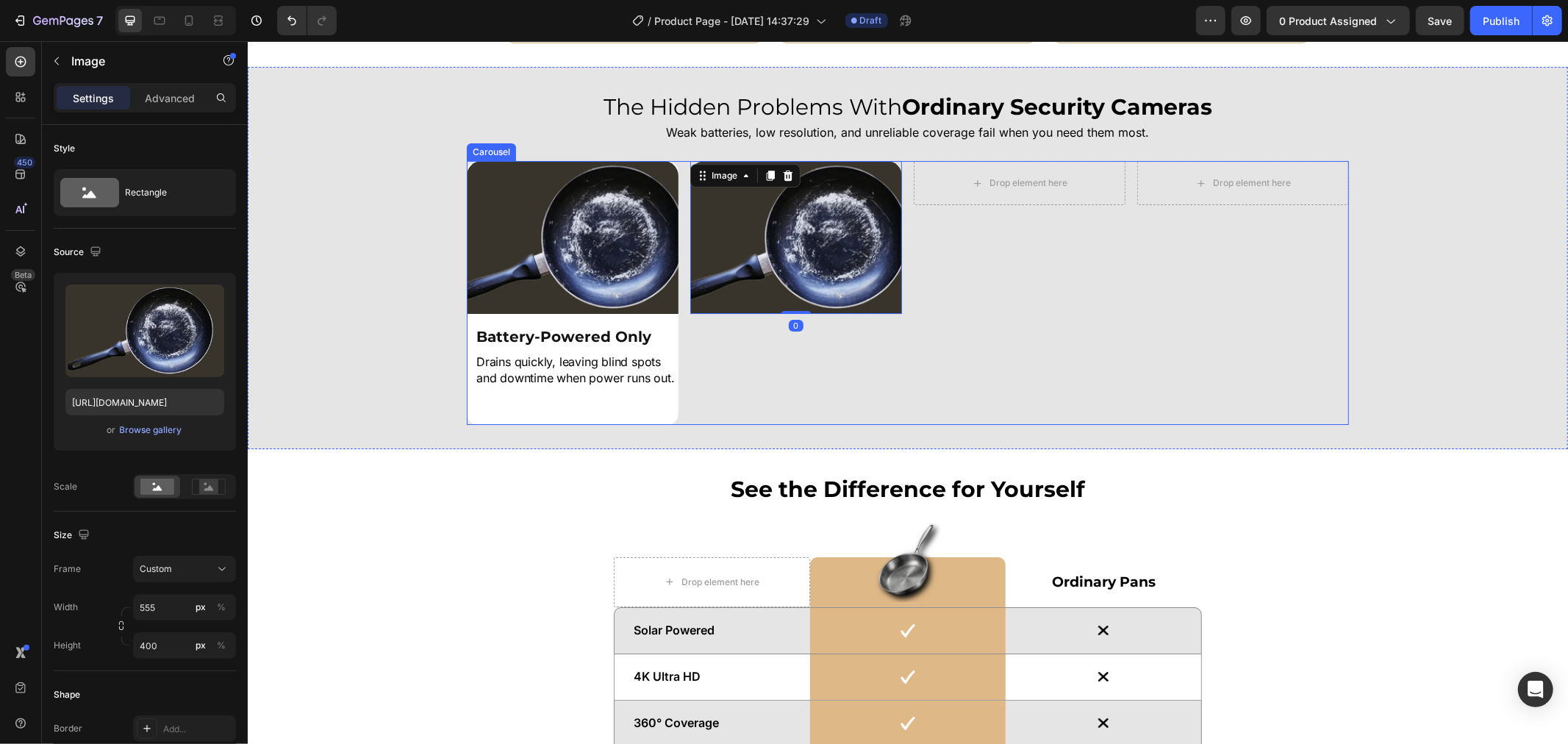
click at [850, 389] on div "Image 0 Row" at bounding box center [795, 293] width 212 height 264
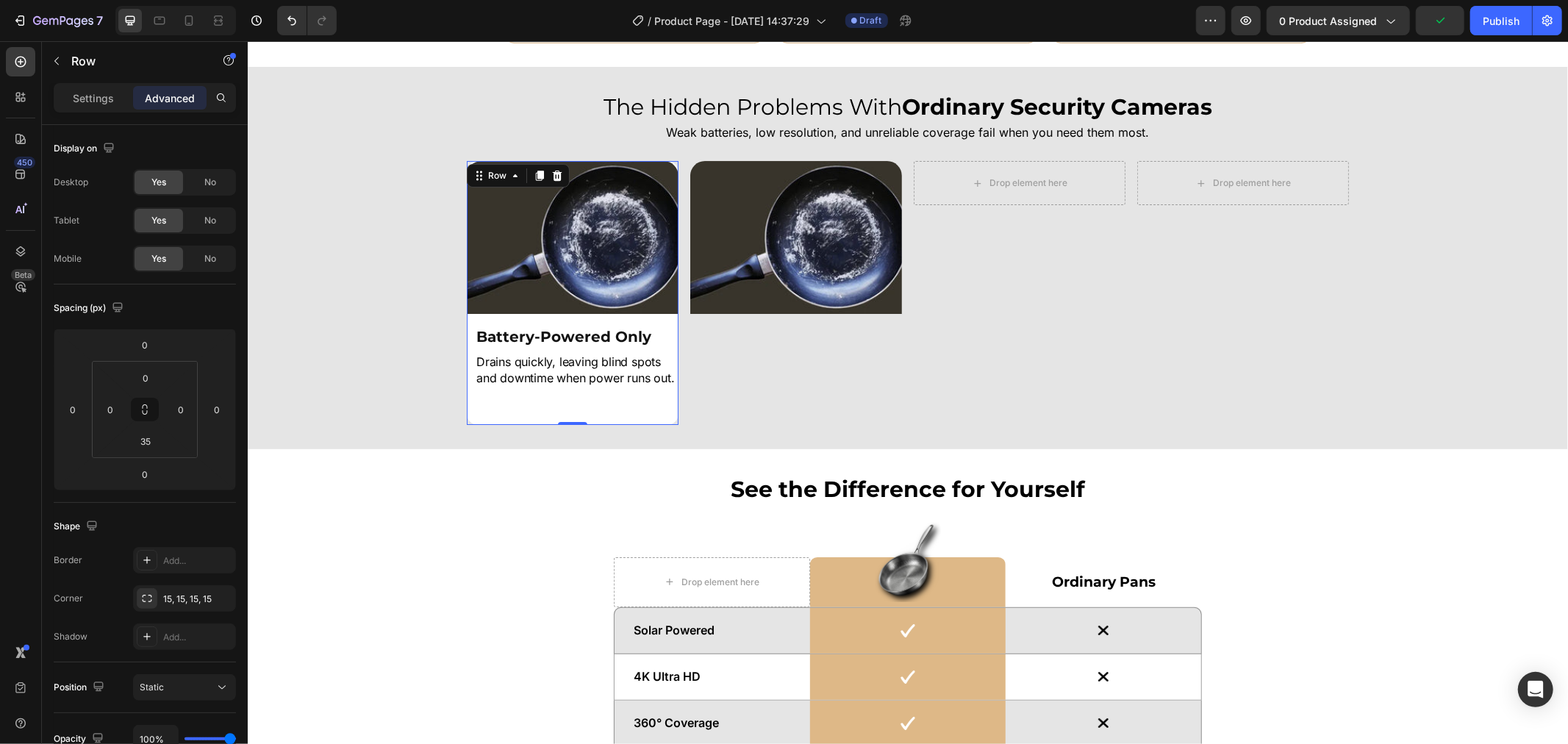
click at [645, 415] on div "Image Battery-Powered Only Heading Drains quickly, leaving blind spots and down…" at bounding box center [571, 293] width 212 height 264
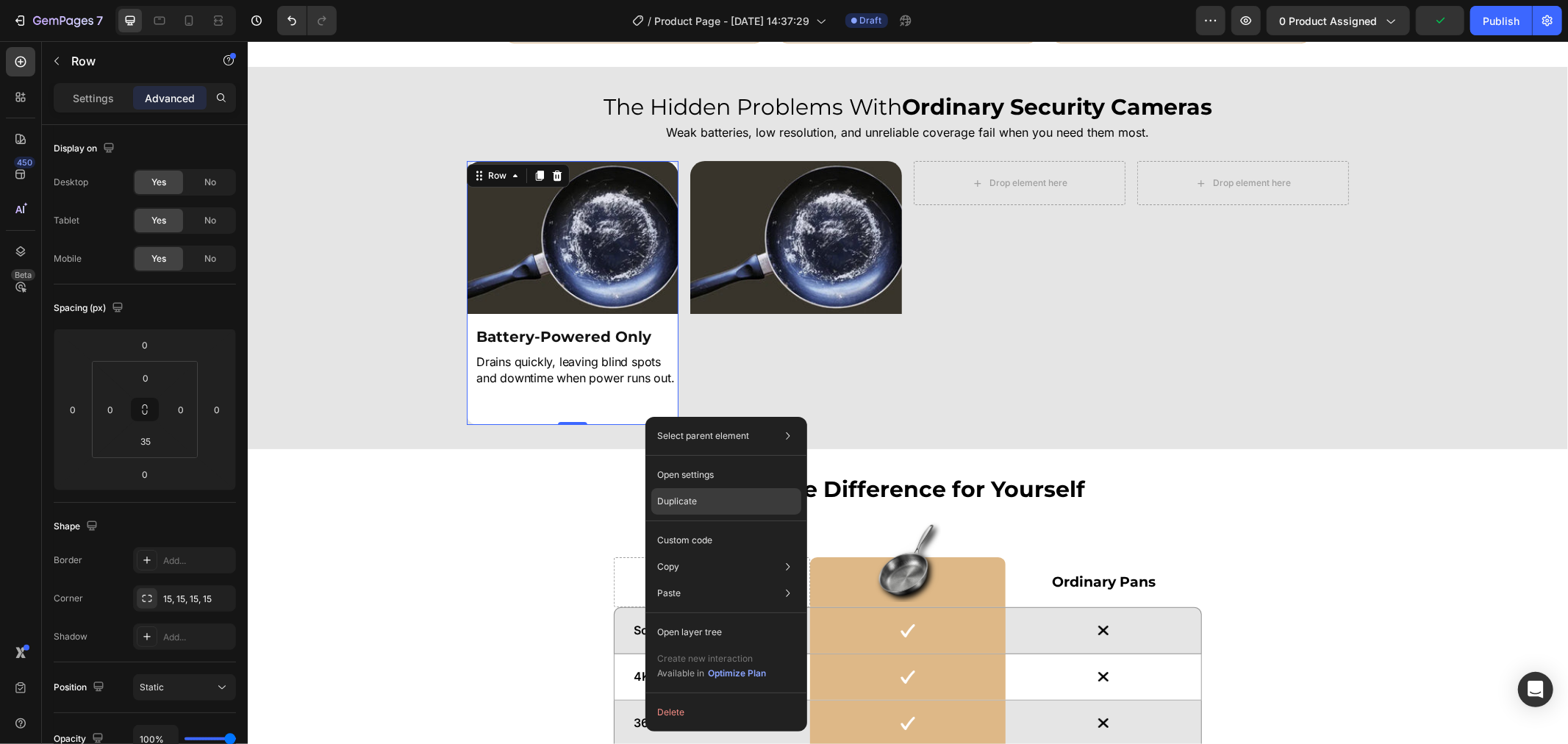
click at [710, 509] on div "Duplicate" at bounding box center [725, 501] width 150 height 27
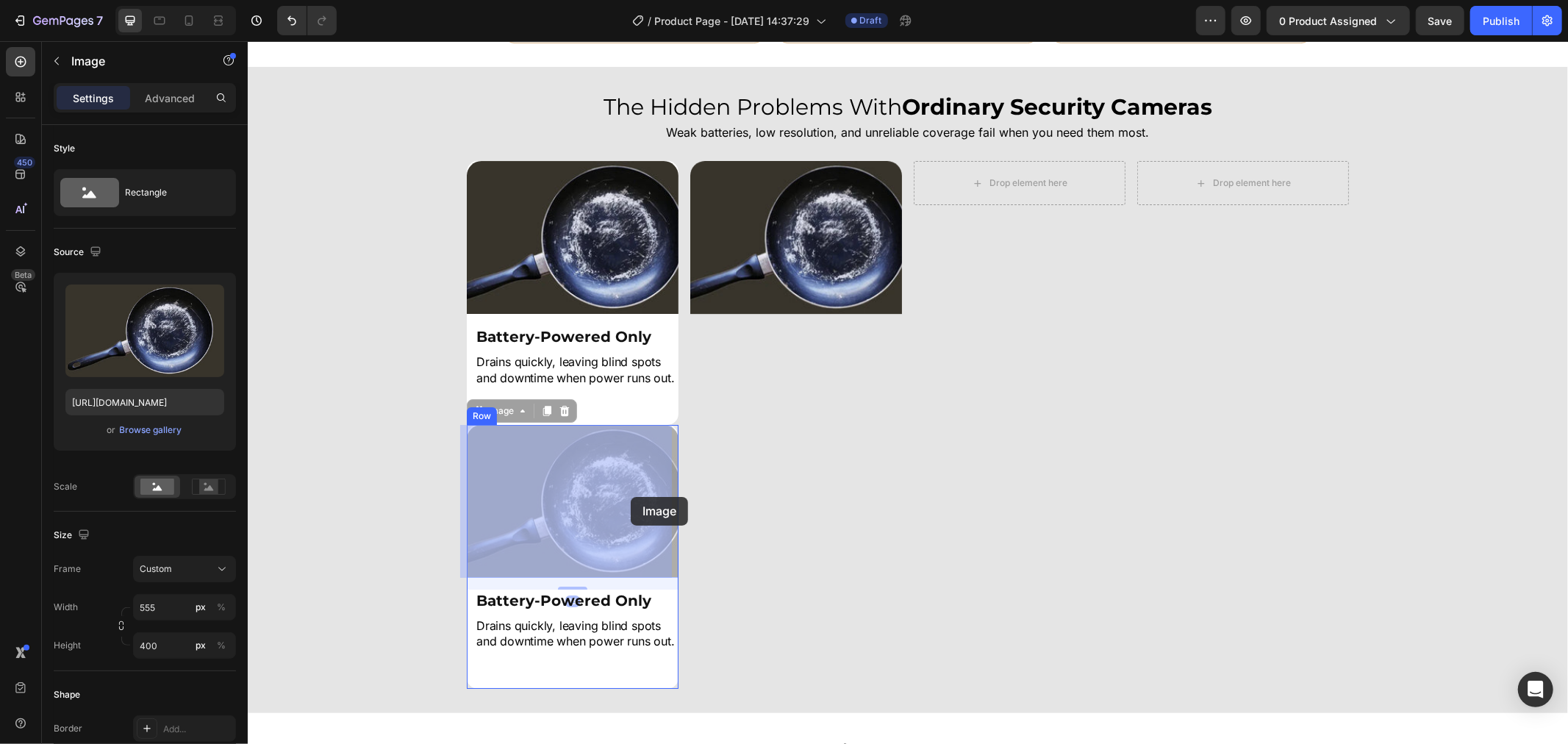
drag, startPoint x: 647, startPoint y: 488, endPoint x: 634, endPoint y: 505, distance: 21.4
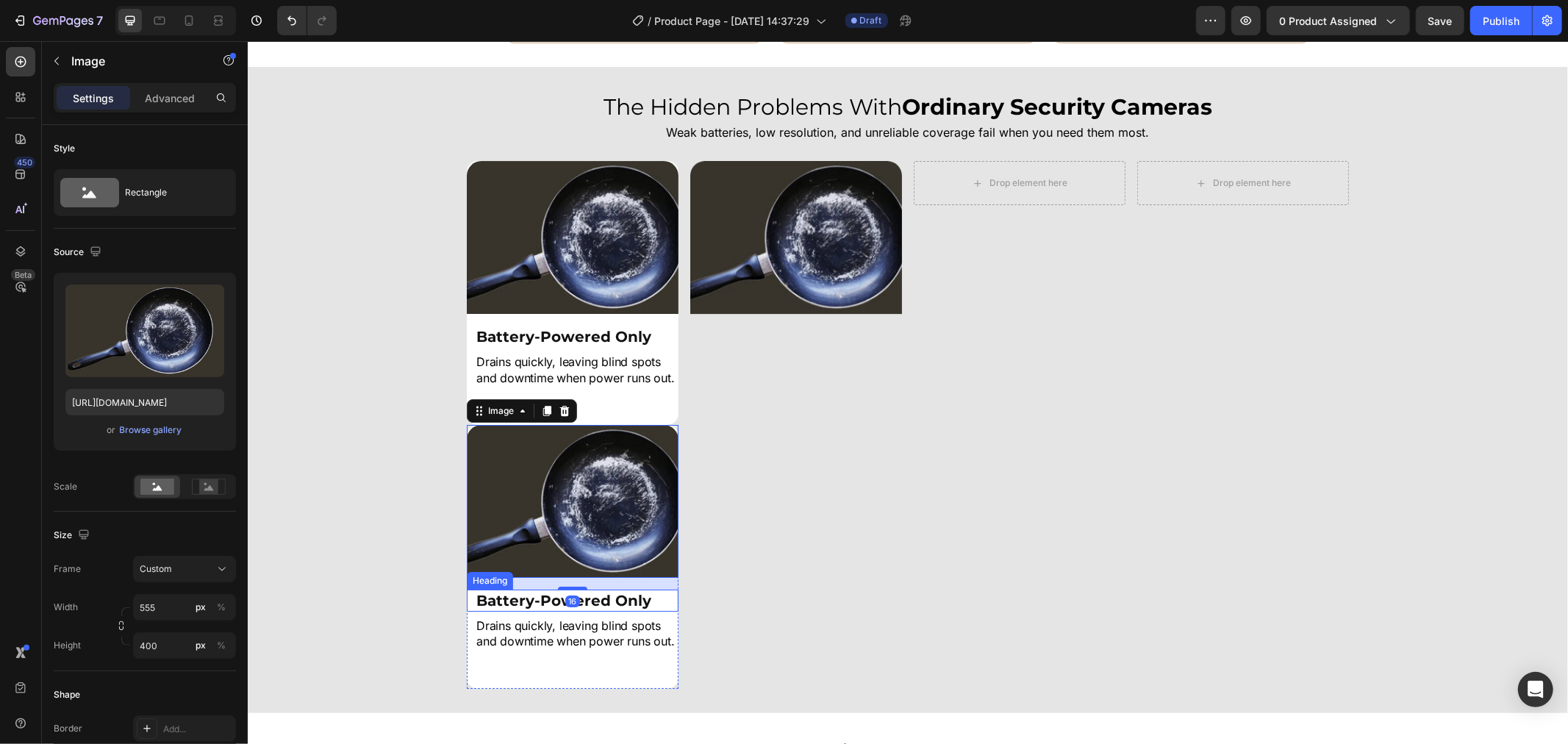
click at [662, 586] on div "Image 16 Battery-Powered Only Heading Drains quickly, leaving blind spots and d…" at bounding box center [571, 543] width 212 height 239
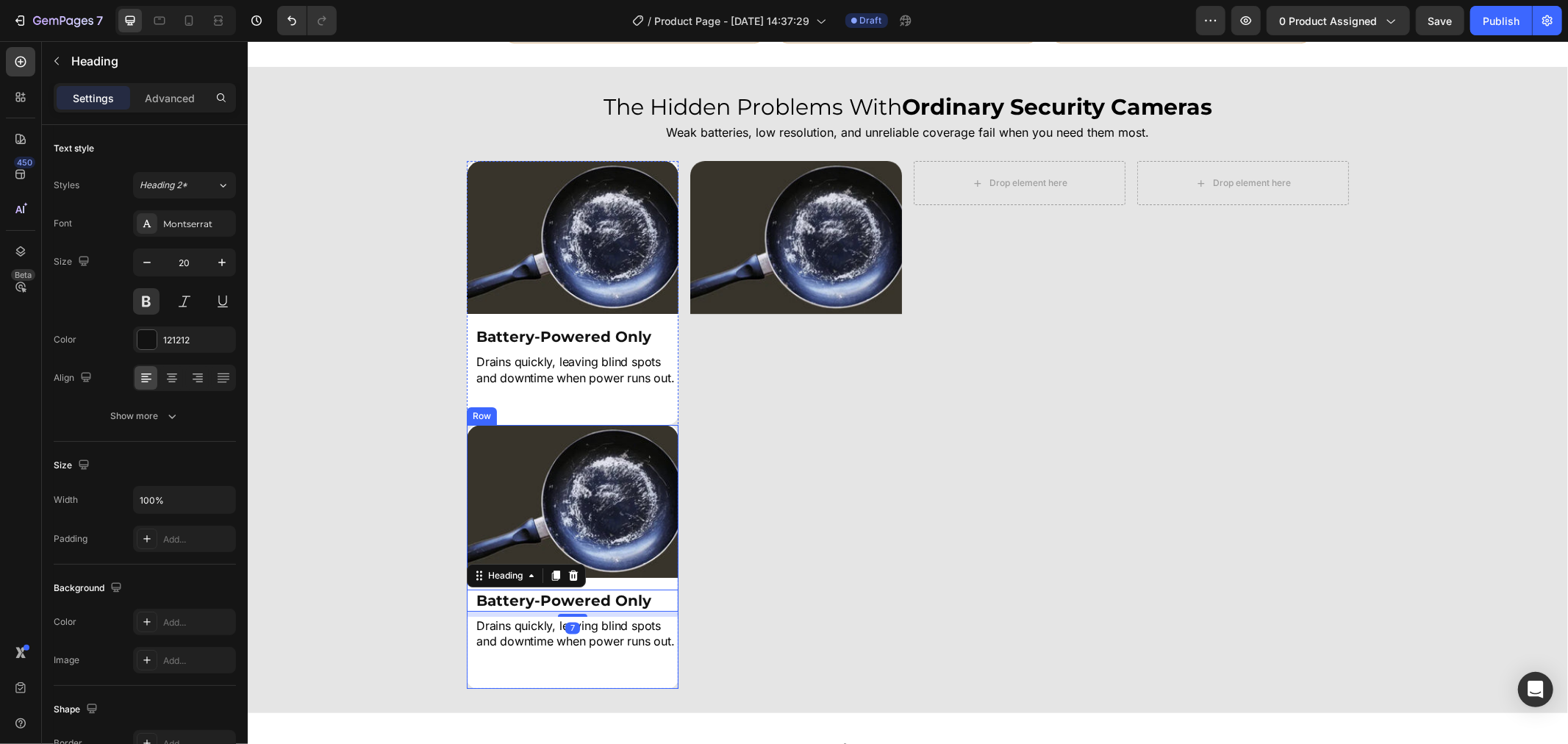
click at [660, 577] on div "Image Battery-Powered Only Heading 7 Drains quickly, leaving blind spots and do…" at bounding box center [571, 543] width 212 height 239
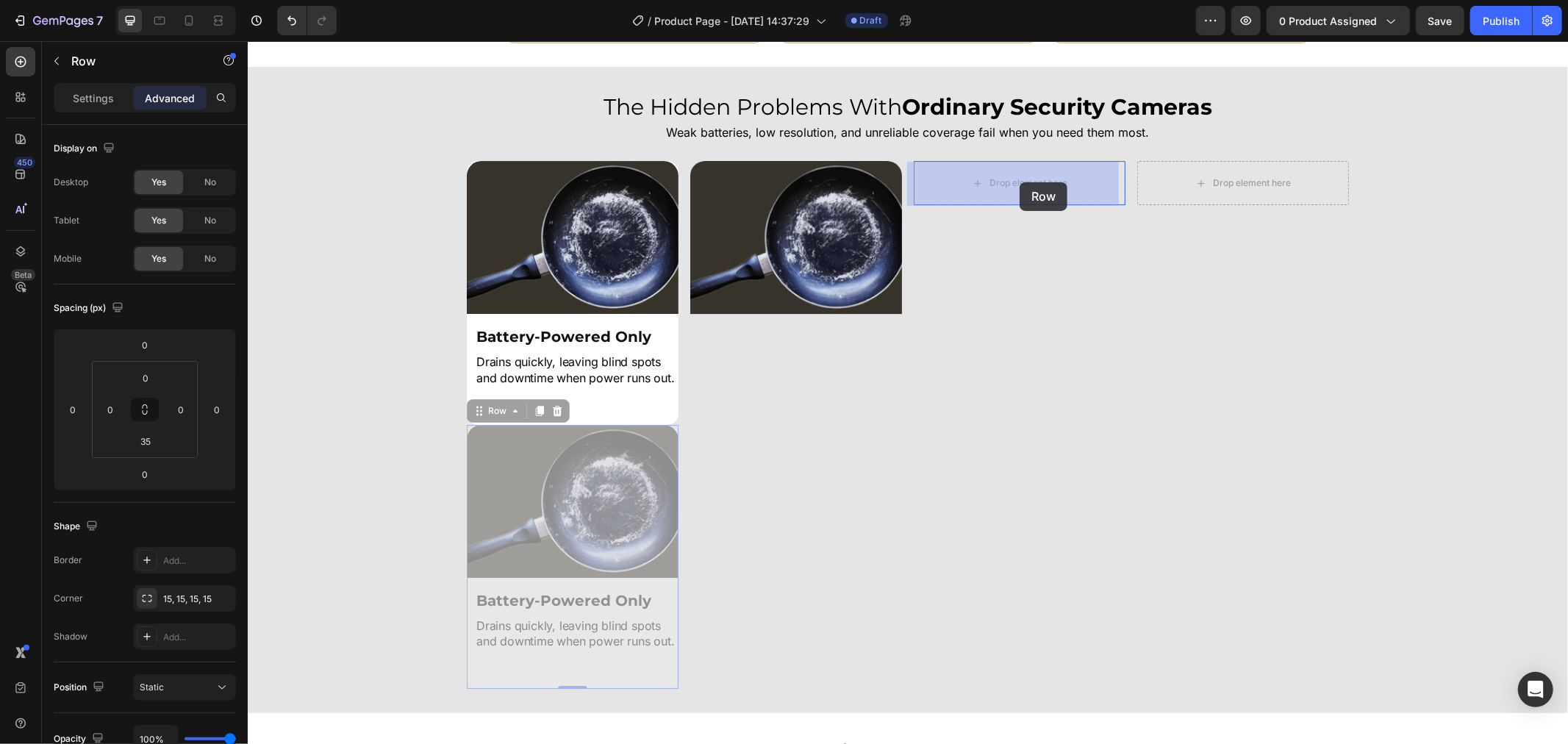
drag, startPoint x: 661, startPoint y: 577, endPoint x: 1019, endPoint y: 182, distance: 533.1
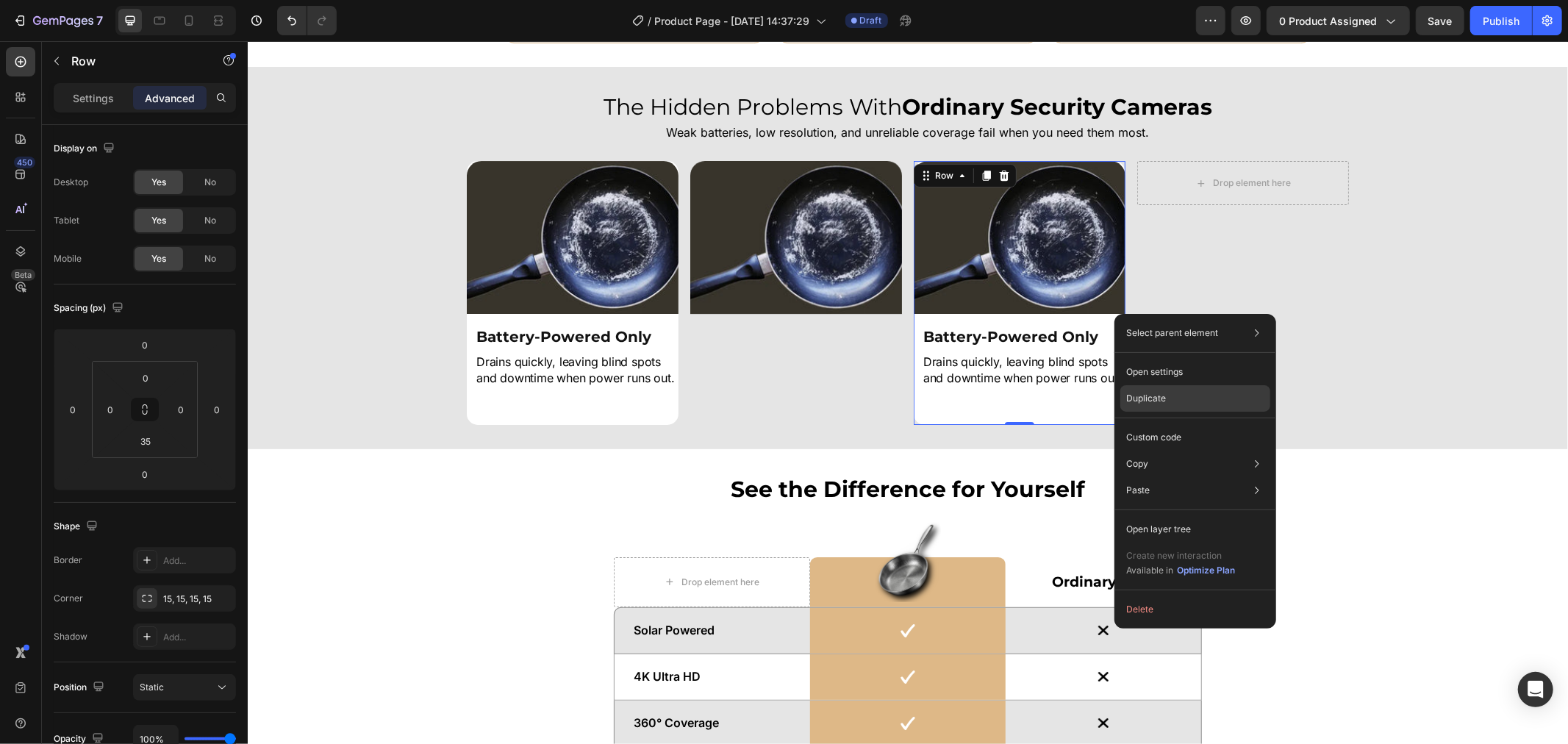
click at [1169, 395] on div "Duplicate" at bounding box center [1195, 398] width 150 height 27
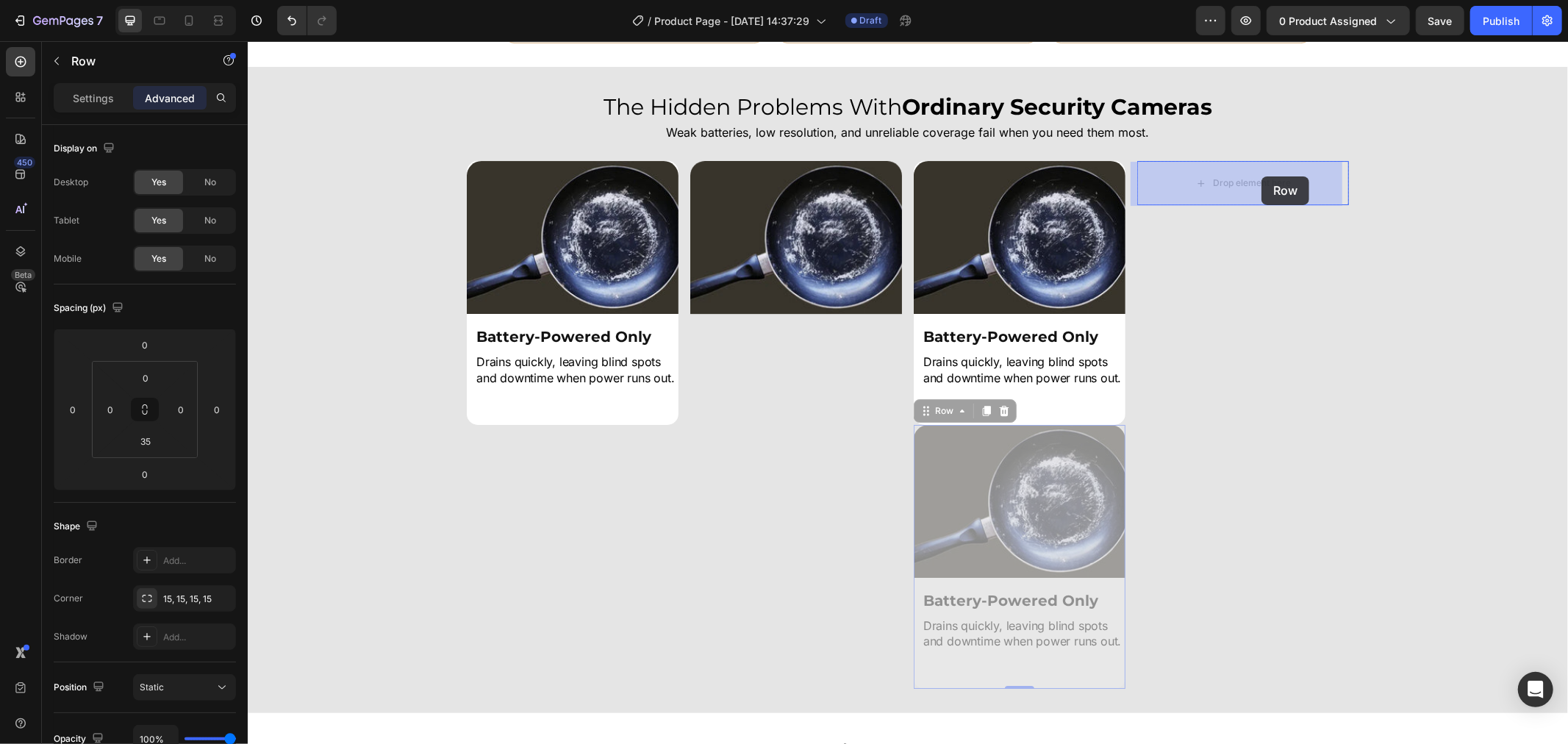
drag, startPoint x: 1113, startPoint y: 577, endPoint x: 1261, endPoint y: 176, distance: 427.4
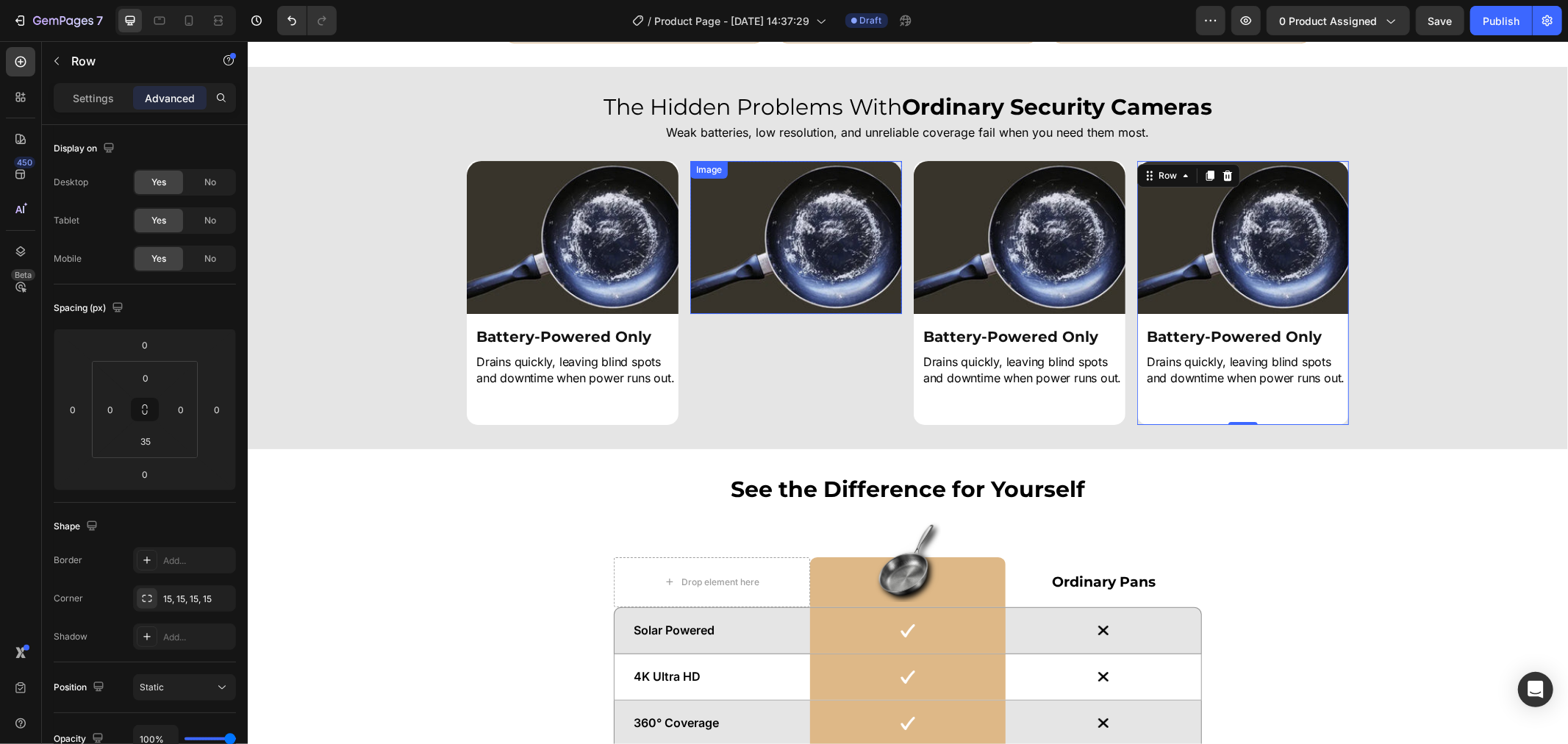
click at [835, 255] on img at bounding box center [795, 237] width 212 height 153
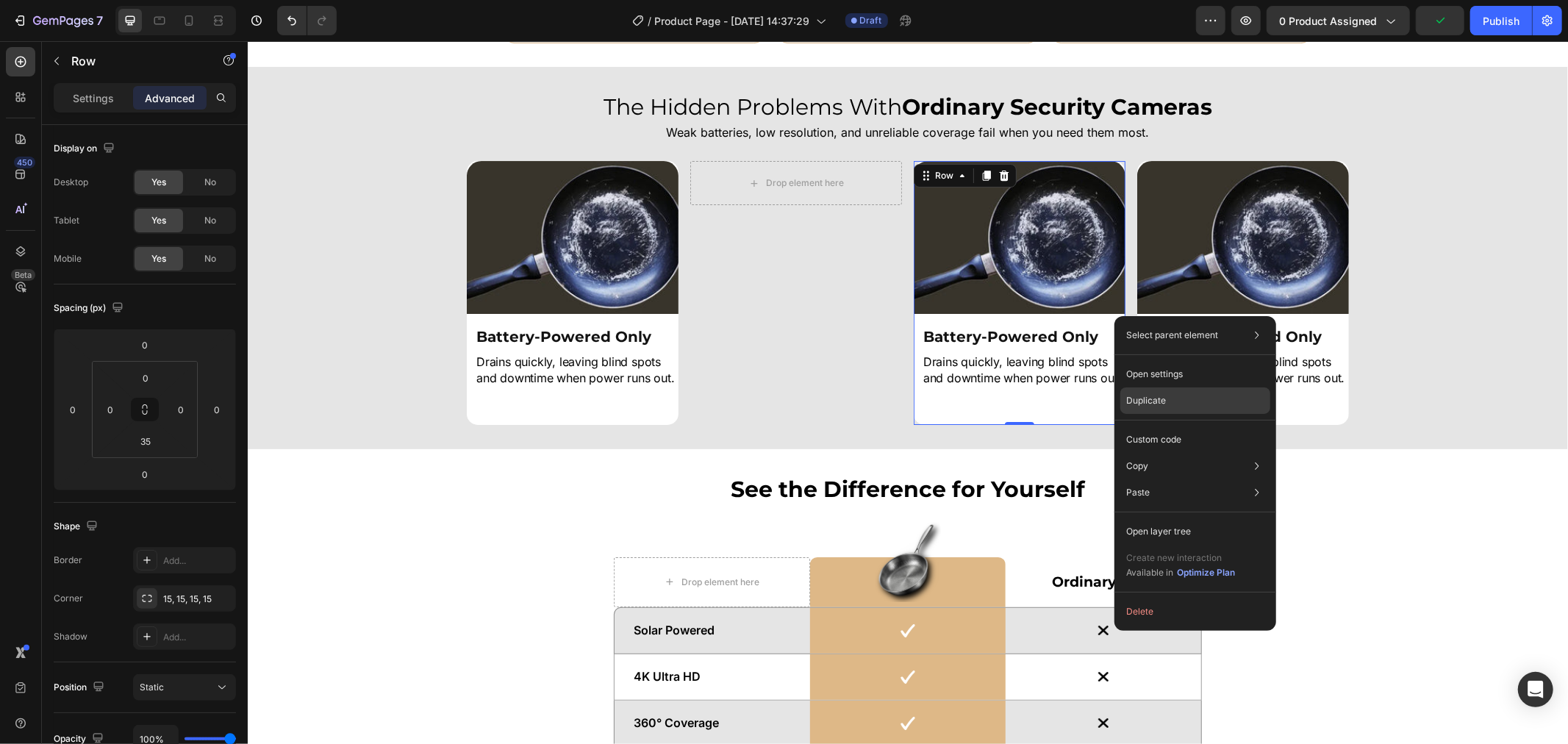
click at [1170, 400] on div "Duplicate" at bounding box center [1195, 401] width 150 height 27
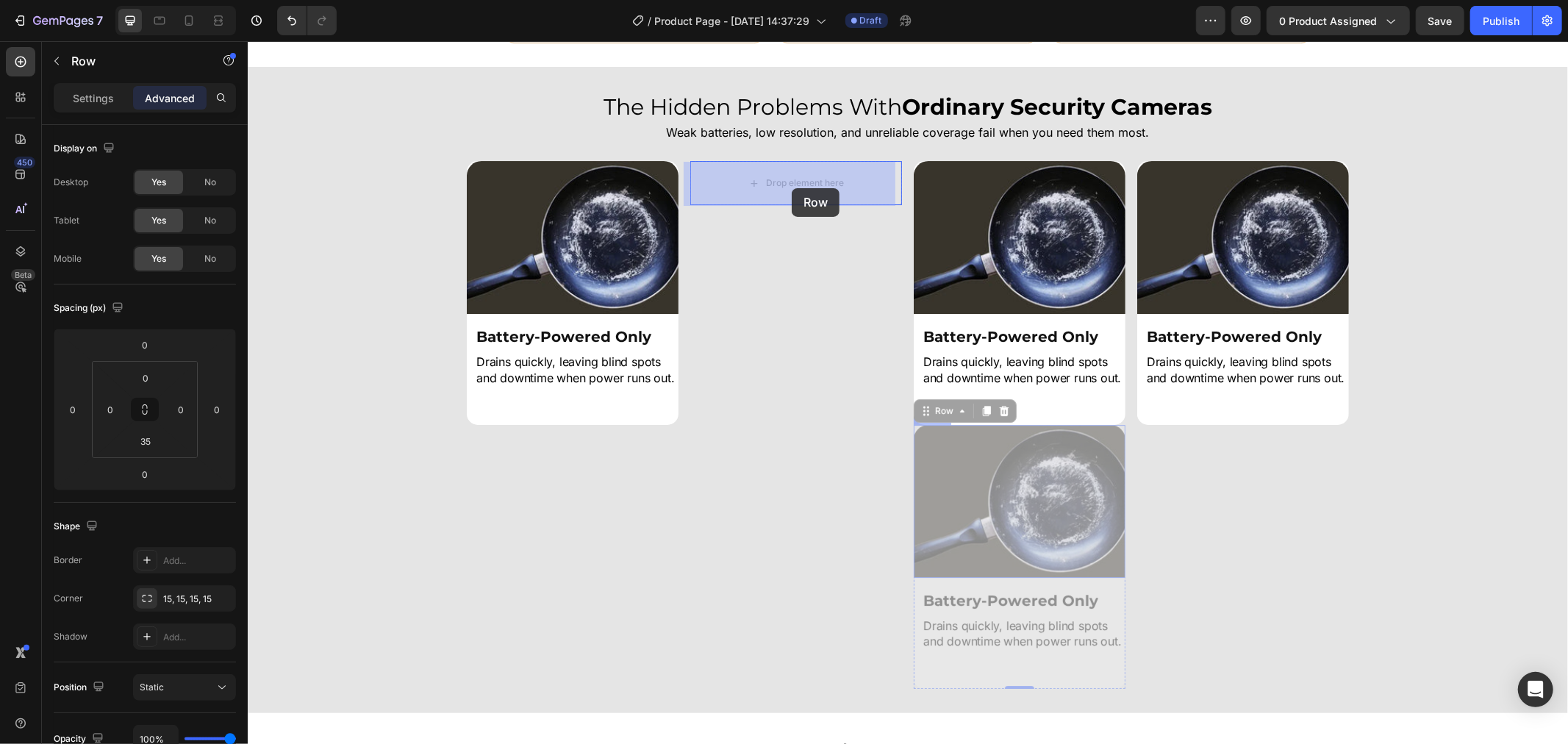
drag, startPoint x: 1113, startPoint y: 580, endPoint x: 791, endPoint y: 189, distance: 506.5
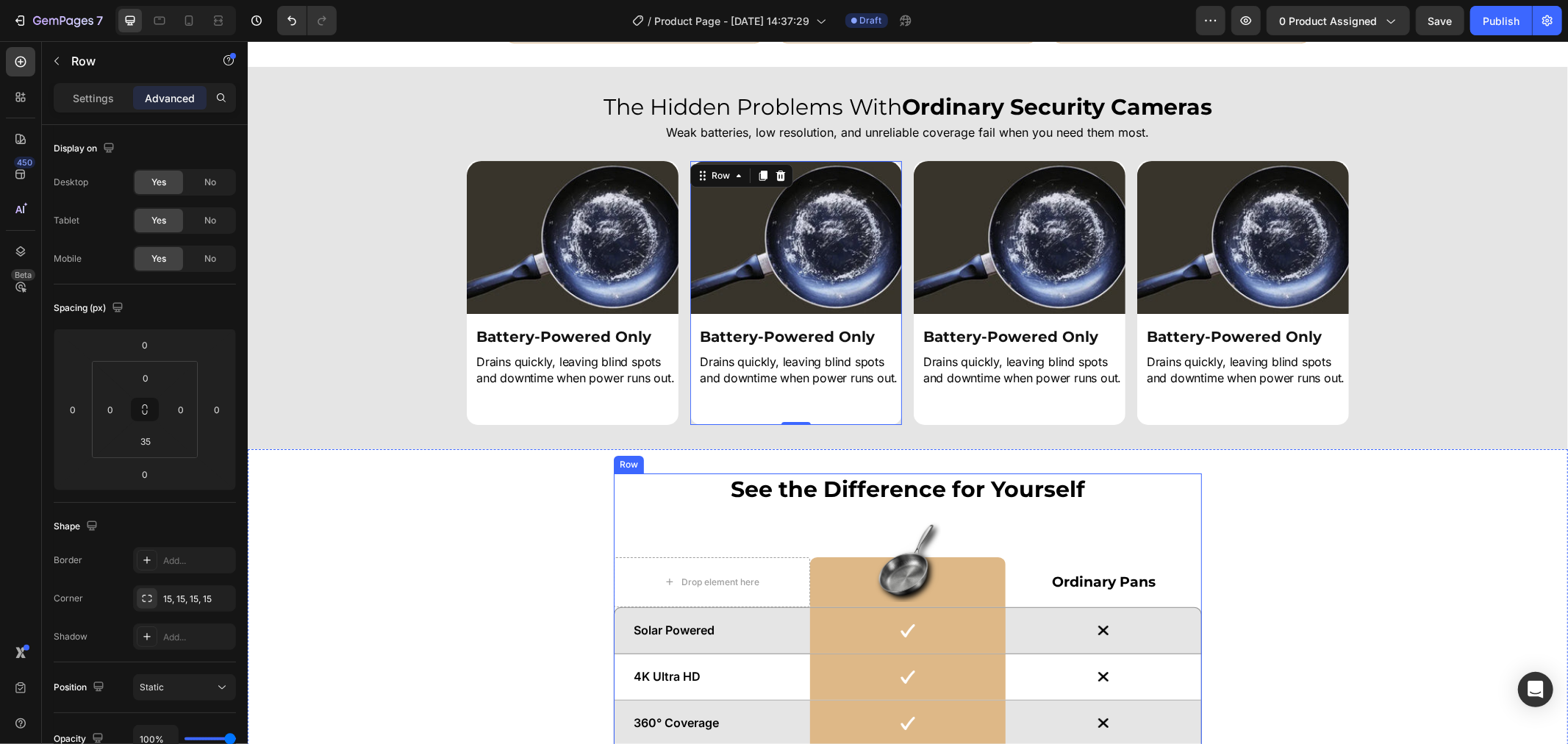
click at [1153, 509] on div "See the Difference for Yourself Heading Drop element here Image Row Ordinary Pa…" at bounding box center [906, 712] width 588 height 479
click at [1410, 325] on div "Image Battery-Powered Only Heading Drains quickly, leaving blind spots and down…" at bounding box center [906, 293] width 1321 height 264
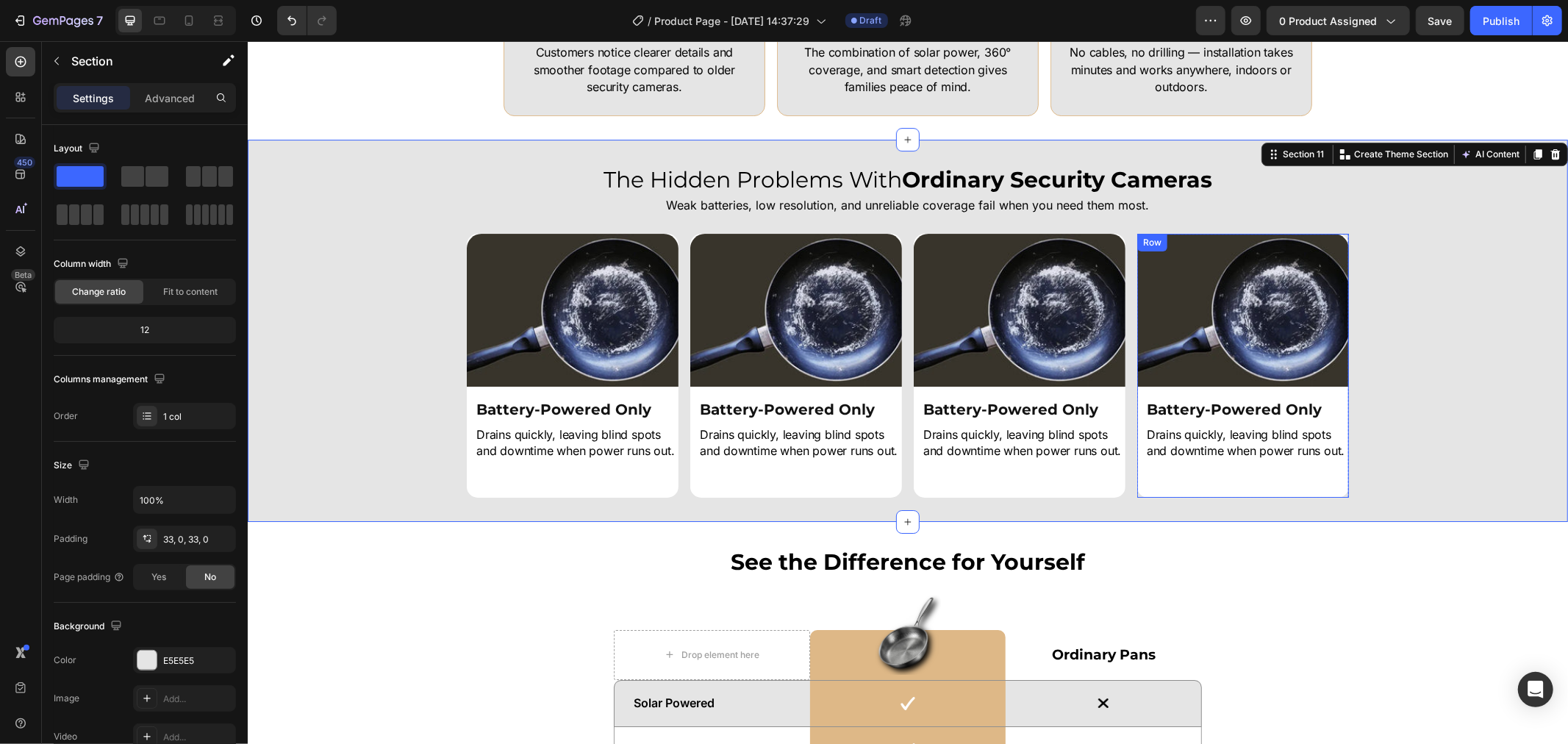
scroll to position [4164, 0]
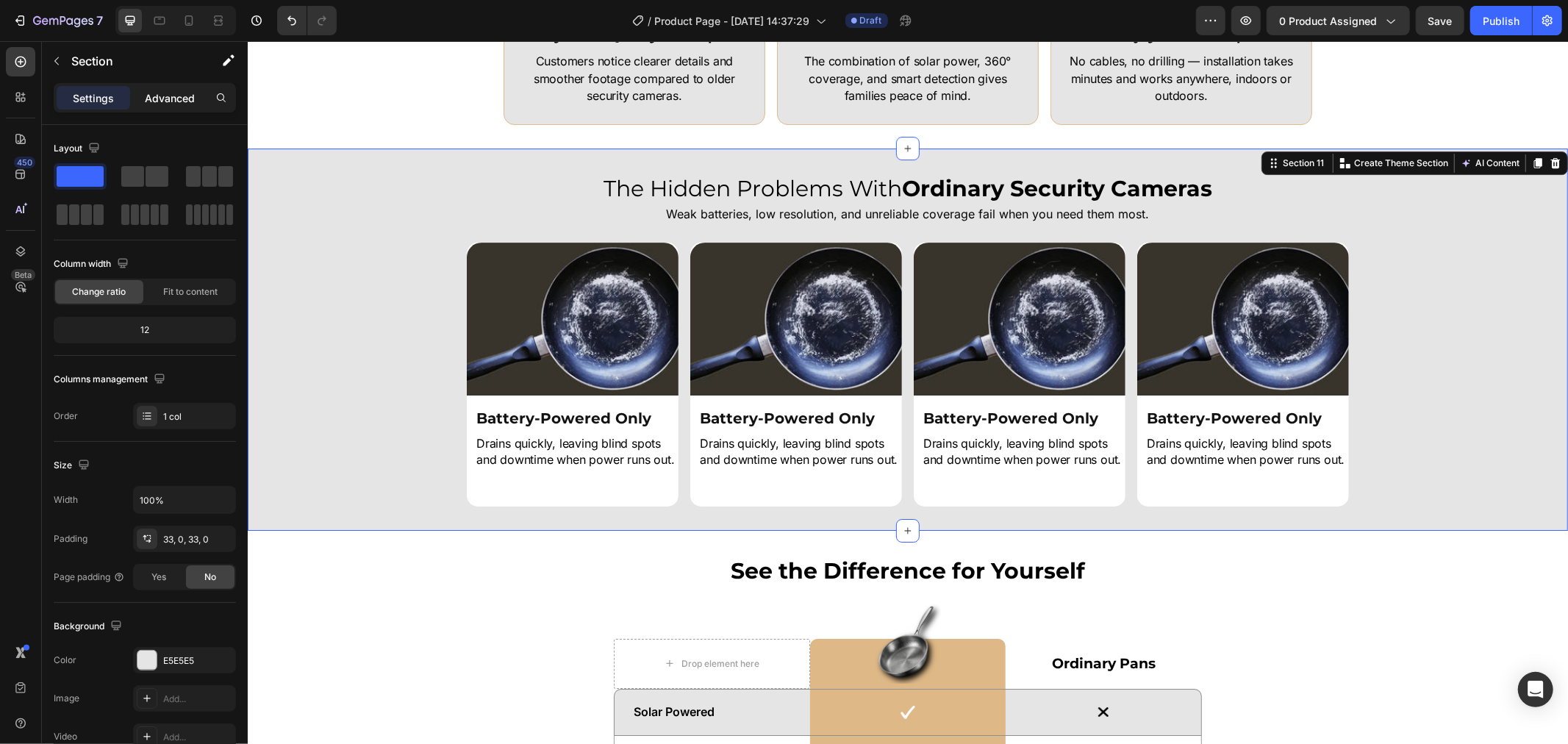
click at [178, 104] on p "Advanced" at bounding box center [169, 98] width 50 height 15
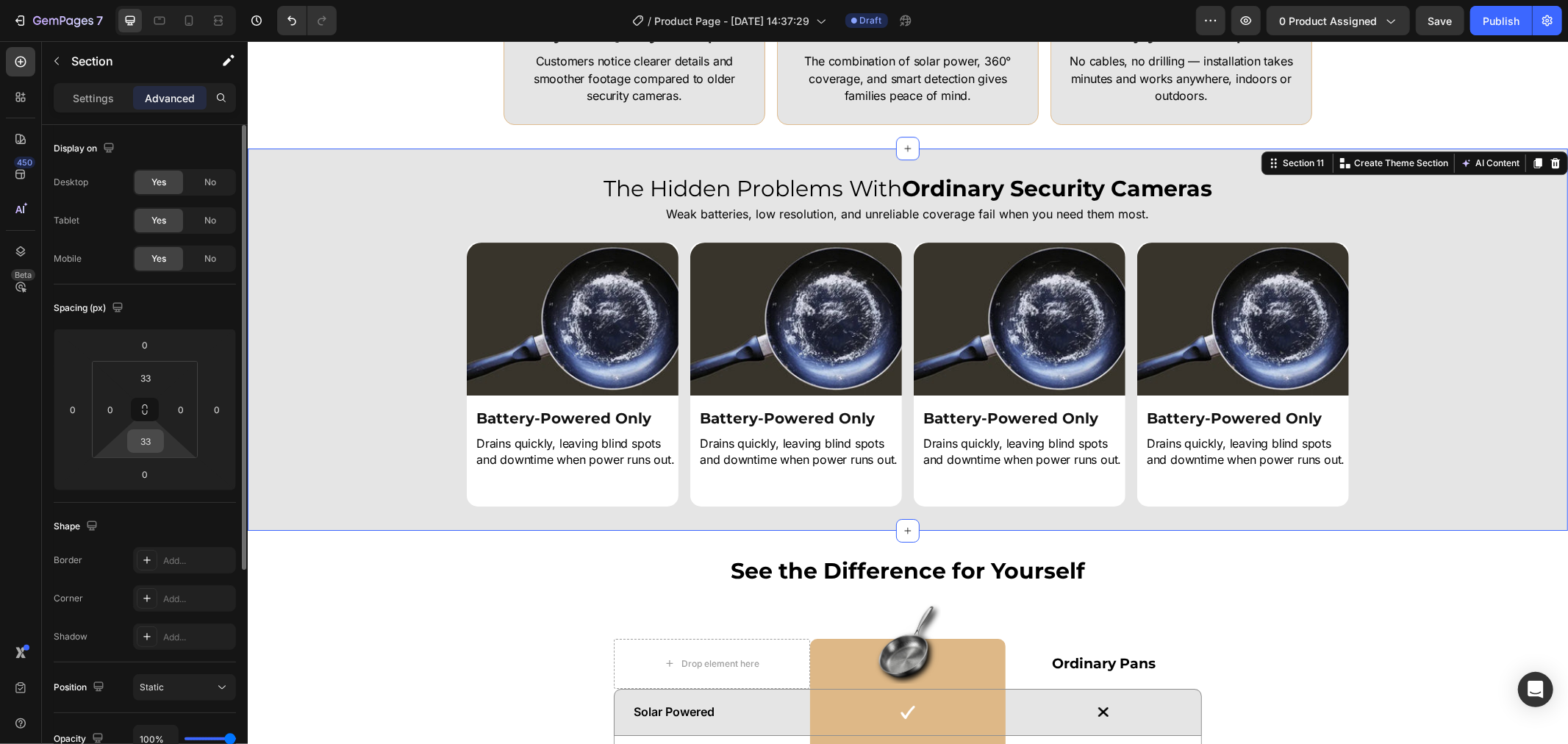
click at [142, 434] on input "33" at bounding box center [145, 441] width 29 height 22
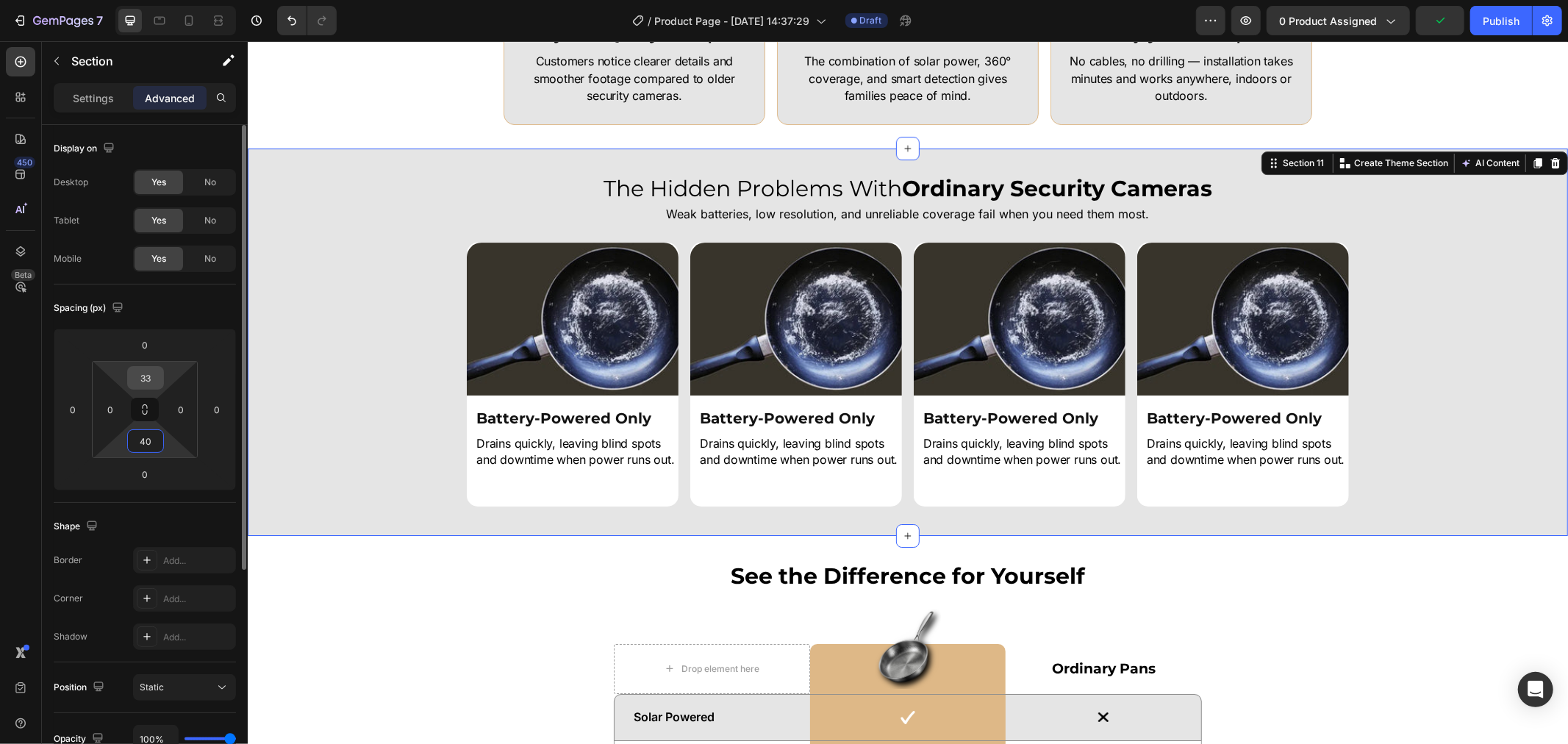
type input "40"
click at [153, 372] on input "33" at bounding box center [145, 378] width 29 height 22
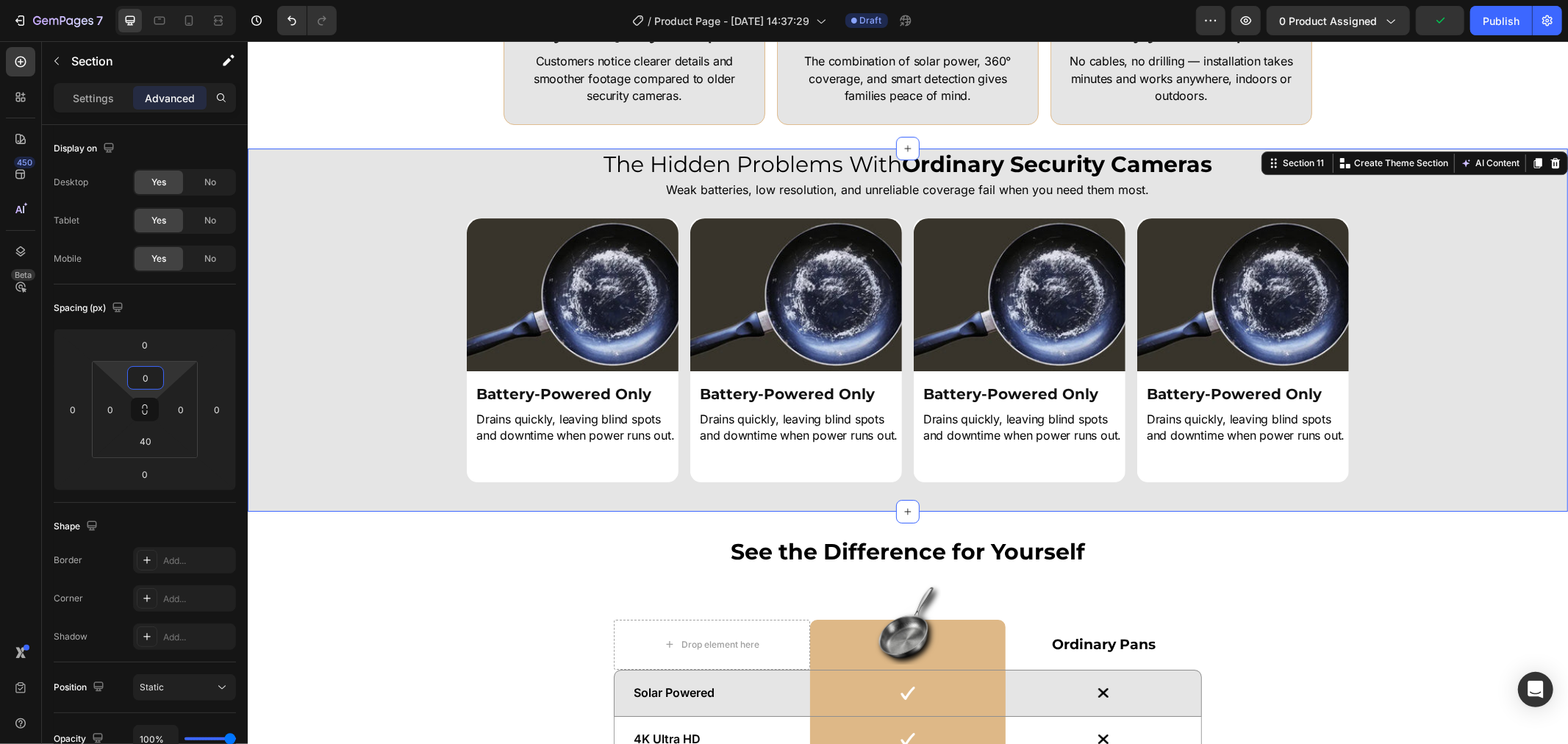
click at [405, 276] on div "Image Battery-Powered Only Heading Drains quickly, leaving blind spots and down…" at bounding box center [906, 349] width 1321 height 264
click at [155, 368] on input "0" at bounding box center [145, 378] width 29 height 22
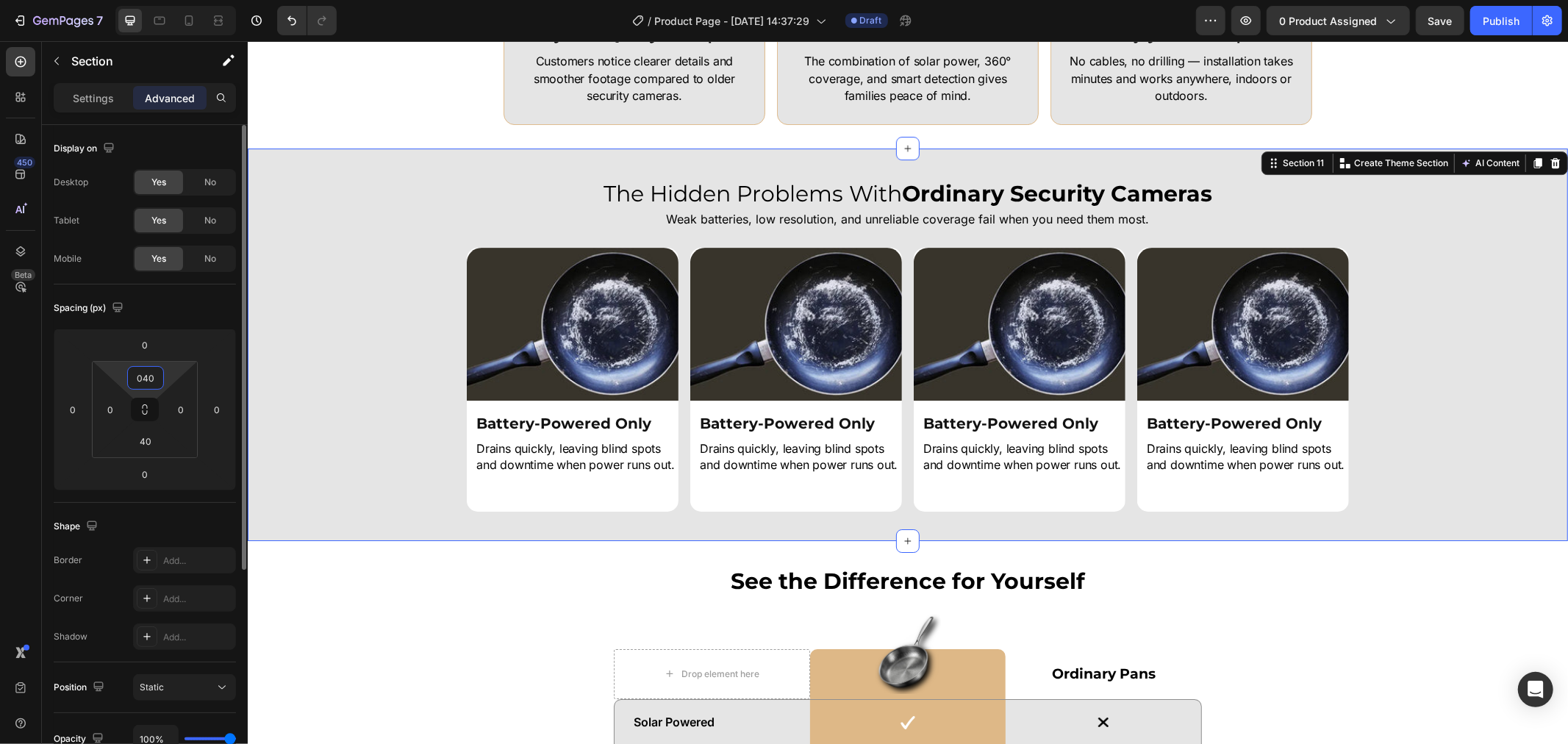
click at [150, 376] on input "040" at bounding box center [145, 378] width 29 height 22
type input "40"
click at [392, 303] on div "Image Battery-Powered Only Heading Drains quickly, leaving blind spots and down…" at bounding box center [906, 379] width 1321 height 264
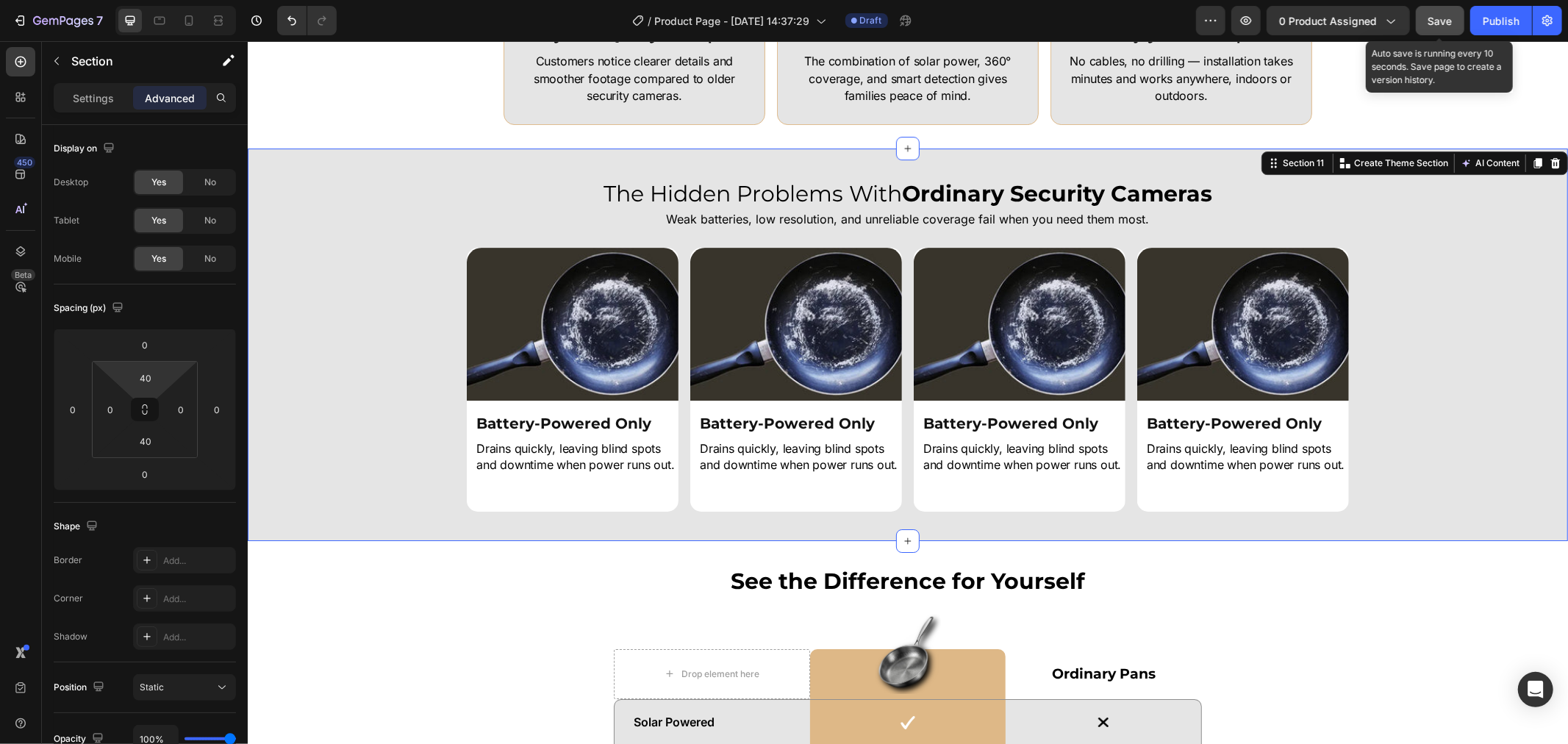
click at [1410, 6] on button "Save" at bounding box center [1439, 20] width 49 height 29
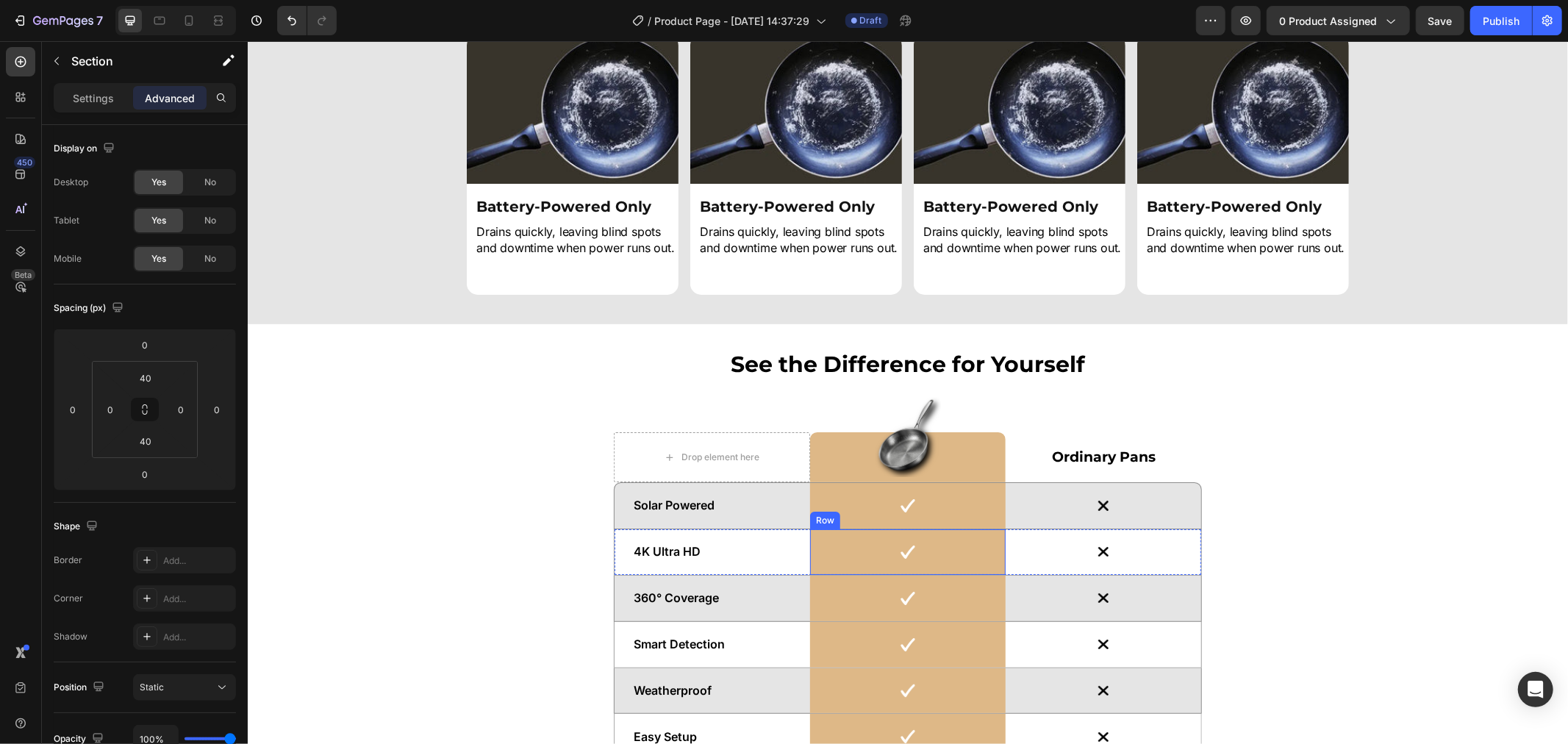
scroll to position [4083, 0]
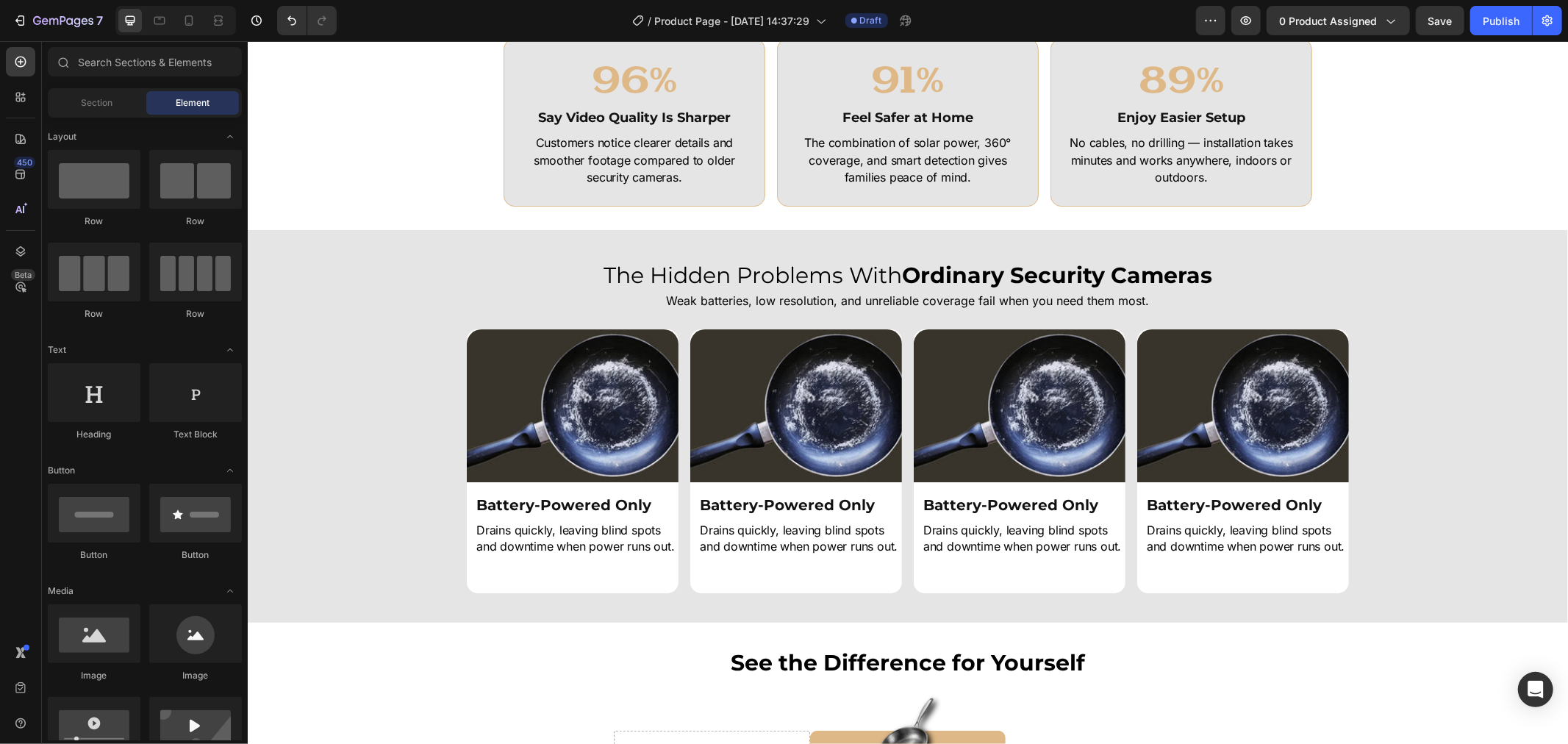
drag, startPoint x: 1566, startPoint y: 552, endPoint x: 1566, endPoint y: 430, distance: 122.0
drag, startPoint x: 1566, startPoint y: 526, endPoint x: 1543, endPoint y: 545, distance: 29.8
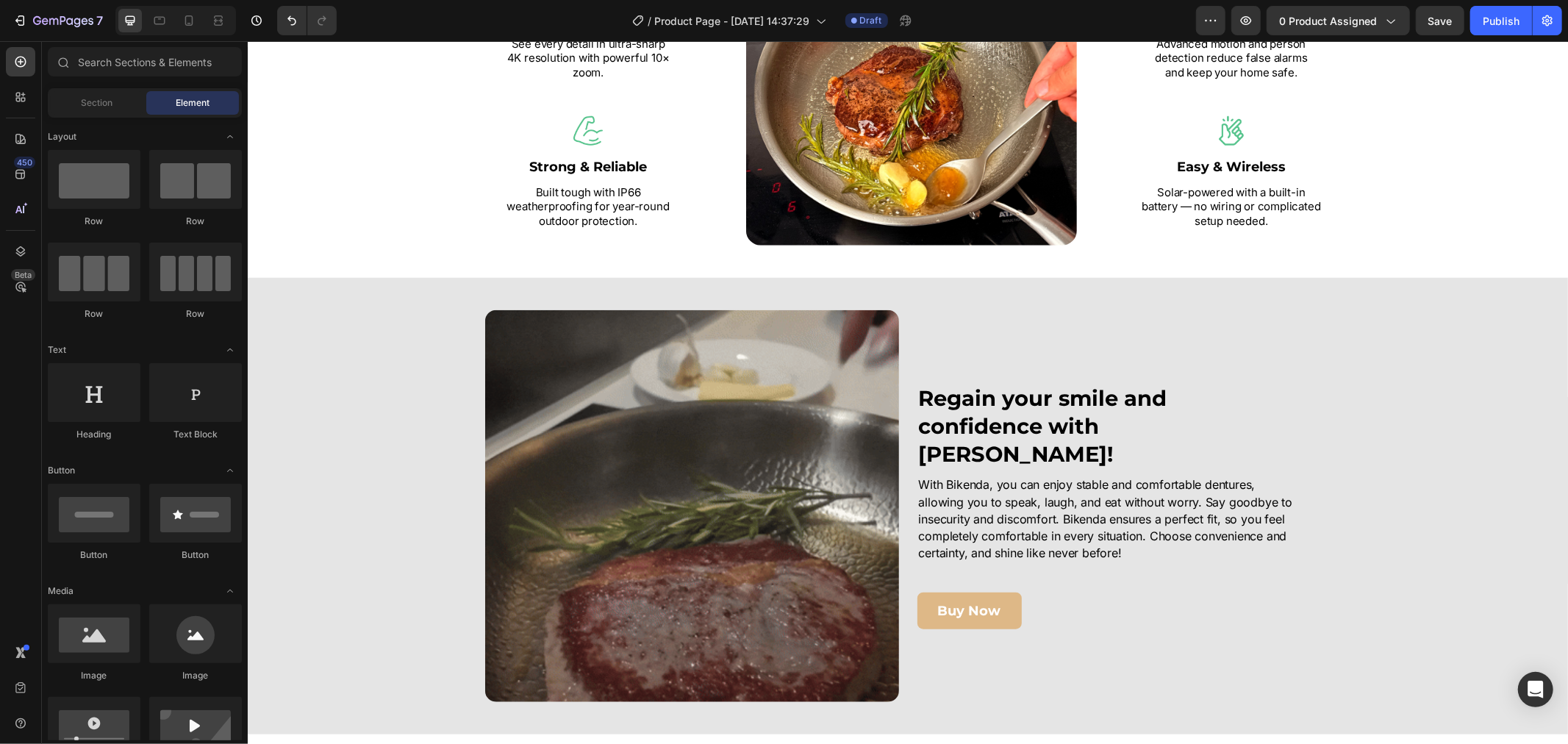
scroll to position [0, 0]
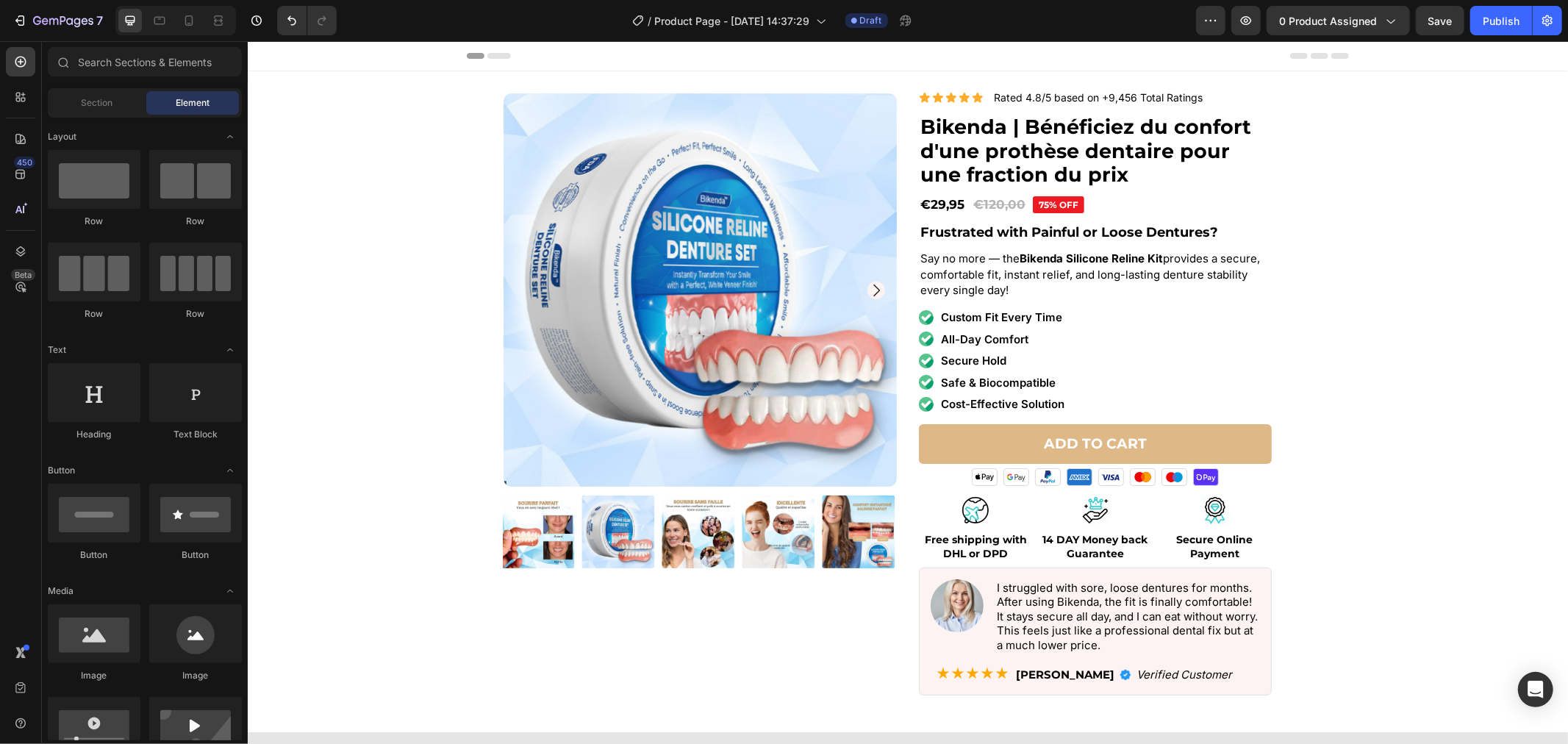
drag, startPoint x: 1563, startPoint y: 547, endPoint x: 1801, endPoint y: 82, distance: 522.4
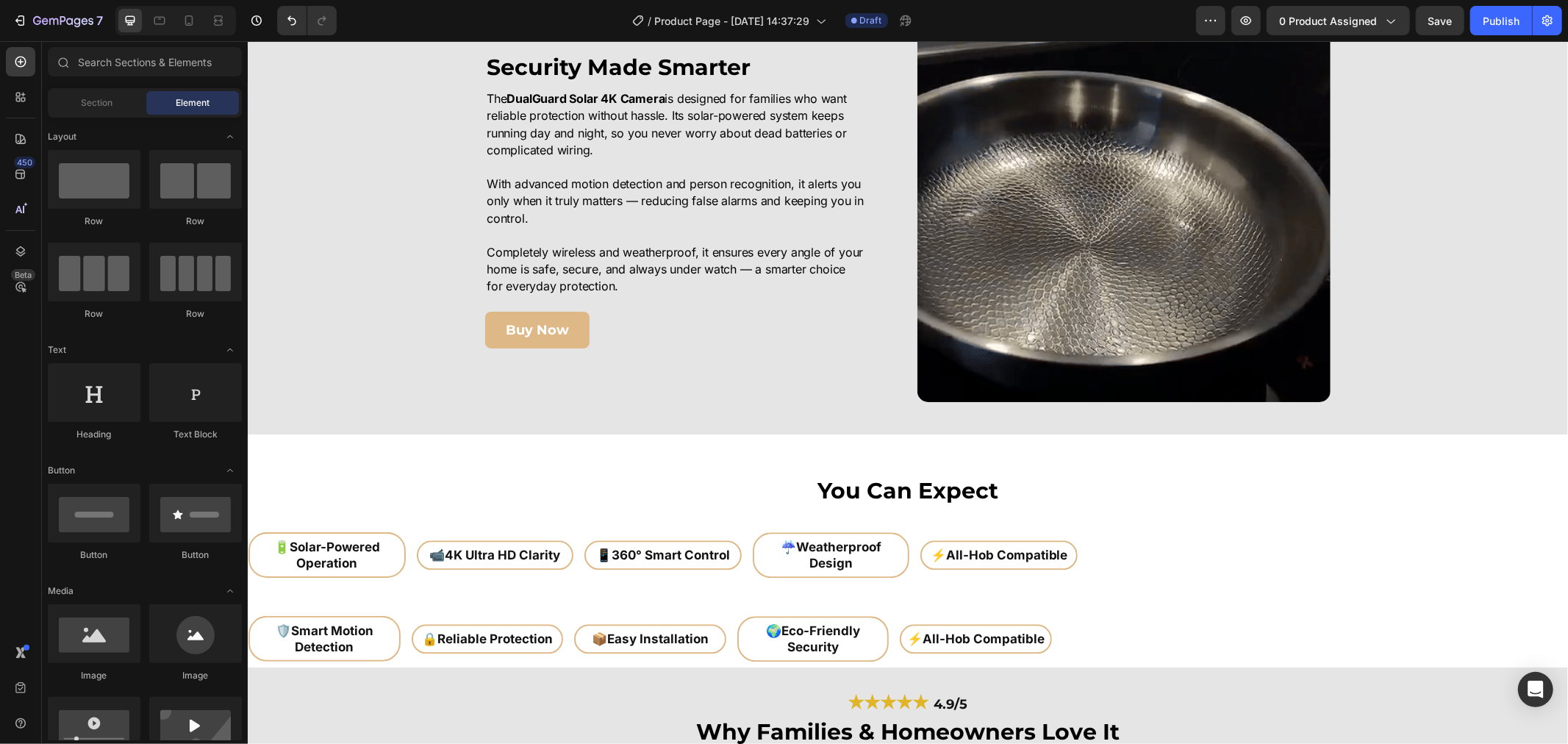
scroll to position [2368, 0]
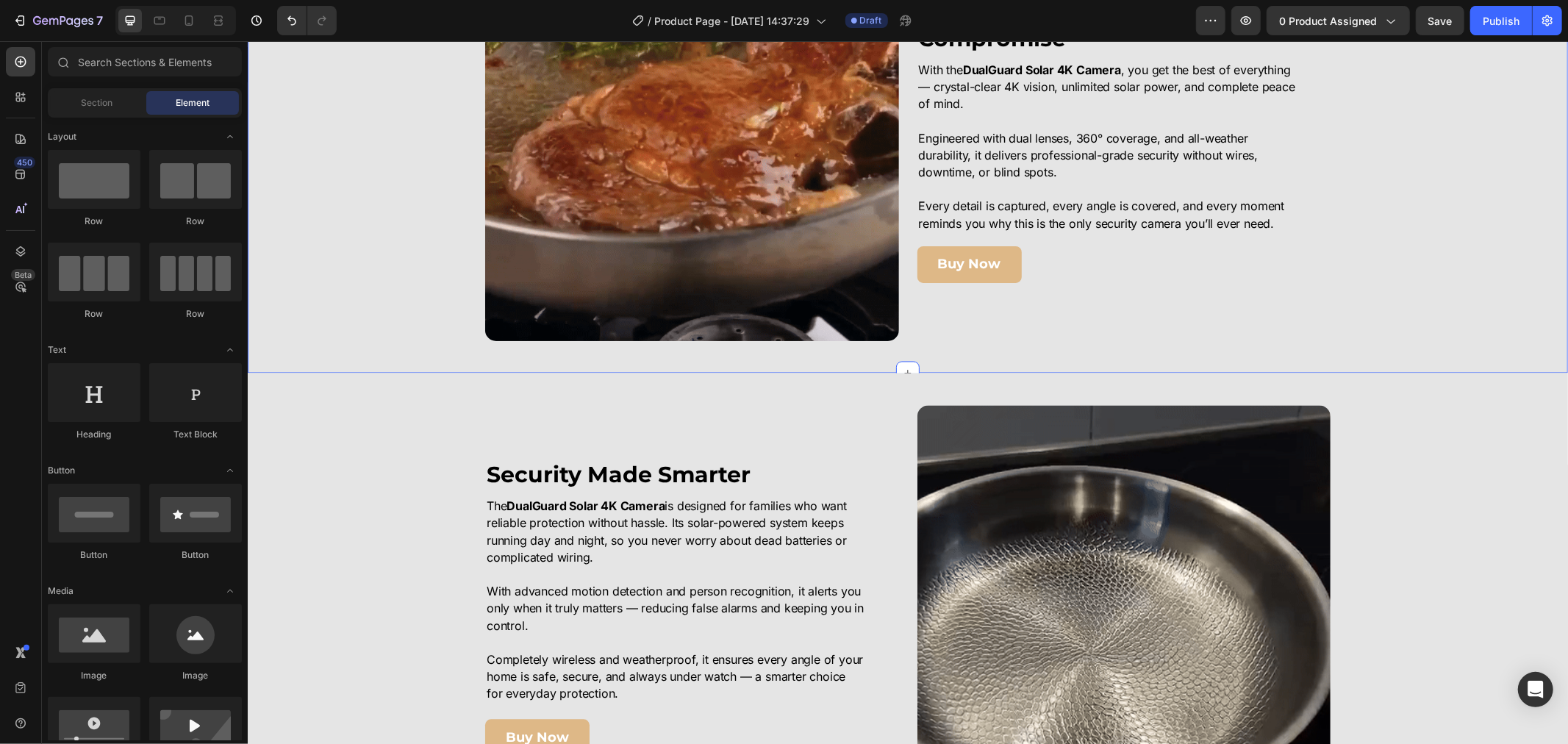
click at [995, 358] on div "Image 100% Protection. Zero Compromise Heading With the DualGuard Solar 4K Came…" at bounding box center [906, 137] width 1321 height 469
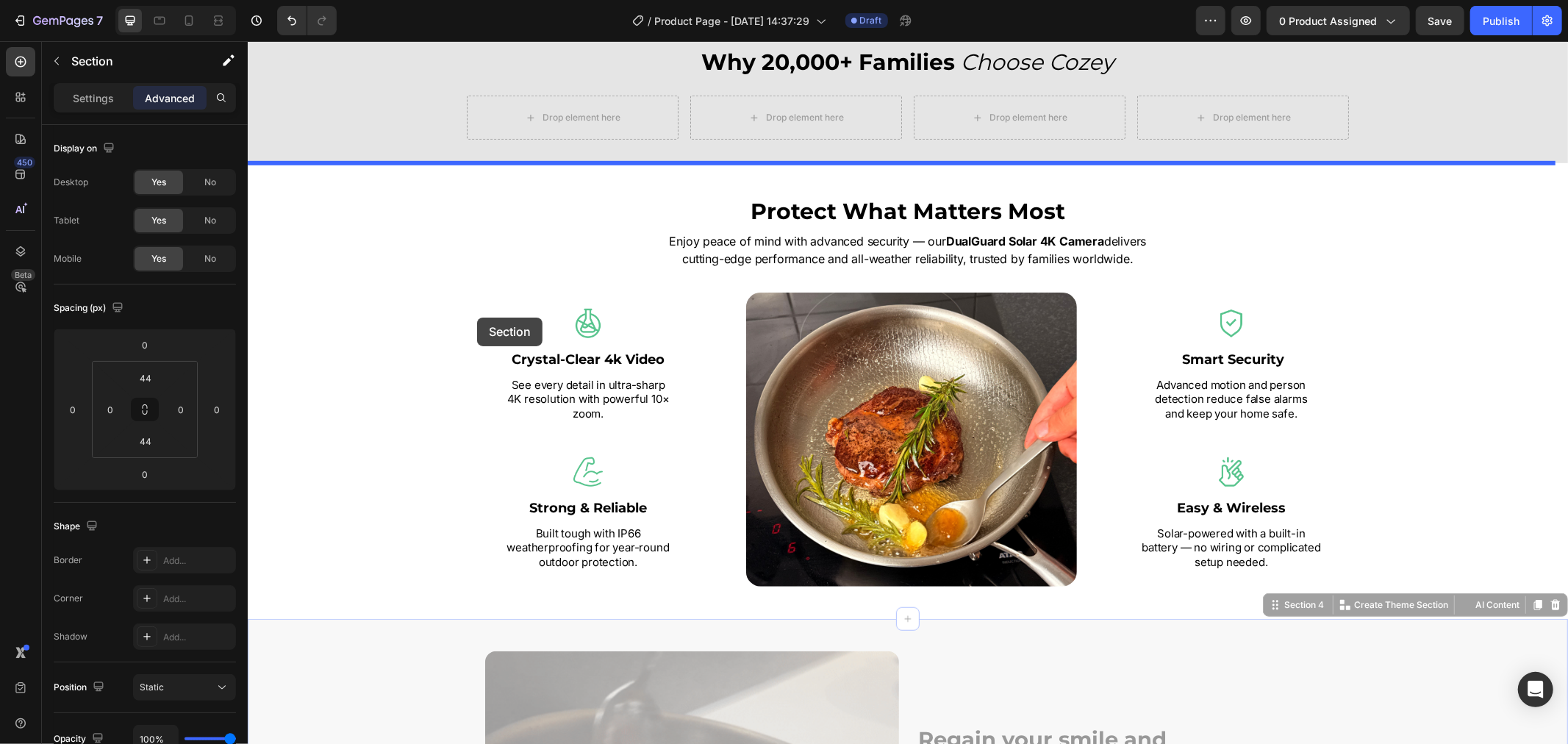
scroll to position [980, 0]
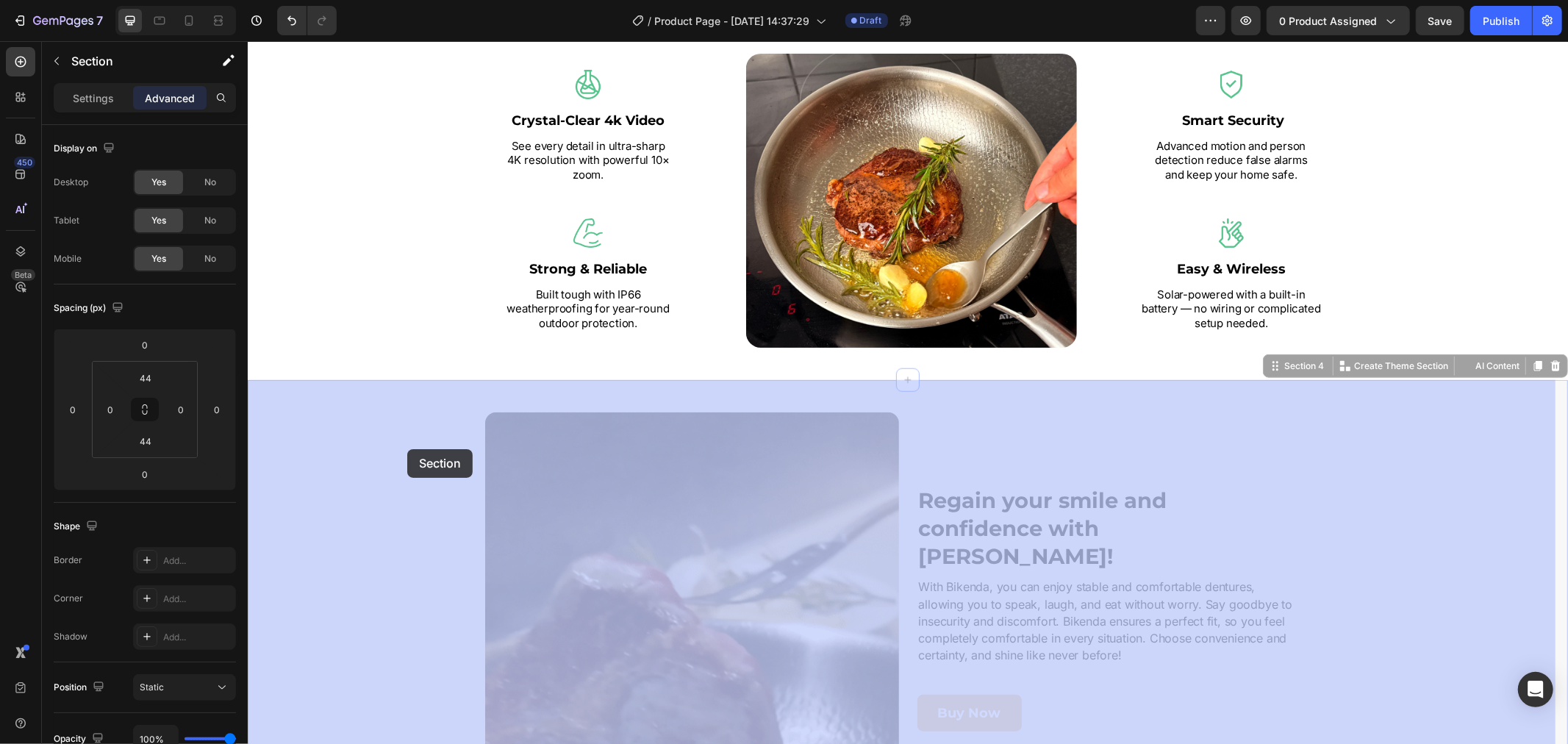
drag, startPoint x: 388, startPoint y: 317, endPoint x: 392, endPoint y: 451, distance: 134.1
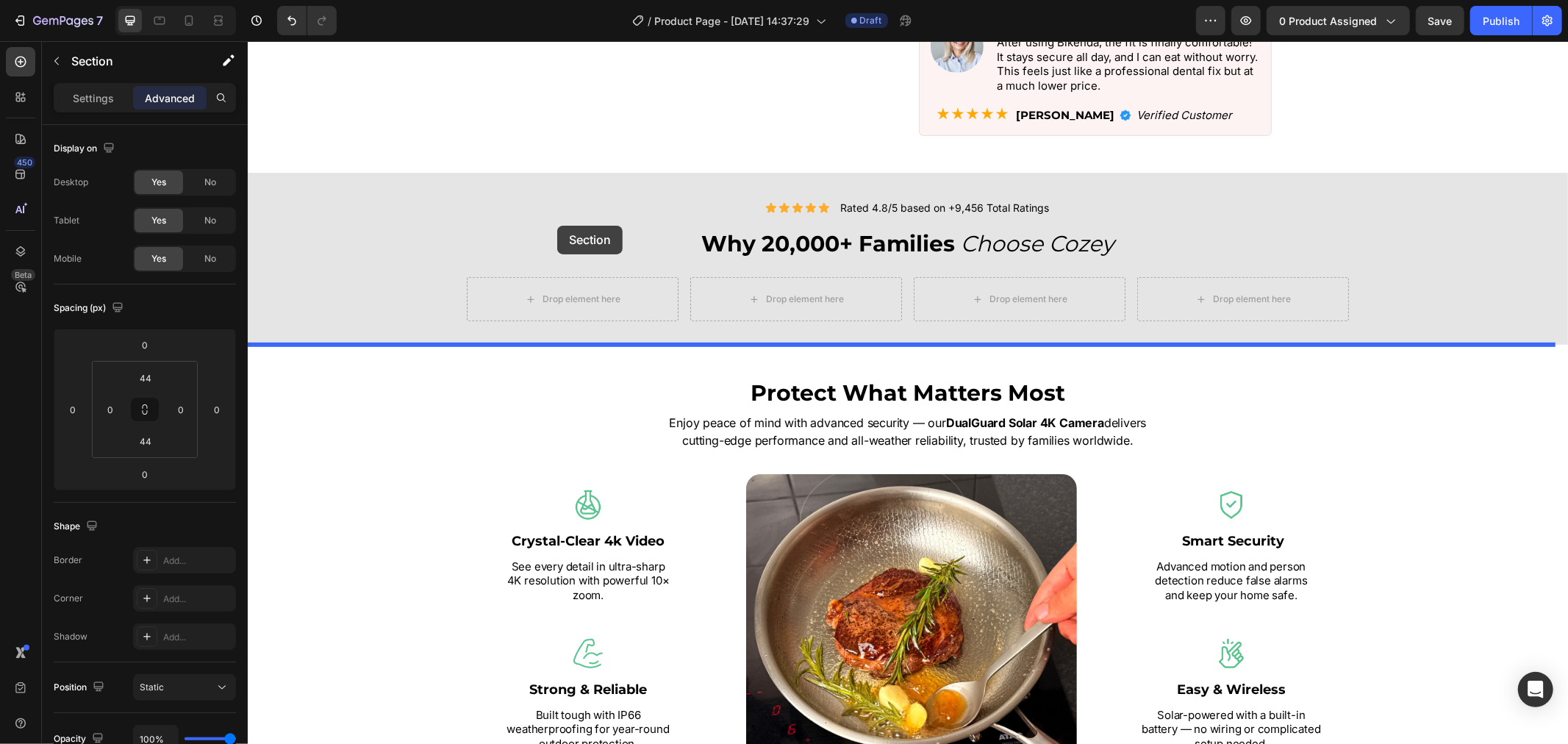
scroll to position [489, 0]
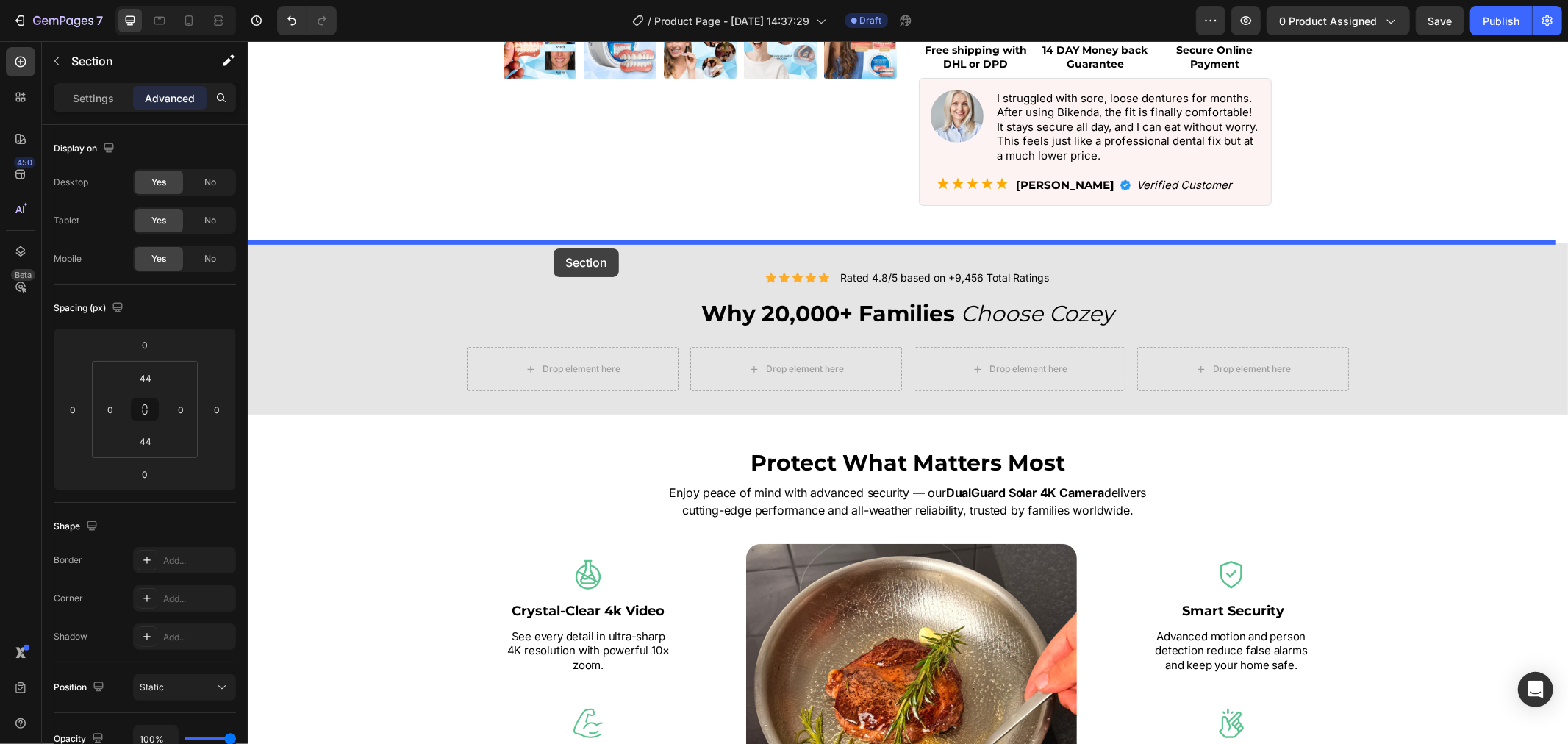
drag, startPoint x: 407, startPoint y: 615, endPoint x: 543, endPoint y: 256, distance: 383.9
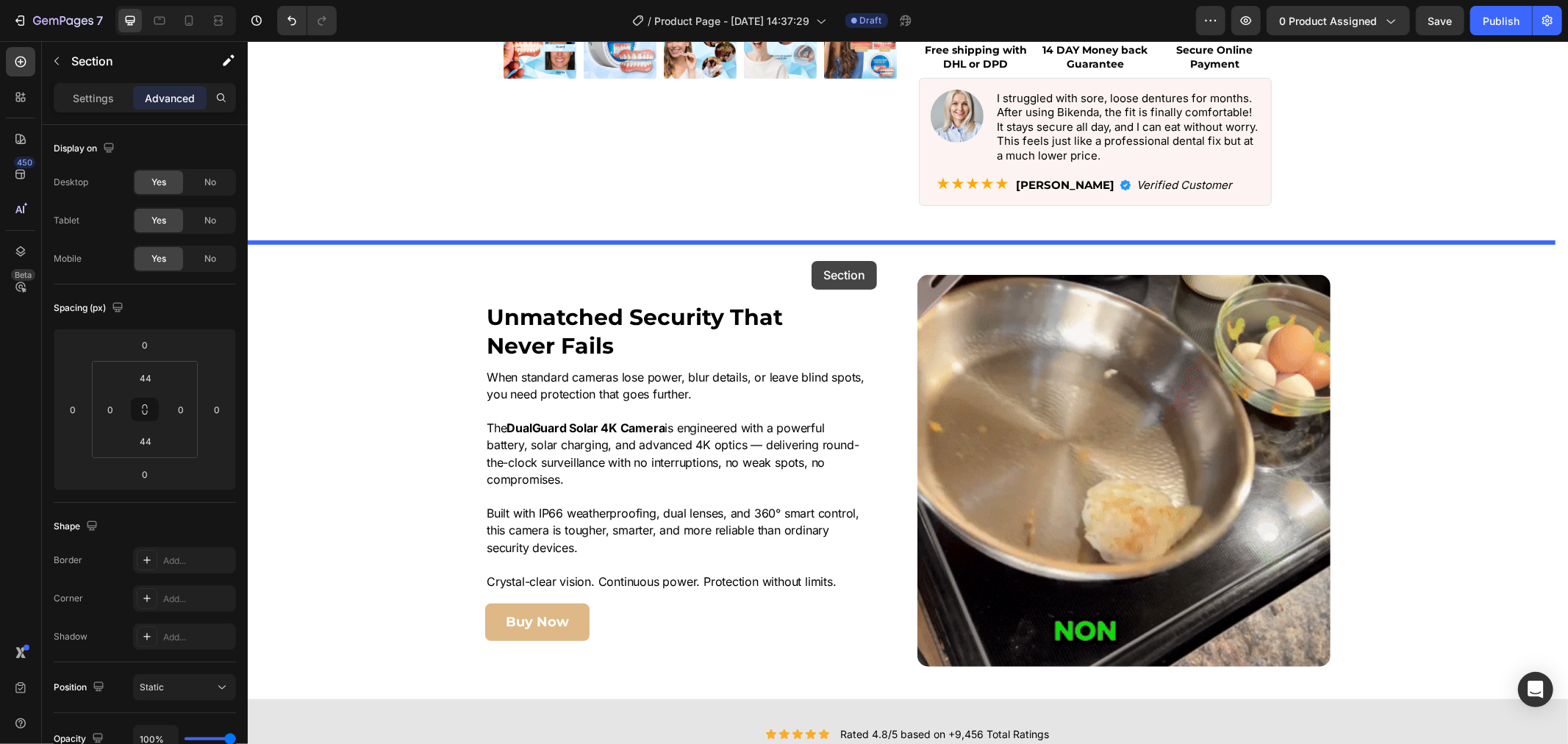
drag, startPoint x: 376, startPoint y: 564, endPoint x: 812, endPoint y: 259, distance: 532.1
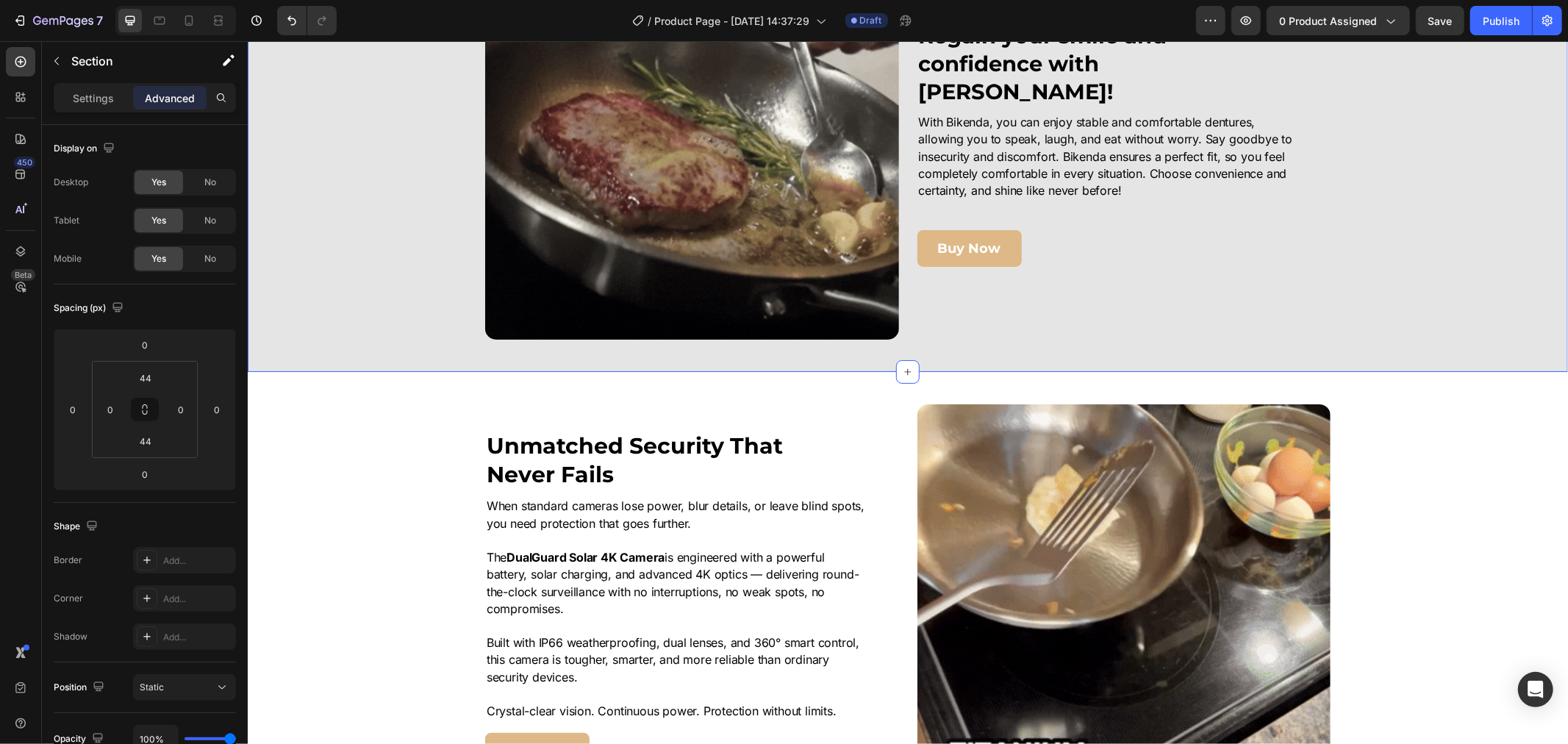
click at [1410, 423] on div "Image Unmatched Security That Never Fails Heading When standard cameras lose po…" at bounding box center [906, 599] width 1321 height 392
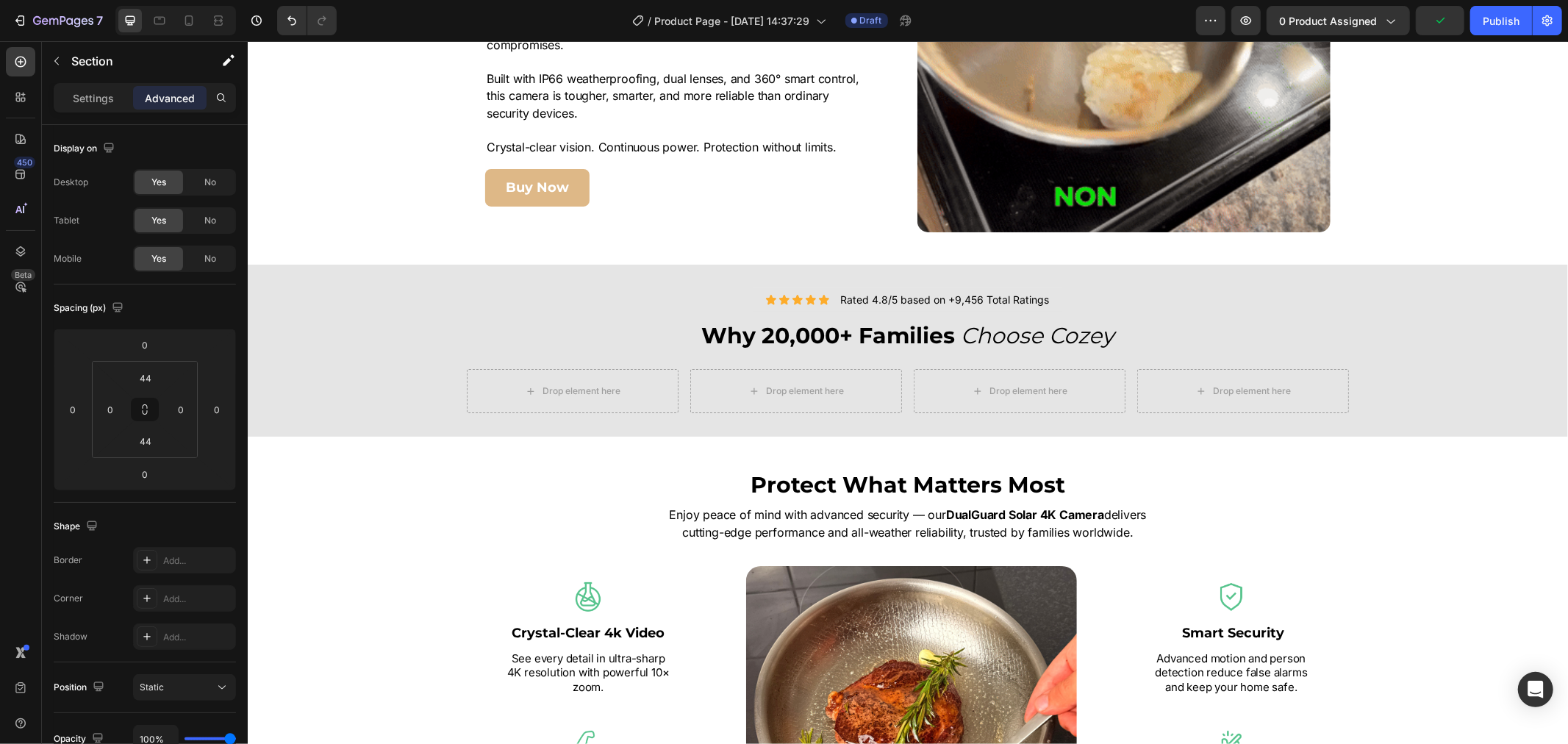
scroll to position [1388, 0]
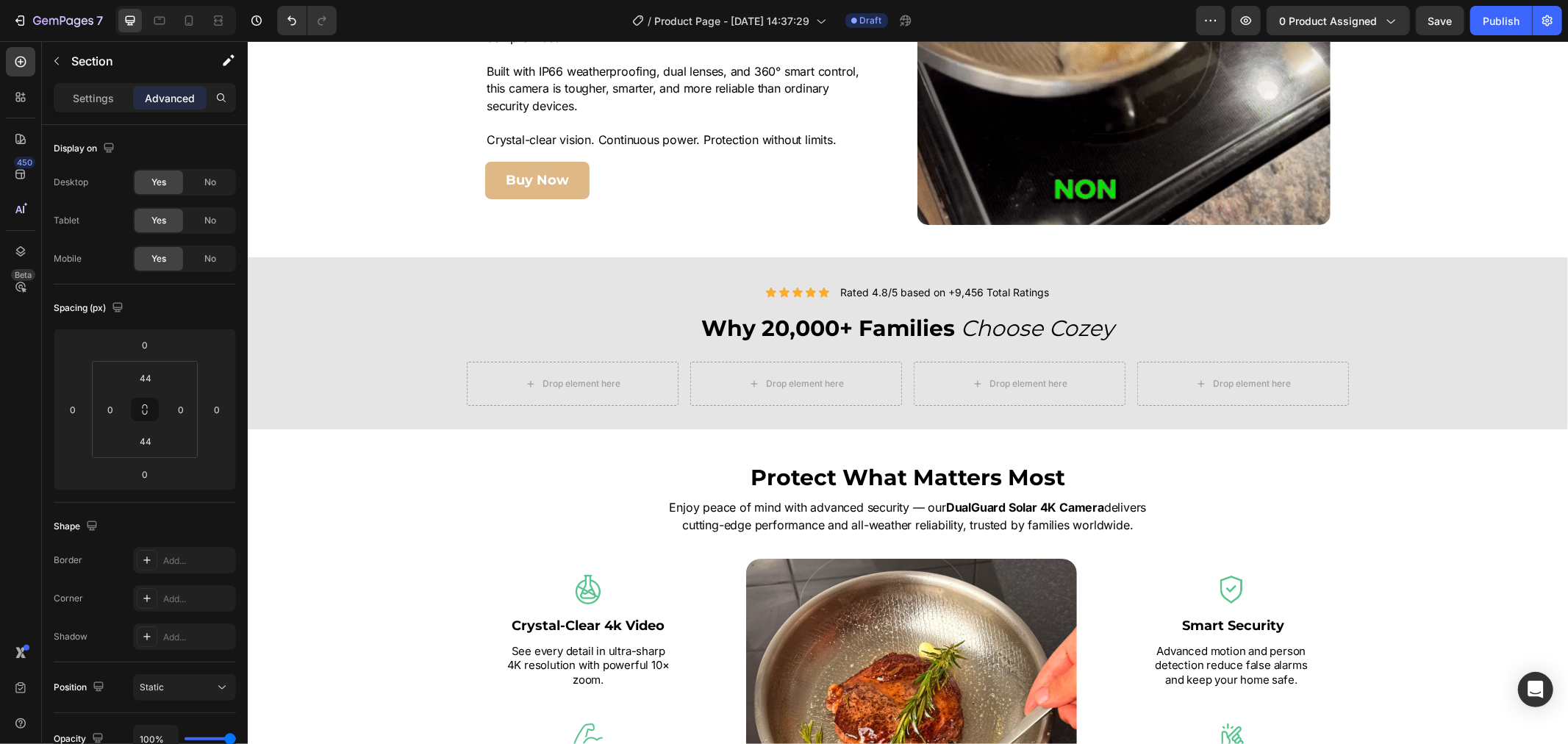
click at [1363, 230] on div "Image Unmatched Security That Never Fails Heading When standard cameras lose po…" at bounding box center [906, 28] width 1321 height 457
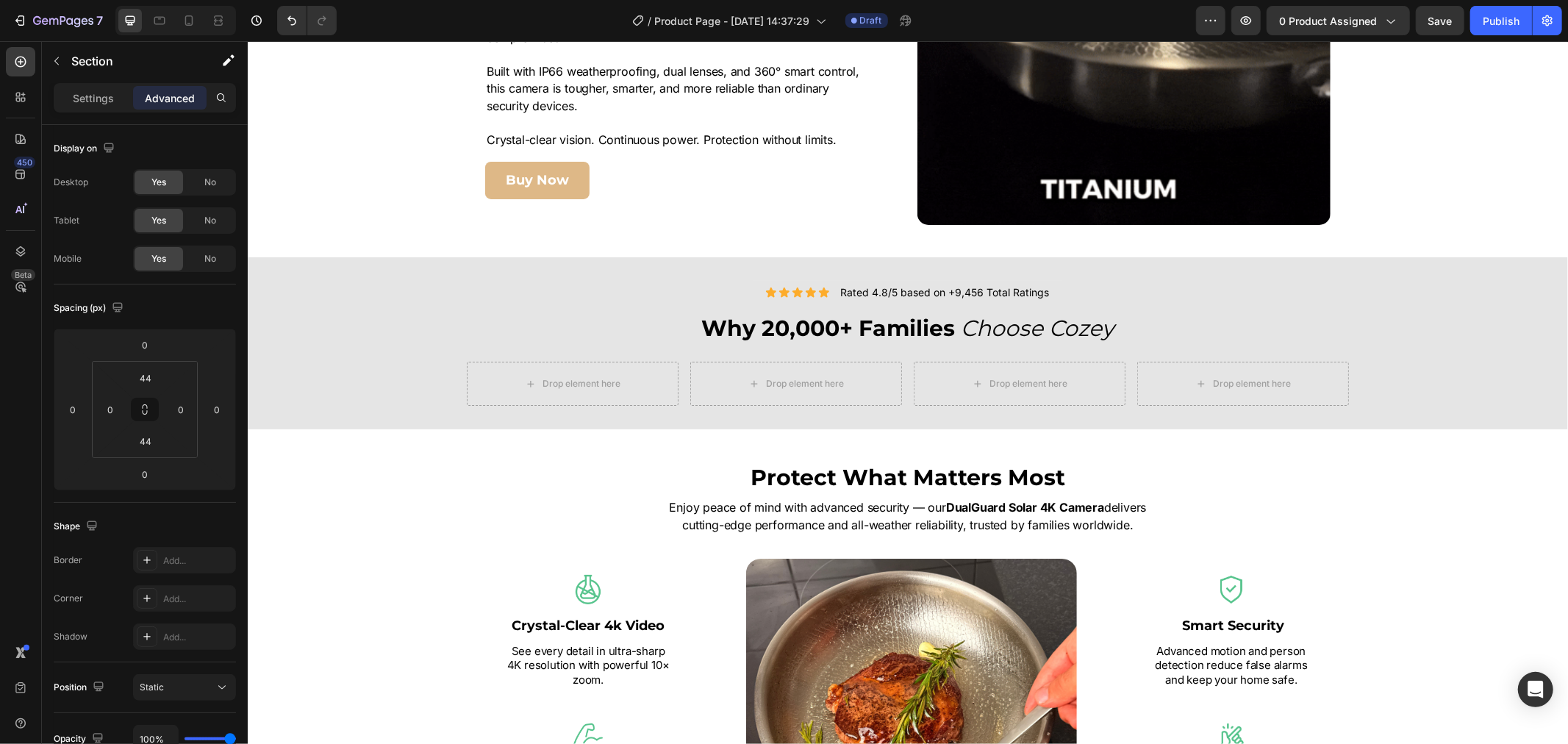
click at [1365, 244] on div "Image Unmatched Security That Never Fails Heading When standard cameras lose po…" at bounding box center [906, 28] width 1321 height 457
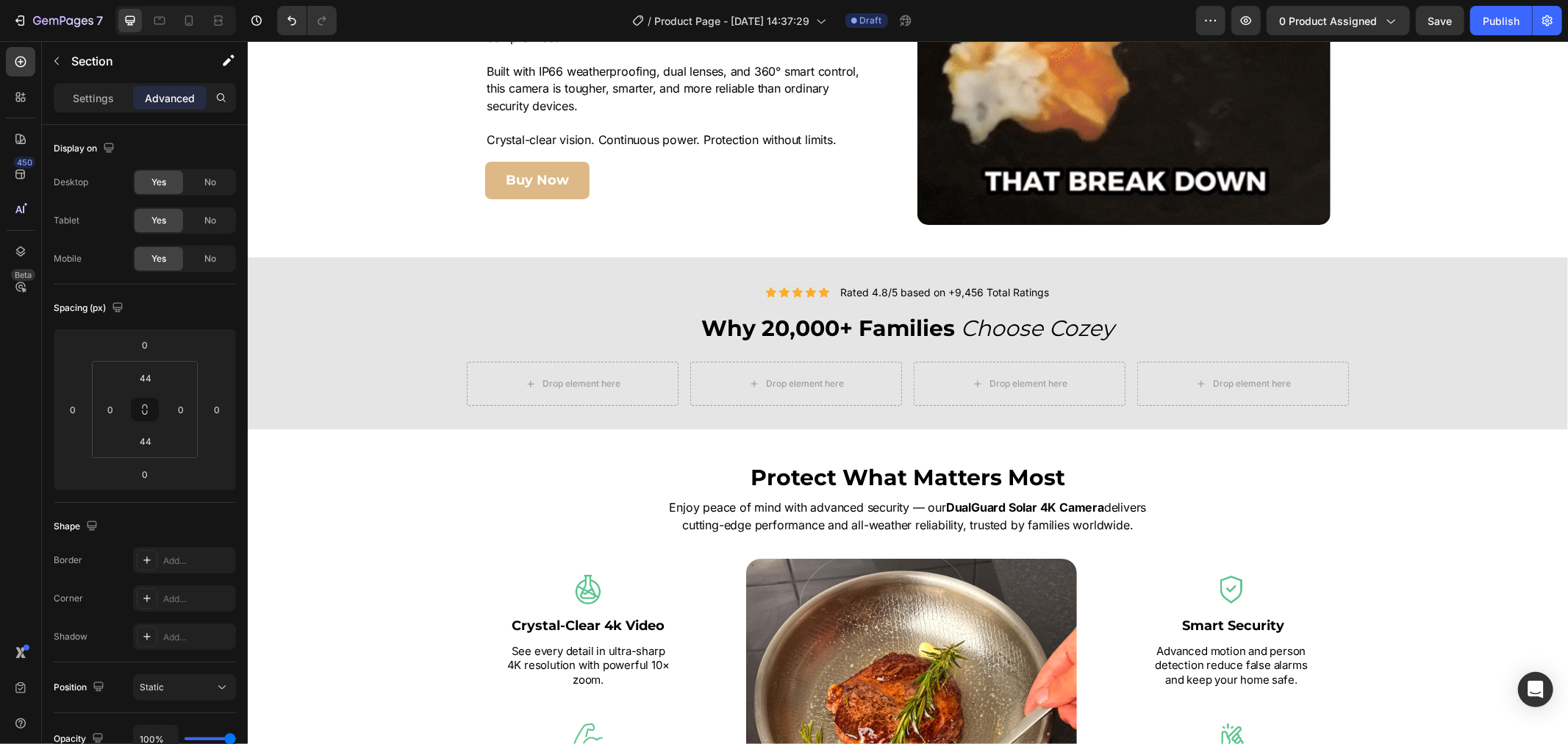
click at [1410, 224] on div "Image Unmatched Security That Never Fails Heading When standard cameras lose po…" at bounding box center [906, 28] width 1321 height 457
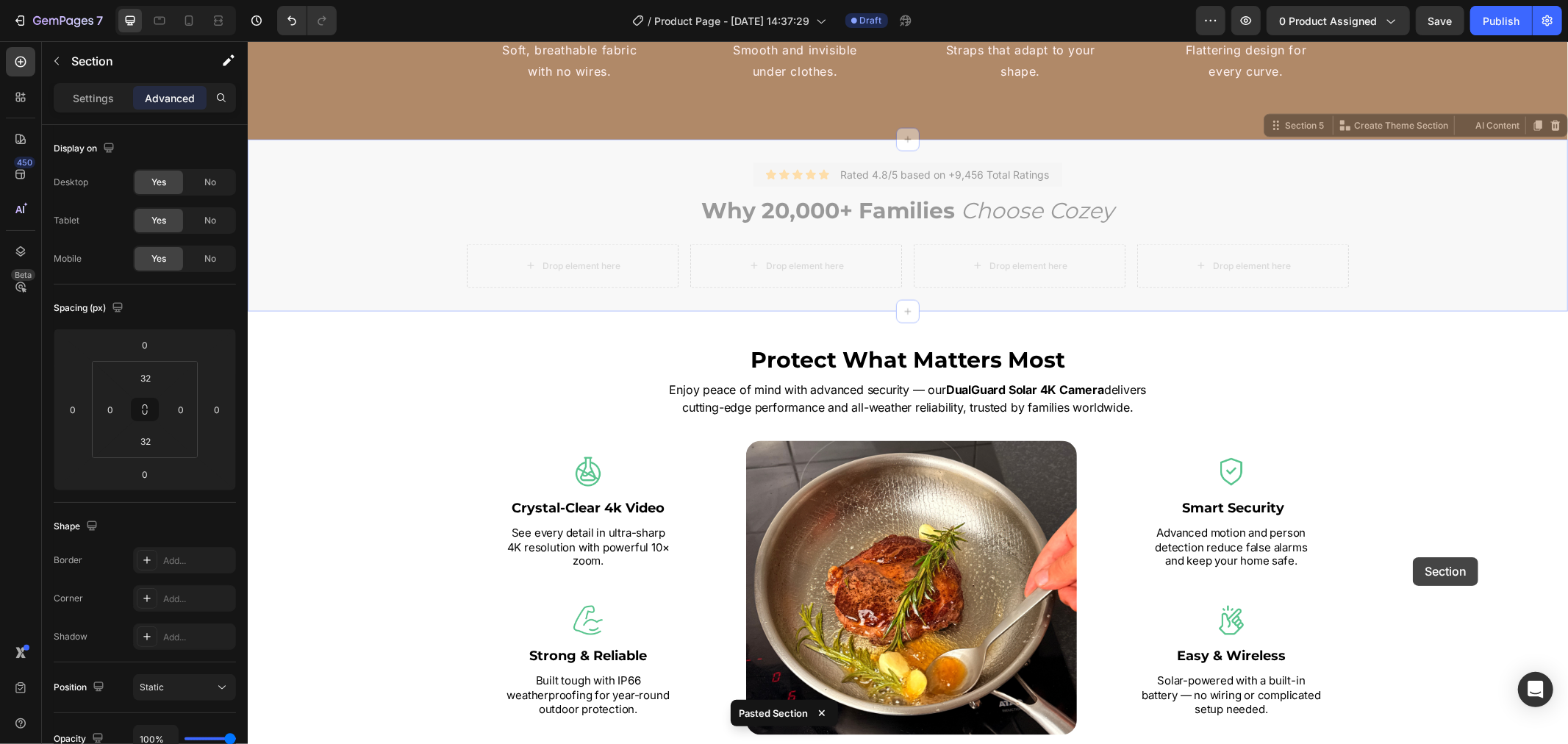
scroll to position [1878, 0]
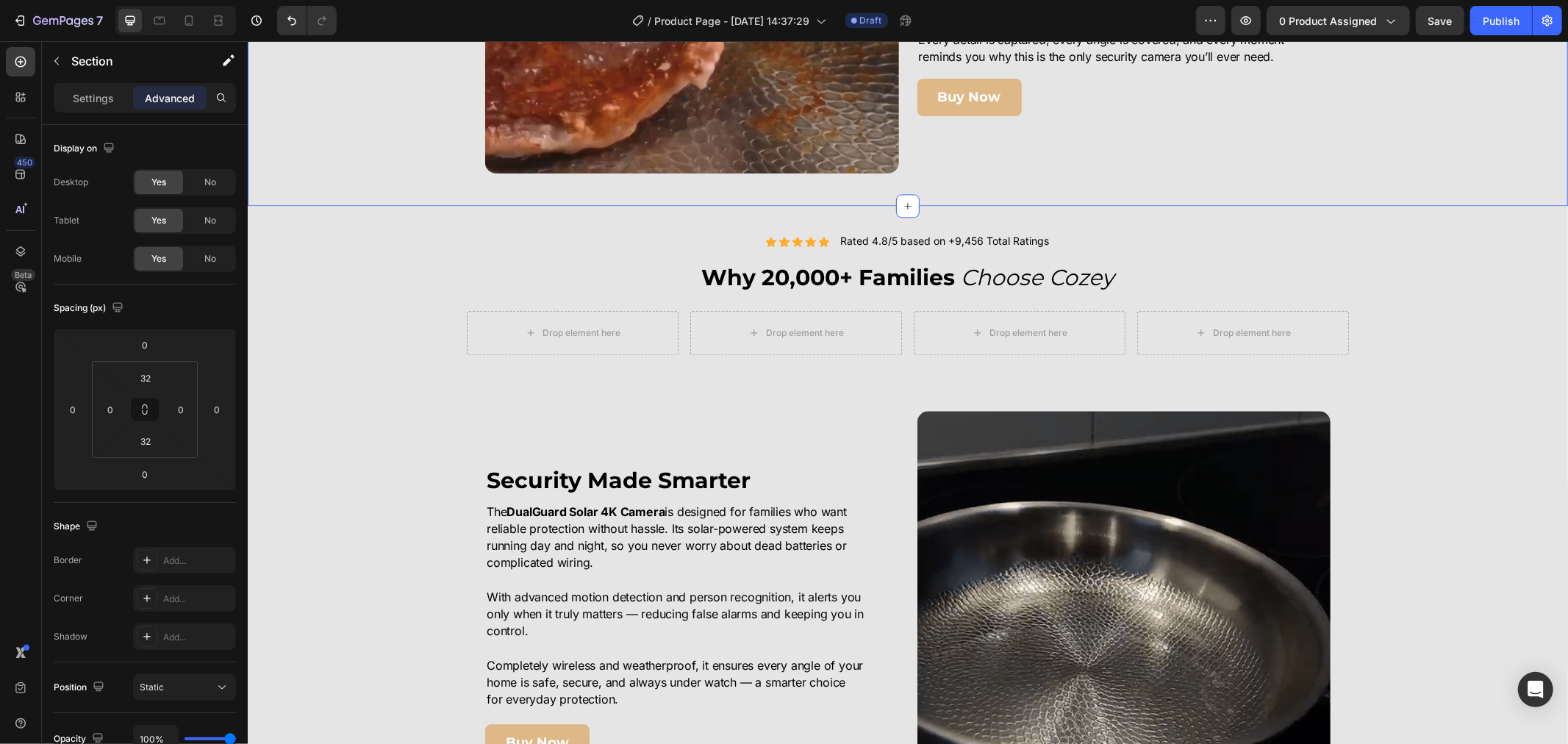
scroll to position [2685, 0]
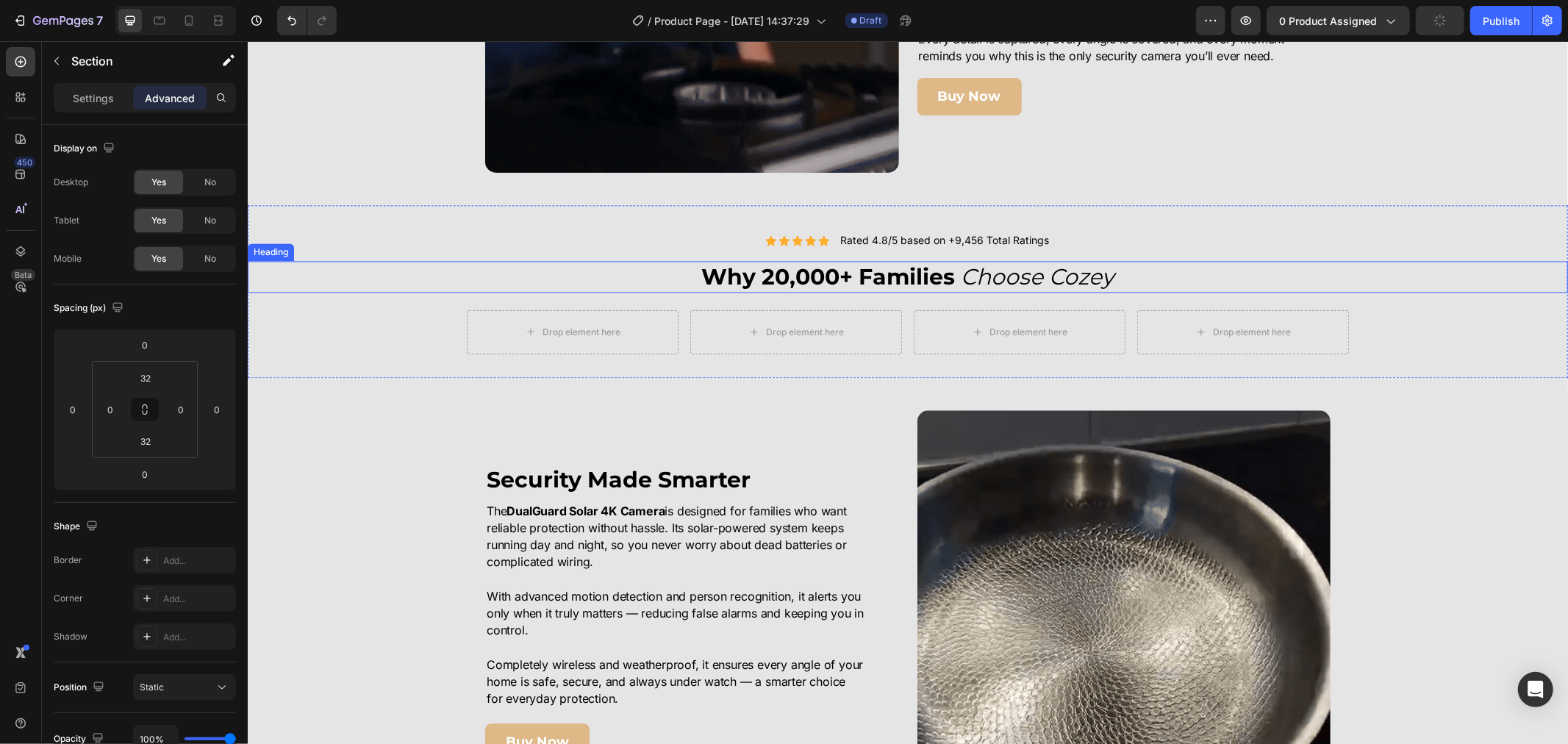
click at [325, 286] on h2 "Why 20,000+ Families Choose Cozey" at bounding box center [906, 276] width 1321 height 32
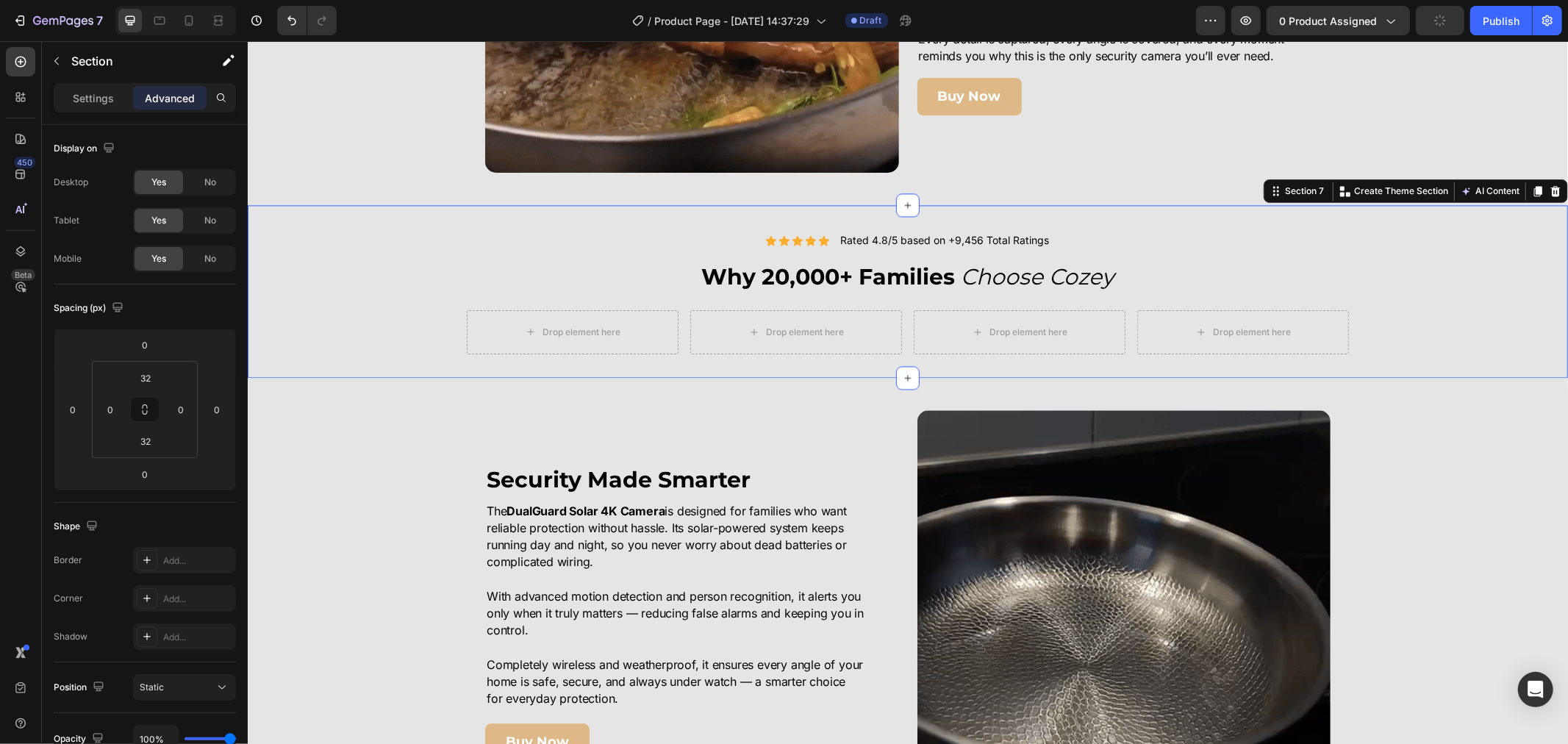
click at [357, 358] on div "Icon Icon Icon Icon Icon Icon List Rated 4.8/5 based on +9,456 Total Ratings Te…" at bounding box center [906, 290] width 1321 height 172
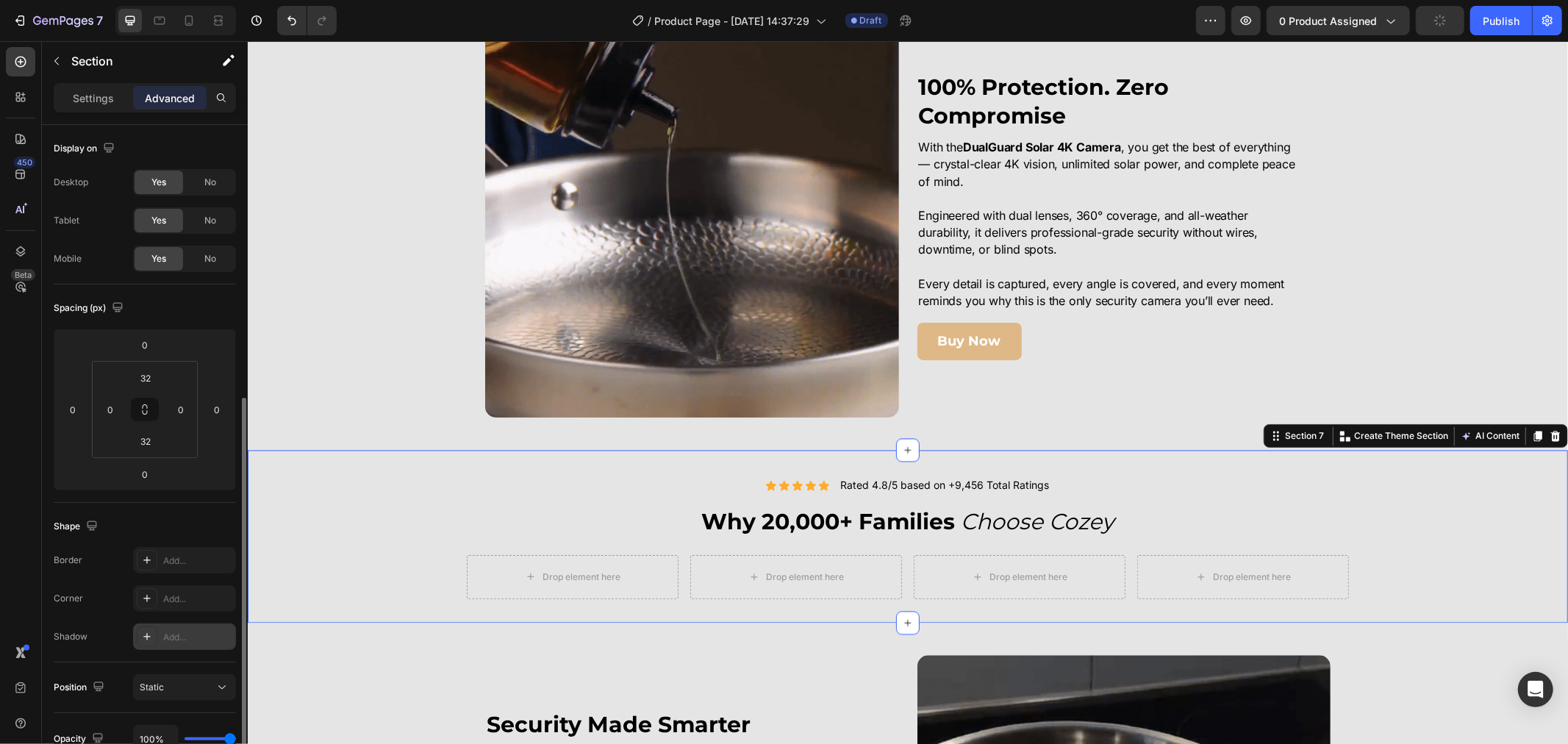
scroll to position [163, 0]
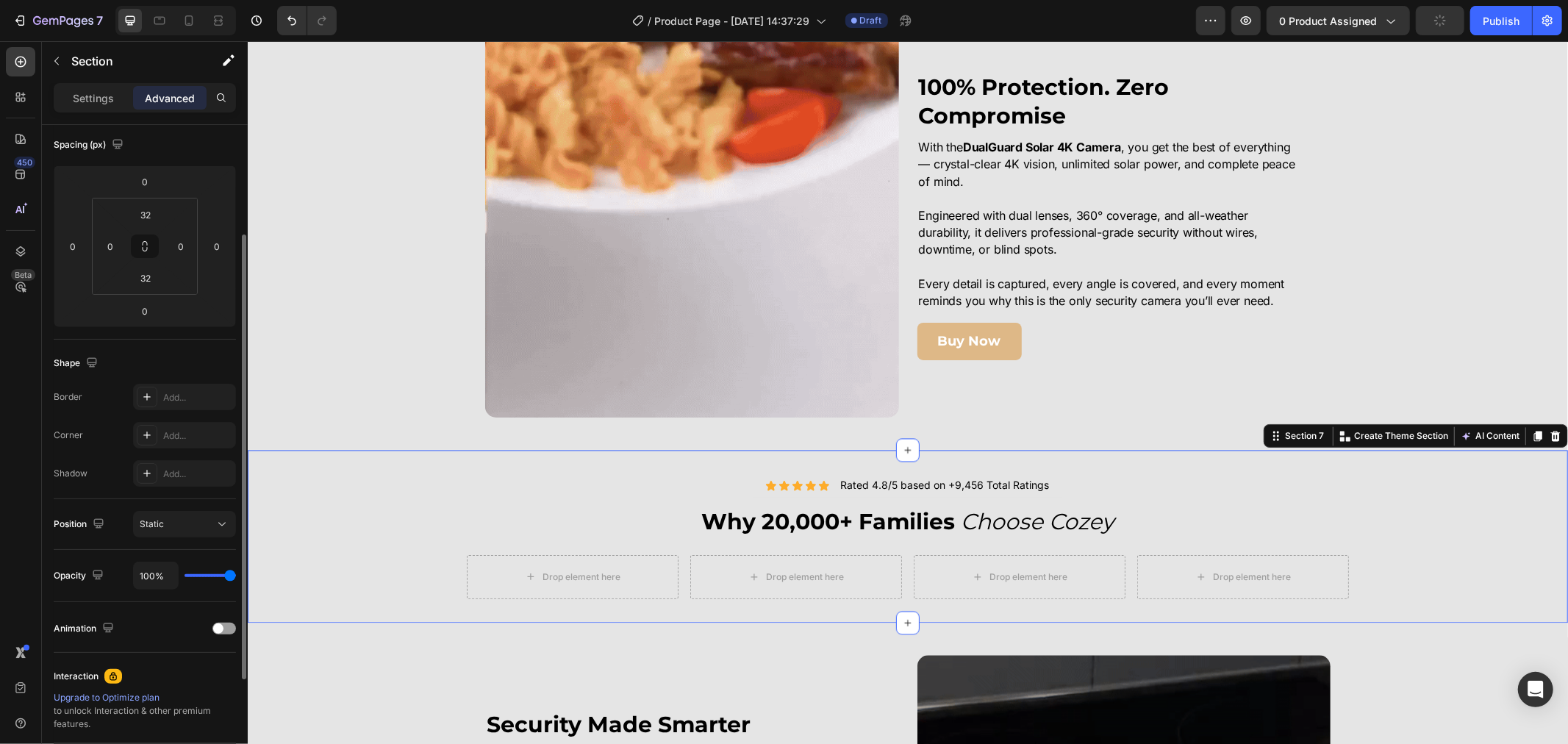
click at [113, 98] on p "Settings" at bounding box center [93, 98] width 41 height 15
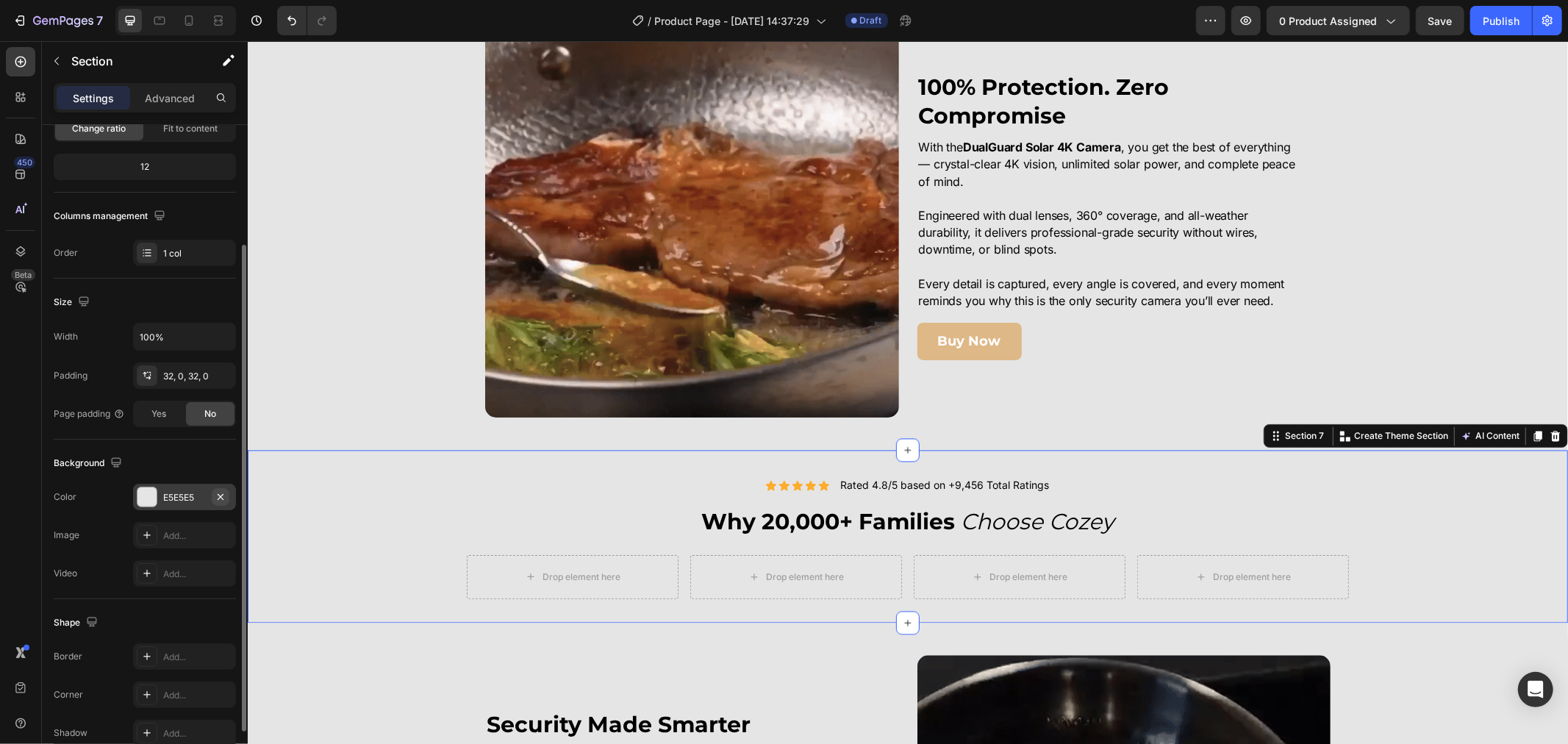
click at [224, 496] on icon "button" at bounding box center [220, 497] width 12 height 12
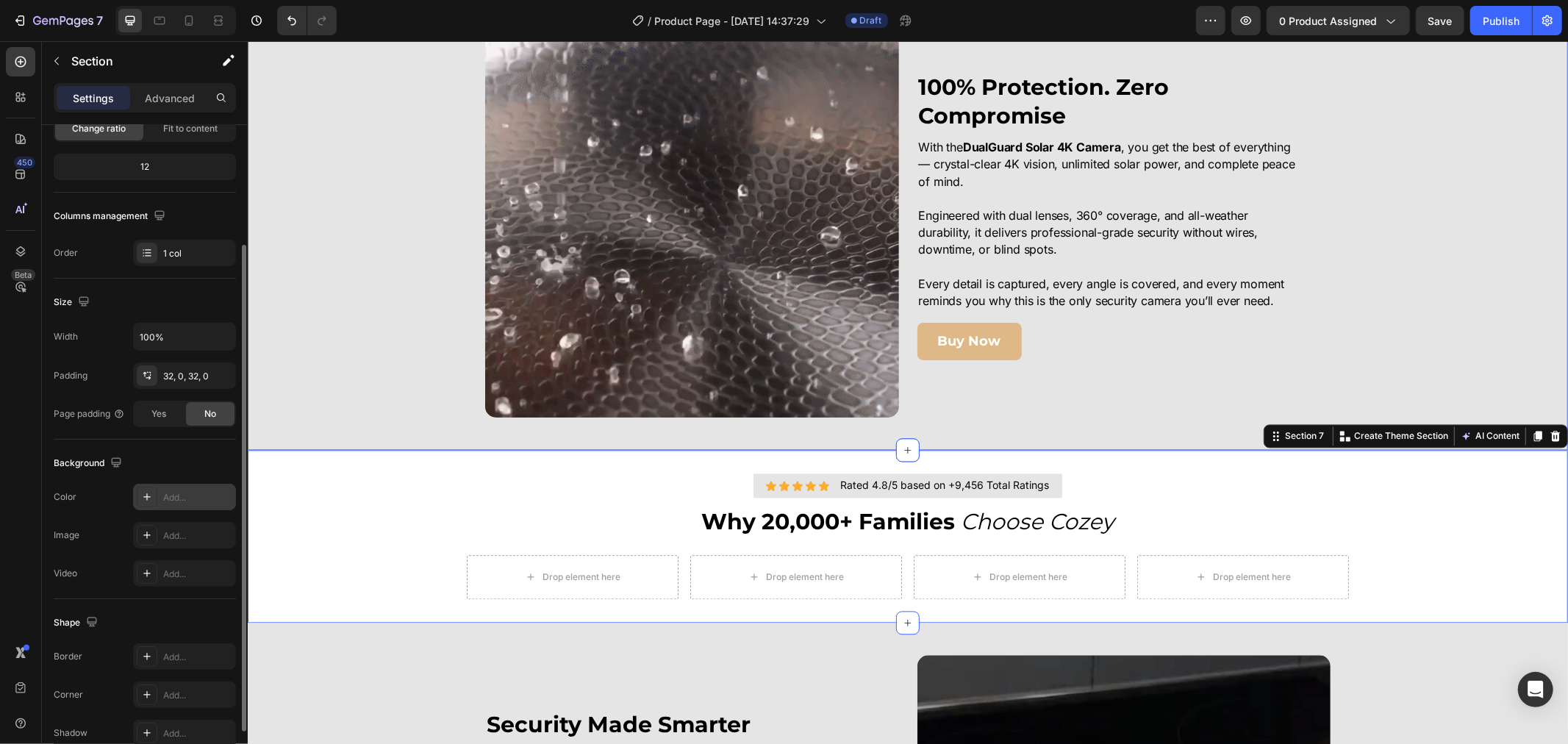
drag, startPoint x: 354, startPoint y: 295, endPoint x: 627, endPoint y: 370, distance: 283.1
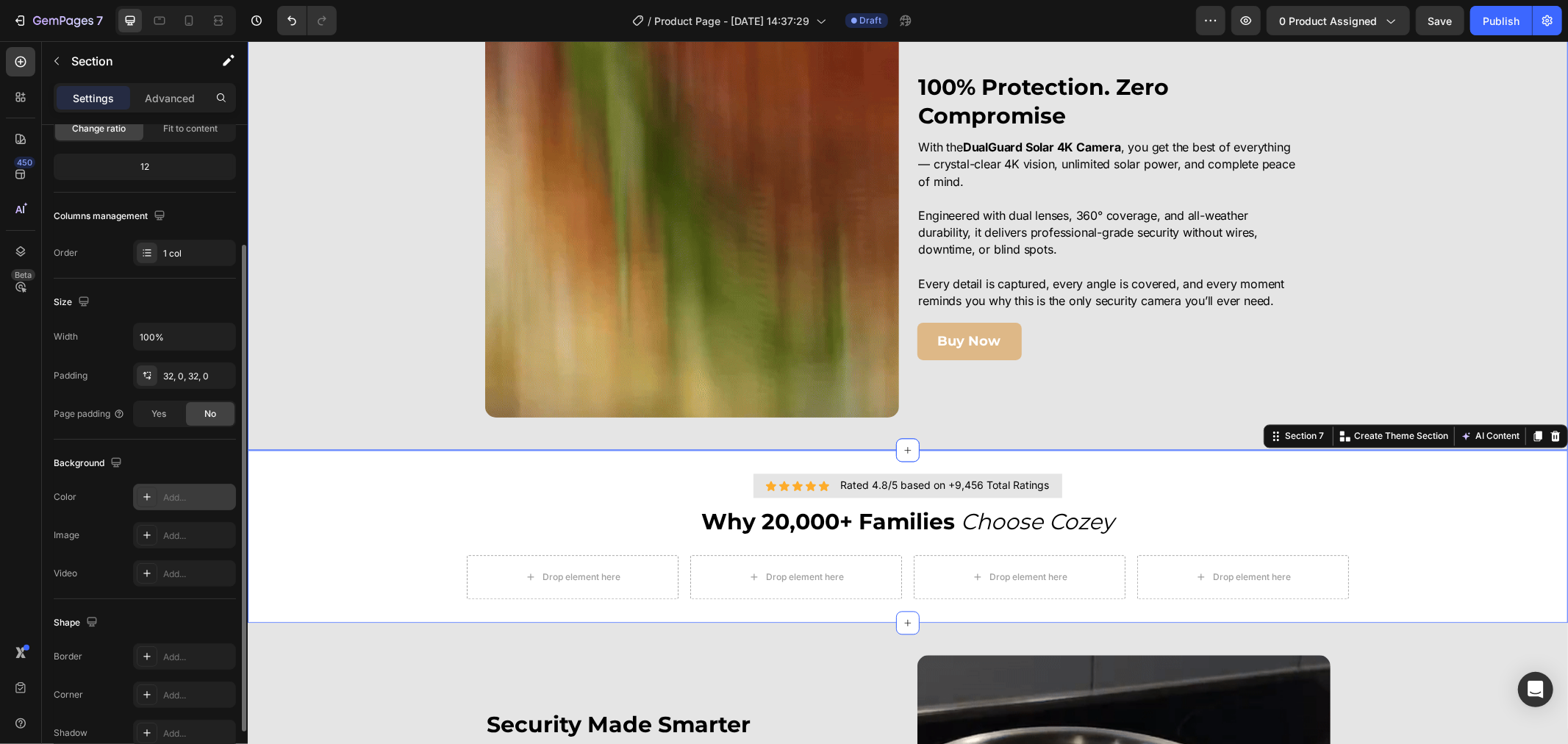
click at [357, 294] on div "Image 100% Protection. Zero Compromise Heading With the DualGuard Solar 4K Came…" at bounding box center [906, 215] width 1321 height 404
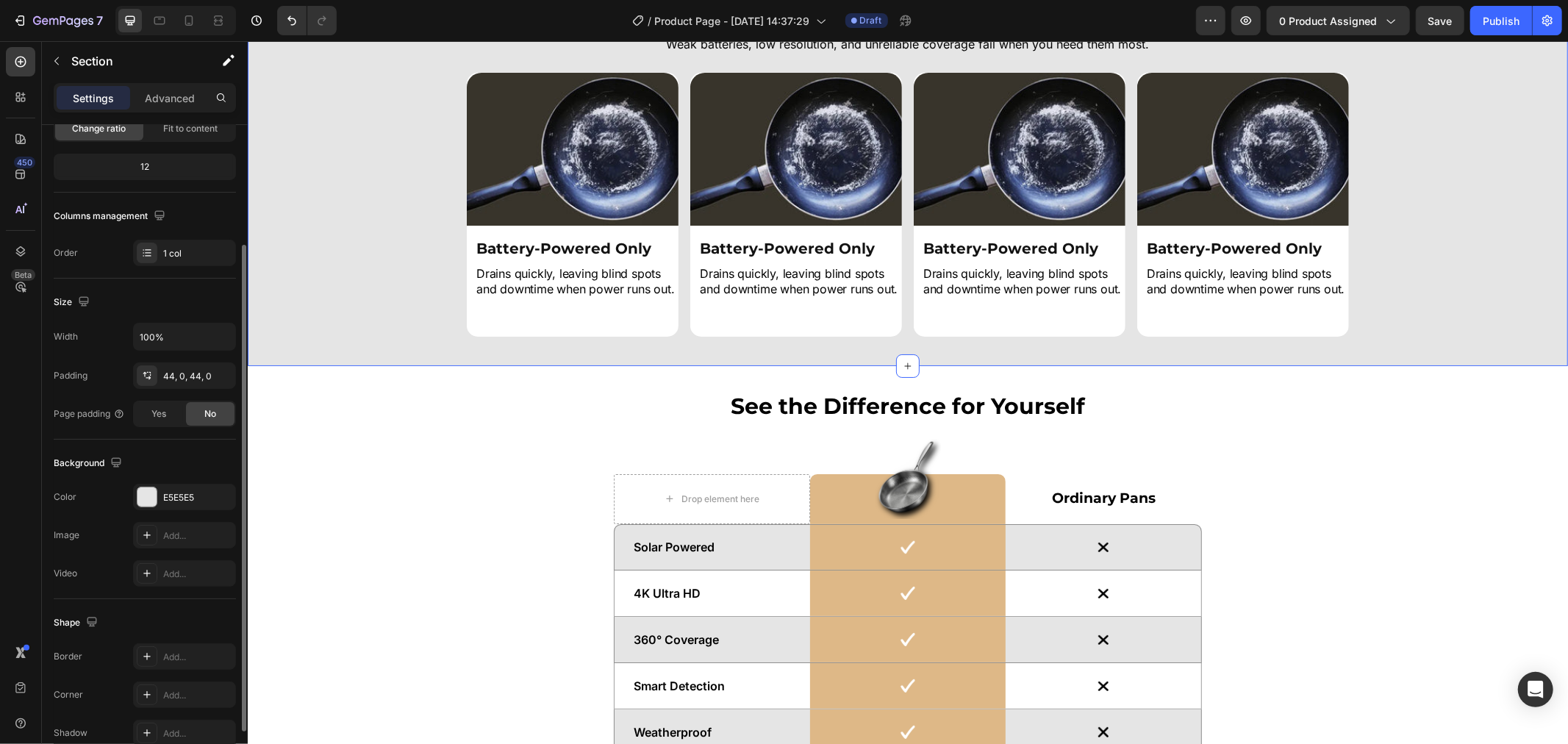
scroll to position [4852, 0]
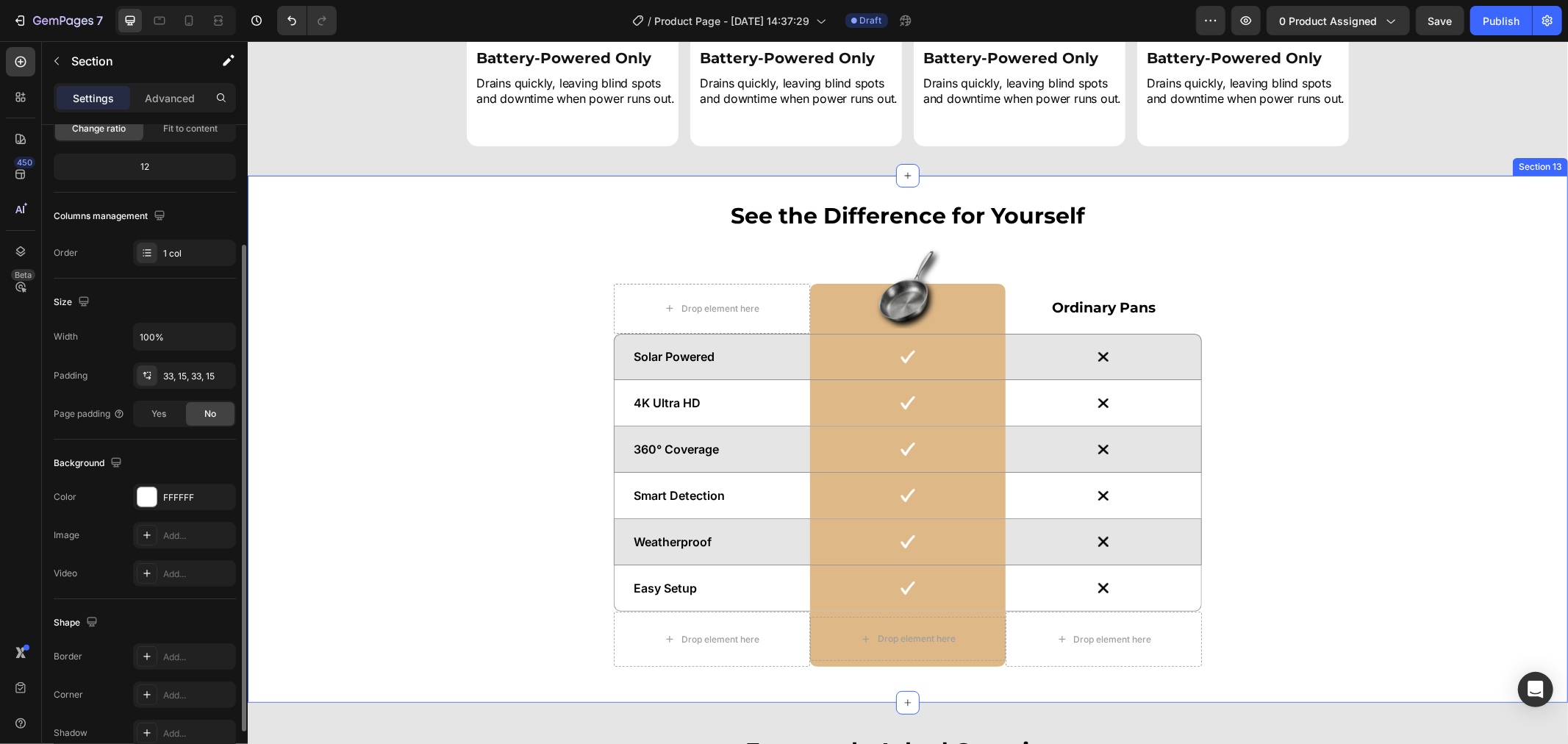
click at [1332, 381] on div "See the Difference for Yourself Heading Drop element here Image Row Ordinary Pa…" at bounding box center [907, 439] width 1298 height 479
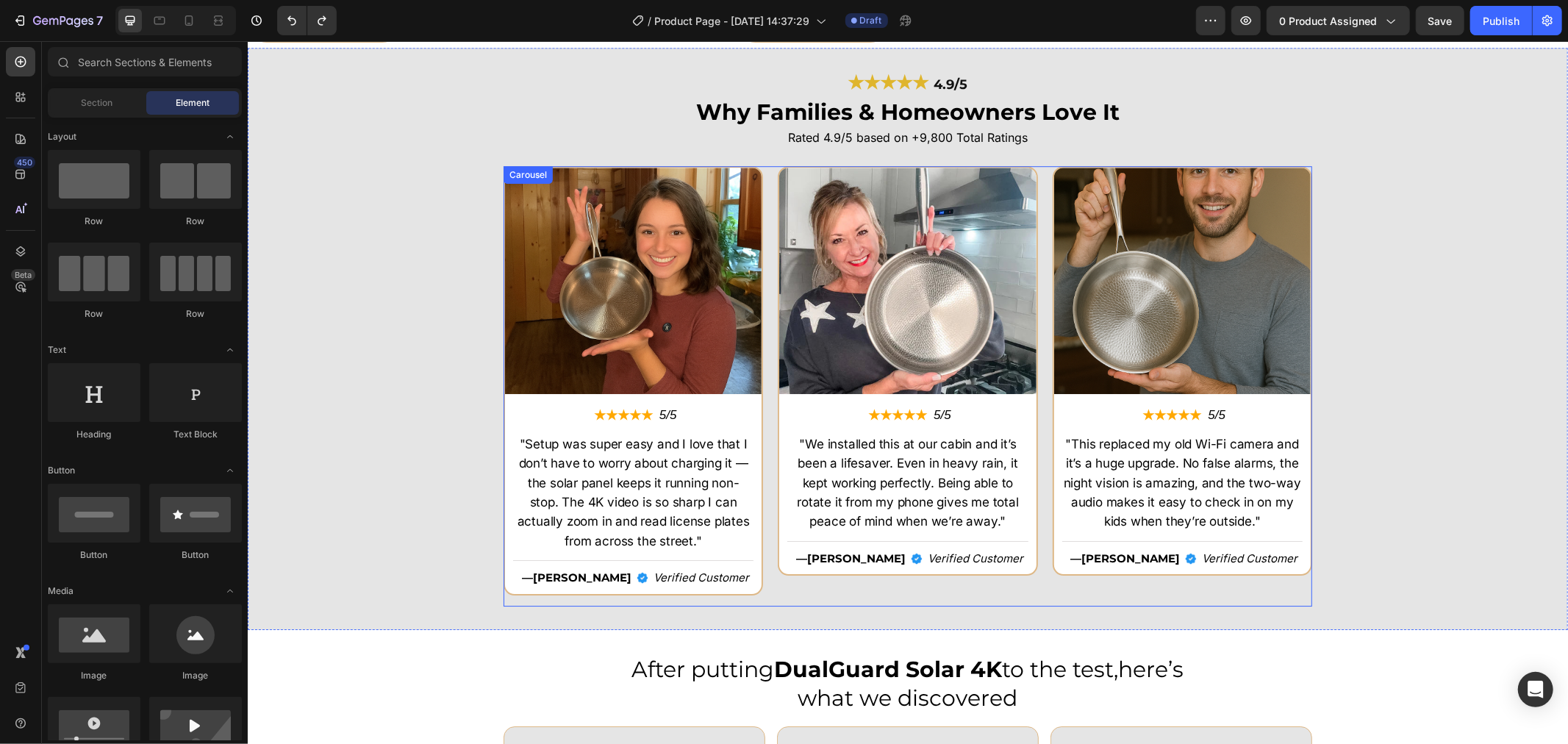
scroll to position [3499, 0]
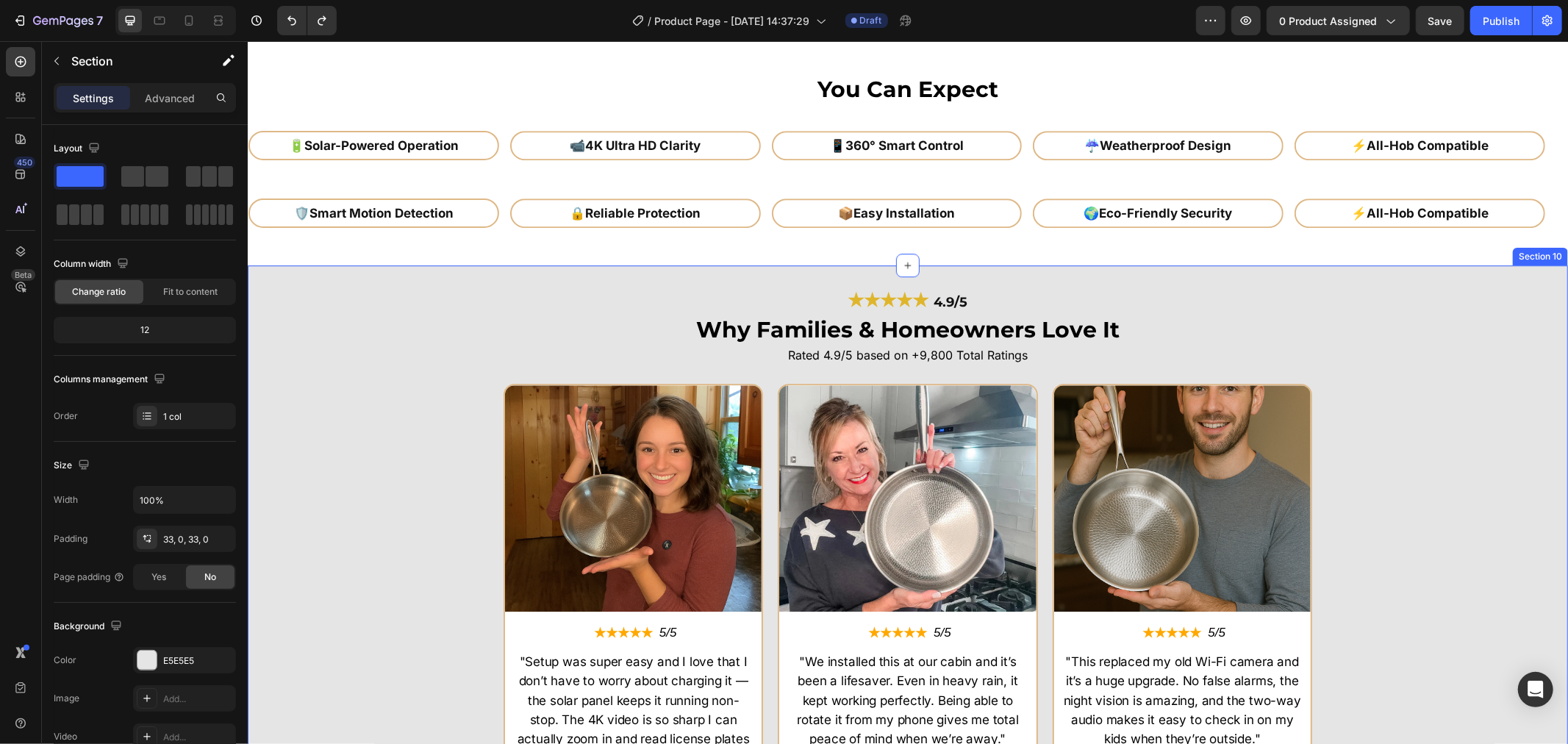
click at [1346, 441] on div "Image ★★★★★ Text Block 5/5 Text Block Row "Setup was super easy and I love that…" at bounding box center [906, 603] width 1321 height 440
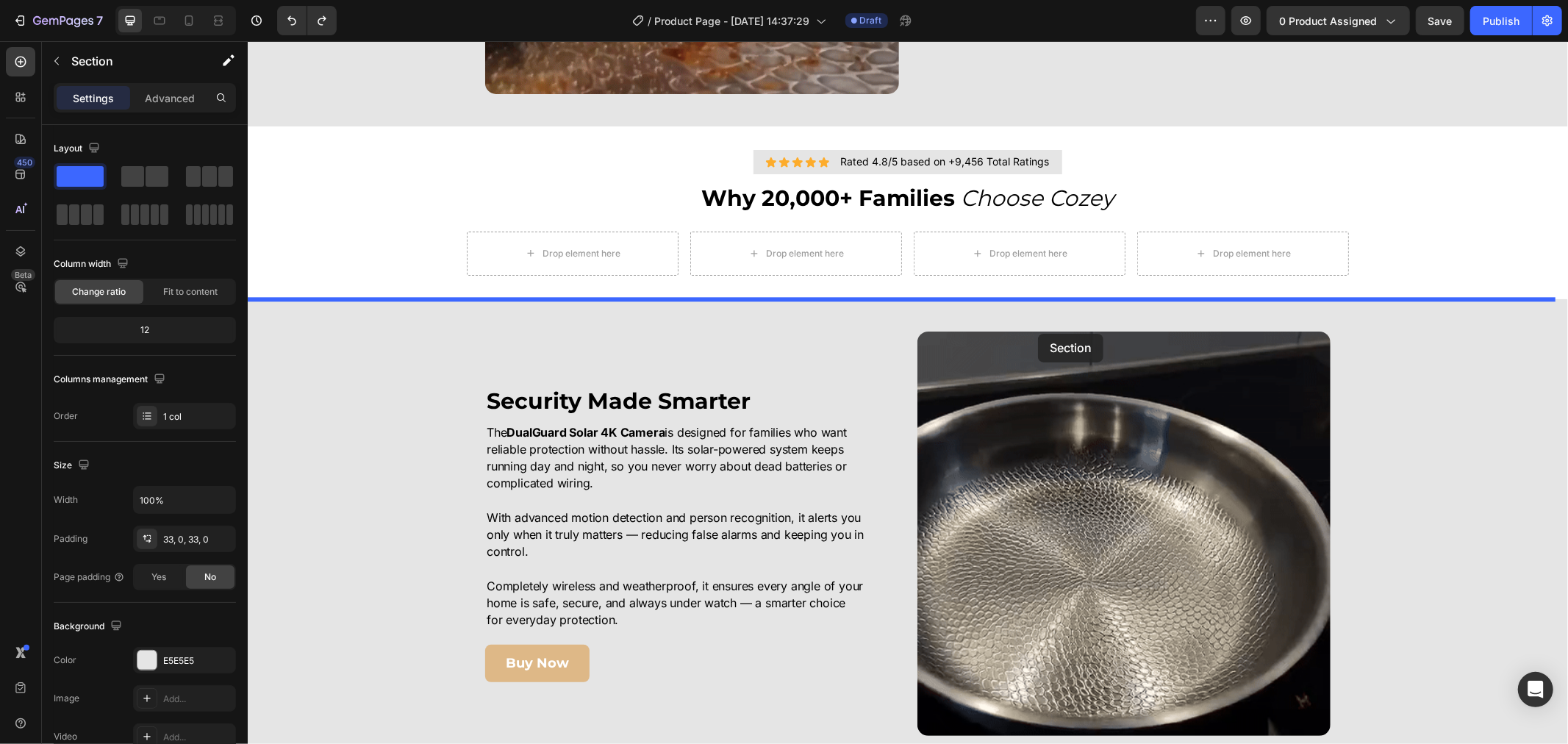
scroll to position [2518, 0]
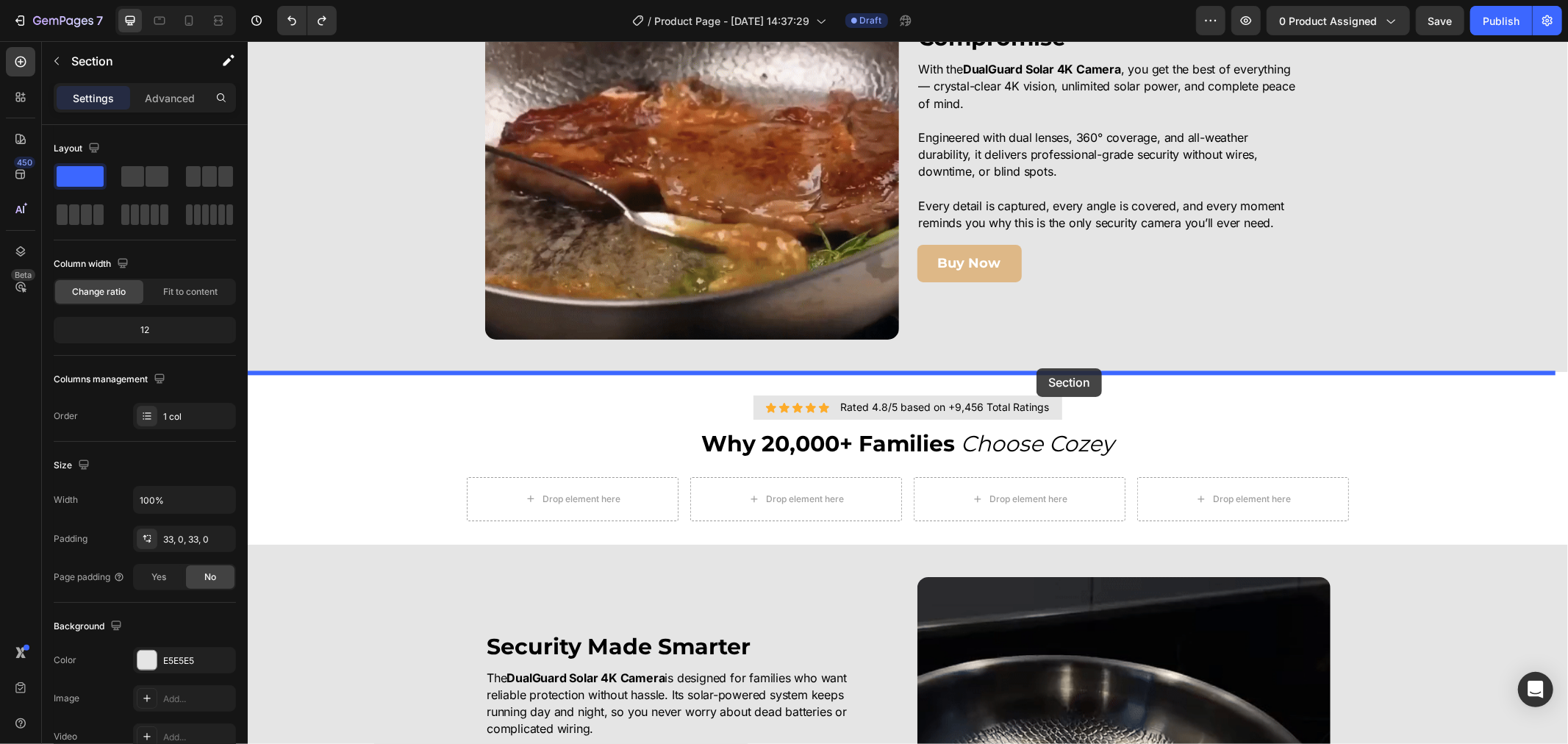
drag, startPoint x: 1410, startPoint y: 364, endPoint x: 1118, endPoint y: 384, distance: 292.7
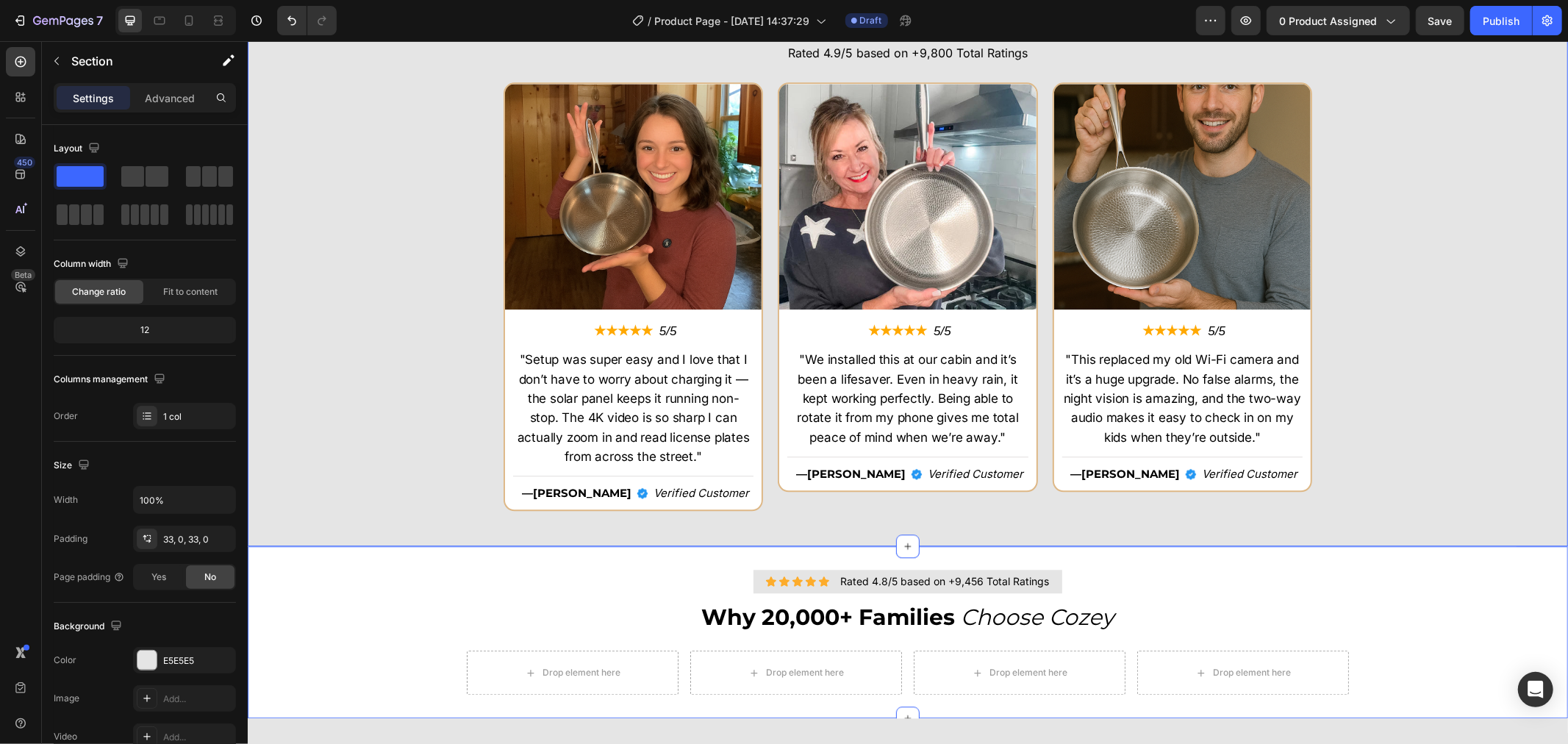
scroll to position [163, 0]
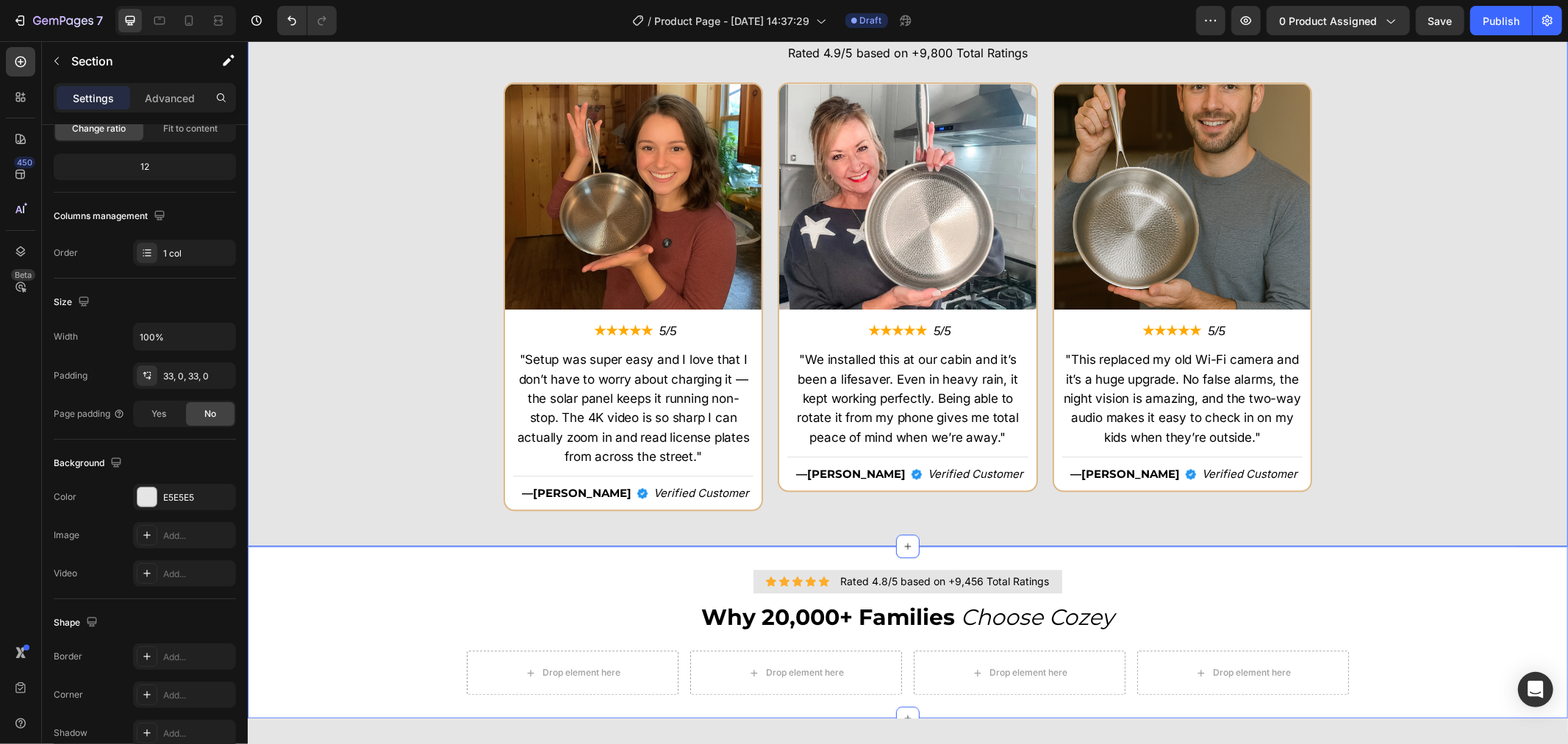
click at [1407, 586] on div "Icon Icon Icon Icon Icon Icon List Rated 4.8/5 based on +9,456 Total Ratings Te…" at bounding box center [906, 631] width 1321 height 125
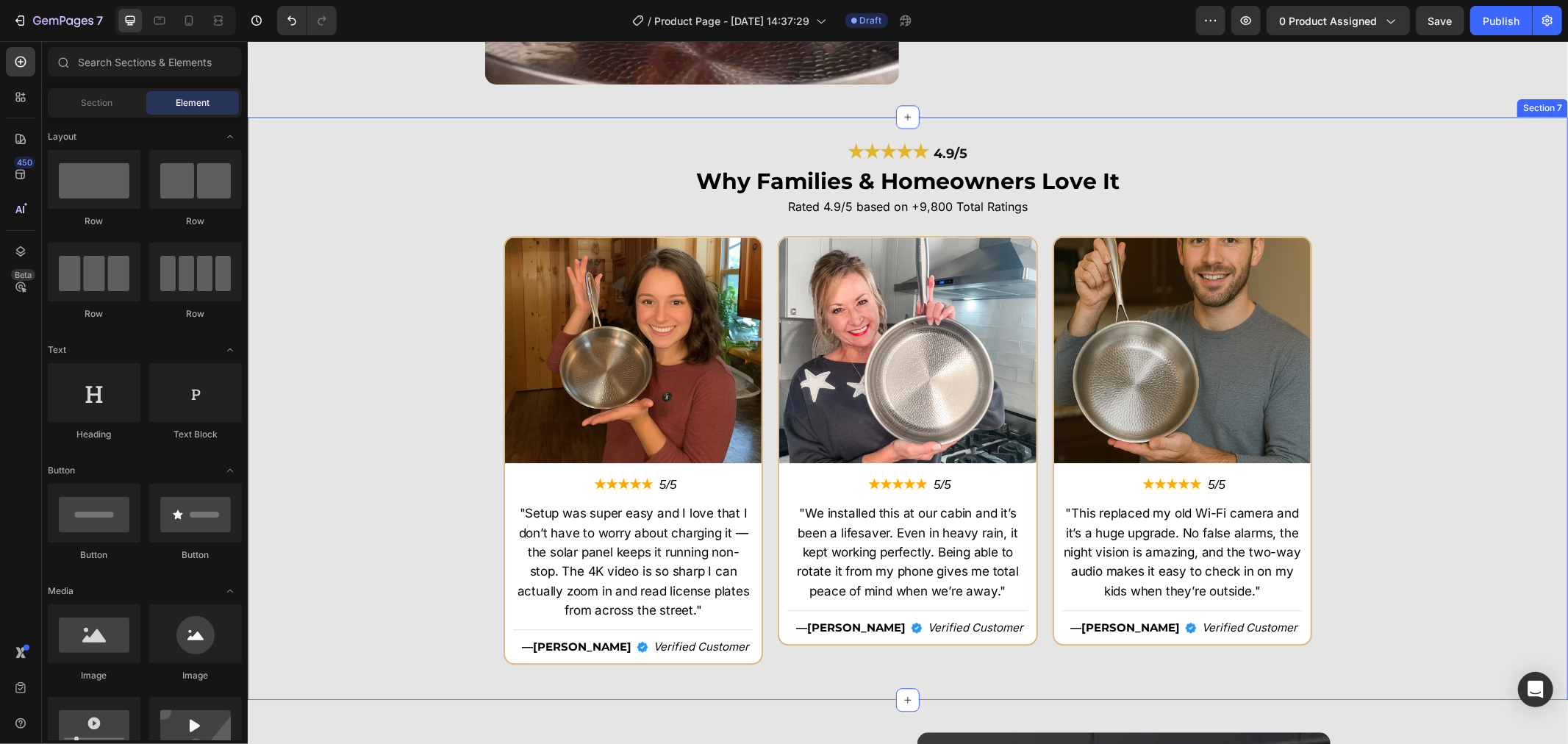
scroll to position [2764, 0]
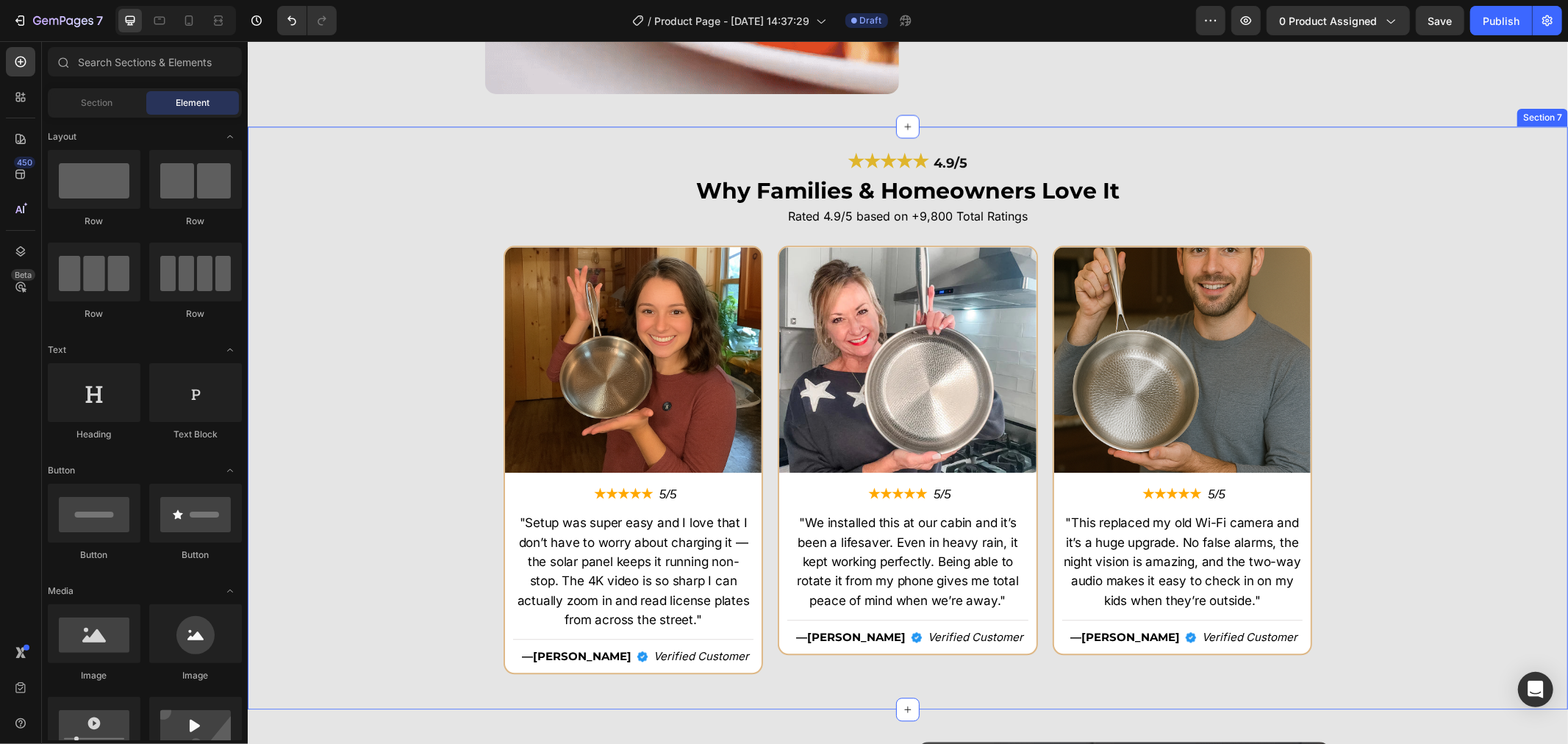
click at [1369, 310] on div "Image ★★★★★ Text Block 5/5 Text Block Row "Setup was super easy and I love that…" at bounding box center [906, 465] width 1321 height 440
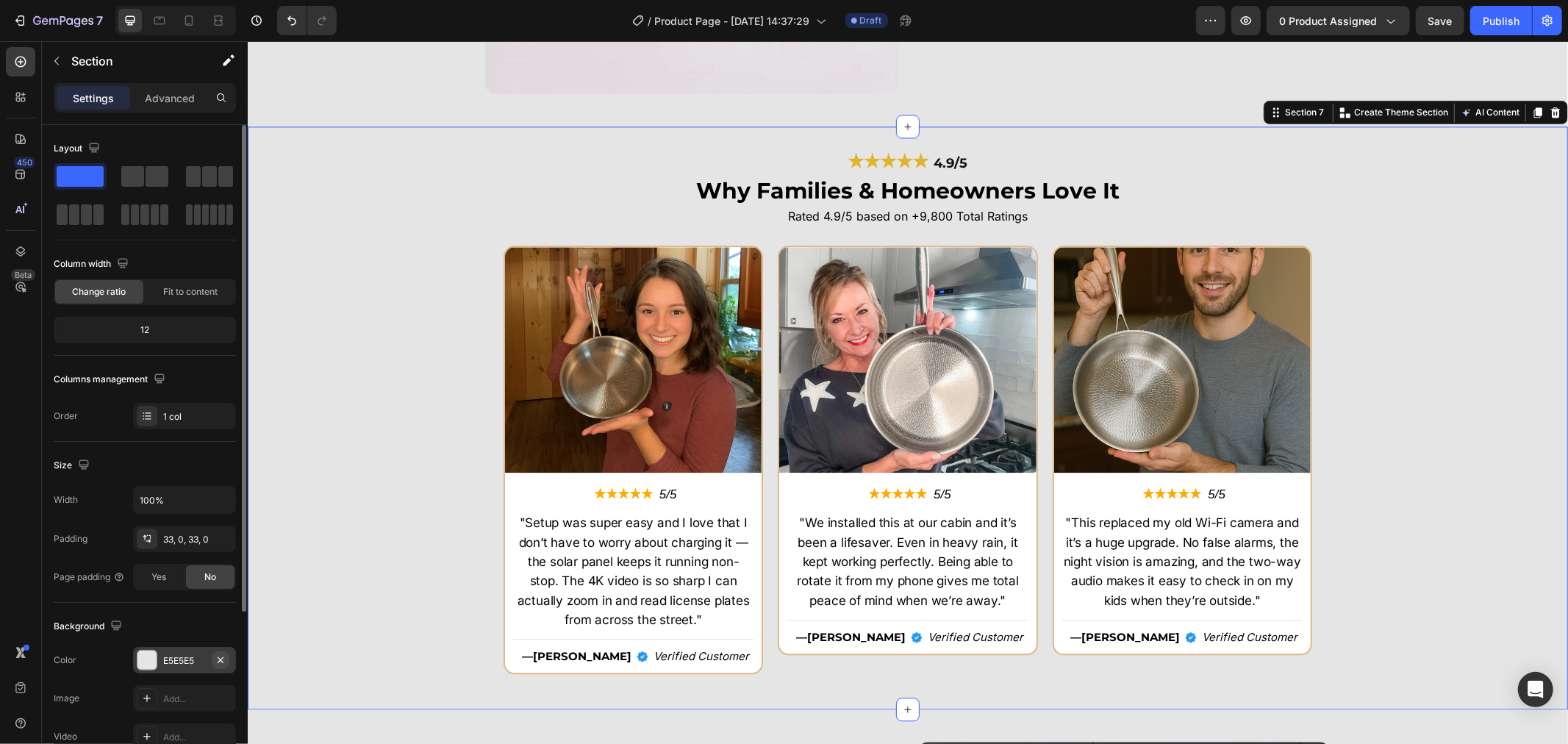
click at [222, 662] on icon "button" at bounding box center [220, 660] width 12 height 12
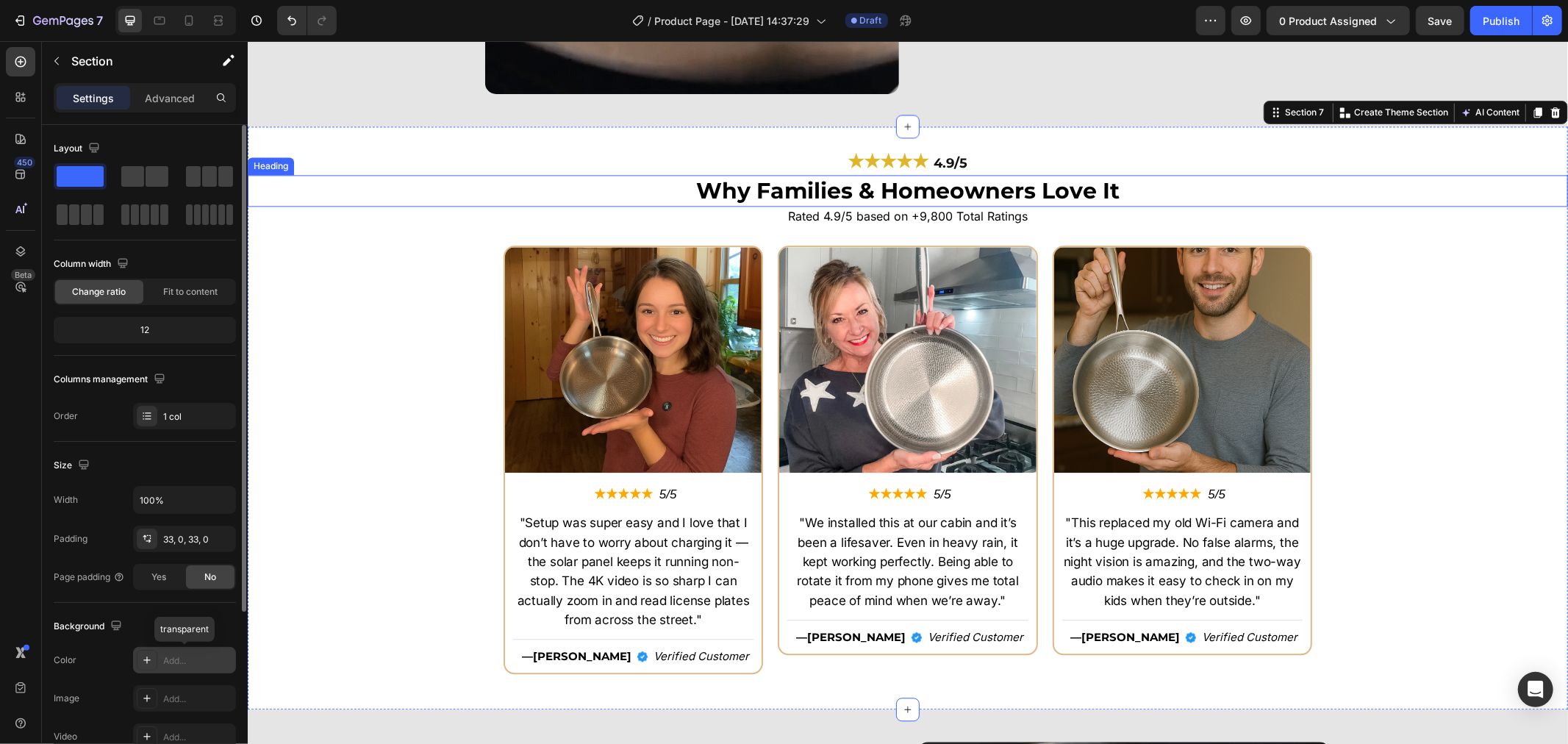
click at [362, 191] on h2 "Why Families & Homeowners Love It" at bounding box center [906, 190] width 1321 height 32
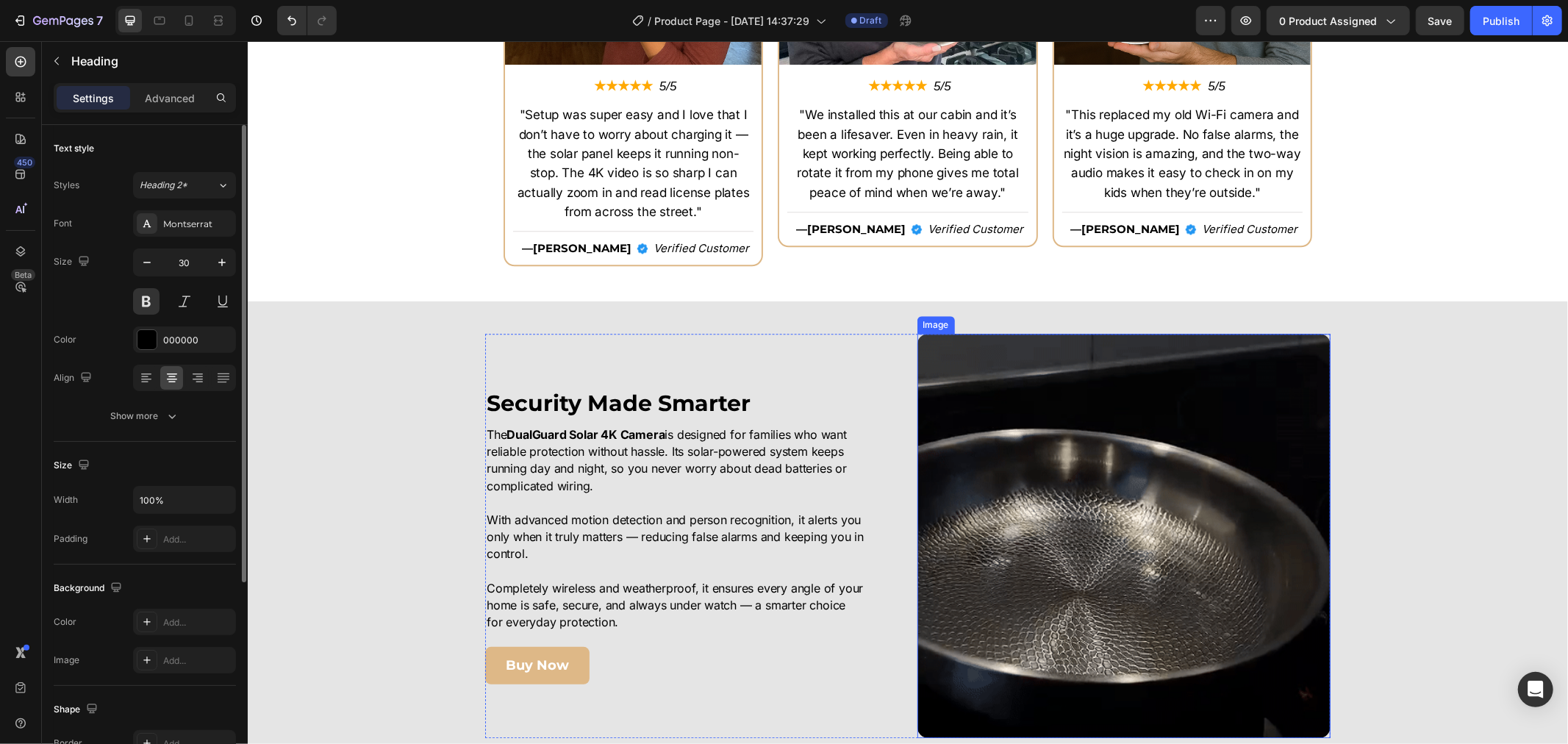
scroll to position [3581, 0]
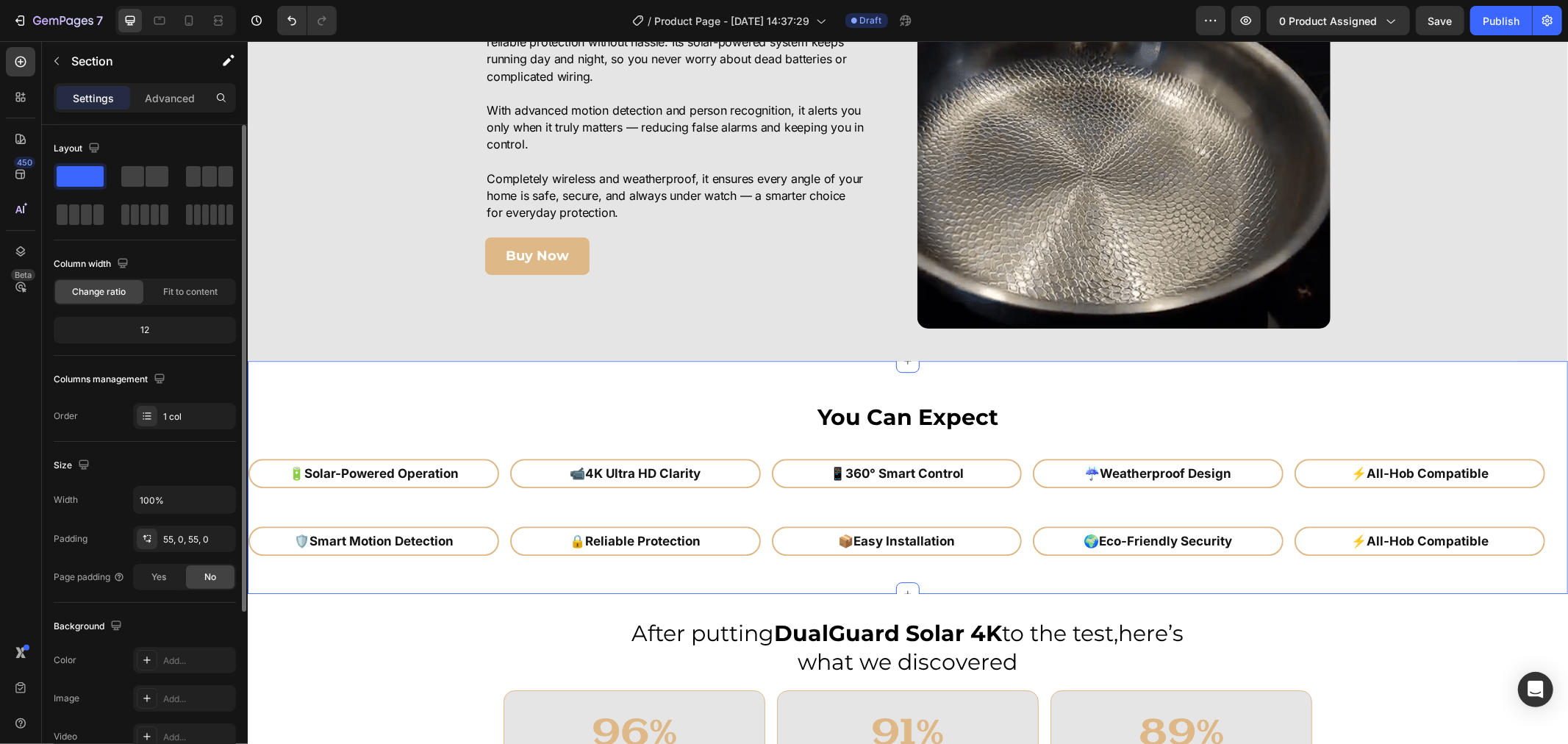
click at [1268, 380] on div "You Can Expect Heading 🔋 Solar-Powered Operation Heading Row 📹 4K Ultra HD Clar…" at bounding box center [906, 476] width 1321 height 233
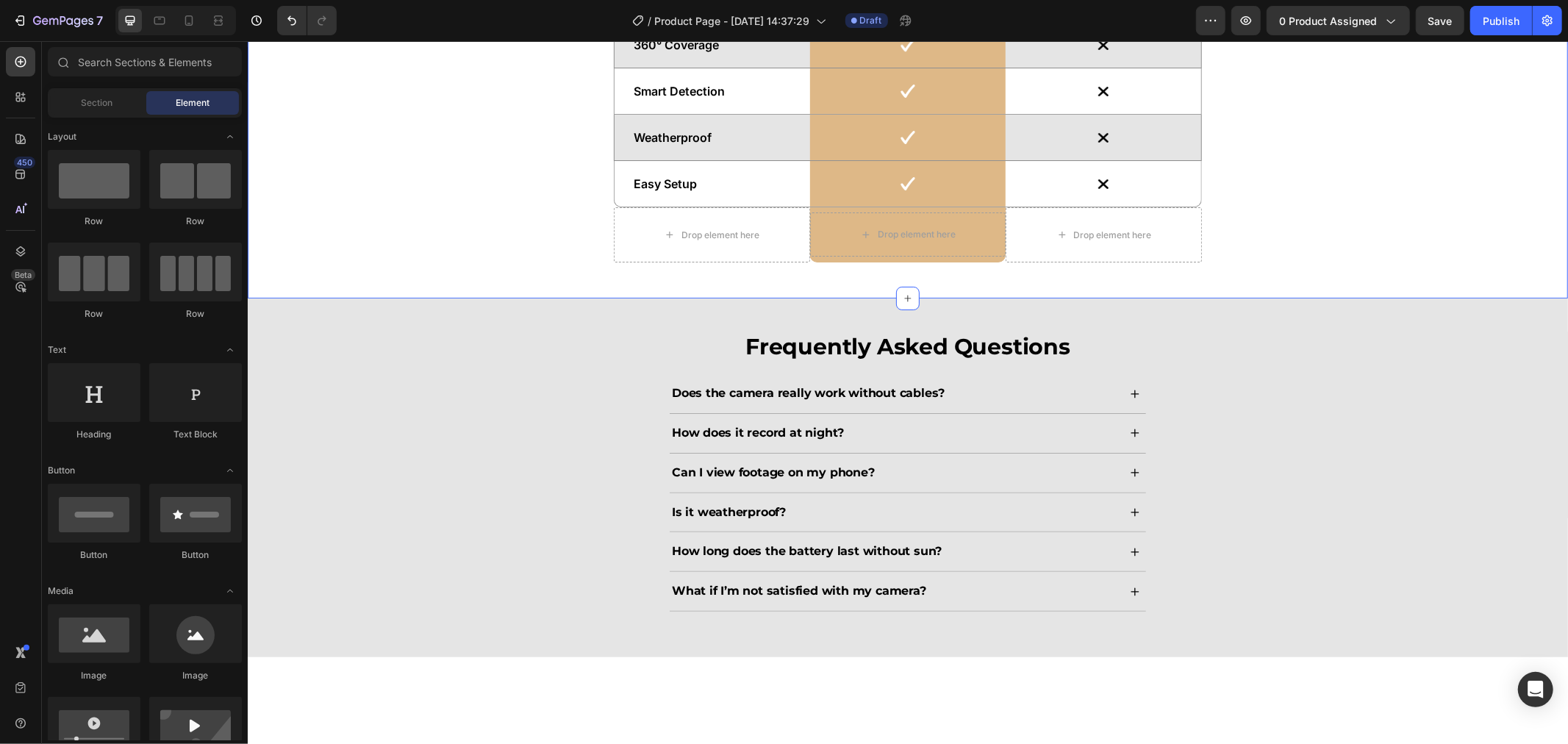
scroll to position [5133, 0]
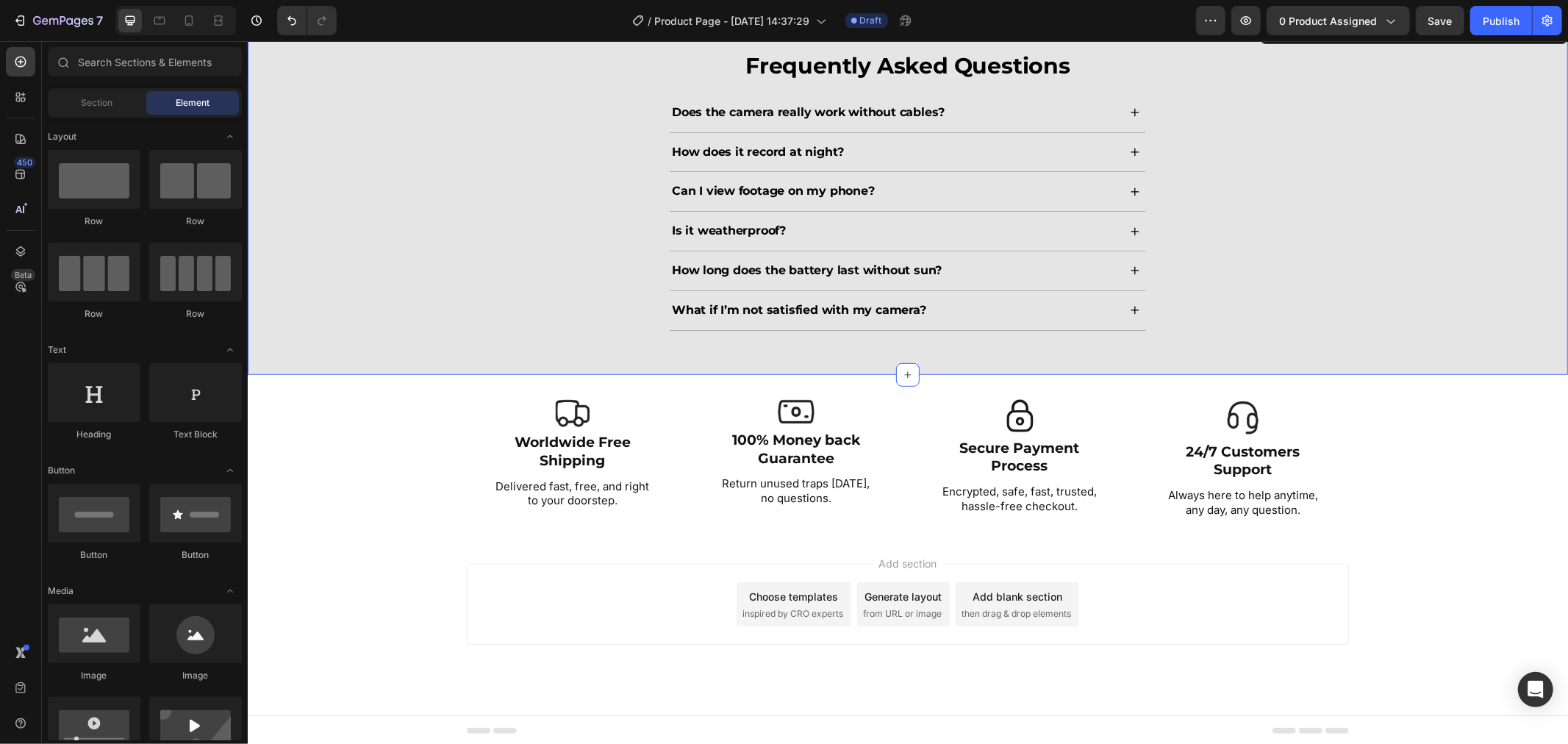
click at [1360, 265] on div "Frequently Asked Questions Heading Does the camera really work without cables? …" at bounding box center [906, 196] width 1290 height 293
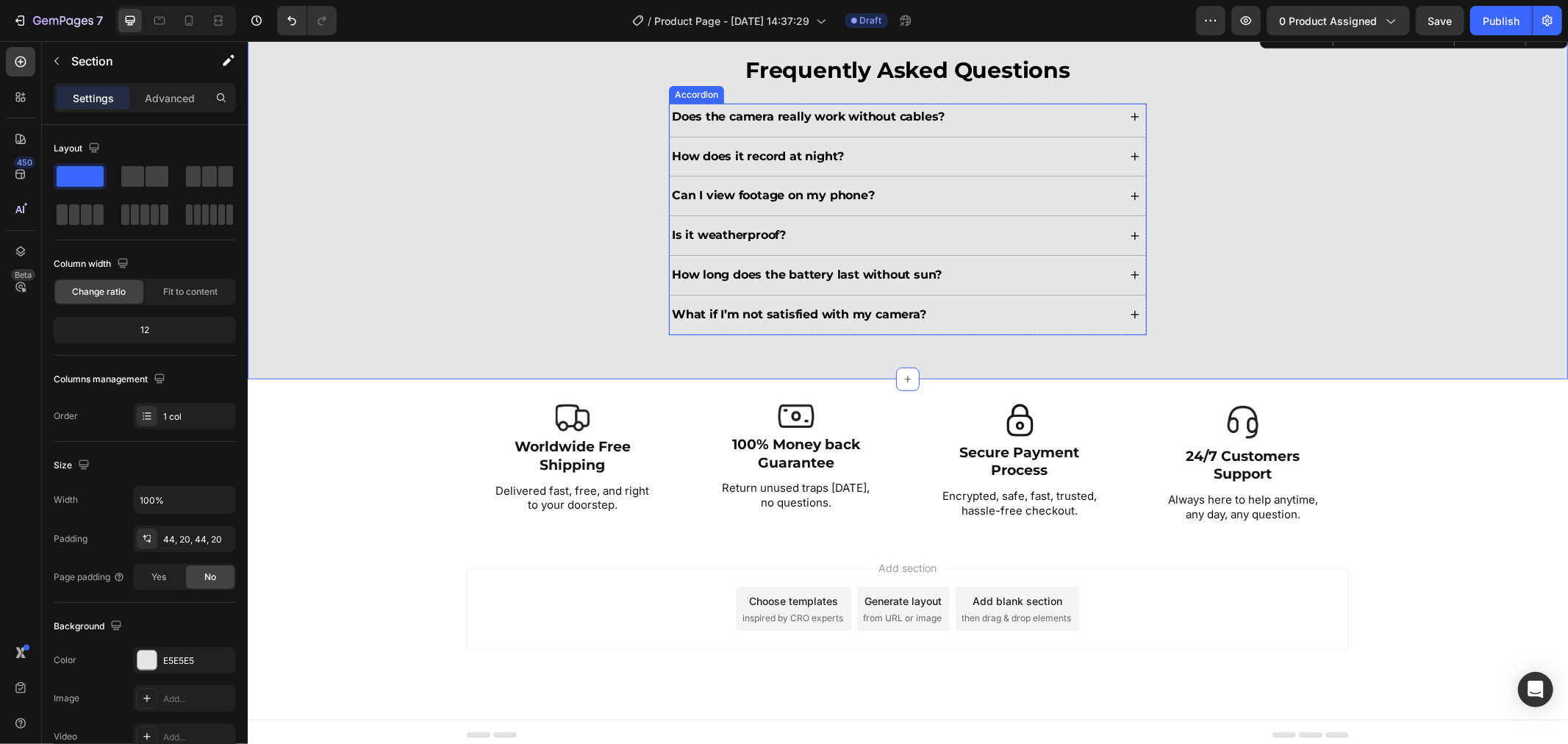
scroll to position [4972, 0]
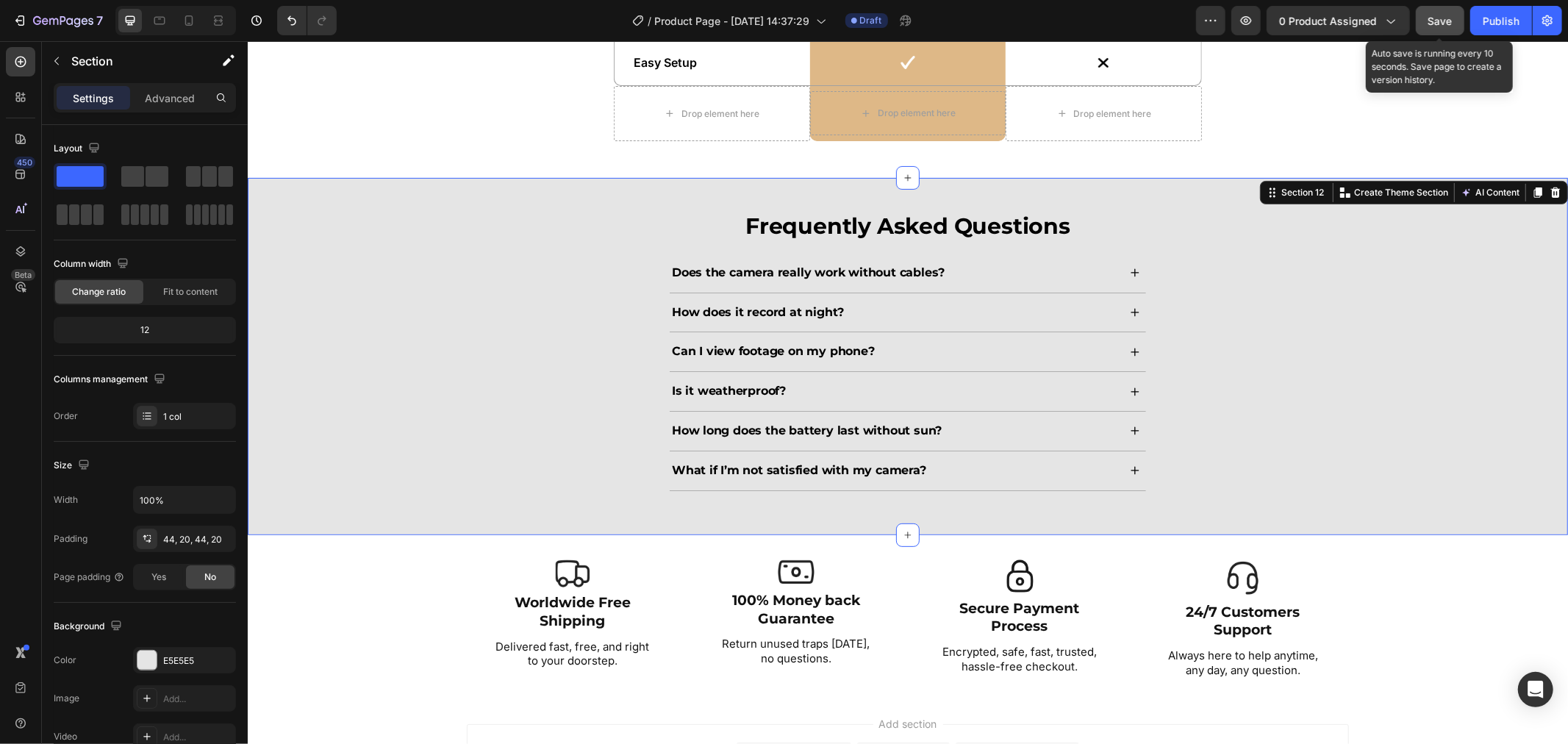
click at [1445, 13] on div "Save" at bounding box center [1439, 20] width 24 height 15
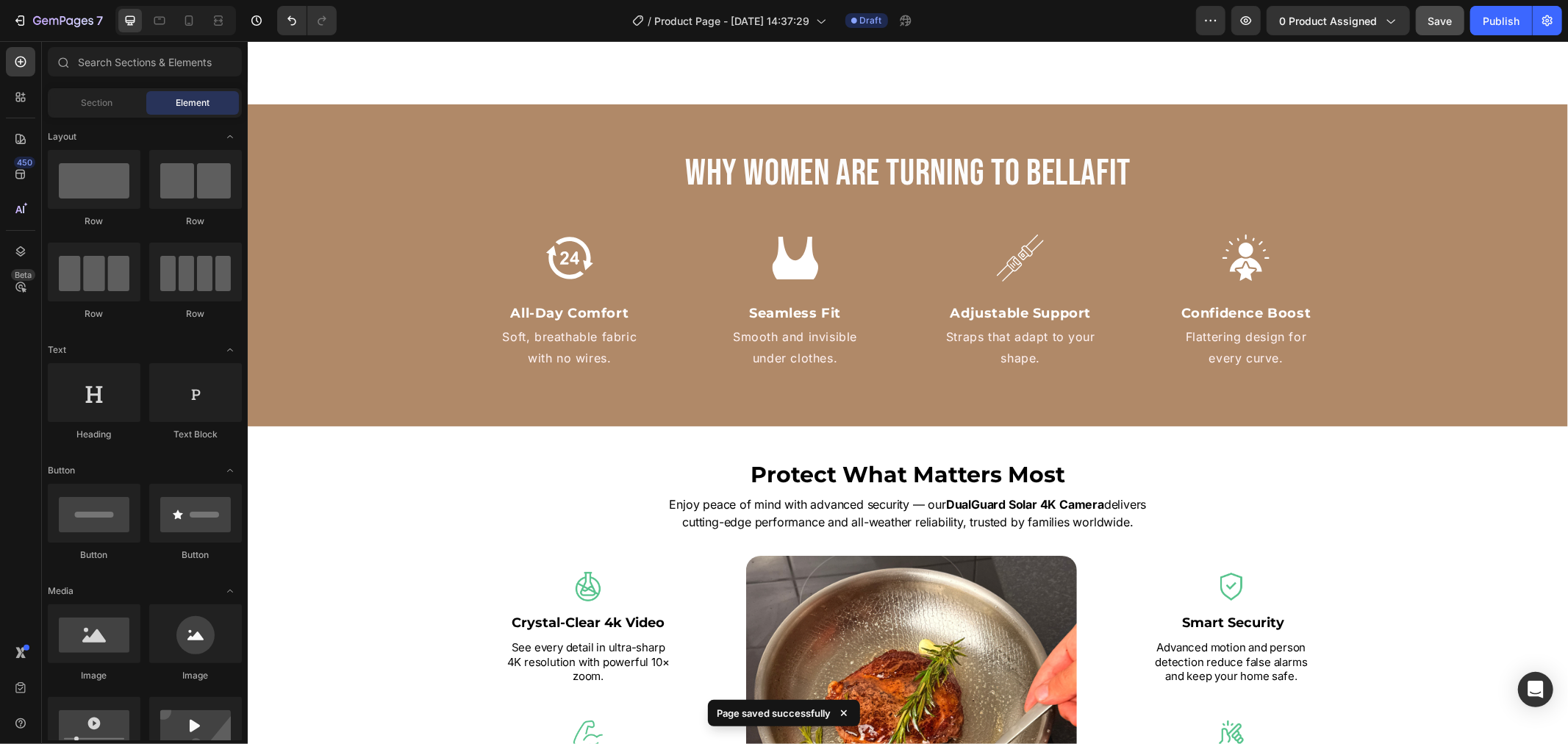
scroll to position [1547, 0]
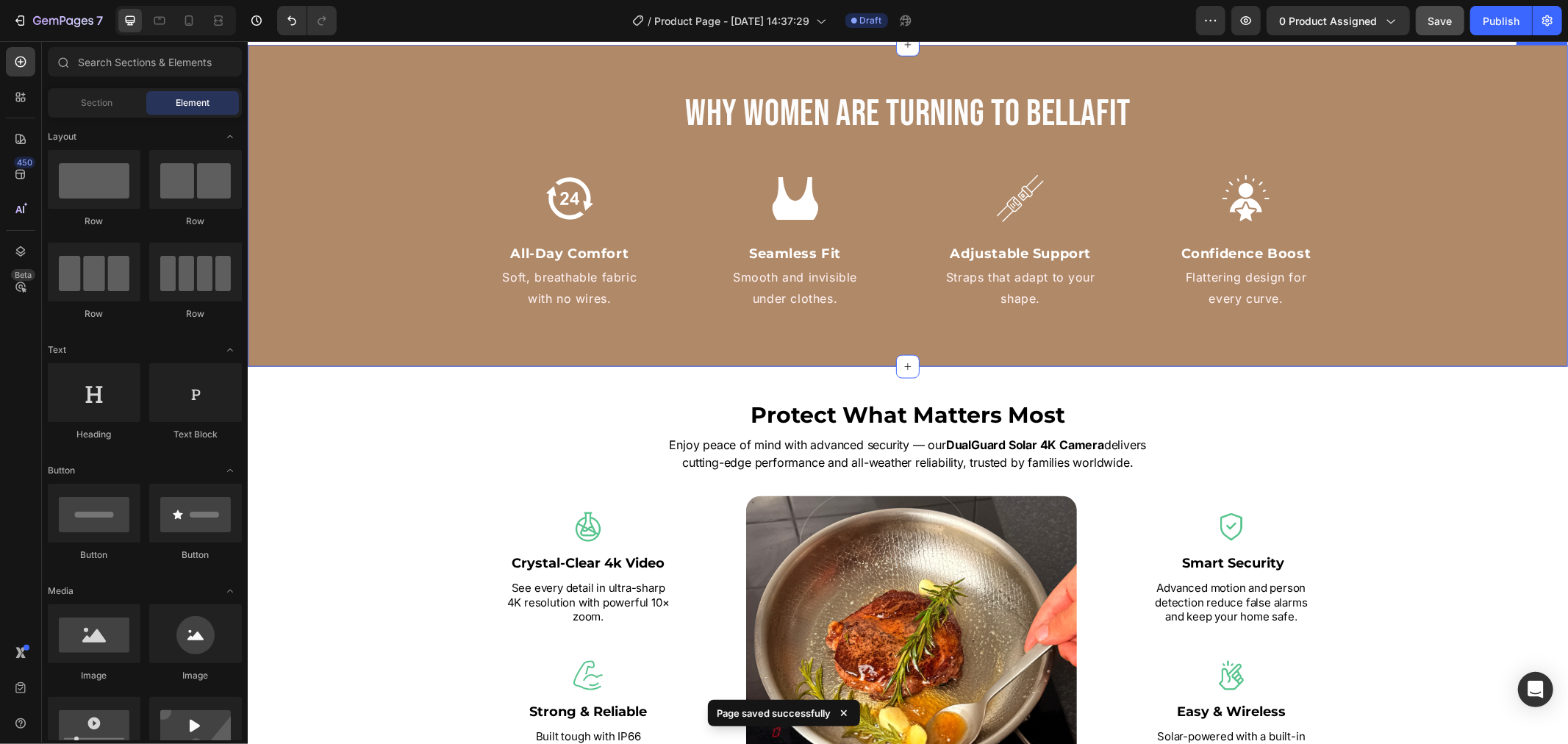
click at [325, 165] on div "Why Women Are Turning to BellaFit Heading Image All-Day Comfort Text Block Soft…" at bounding box center [906, 205] width 1321 height 234
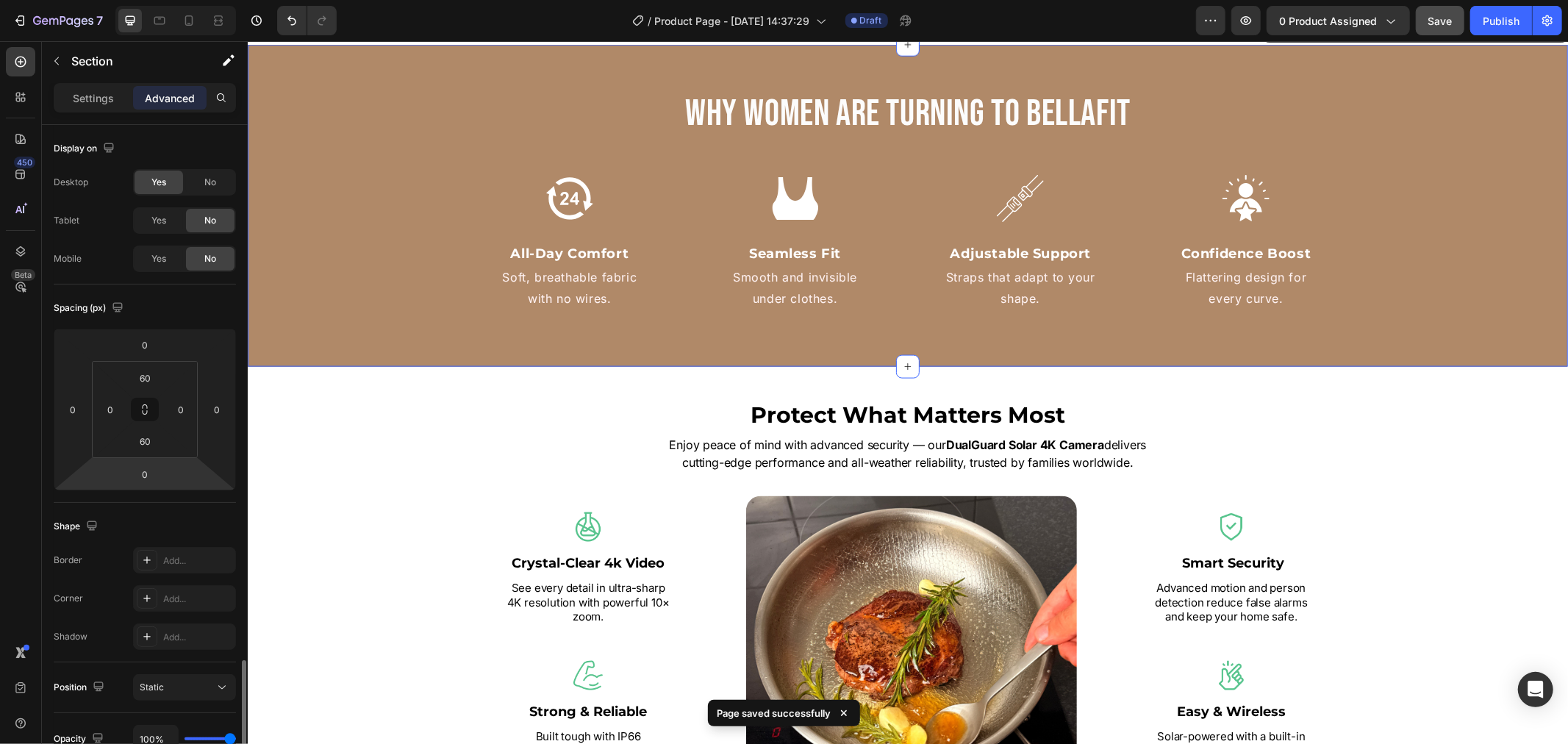
scroll to position [320, 0]
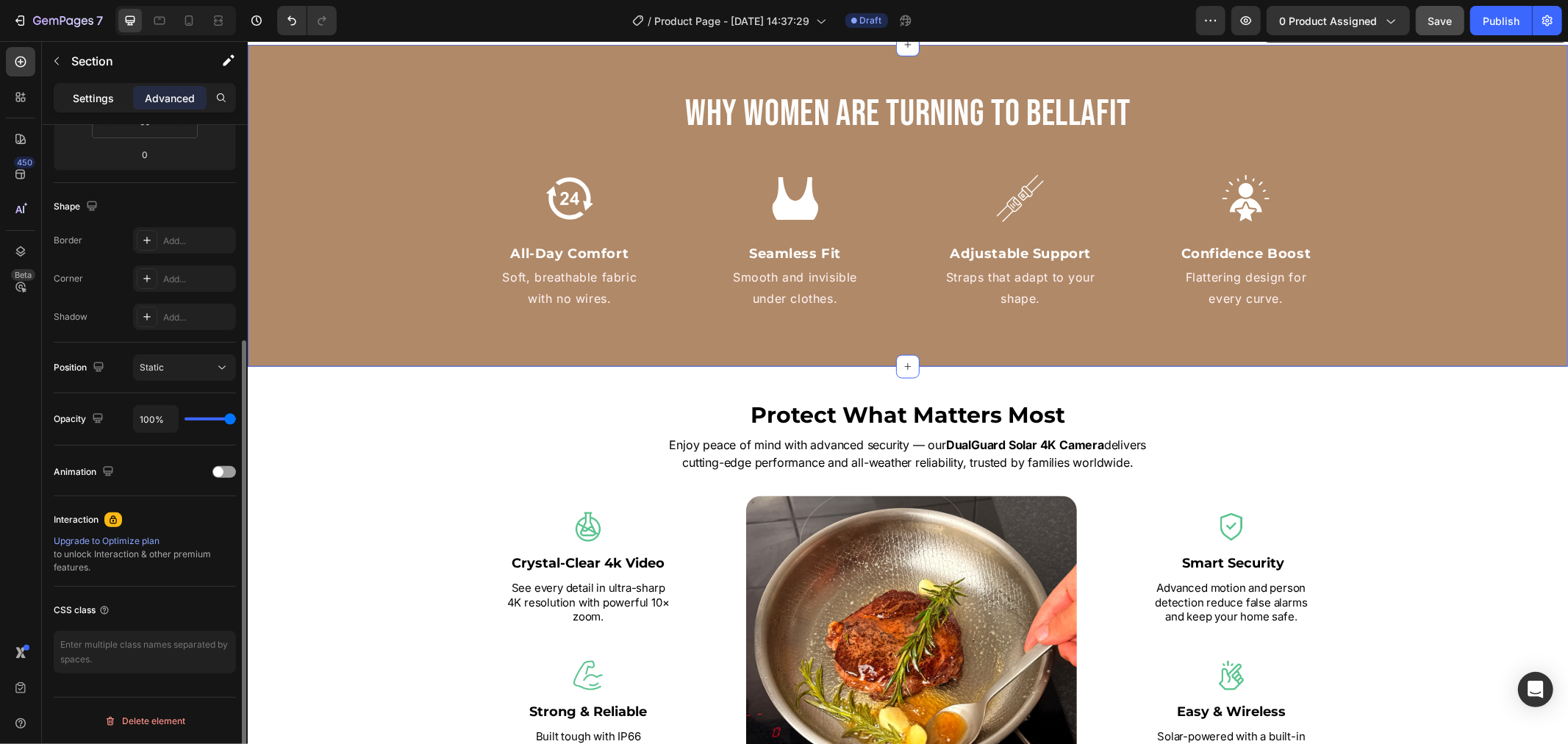
click at [107, 105] on p "Settings" at bounding box center [93, 98] width 41 height 15
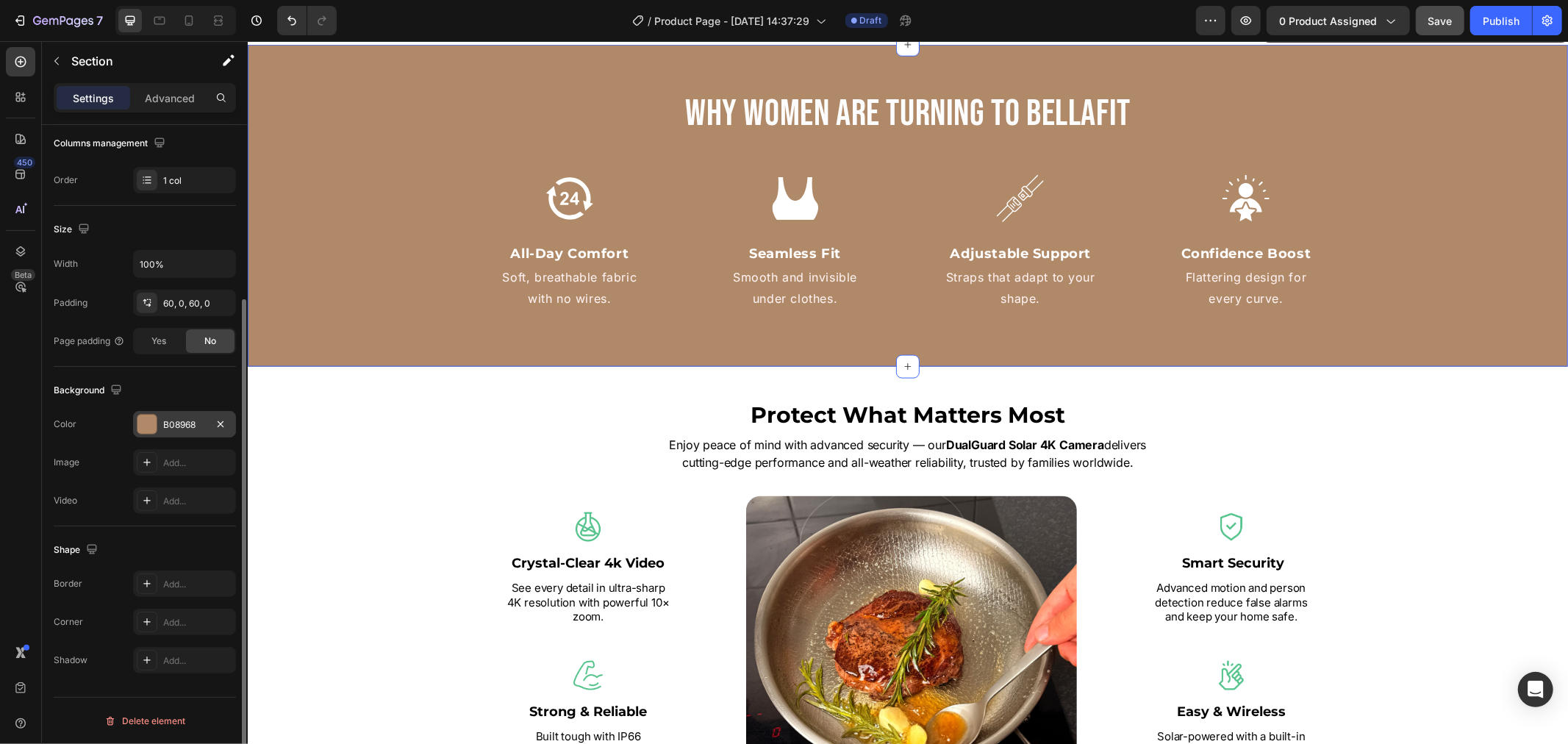
click at [169, 421] on div "B08968" at bounding box center [184, 425] width 43 height 13
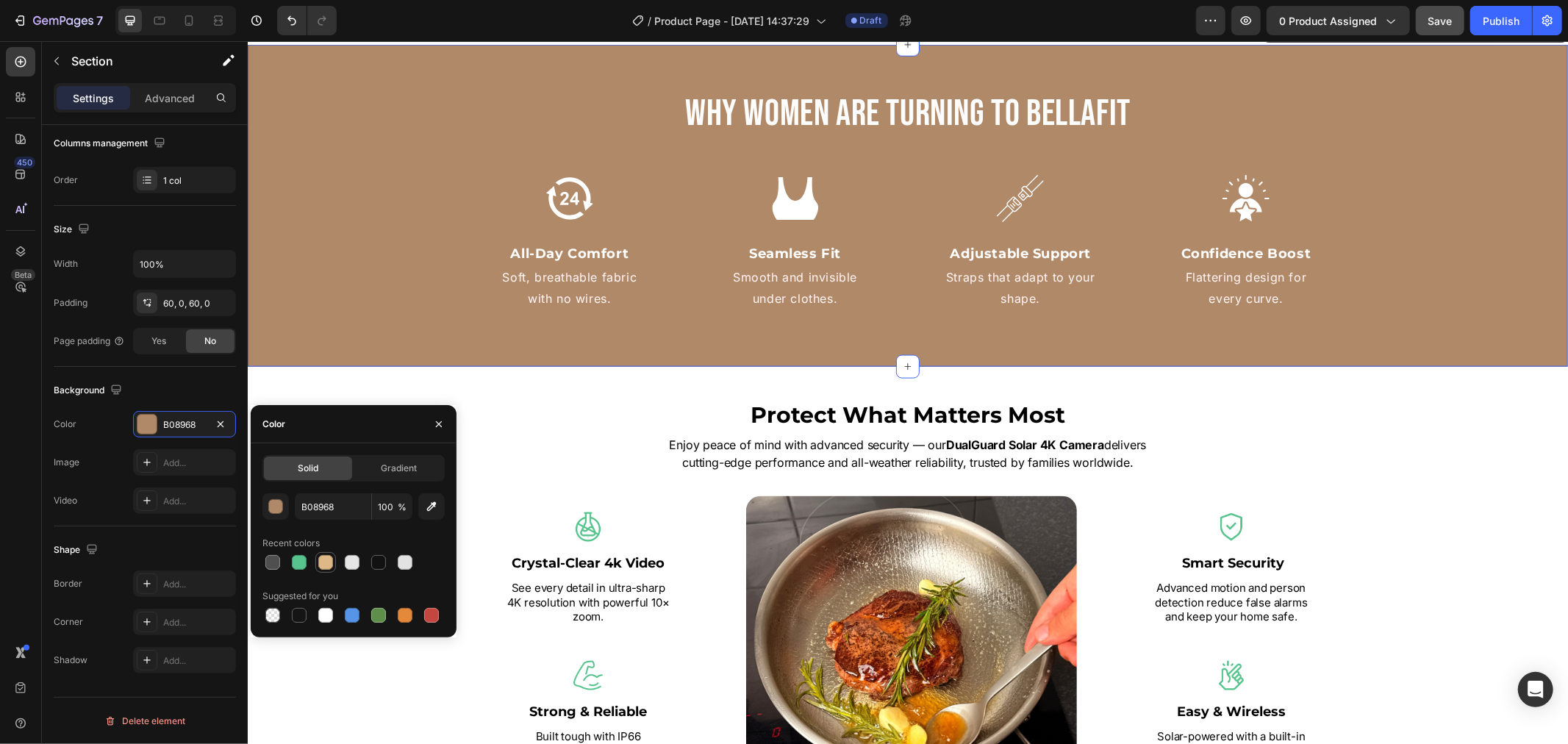
click at [324, 562] on div at bounding box center [325, 562] width 15 height 15
type input "DEB887"
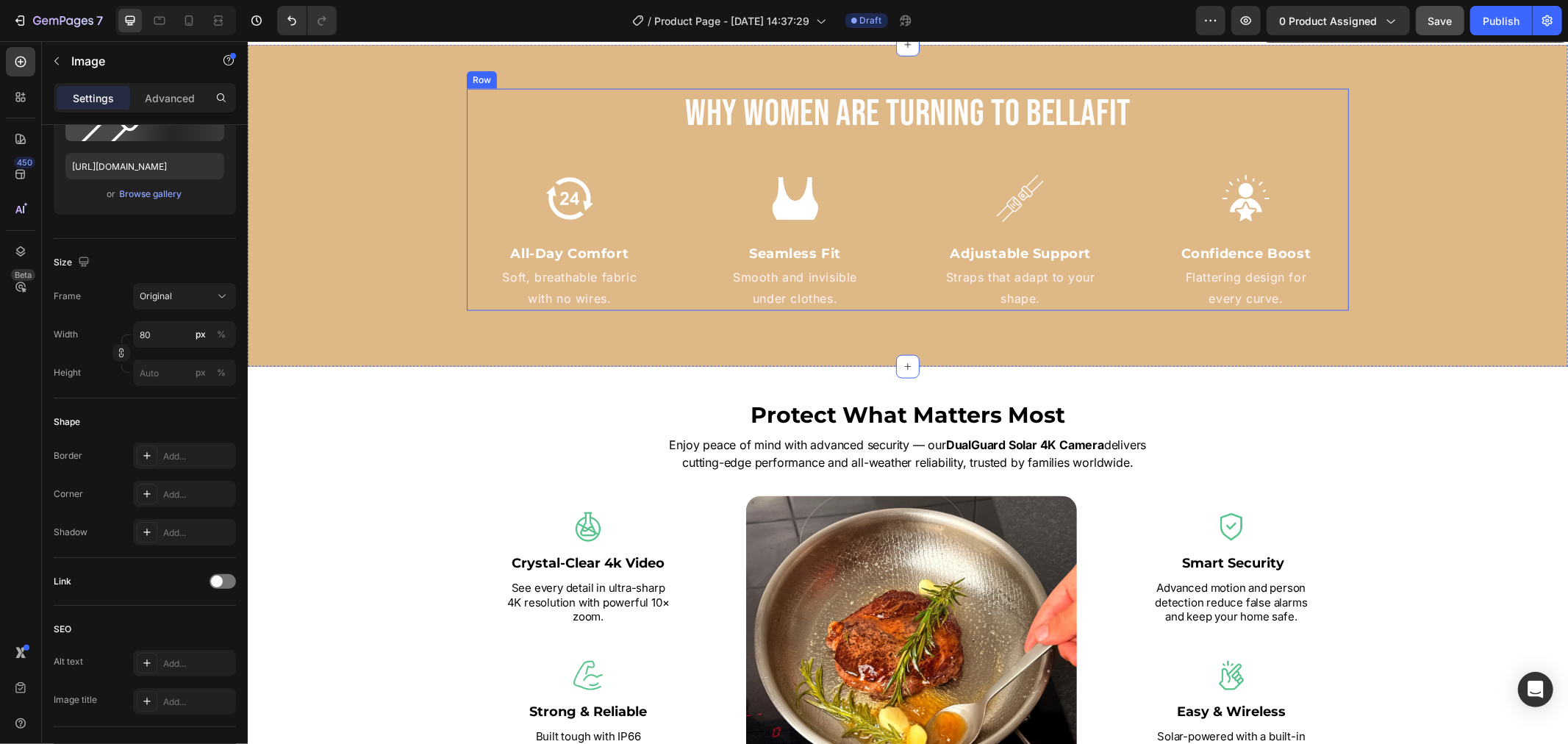
click at [1004, 227] on img at bounding box center [1019, 198] width 59 height 59
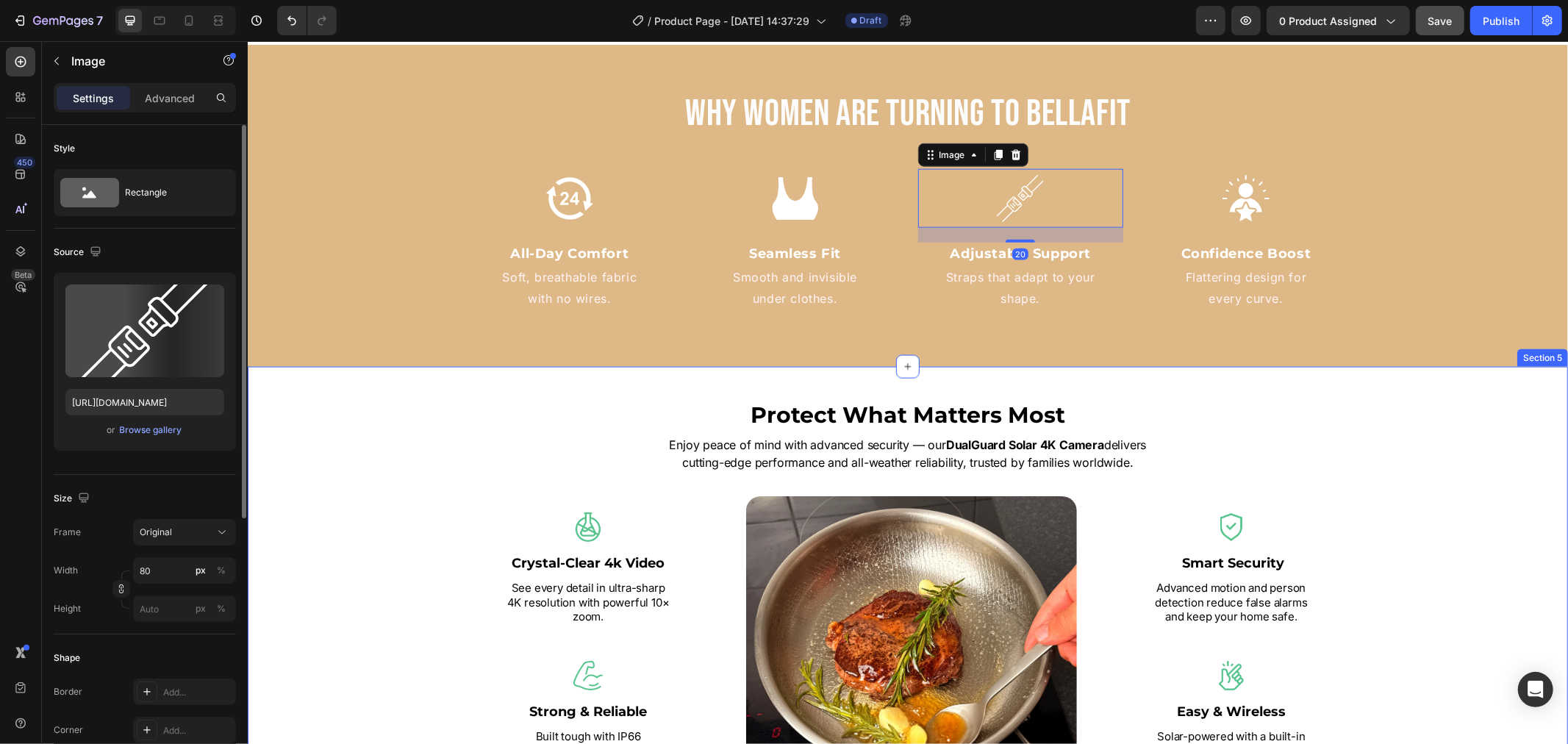
drag, startPoint x: 1481, startPoint y: 436, endPoint x: 1436, endPoint y: 440, distance: 45.2
click at [1480, 437] on div "Protect What Matters Most Heading Enjoy peace of mind with advanced security — …" at bounding box center [906, 594] width 1321 height 456
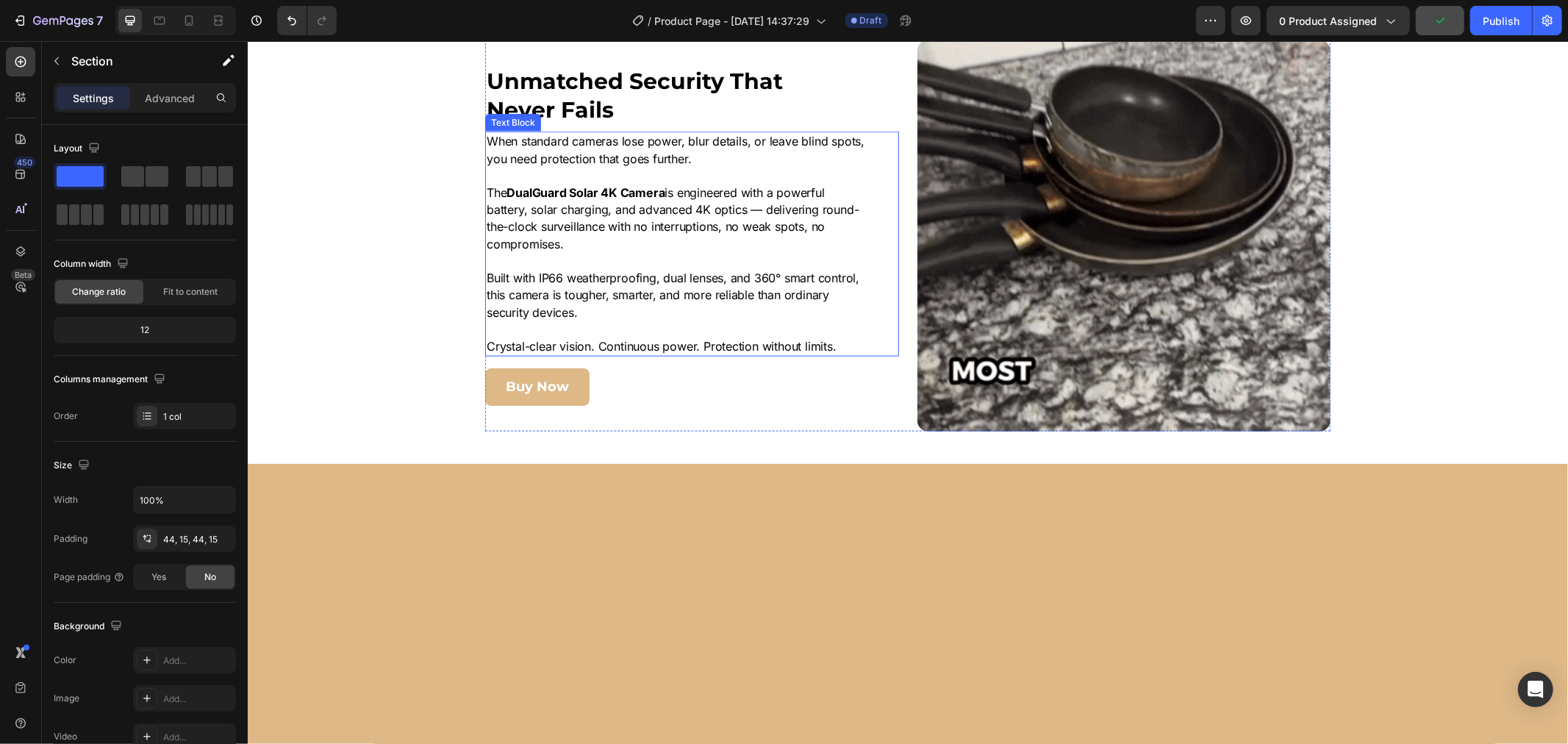
scroll to position [1303, 0]
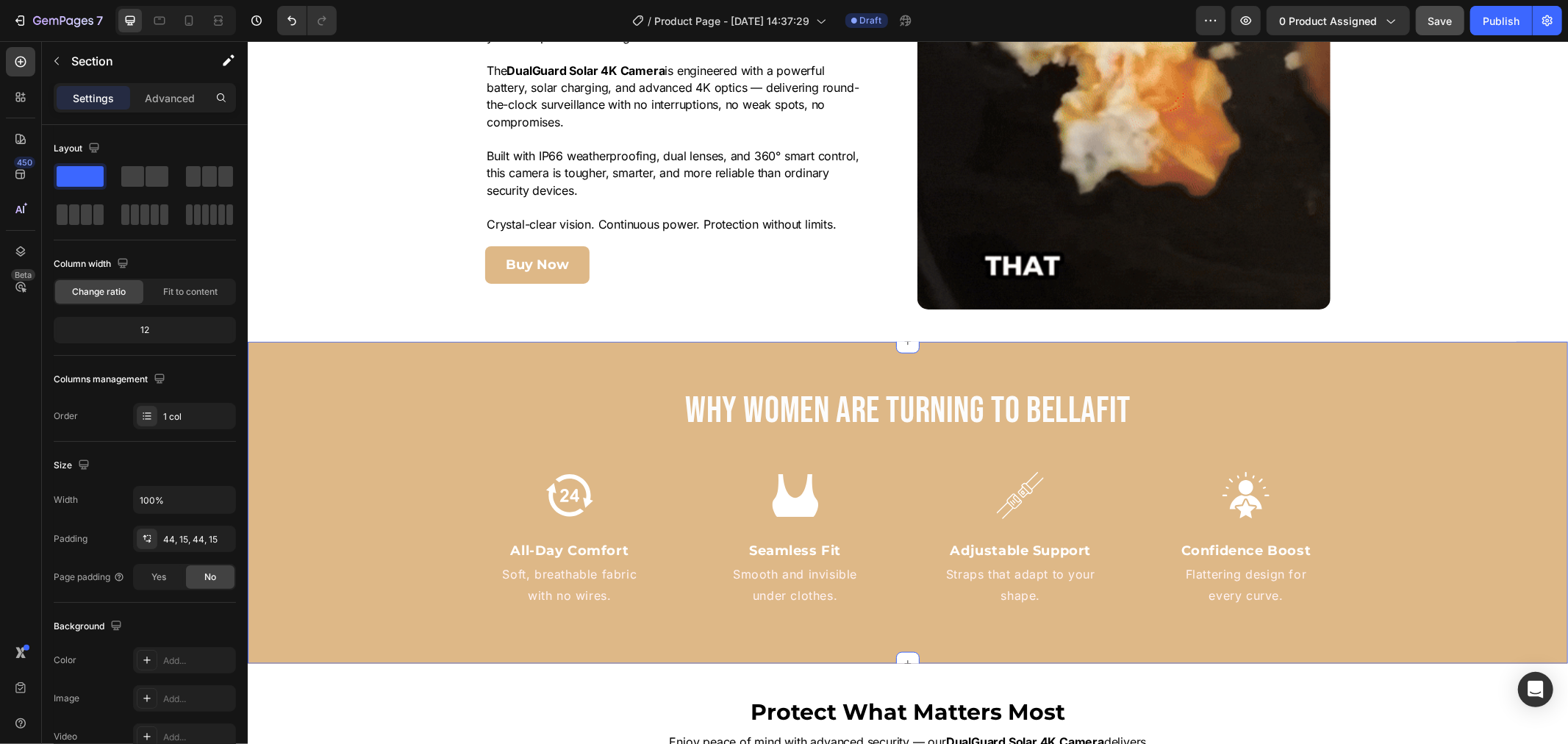
click at [358, 397] on div "Why Women Are Turning to BellaFit Heading Image All-Day Comfort Text Block Soft…" at bounding box center [906, 502] width 1321 height 234
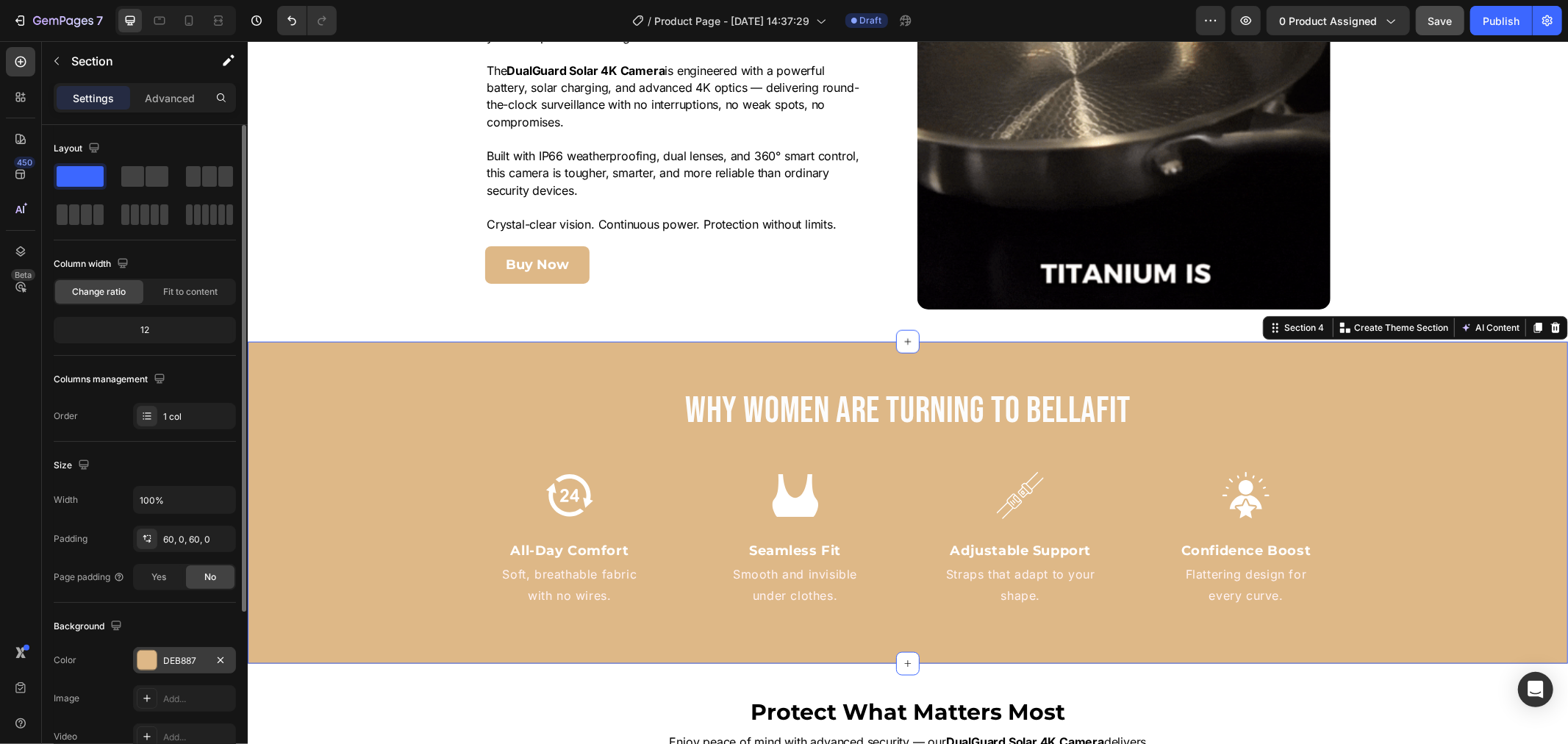
click at [169, 662] on div "DEB887" at bounding box center [184, 661] width 43 height 13
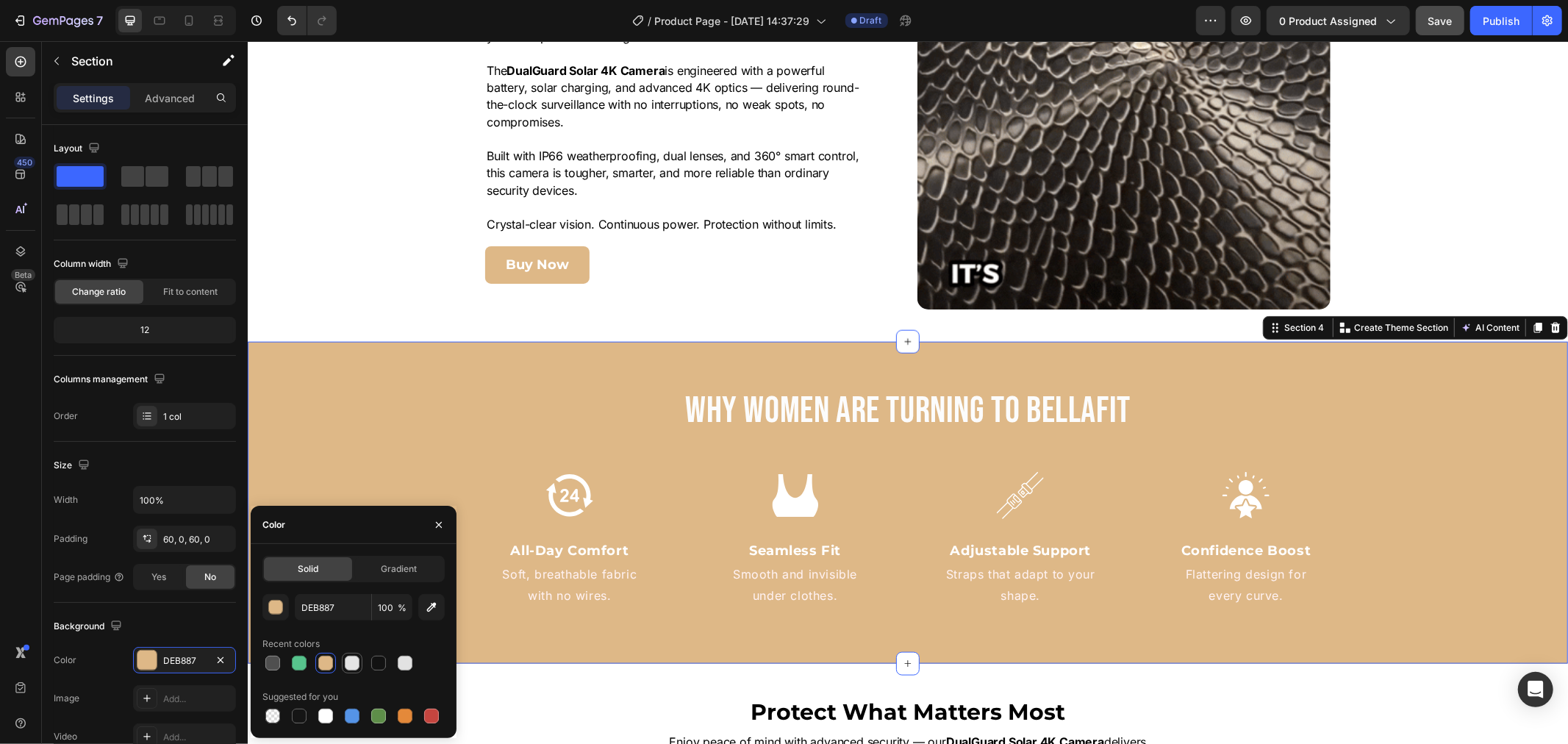
click at [354, 665] on div at bounding box center [352, 662] width 15 height 15
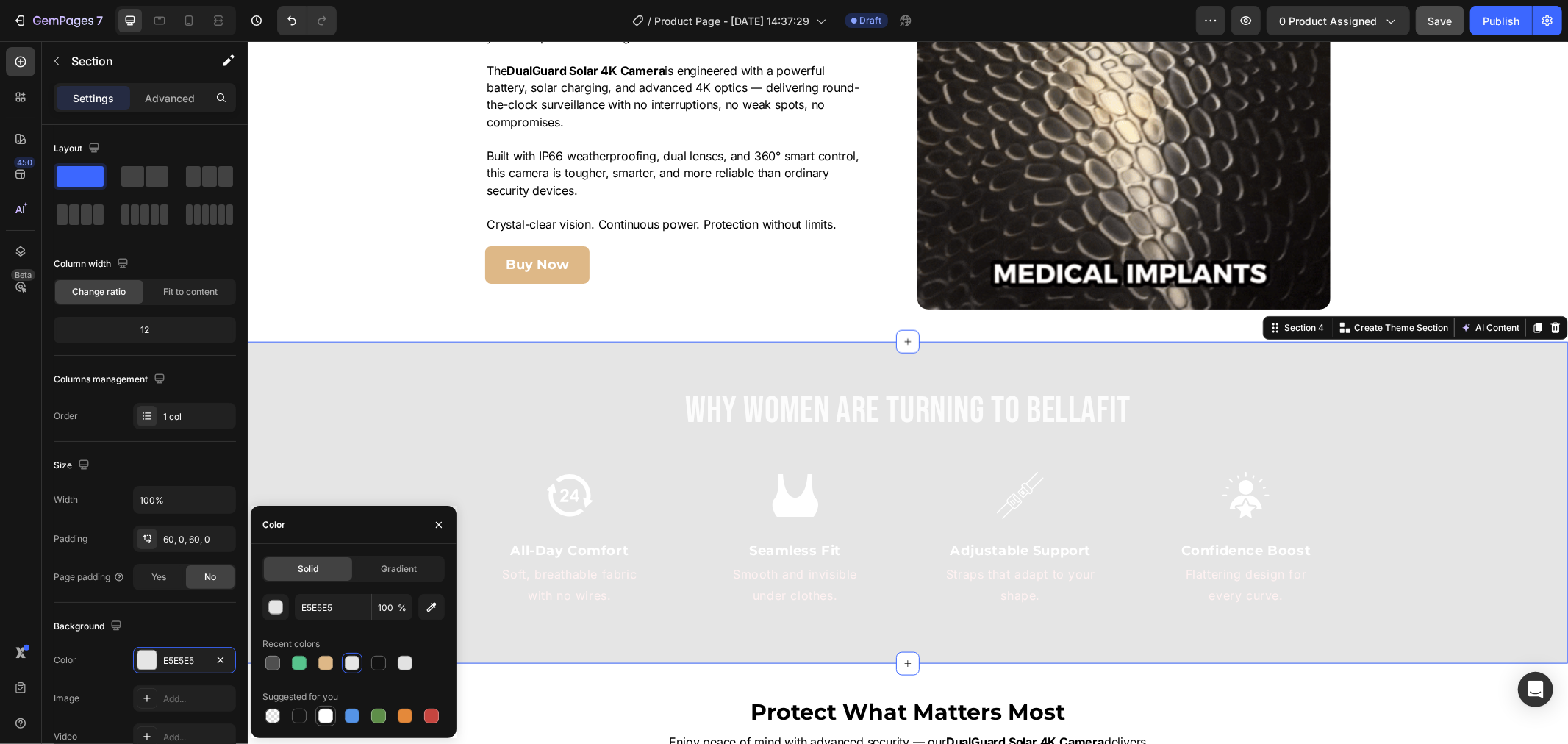
click at [320, 717] on div at bounding box center [325, 716] width 15 height 15
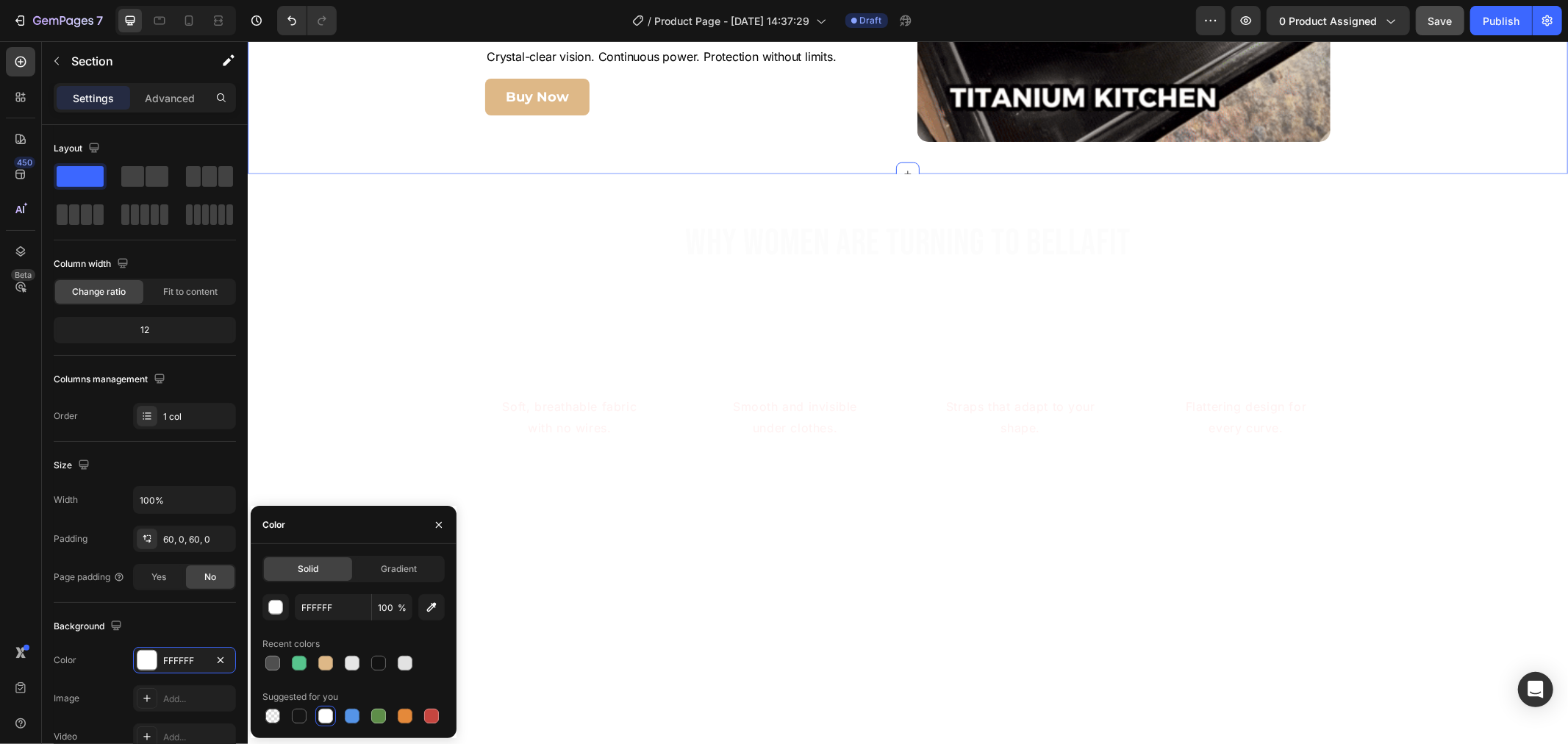
scroll to position [1388, 0]
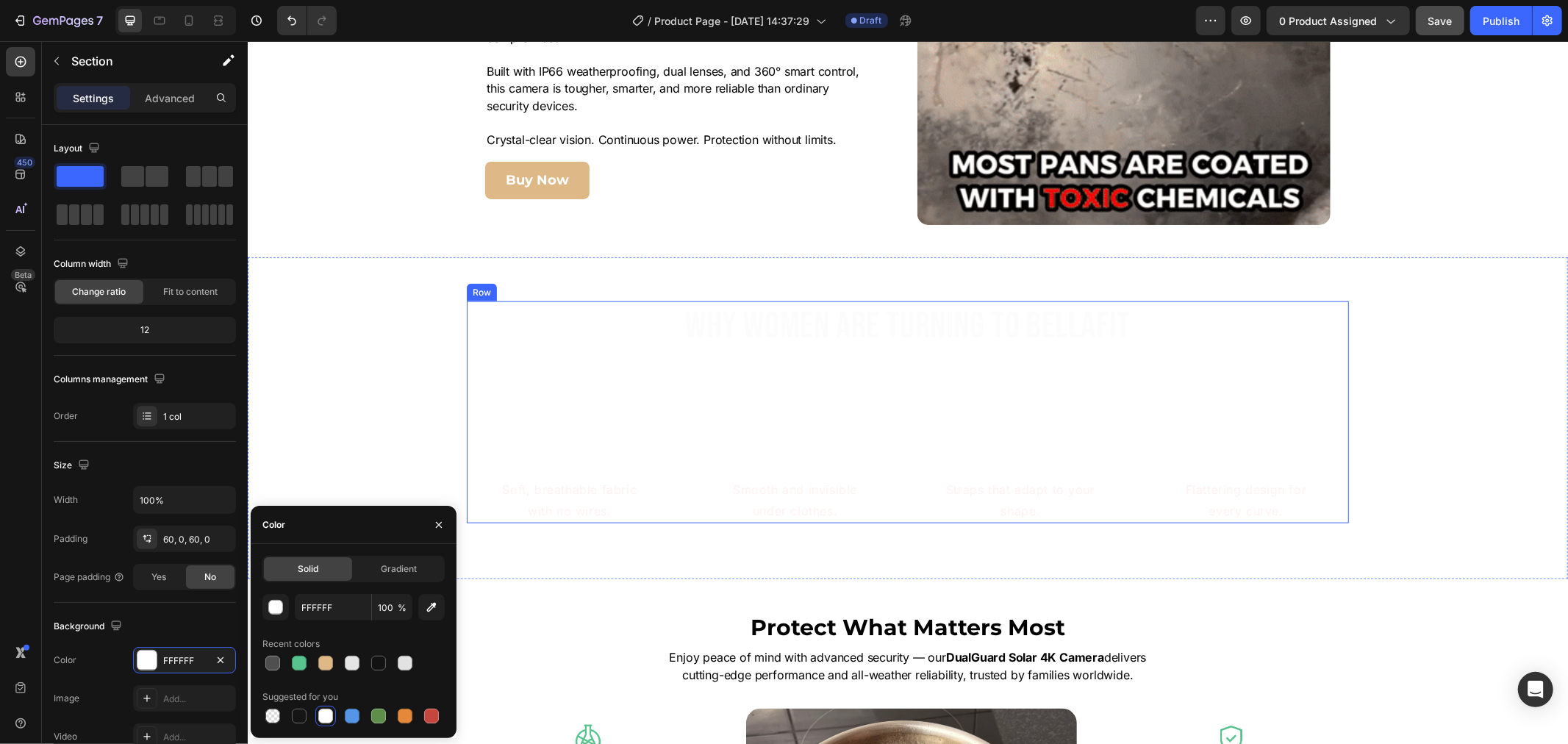
type input "E5E5E5"
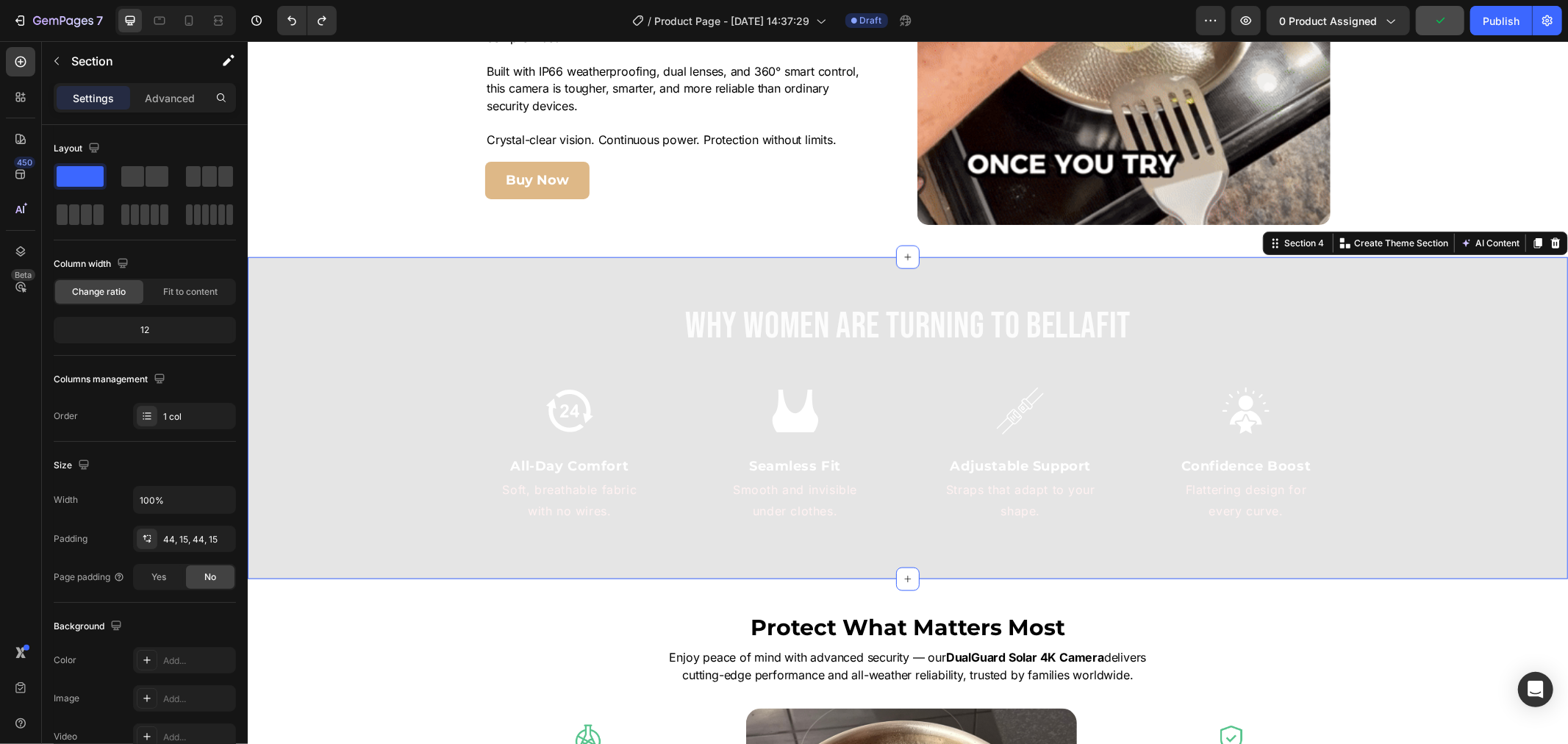
click at [416, 333] on div "Why Women Are Turning to BellaFit Heading Image All-Day Comfort Text Block Soft…" at bounding box center [906, 418] width 1321 height 234
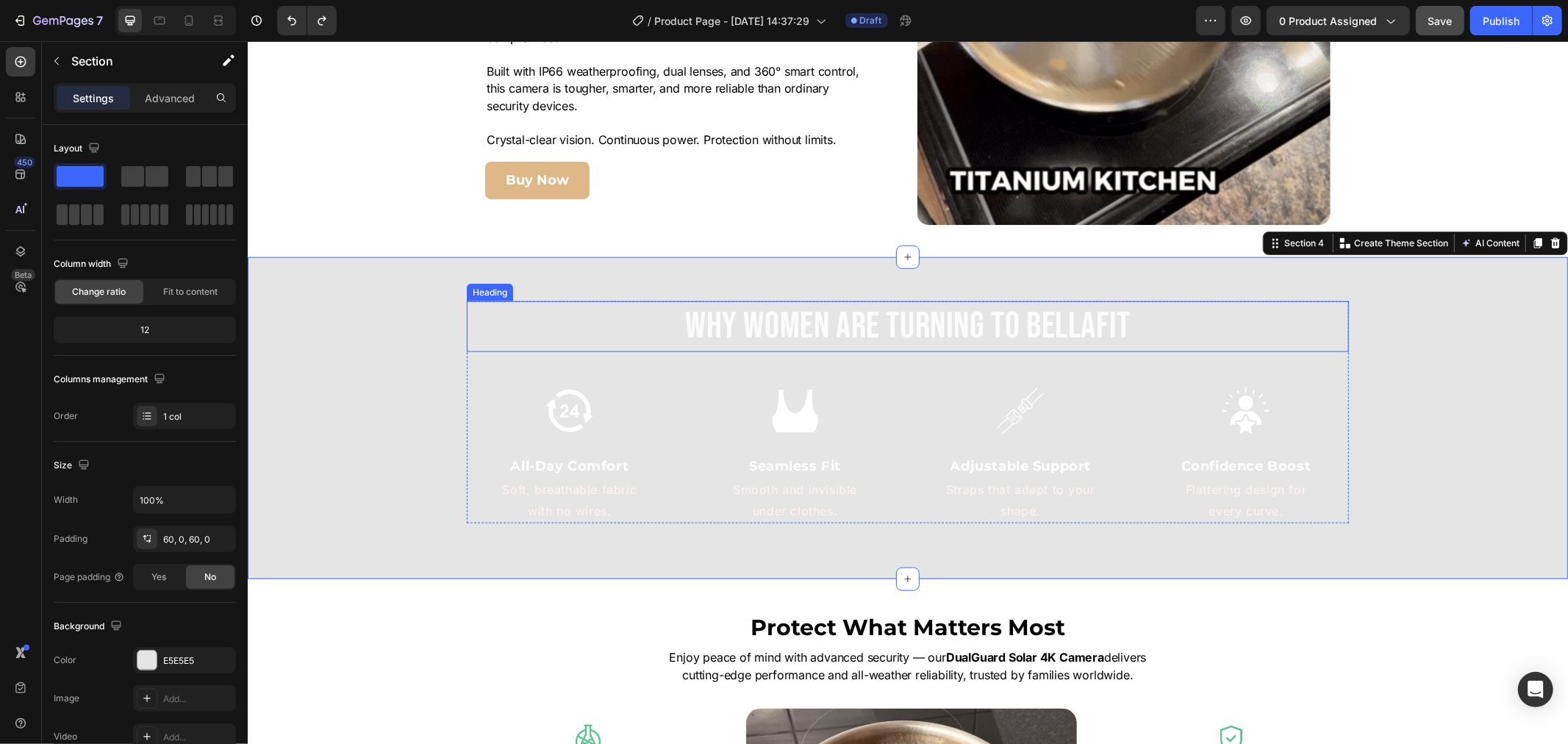
click at [1078, 333] on h2 "Why Women Are Turning to BellaFit" at bounding box center [906, 325] width 882 height 51
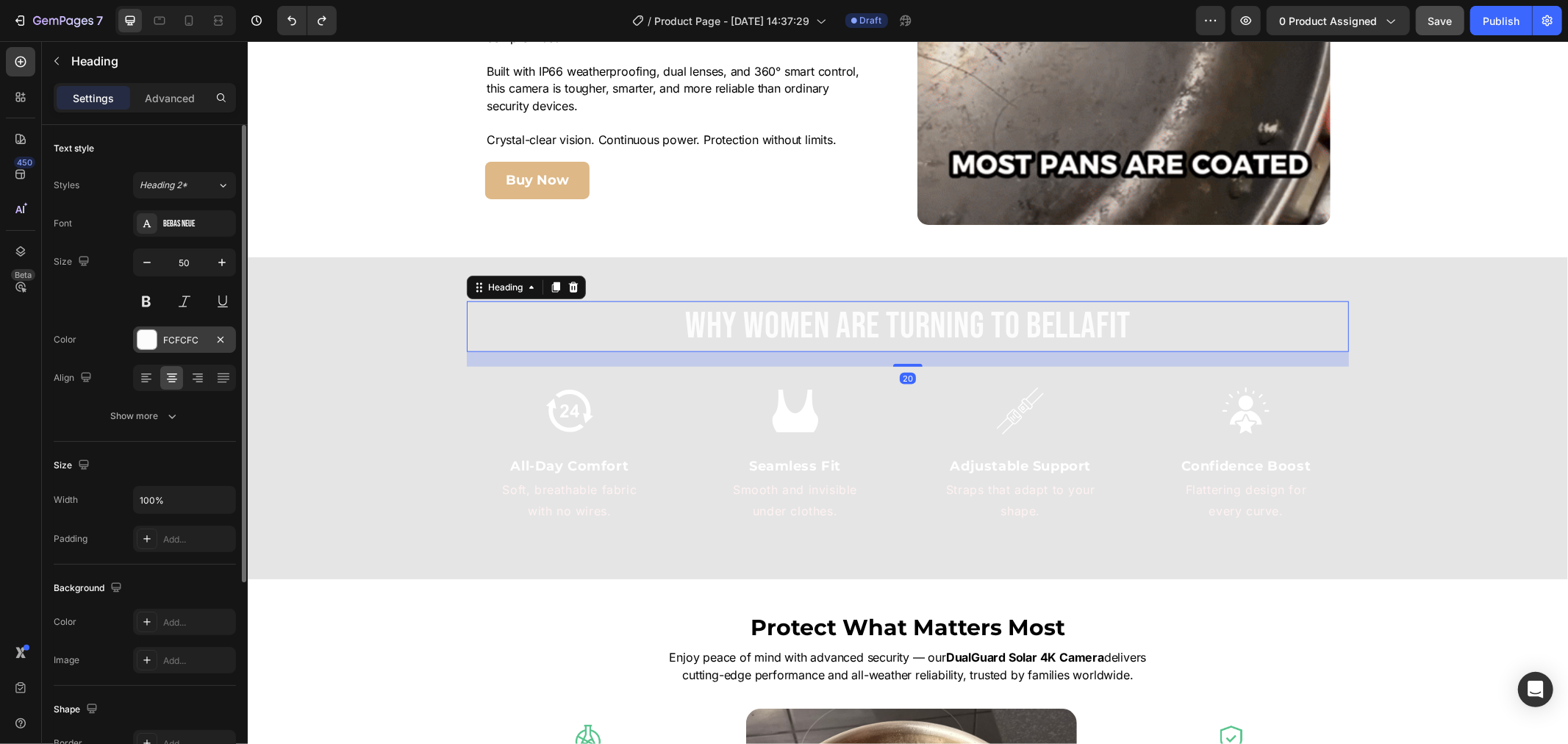
click at [178, 328] on div "FCFCFC" at bounding box center [184, 340] width 103 height 27
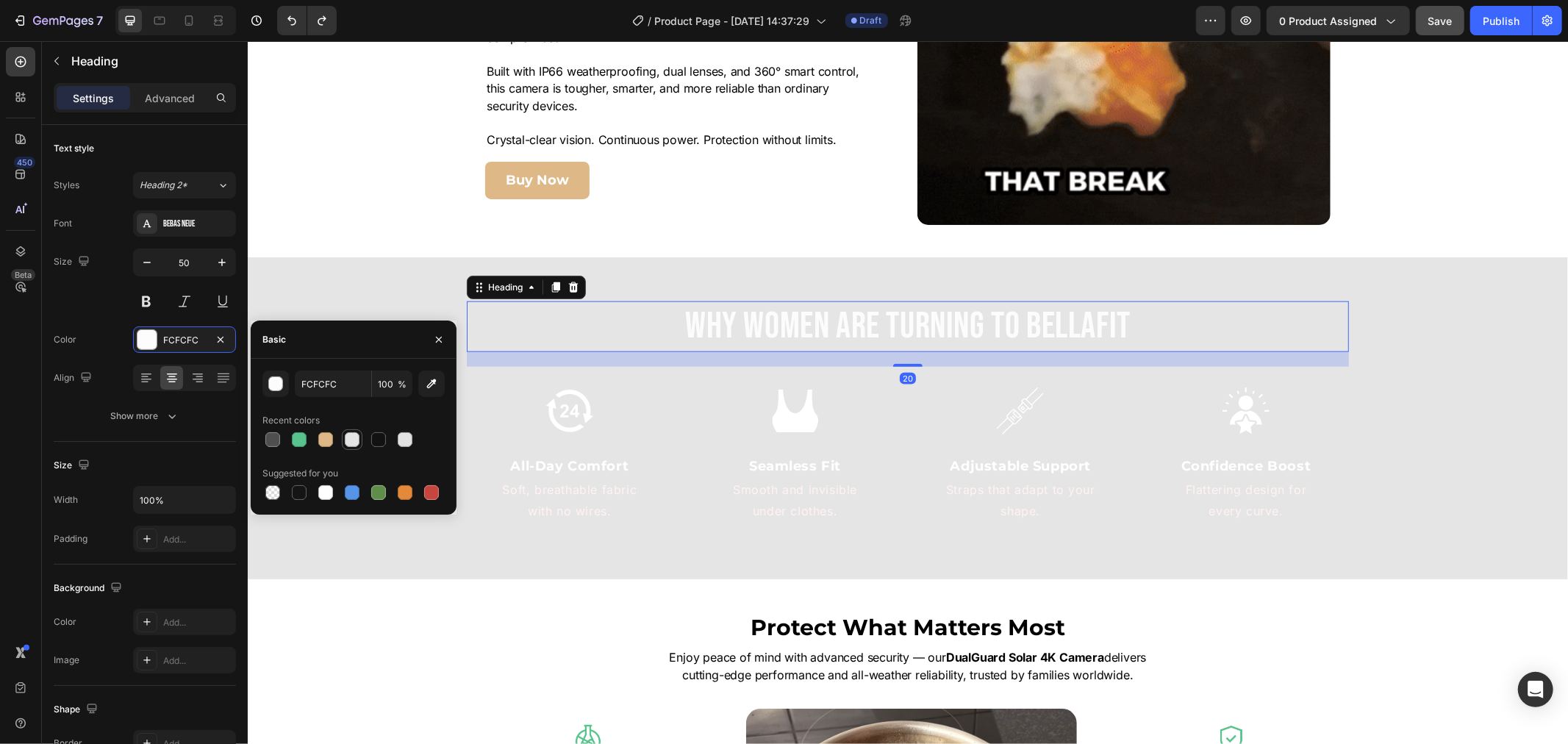
drag, startPoint x: 320, startPoint y: 431, endPoint x: 344, endPoint y: 439, distance: 25.3
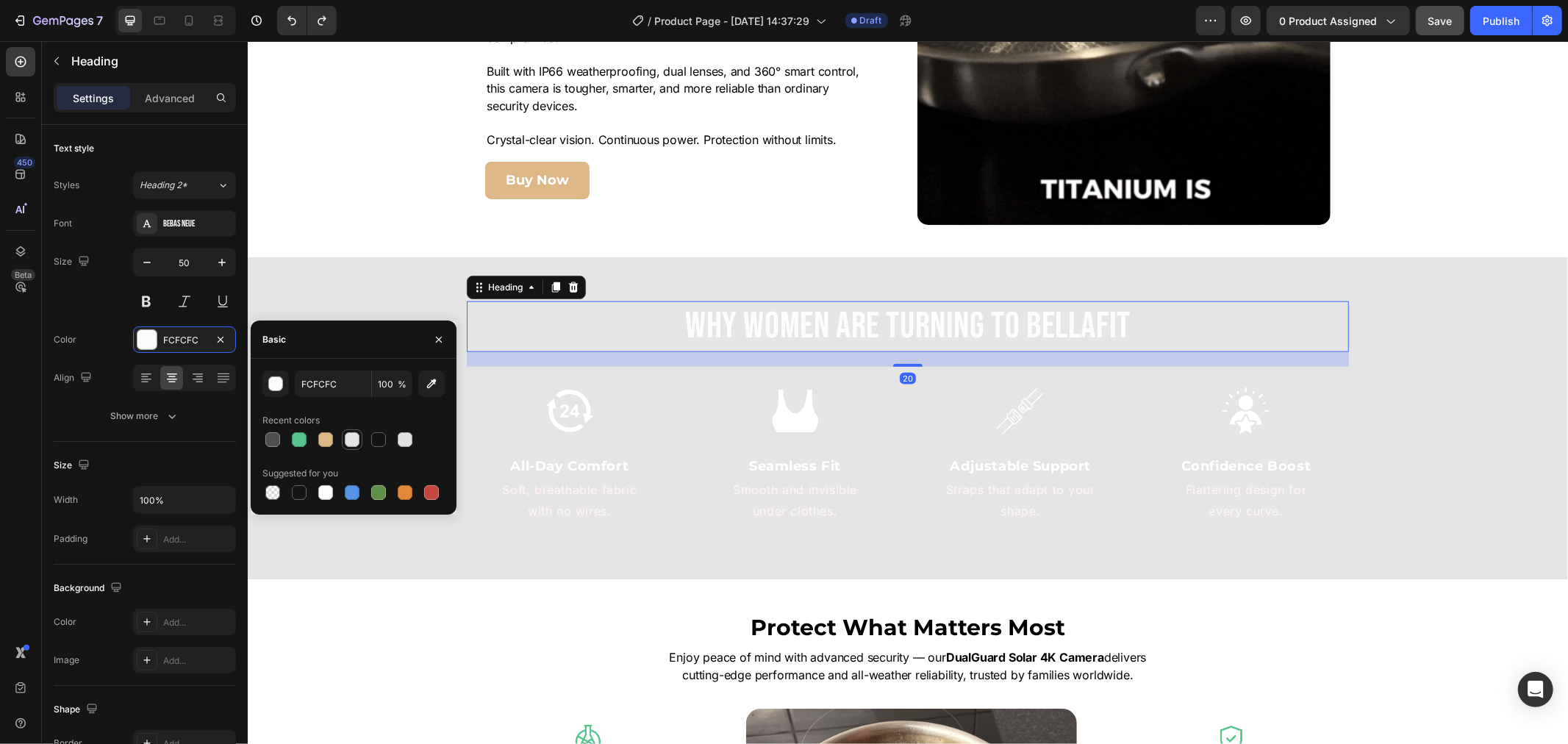
click at [318, 431] on div at bounding box center [325, 440] width 18 height 18
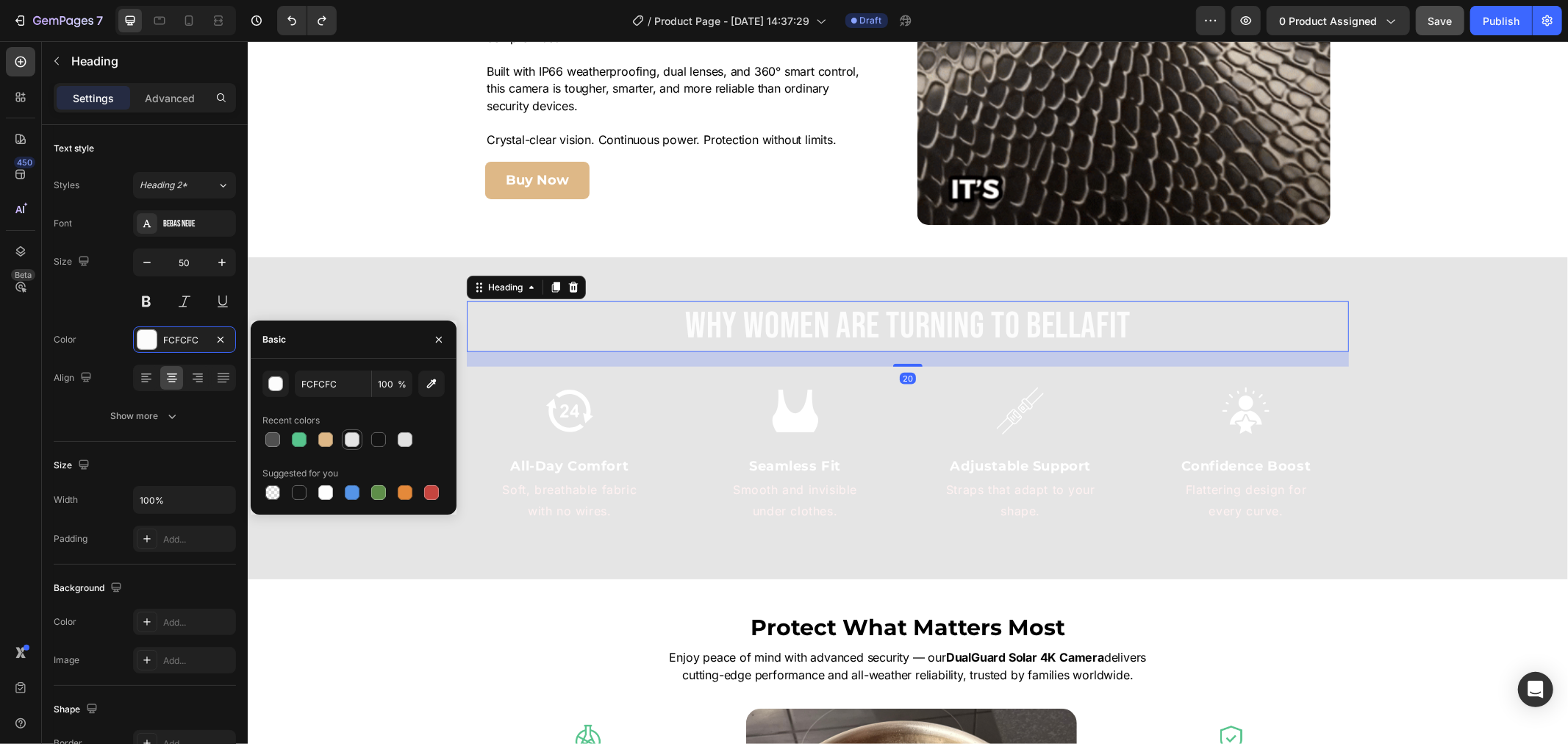
type input "DEB887"
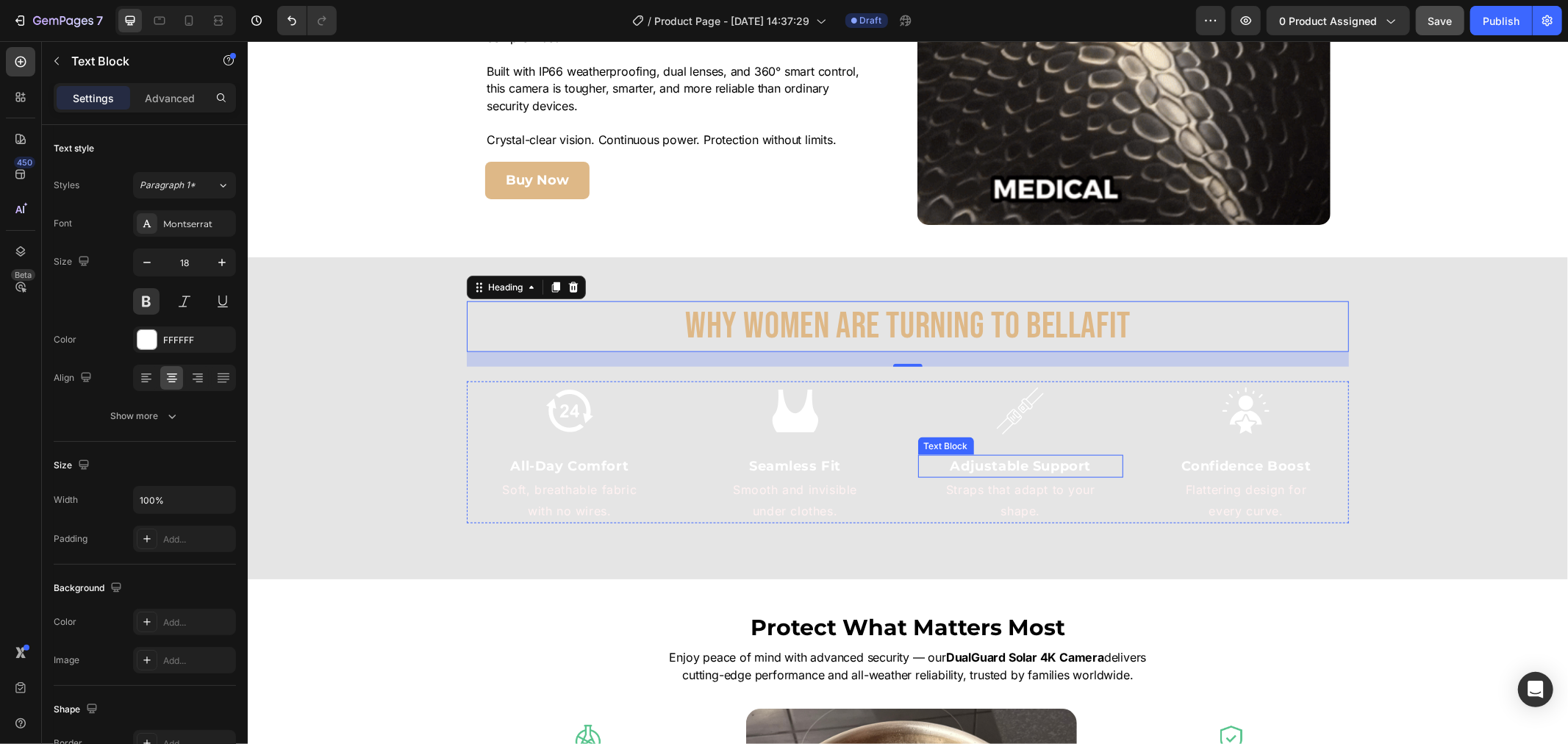
click at [1010, 463] on p "Adjustable Support" at bounding box center [1020, 466] width 203 height 20
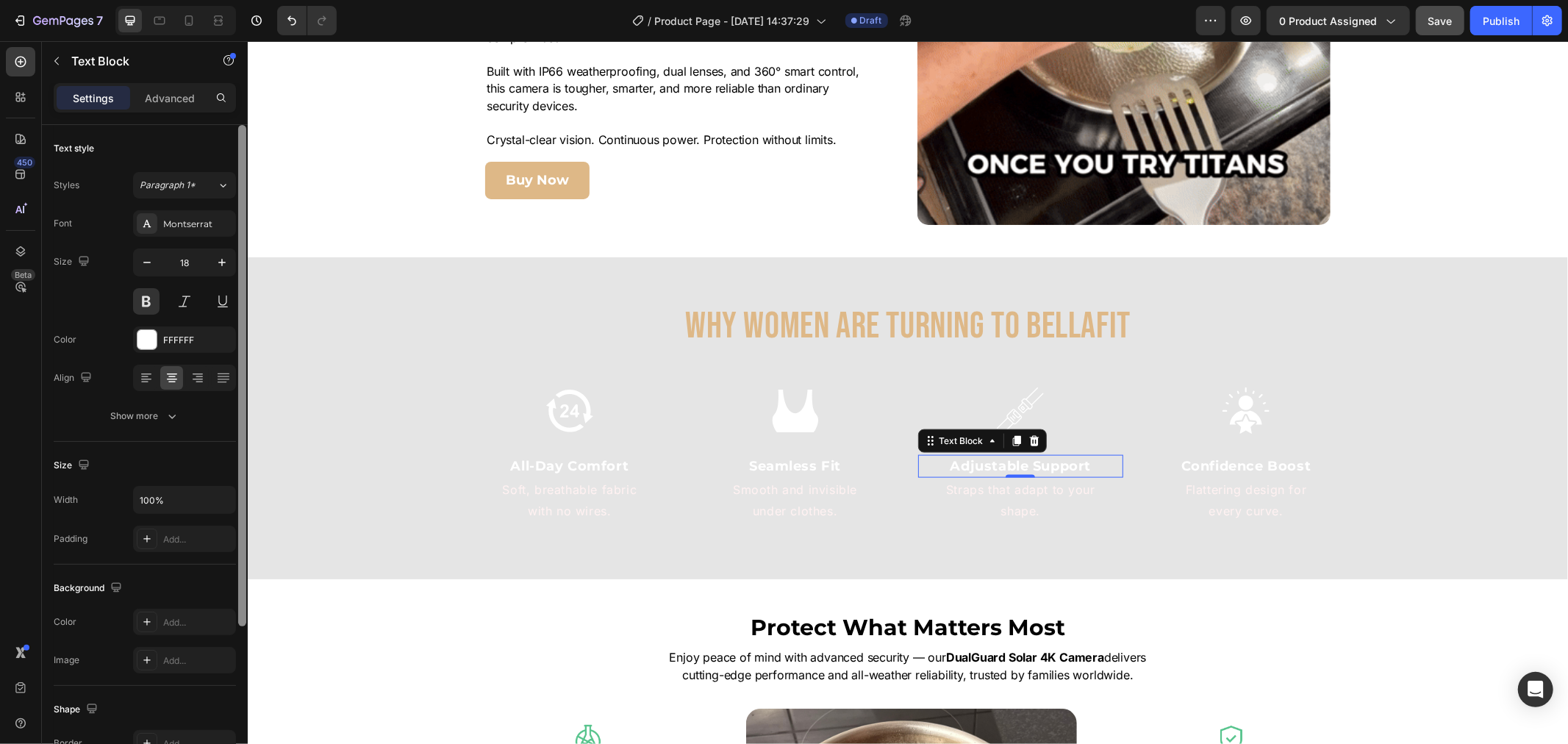
drag, startPoint x: 167, startPoint y: 332, endPoint x: 246, endPoint y: 356, distance: 82.6
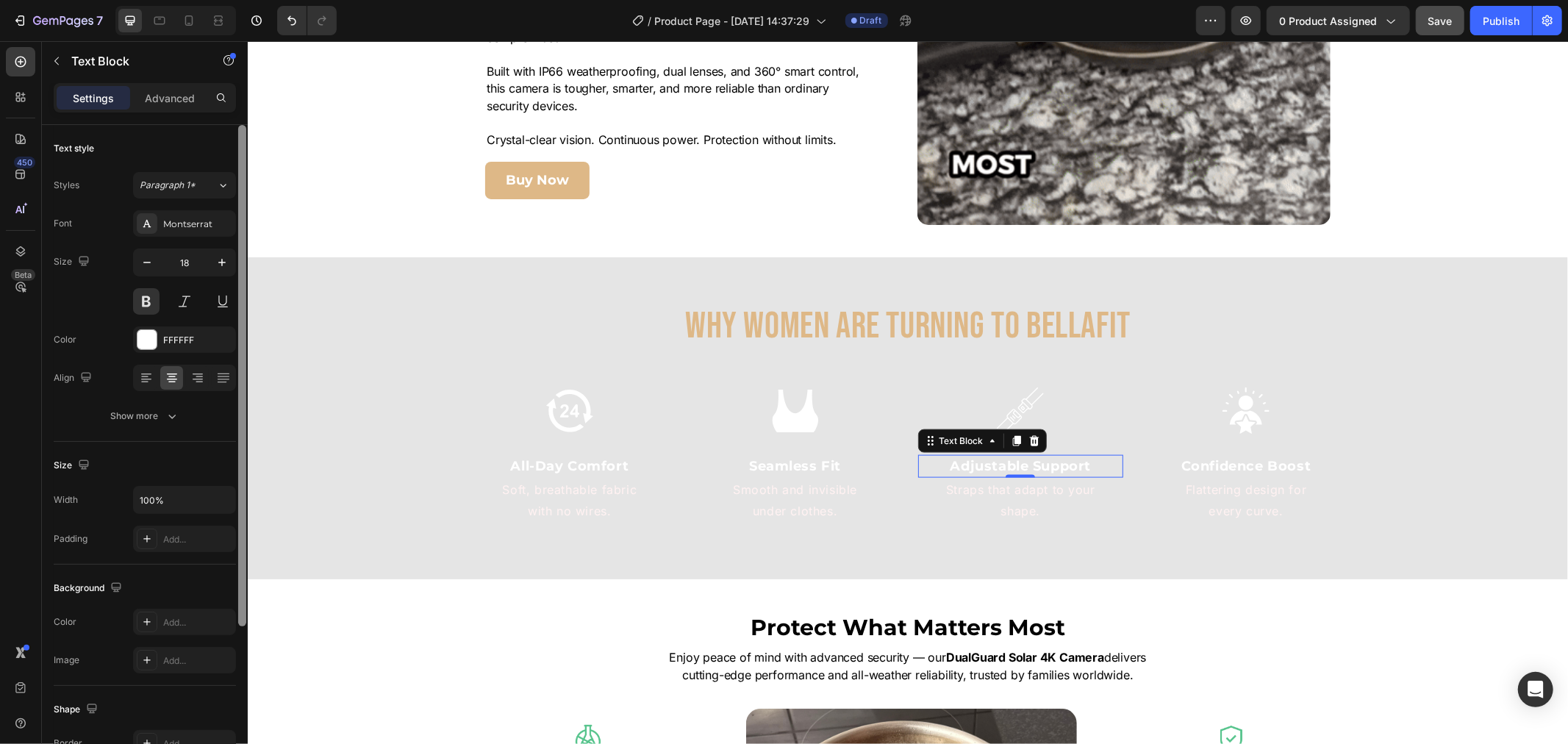
click at [169, 332] on div "FFFFFF" at bounding box center [184, 340] width 103 height 27
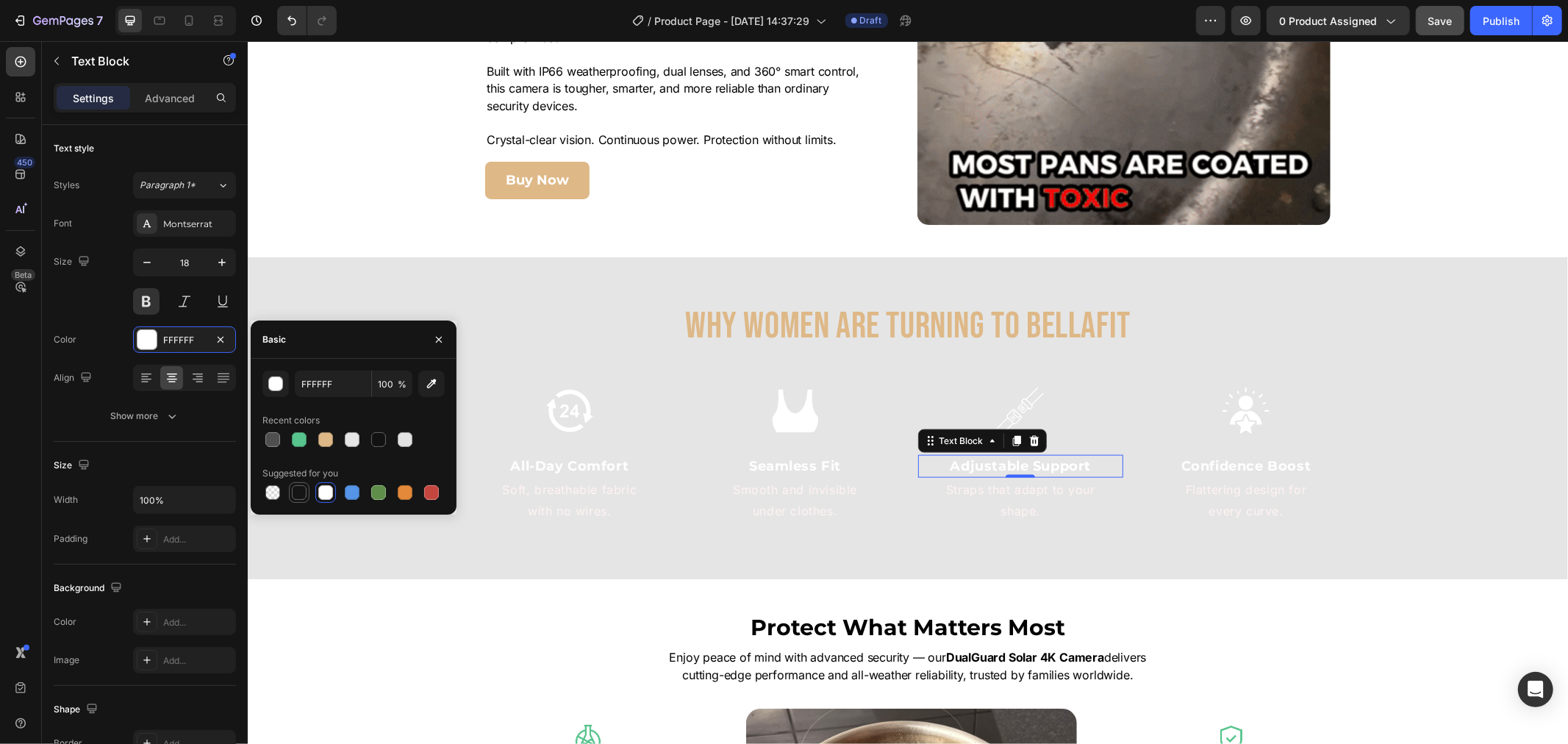
click at [302, 483] on div at bounding box center [299, 492] width 18 height 18
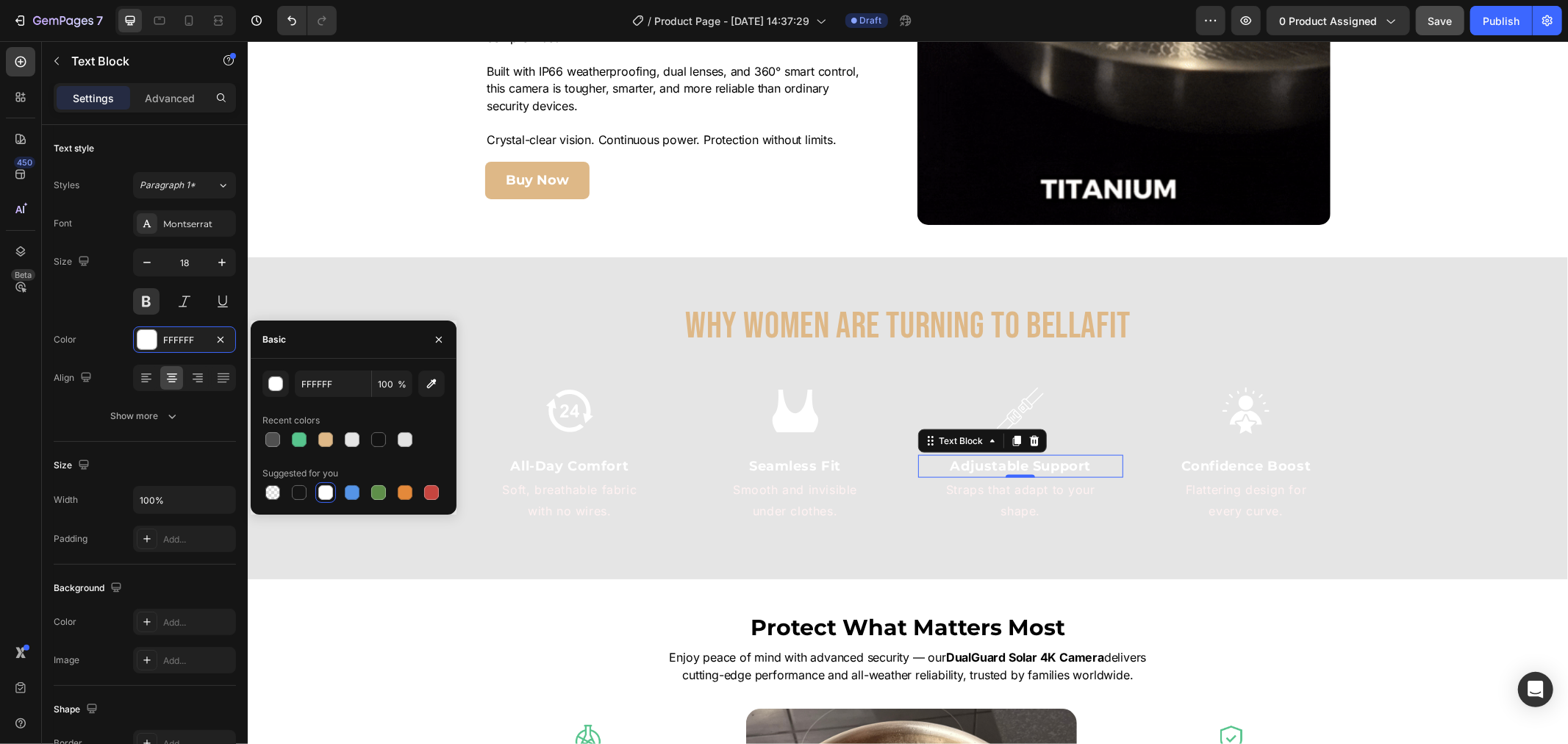
type input "151515"
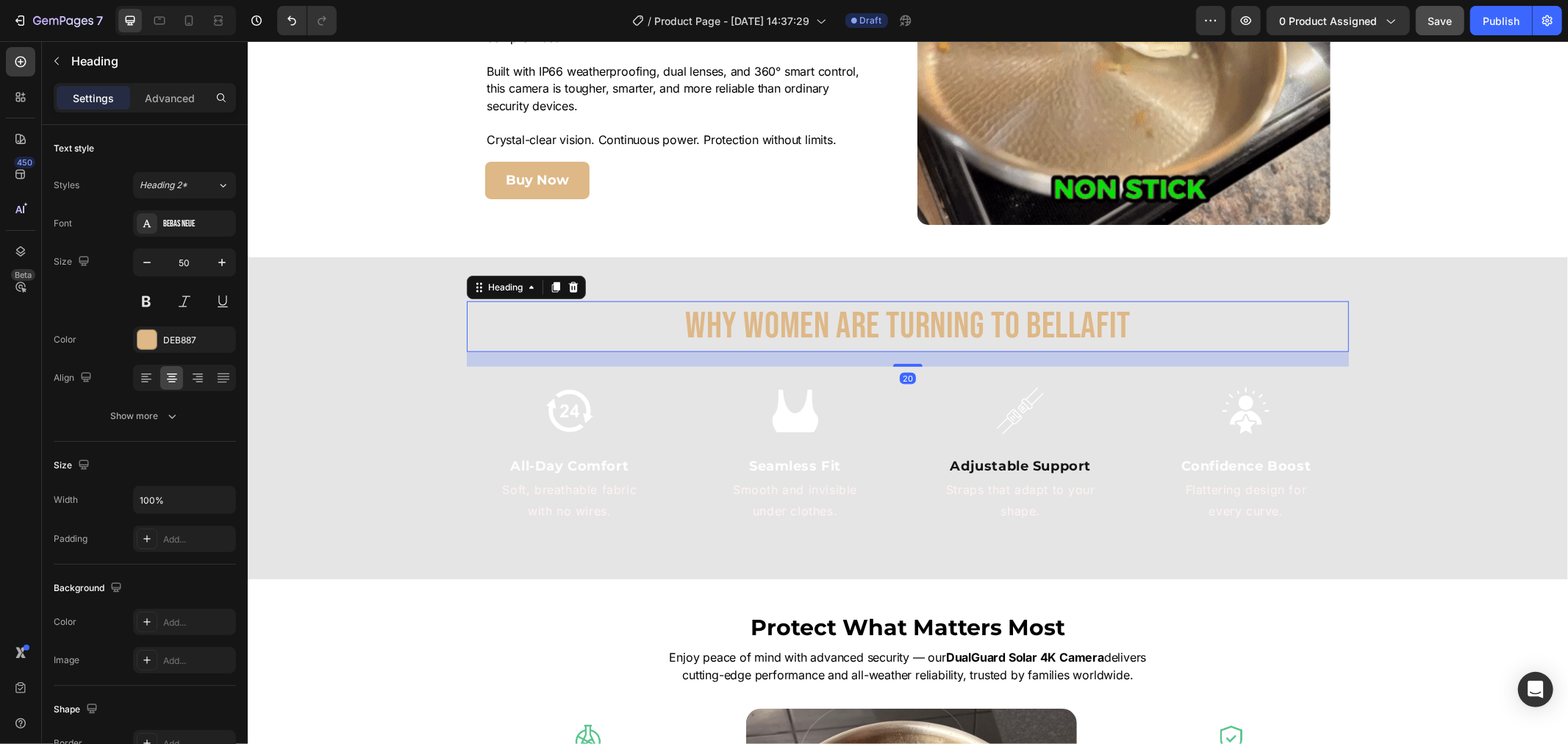
click at [1062, 328] on h2 "Why Women Are Turning to BellaFit" at bounding box center [906, 325] width 882 height 51
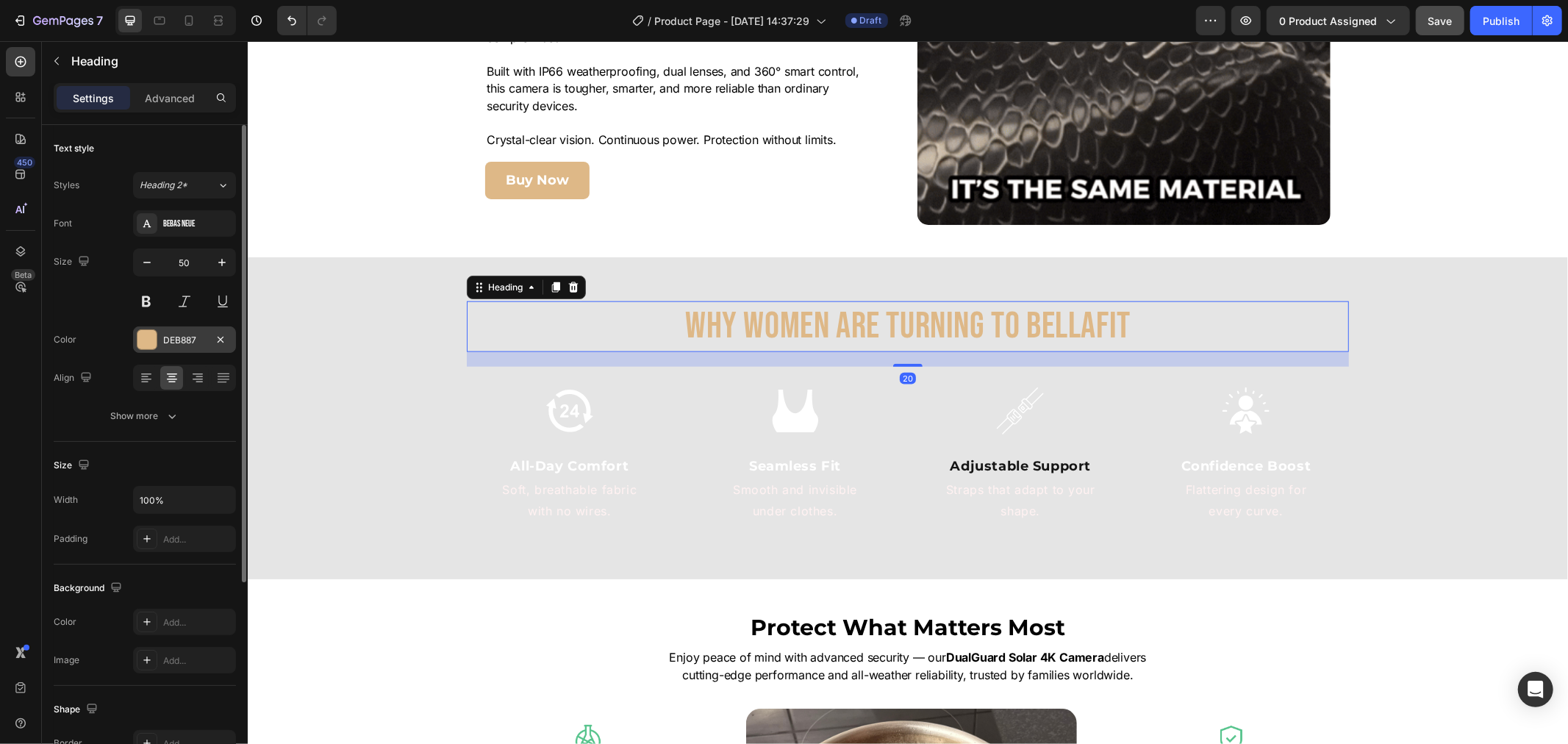
click at [175, 341] on div "DEB887" at bounding box center [184, 340] width 43 height 13
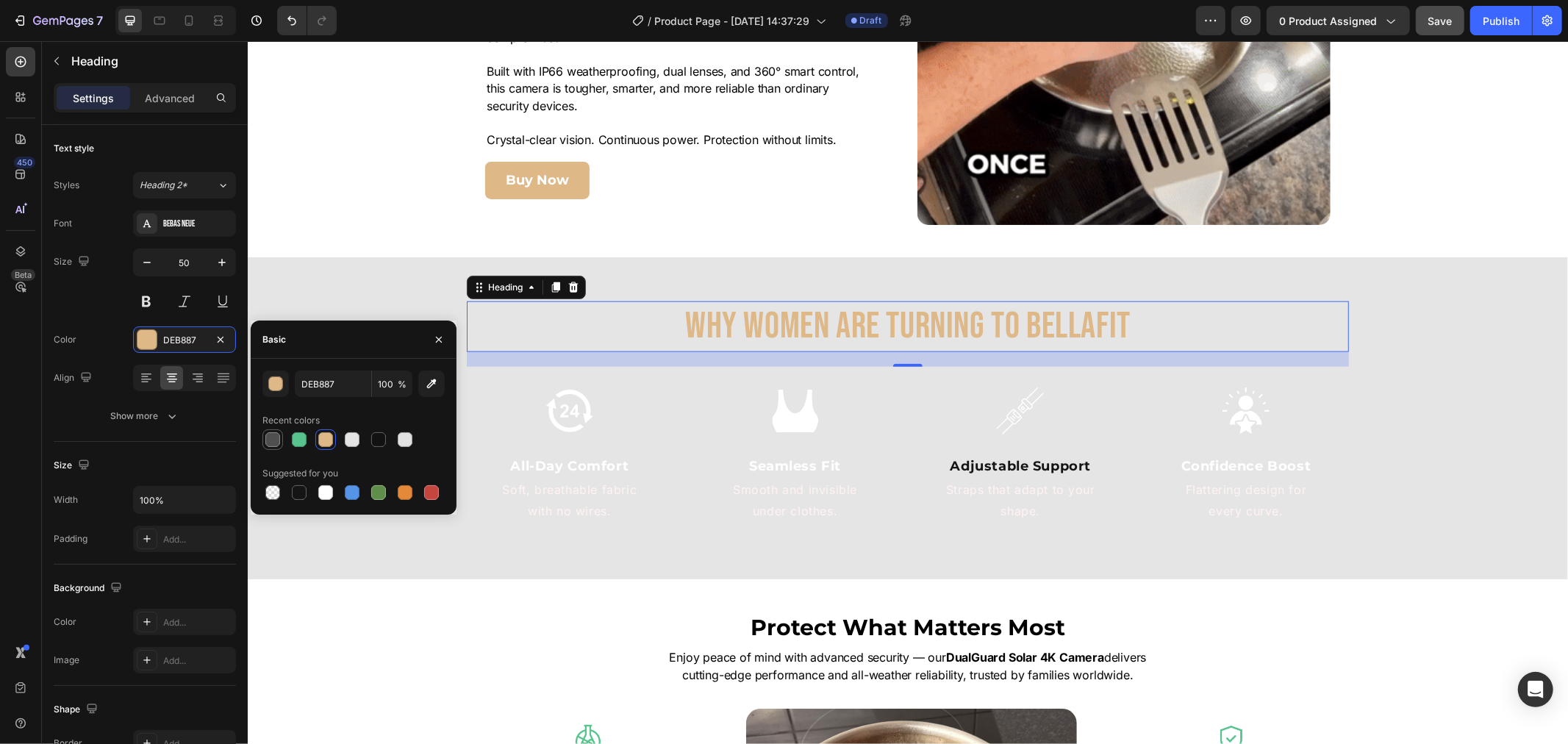
click at [280, 439] on div at bounding box center [273, 440] width 18 height 18
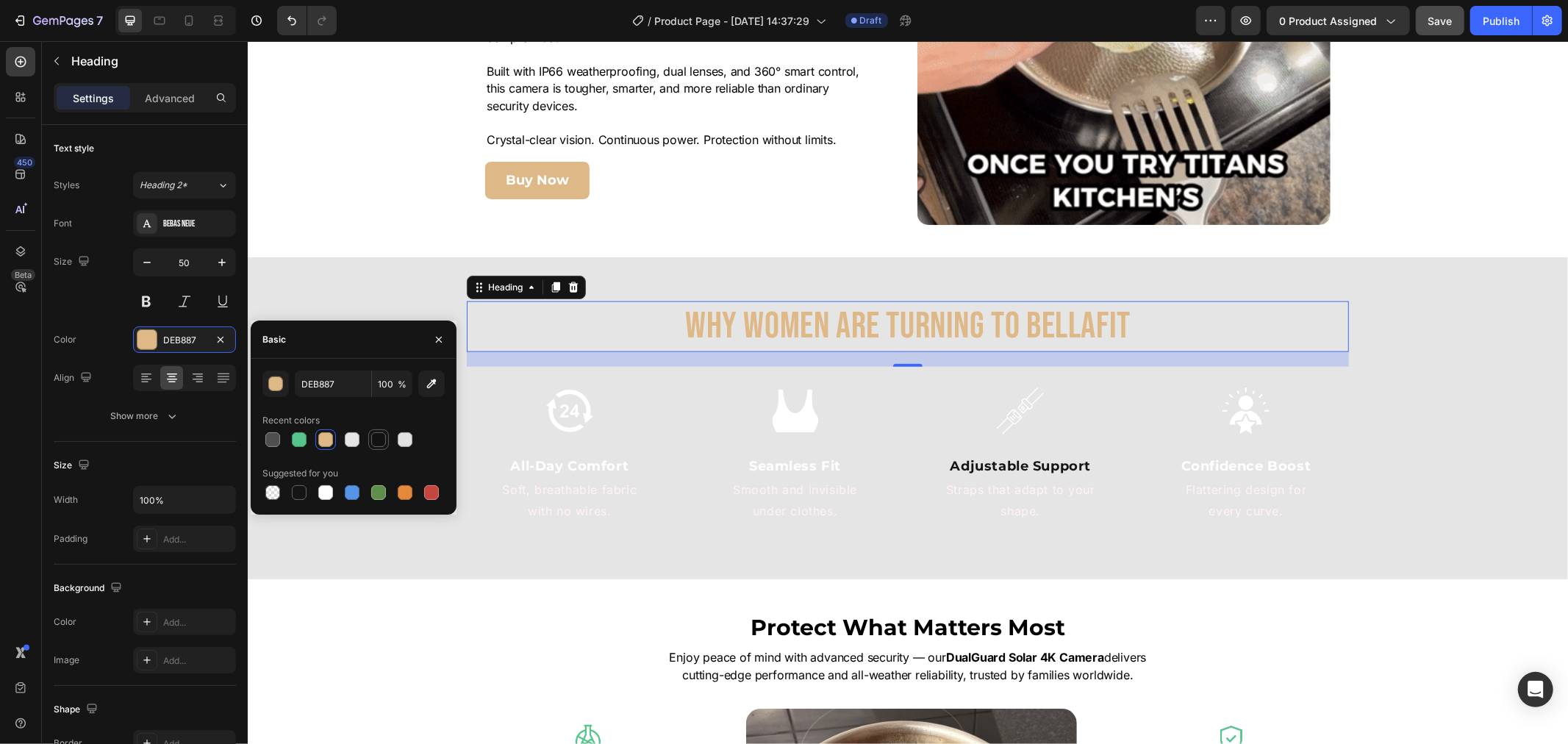
type input "4F4F4F"
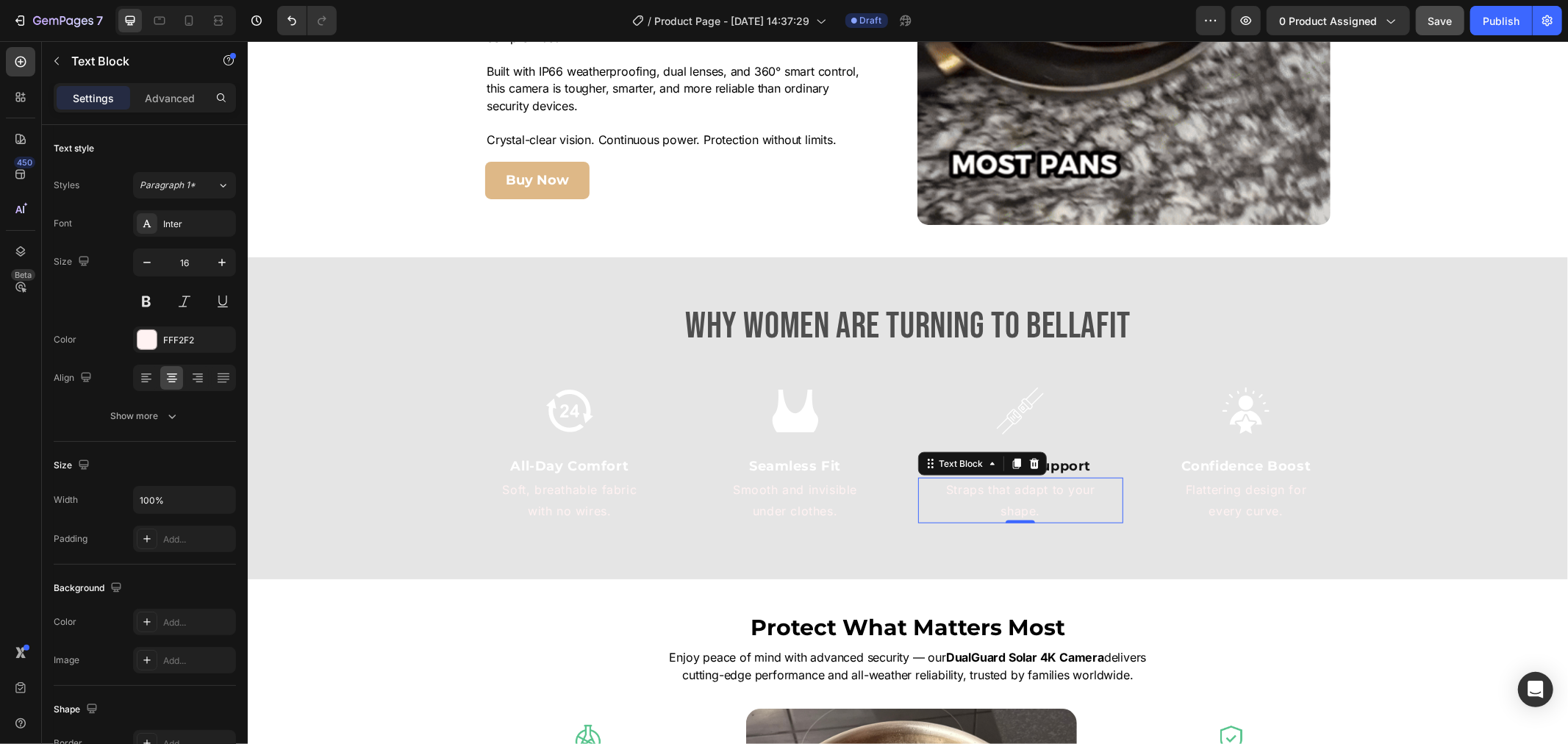
click at [1062, 482] on p "Straps that adapt to your" at bounding box center [1020, 489] width 203 height 21
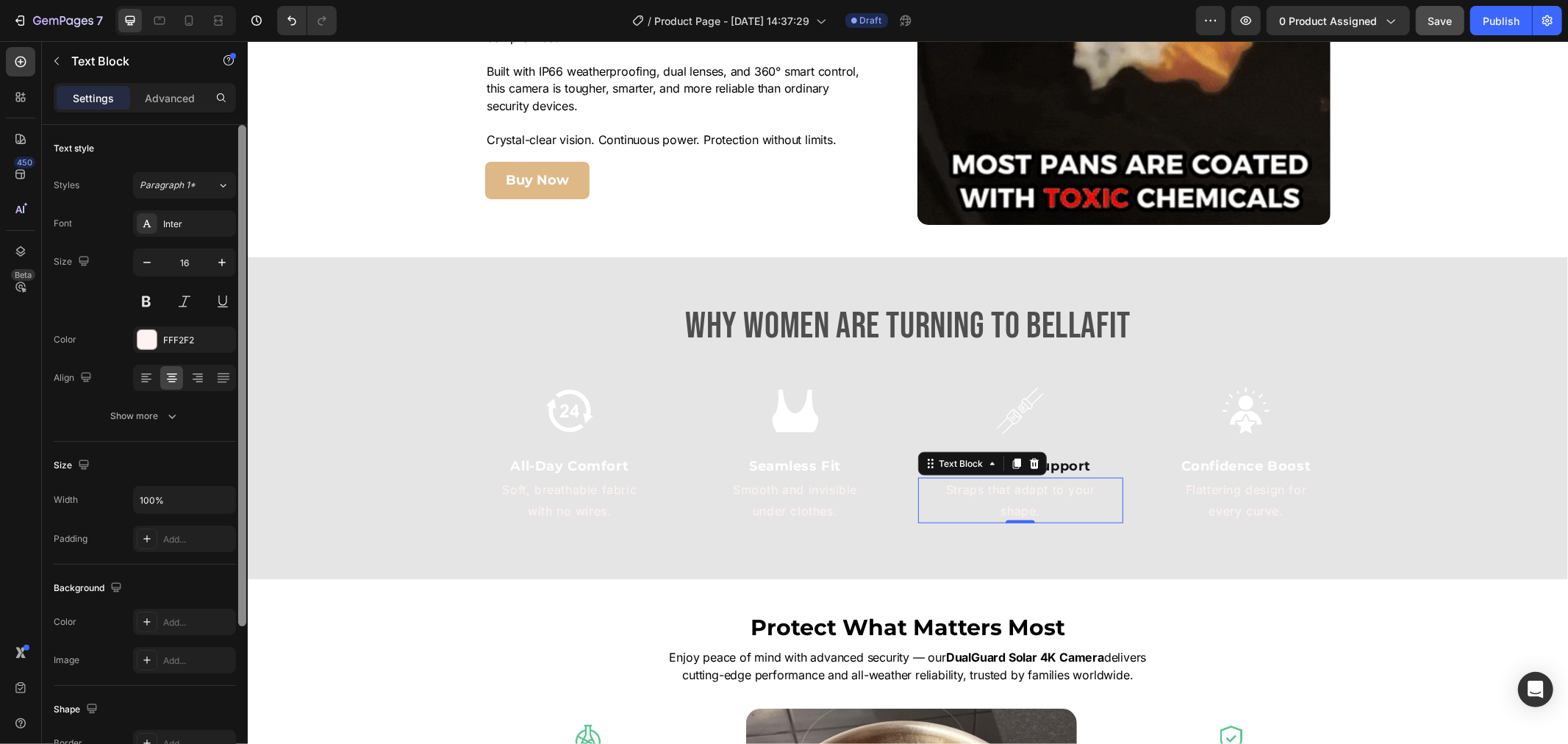
drag, startPoint x: 139, startPoint y: 341, endPoint x: 239, endPoint y: 360, distance: 101.8
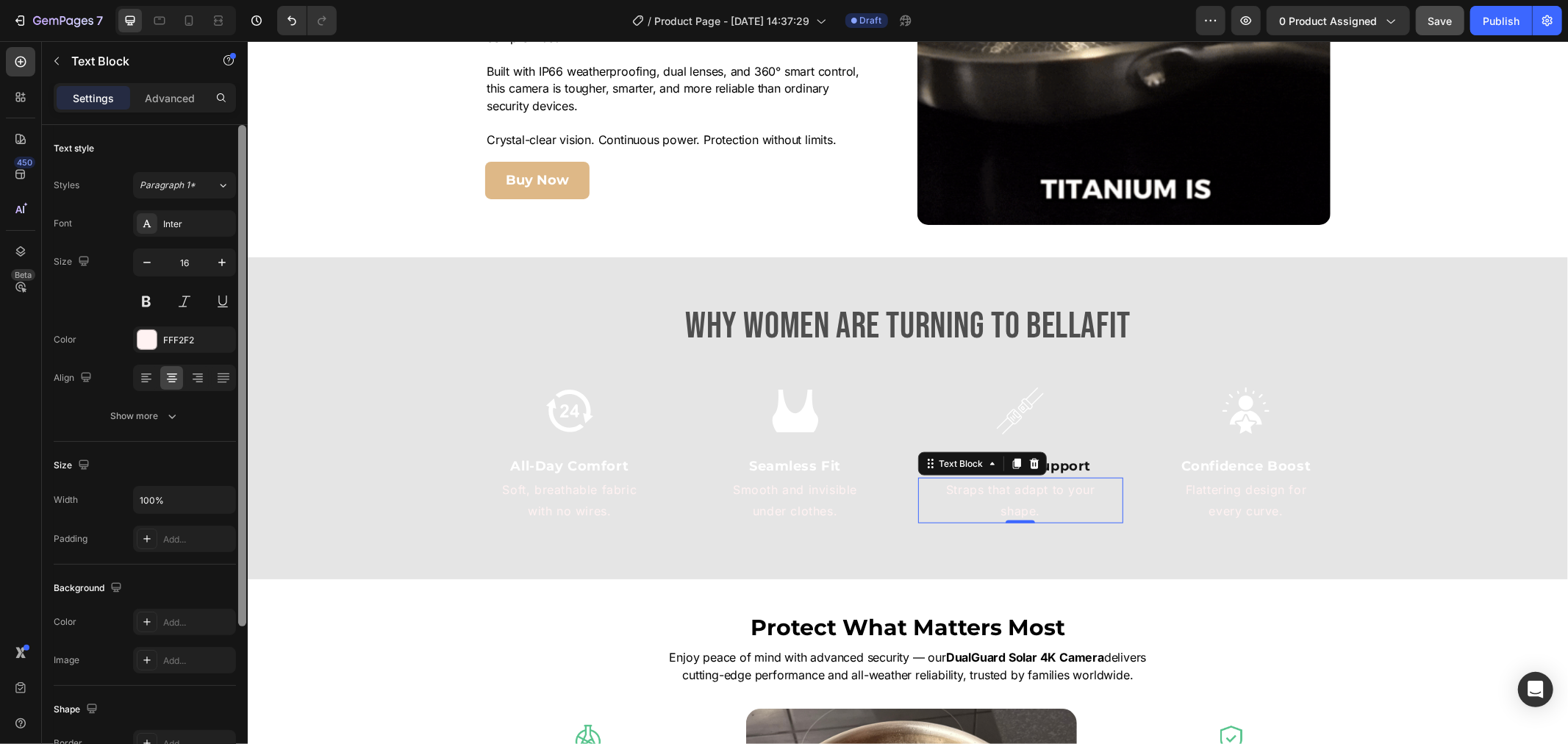
click at [145, 342] on div at bounding box center [147, 340] width 20 height 20
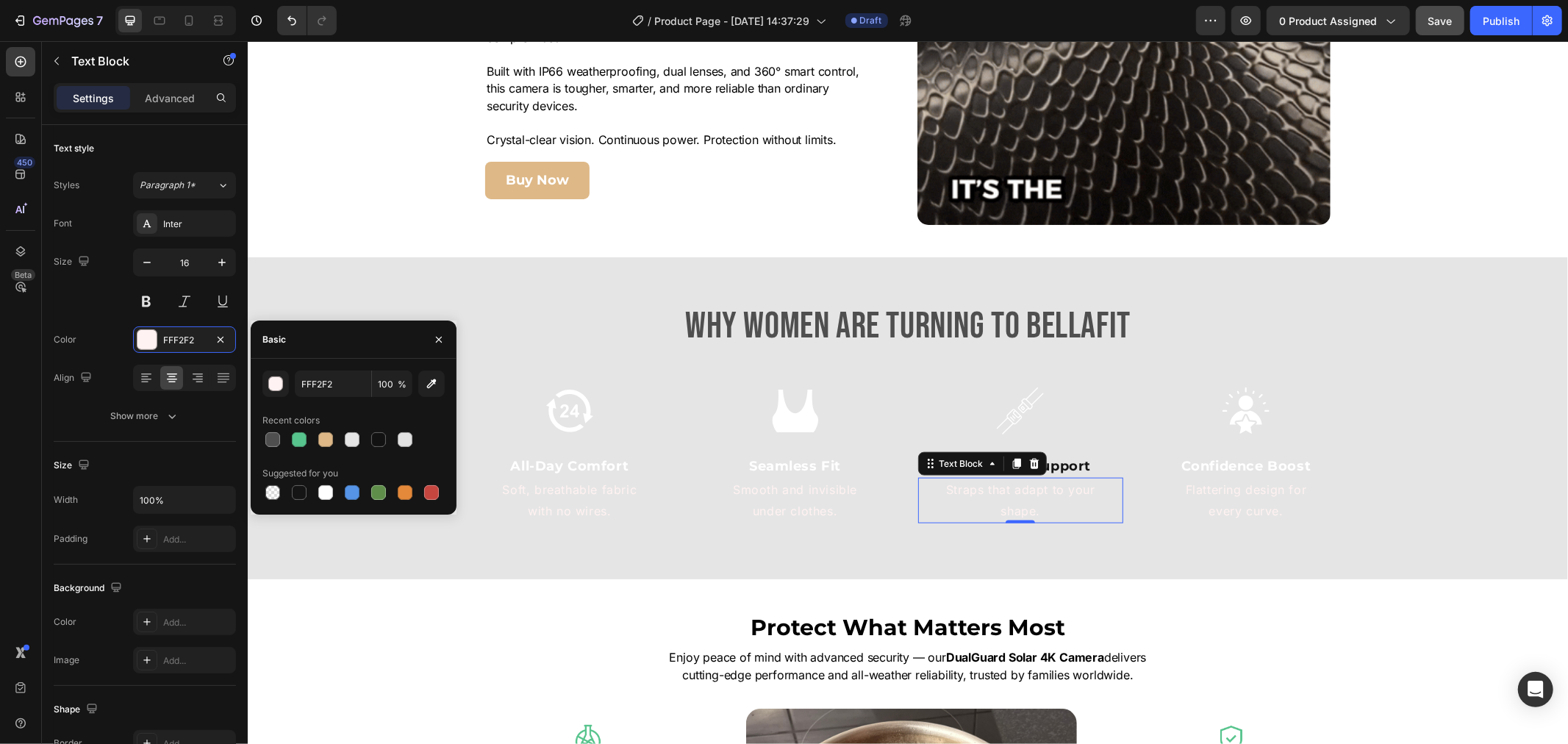
drag, startPoint x: 270, startPoint y: 447, endPoint x: 451, endPoint y: 431, distance: 181.7
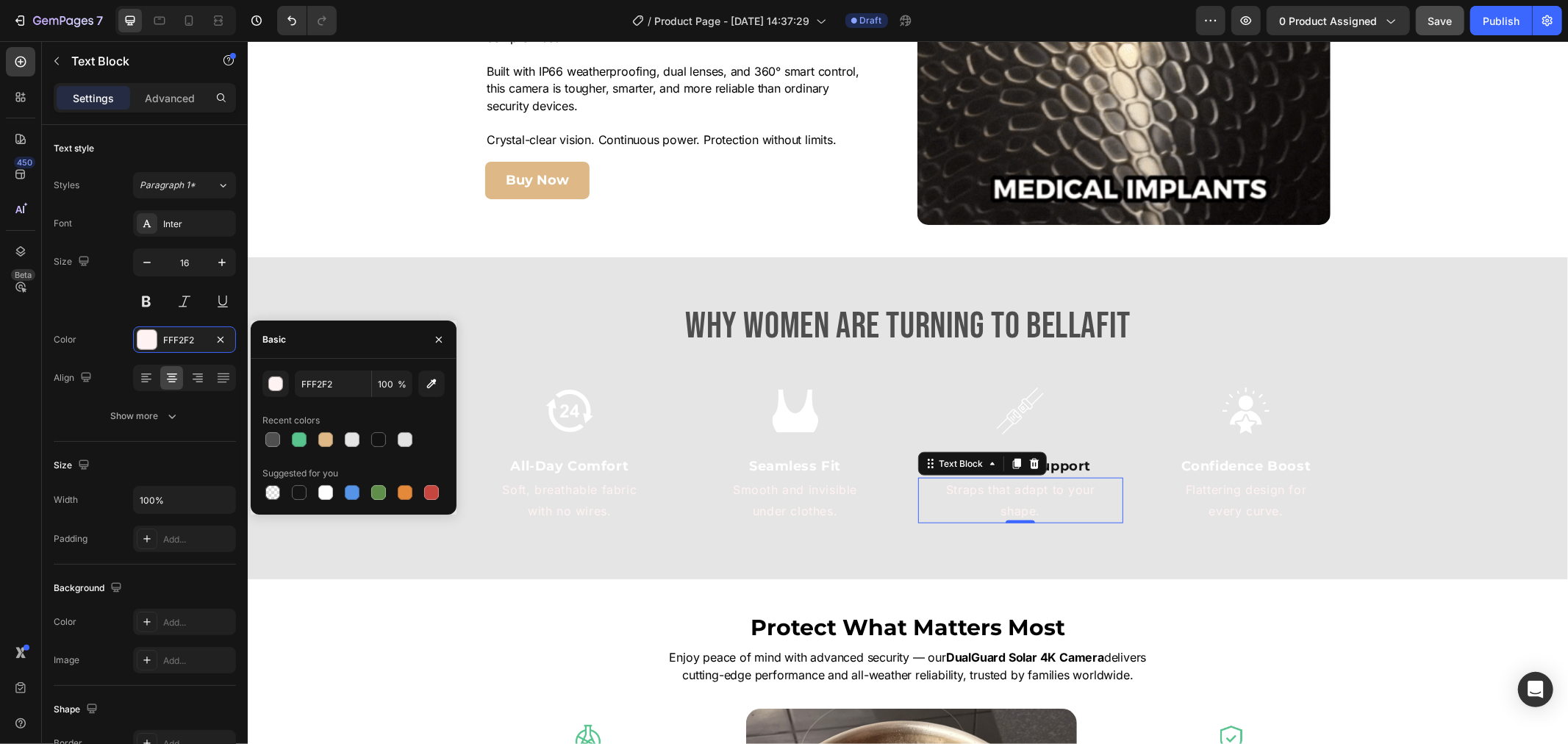
click at [272, 449] on div at bounding box center [273, 440] width 18 height 18
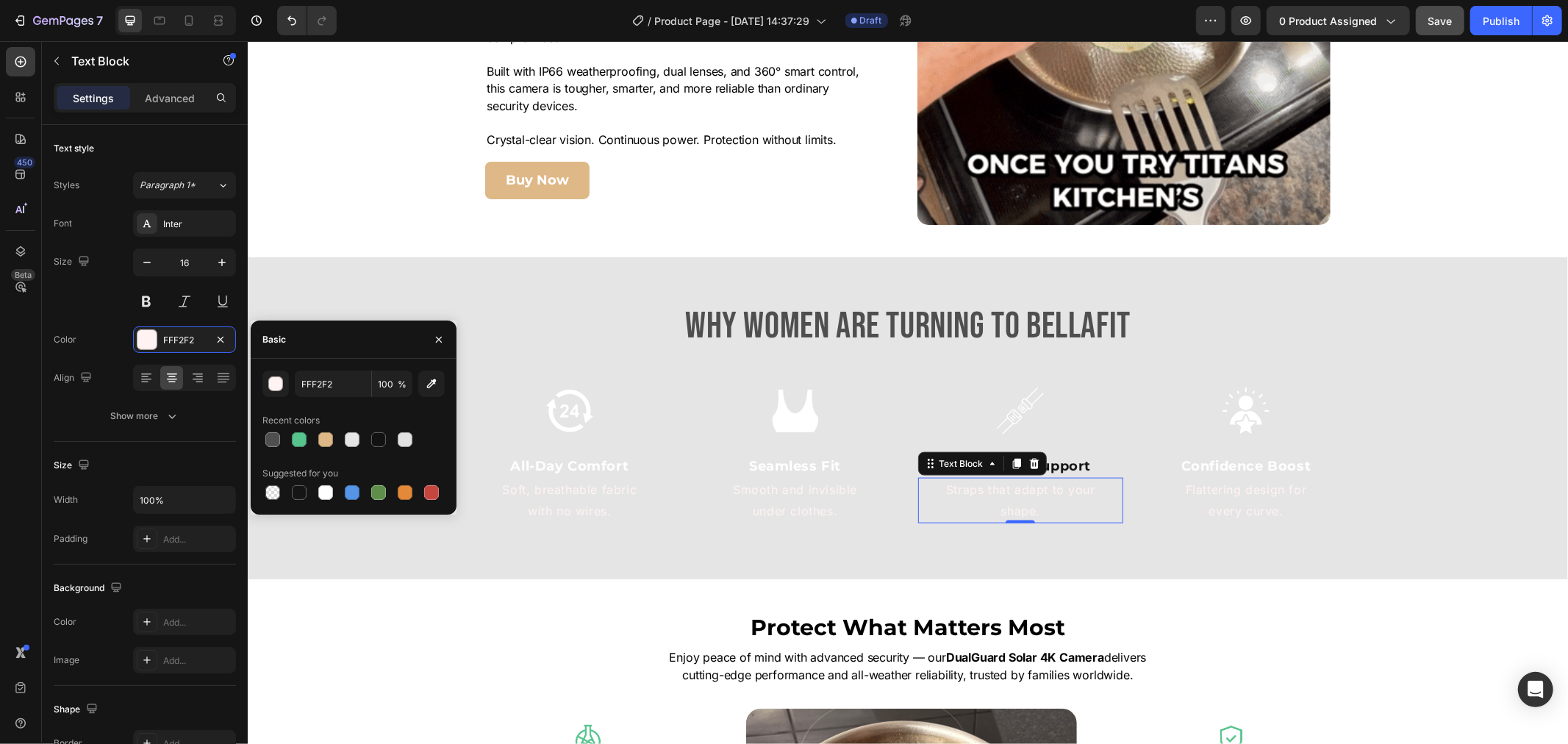
type input "4F4F4F"
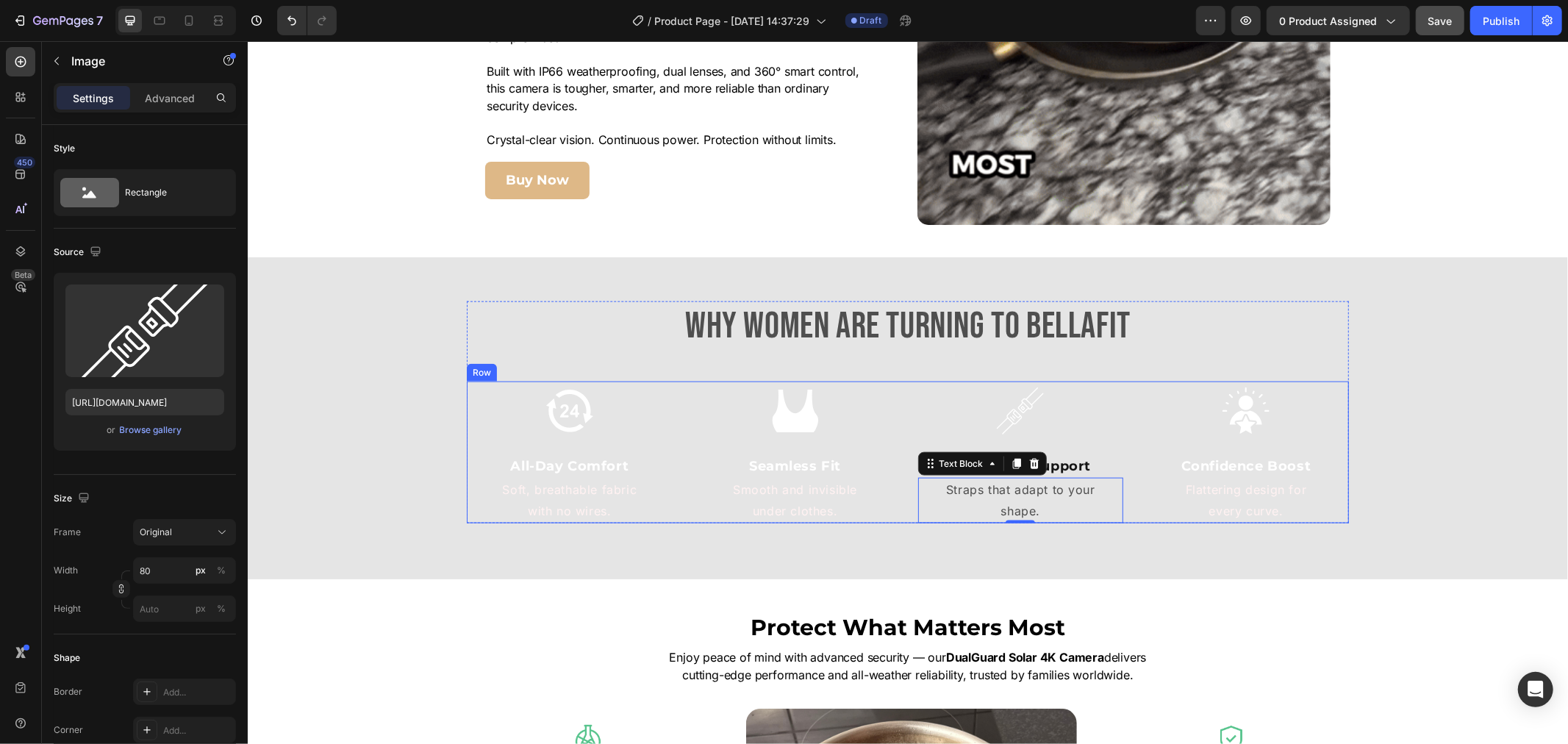
click at [1093, 428] on div at bounding box center [1020, 410] width 206 height 59
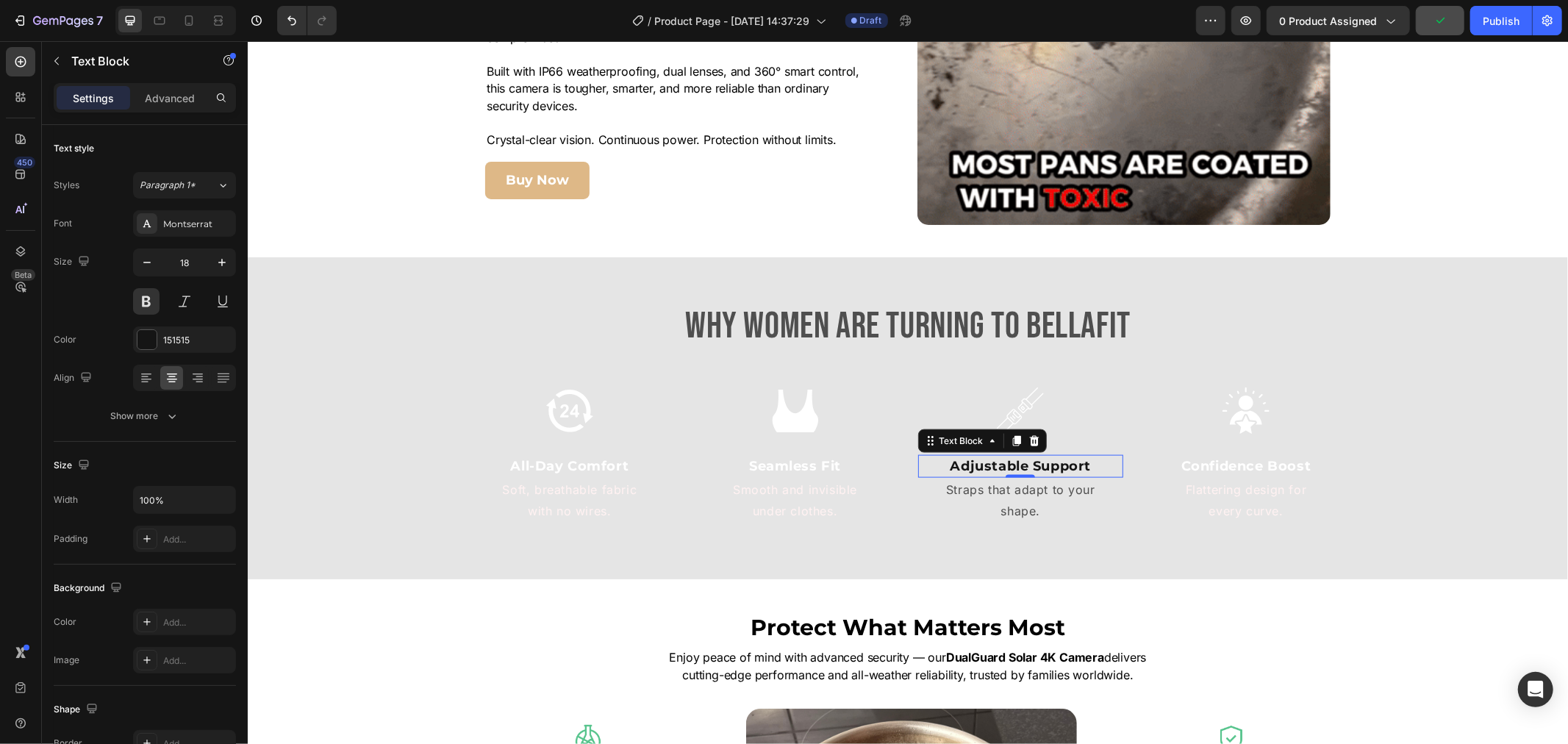
click at [1070, 464] on p "Adjustable Support" at bounding box center [1020, 466] width 203 height 20
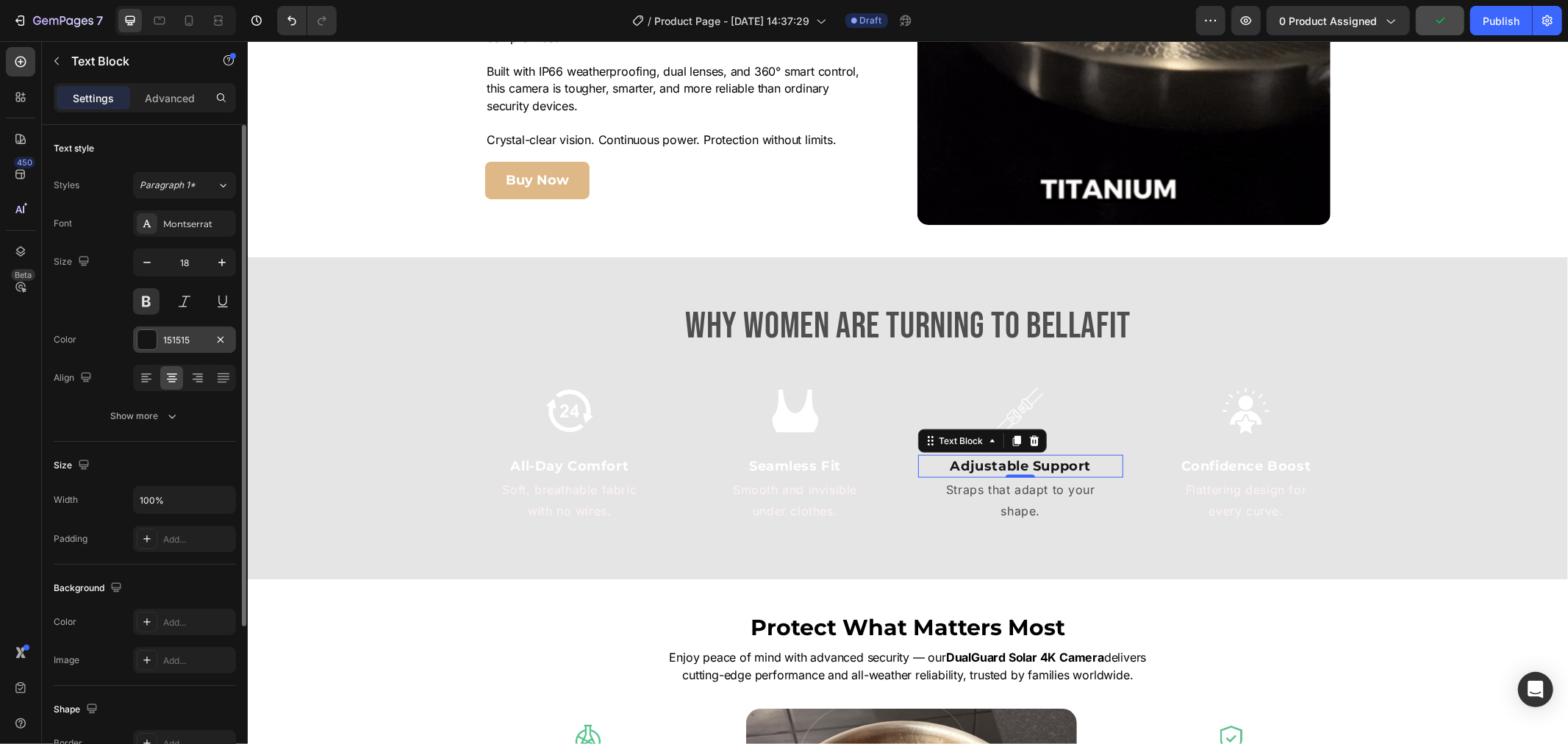
click at [208, 340] on div "151515" at bounding box center [184, 340] width 103 height 27
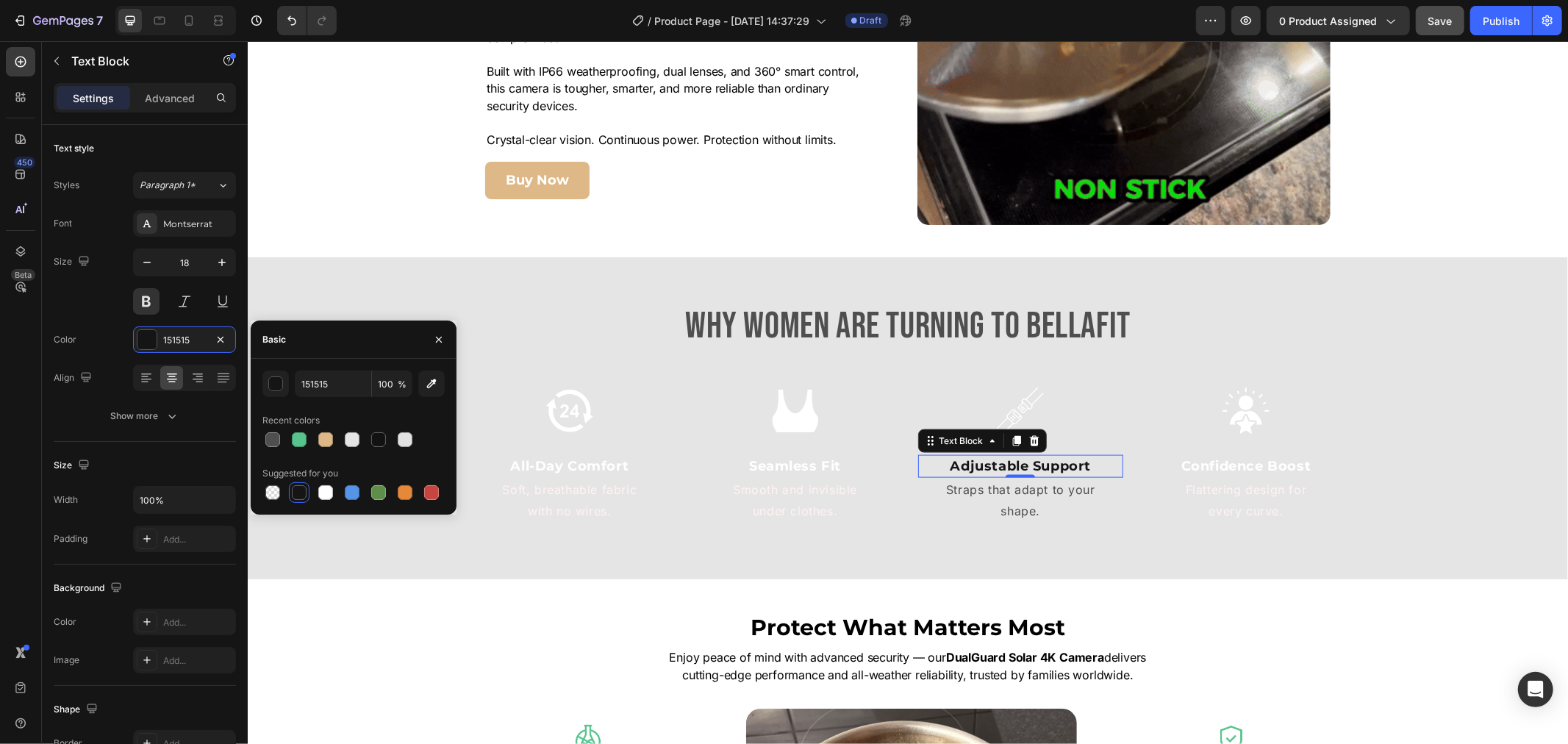
drag, startPoint x: 273, startPoint y: 430, endPoint x: 310, endPoint y: 430, distance: 37.0
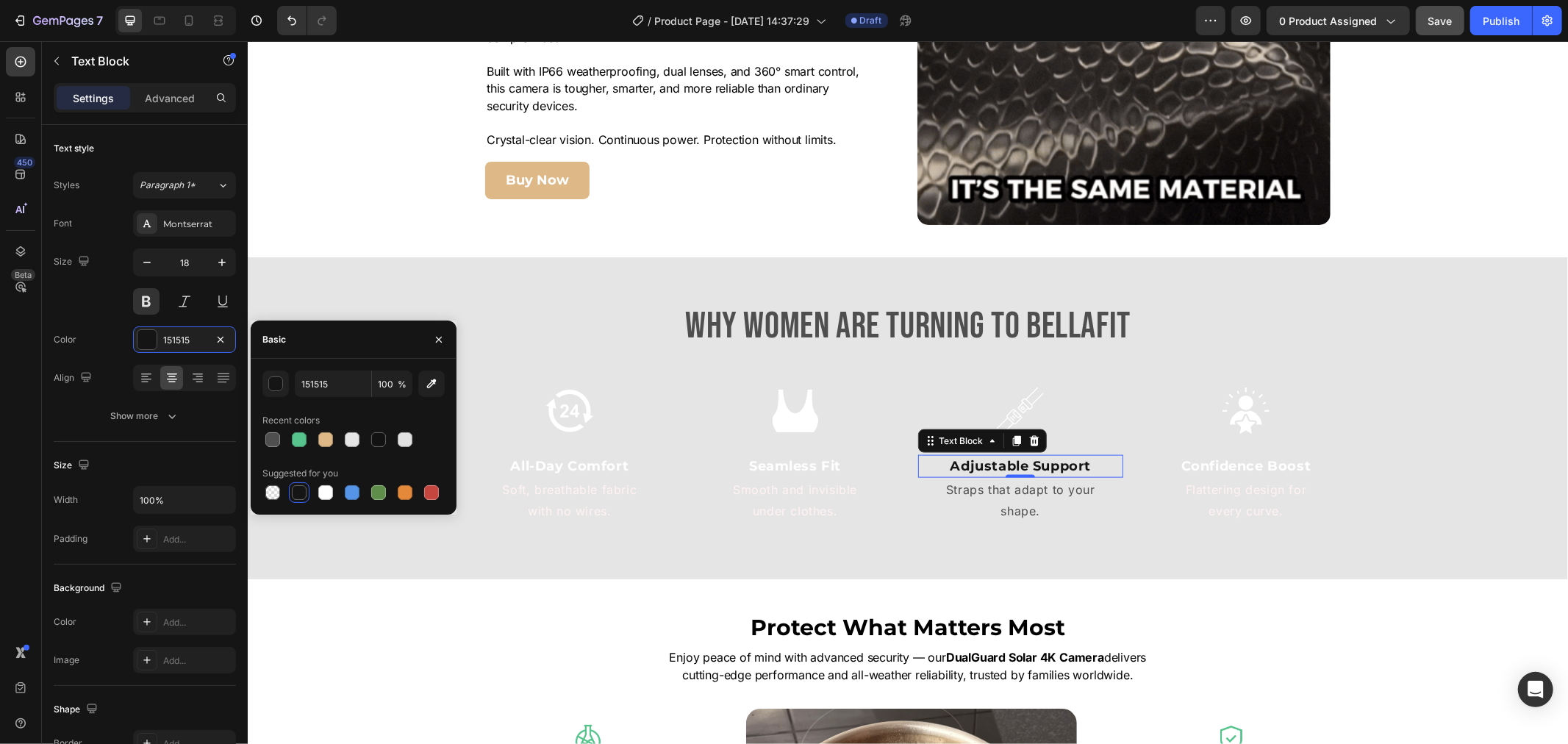
click at [275, 432] on div at bounding box center [272, 439] width 20 height 20
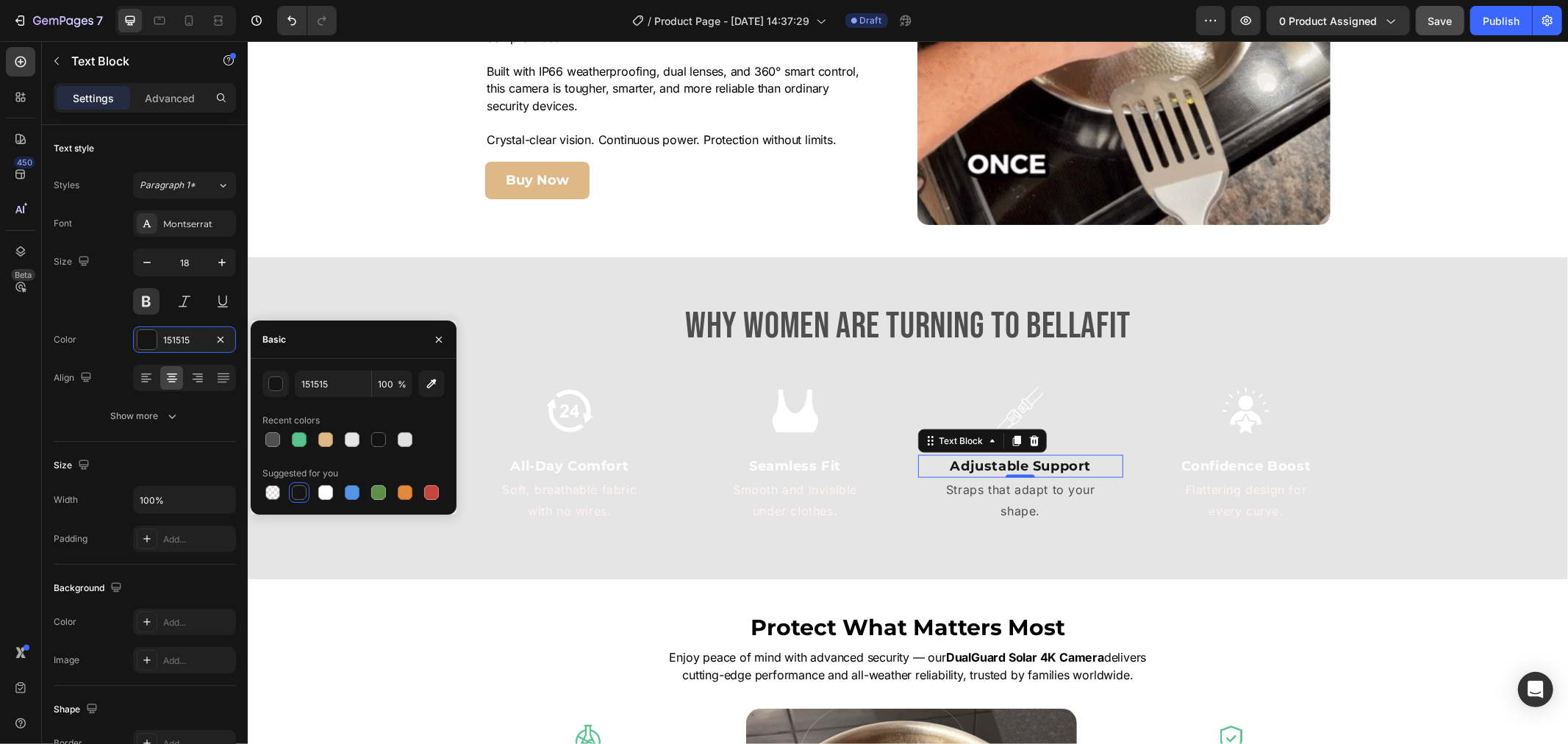
type input "4F4F4F"
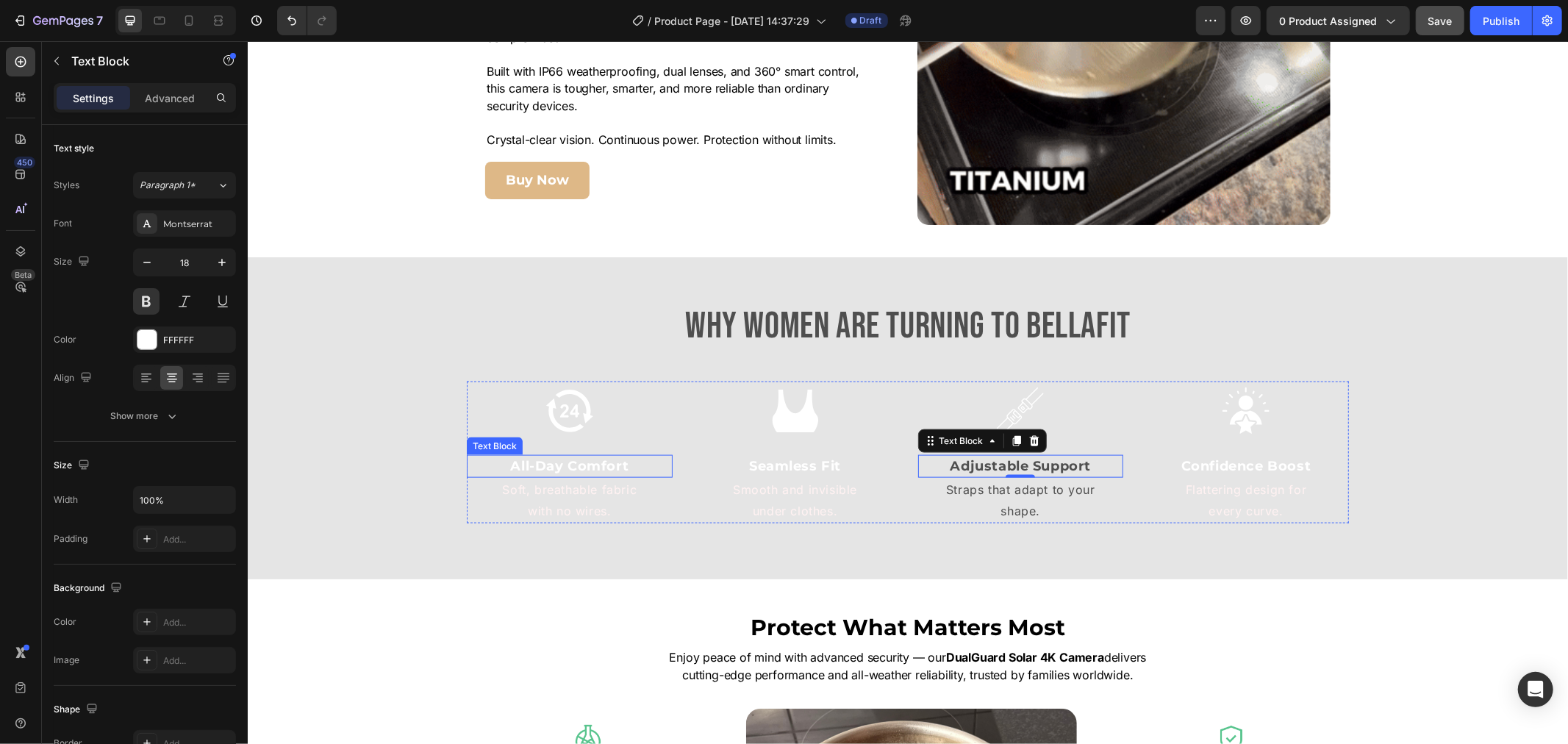
click at [518, 461] on p "All-Day Comfort" at bounding box center [568, 466] width 203 height 20
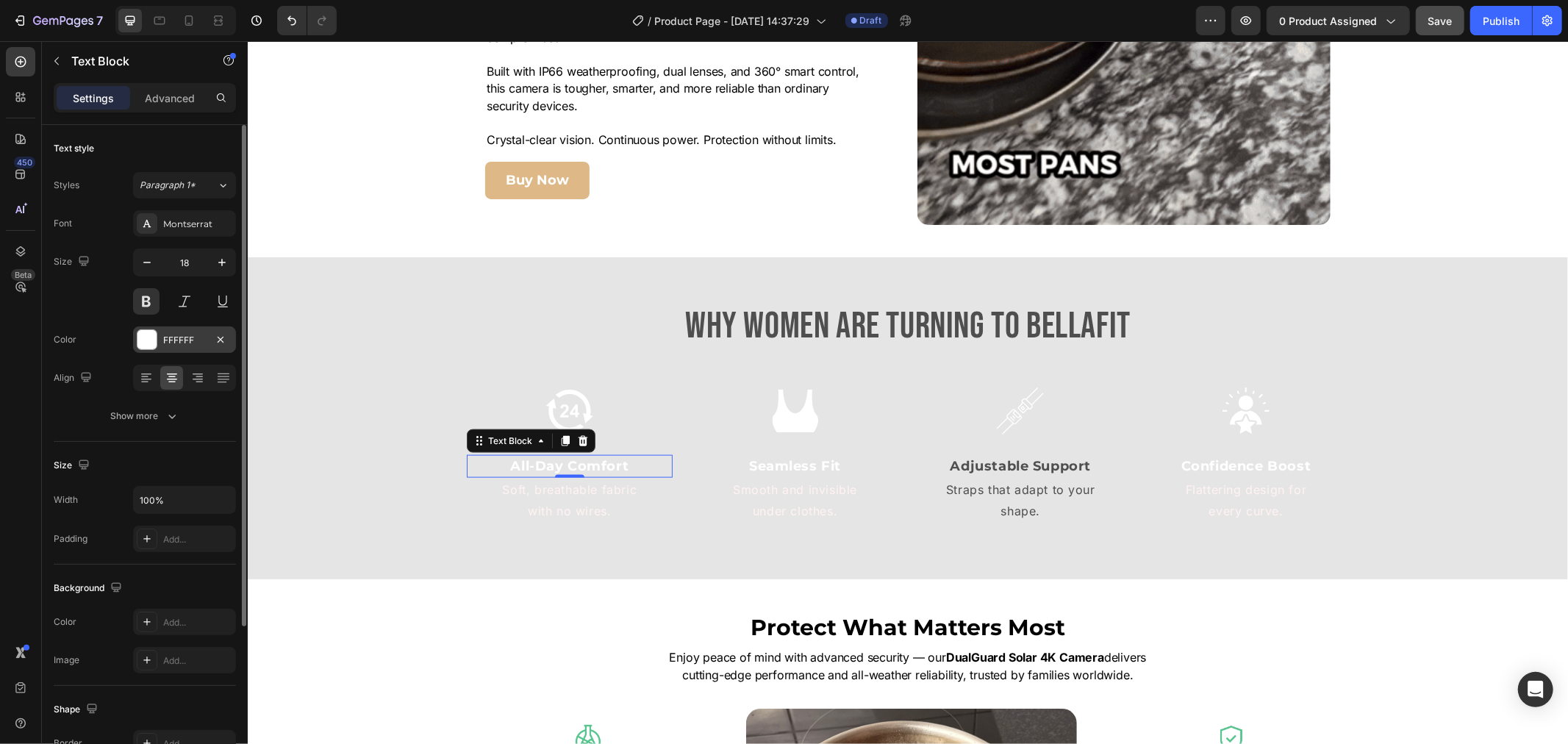
click at [187, 326] on div "FFFFFF" at bounding box center [184, 340] width 103 height 27
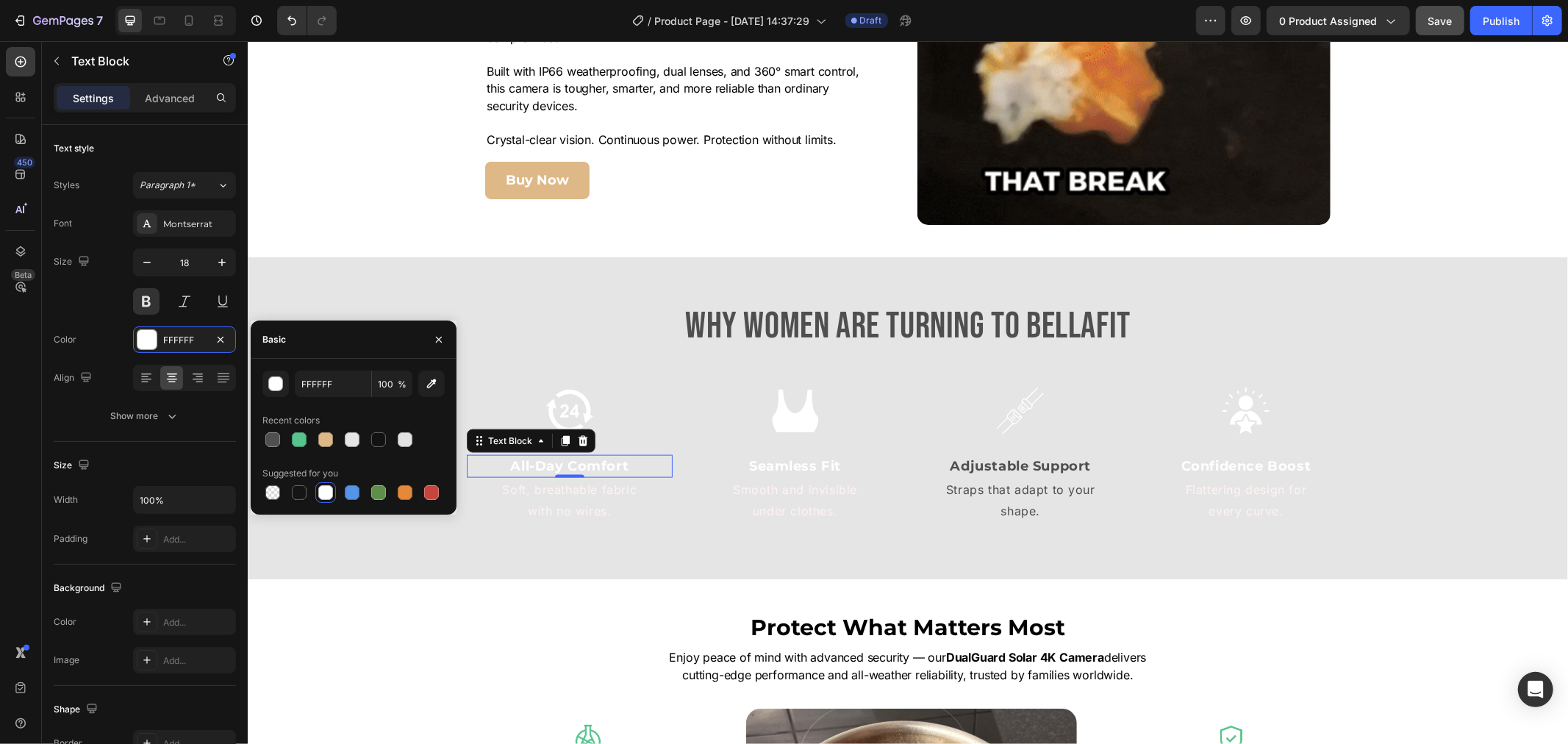
drag, startPoint x: 272, startPoint y: 432, endPoint x: 430, endPoint y: 453, distance: 159.4
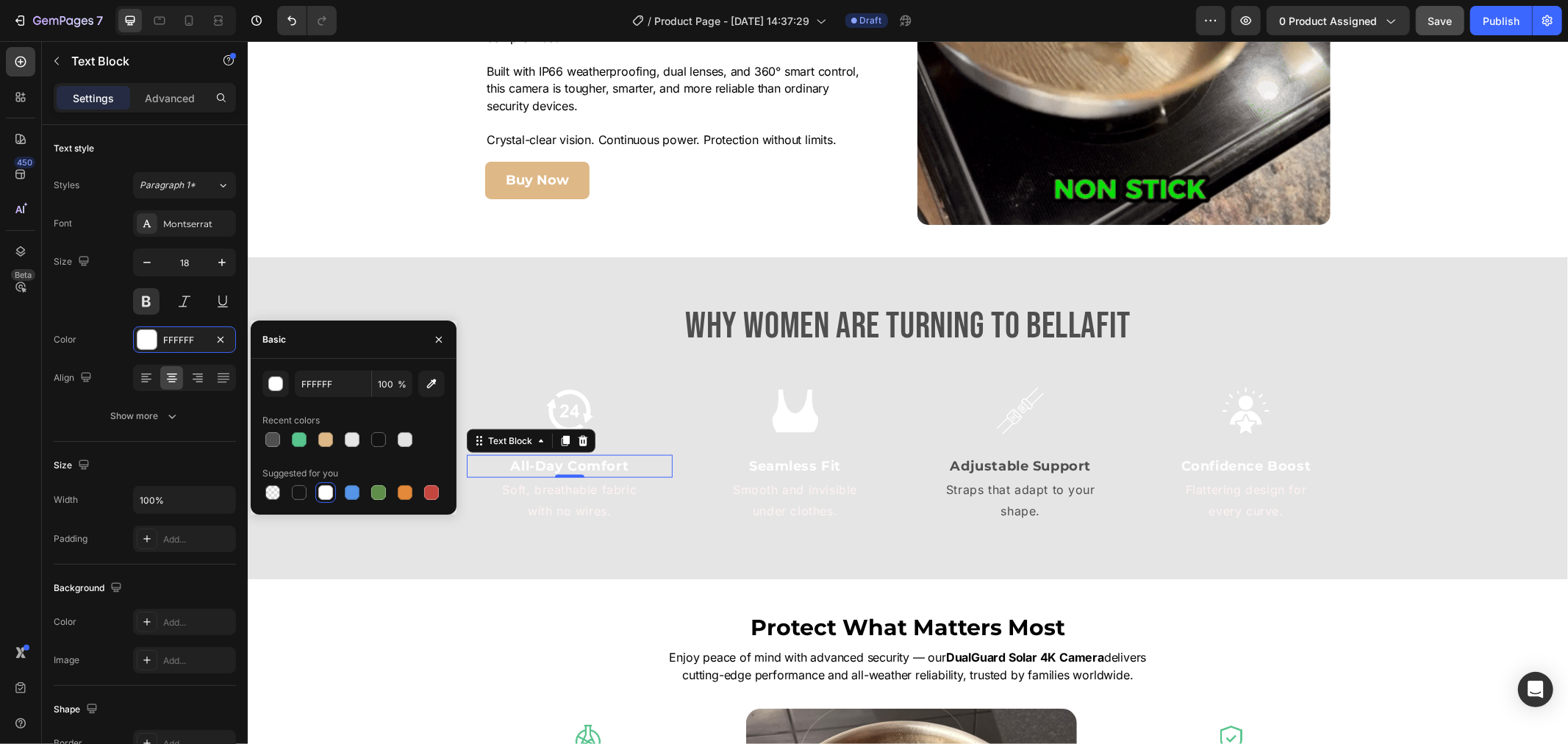
click at [277, 432] on div at bounding box center [272, 439] width 15 height 15
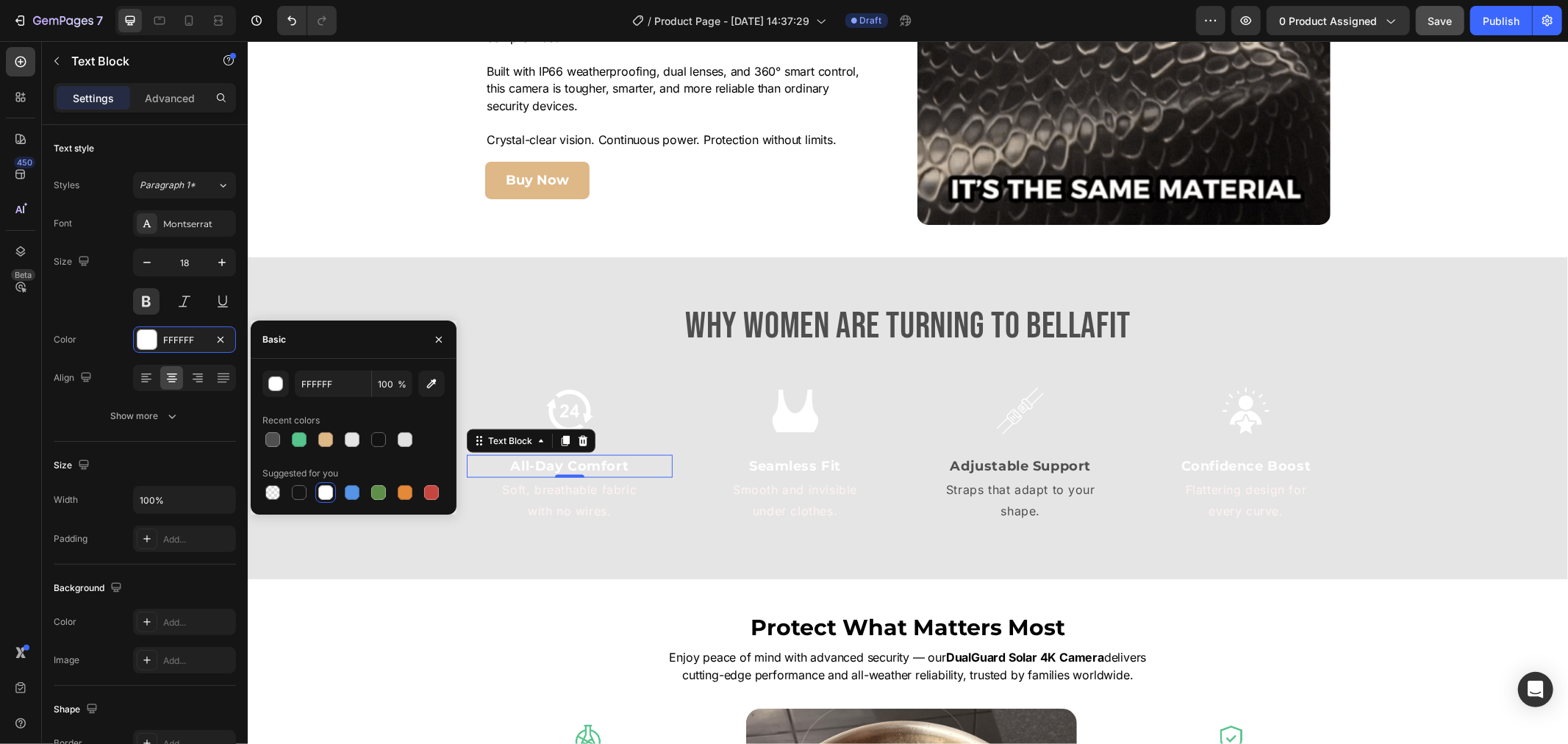
type input "4F4F4F"
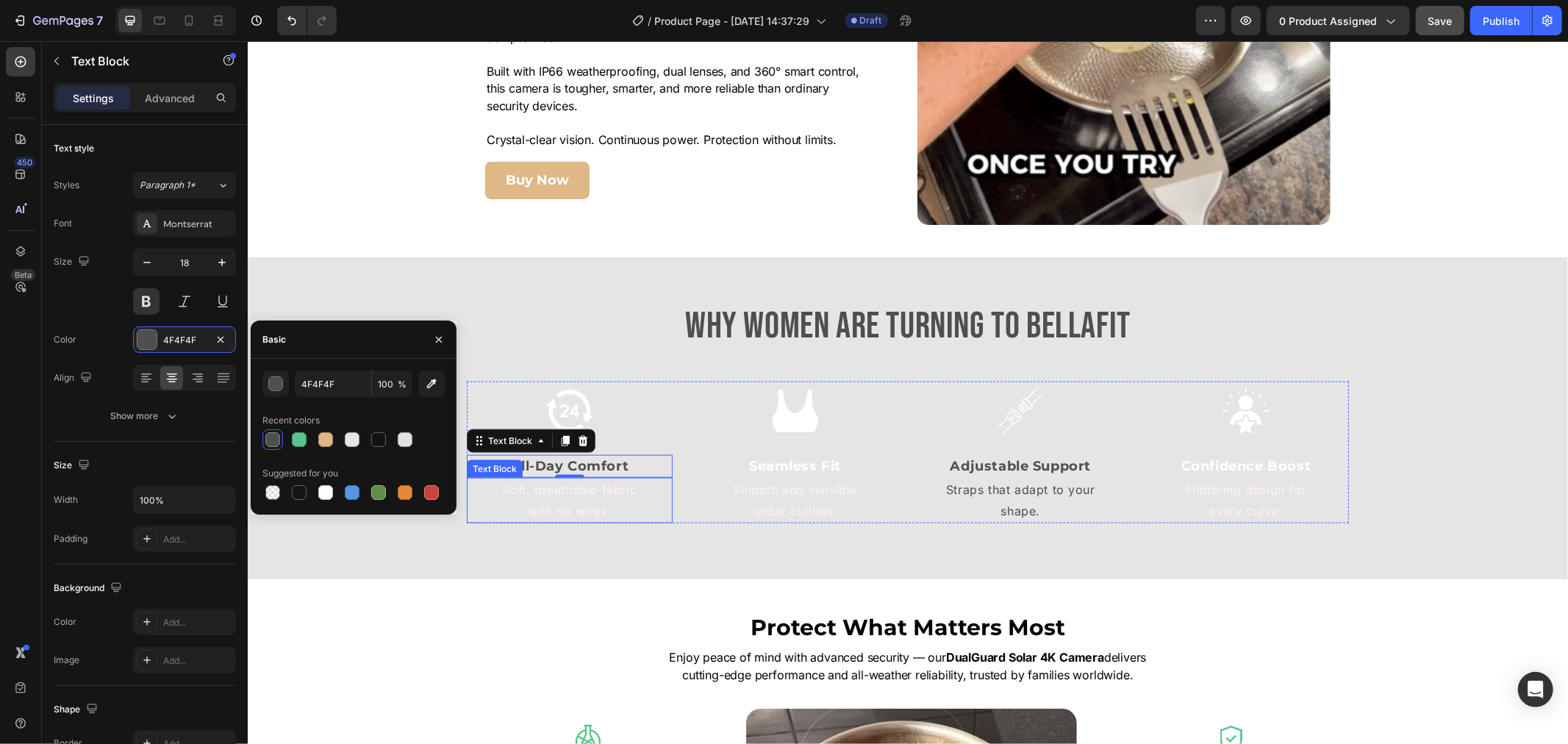
click at [564, 493] on p "Soft, breathable fabric" at bounding box center [568, 489] width 203 height 21
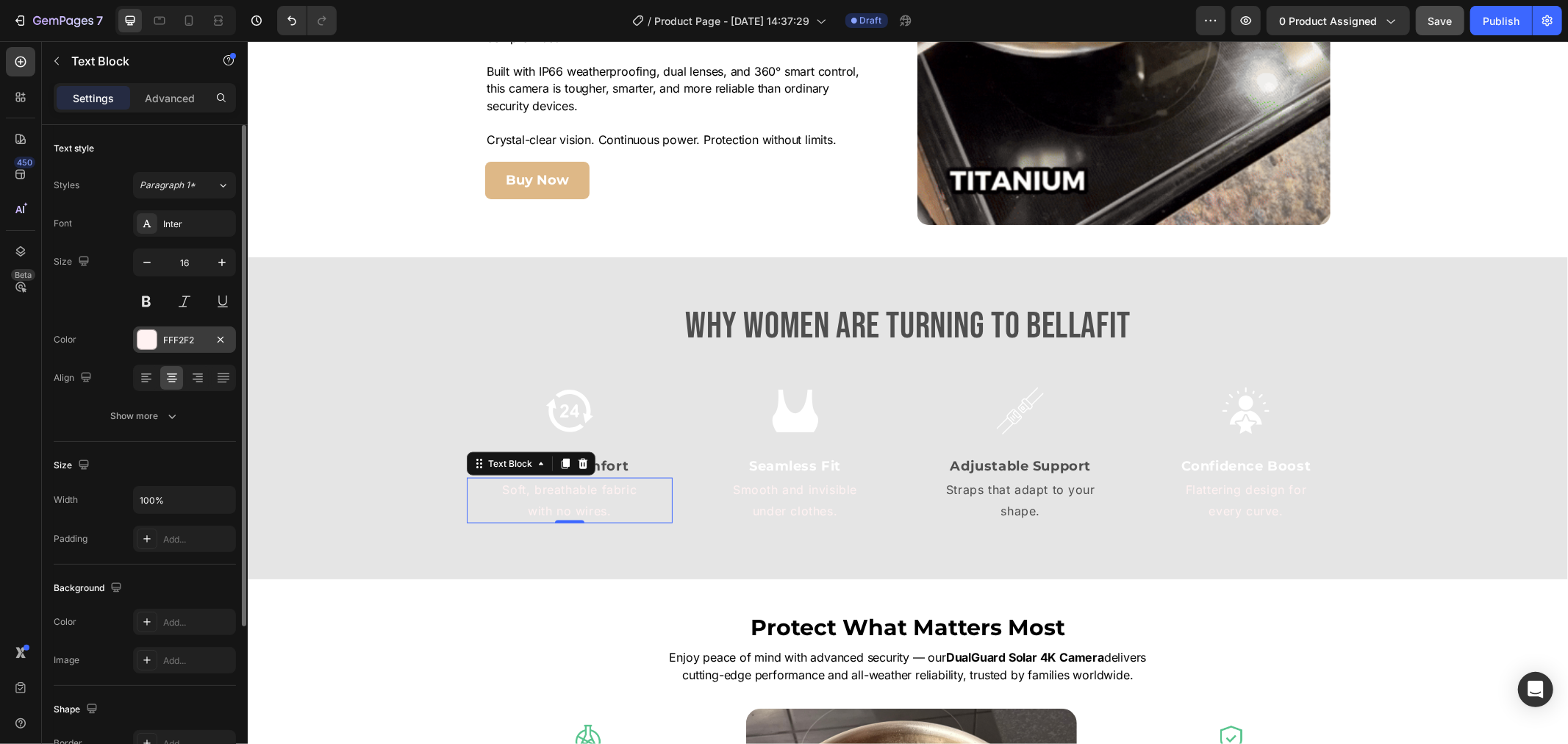
click at [163, 333] on div "FFF2F2" at bounding box center [184, 340] width 103 height 27
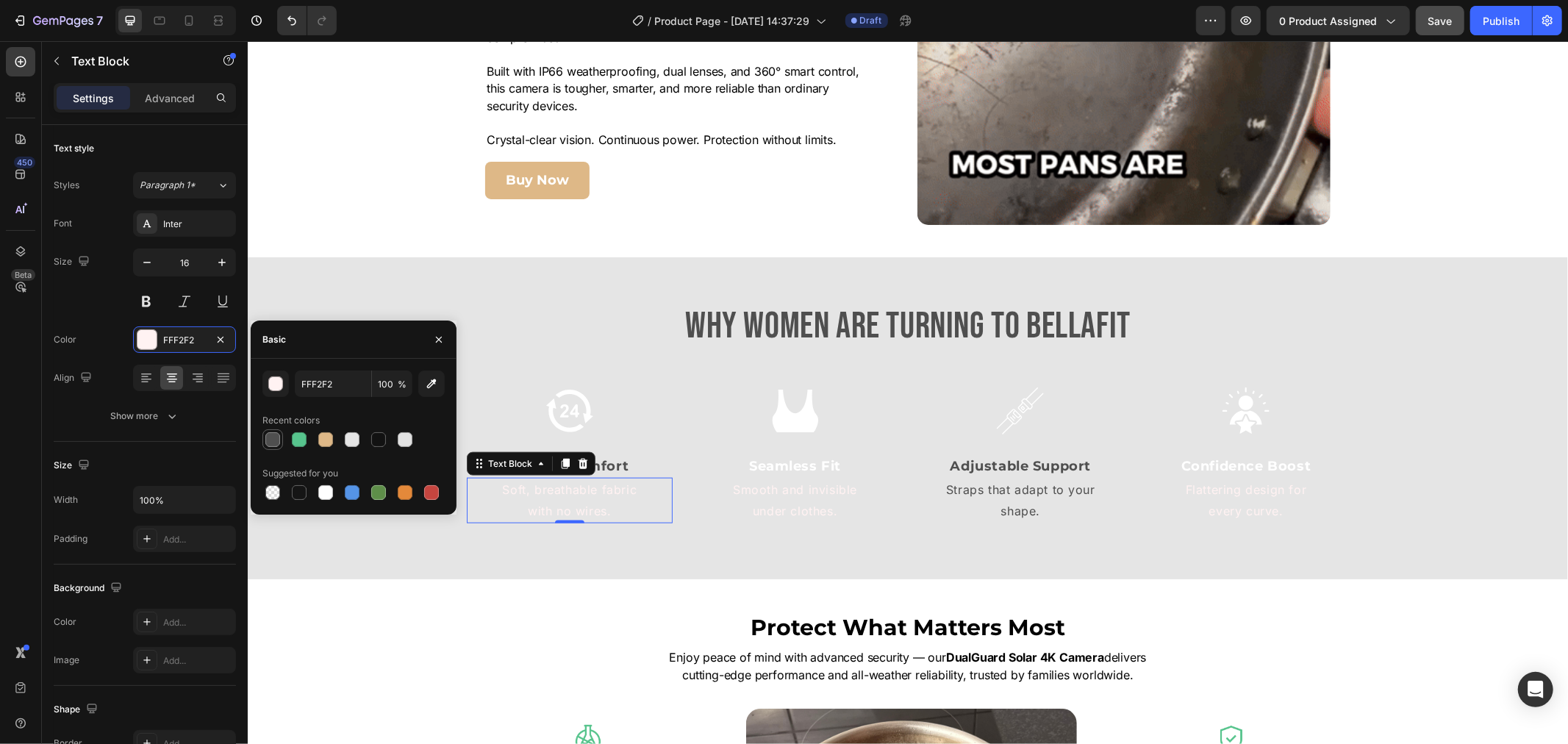
click at [278, 437] on div at bounding box center [272, 439] width 15 height 15
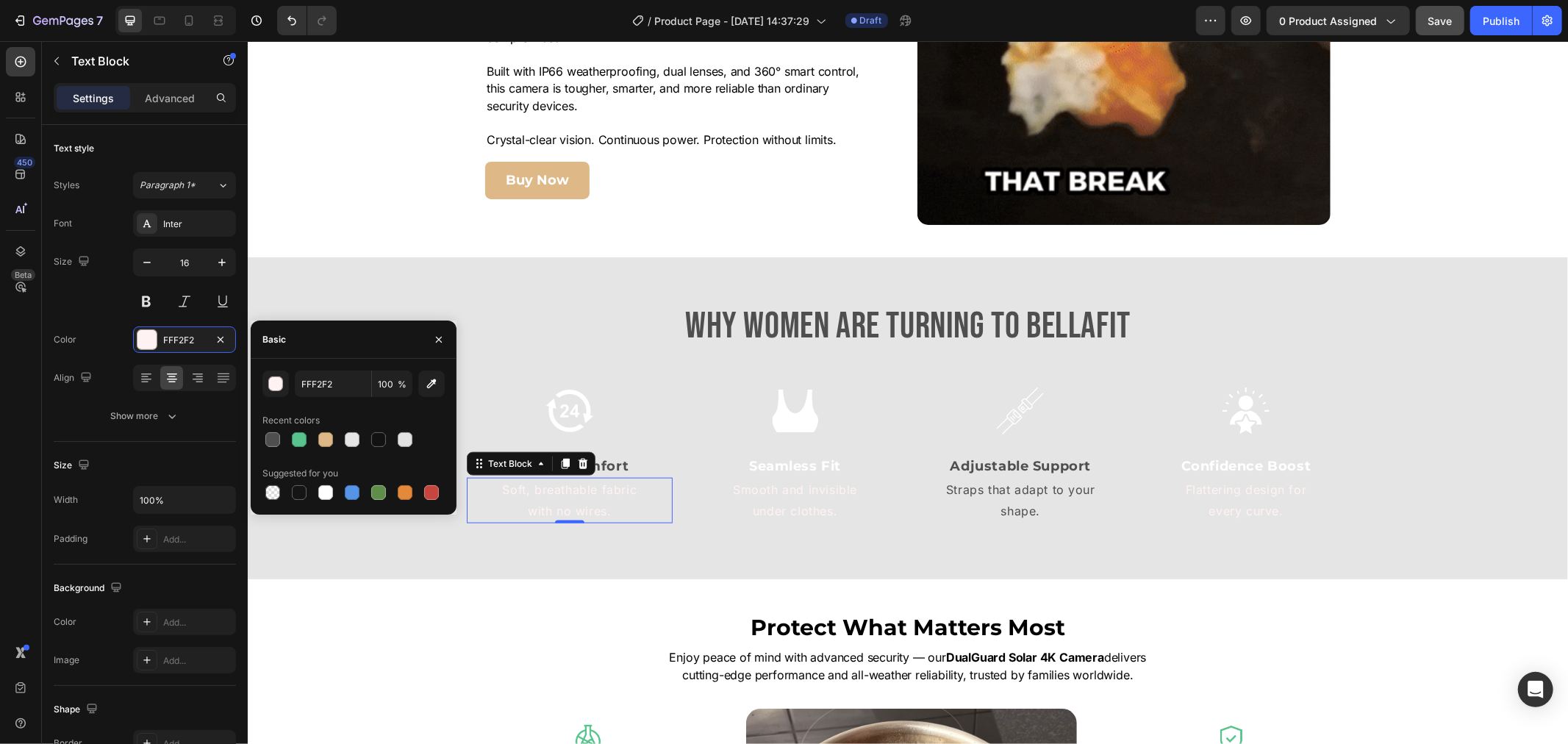
type input "4F4F4F"
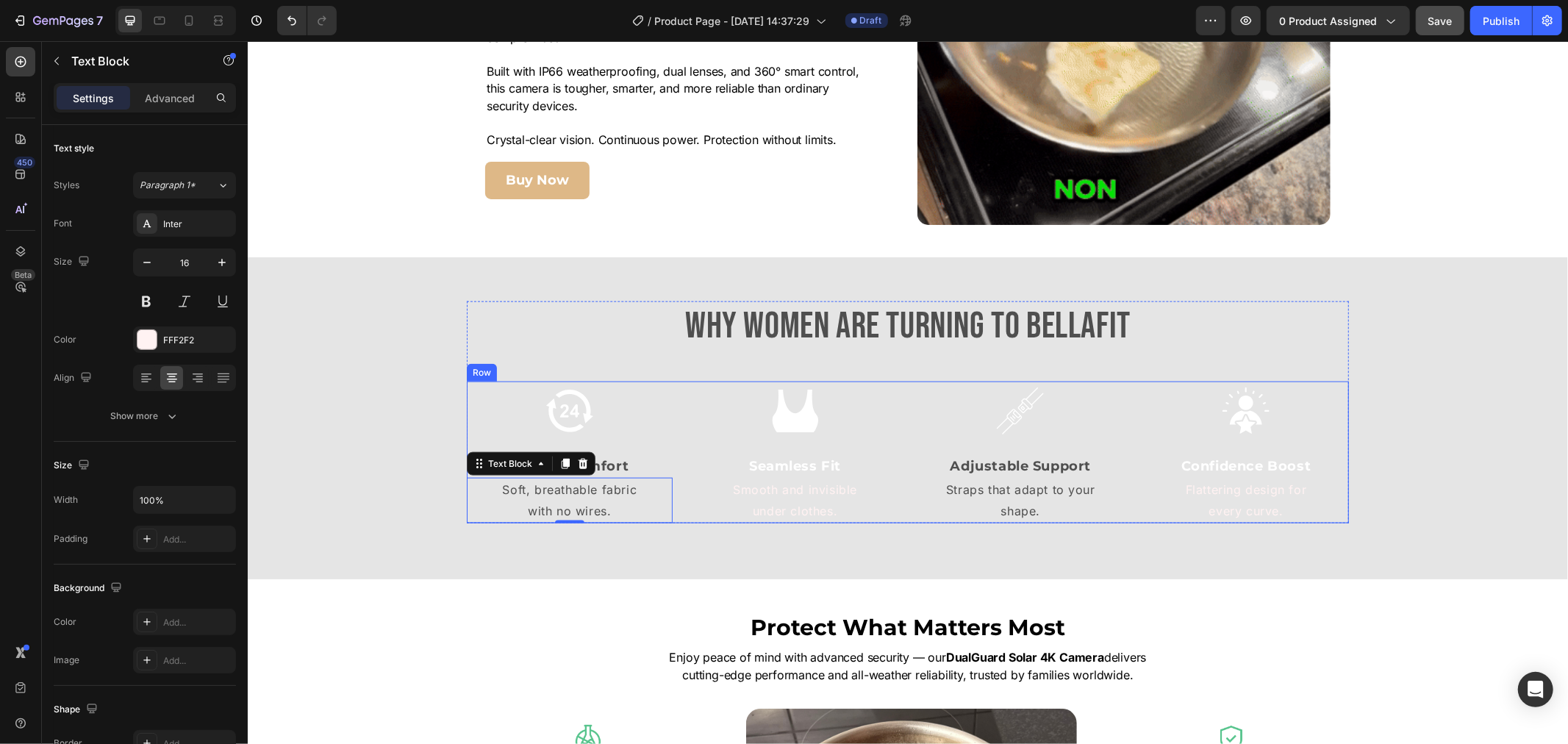
click at [751, 505] on p "under clothes." at bounding box center [795, 511] width 203 height 21
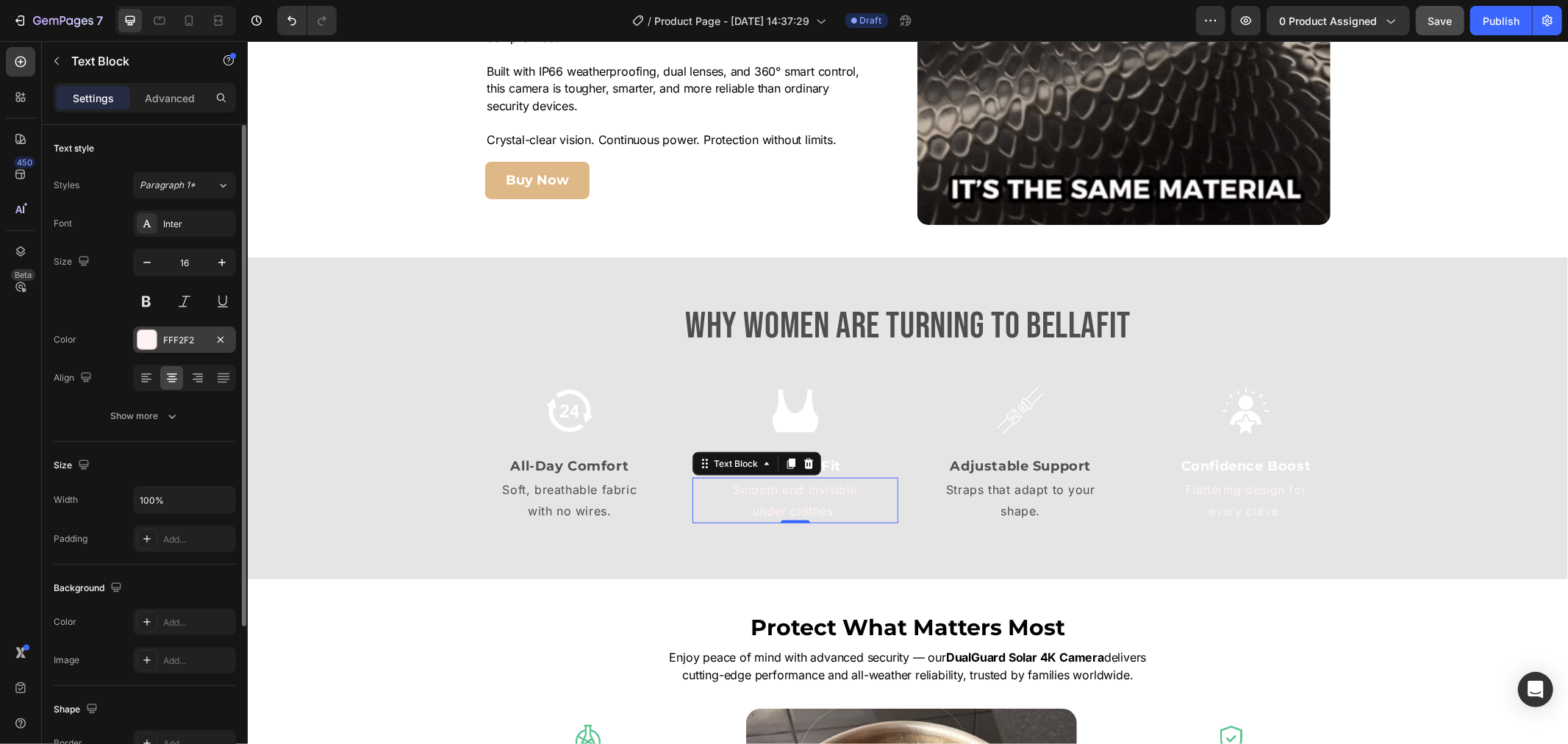
click at [147, 336] on div at bounding box center [147, 340] width 20 height 20
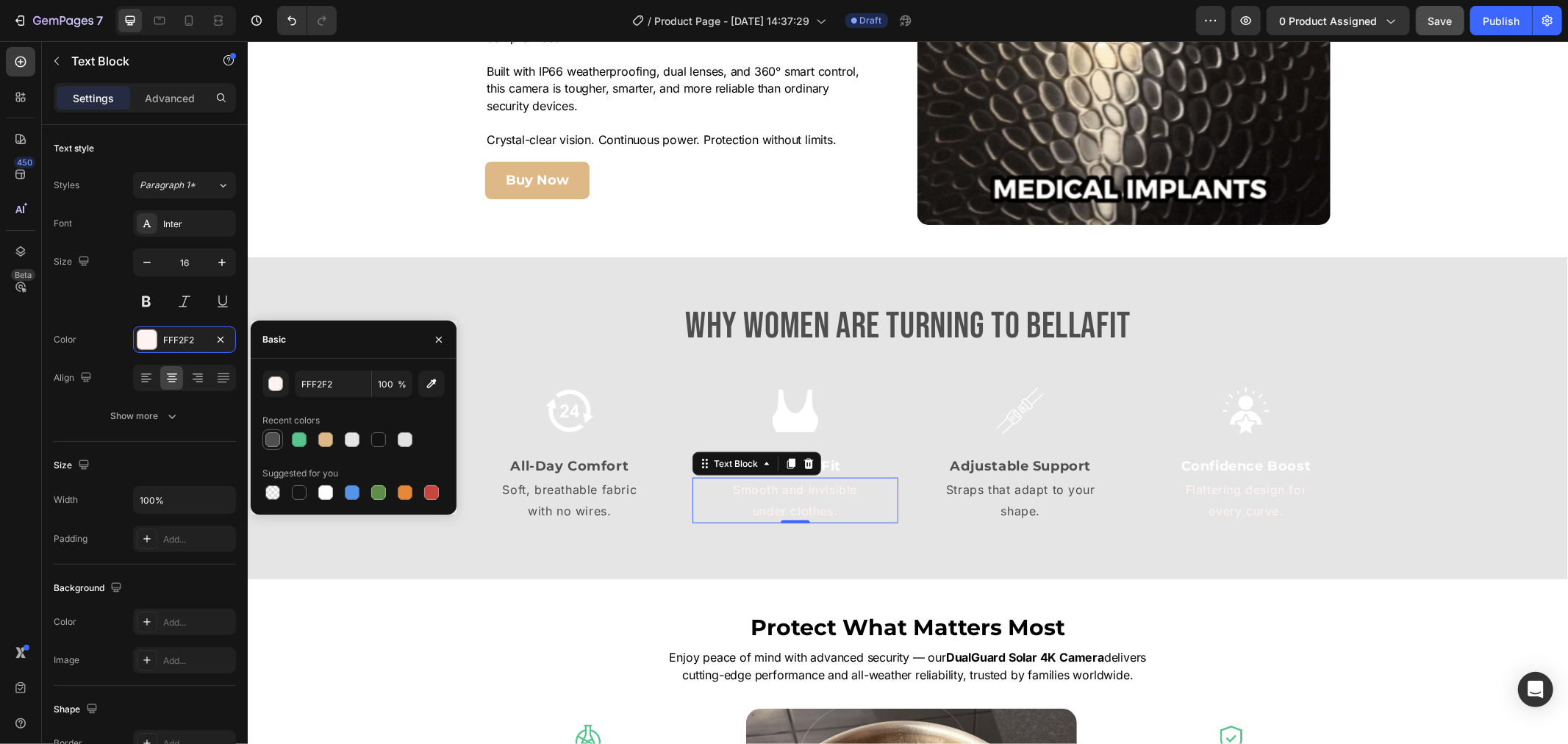
drag, startPoint x: 264, startPoint y: 436, endPoint x: 413, endPoint y: 451, distance: 149.8
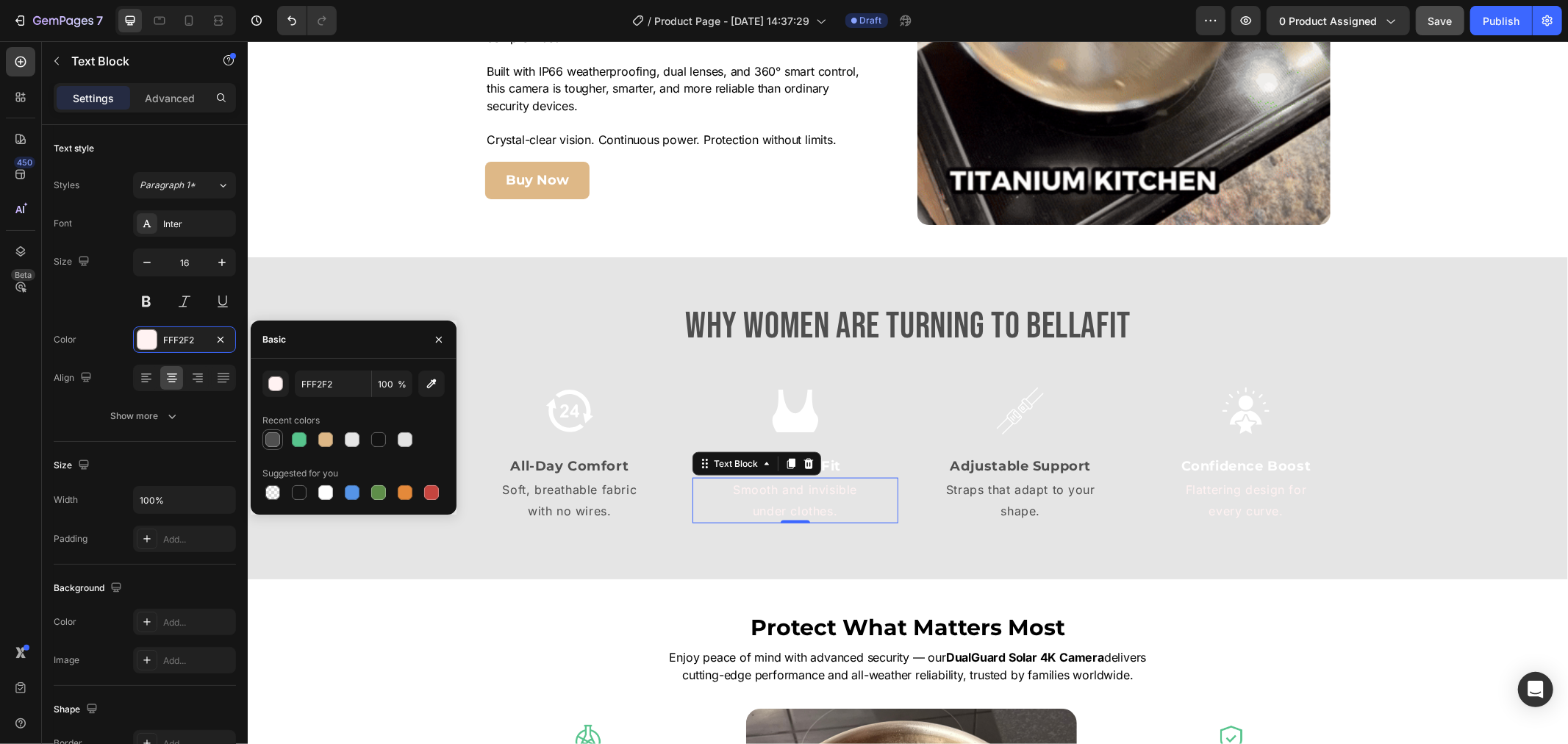
click at [267, 436] on div at bounding box center [272, 439] width 15 height 15
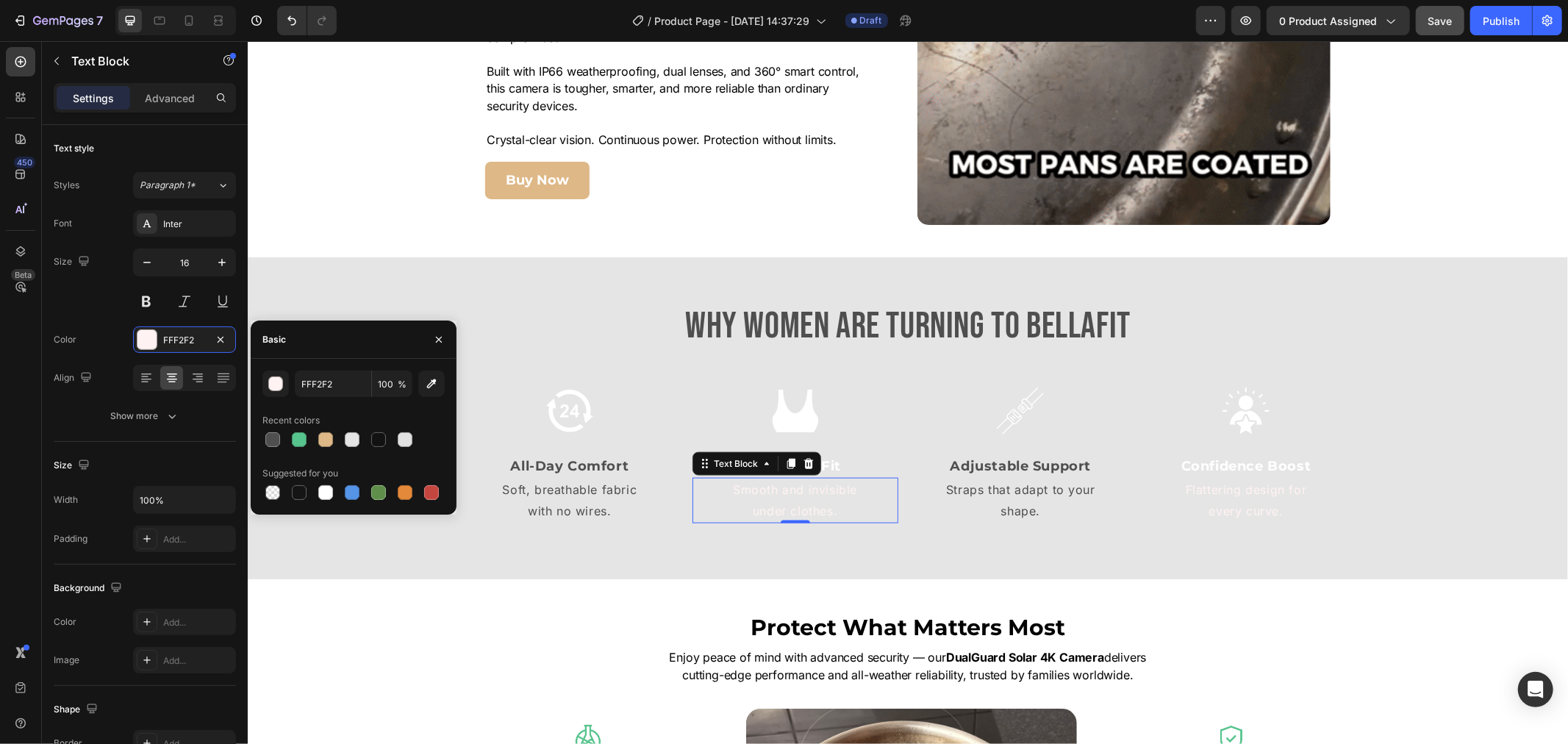
type input "4F4F4F"
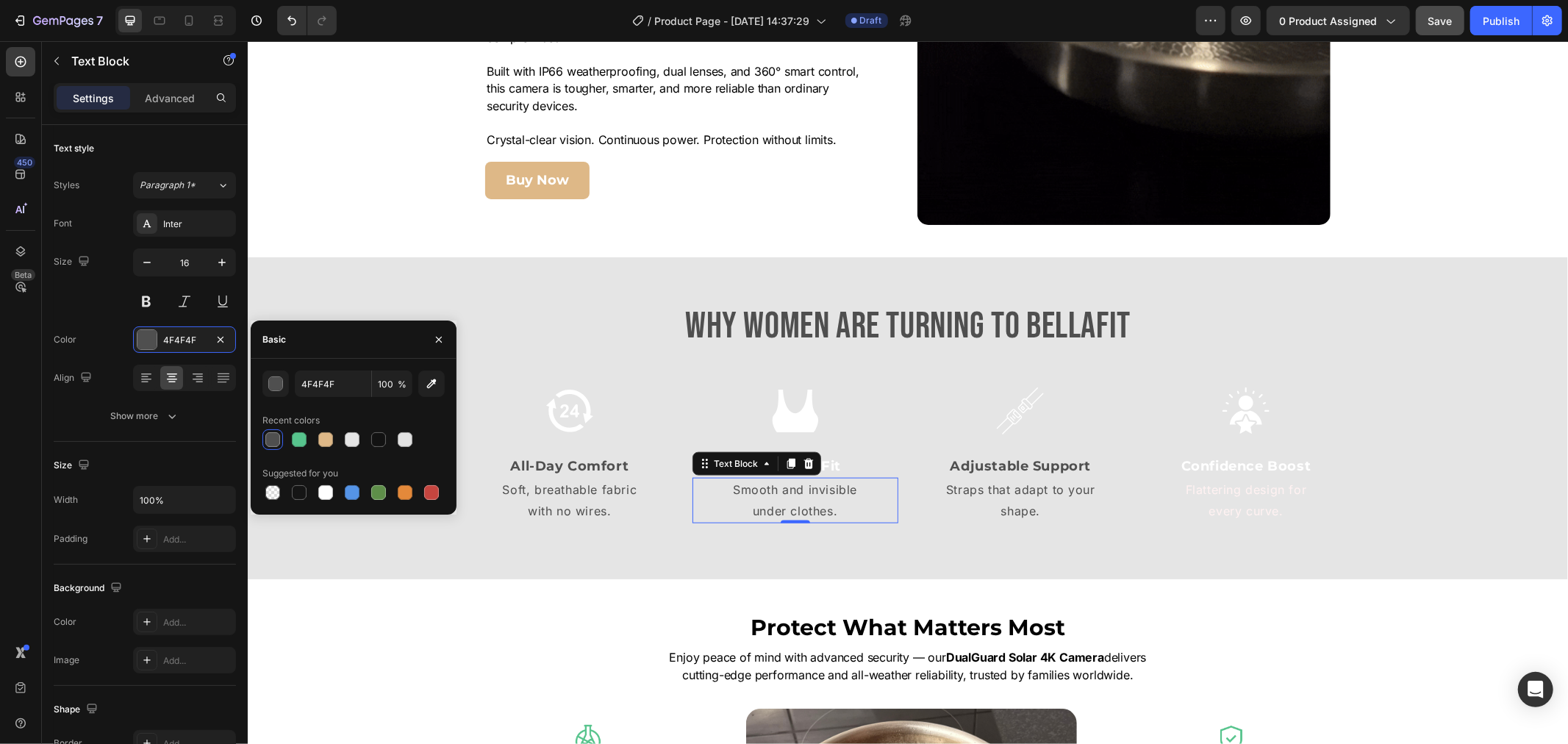
click at [818, 466] on p "Seamless Fit" at bounding box center [795, 466] width 203 height 20
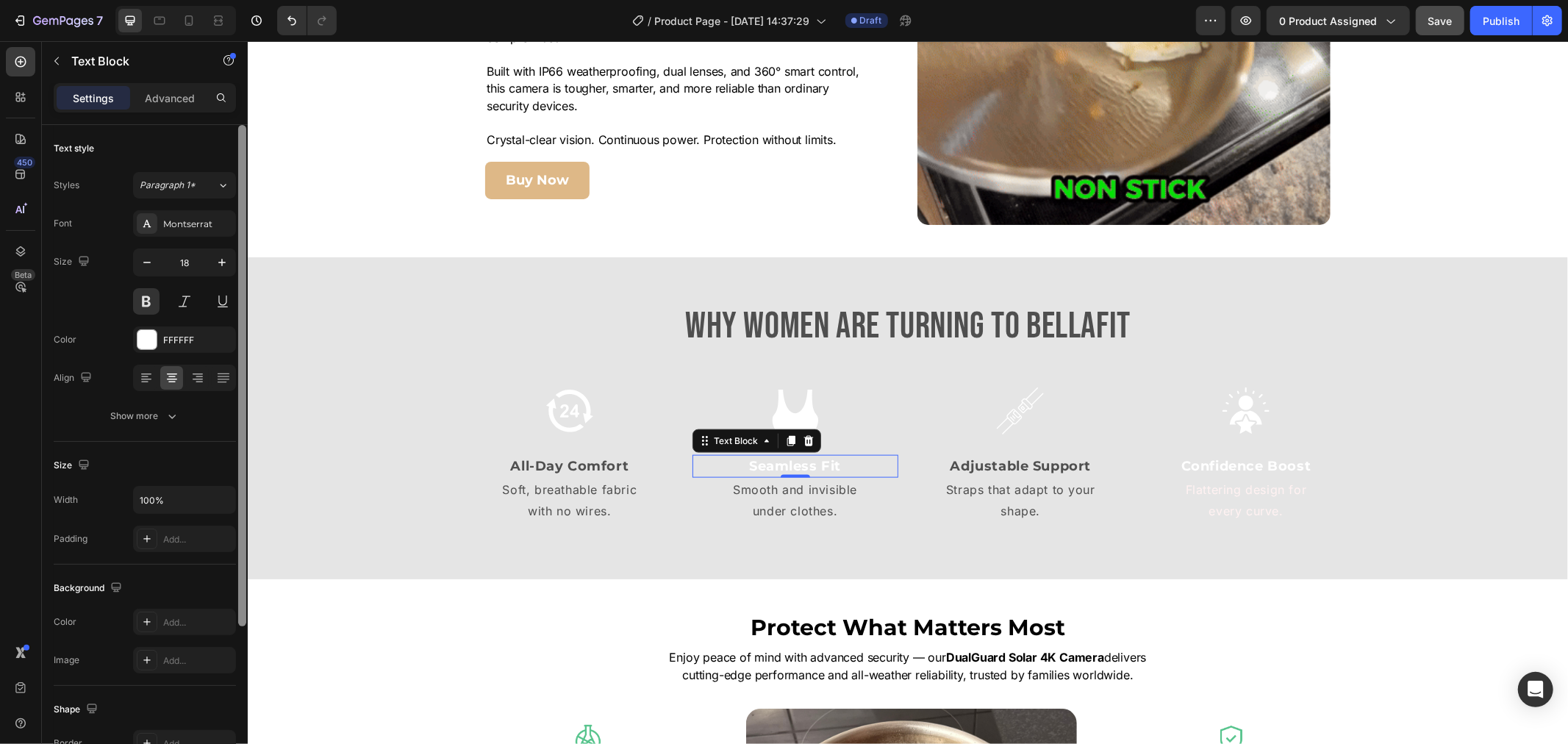
drag, startPoint x: 168, startPoint y: 341, endPoint x: 238, endPoint y: 375, distance: 77.8
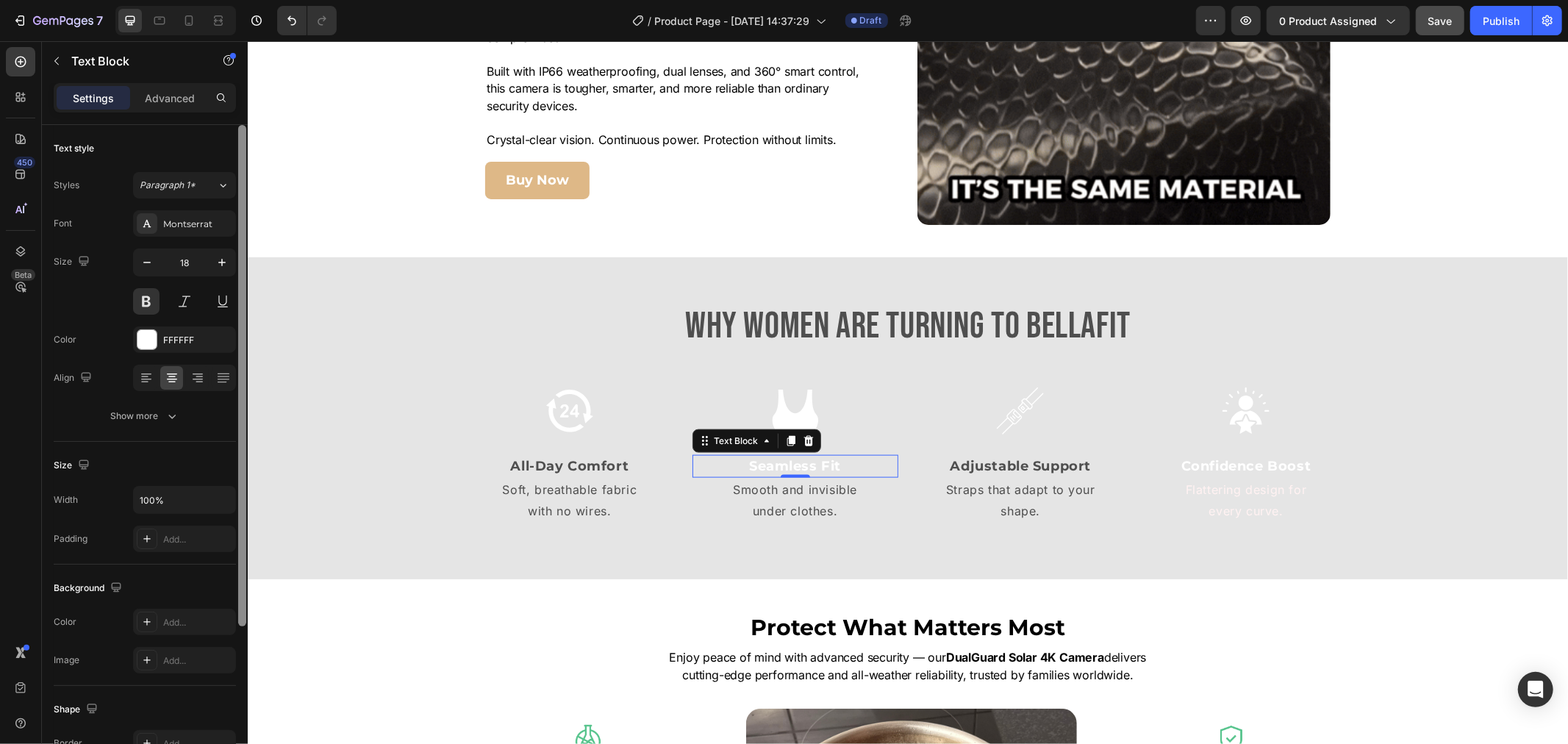
click at [169, 341] on div "FFFFFF" at bounding box center [198, 340] width 69 height 13
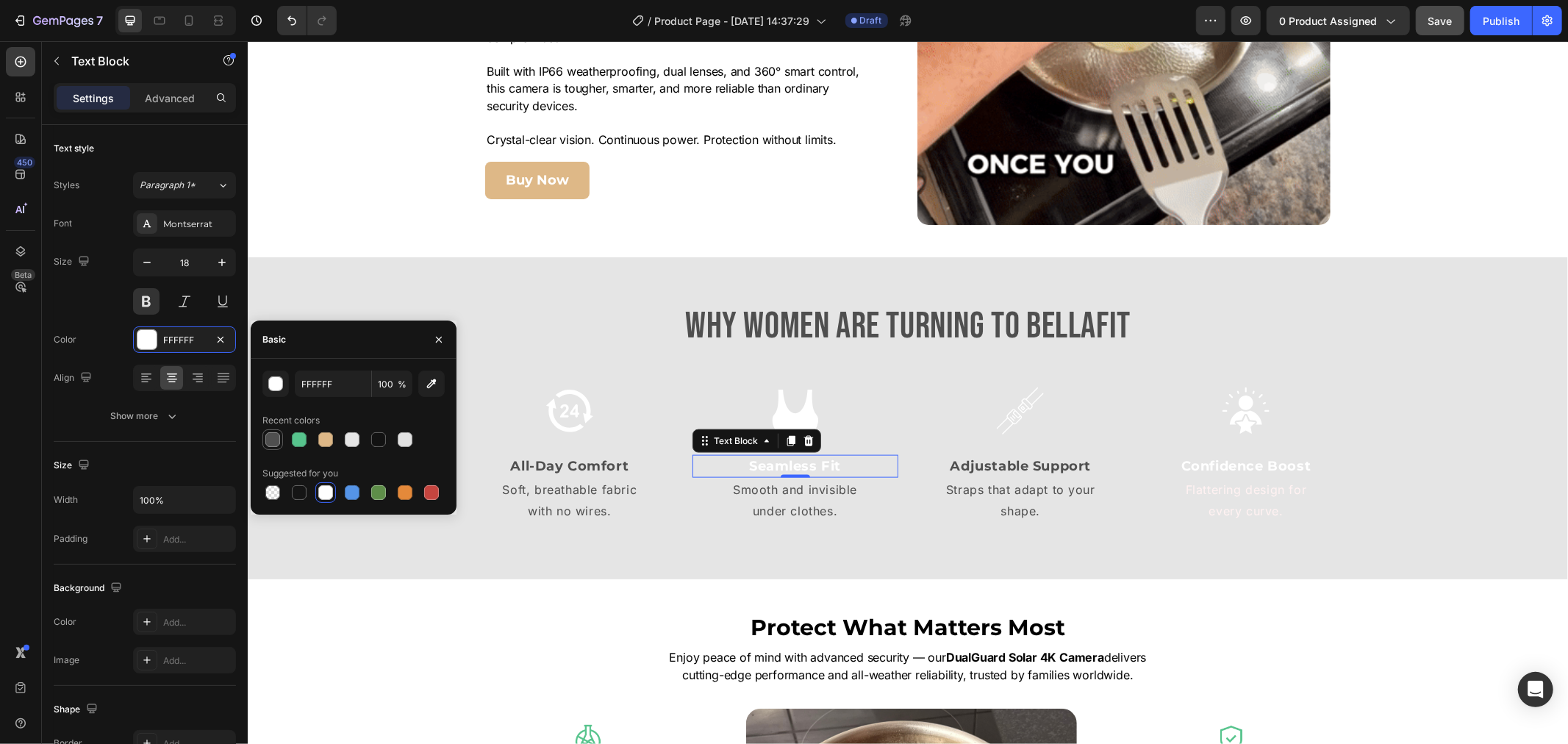
click at [270, 435] on div at bounding box center [272, 439] width 15 height 15
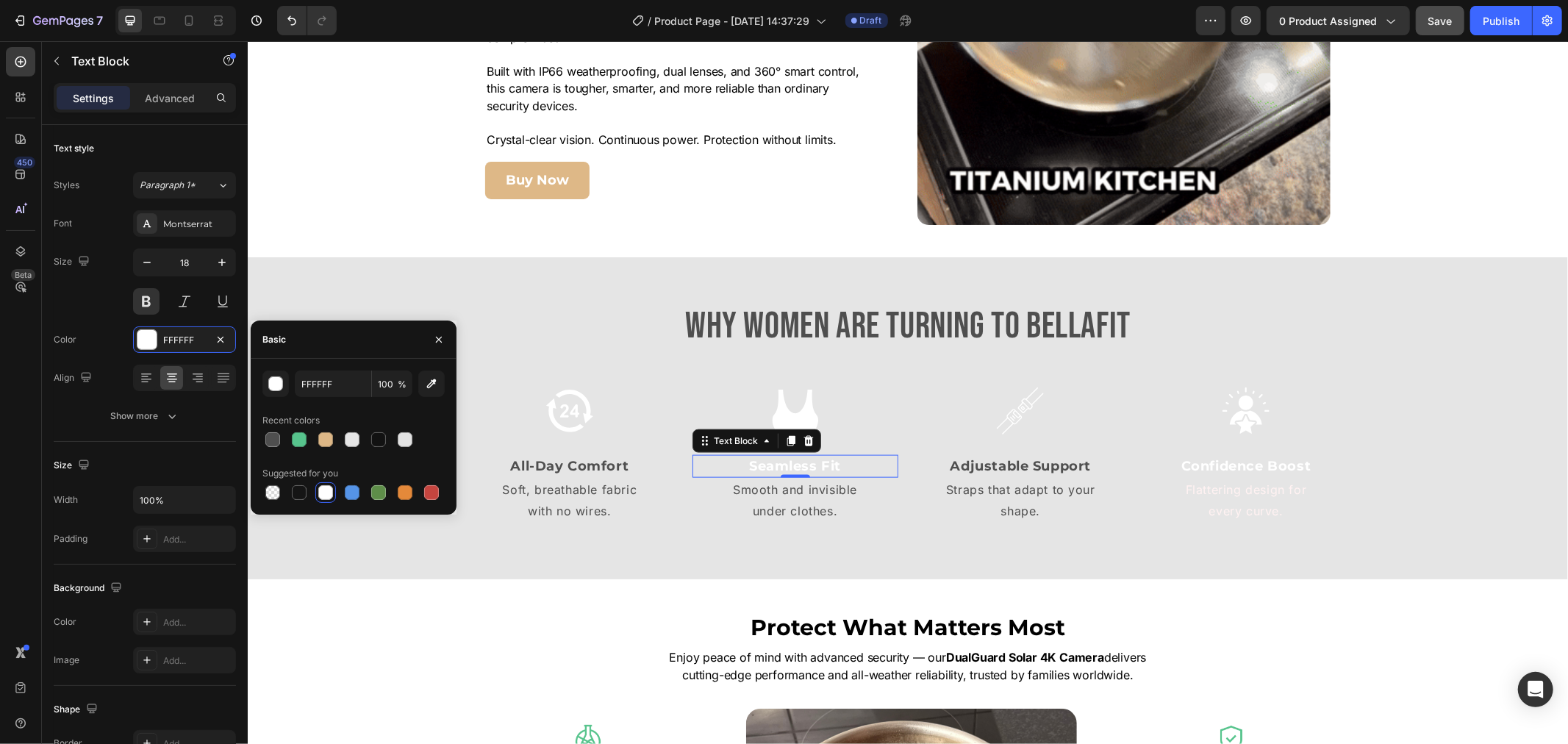
type input "4F4F4F"
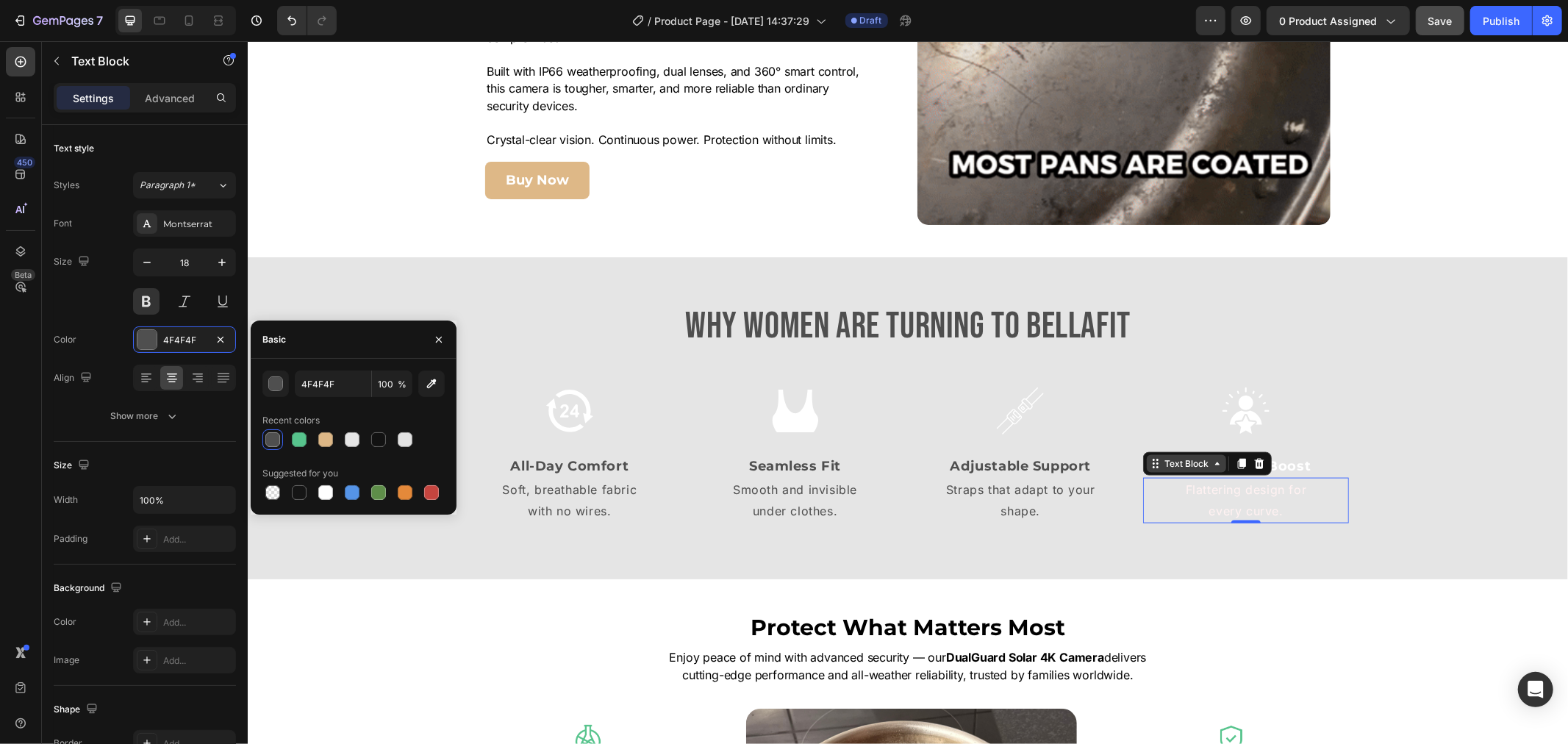
click at [1192, 468] on div "Text Block" at bounding box center [1206, 463] width 129 height 24
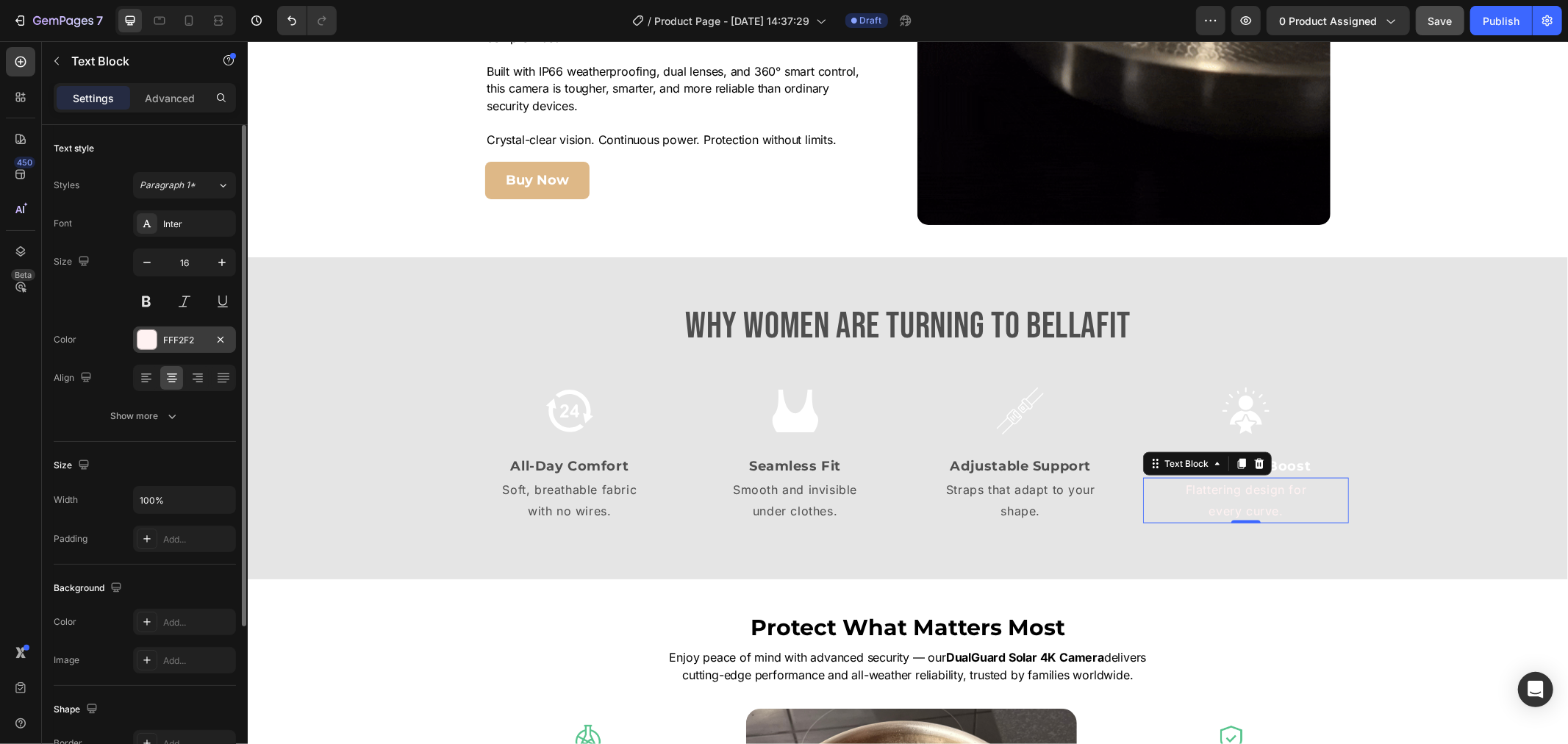
click at [164, 348] on div "FFF2F2" at bounding box center [184, 340] width 103 height 27
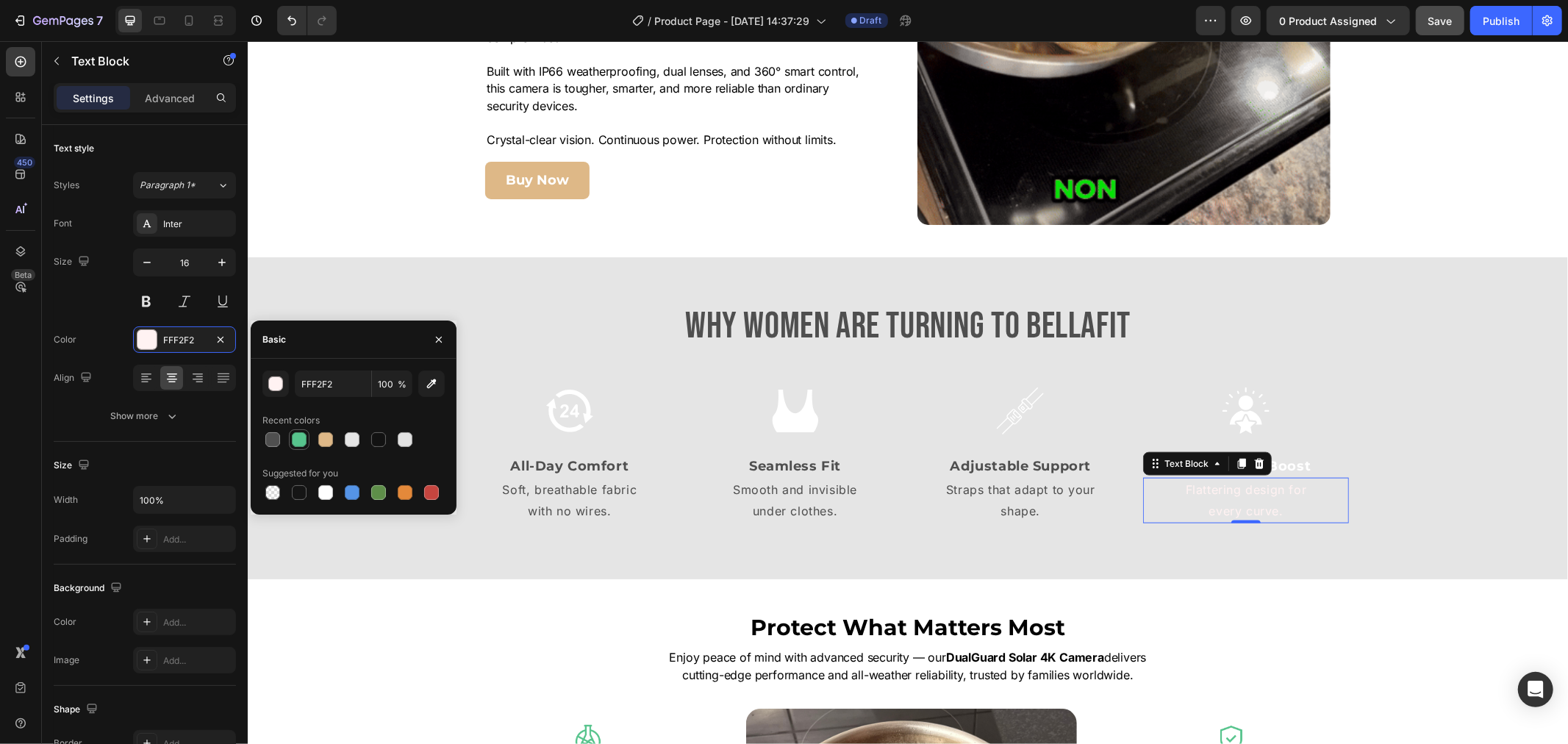
drag, startPoint x: 272, startPoint y: 430, endPoint x: 298, endPoint y: 437, distance: 26.9
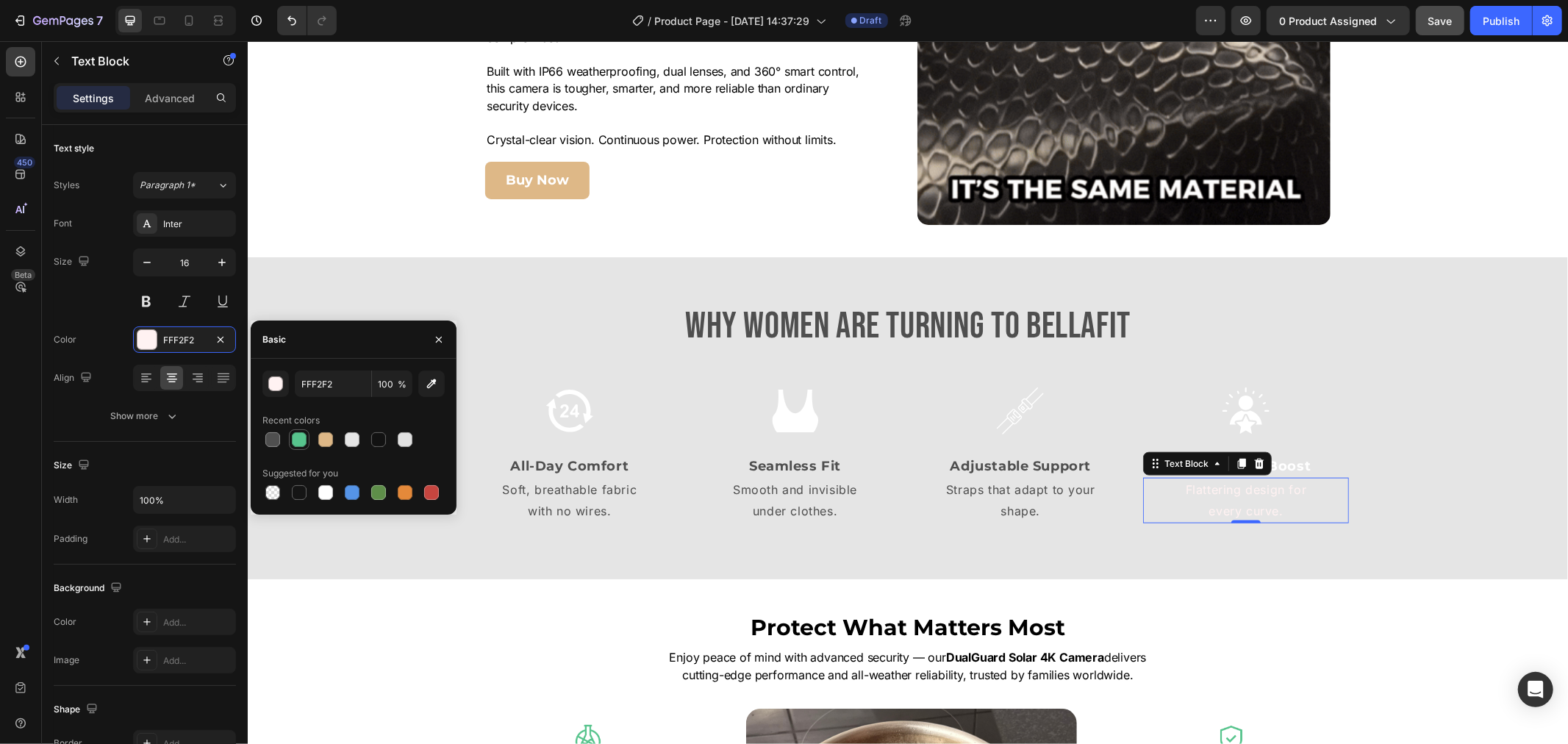
click at [273, 434] on div at bounding box center [273, 440] width 18 height 18
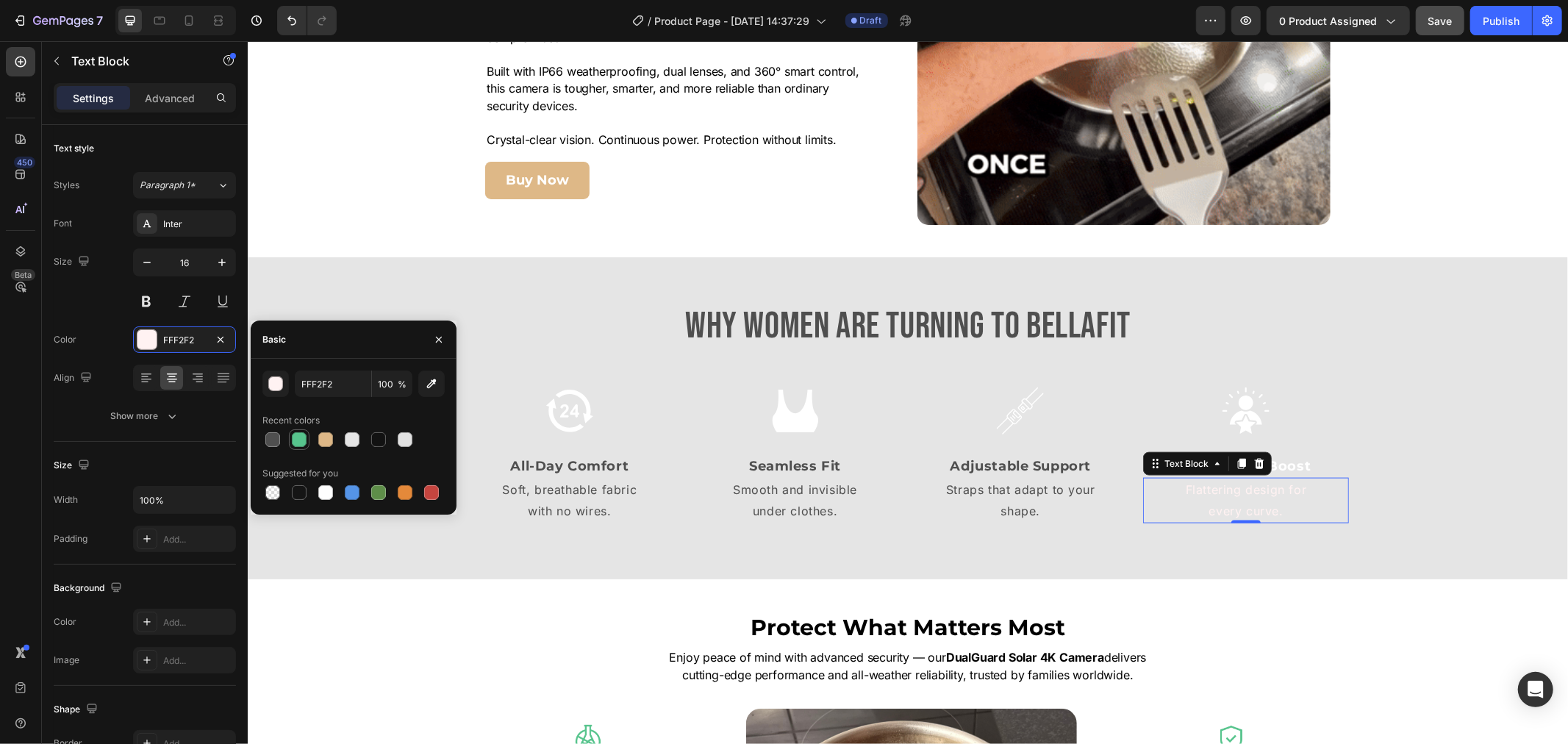
type input "4F4F4F"
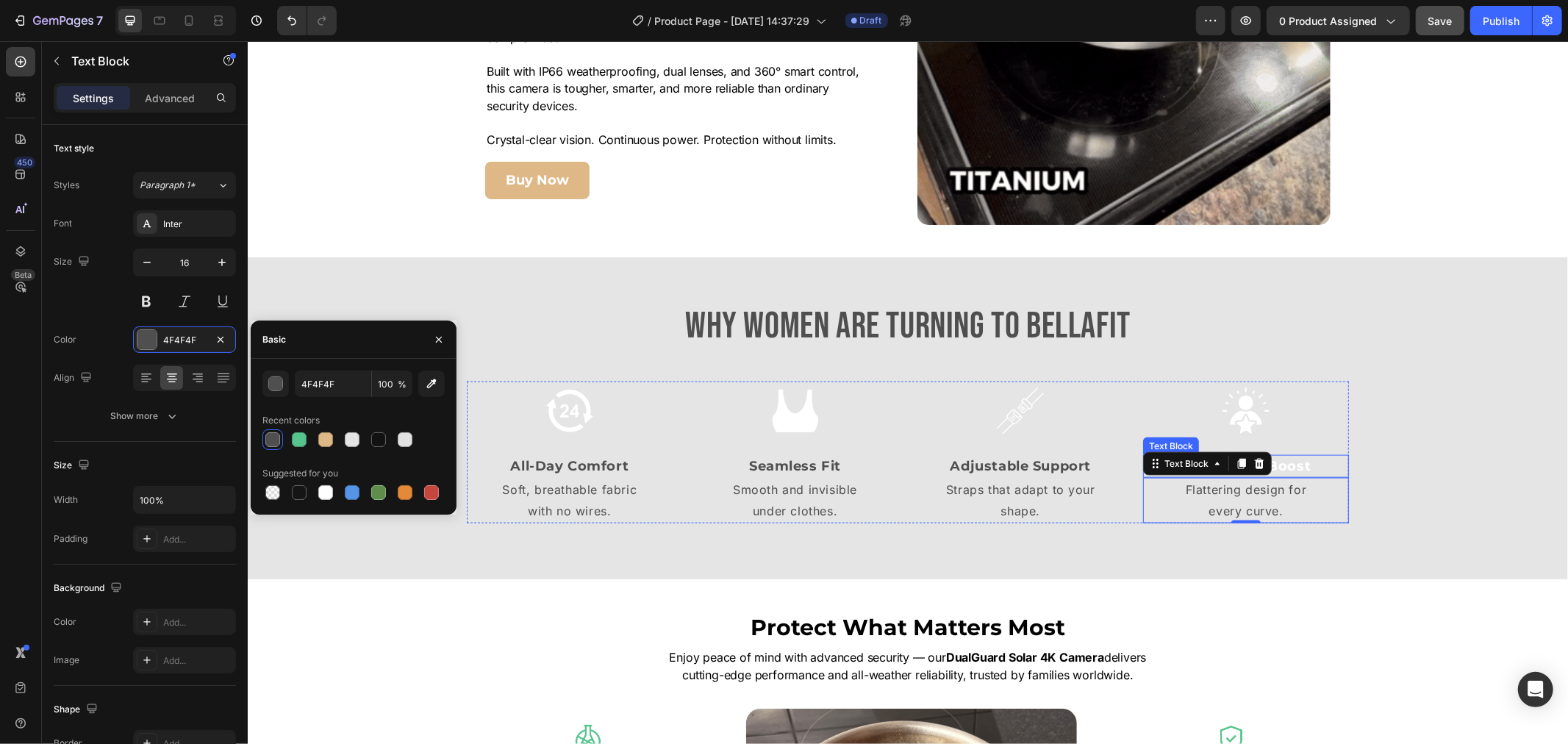
click at [1322, 460] on p "Confidence Boost" at bounding box center [1245, 466] width 203 height 20
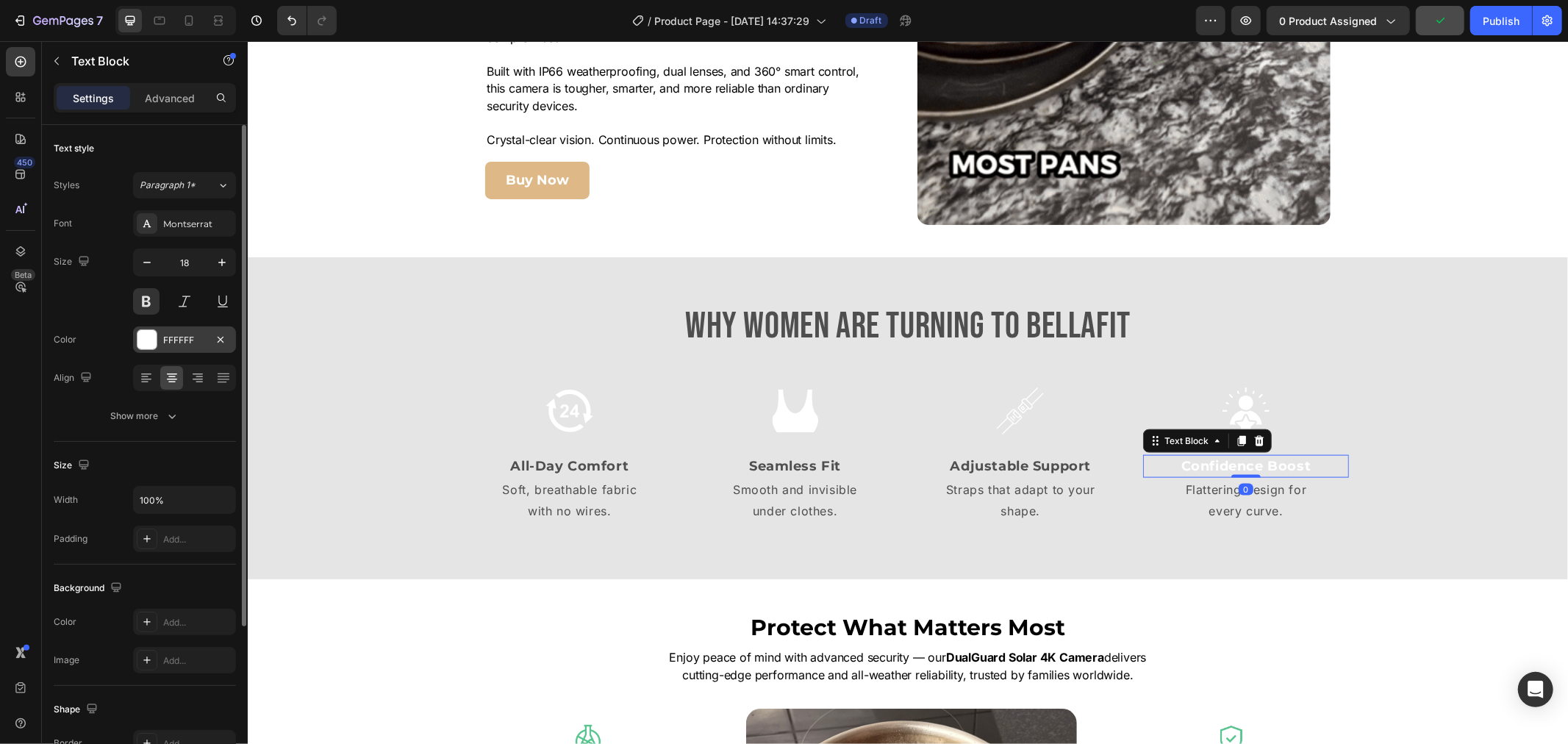
click at [149, 351] on div "FFFFFF" at bounding box center [184, 340] width 103 height 27
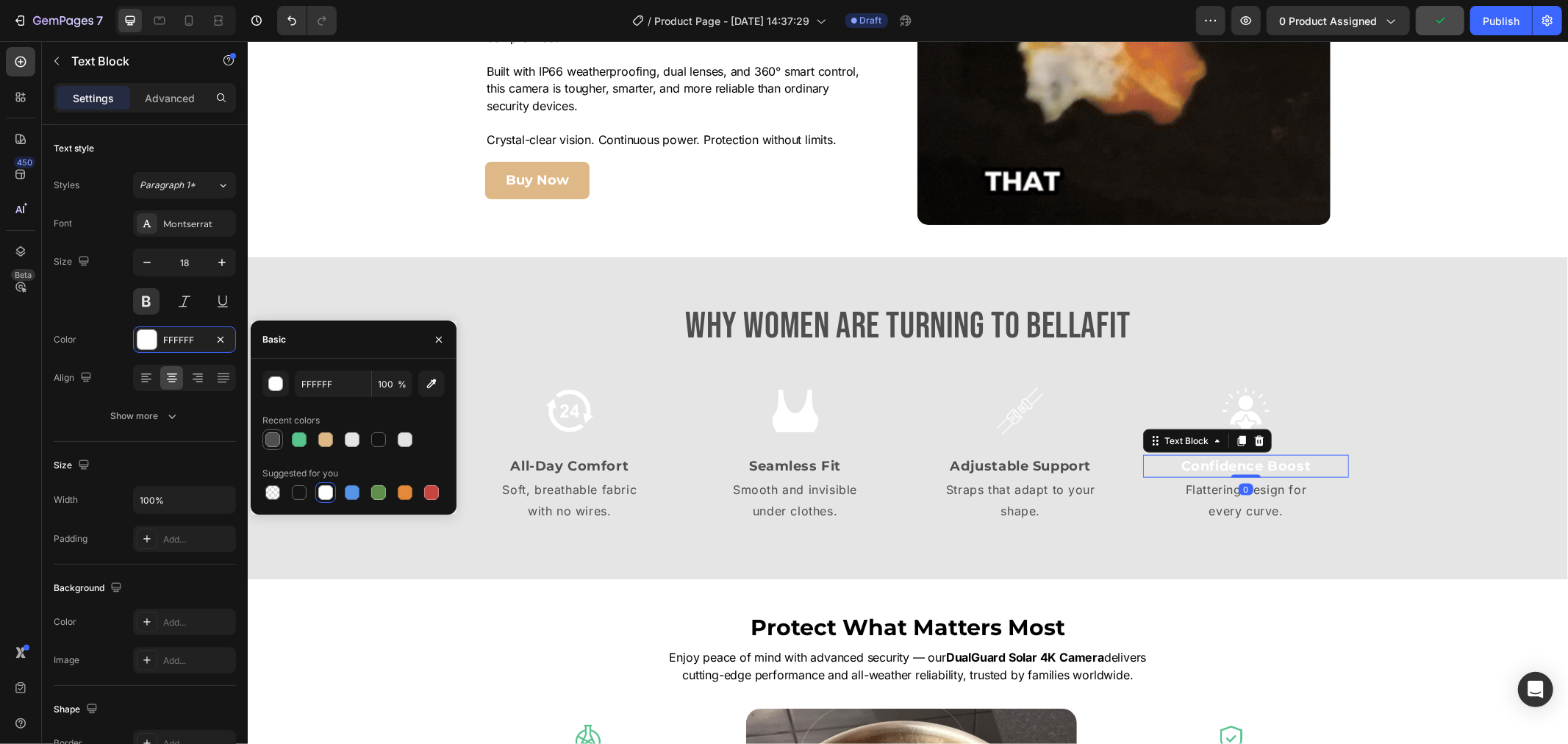
drag, startPoint x: 269, startPoint y: 430, endPoint x: 314, endPoint y: 427, distance: 45.1
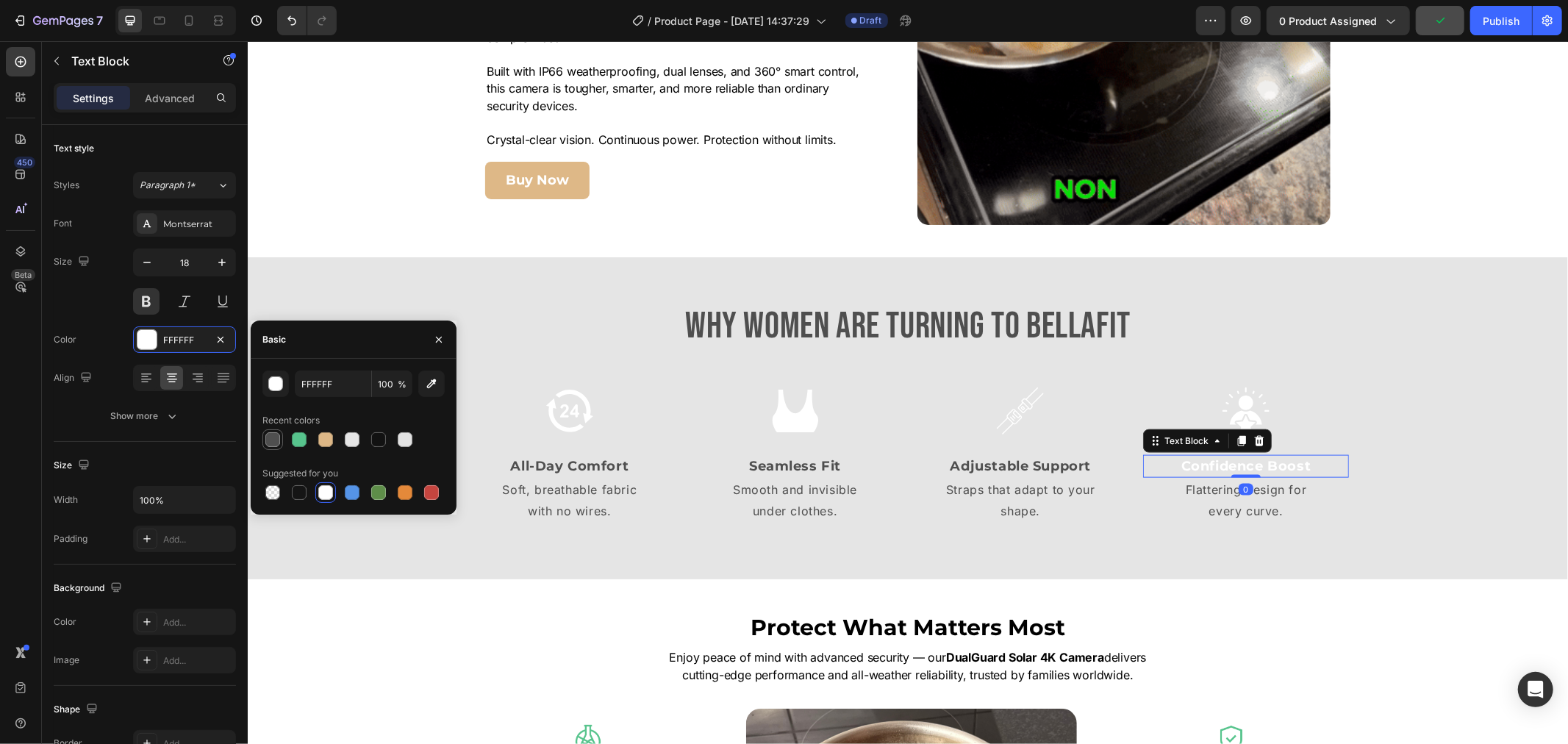
click at [270, 431] on div at bounding box center [273, 440] width 18 height 18
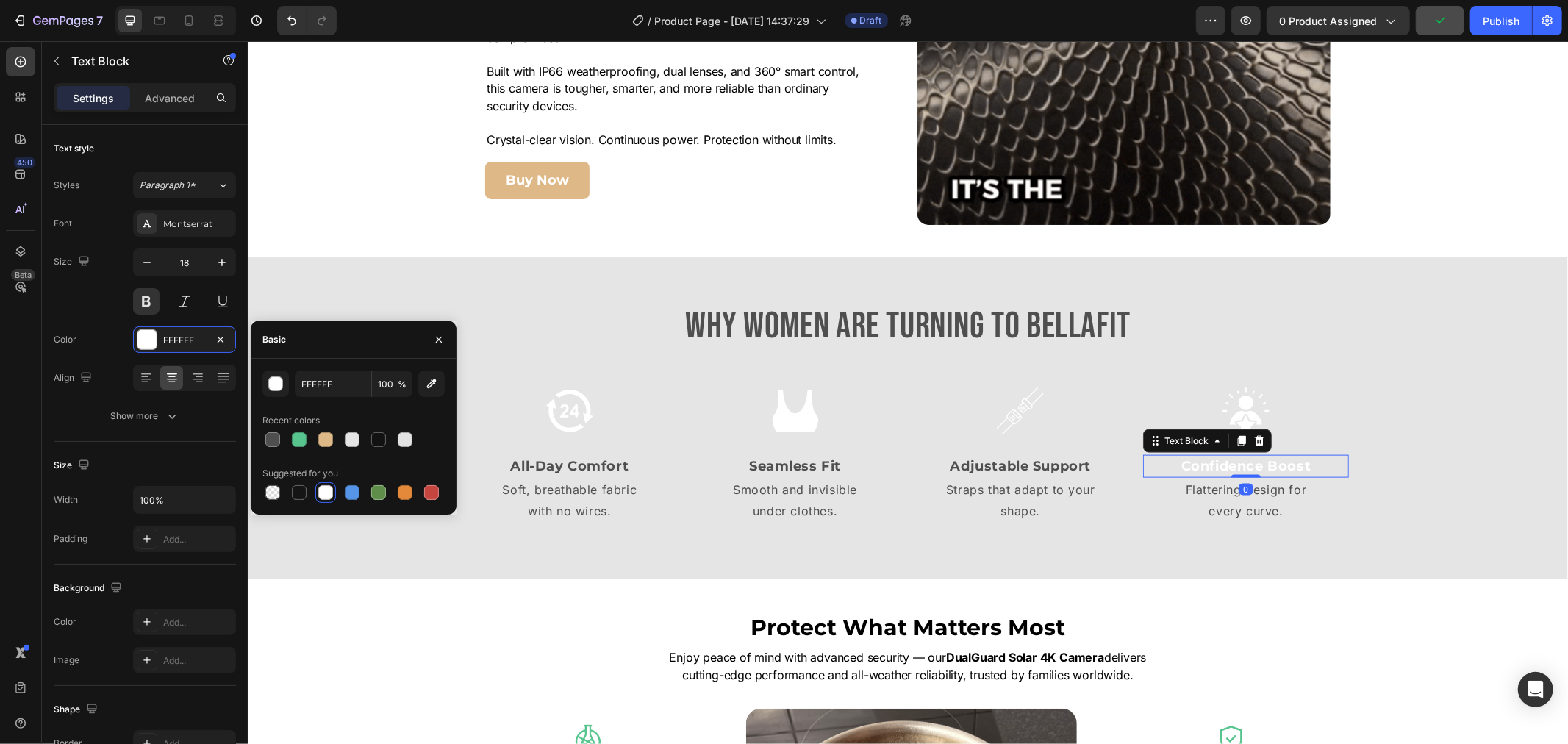
type input "4F4F4F"
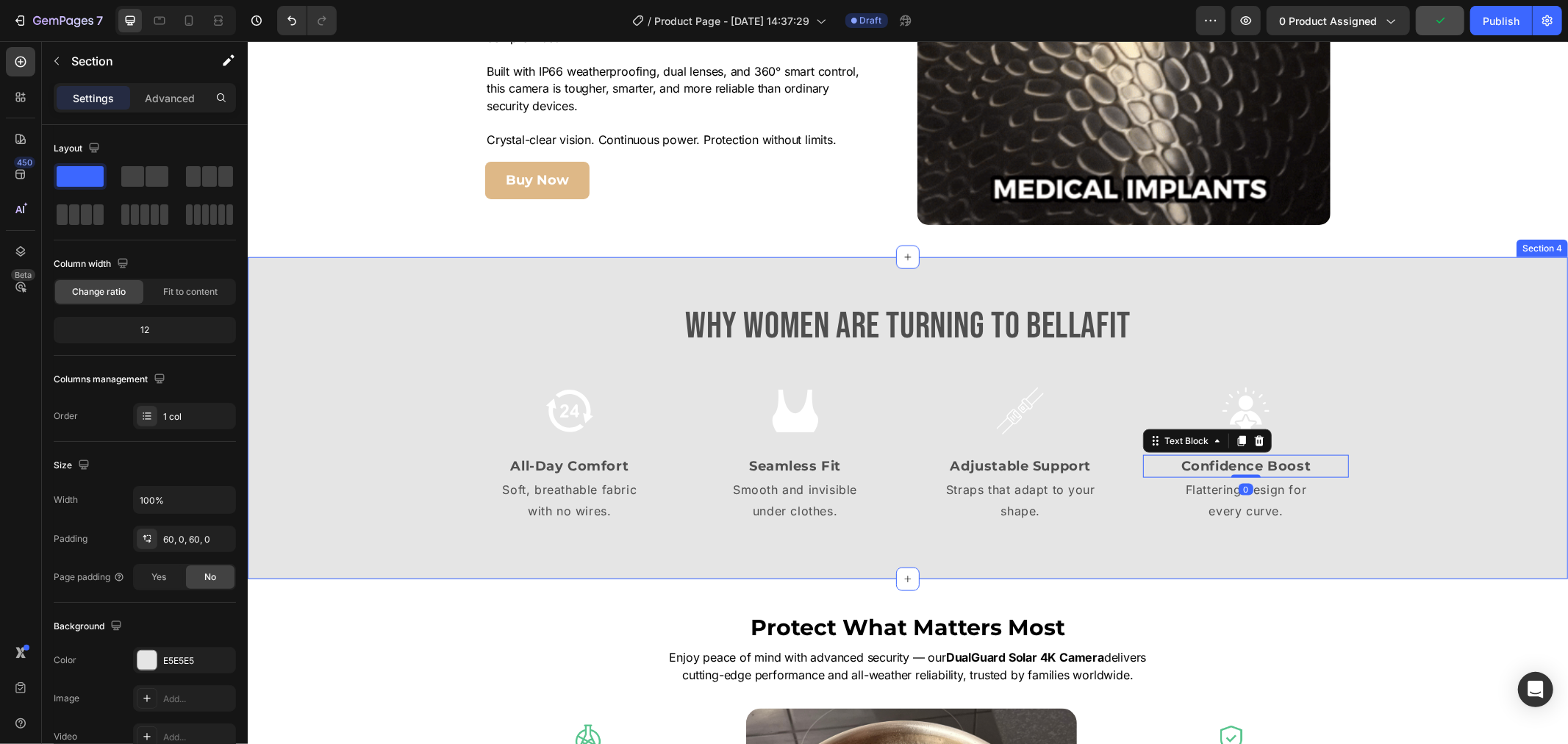
click at [1499, 417] on div "Why Women Are Turning to BellaFit Heading Image All-Day Comfort Text Block Soft…" at bounding box center [906, 418] width 1321 height 234
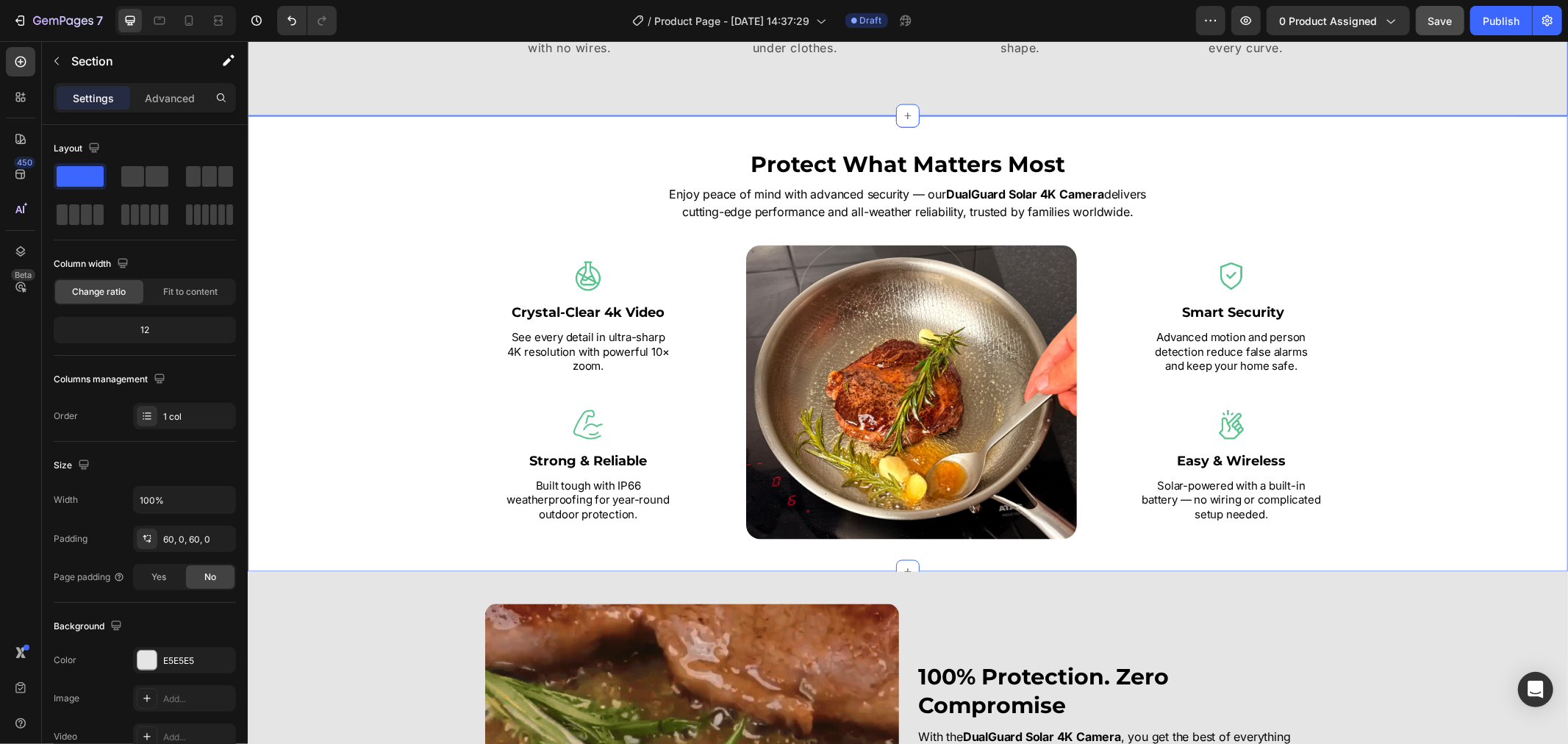
scroll to position [2041, 0]
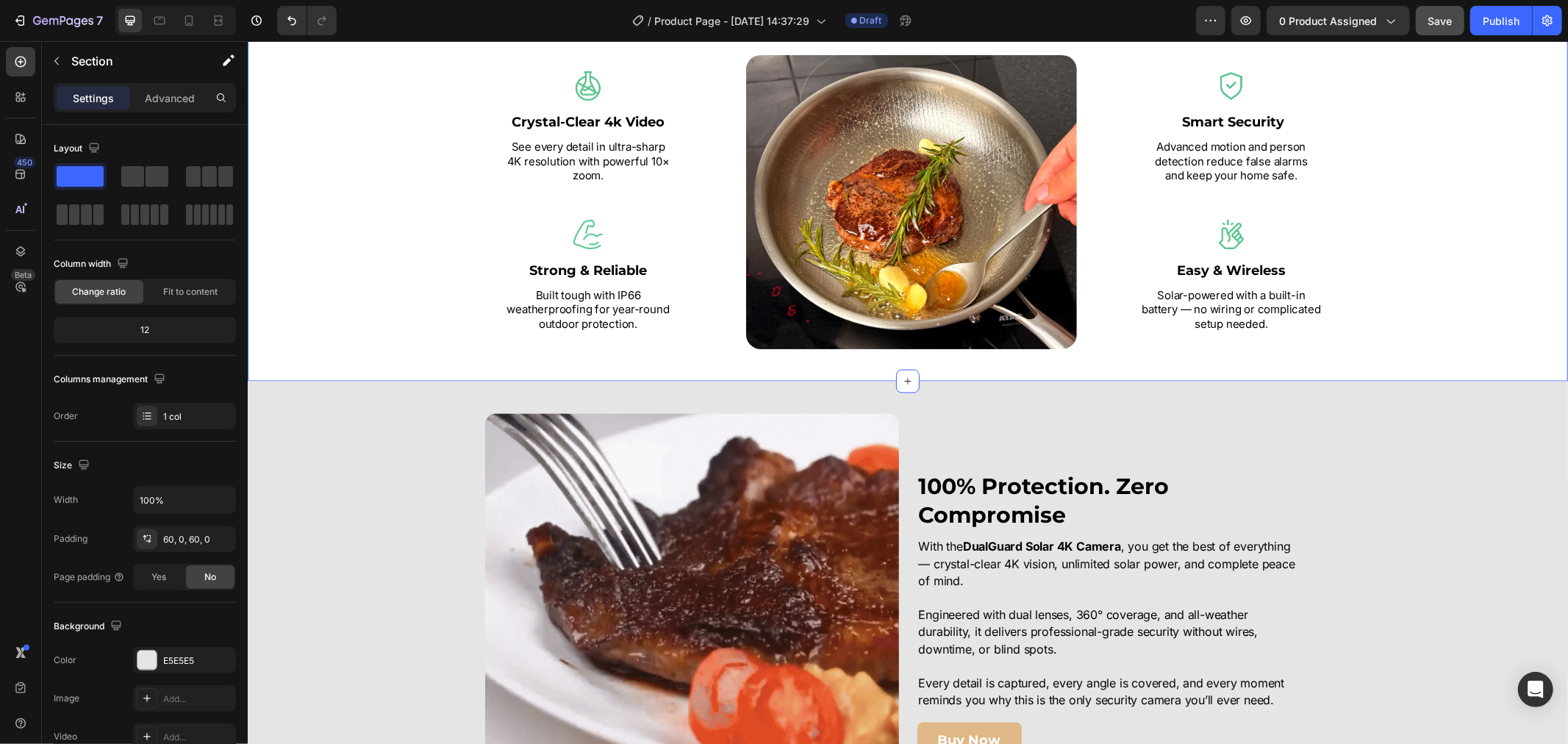
click at [1501, 343] on div "Protect What Matters Most Heading Enjoy peace of mind with advanced security — …" at bounding box center [907, 153] width 1298 height 391
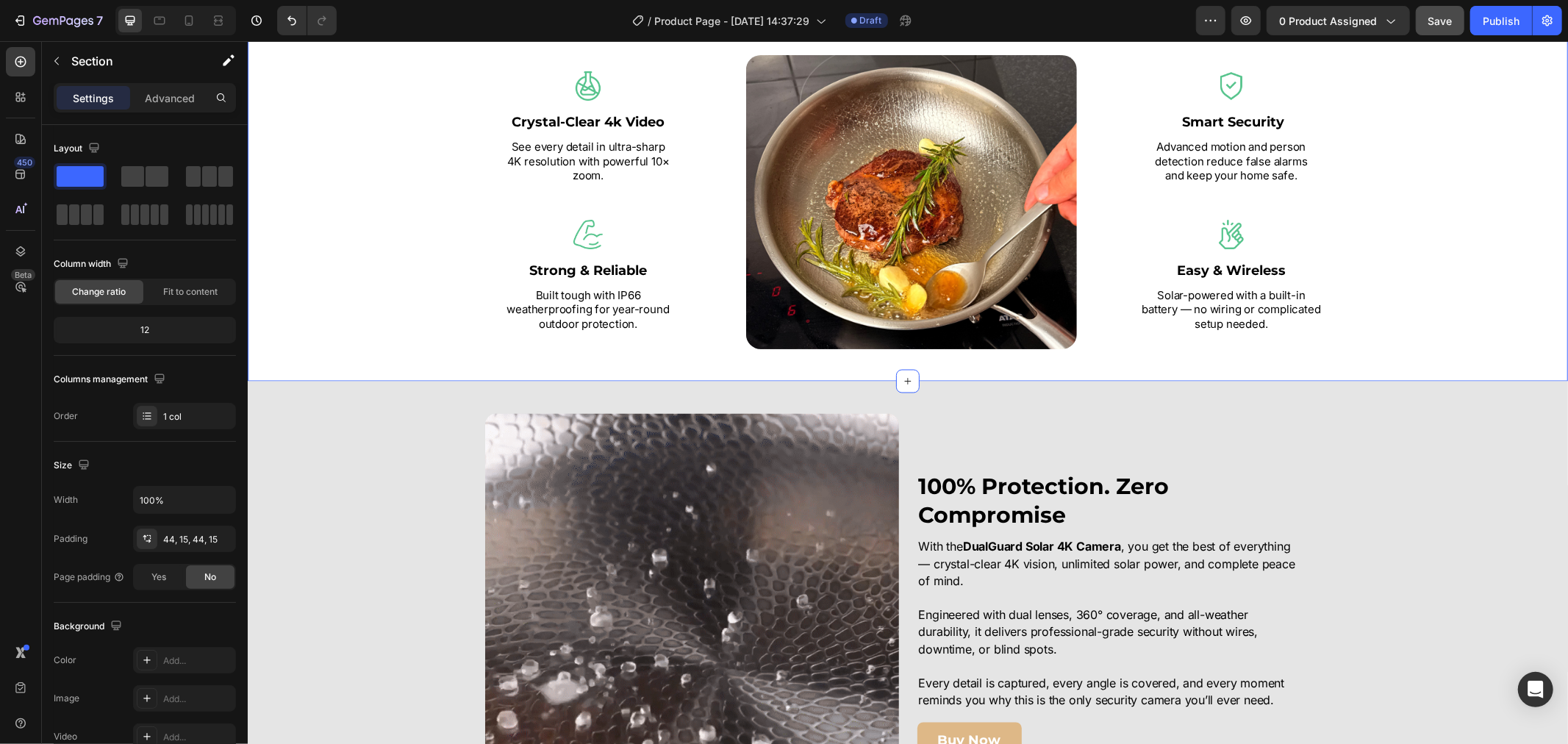
drag, startPoint x: 158, startPoint y: 108, endPoint x: 152, endPoint y: 114, distance: 8.5
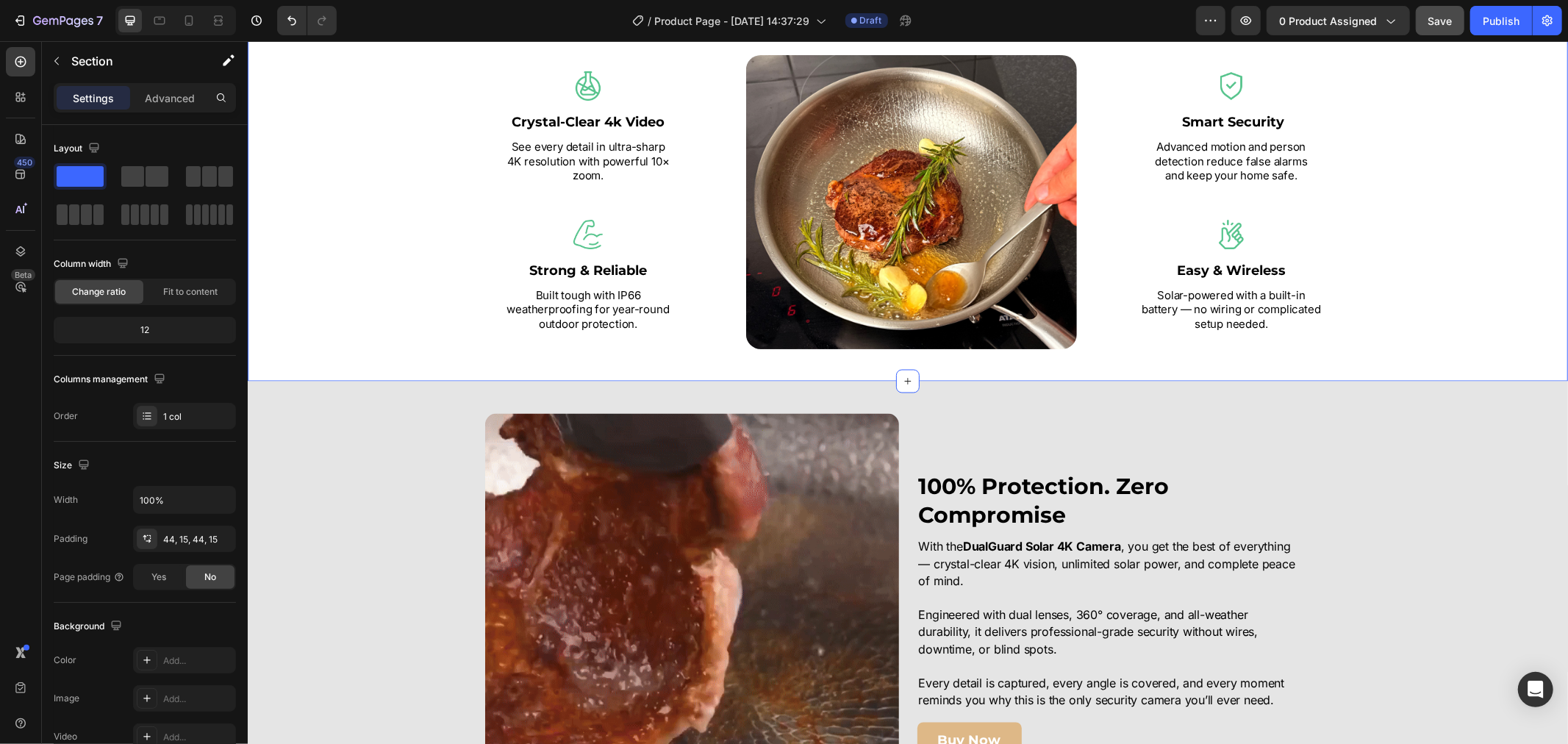
click at [161, 106] on div "Advanced" at bounding box center [169, 98] width 74 height 24
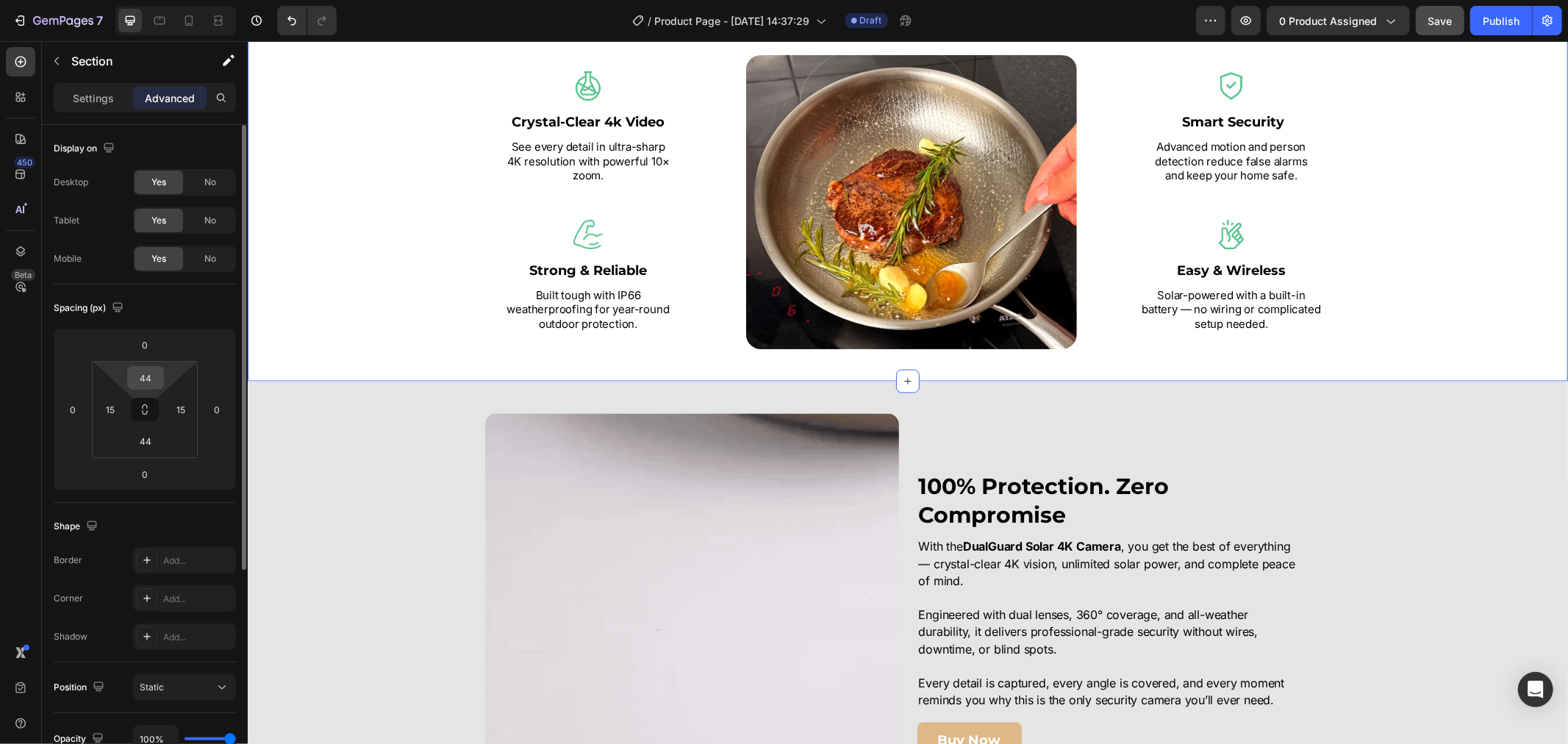
click at [150, 371] on input "44" at bounding box center [145, 378] width 29 height 22
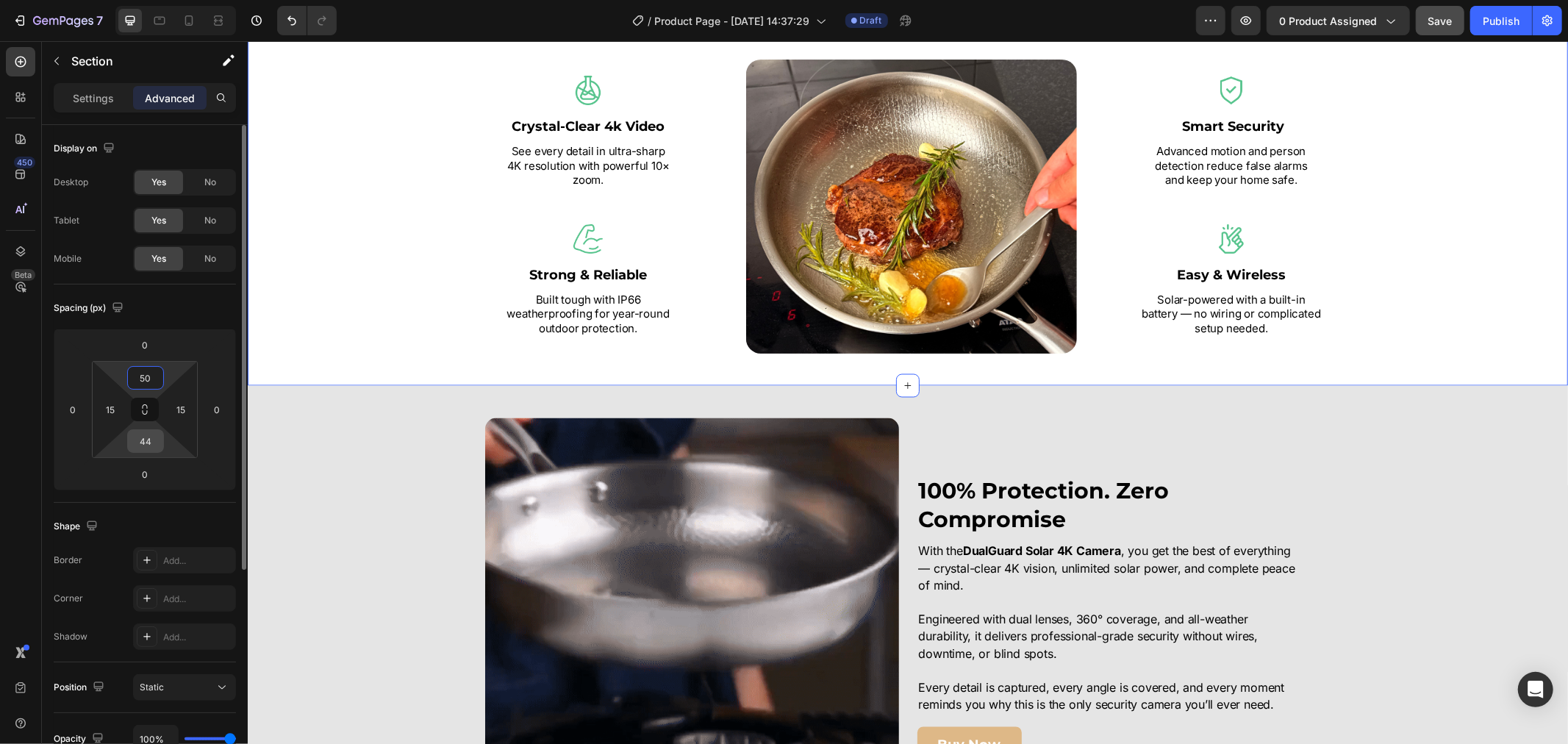
type input "50"
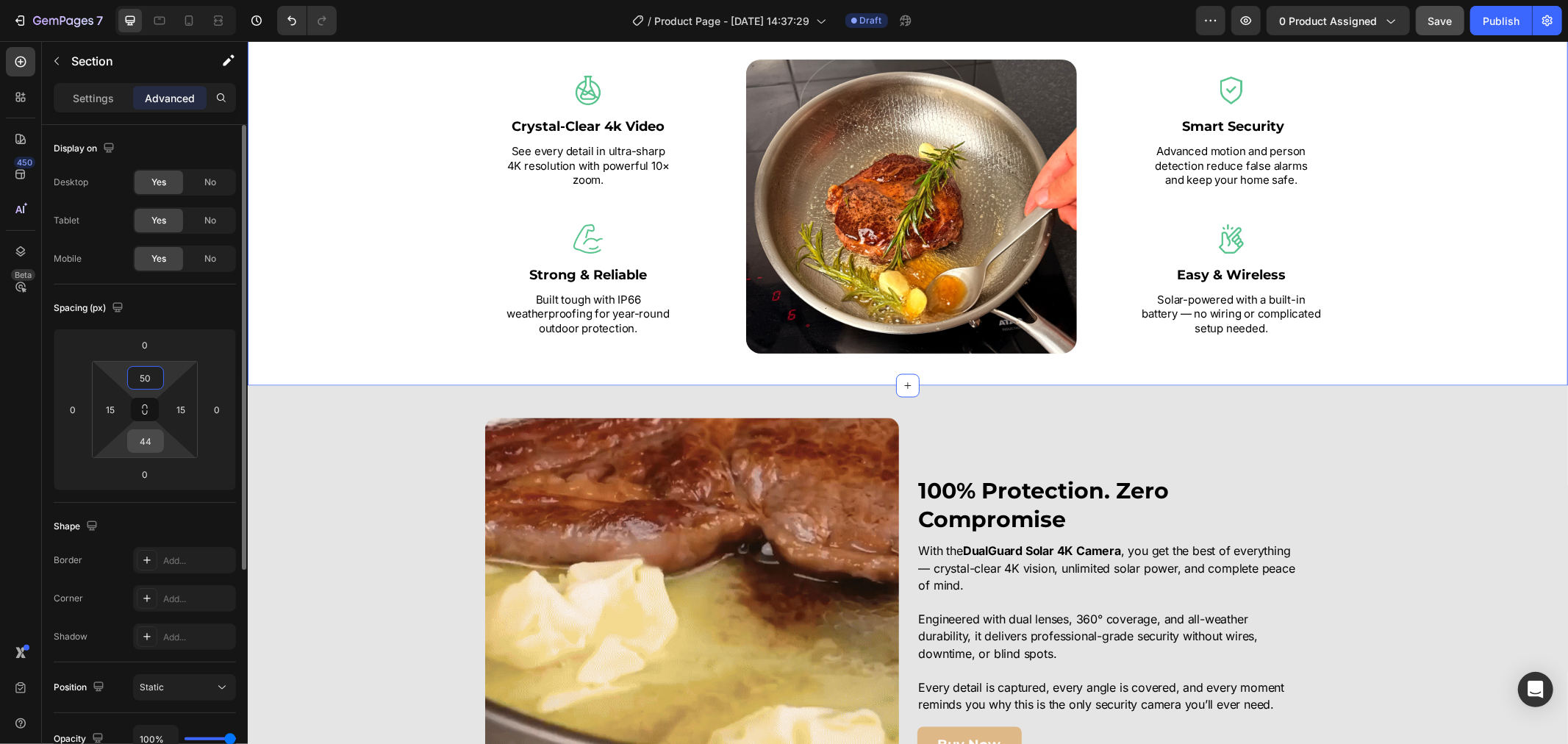
click at [149, 449] on input "44" at bounding box center [145, 441] width 29 height 22
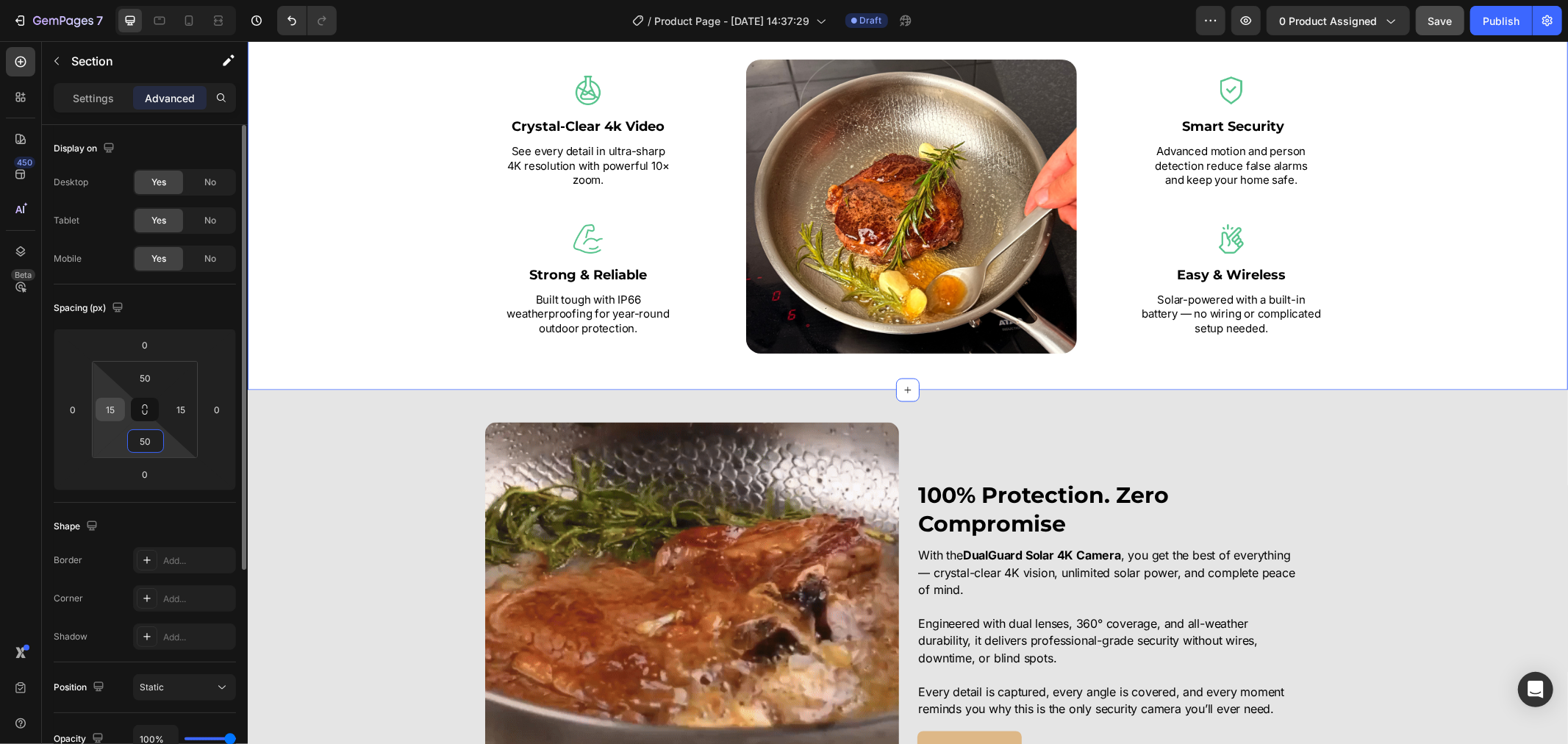
type input "50"
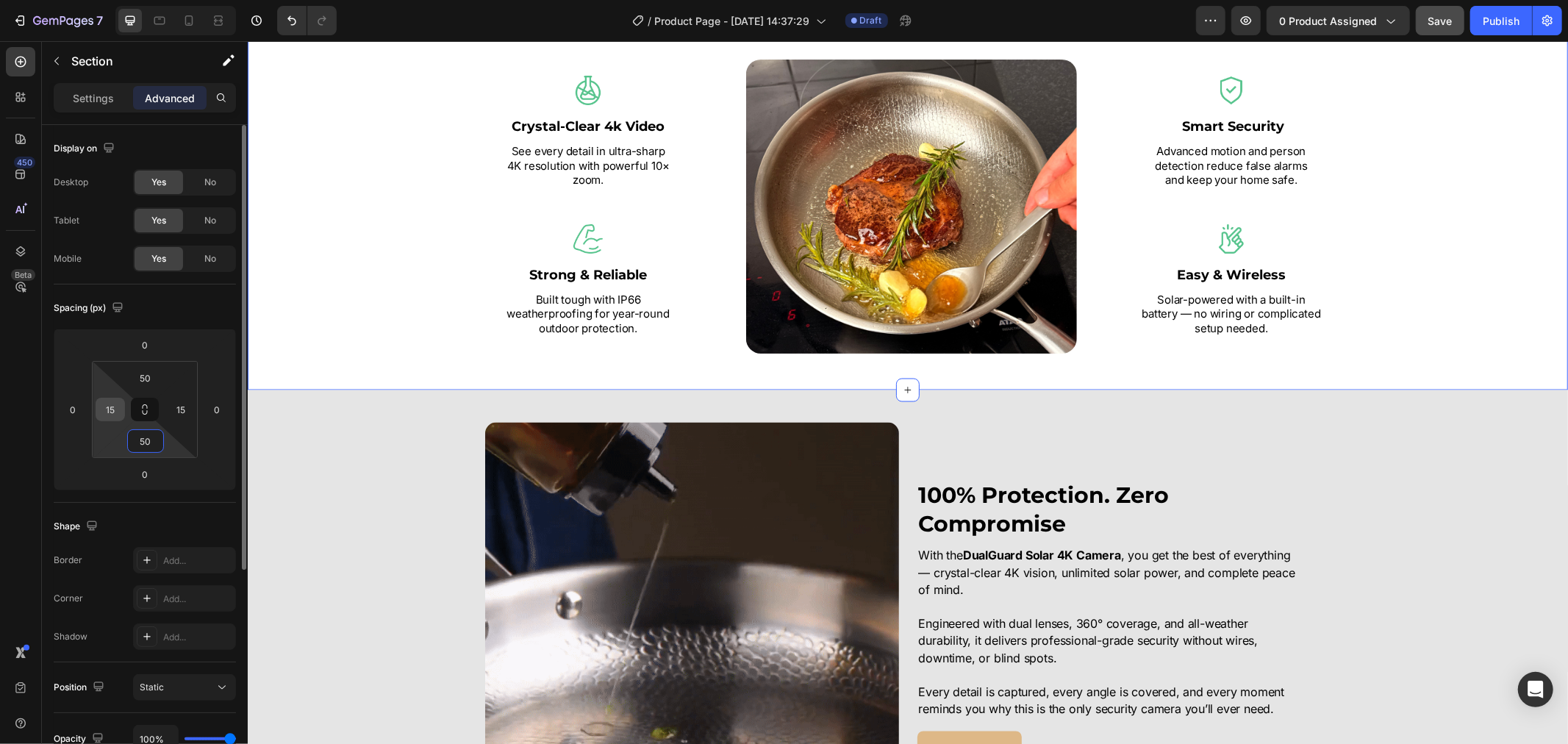
click at [116, 409] on input "15" at bounding box center [110, 409] width 22 height 22
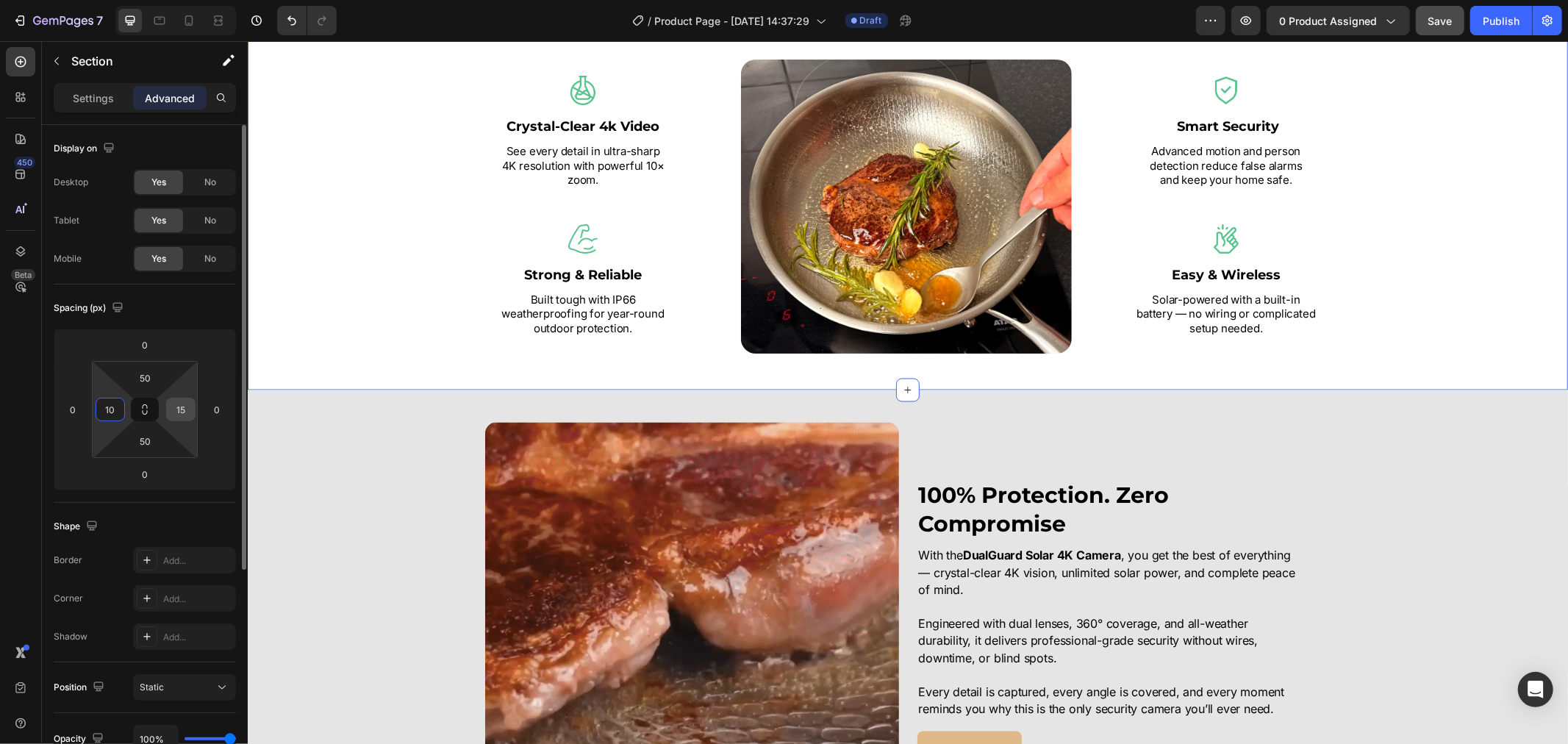
type input "10"
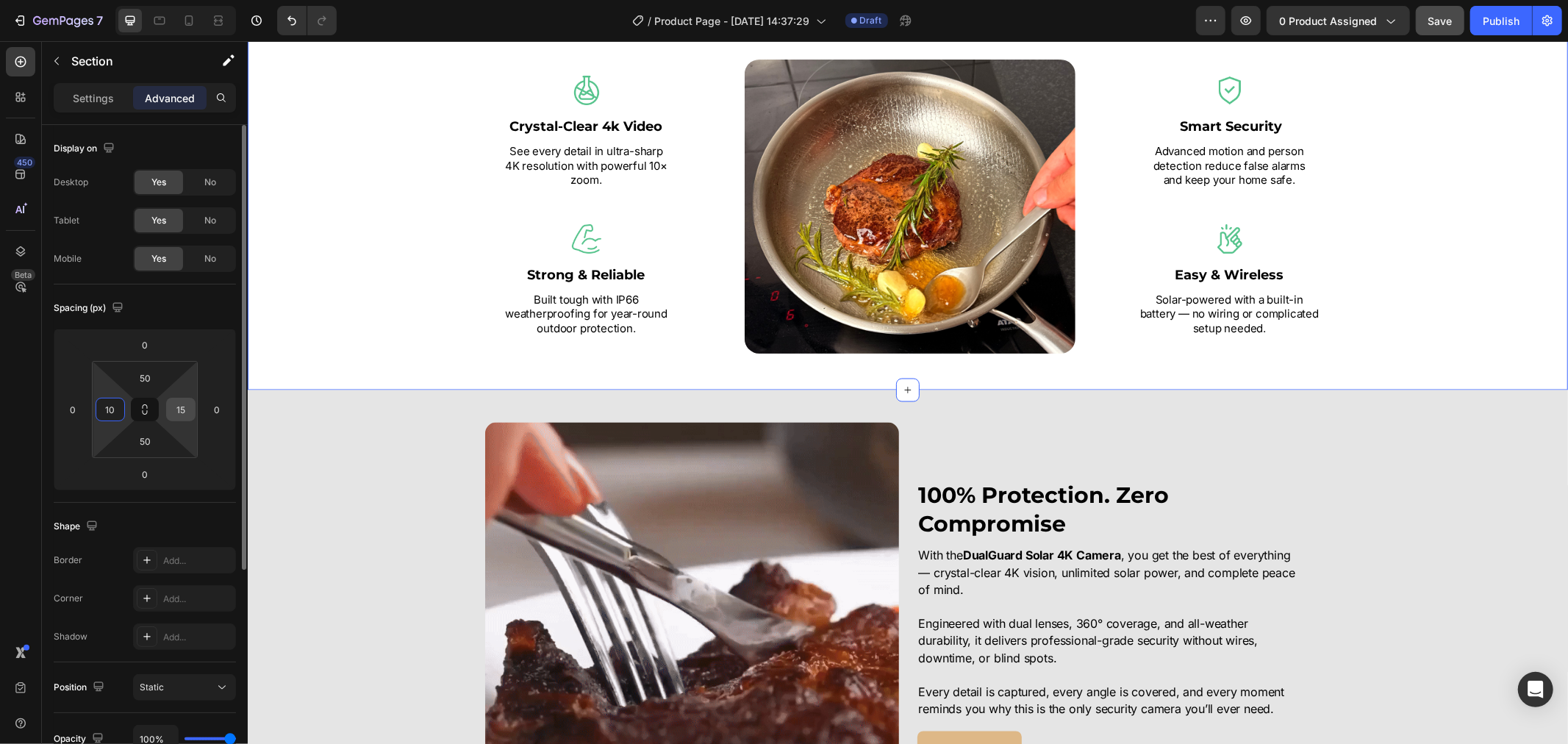
click at [180, 413] on input "15" at bounding box center [180, 409] width 22 height 22
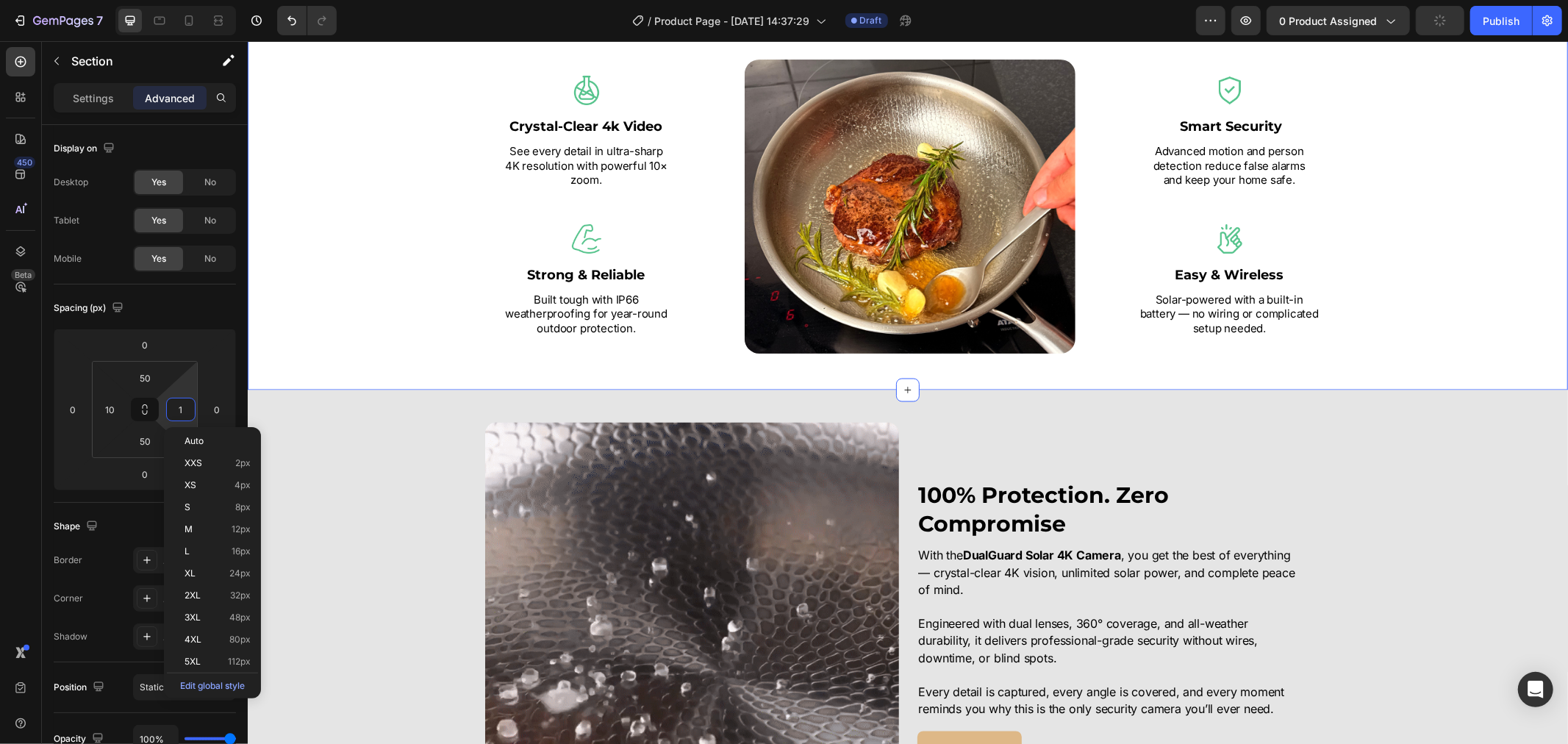
type input "10"
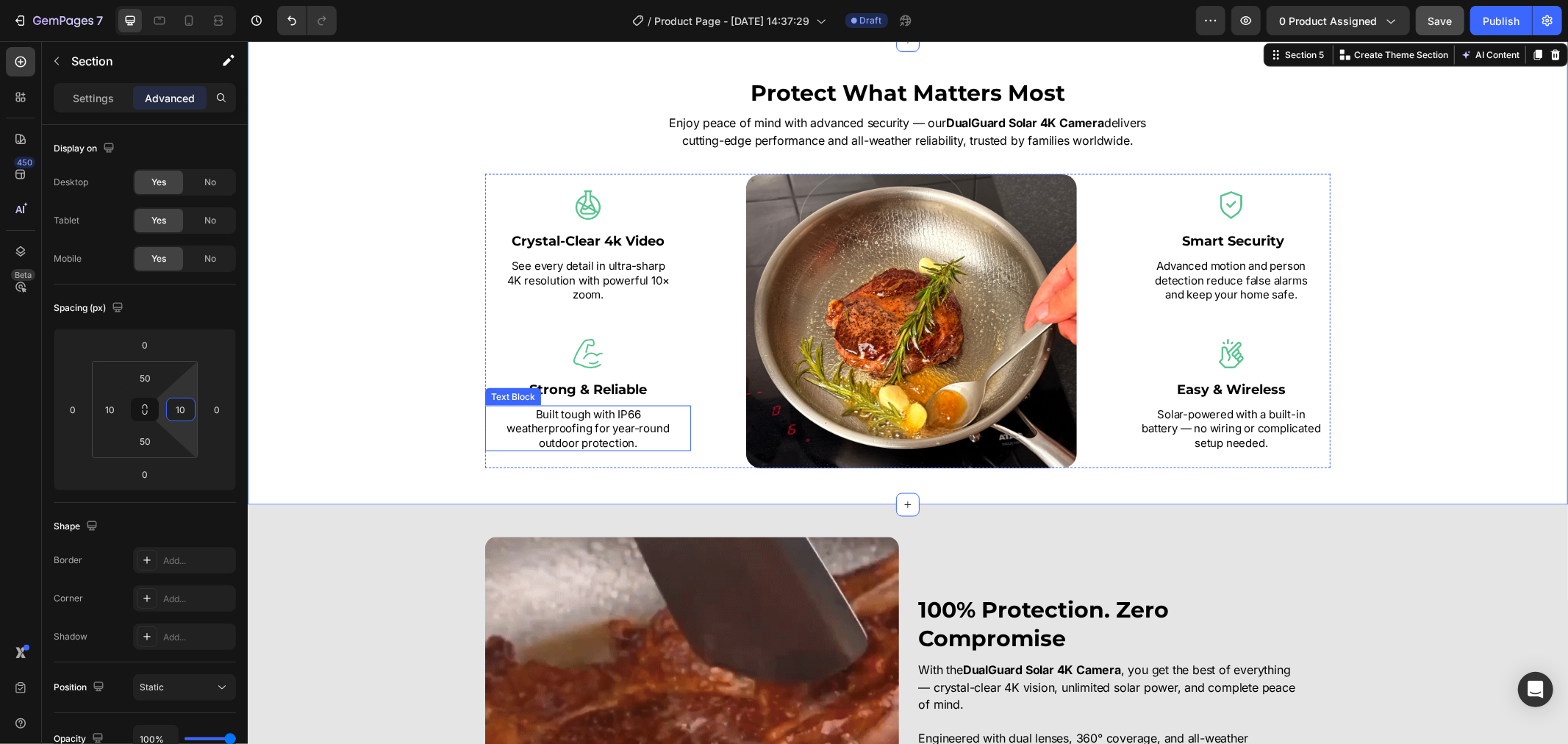
scroll to position [1633, 0]
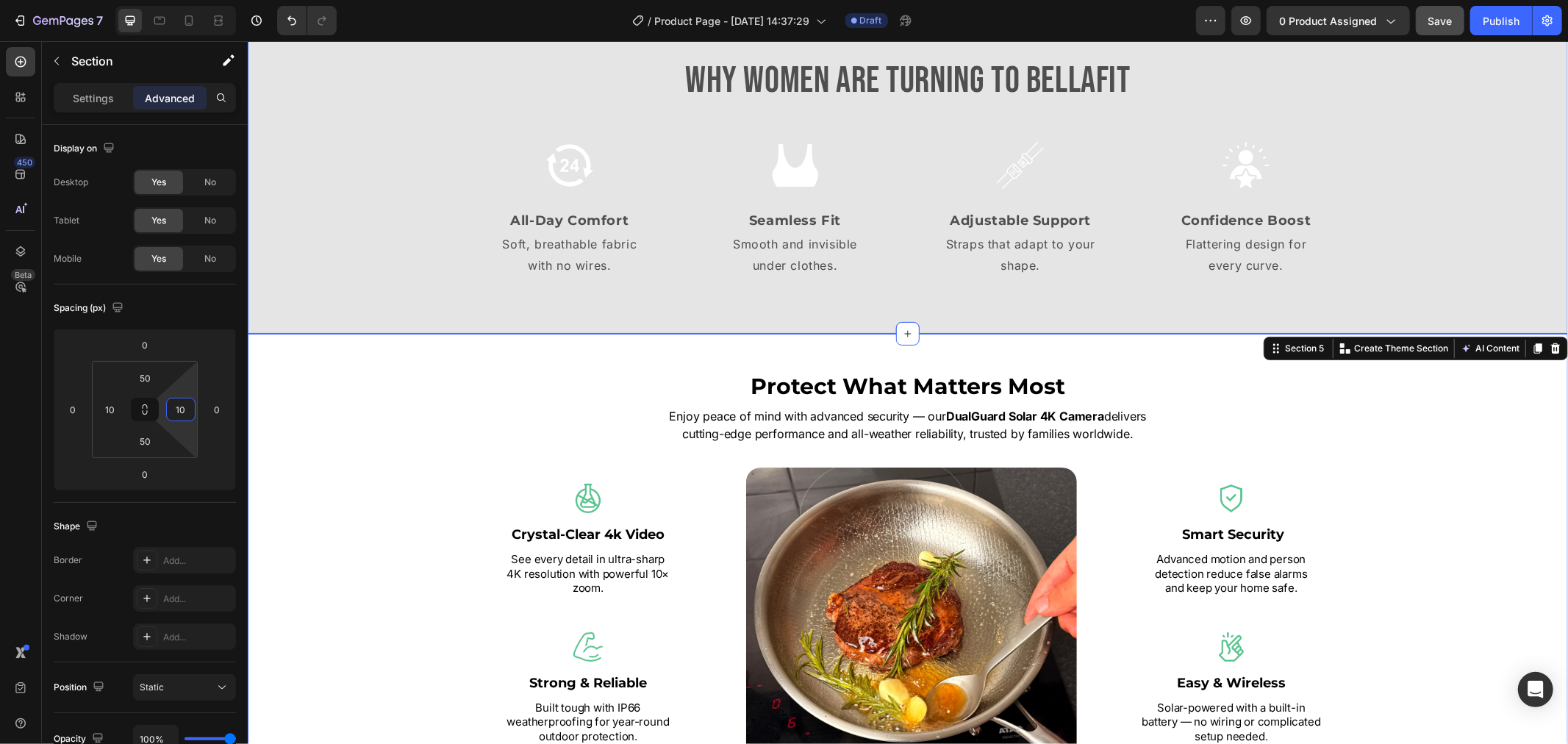
click at [318, 206] on div "Why Women Are Turning to BellaFit Heading Image All-Day Comfort Text Block Soft…" at bounding box center [906, 172] width 1321 height 234
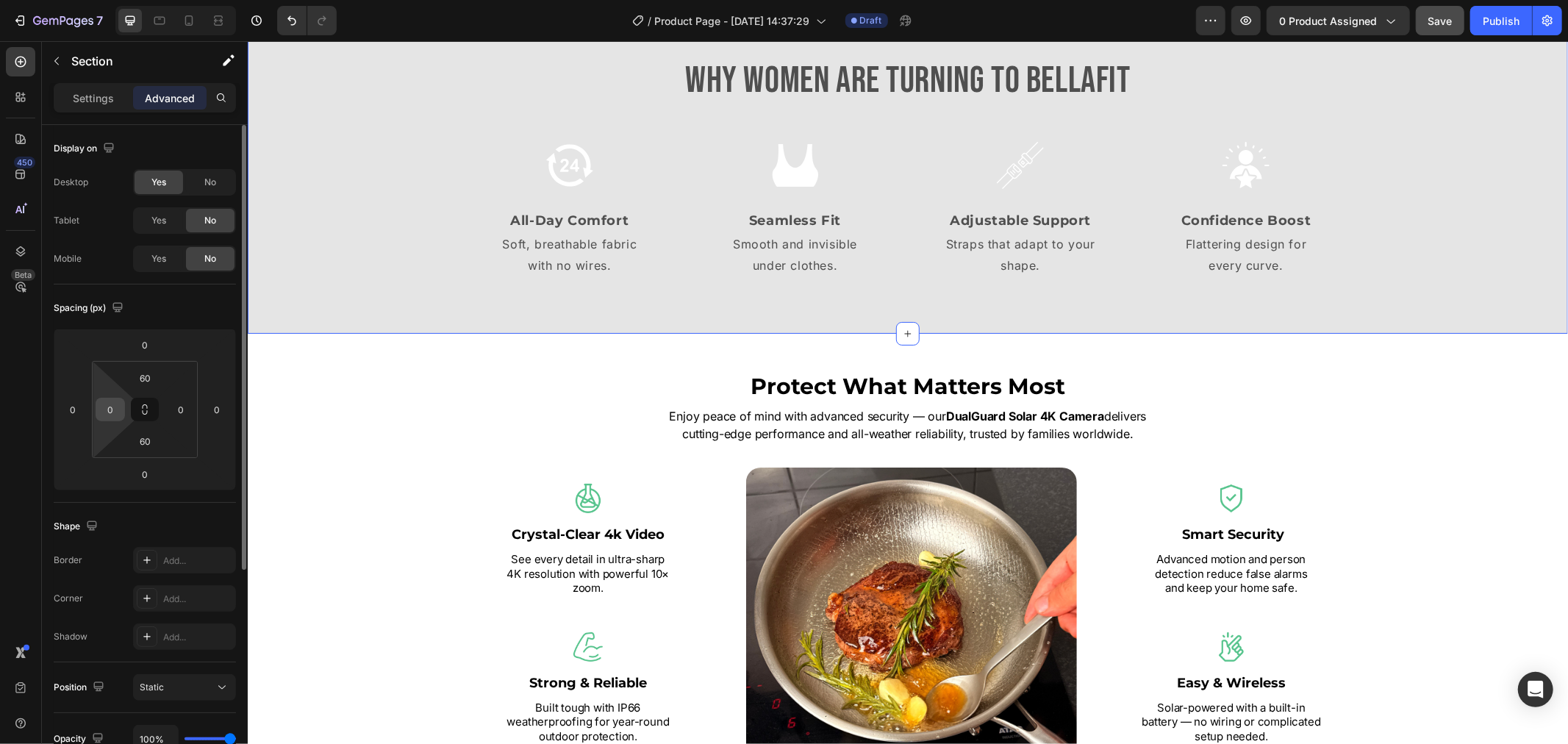
click at [101, 409] on input "0" at bounding box center [110, 409] width 22 height 22
type input "10"
click at [178, 420] on div "0" at bounding box center [180, 409] width 29 height 24
click at [184, 412] on input "0" at bounding box center [180, 409] width 22 height 22
type input "10"
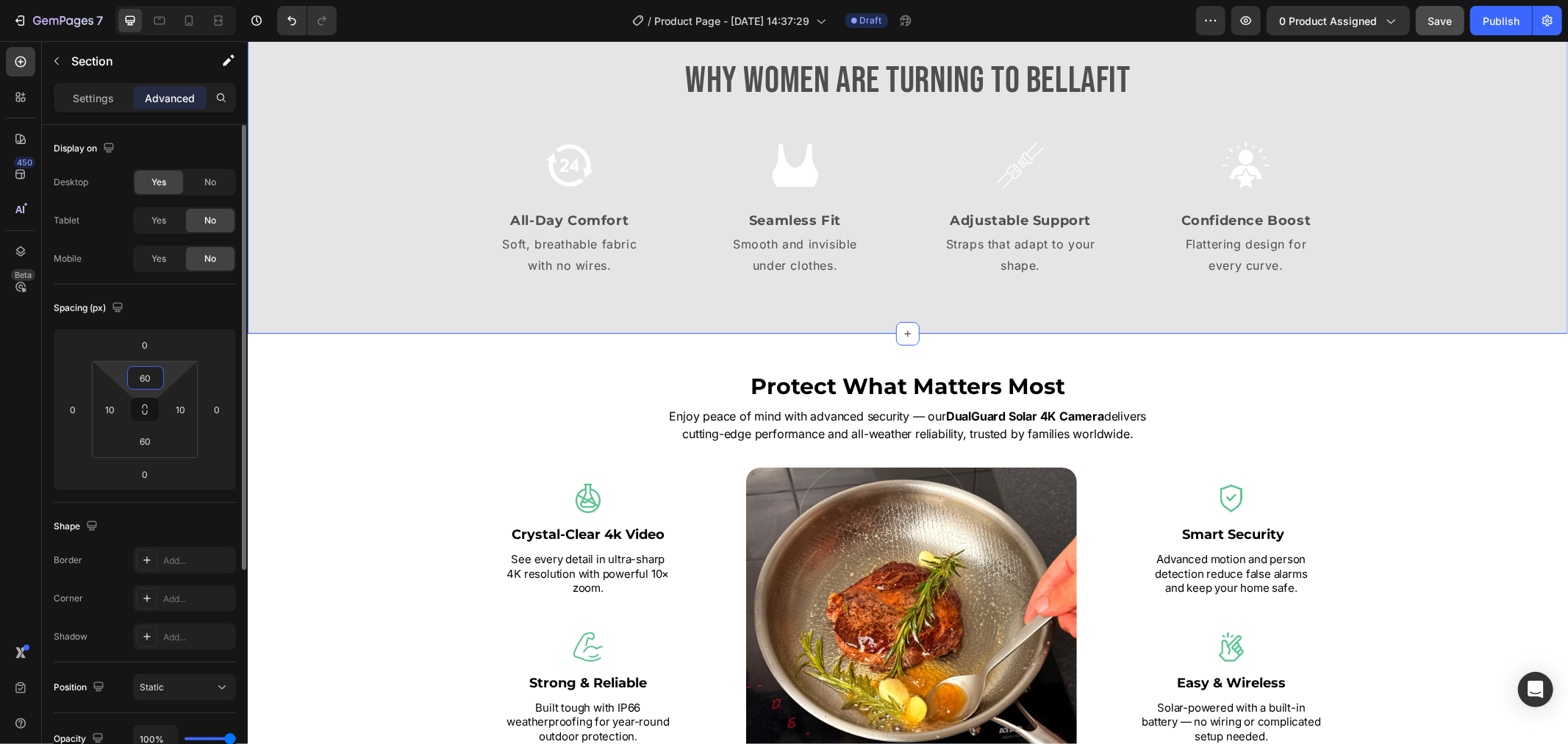
click at [142, 385] on input "60" at bounding box center [145, 378] width 29 height 22
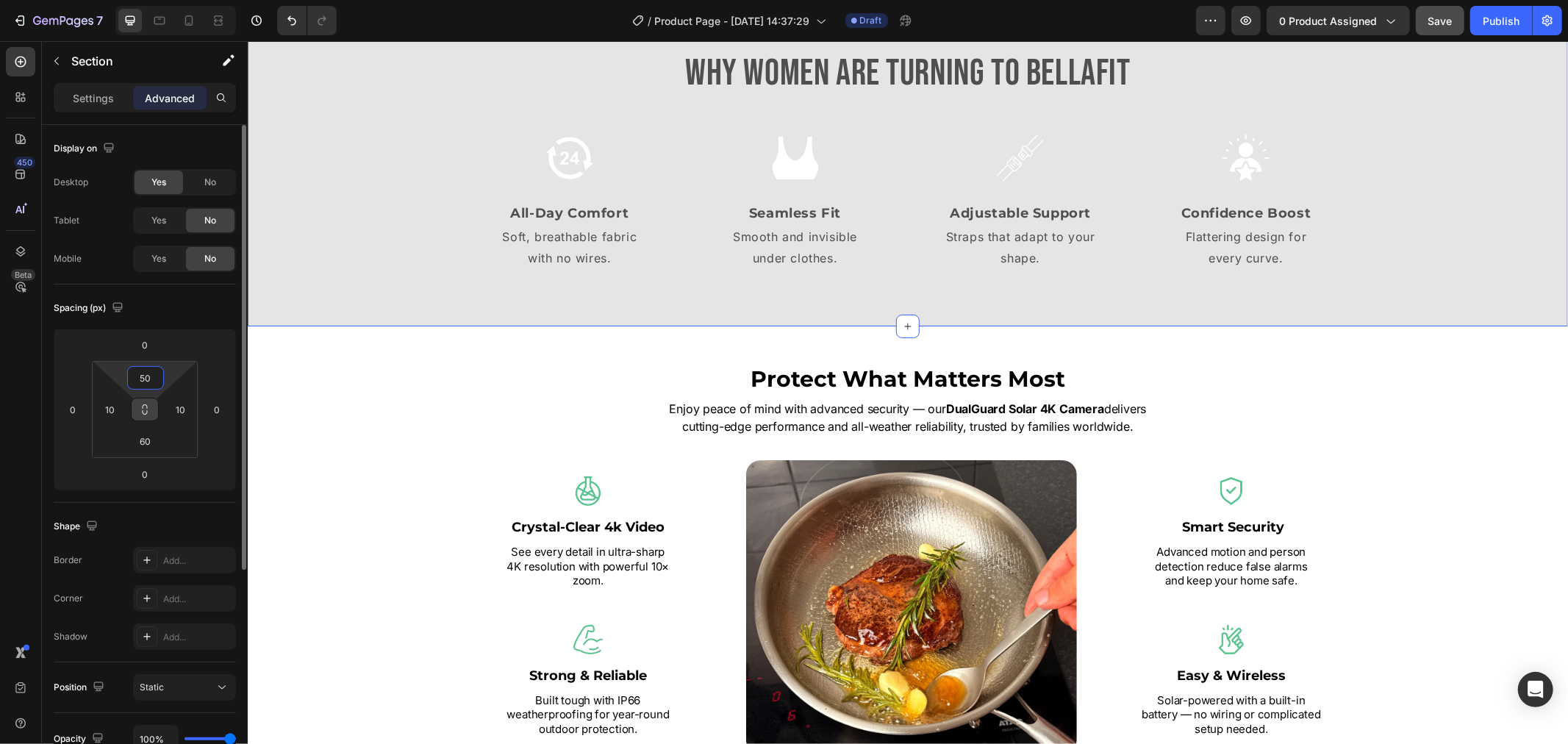
click at [145, 414] on icon at bounding box center [145, 409] width 12 height 12
click at [148, 435] on input "60" at bounding box center [145, 441] width 29 height 22
type input "5"
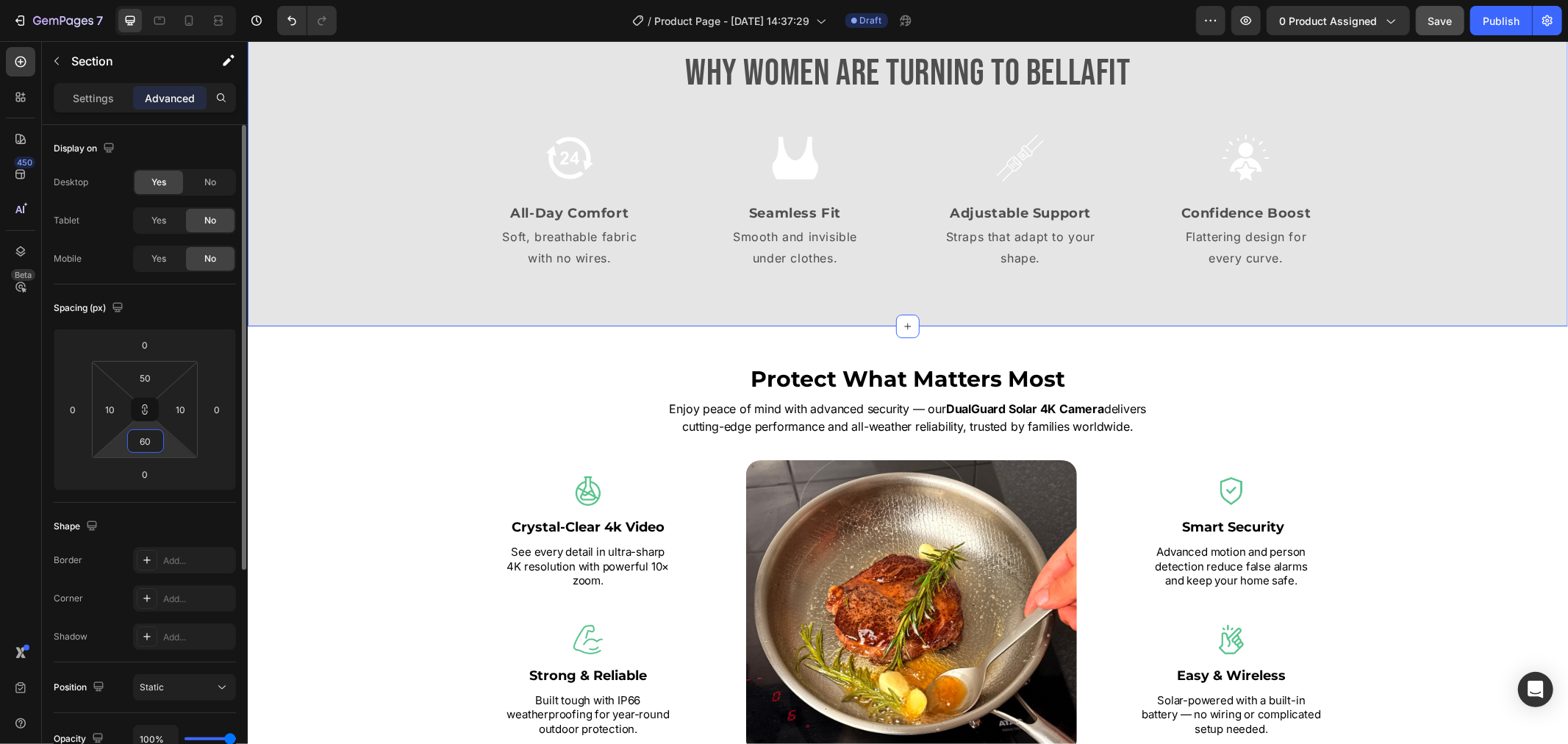
type input "5"
type input "50"
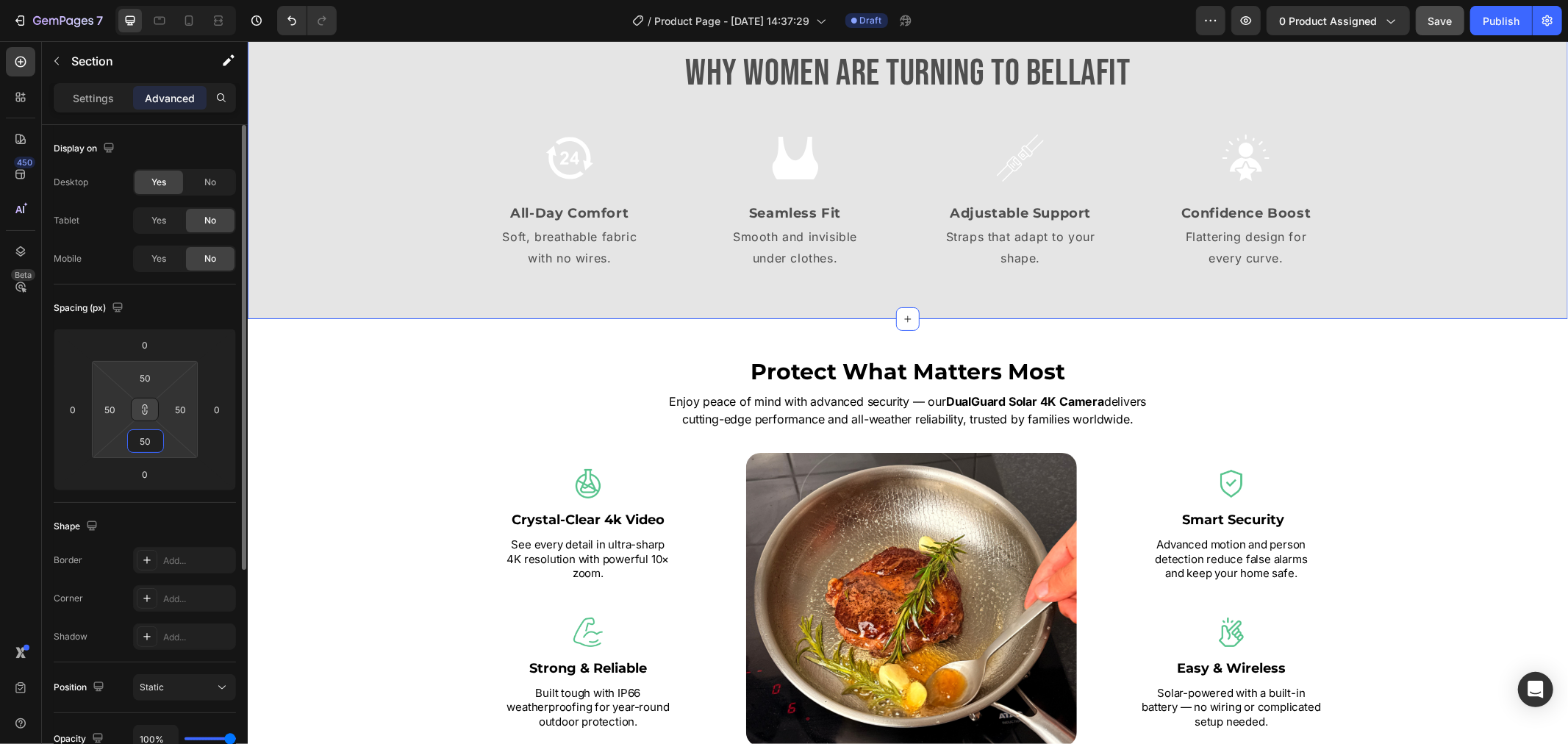
type input "50"
click at [144, 406] on icon at bounding box center [145, 409] width 12 height 12
click at [114, 0] on html "7 Version history / Product Page - Sep 25, 14:37:29 Draft Preview 0 product ass…" at bounding box center [784, 0] width 1568 height 0
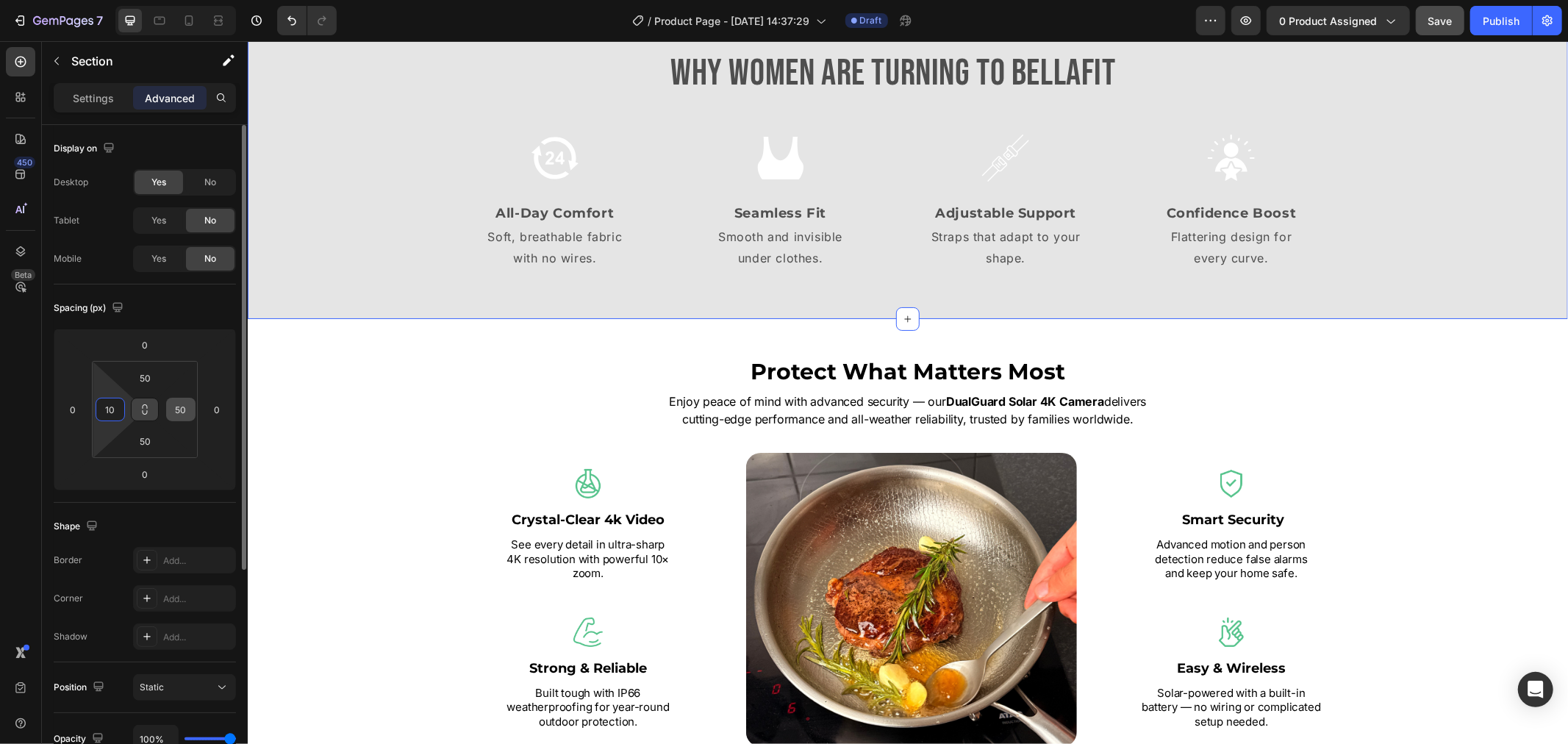
type input "10"
click at [183, 403] on input "50" at bounding box center [180, 409] width 22 height 22
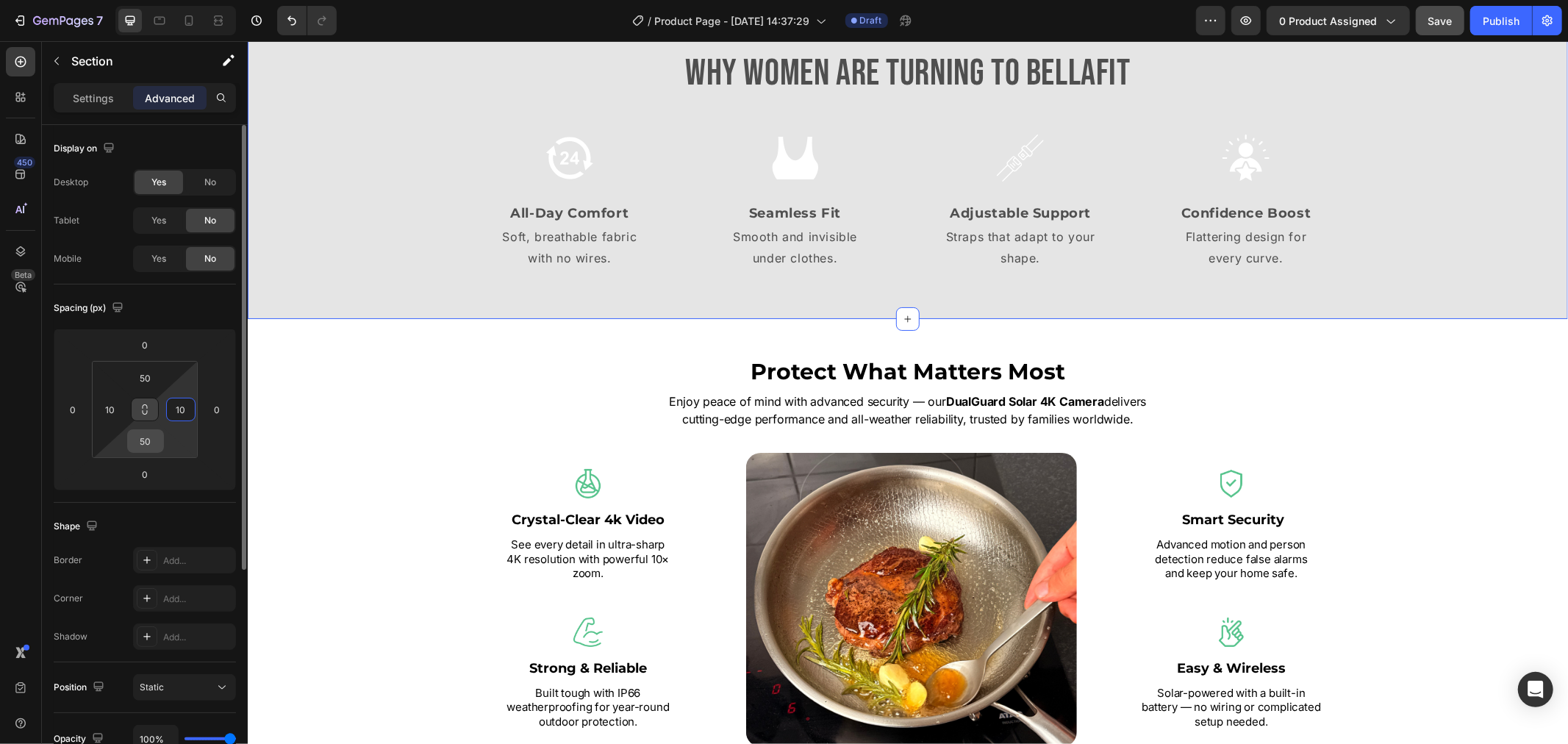
type input "10"
click at [138, 439] on input "50" at bounding box center [145, 441] width 29 height 22
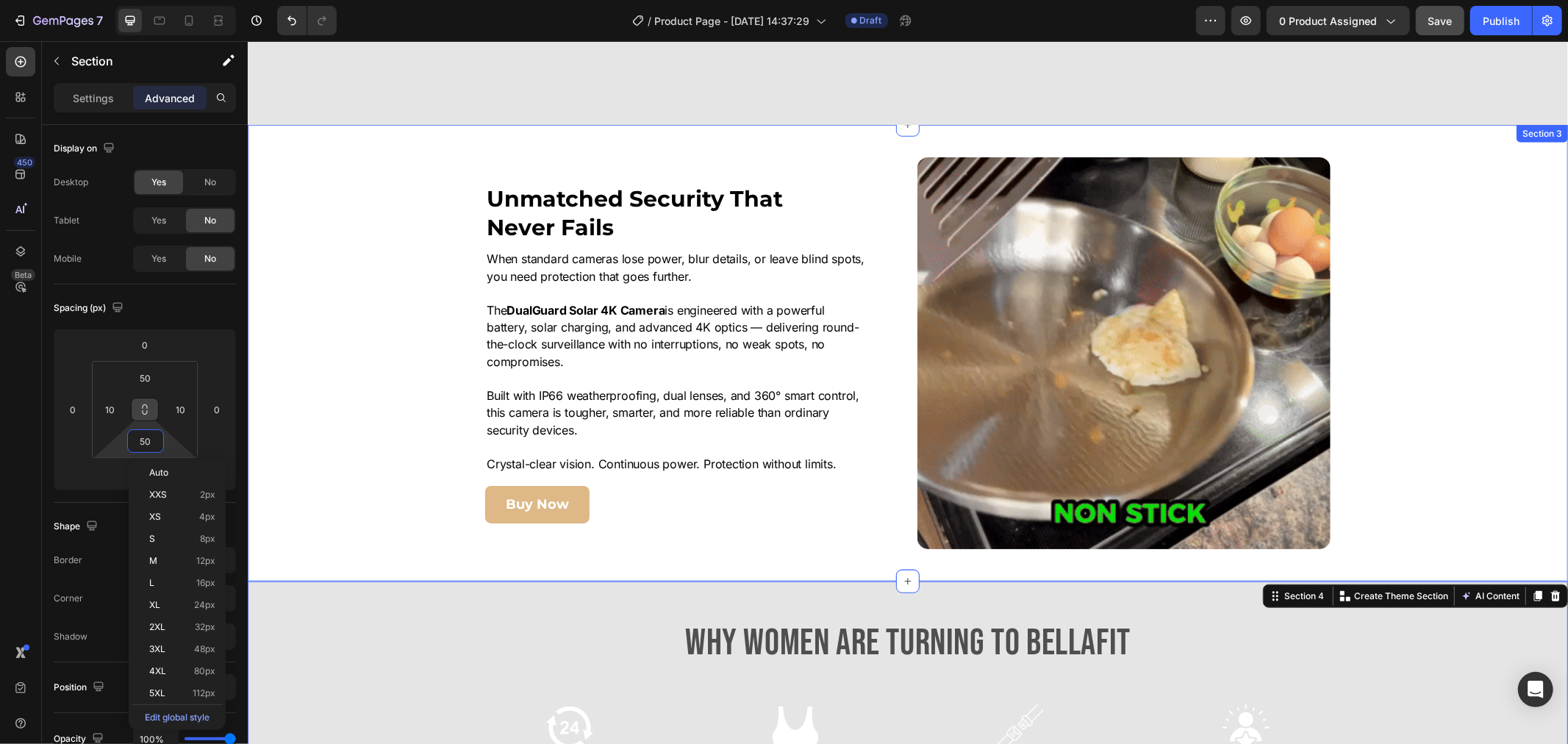
scroll to position [1061, 0]
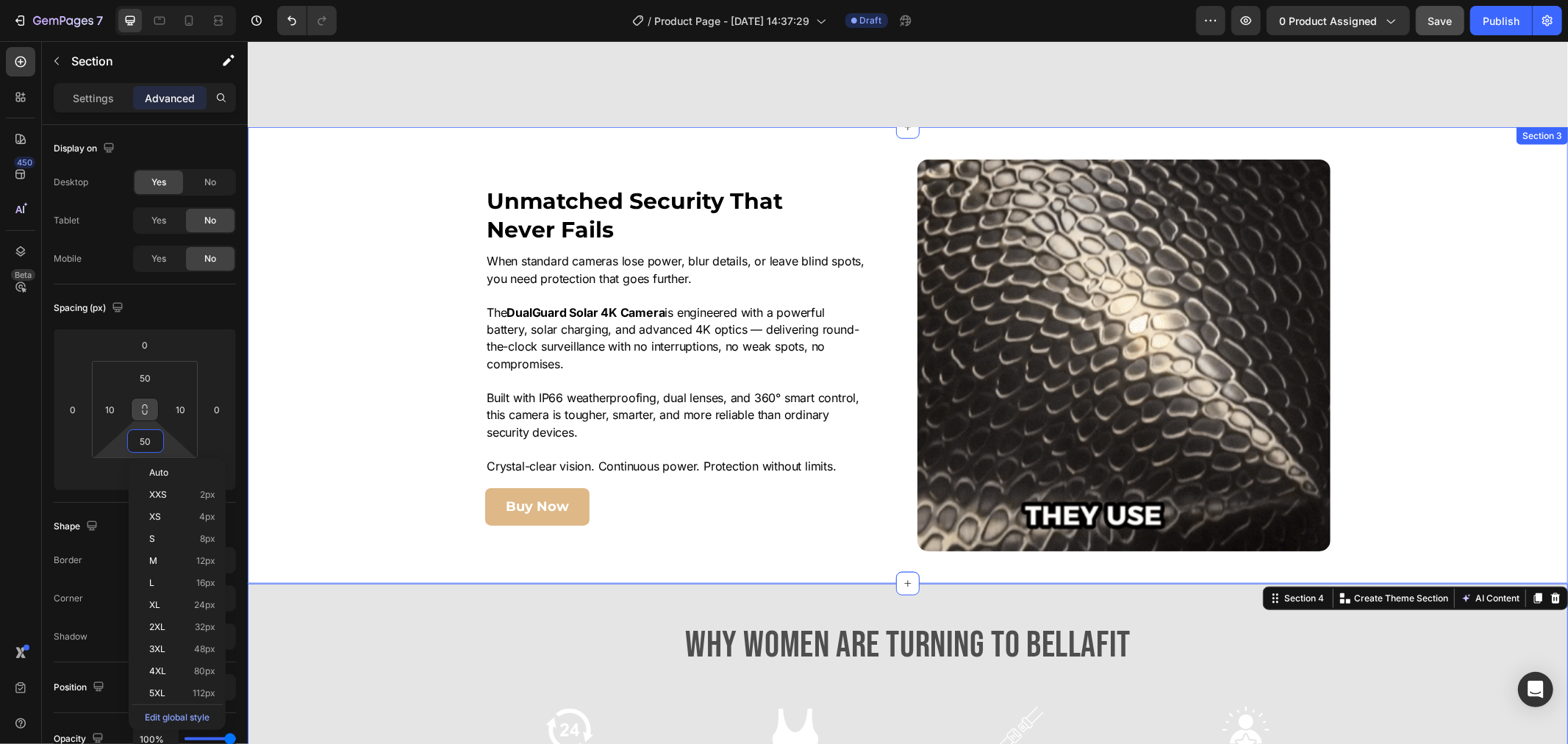
click at [385, 305] on div "Image Unmatched Security That Never Fails Heading When standard cameras lose po…" at bounding box center [906, 355] width 1321 height 392
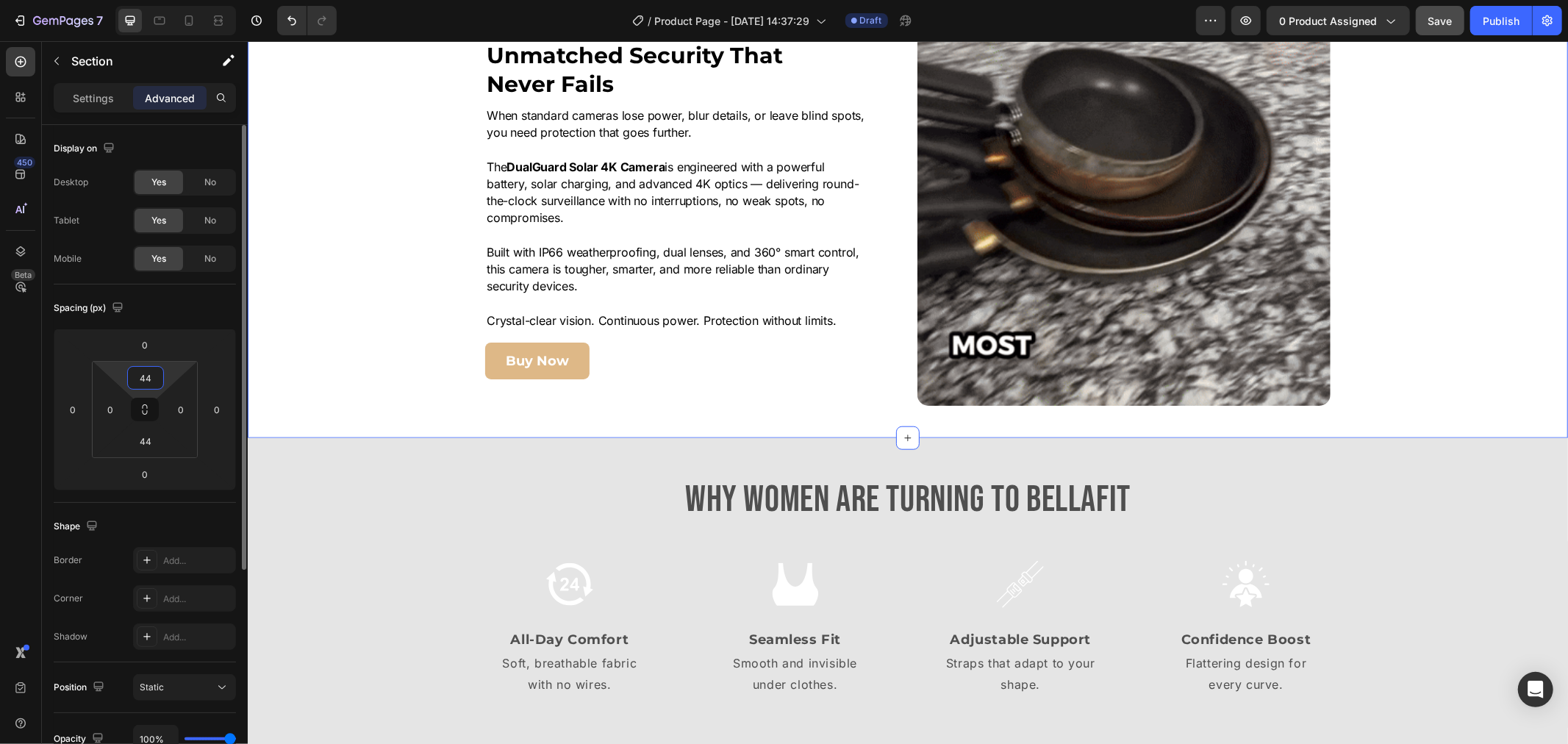
click at [145, 373] on input "44" at bounding box center [145, 378] width 29 height 22
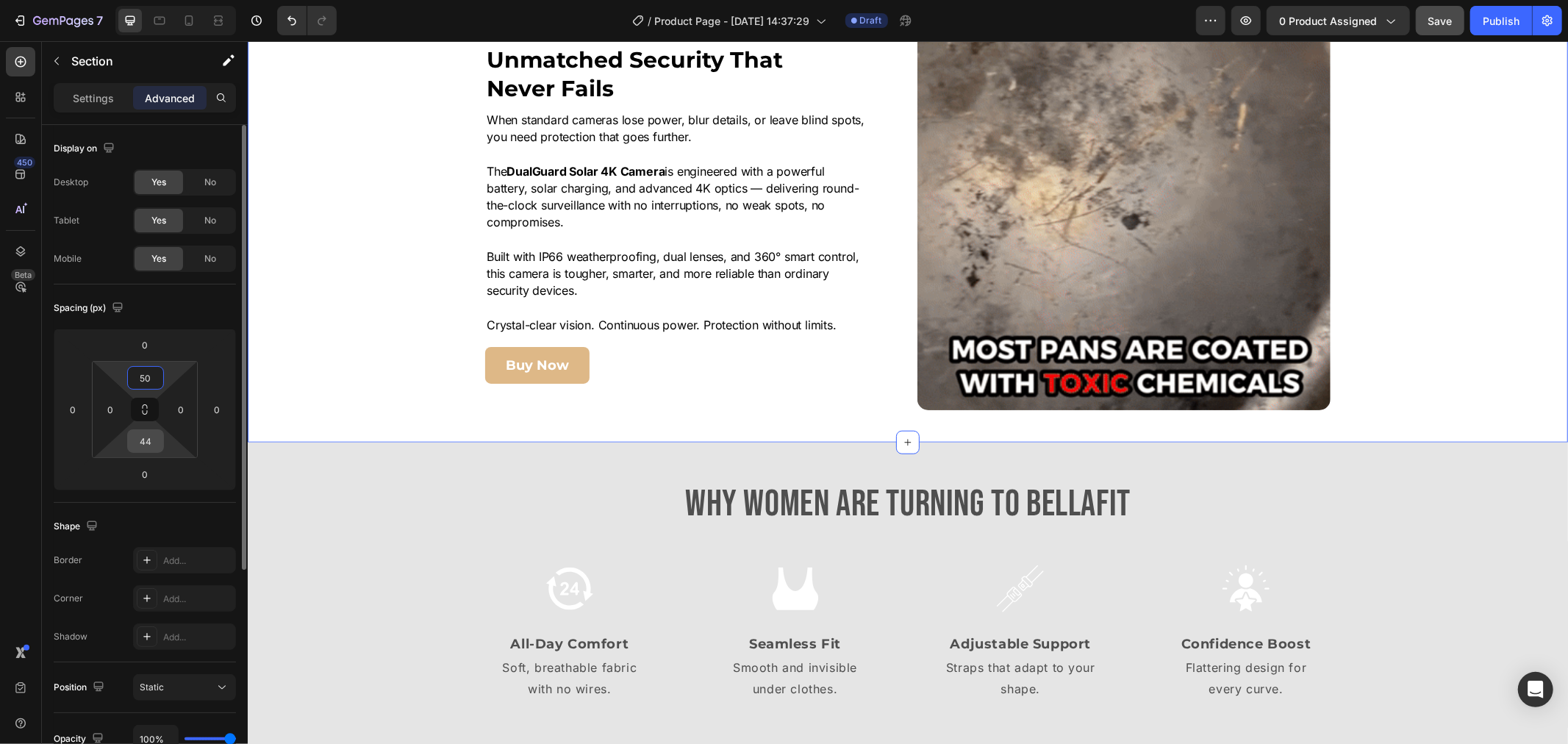
type input "50"
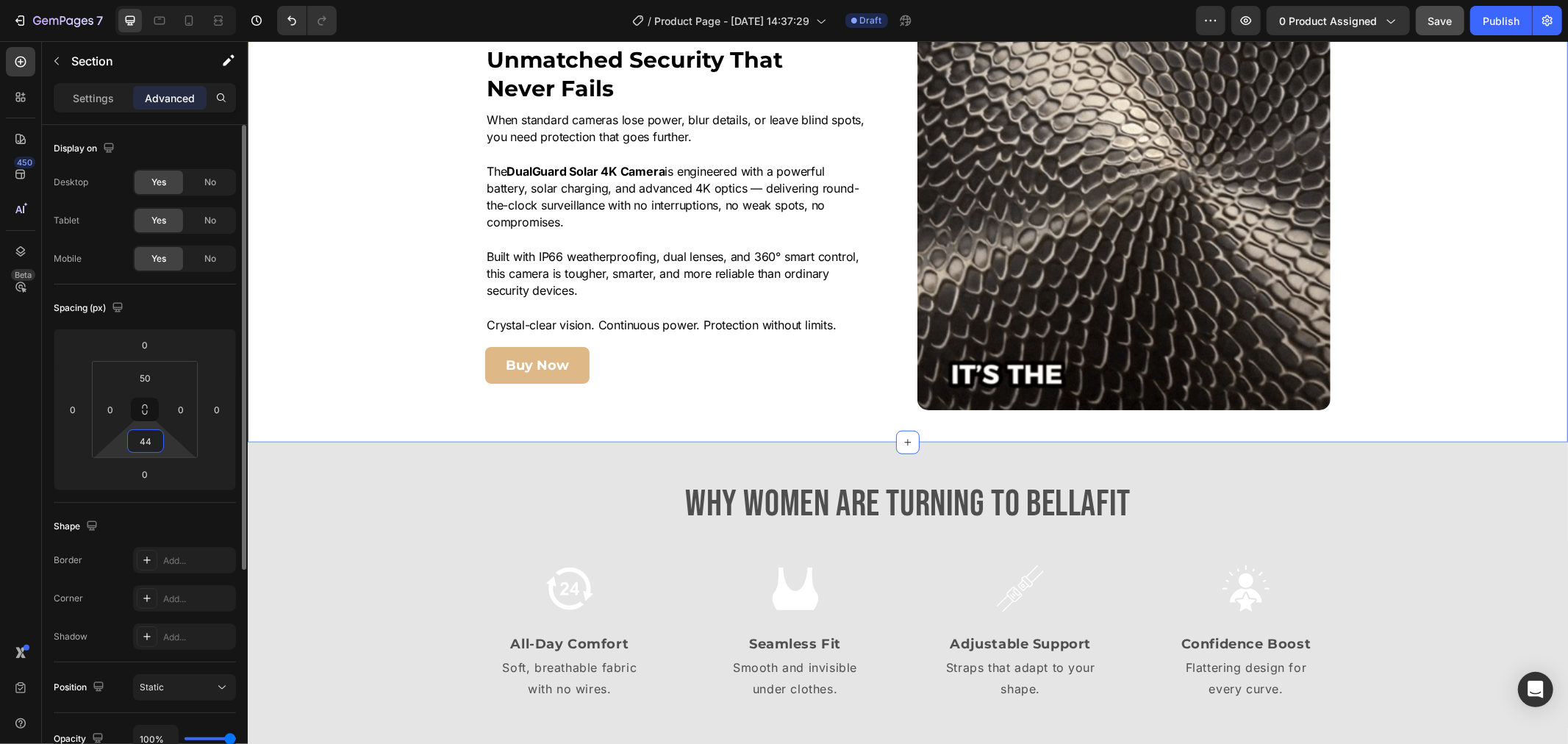
click at [144, 435] on input "44" at bounding box center [145, 441] width 29 height 22
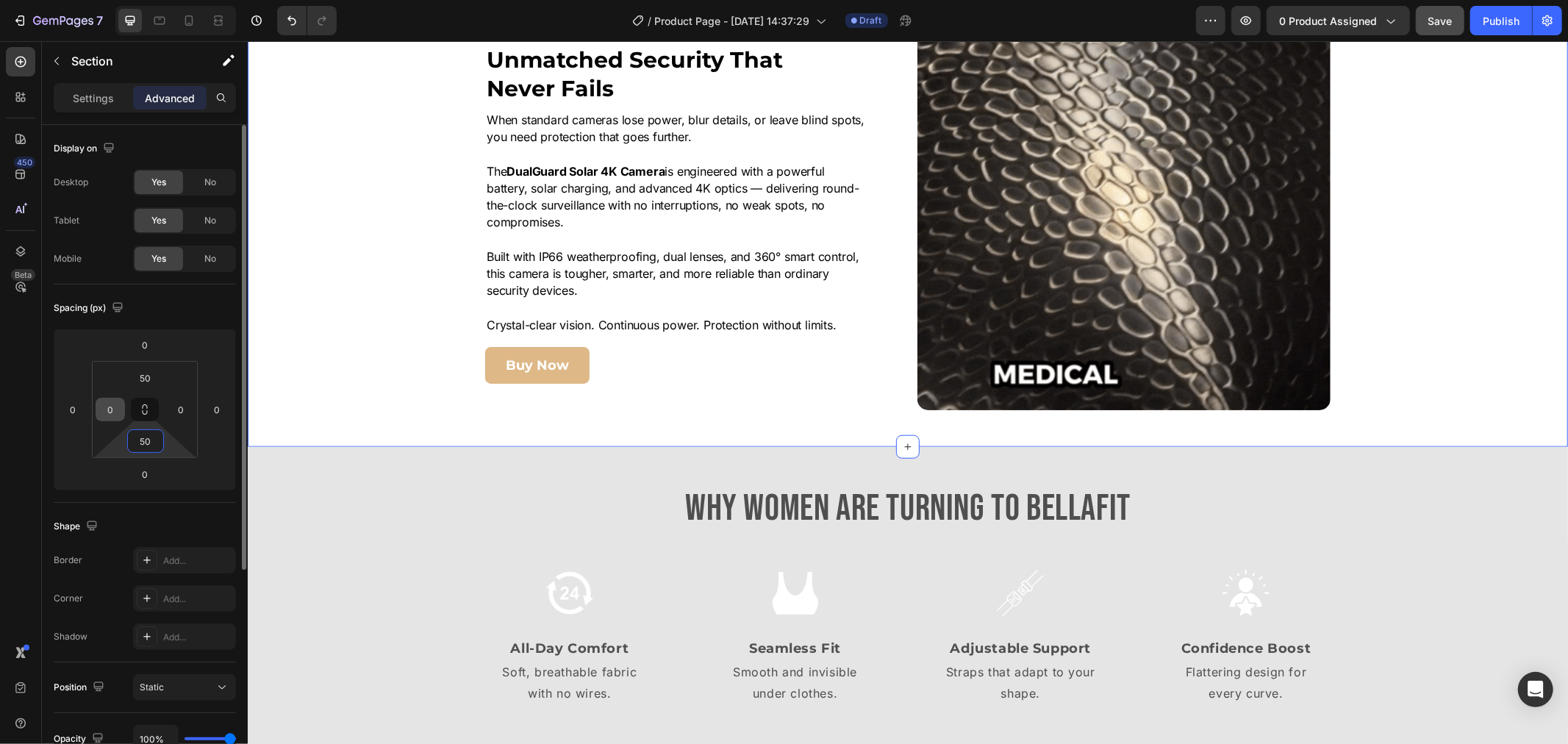
type input "50"
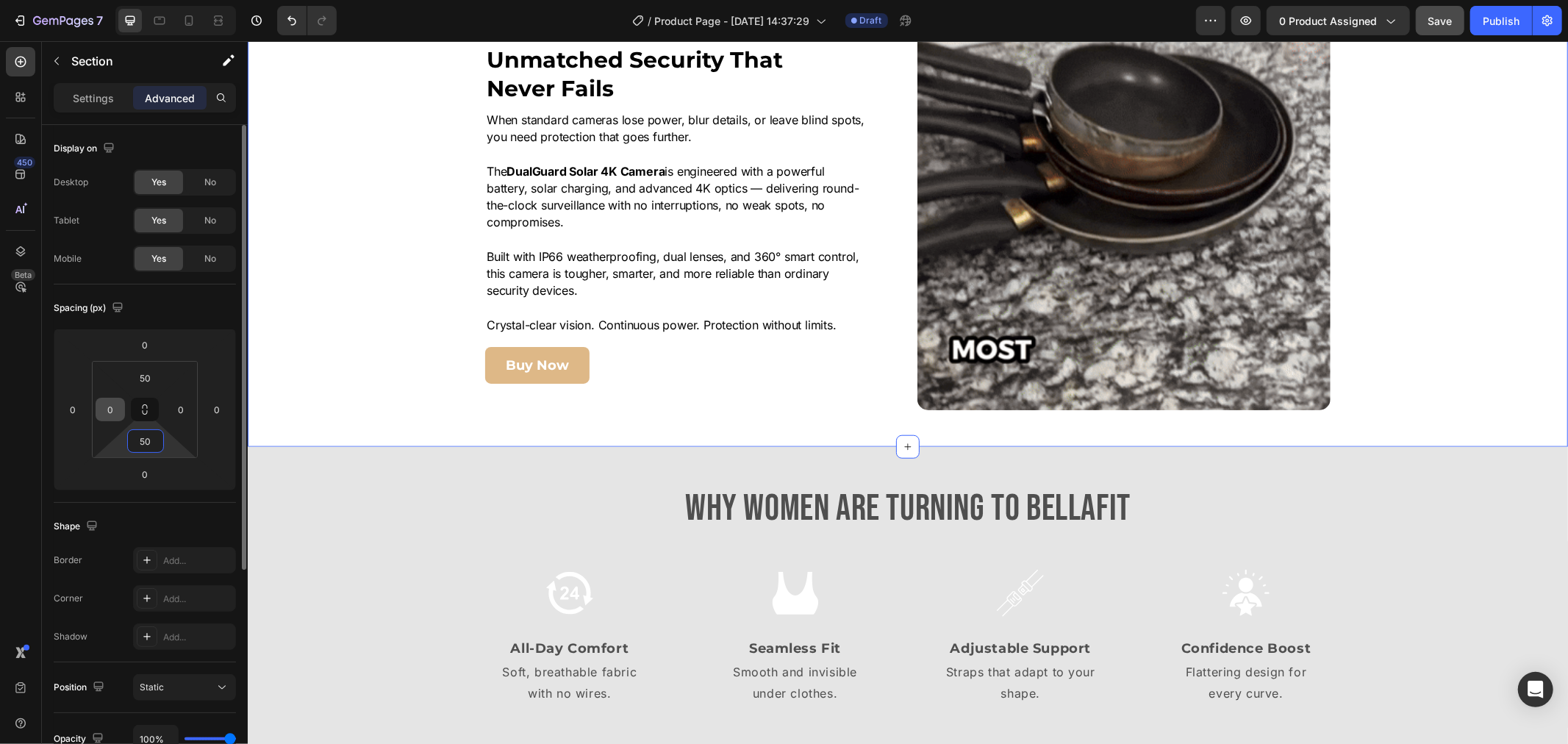
click at [107, 0] on html "7 Version history / Product Page - Sep 25, 14:37:29 Draft Preview 0 product ass…" at bounding box center [784, 0] width 1568 height 0
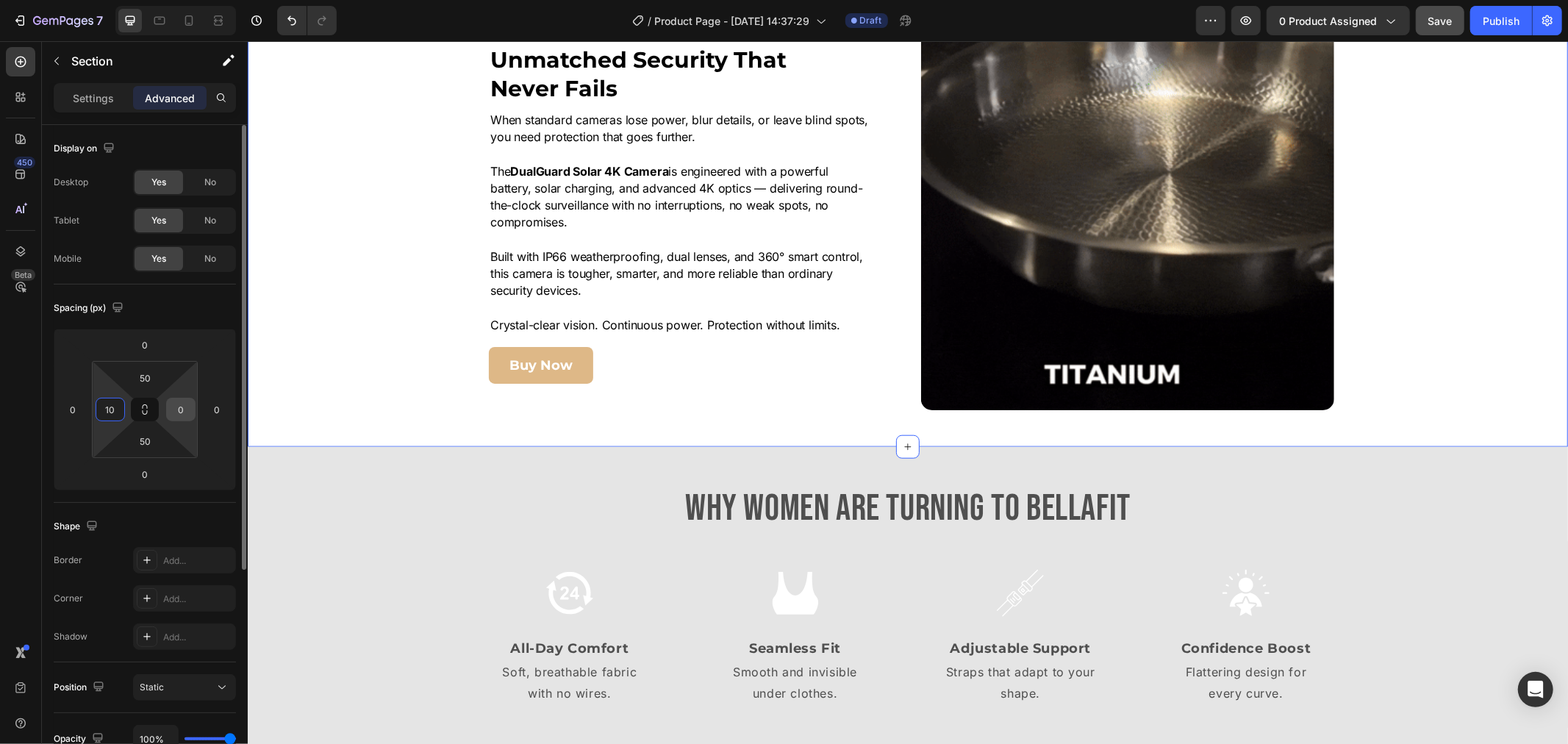
type input "10"
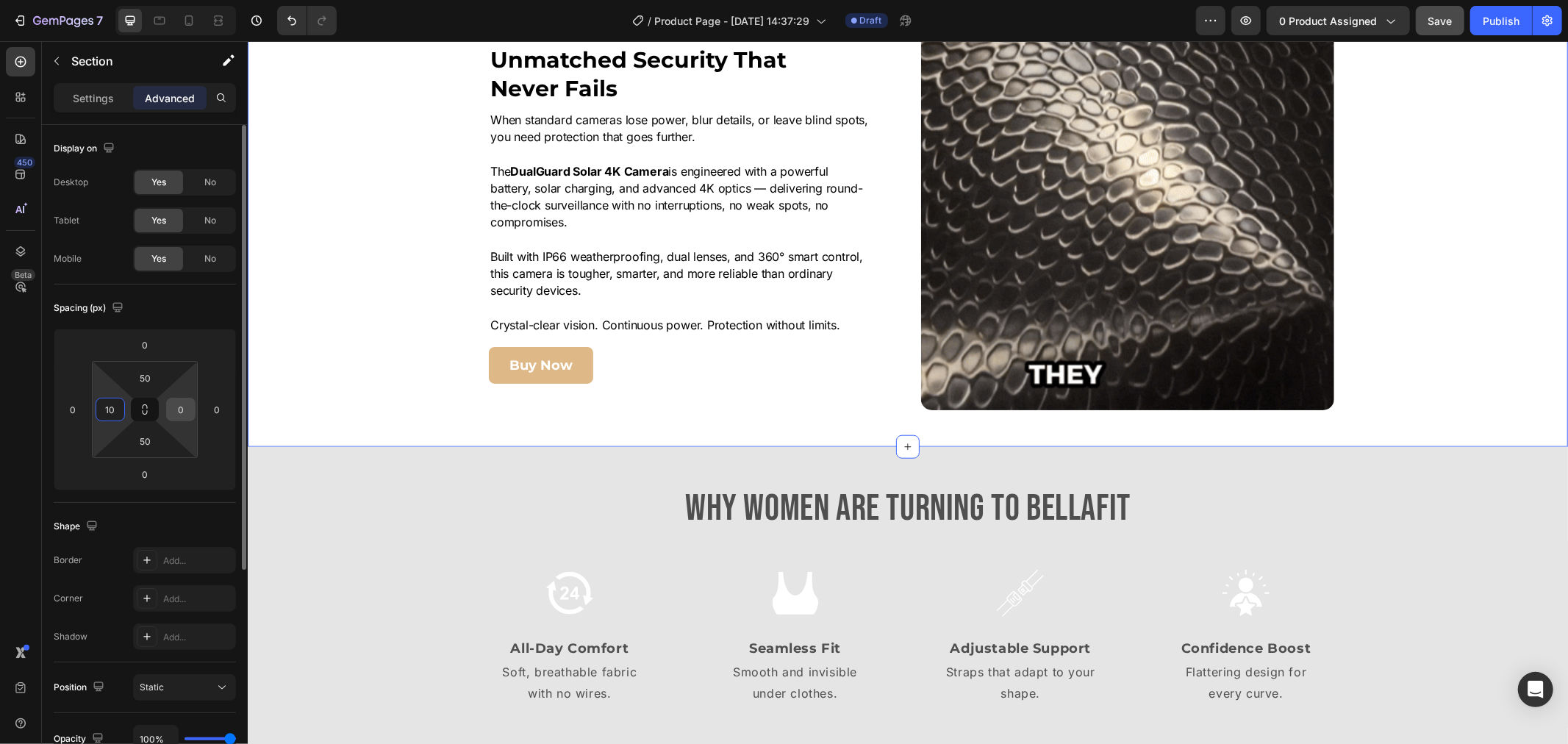
click at [173, 409] on input "0" at bounding box center [180, 409] width 22 height 22
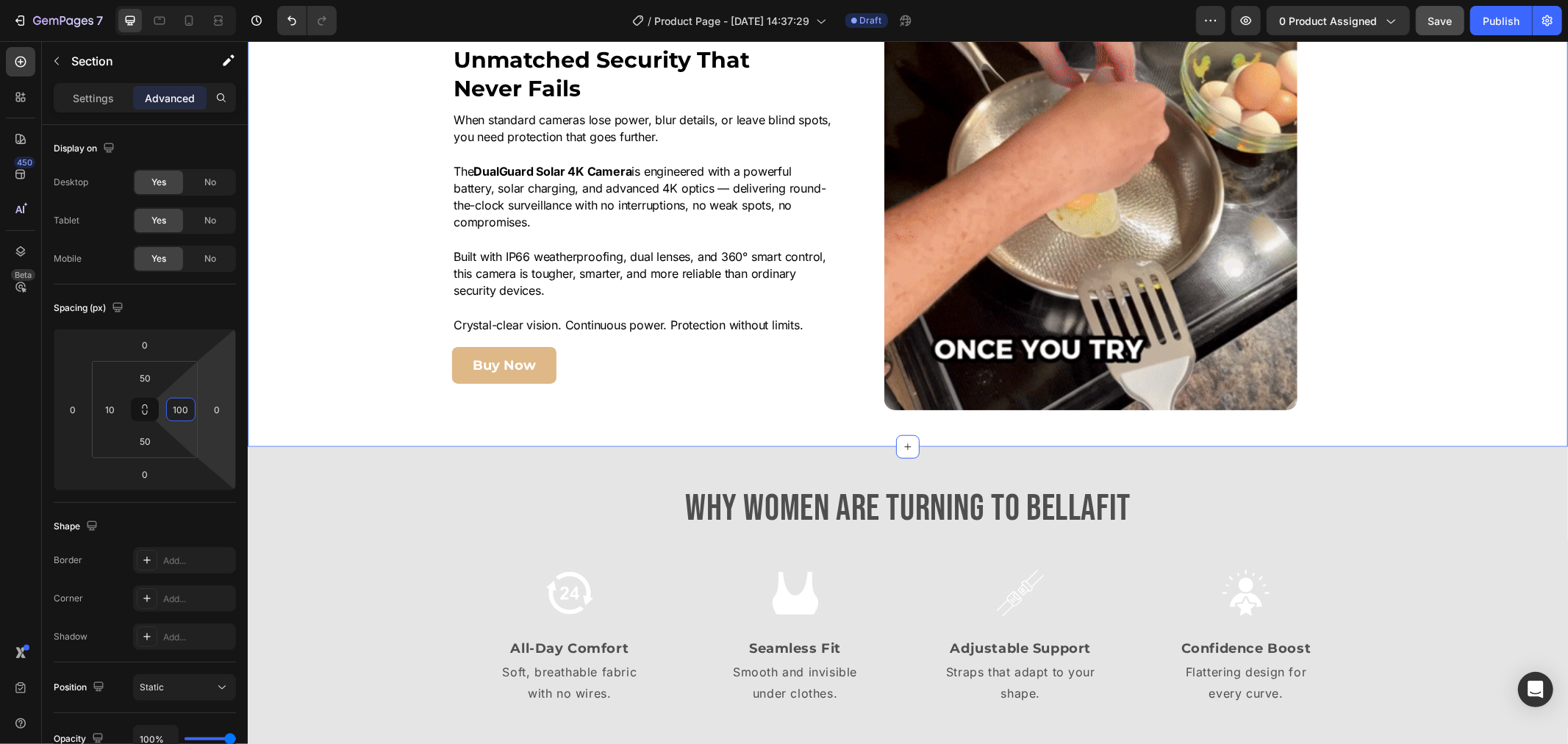
type input "100"
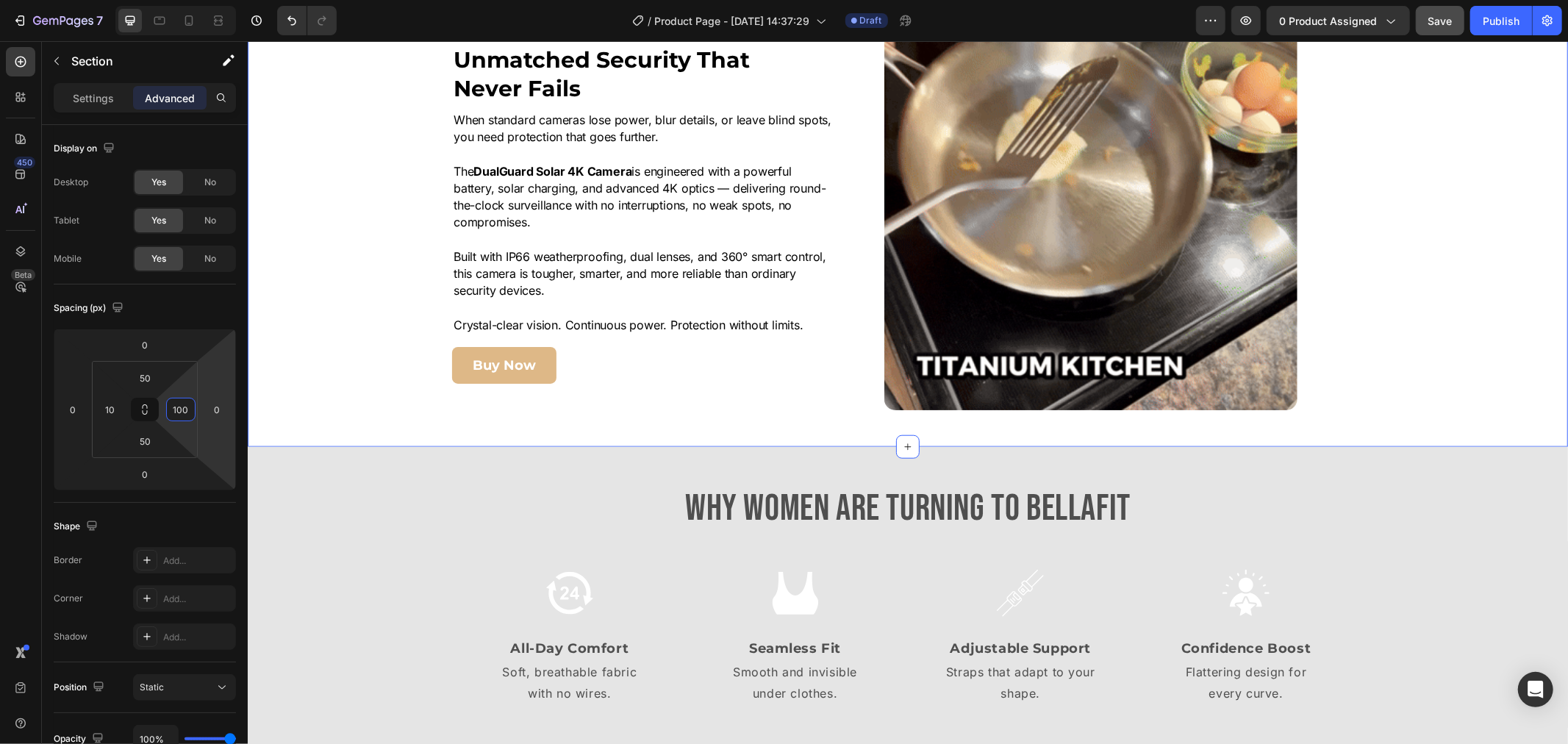
click at [351, 256] on div "Image Unmatched Security That Never Fails Heading When standard cameras lose po…" at bounding box center [874, 214] width 1239 height 392
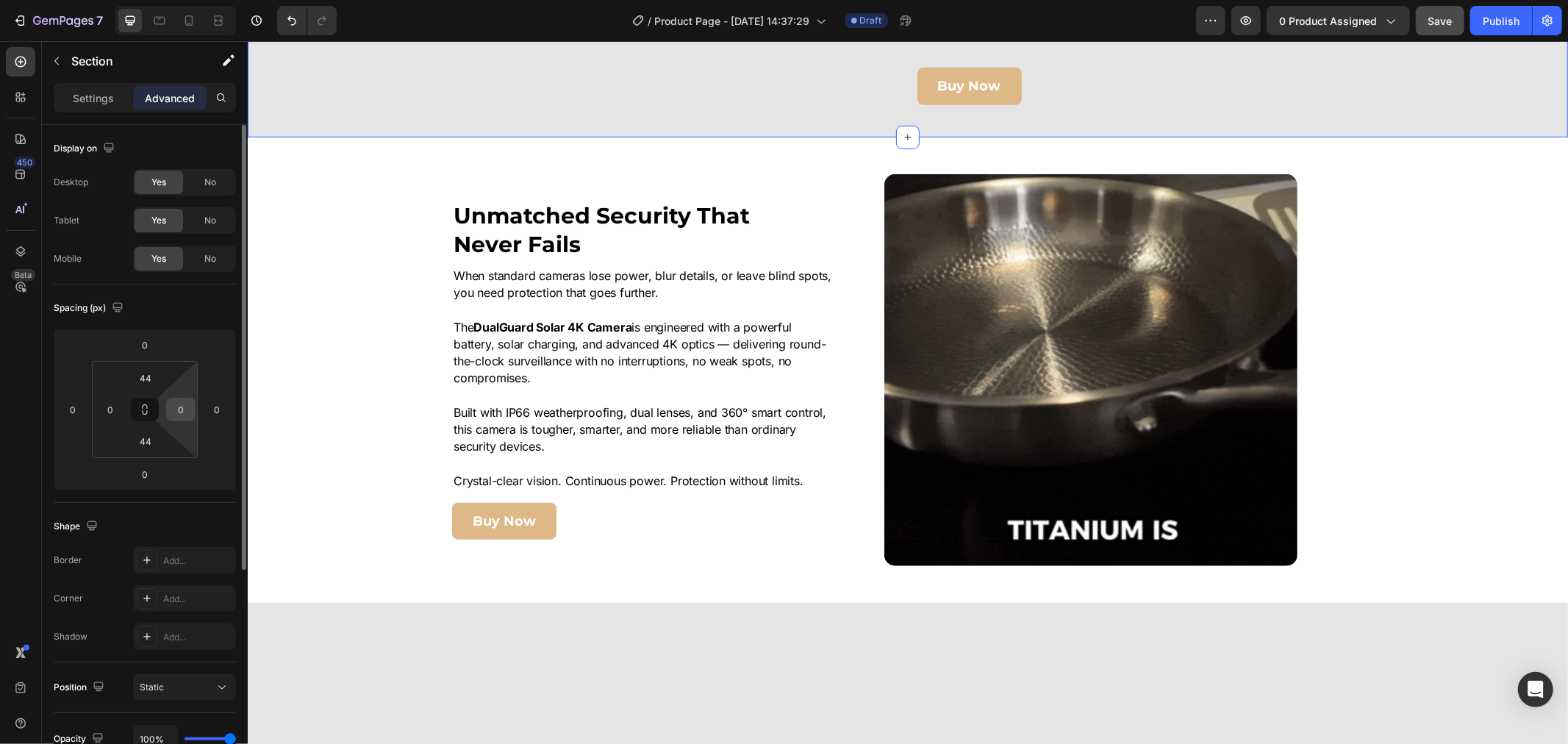
scroll to position [653, 0]
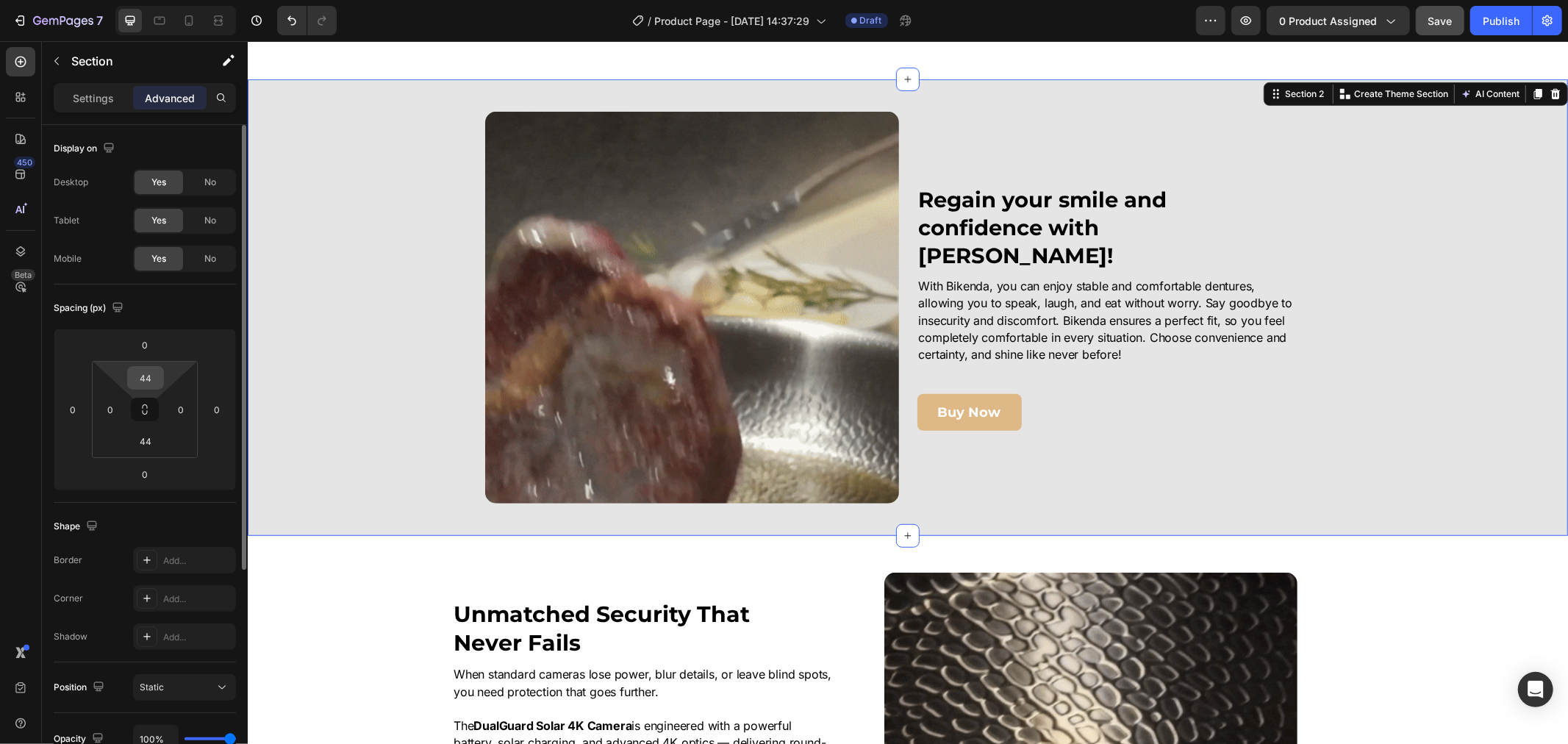
click at [145, 383] on input "44" at bounding box center [145, 378] width 29 height 22
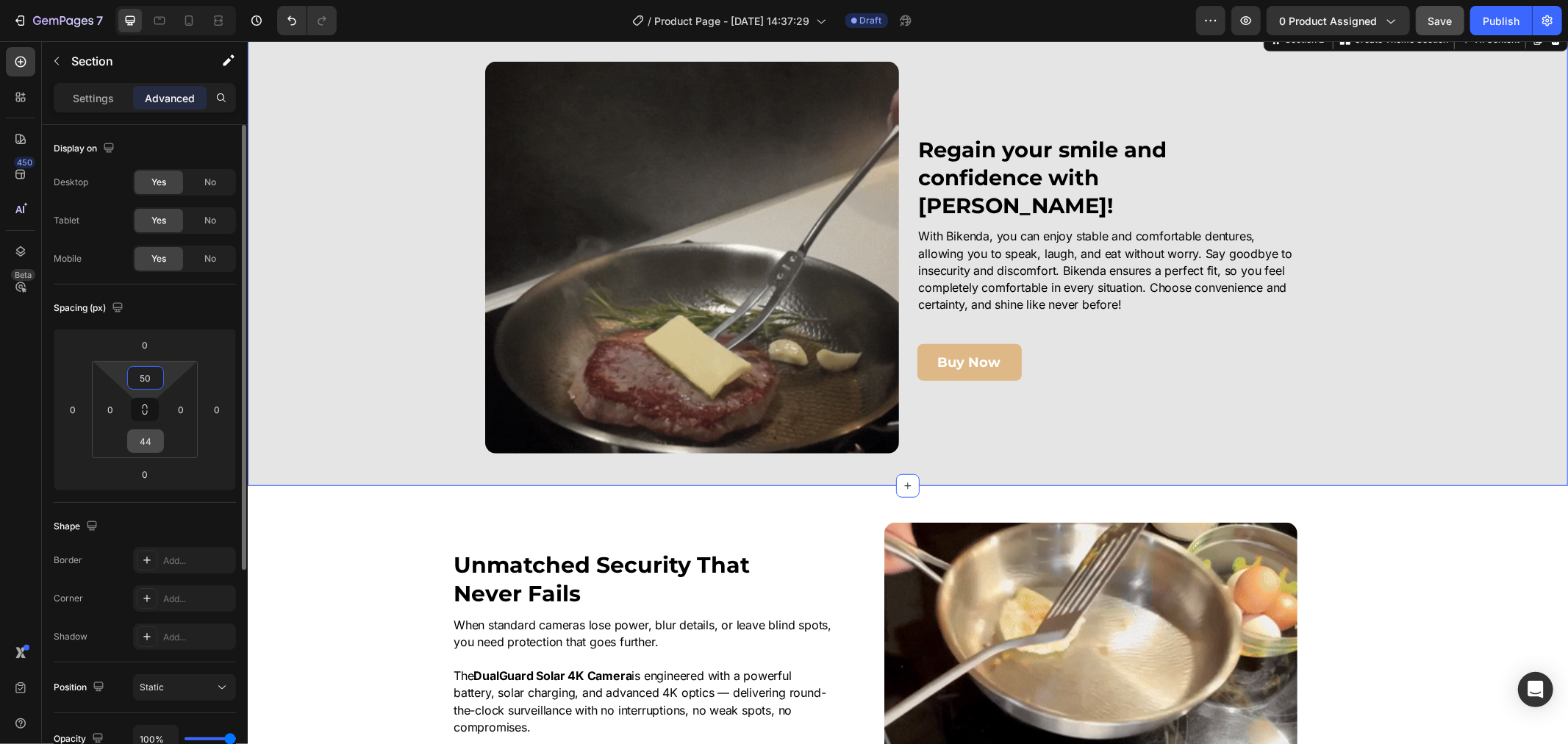
type input "50"
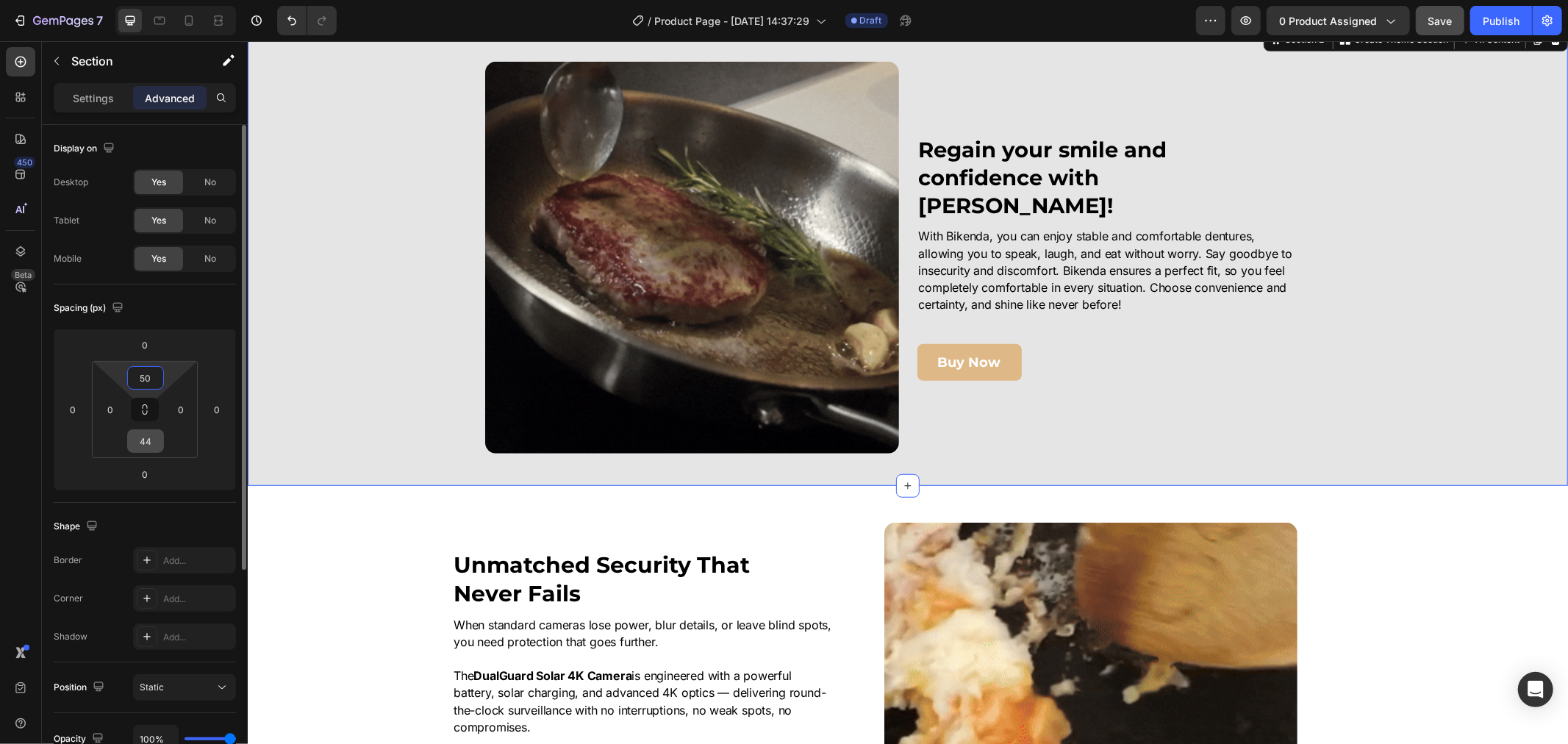
click at [145, 443] on input "44" at bounding box center [145, 441] width 29 height 22
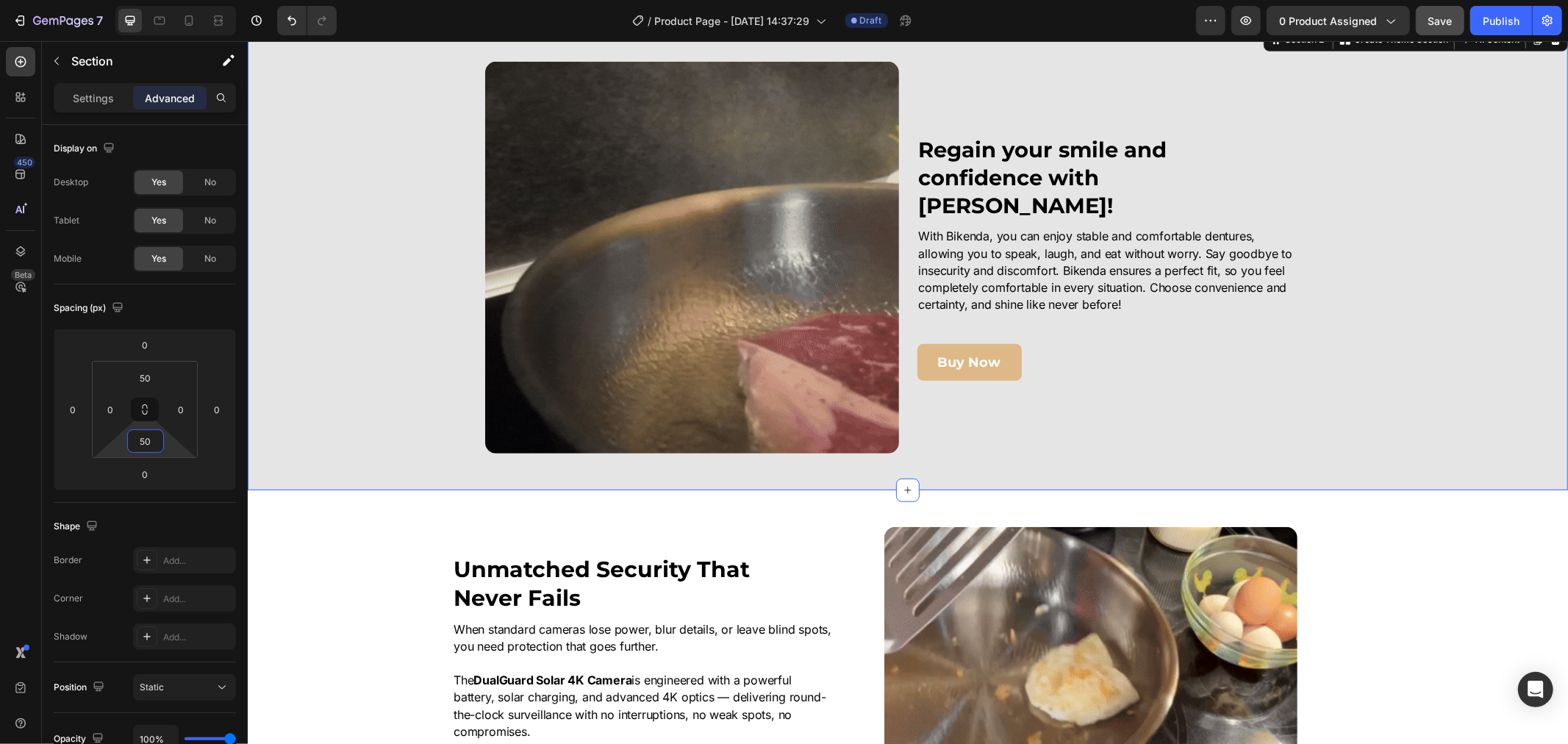
type input "50"
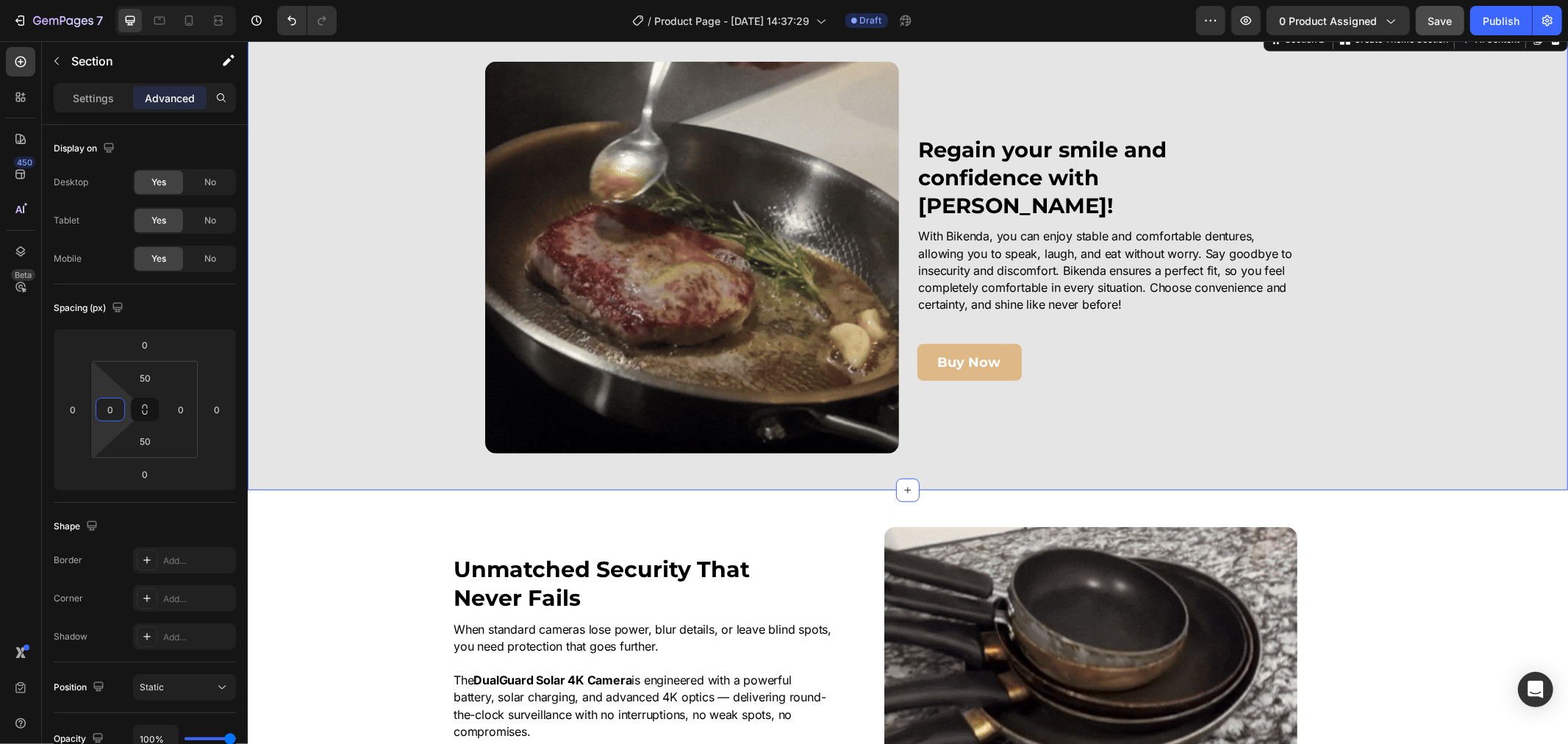
click at [126, 0] on html "7 Version history / Product Page - Sep 25, 14:37:29 Draft Preview 0 product ass…" at bounding box center [784, 0] width 1568 height 0
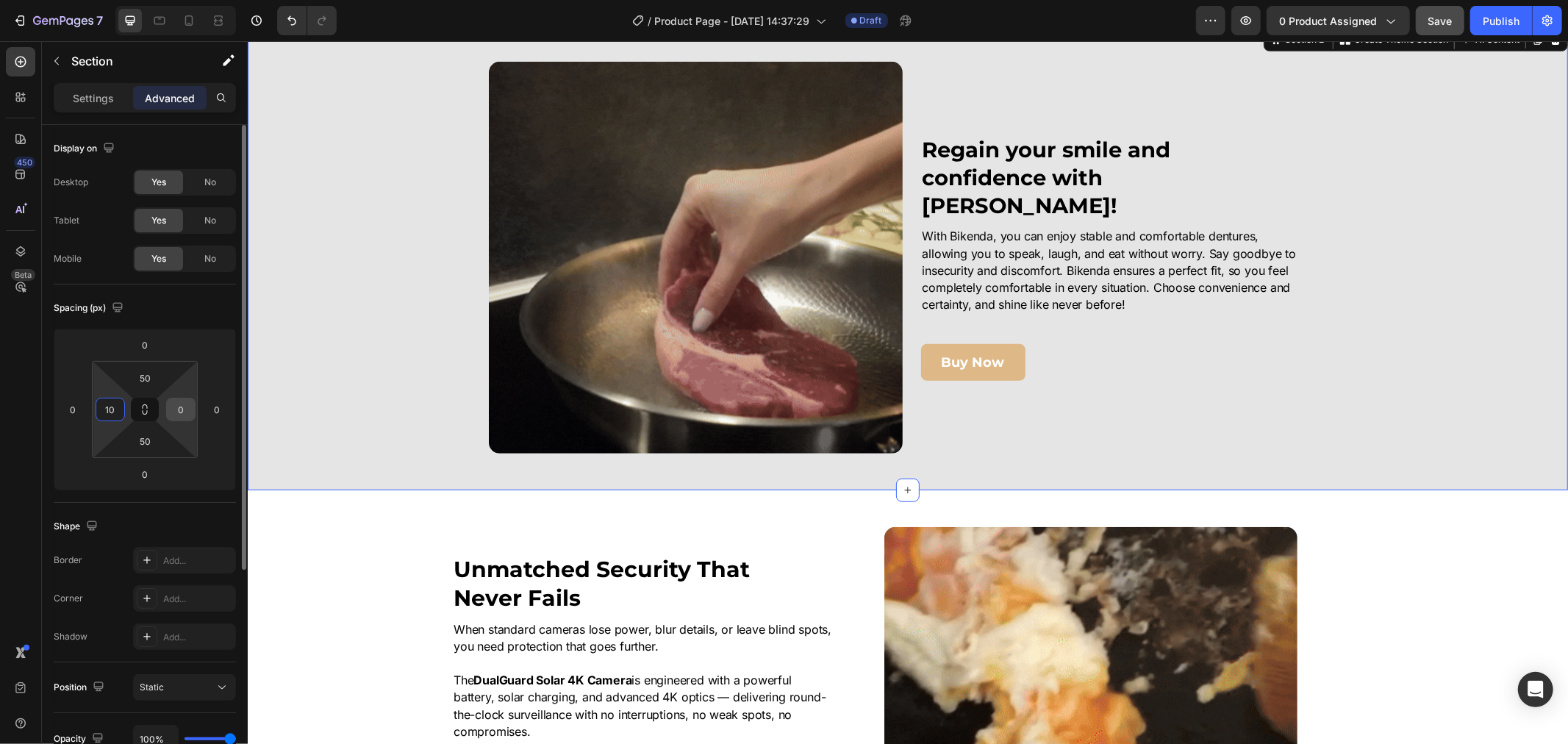
type input "10"
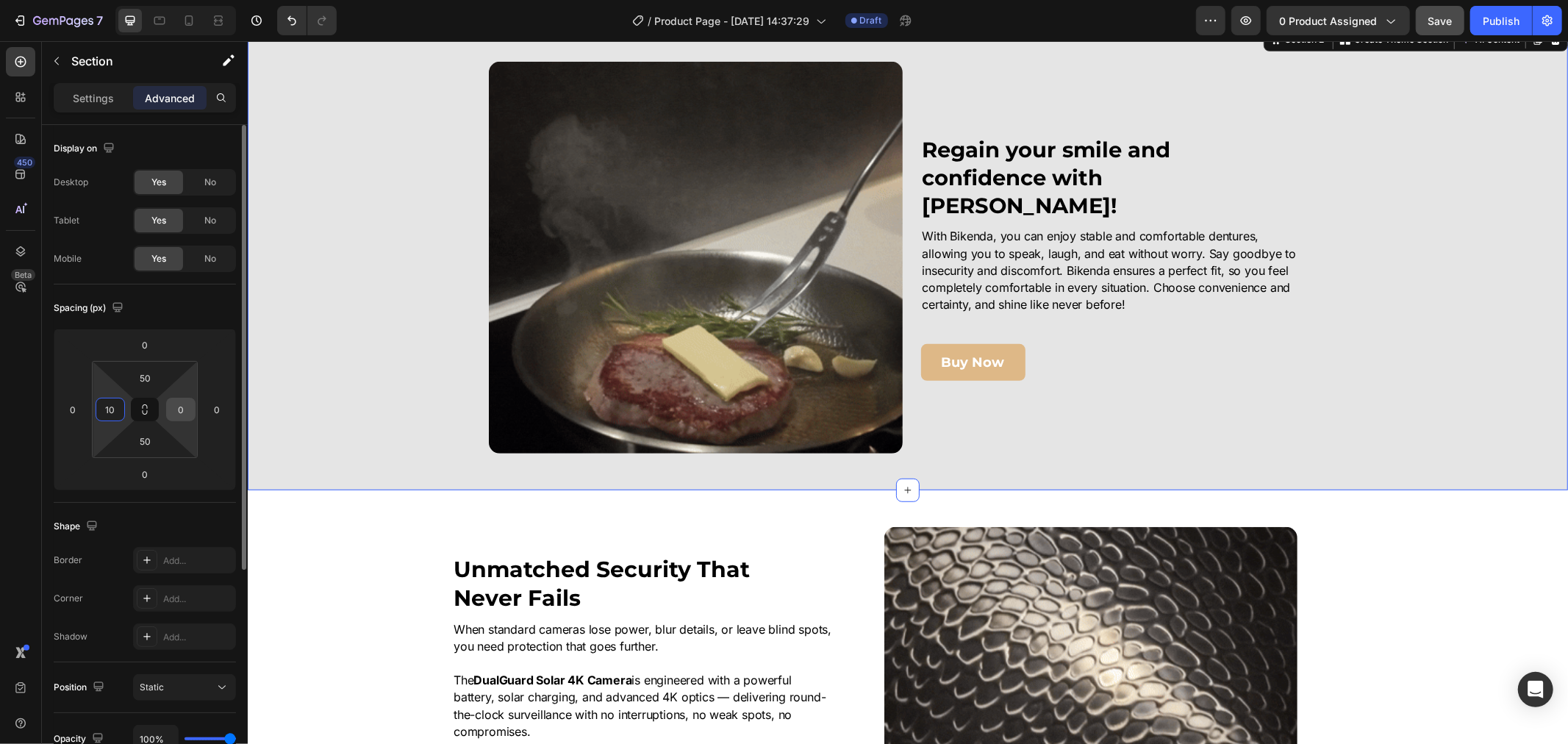
click at [175, 414] on input "0" at bounding box center [180, 409] width 22 height 22
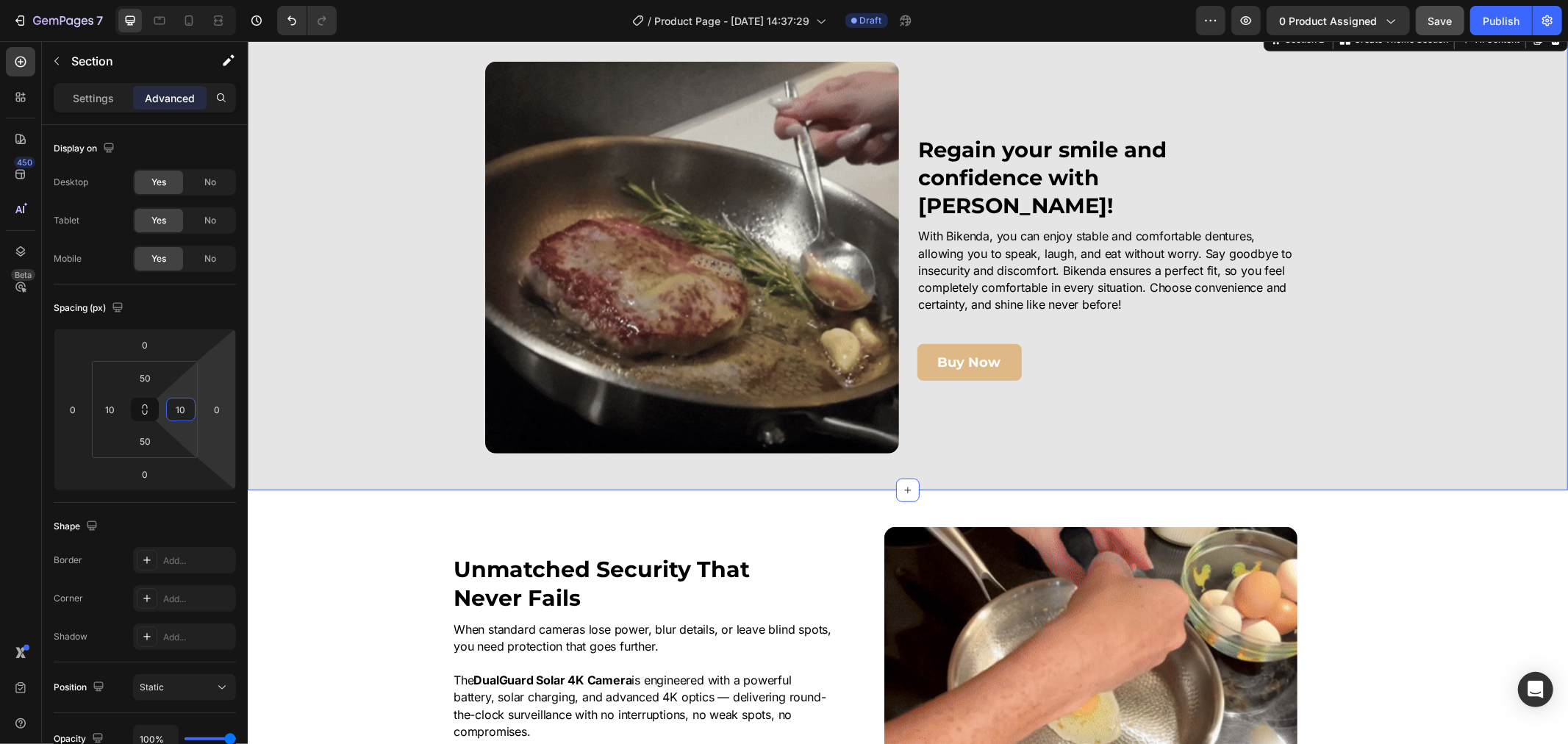
type input "10"
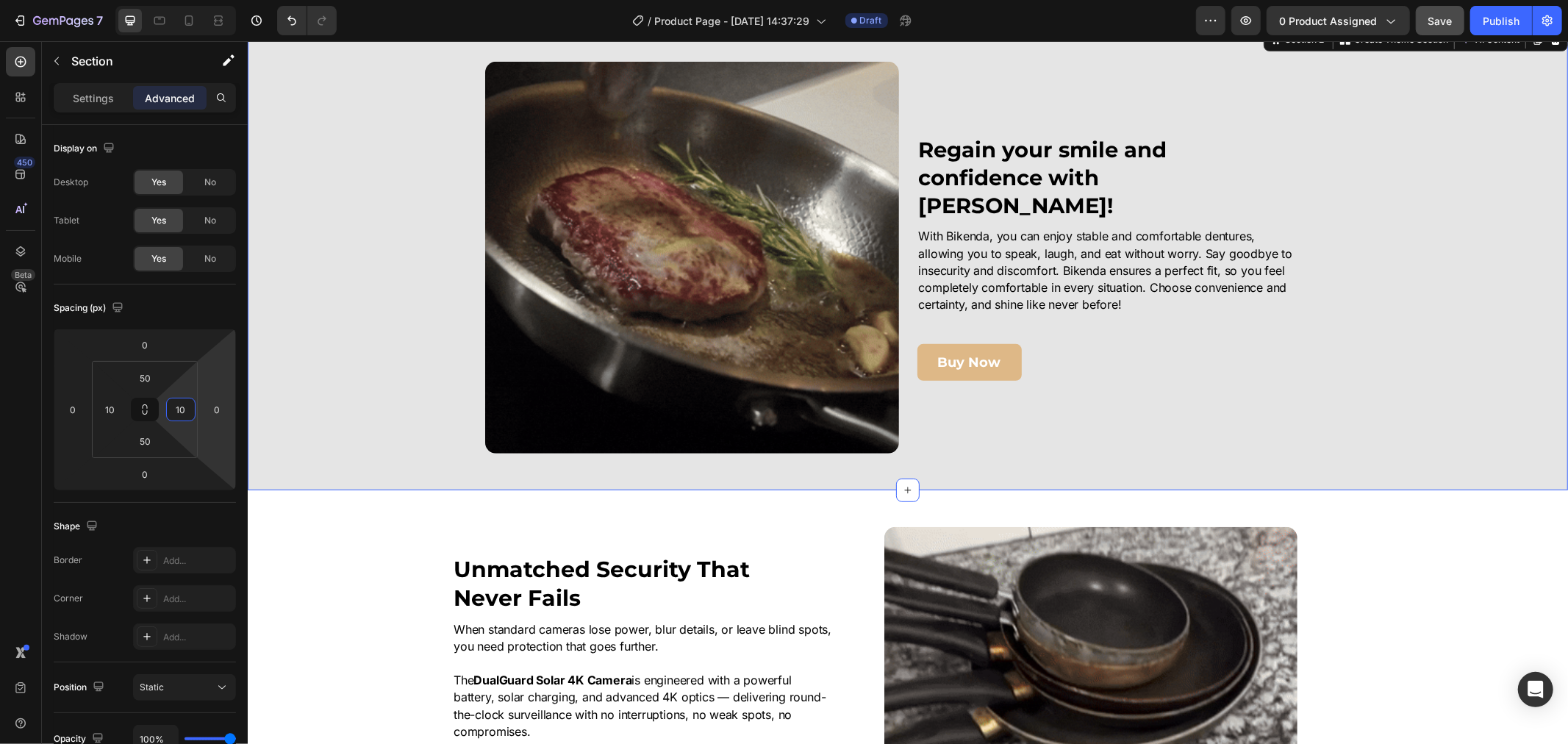
click at [316, 346] on div "Image Regain your smile and confidence with Bikenda! Heading With Bikenda, you …" at bounding box center [907, 257] width 1305 height 392
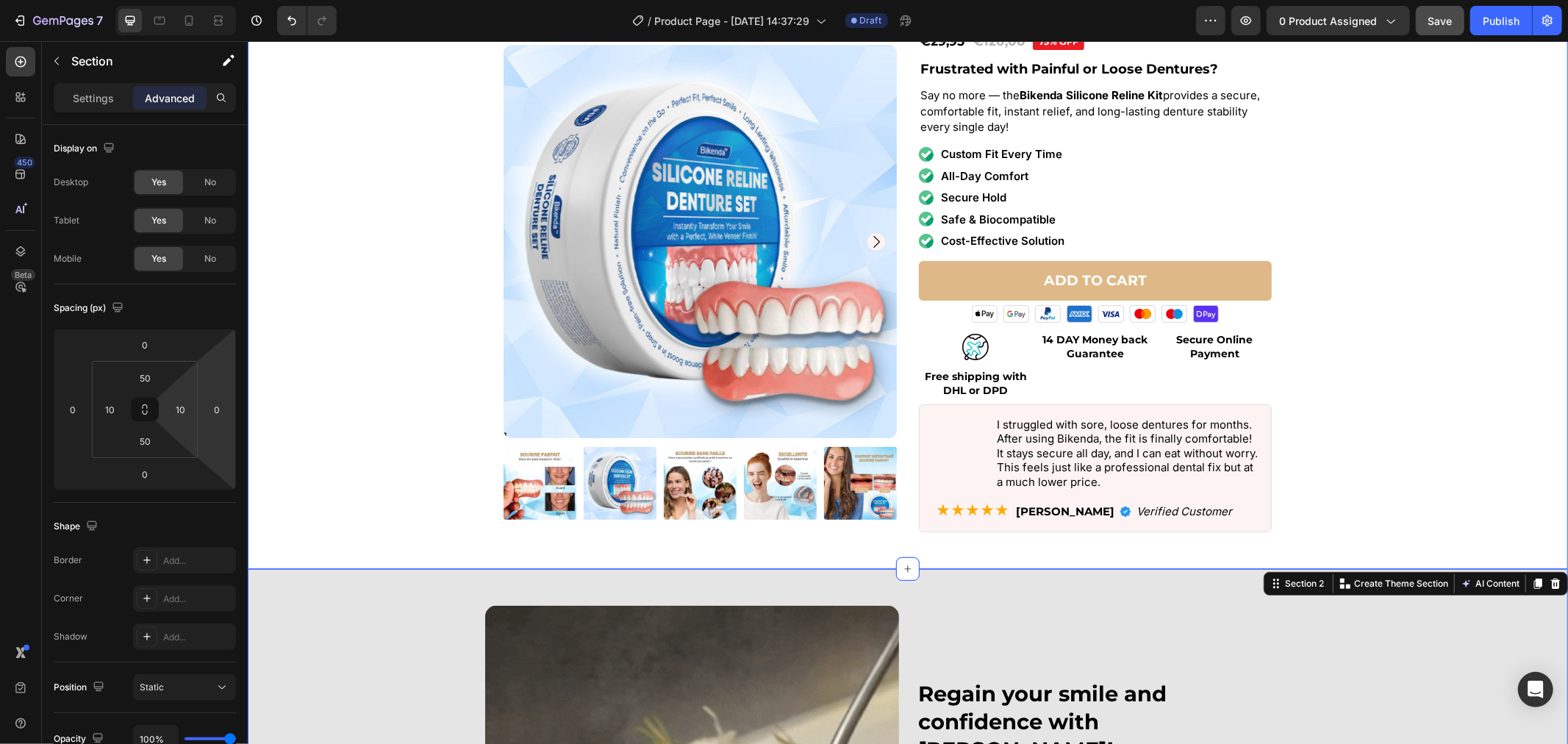
click at [365, 316] on div "Product Images Icon Icon Icon Icon Icon Icon List Rated 4.8/5 based on +9,456 T…" at bounding box center [907, 234] width 1298 height 618
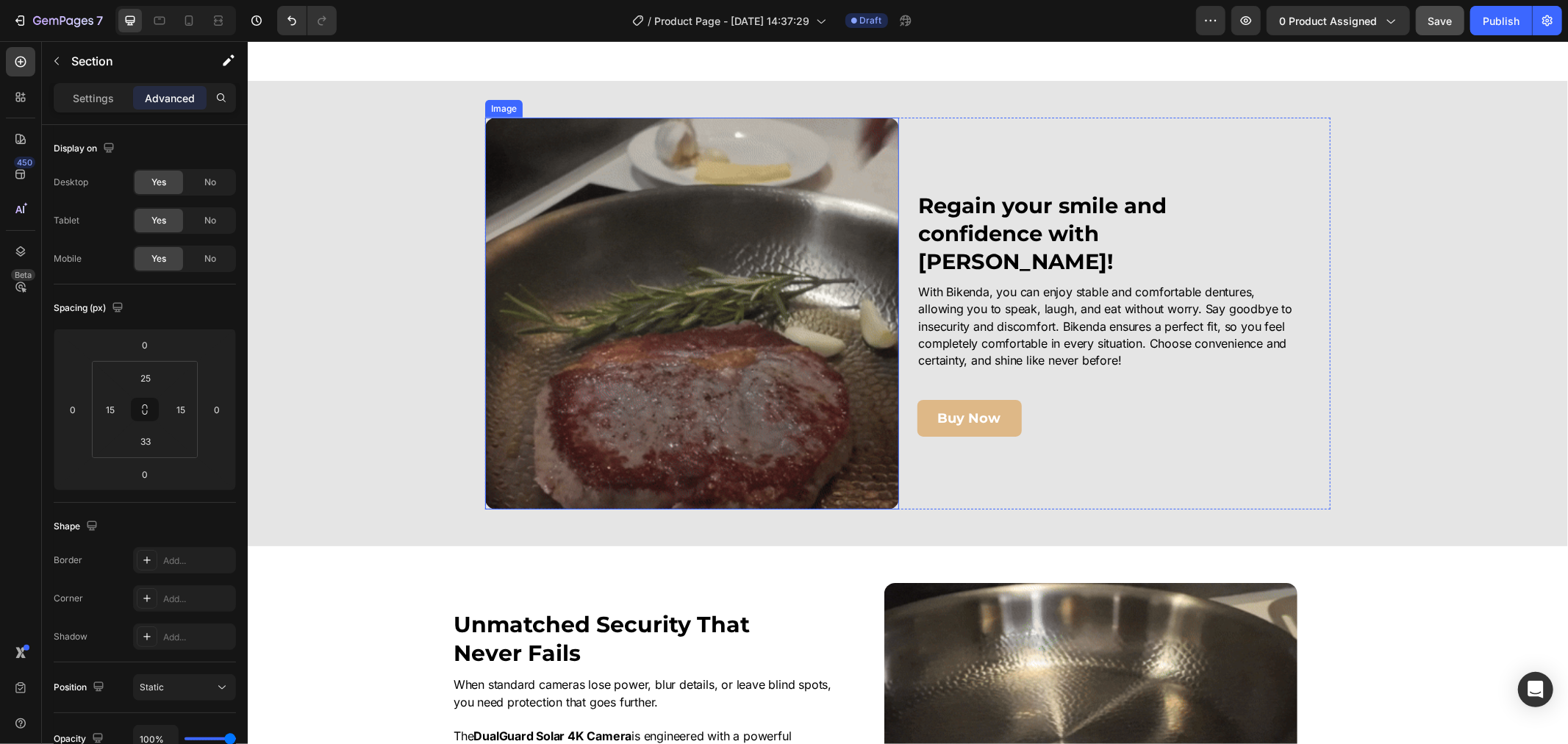
scroll to position [735, 0]
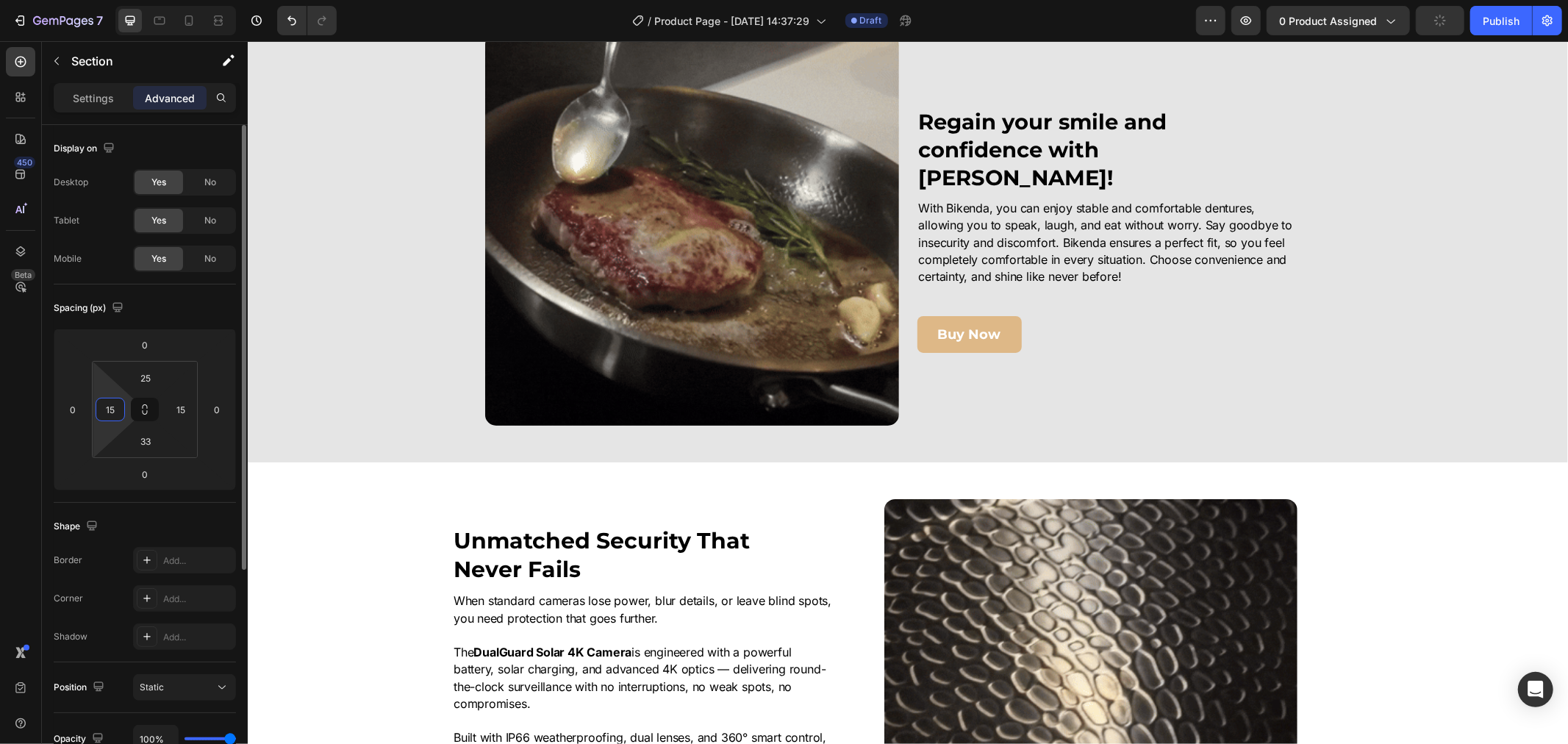
click at [112, 404] on input "15" at bounding box center [110, 409] width 22 height 22
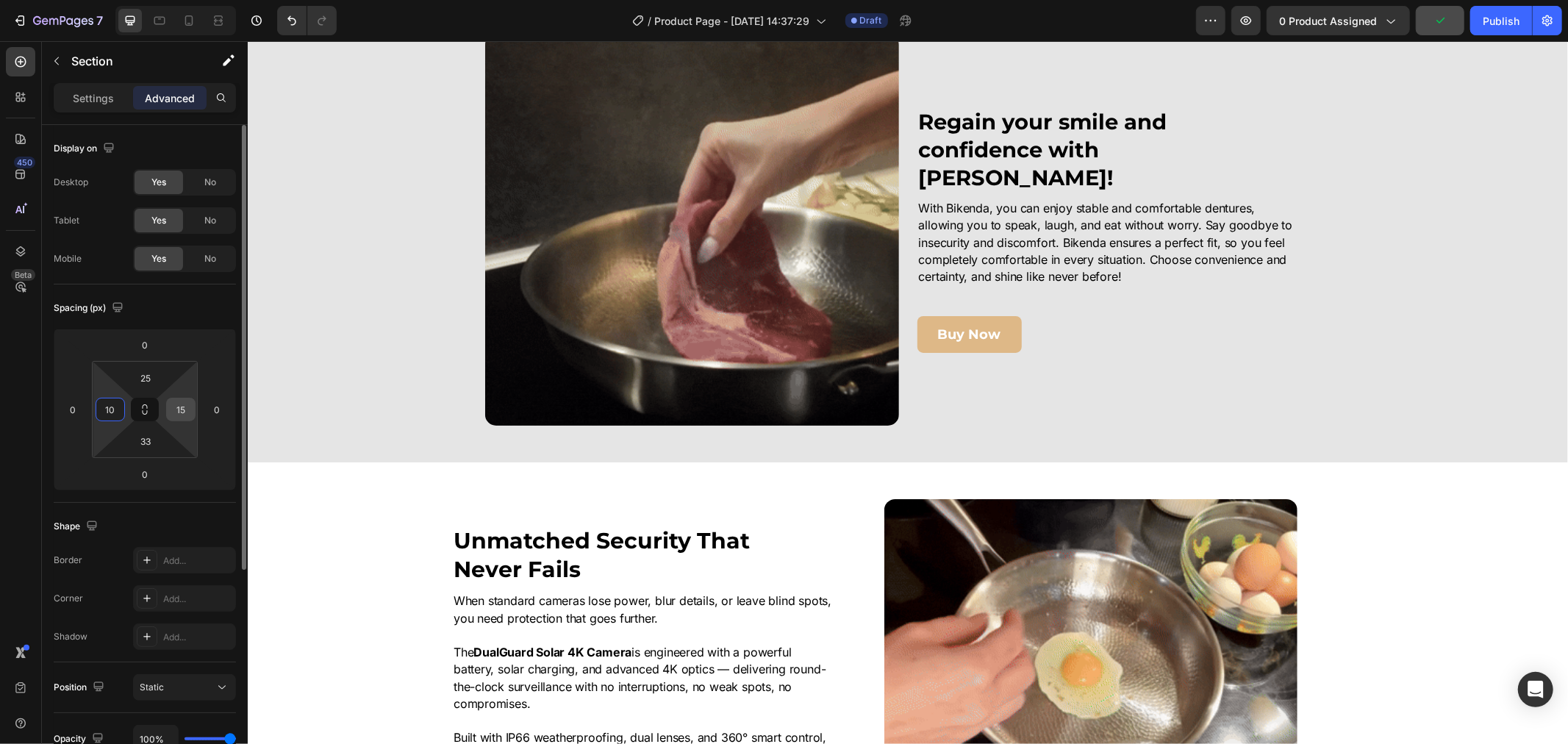
type input "10"
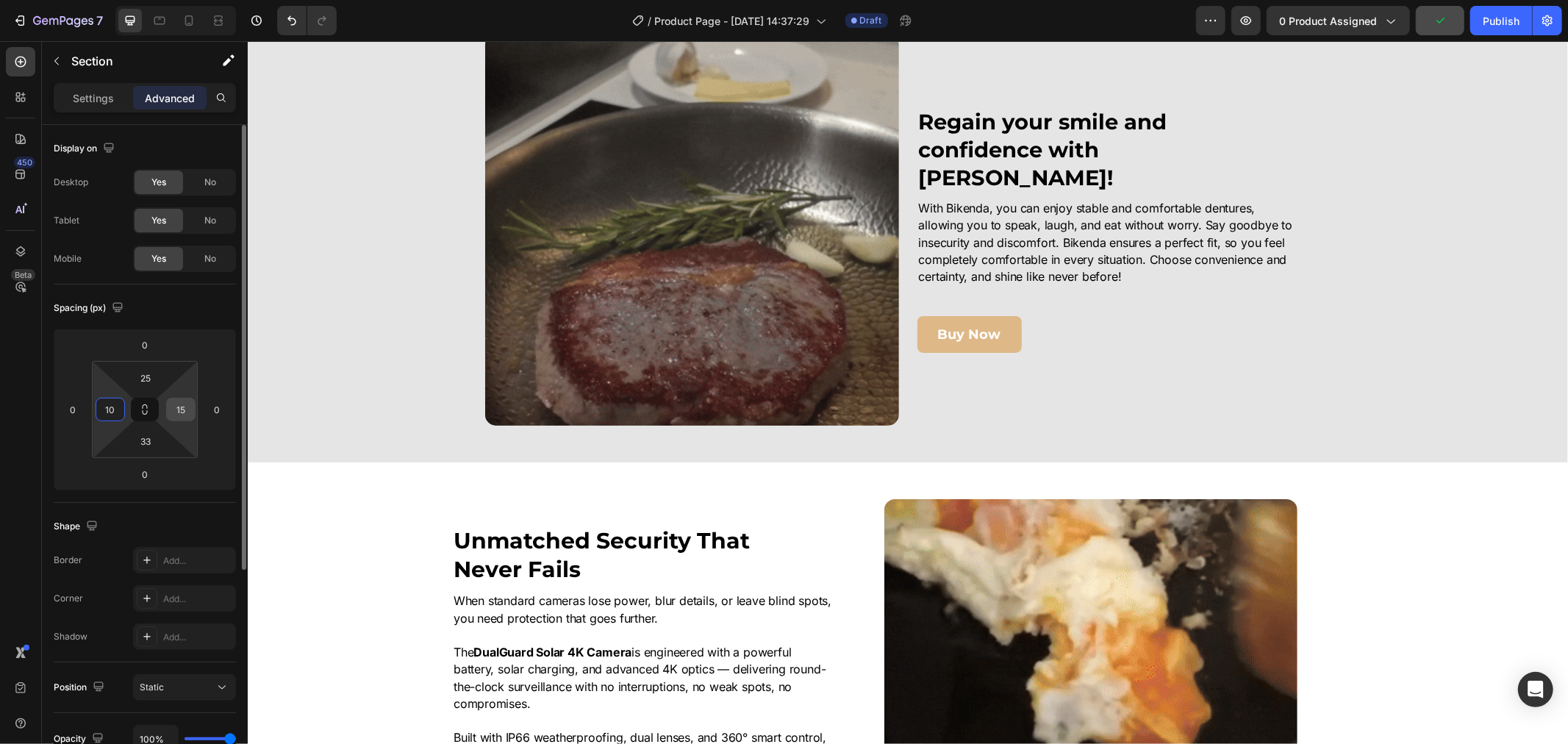
click at [184, 408] on input "15" at bounding box center [180, 409] width 22 height 22
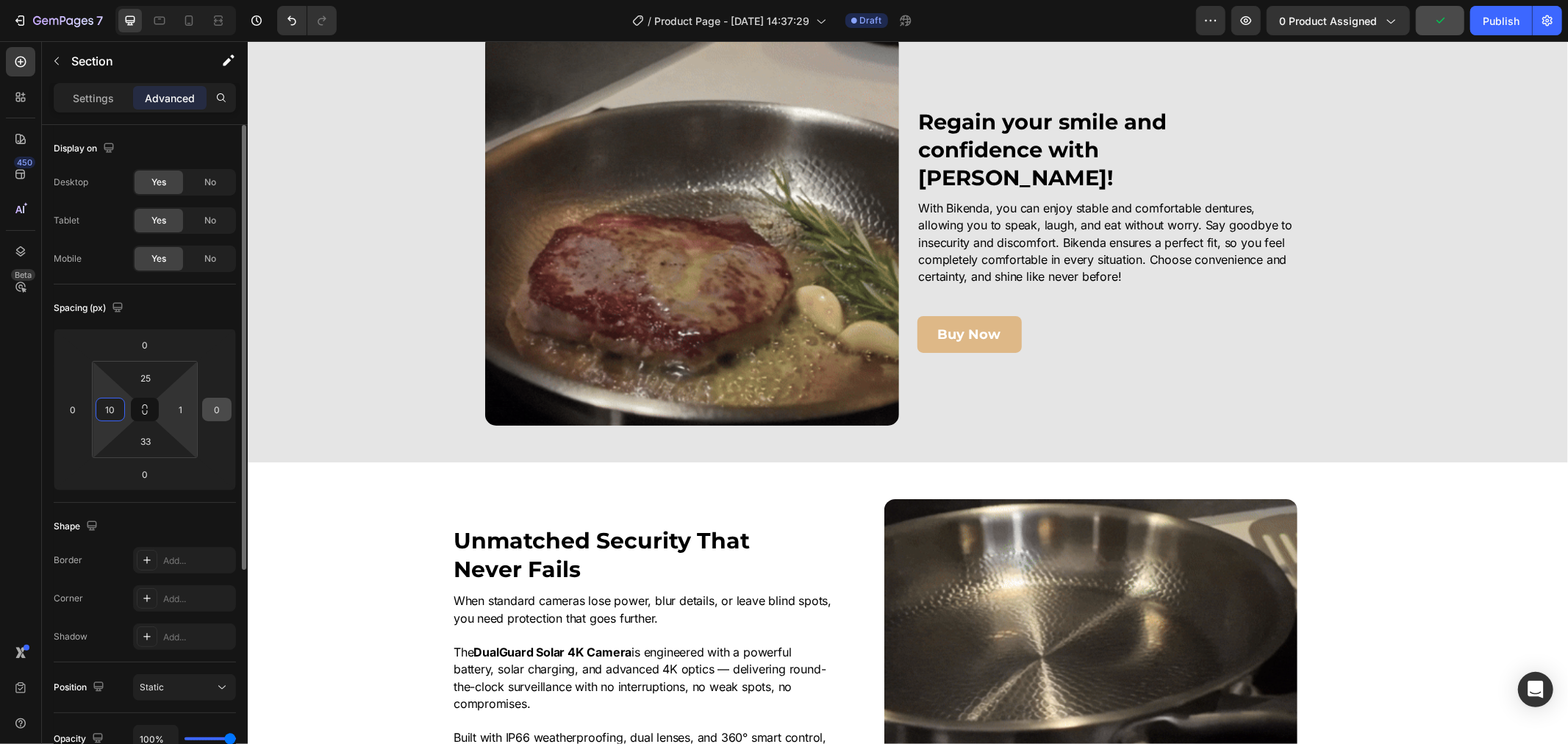
type input "10"
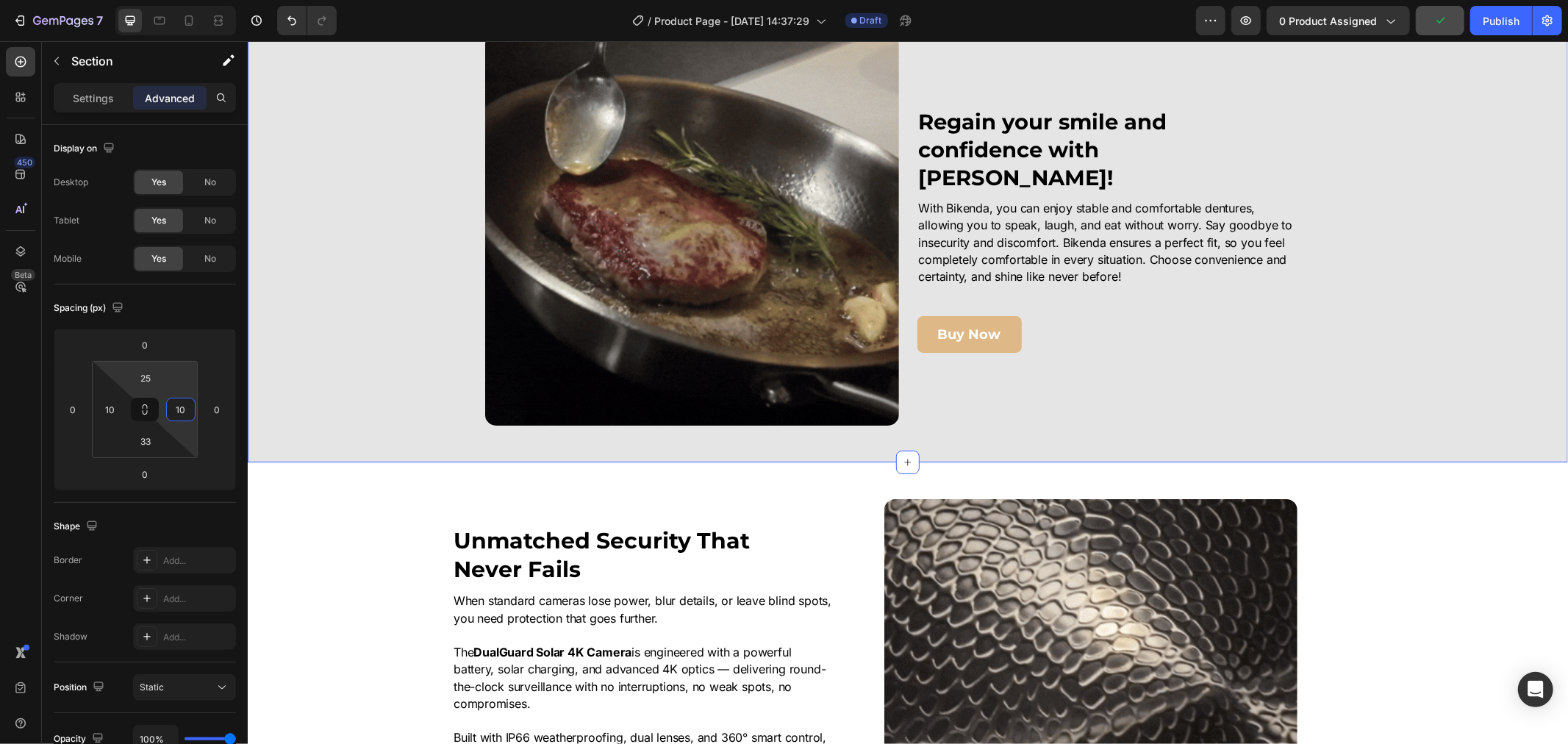
click at [312, 363] on div "Image Regain your smile and confidence with Bikenda! Heading With Bikenda, you …" at bounding box center [907, 229] width 1305 height 392
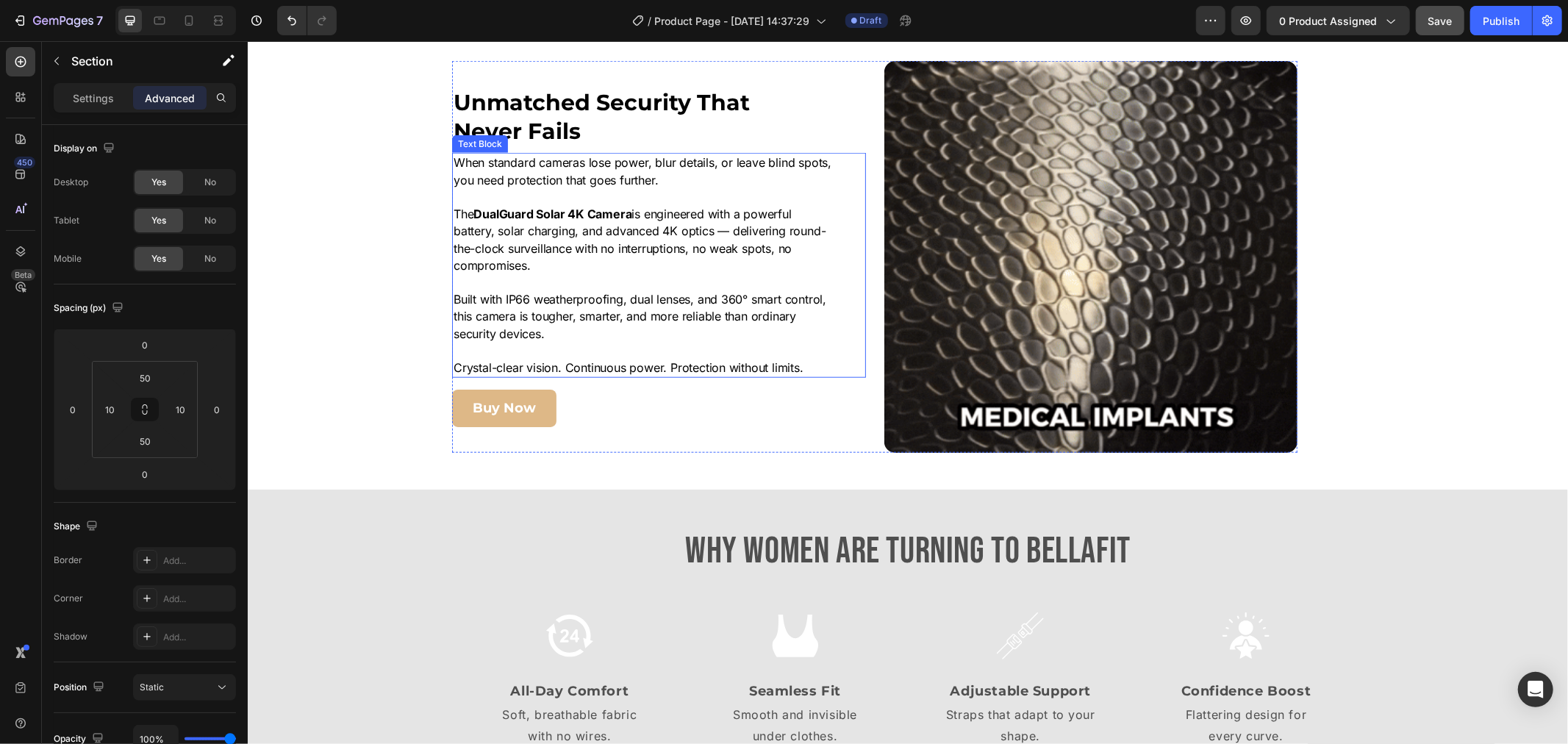
scroll to position [1388, 0]
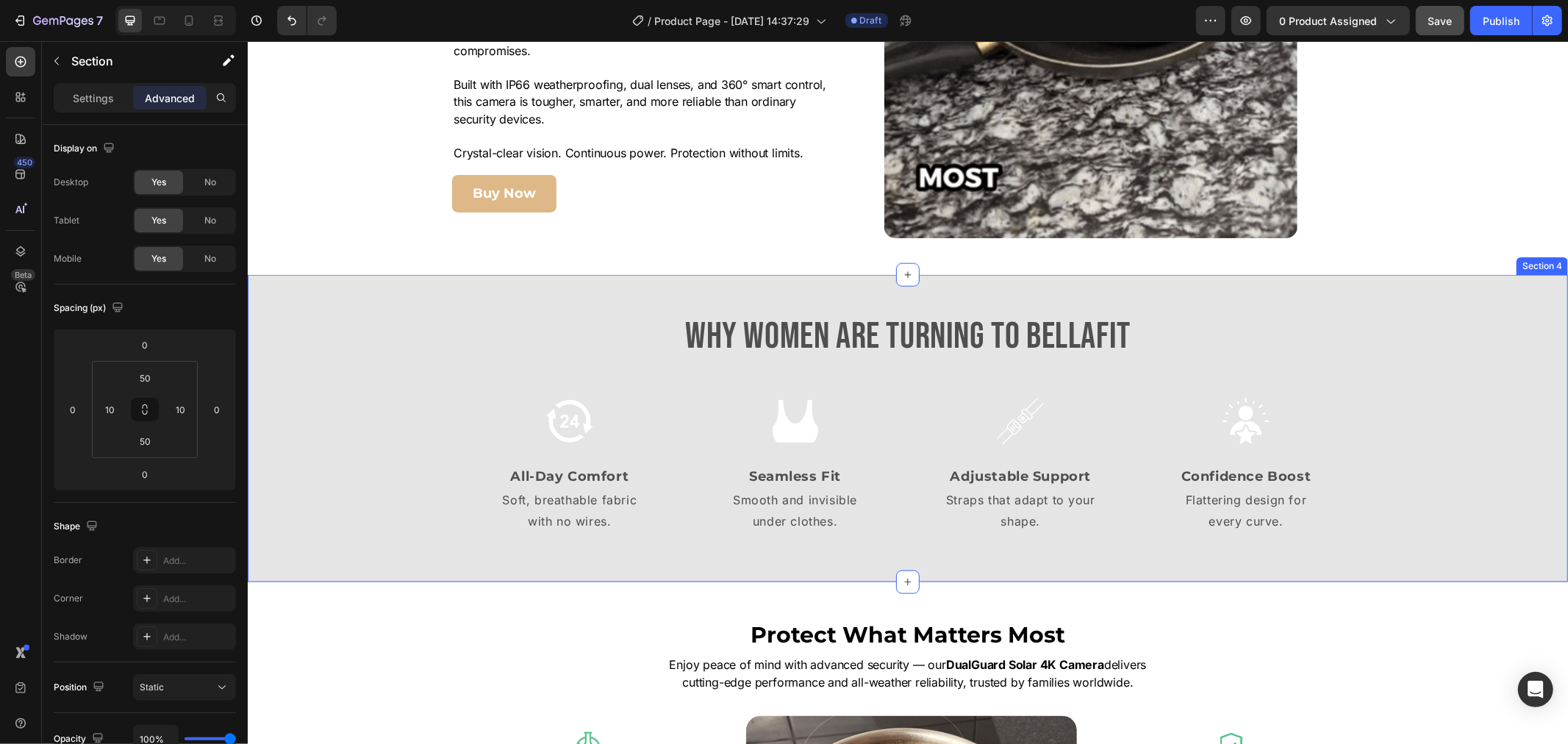
click at [363, 333] on div "Why Women Are Turning to BellaFit Heading Image All-Day Comfort Text Block Soft…" at bounding box center [907, 428] width 1305 height 234
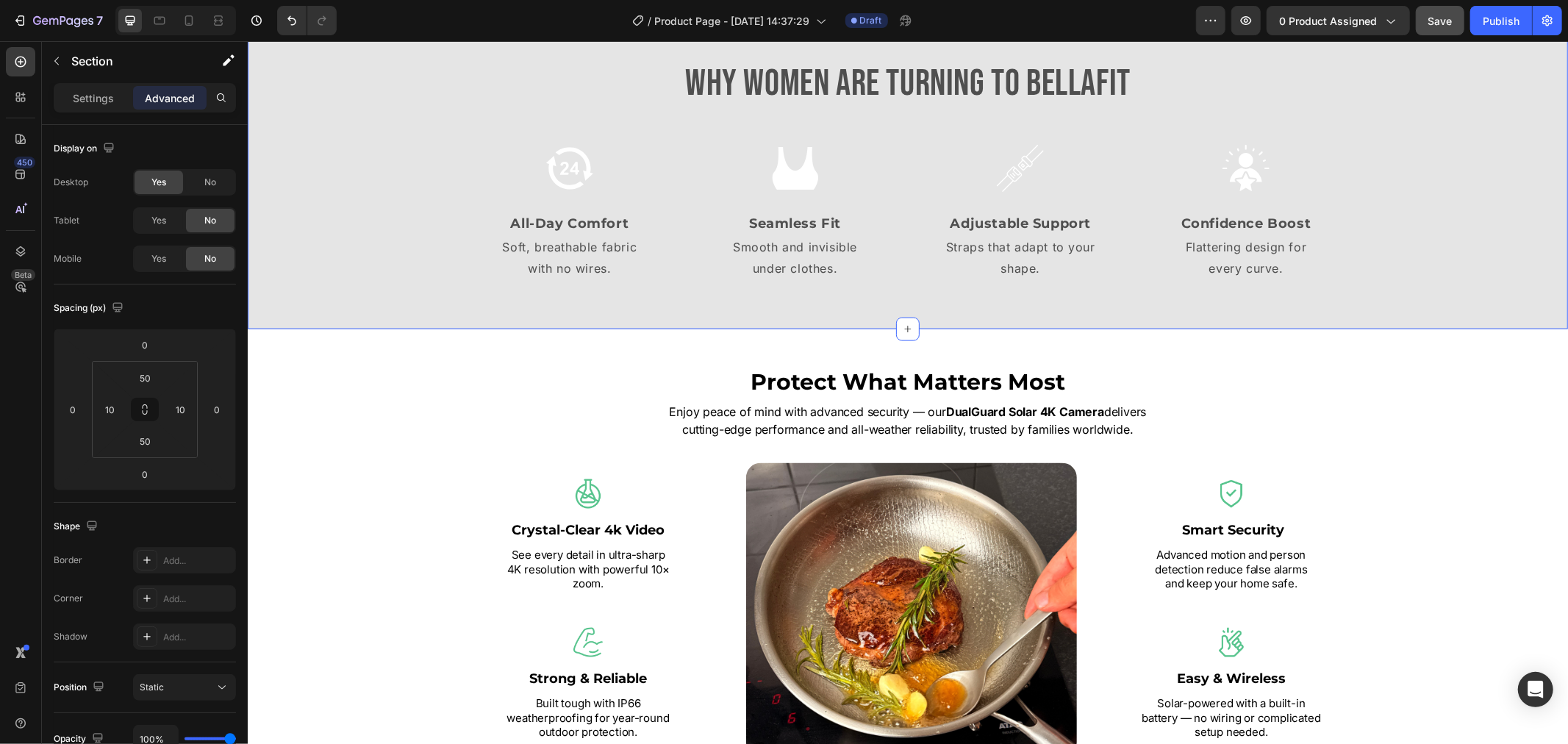
scroll to position [1797, 0]
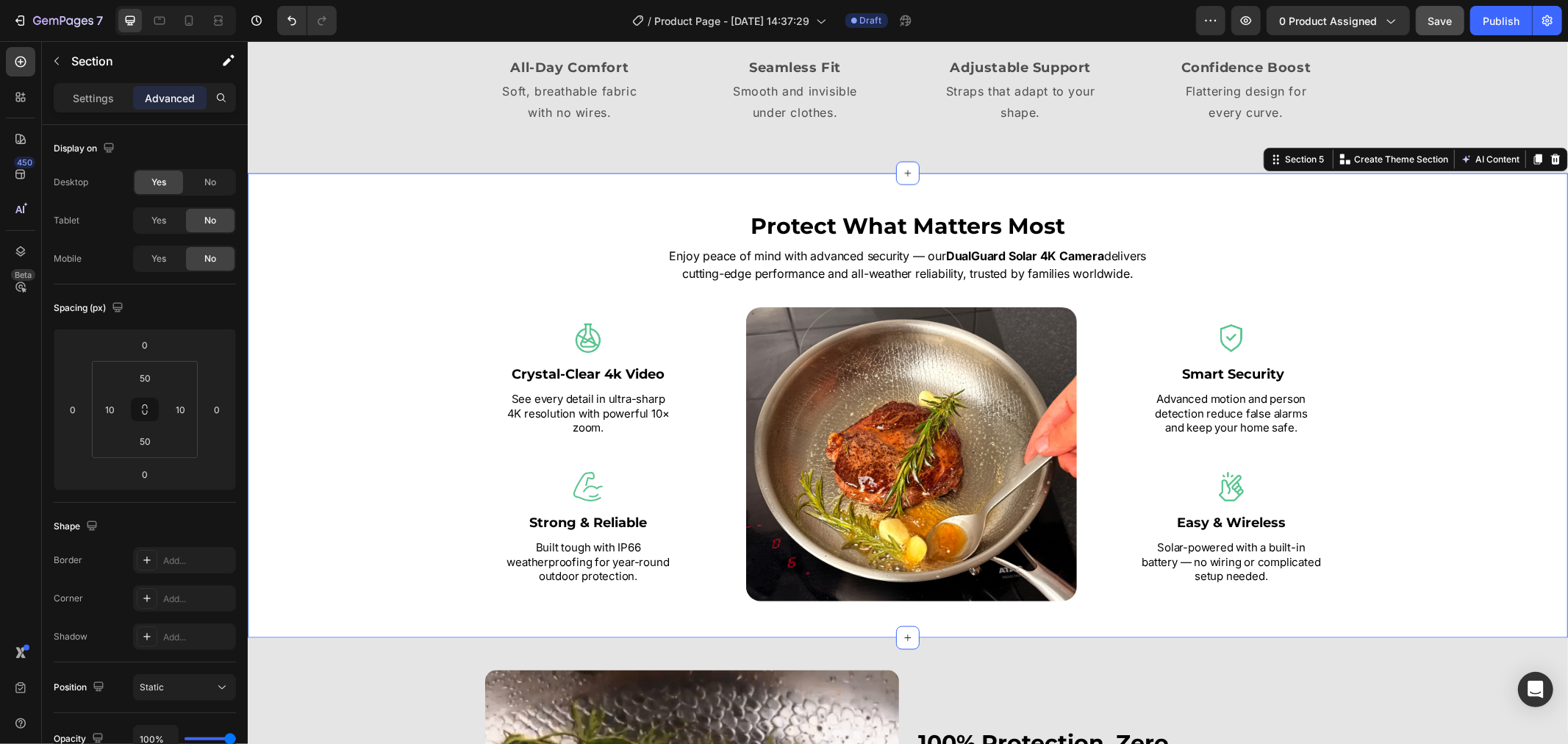
click at [328, 309] on div "Protect What Matters Most Heading Enjoy peace of mind with advanced security — …" at bounding box center [907, 404] width 1305 height 391
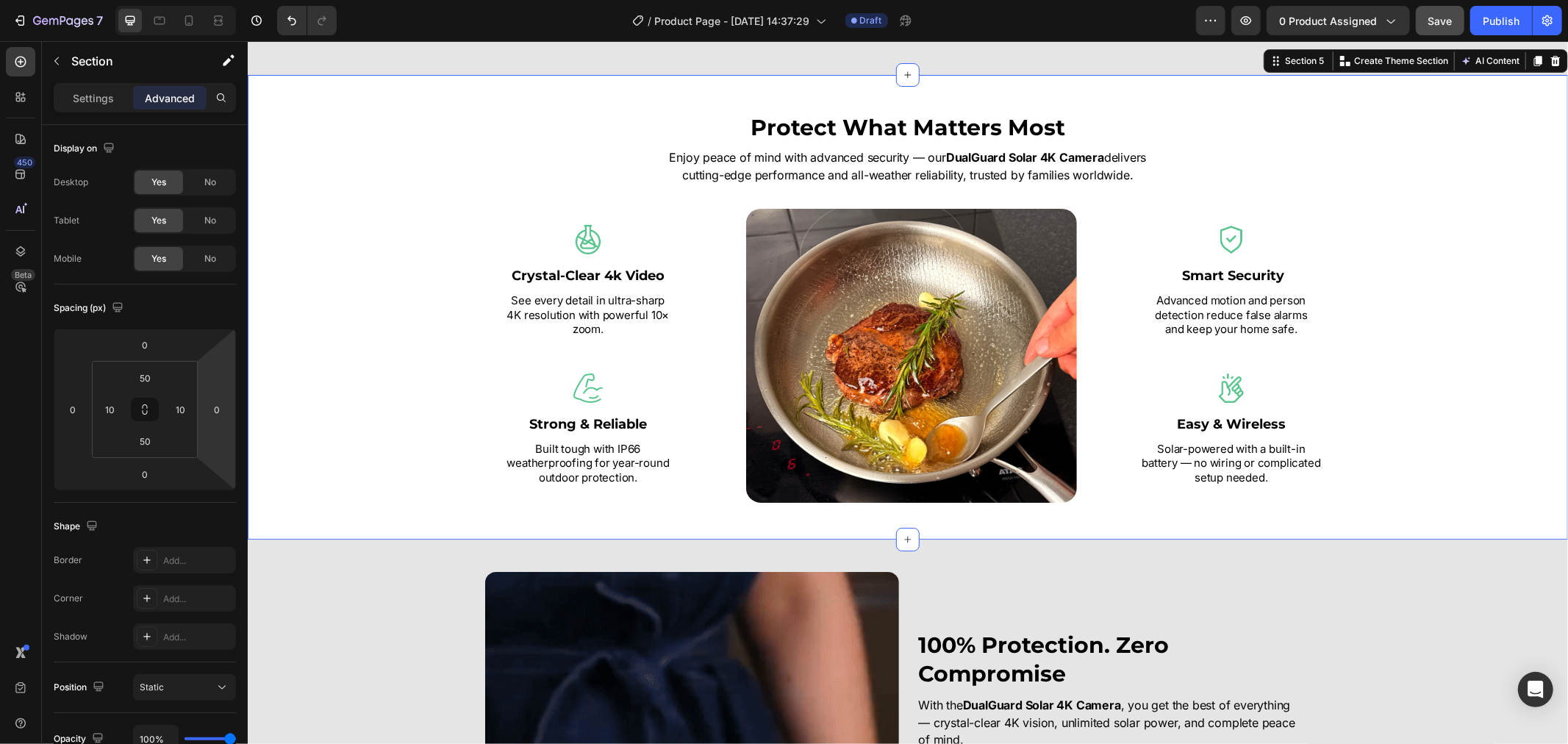
scroll to position [2041, 0]
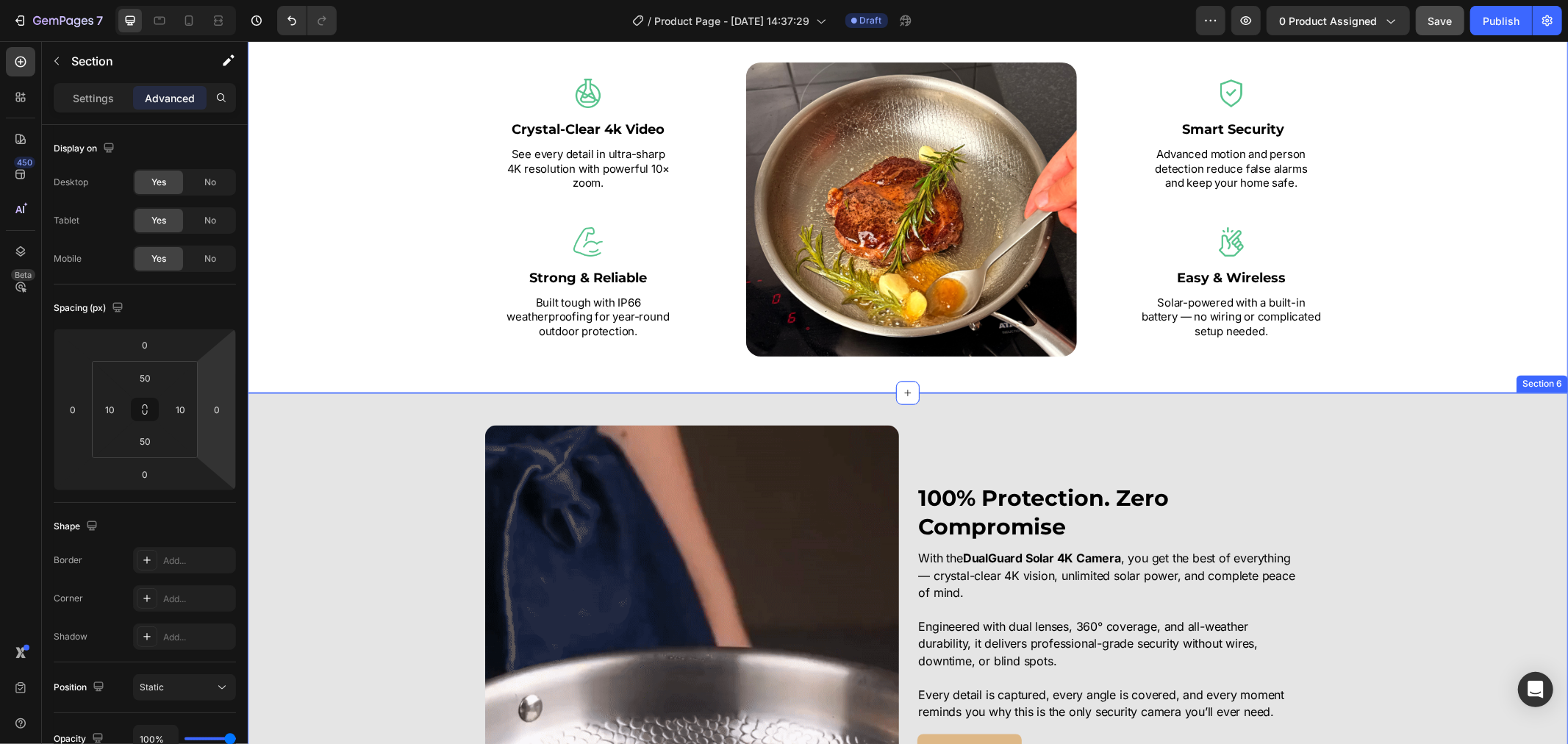
click at [391, 444] on div "Image 100% Protection. Zero Compromise Heading With the DualGuard Solar 4K Came…" at bounding box center [906, 627] width 1321 height 404
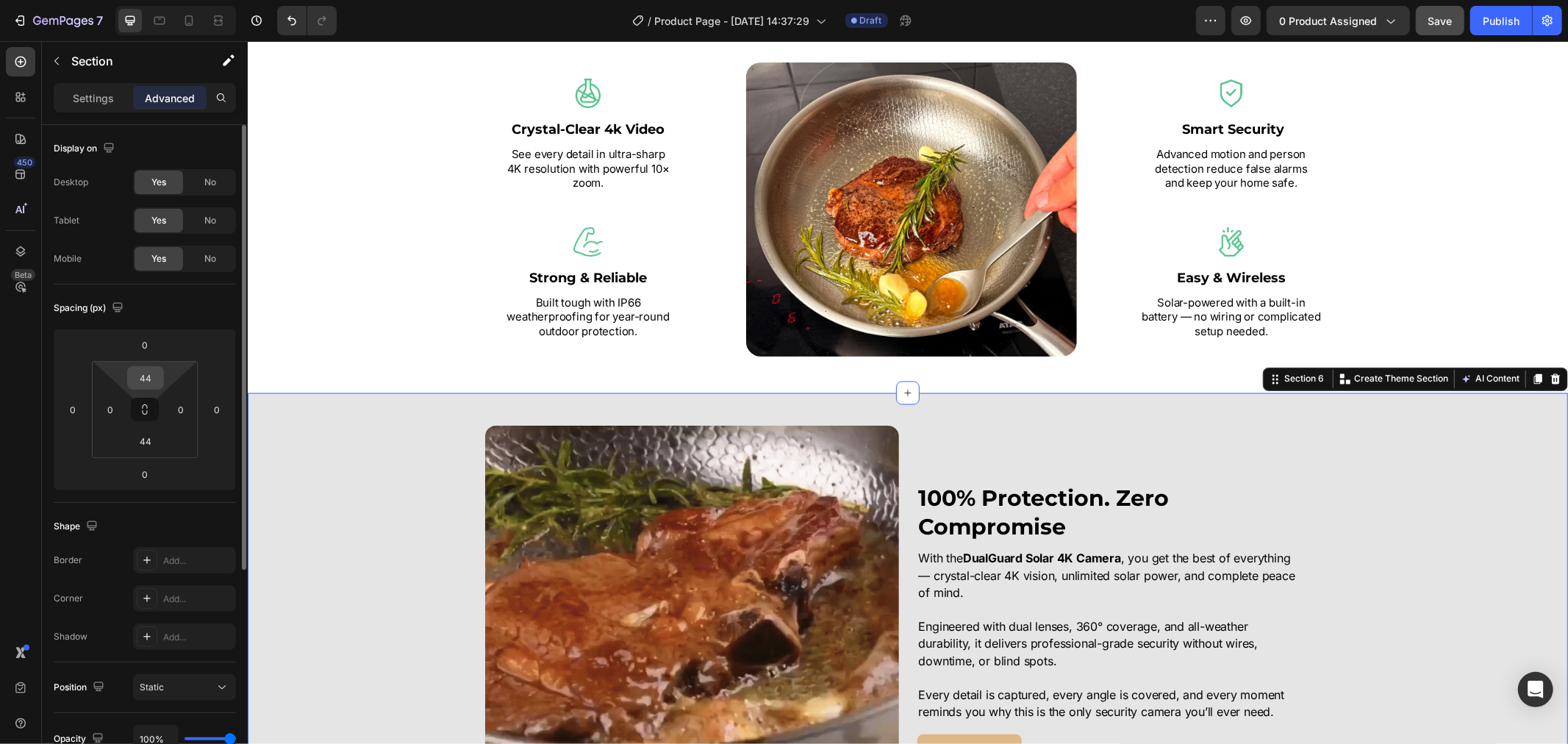
click at [150, 372] on input "44" at bounding box center [145, 378] width 29 height 22
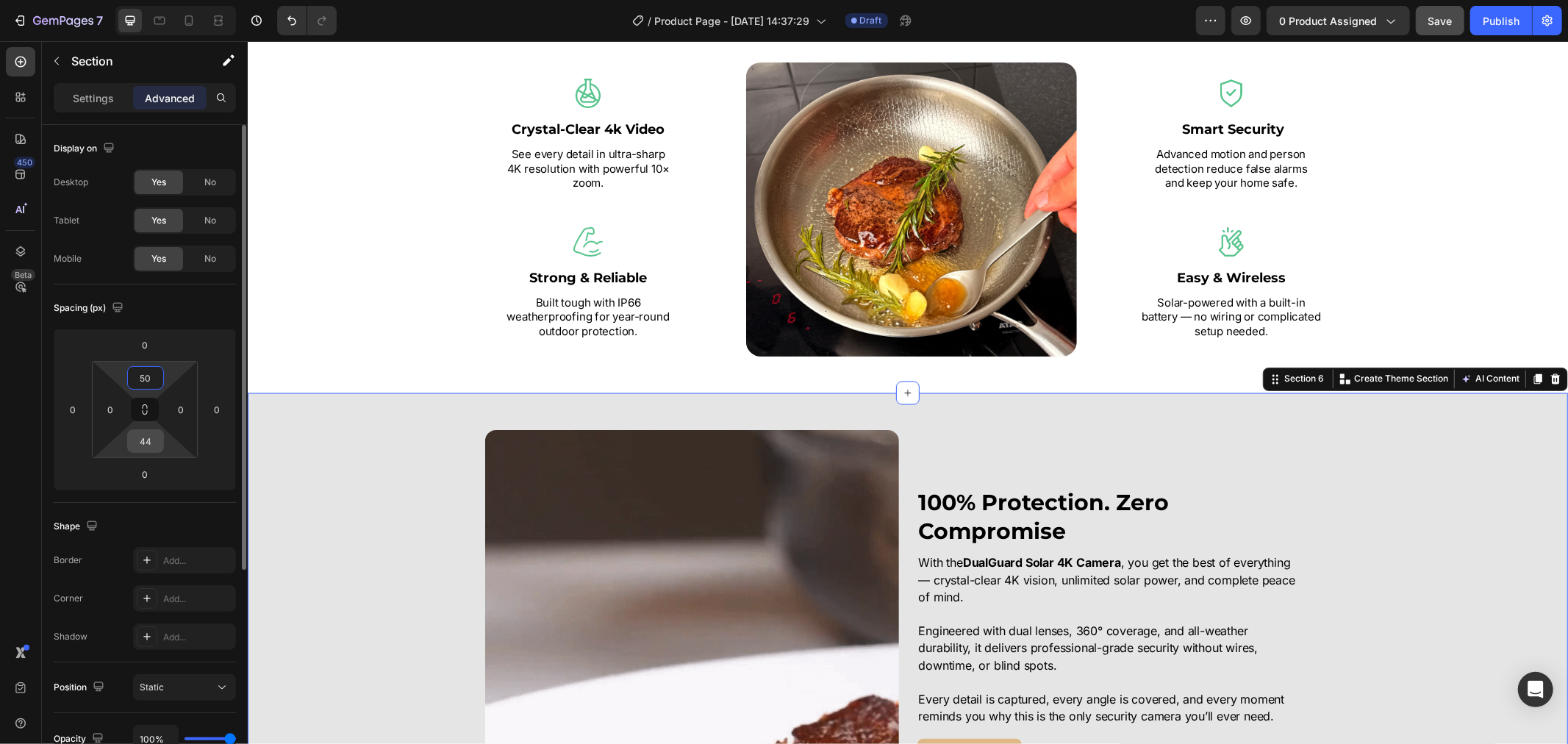
type input "50"
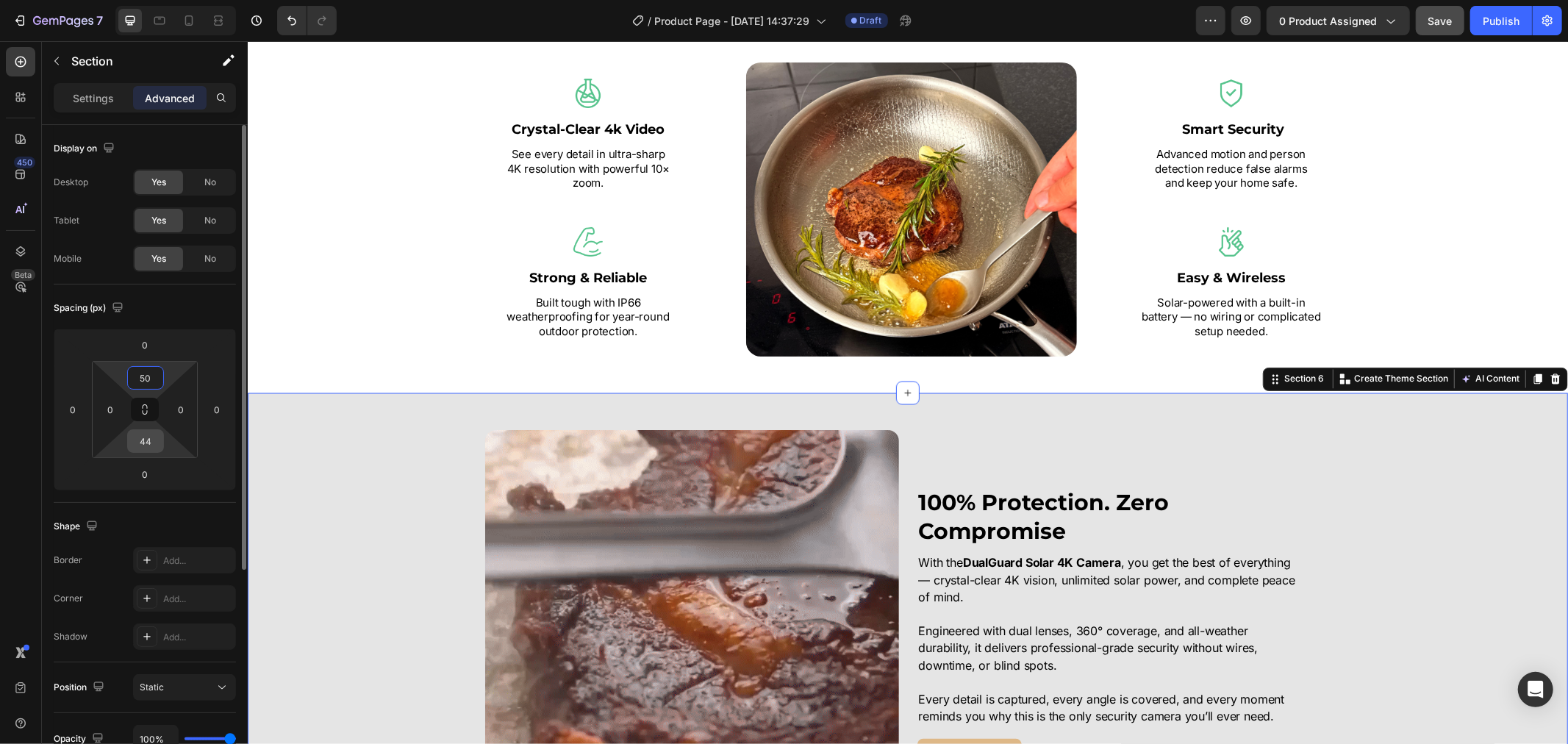
click at [147, 444] on input "44" at bounding box center [145, 441] width 29 height 22
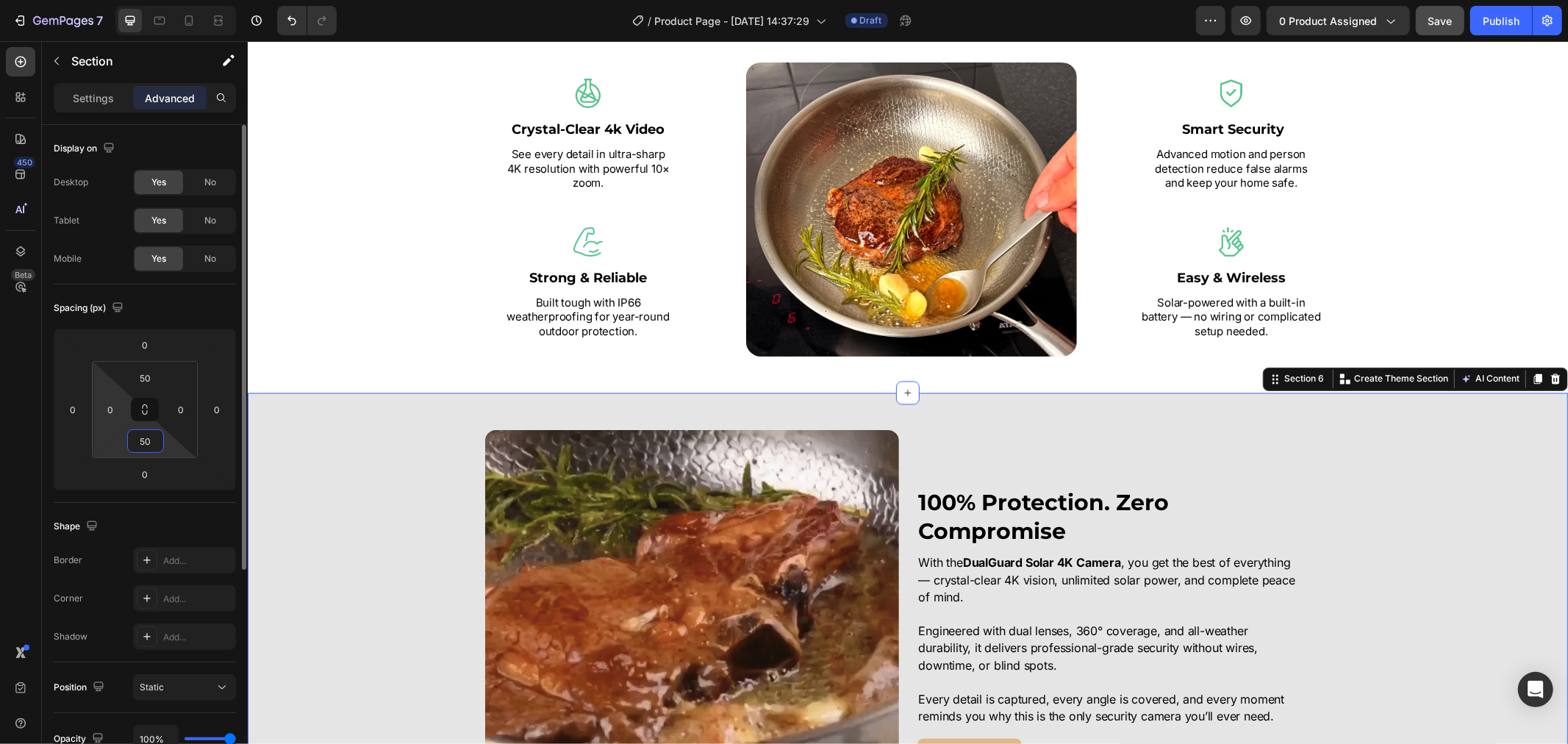
type input "50"
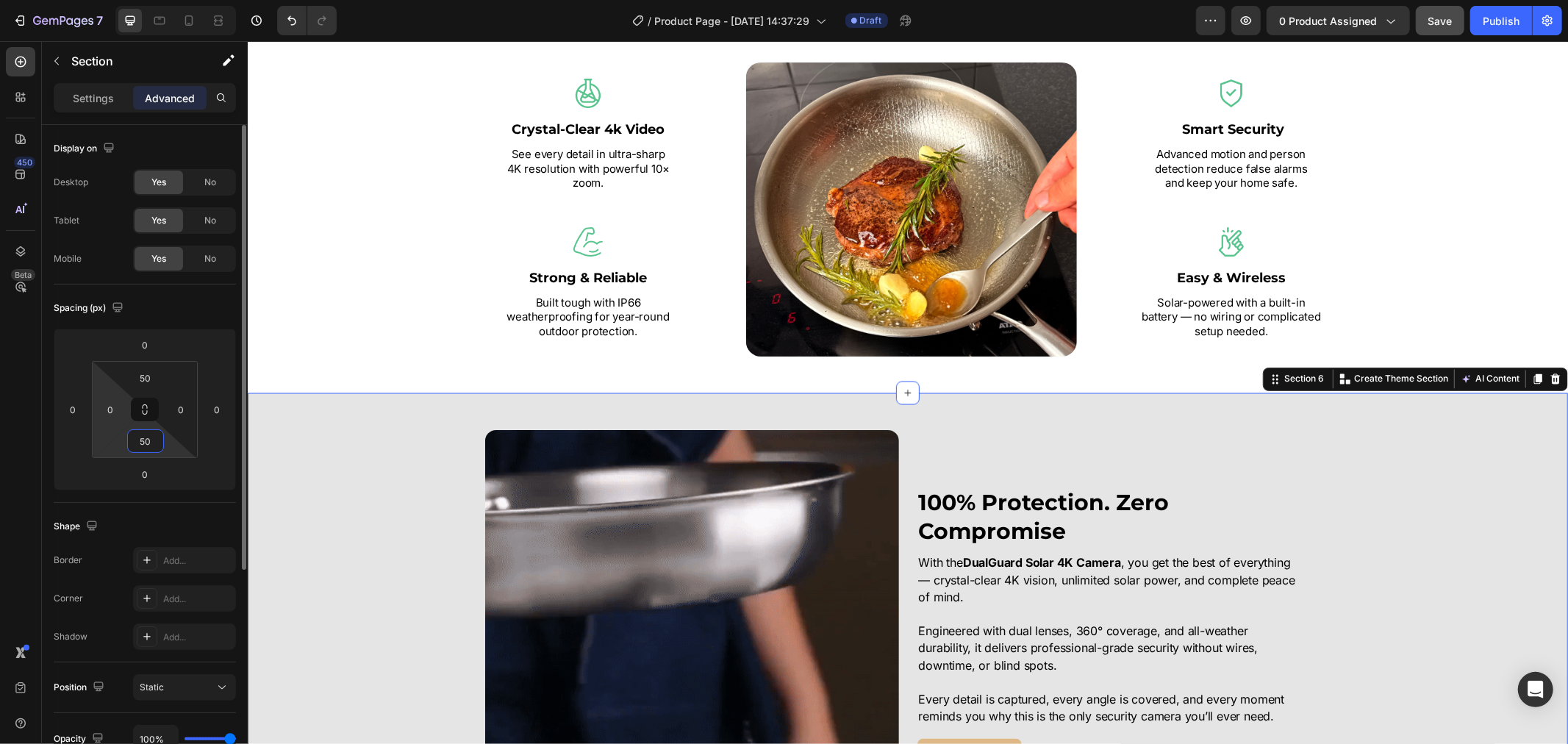
click at [122, 410] on div "0" at bounding box center [110, 409] width 29 height 24
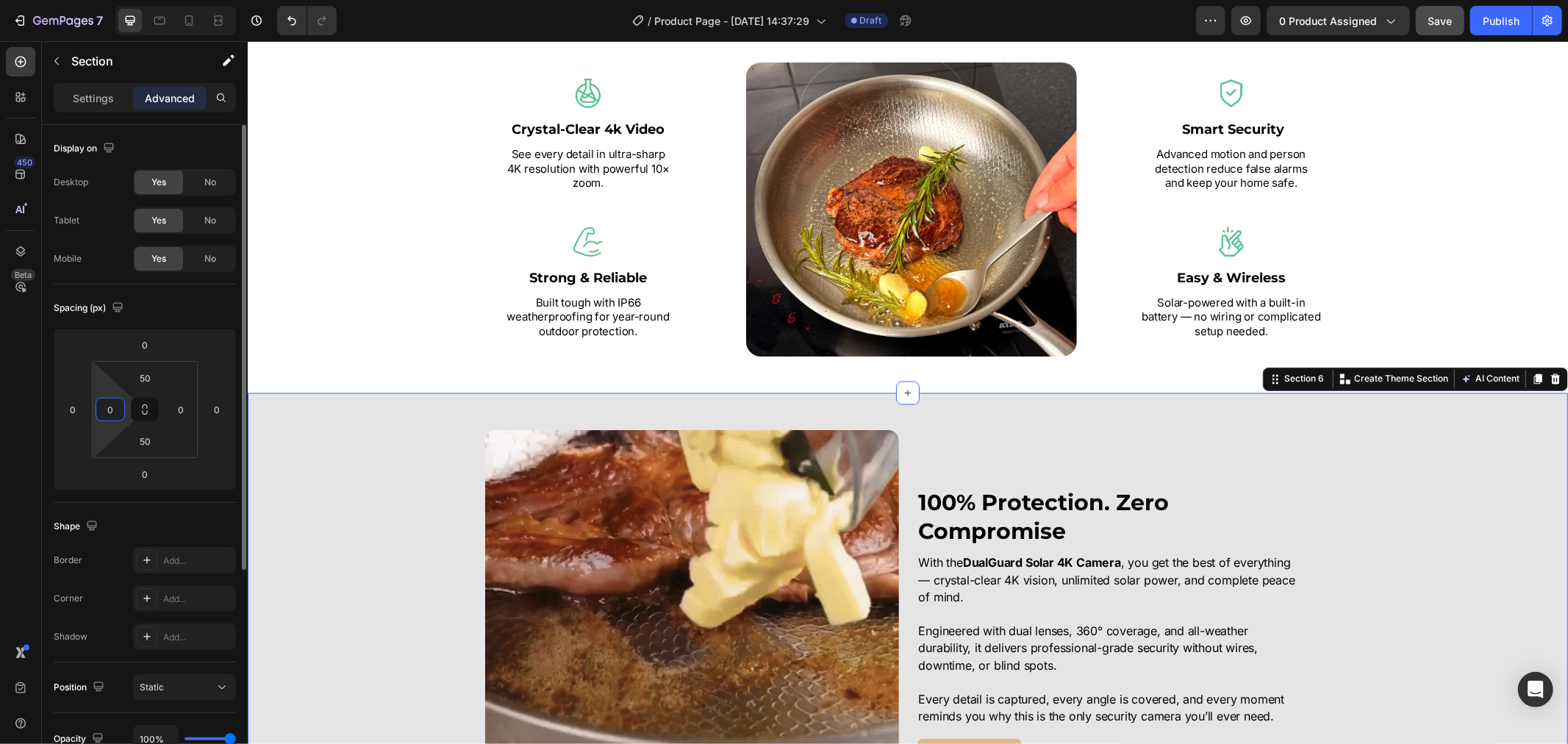
click at [121, 414] on input "0" at bounding box center [110, 409] width 22 height 22
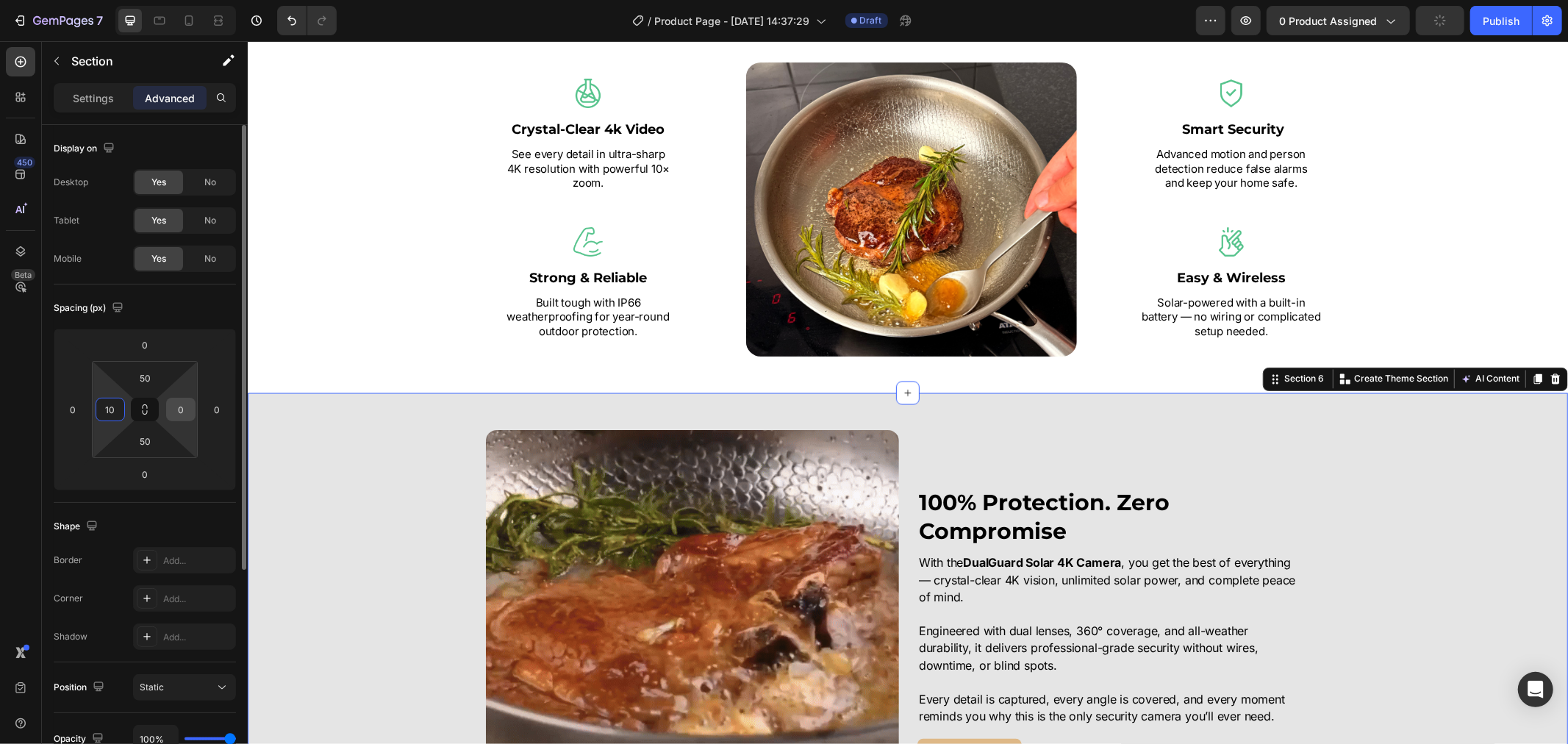
type input "10"
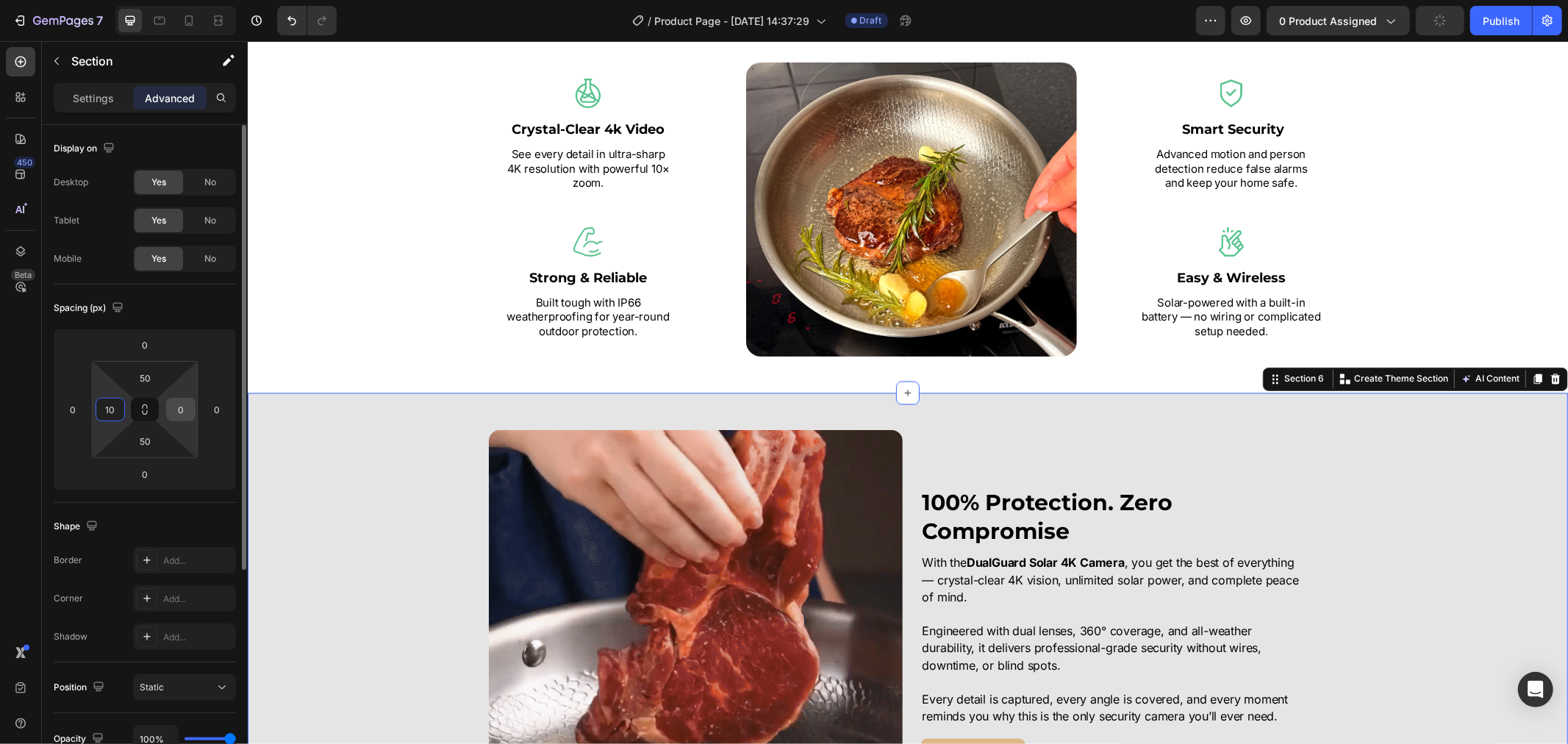
click at [183, 409] on input "0" at bounding box center [180, 409] width 22 height 22
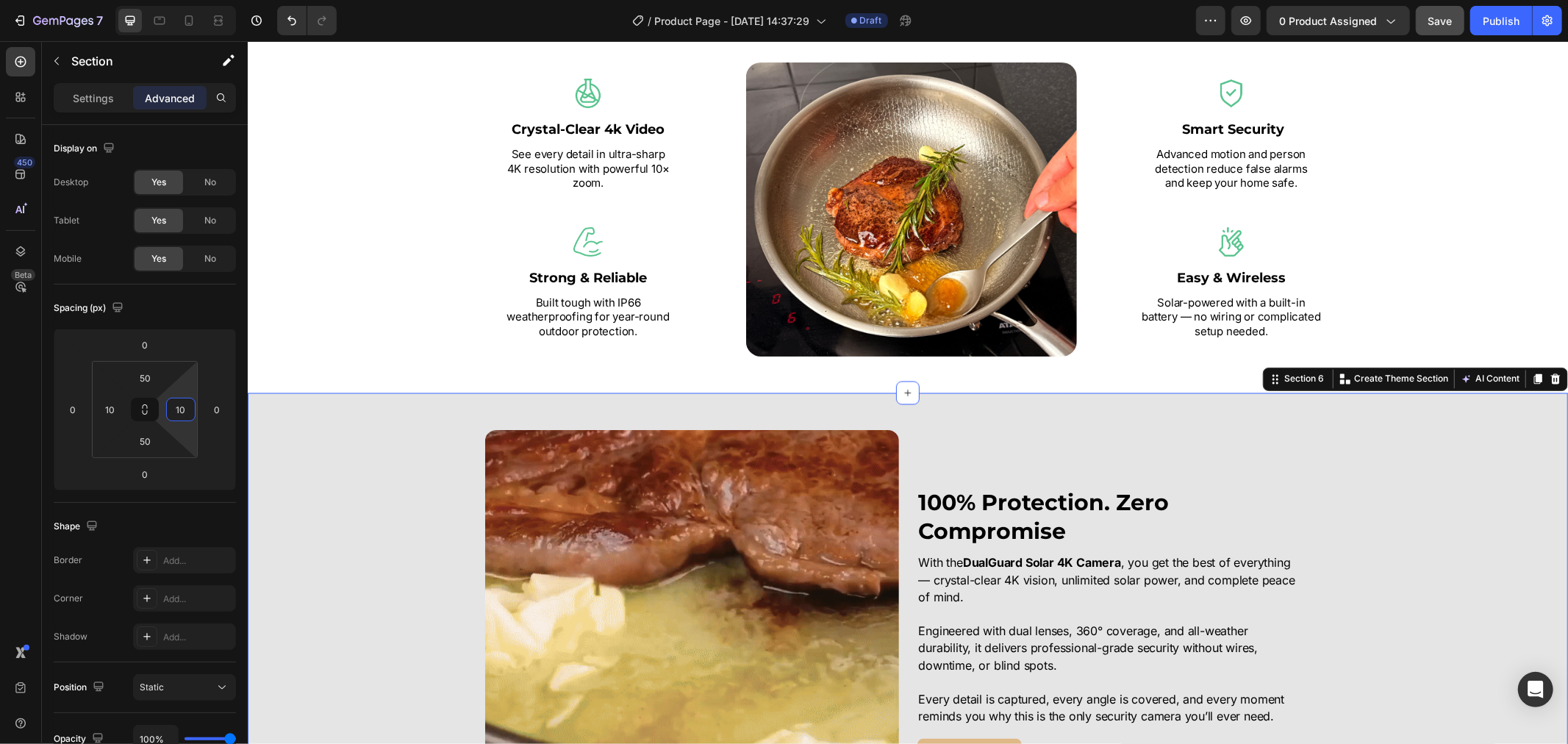
type input "10"
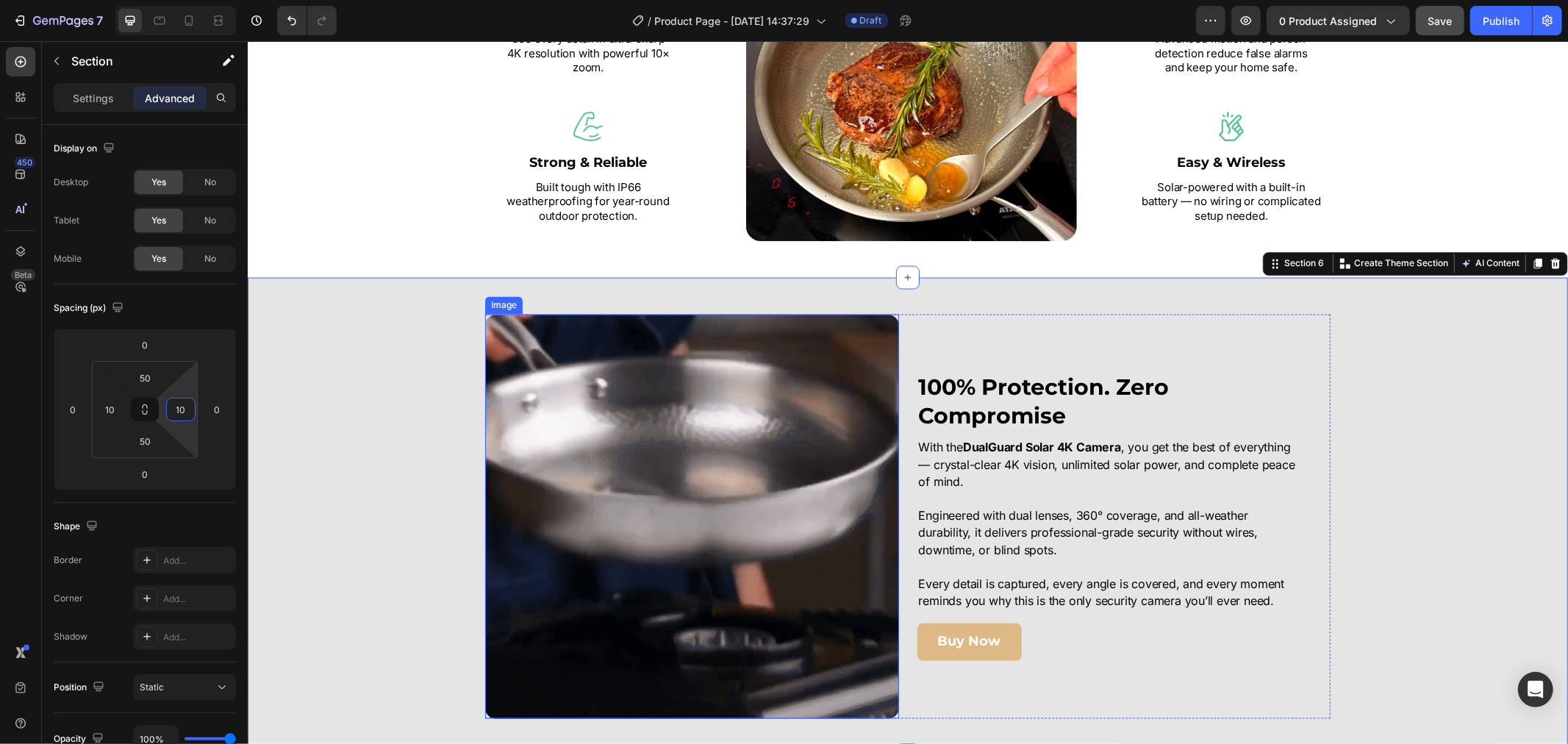
scroll to position [2286, 0]
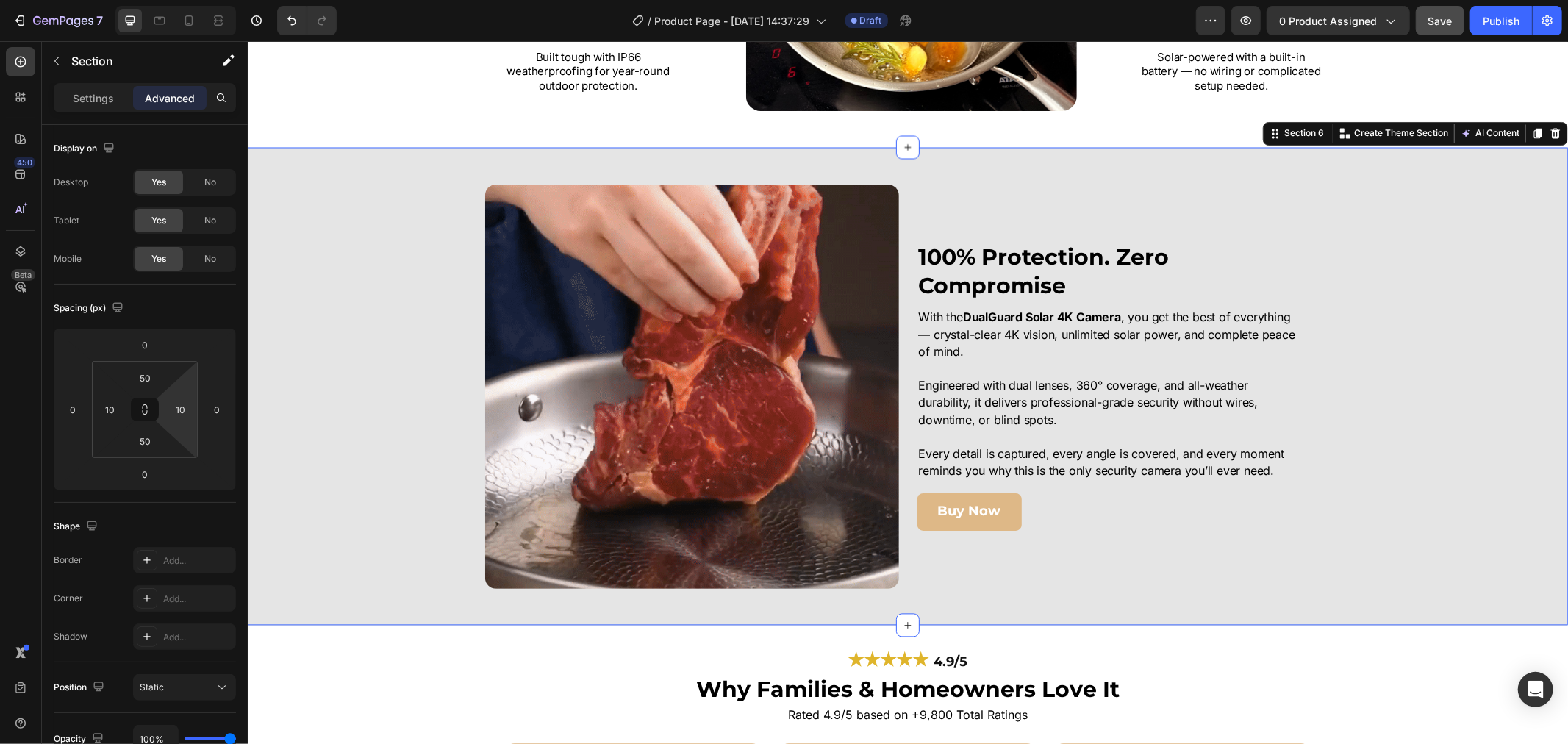
click at [437, 419] on div "Image 100% Protection. Zero Compromise Heading With the DualGuard Solar 4K Came…" at bounding box center [907, 386] width 1305 height 404
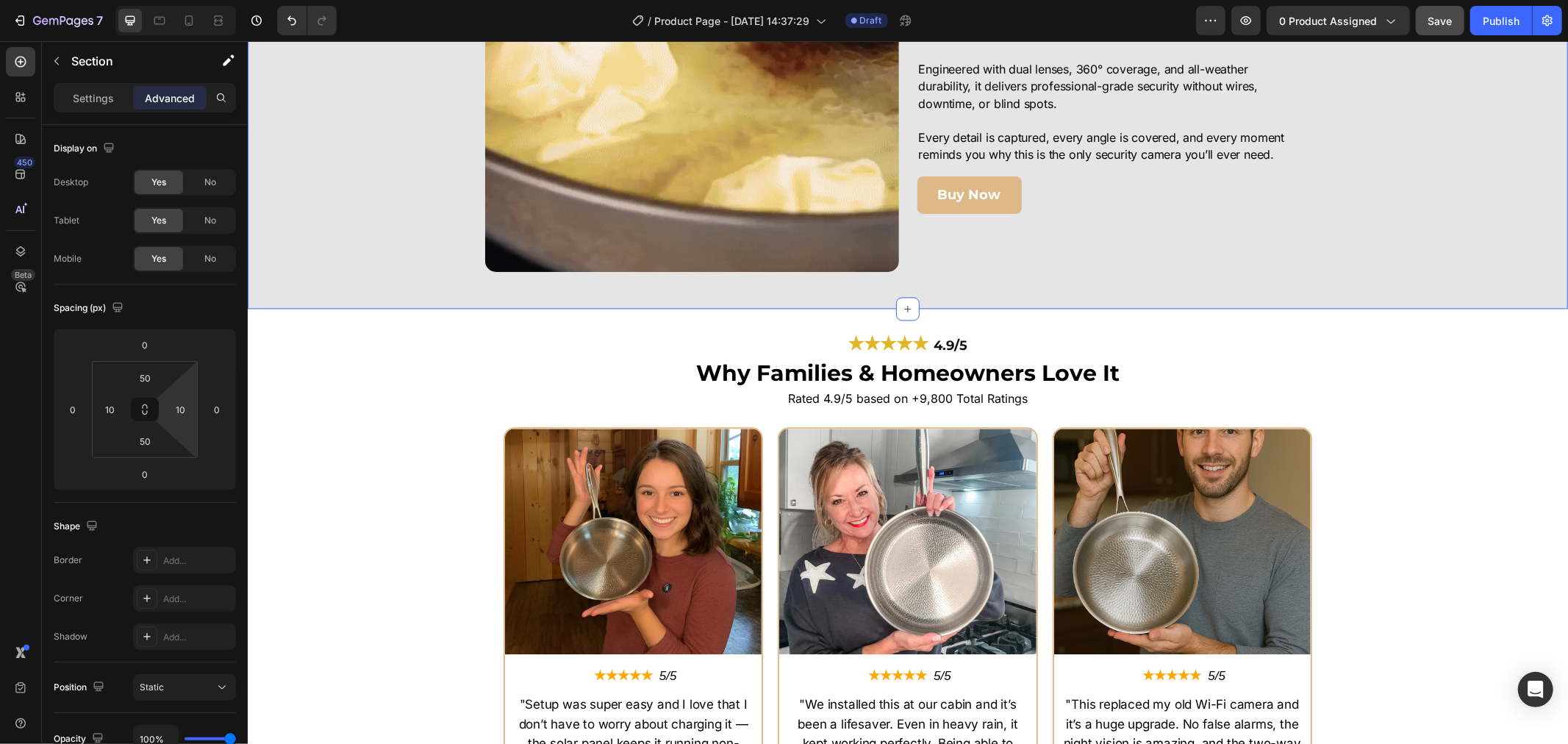
scroll to position [2694, 0]
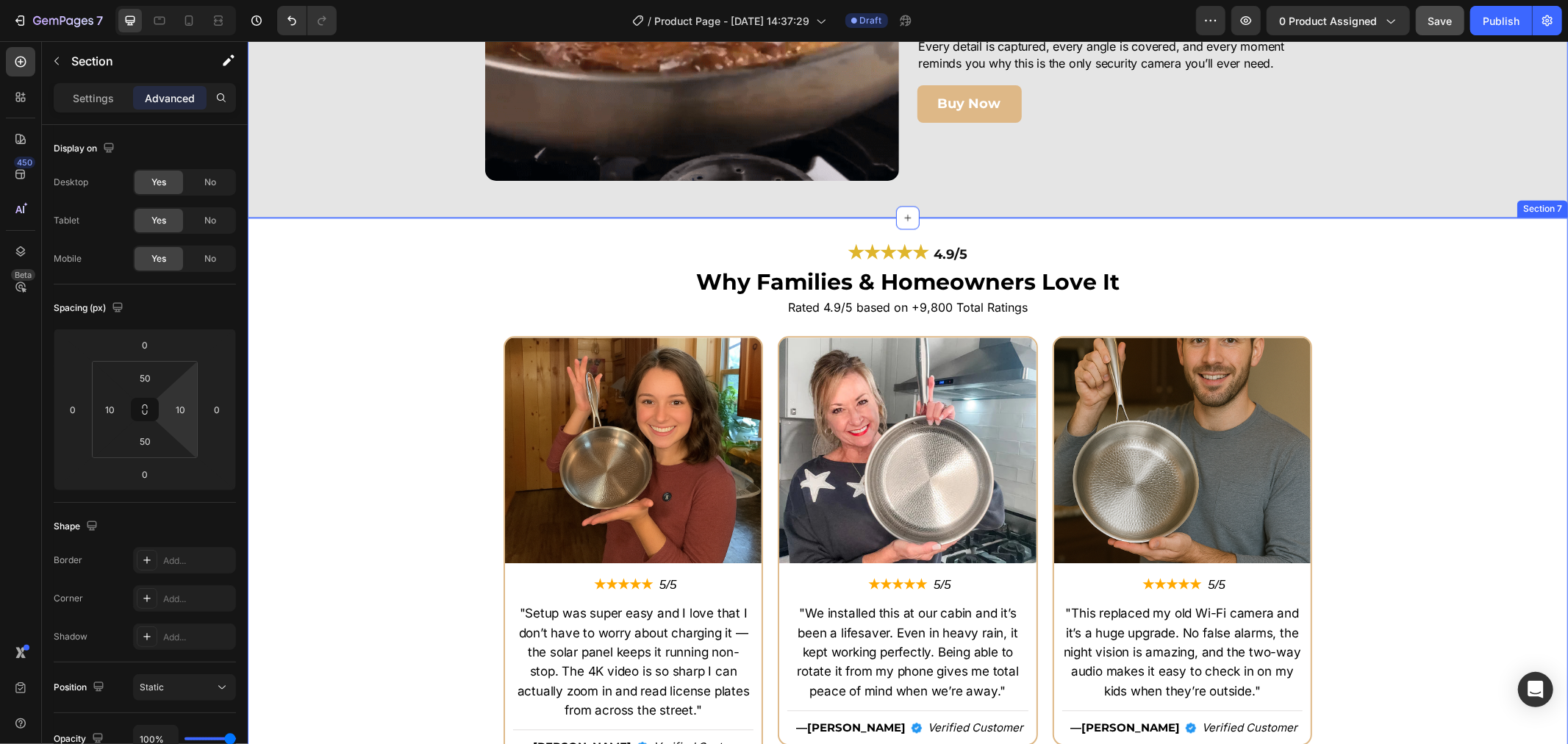
click at [425, 402] on div "Image ★★★★★ Text Block 5/5 Text Block Row "Setup was super easy and I love that…" at bounding box center [906, 555] width 1321 height 440
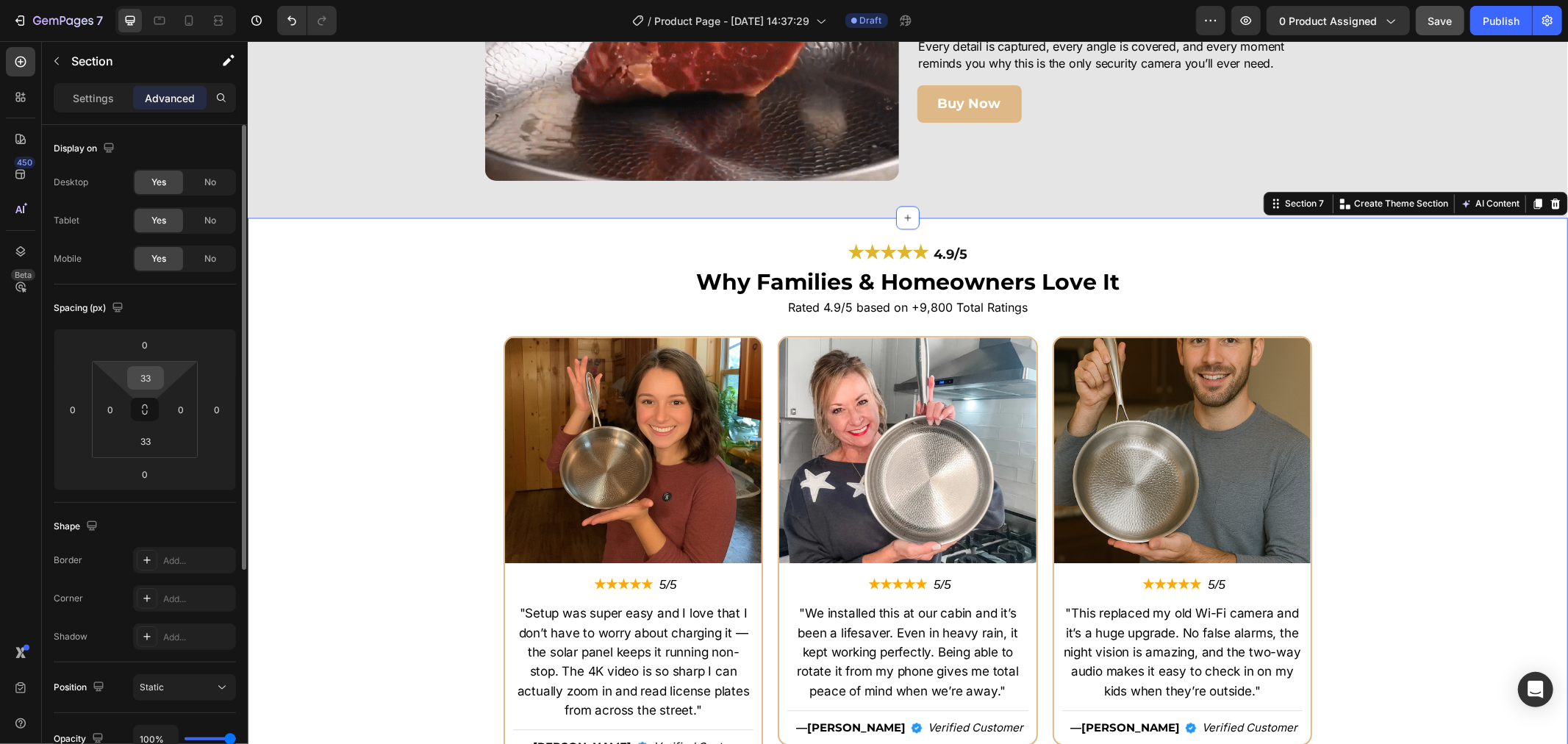
click at [145, 380] on input "33" at bounding box center [145, 378] width 29 height 22
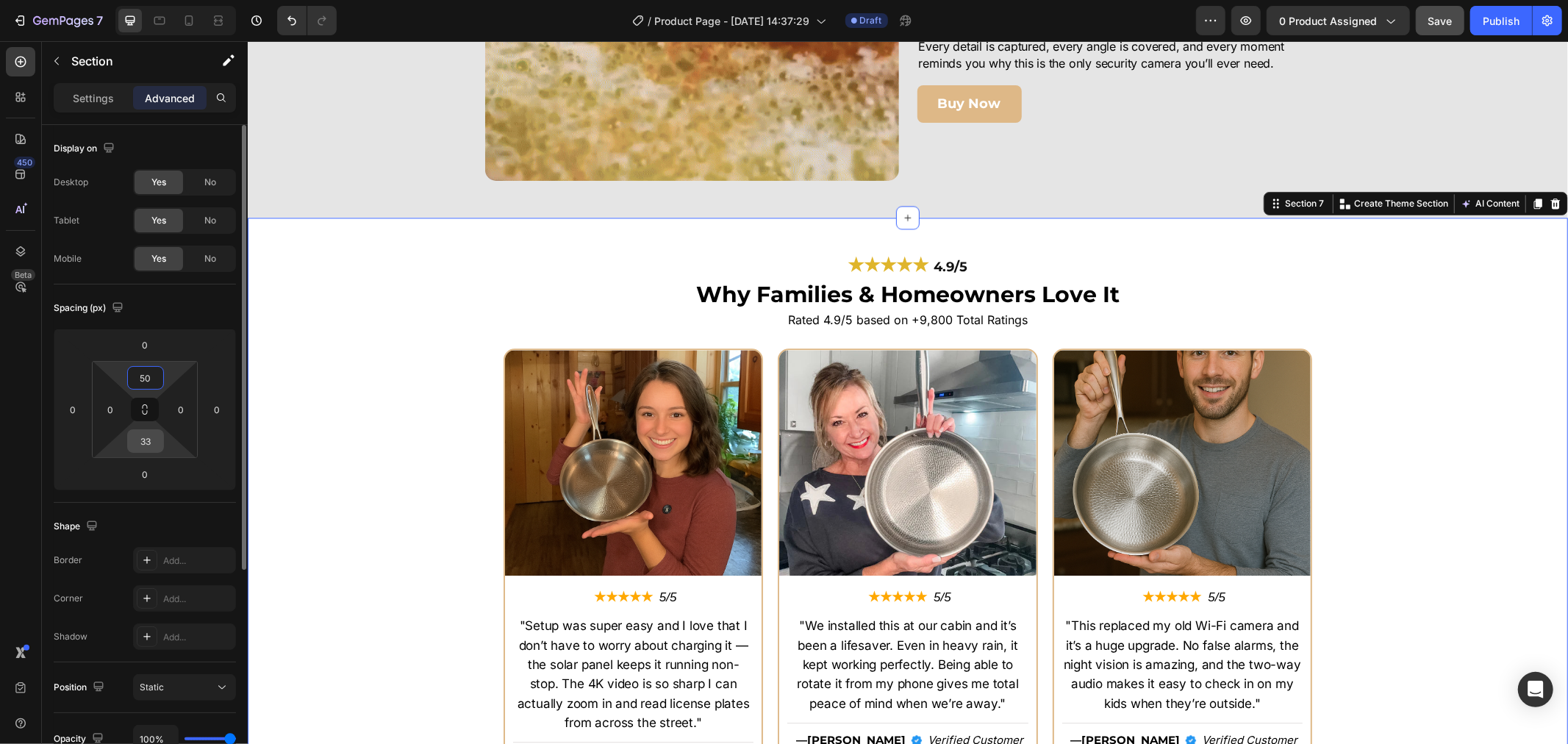
type input "50"
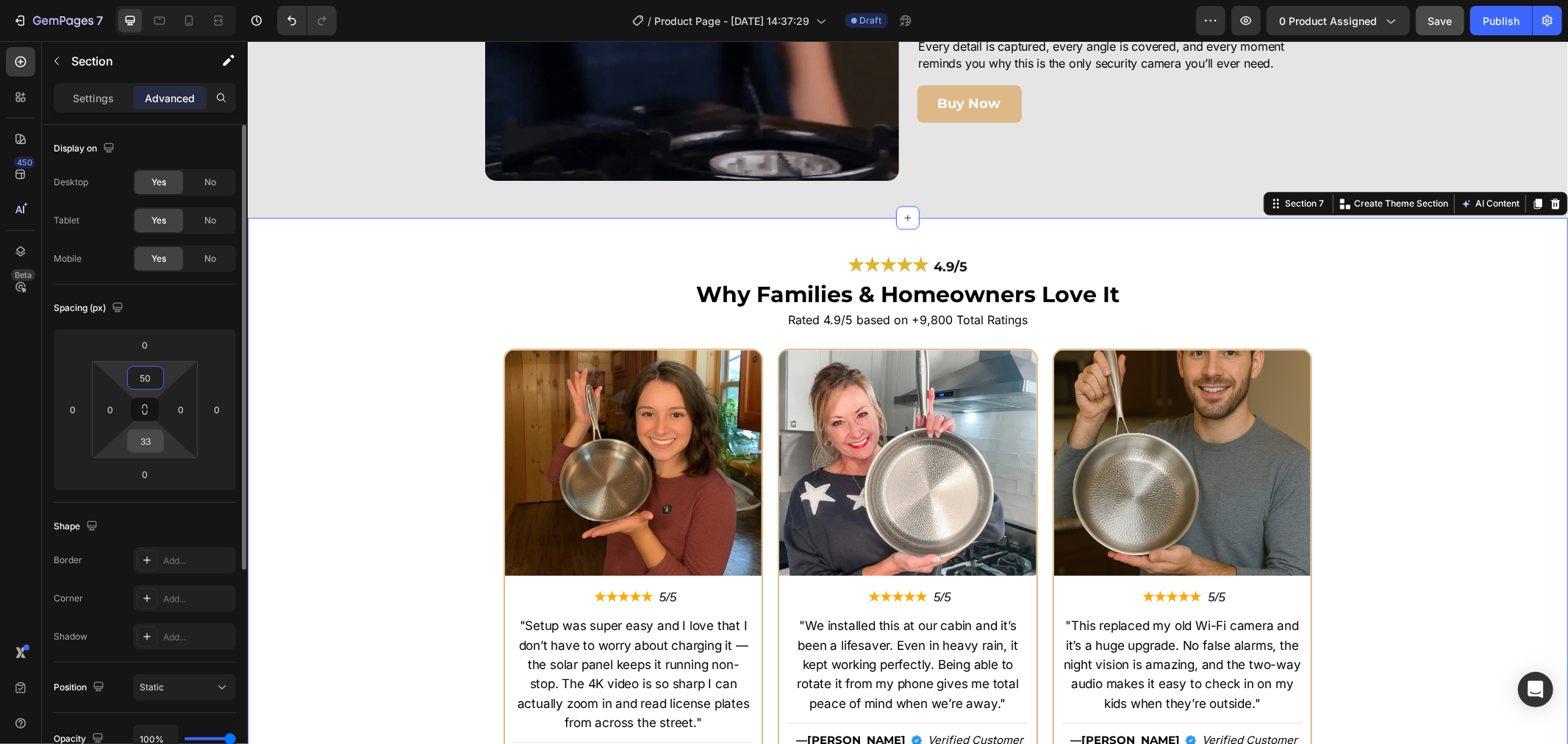
click at [144, 437] on input "33" at bounding box center [145, 441] width 29 height 22
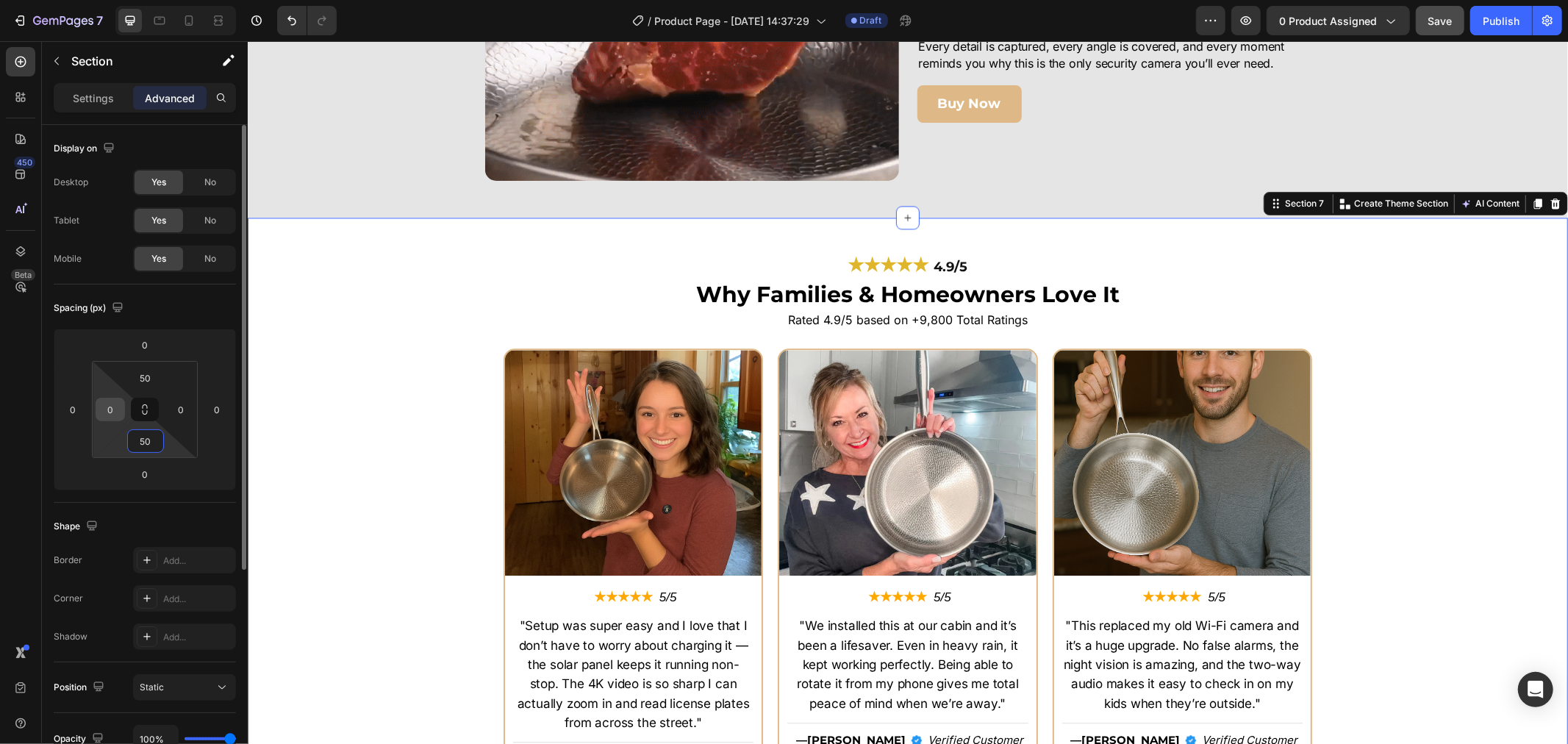
type input "50"
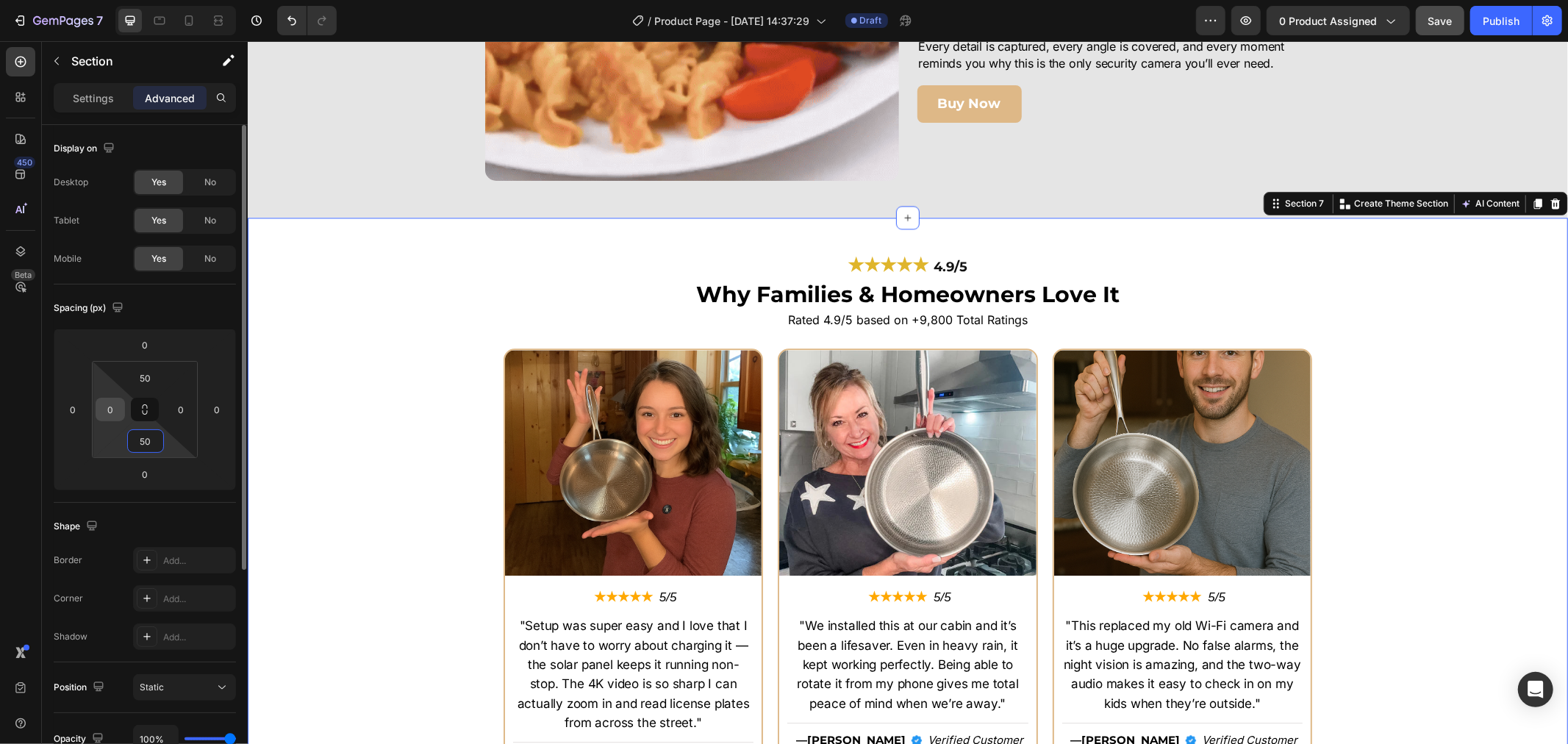
click at [109, 408] on input "0" at bounding box center [110, 409] width 22 height 22
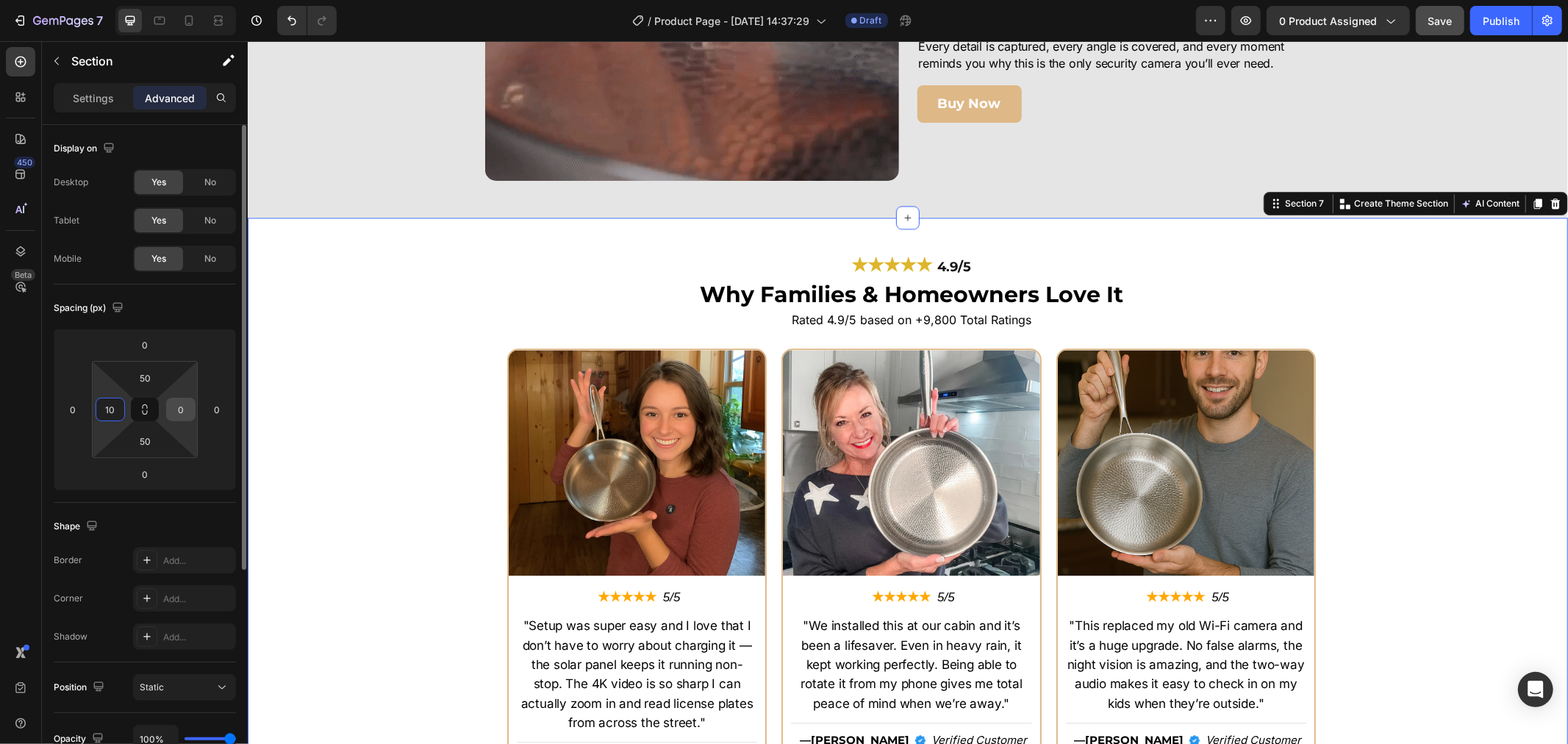
type input "10"
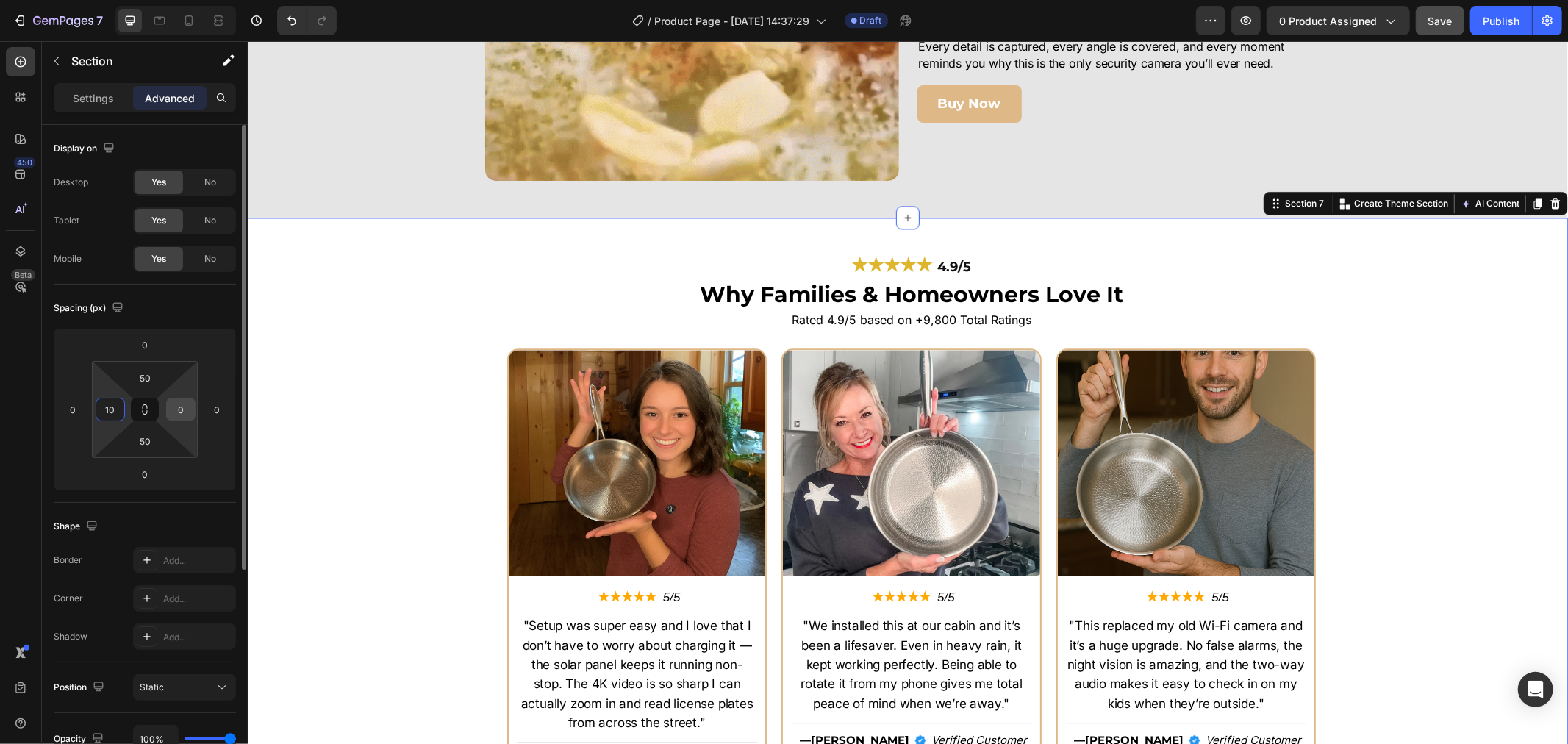
click at [178, 407] on input "0" at bounding box center [180, 409] width 22 height 22
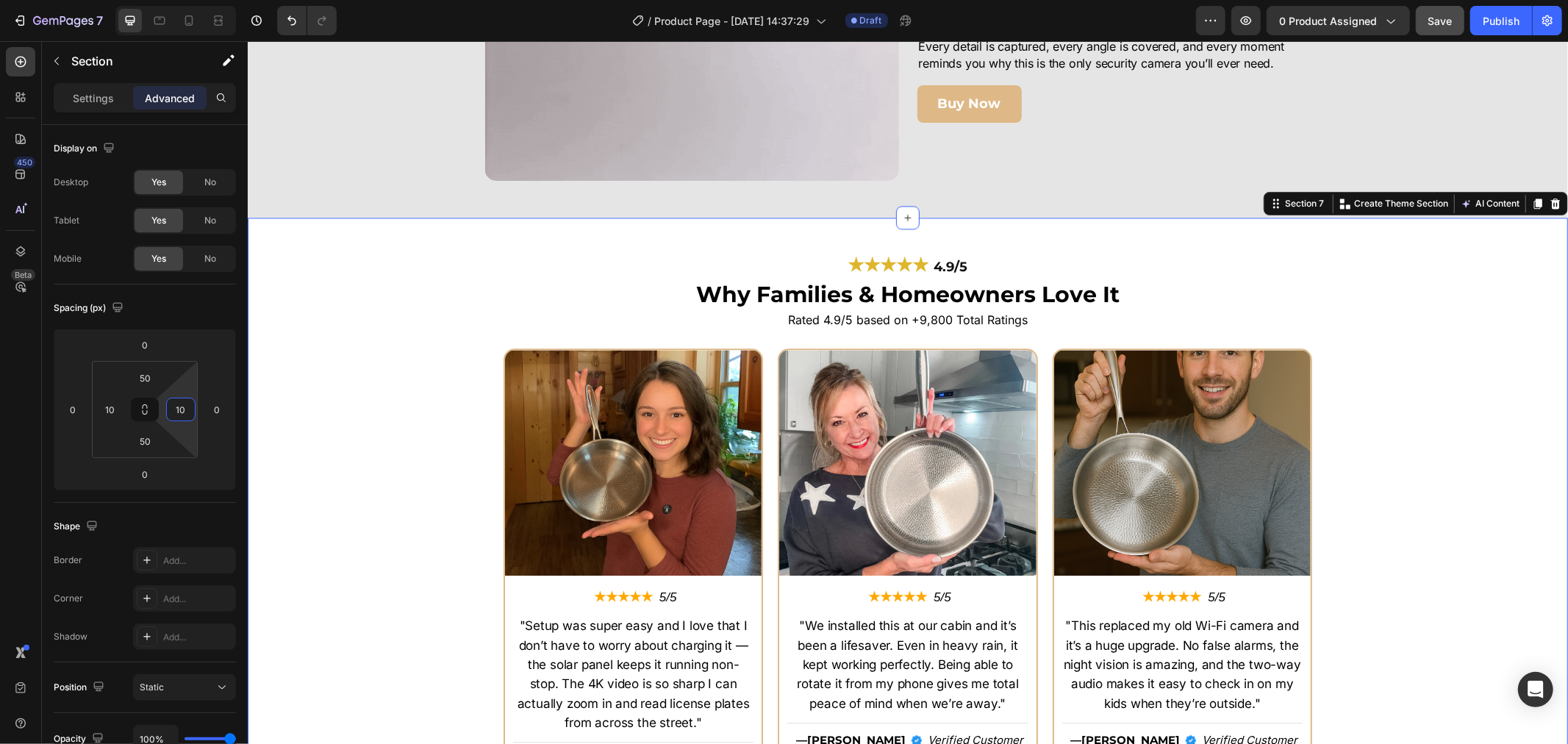
type input "10"
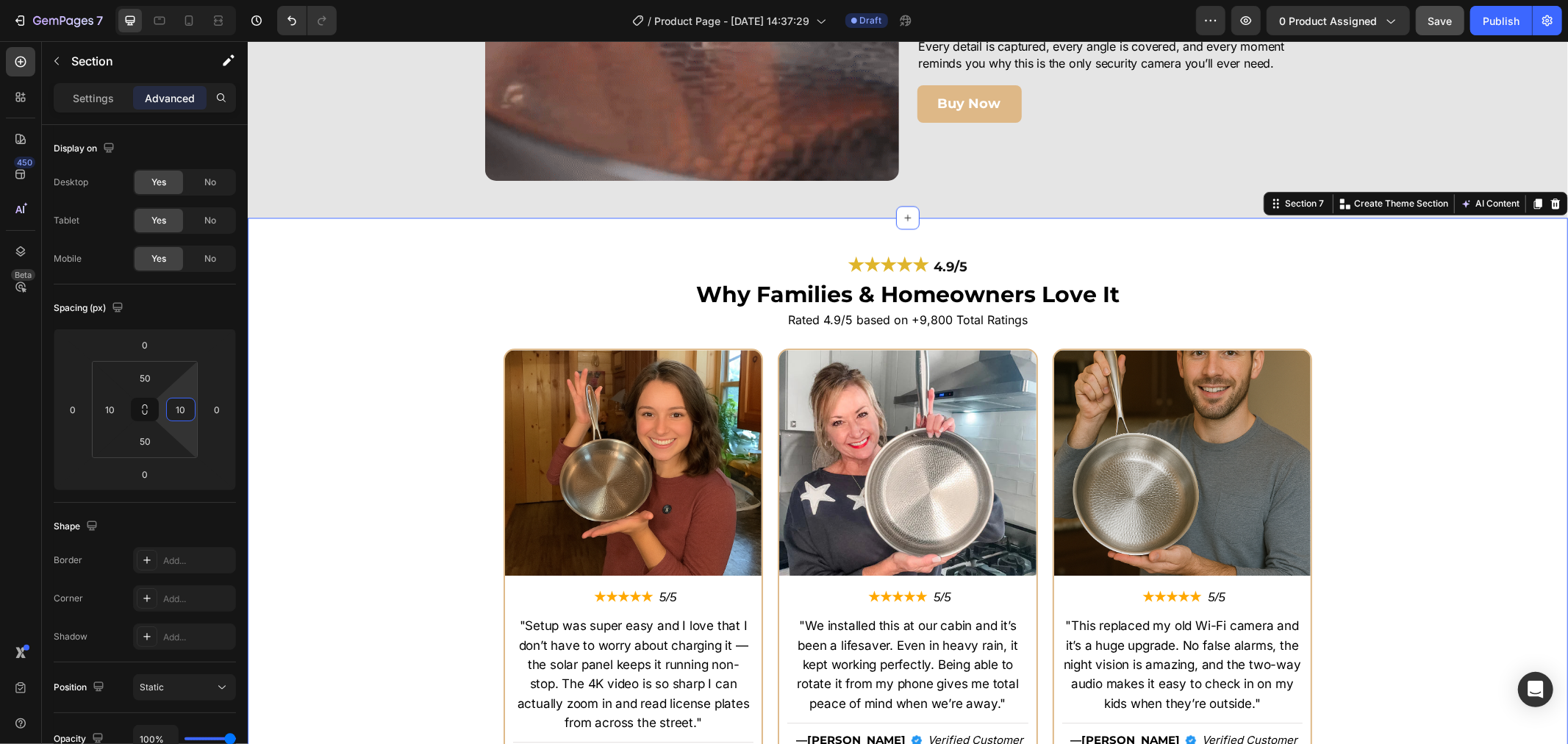
drag, startPoint x: 376, startPoint y: 376, endPoint x: 459, endPoint y: 362, distance: 84.2
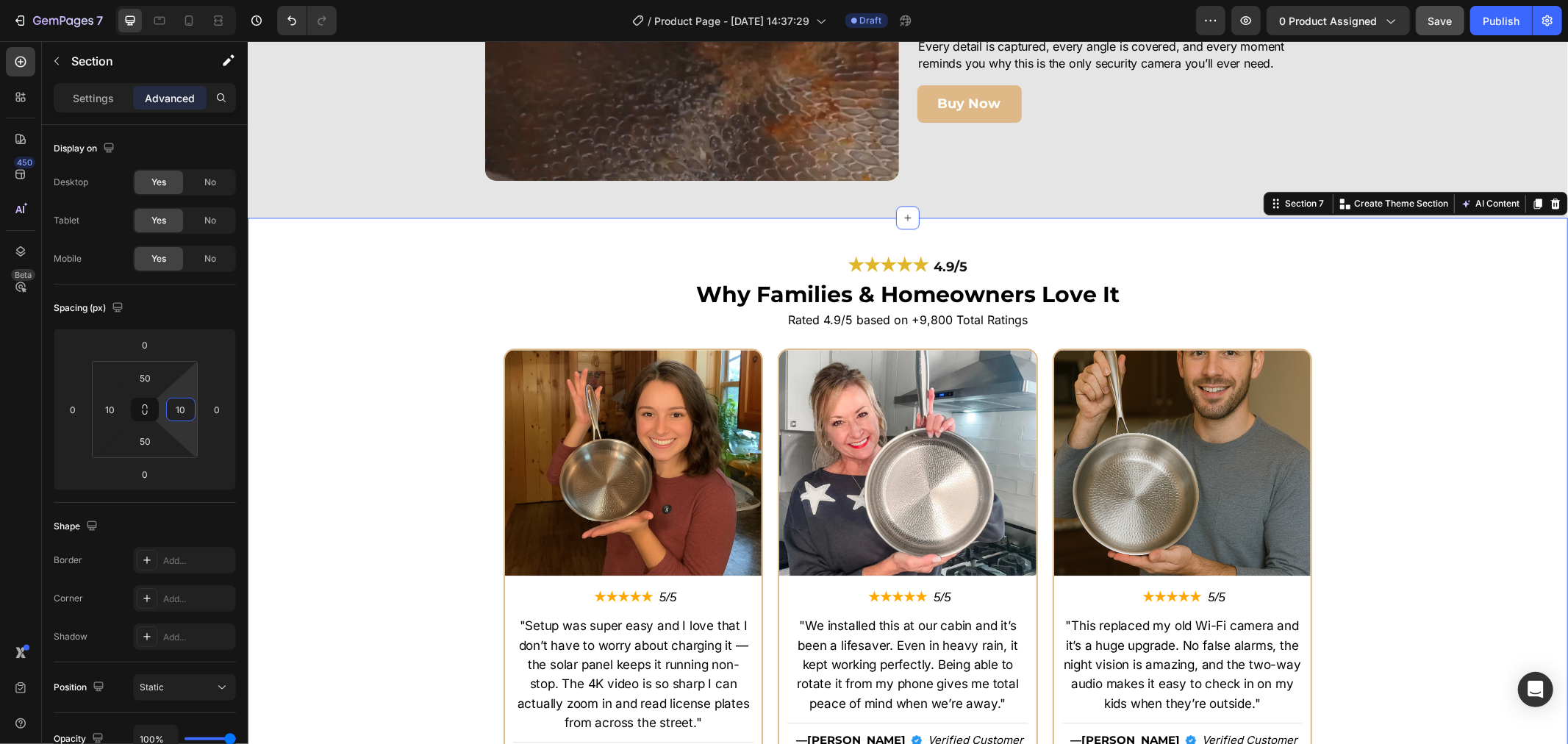
click at [379, 378] on div "Image ★★★★★ Text Block 5/5 Text Block Row "Setup was super easy and I love that…" at bounding box center [907, 568] width 1305 height 440
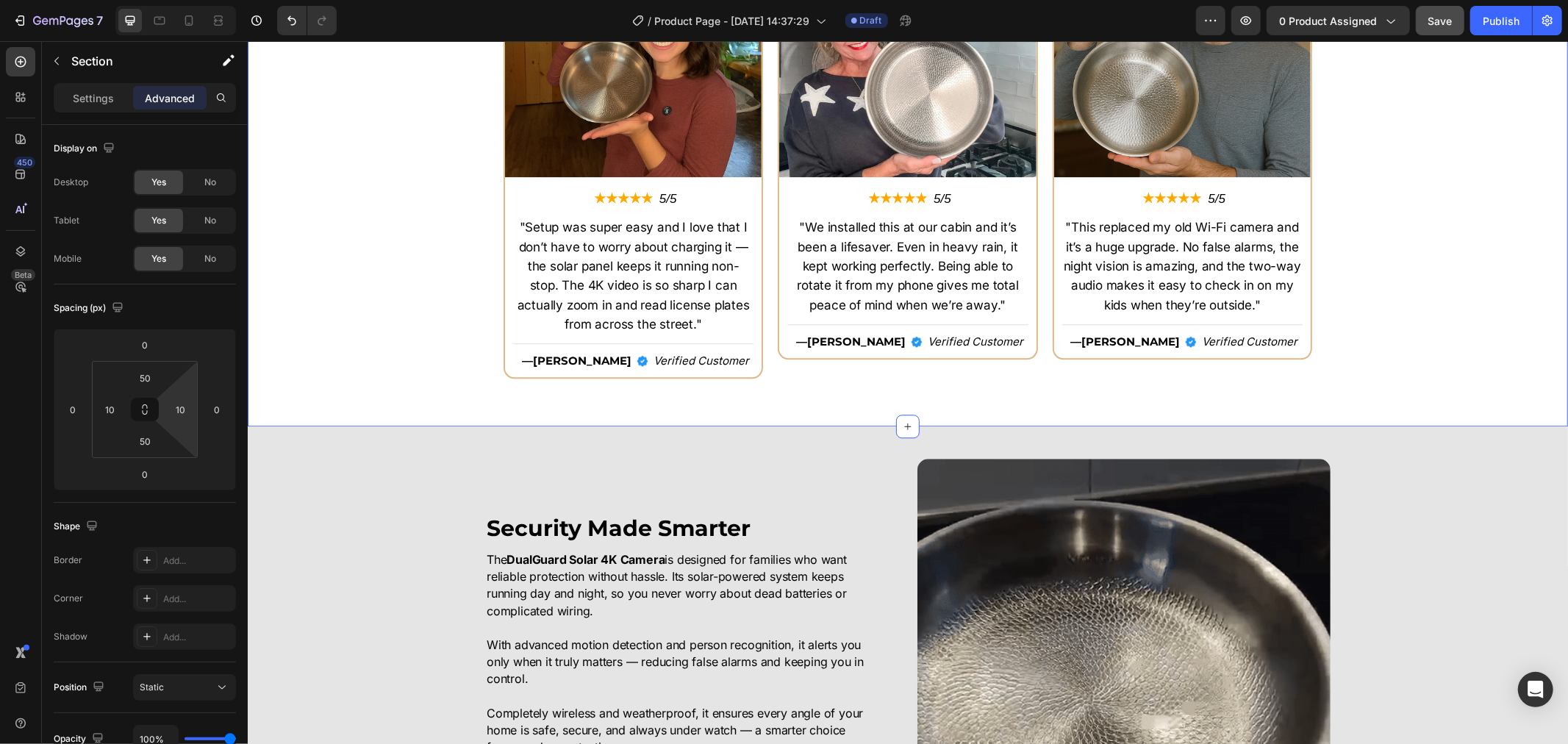
scroll to position [3348, 0]
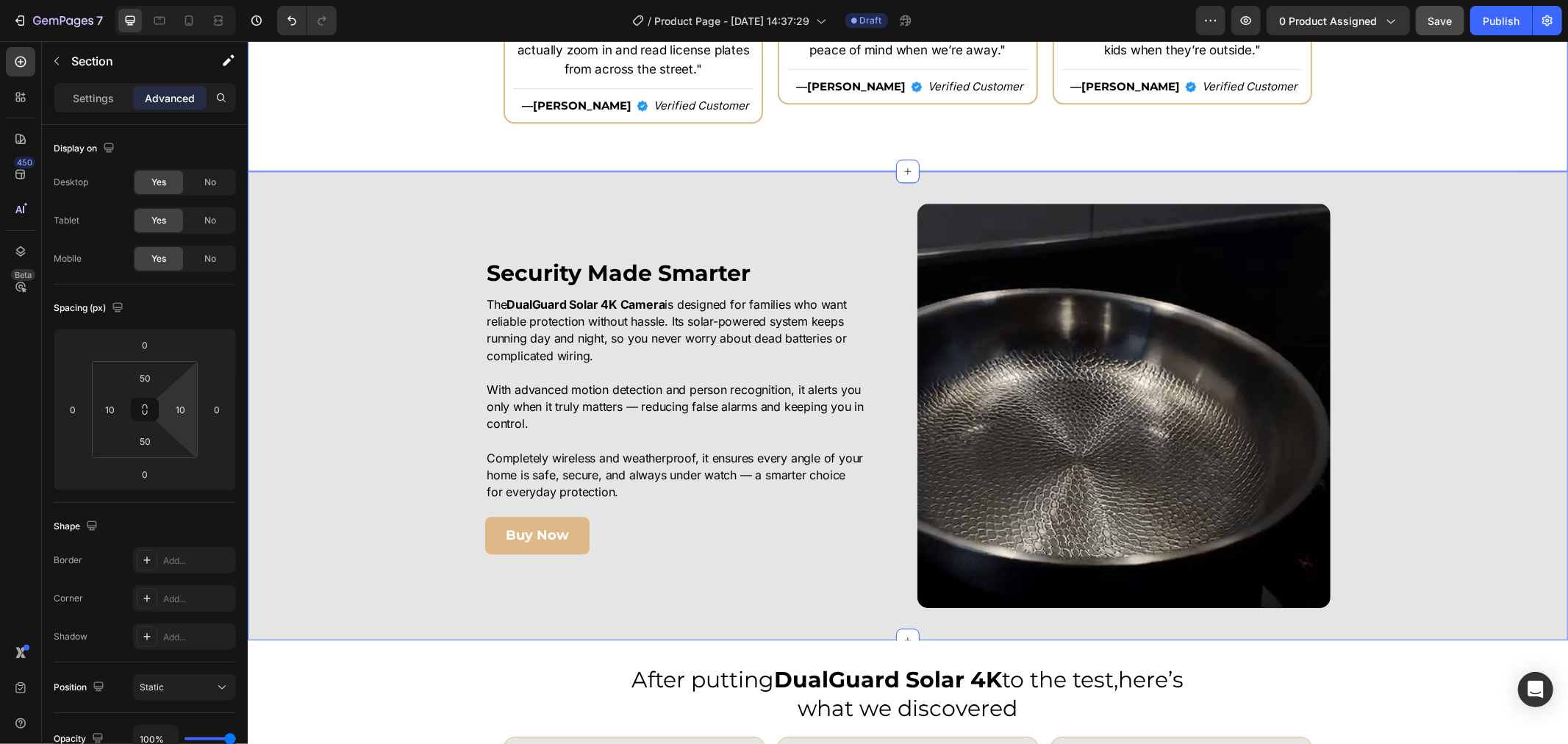
click at [339, 283] on div "Image Security Made Smarter Heading The DualGuard Solar 4K Camera is designed f…" at bounding box center [906, 405] width 1321 height 404
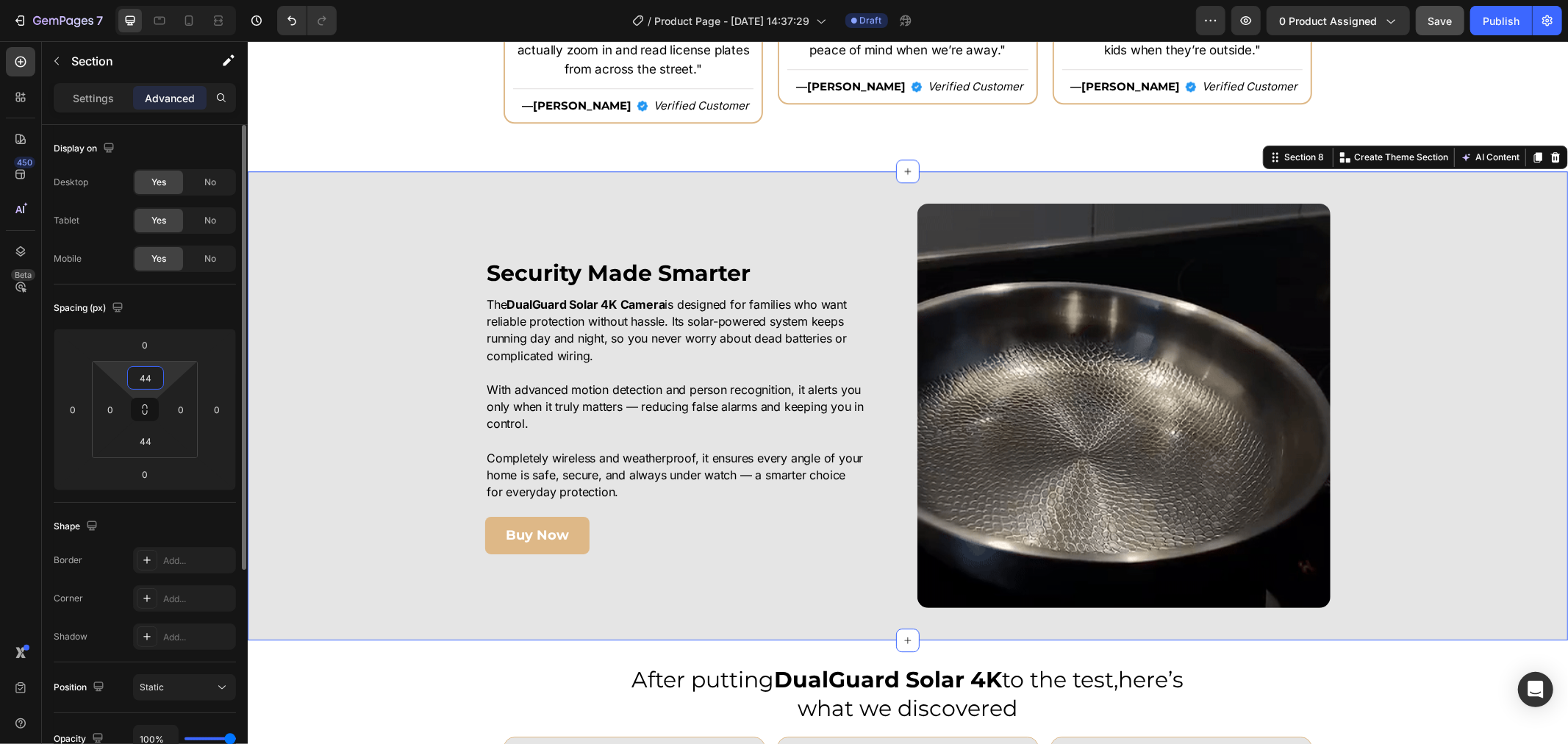
click at [148, 380] on input "44" at bounding box center [145, 378] width 29 height 22
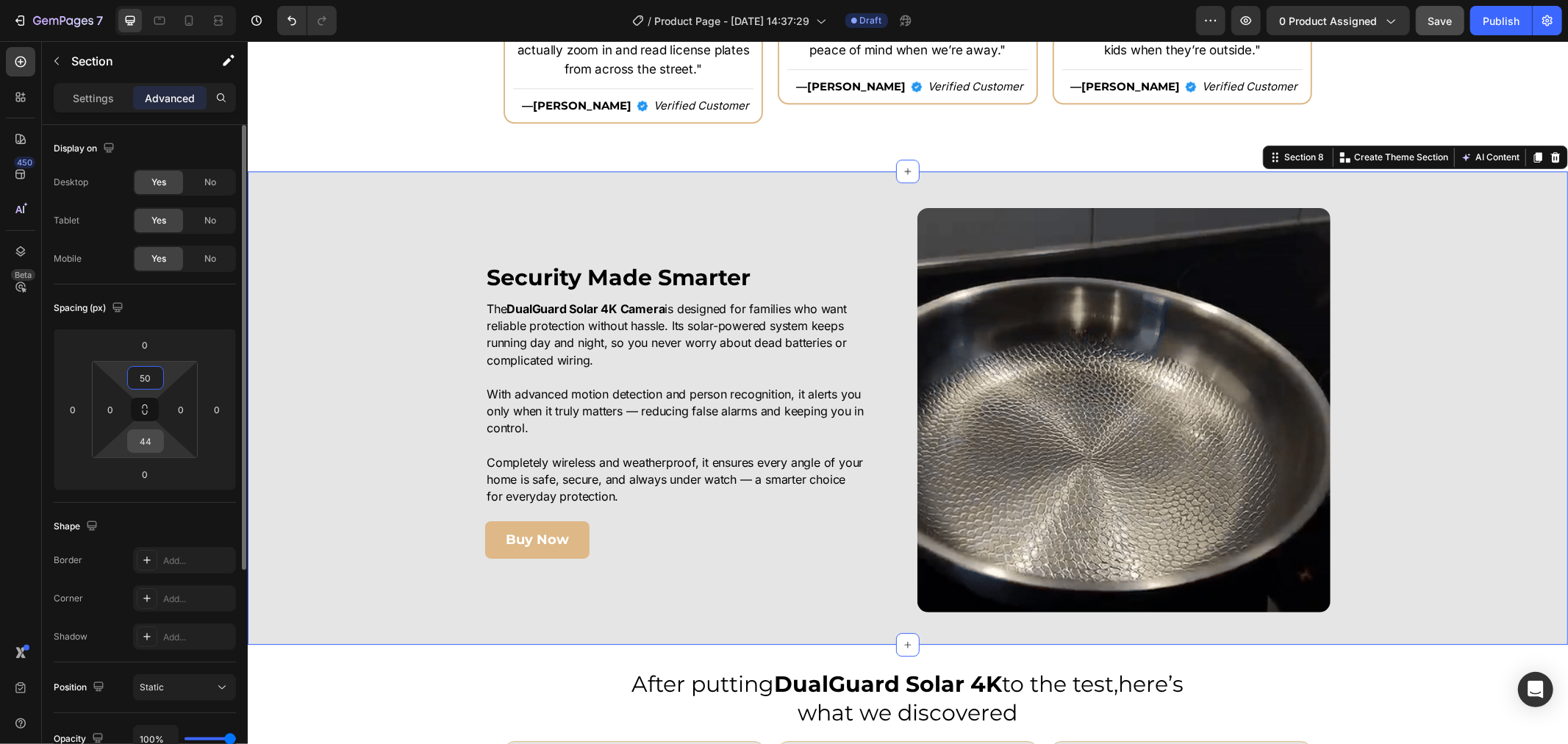
type input "50"
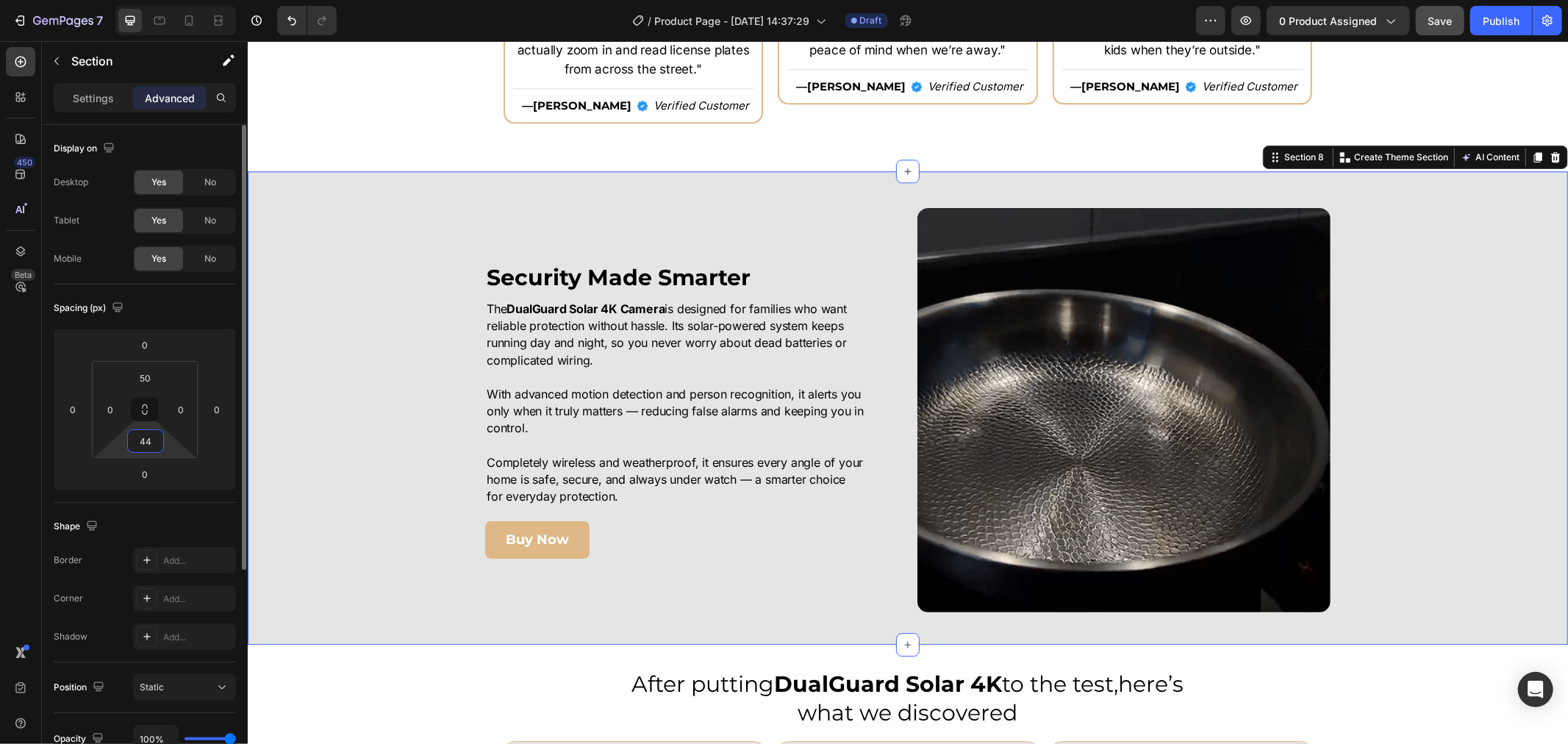
click at [143, 435] on input "44" at bounding box center [145, 441] width 29 height 22
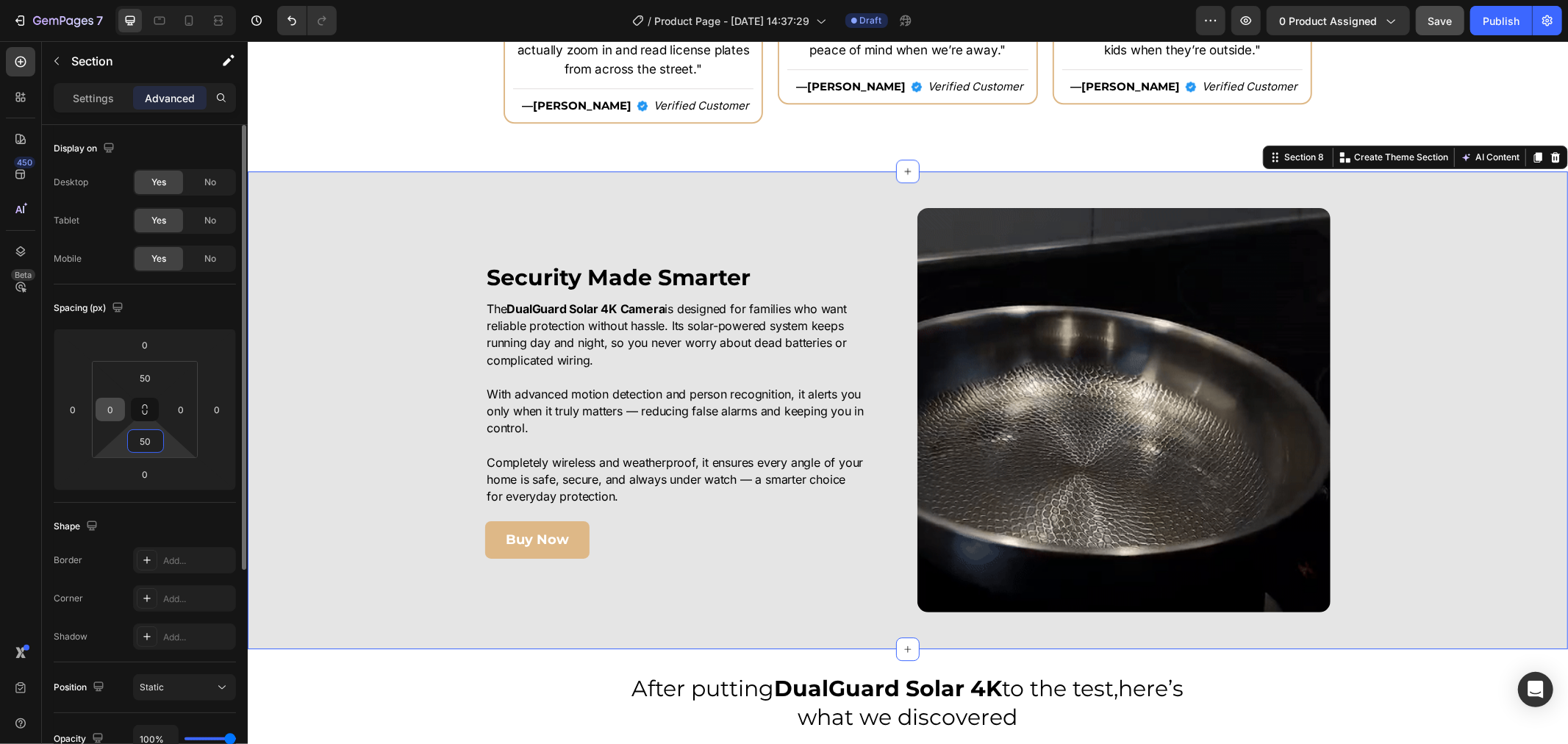
type input "50"
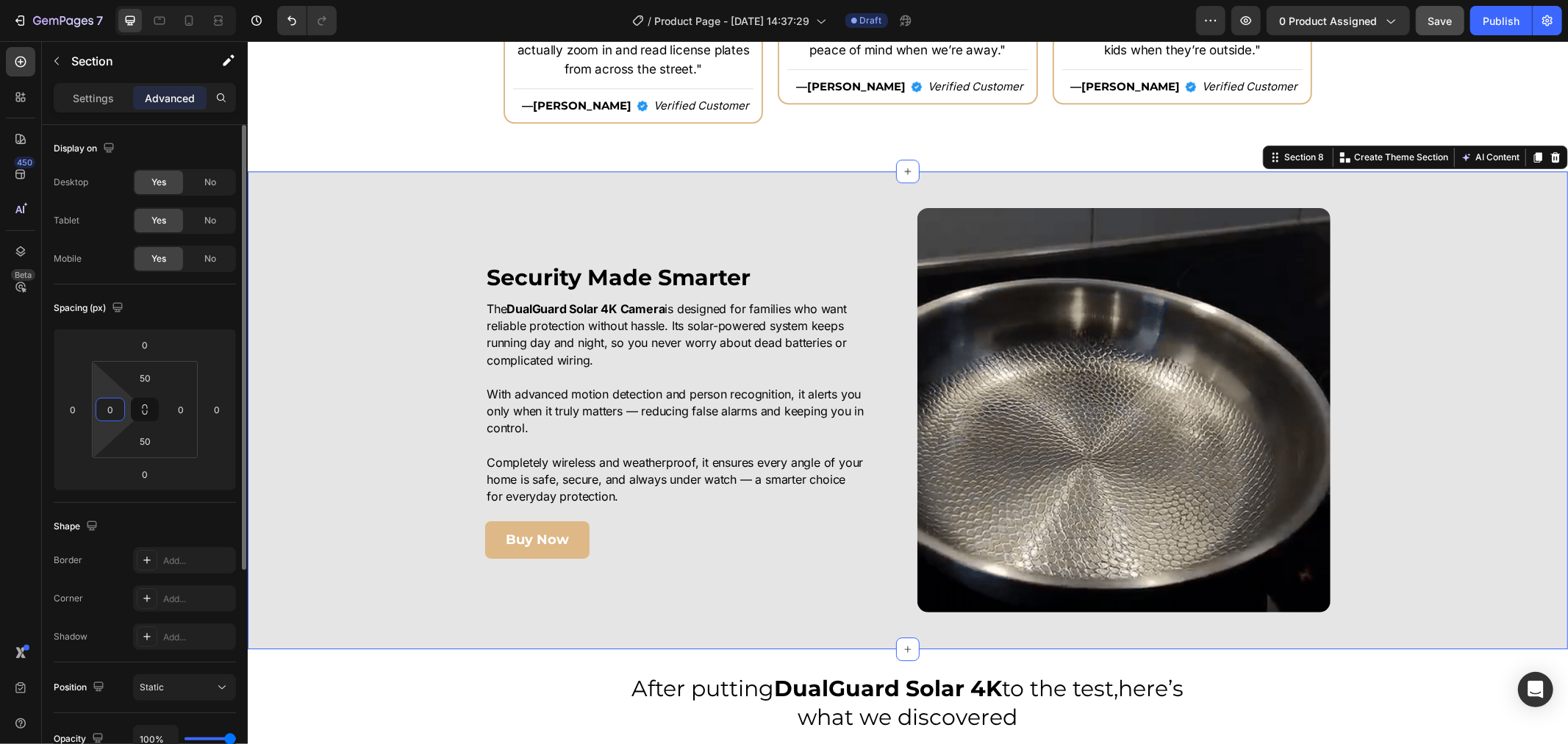
click at [116, 408] on input "0" at bounding box center [110, 409] width 22 height 22
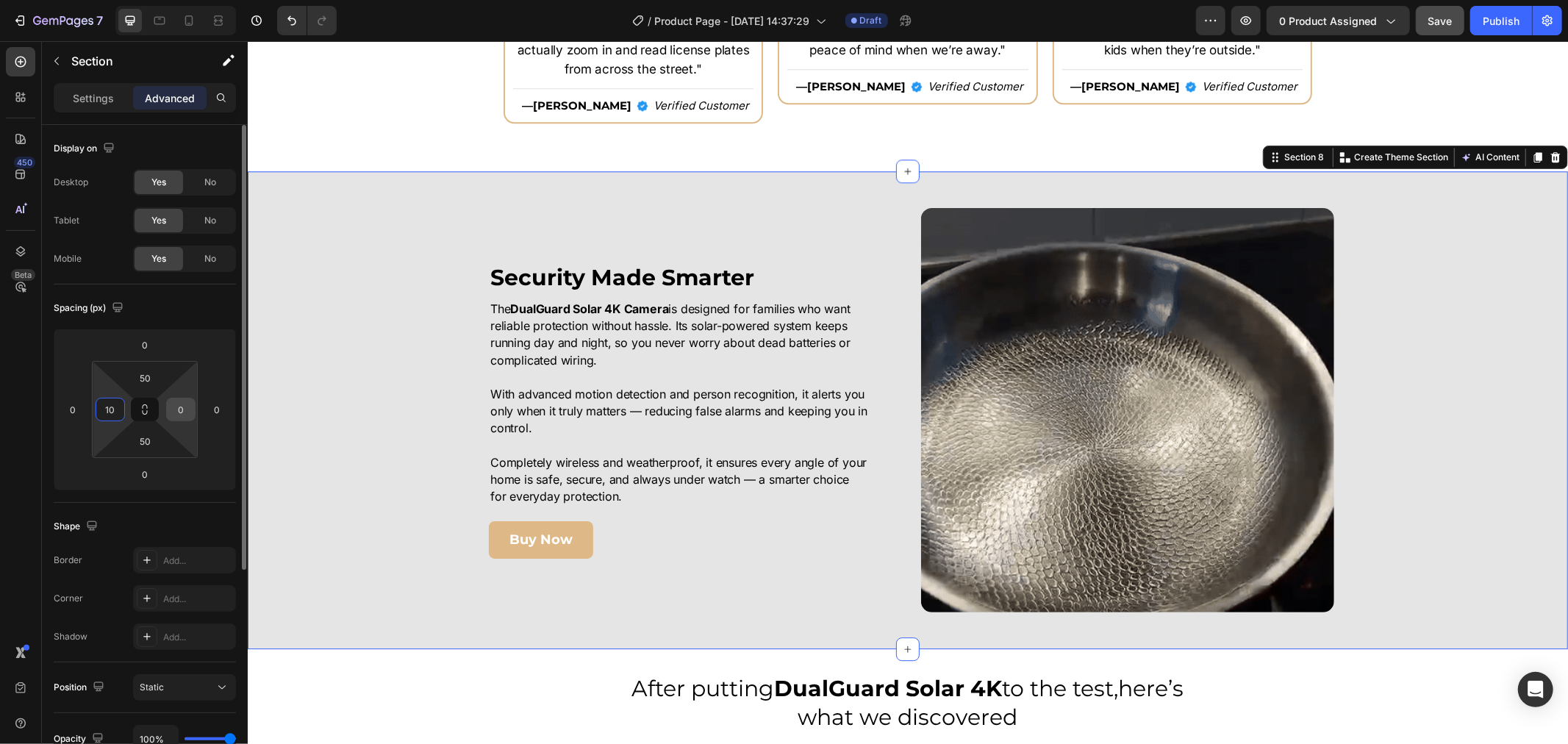
type input "10"
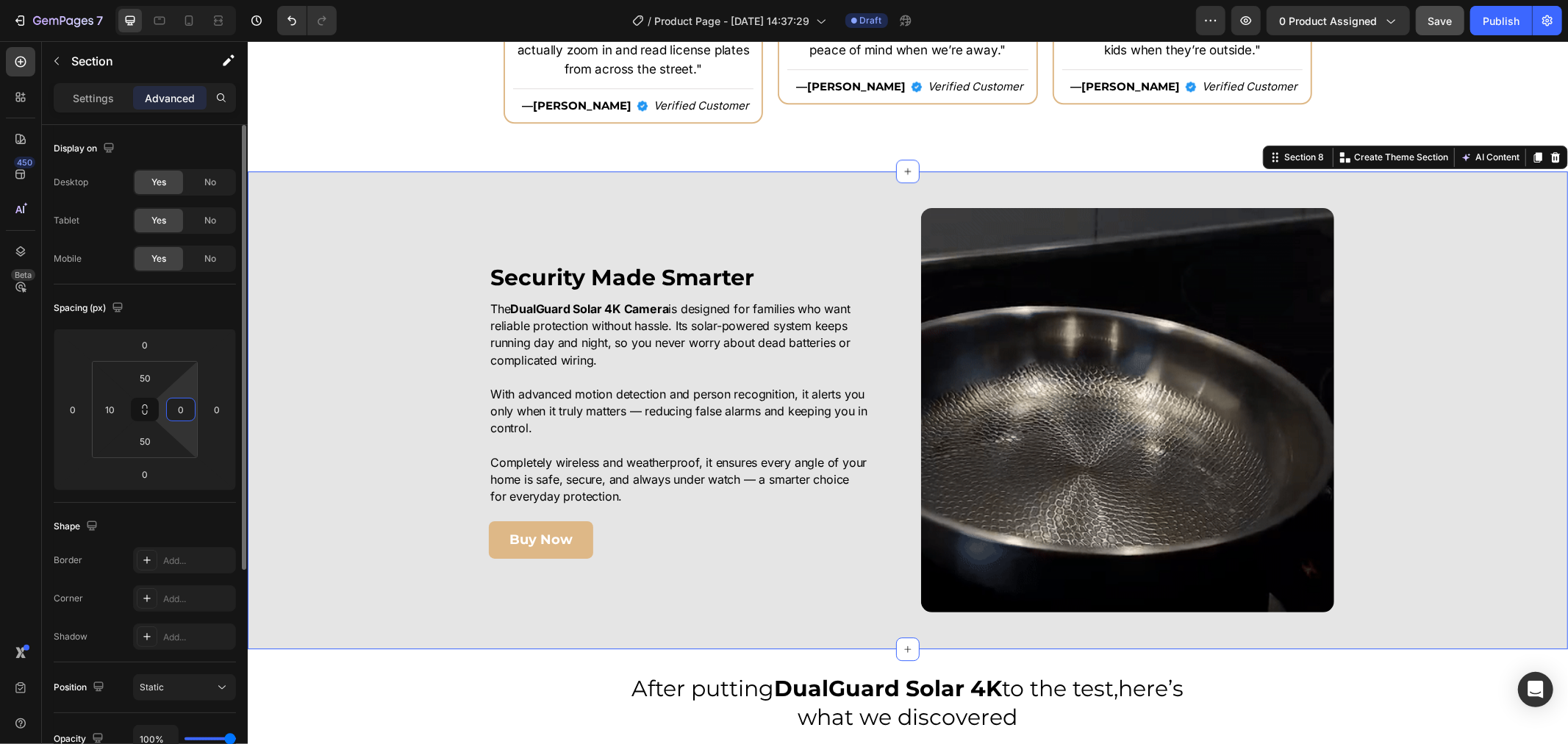
click at [180, 410] on input "0" at bounding box center [180, 409] width 22 height 22
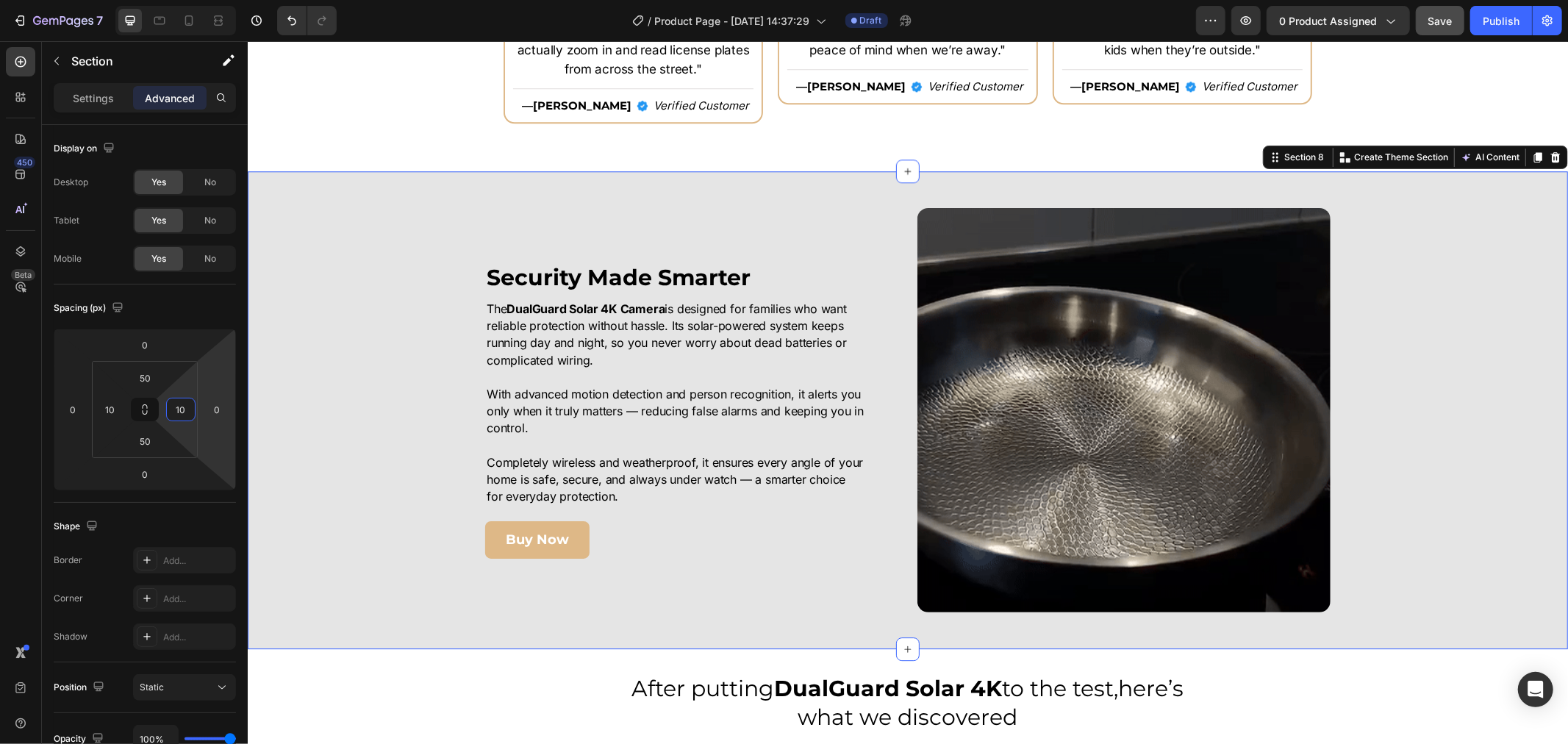
type input "10"
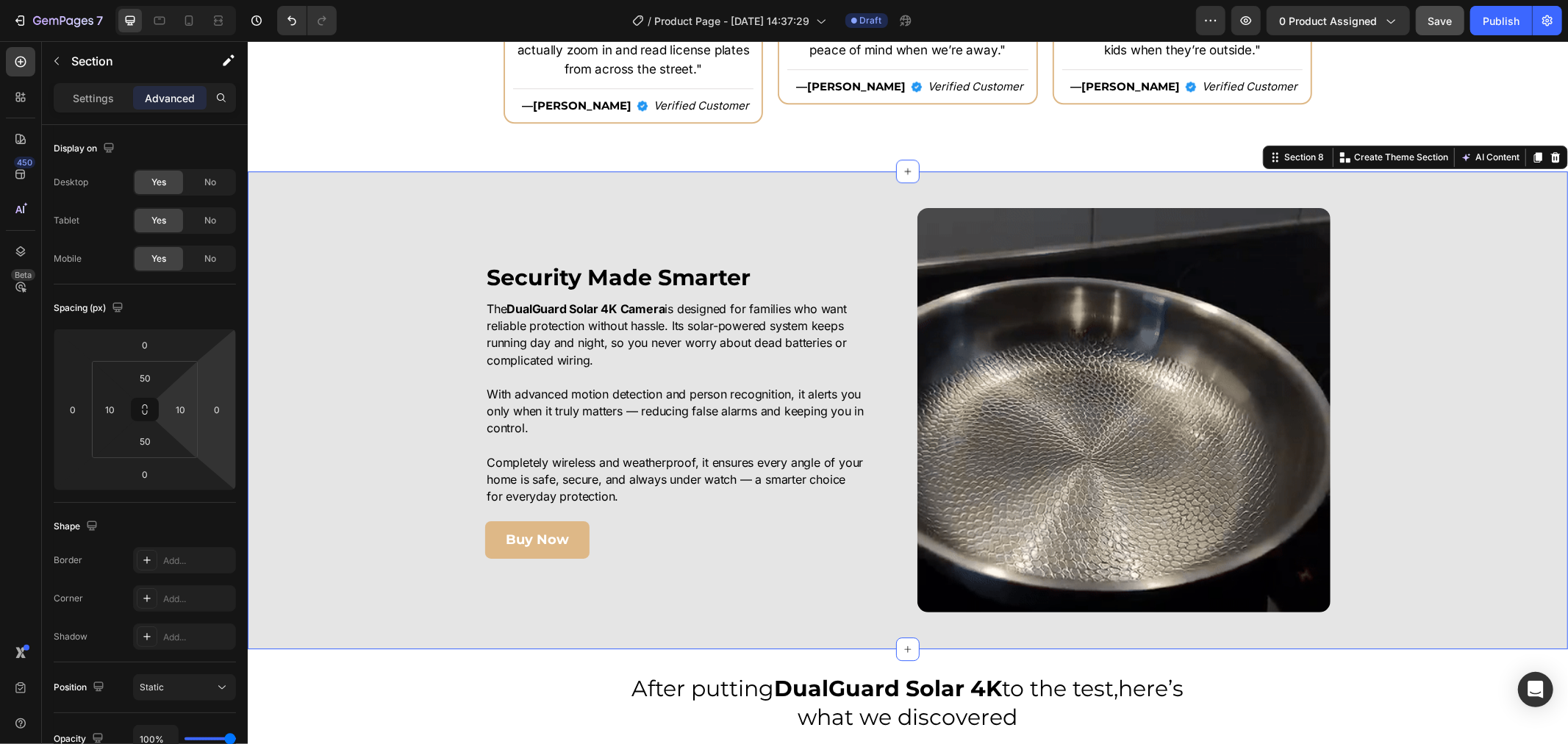
click at [365, 362] on div "Image Security Made Smarter Heading The DualGuard Solar 4K Camera is designed f…" at bounding box center [907, 410] width 1305 height 404
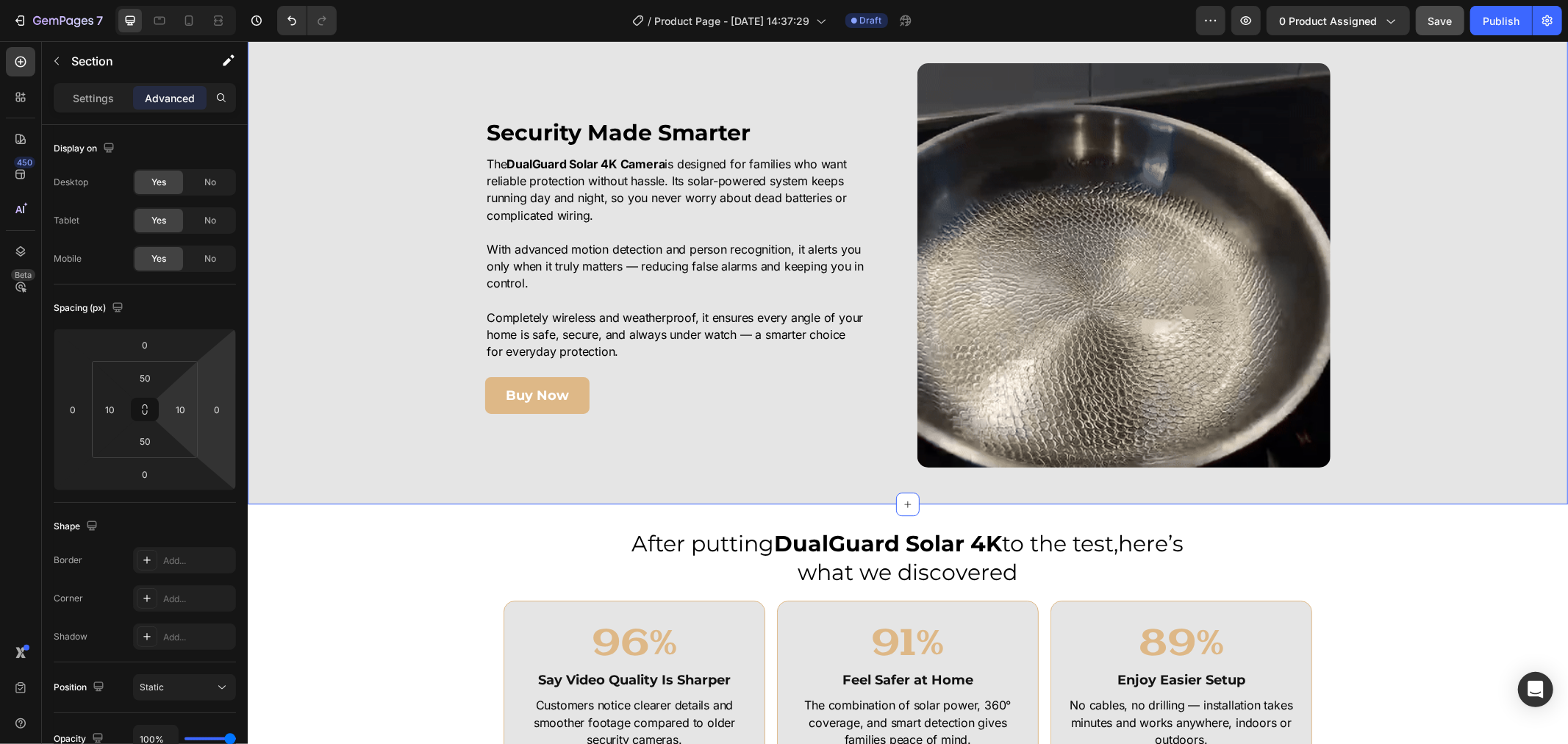
scroll to position [3756, 0]
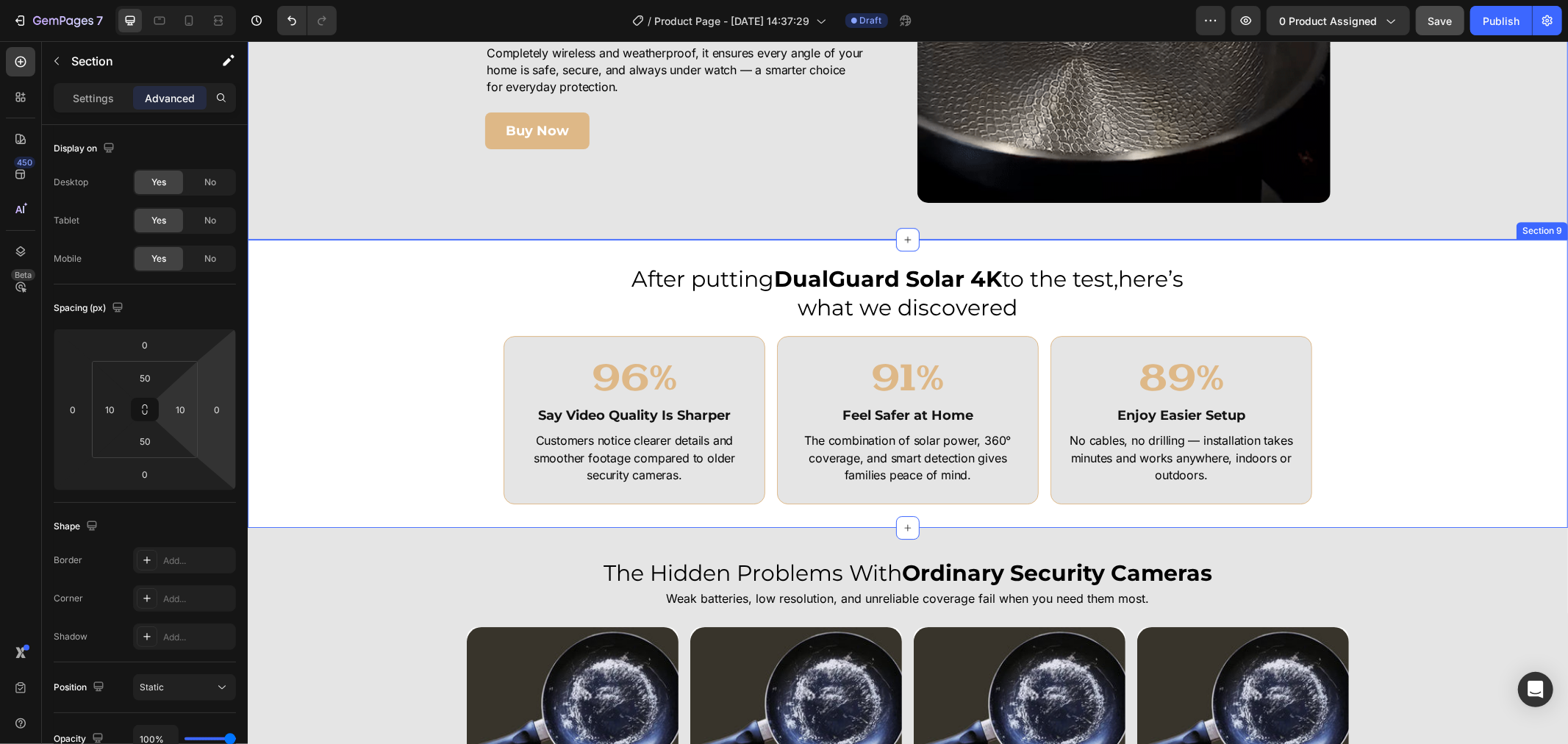
drag, startPoint x: 364, startPoint y: 355, endPoint x: 298, endPoint y: 350, distance: 66.2
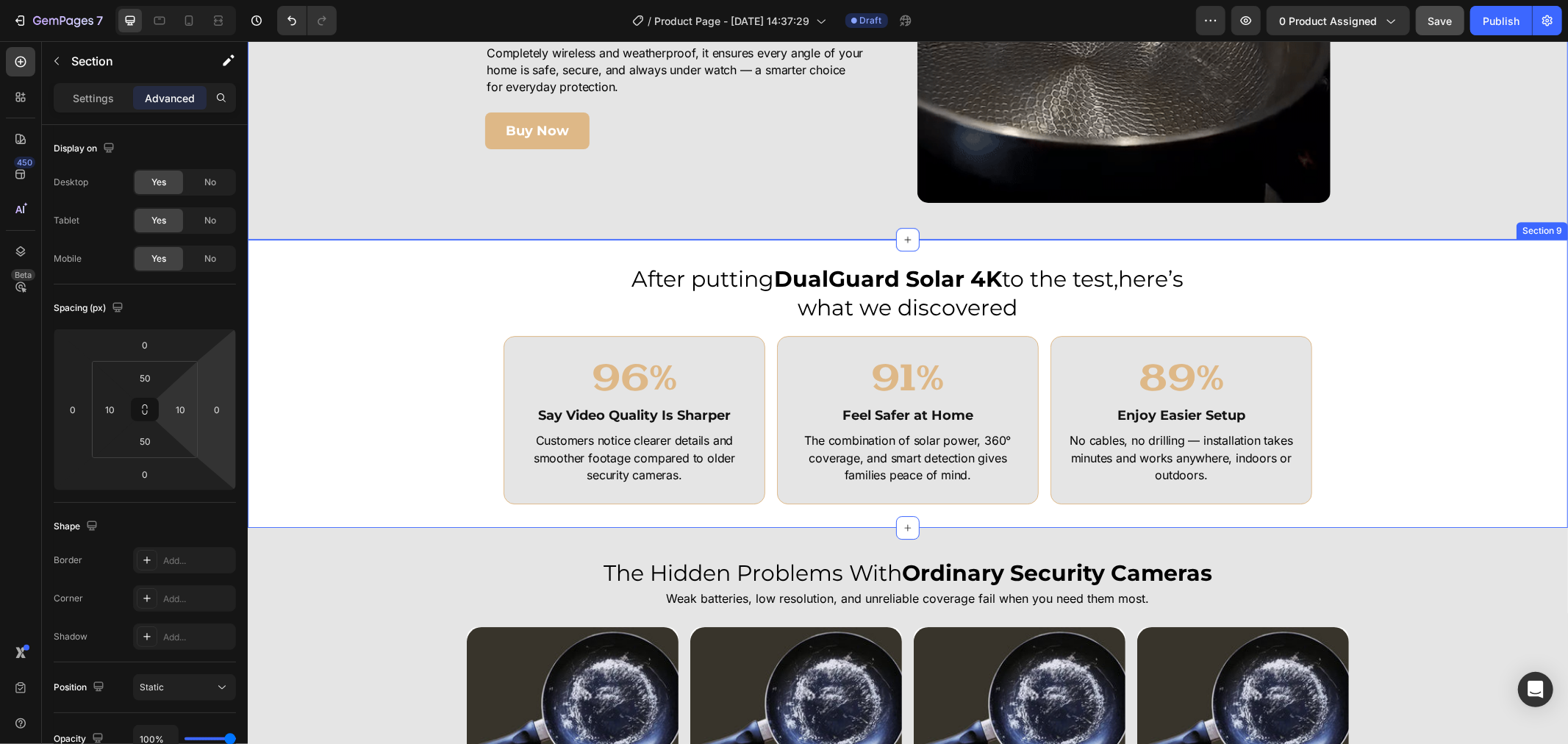
click at [364, 356] on div "After putting DualGuard Solar 4K to the test,here’s what we discovered Heading …" at bounding box center [906, 383] width 1321 height 241
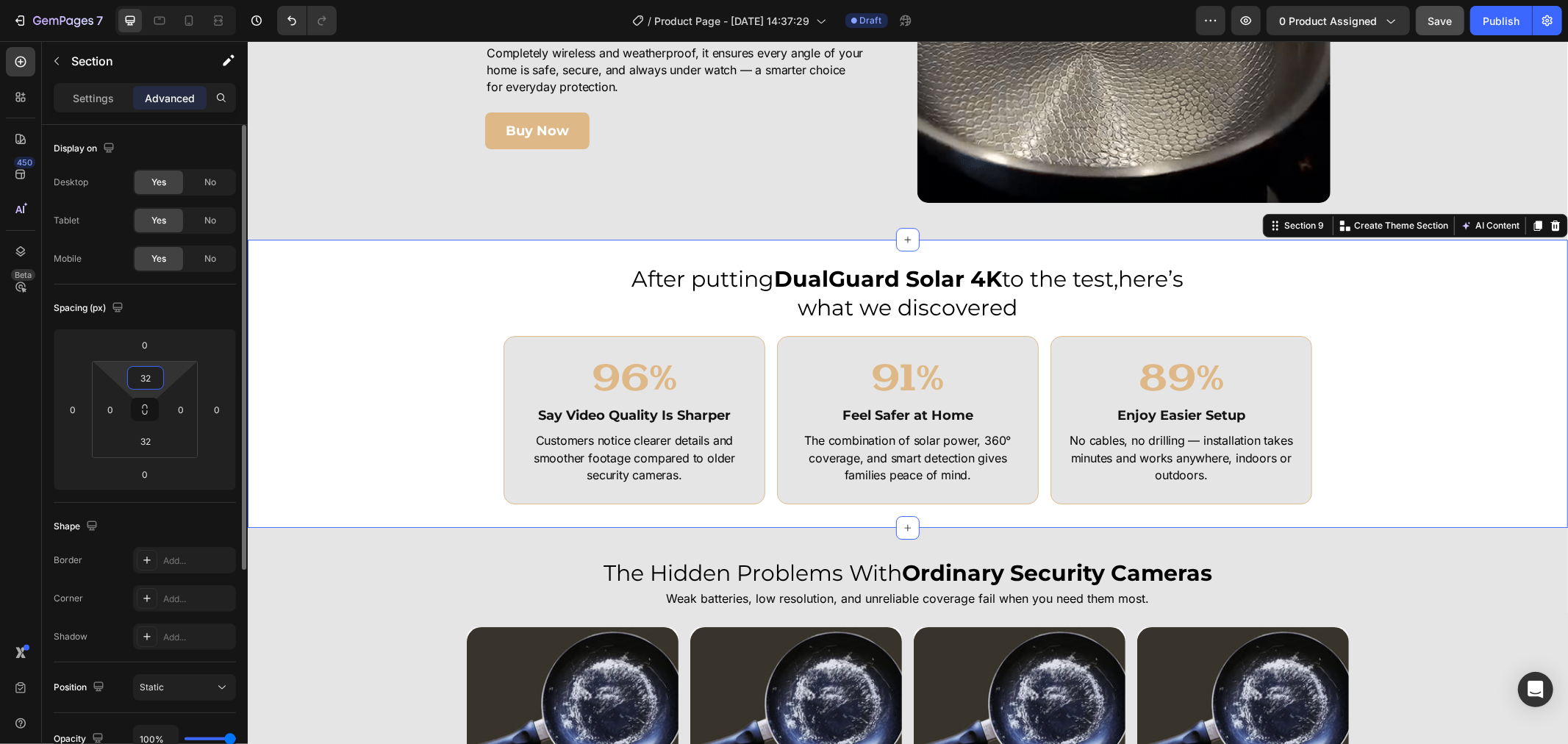
click at [145, 379] on input "32" at bounding box center [145, 378] width 29 height 22
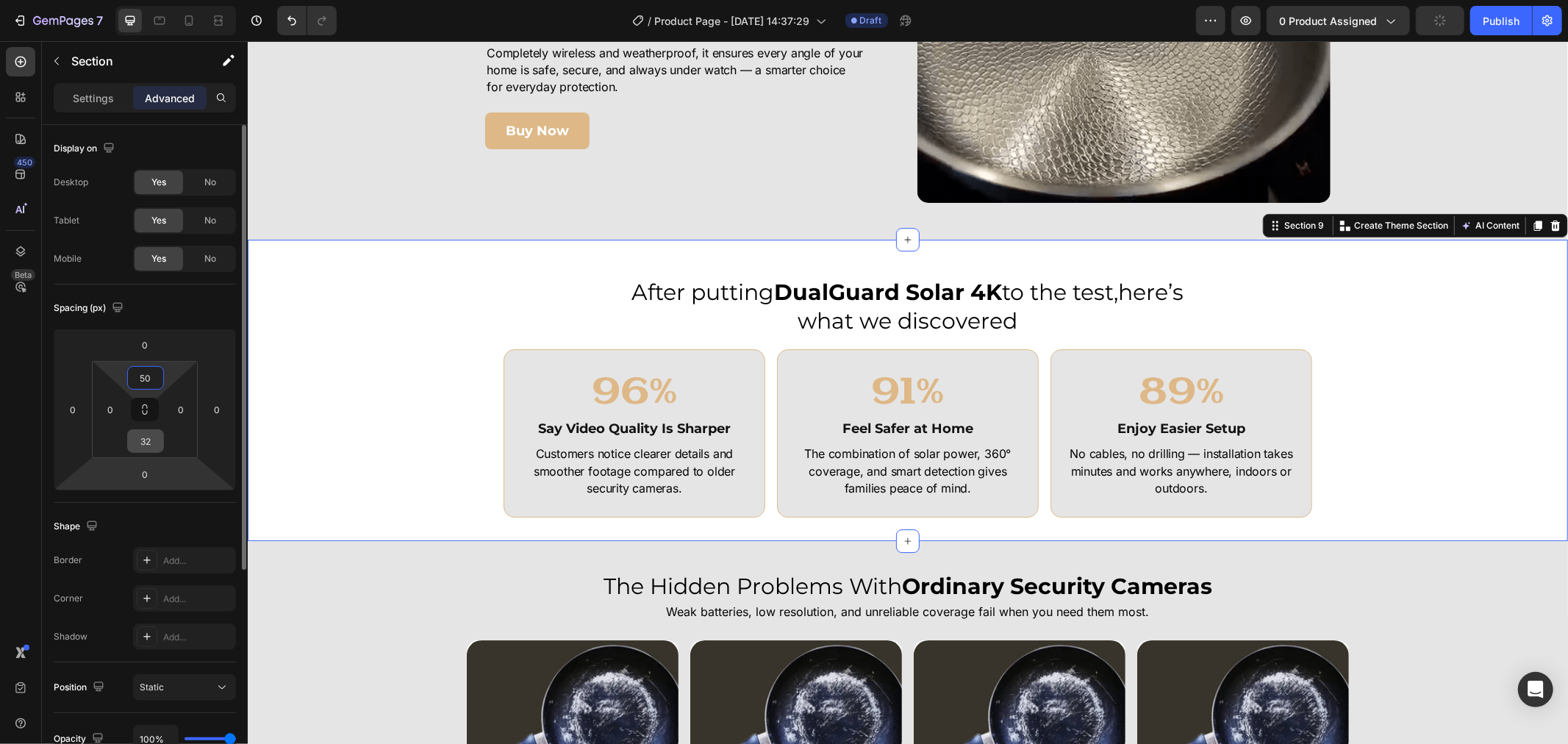
type input "50"
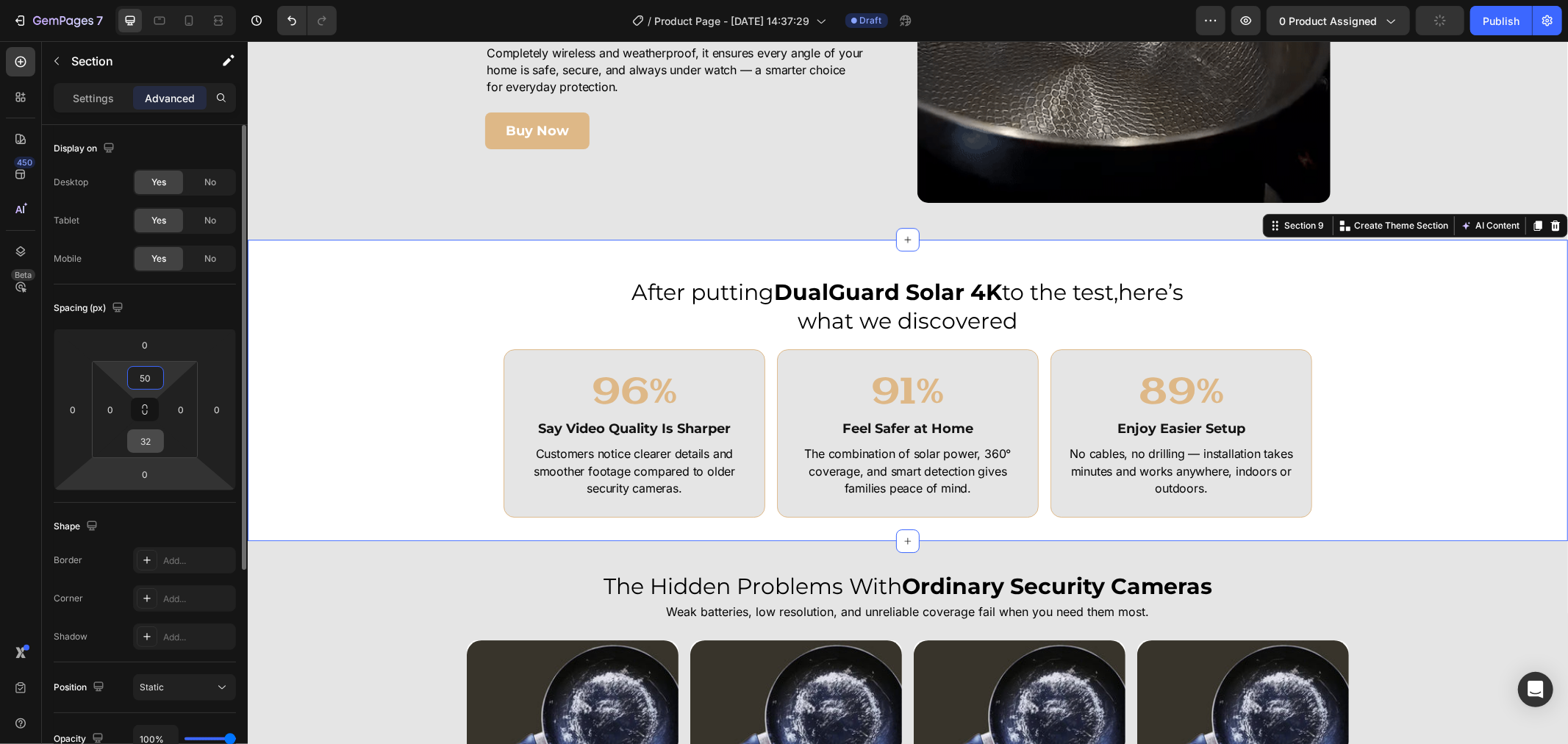
click at [153, 435] on input "32" at bounding box center [145, 441] width 29 height 22
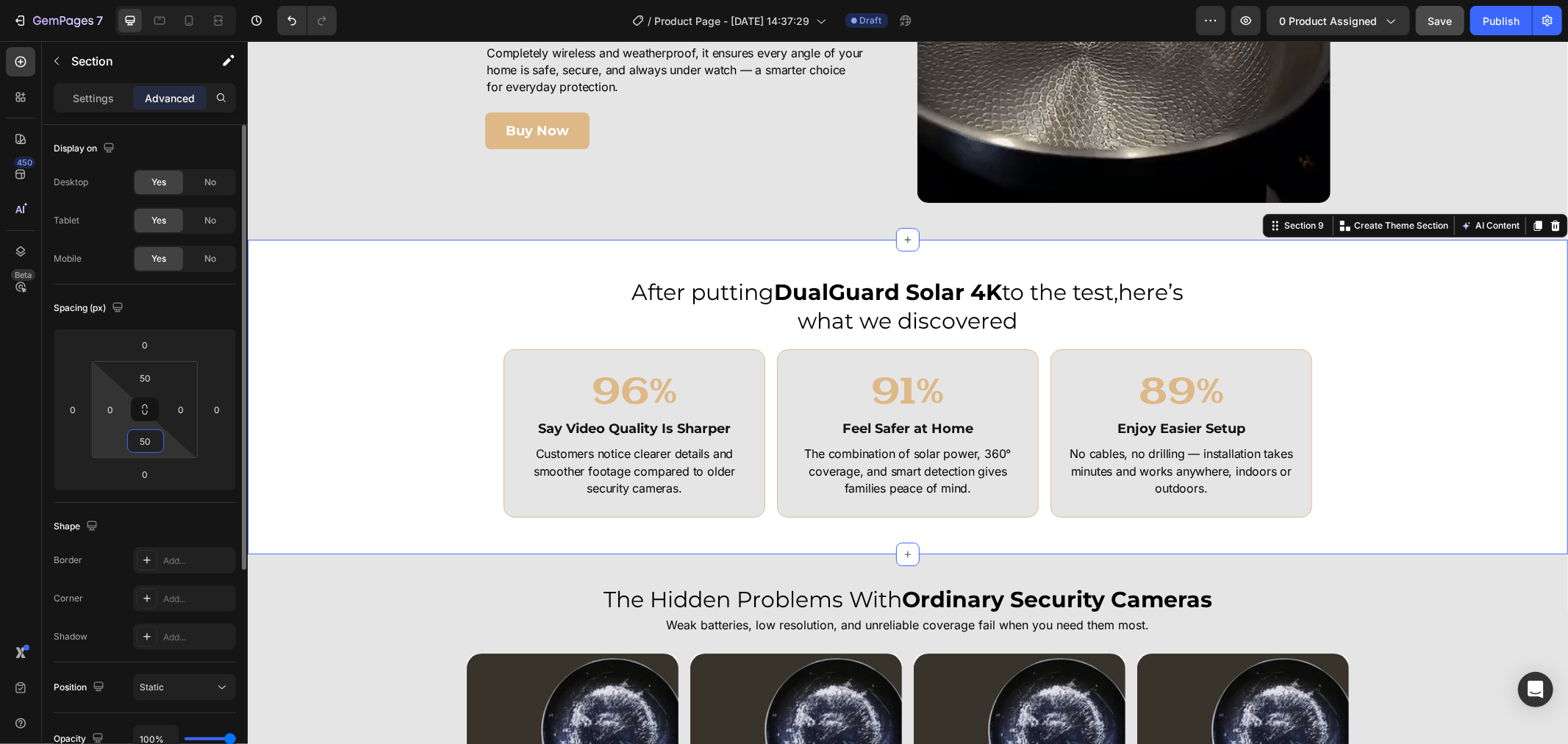
type input "50"
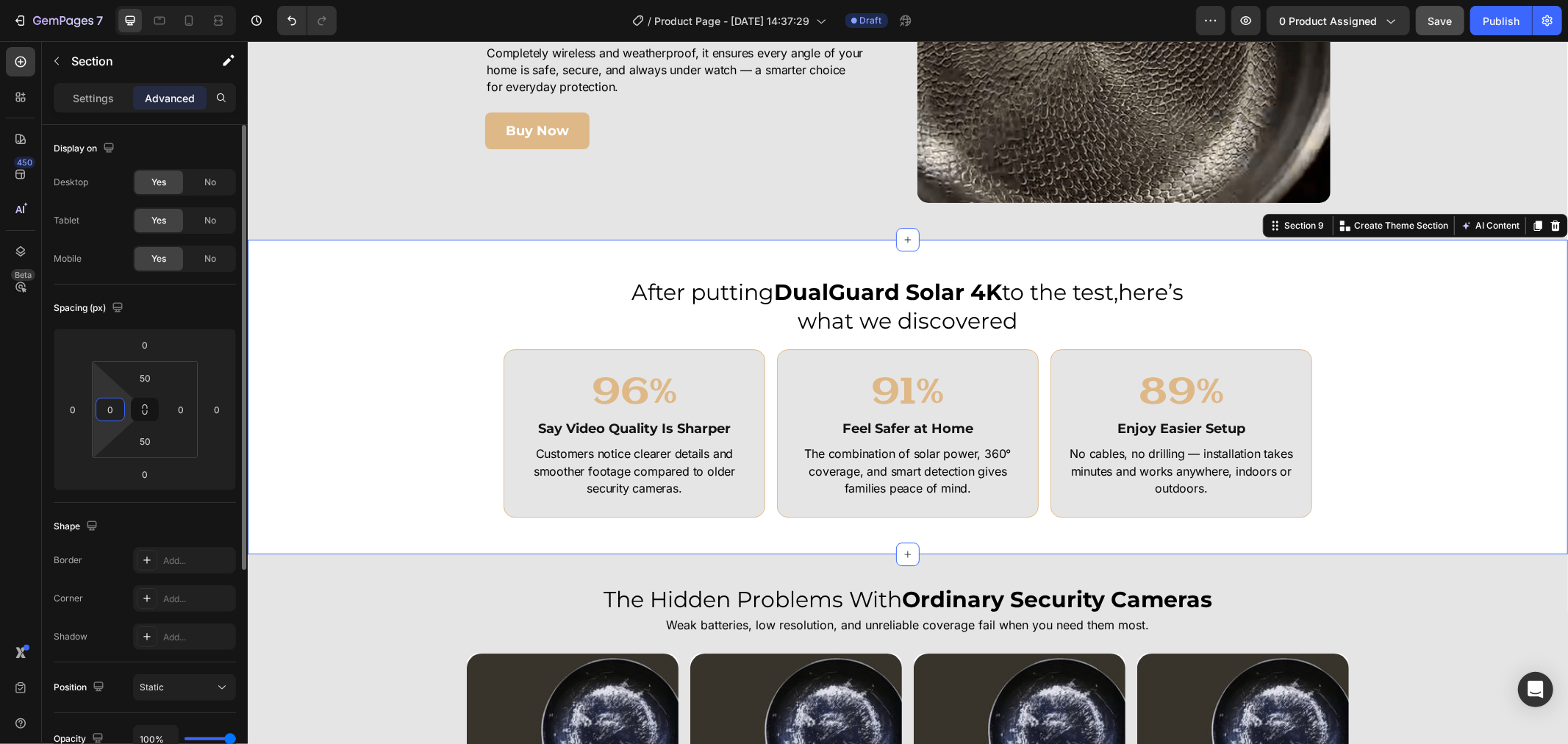
click at [127, 0] on html "7 Version history / Product Page - Sep 25, 14:37:29 Draft Preview 0 product ass…" at bounding box center [784, 0] width 1568 height 0
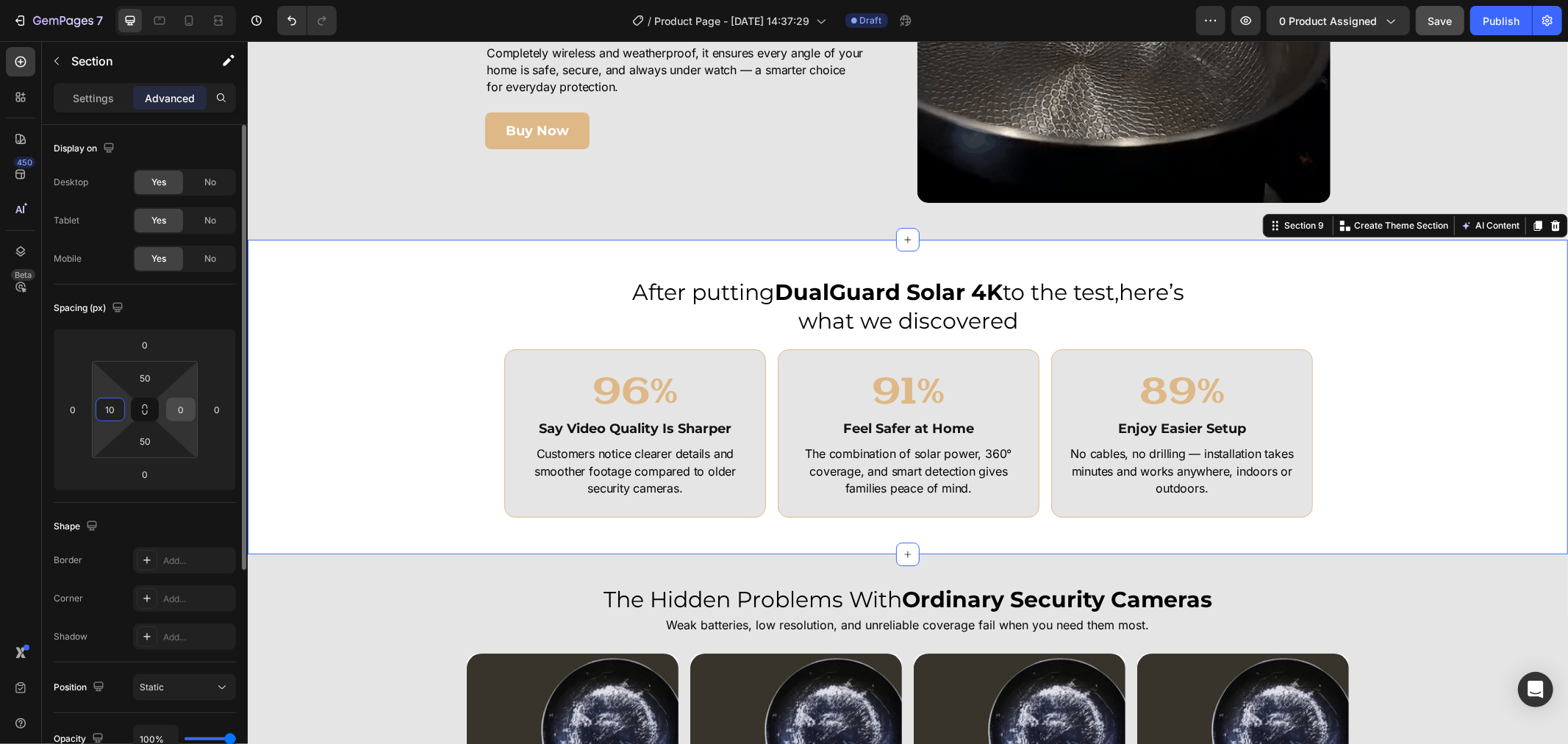
type input "10"
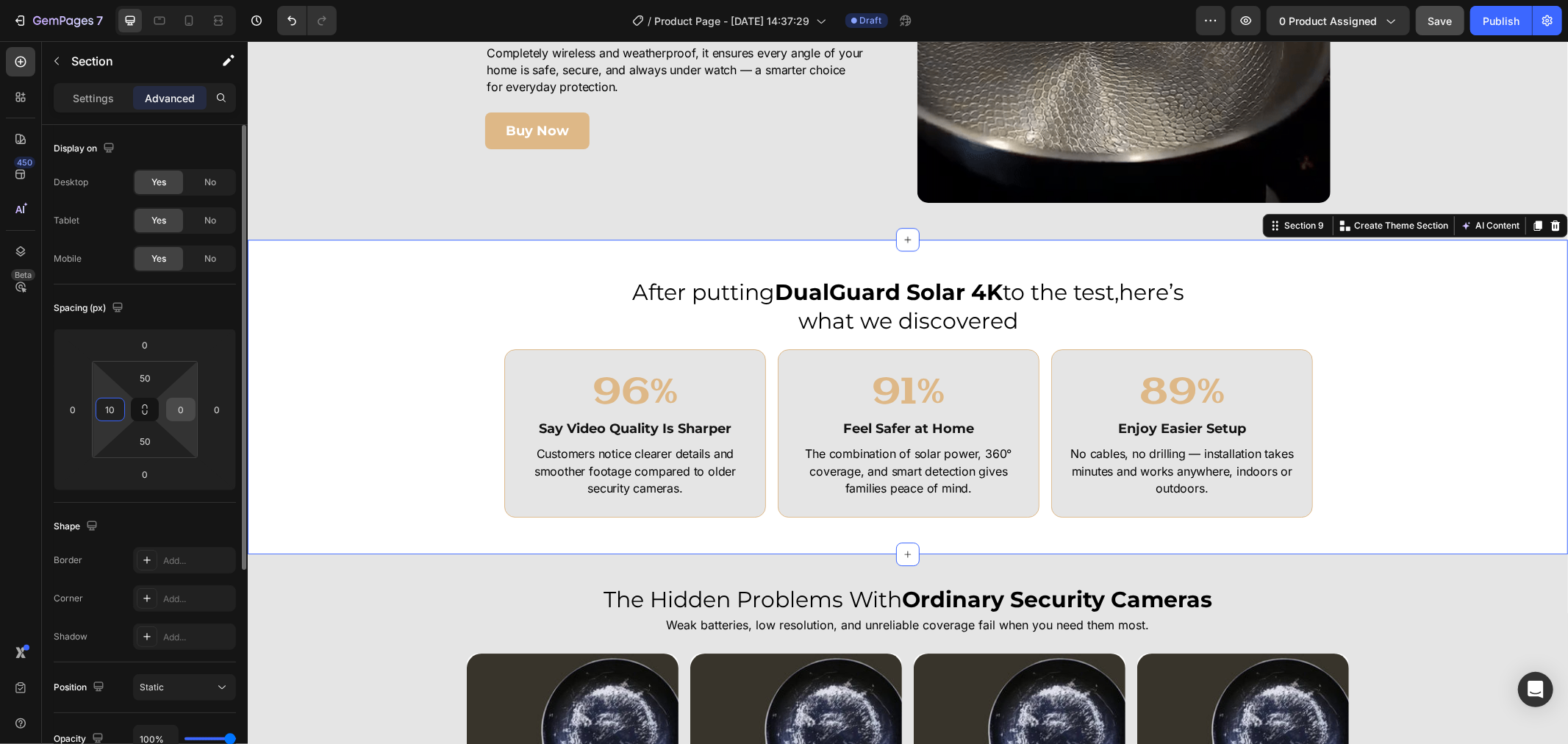
click at [187, 408] on input "0" at bounding box center [180, 409] width 22 height 22
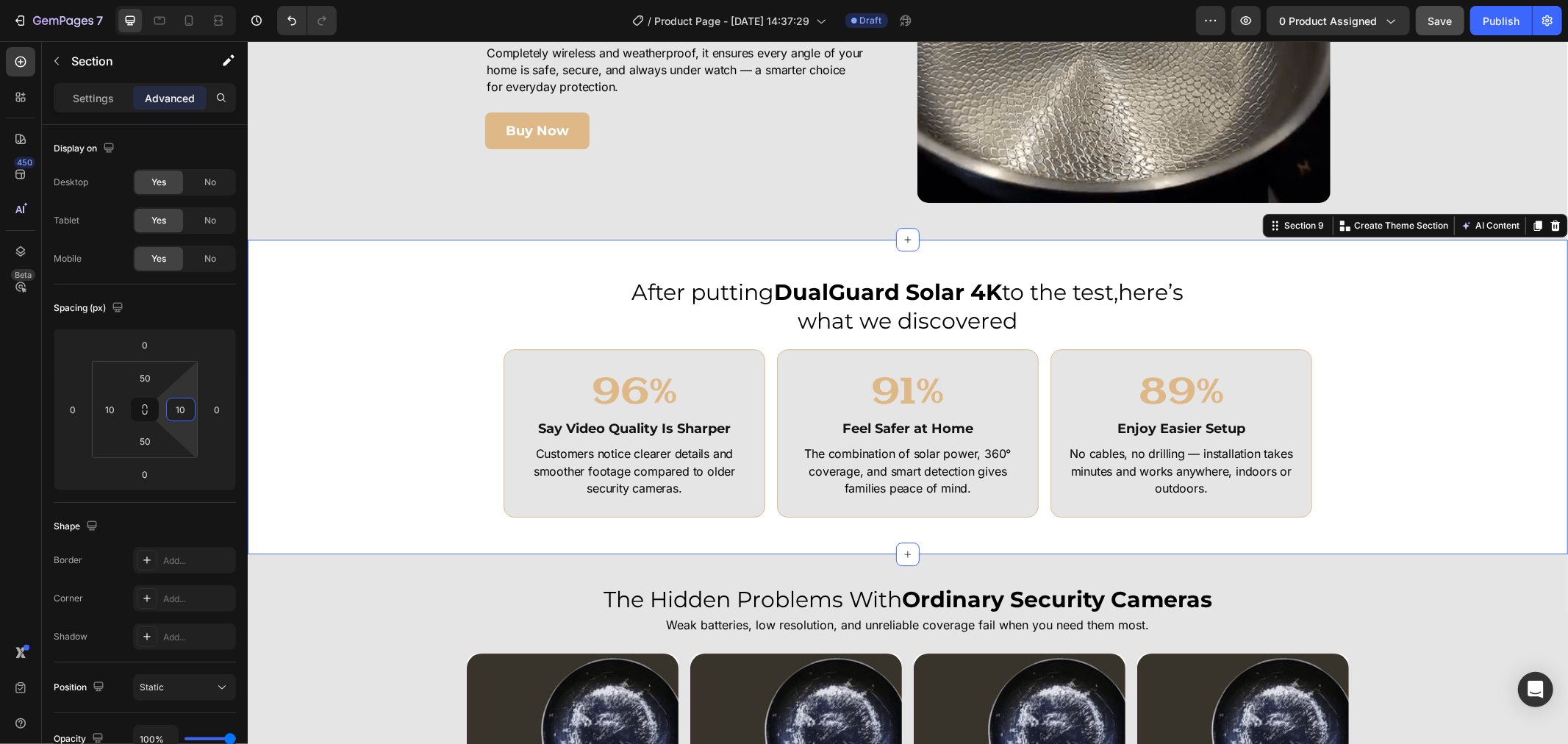
type input "10"
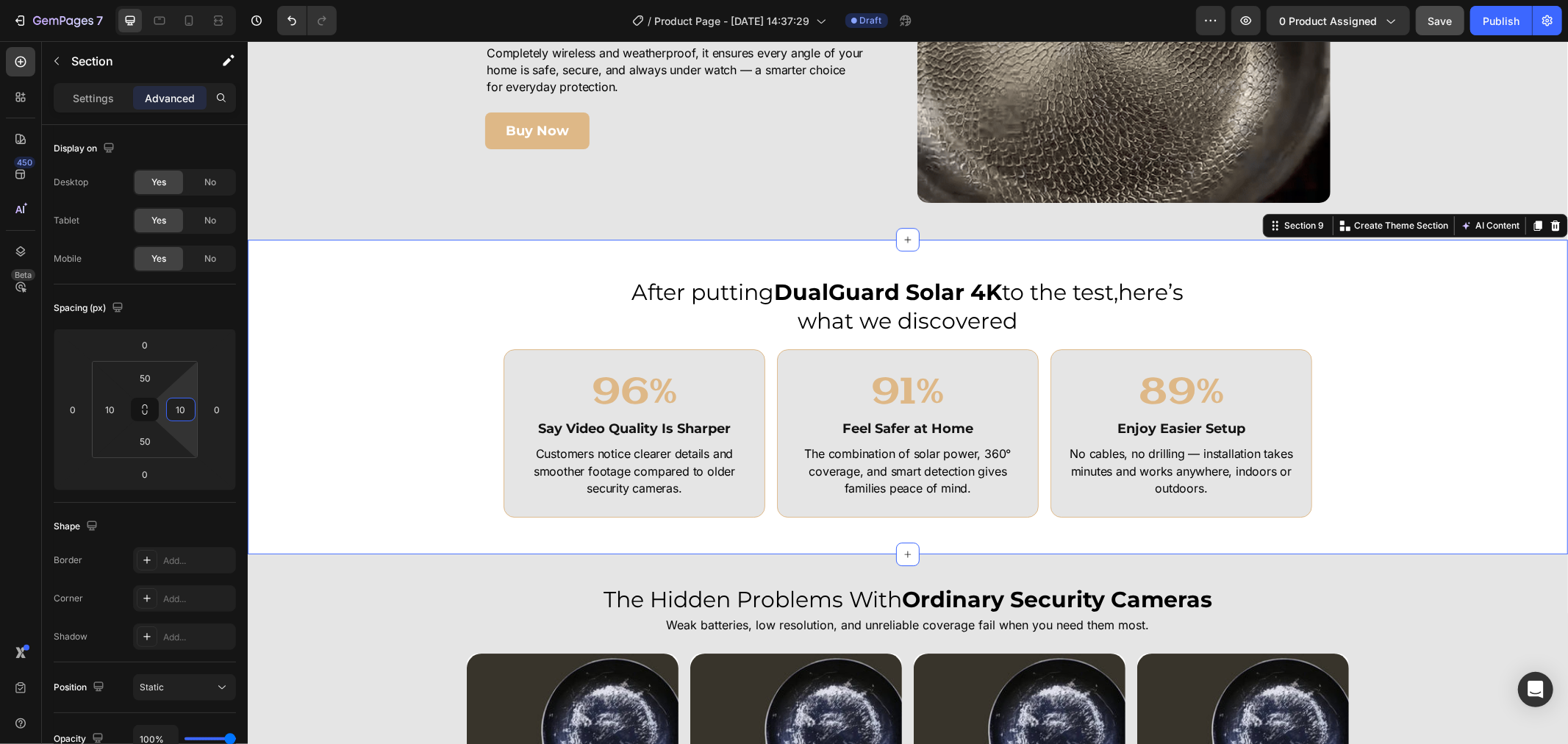
click at [376, 424] on div "After putting DualGuard Solar 4K to the test,here’s what we discovered Heading …" at bounding box center [907, 396] width 1305 height 241
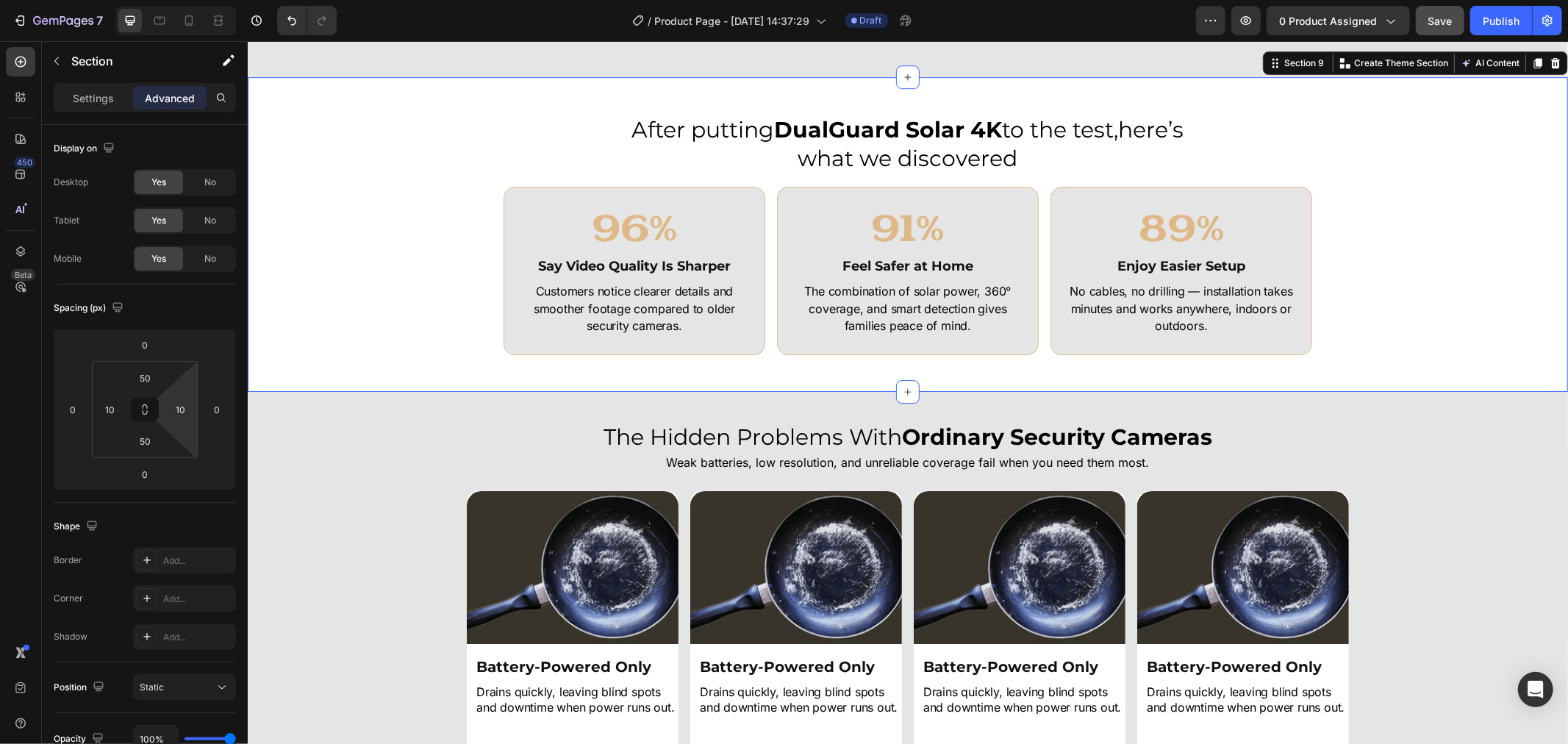
scroll to position [4164, 0]
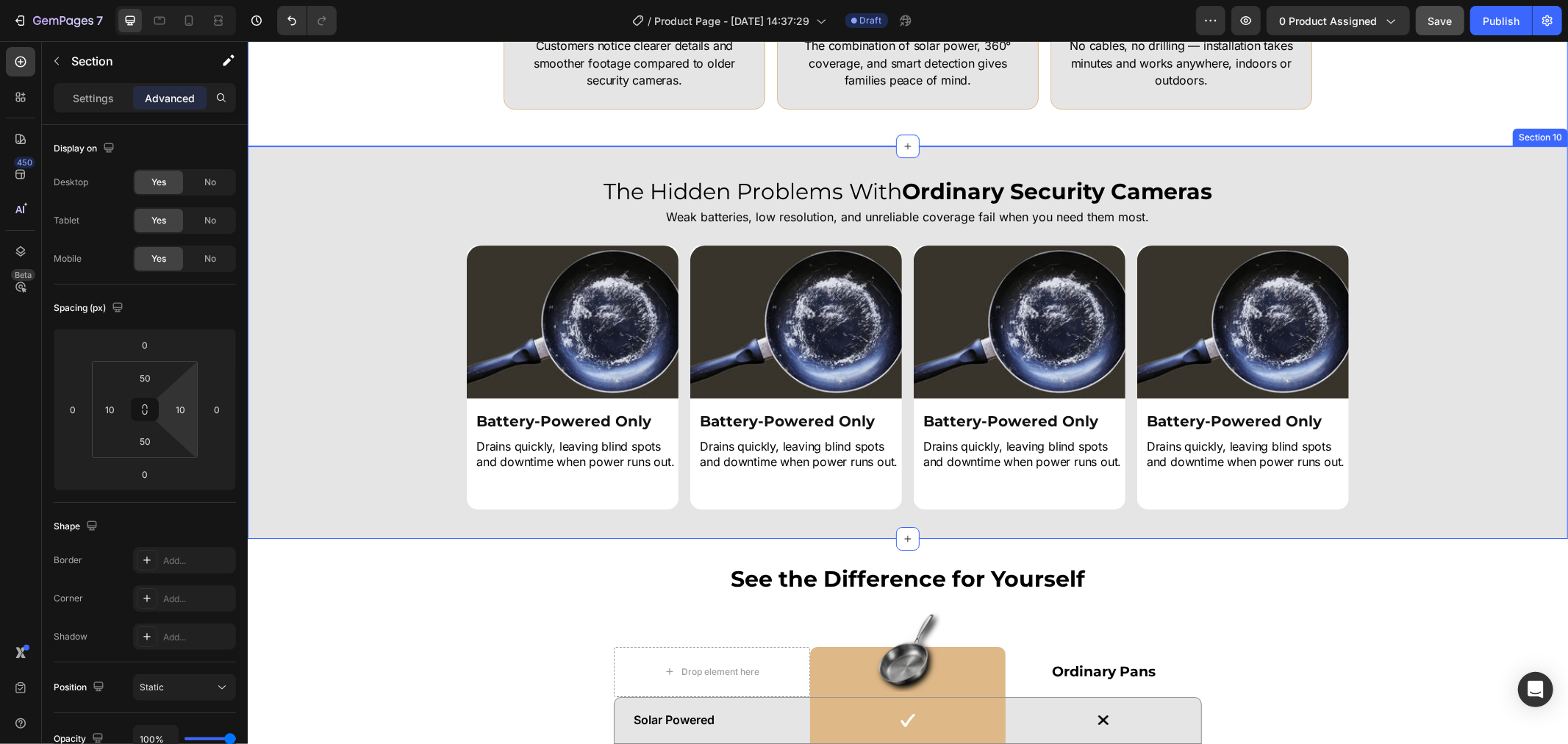
click at [378, 385] on div "Image Battery-Powered Only Heading Drains quickly, leaving blind spots and down…" at bounding box center [906, 377] width 1321 height 264
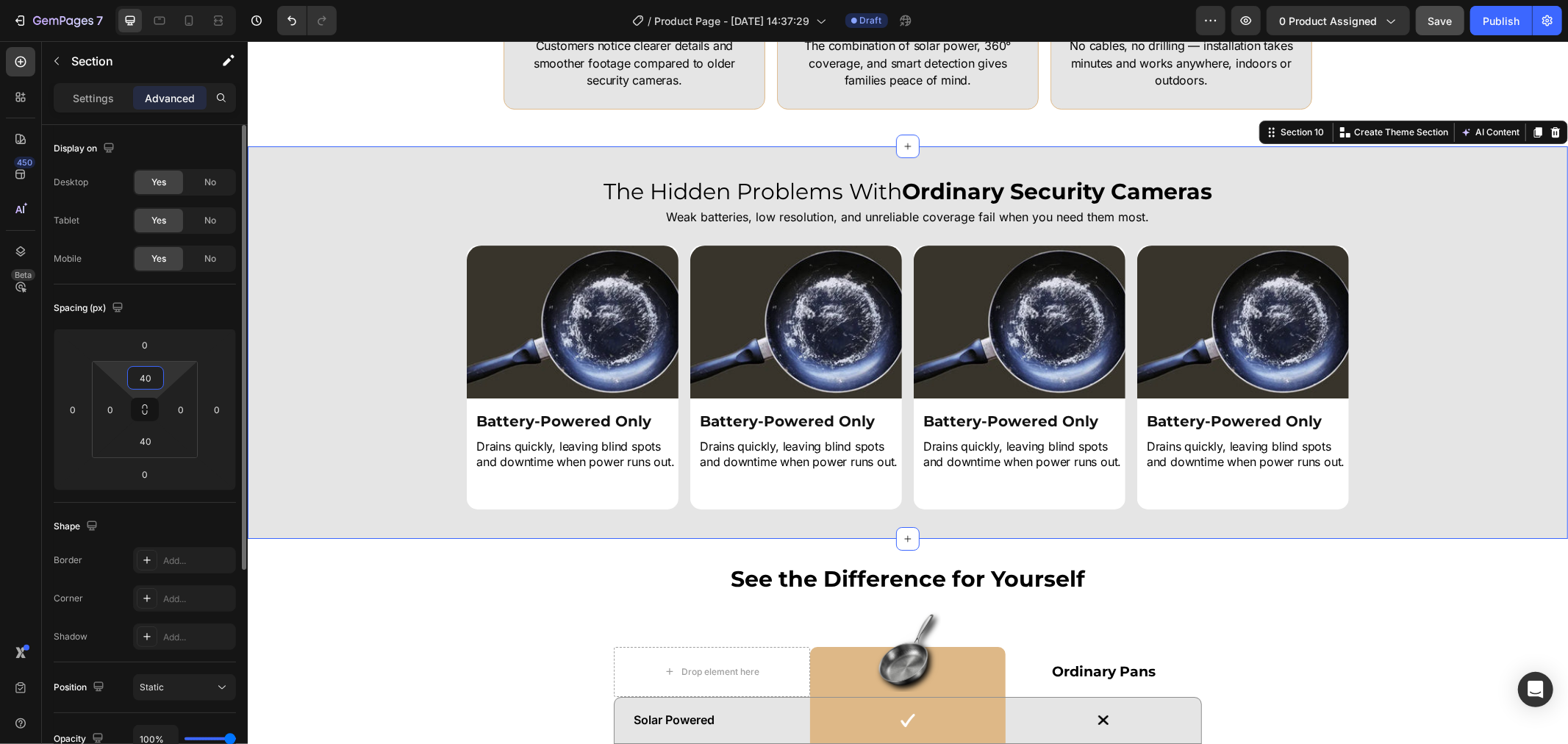
click at [145, 378] on input "40" at bounding box center [145, 378] width 29 height 22
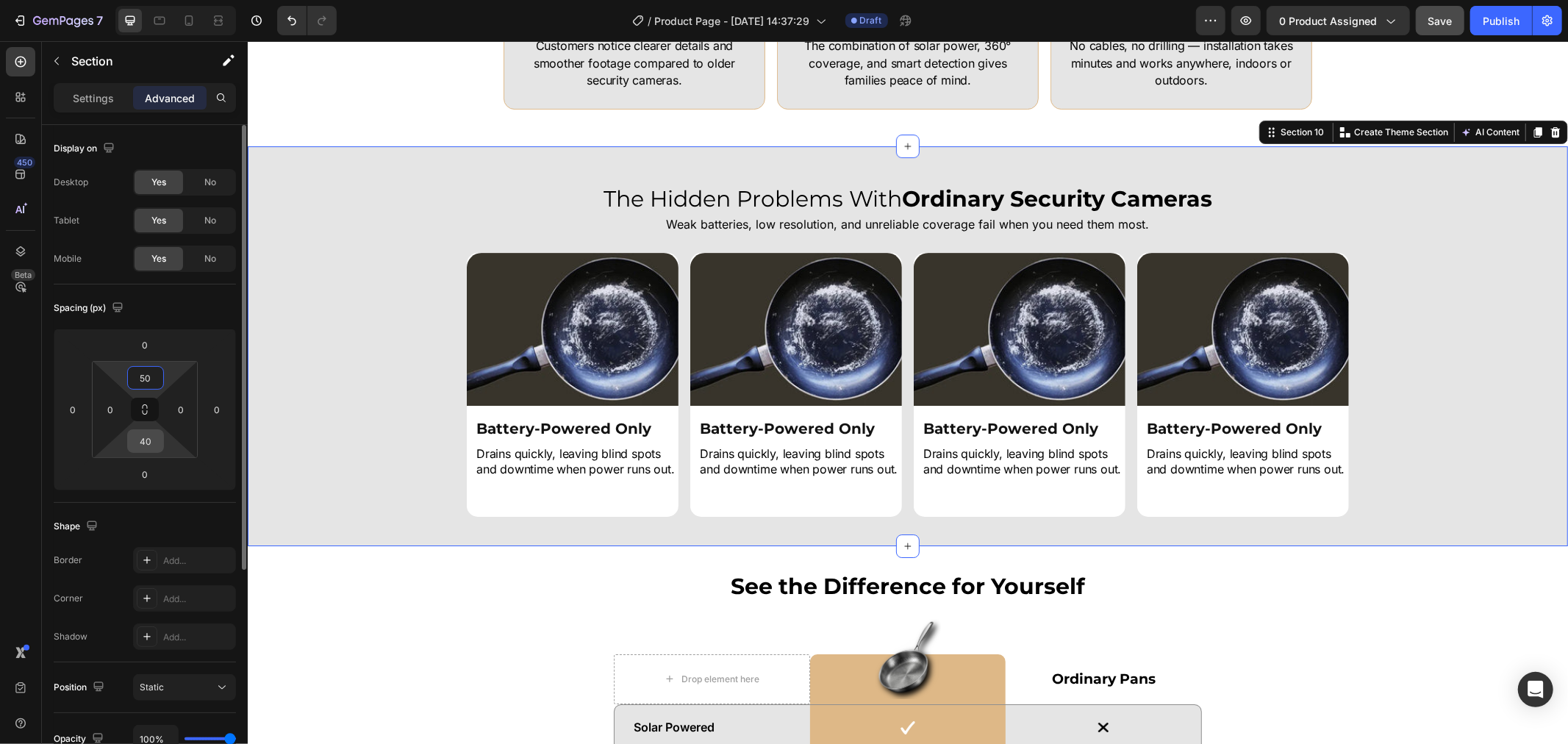
type input "50"
click at [144, 439] on input "40" at bounding box center [145, 441] width 29 height 22
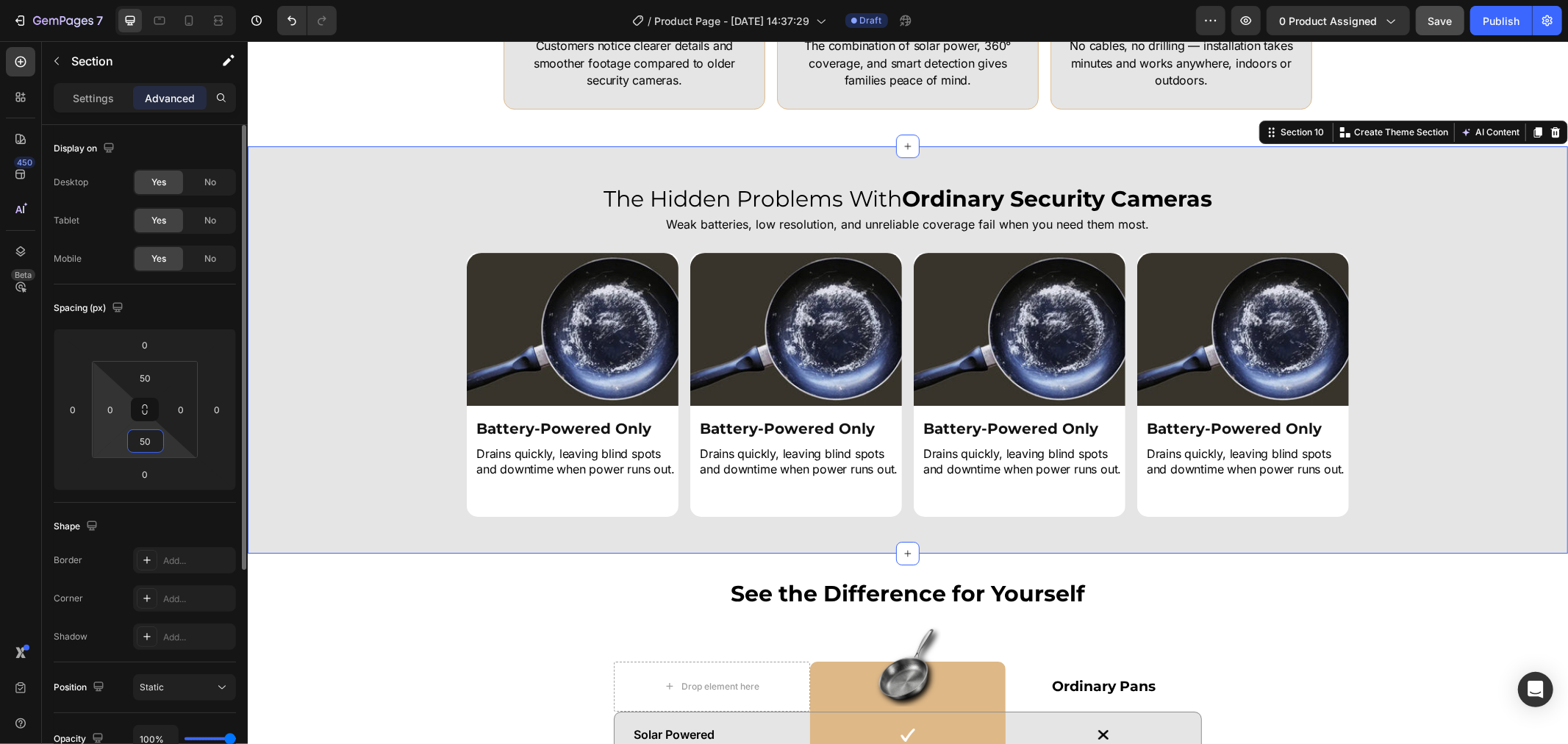
type input "50"
click at [126, 0] on html "7 Version history / Product Page - Sep 25, 14:37:29 Draft Preview 0 product ass…" at bounding box center [784, 0] width 1568 height 0
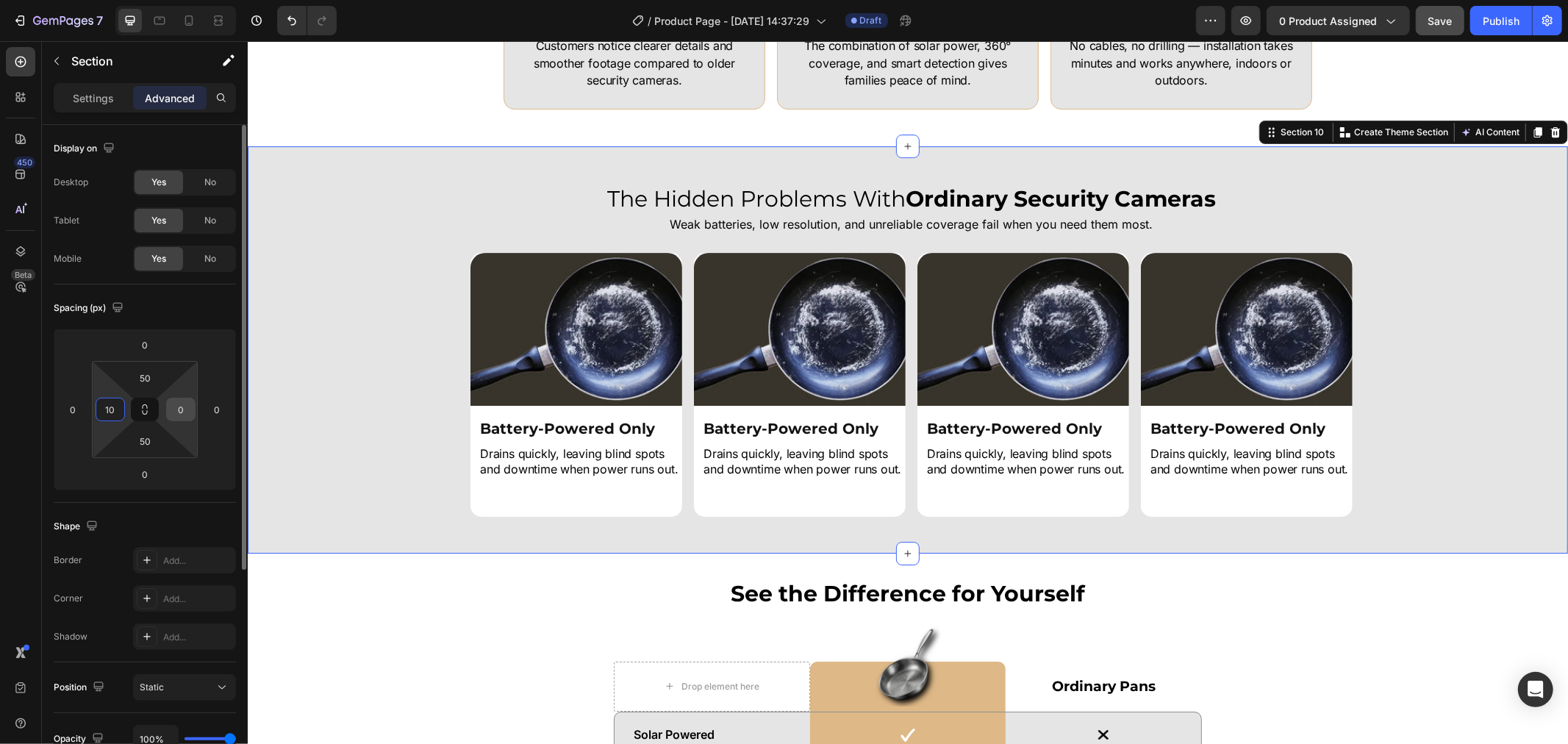
type input "10"
click at [178, 412] on input "0" at bounding box center [180, 409] width 22 height 22
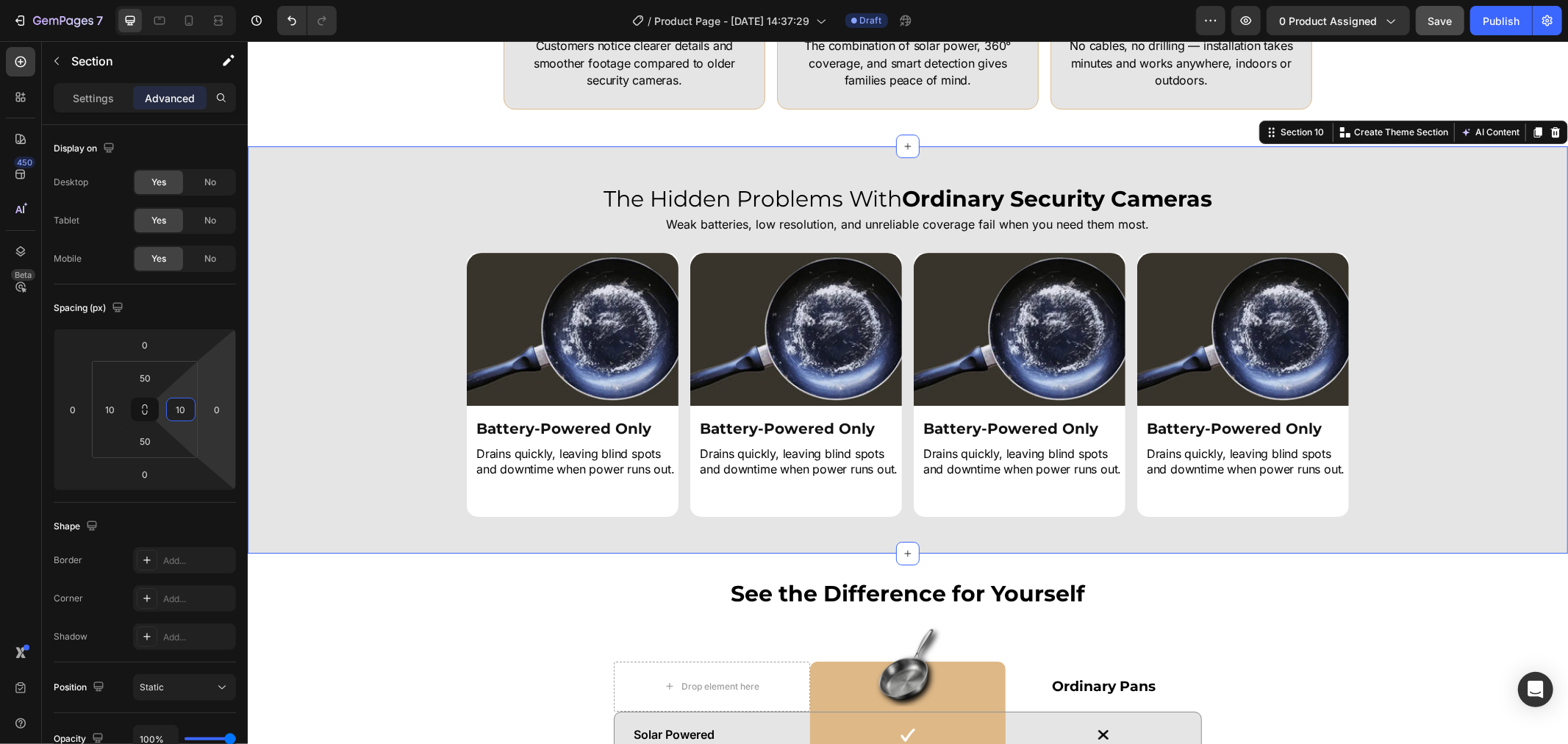
type input "10"
click at [342, 427] on div "Image Battery-Powered Only Heading Drains quickly, leaving blind spots and down…" at bounding box center [907, 384] width 1305 height 264
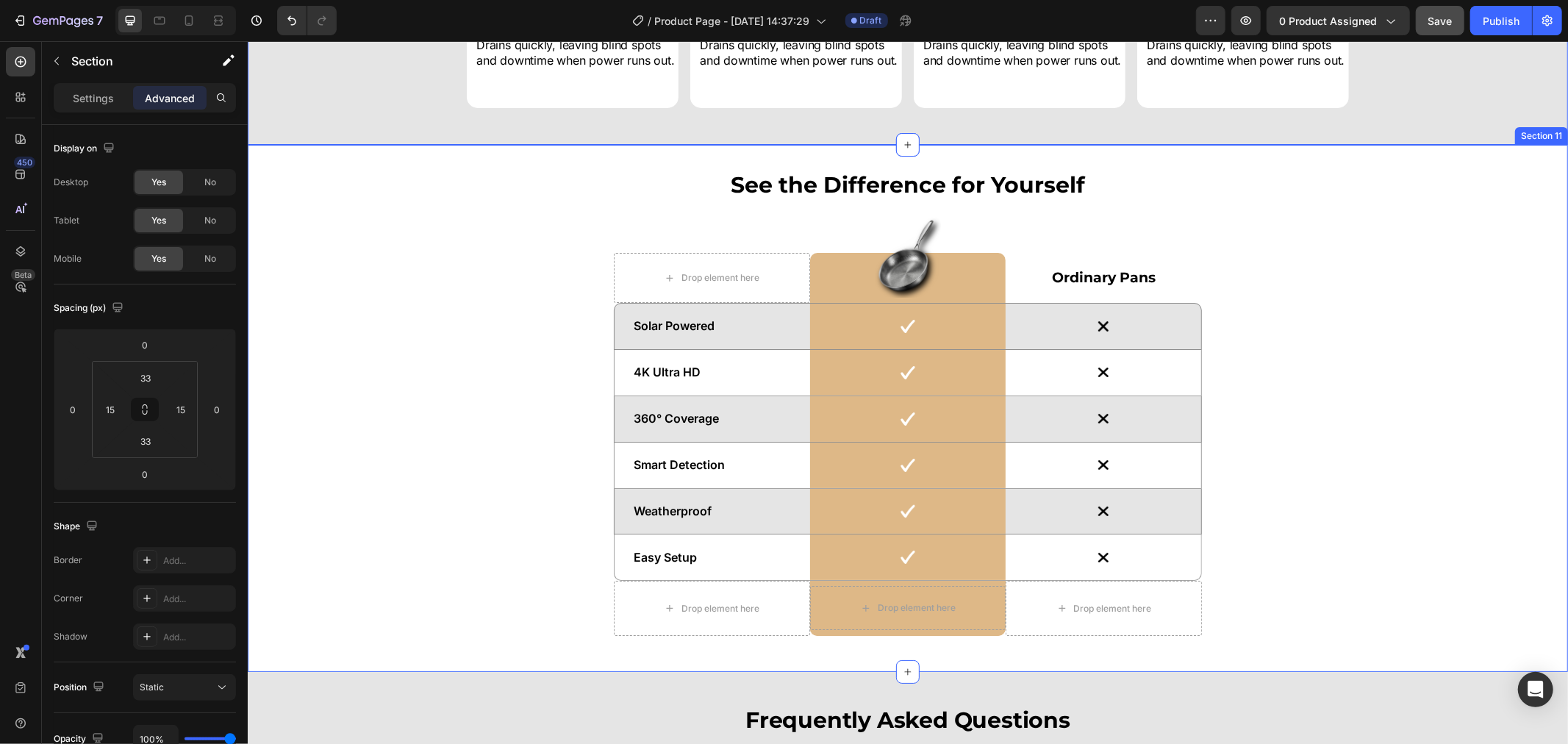
click at [406, 380] on div "See the Difference for Yourself Heading Drop element here Image Row Ordinary Pa…" at bounding box center [907, 408] width 1298 height 479
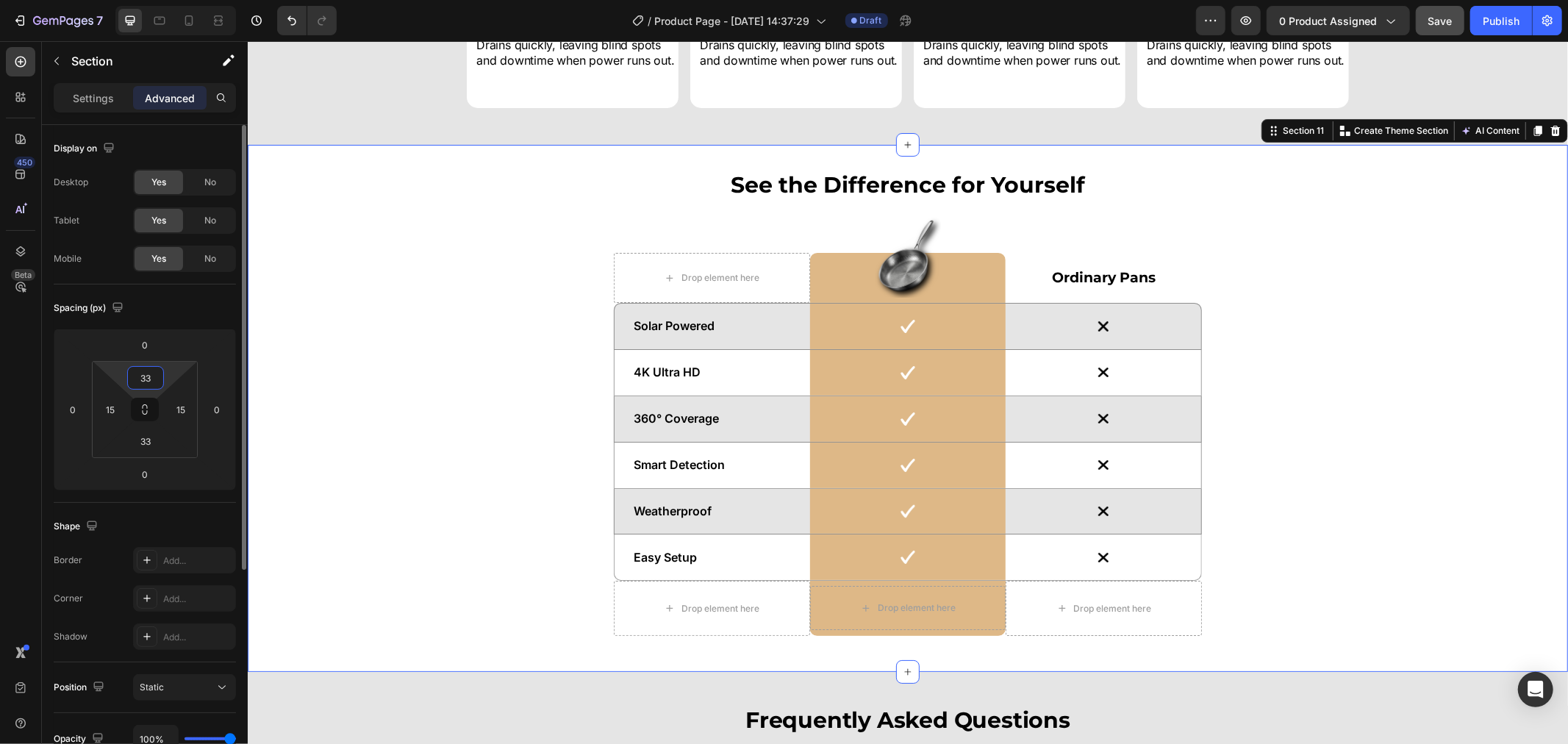
click at [140, 379] on input "33" at bounding box center [145, 378] width 29 height 22
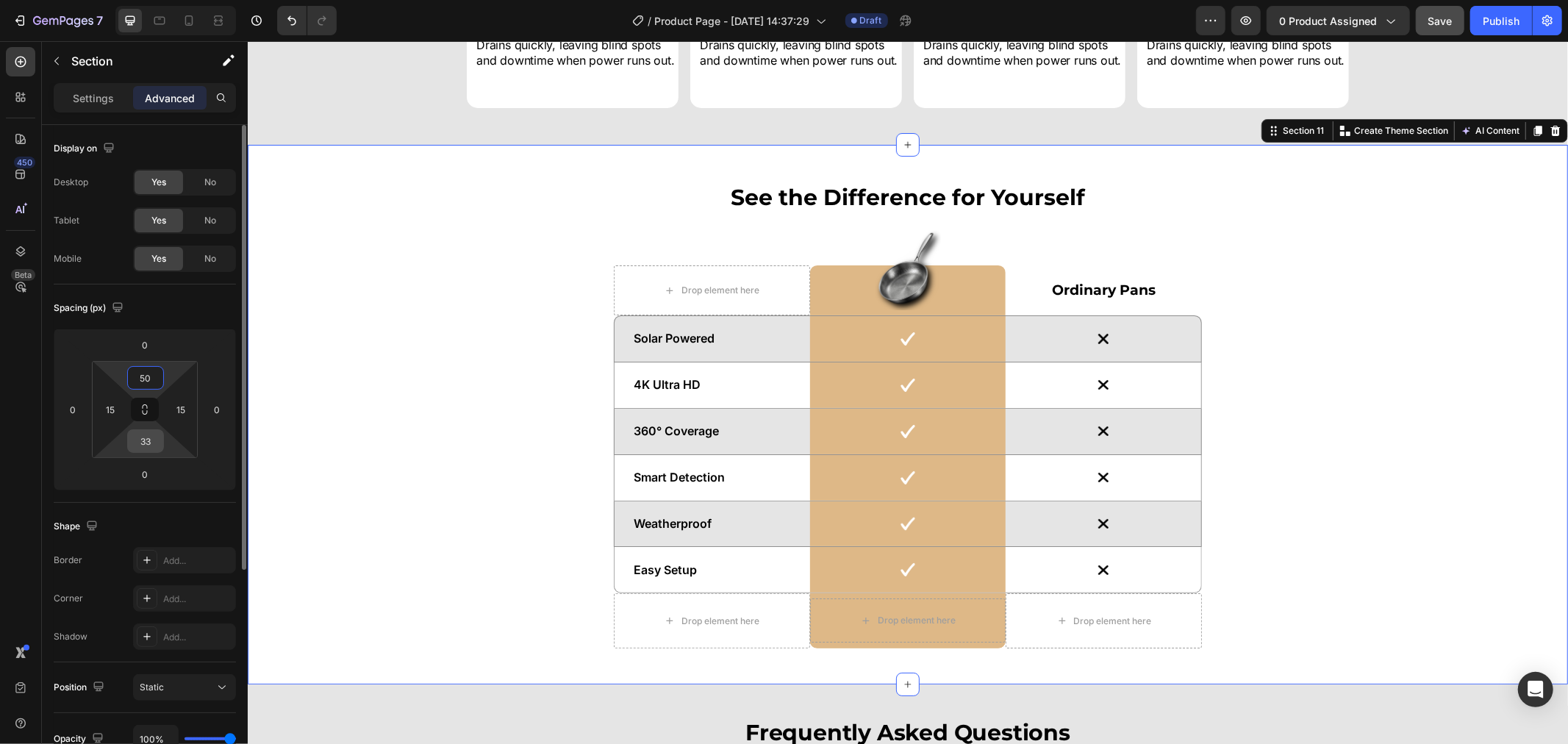
type input "50"
click at [145, 450] on input "33" at bounding box center [145, 441] width 29 height 22
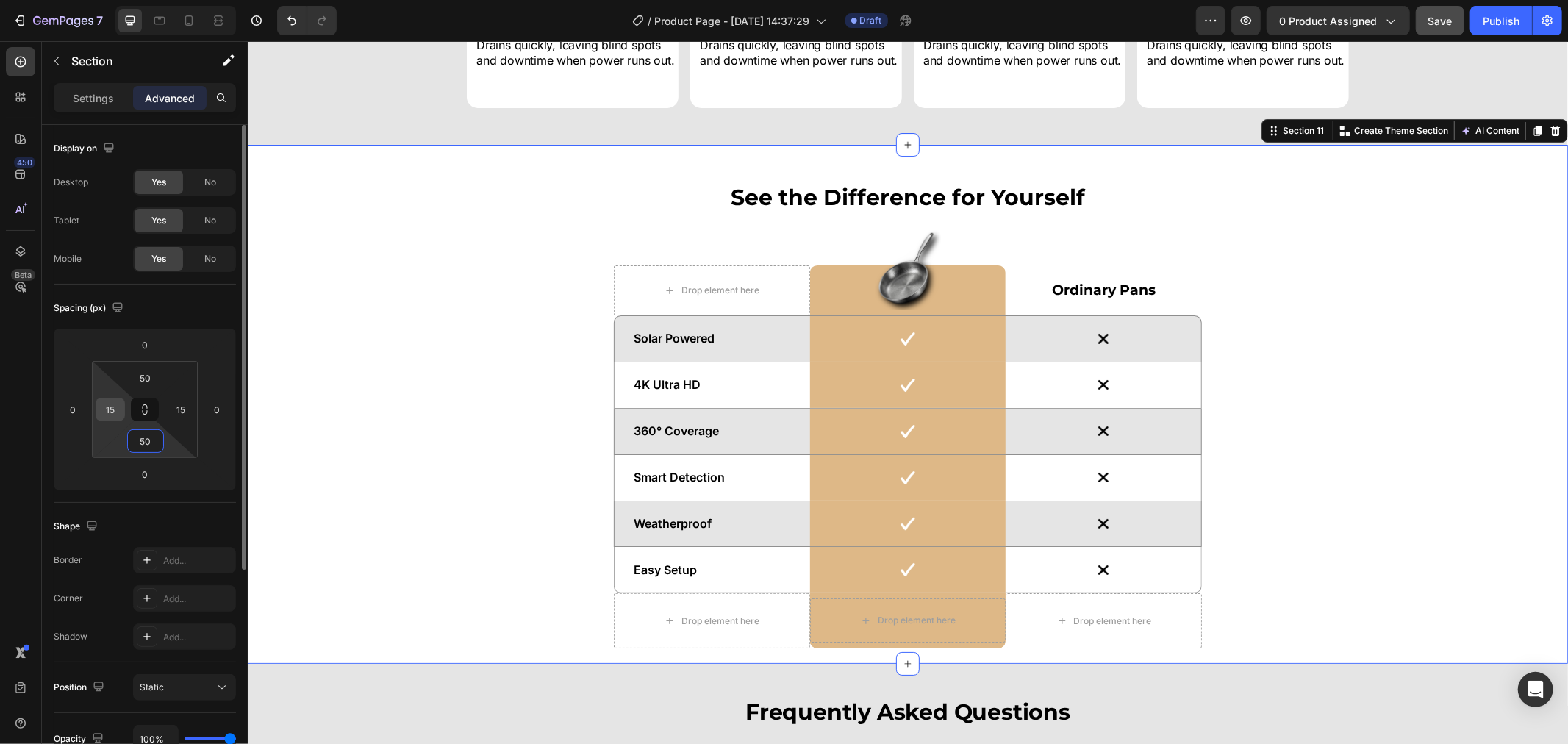
type input "50"
click at [122, 406] on div "15" at bounding box center [110, 409] width 29 height 24
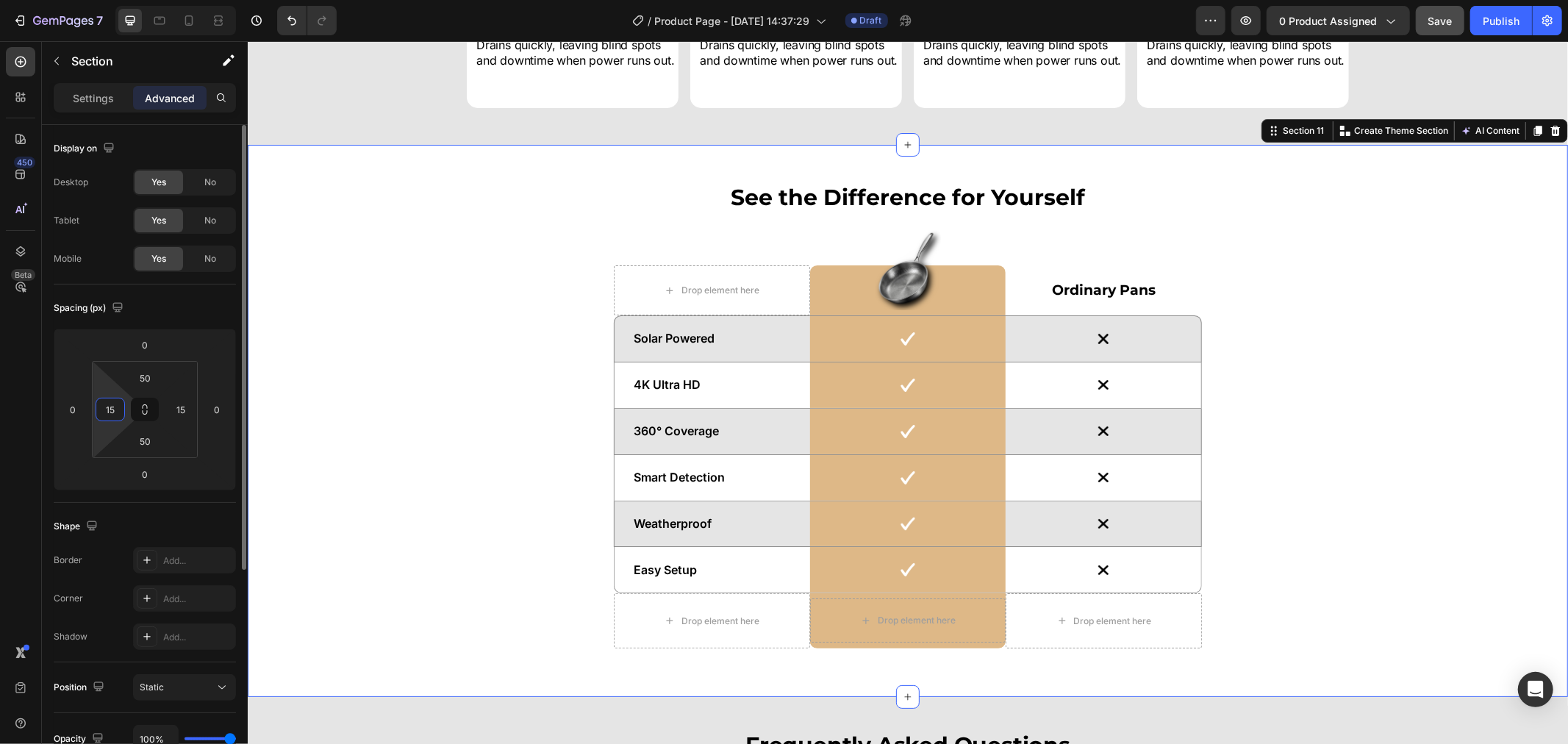
click at [118, 414] on input "15" at bounding box center [110, 409] width 22 height 22
type input "10"
drag, startPoint x: 180, startPoint y: 407, endPoint x: 237, endPoint y: 406, distance: 57.0
click at [180, 409] on input "15" at bounding box center [180, 409] width 22 height 22
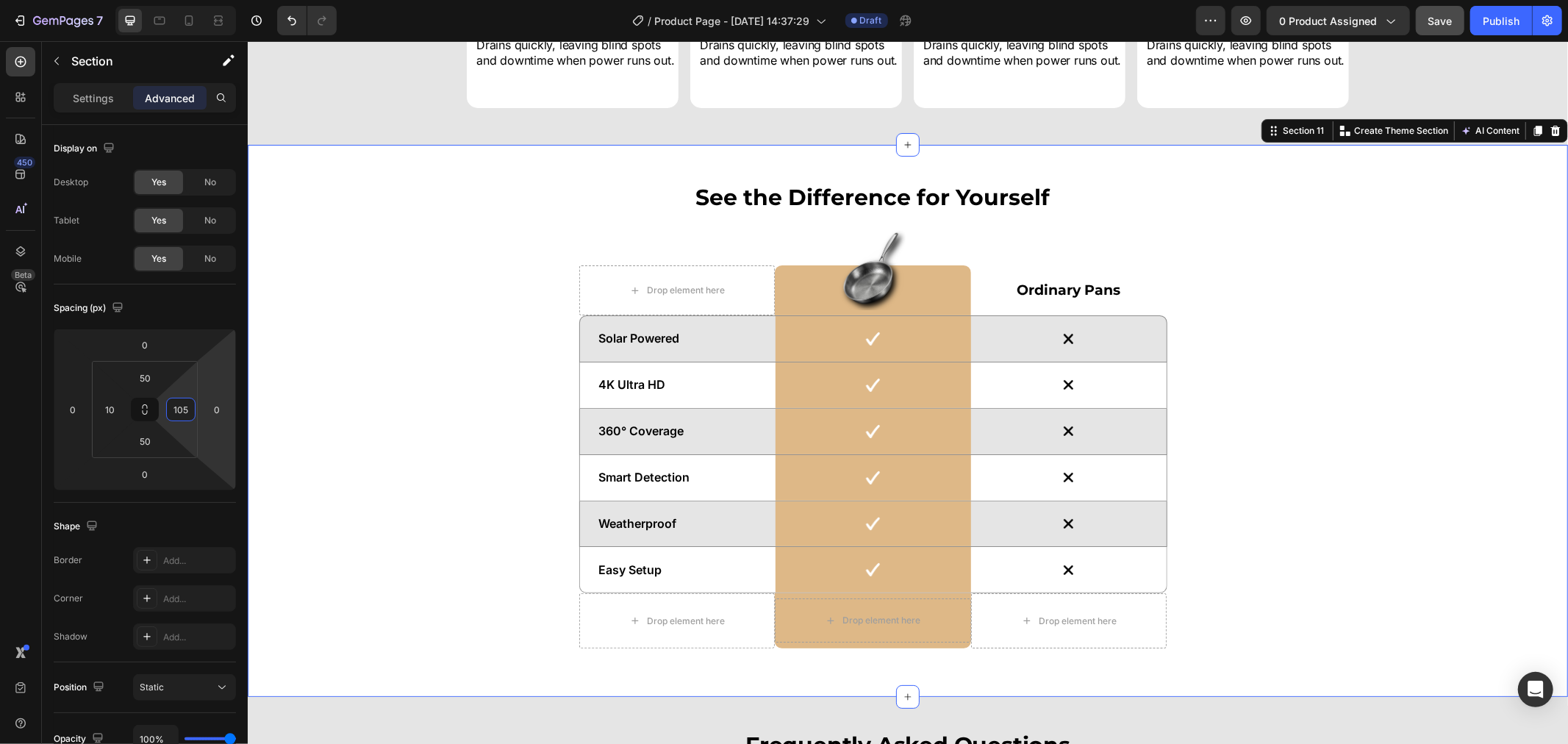
drag, startPoint x: 423, startPoint y: 392, endPoint x: 517, endPoint y: 383, distance: 94.4
click at [423, 393] on div "See the Difference for Yourself Heading Drop element here Image Row Ordinary Pa…" at bounding box center [872, 420] width 1235 height 479
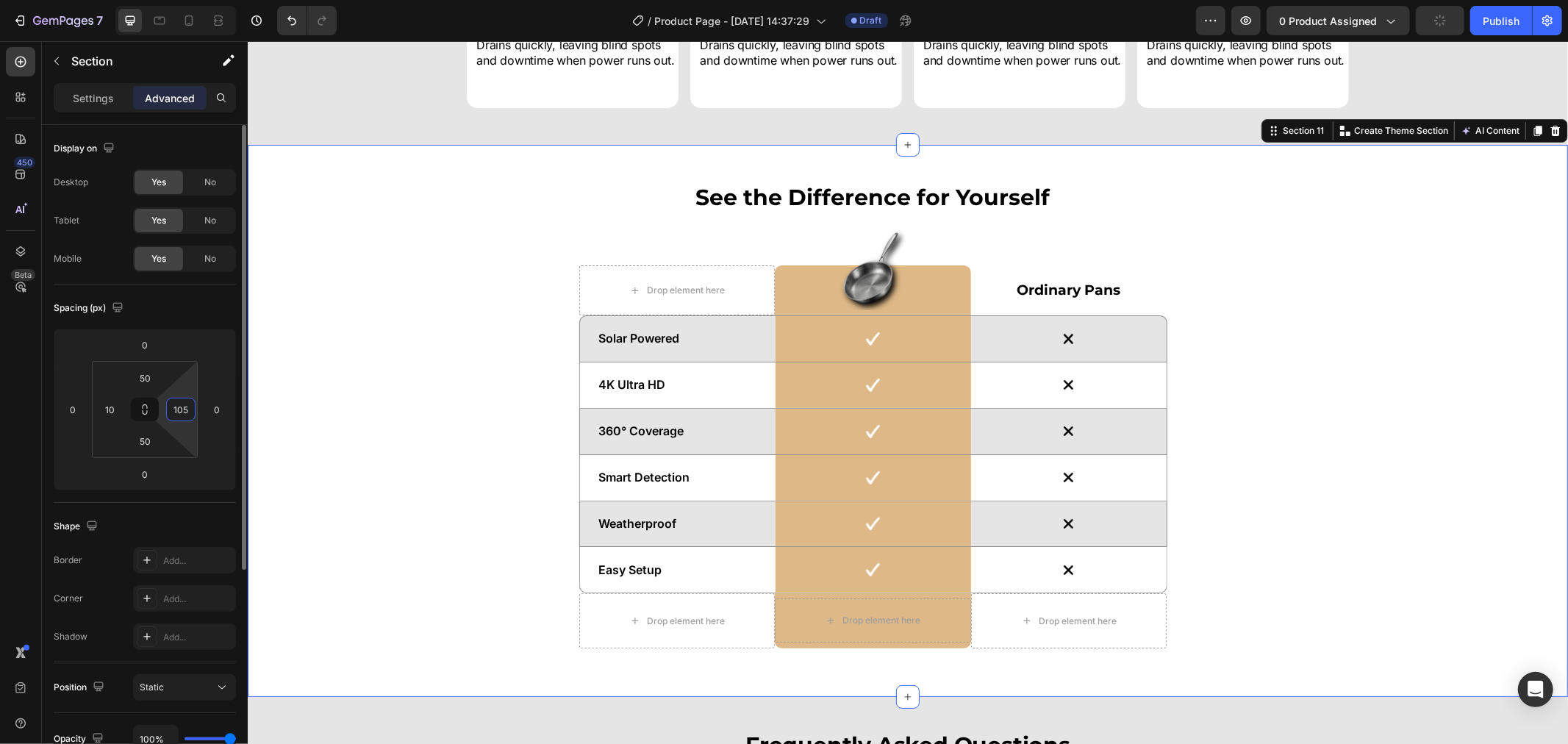
click at [174, 407] on input "105" at bounding box center [180, 409] width 22 height 22
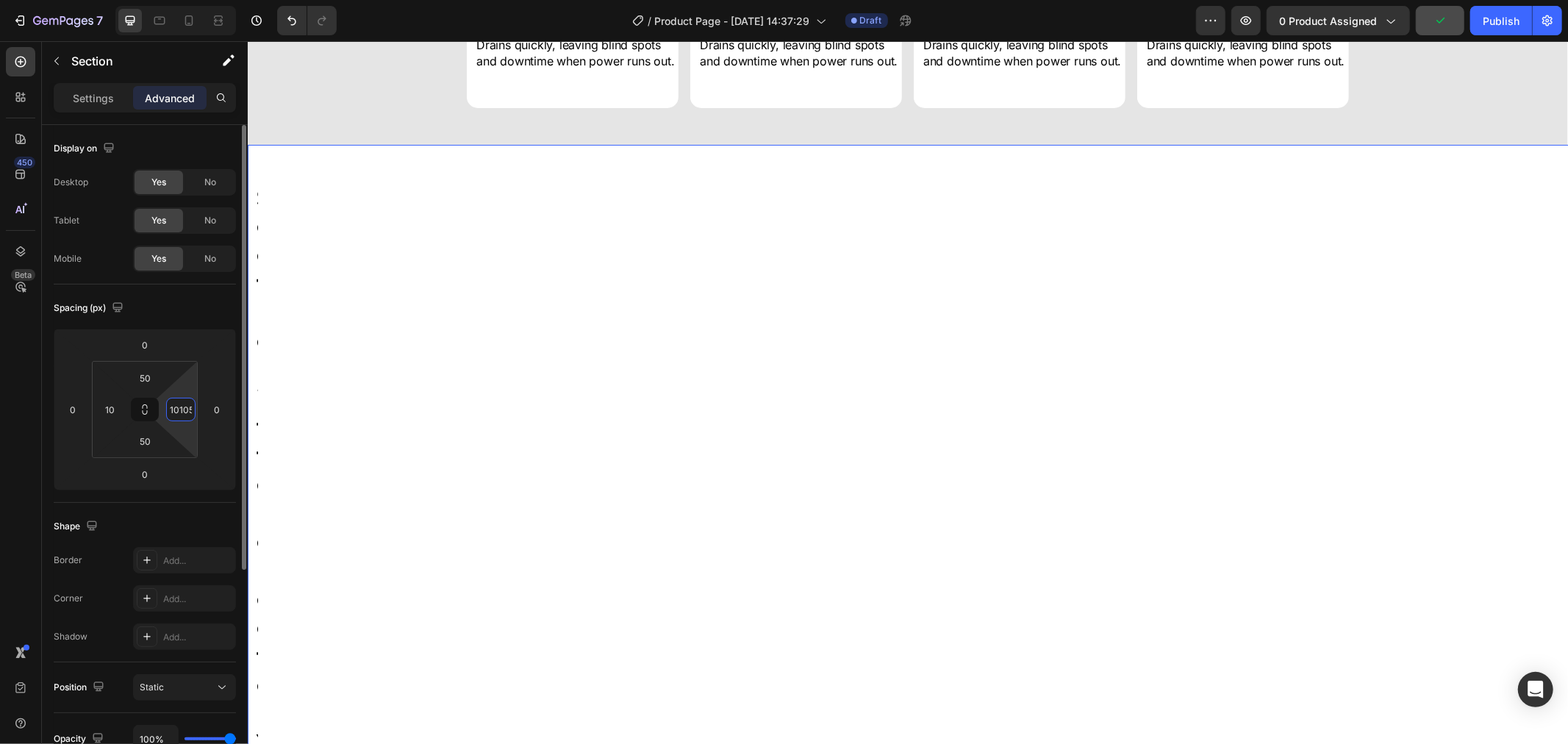
click at [178, 413] on input "10105" at bounding box center [180, 409] width 22 height 22
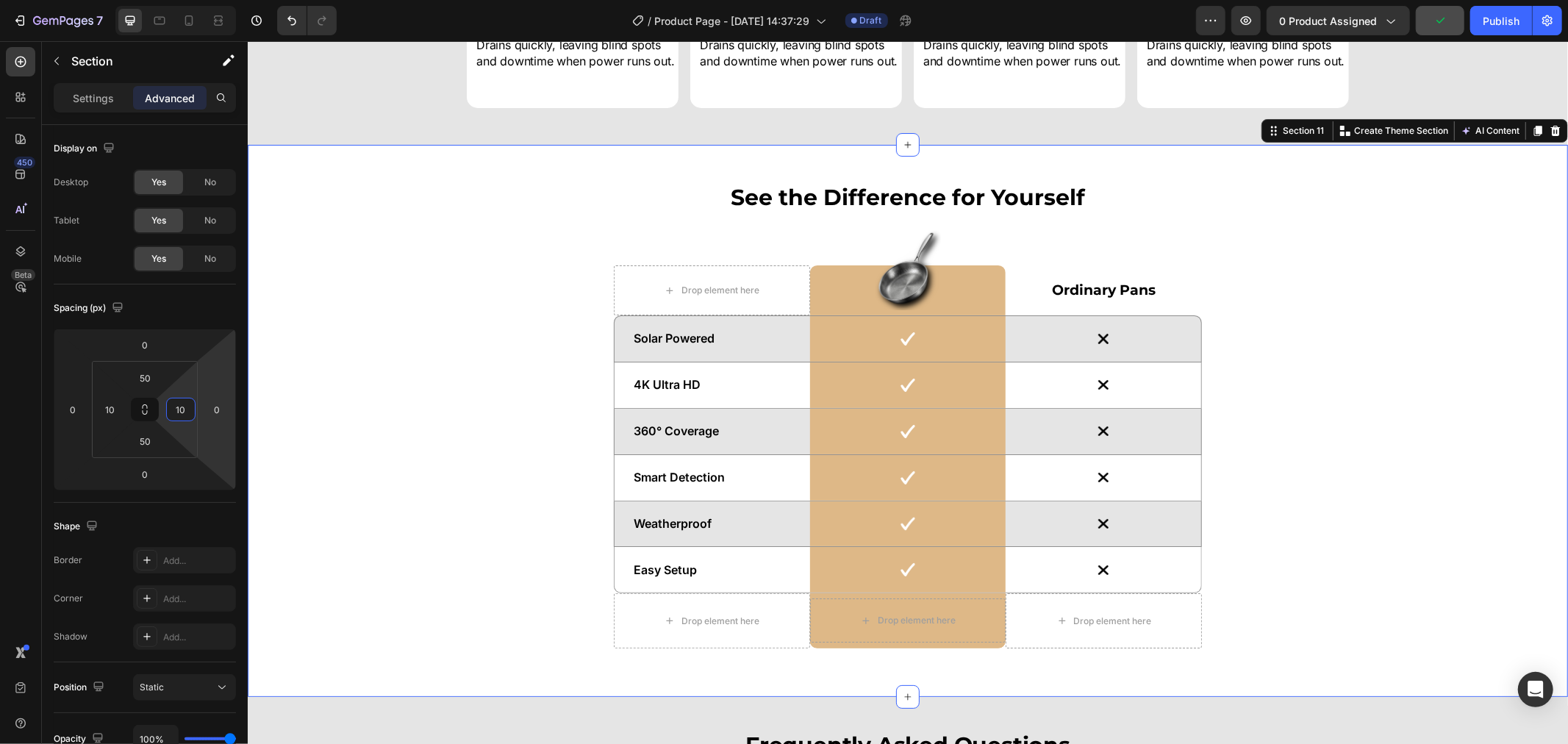
type input "10"
click at [471, 391] on div "See the Difference for Yourself Heading Drop element here Image Row Ordinary Pa…" at bounding box center [907, 420] width 1305 height 479
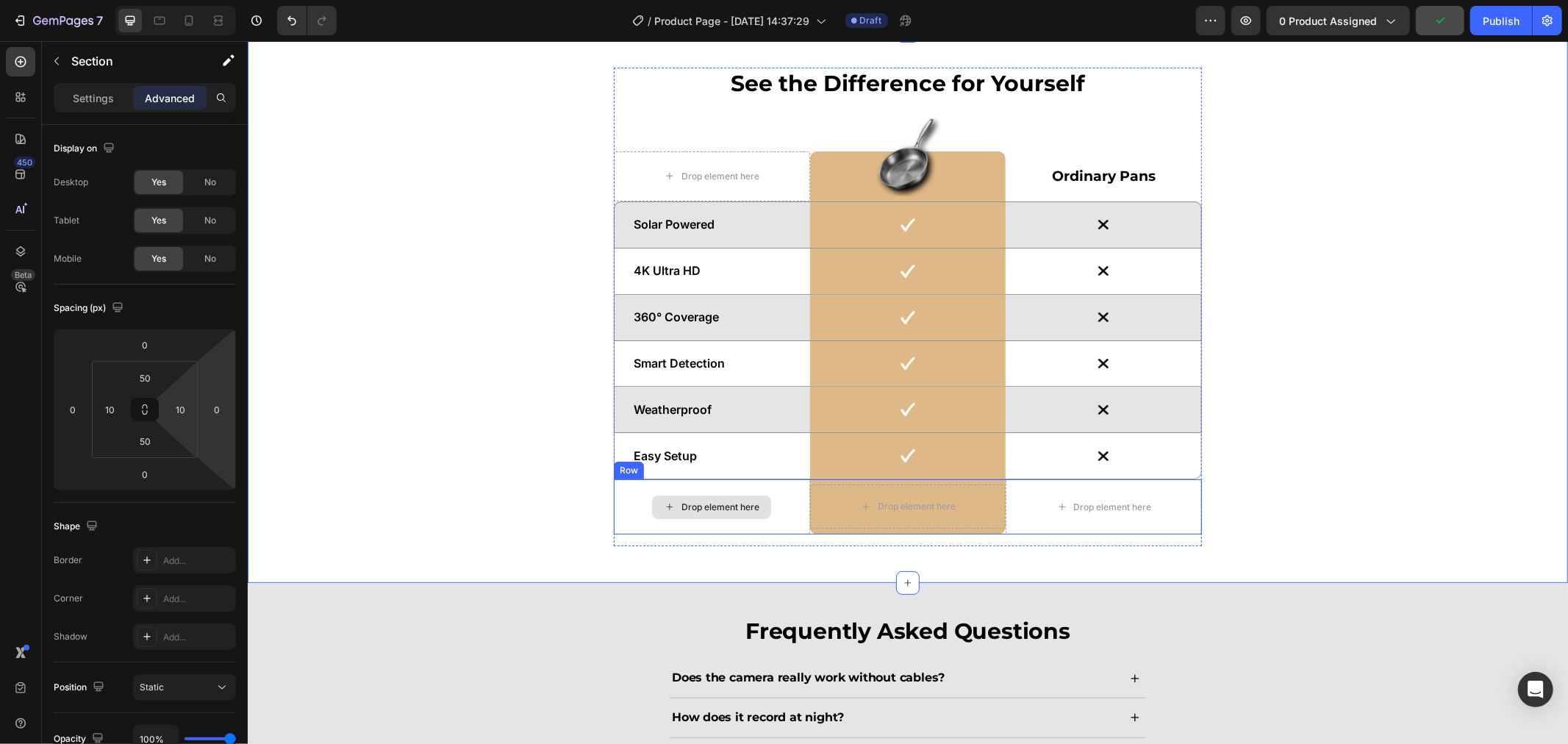
scroll to position [4899, 0]
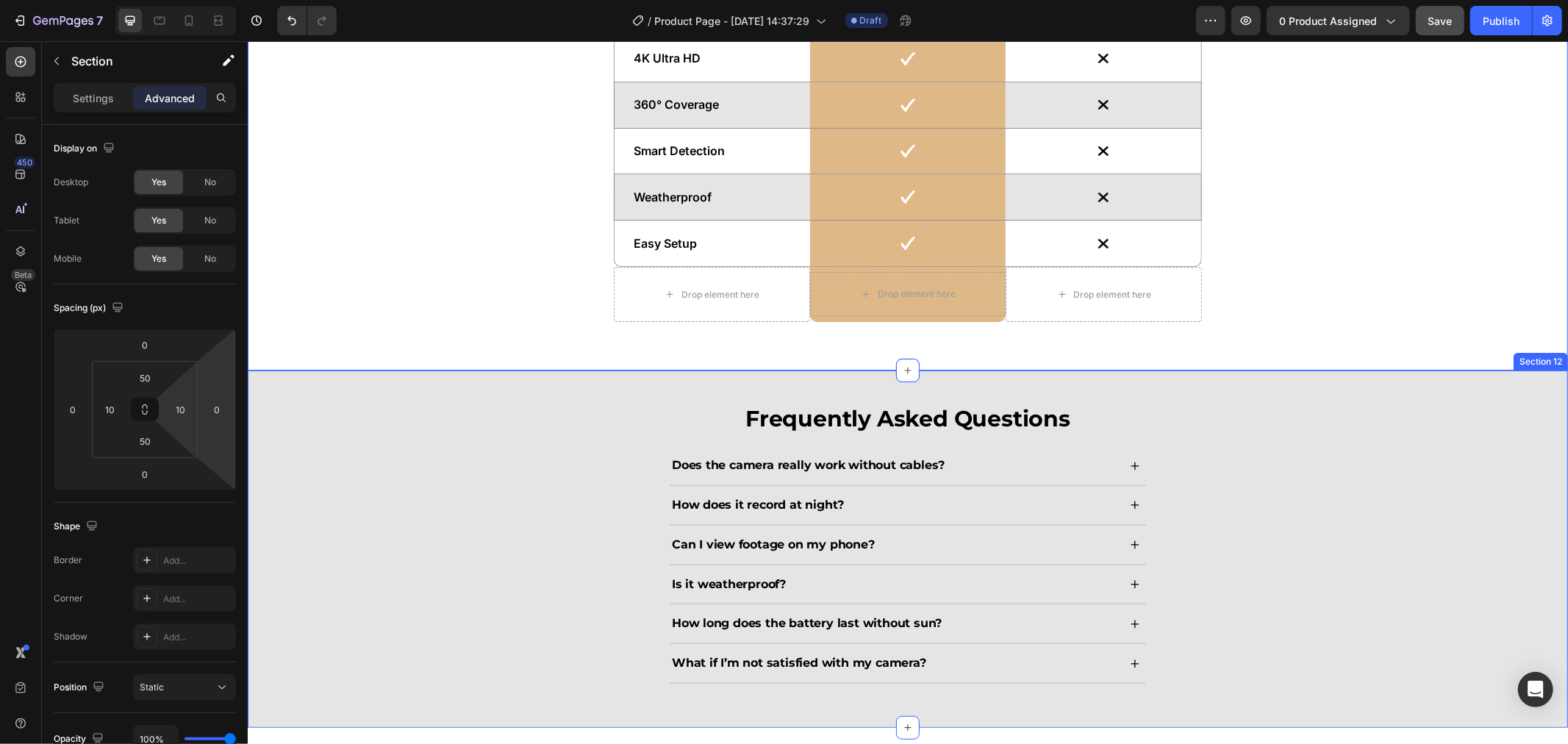
click at [443, 423] on div "Frequently Asked Questions Heading Does the camera really work without cables? …" at bounding box center [906, 548] width 1290 height 293
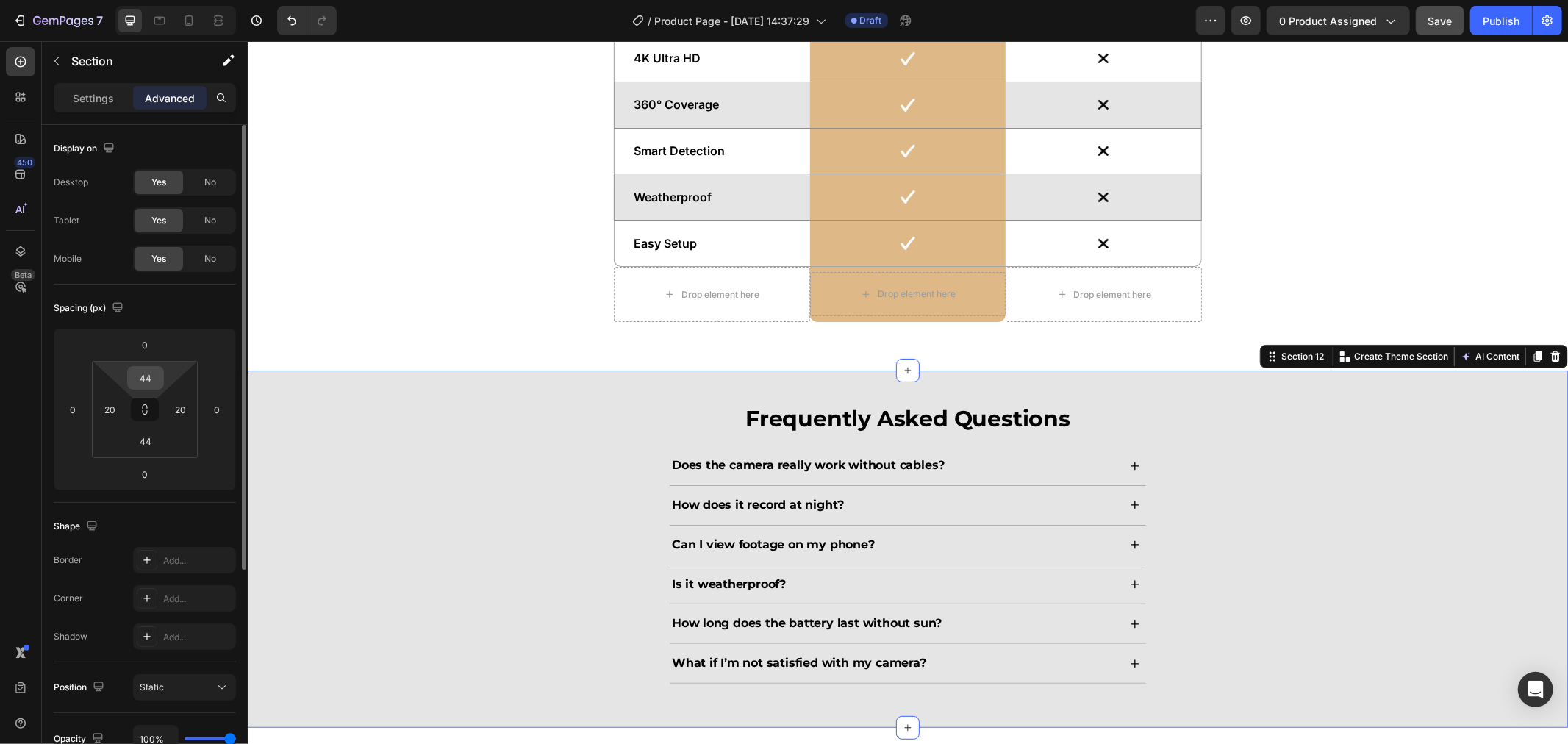
click at [158, 384] on input "44" at bounding box center [145, 378] width 29 height 22
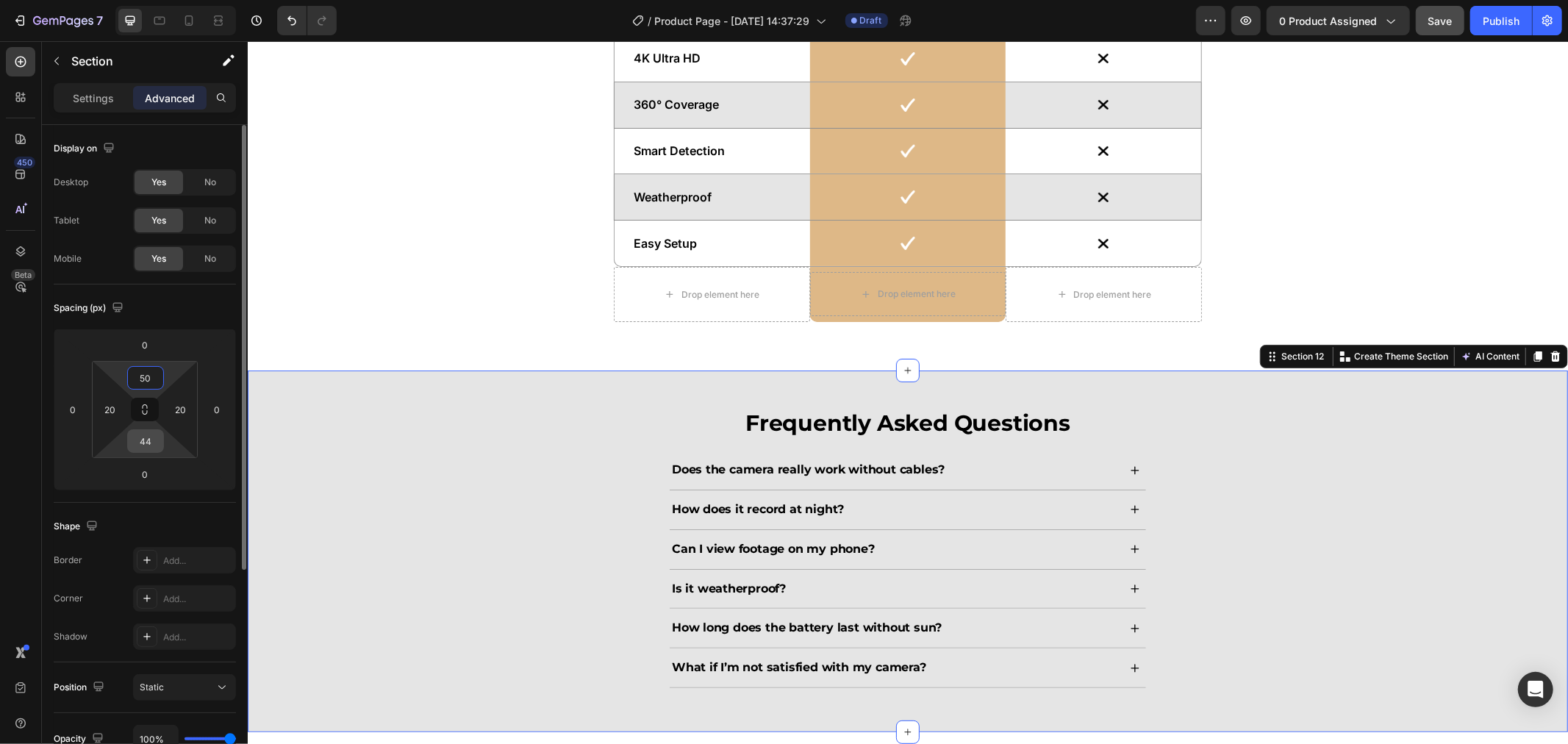
type input "50"
click at [145, 441] on input "44" at bounding box center [145, 441] width 29 height 22
type input "50"
click at [122, 406] on div "20" at bounding box center [110, 409] width 29 height 24
click at [114, 407] on input "20" at bounding box center [110, 409] width 22 height 22
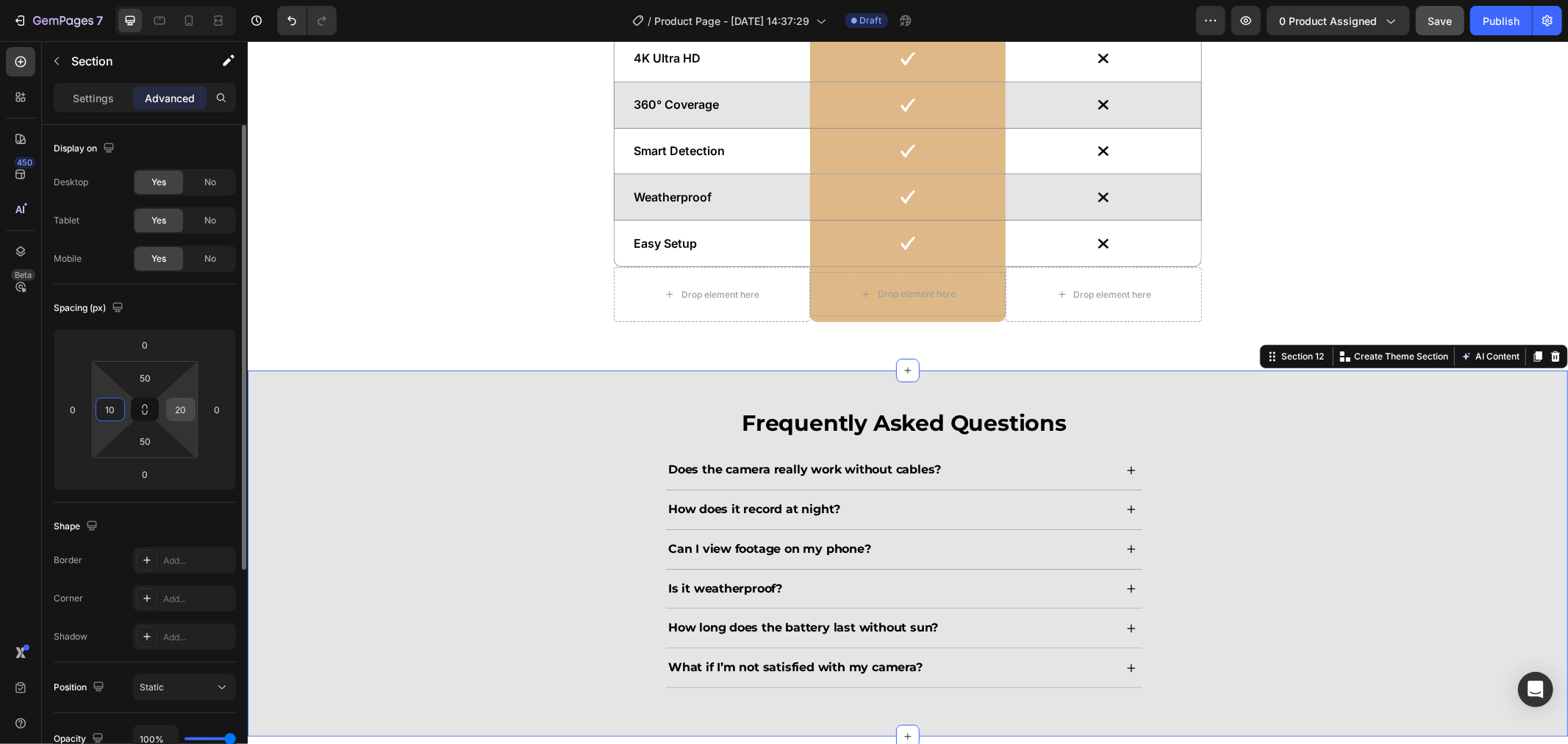
type input "10"
click at [187, 415] on input "20" at bounding box center [180, 409] width 22 height 22
type input "10"
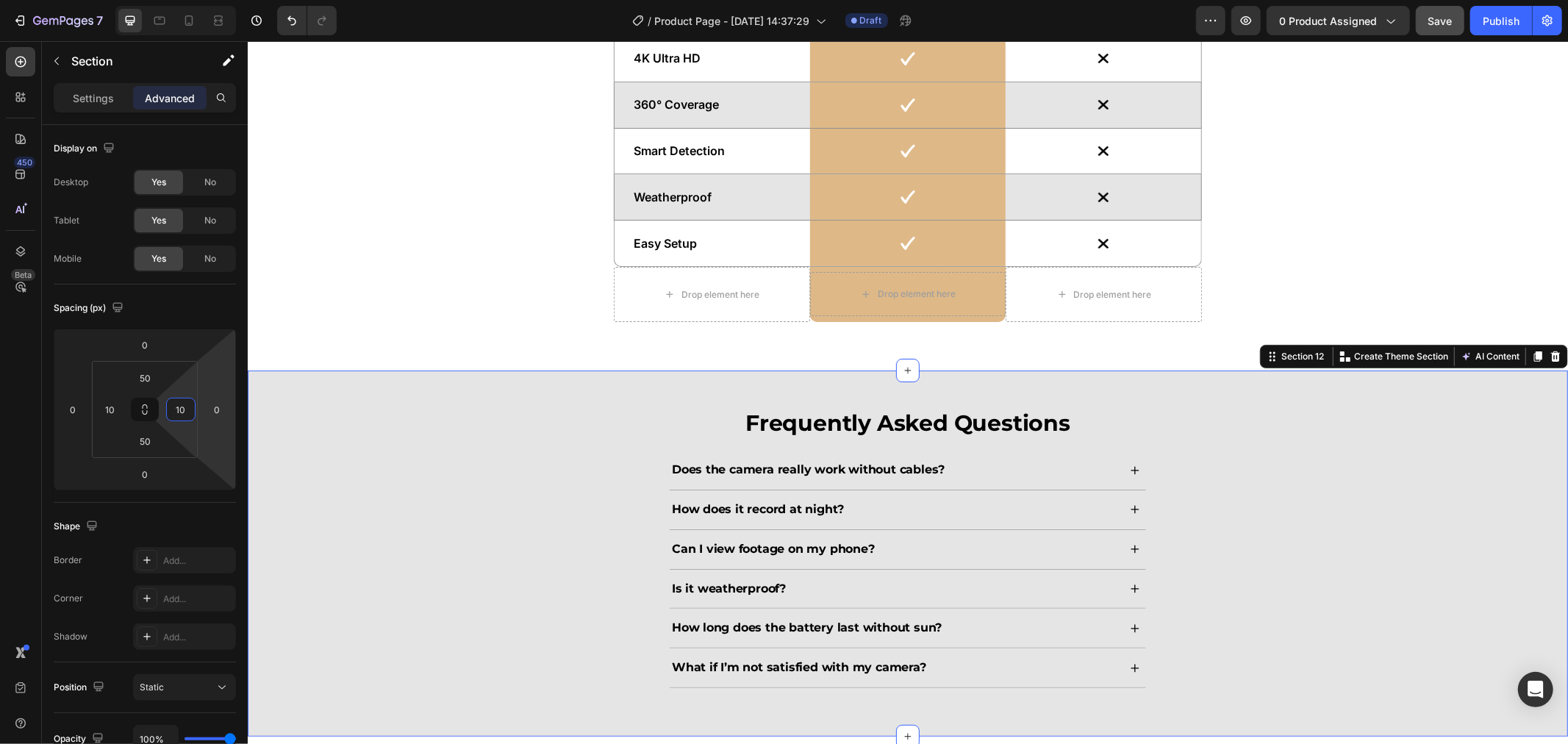
click at [1345, 312] on div "See the Difference for Yourself Heading Drop element here Image Row Ordinary Pa…" at bounding box center [907, 94] width 1305 height 479
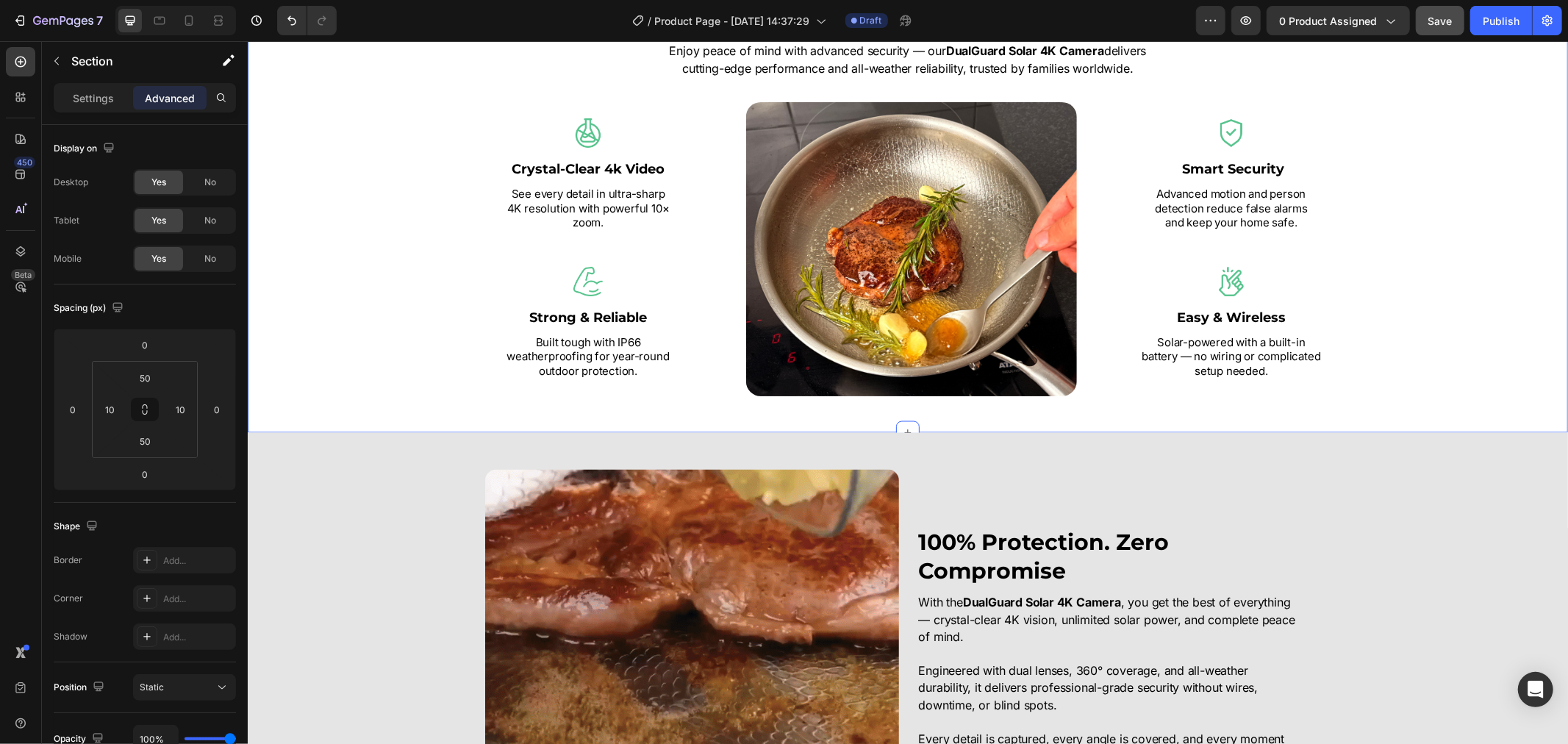
scroll to position [1835, 0]
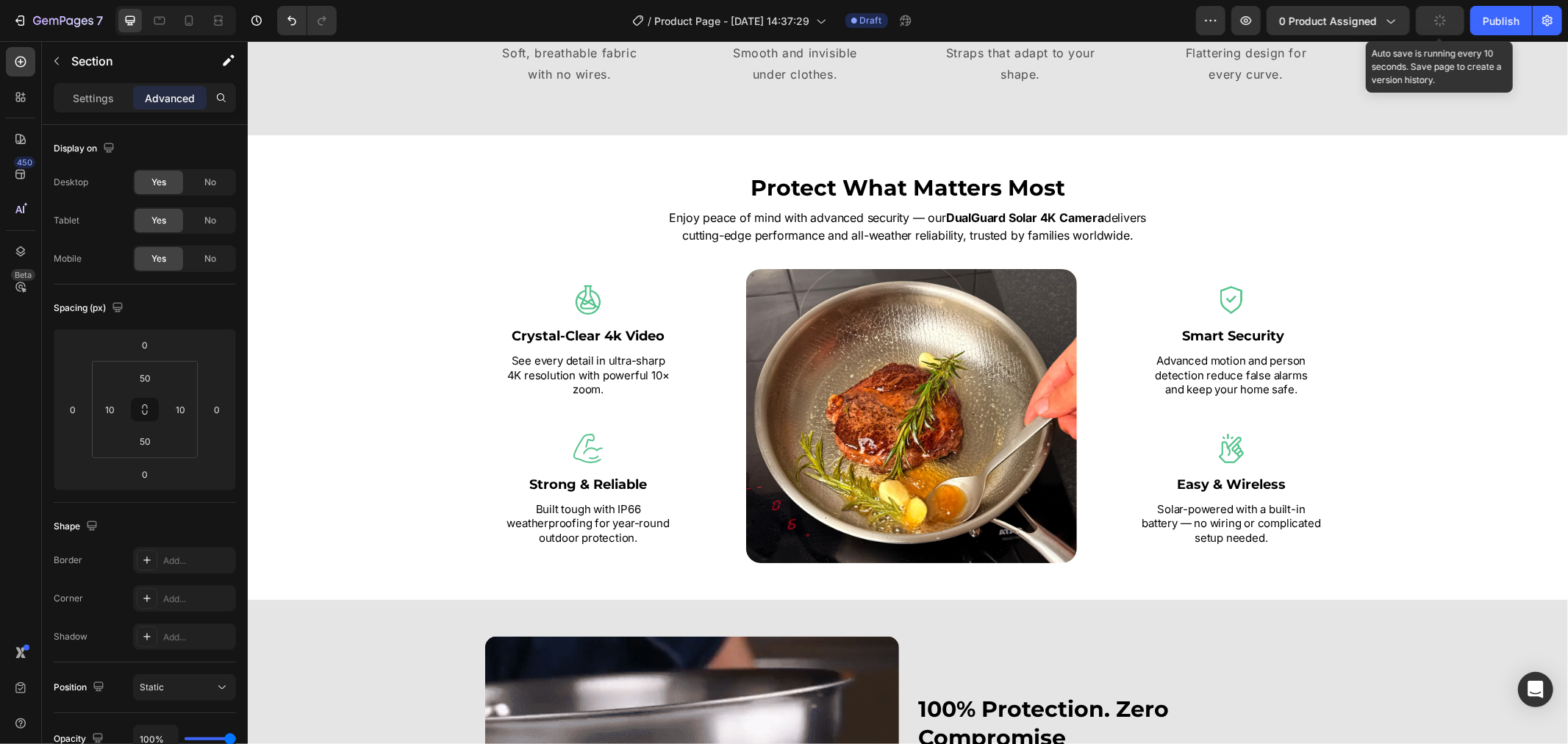
click at [1445, 27] on button "button" at bounding box center [1439, 20] width 49 height 29
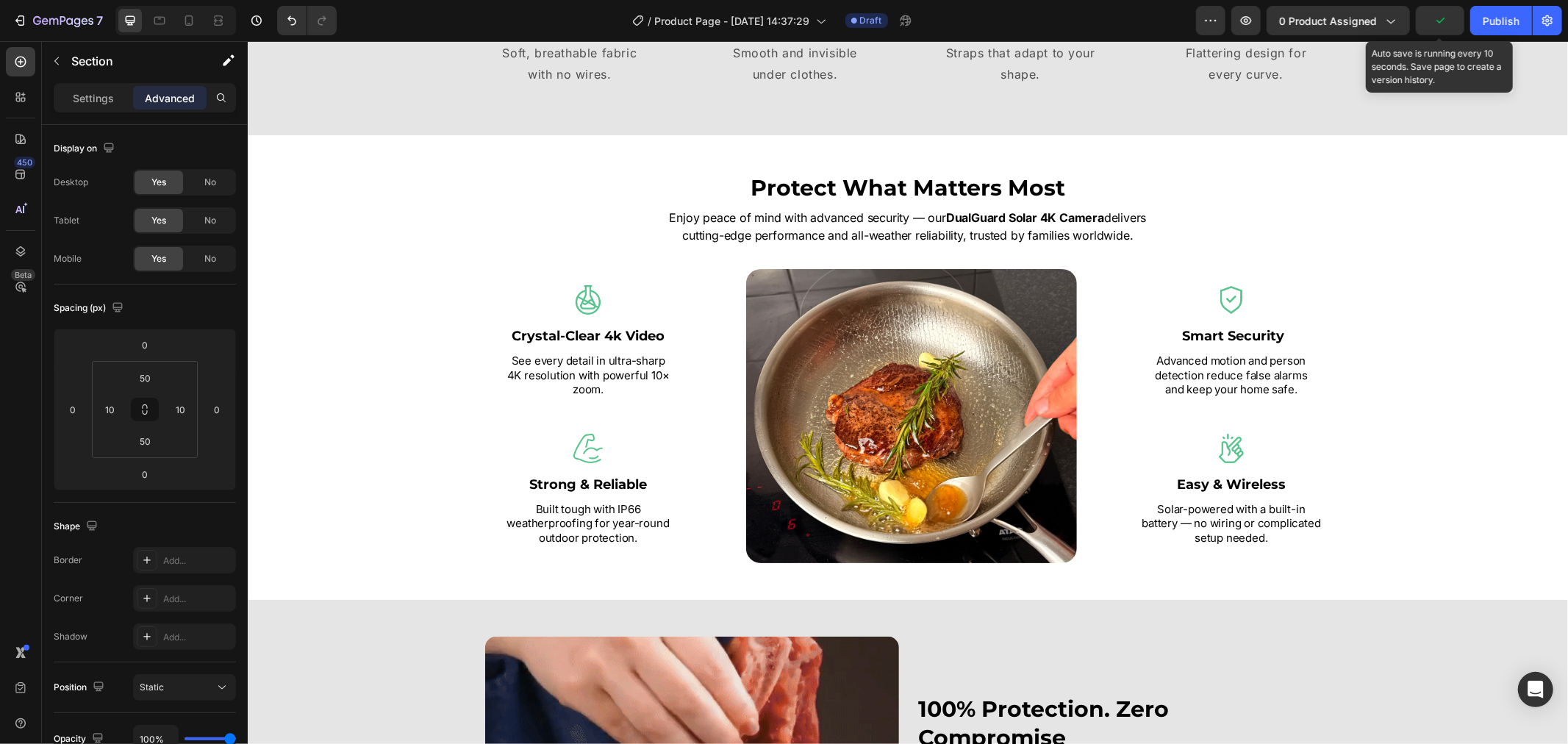
click at [1445, 20] on icon "button" at bounding box center [1439, 20] width 15 height 15
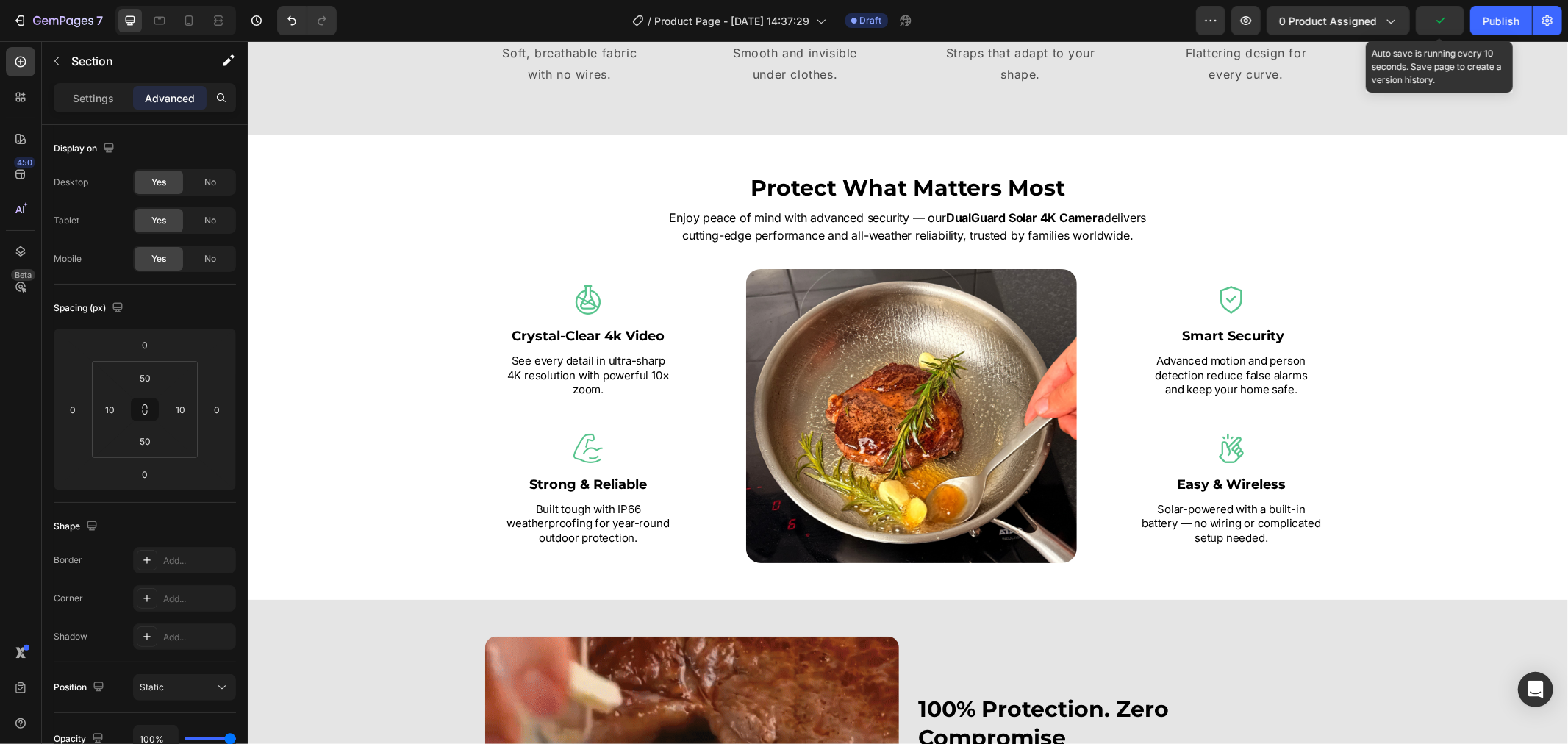
click at [1445, 20] on icon "button" at bounding box center [1439, 20] width 15 height 15
